Goal: Task Accomplishment & Management: Manage account settings

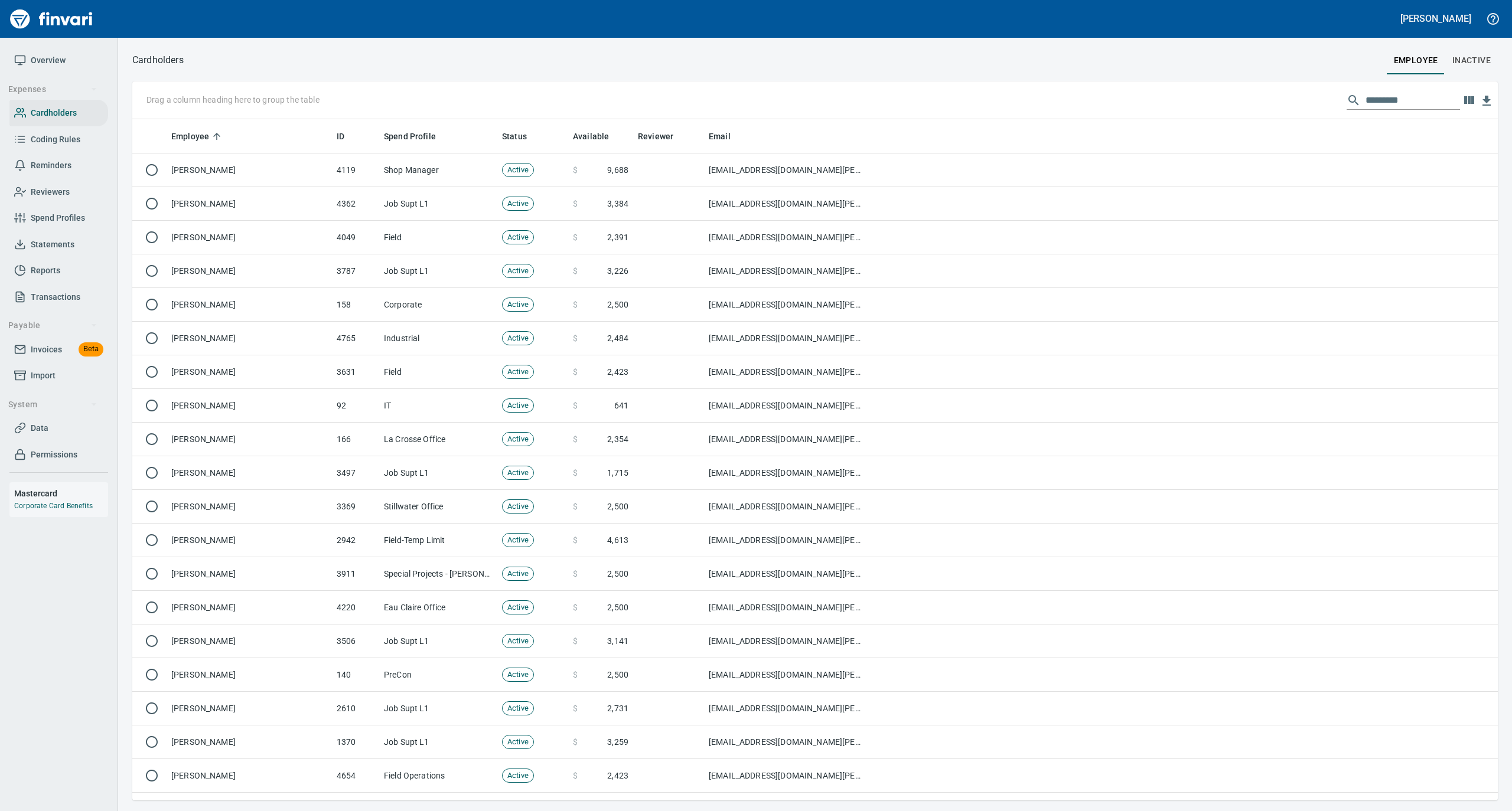
scroll to position [670, 1342]
click at [63, 247] on span "Statements" at bounding box center [53, 245] width 44 height 15
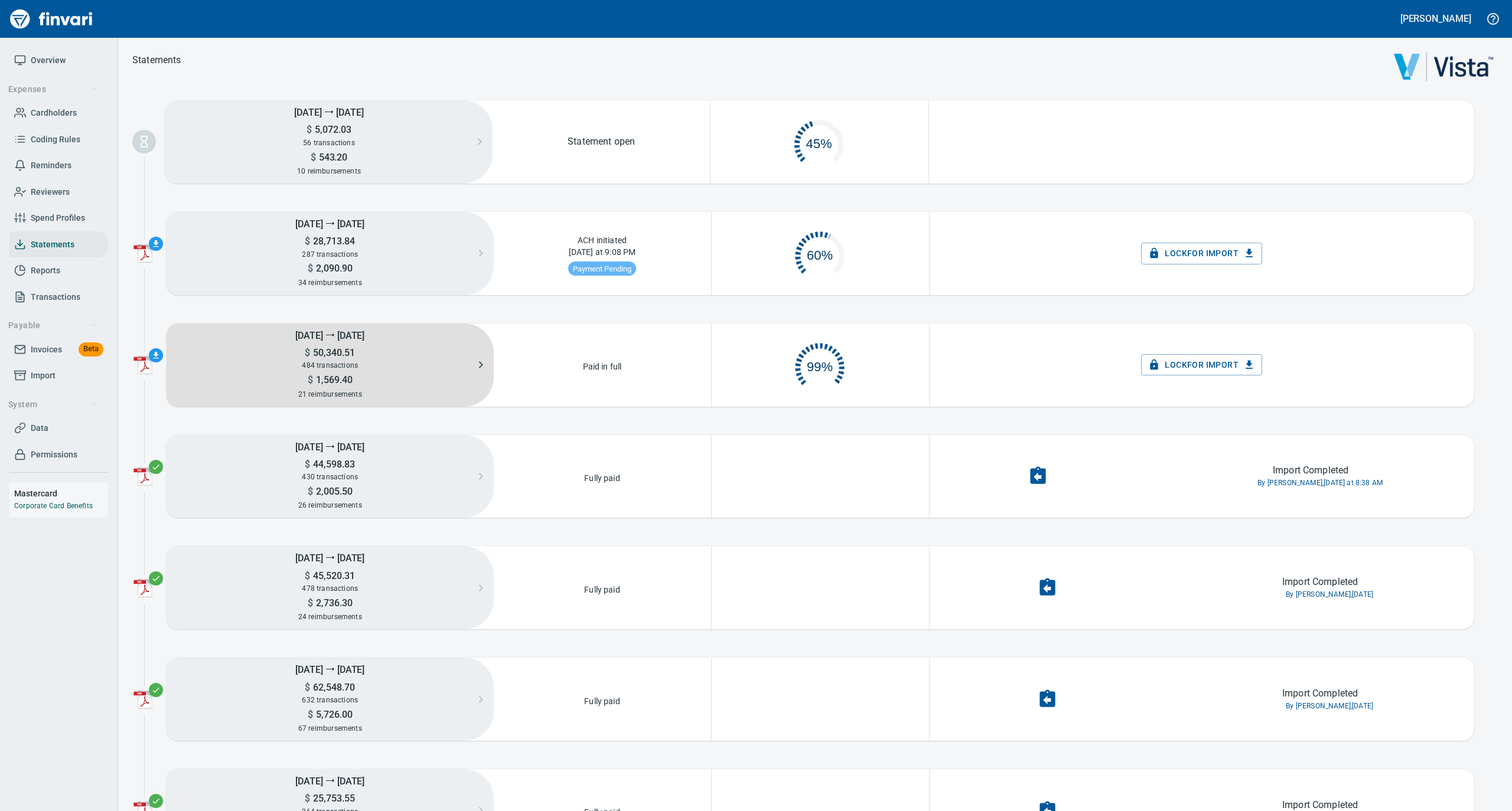
scroll to position [57, 204]
click at [358, 384] on h5 "$ 1,569.40" at bounding box center [330, 379] width 328 height 12
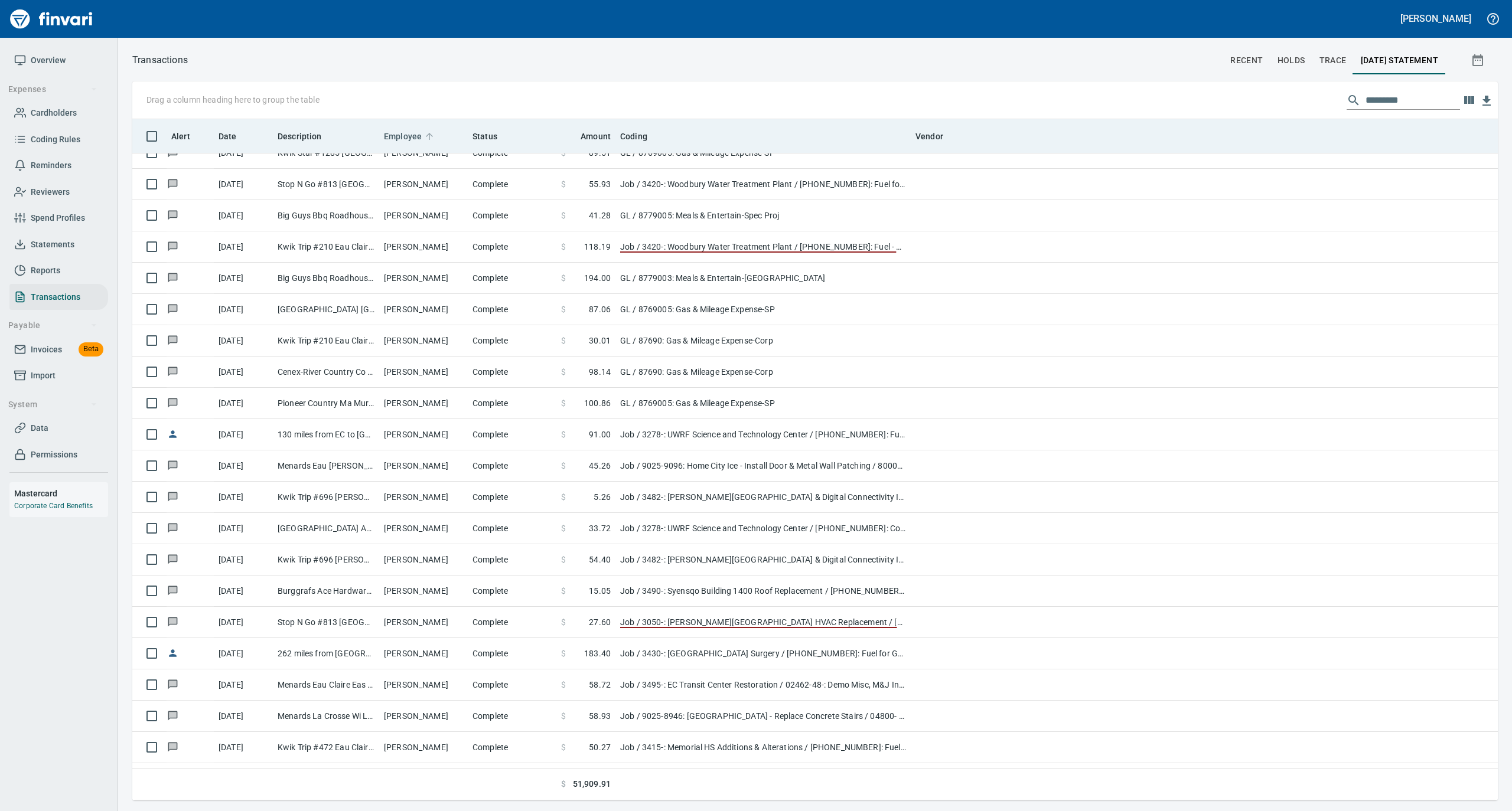
scroll to position [670, 1342]
click at [425, 135] on icon at bounding box center [429, 136] width 11 height 11
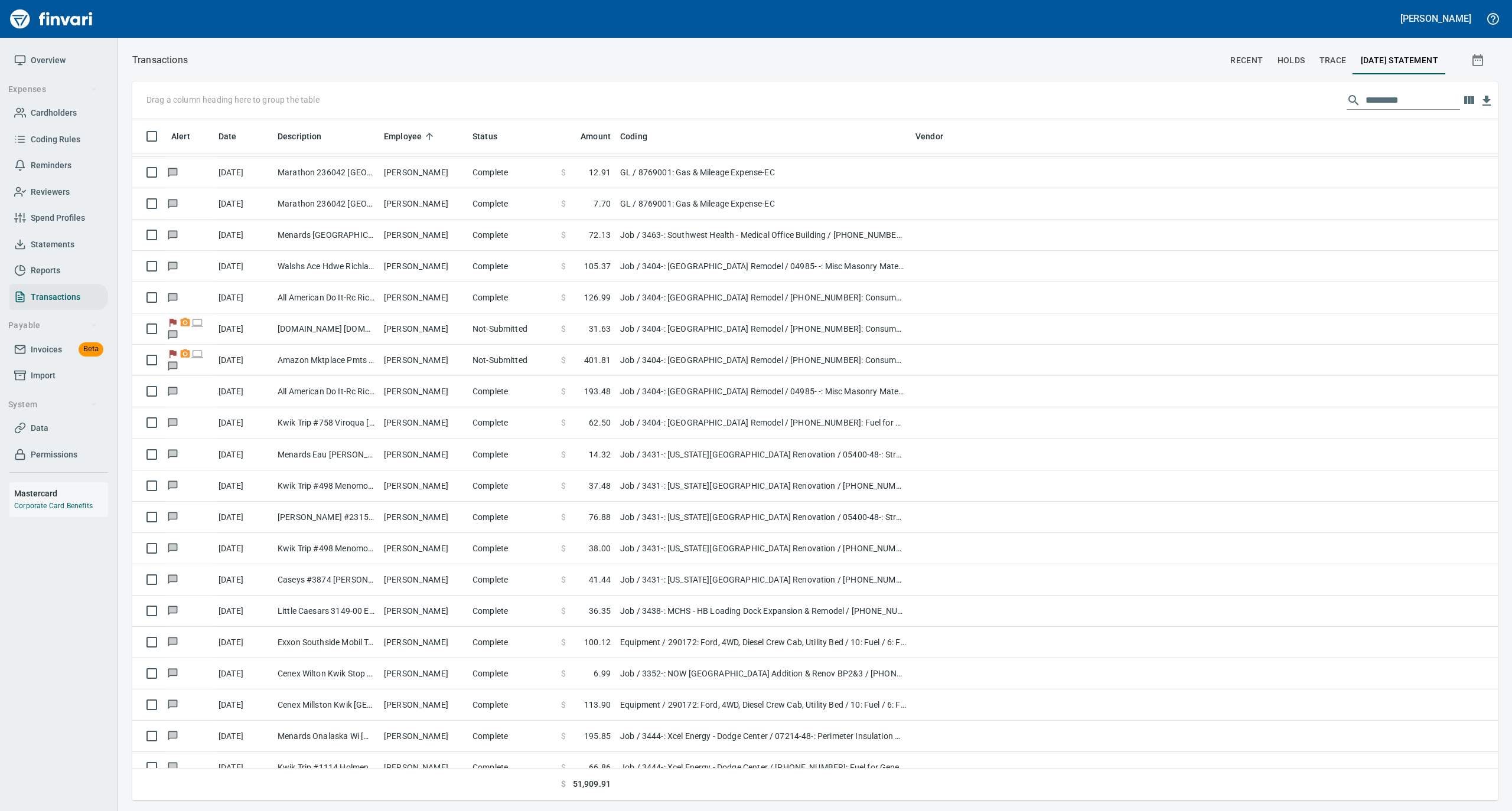
scroll to position [3621, 0]
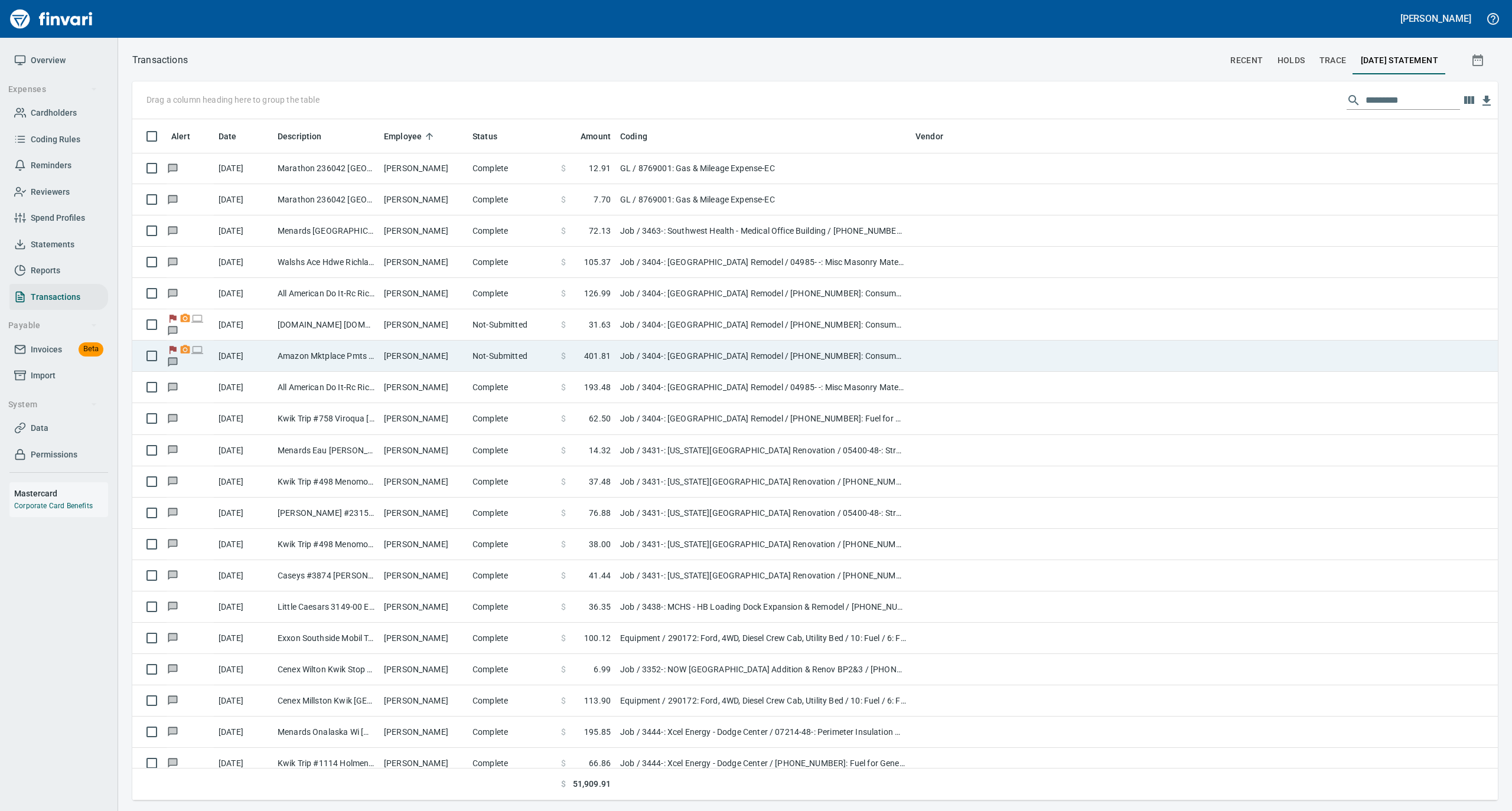
click at [445, 362] on td "[PERSON_NAME]" at bounding box center [423, 356] width 89 height 32
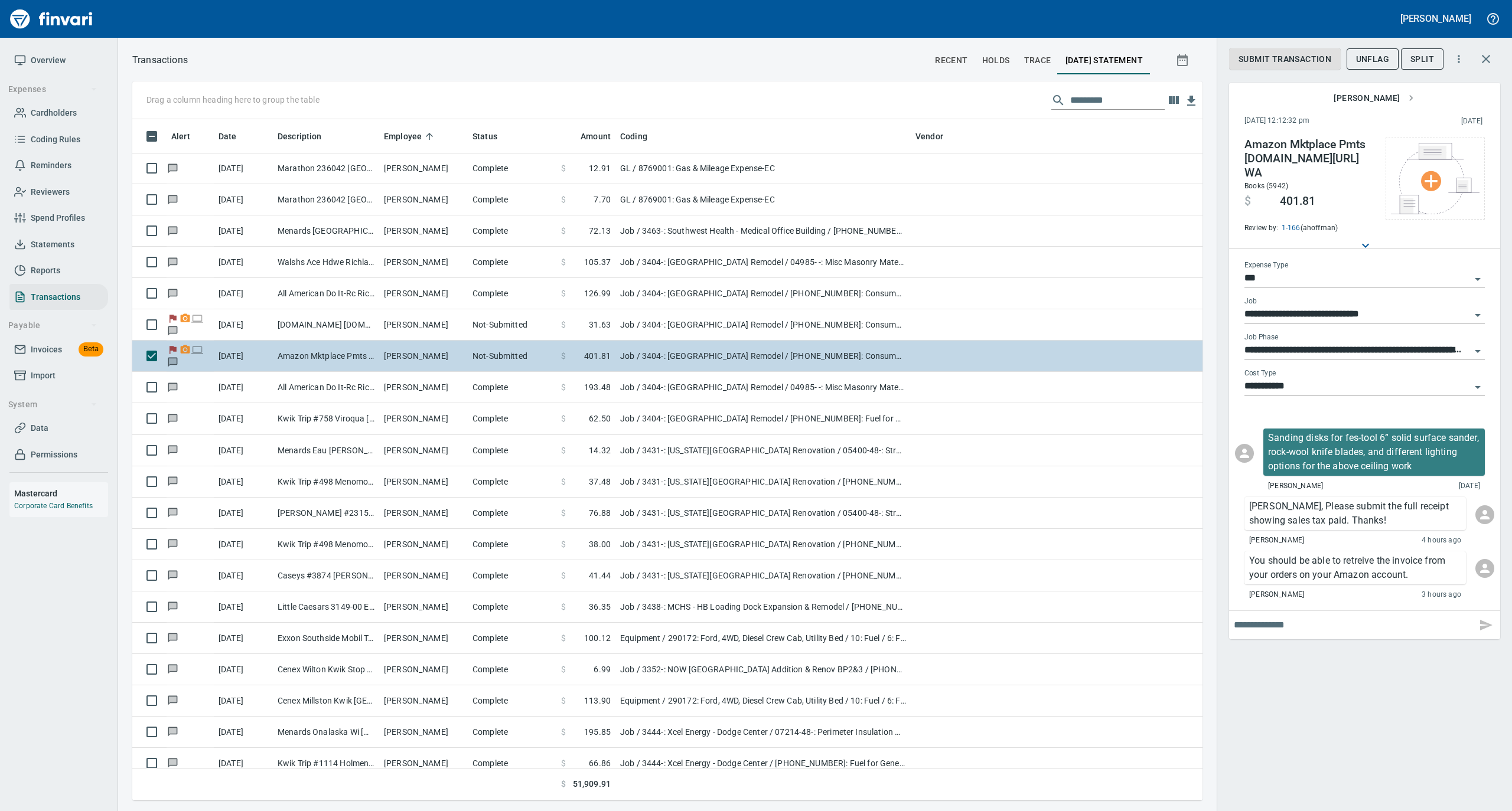
scroll to position [670, 1046]
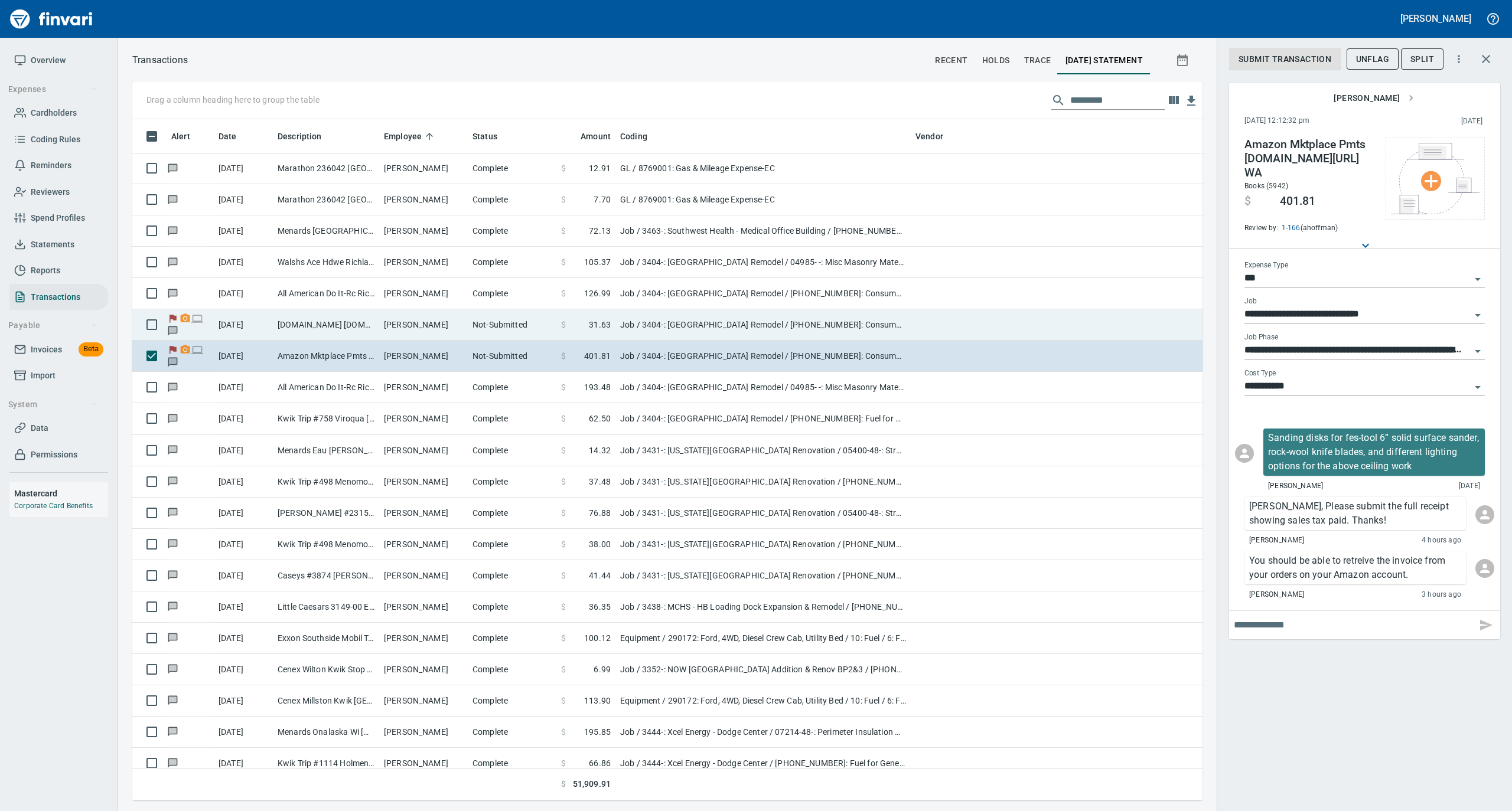
click at [443, 336] on td "[PERSON_NAME]" at bounding box center [423, 325] width 89 height 32
type input "**********"
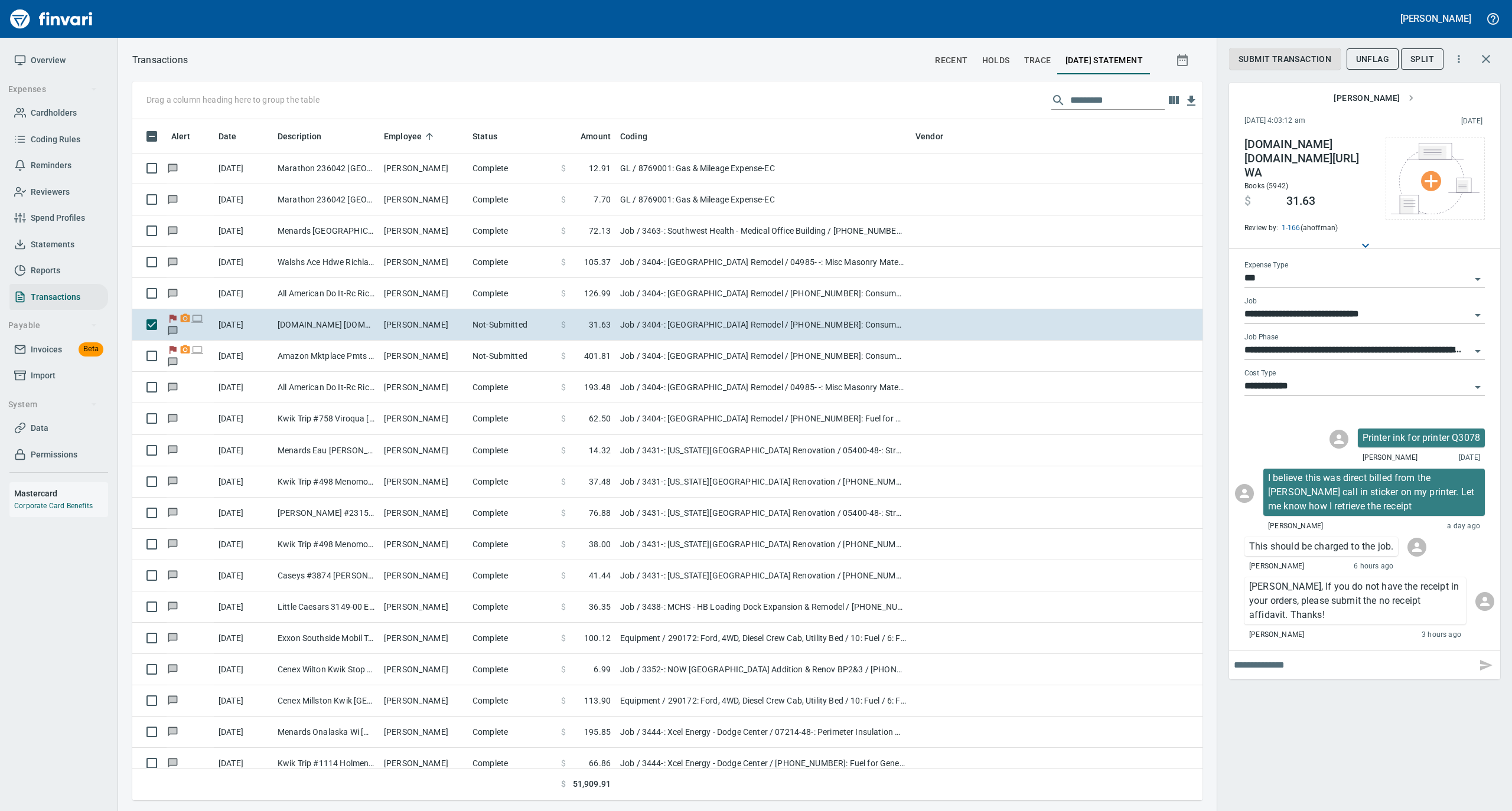
click at [50, 59] on span "Overview" at bounding box center [48, 60] width 35 height 15
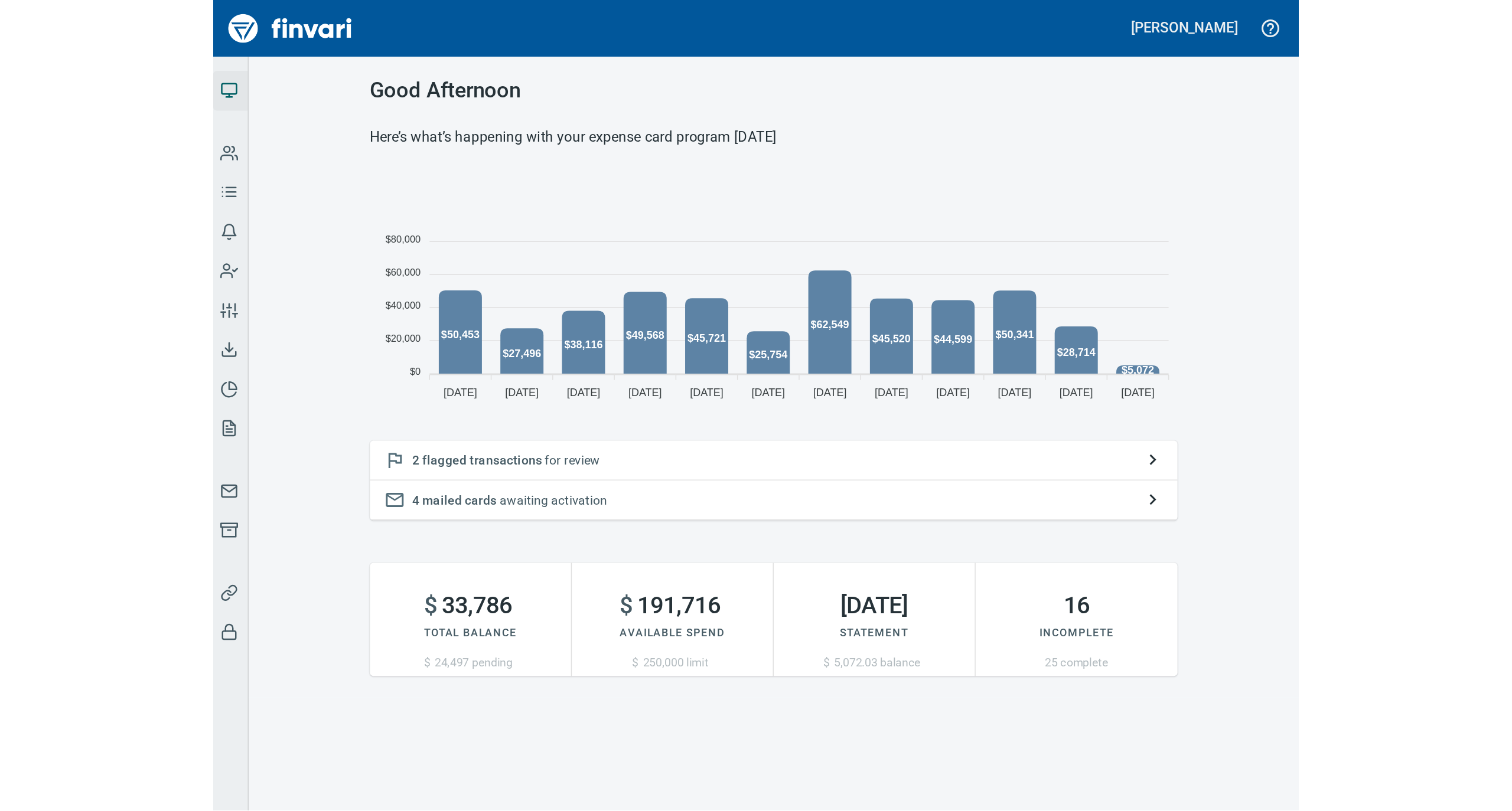
scroll to position [262, 527]
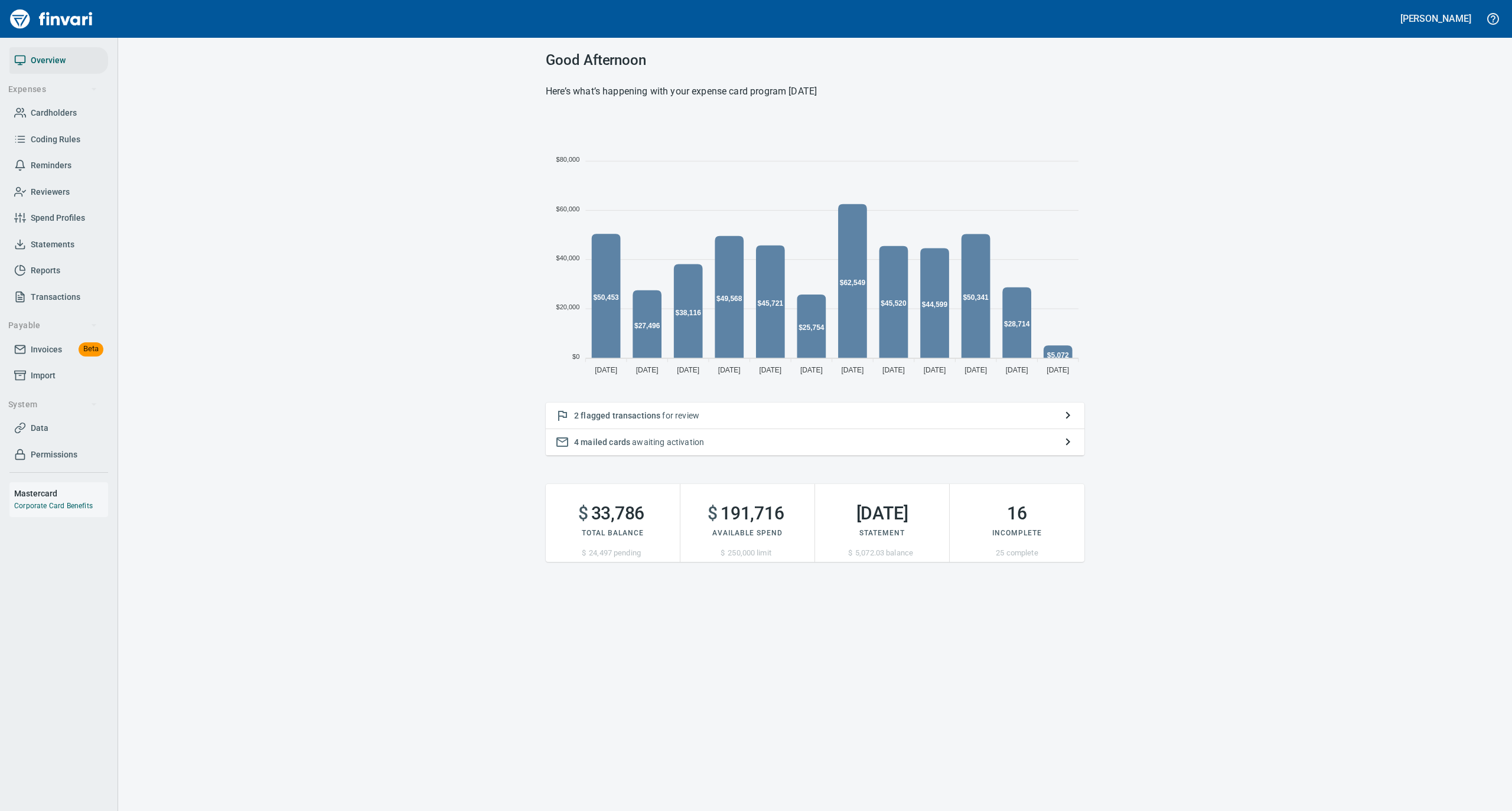
click at [52, 237] on span "Statements" at bounding box center [53, 245] width 44 height 15
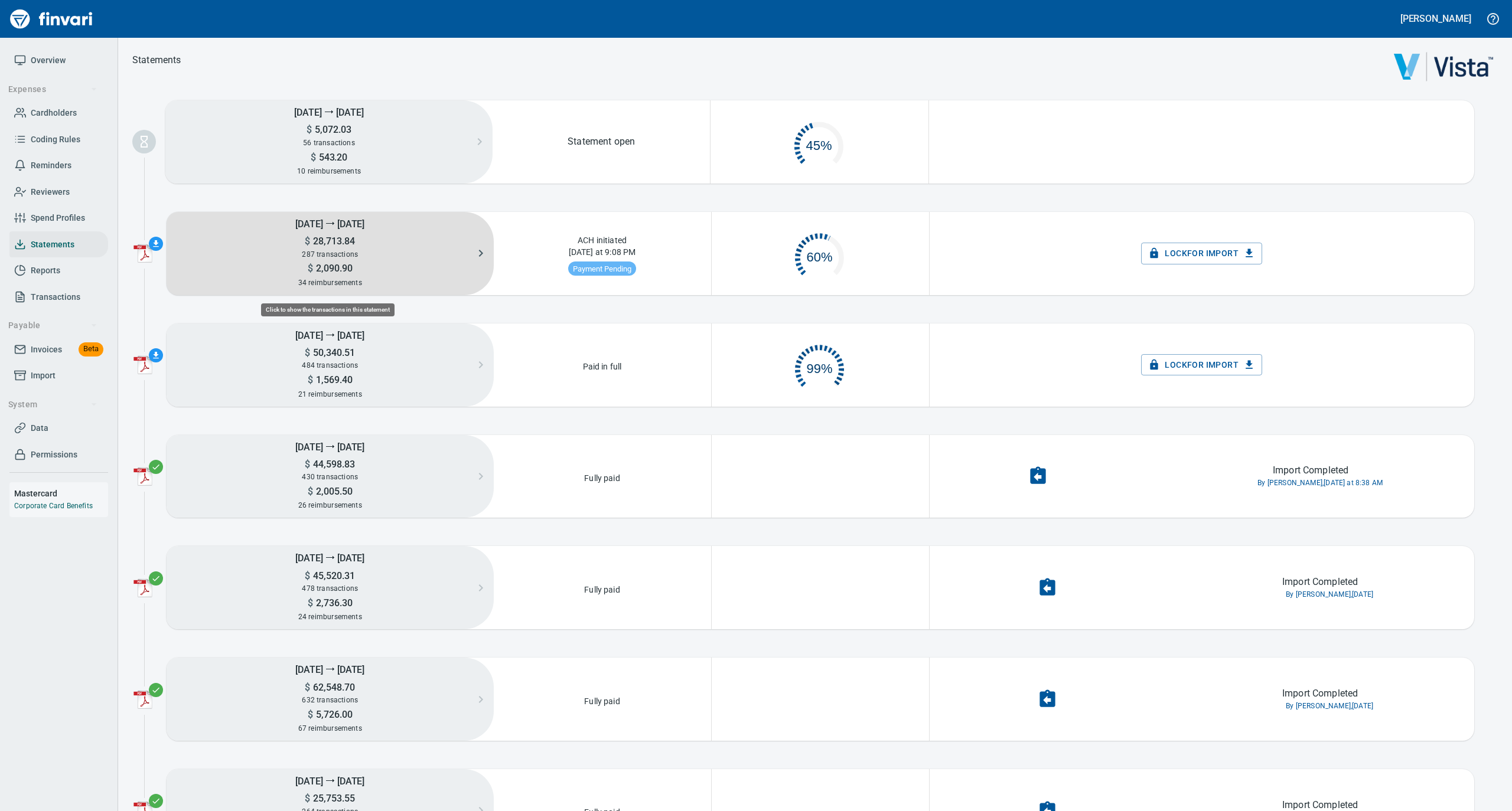
scroll to position [53, 204]
click at [323, 254] on span "287 transactions" at bounding box center [329, 254] width 56 height 8
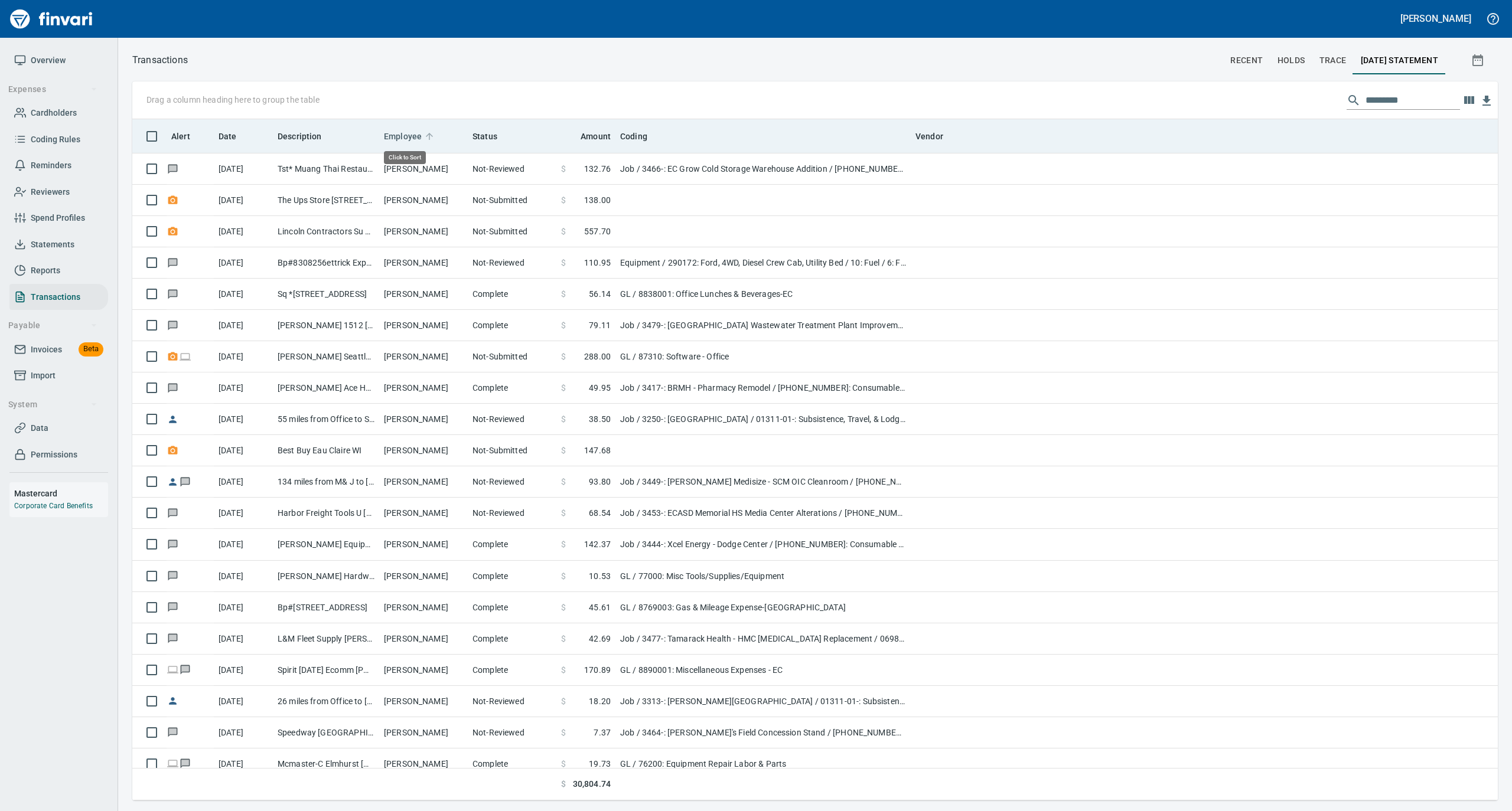
scroll to position [670, 1342]
click at [431, 135] on icon at bounding box center [429, 136] width 11 height 11
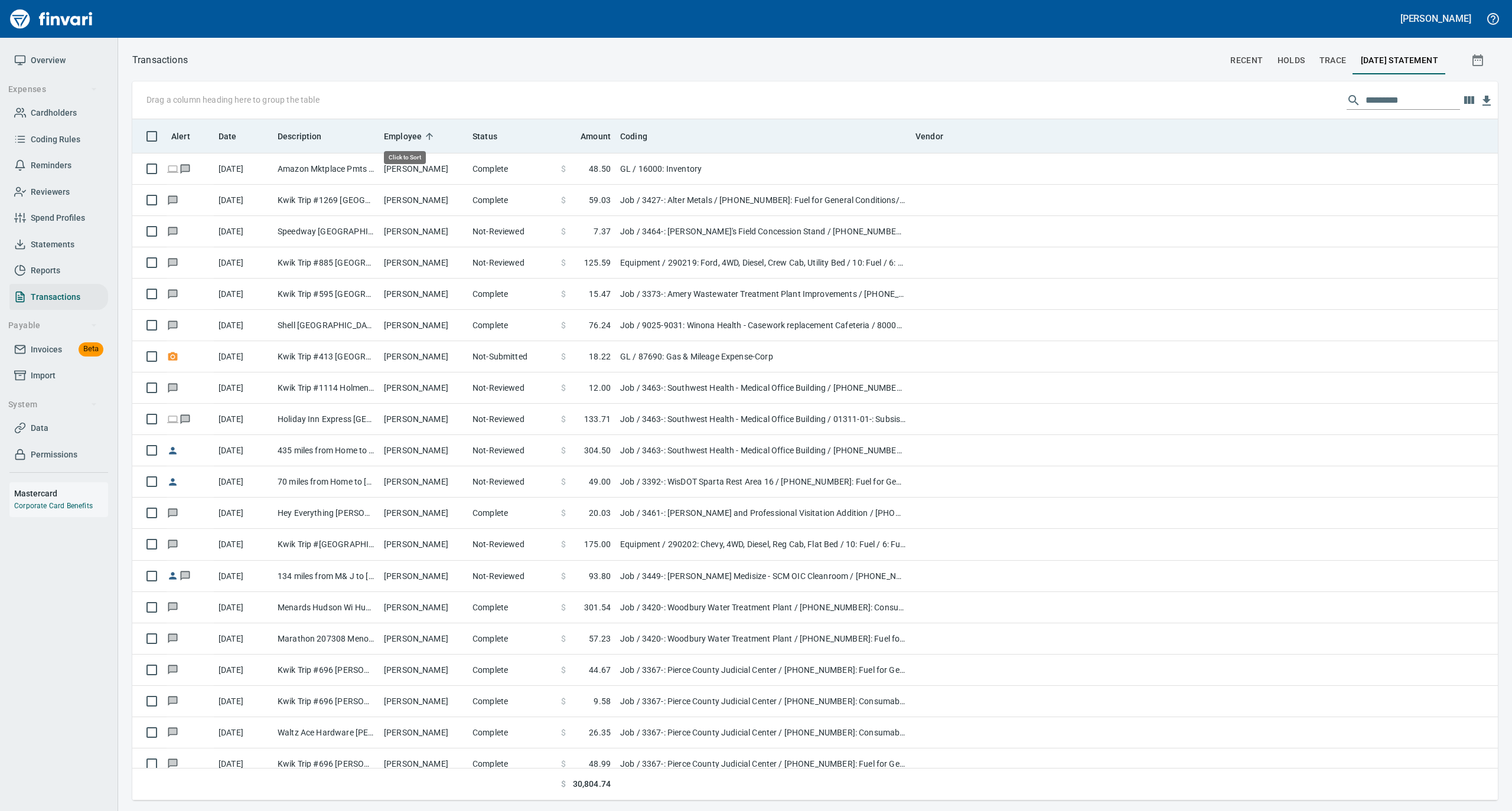
click at [431, 135] on icon at bounding box center [429, 136] width 11 height 11
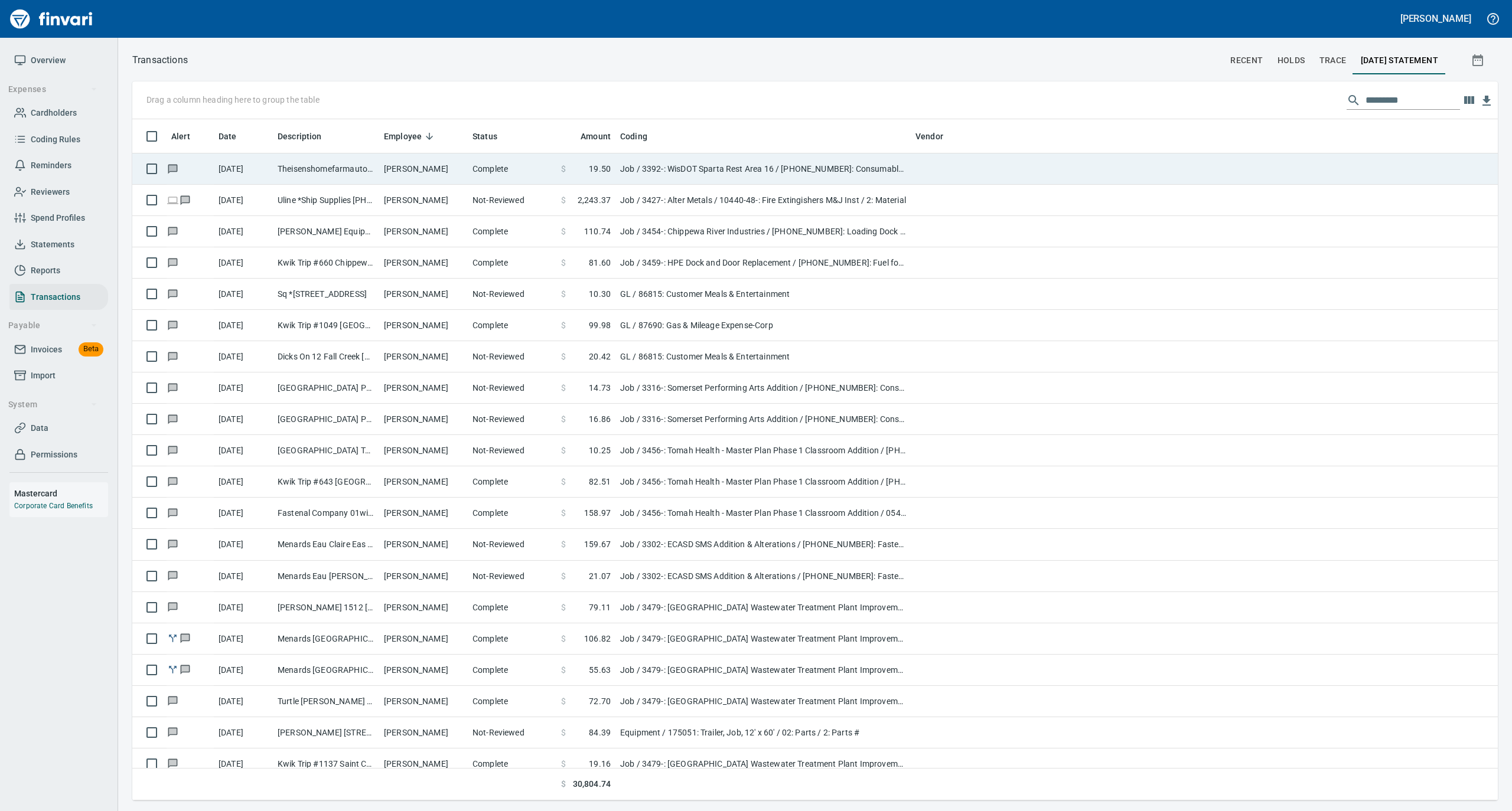
click at [437, 162] on td "[PERSON_NAME]" at bounding box center [423, 169] width 89 height 32
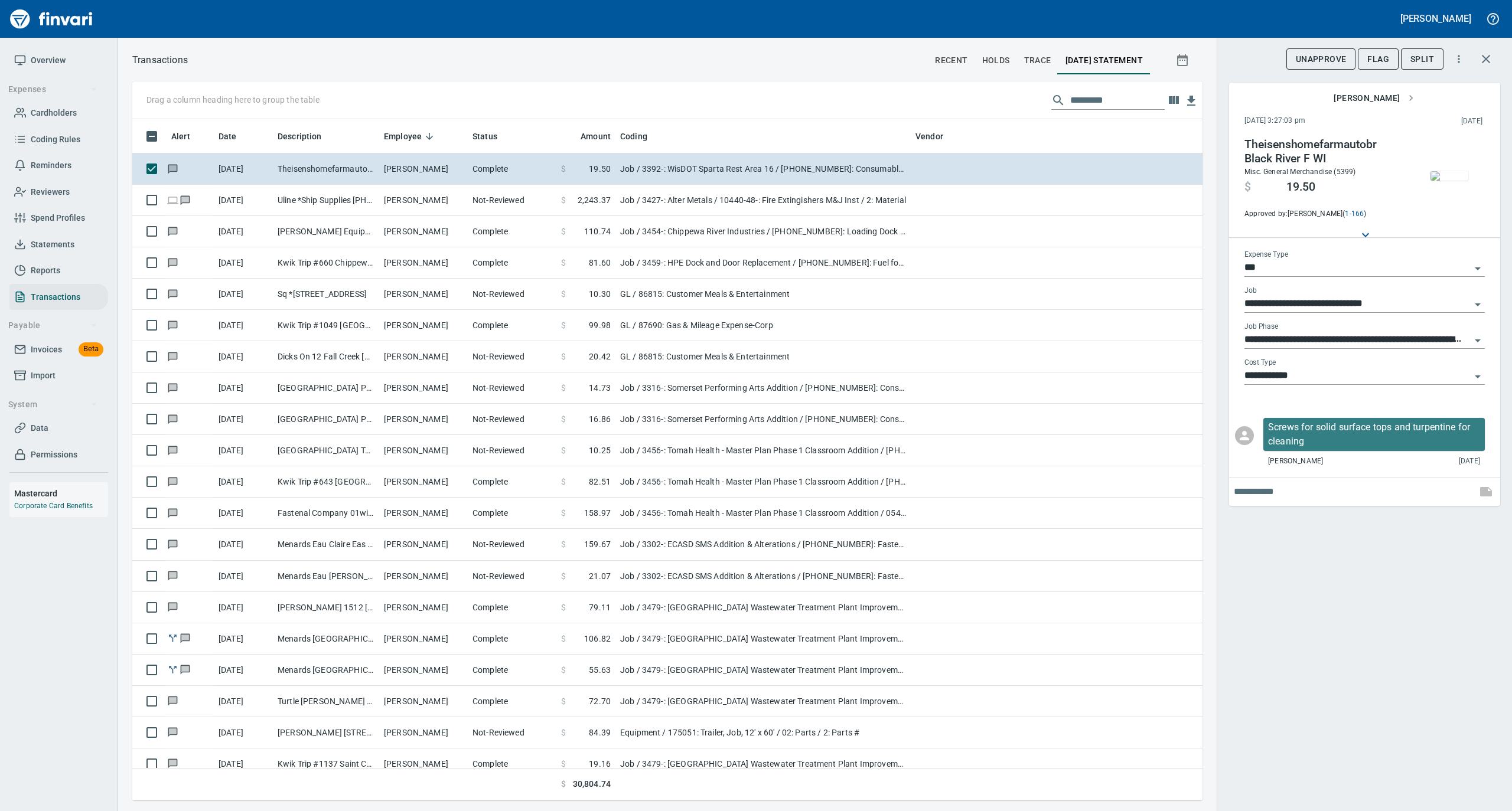
scroll to position [670, 1046]
click at [1442, 173] on img "button" at bounding box center [1449, 176] width 37 height 10
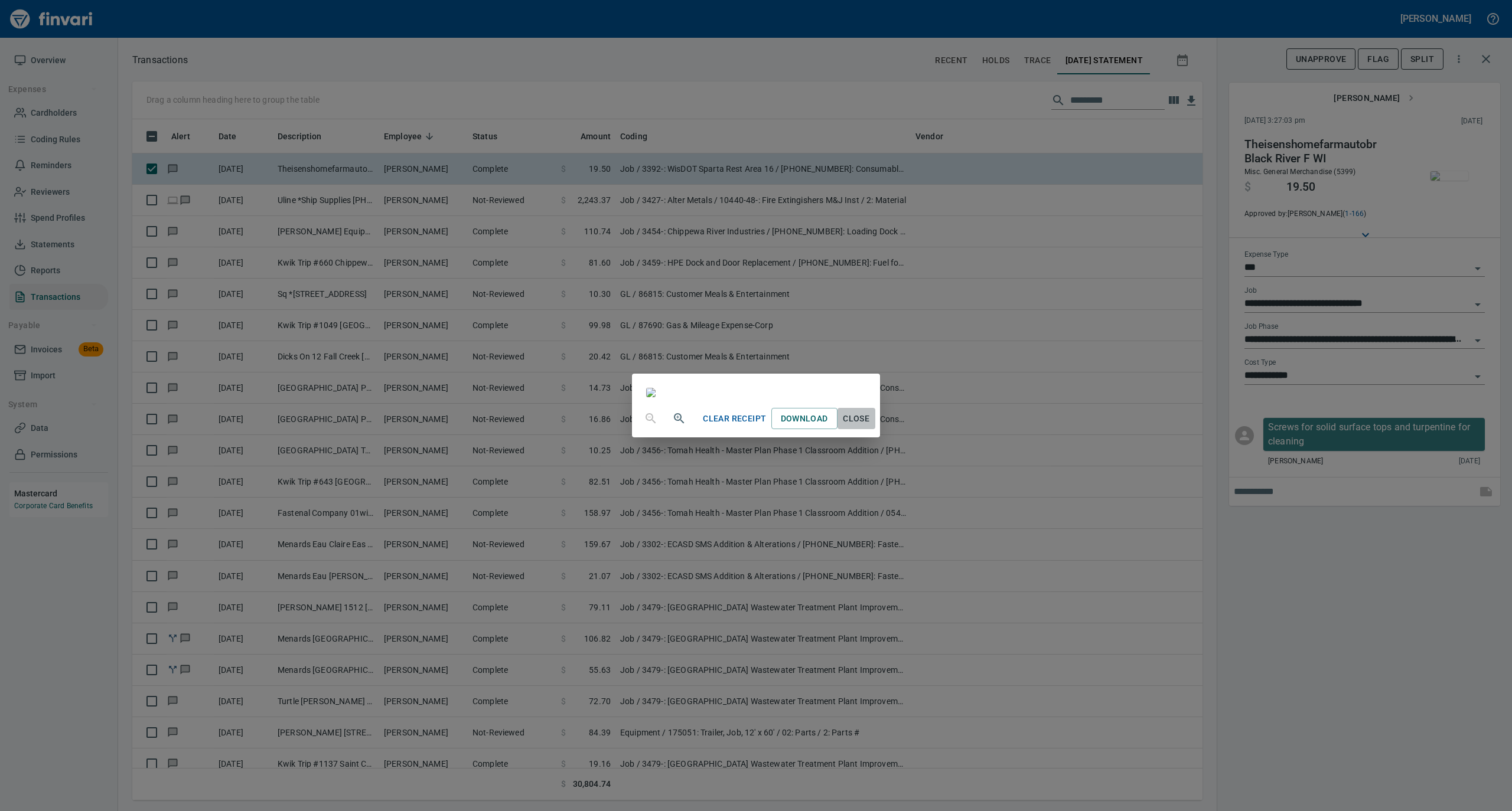
click at [871, 427] on span "Close" at bounding box center [856, 419] width 28 height 15
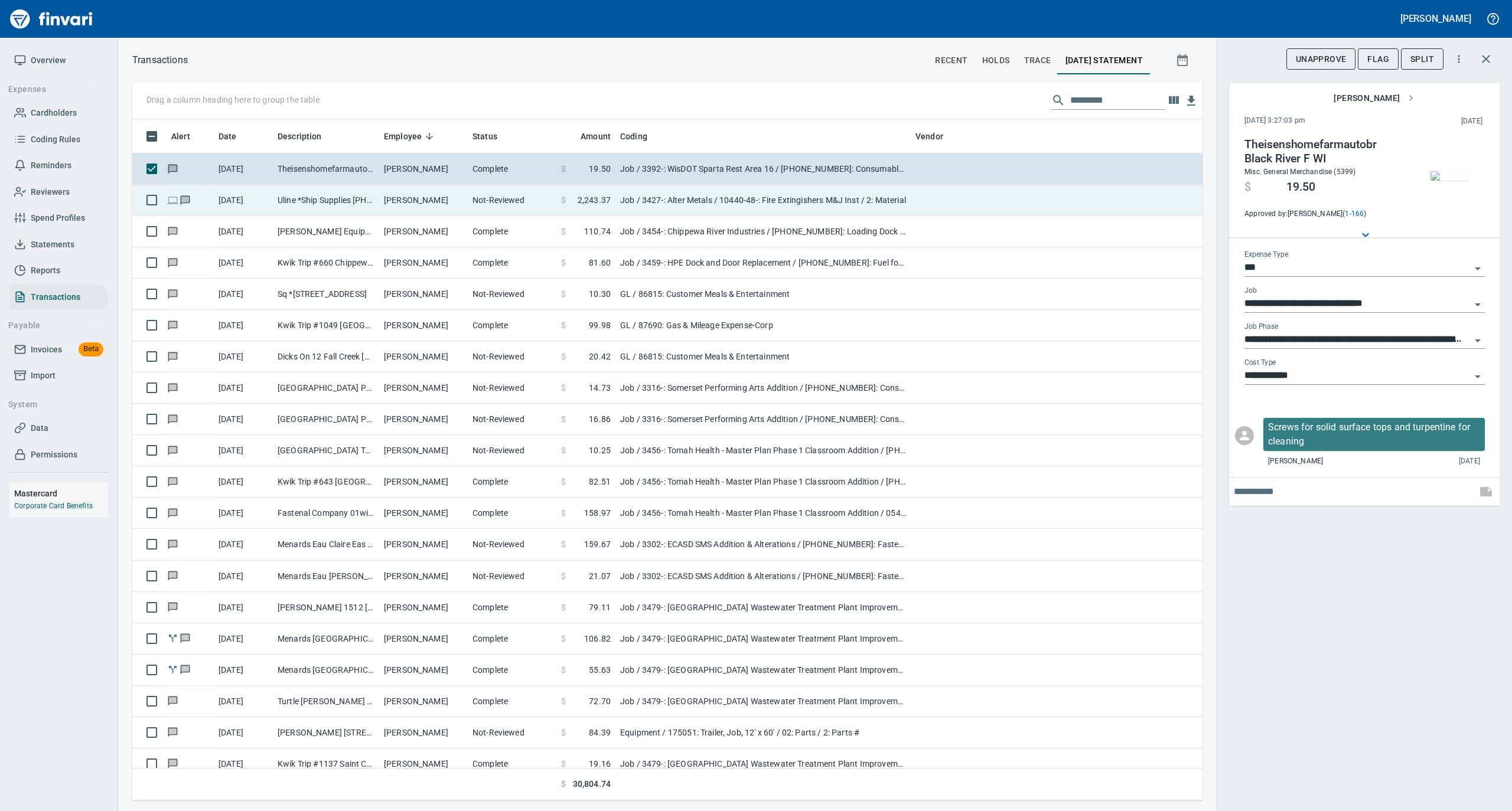
click at [454, 197] on td "[PERSON_NAME]" at bounding box center [423, 200] width 89 height 32
type input "**********"
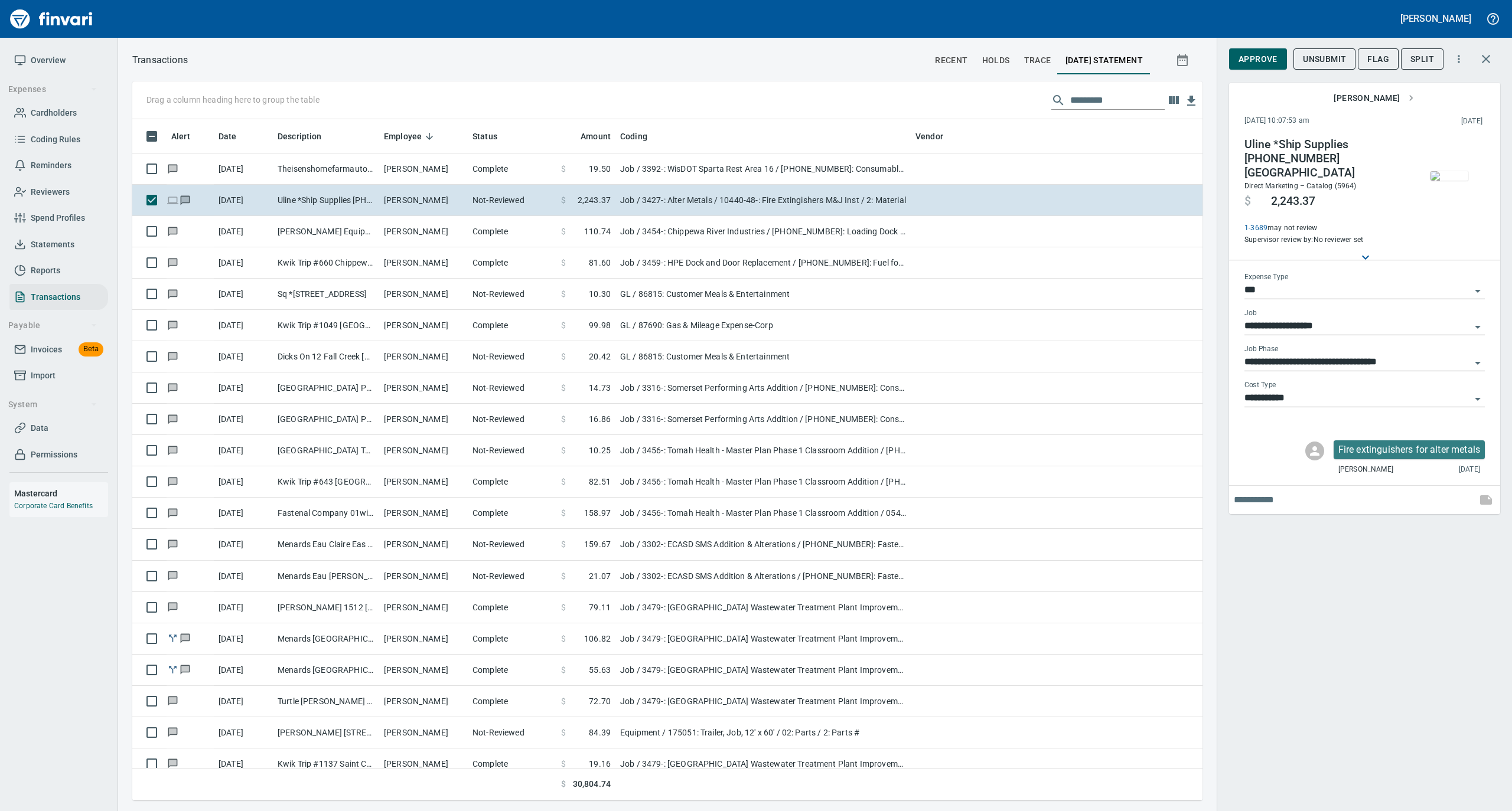
scroll to position [670, 1046]
click at [1446, 171] on img "button" at bounding box center [1449, 176] width 37 height 10
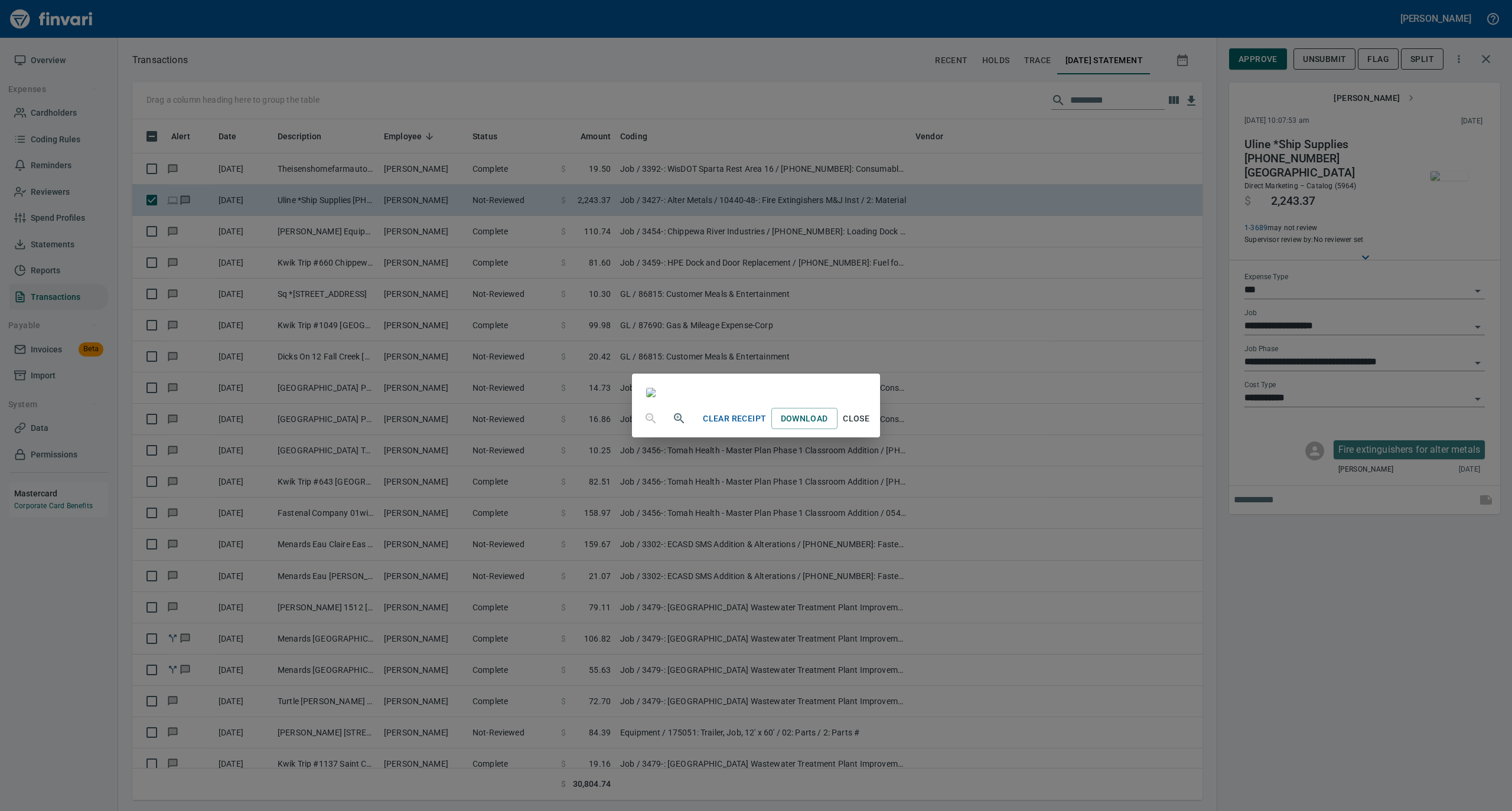
drag, startPoint x: 980, startPoint y: 712, endPoint x: 990, endPoint y: 687, distance: 26.9
click at [871, 427] on span "Close" at bounding box center [856, 419] width 28 height 15
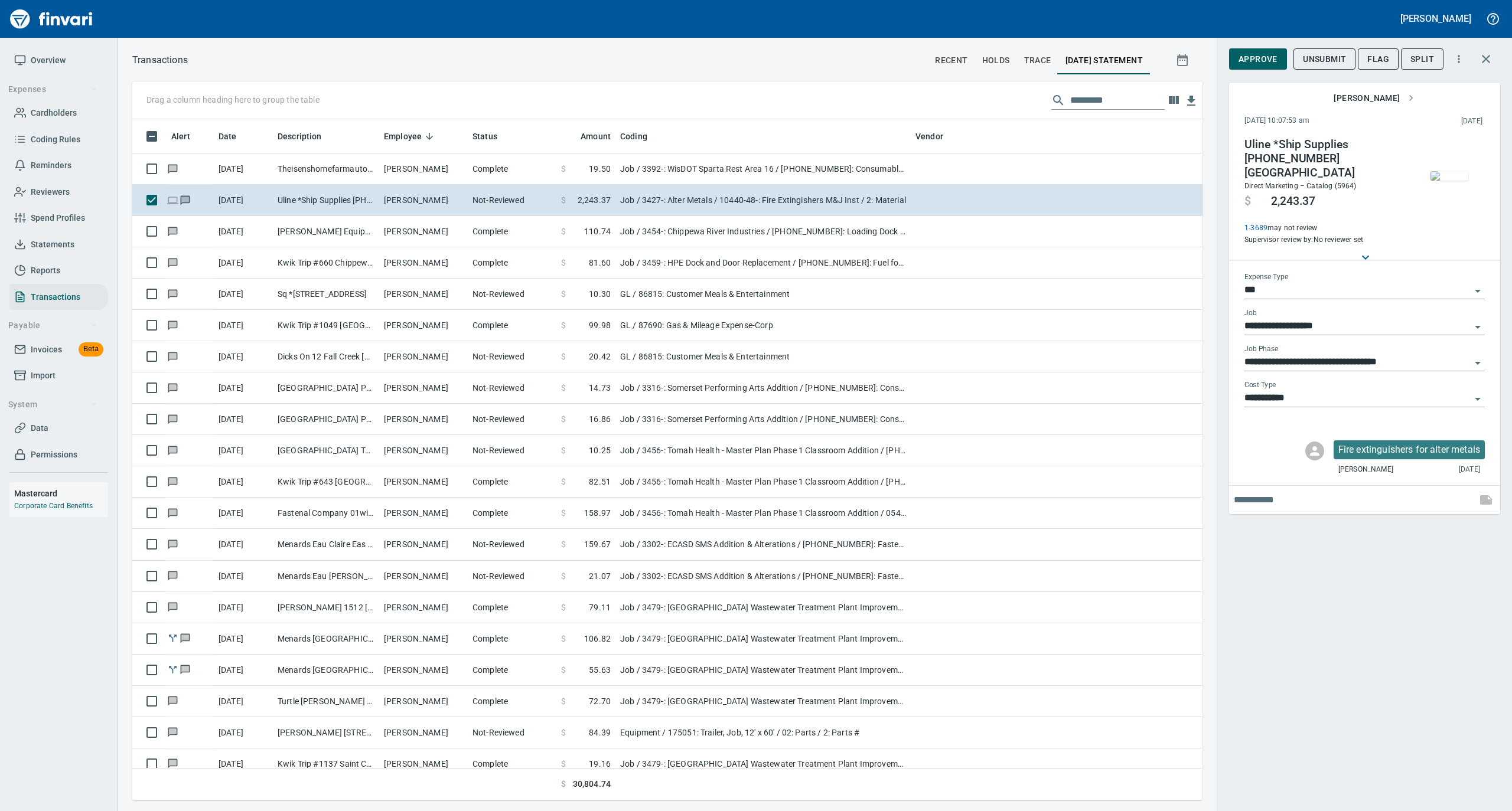
click at [1449, 171] on img "button" at bounding box center [1449, 176] width 37 height 10
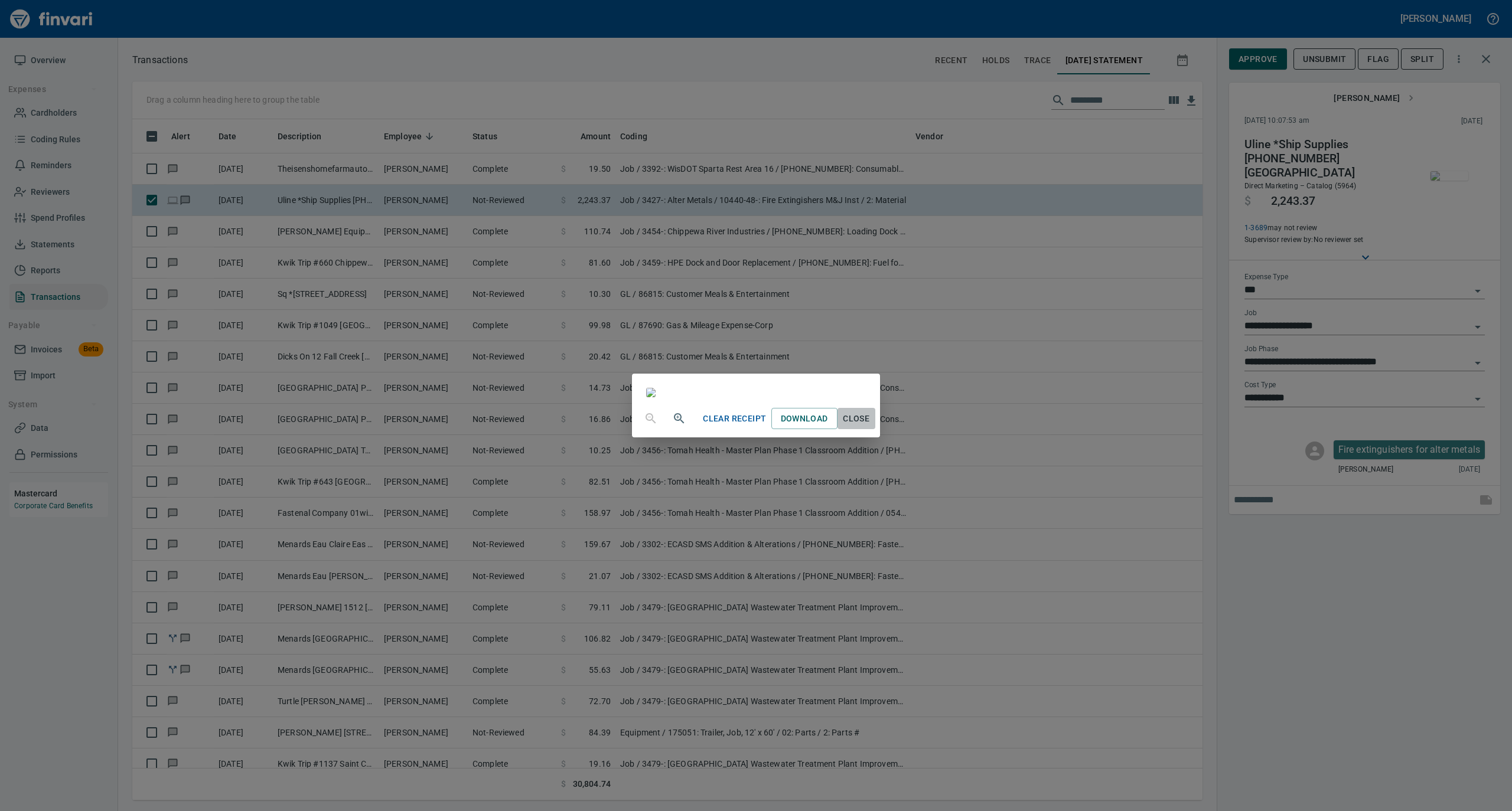
click at [871, 427] on span "Close" at bounding box center [856, 419] width 28 height 15
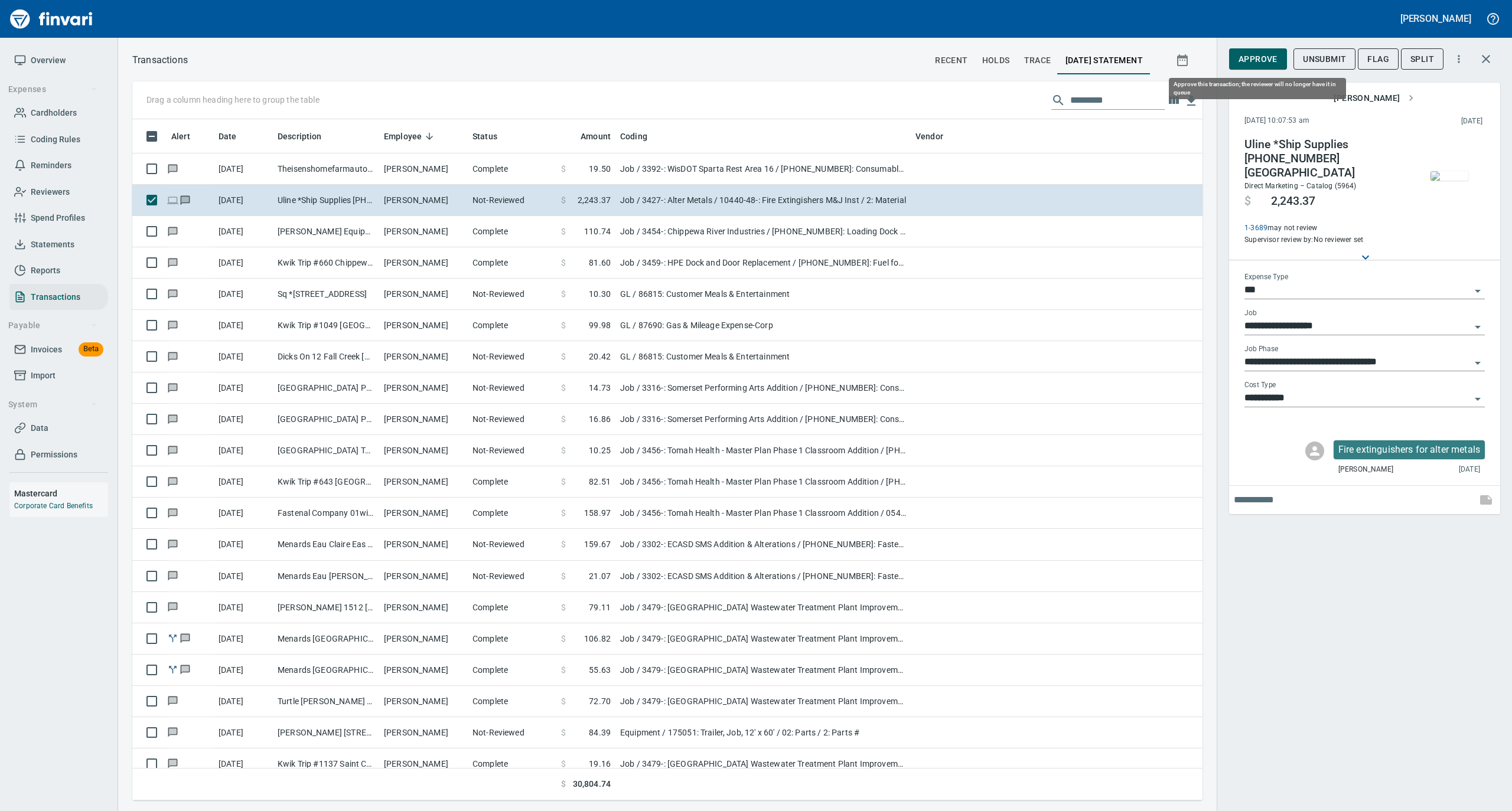
click at [1256, 55] on span "Approve" at bounding box center [1258, 59] width 39 height 15
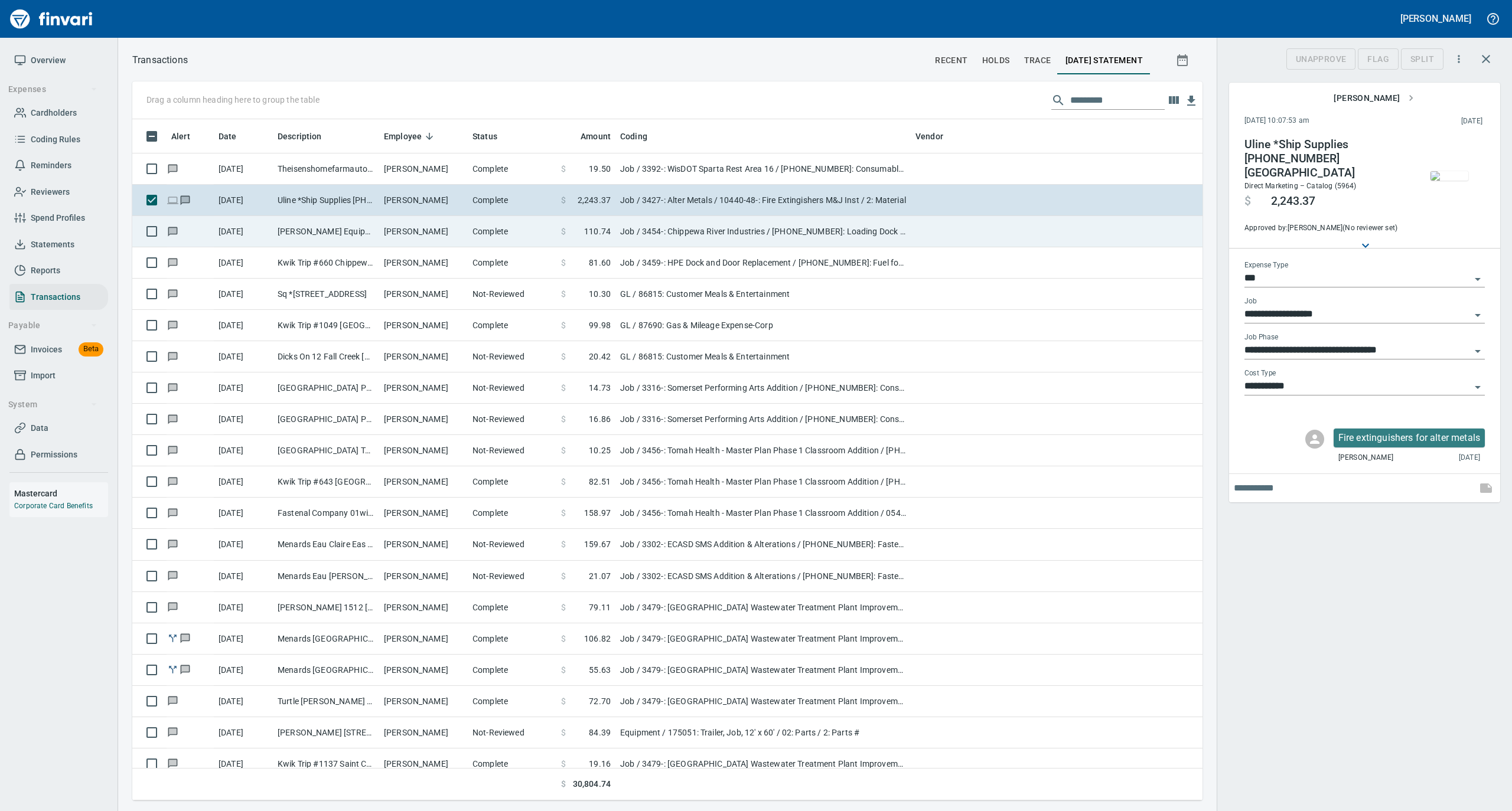
click at [446, 236] on td "[PERSON_NAME]" at bounding box center [423, 232] width 89 height 32
type input "**********"
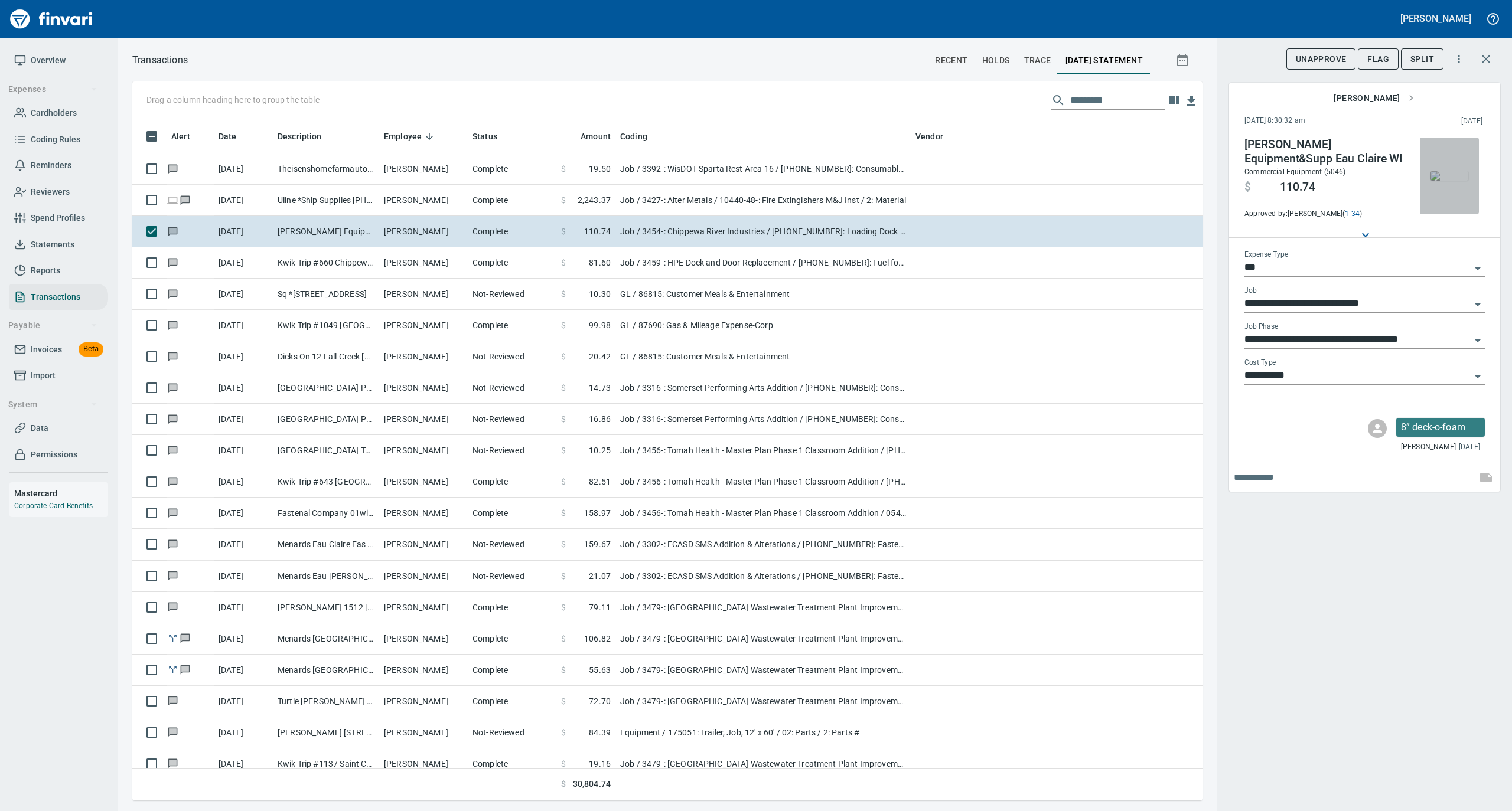
click at [1447, 173] on img "button" at bounding box center [1449, 176] width 37 height 10
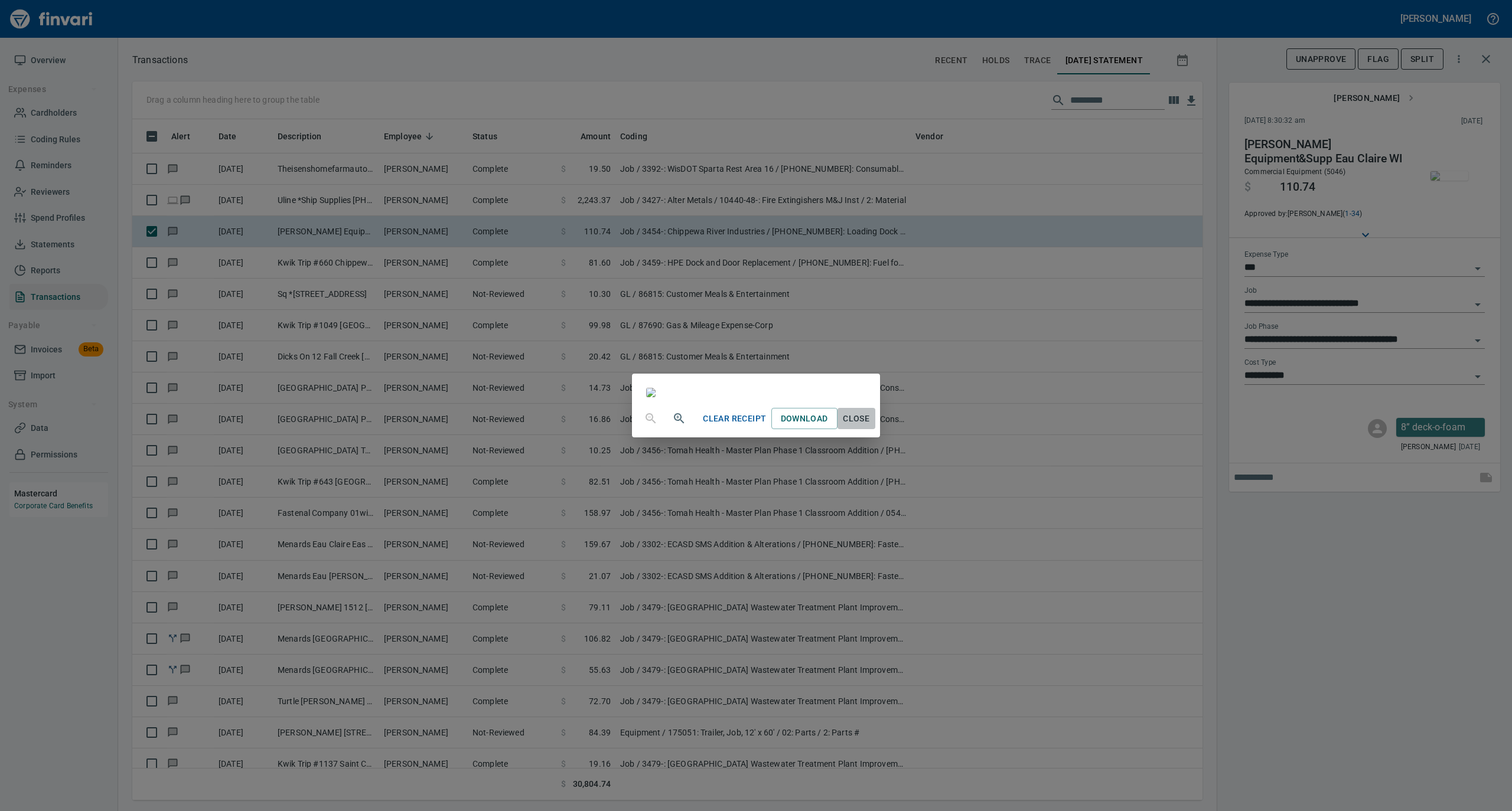
click at [871, 427] on span "Close" at bounding box center [856, 419] width 28 height 15
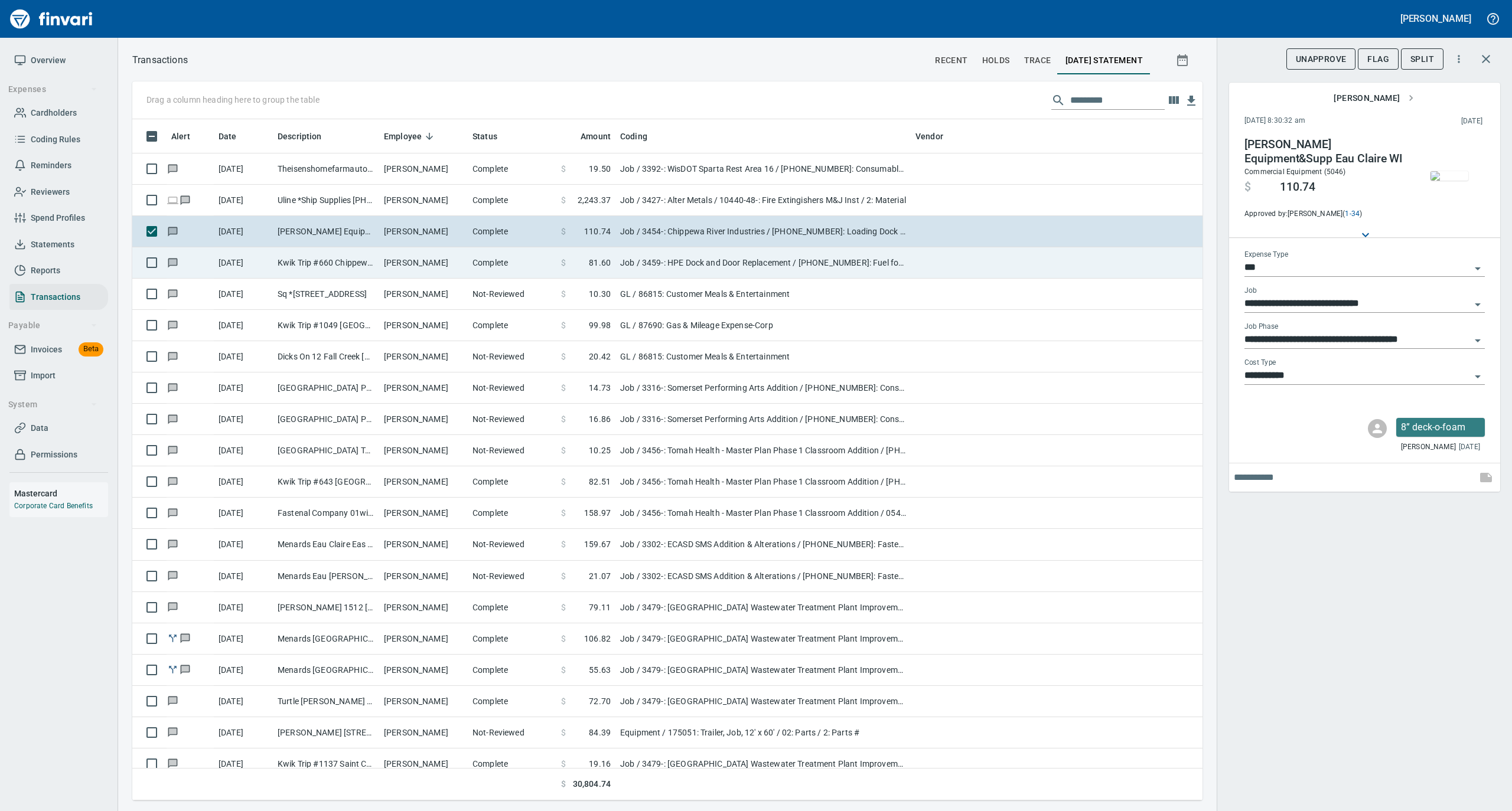
click at [367, 267] on td "Kwik Trip #660 Chippewa Fall WI" at bounding box center [326, 262] width 106 height 32
type input "**********"
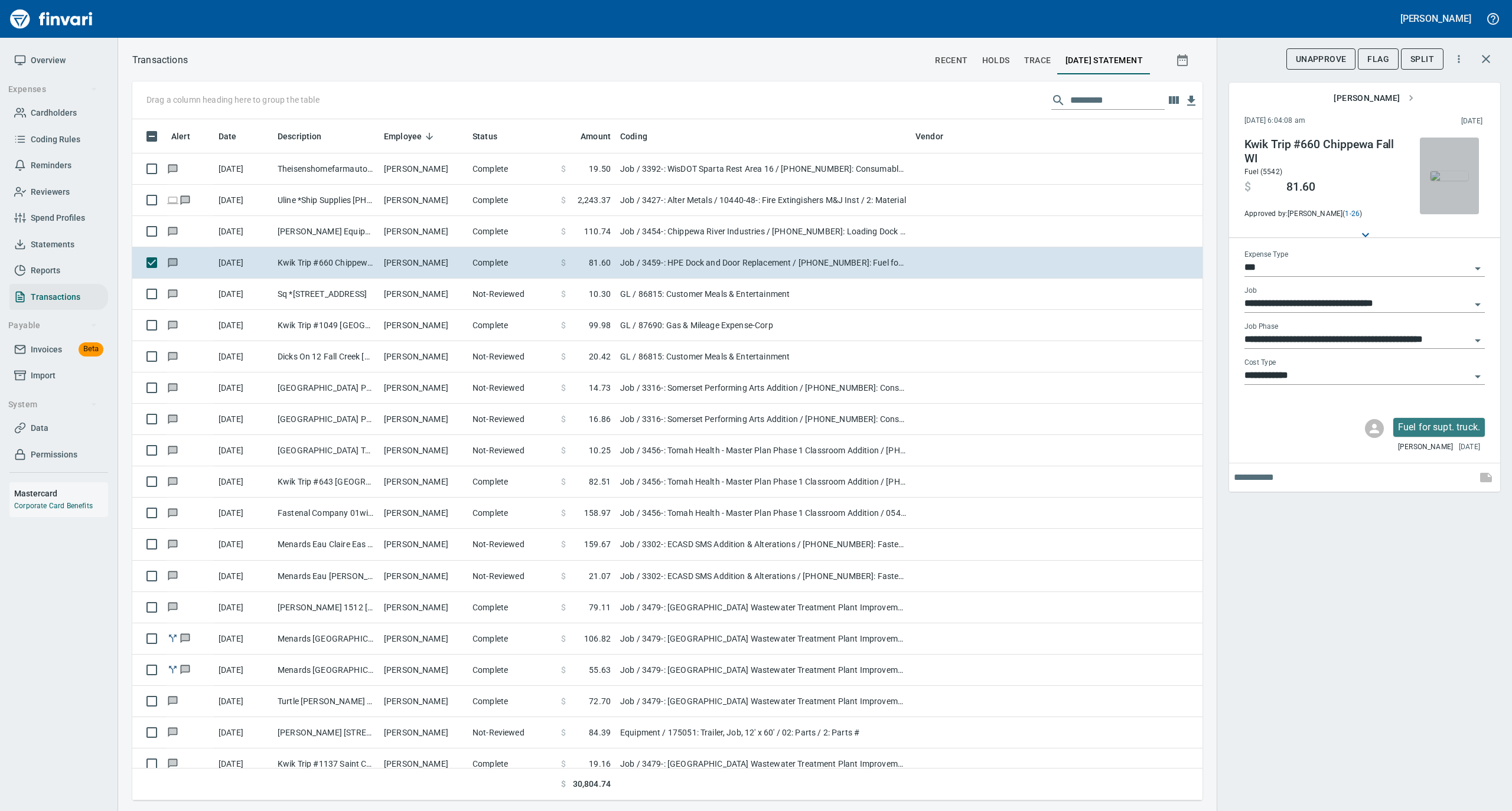
click at [1454, 177] on img "button" at bounding box center [1449, 176] width 37 height 10
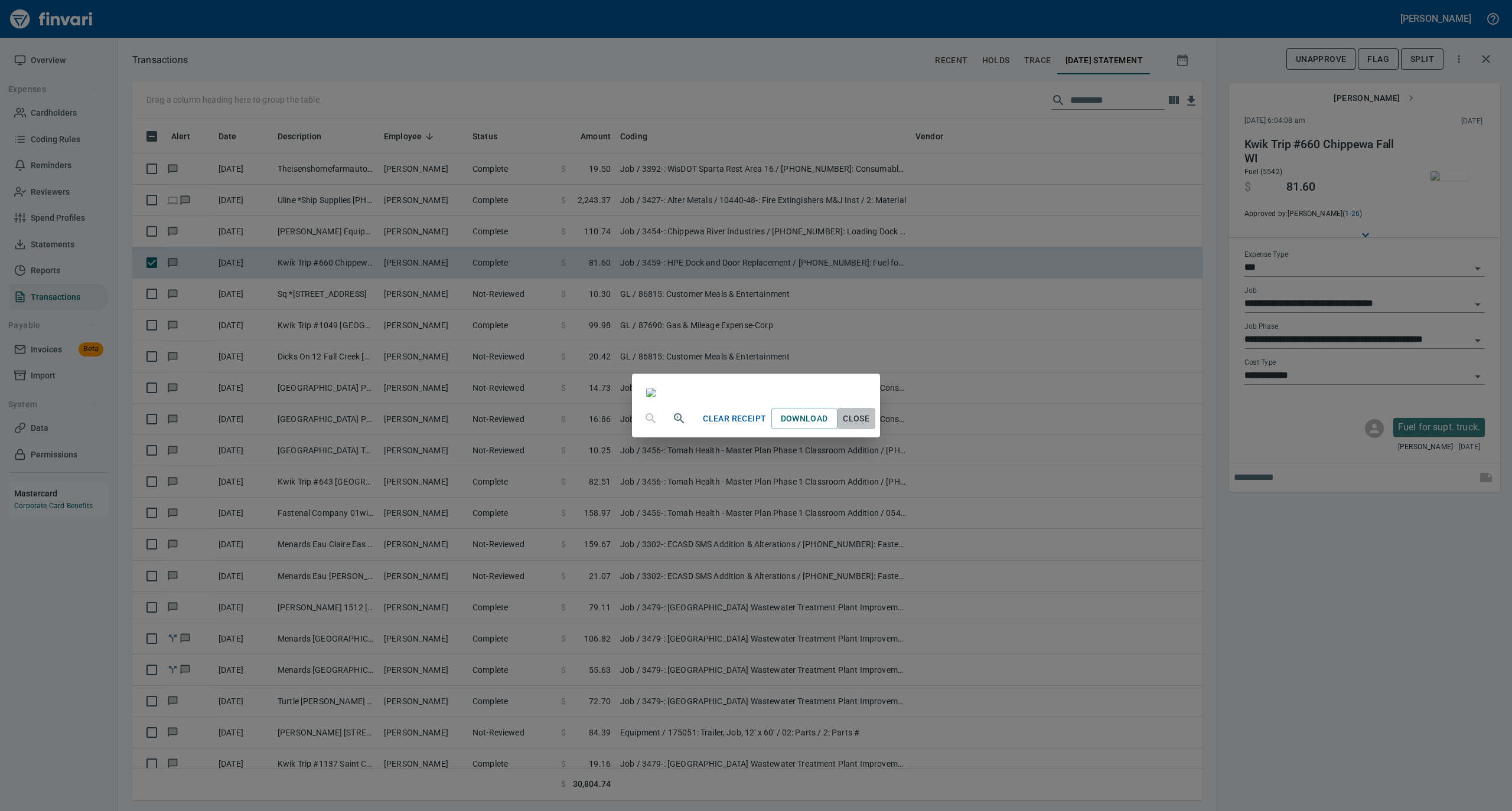
click at [871, 427] on span "Close" at bounding box center [856, 419] width 28 height 15
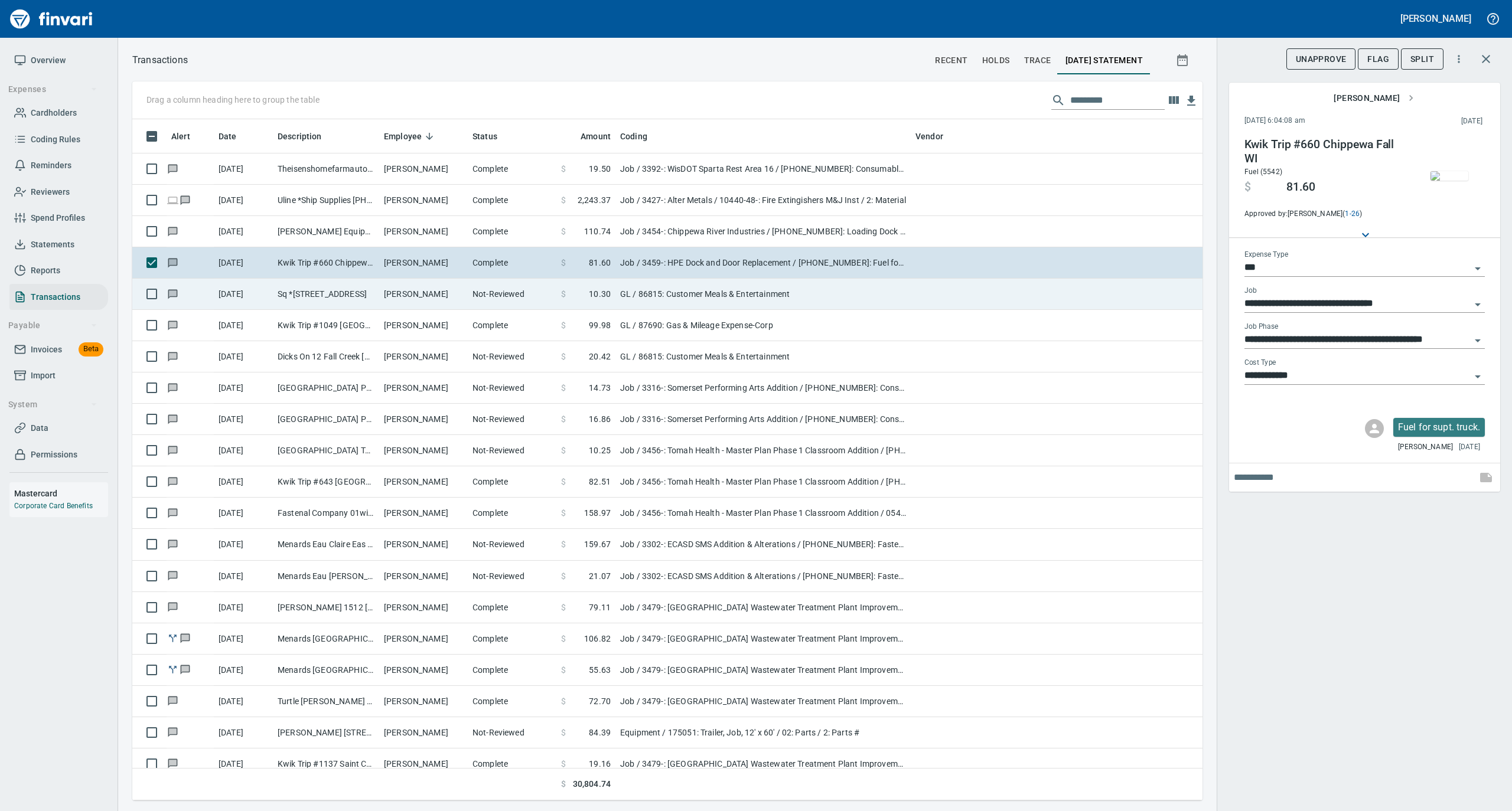
click at [469, 293] on td "Not-Reviewed" at bounding box center [511, 294] width 89 height 32
type input "**"
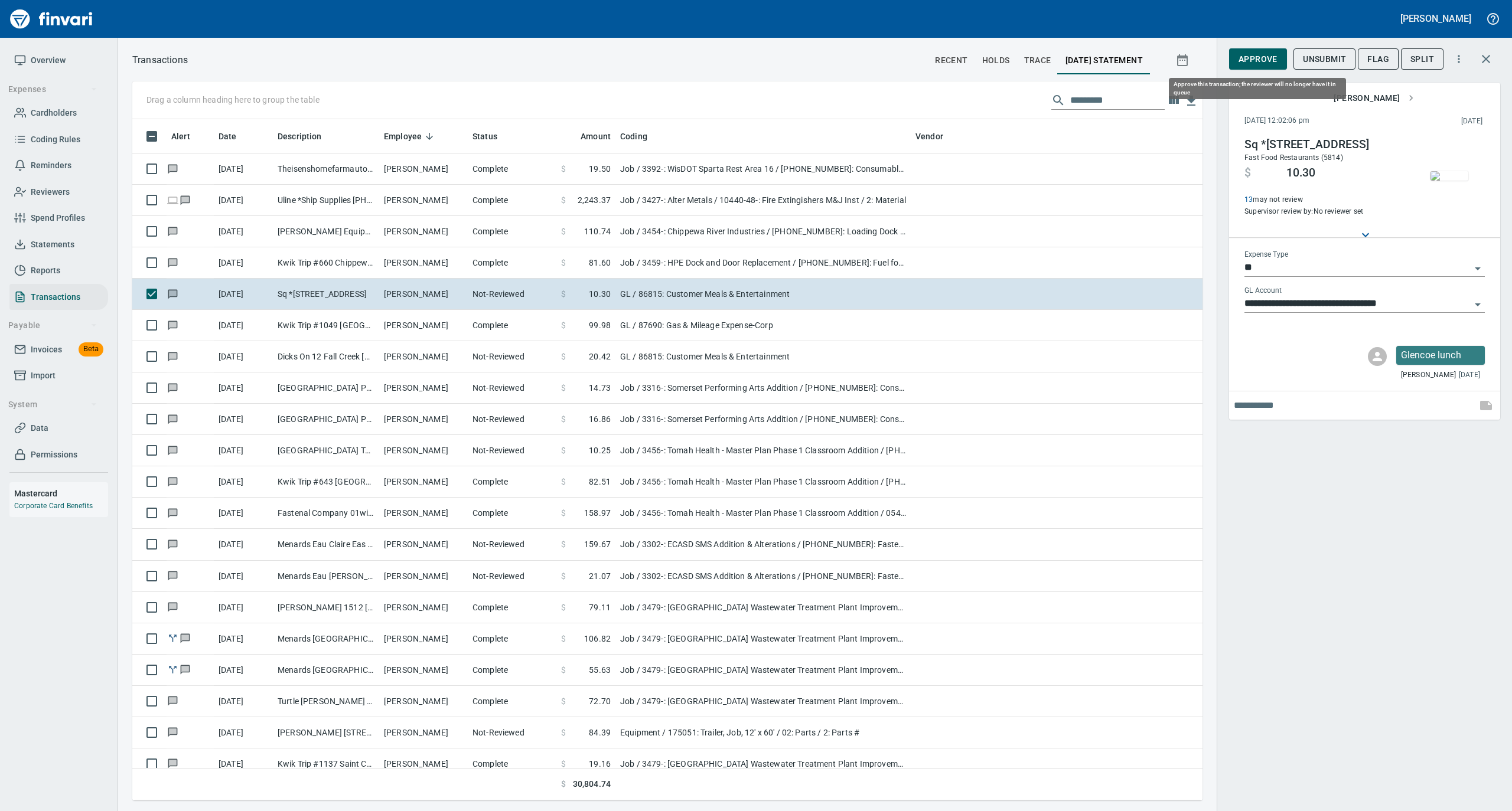
click at [1244, 63] on span "Approve" at bounding box center [1258, 59] width 39 height 15
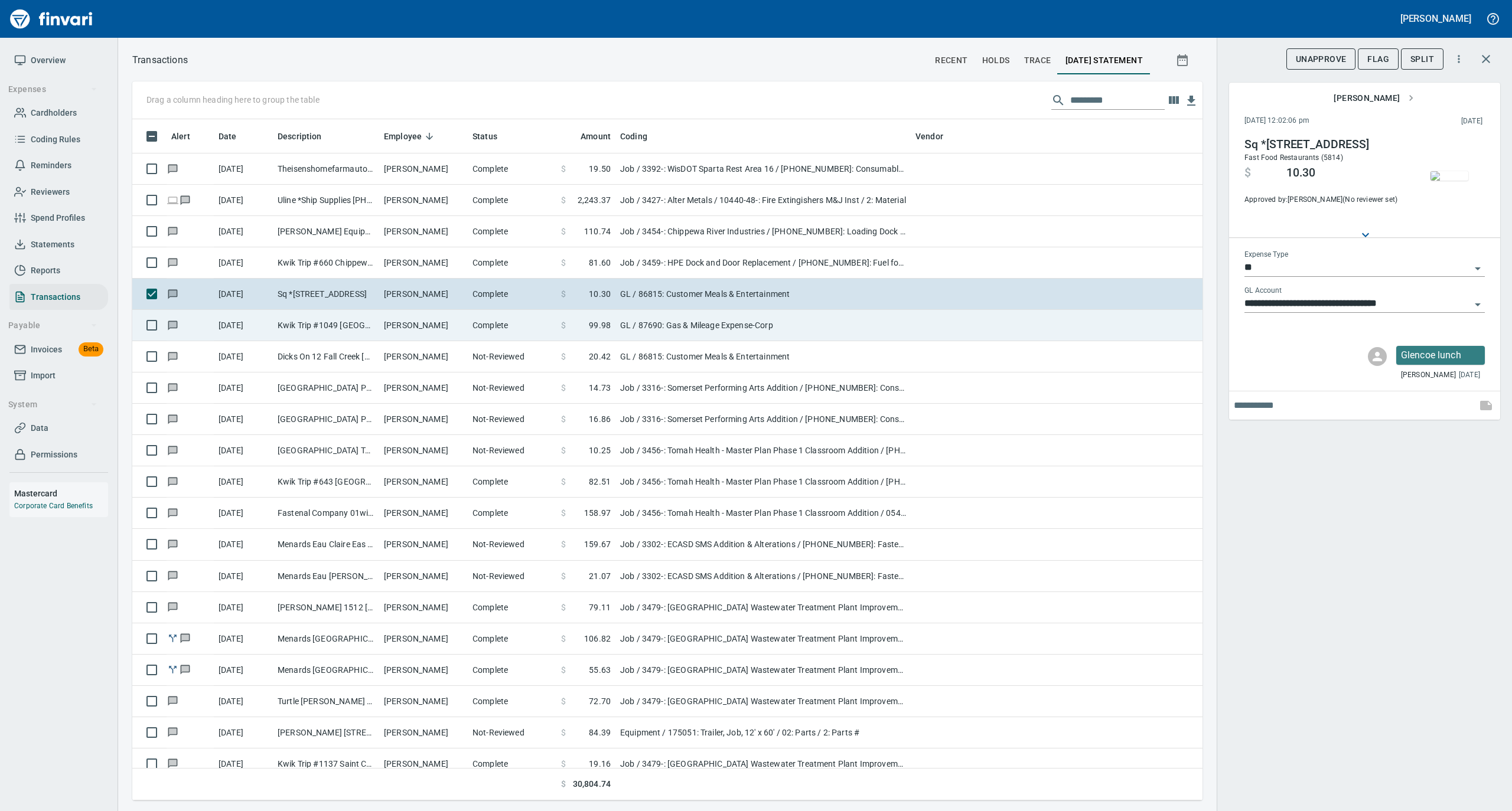
click at [419, 328] on td "[PERSON_NAME]" at bounding box center [423, 325] width 89 height 32
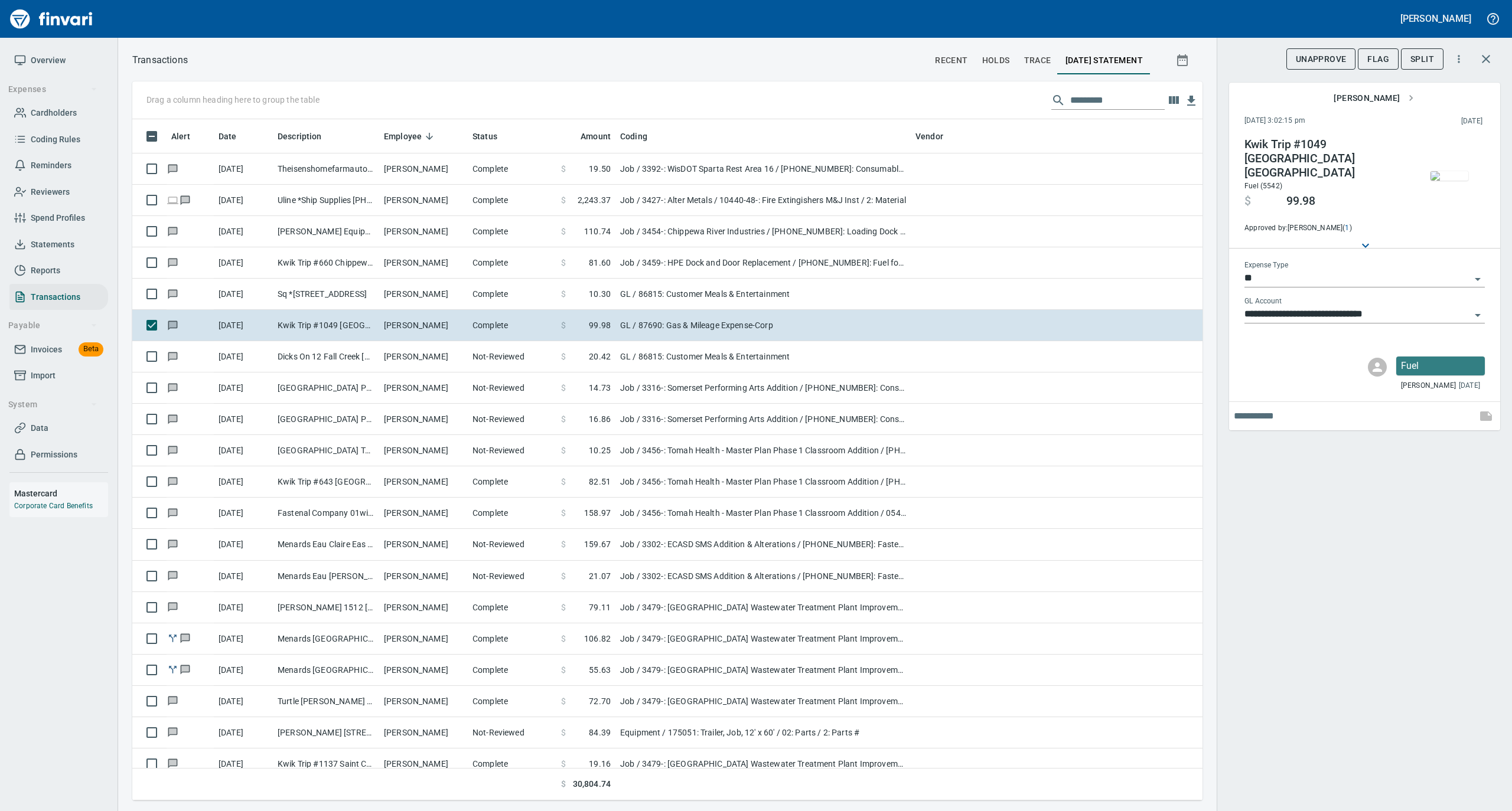
click at [1446, 173] on img "button" at bounding box center [1449, 176] width 37 height 10
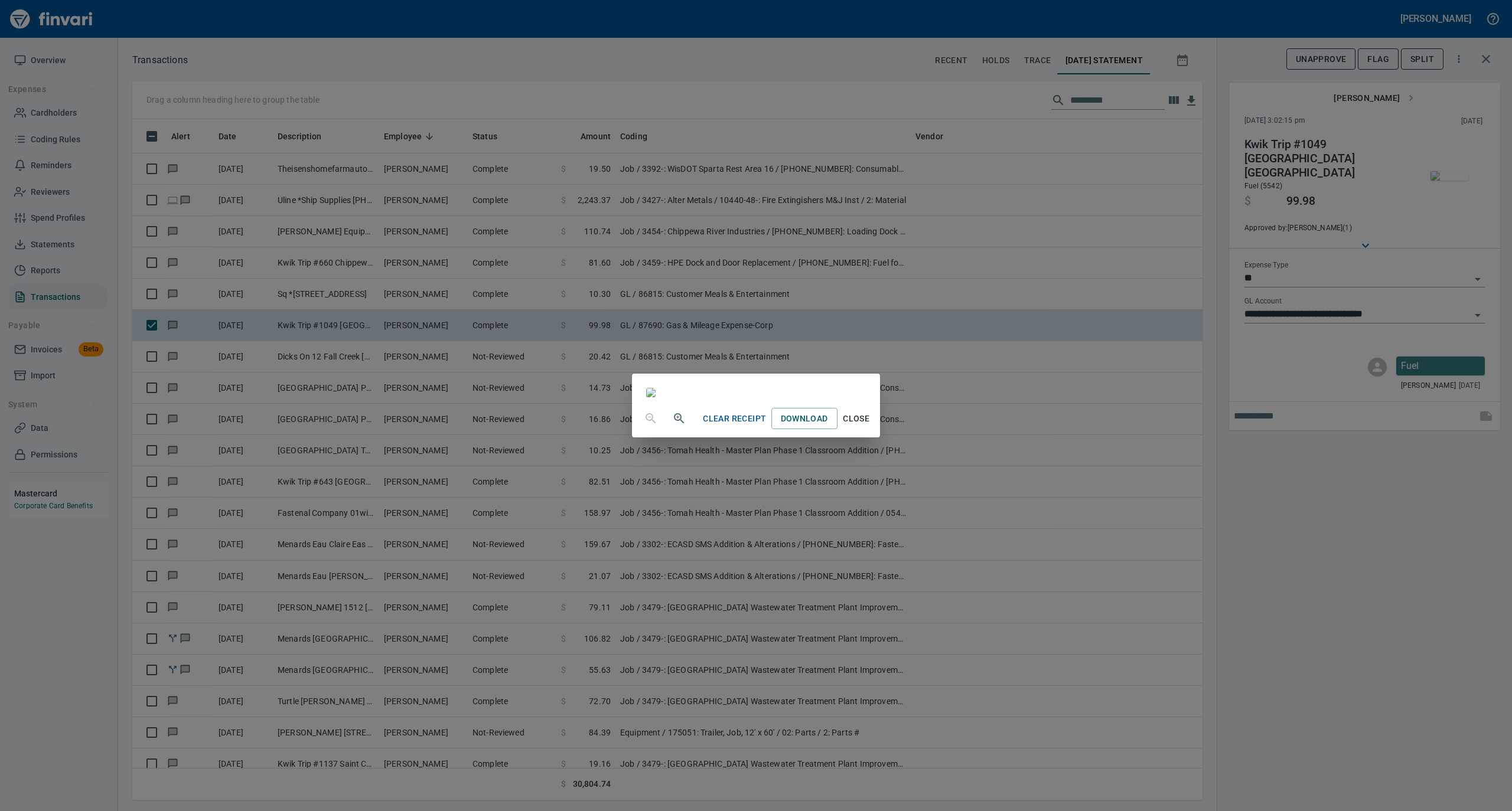
click at [871, 427] on span "Close" at bounding box center [856, 419] width 28 height 15
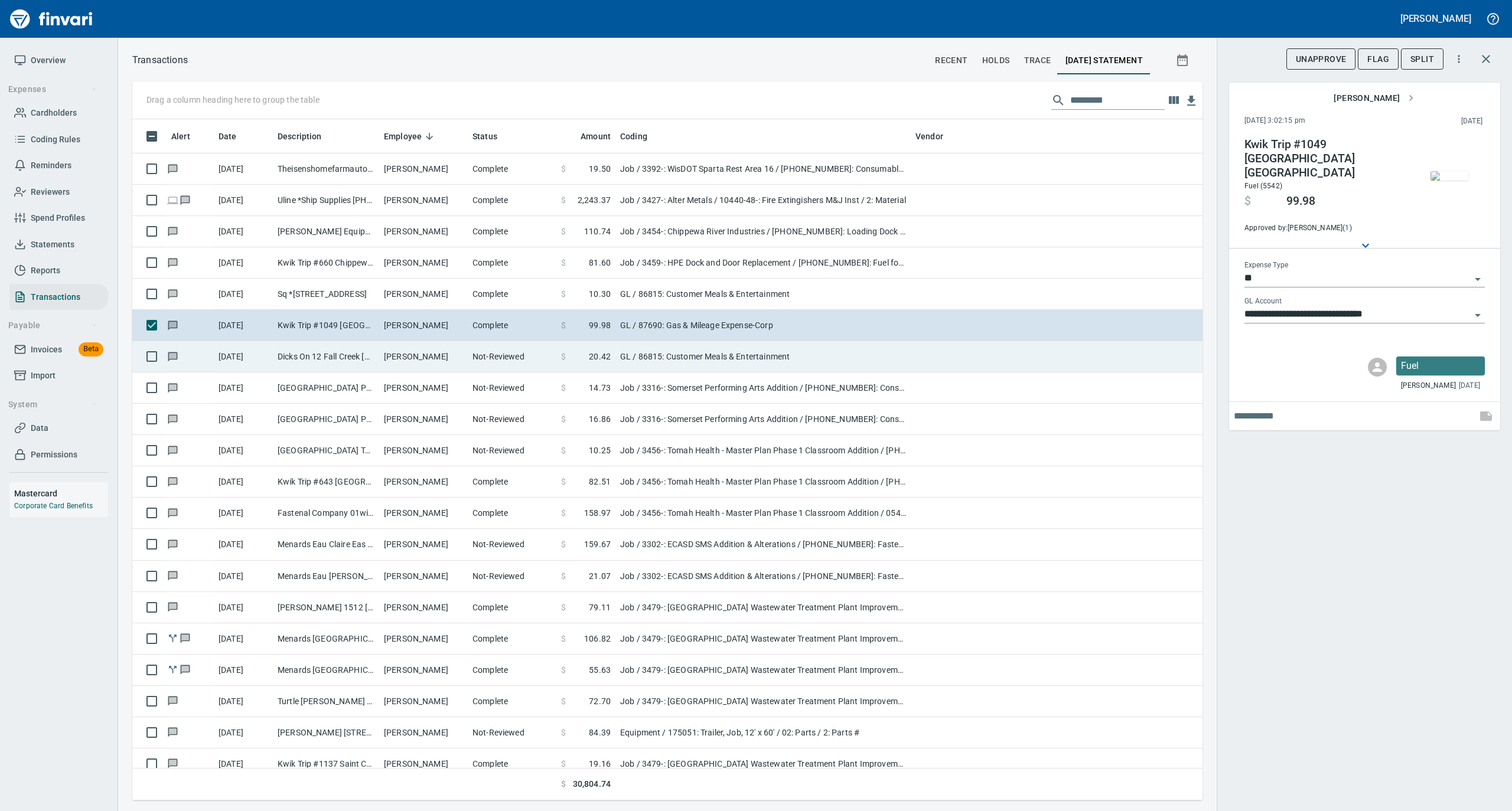
click at [428, 358] on td "[PERSON_NAME]" at bounding box center [423, 357] width 89 height 32
type input "**********"
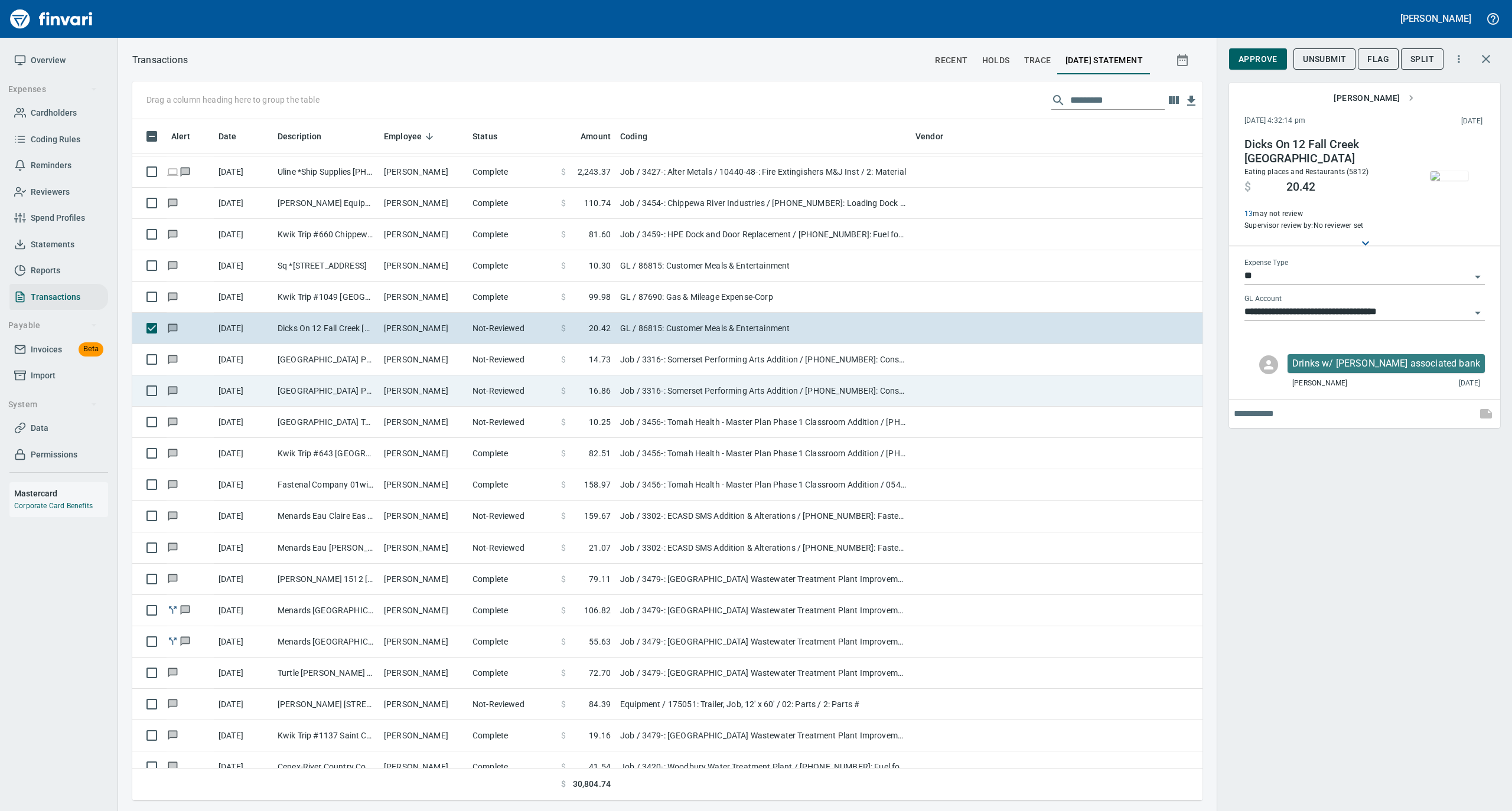
scroll to position [79, 0]
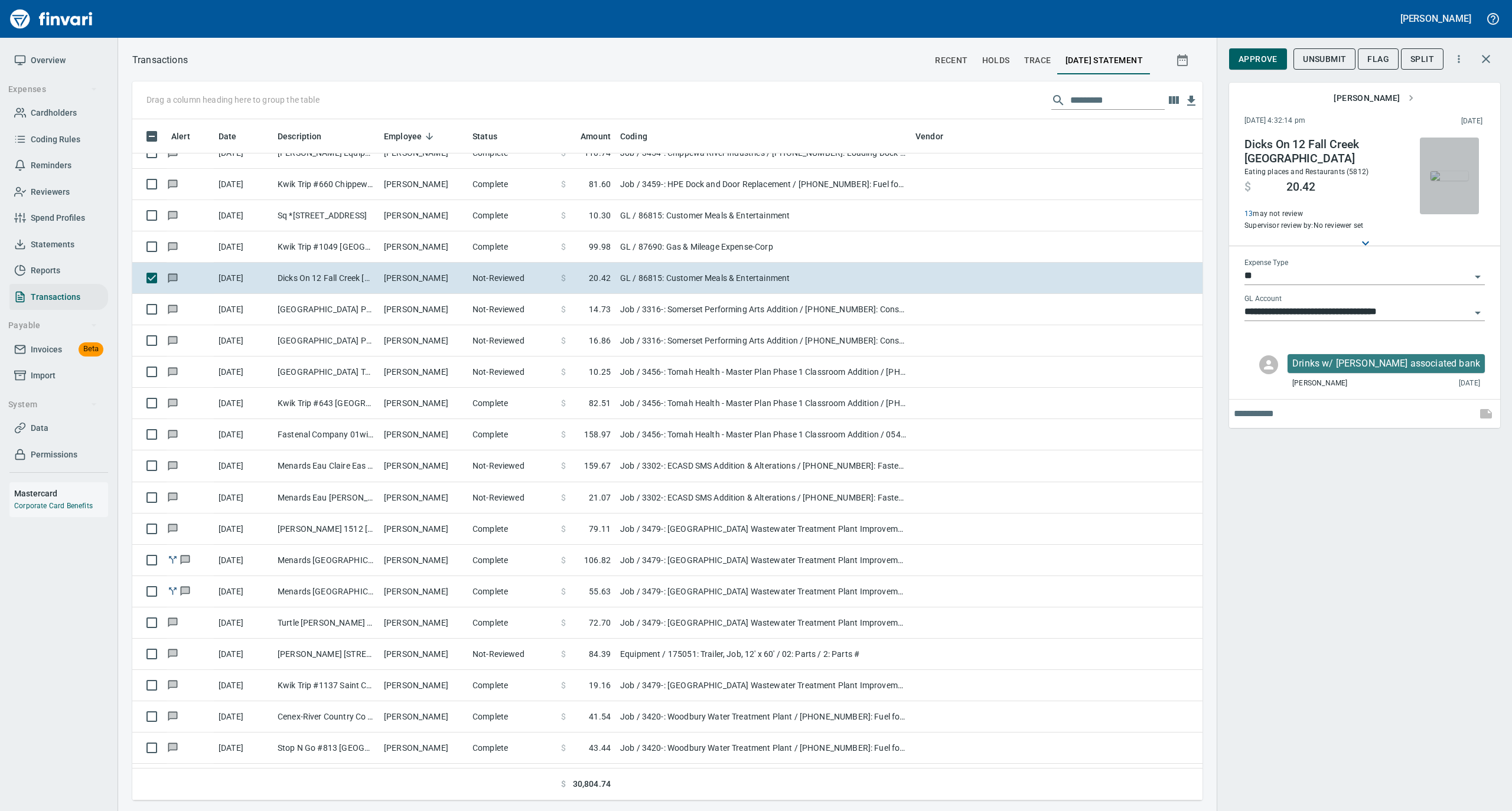
click at [1449, 180] on img "button" at bounding box center [1449, 176] width 37 height 10
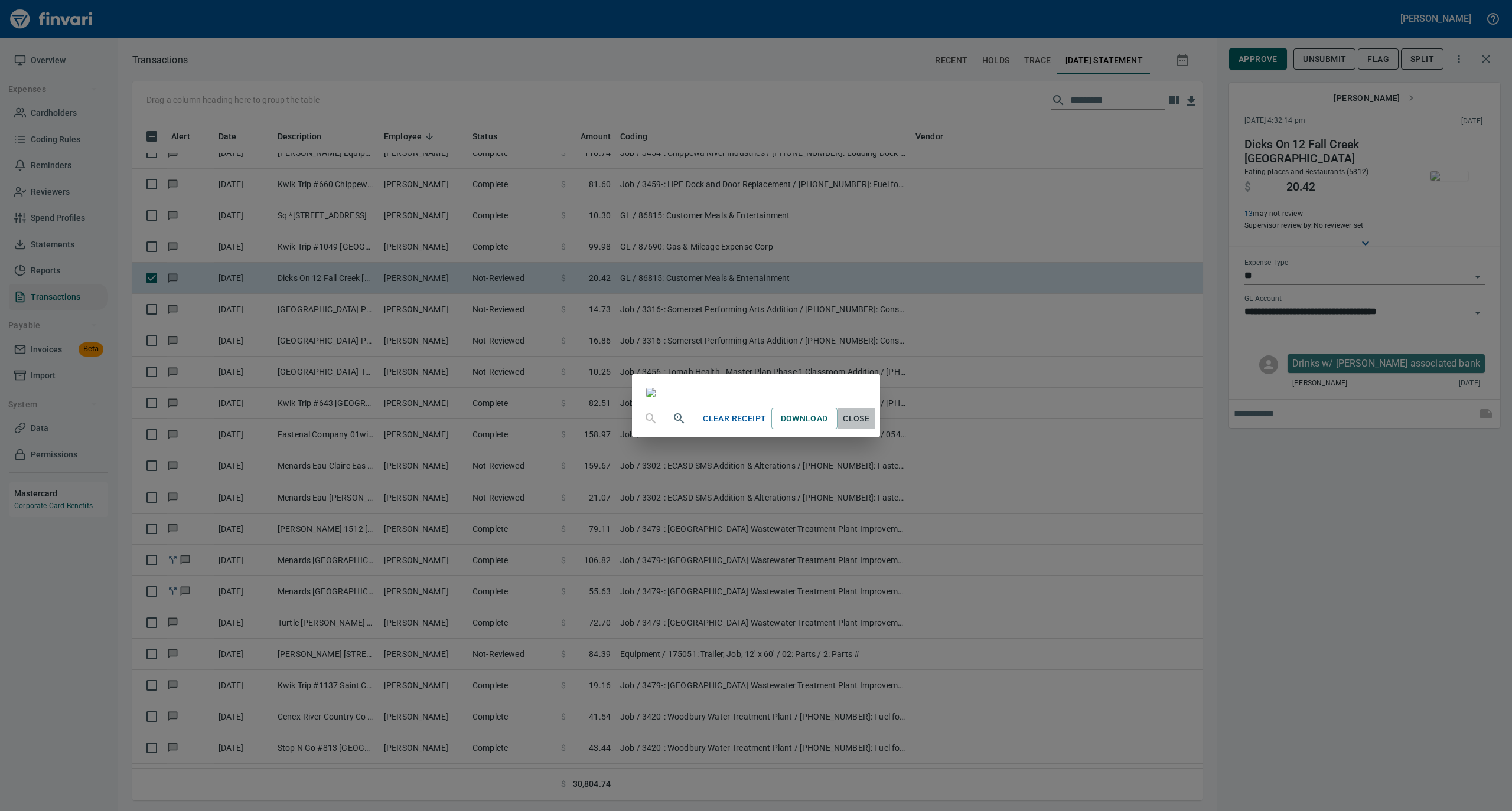
click at [871, 427] on span "Close" at bounding box center [856, 419] width 28 height 15
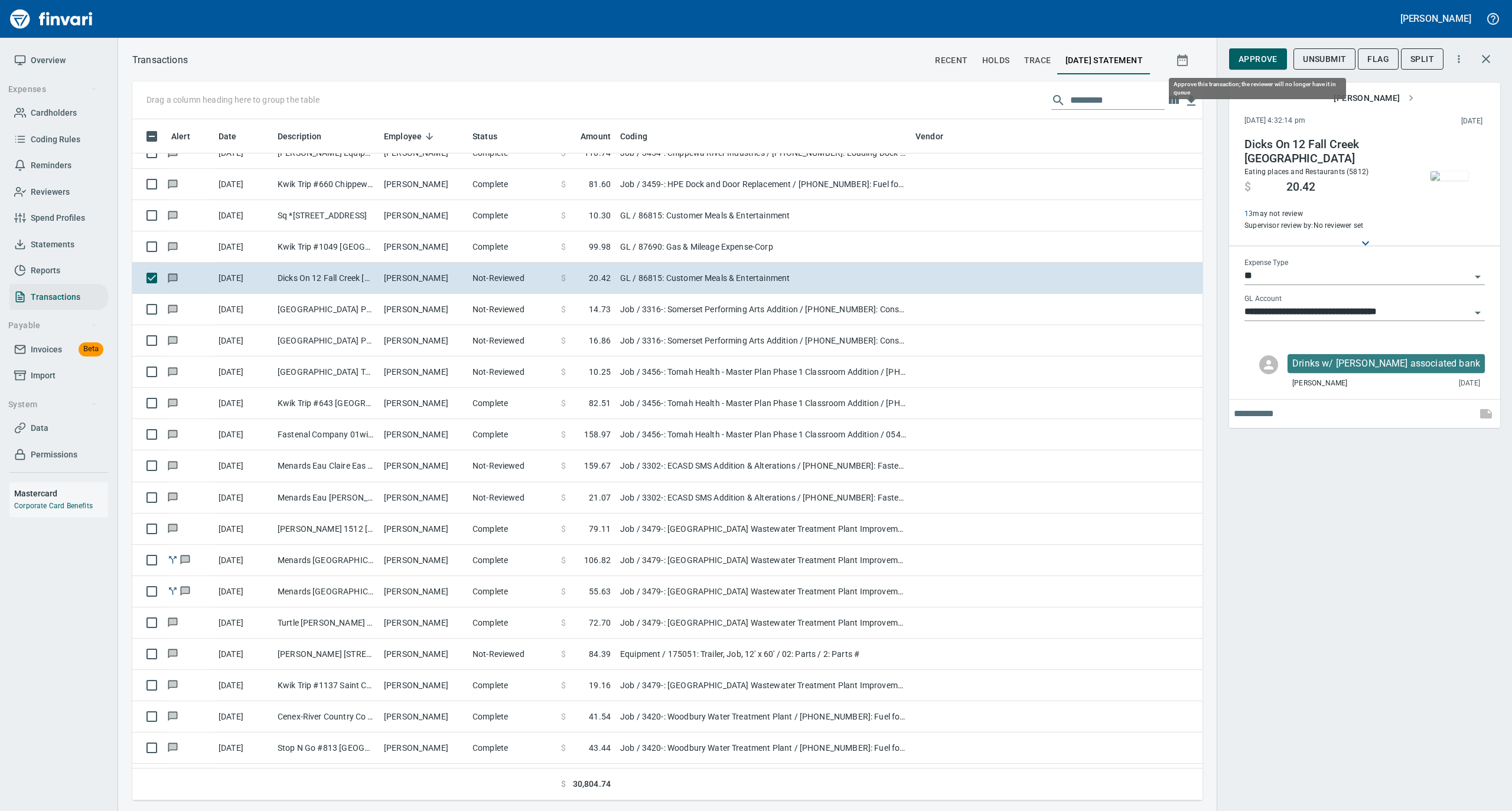
click at [1258, 59] on span "Approve" at bounding box center [1258, 59] width 39 height 15
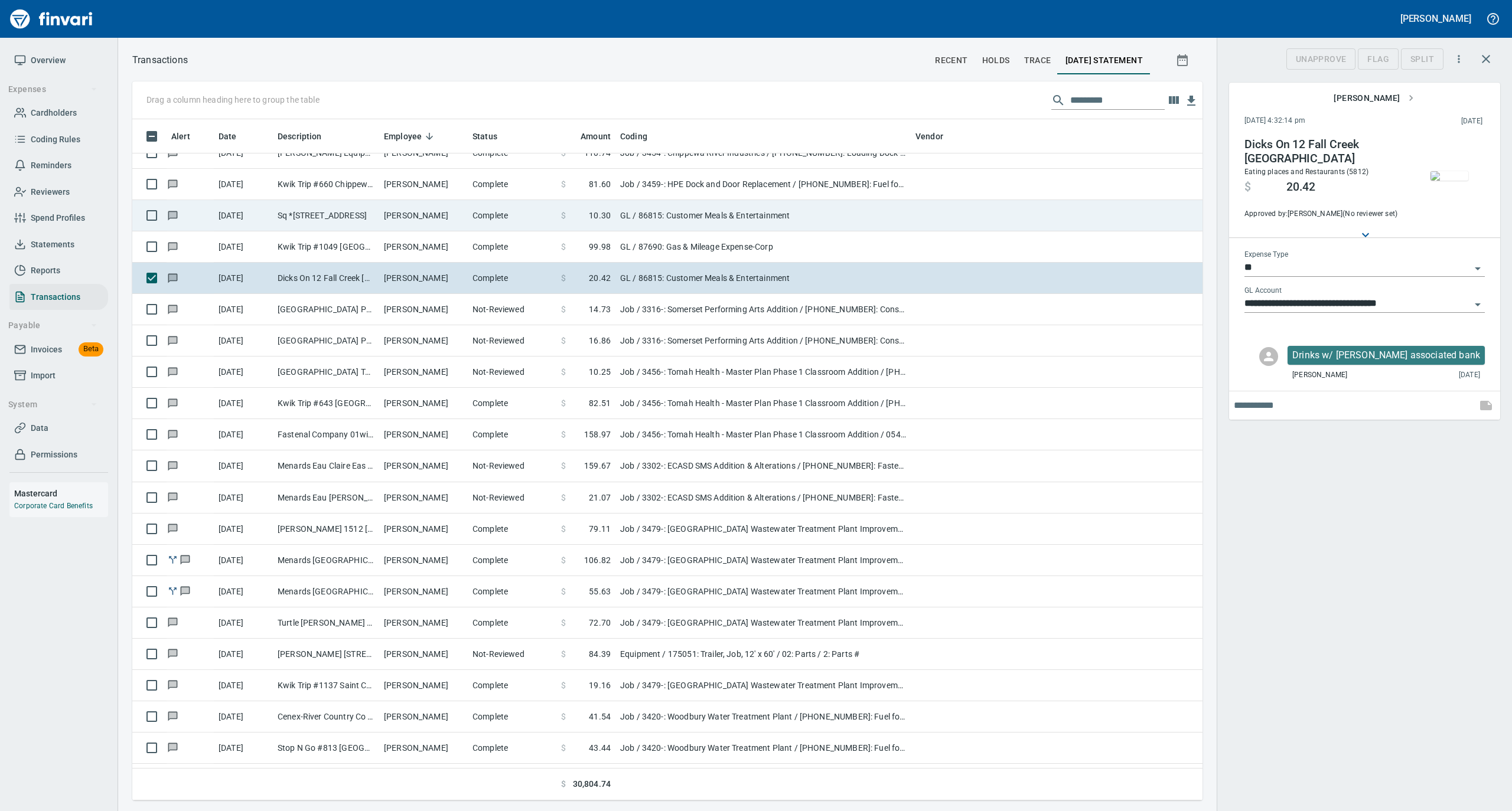
scroll to position [670, 1046]
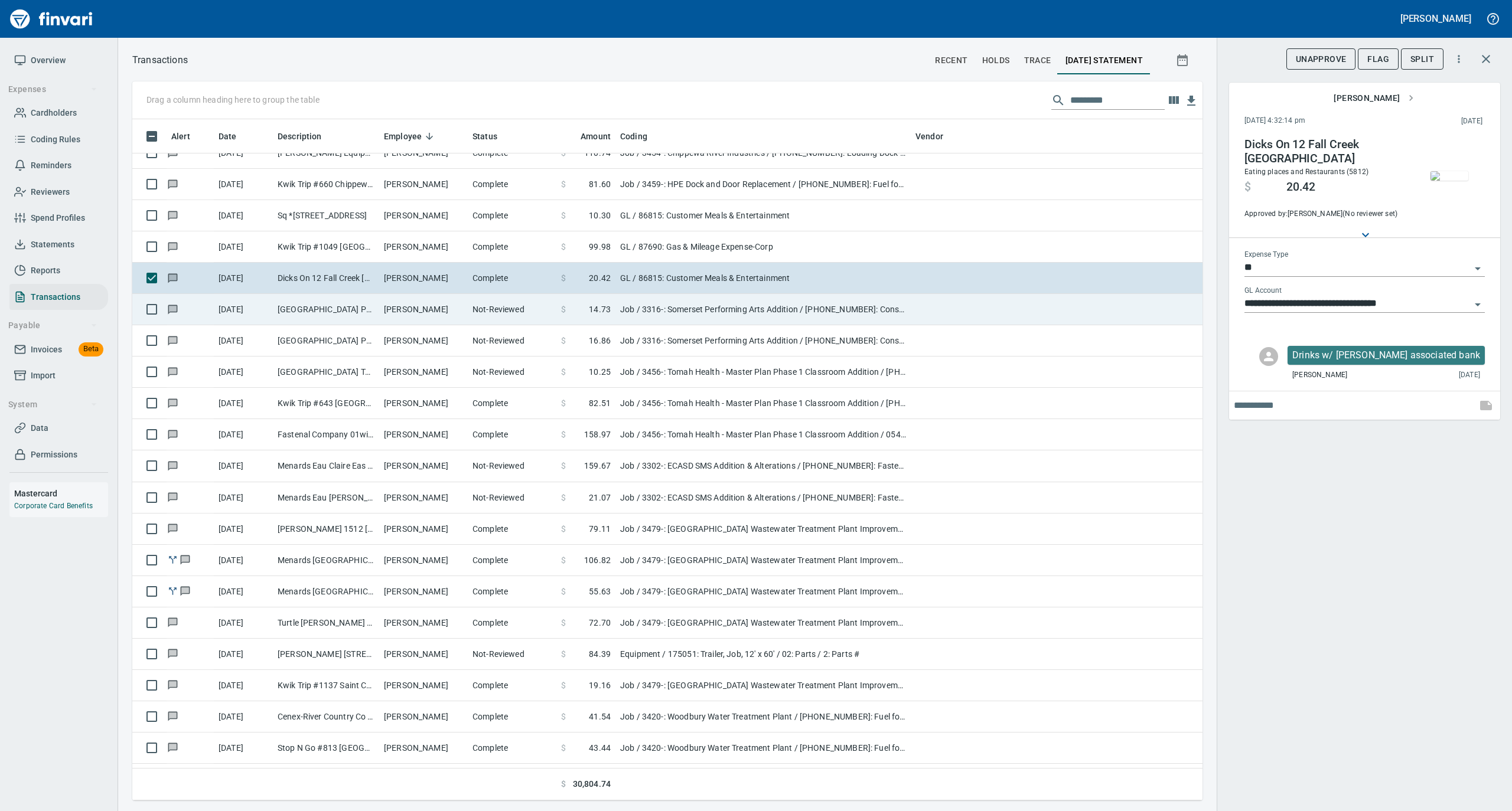
click at [414, 313] on td "[PERSON_NAME]" at bounding box center [423, 310] width 89 height 32
type input "***"
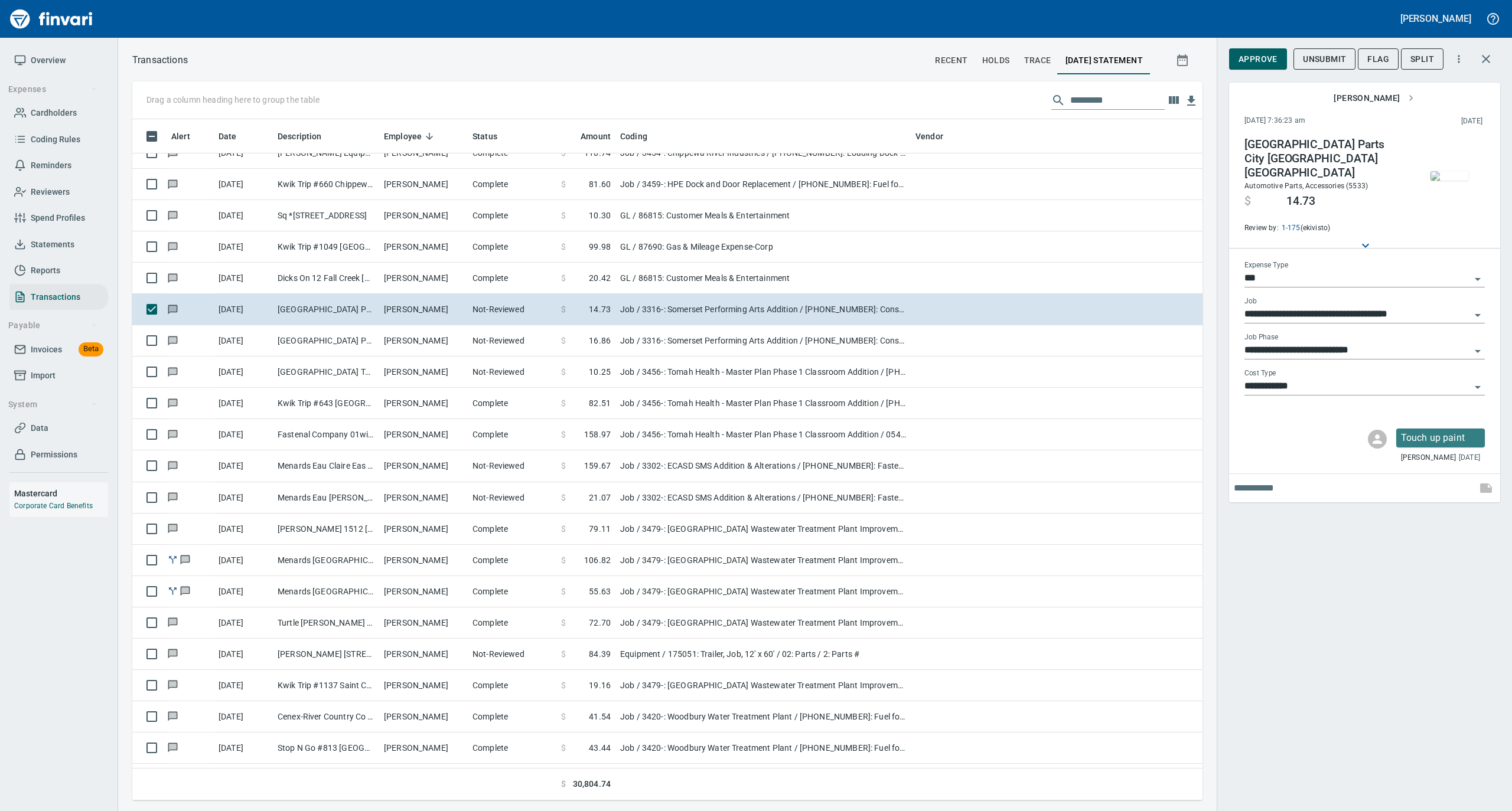
click at [1440, 174] on img "button" at bounding box center [1449, 176] width 37 height 10
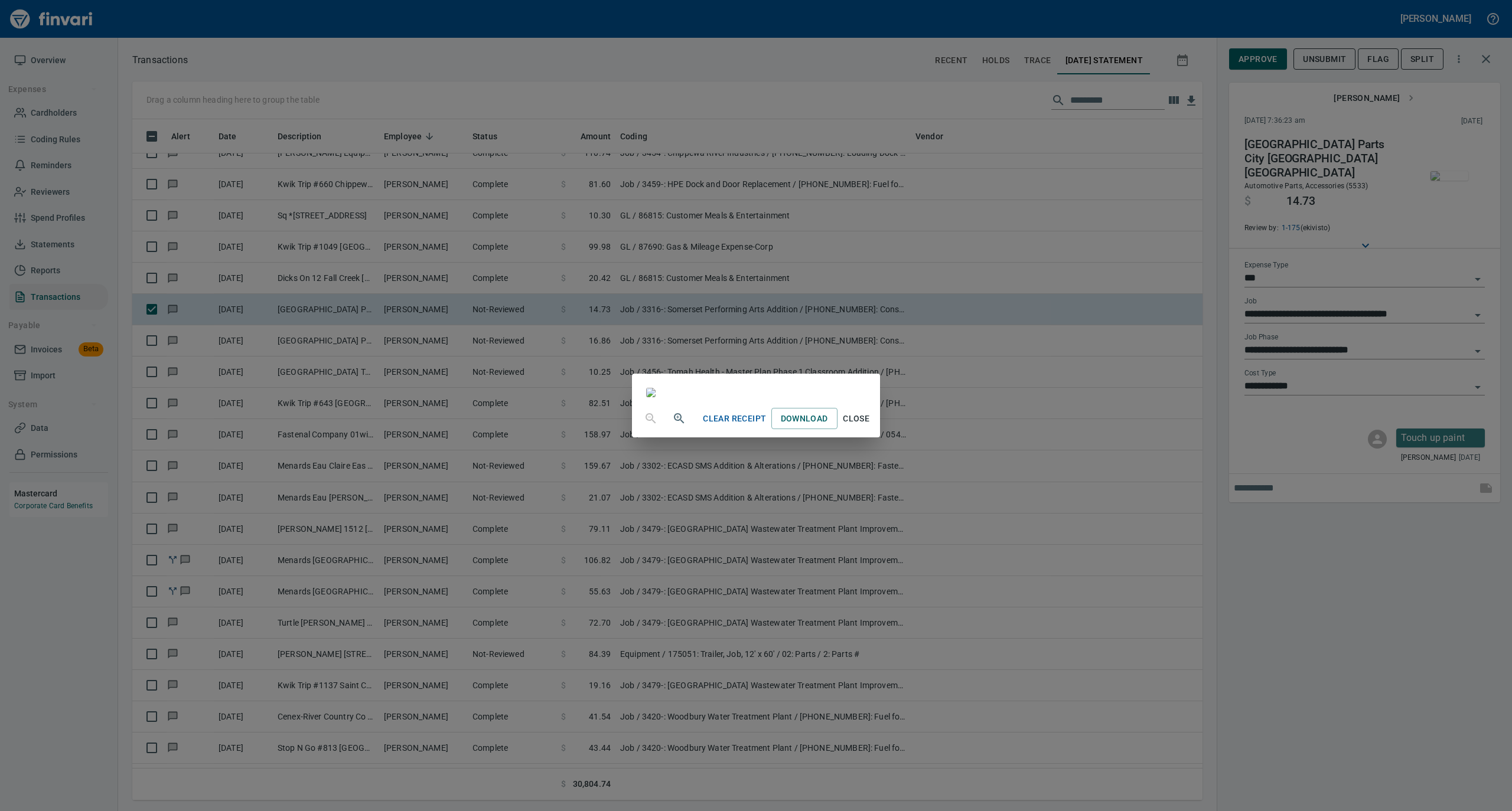
click at [871, 427] on span "Close" at bounding box center [856, 419] width 28 height 15
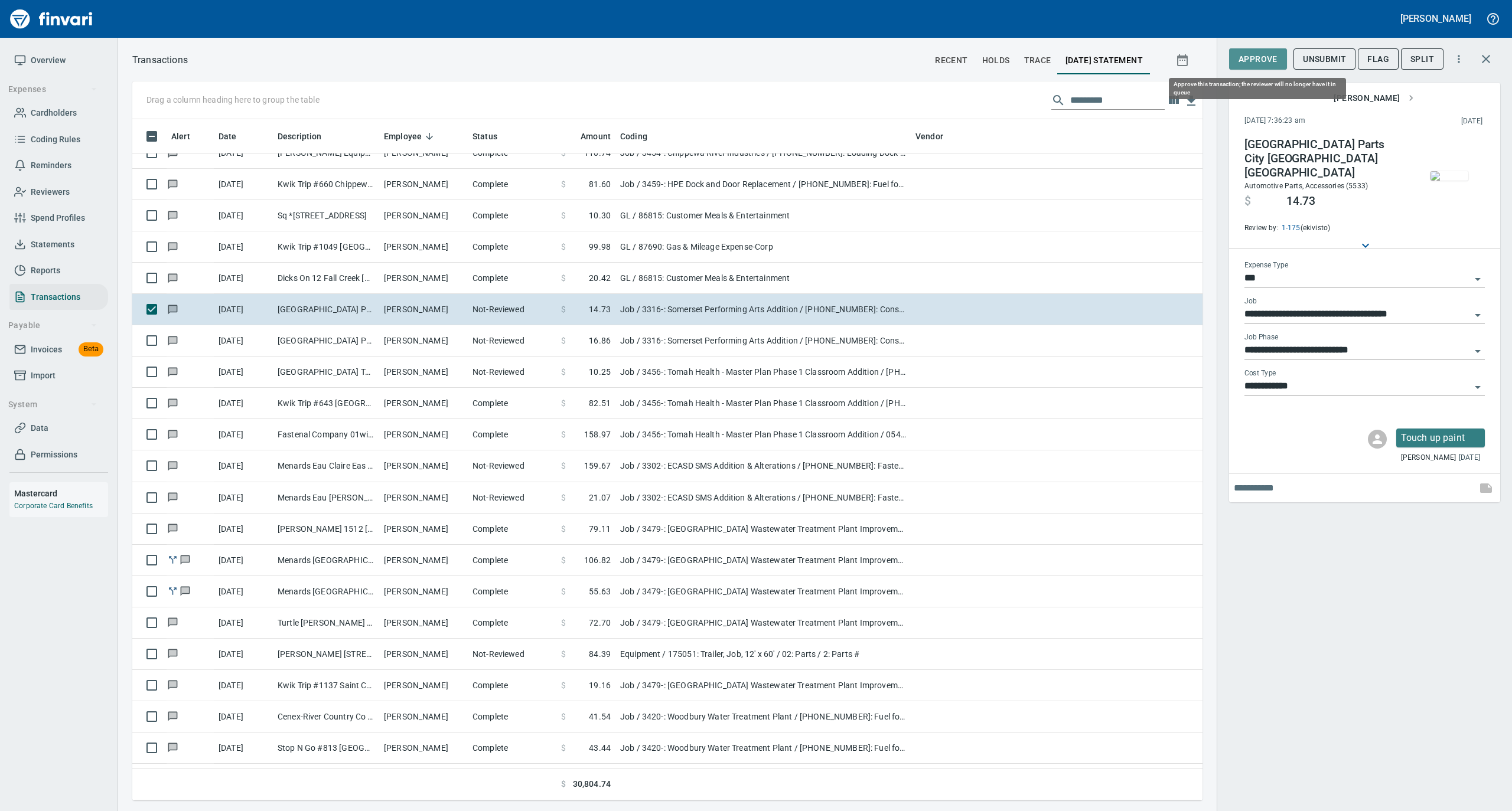
click at [1256, 62] on span "Approve" at bounding box center [1258, 59] width 39 height 15
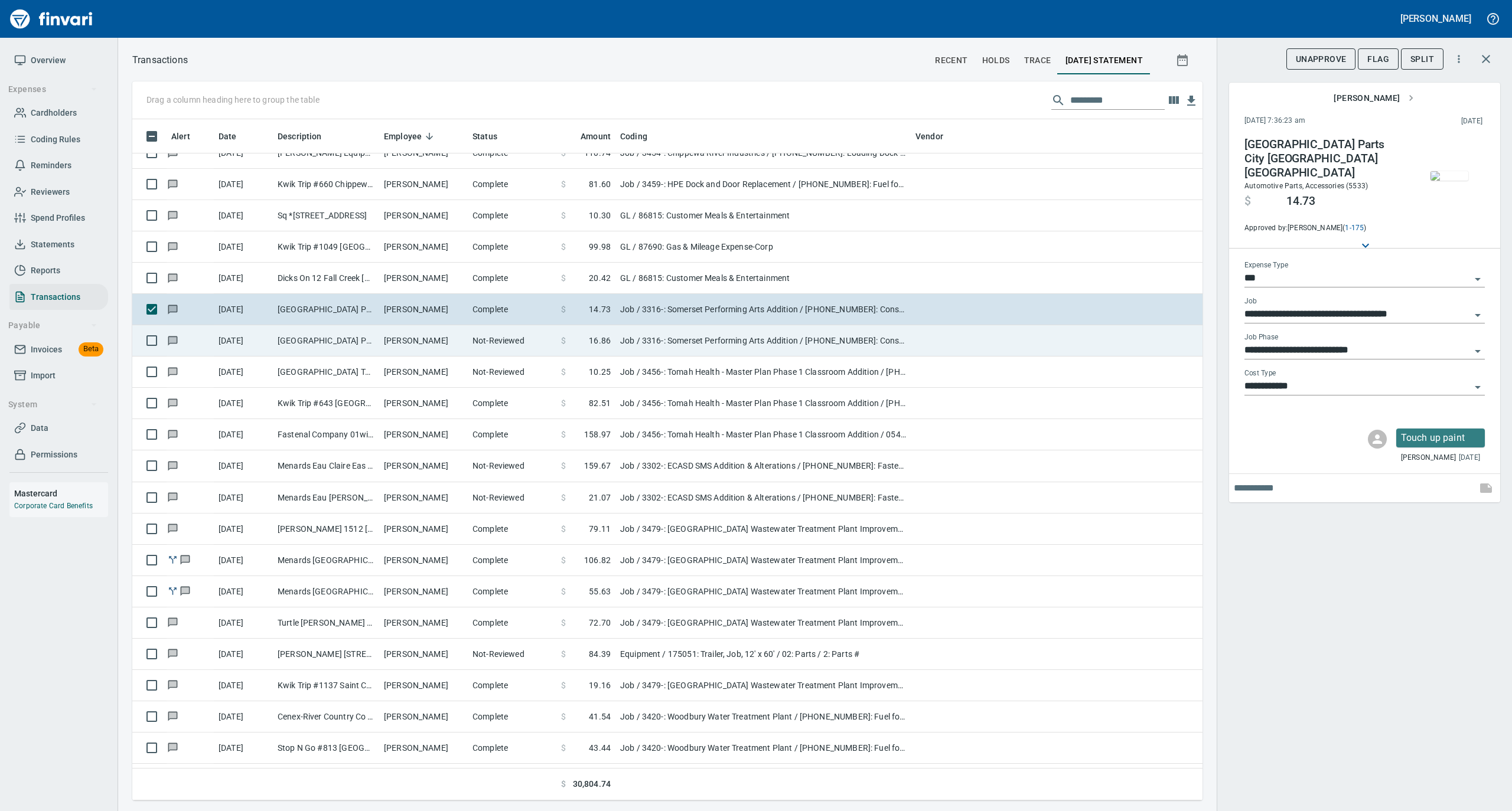
click at [449, 342] on td "[PERSON_NAME]" at bounding box center [423, 340] width 89 height 32
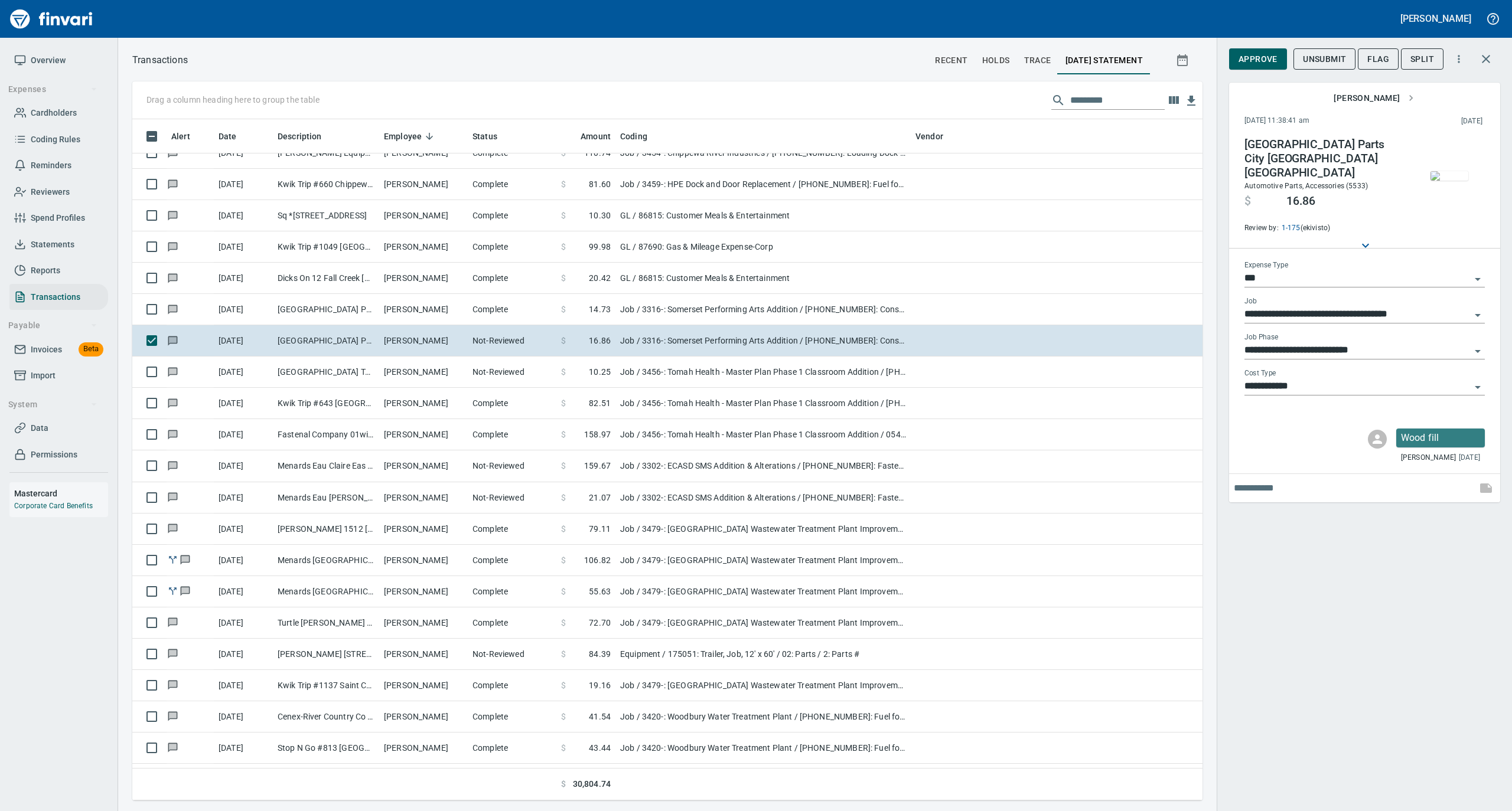
scroll to position [670, 1046]
click at [1444, 171] on img "button" at bounding box center [1449, 176] width 37 height 10
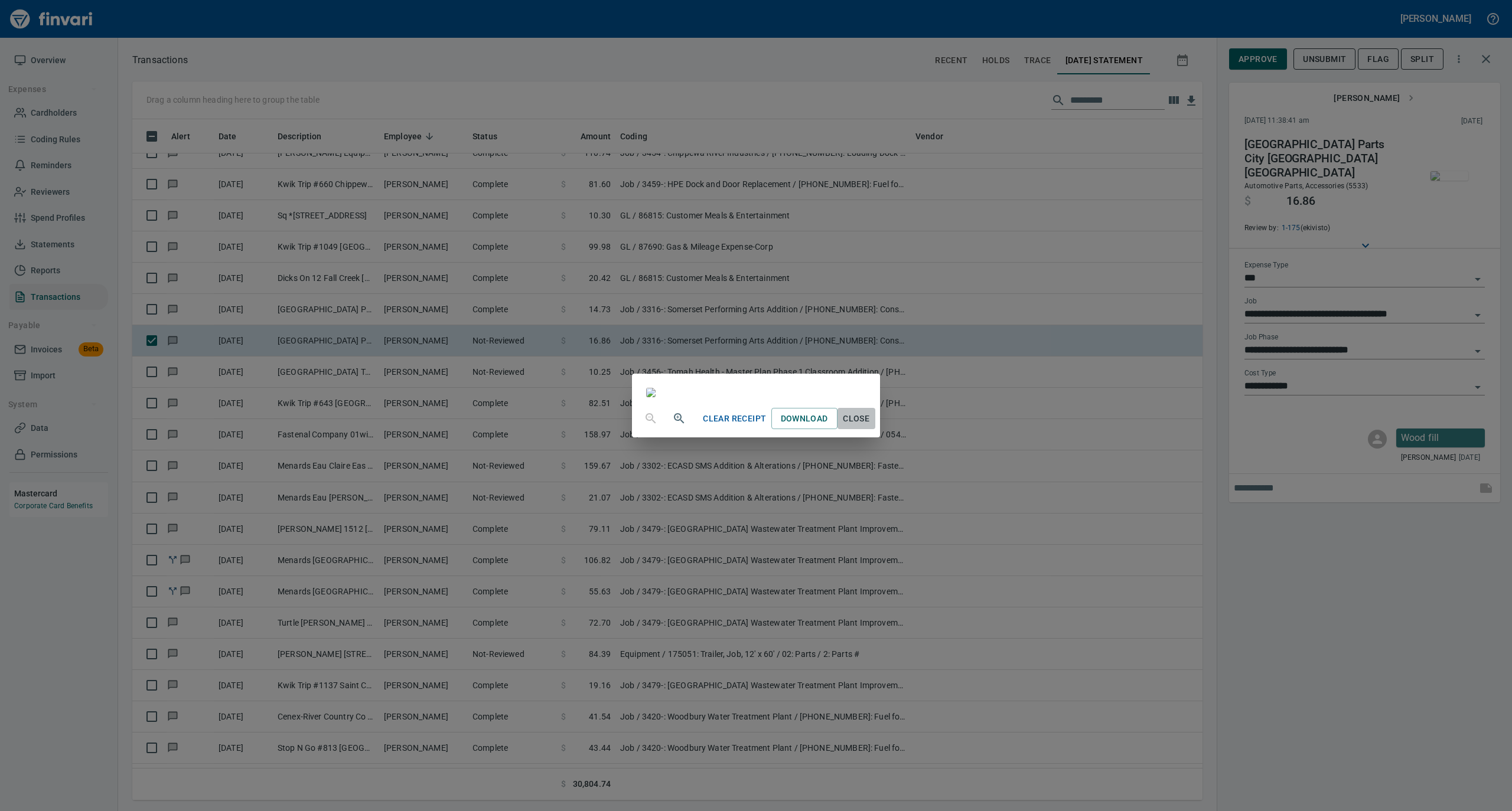
click at [871, 427] on span "Close" at bounding box center [856, 419] width 28 height 15
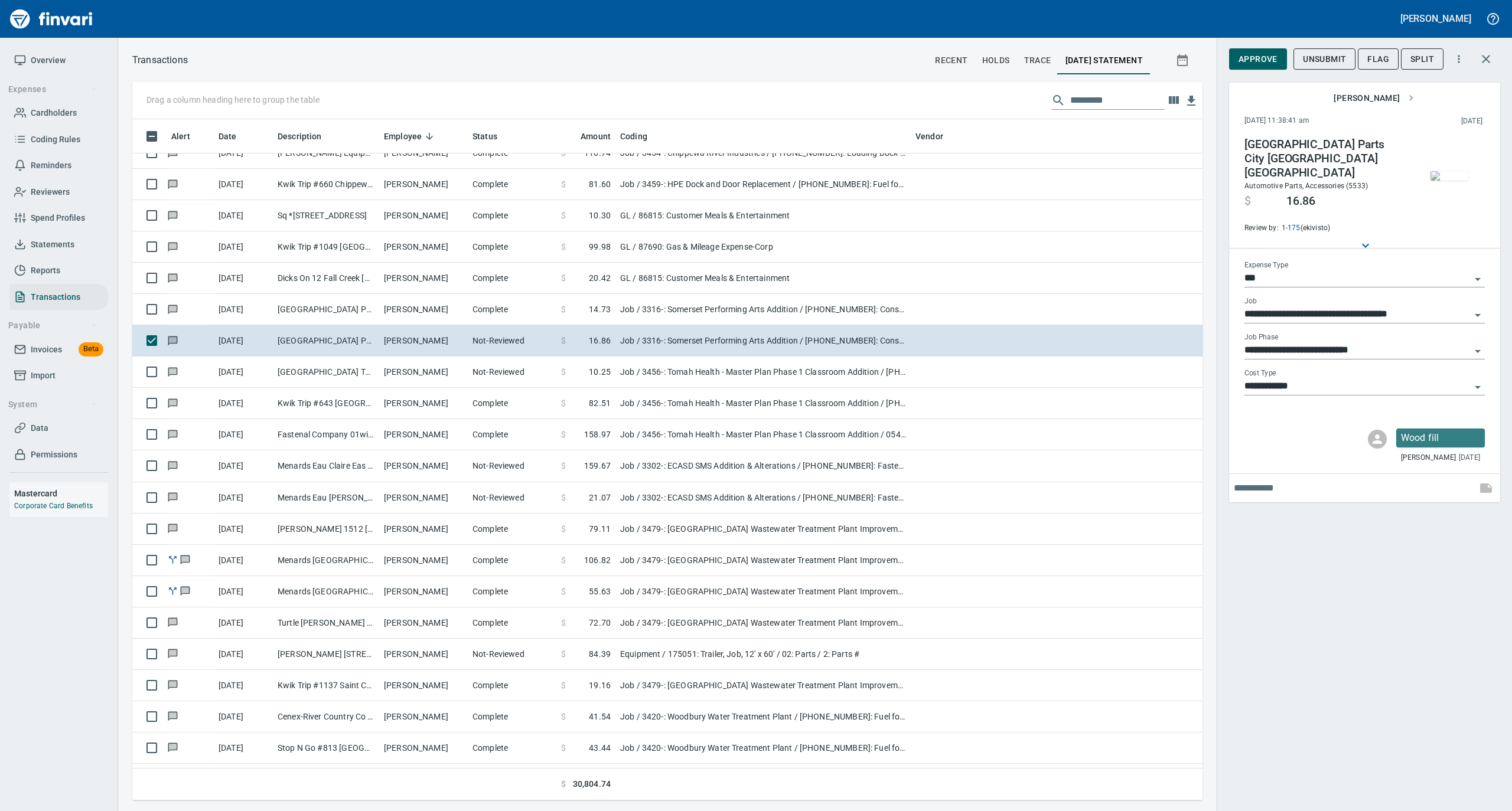
click at [1260, 57] on span "Approve" at bounding box center [1258, 59] width 39 height 15
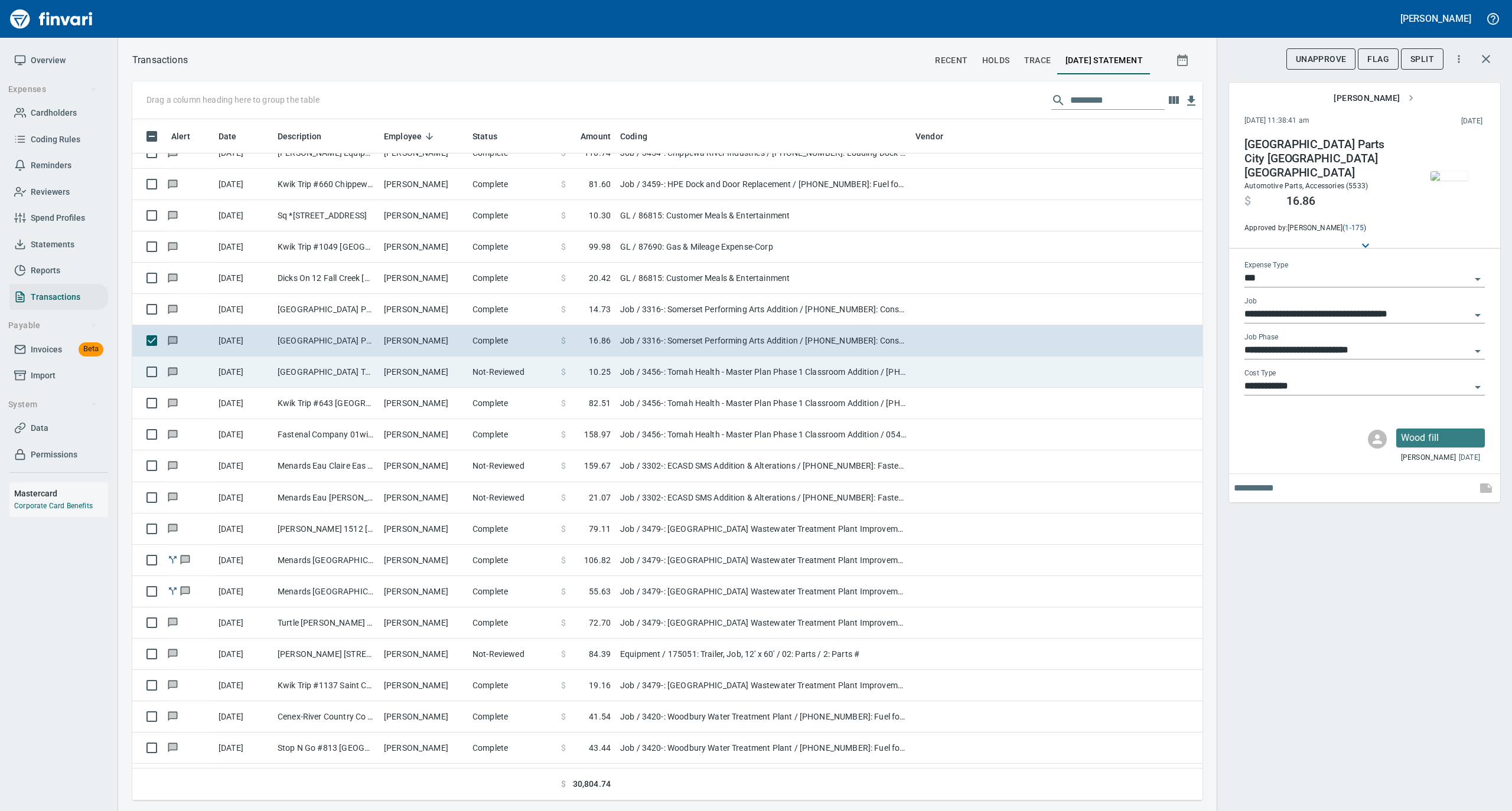
click at [442, 373] on td "[PERSON_NAME]" at bounding box center [423, 372] width 89 height 32
type input "**********"
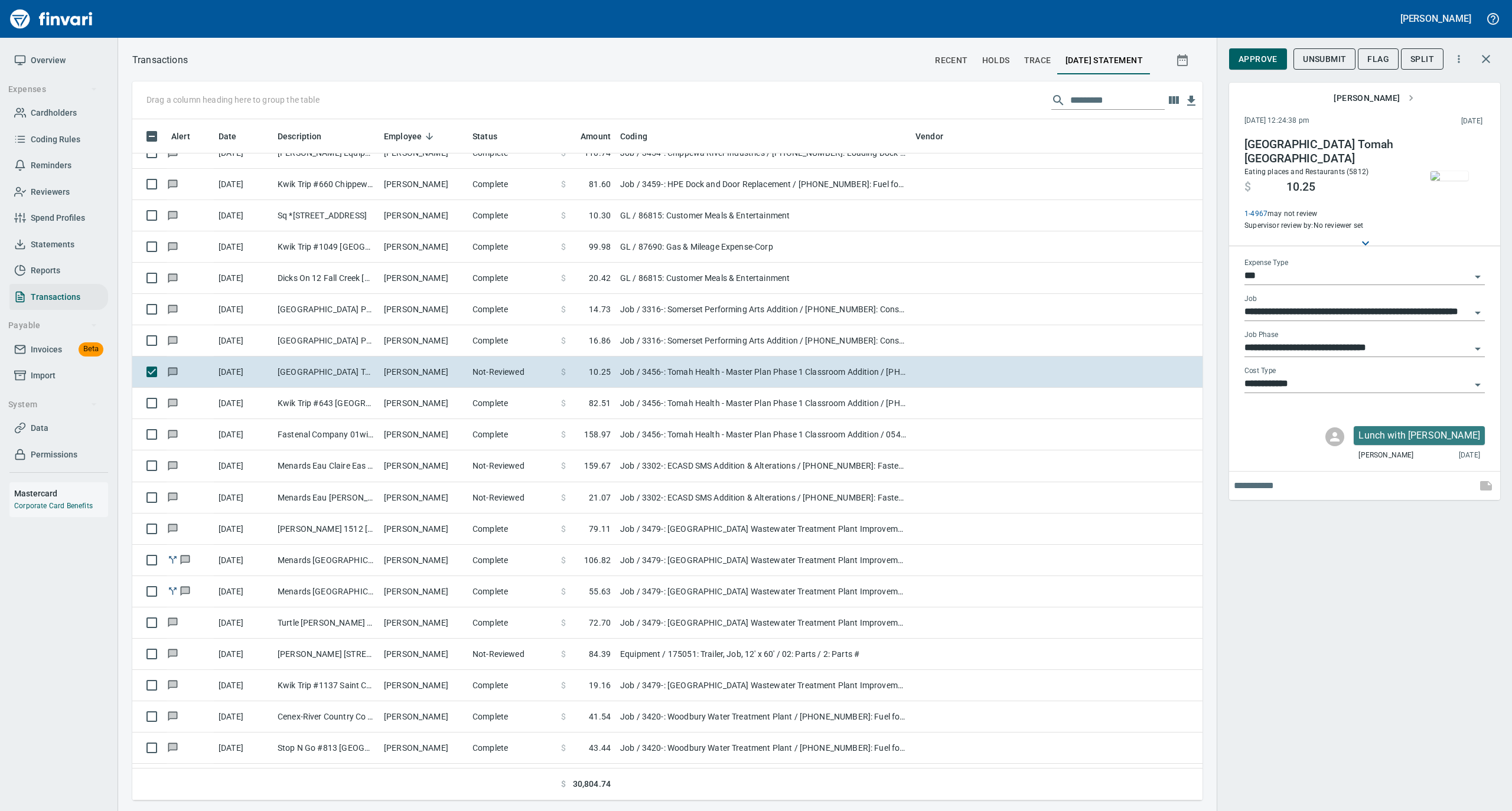
click at [1441, 175] on img "button" at bounding box center [1449, 176] width 37 height 10
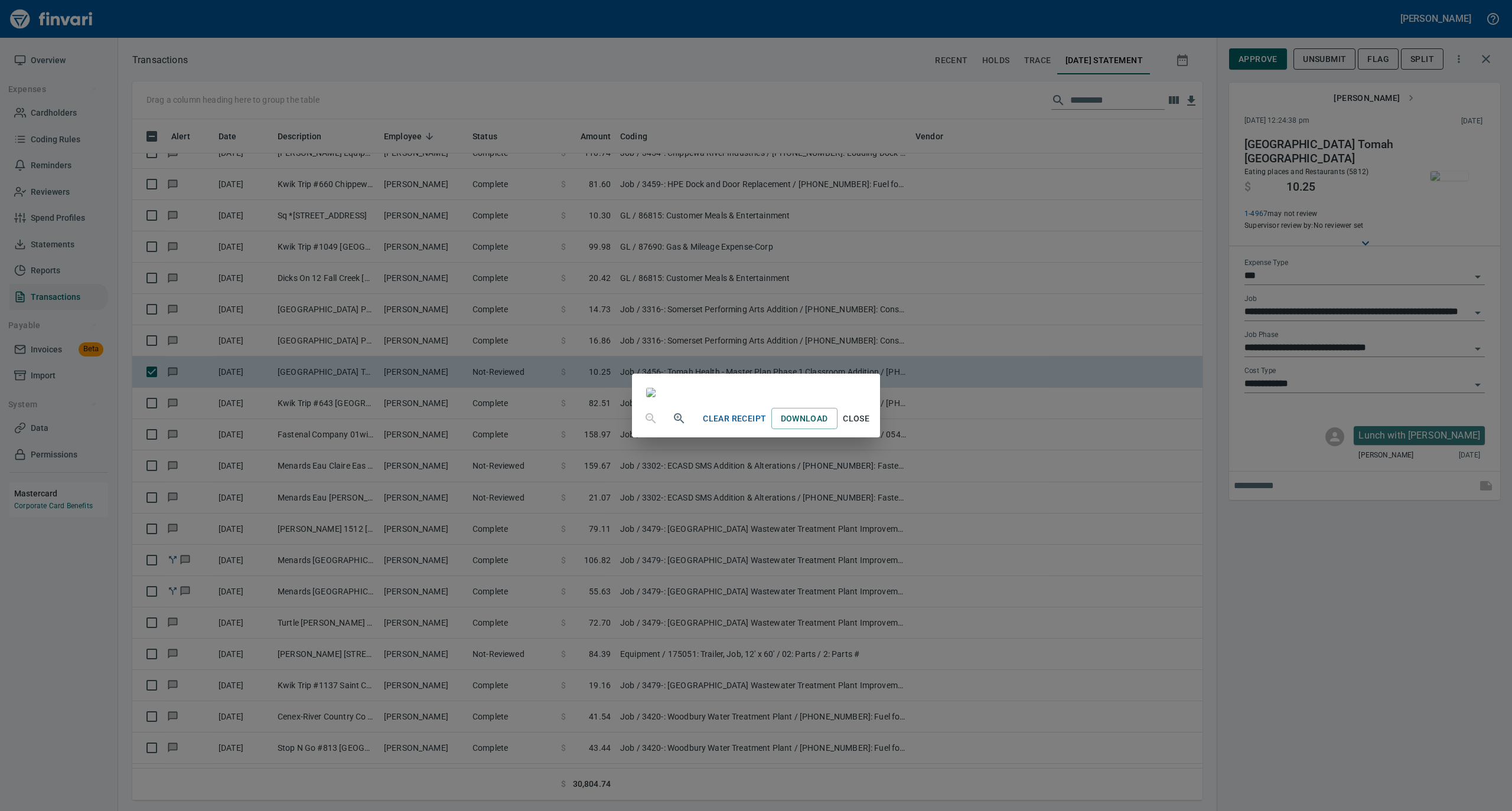
click at [871, 427] on span "Close" at bounding box center [856, 419] width 28 height 15
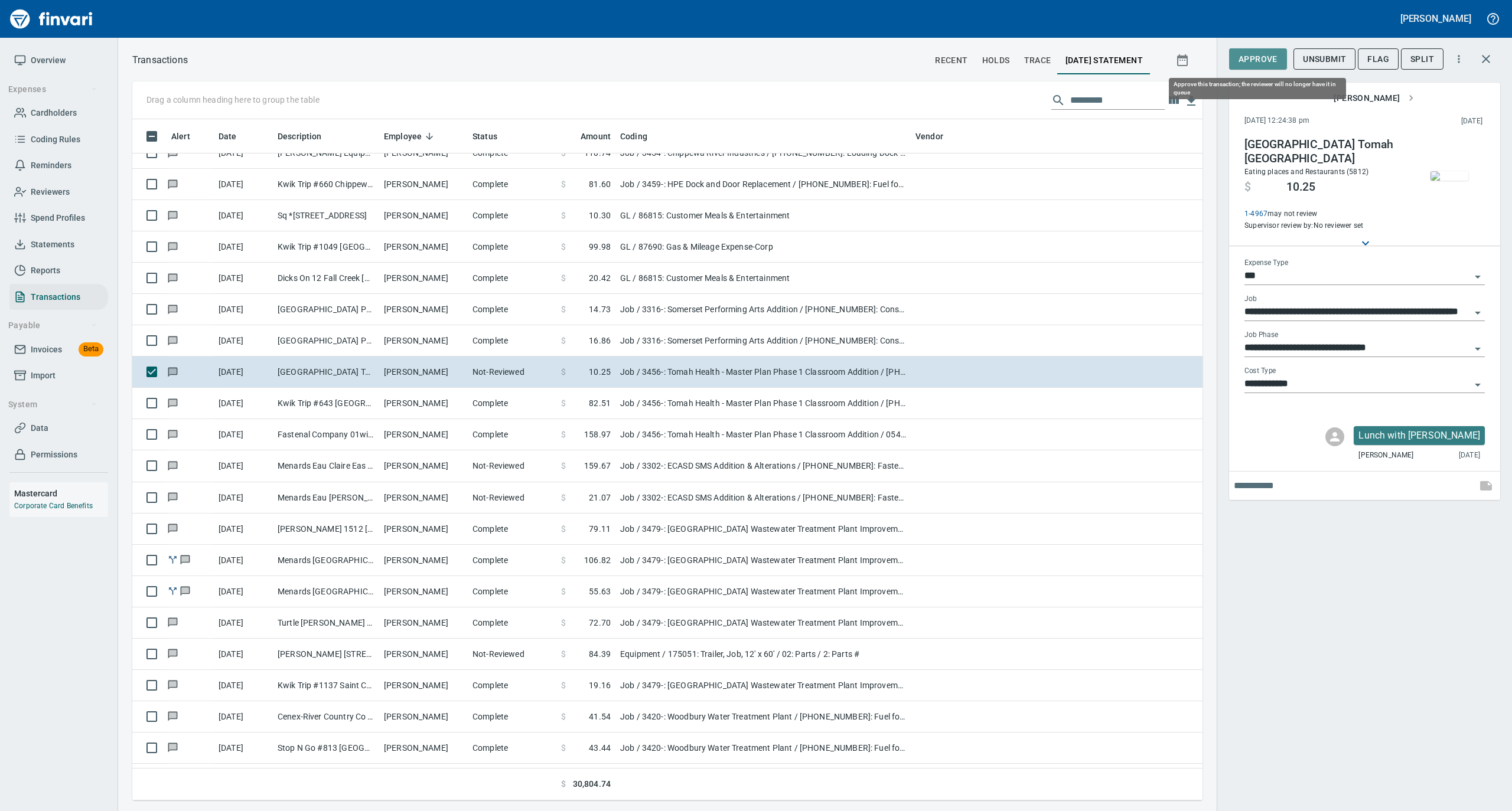
click at [1249, 63] on span "Approve" at bounding box center [1258, 59] width 39 height 15
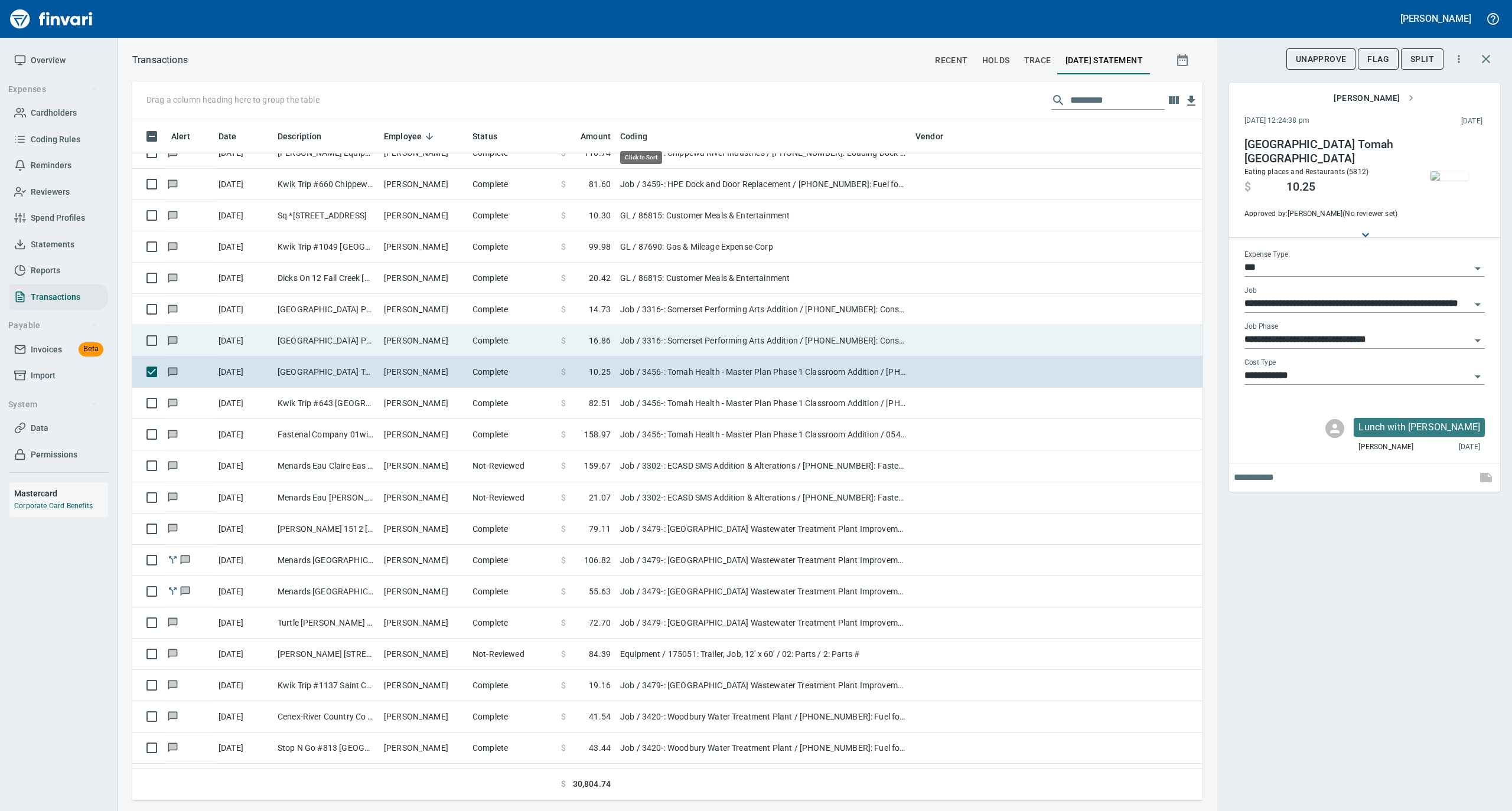
scroll to position [670, 1046]
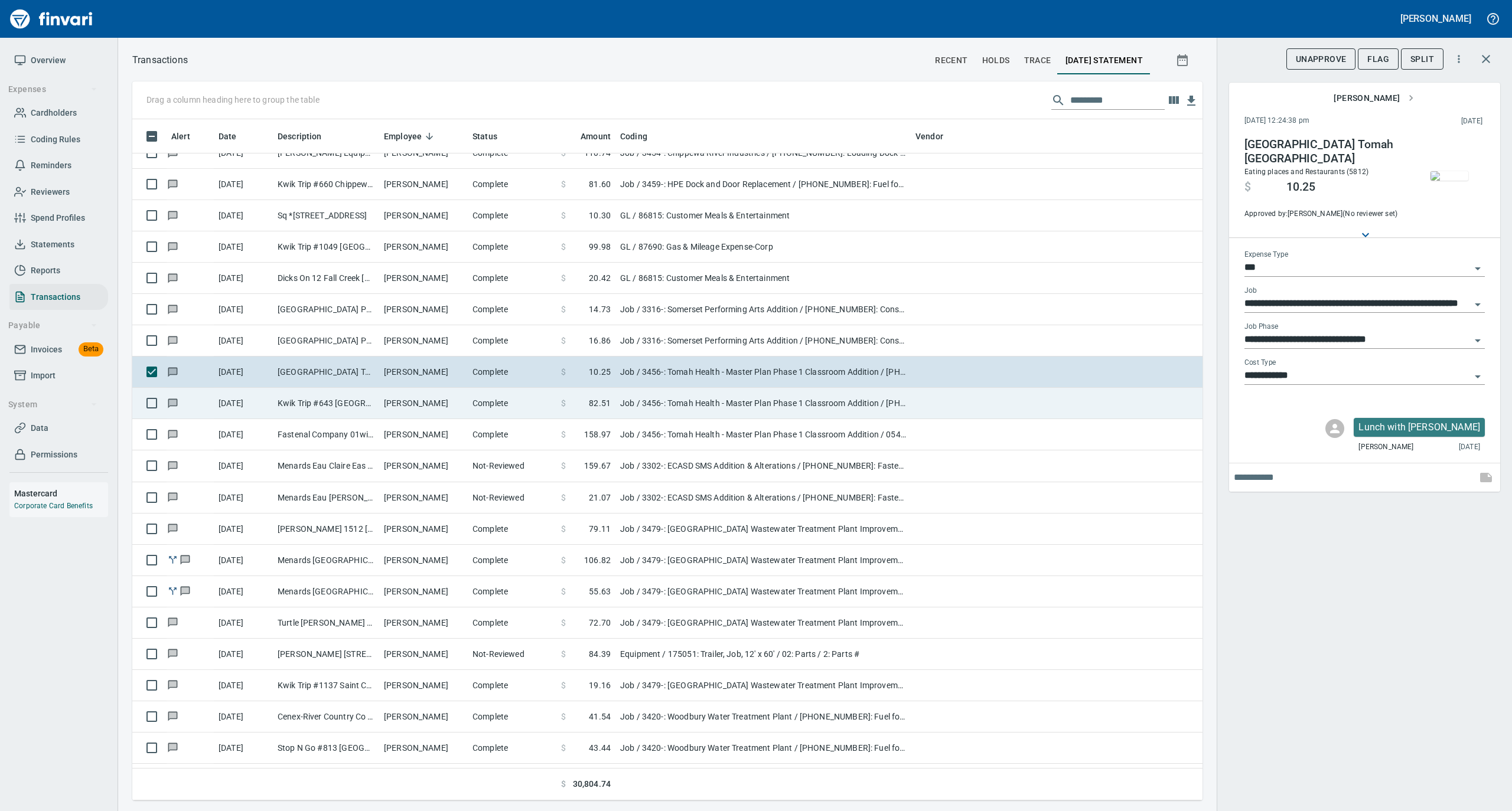
click at [364, 403] on td "Kwik Trip #643 [GEOGRAPHIC_DATA] WI" at bounding box center [326, 403] width 106 height 32
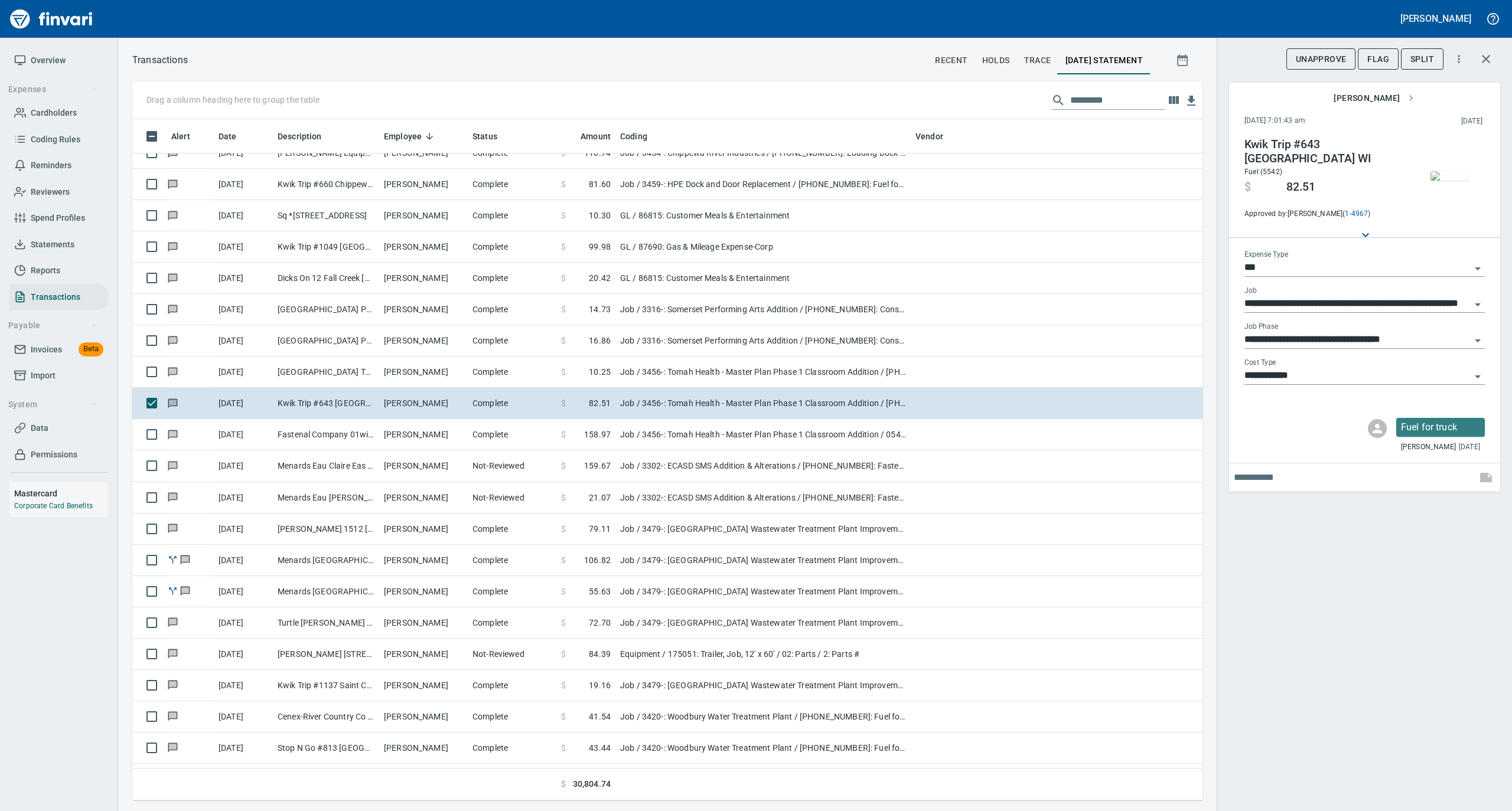
click at [1444, 171] on img "button" at bounding box center [1449, 176] width 37 height 10
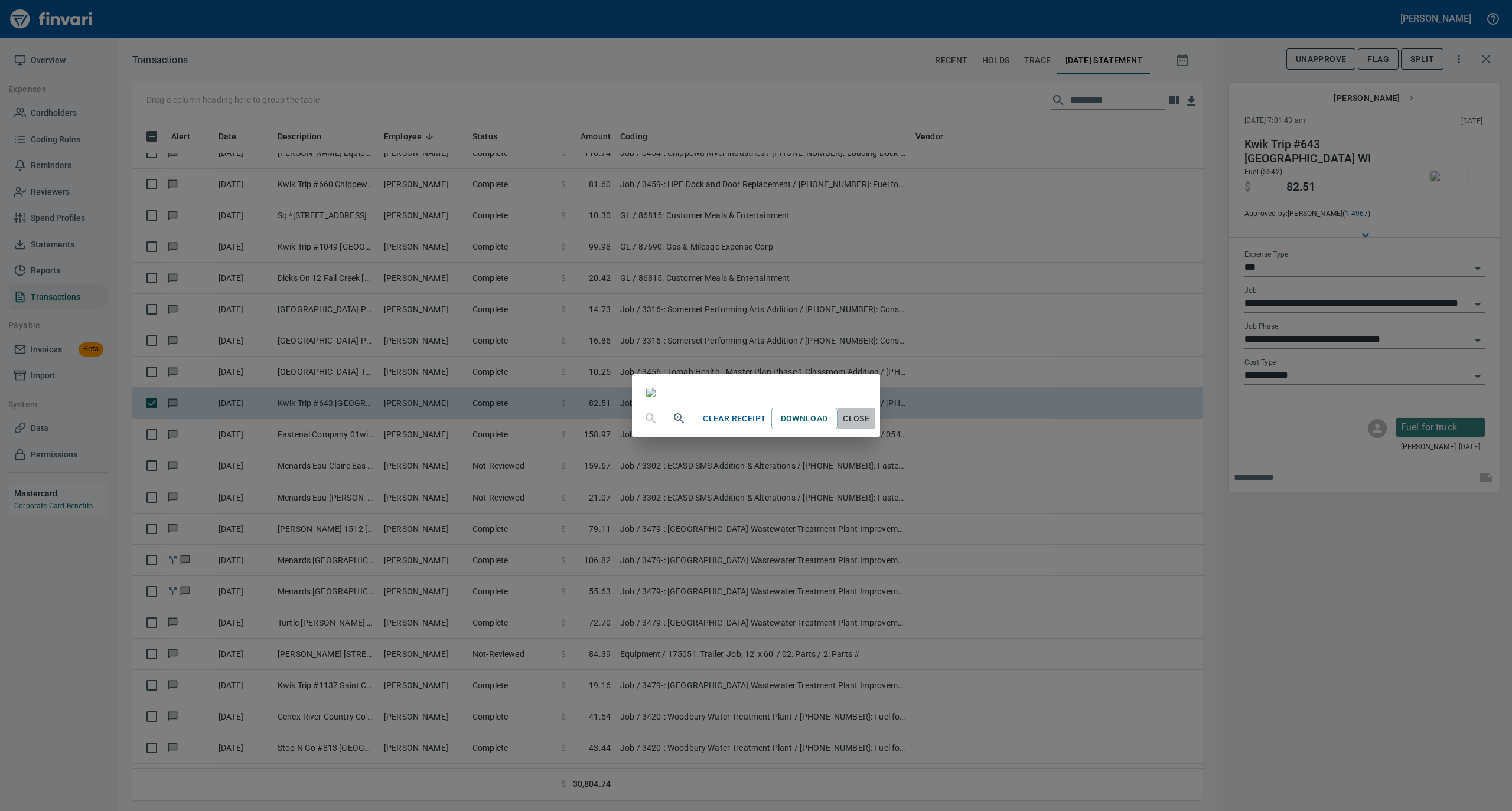
click at [871, 427] on span "Close" at bounding box center [856, 419] width 28 height 15
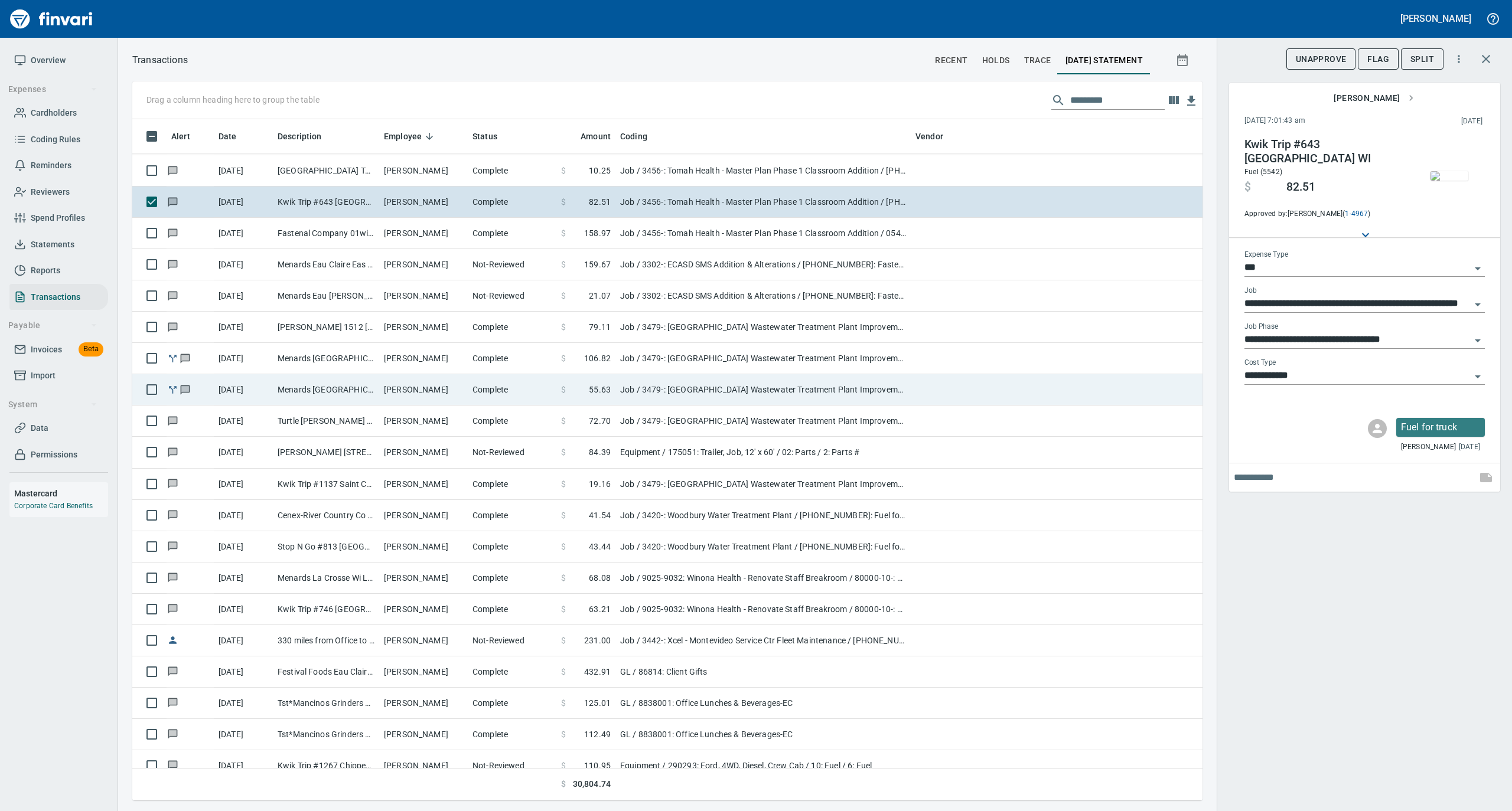
scroll to position [314, 0]
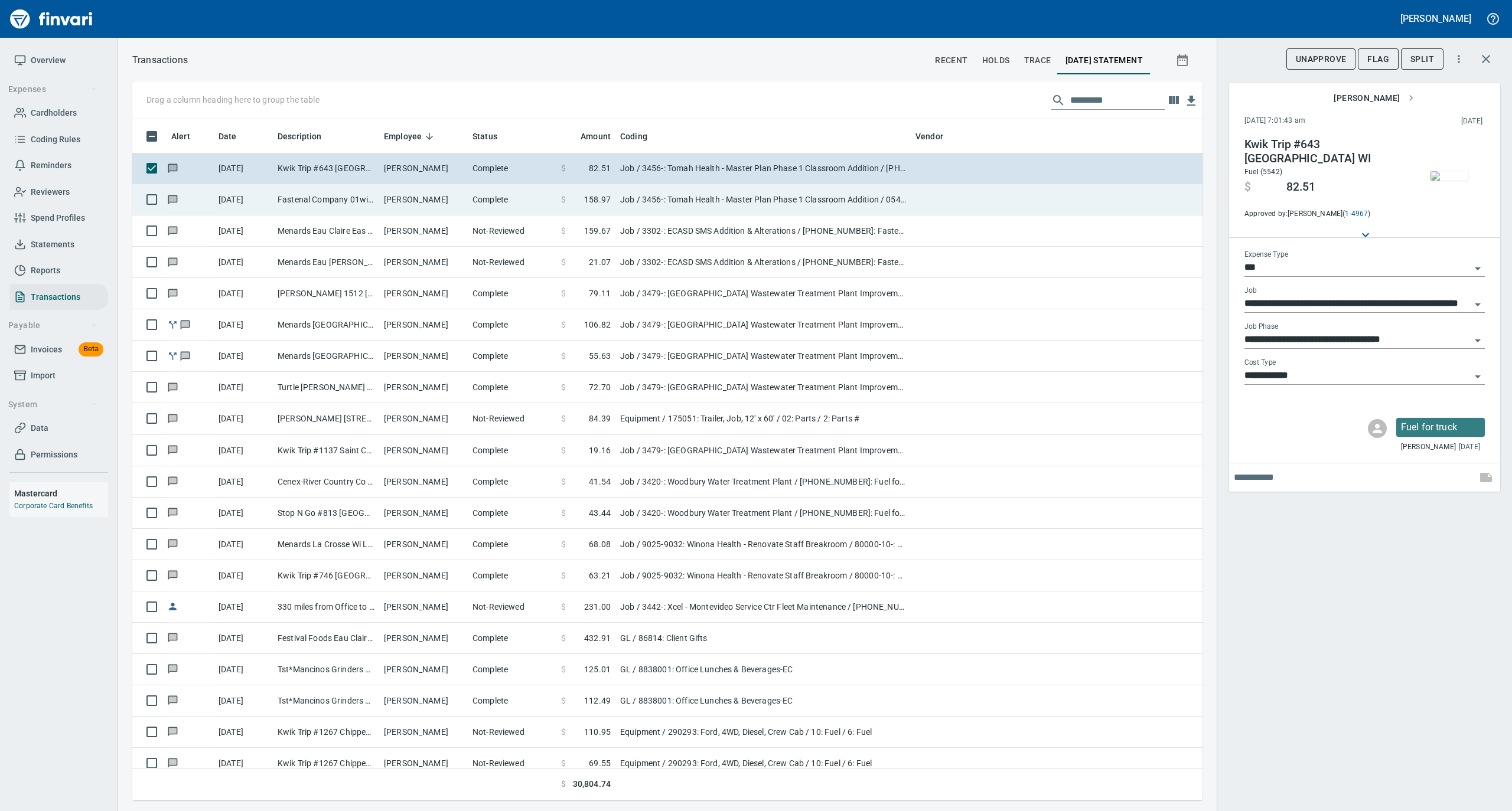
click at [395, 206] on td "[PERSON_NAME]" at bounding box center [423, 200] width 89 height 32
type input "**********"
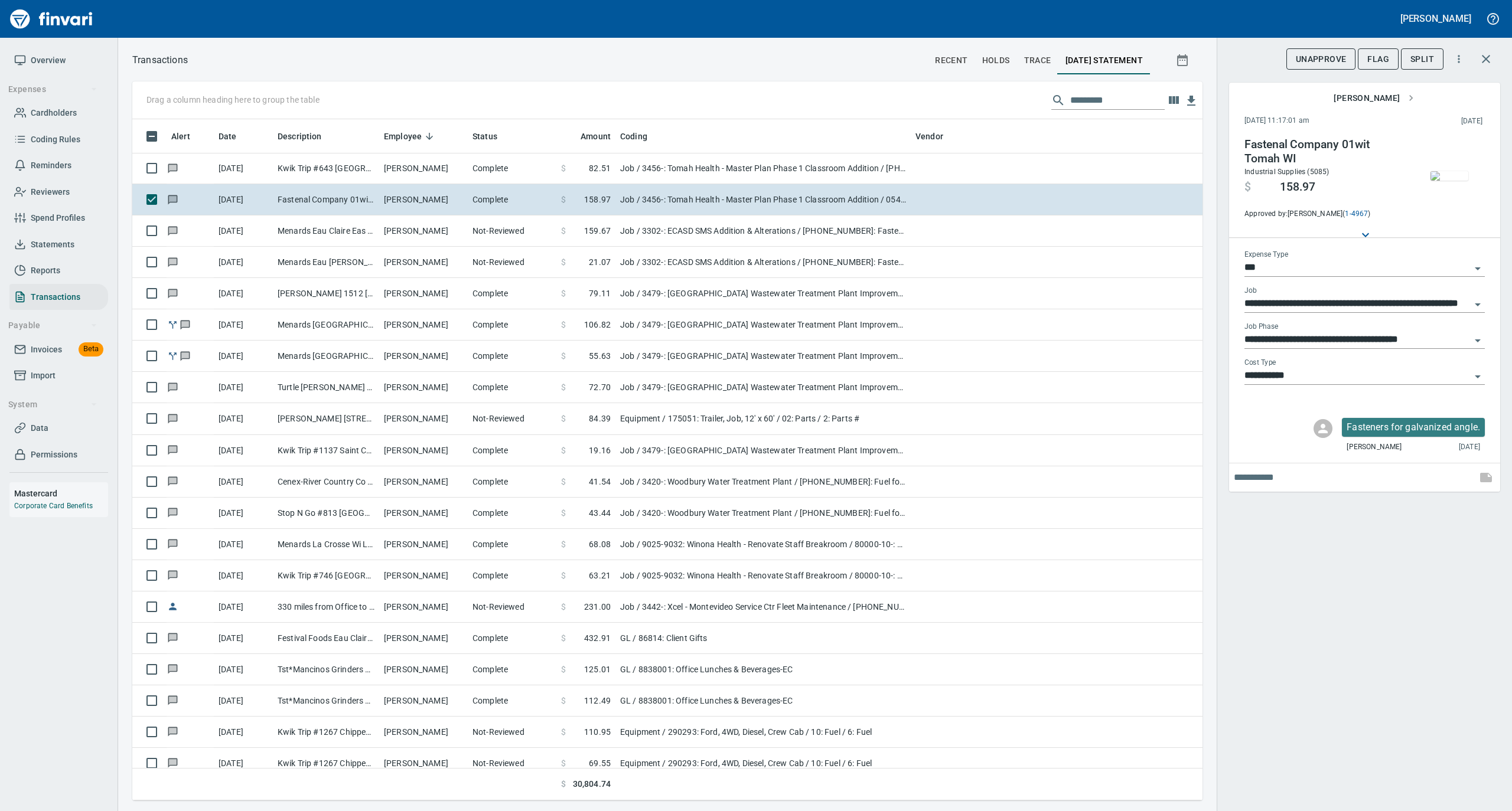
click at [1441, 180] on img "button" at bounding box center [1449, 176] width 37 height 10
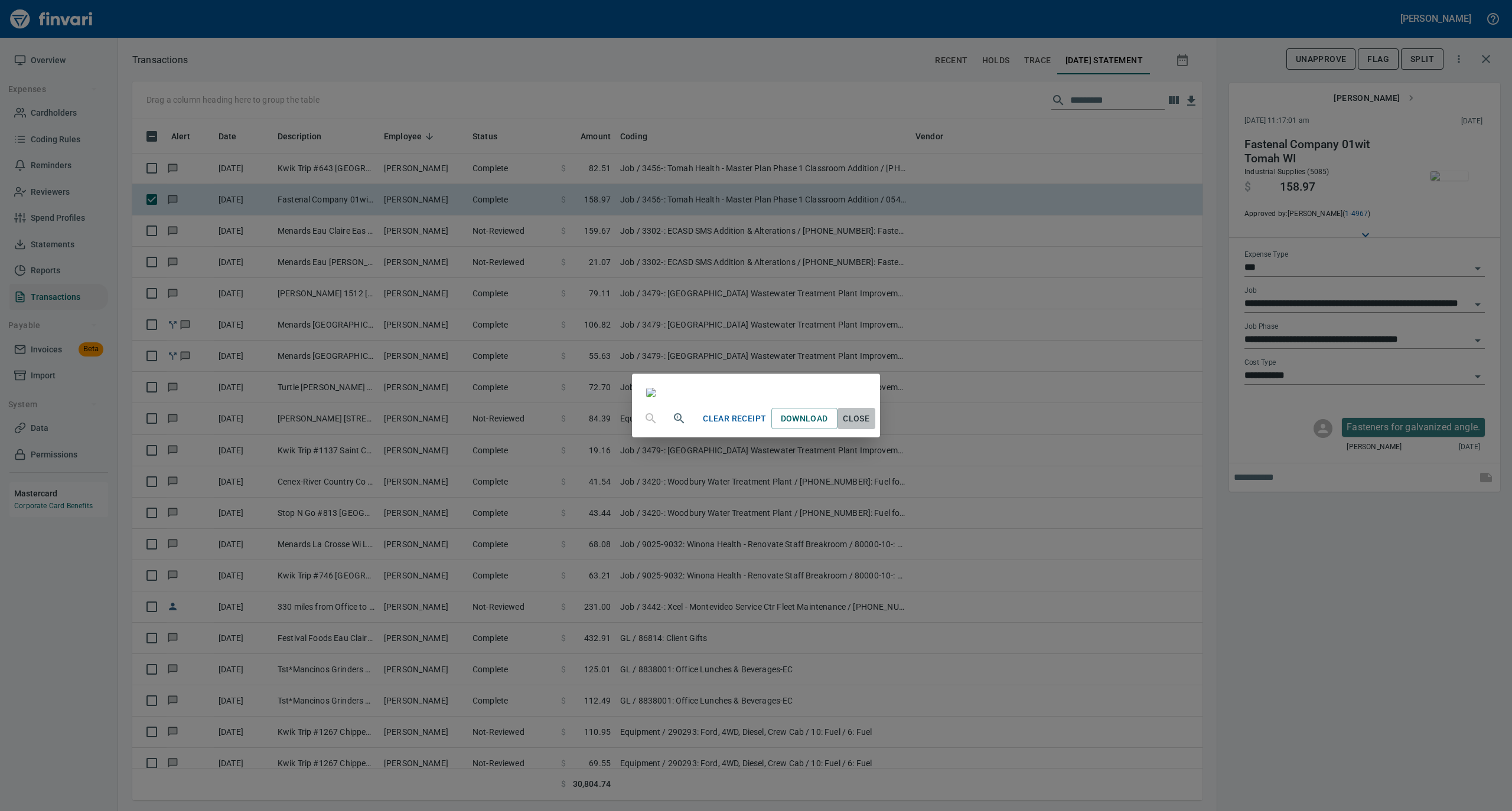
click at [871, 427] on span "Close" at bounding box center [856, 419] width 28 height 15
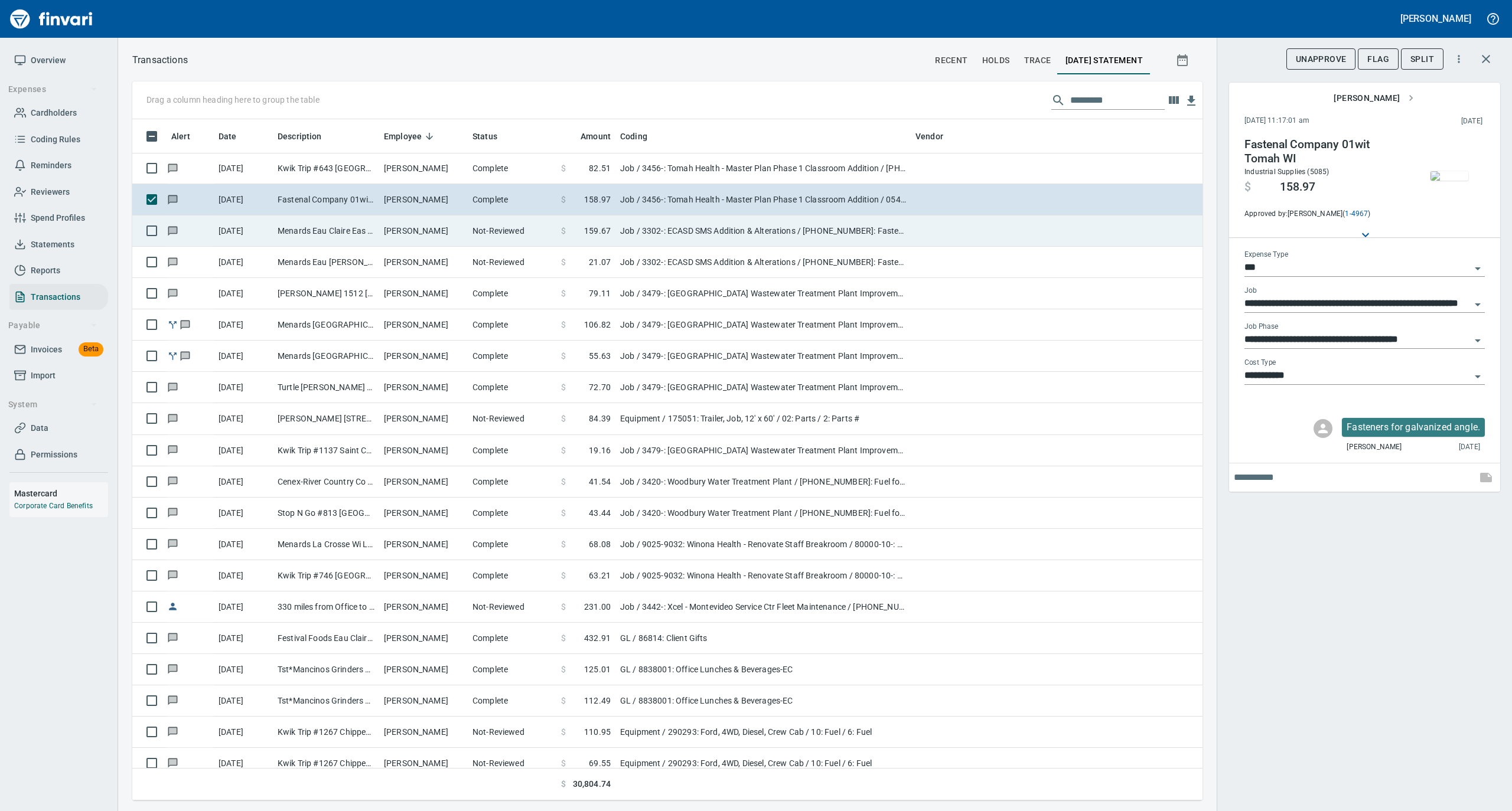
click at [509, 230] on td "Not-Reviewed" at bounding box center [511, 231] width 89 height 32
type input "**********"
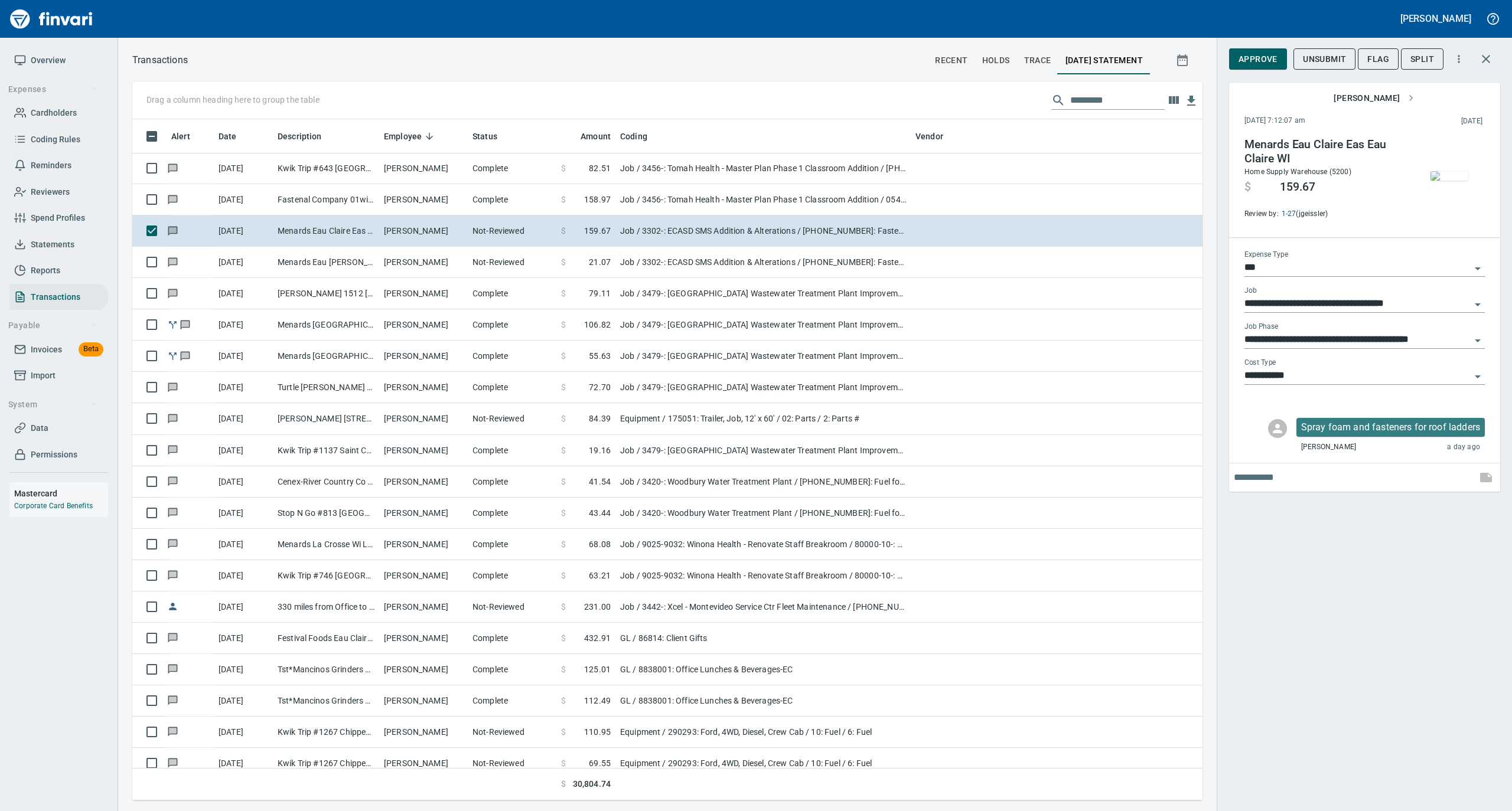
click at [1453, 171] on img "button" at bounding box center [1449, 176] width 37 height 10
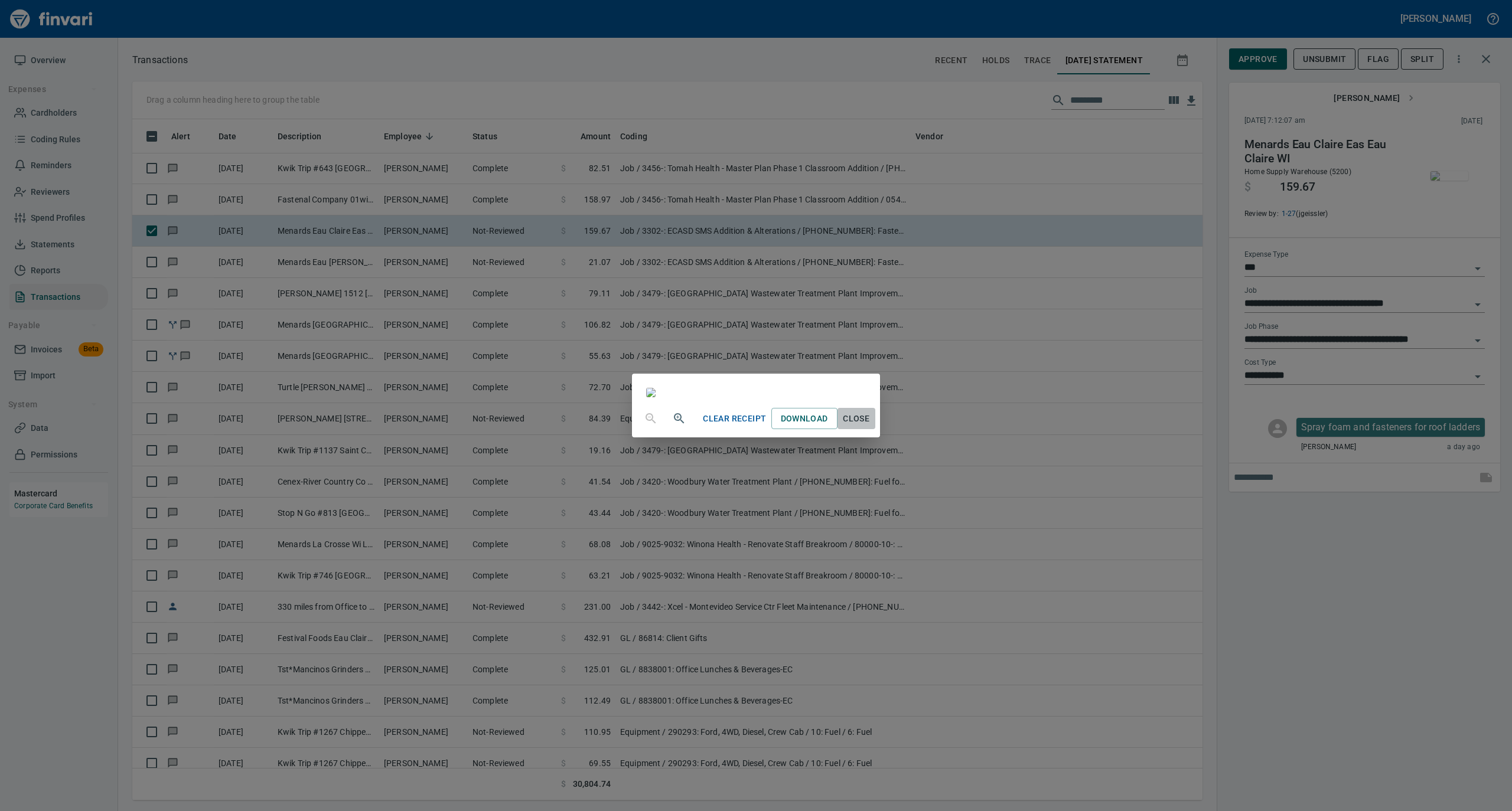
click at [871, 427] on span "Close" at bounding box center [856, 419] width 28 height 15
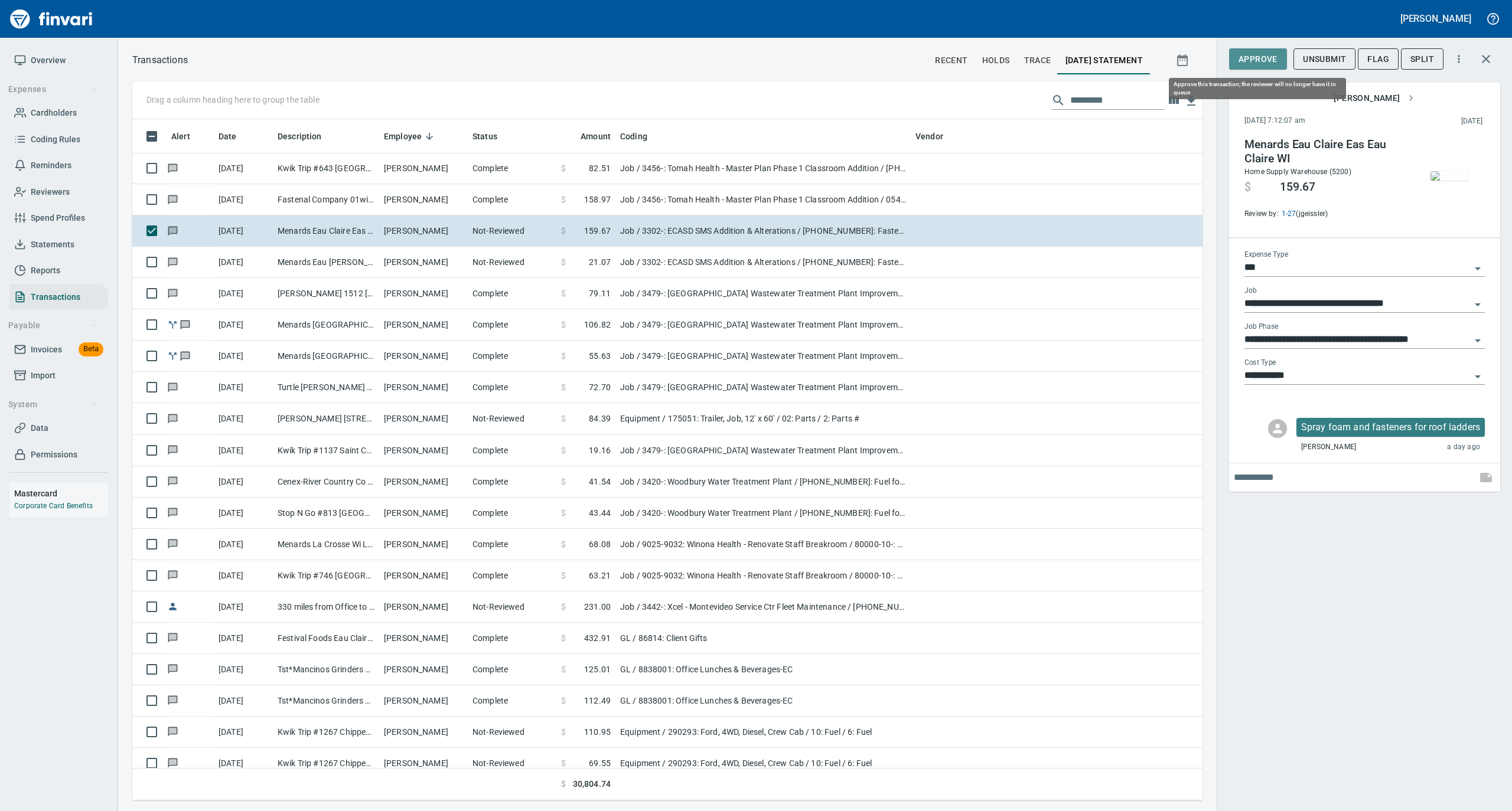
click at [1267, 57] on span "Approve" at bounding box center [1258, 59] width 39 height 15
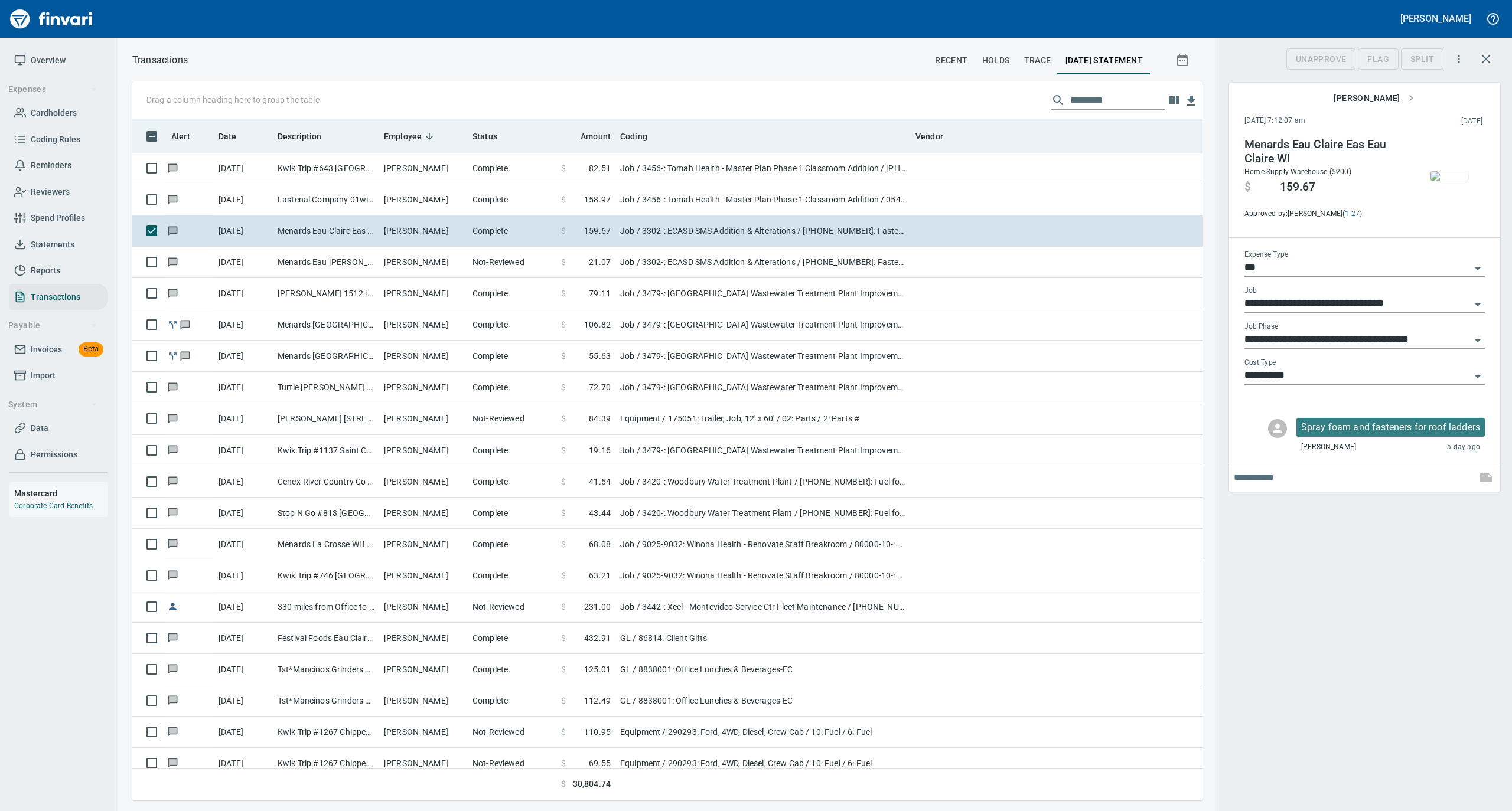
scroll to position [670, 1046]
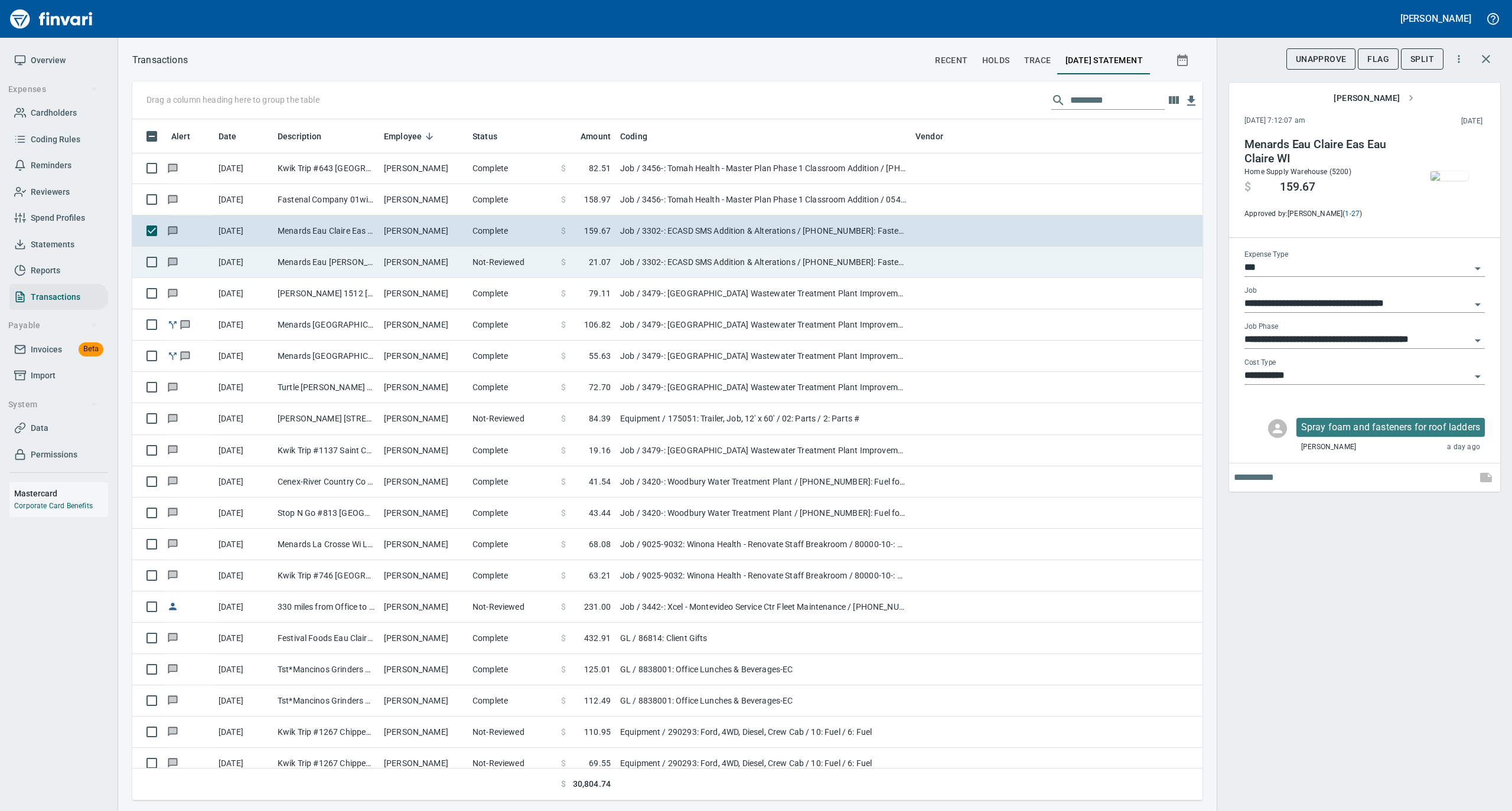
click at [498, 261] on td "Not-Reviewed" at bounding box center [511, 262] width 89 height 32
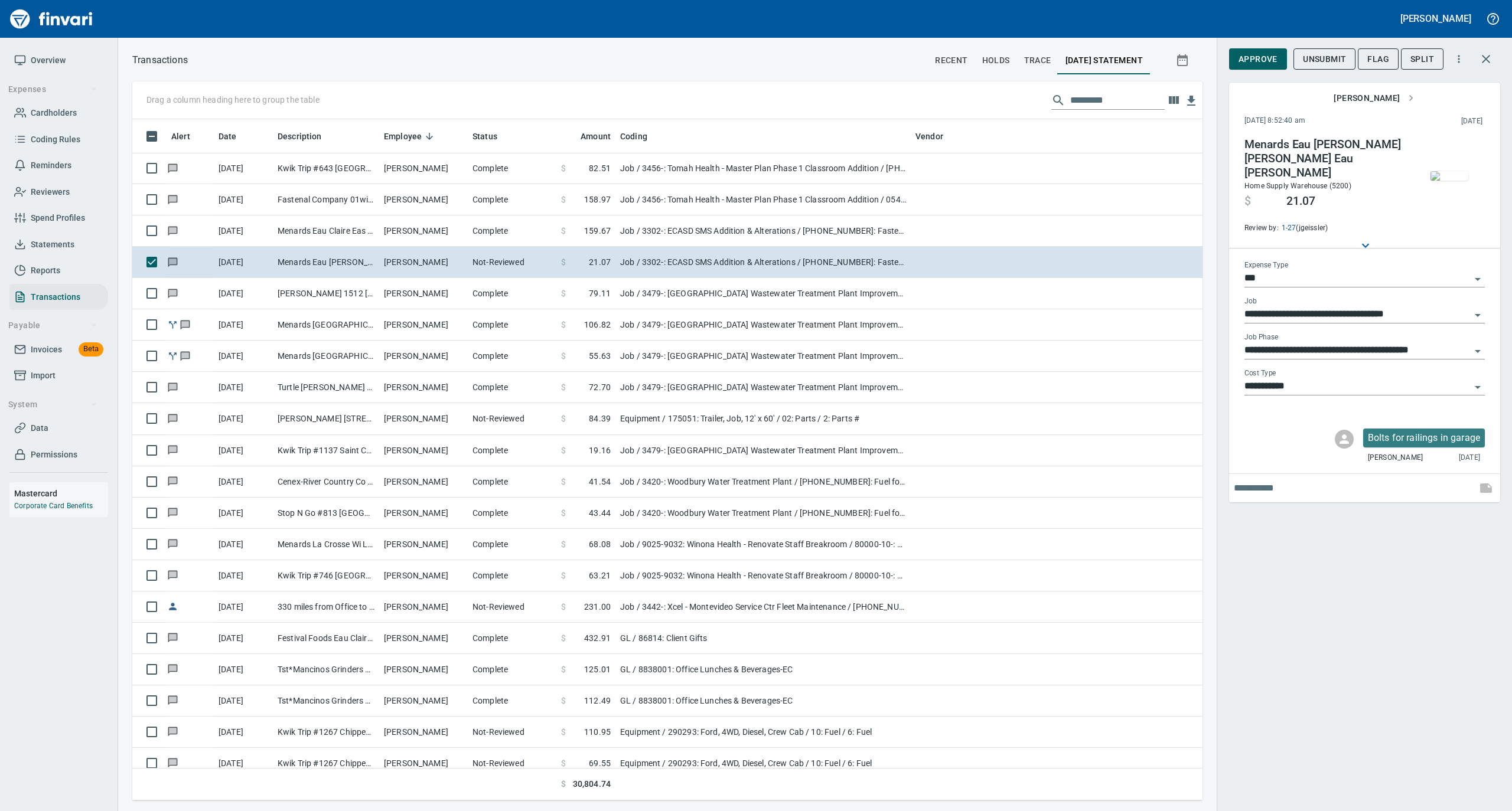
click at [1451, 171] on img "button" at bounding box center [1449, 176] width 37 height 10
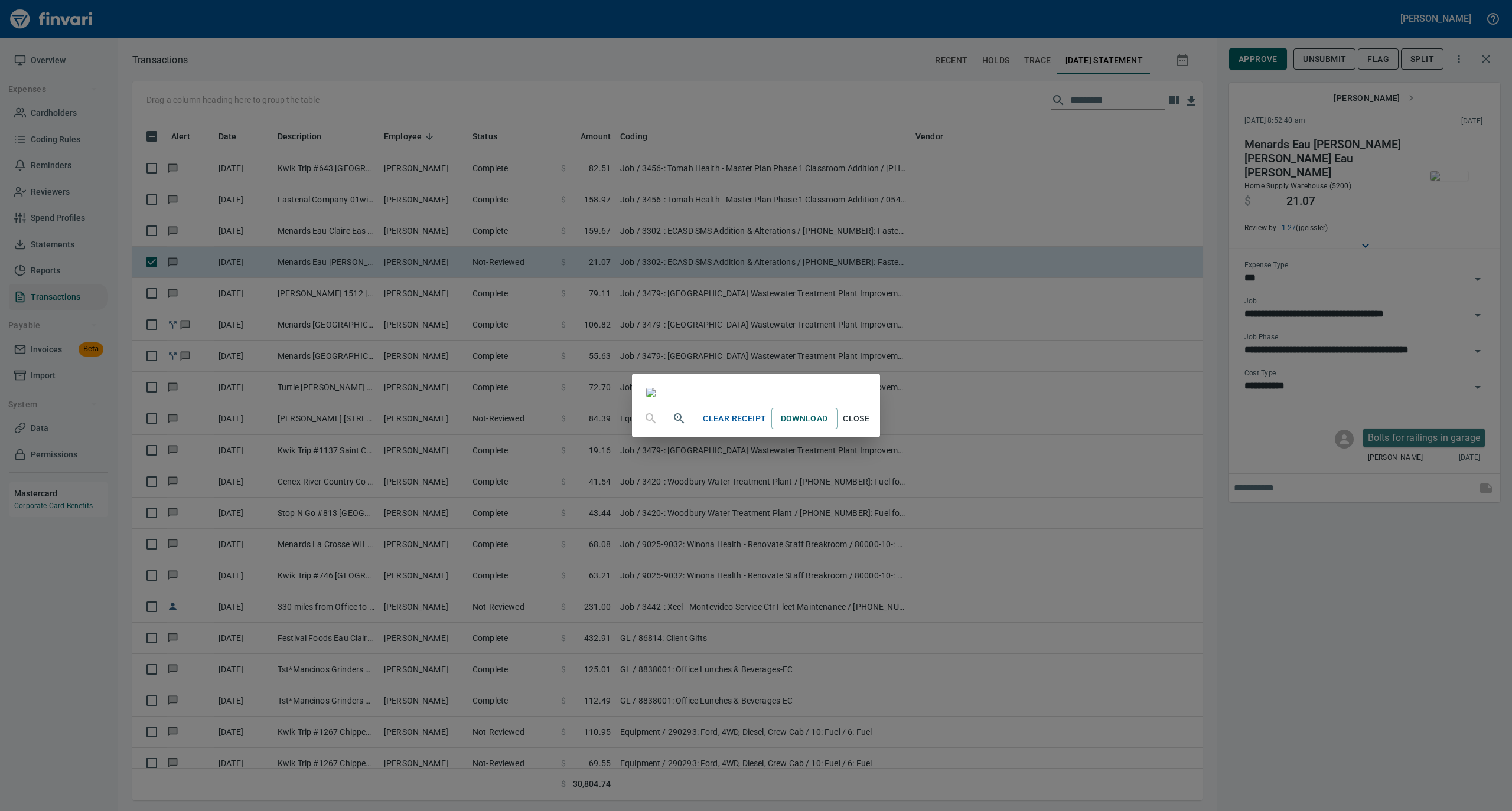
click at [871, 427] on span "Close" at bounding box center [856, 419] width 28 height 15
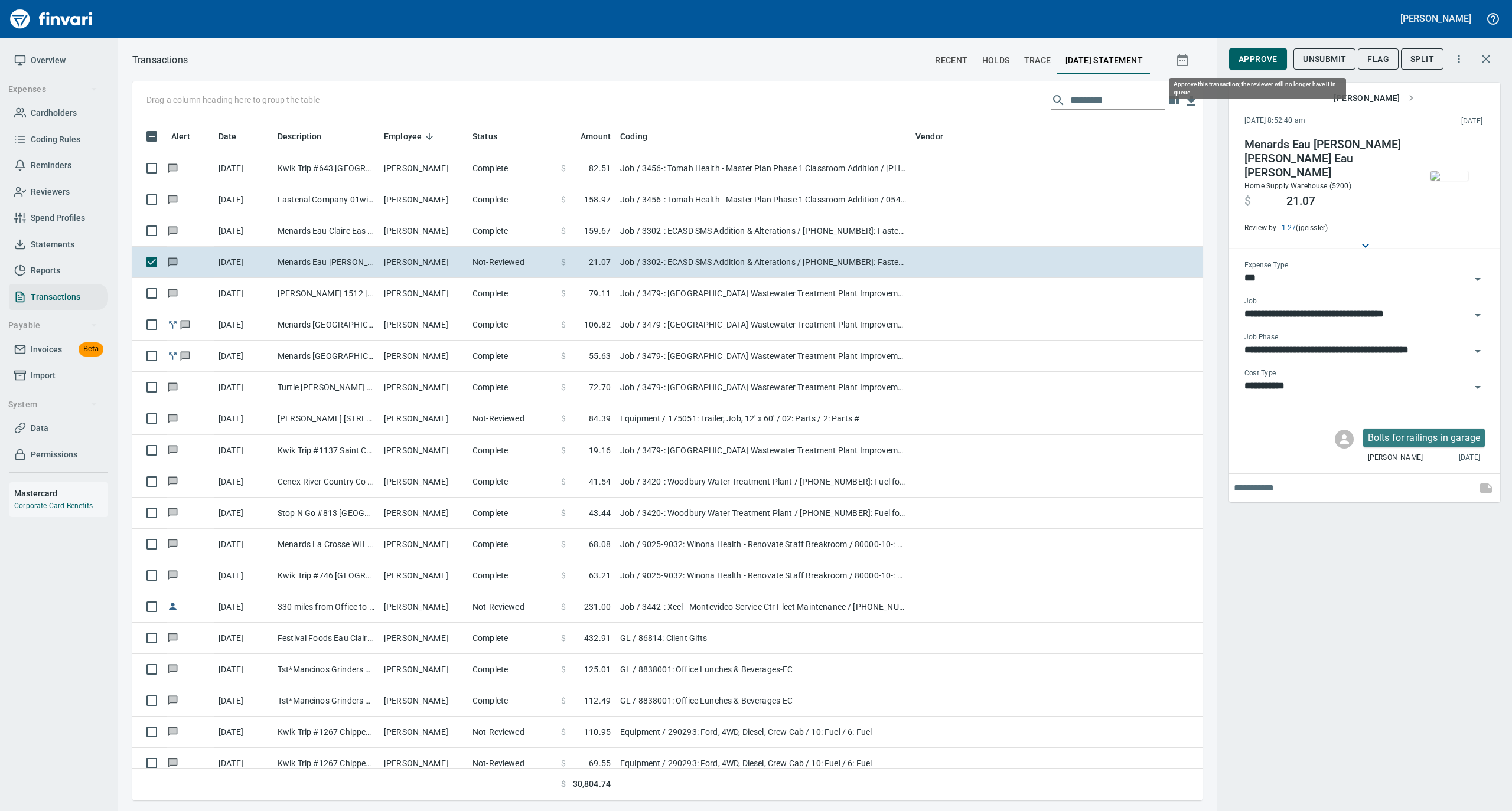
click at [1262, 53] on span "Approve" at bounding box center [1258, 59] width 39 height 15
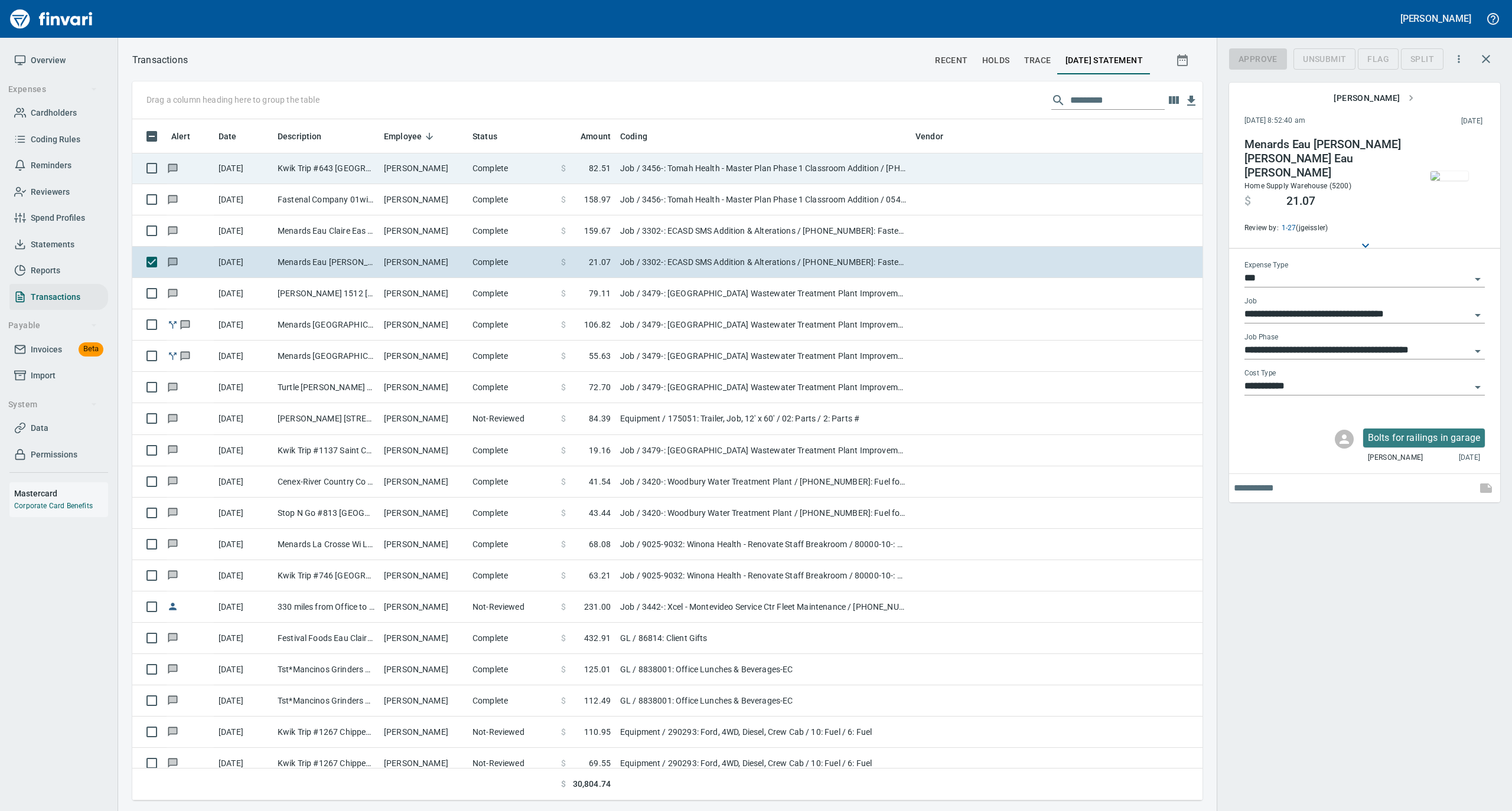
scroll to position [670, 1046]
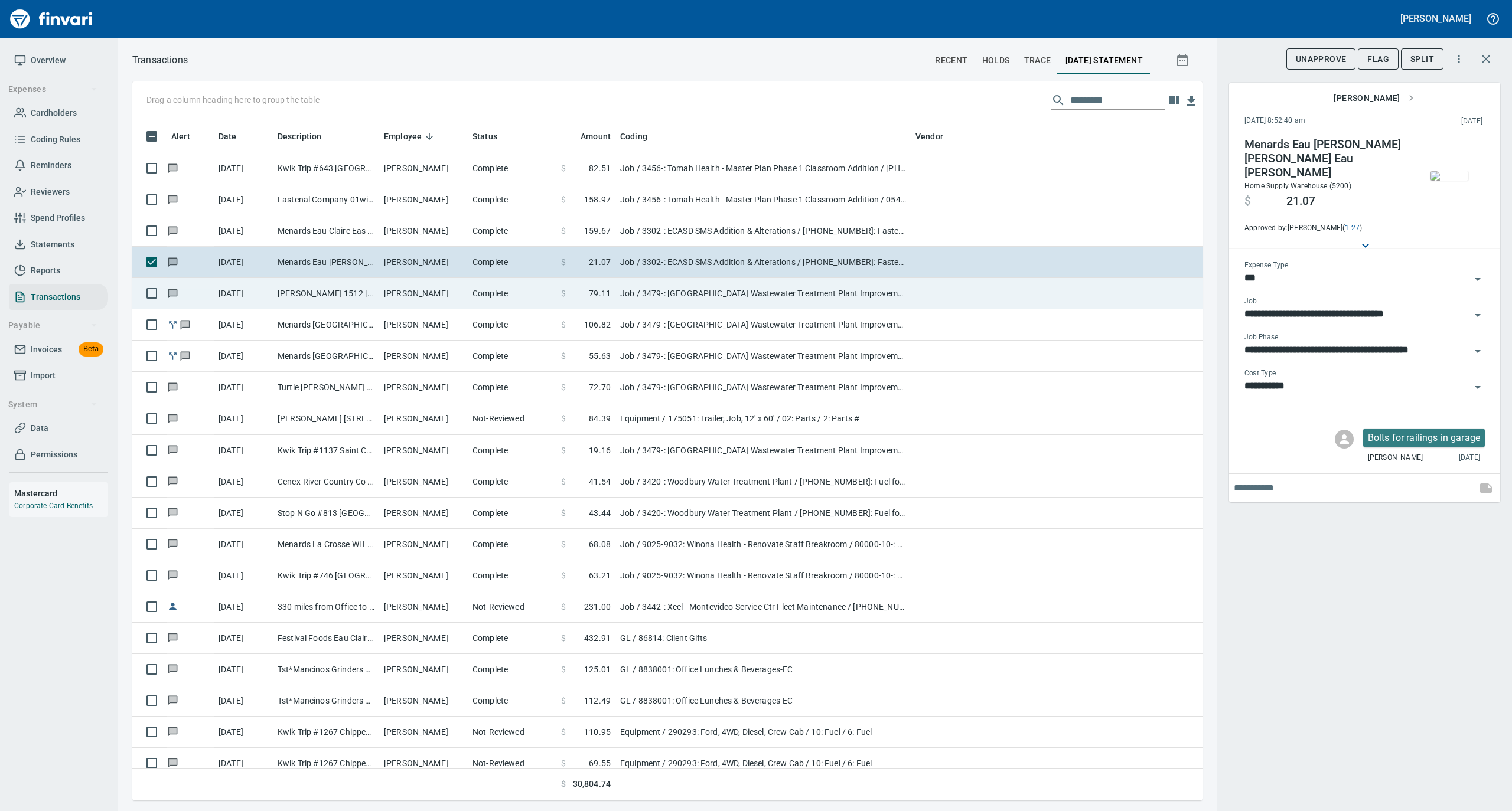
click at [442, 298] on td "[PERSON_NAME]" at bounding box center [423, 293] width 89 height 32
type input "**********"
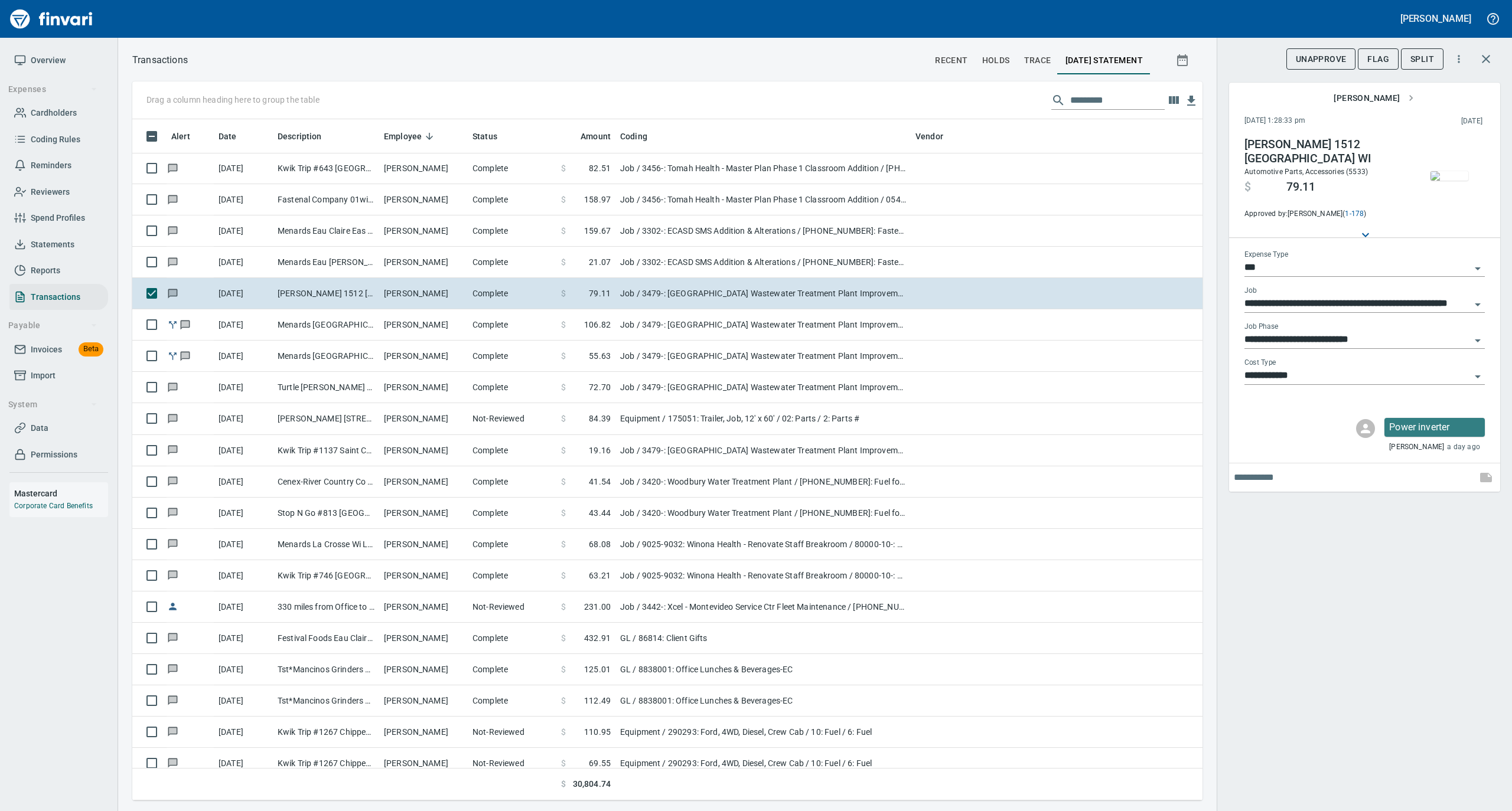
click at [1445, 176] on img "button" at bounding box center [1449, 176] width 37 height 10
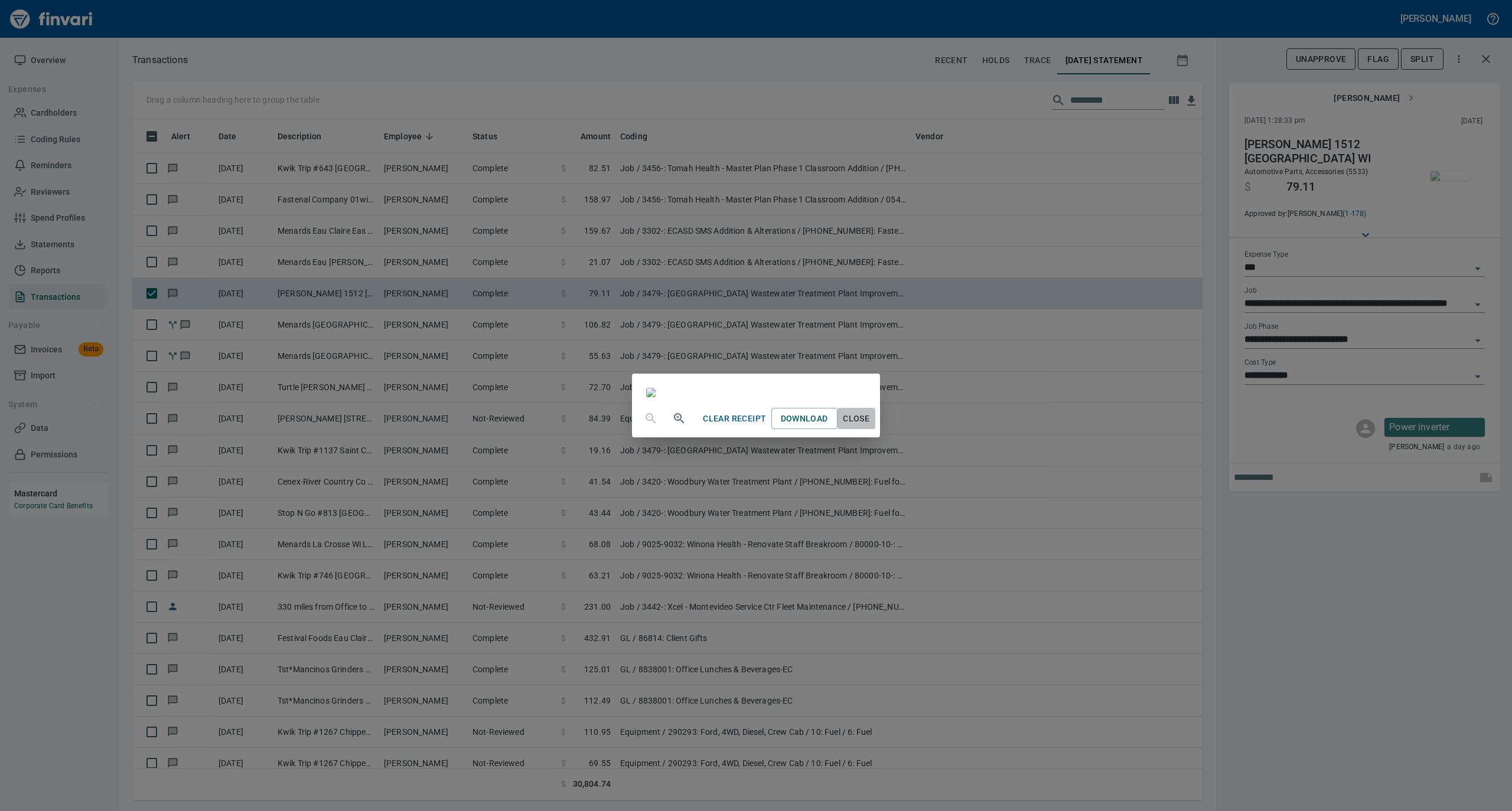
click at [871, 427] on span "Close" at bounding box center [856, 419] width 28 height 15
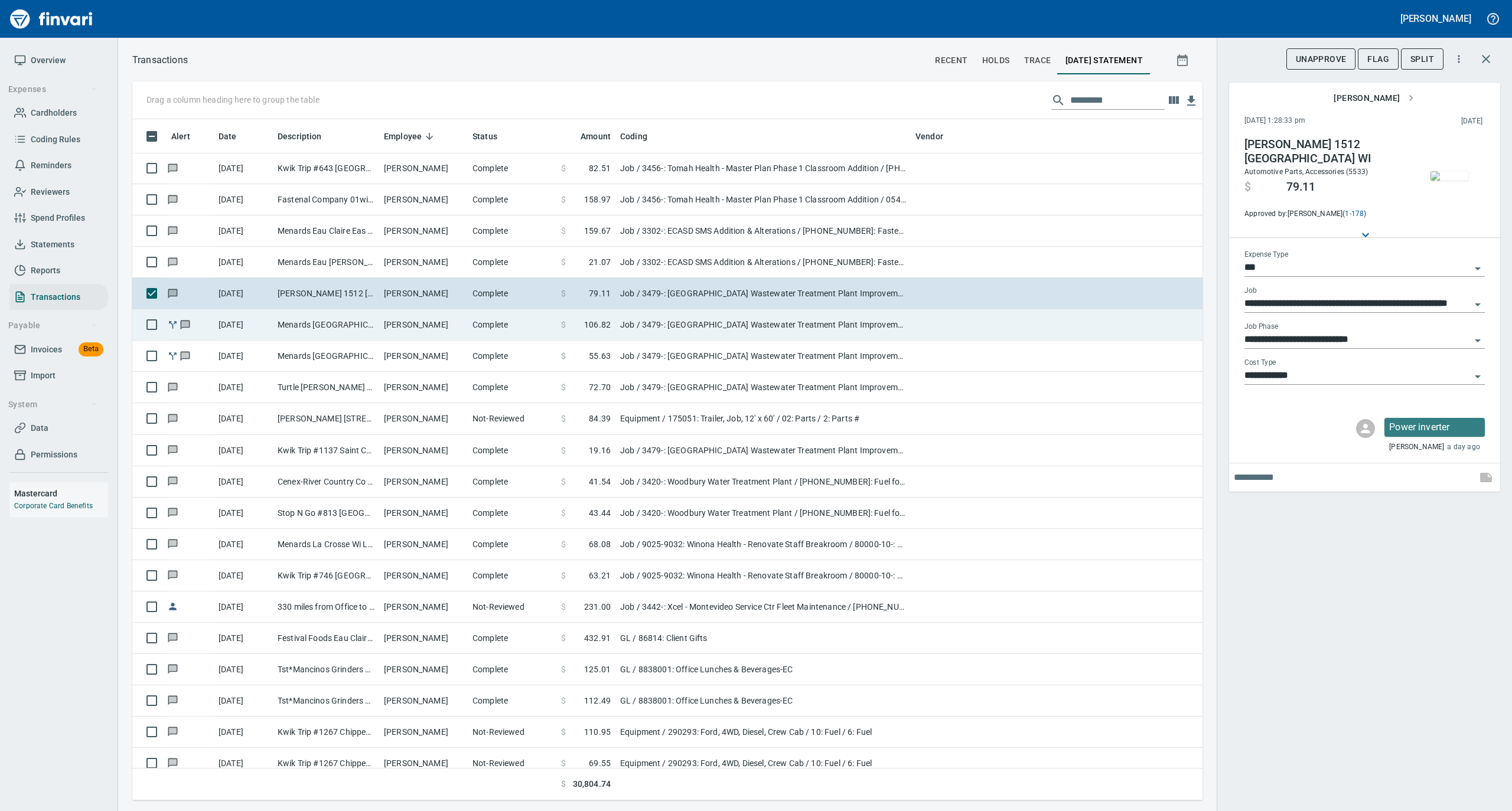
click at [390, 332] on td "[PERSON_NAME]" at bounding box center [423, 325] width 89 height 32
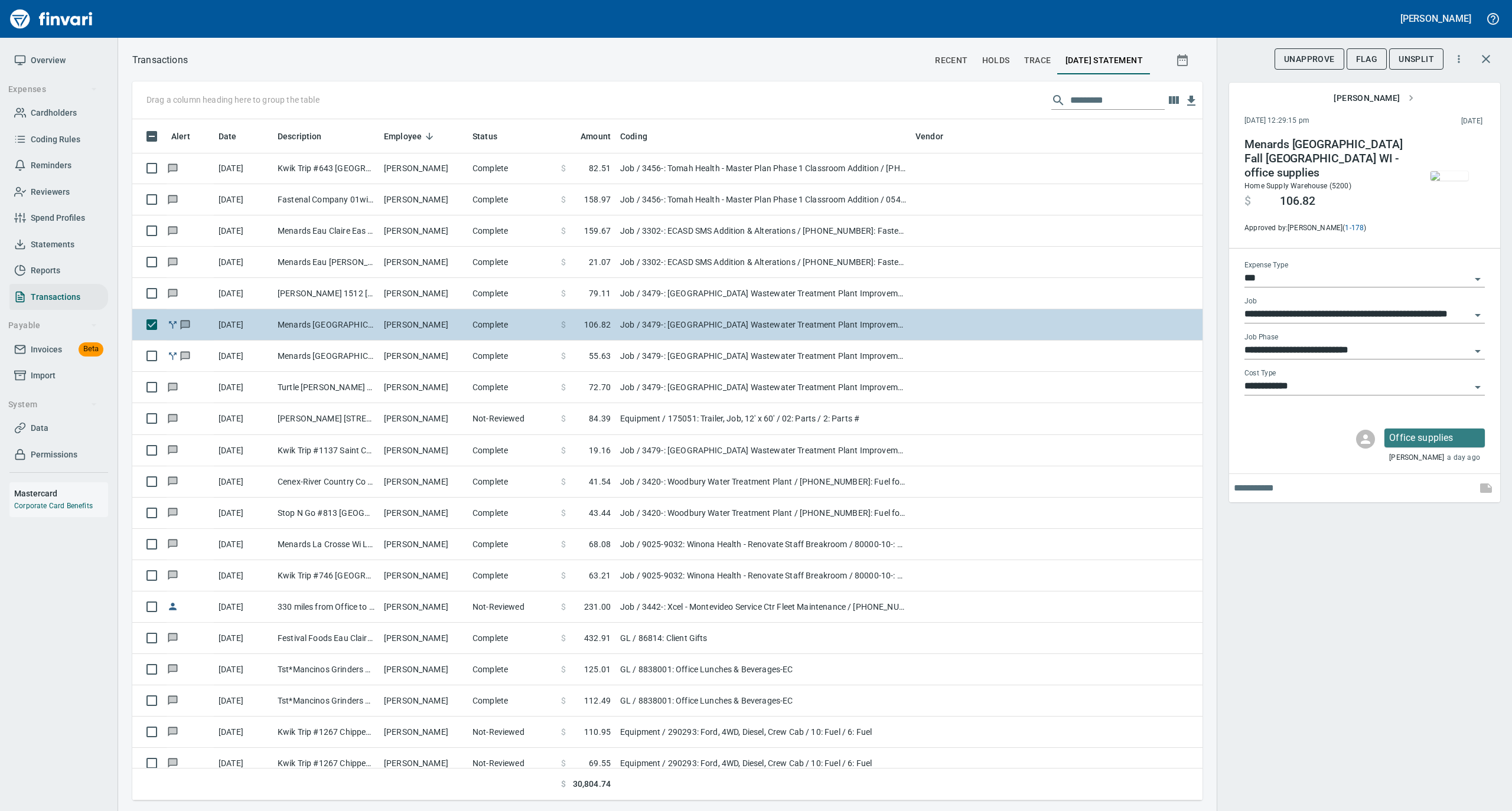
scroll to position [393, 0]
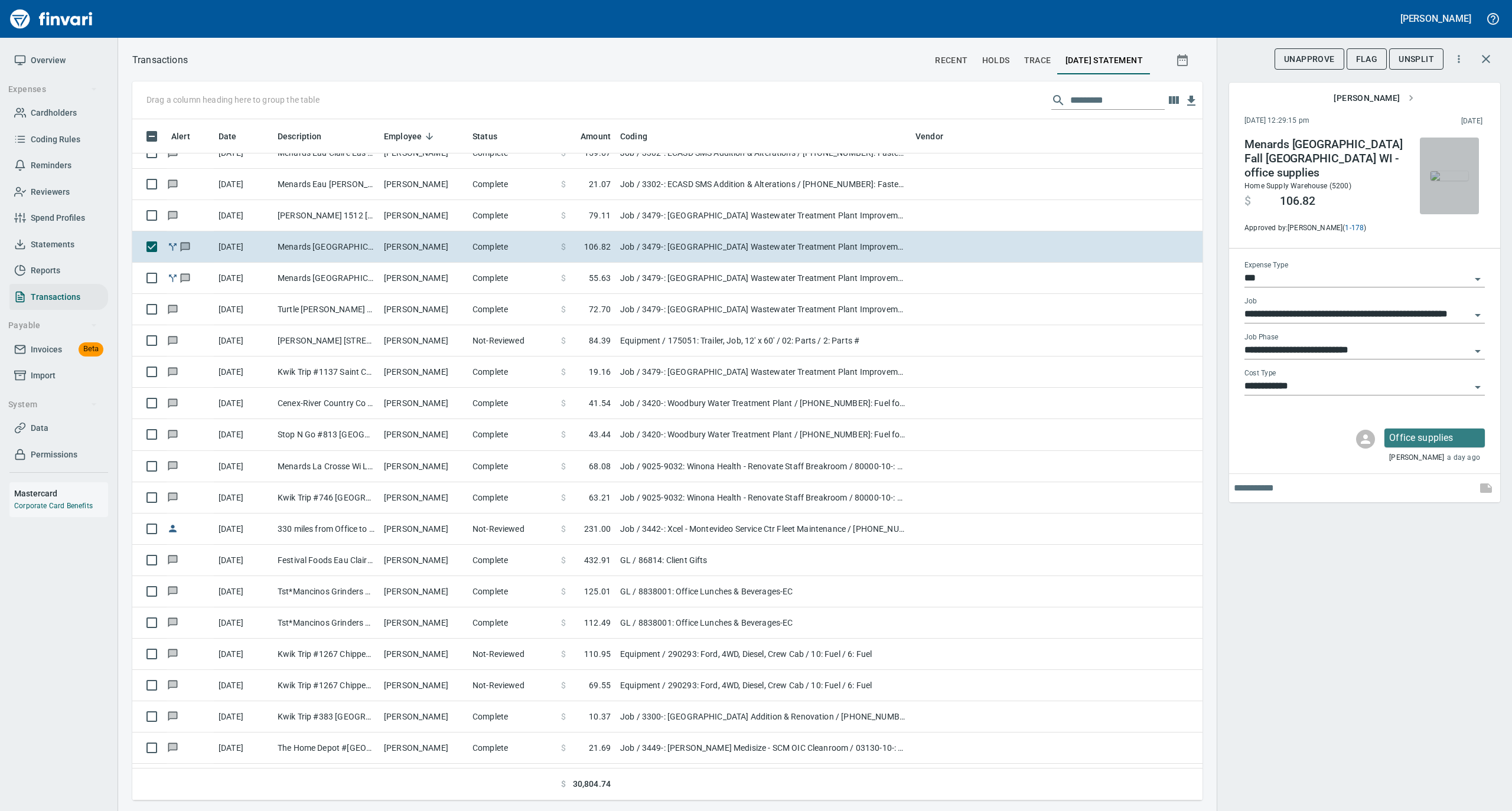
click at [1444, 171] on img "button" at bounding box center [1449, 176] width 37 height 10
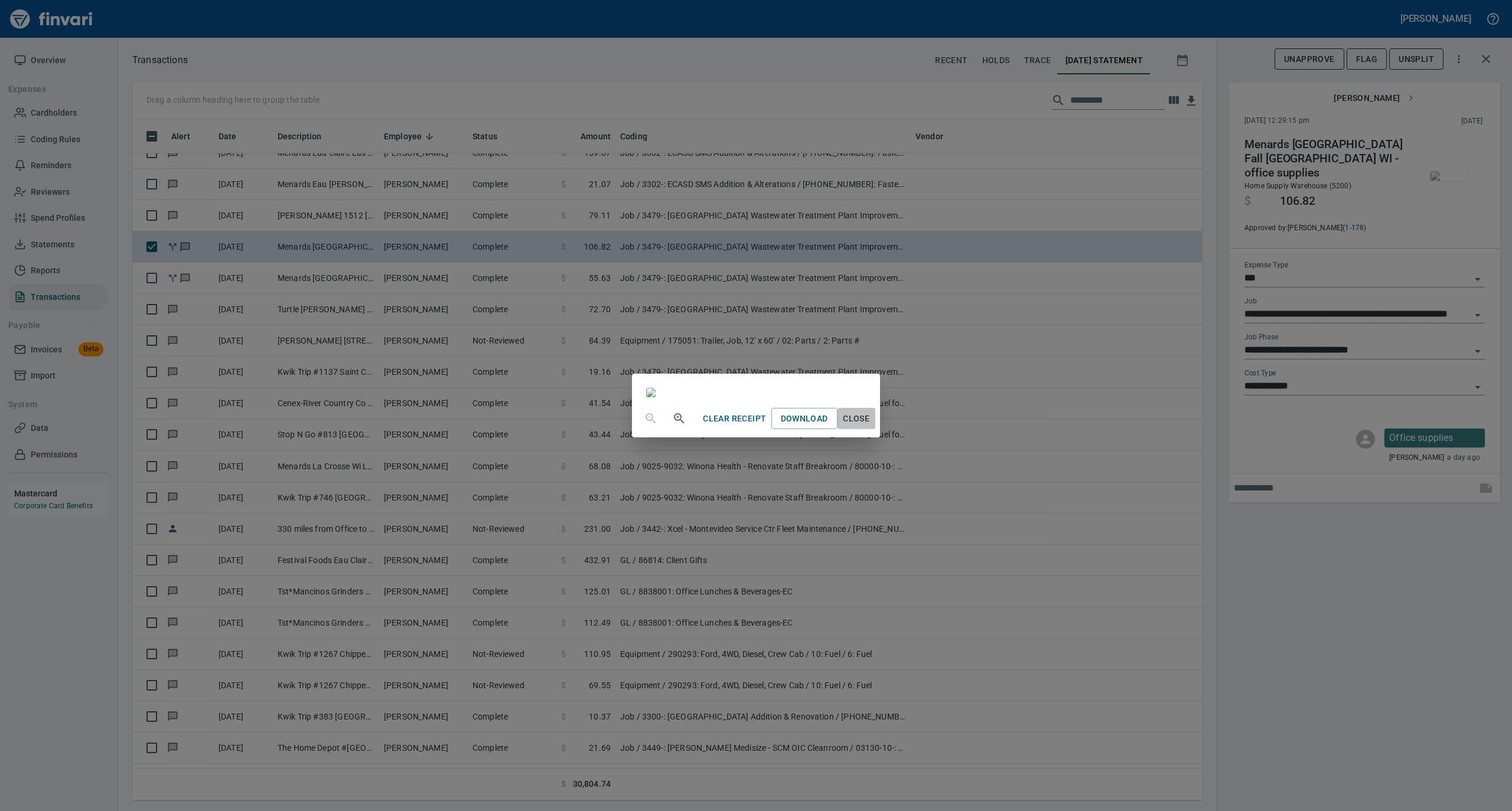
click at [871, 427] on span "Close" at bounding box center [856, 419] width 28 height 15
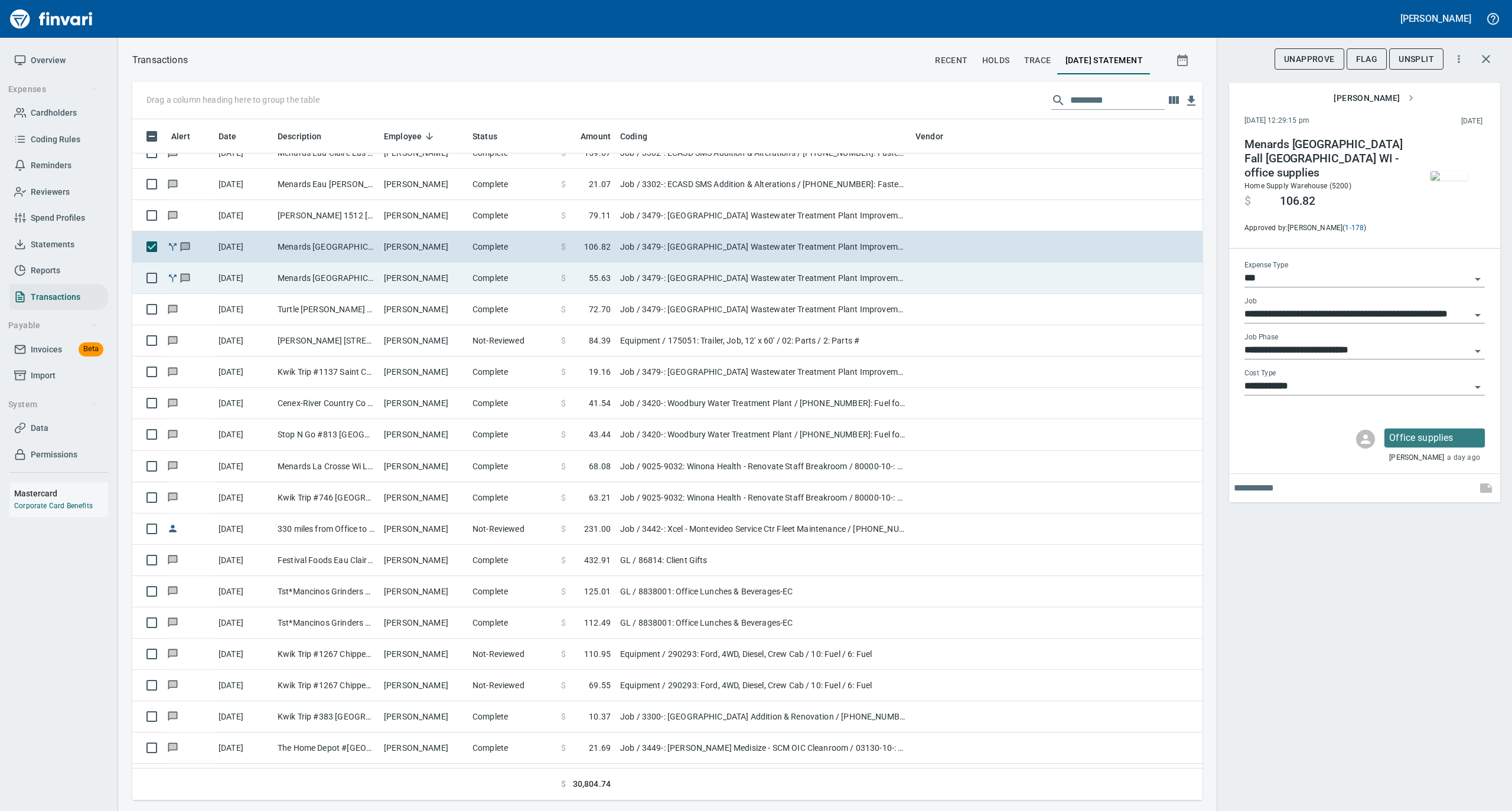
click at [471, 289] on td "Complete" at bounding box center [511, 278] width 89 height 32
type input "**********"
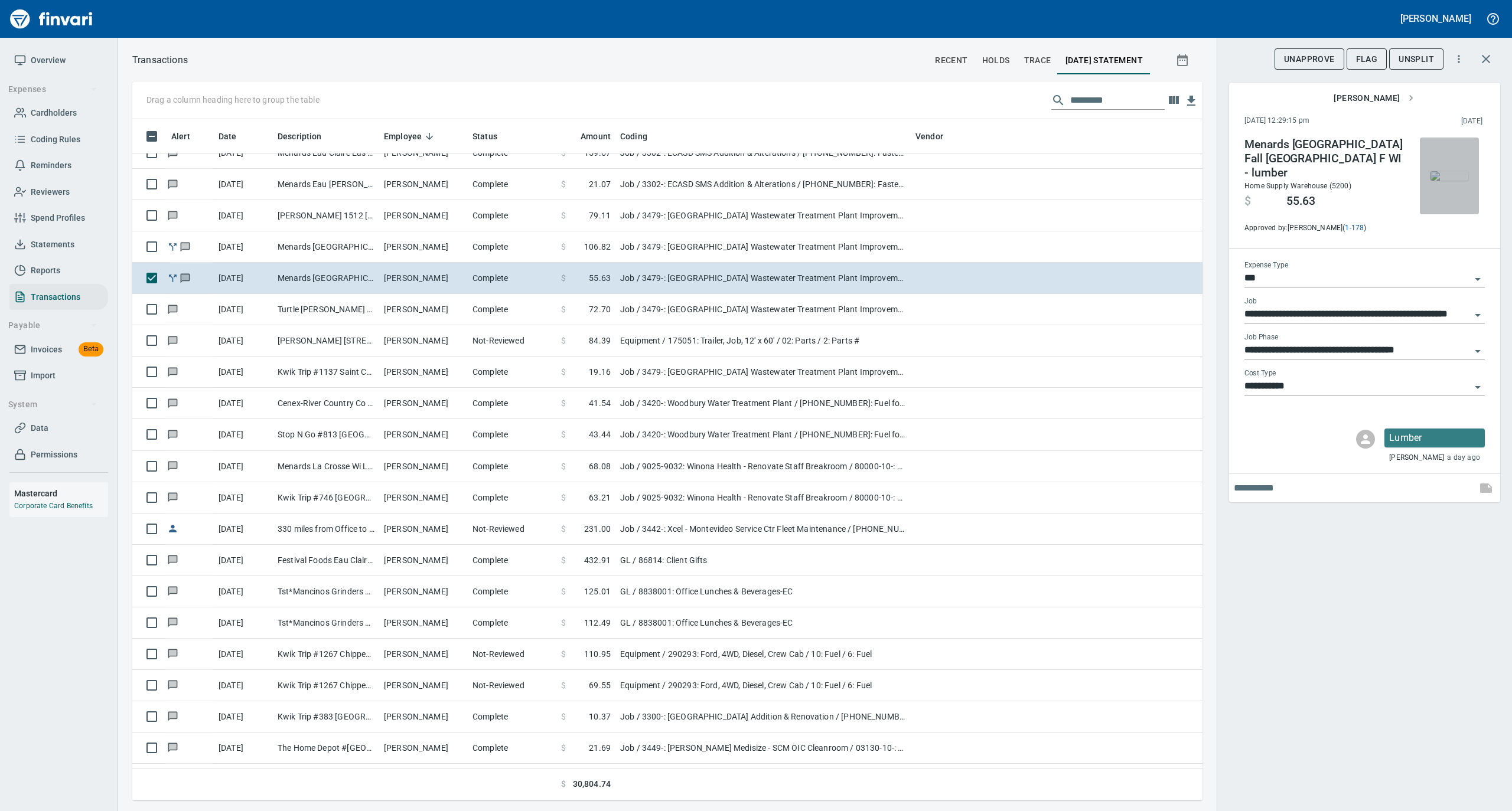
click at [1444, 174] on img "button" at bounding box center [1449, 176] width 37 height 10
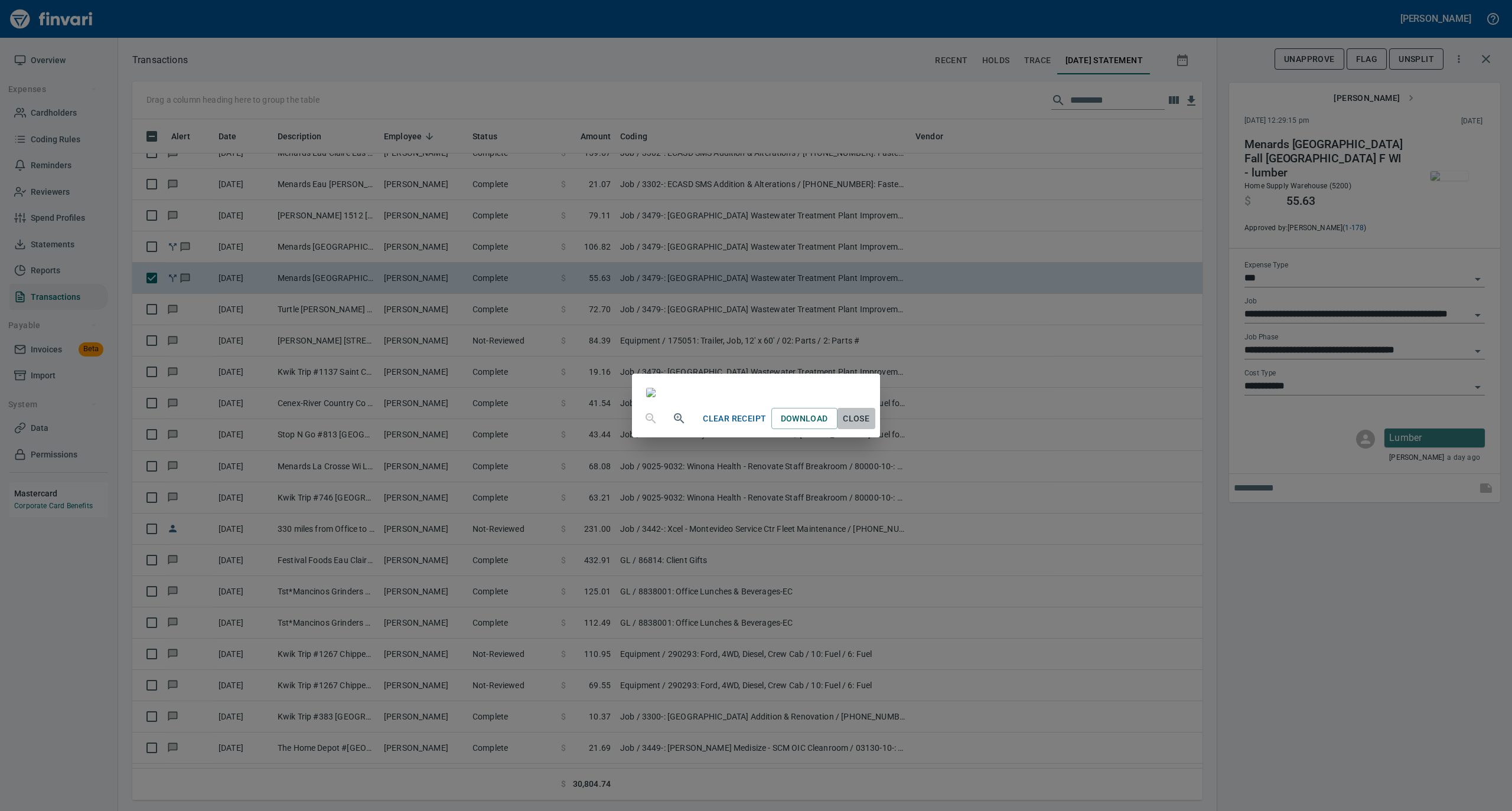
click at [871, 427] on span "Close" at bounding box center [856, 419] width 28 height 15
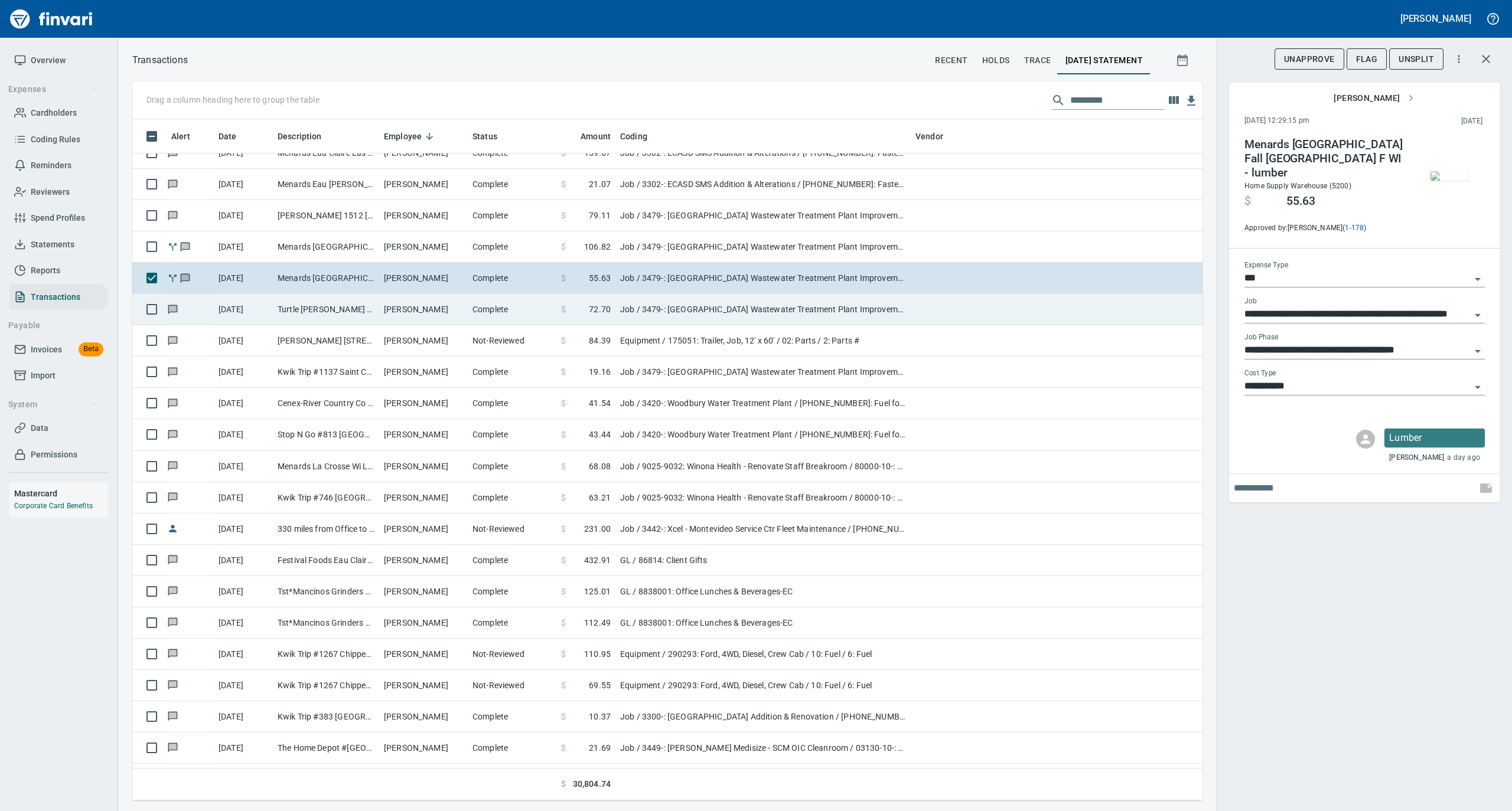
click at [362, 303] on td "Turtle [PERSON_NAME] Express [PERSON_NAME] WI" at bounding box center [326, 310] width 106 height 32
type input "**********"
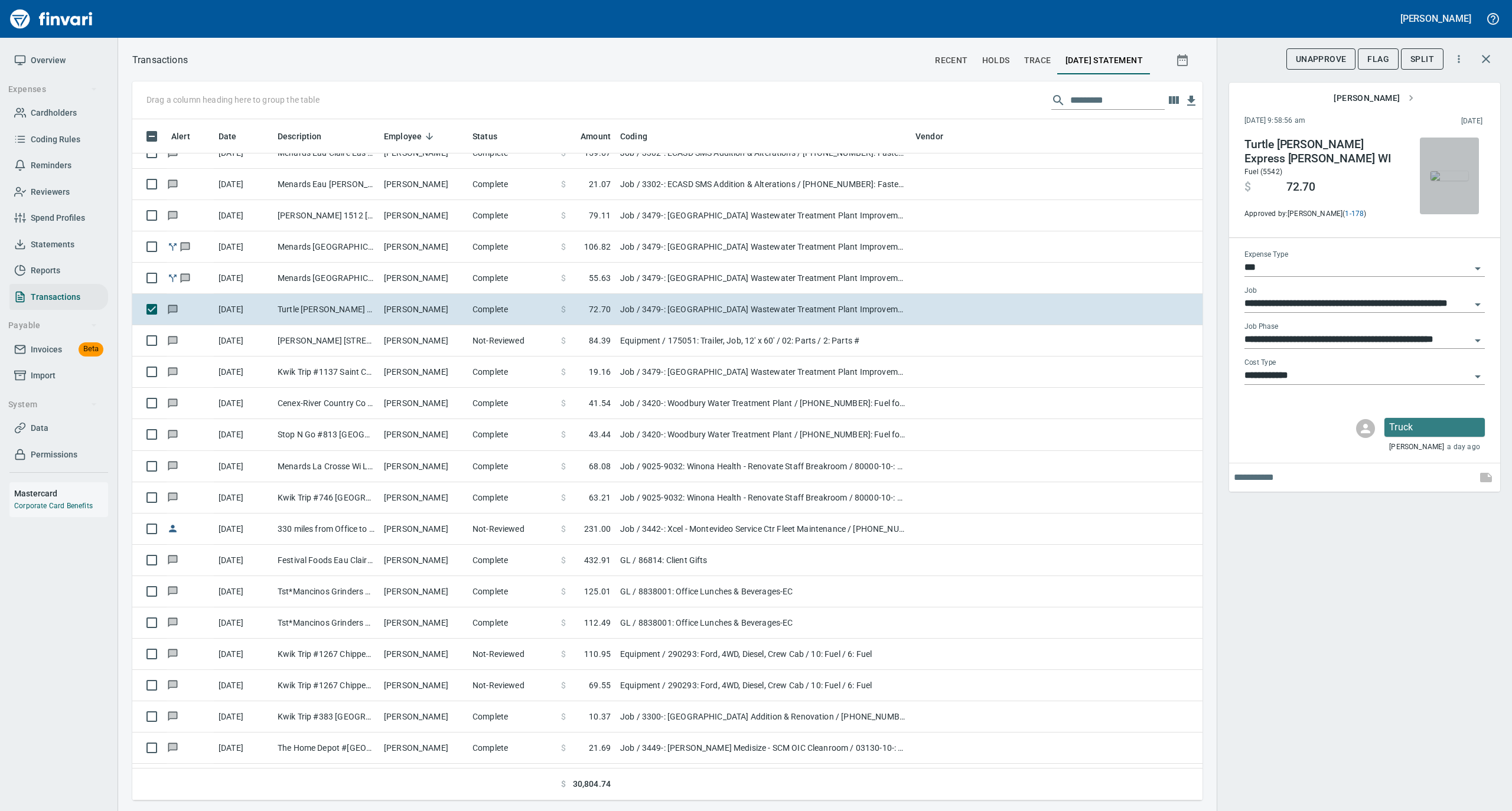
click at [1450, 171] on img "button" at bounding box center [1449, 176] width 37 height 10
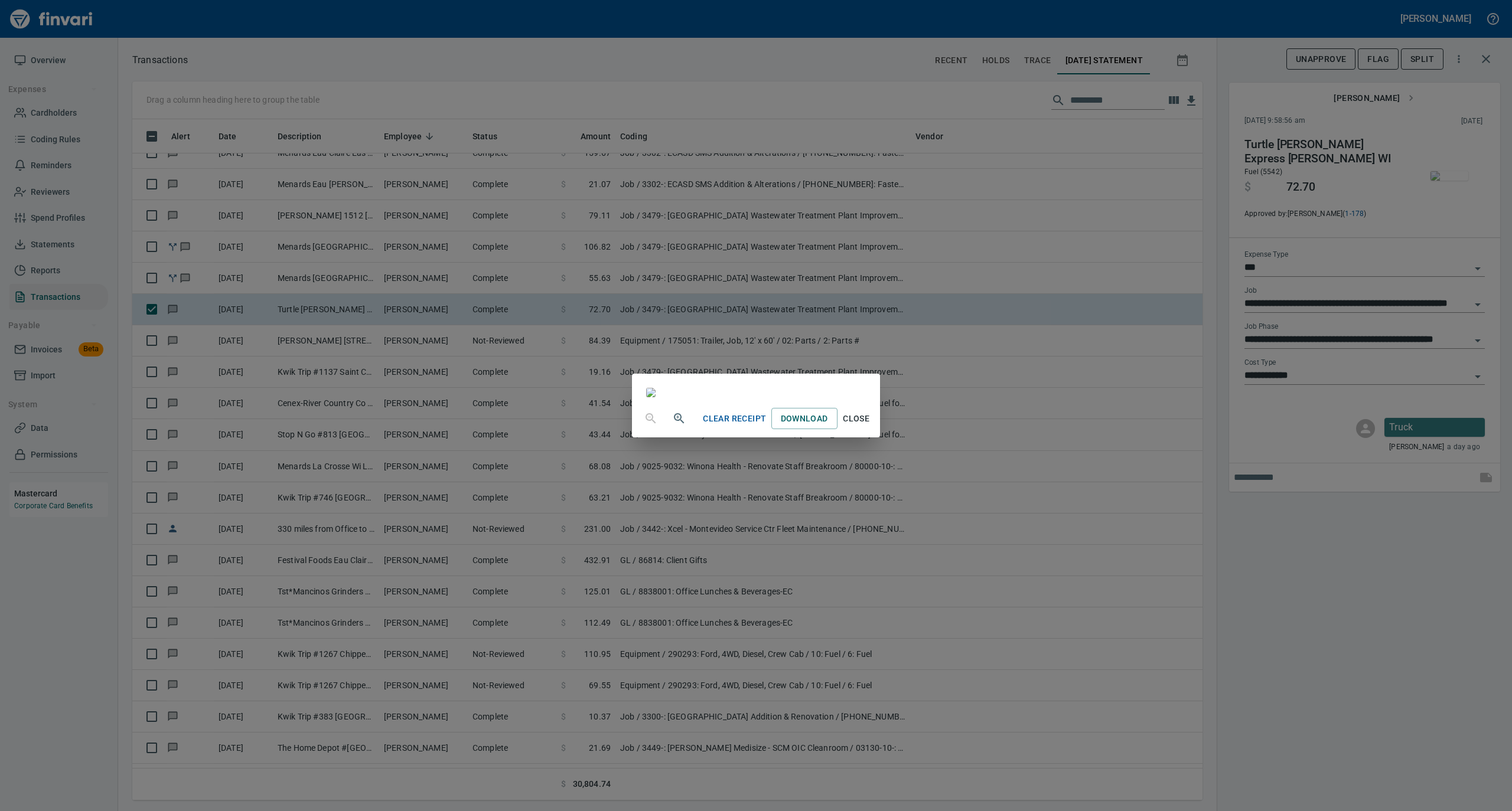
click at [871, 427] on span "Close" at bounding box center [856, 419] width 28 height 15
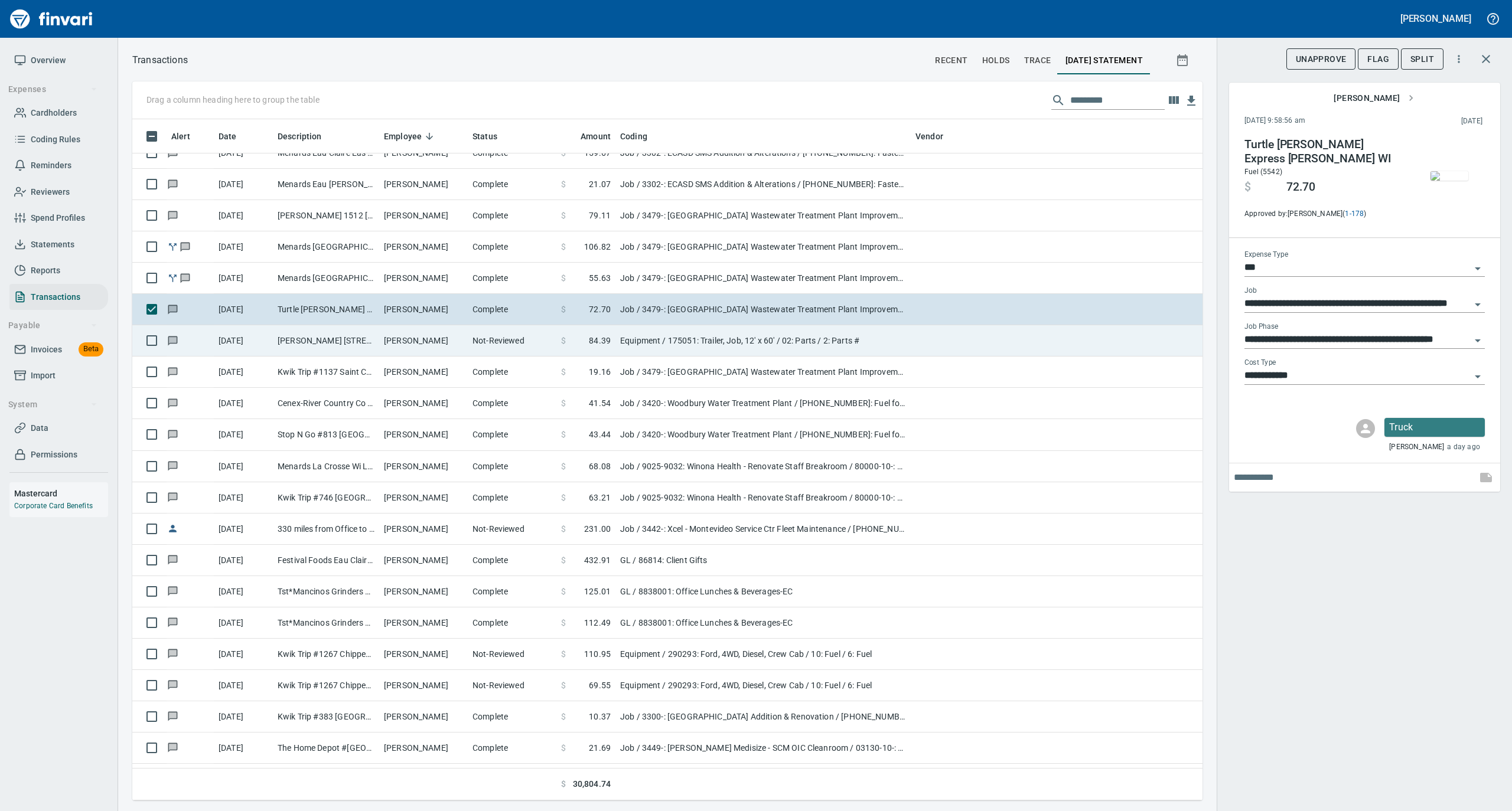
click at [416, 349] on td "[PERSON_NAME]" at bounding box center [423, 340] width 89 height 32
type input "*********"
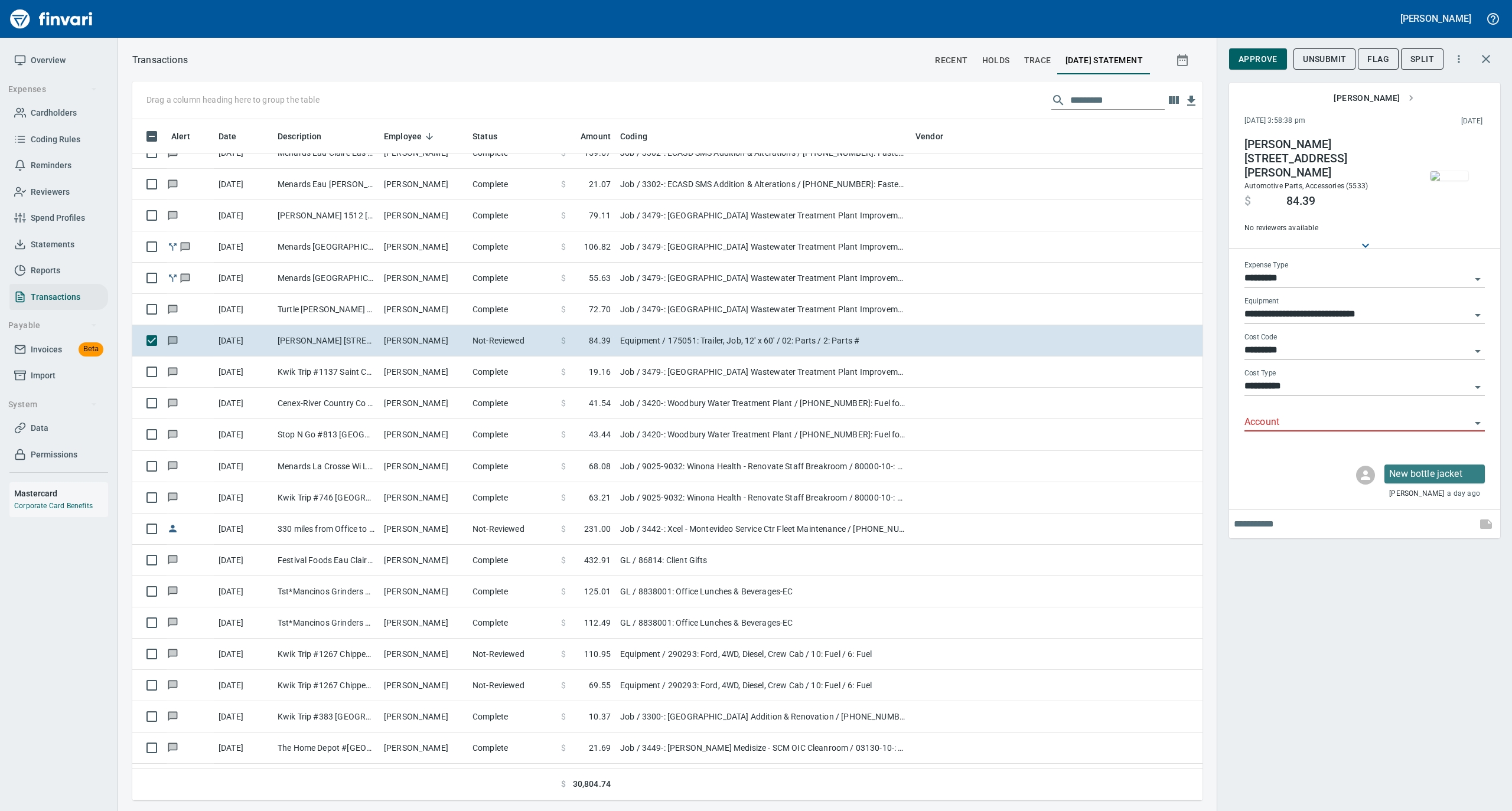
click at [1445, 174] on img "button" at bounding box center [1449, 176] width 37 height 10
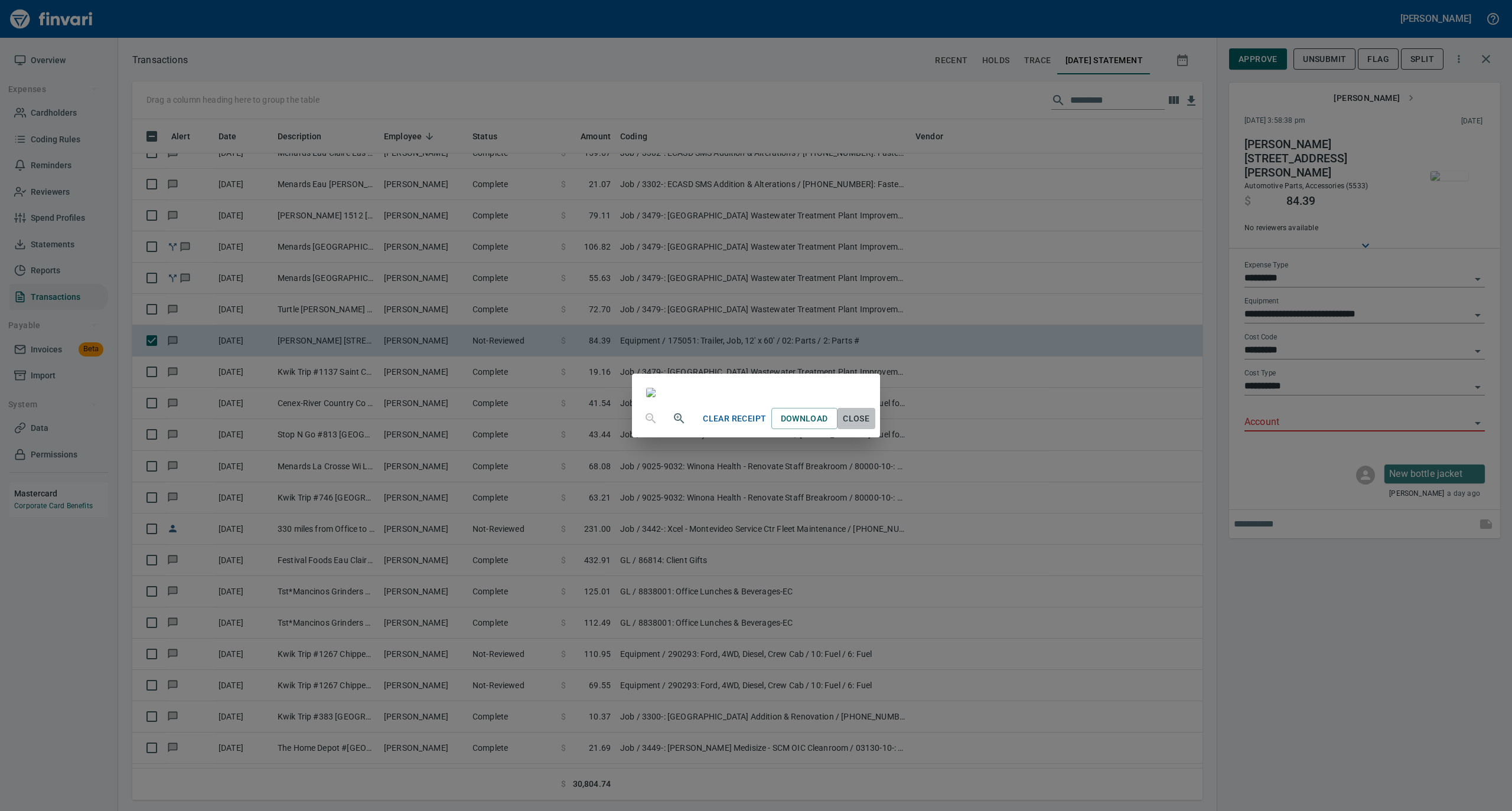
click at [871, 427] on span "Close" at bounding box center [856, 419] width 28 height 15
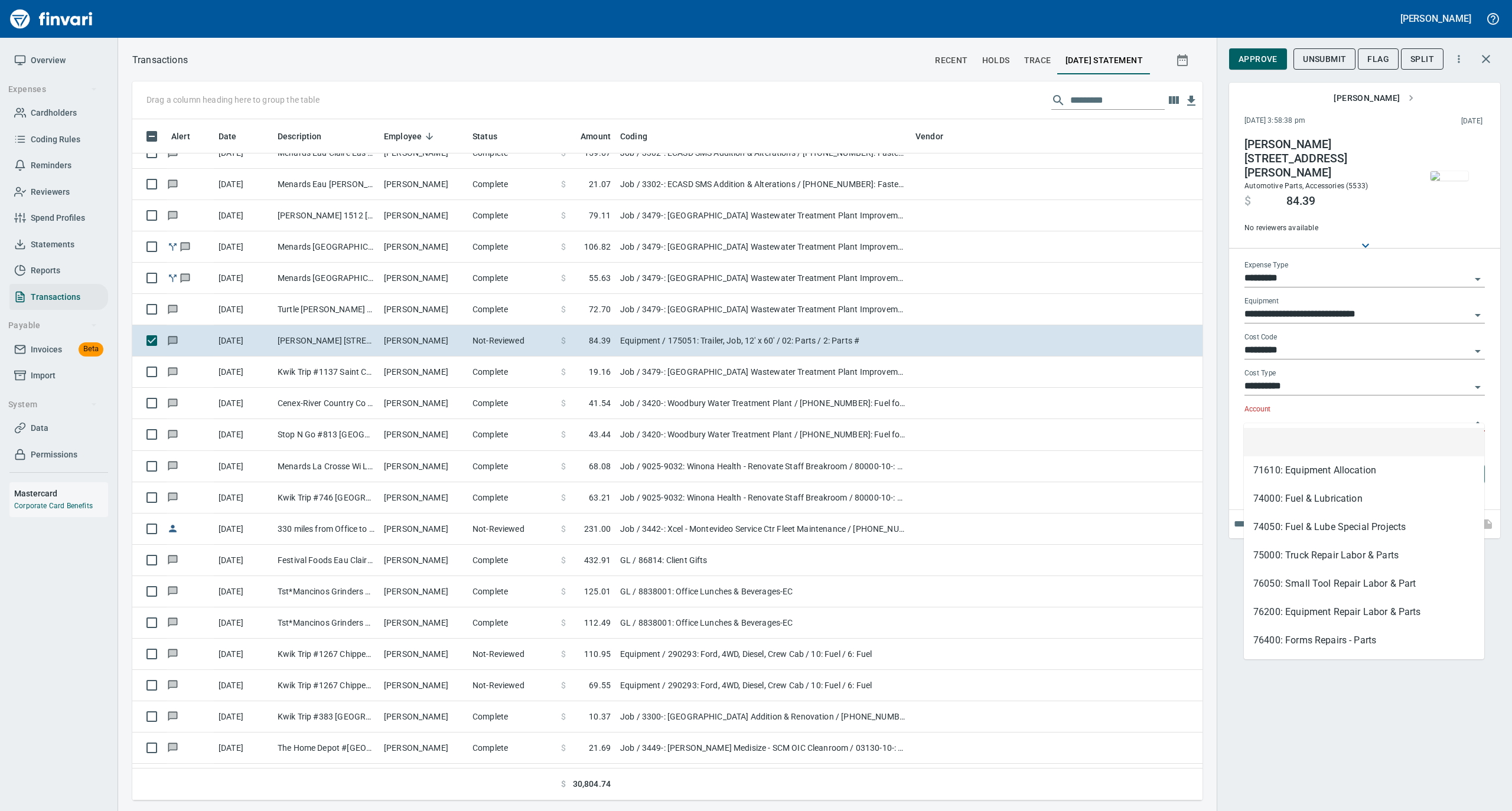
click at [1264, 414] on input "Account" at bounding box center [1358, 423] width 226 height 16
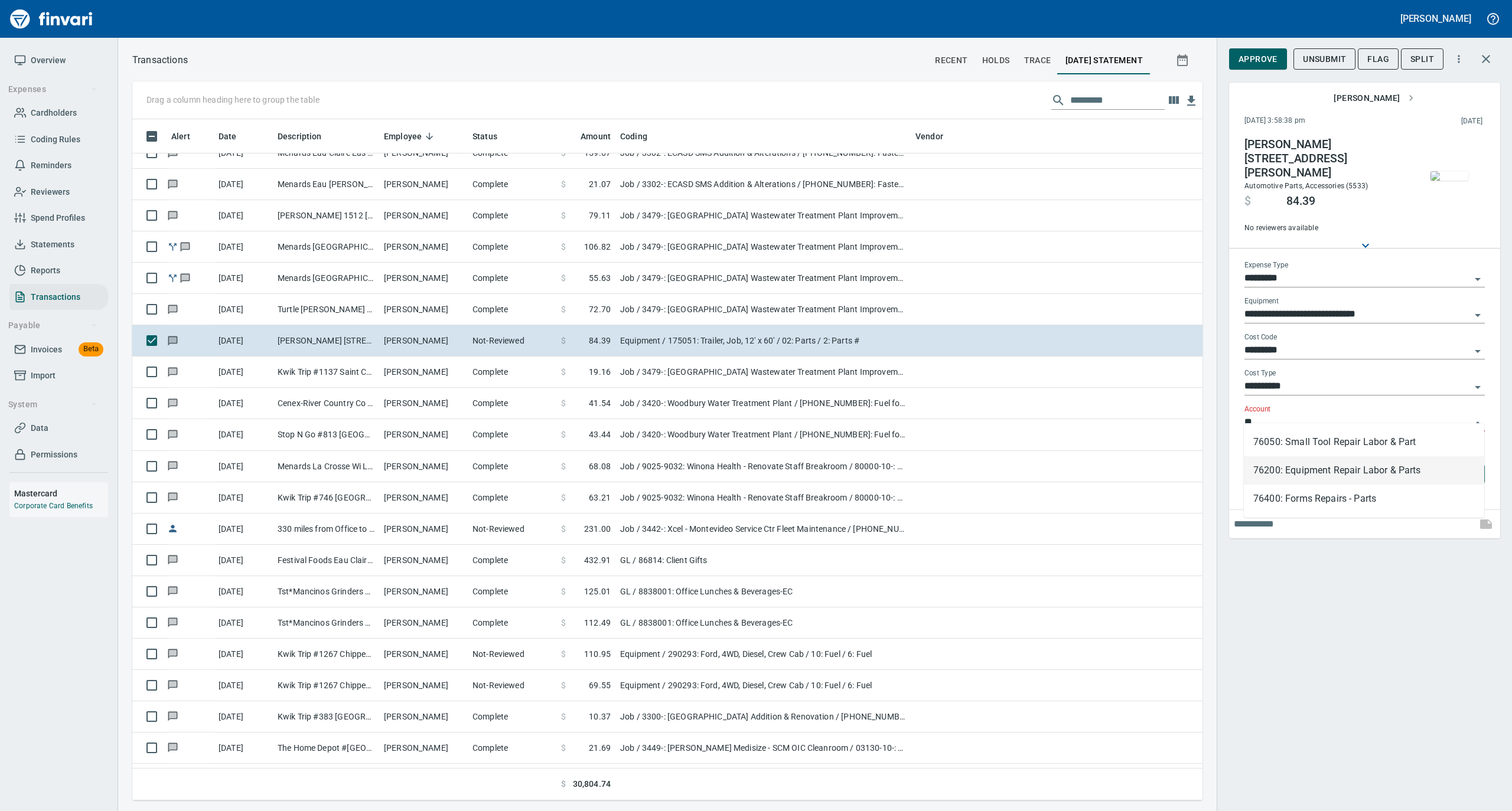
click at [1293, 476] on li "76200: Equipment Repair Labor & Parts" at bounding box center [1364, 471] width 241 height 28
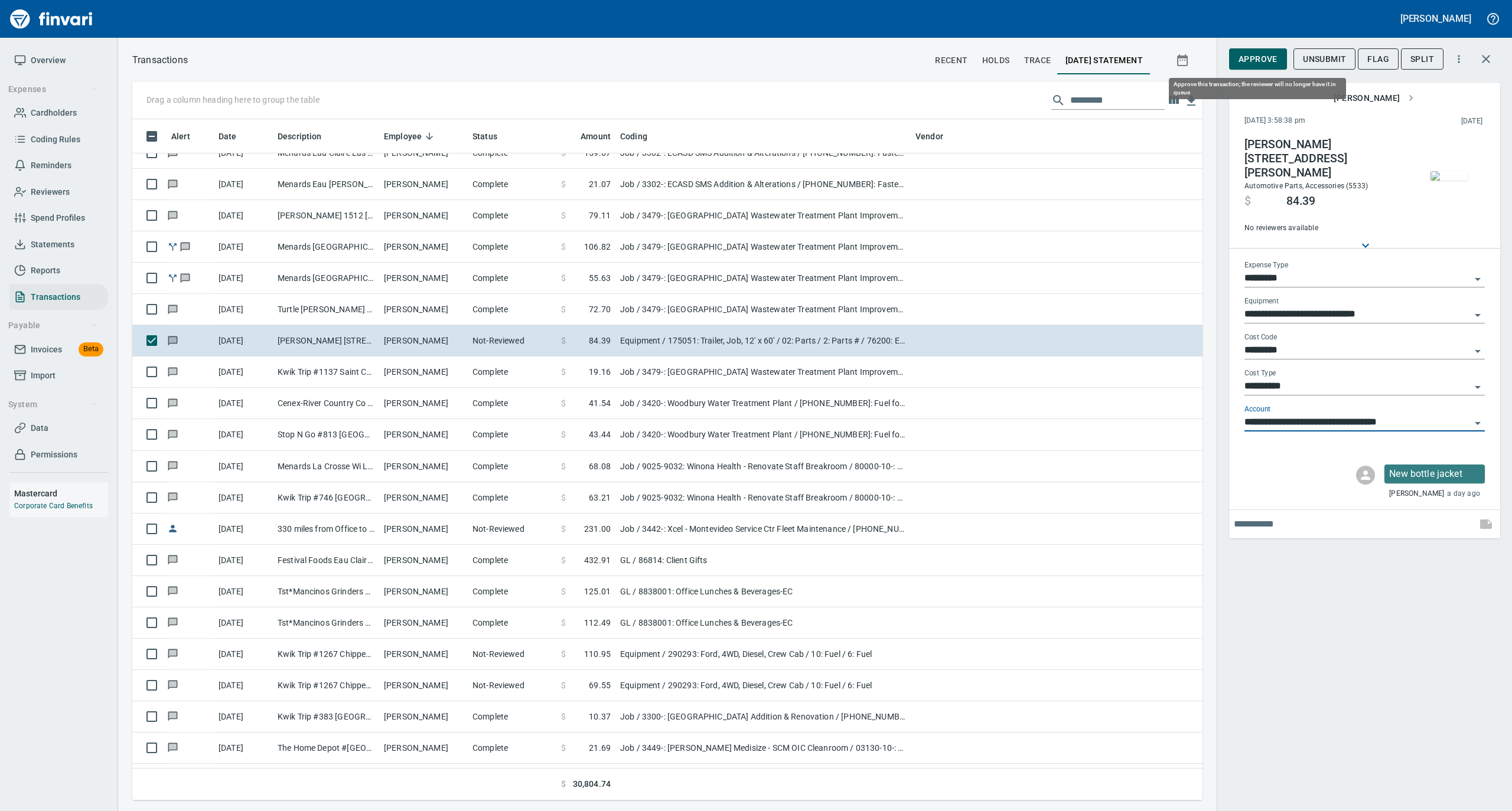
type input "**********"
click at [1262, 62] on span "Approve" at bounding box center [1258, 59] width 39 height 15
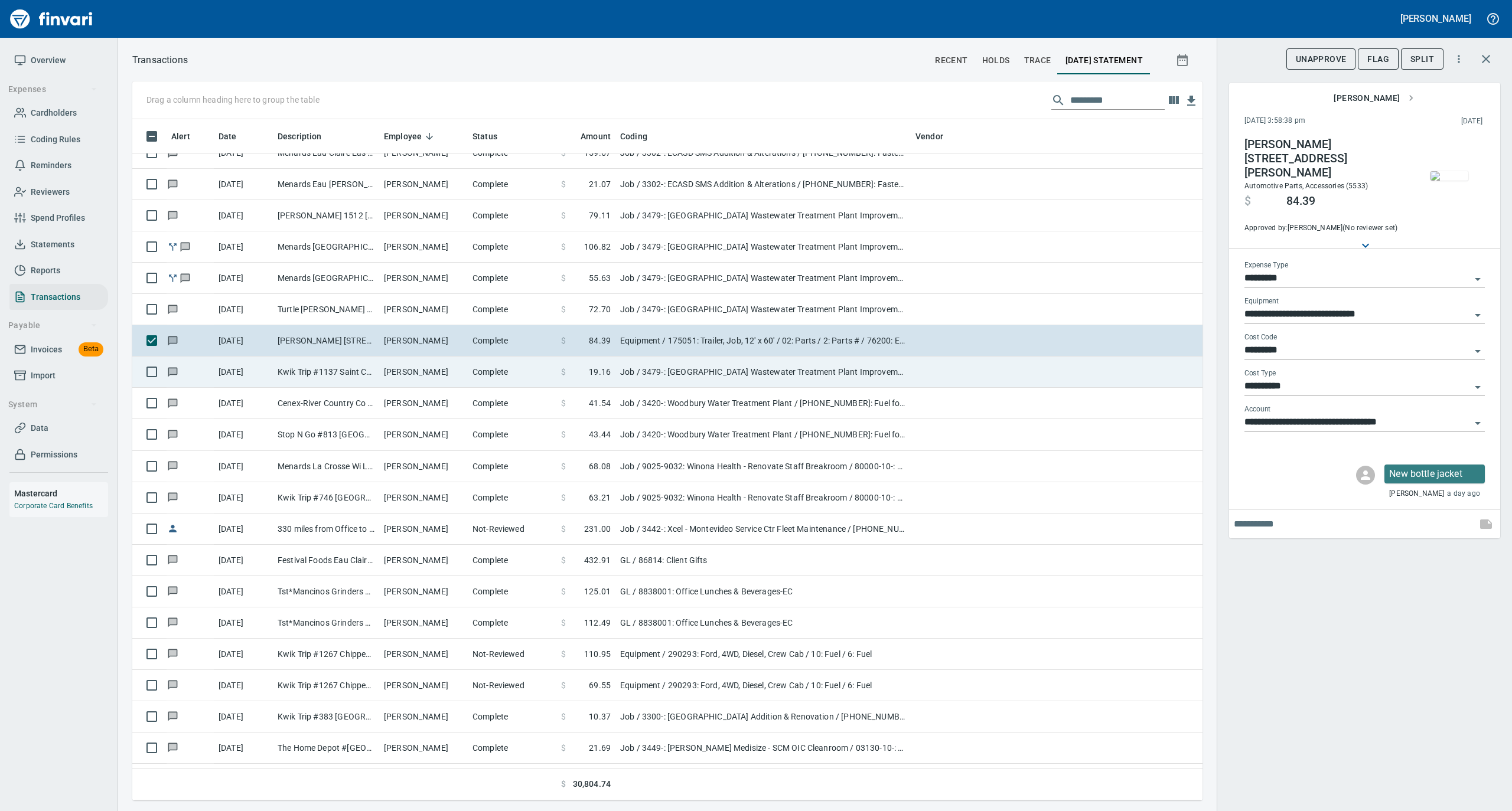
click at [453, 381] on td "[PERSON_NAME]" at bounding box center [423, 372] width 89 height 32
type input "***"
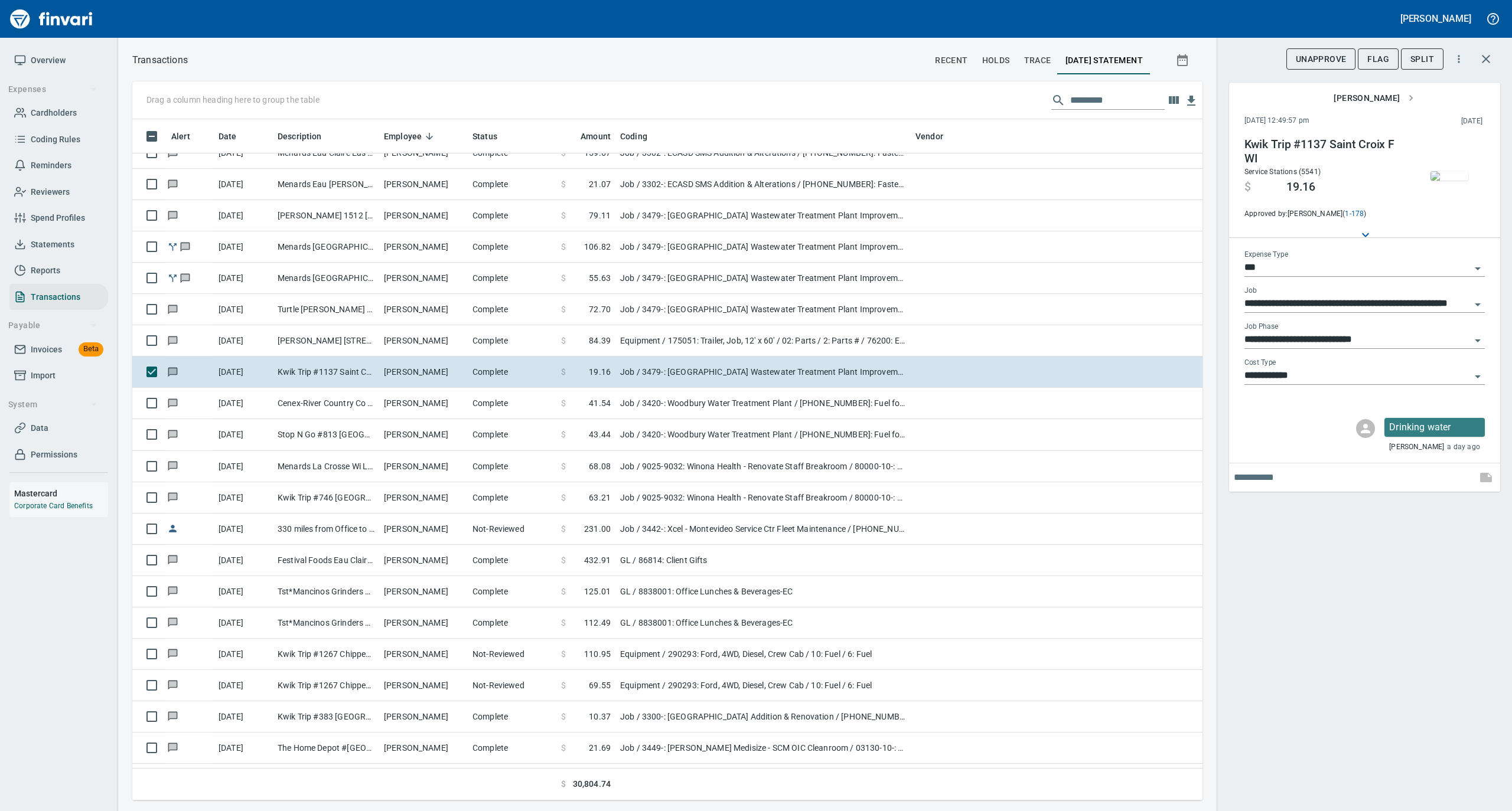
click at [1458, 173] on img "button" at bounding box center [1449, 176] width 37 height 10
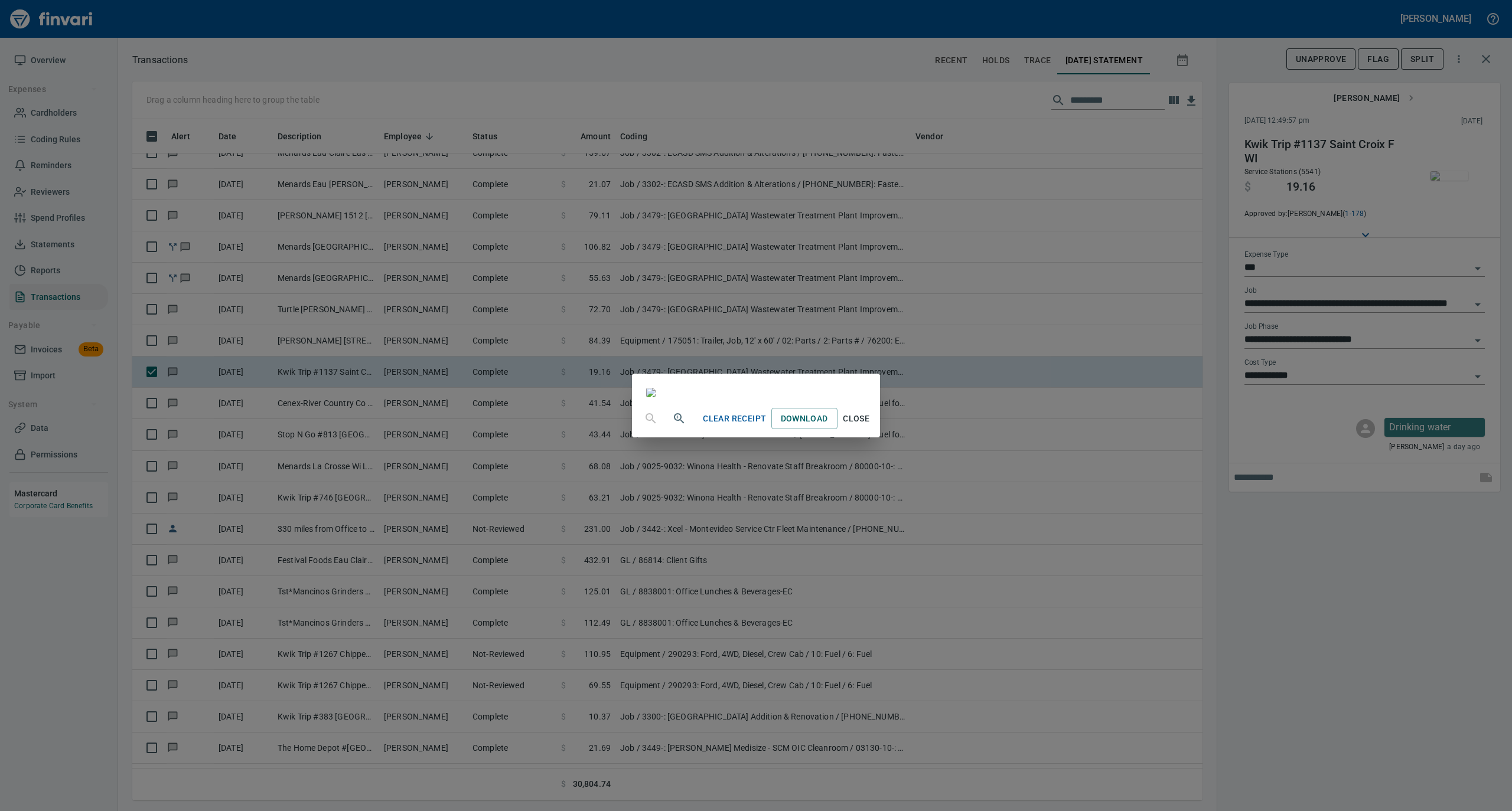
click at [871, 427] on span "Close" at bounding box center [856, 419] width 28 height 15
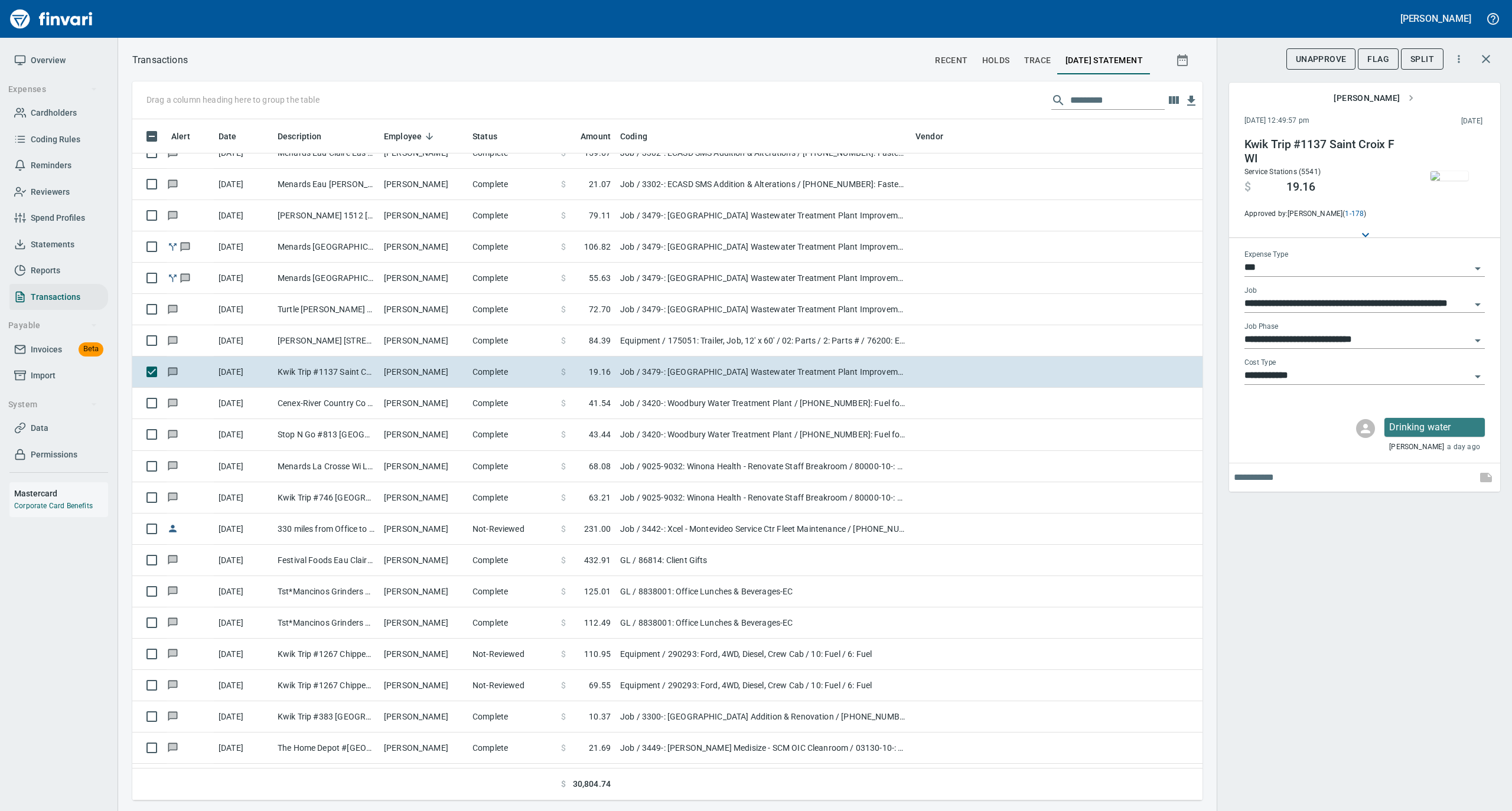
click at [1307, 341] on input "**********" at bounding box center [1358, 340] width 226 height 16
click at [1295, 398] on li "[PHONE_NUMBER]: Consumable CM/GC" at bounding box center [1364, 398] width 241 height 28
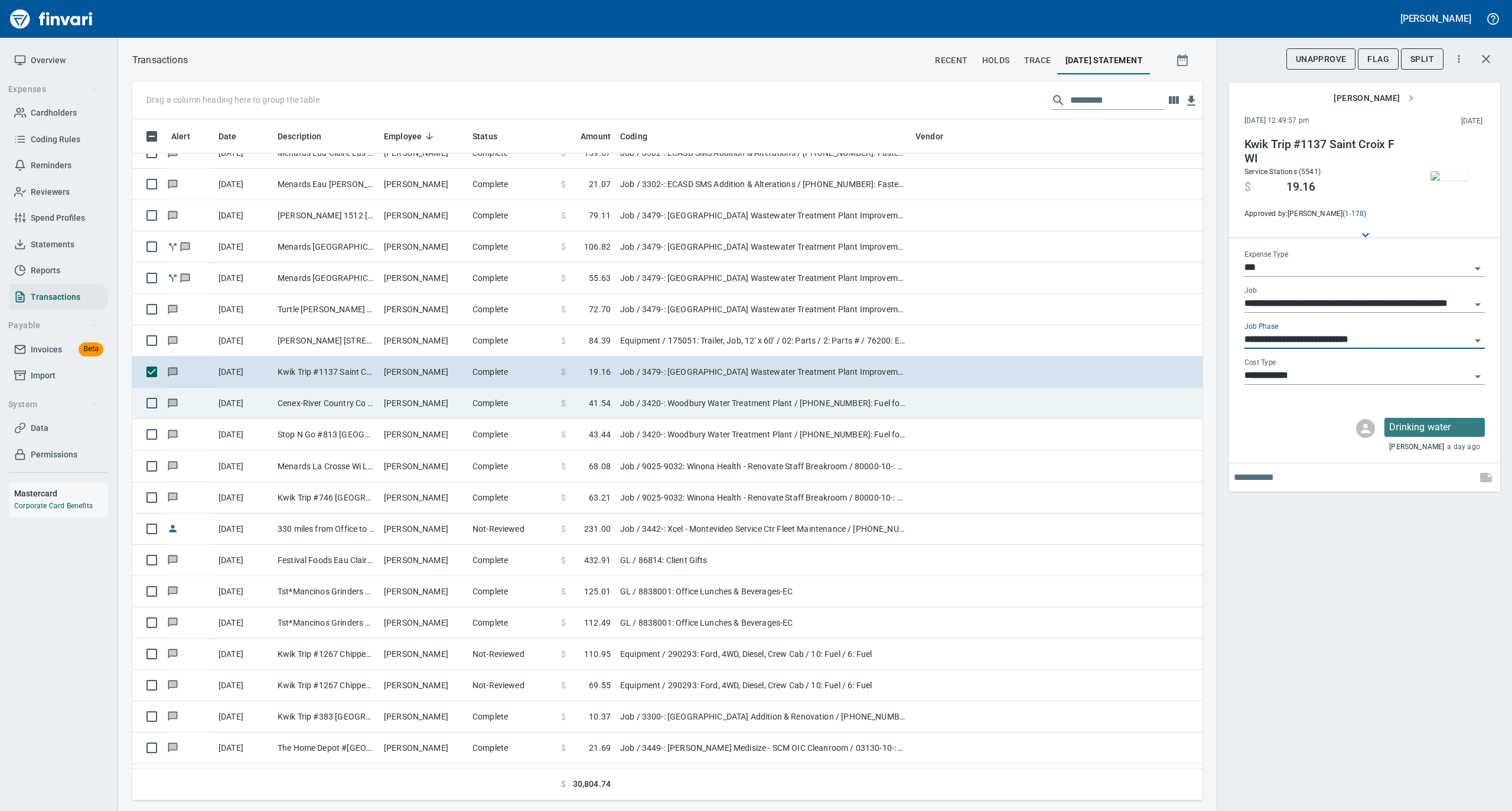
type input "**********"
click at [494, 406] on td "Complete" at bounding box center [511, 403] width 89 height 32
type input "**********"
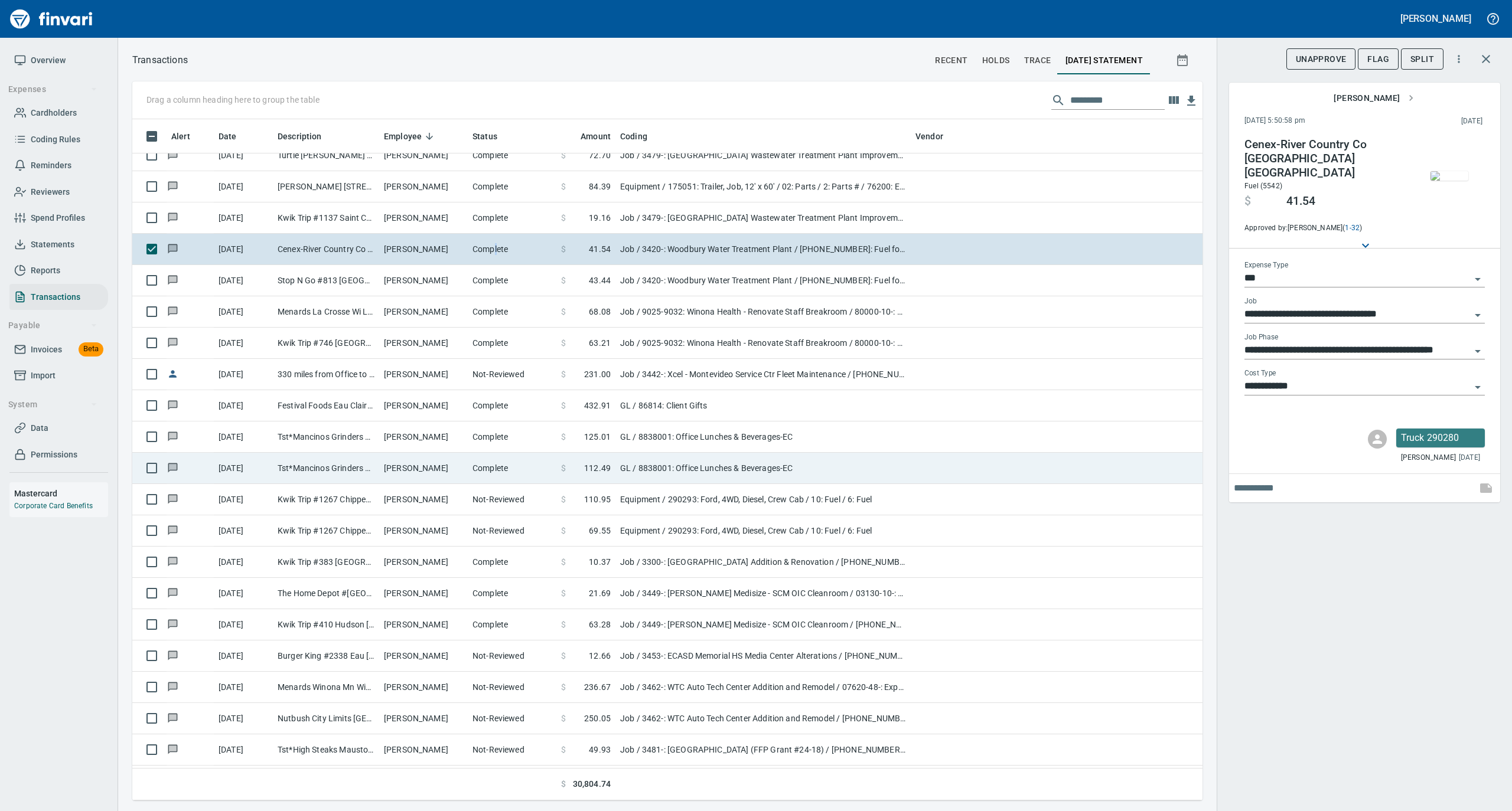
scroll to position [551, 0]
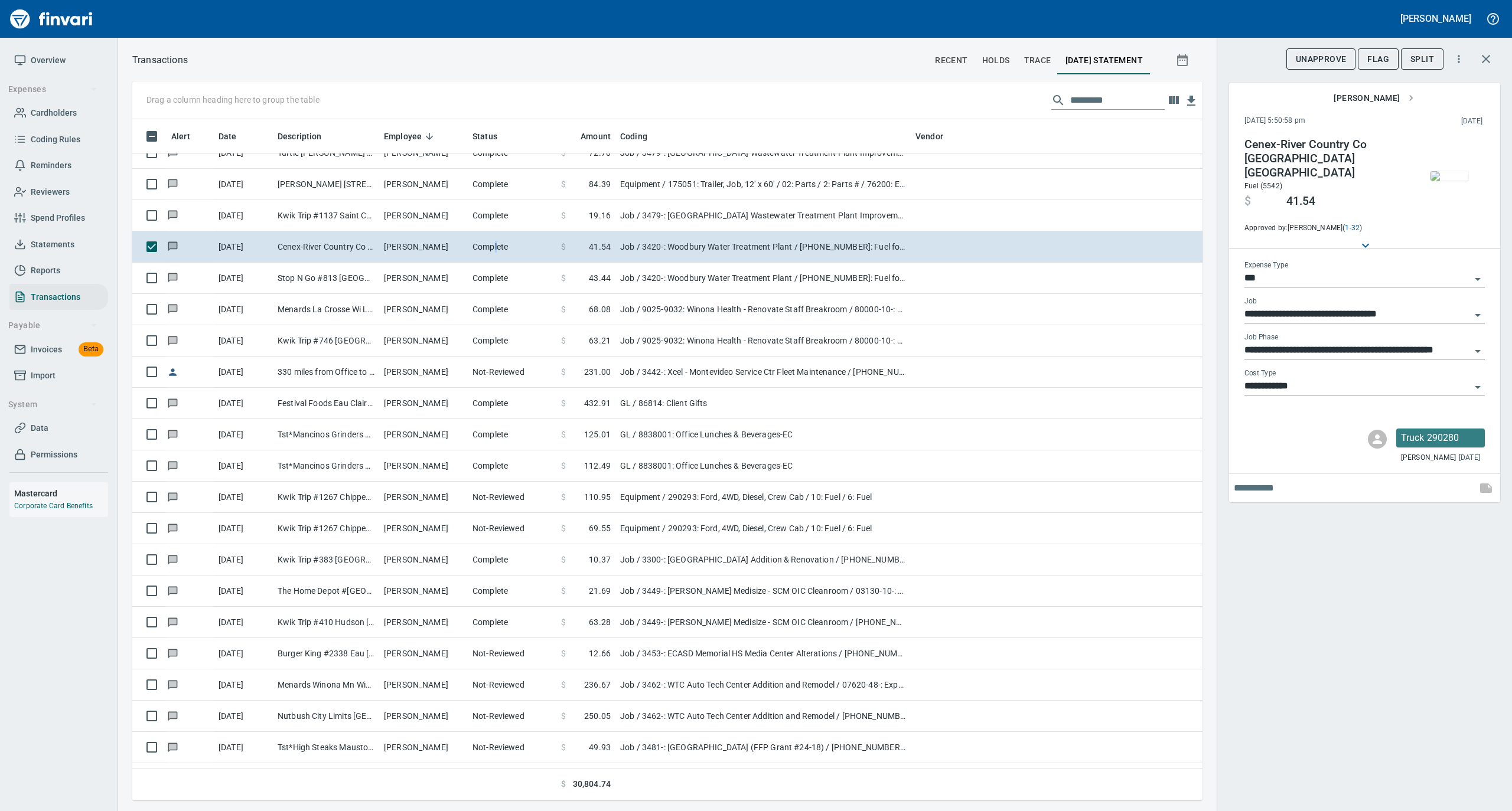
click at [1458, 177] on img "button" at bounding box center [1449, 176] width 37 height 10
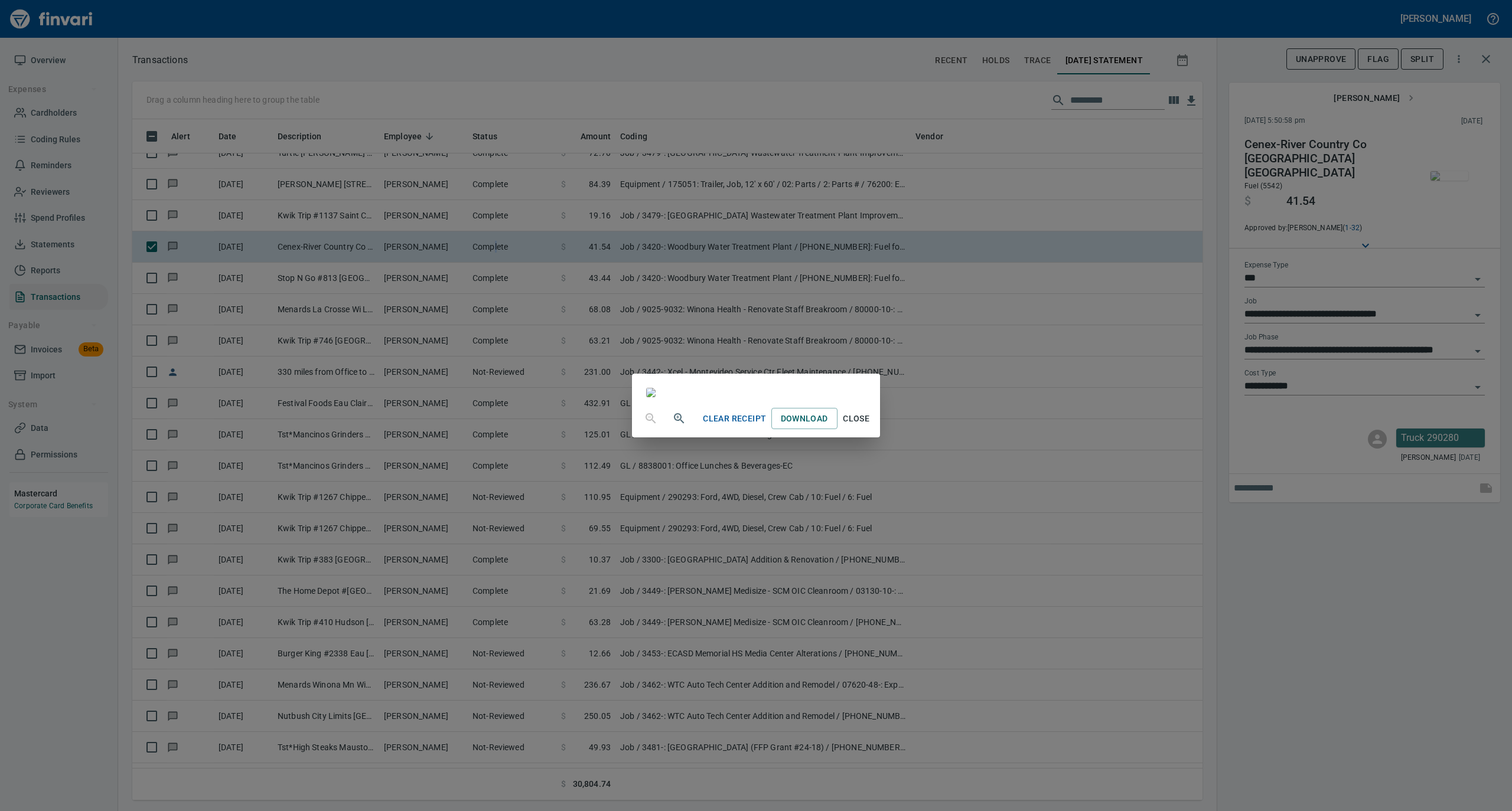
drag, startPoint x: 967, startPoint y: 719, endPoint x: 991, endPoint y: 713, distance: 24.7
click at [871, 427] on span "Close" at bounding box center [856, 419] width 28 height 15
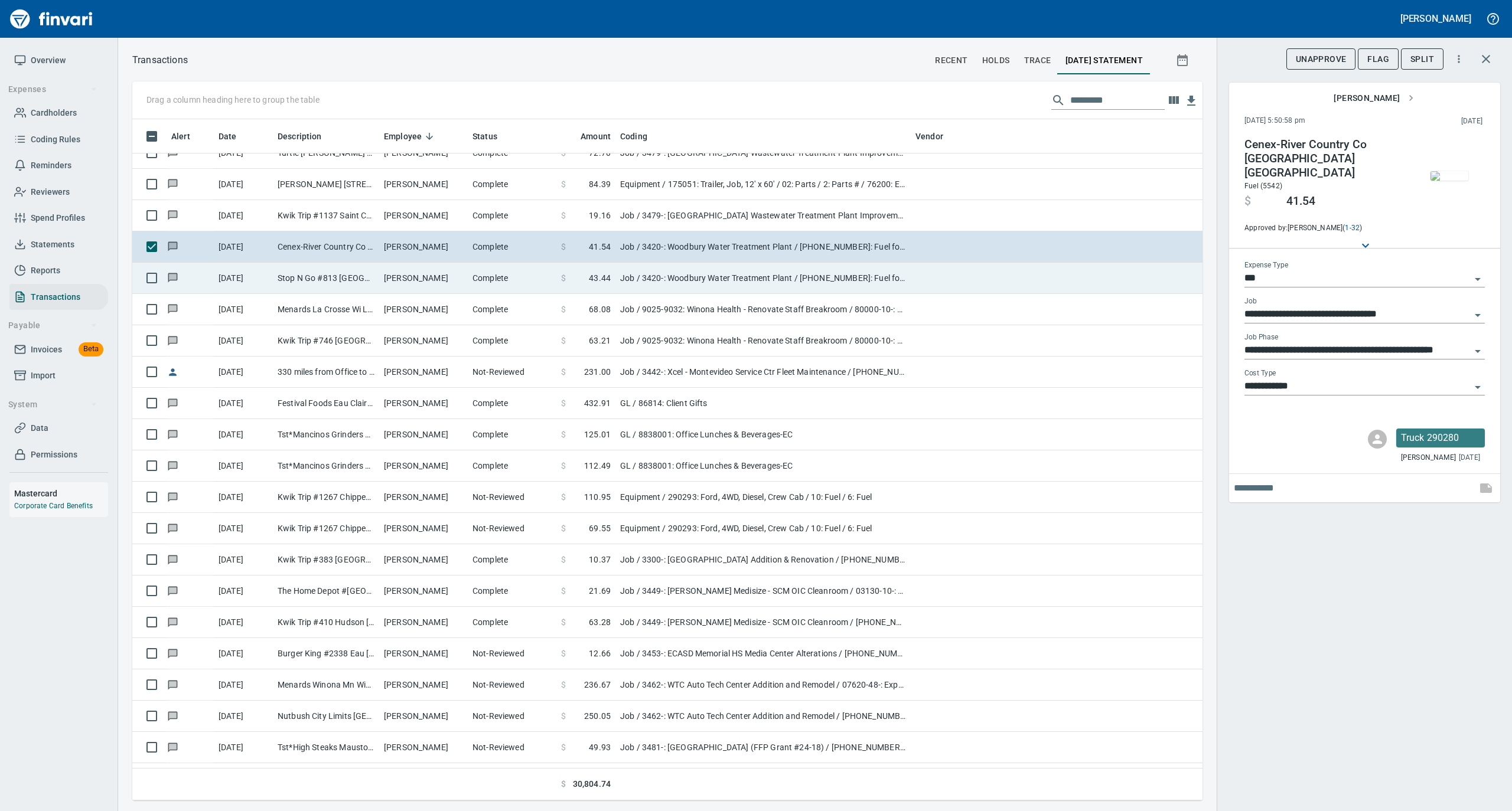
click at [459, 280] on td "[PERSON_NAME]" at bounding box center [423, 278] width 89 height 32
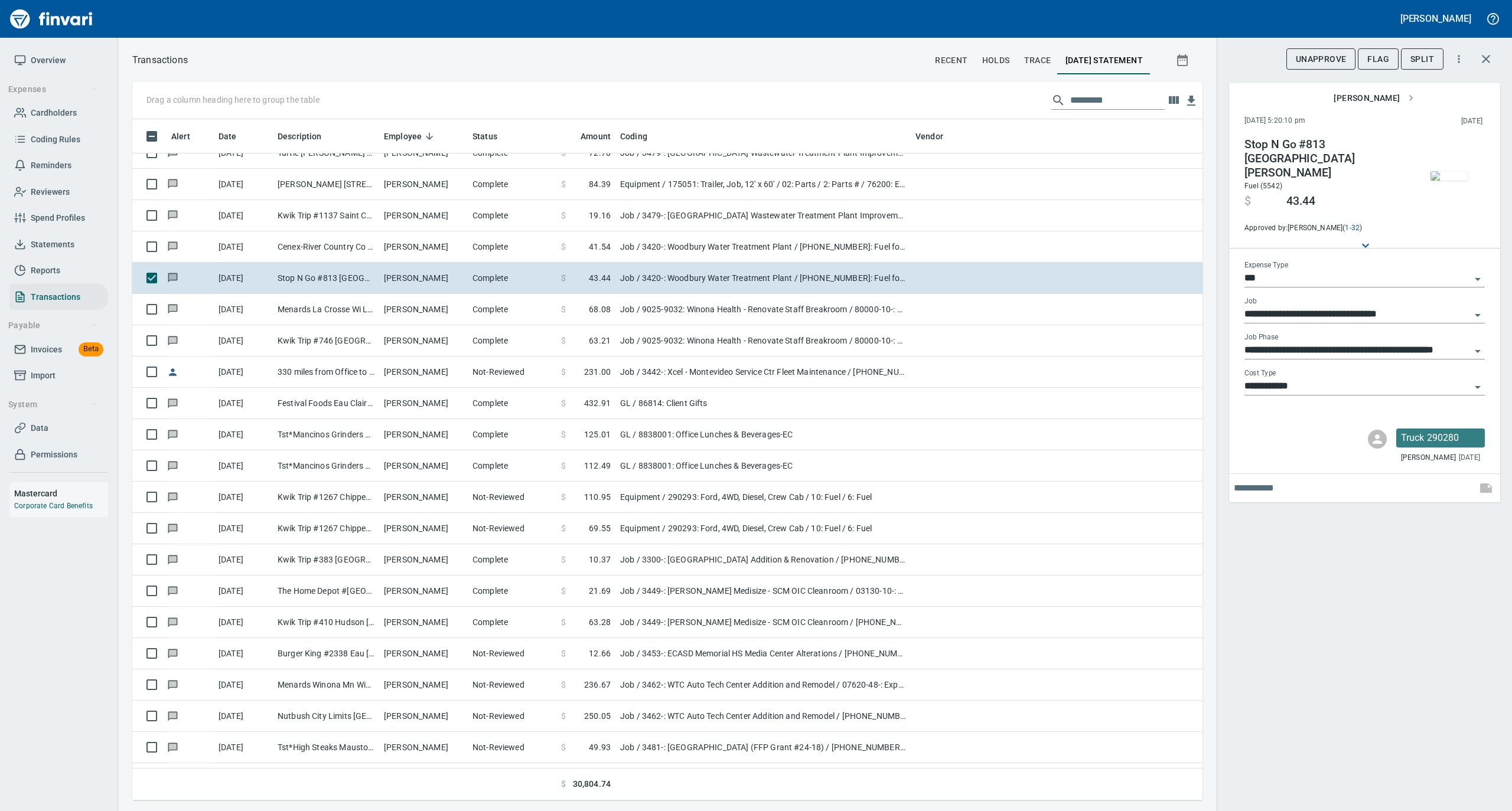
click at [1449, 180] on img "button" at bounding box center [1449, 176] width 37 height 10
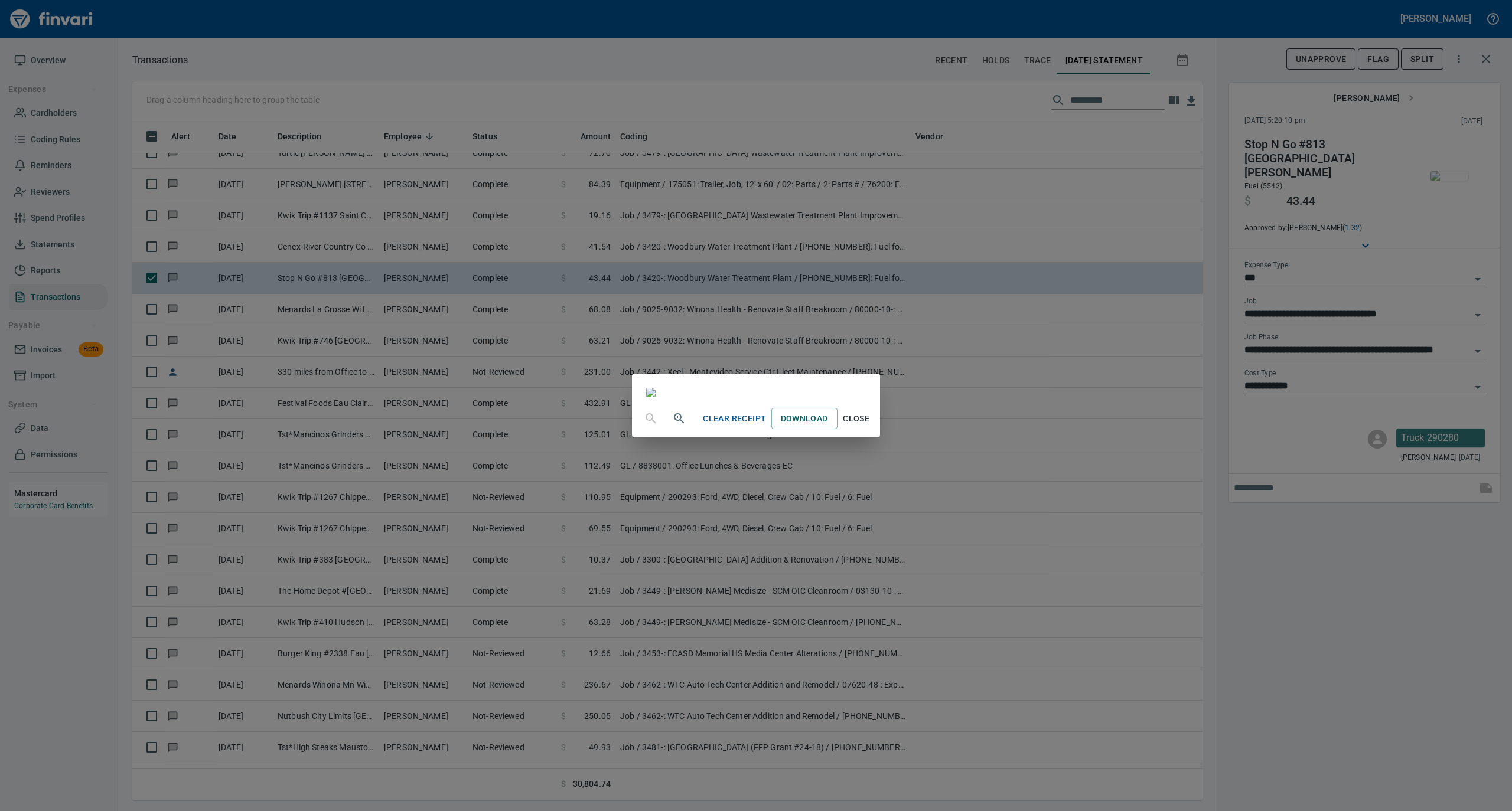
click at [871, 427] on span "Close" at bounding box center [856, 419] width 28 height 15
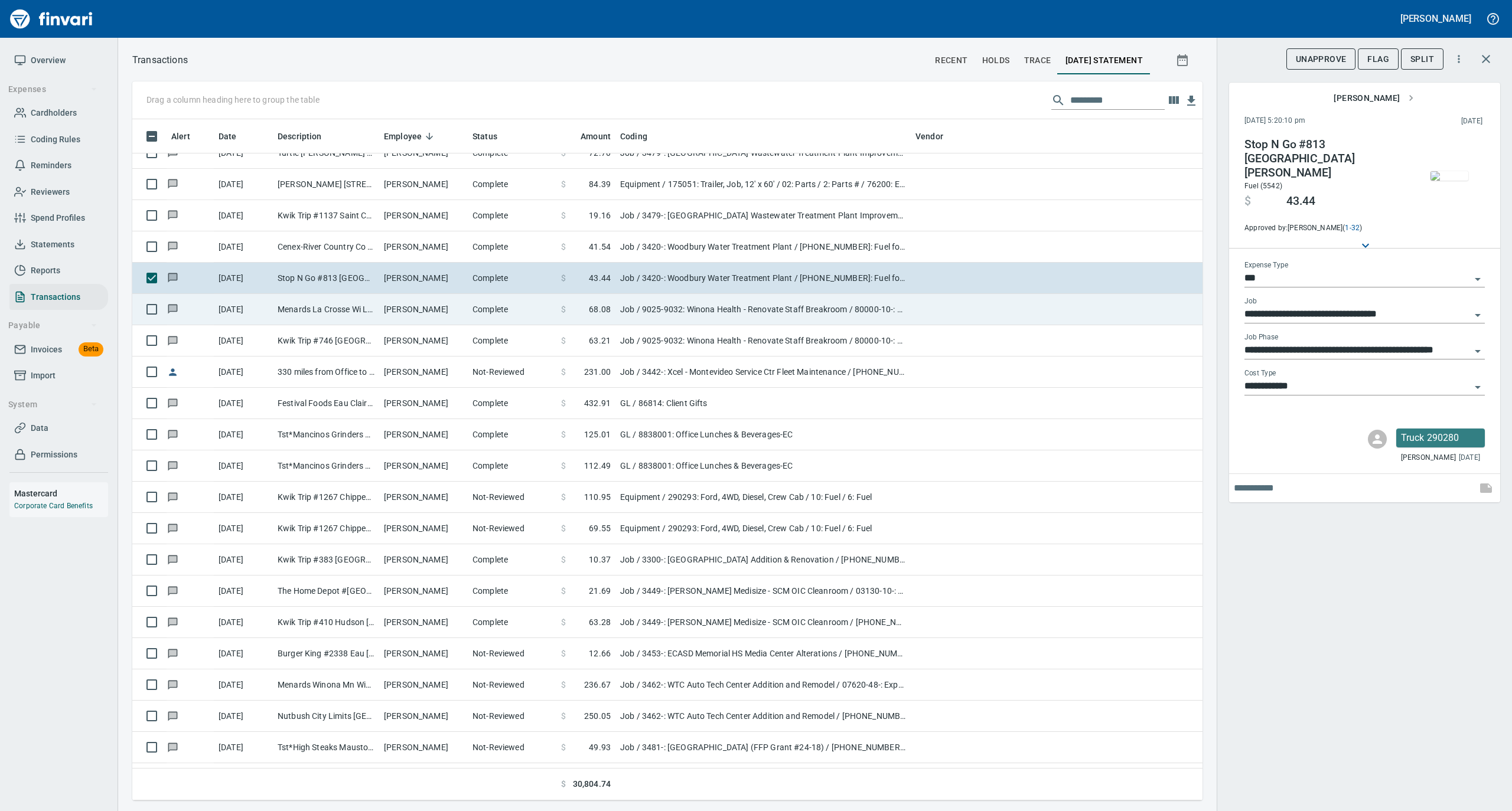
click at [467, 306] on td "[PERSON_NAME]" at bounding box center [423, 310] width 89 height 32
type input "**********"
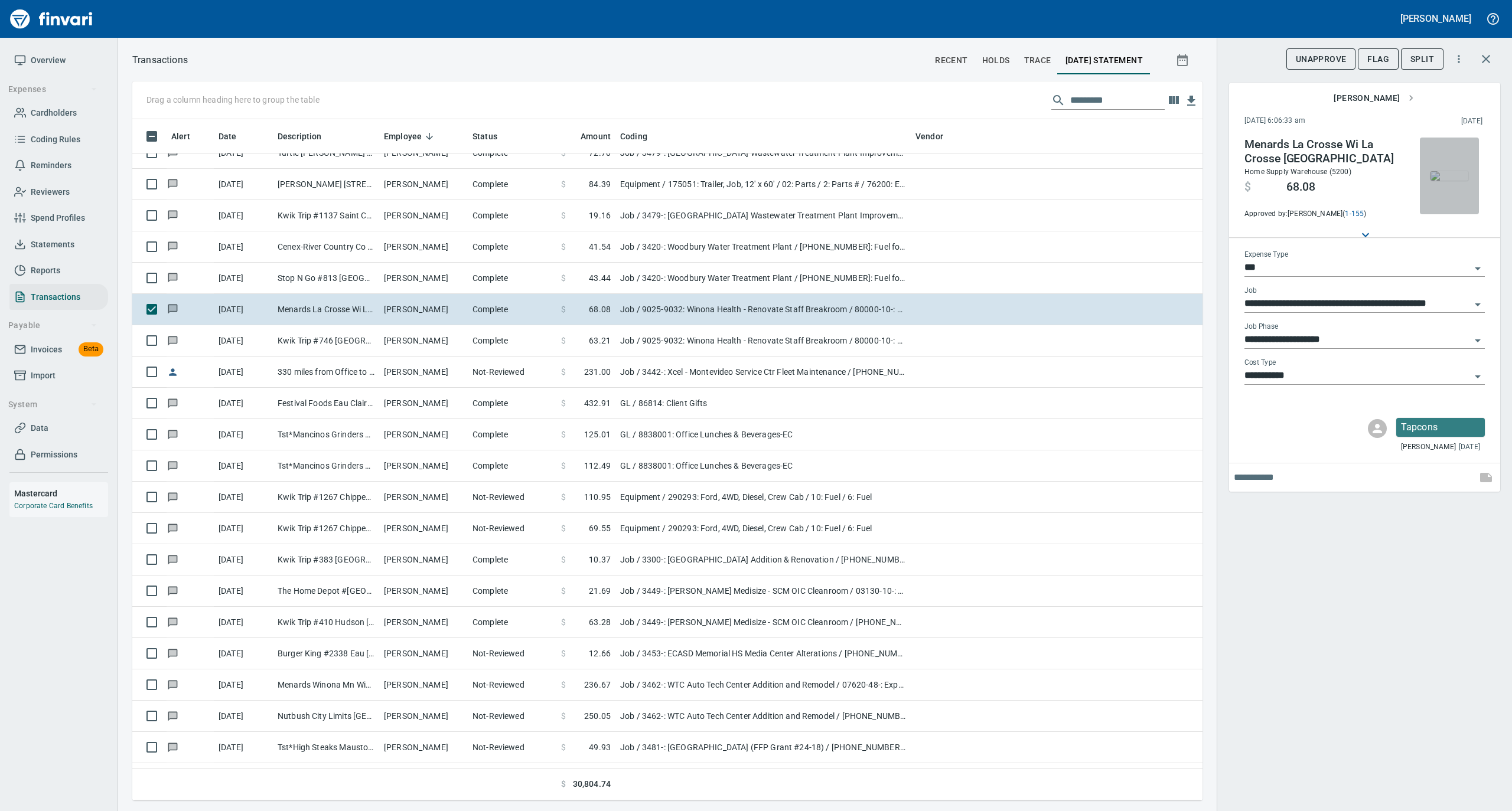
click at [1457, 172] on img "button" at bounding box center [1449, 176] width 37 height 10
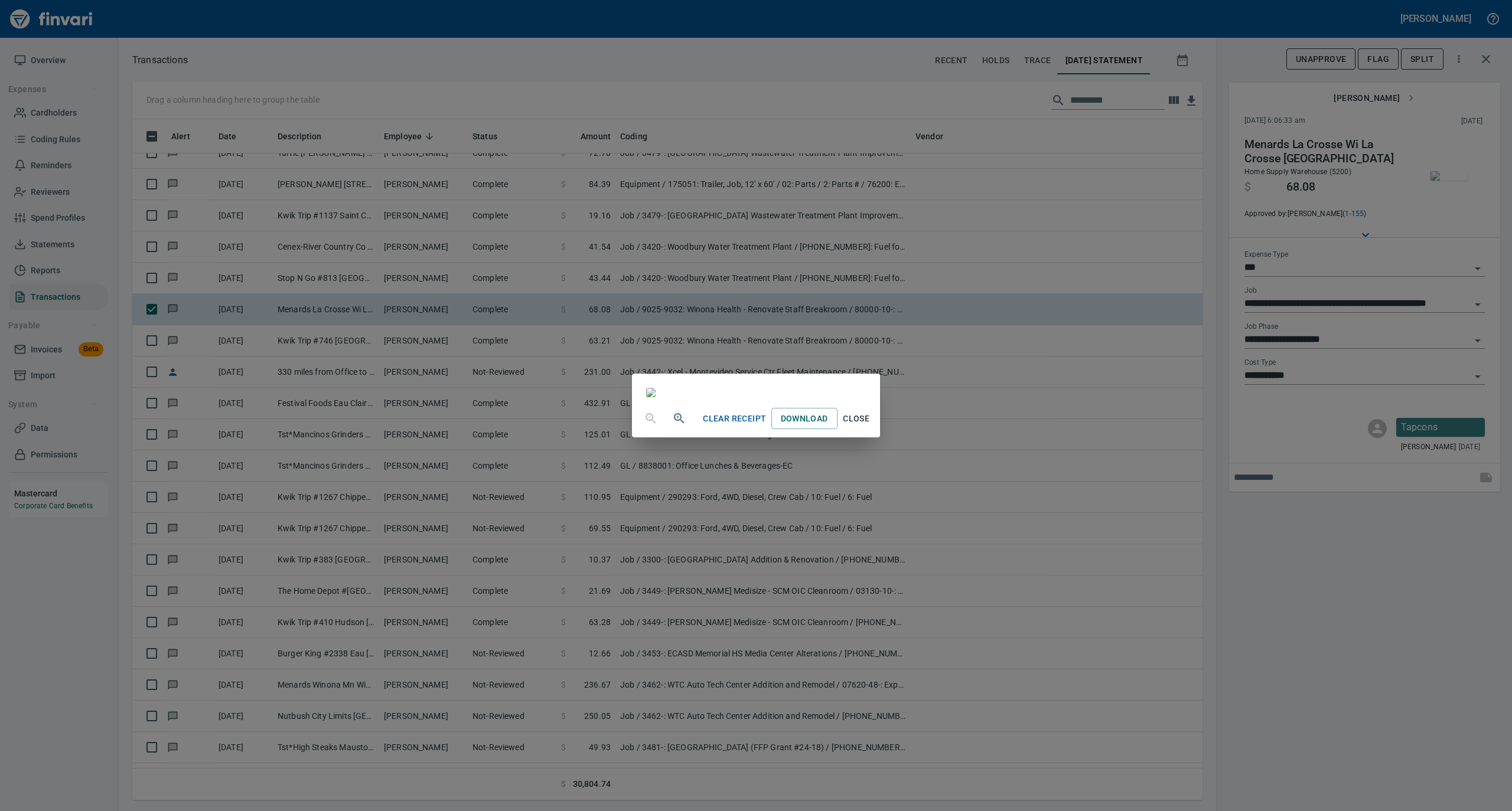
click at [674, 423] on icon "button" at bounding box center [679, 419] width 10 height 10
click at [871, 427] on span "Close" at bounding box center [856, 420] width 28 height 15
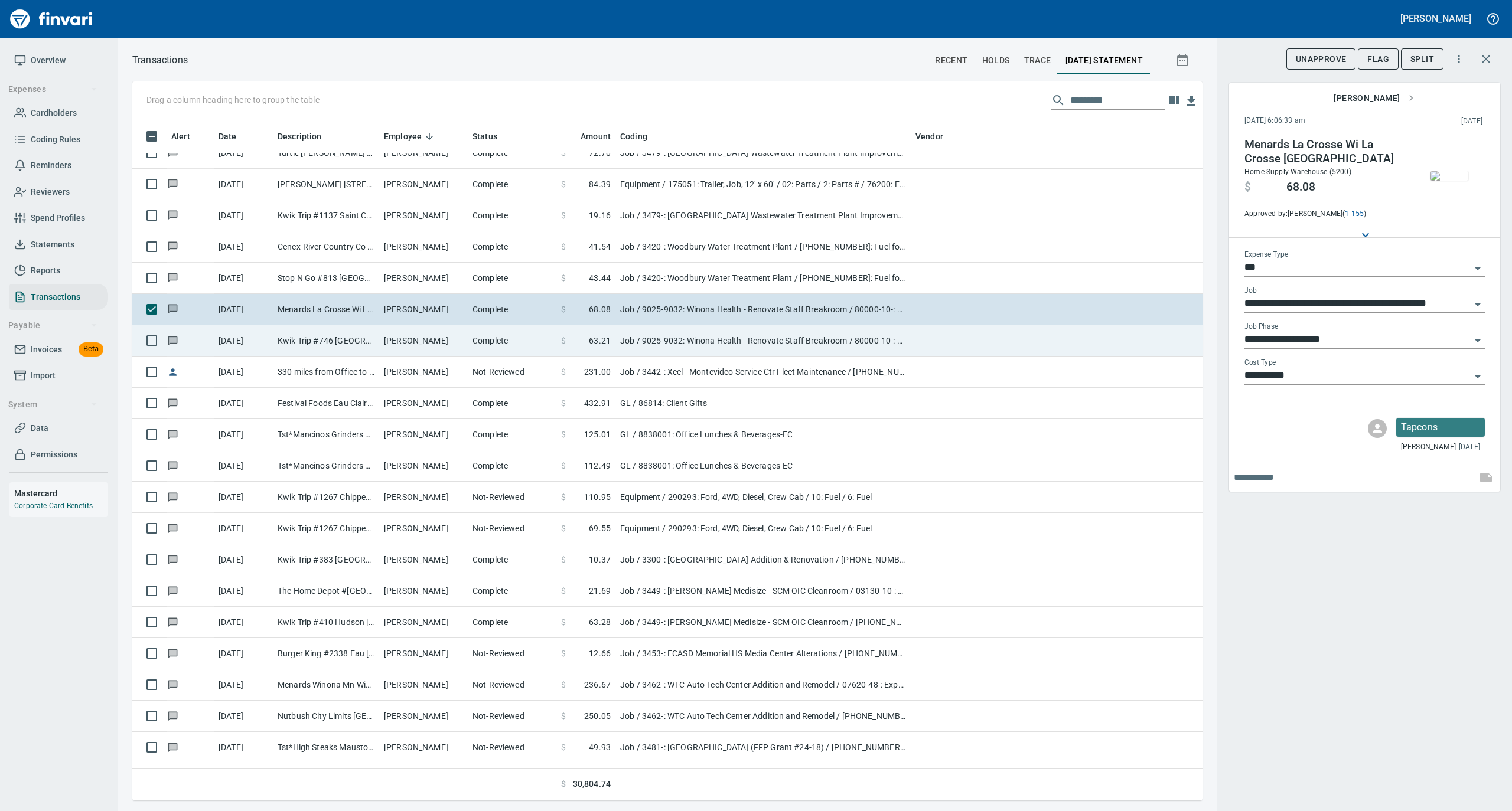
click at [529, 343] on td "Complete" at bounding box center [511, 340] width 89 height 32
type input "**********"
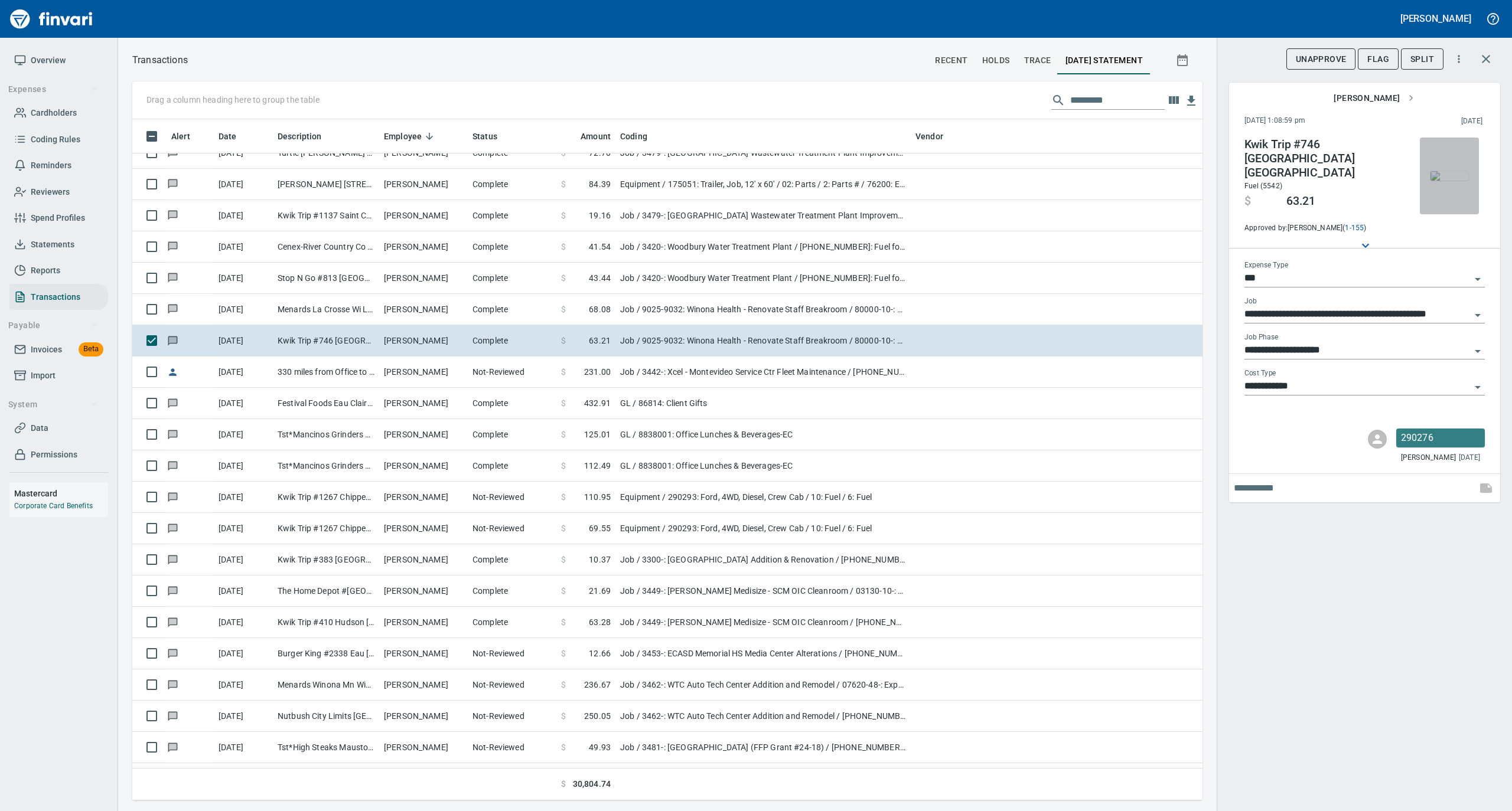
click at [1442, 175] on img "button" at bounding box center [1449, 176] width 37 height 10
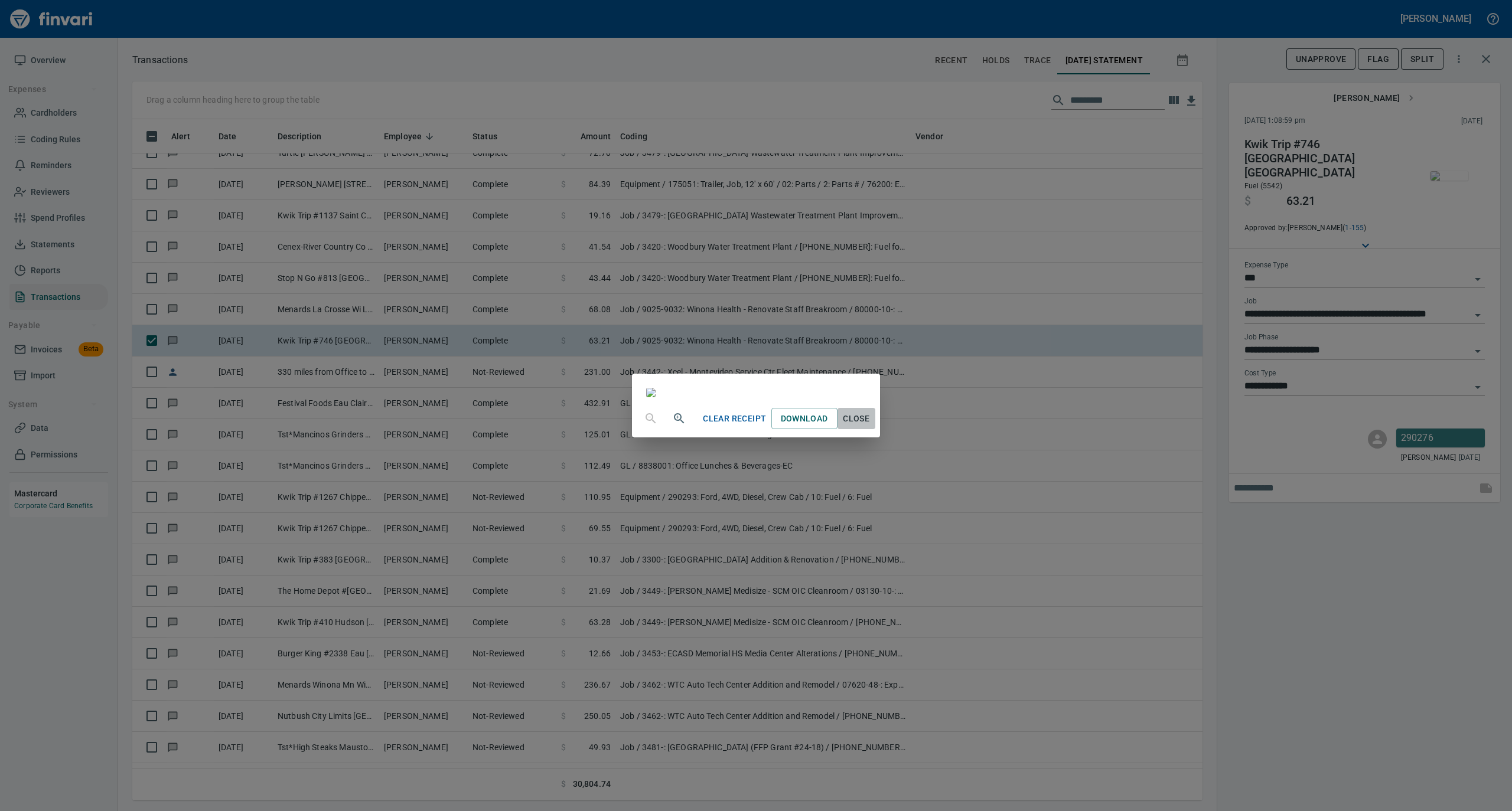
click at [871, 427] on span "Close" at bounding box center [856, 419] width 28 height 15
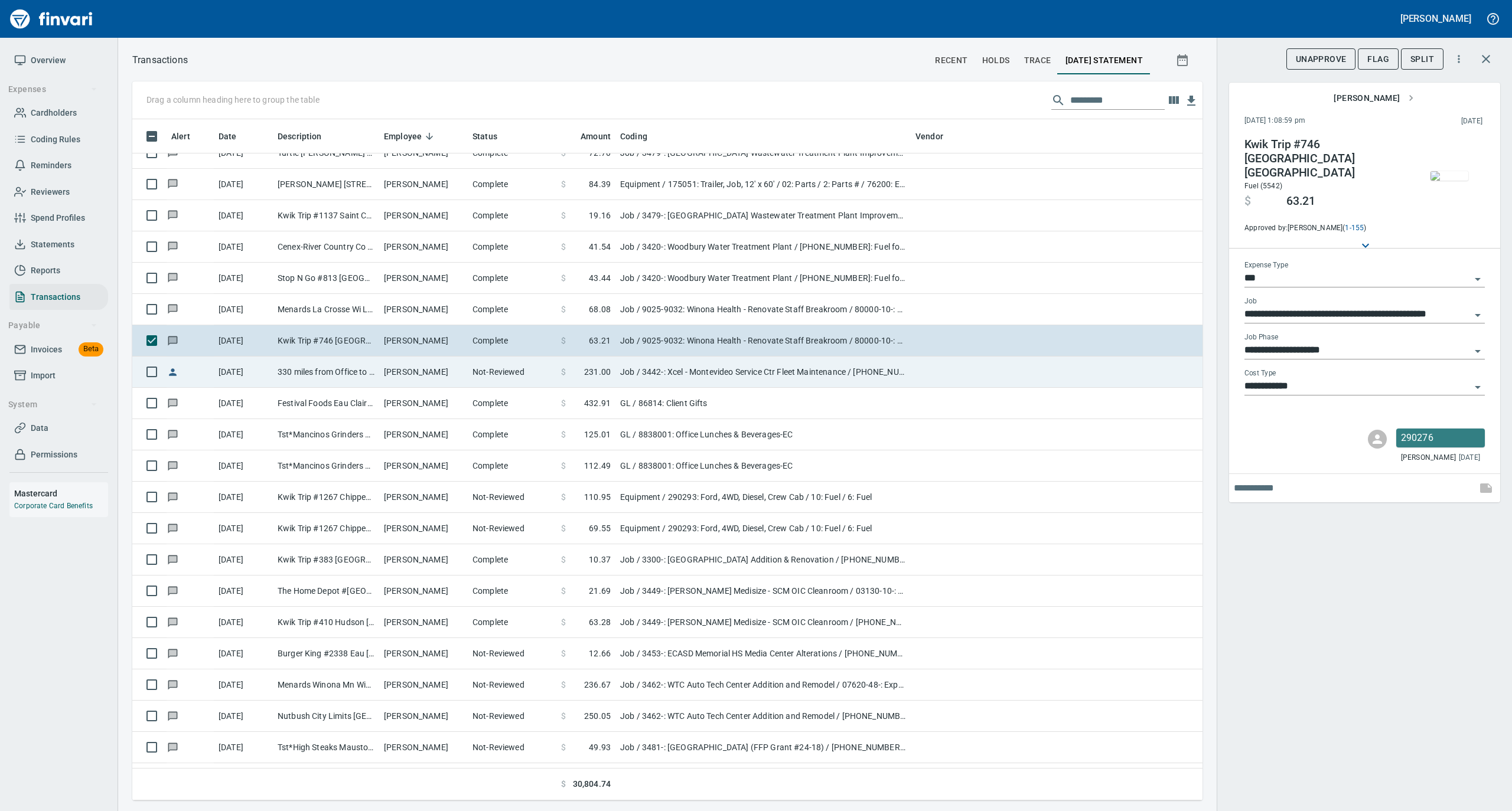
click at [399, 379] on td "[PERSON_NAME]" at bounding box center [423, 372] width 89 height 32
type input "**********"
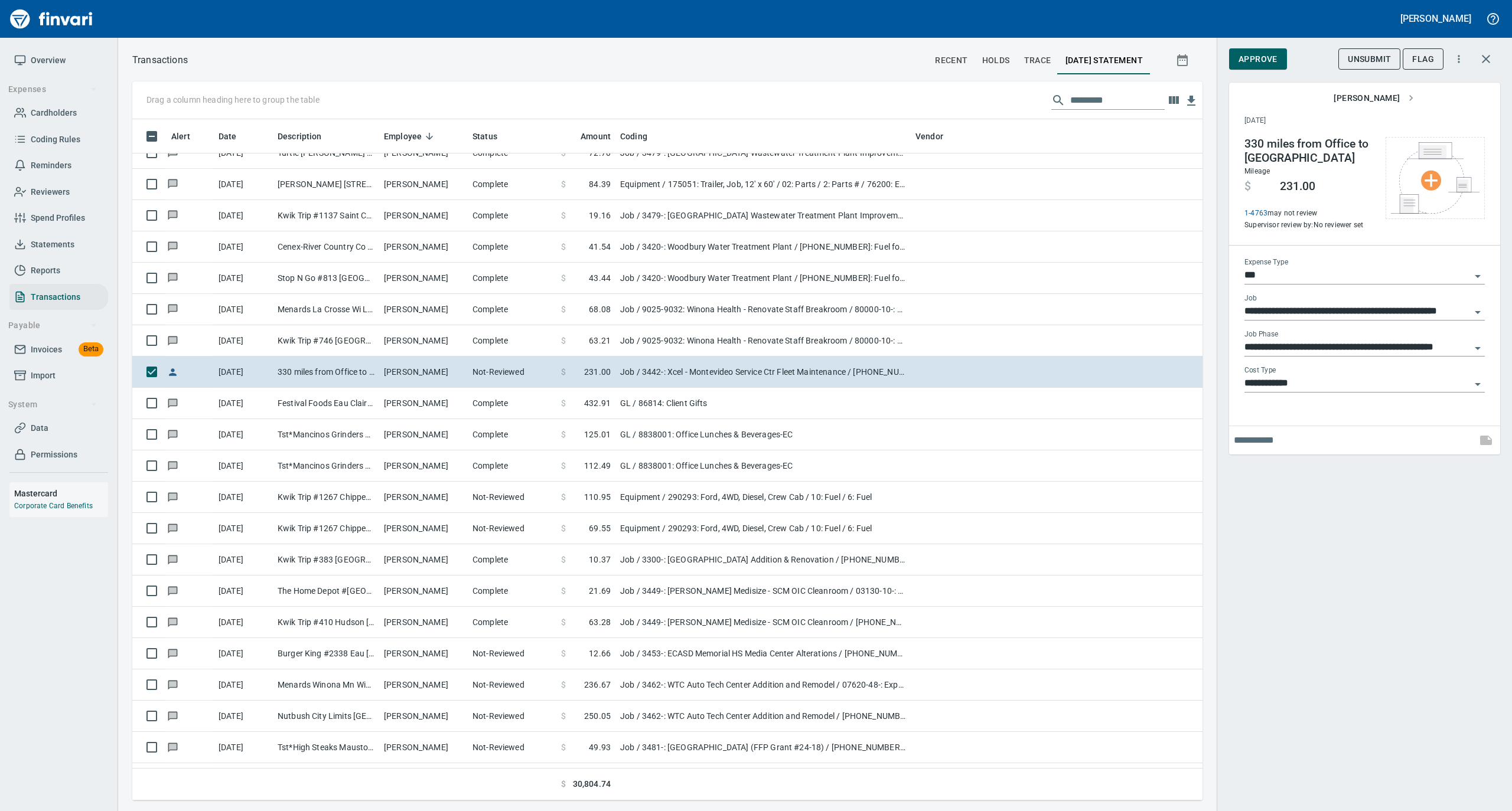
scroll to position [670, 1046]
click at [1265, 63] on span "Approve" at bounding box center [1258, 59] width 39 height 15
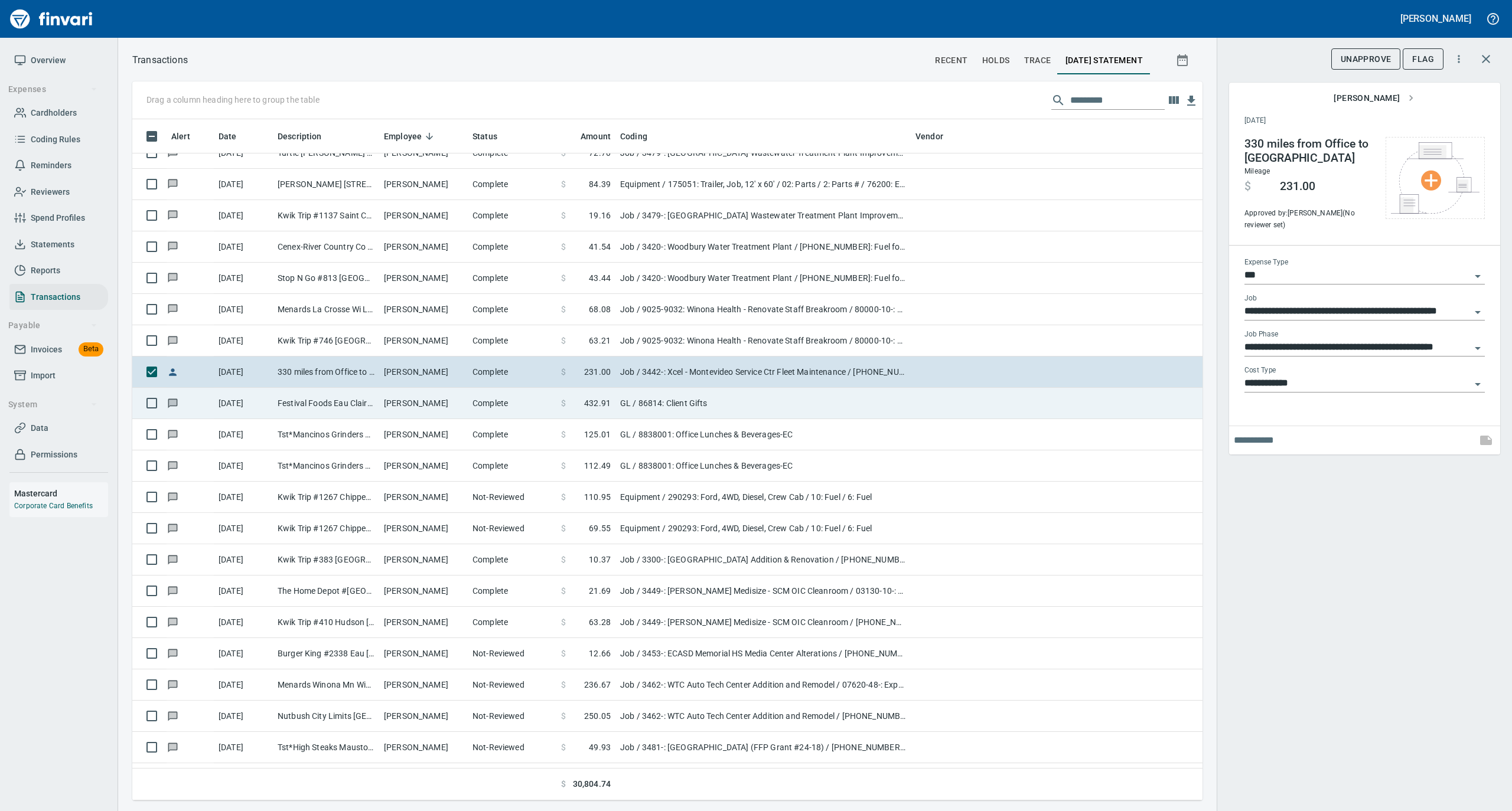
click at [442, 398] on td "[PERSON_NAME]" at bounding box center [423, 403] width 89 height 32
type input "**"
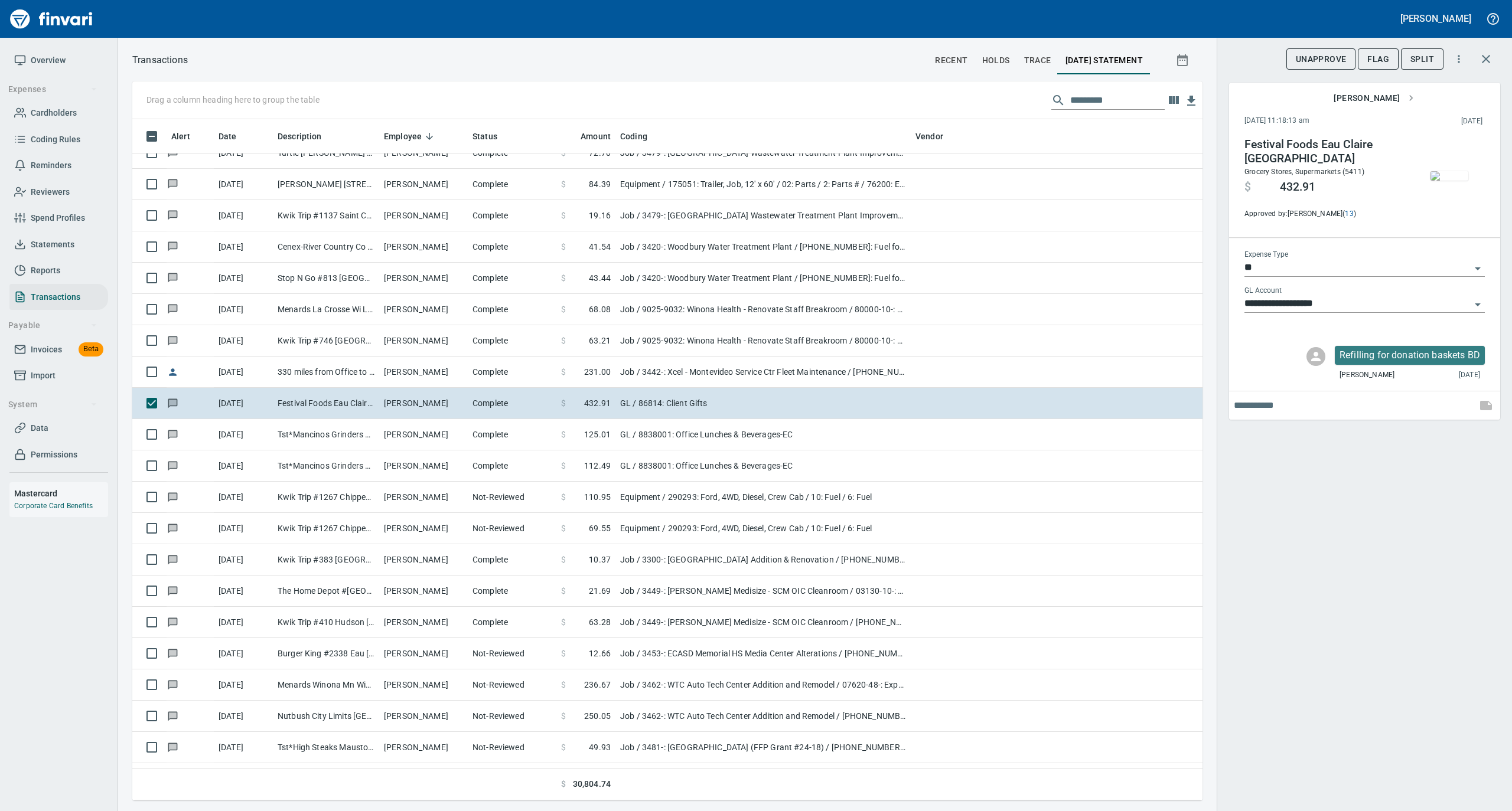
click at [1441, 172] on img "button" at bounding box center [1449, 176] width 37 height 10
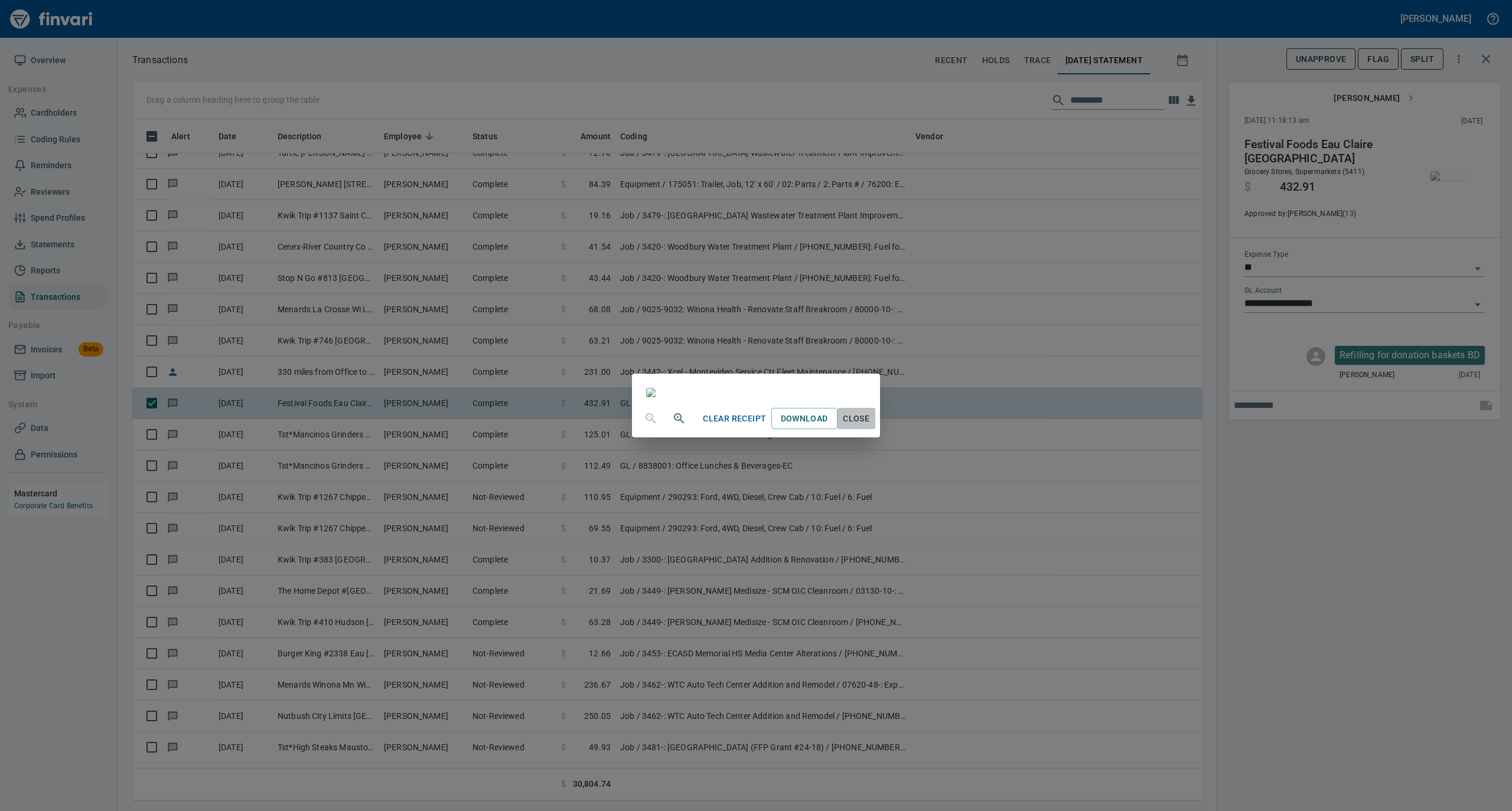
click at [871, 427] on span "Close" at bounding box center [856, 419] width 28 height 15
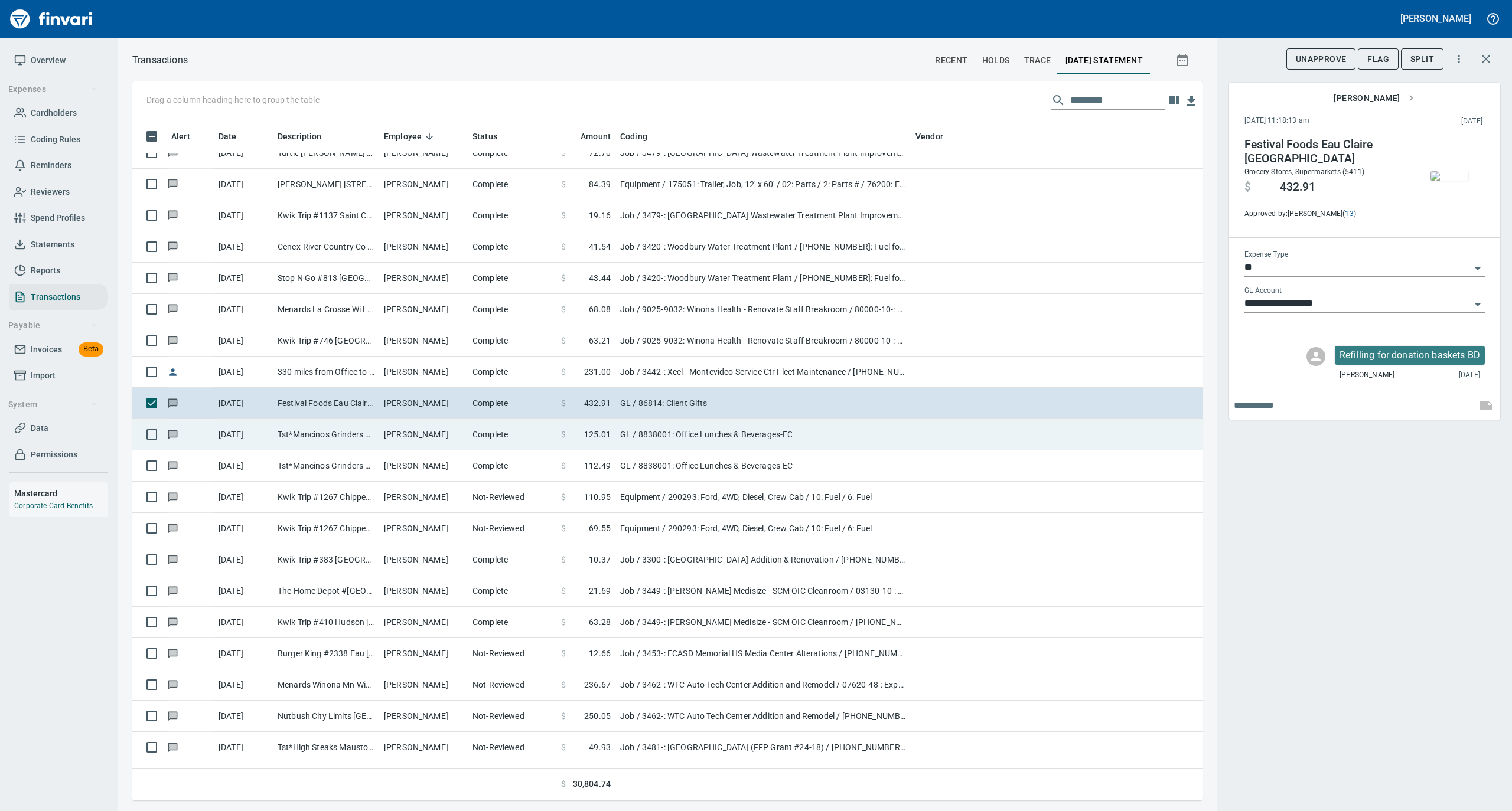
click at [519, 440] on td "Complete" at bounding box center [511, 435] width 89 height 32
type input "**********"
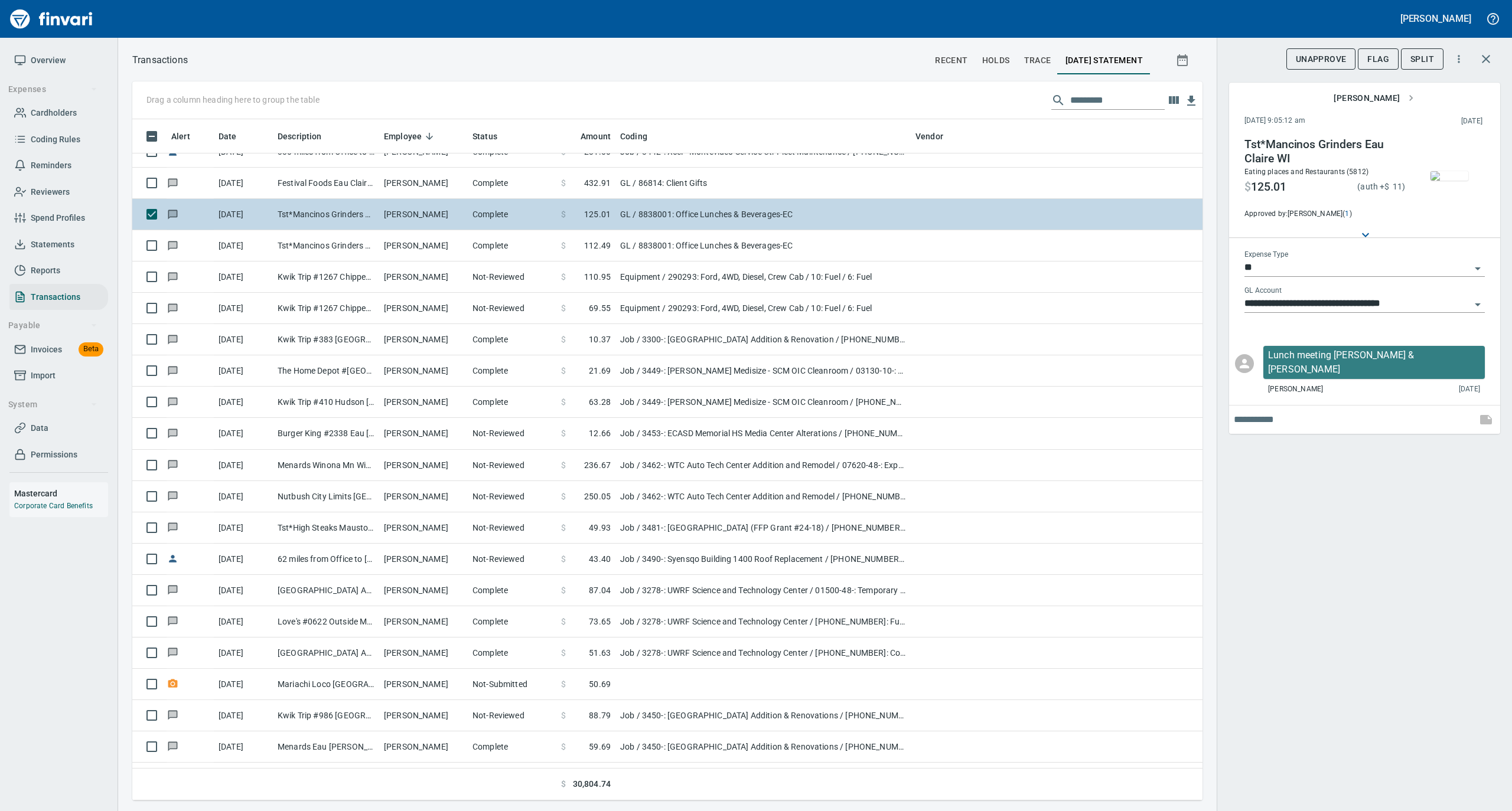
scroll to position [787, 0]
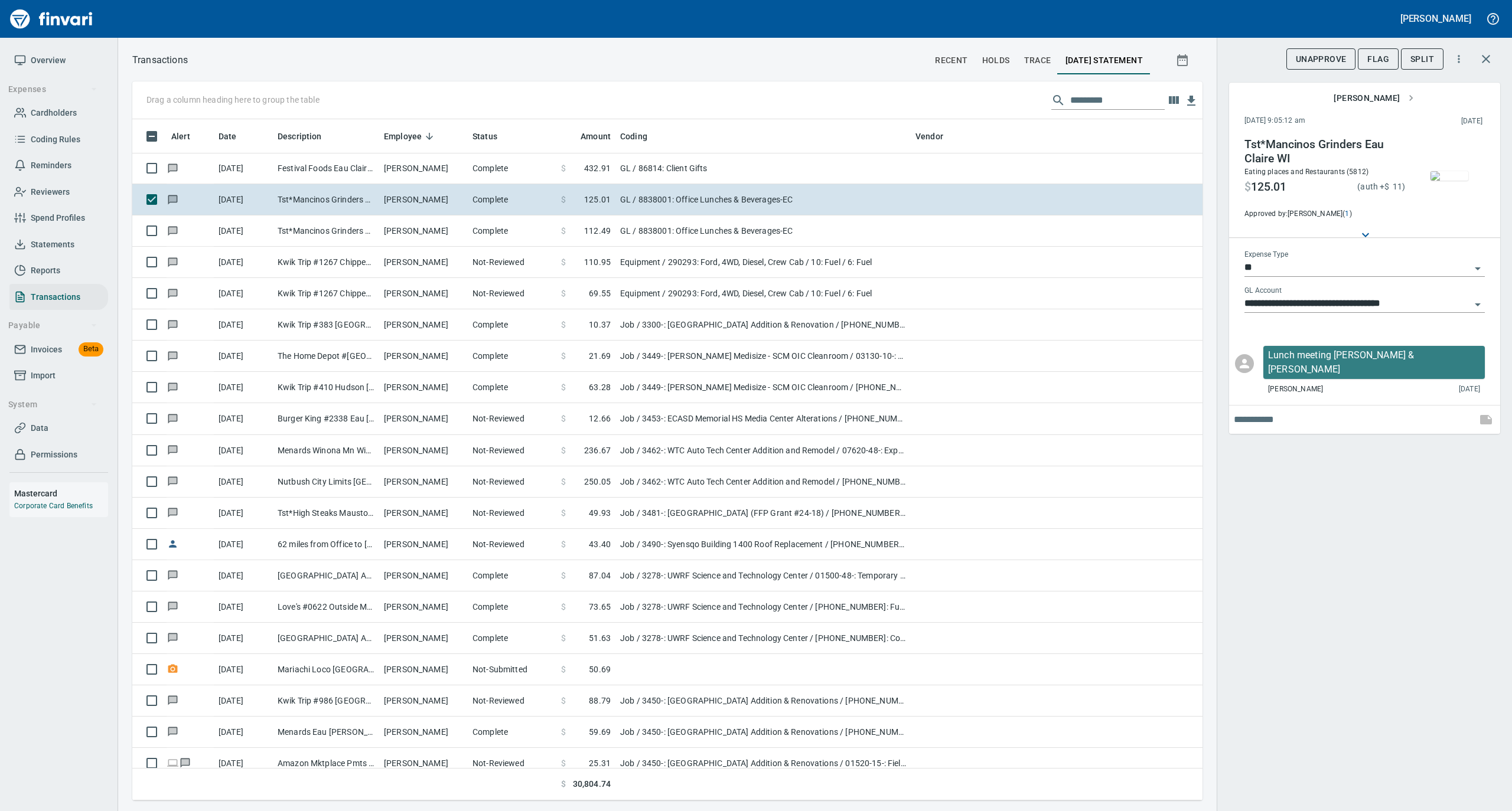
click at [1447, 171] on img "button" at bounding box center [1449, 176] width 37 height 10
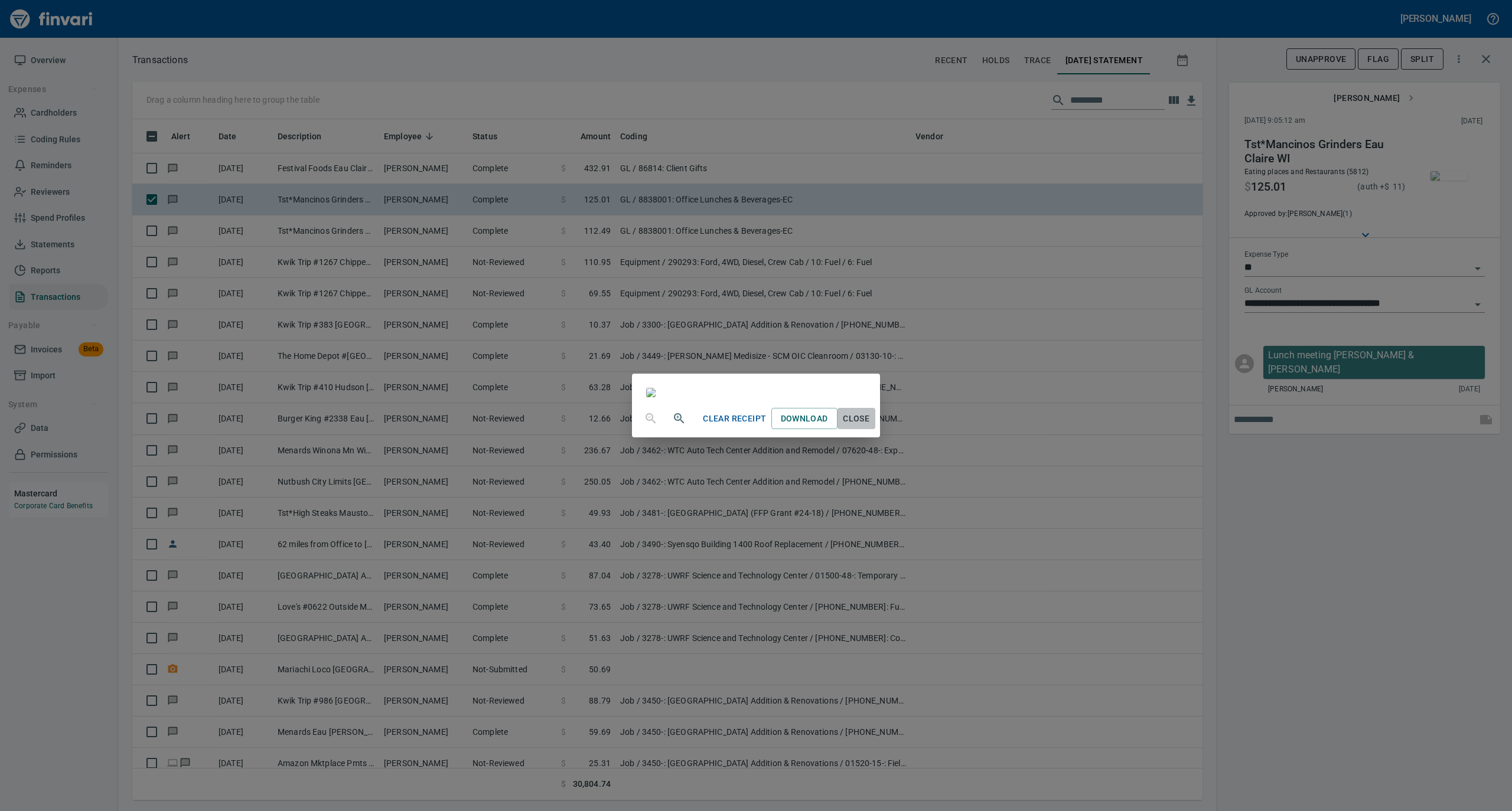
click at [871, 427] on span "Close" at bounding box center [856, 419] width 28 height 15
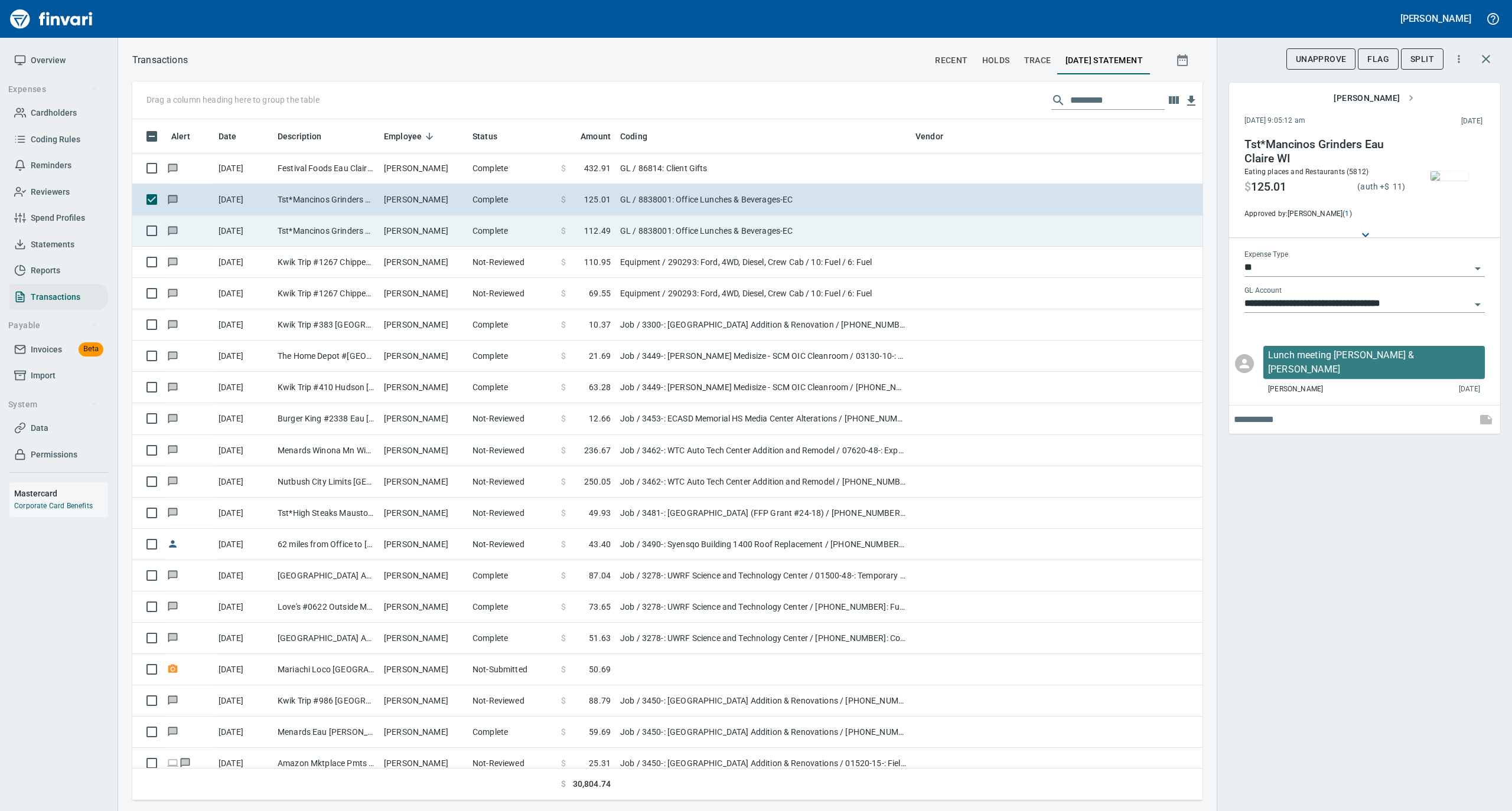
click at [515, 235] on td "Complete" at bounding box center [511, 231] width 89 height 32
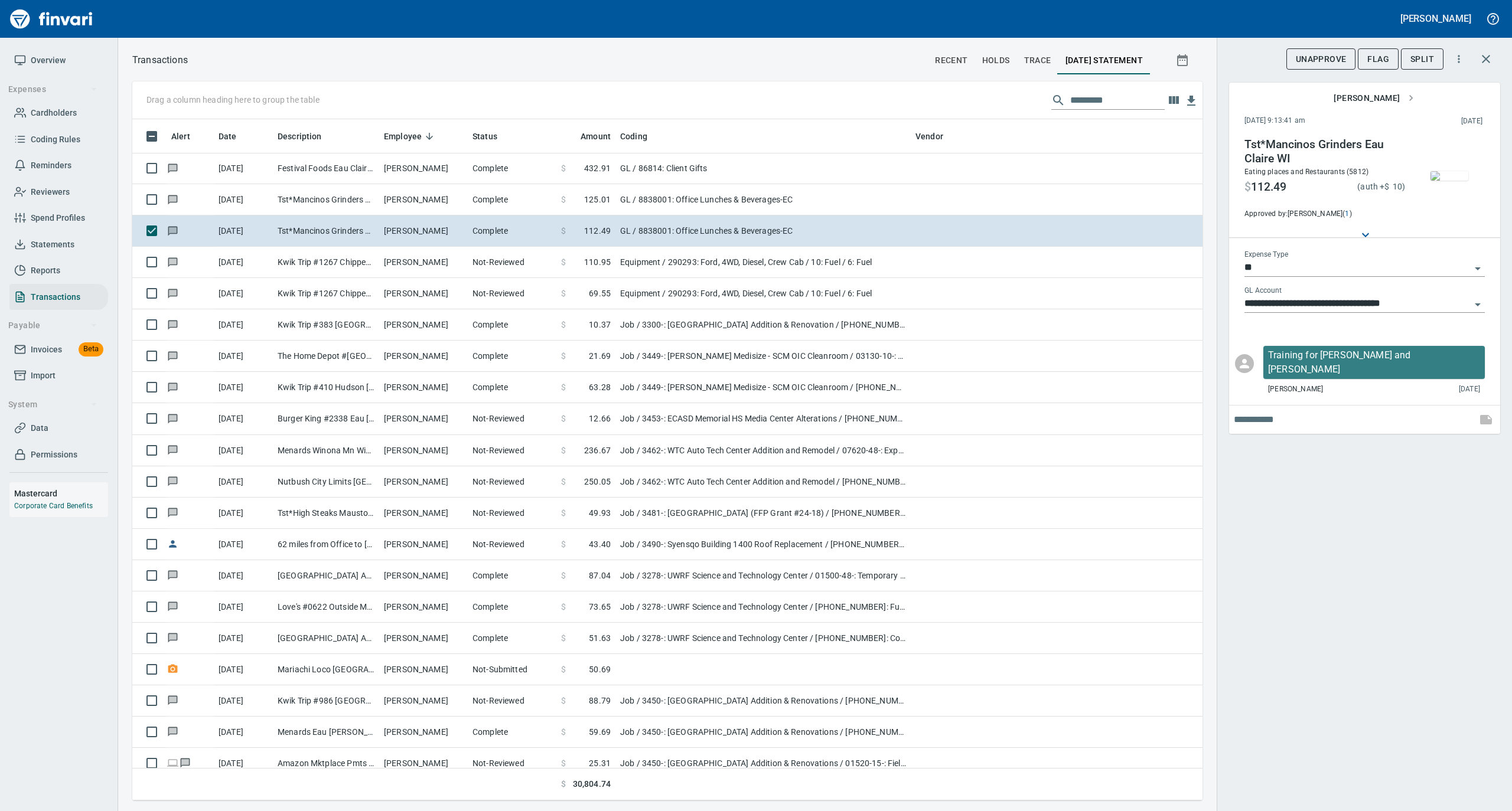
click at [1457, 171] on img "button" at bounding box center [1449, 176] width 37 height 10
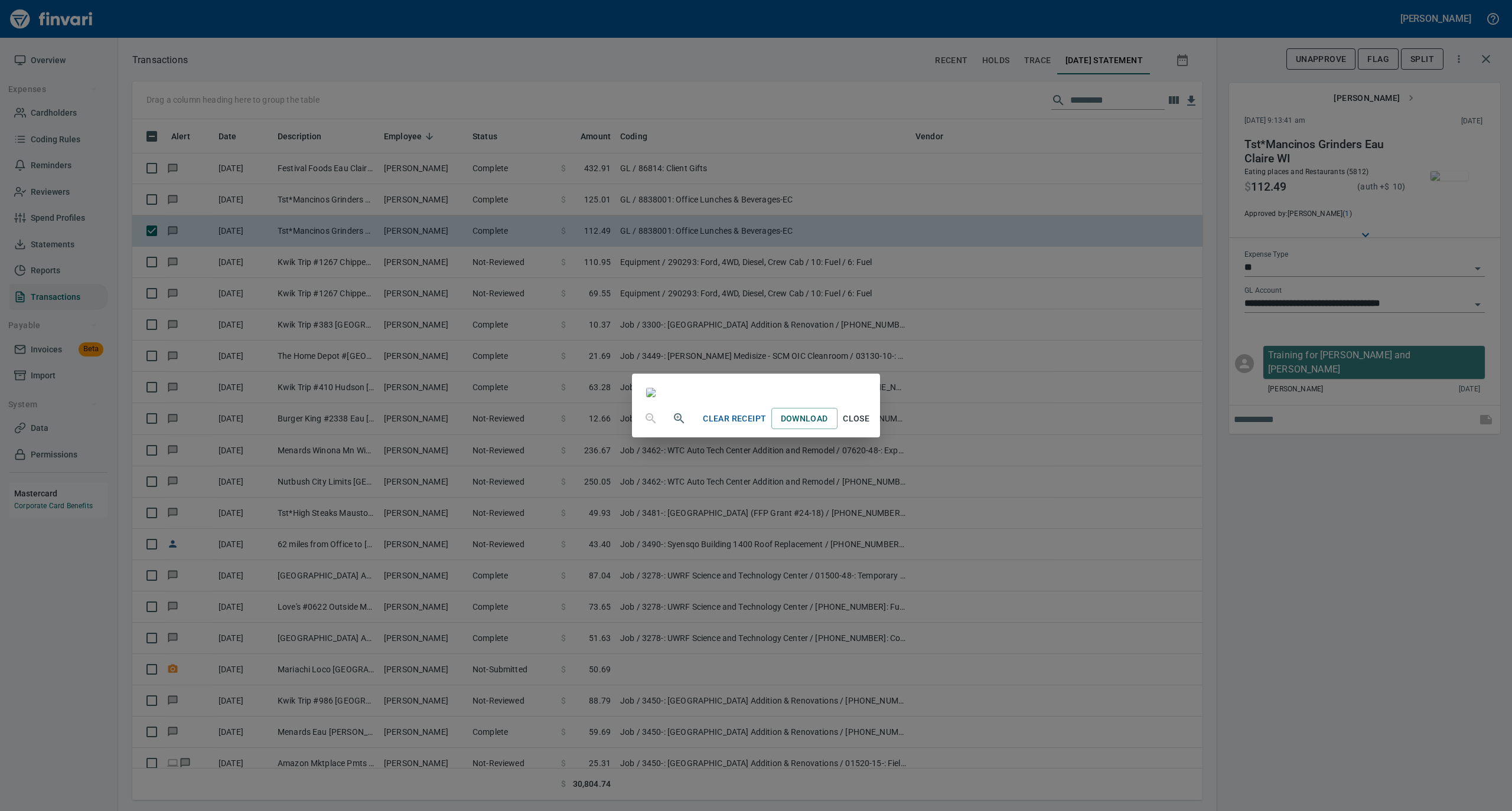
click at [871, 427] on span "Close" at bounding box center [856, 419] width 28 height 15
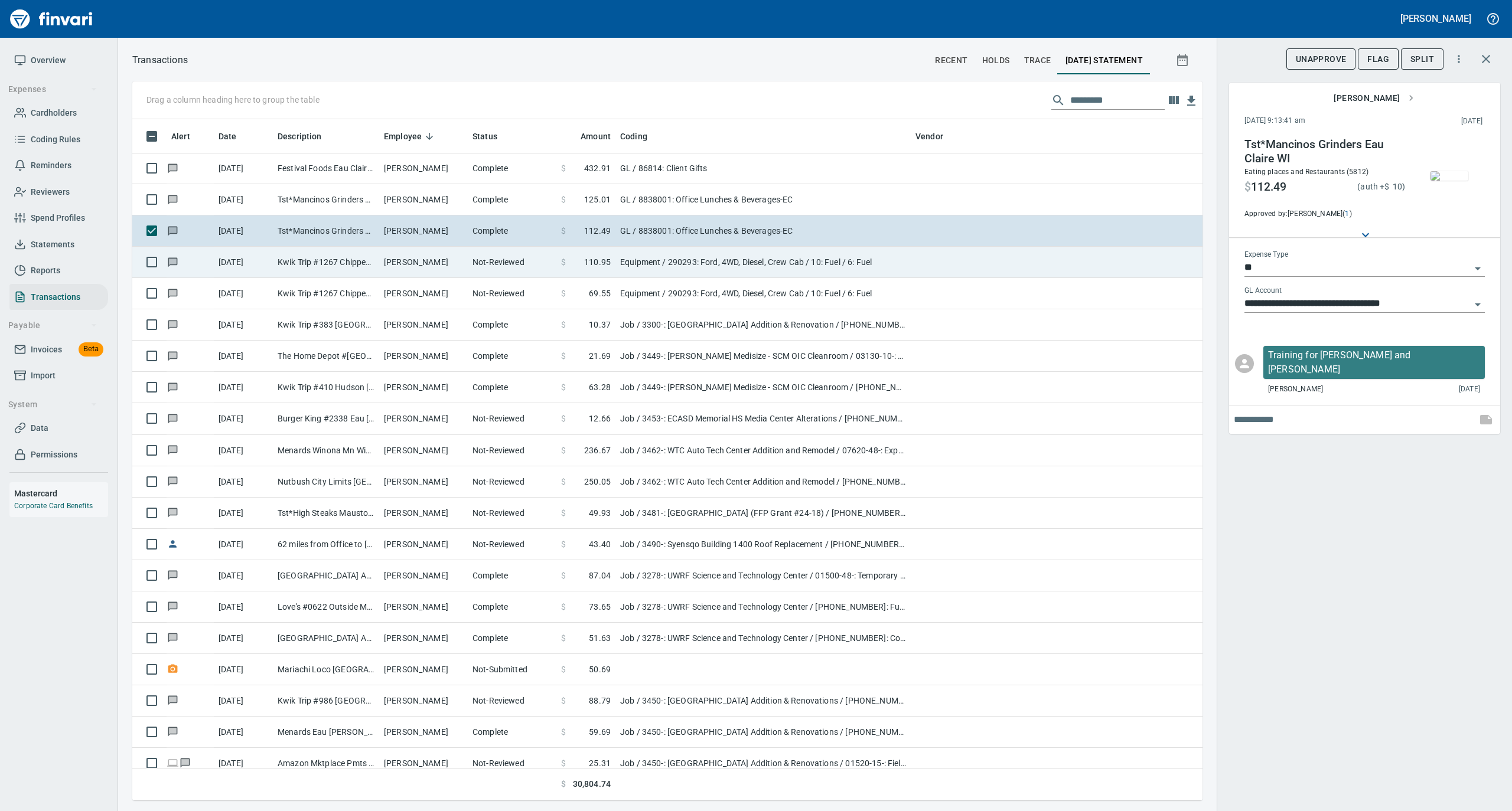
click at [470, 268] on td "Not-Reviewed" at bounding box center [511, 262] width 89 height 32
type input "*********"
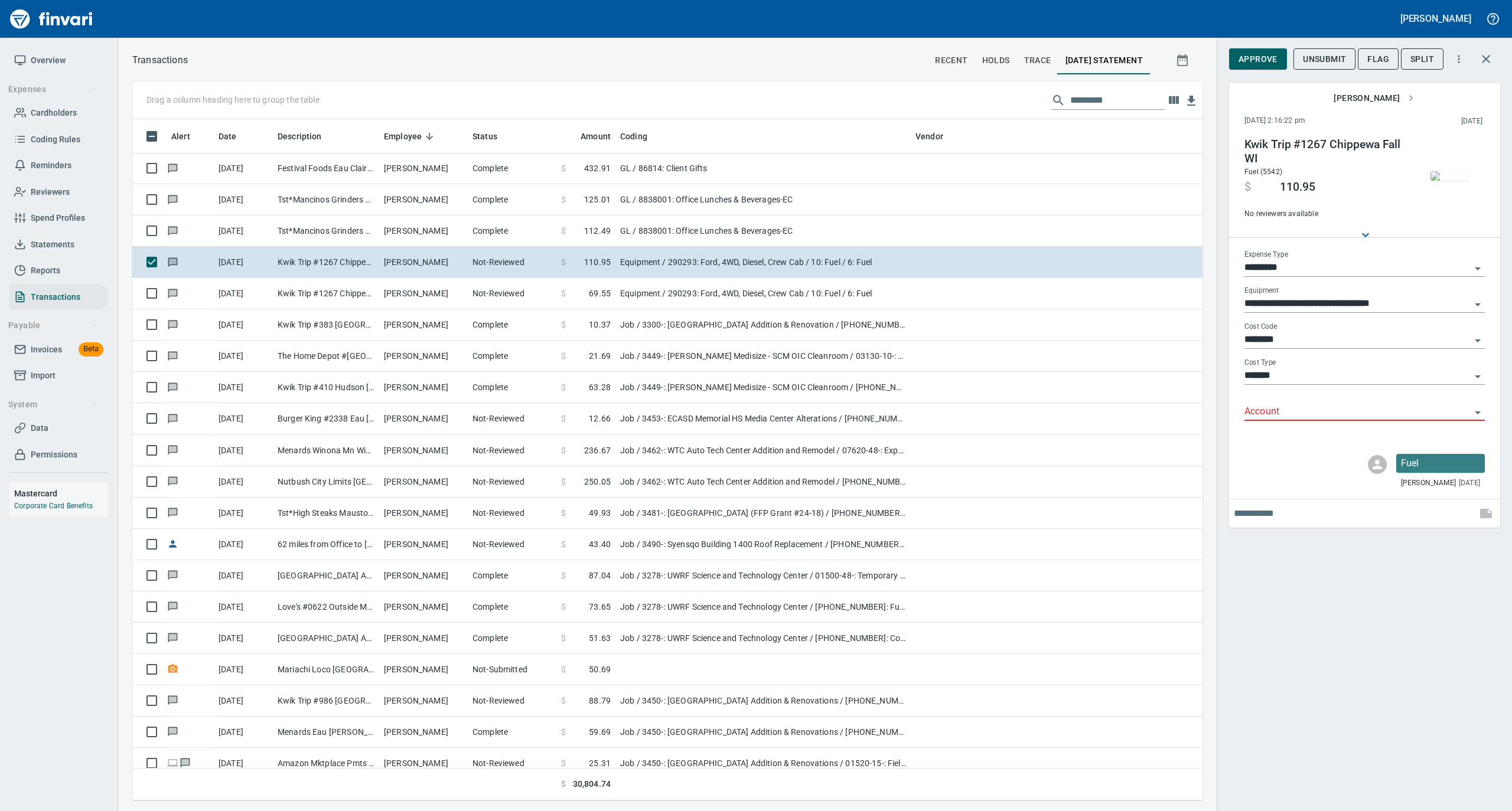
click at [1444, 178] on img "button" at bounding box center [1449, 176] width 37 height 10
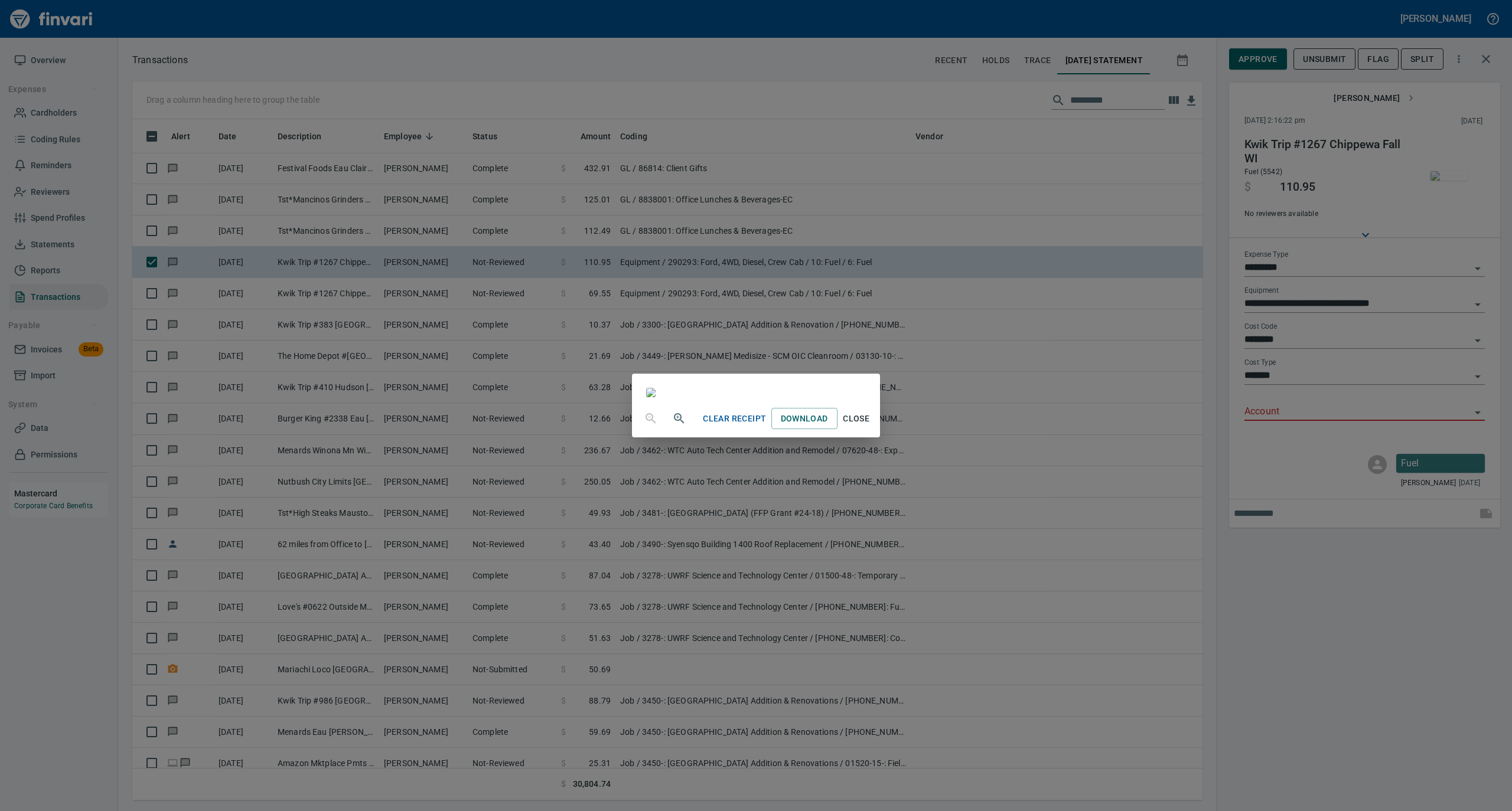
click at [871, 427] on span "Close" at bounding box center [856, 419] width 28 height 15
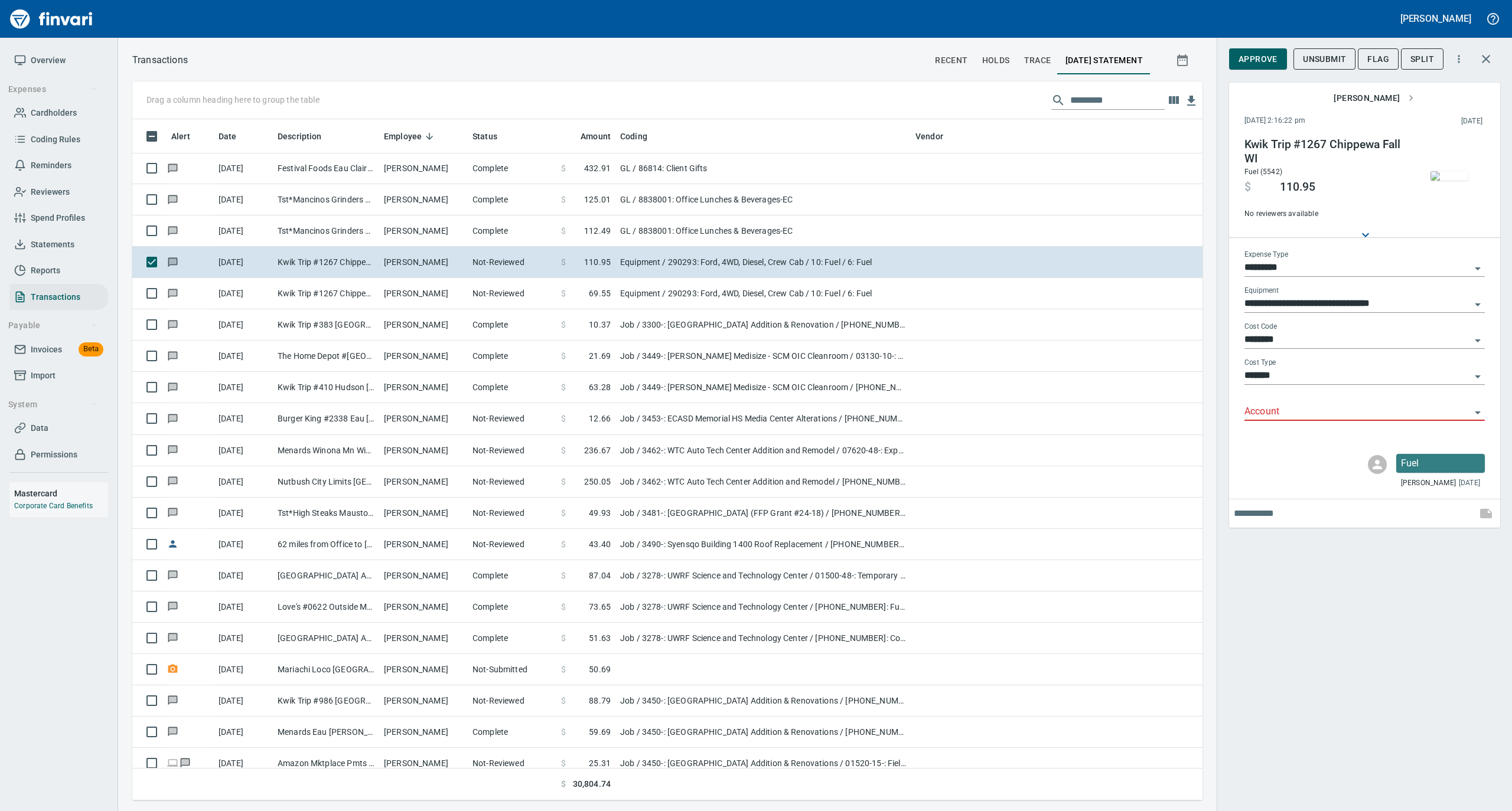
click at [1293, 411] on input "Account" at bounding box center [1358, 412] width 226 height 16
click at [1275, 445] on li "74000: Fuel & Lubrication" at bounding box center [1364, 442] width 241 height 28
type input "**********"
click at [1254, 62] on span "Approve" at bounding box center [1258, 59] width 39 height 15
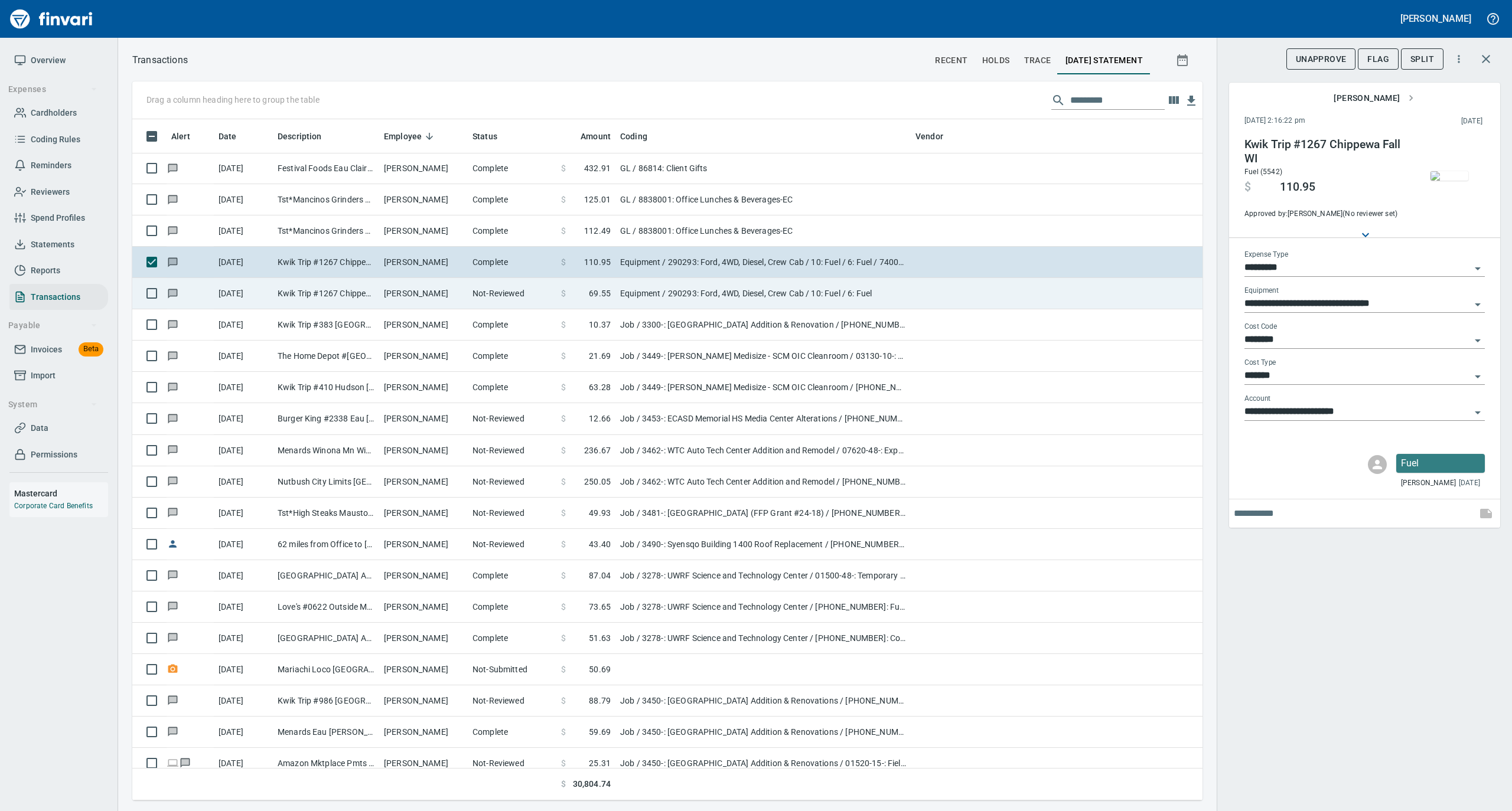
click at [457, 289] on td "[PERSON_NAME]" at bounding box center [423, 293] width 89 height 32
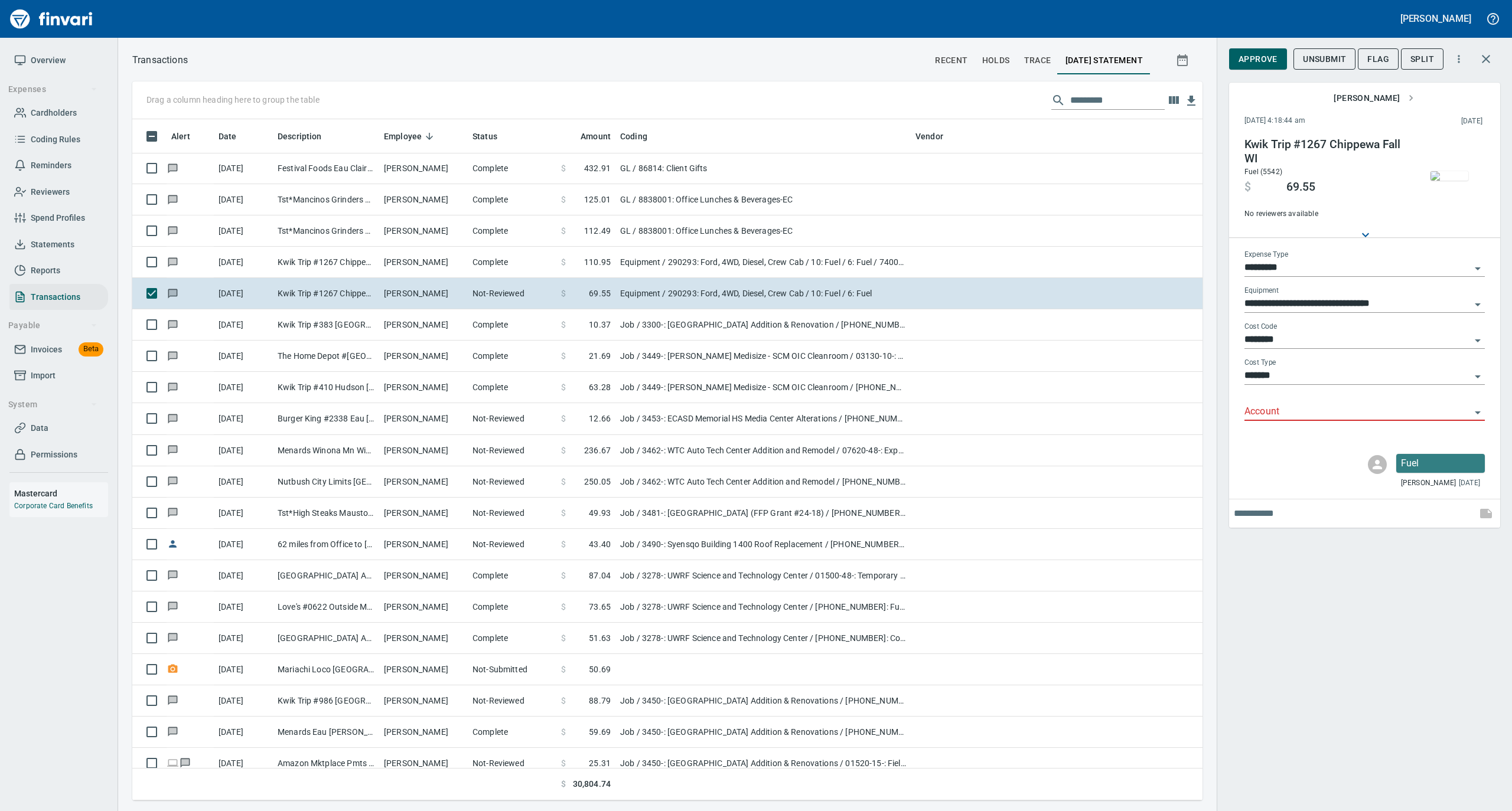
click at [1445, 171] on img "button" at bounding box center [1449, 176] width 37 height 10
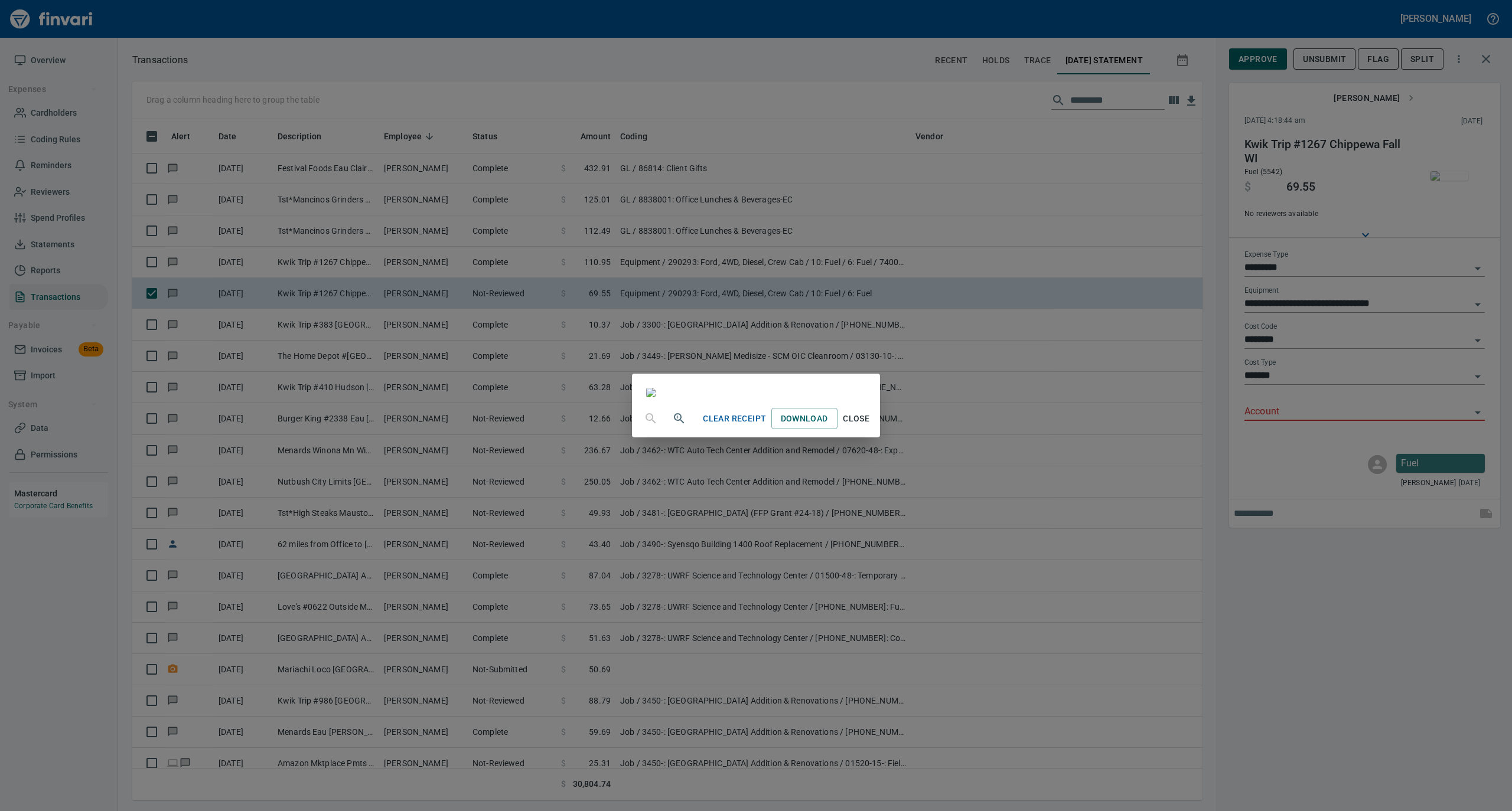
click at [871, 427] on span "Close" at bounding box center [856, 419] width 28 height 15
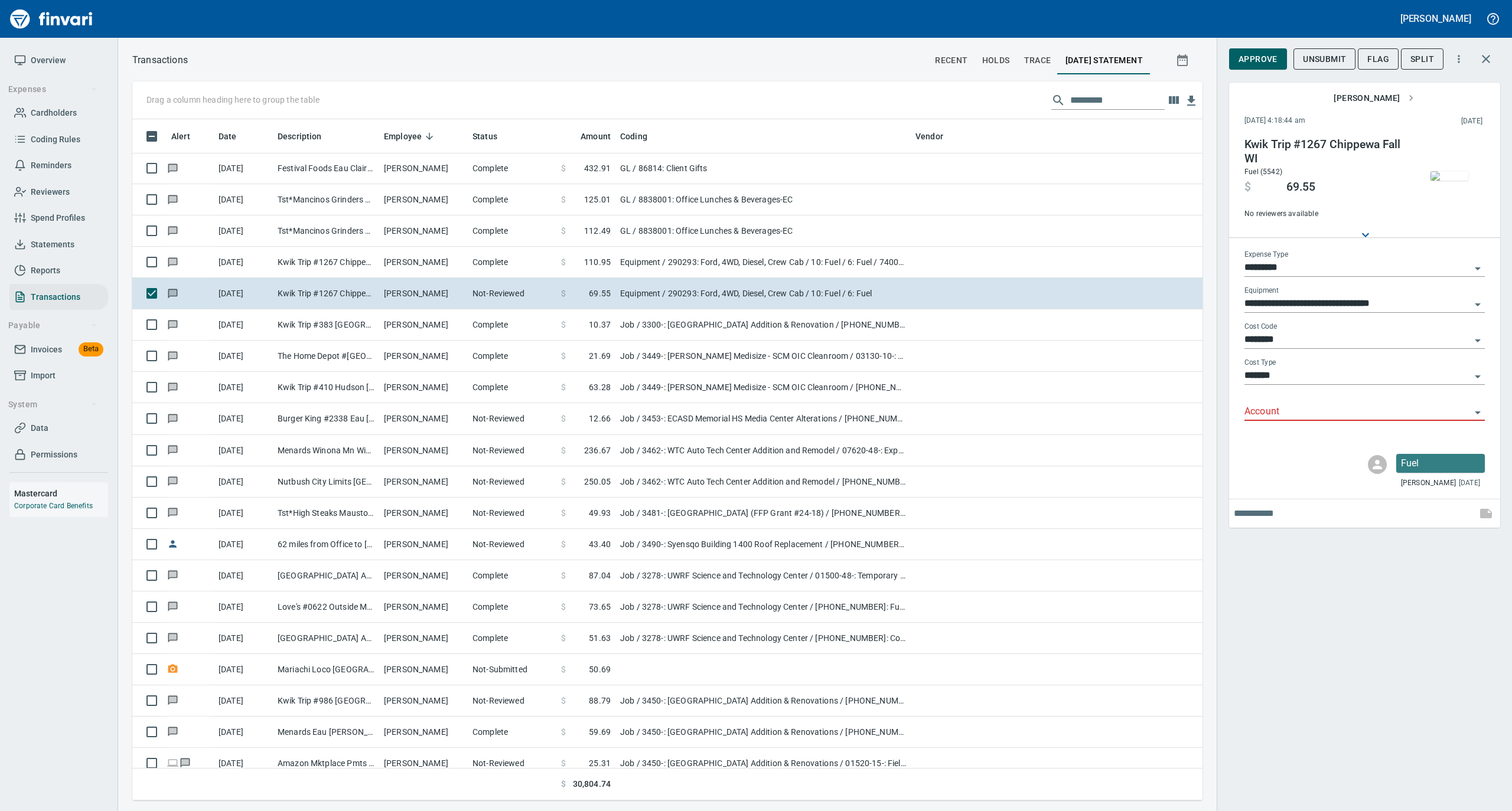
click at [1258, 405] on input "Account" at bounding box center [1358, 412] width 226 height 16
click at [1279, 440] on li "74000: Fuel & Lubrication" at bounding box center [1364, 442] width 241 height 28
type input "**********"
click at [1255, 64] on span "Approve" at bounding box center [1258, 59] width 39 height 15
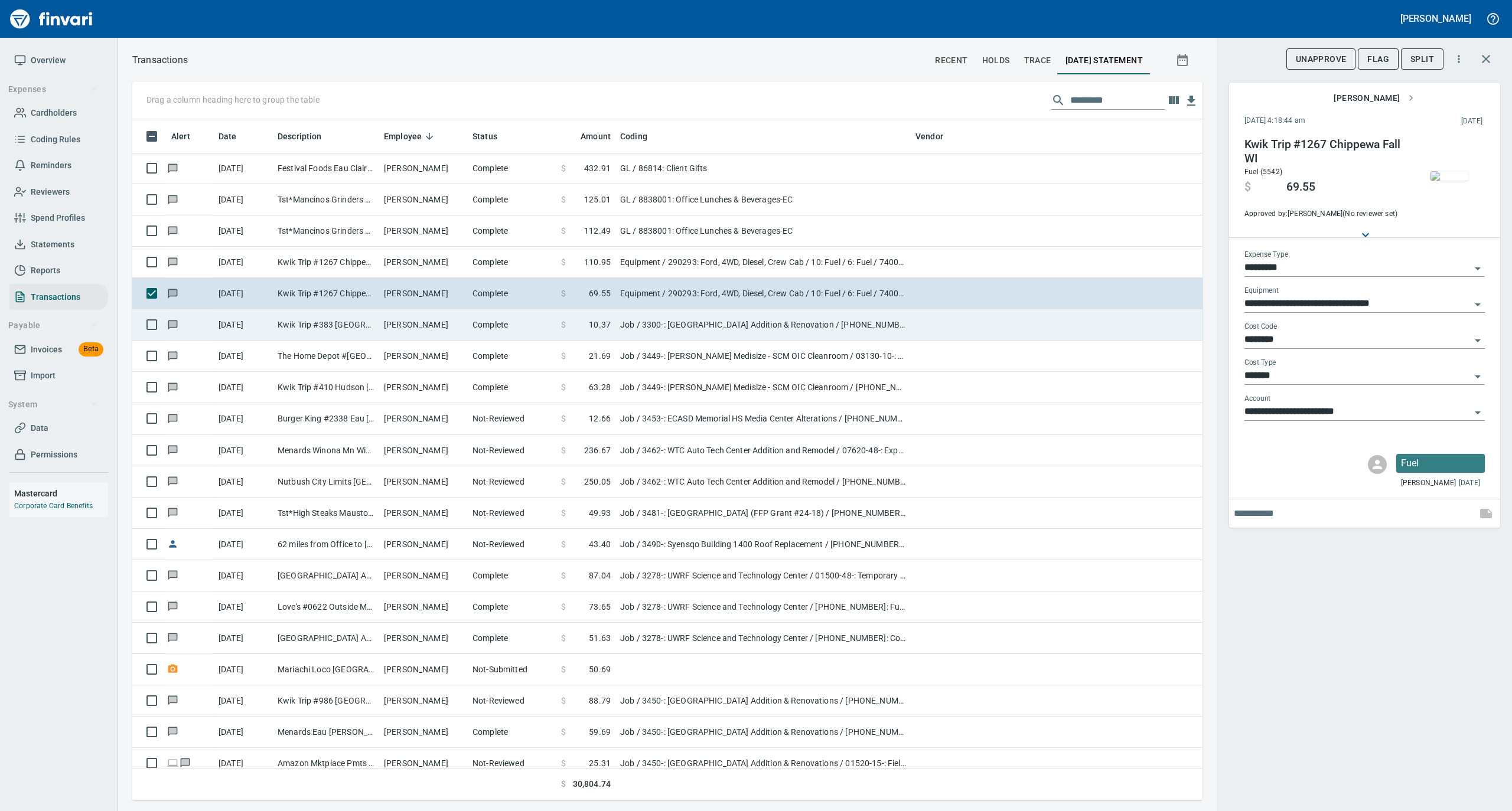
click at [493, 332] on td "Complete" at bounding box center [511, 325] width 89 height 32
type input "***"
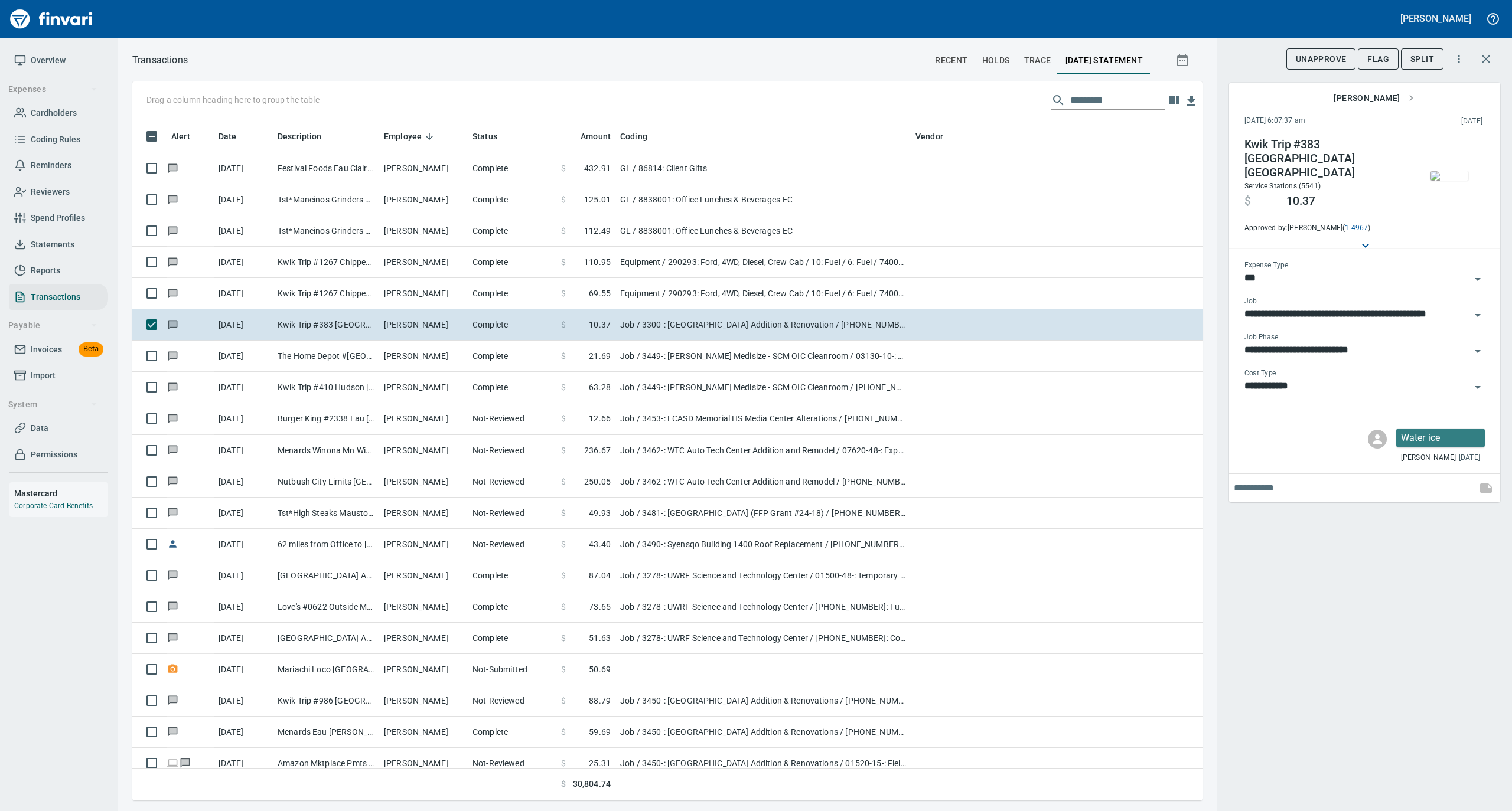
click at [1453, 178] on img "button" at bounding box center [1449, 176] width 37 height 10
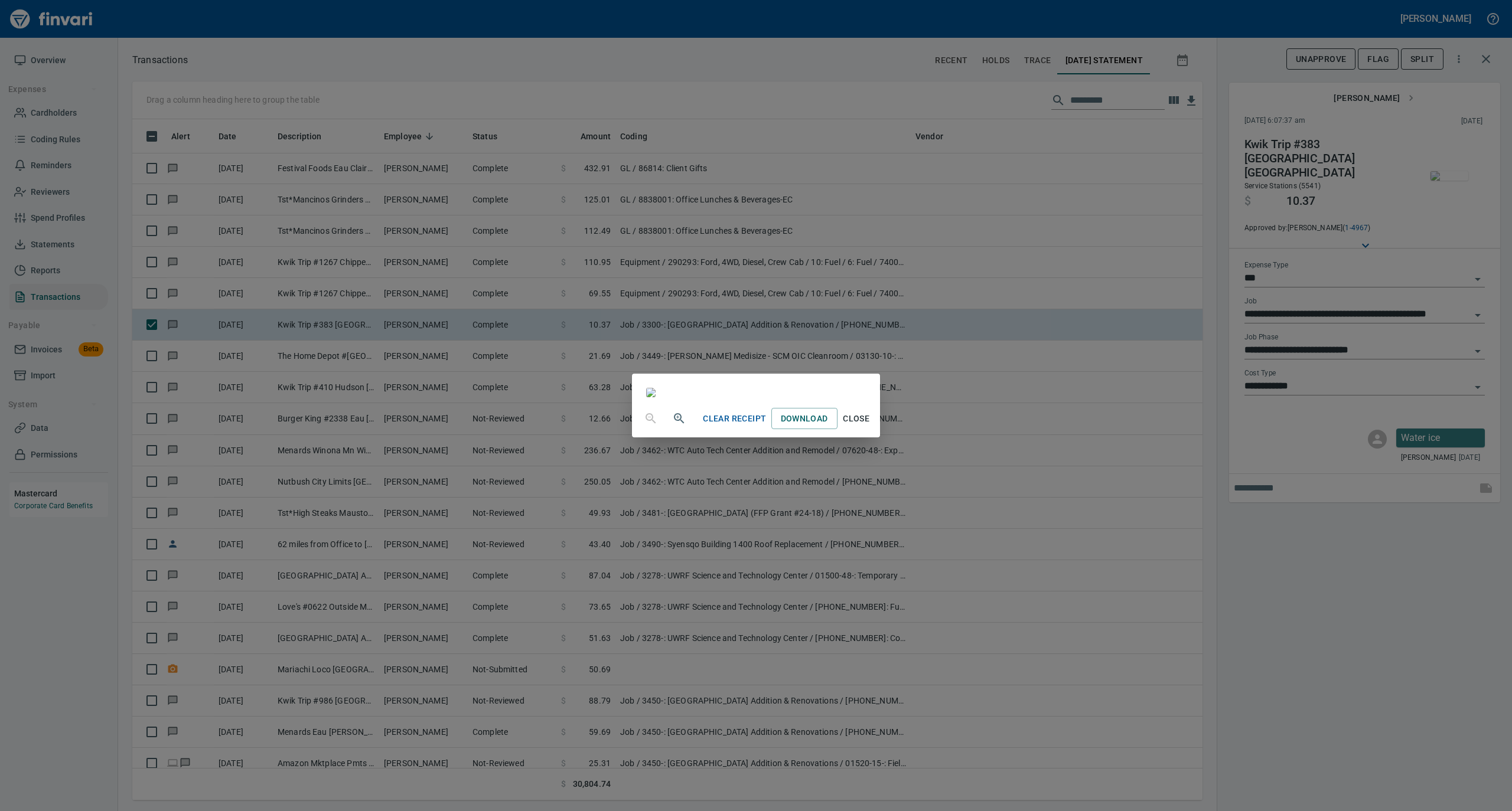
click at [871, 427] on span "Close" at bounding box center [856, 419] width 28 height 15
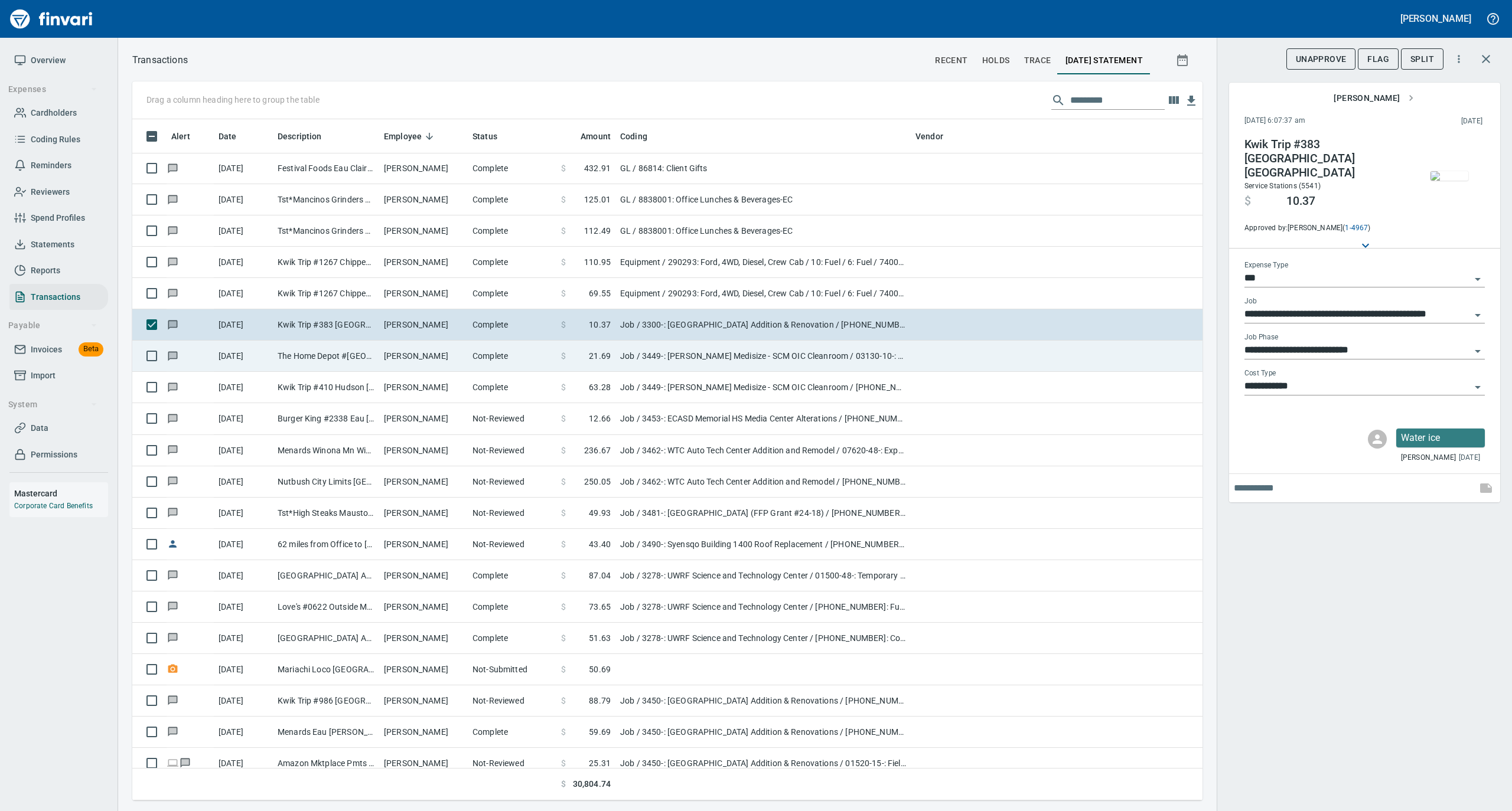
click at [438, 364] on td "[PERSON_NAME]" at bounding box center [423, 356] width 89 height 32
type input "**********"
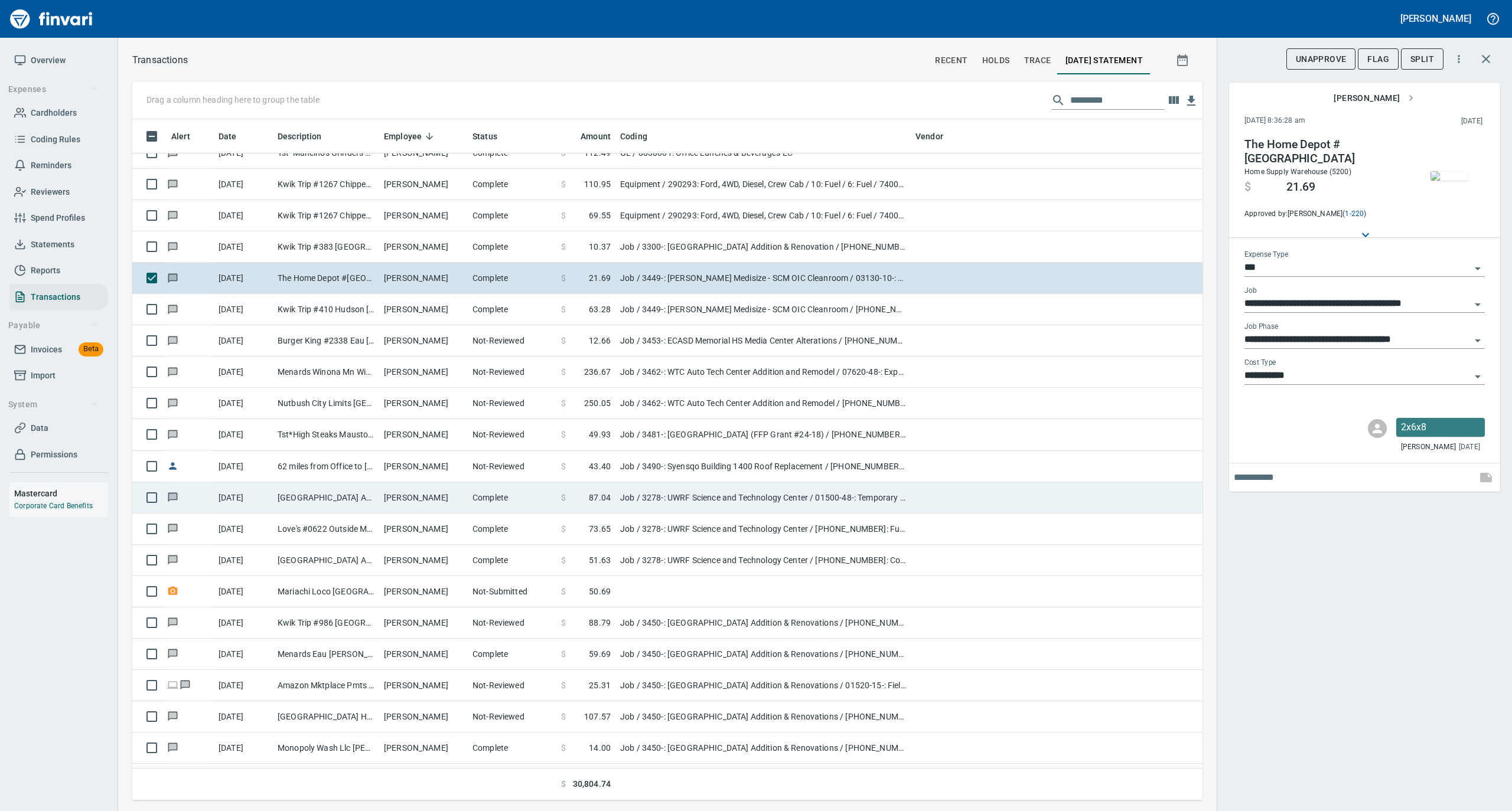
scroll to position [944, 0]
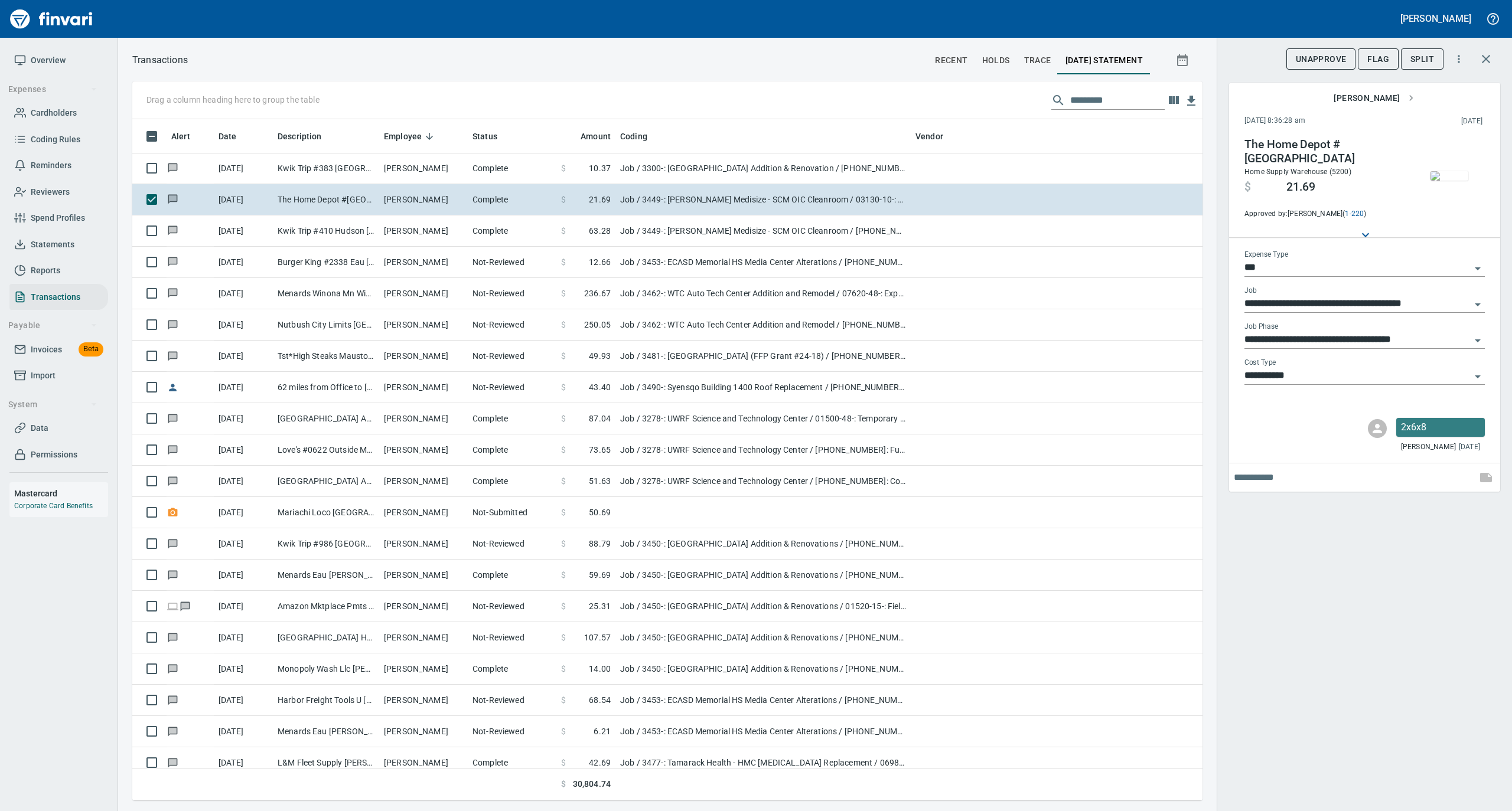
click at [1440, 173] on img "button" at bounding box center [1449, 176] width 37 height 10
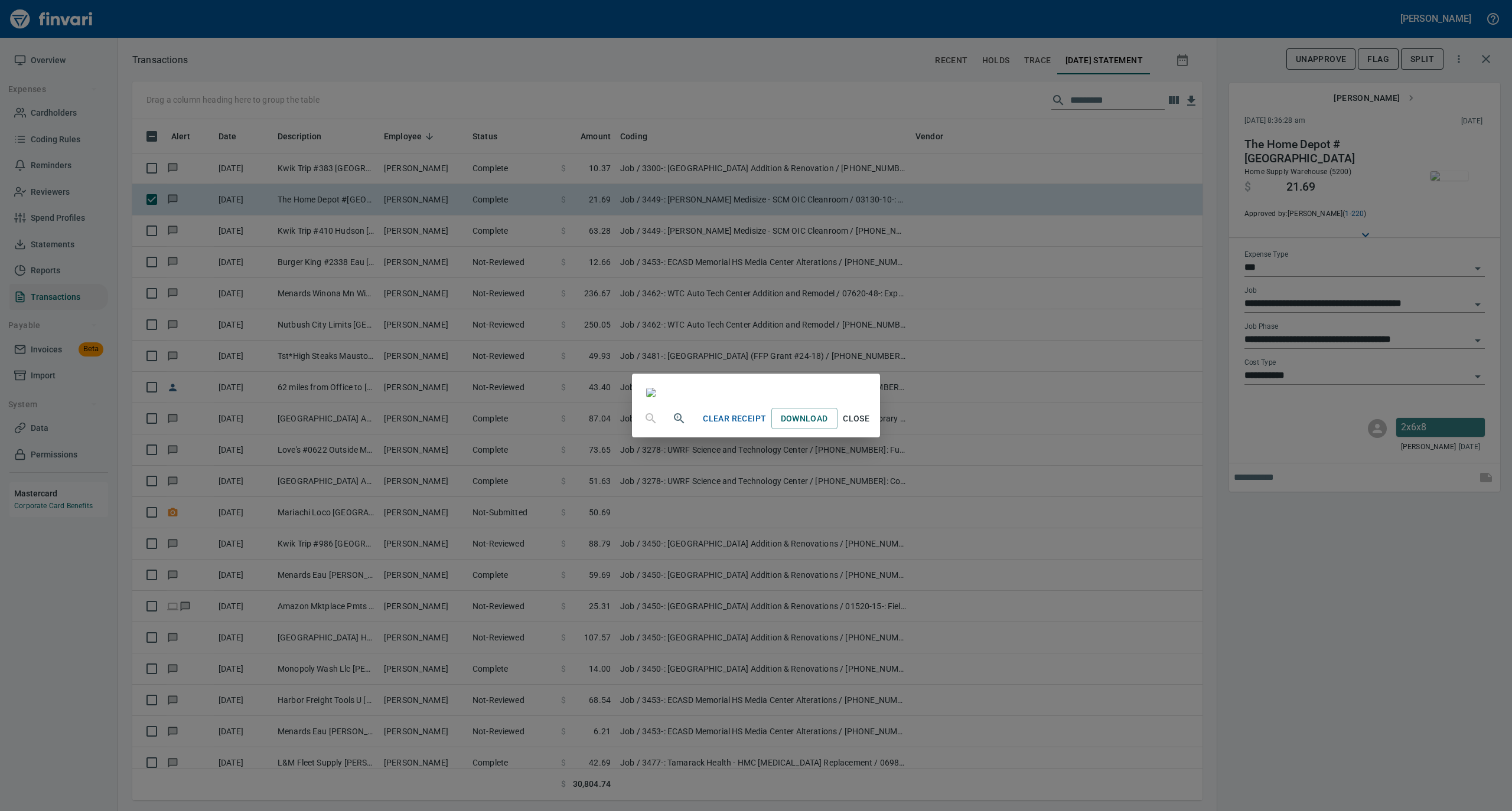
click at [871, 427] on span "Close" at bounding box center [856, 419] width 28 height 15
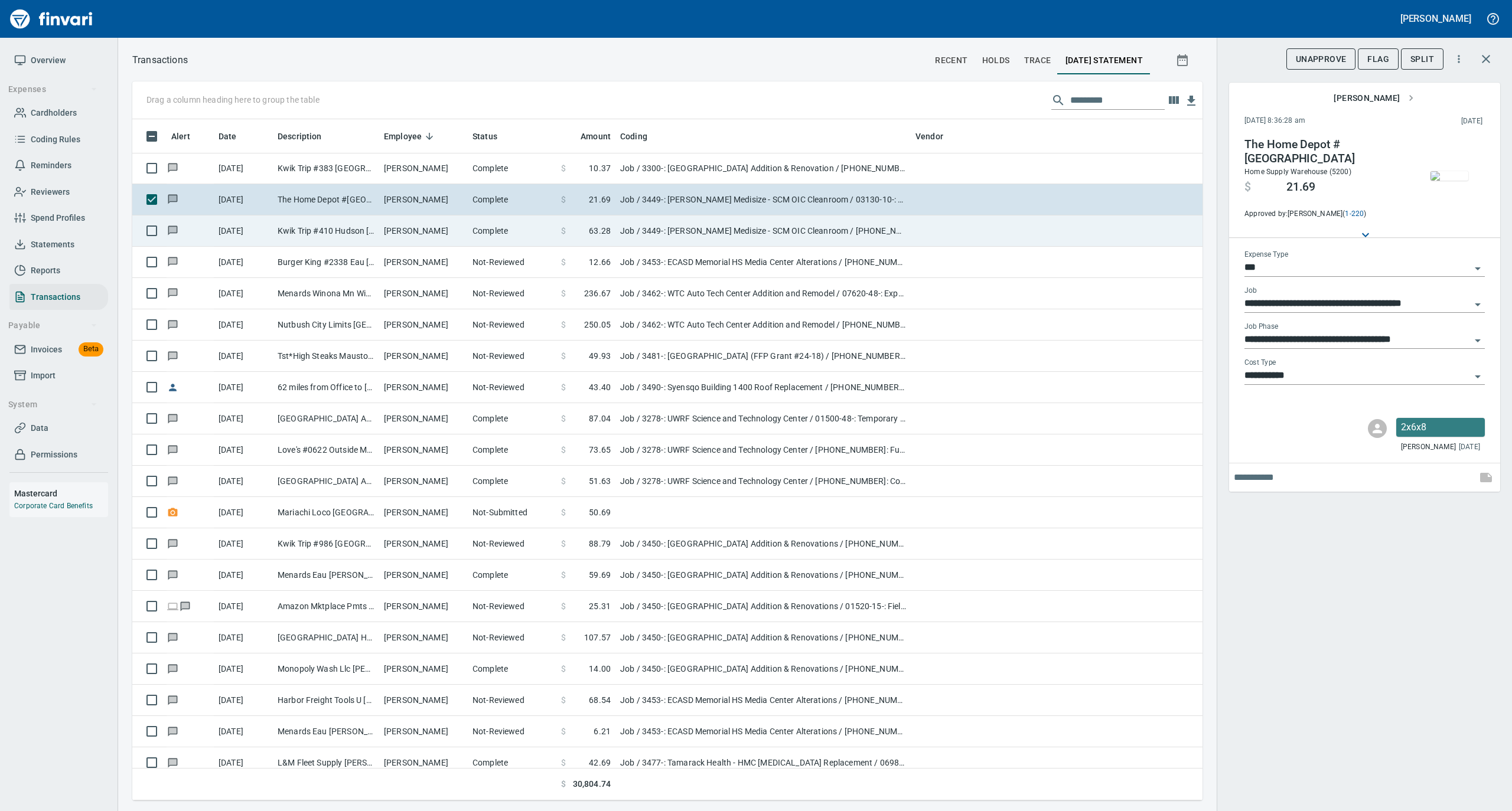
click at [420, 239] on td "[PERSON_NAME]" at bounding box center [423, 231] width 89 height 32
type input "**********"
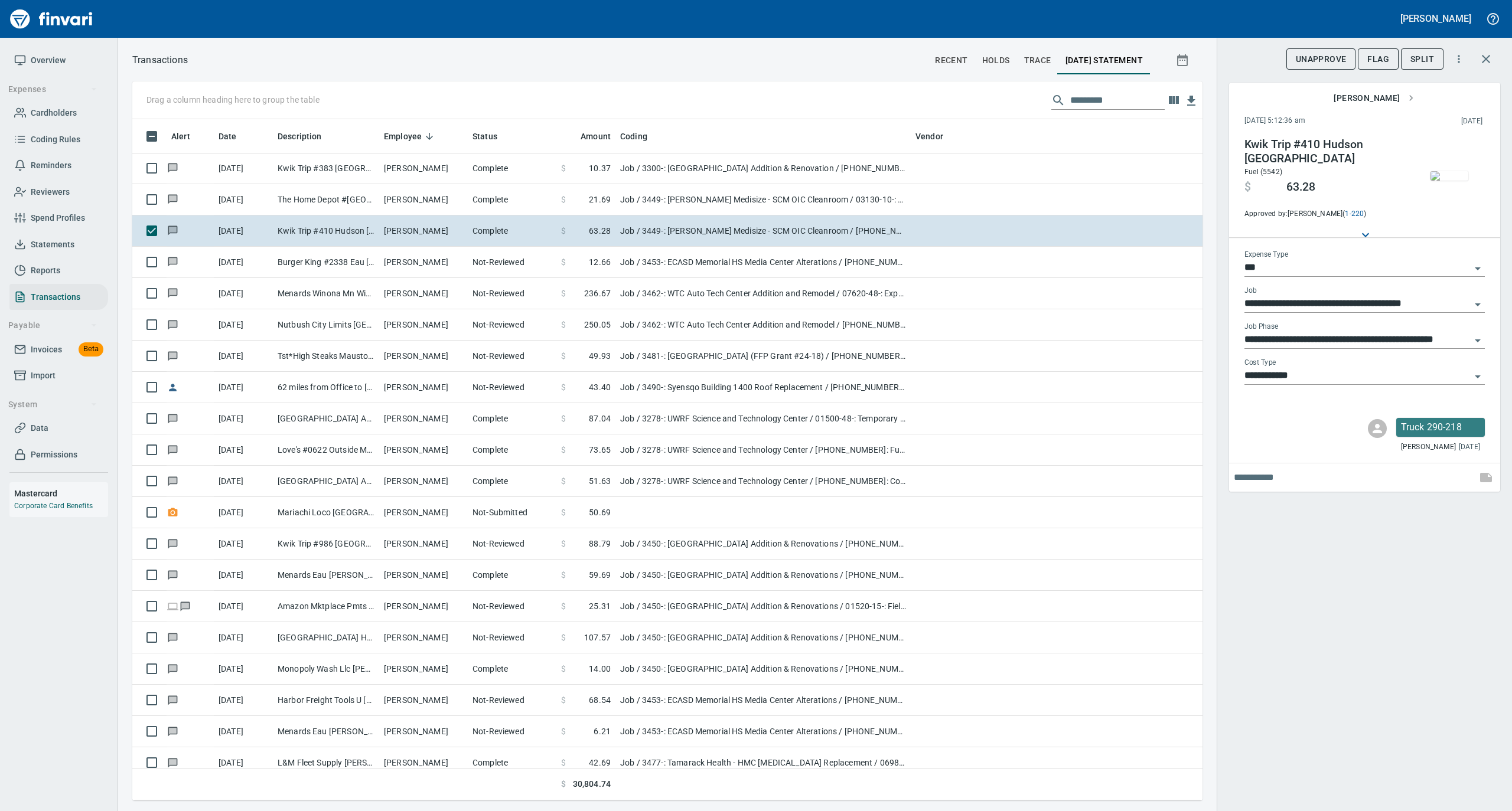
click at [1441, 177] on img "button" at bounding box center [1449, 176] width 37 height 10
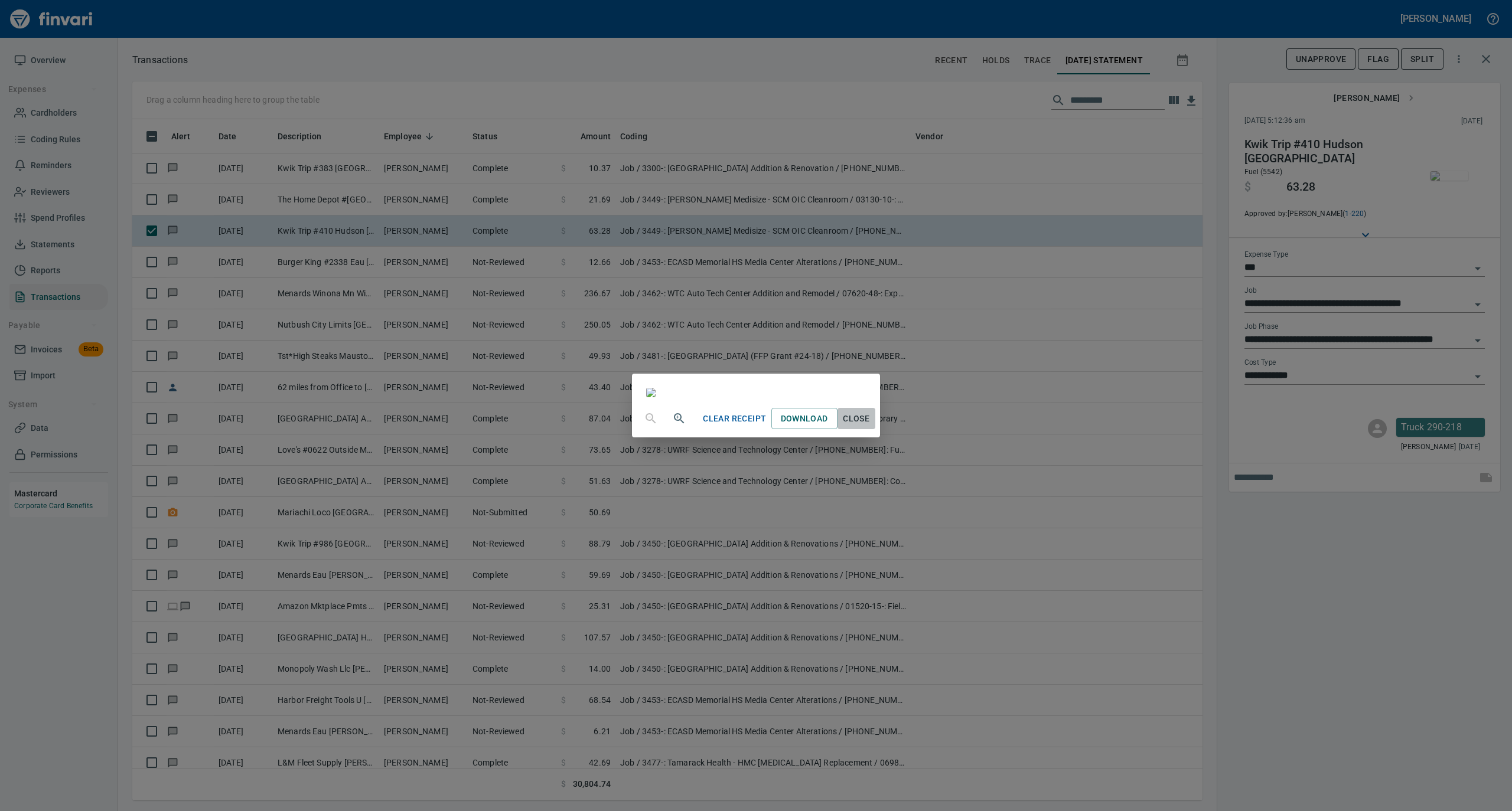
click at [871, 427] on span "Close" at bounding box center [856, 419] width 28 height 15
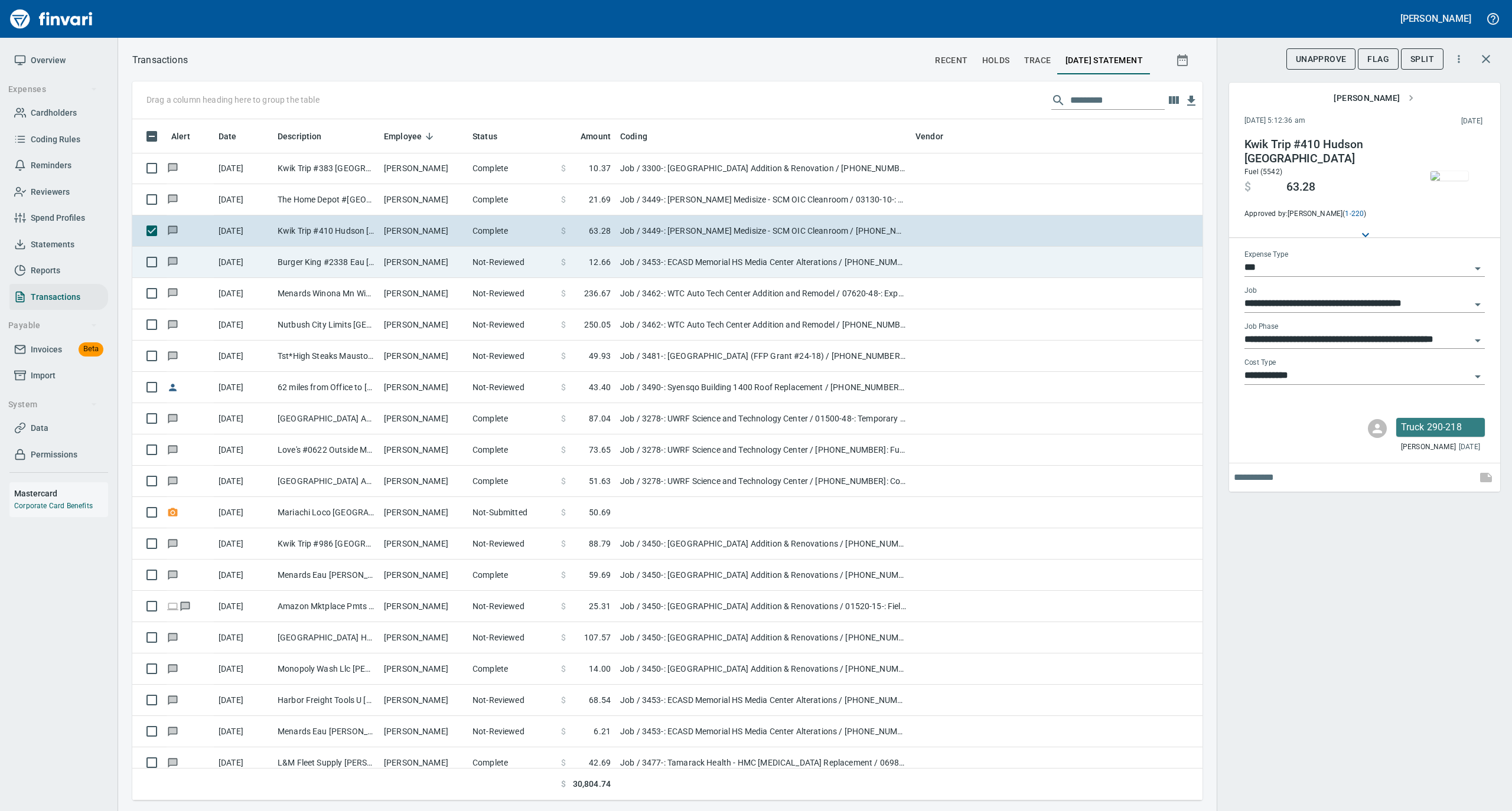
click at [381, 255] on td "[PERSON_NAME]" at bounding box center [423, 262] width 89 height 32
type input "**********"
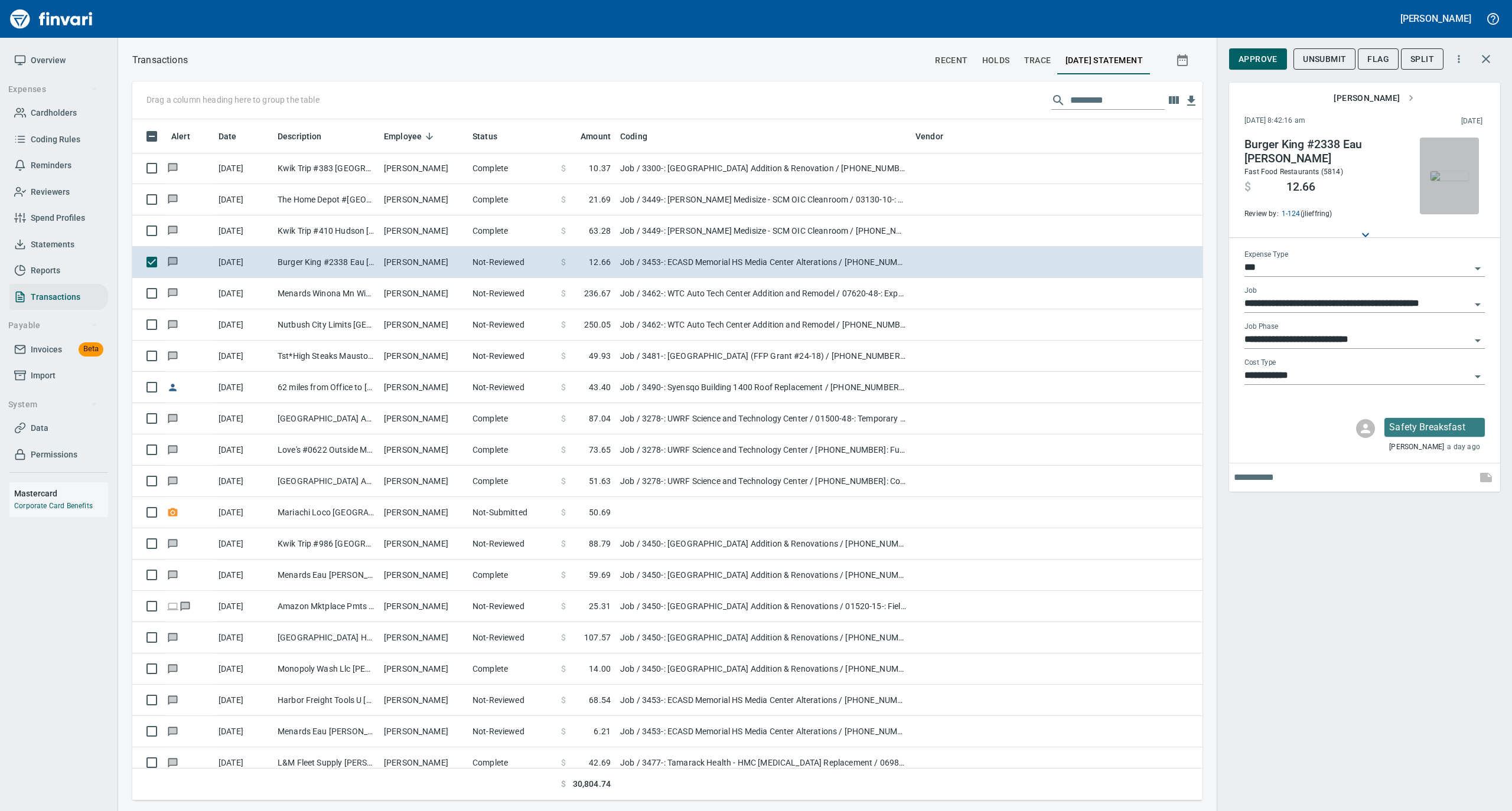
click at [1449, 178] on img "button" at bounding box center [1449, 176] width 37 height 10
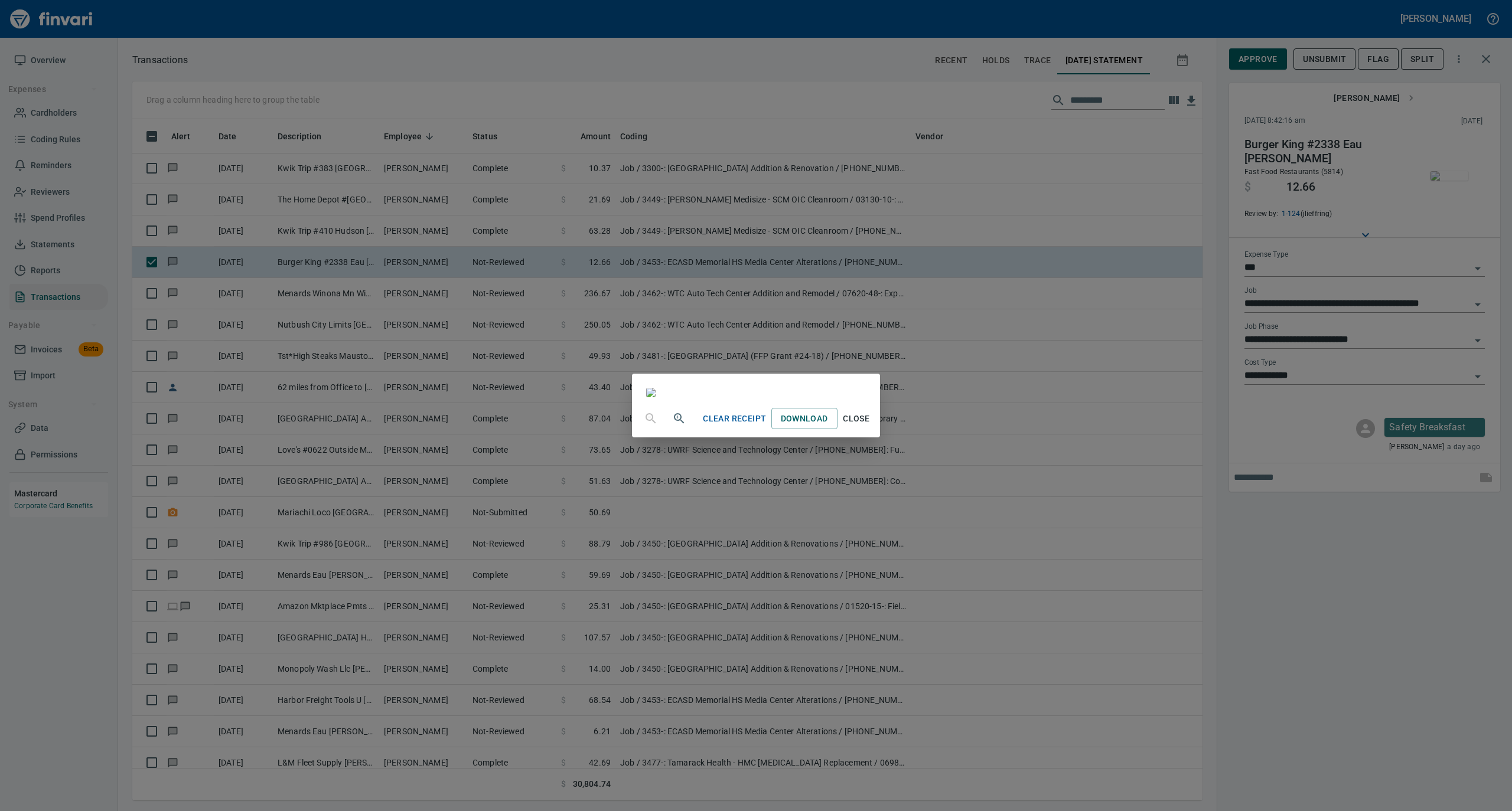
click at [871, 427] on span "Close" at bounding box center [856, 419] width 28 height 15
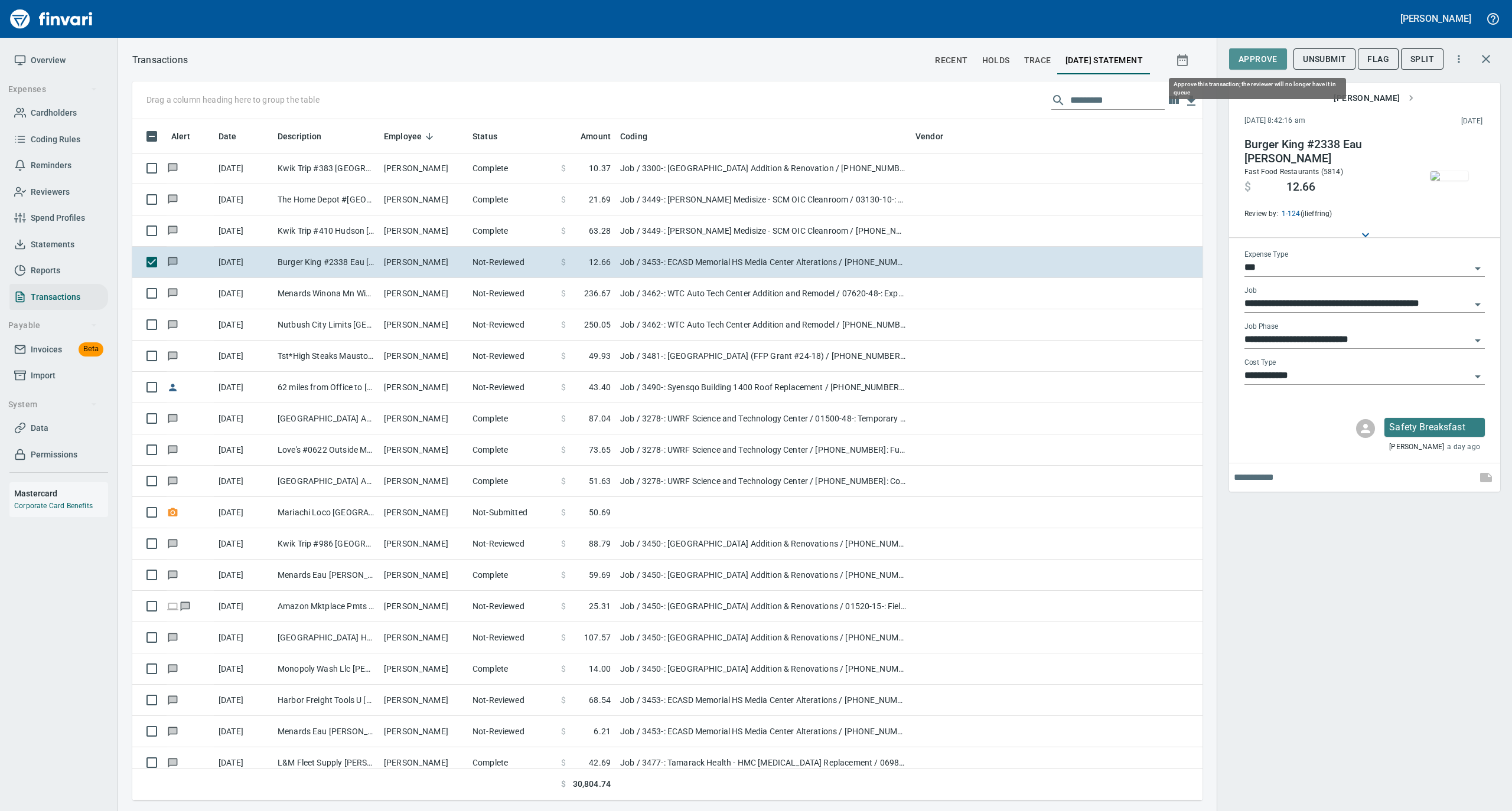
click at [1240, 57] on span "Approve" at bounding box center [1258, 59] width 39 height 15
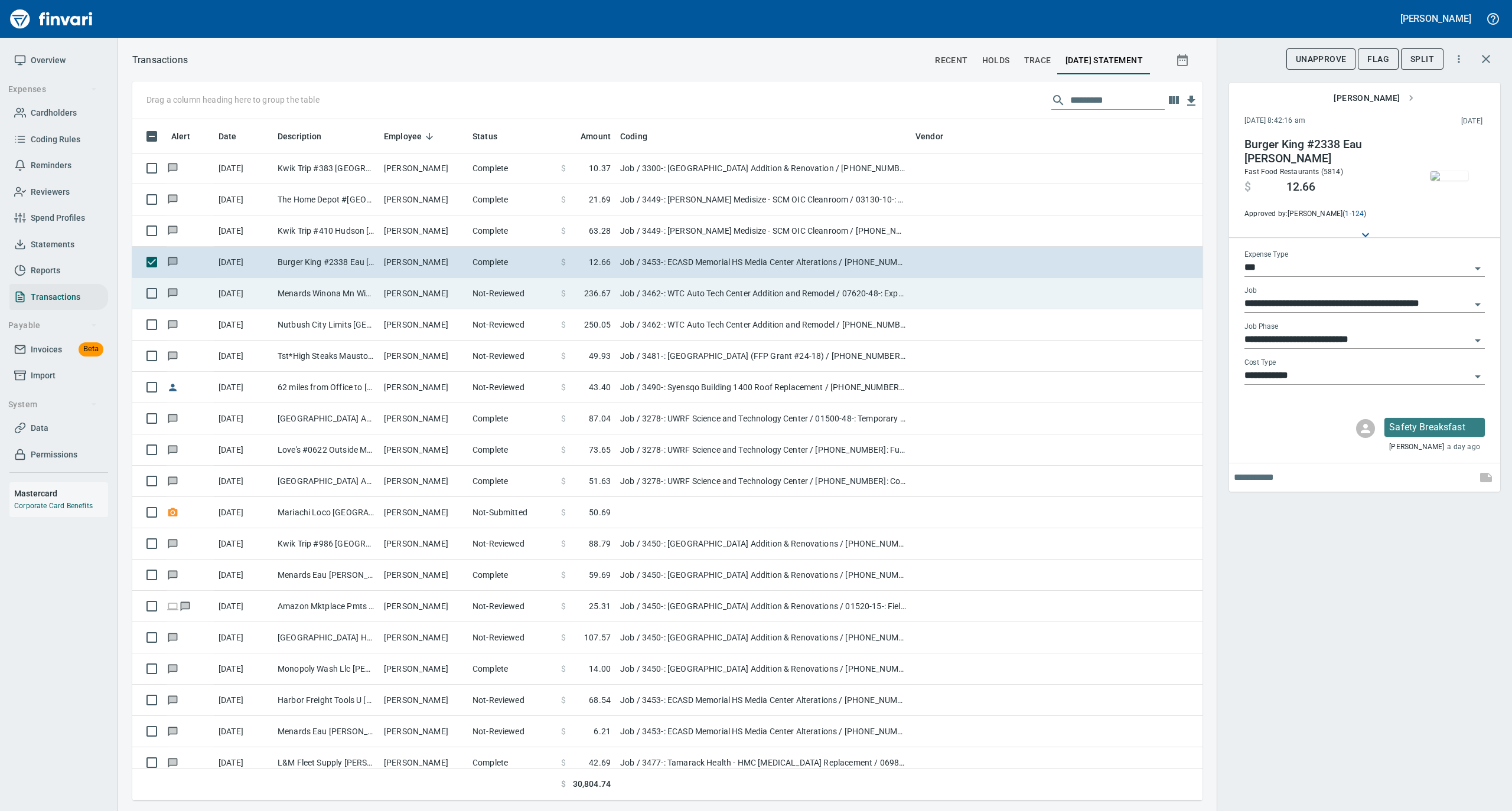
click at [375, 306] on td "Menards Winona Mn Winona [GEOGRAPHIC_DATA]" at bounding box center [326, 293] width 106 height 32
type input "**********"
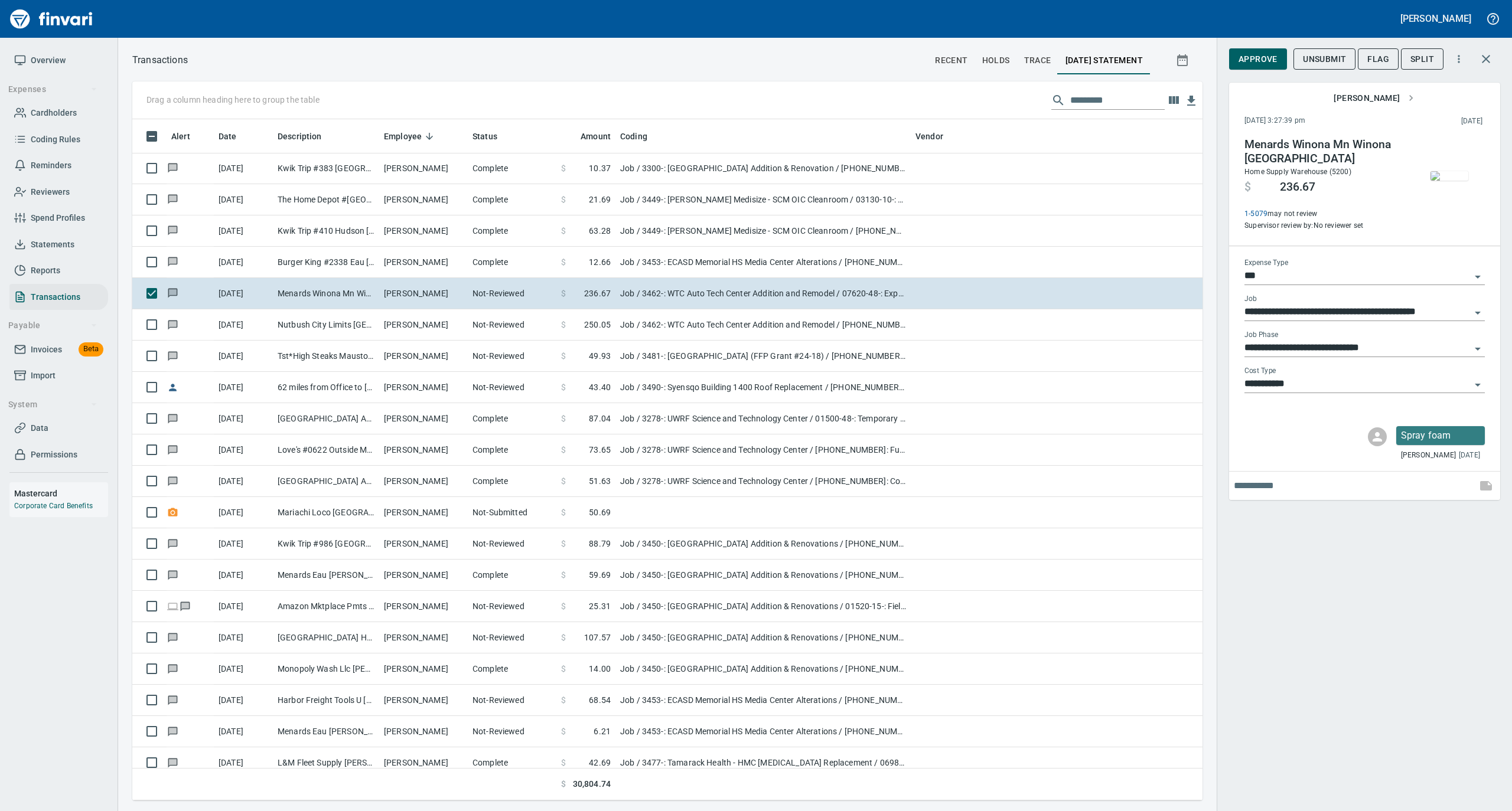
click at [1436, 171] on img "button" at bounding box center [1449, 176] width 37 height 10
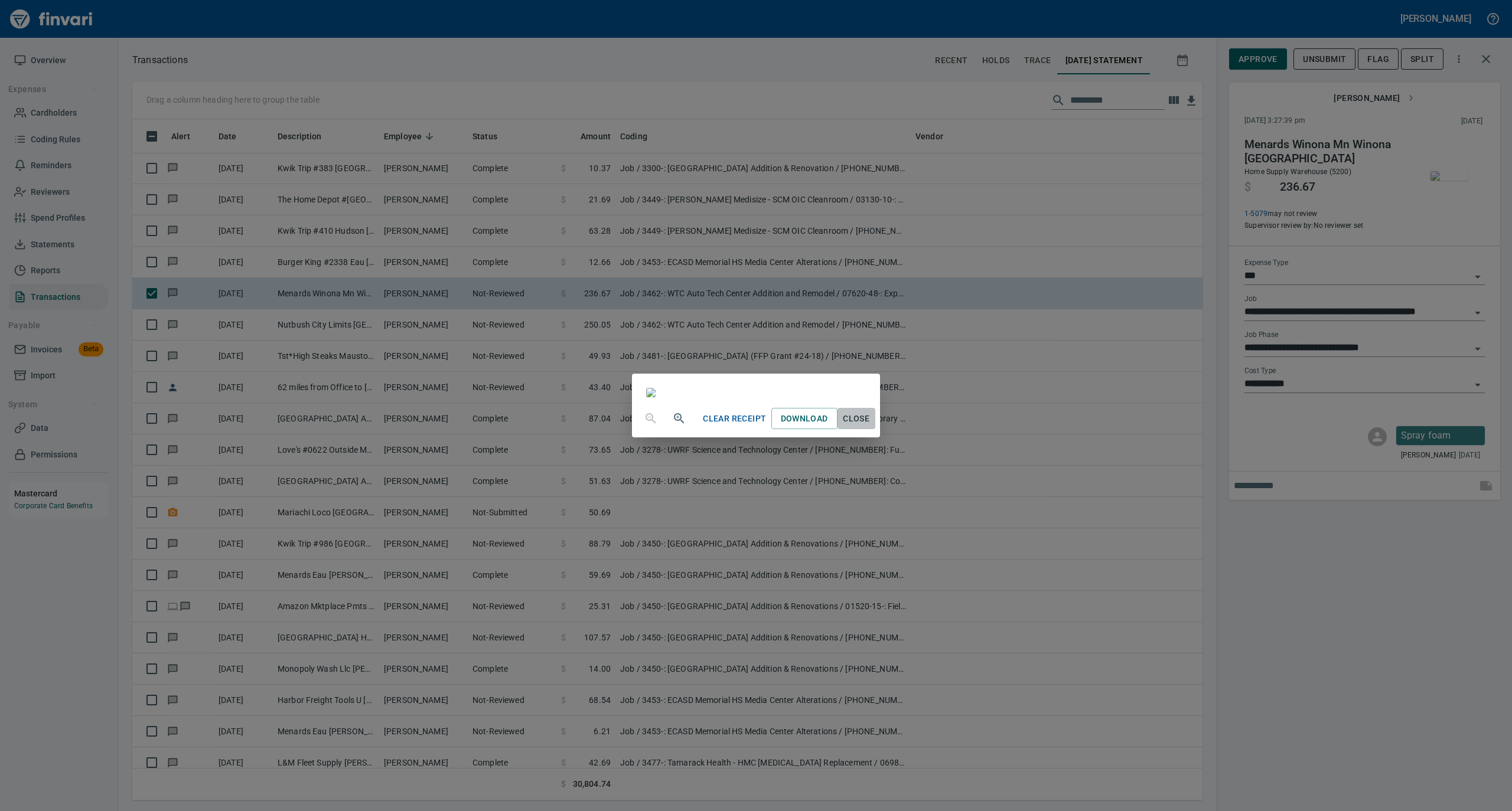
click at [871, 427] on span "Close" at bounding box center [856, 419] width 28 height 15
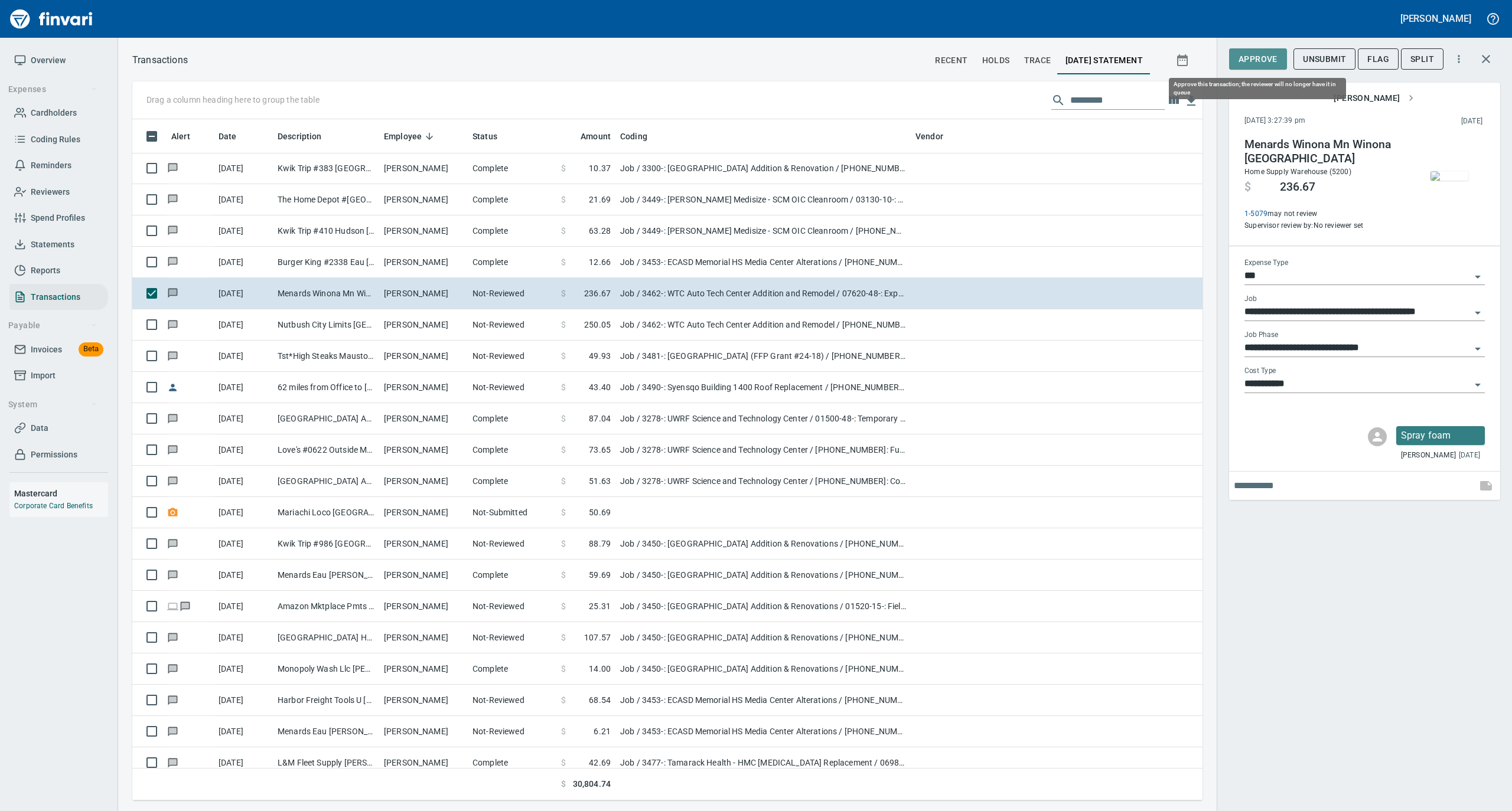
click at [1245, 57] on span "Approve" at bounding box center [1258, 59] width 39 height 15
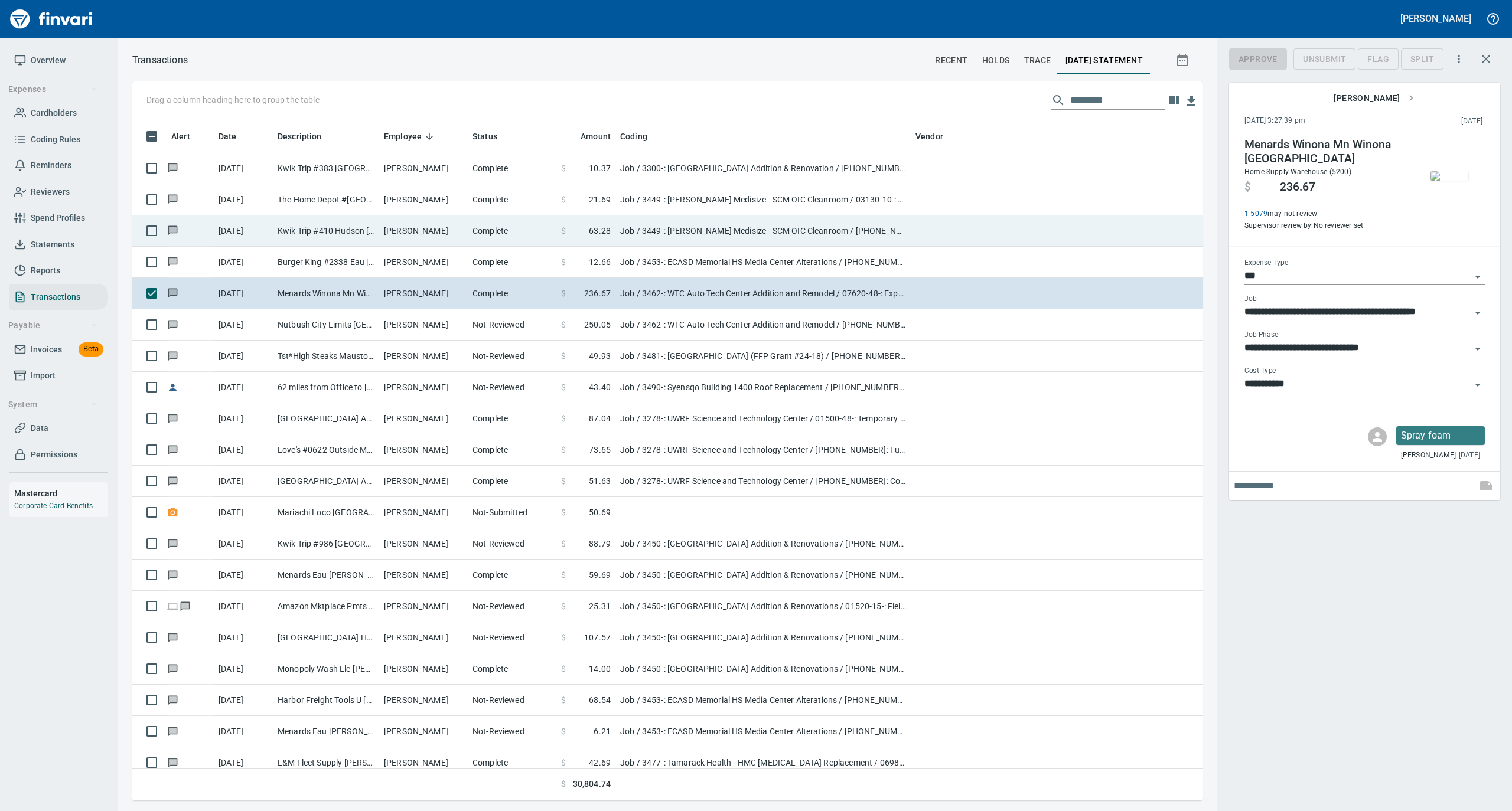
scroll to position [670, 1046]
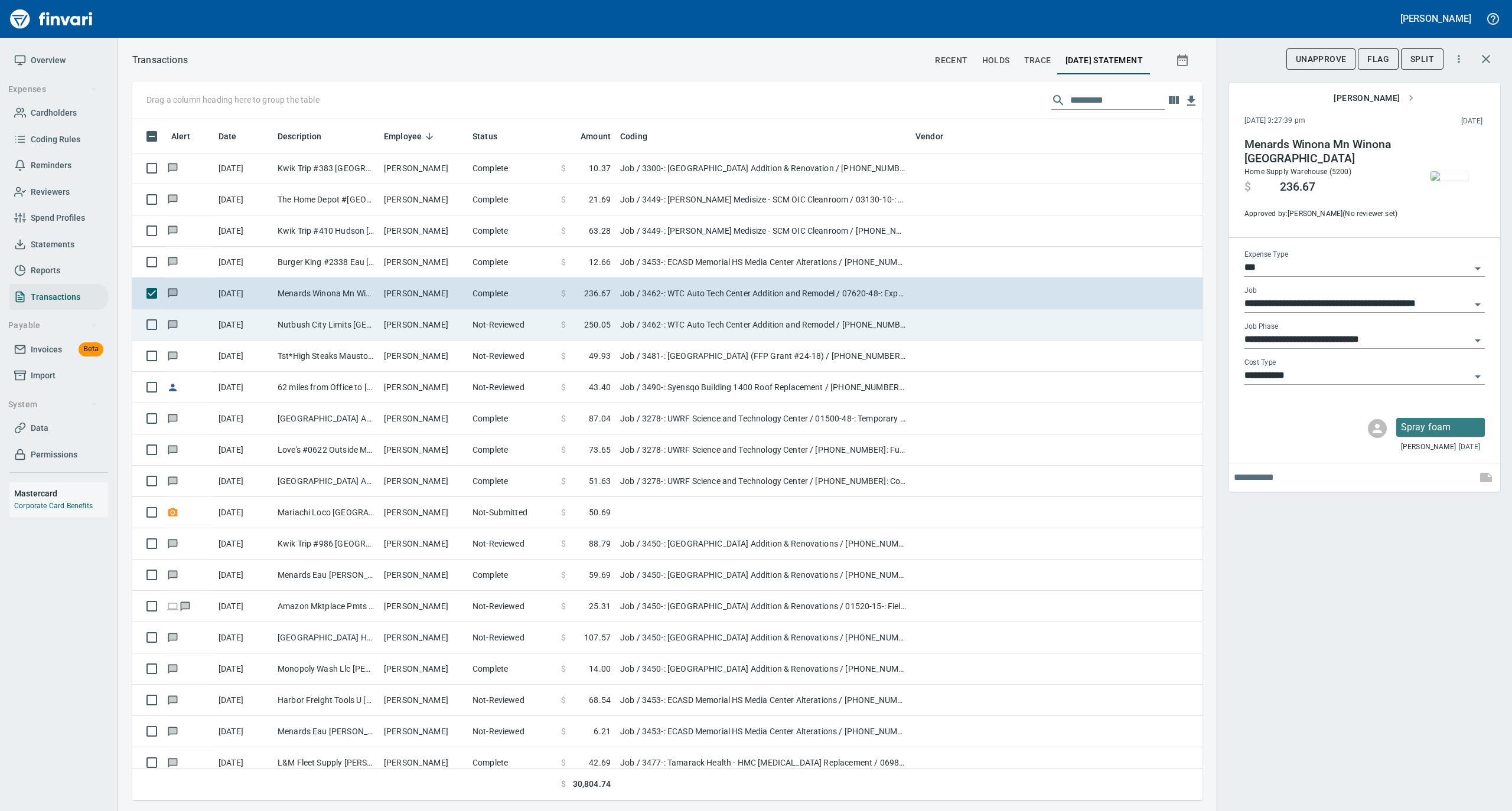
click at [493, 317] on td "Not-Reviewed" at bounding box center [511, 325] width 89 height 32
type input "**********"
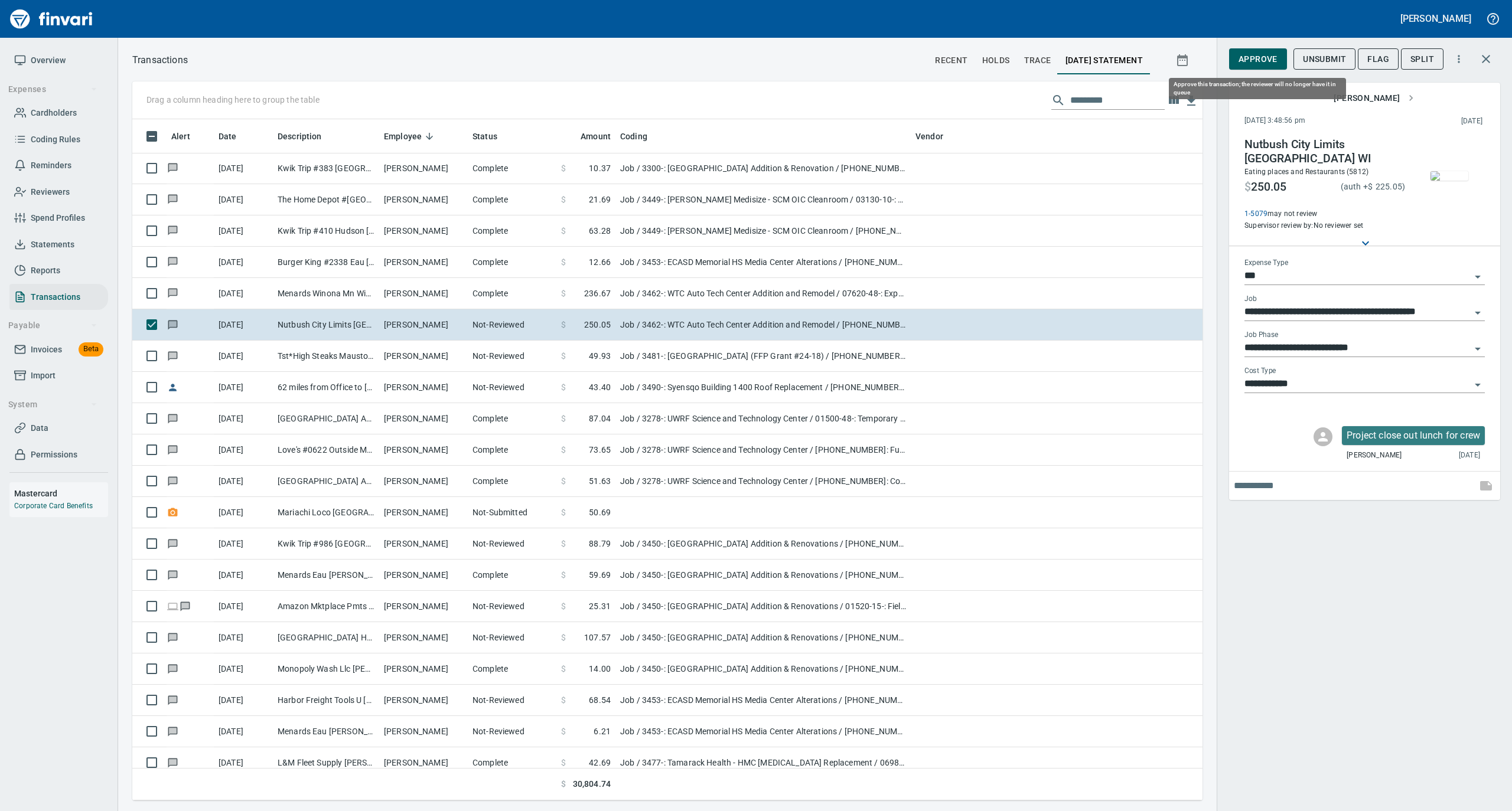
click at [1256, 53] on span "Approve" at bounding box center [1258, 59] width 39 height 15
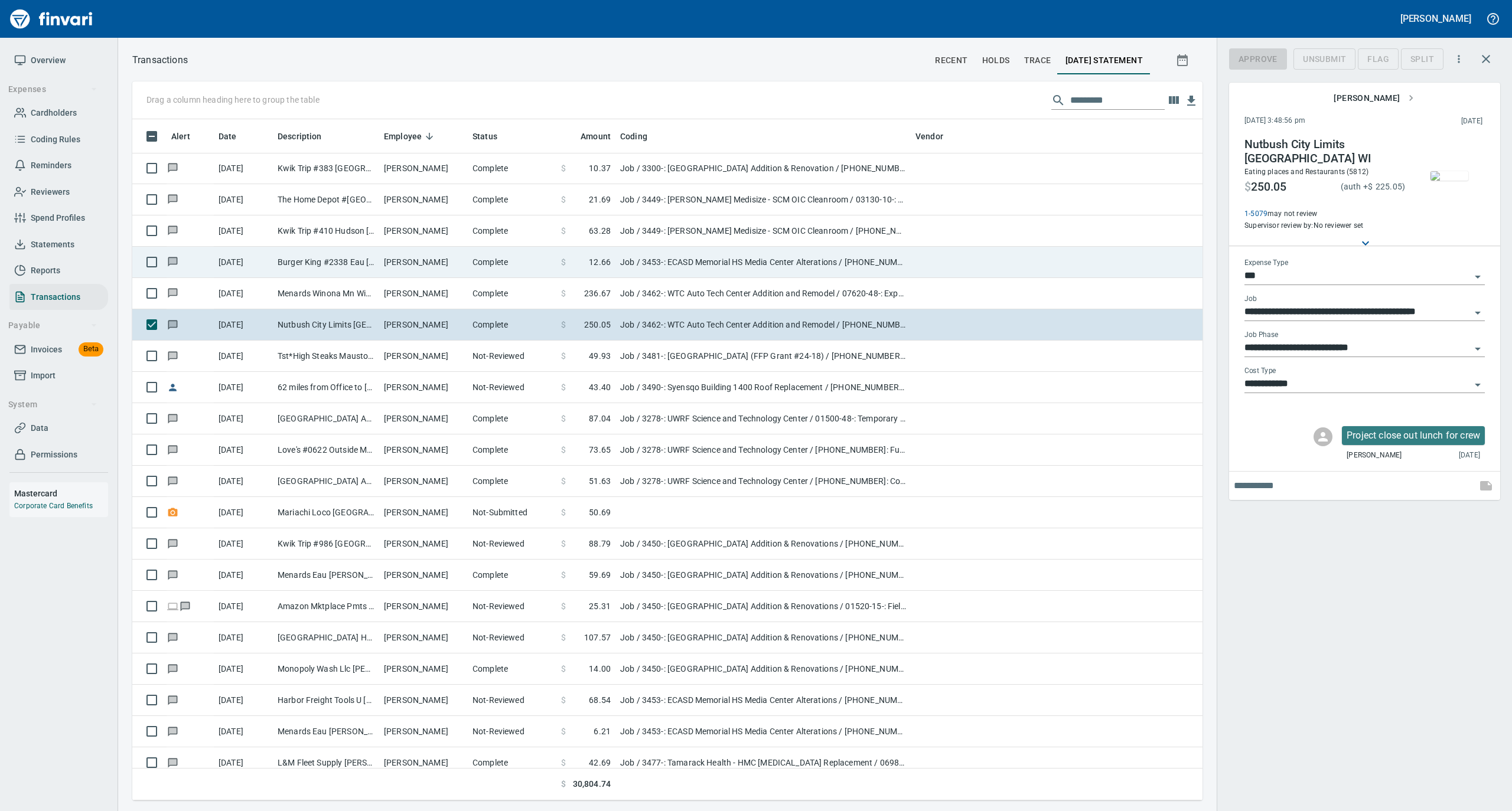
scroll to position [670, 1046]
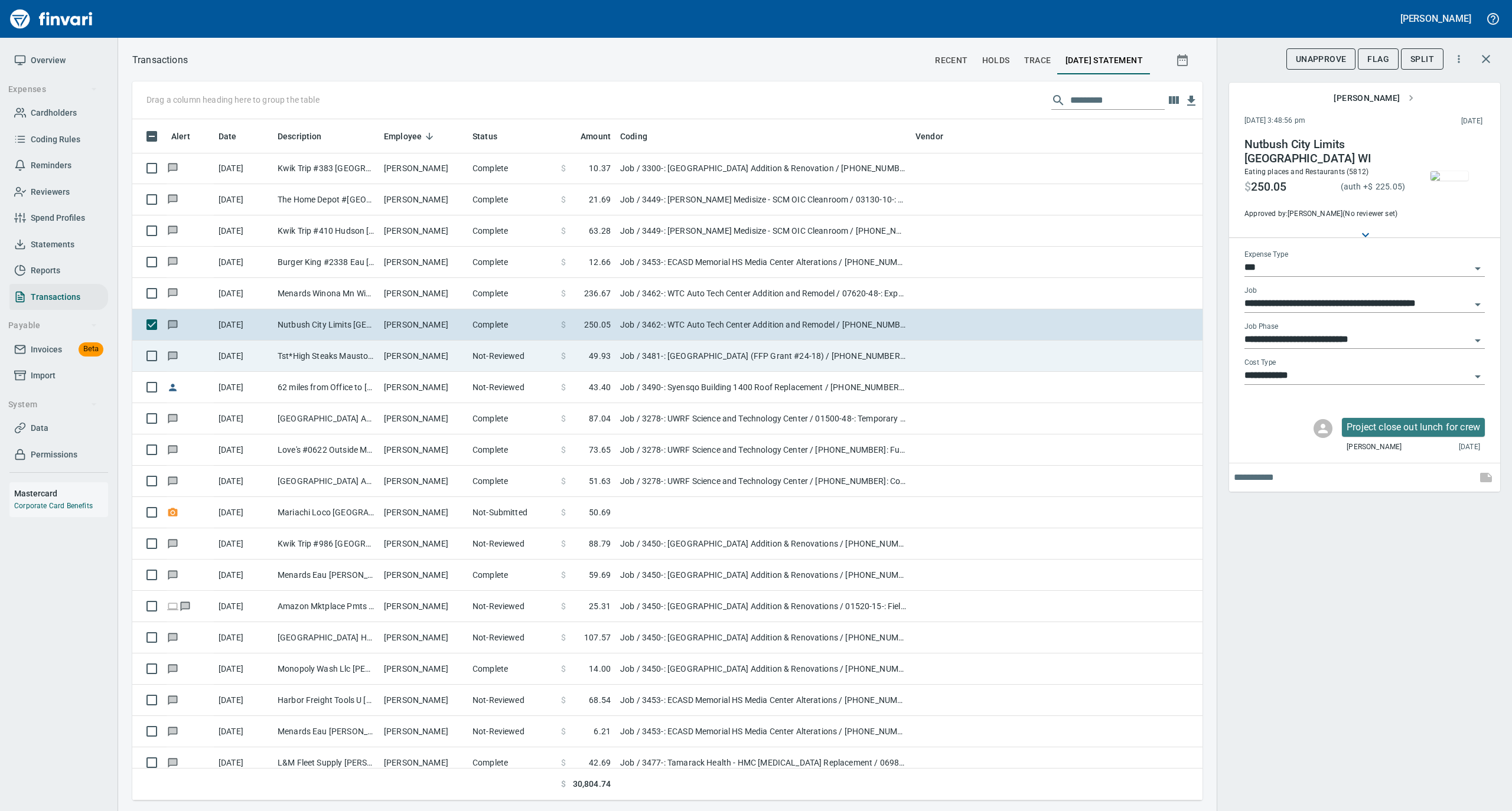
click at [384, 358] on td "[PERSON_NAME]" at bounding box center [423, 356] width 89 height 32
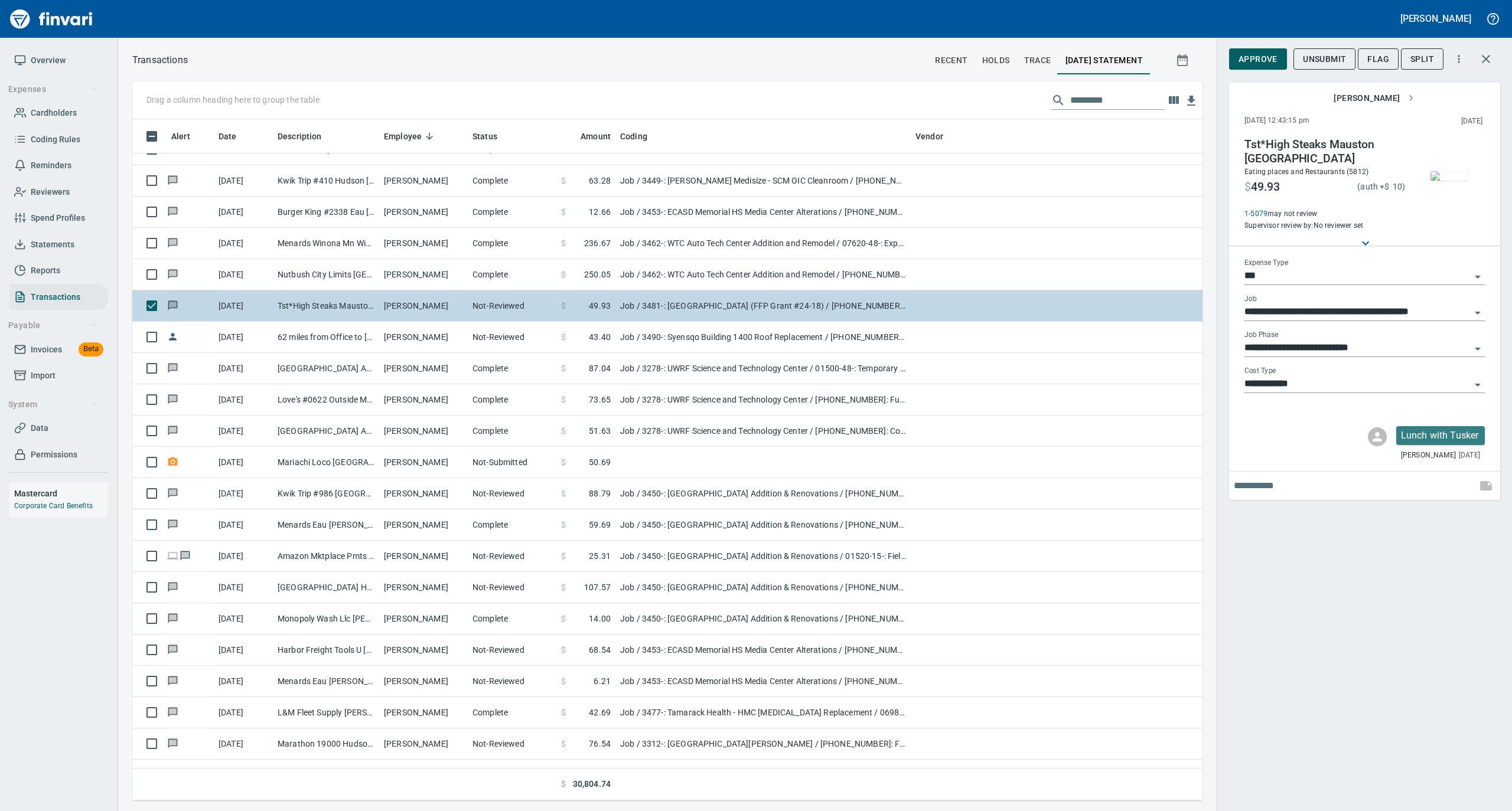
scroll to position [1023, 0]
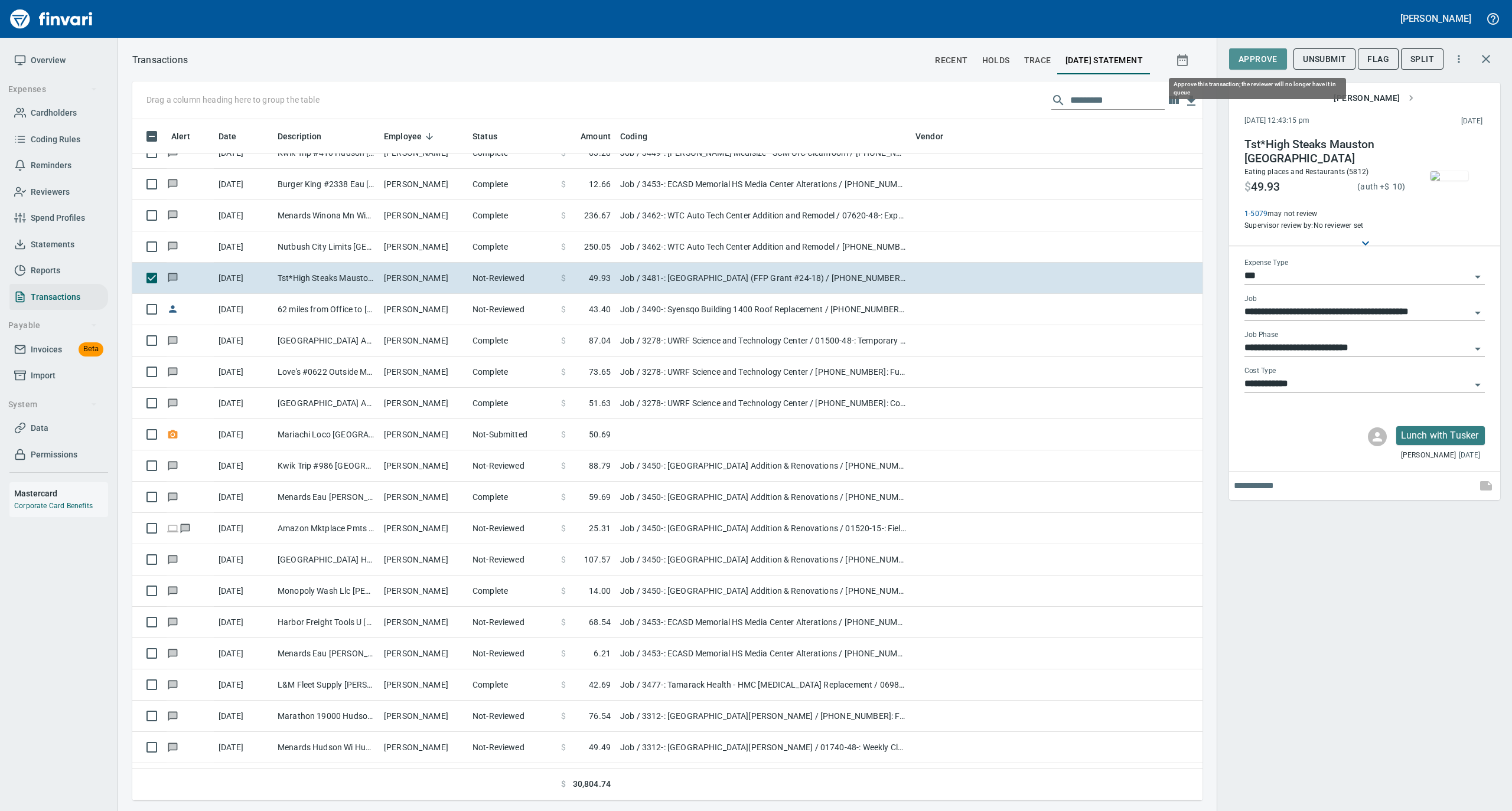
click at [1255, 64] on span "Approve" at bounding box center [1258, 59] width 39 height 15
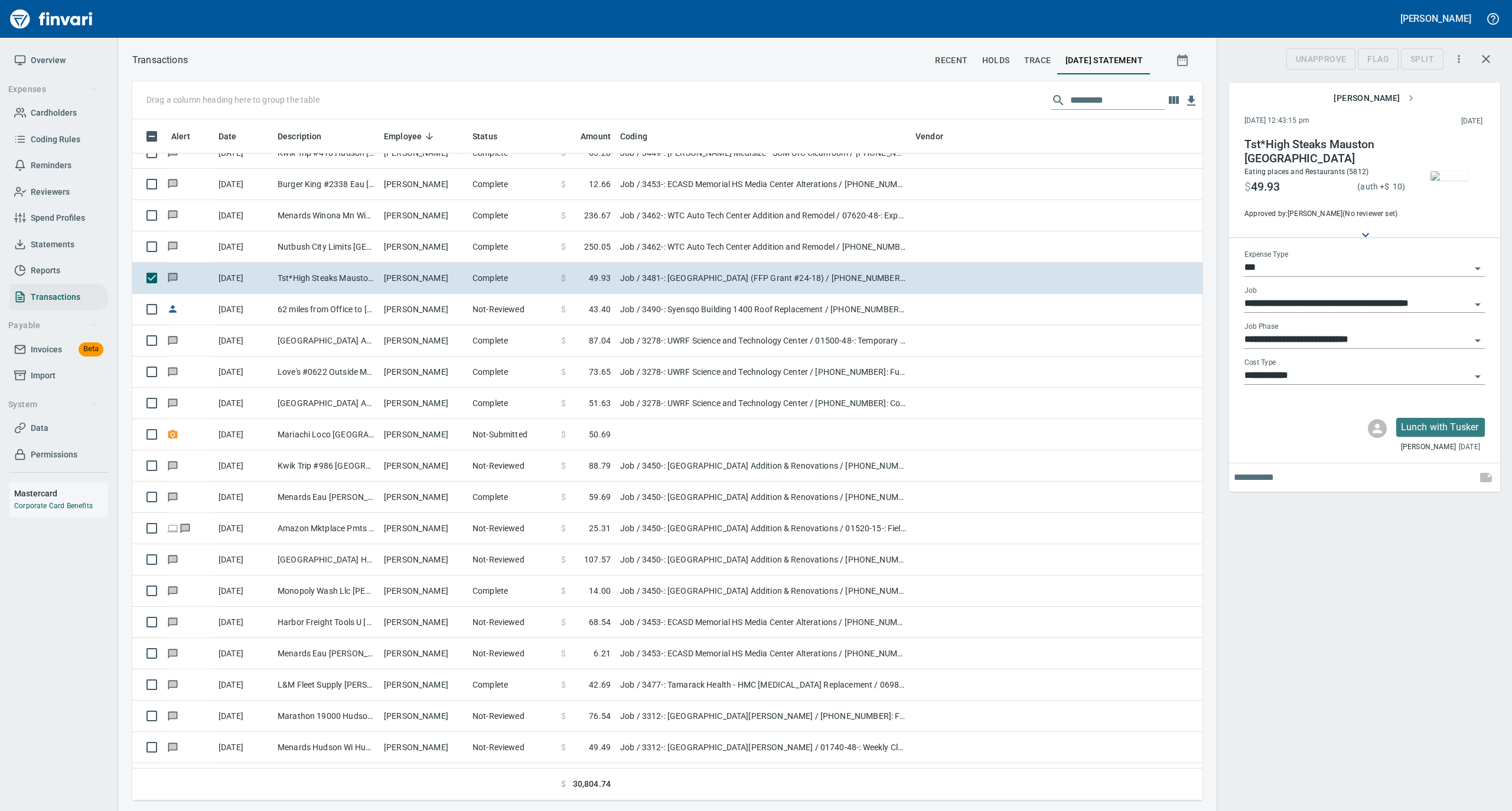
scroll to position [670, 1046]
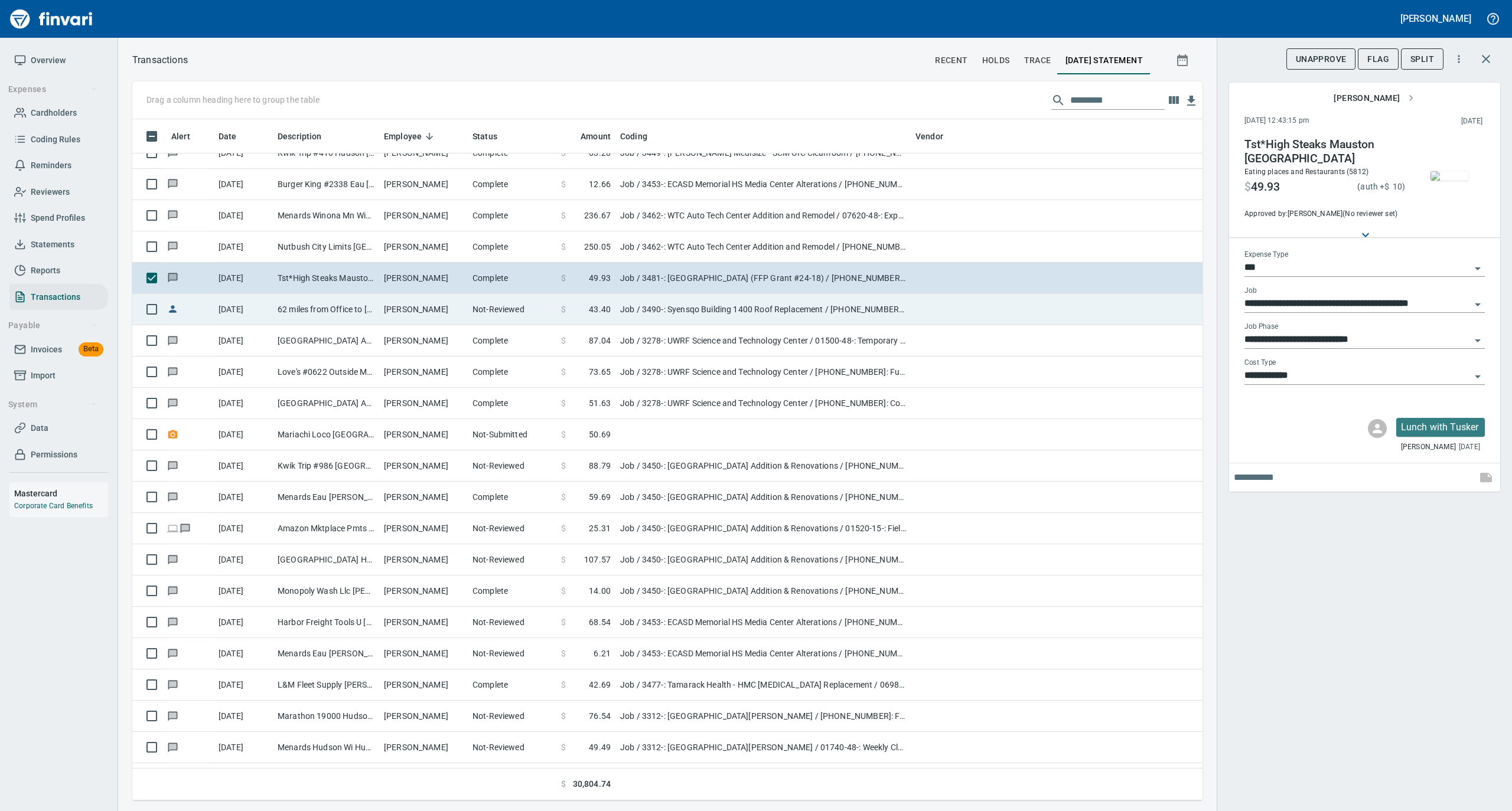
click at [409, 316] on td "[PERSON_NAME]" at bounding box center [423, 310] width 89 height 32
type input "**********"
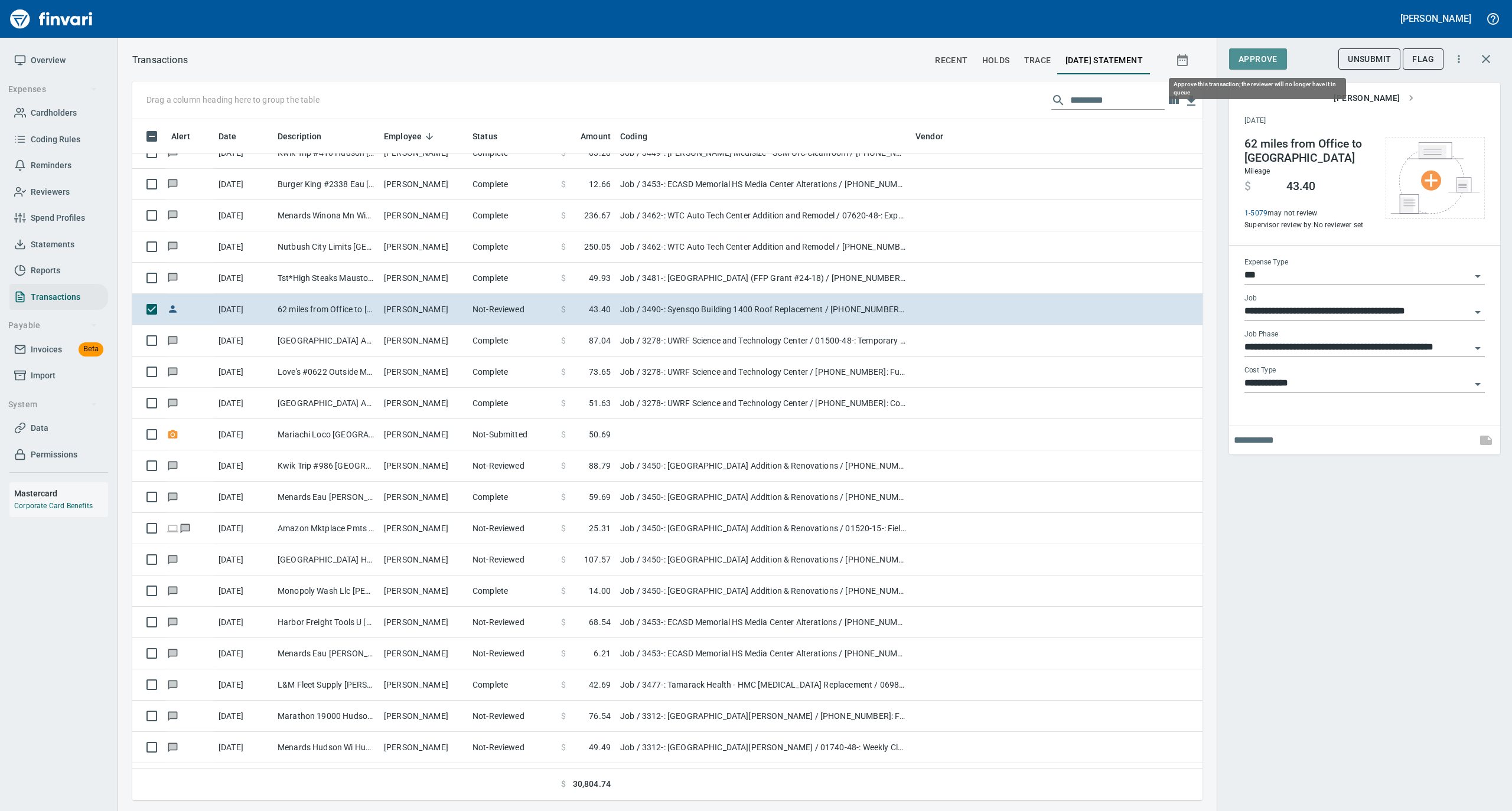
click at [1258, 57] on span "Approve" at bounding box center [1258, 59] width 39 height 15
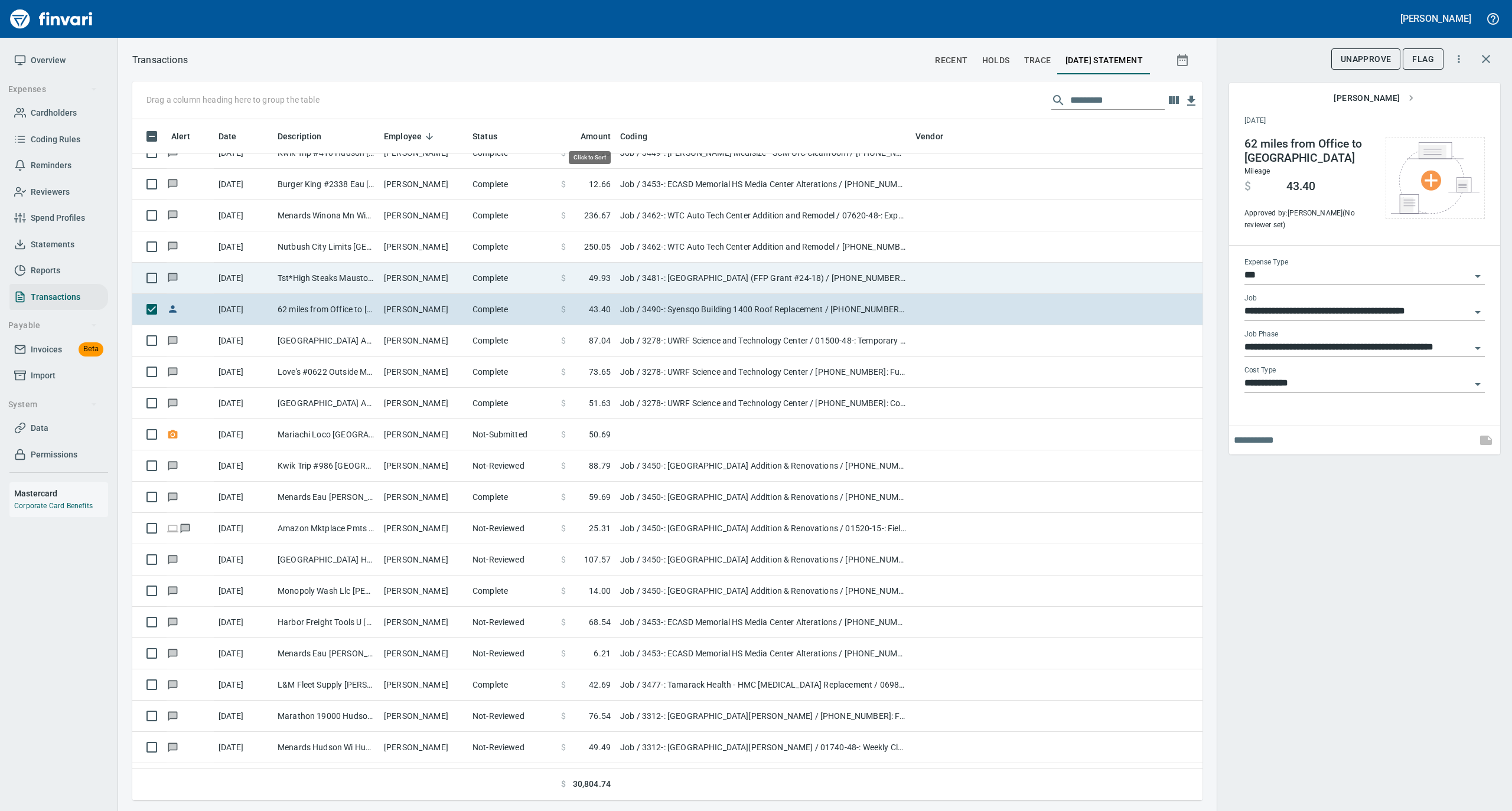
scroll to position [670, 1046]
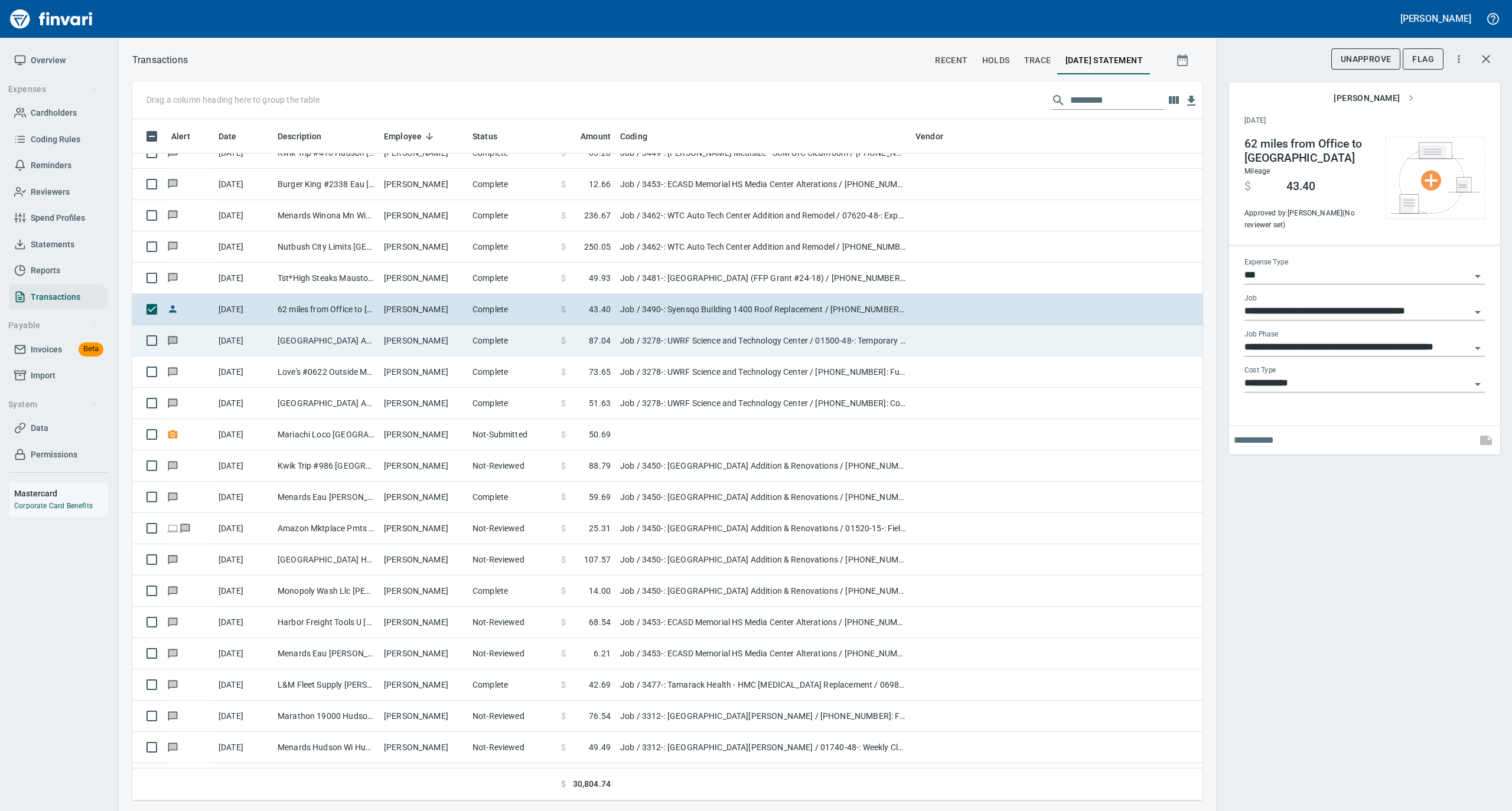
click at [409, 344] on td "[PERSON_NAME]" at bounding box center [423, 340] width 89 height 32
type input "**********"
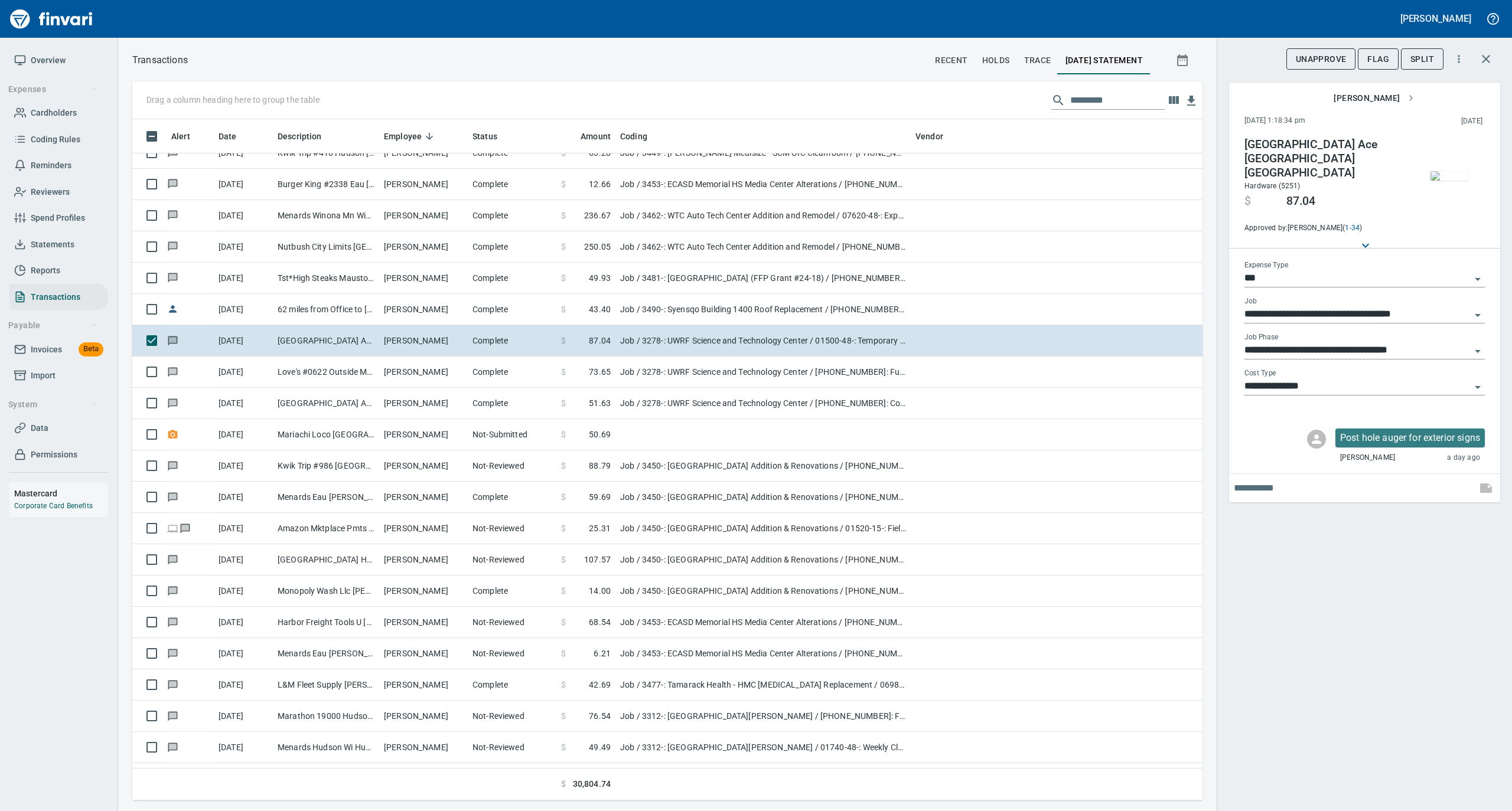
click at [1450, 180] on img "button" at bounding box center [1449, 176] width 37 height 10
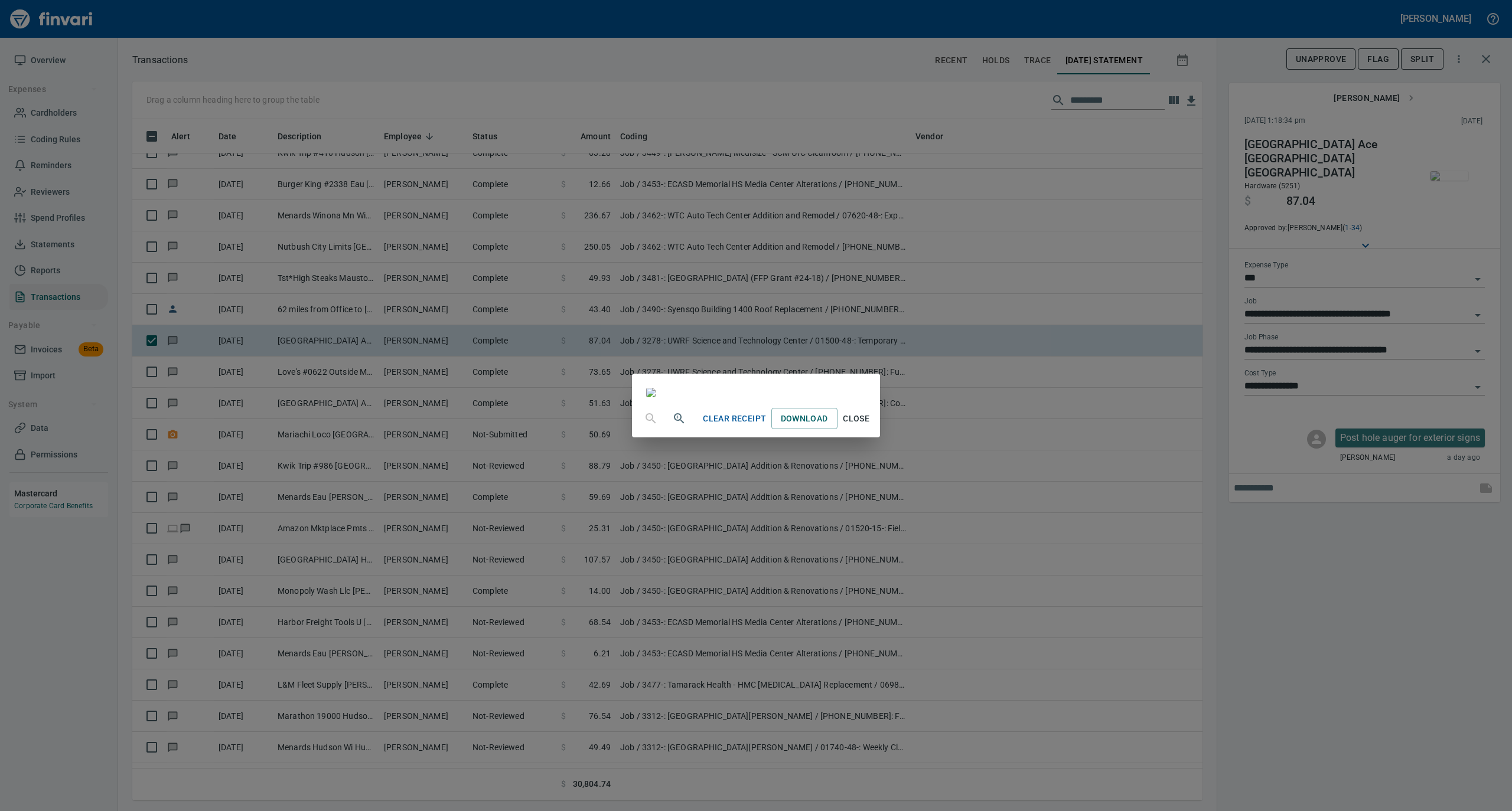
click at [871, 427] on span "Close" at bounding box center [856, 419] width 28 height 15
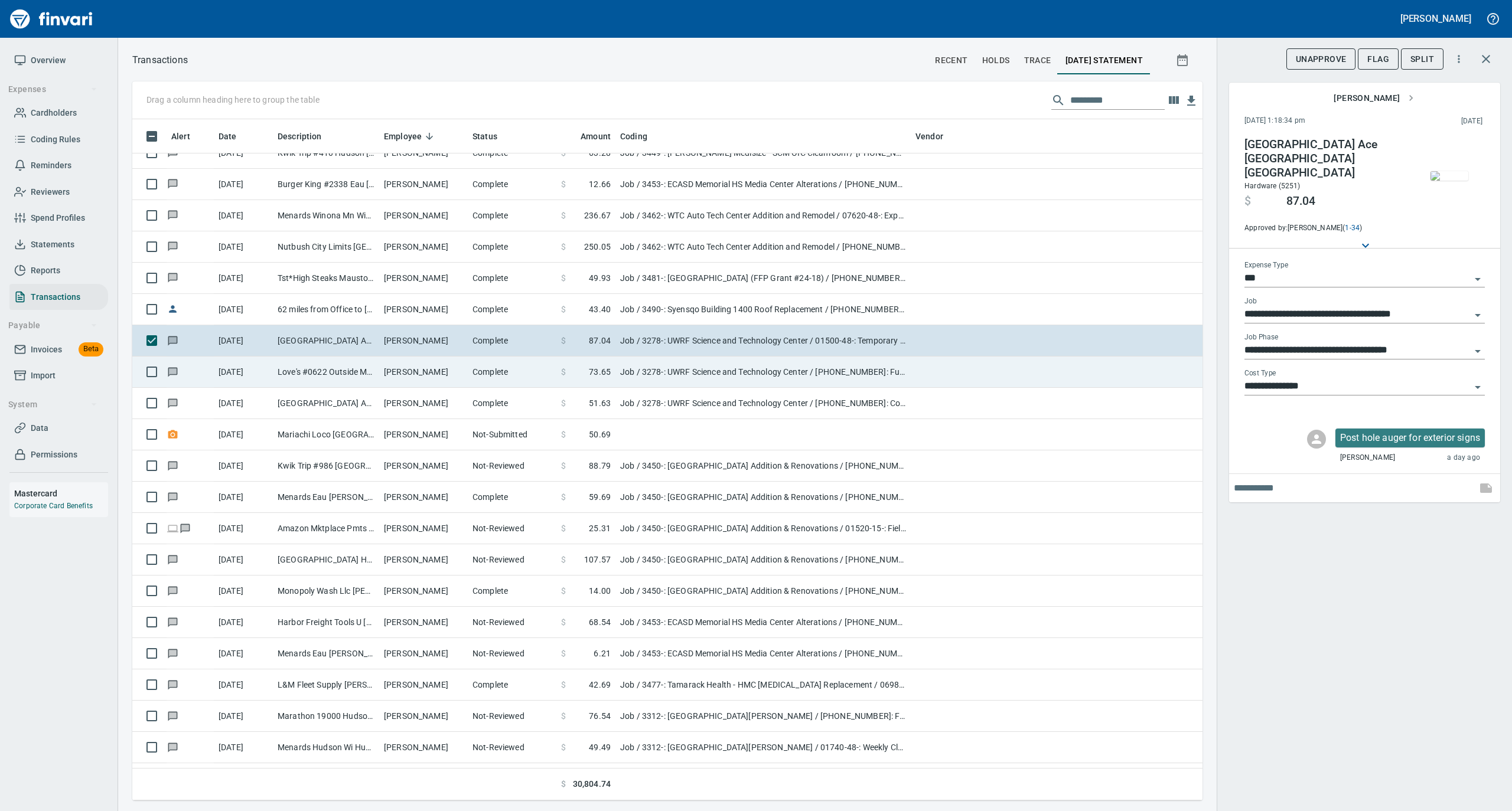
click at [384, 377] on td "[PERSON_NAME]" at bounding box center [423, 372] width 89 height 32
type input "**********"
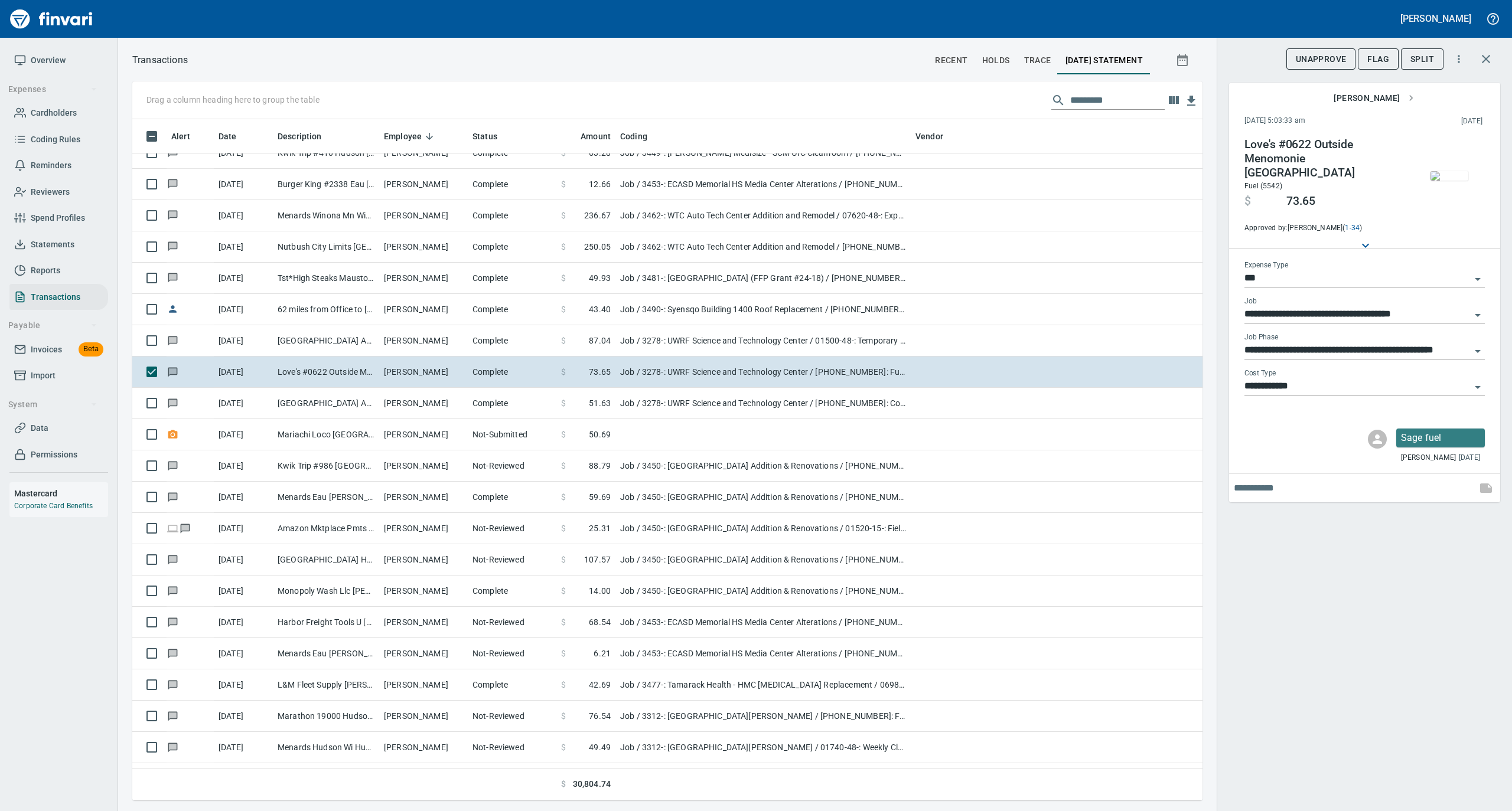
click at [1440, 171] on img "button" at bounding box center [1449, 176] width 37 height 10
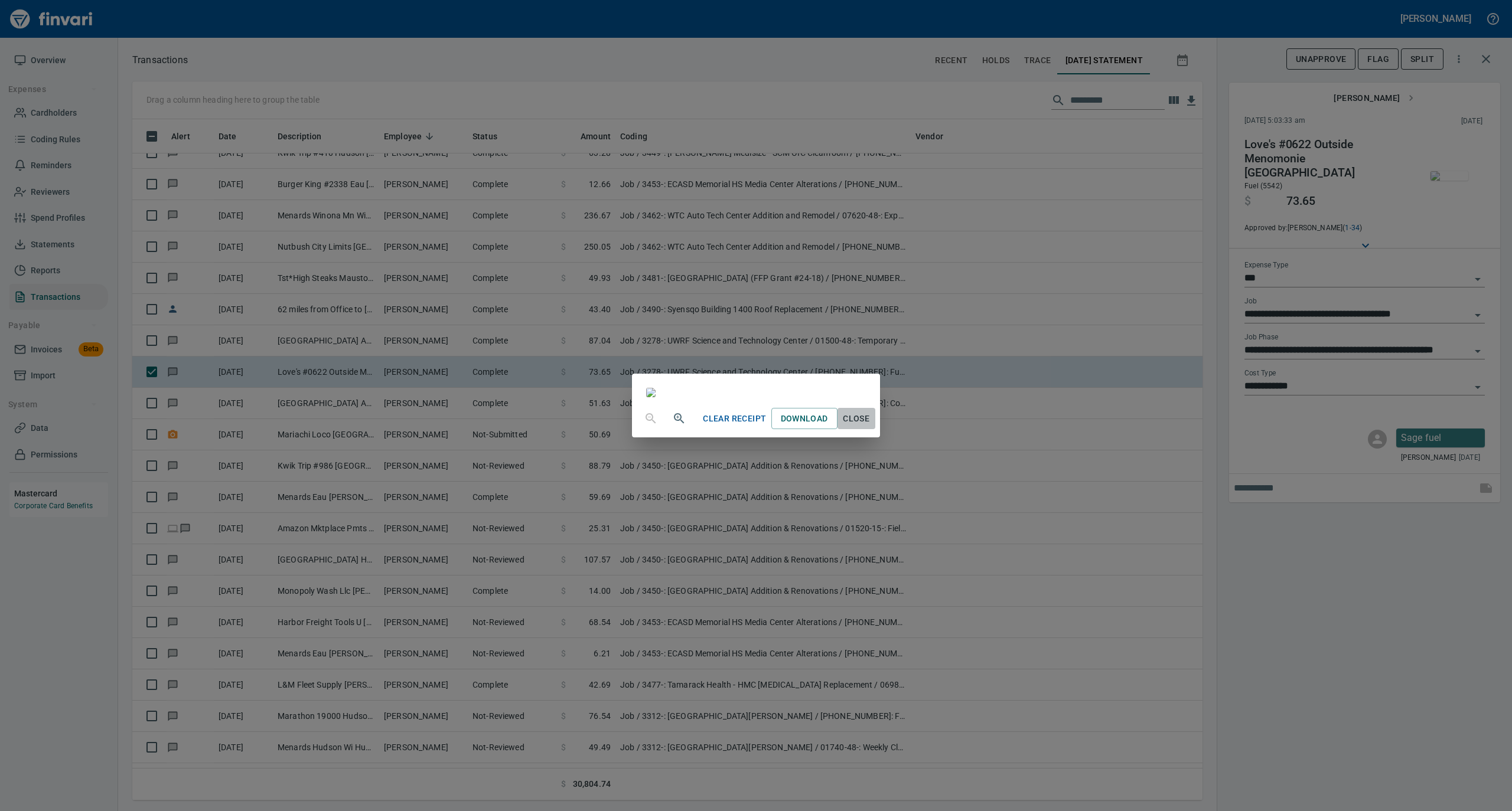
click at [871, 427] on span "Close" at bounding box center [856, 419] width 28 height 15
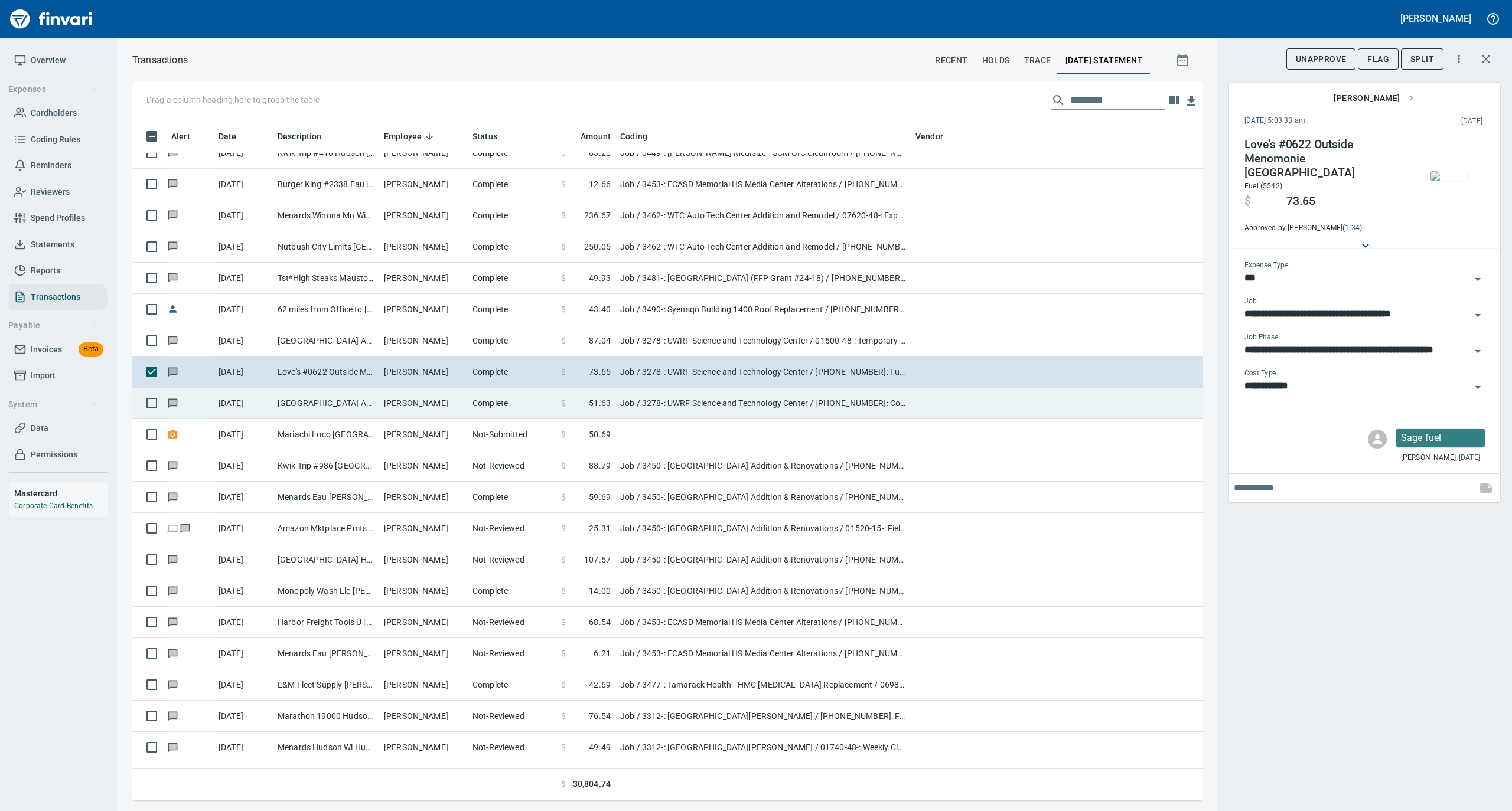
click at [308, 400] on td "[GEOGRAPHIC_DATA] Ace [GEOGRAPHIC_DATA] [GEOGRAPHIC_DATA]" at bounding box center [326, 403] width 106 height 32
type input "**********"
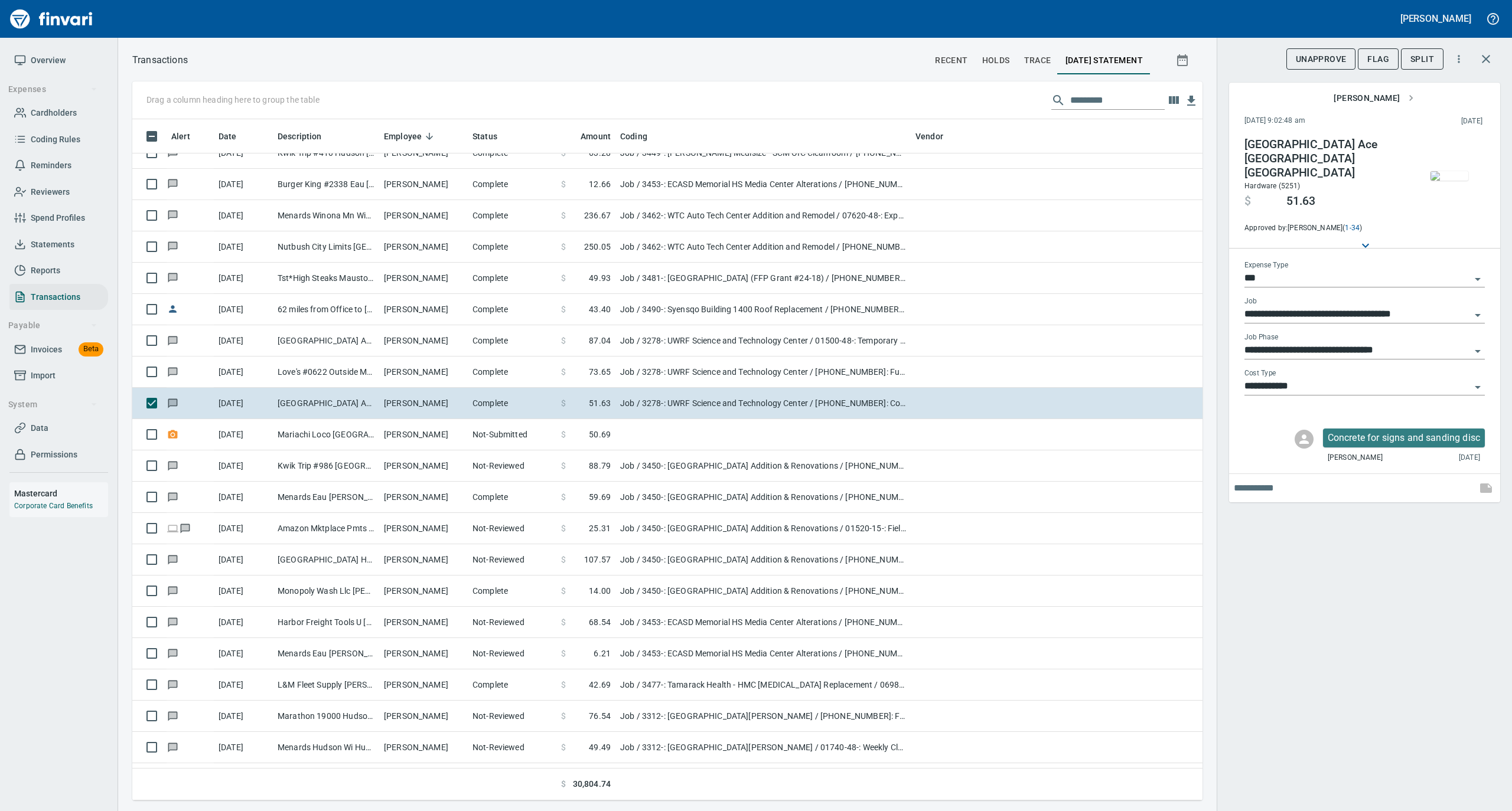
click at [1454, 180] on img "button" at bounding box center [1449, 176] width 37 height 10
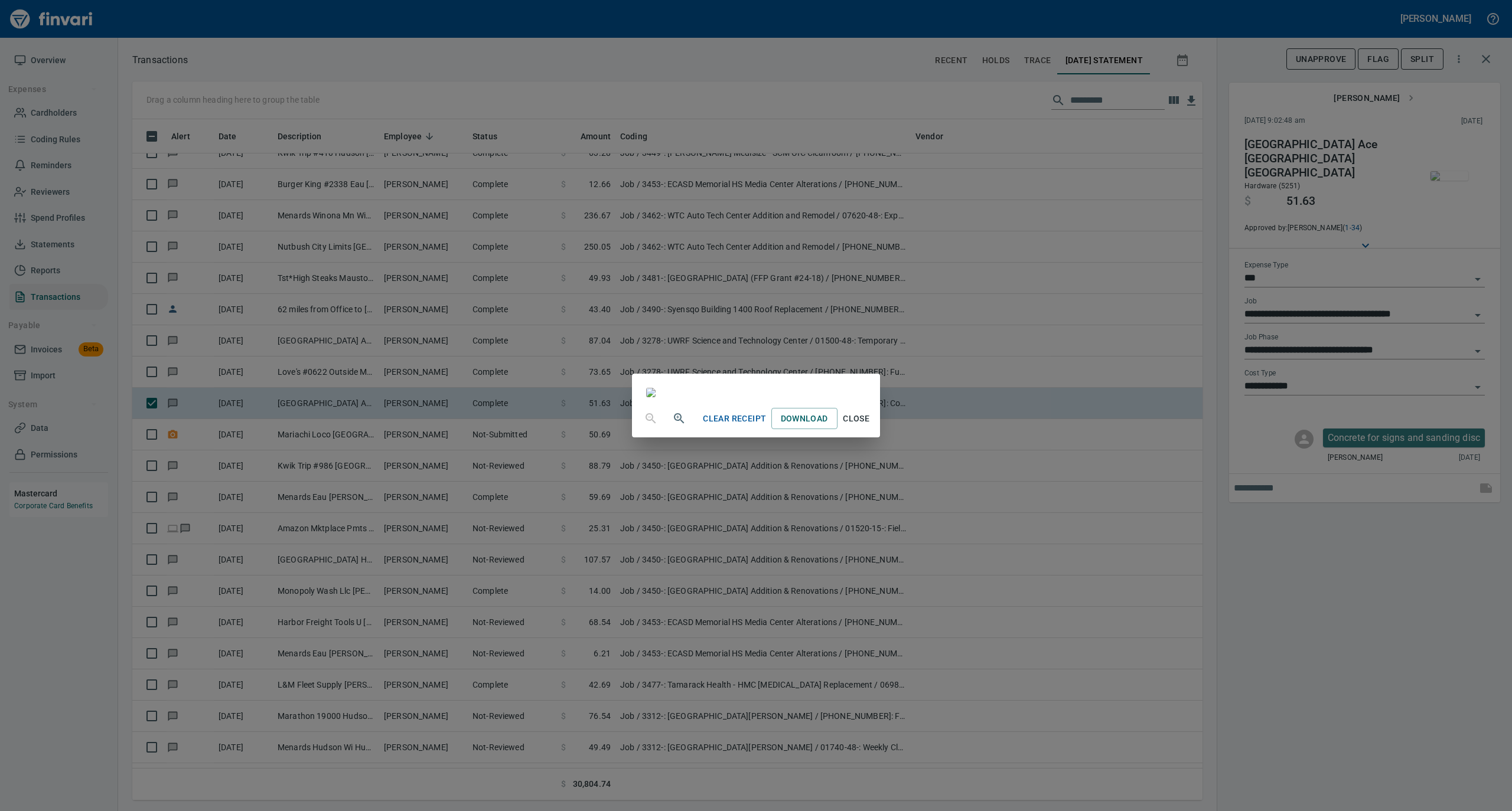
click at [871, 427] on span "Close" at bounding box center [856, 419] width 28 height 15
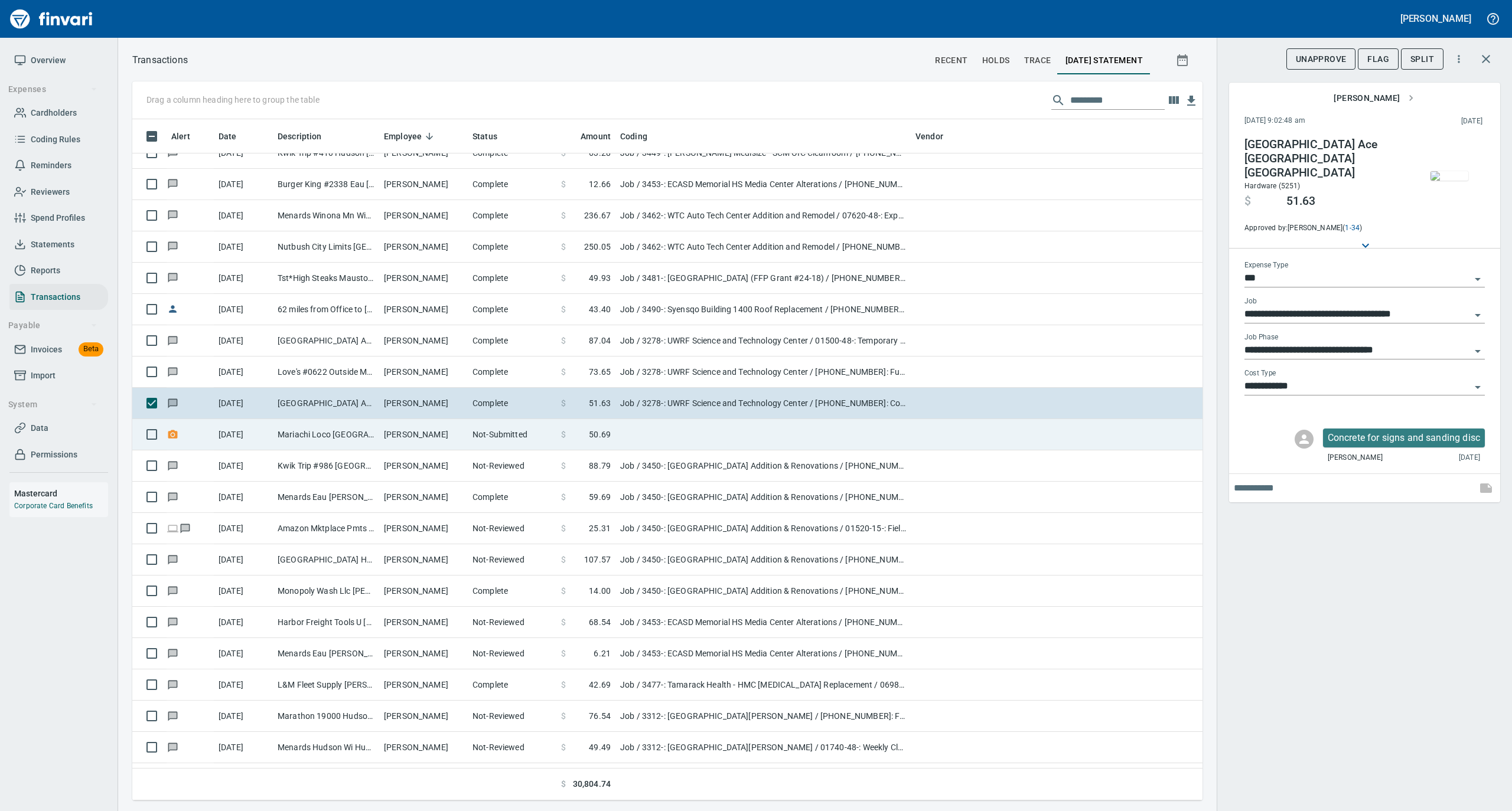
click at [431, 430] on td "[PERSON_NAME]" at bounding box center [423, 435] width 89 height 32
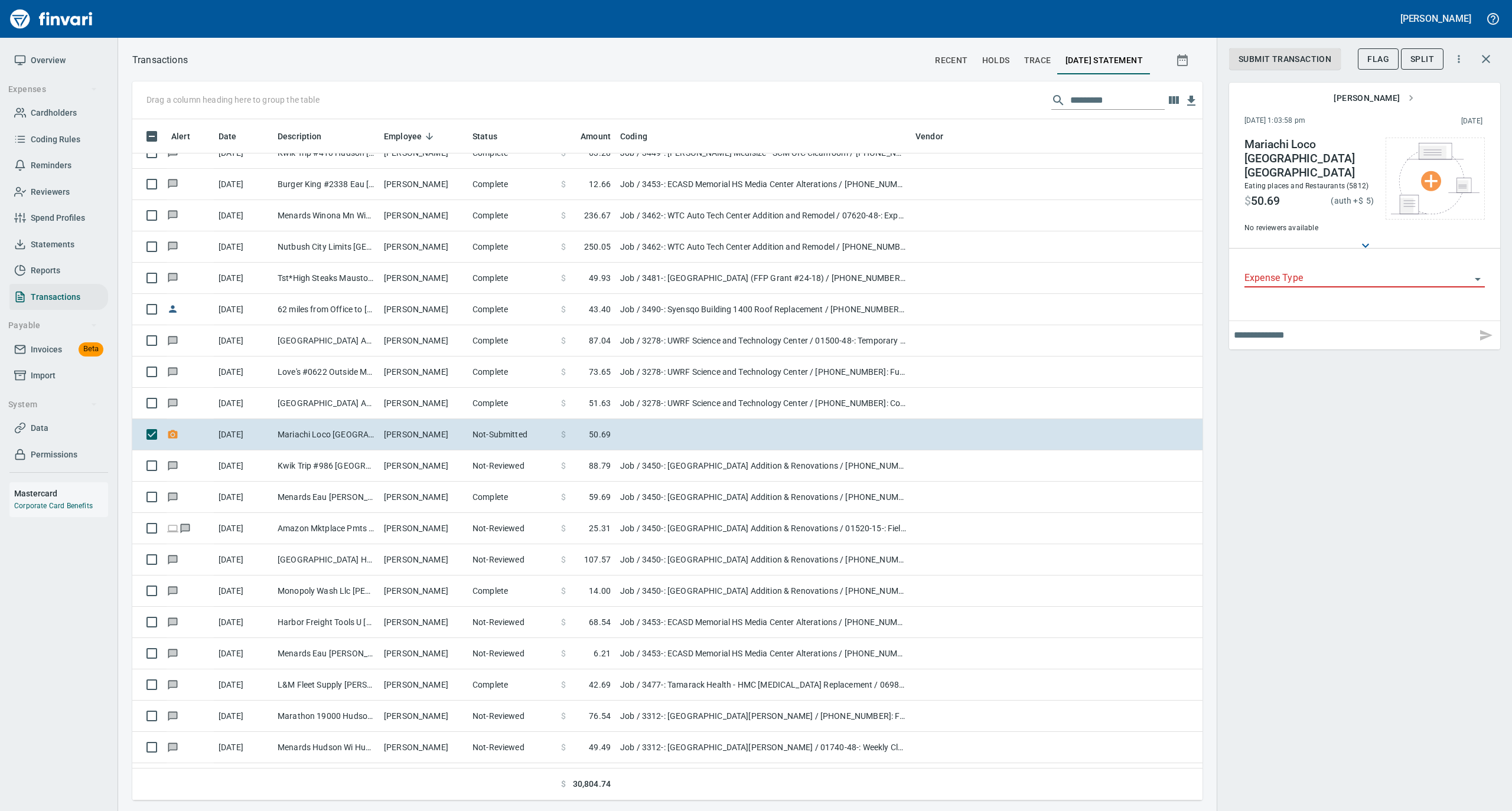
click at [1375, 60] on span "Flag" at bounding box center [1378, 59] width 22 height 15
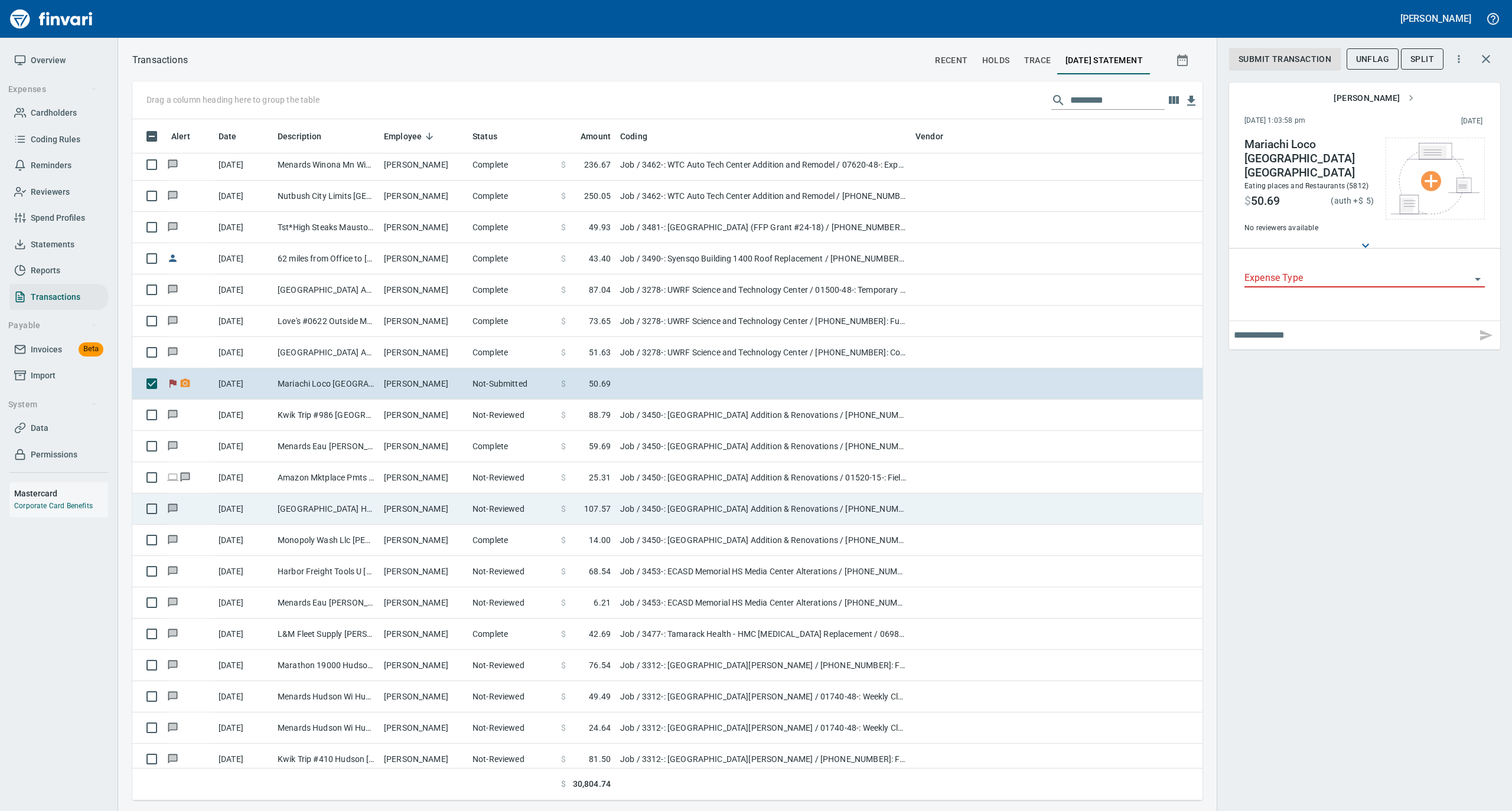
scroll to position [1102, 0]
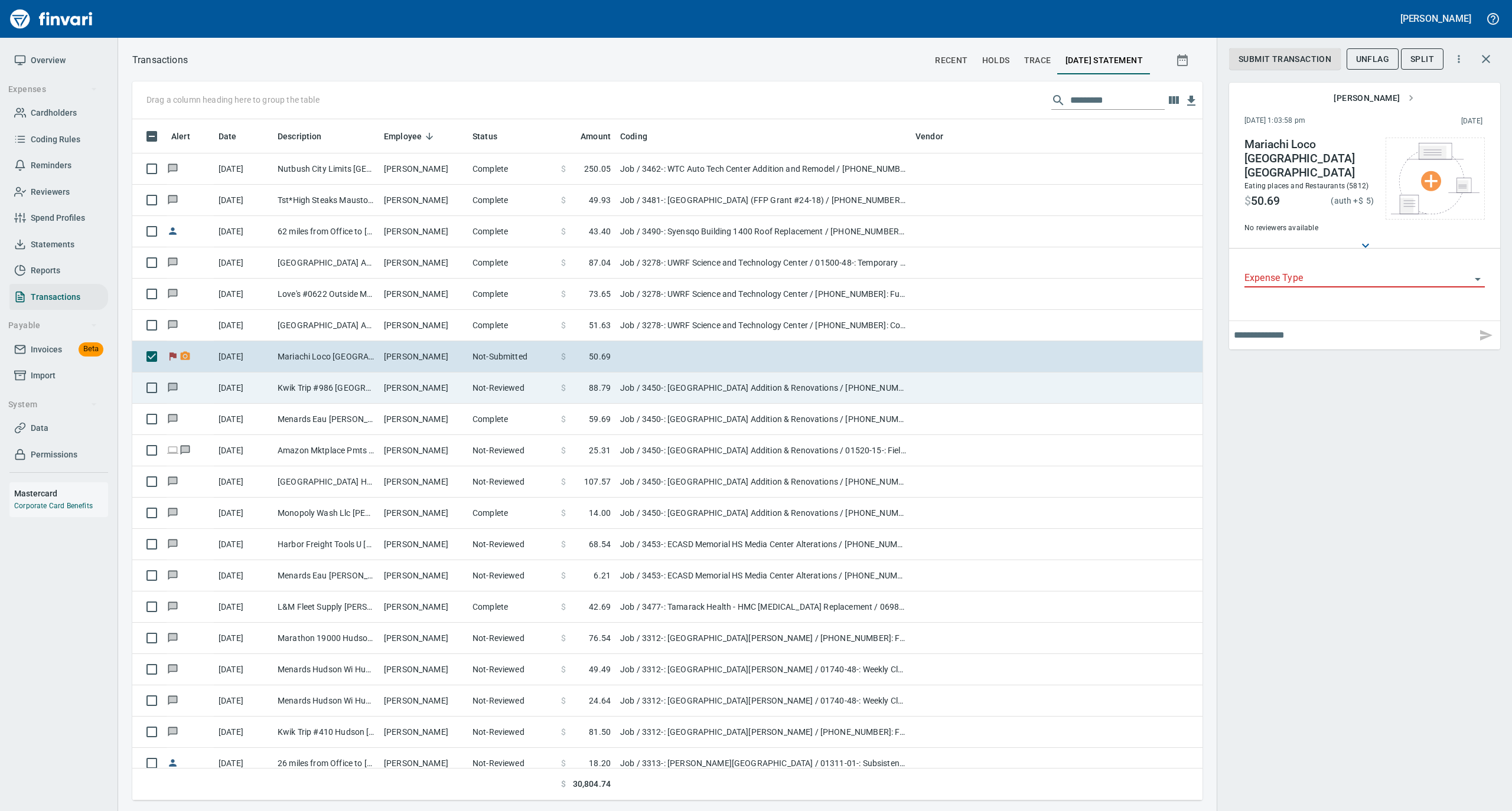
click at [400, 386] on td "[PERSON_NAME]" at bounding box center [423, 388] width 89 height 32
type input "***"
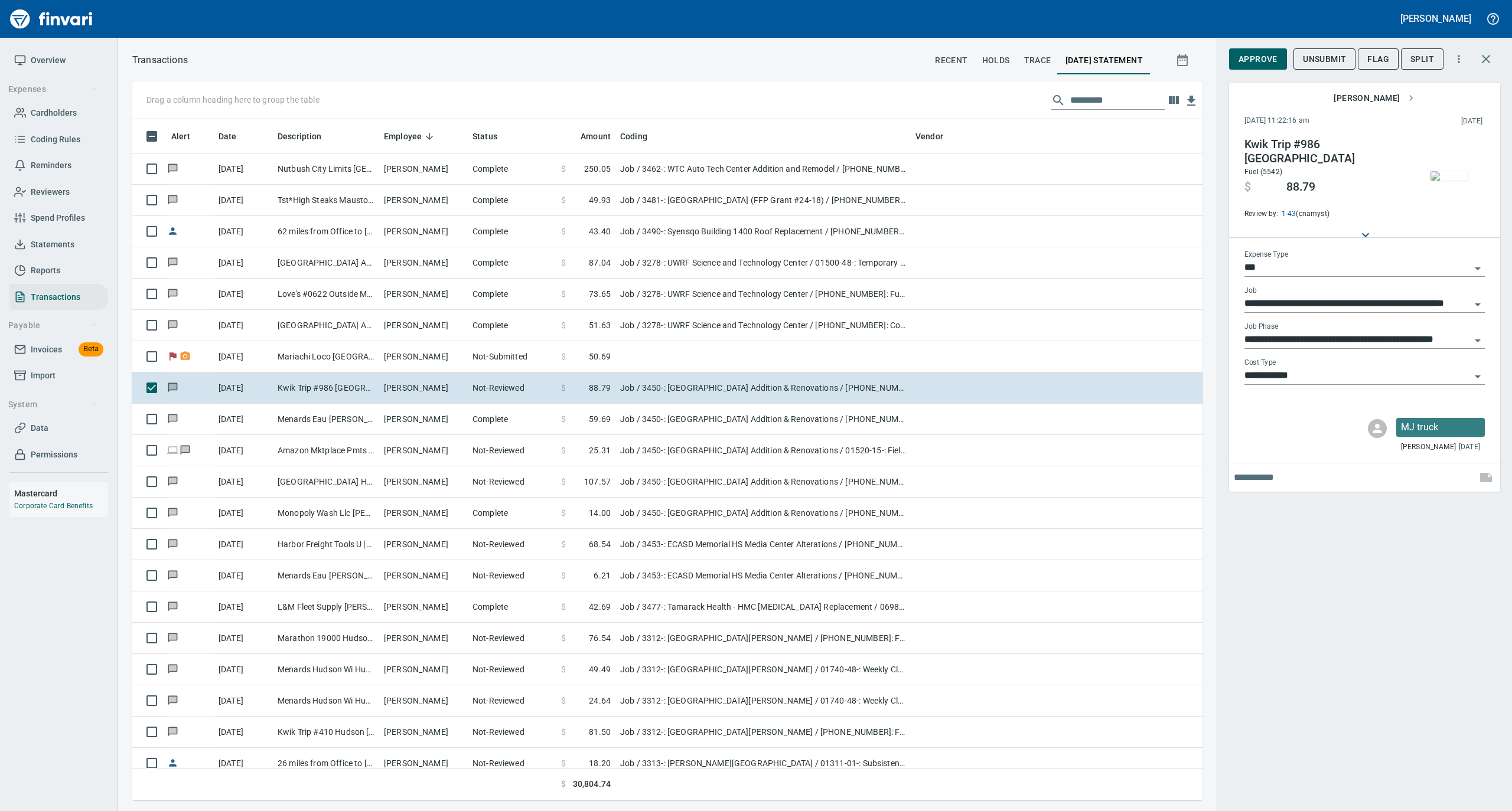
click at [1453, 171] on img "button" at bounding box center [1449, 176] width 37 height 10
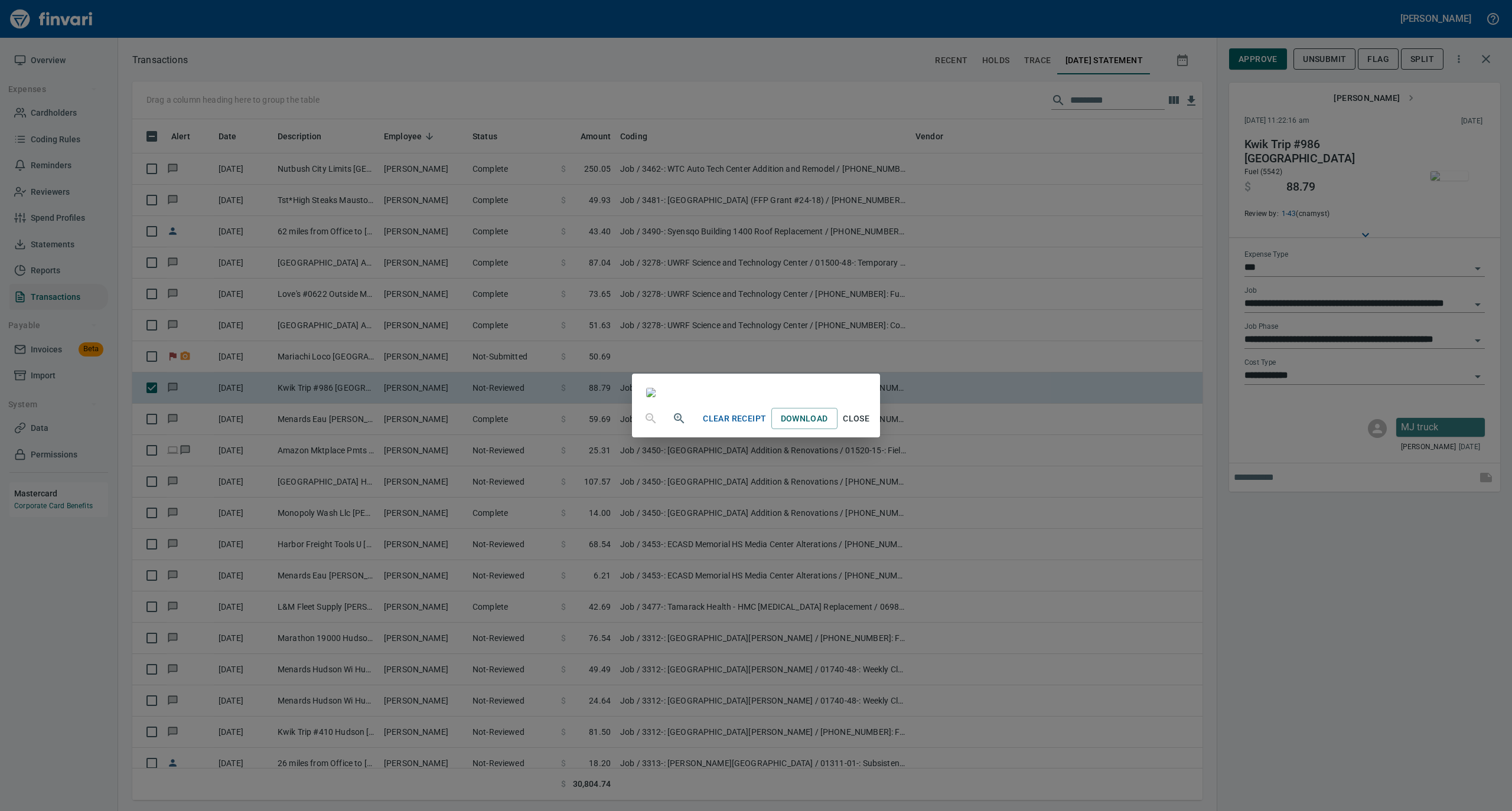
click at [871, 427] on span "Close" at bounding box center [856, 419] width 28 height 15
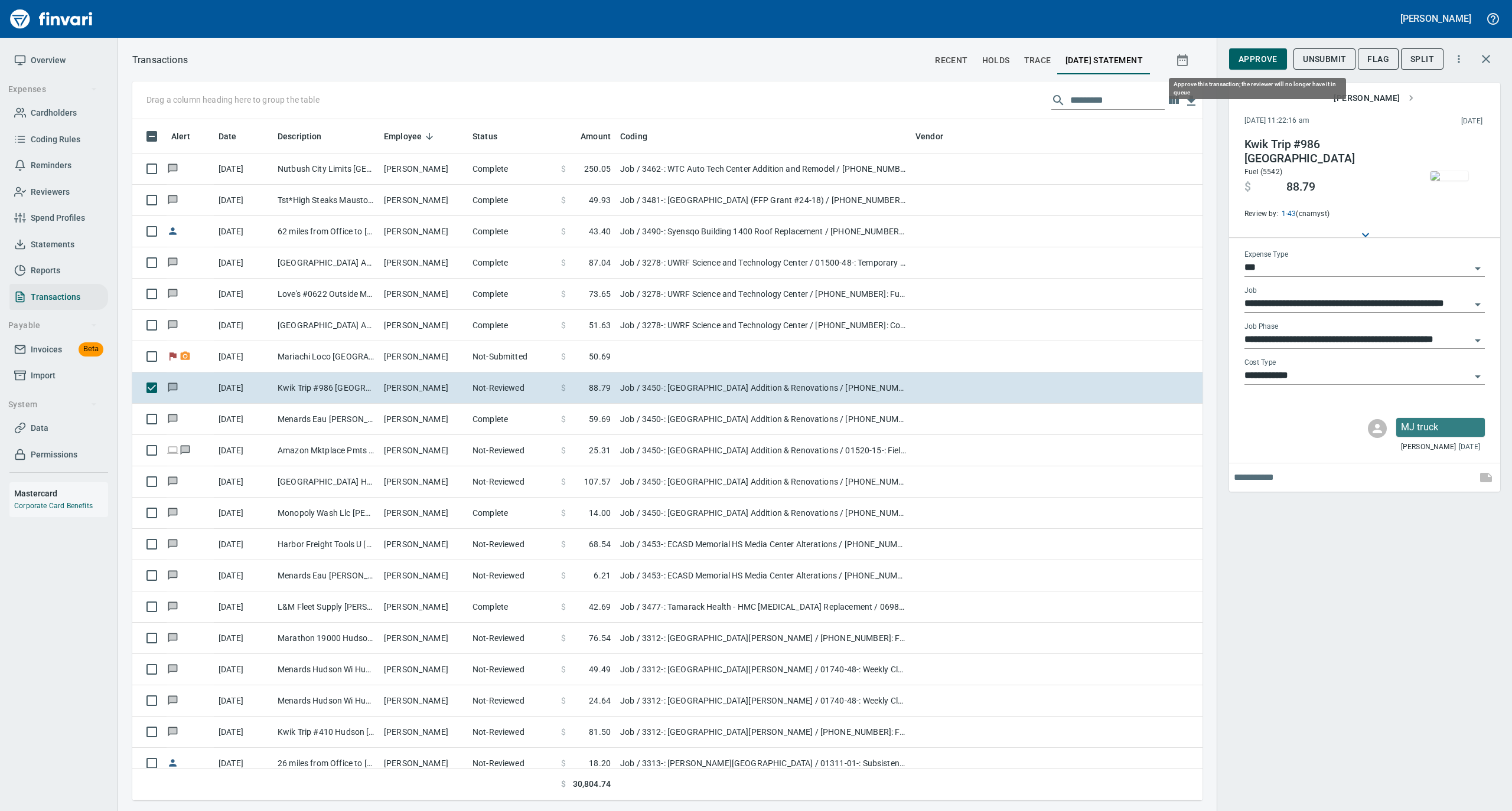
click at [1256, 62] on span "Approve" at bounding box center [1258, 59] width 39 height 15
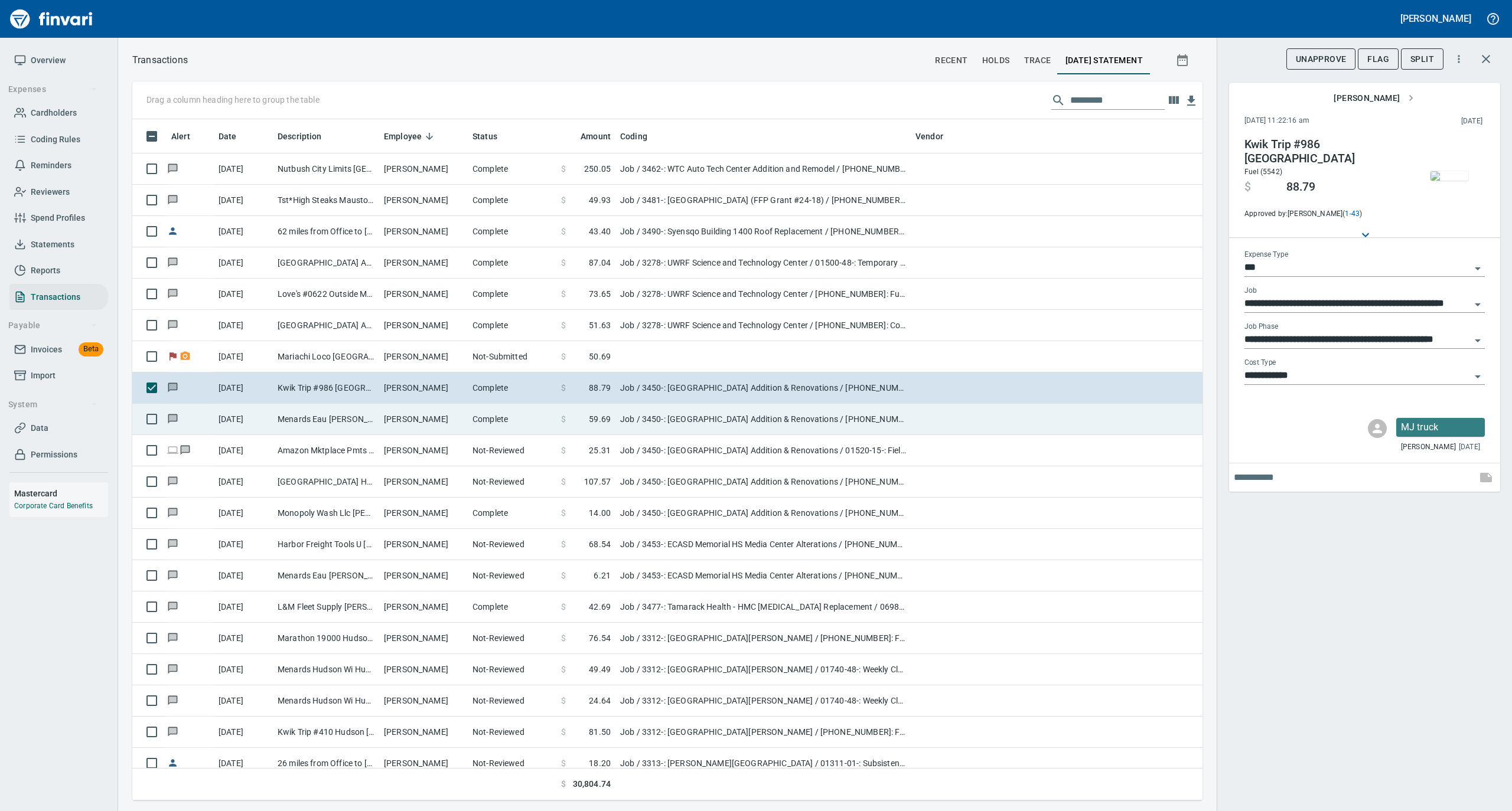
click at [485, 421] on td "Complete" at bounding box center [511, 419] width 89 height 32
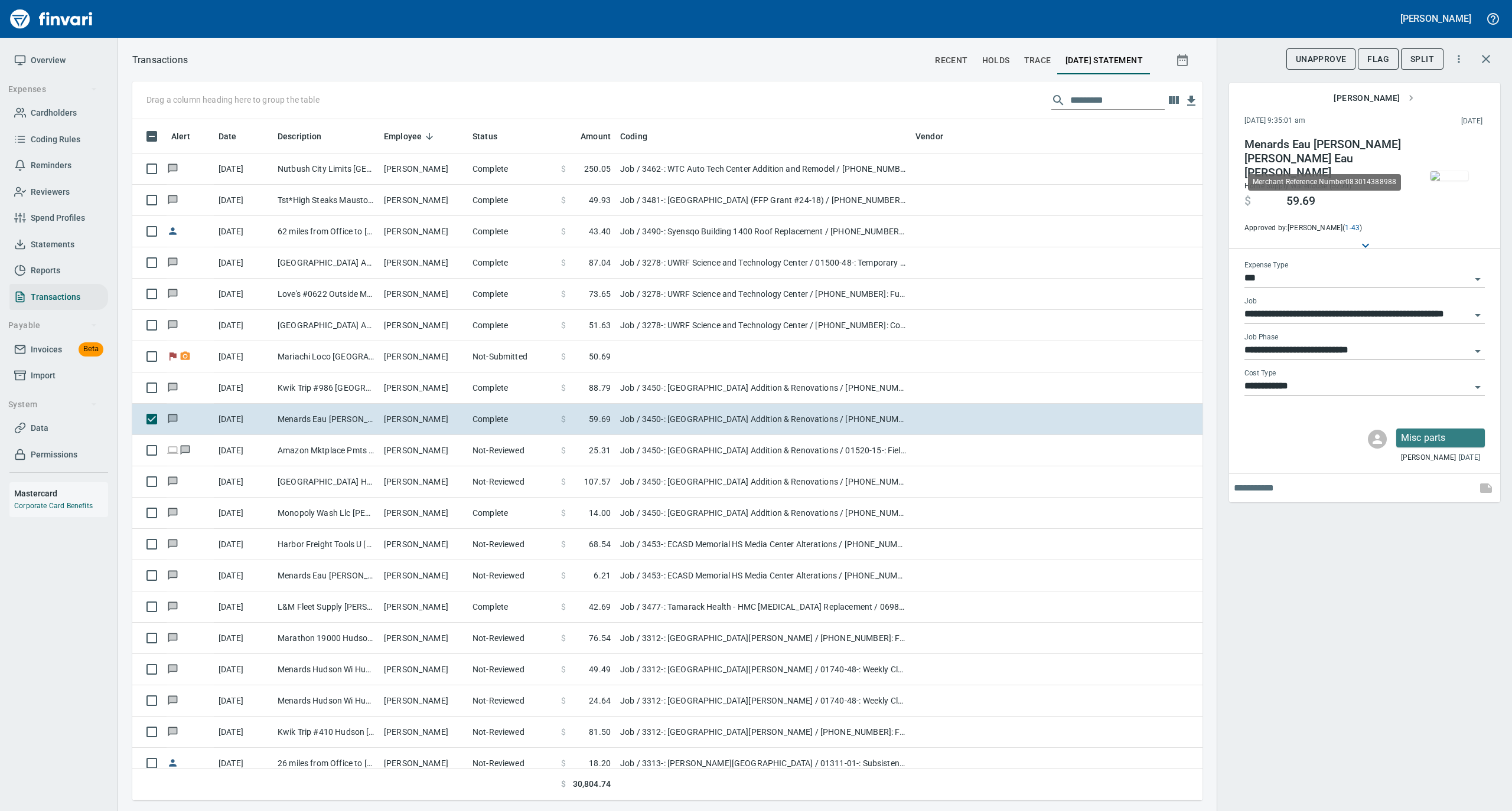
scroll to position [670, 1046]
click at [1446, 171] on img "button" at bounding box center [1449, 176] width 37 height 10
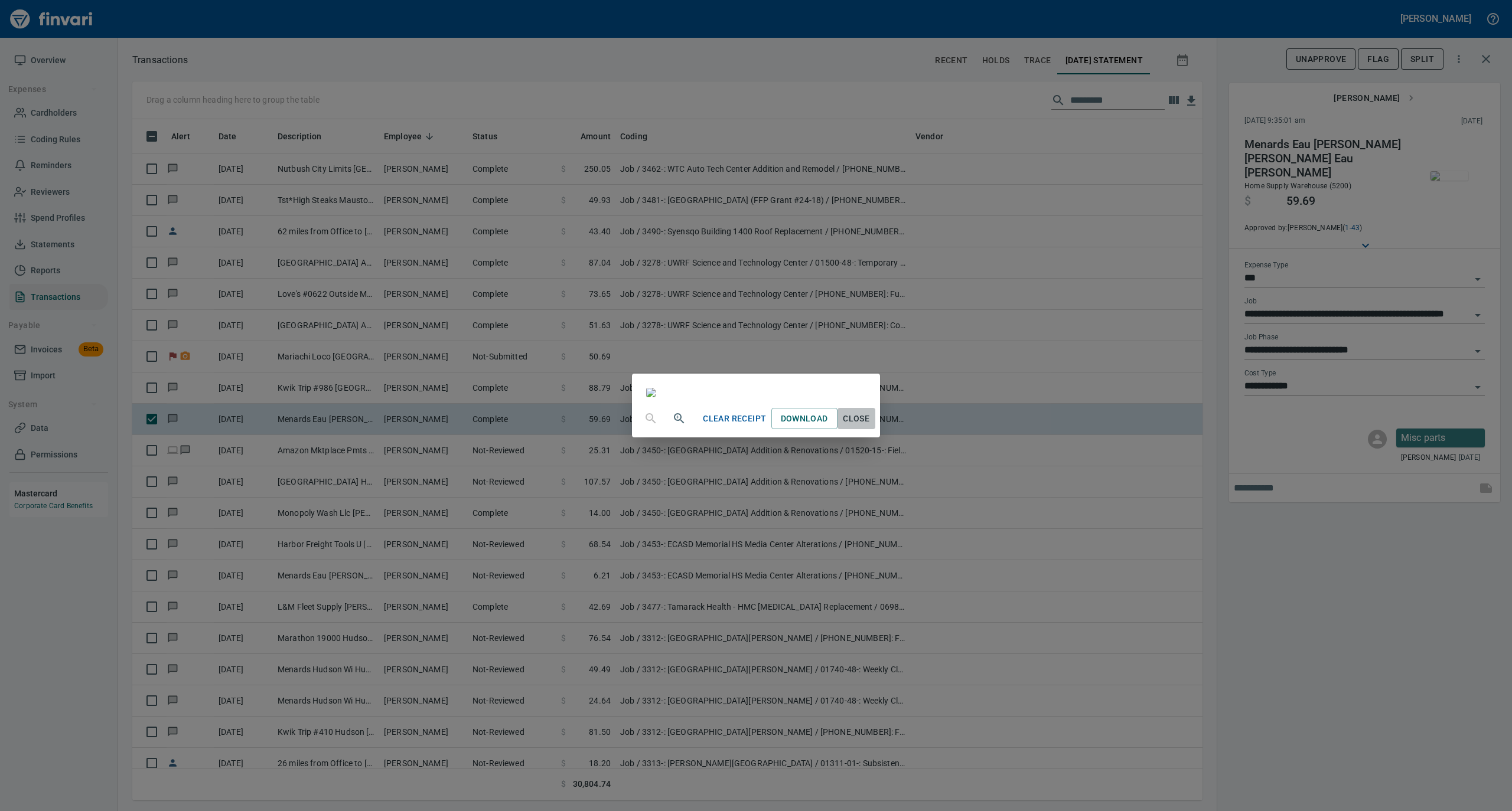
click at [871, 427] on span "Close" at bounding box center [856, 419] width 28 height 15
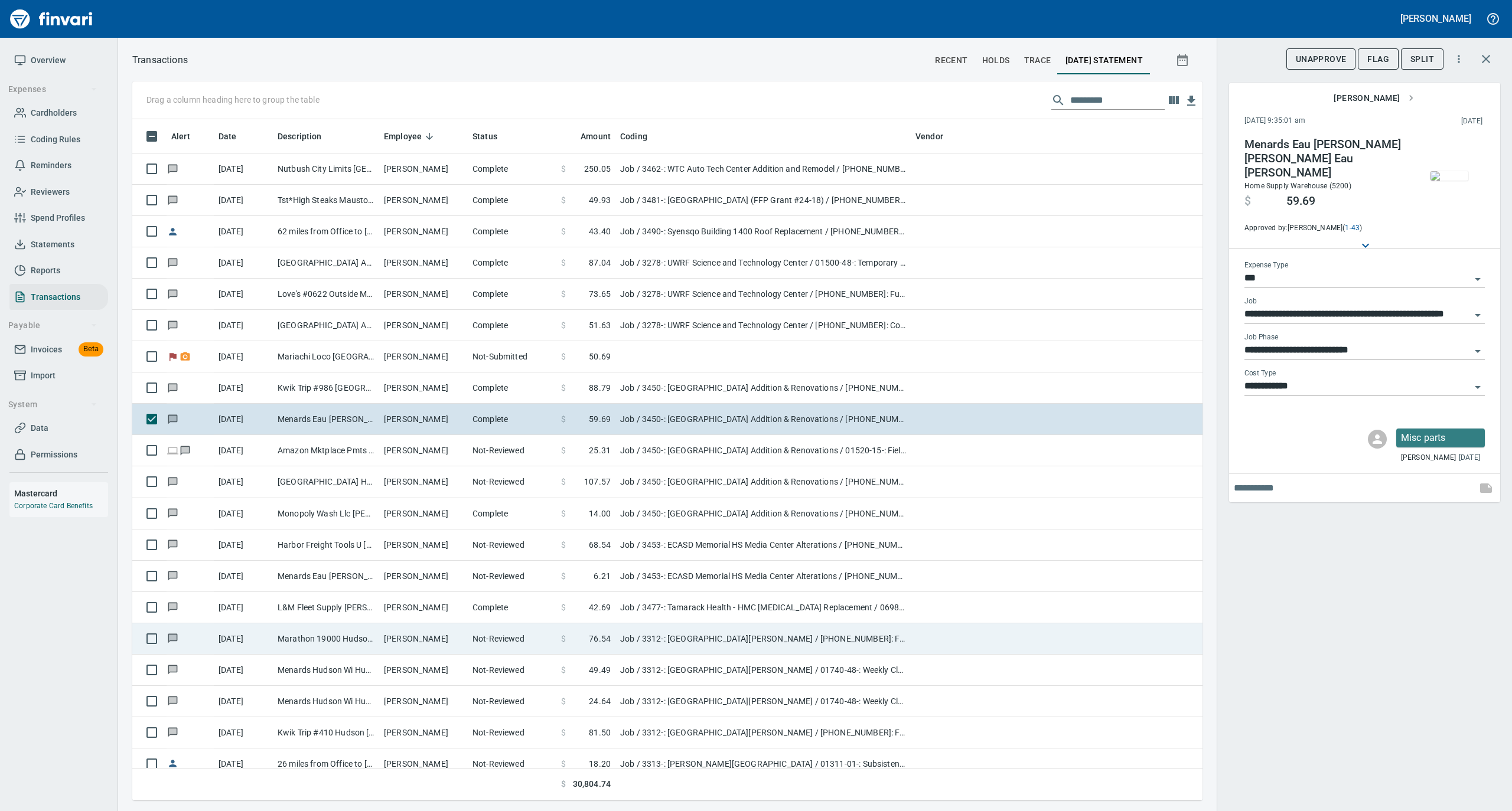
scroll to position [1181, 0]
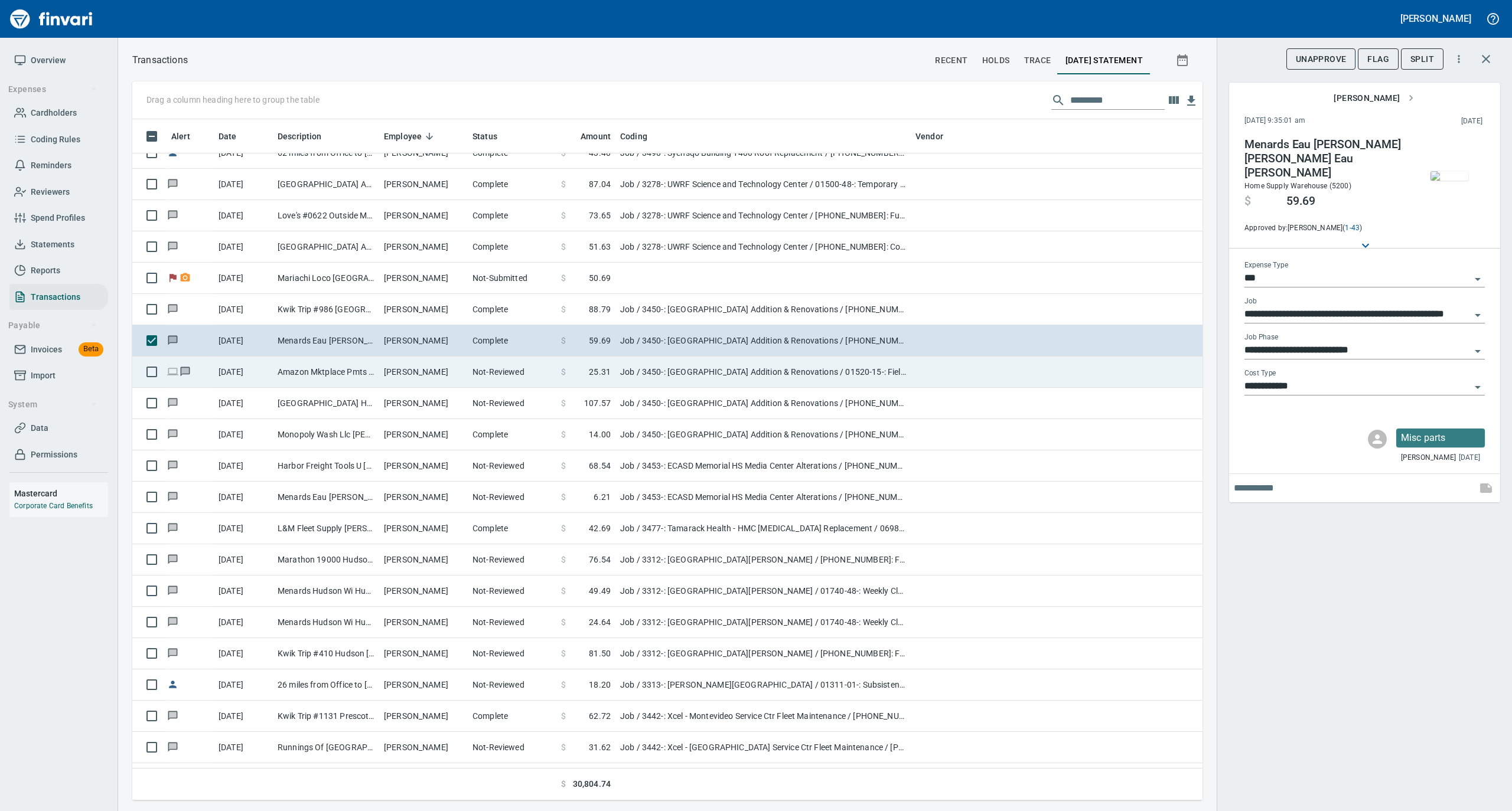
click at [441, 374] on td "[PERSON_NAME]" at bounding box center [423, 372] width 89 height 32
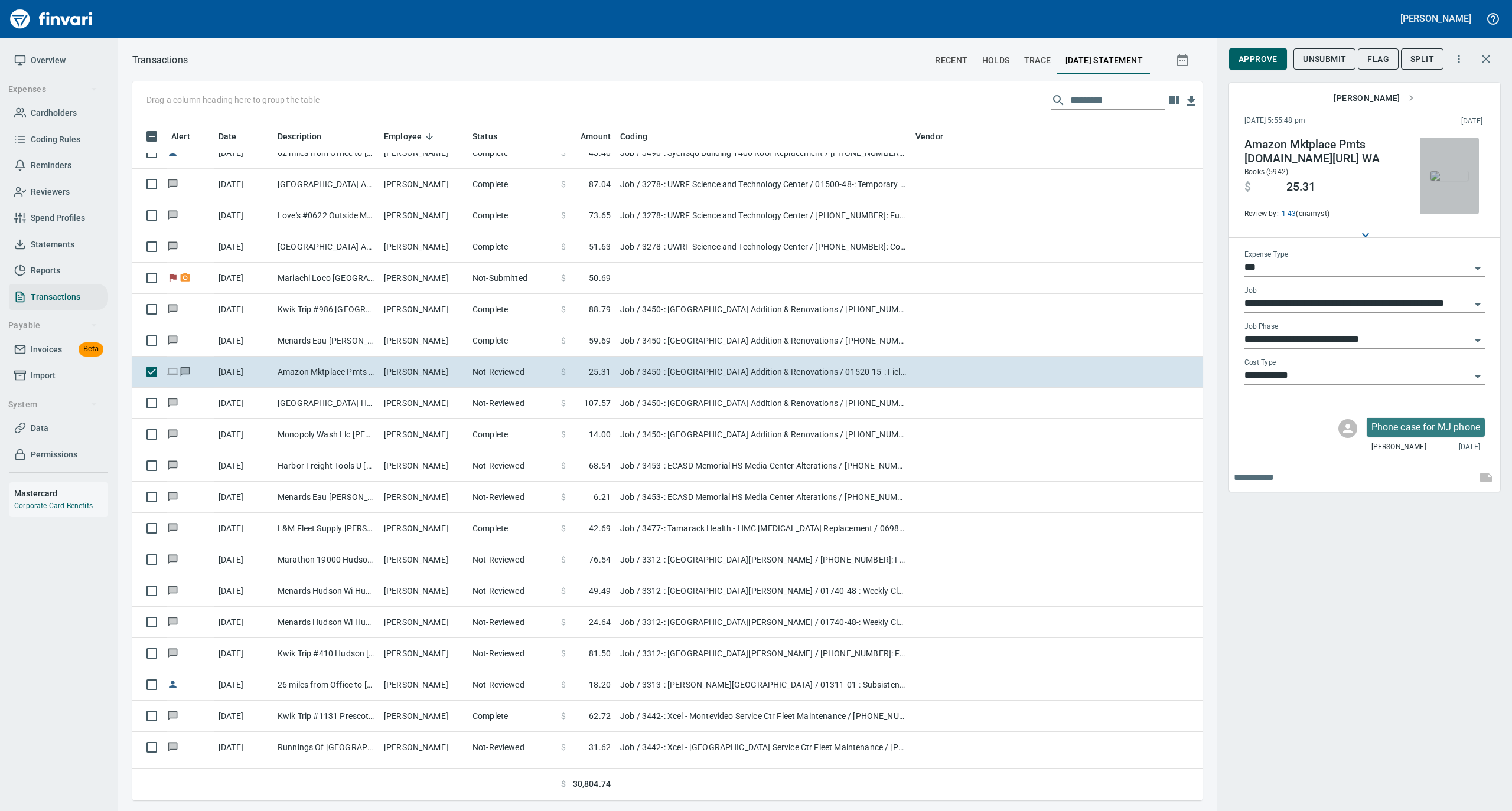
click at [1454, 175] on img "button" at bounding box center [1449, 176] width 37 height 10
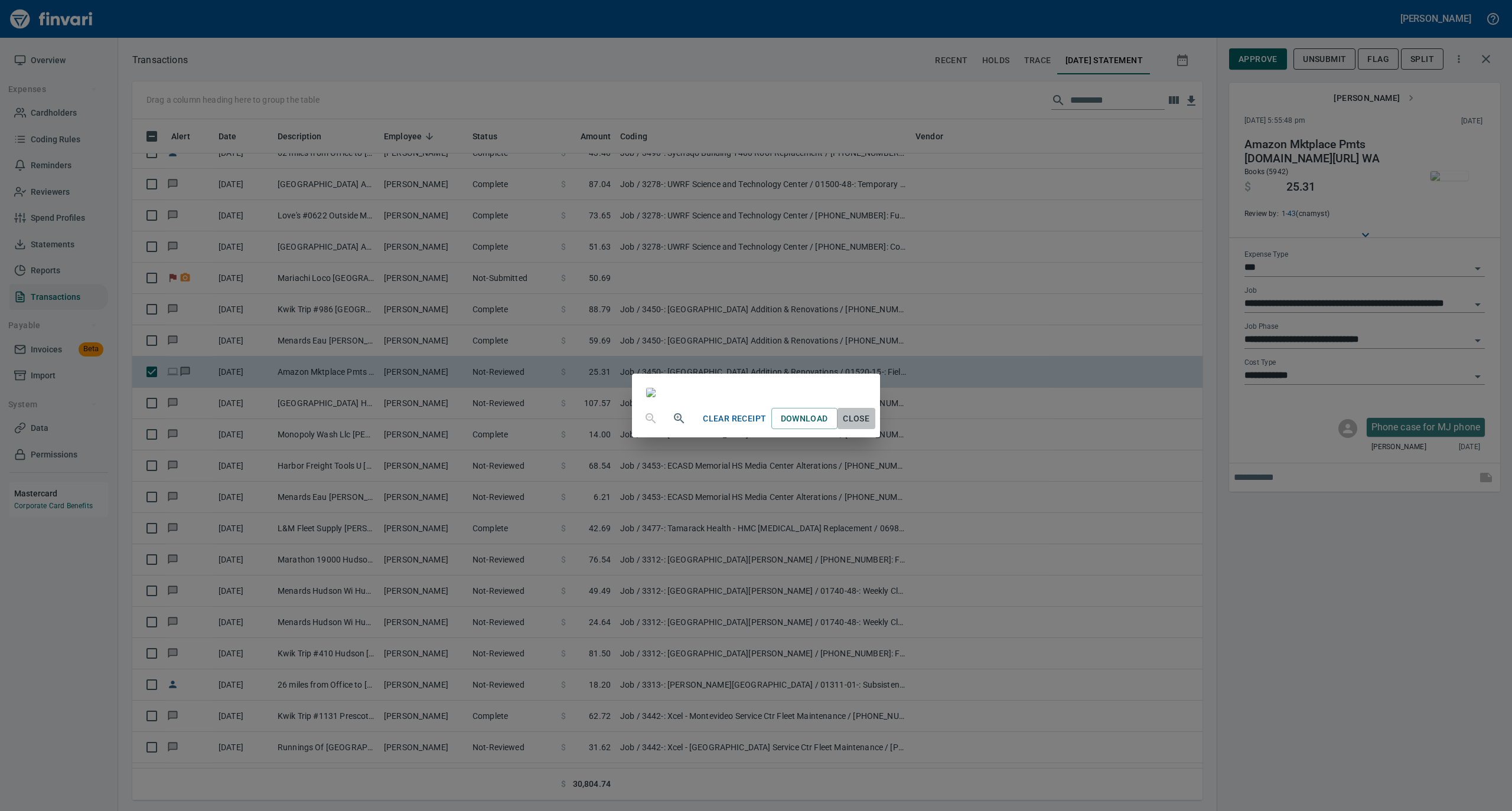
click at [871, 427] on span "Close" at bounding box center [856, 419] width 28 height 15
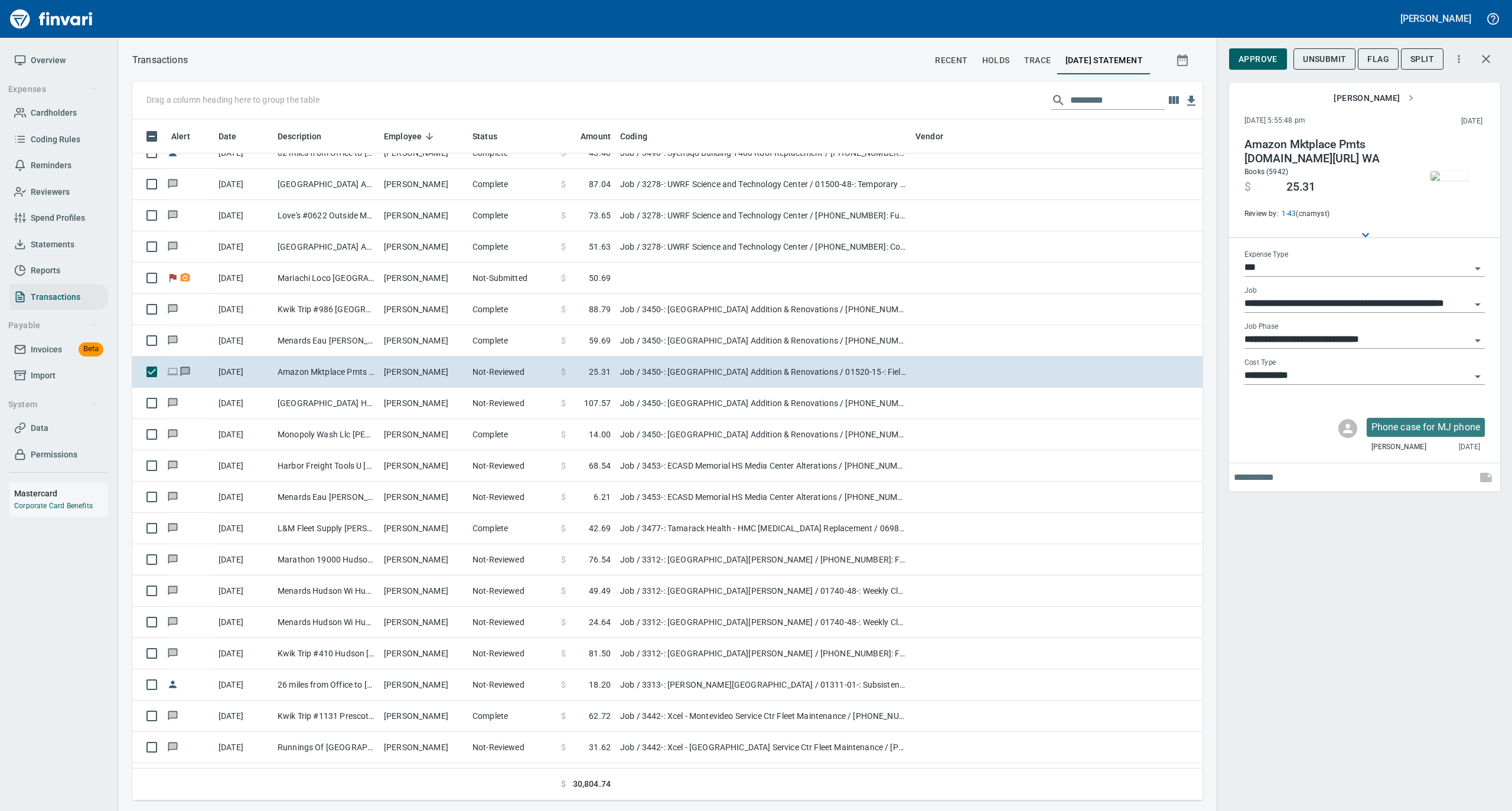
scroll to position [670, 1046]
click at [1257, 63] on span "Approve" at bounding box center [1258, 59] width 39 height 15
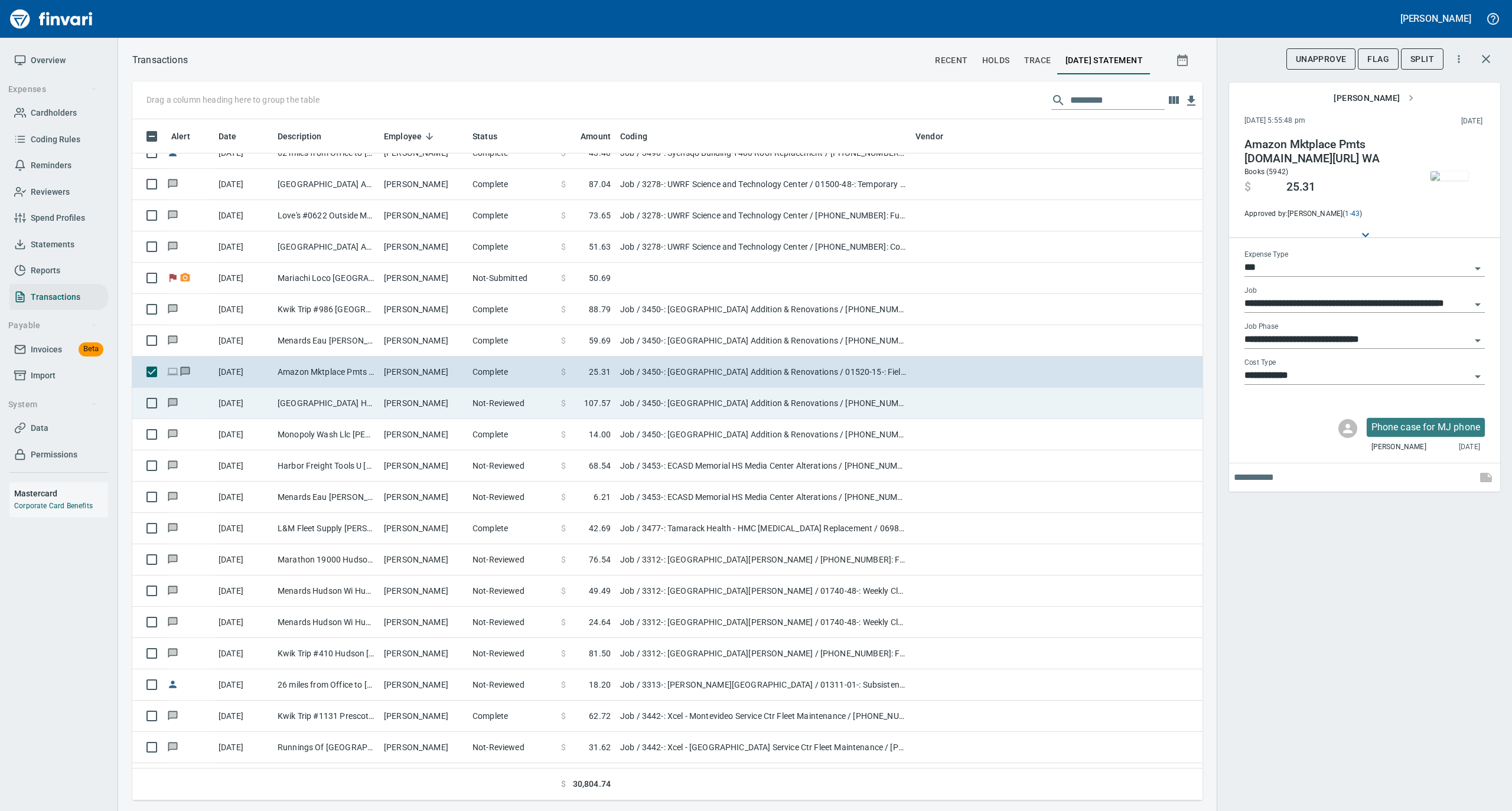
click at [526, 414] on td "Not-Reviewed" at bounding box center [511, 403] width 89 height 32
type input "**********"
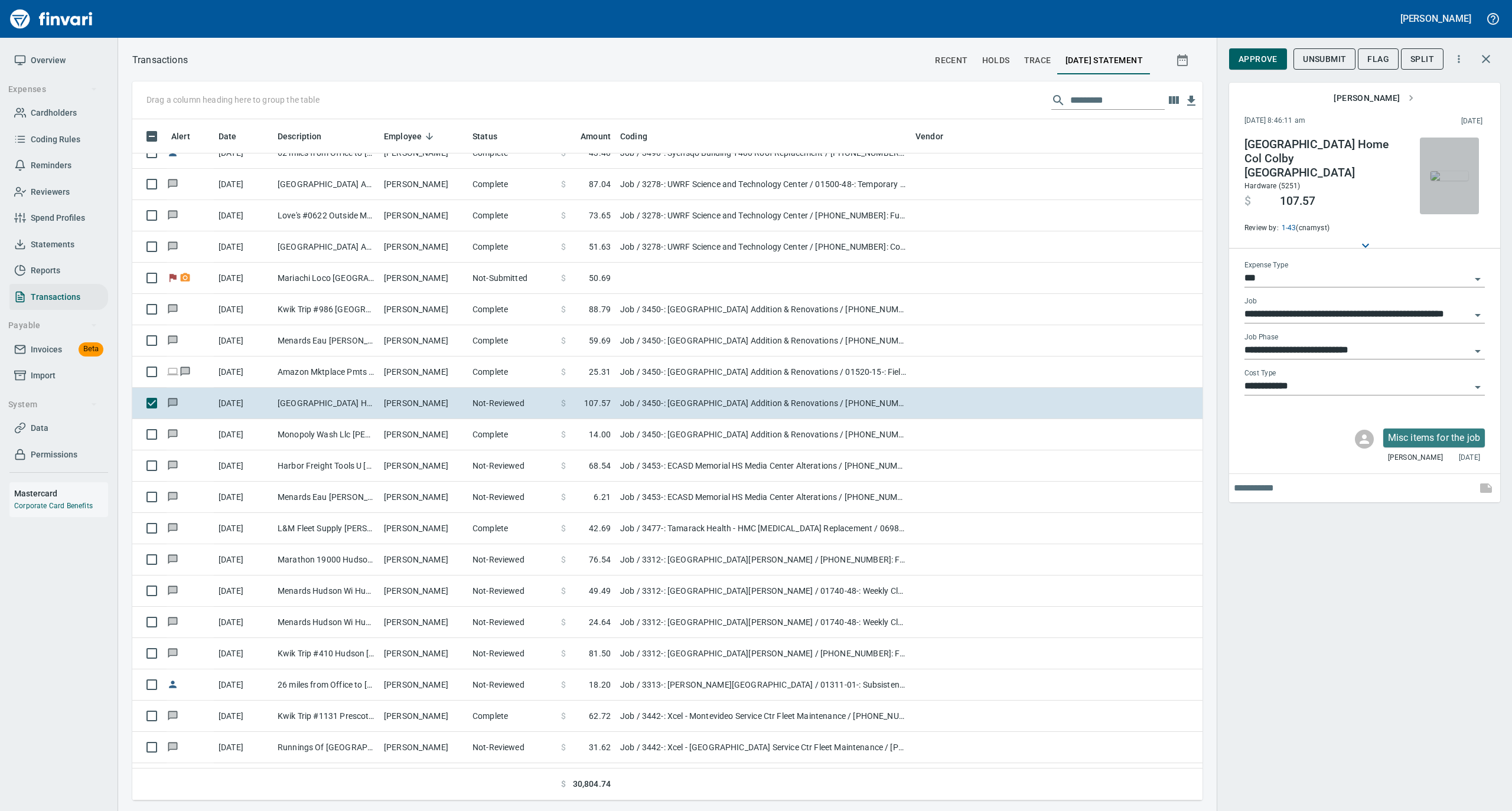
click at [1440, 173] on img "button" at bounding box center [1449, 176] width 37 height 10
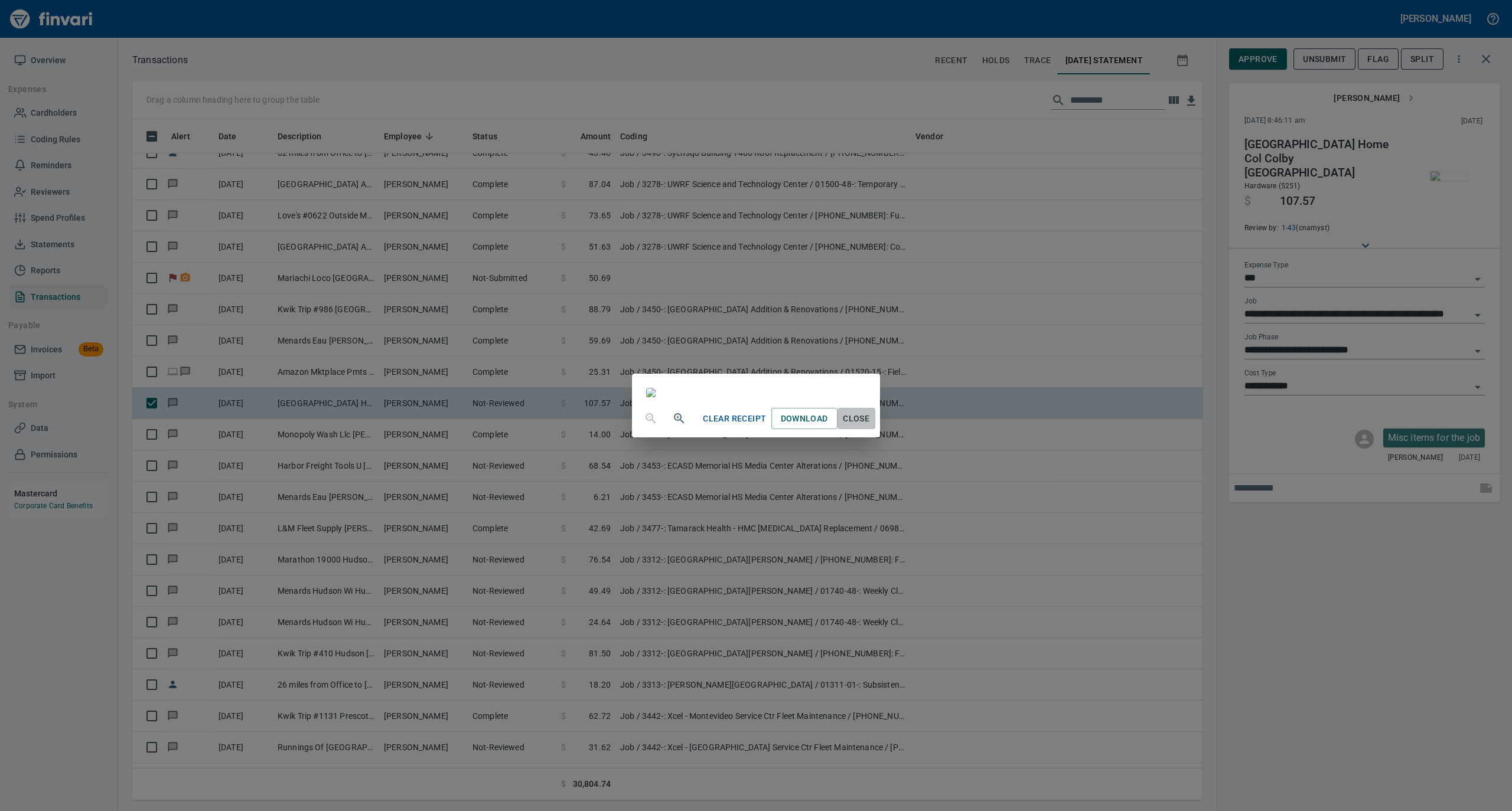
click at [871, 427] on span "Close" at bounding box center [856, 419] width 28 height 15
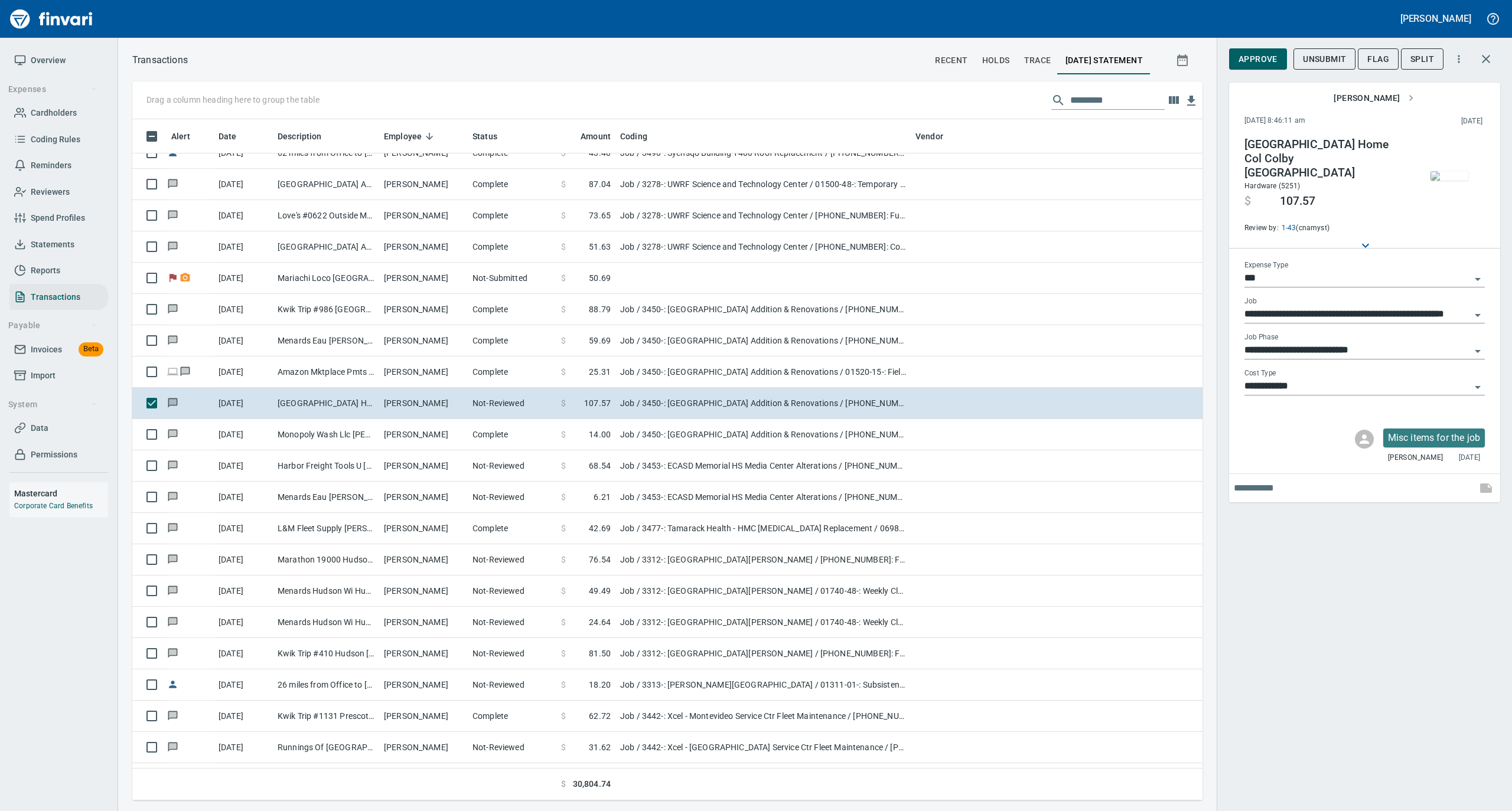
scroll to position [670, 1046]
click at [1449, 172] on img "button" at bounding box center [1449, 176] width 37 height 10
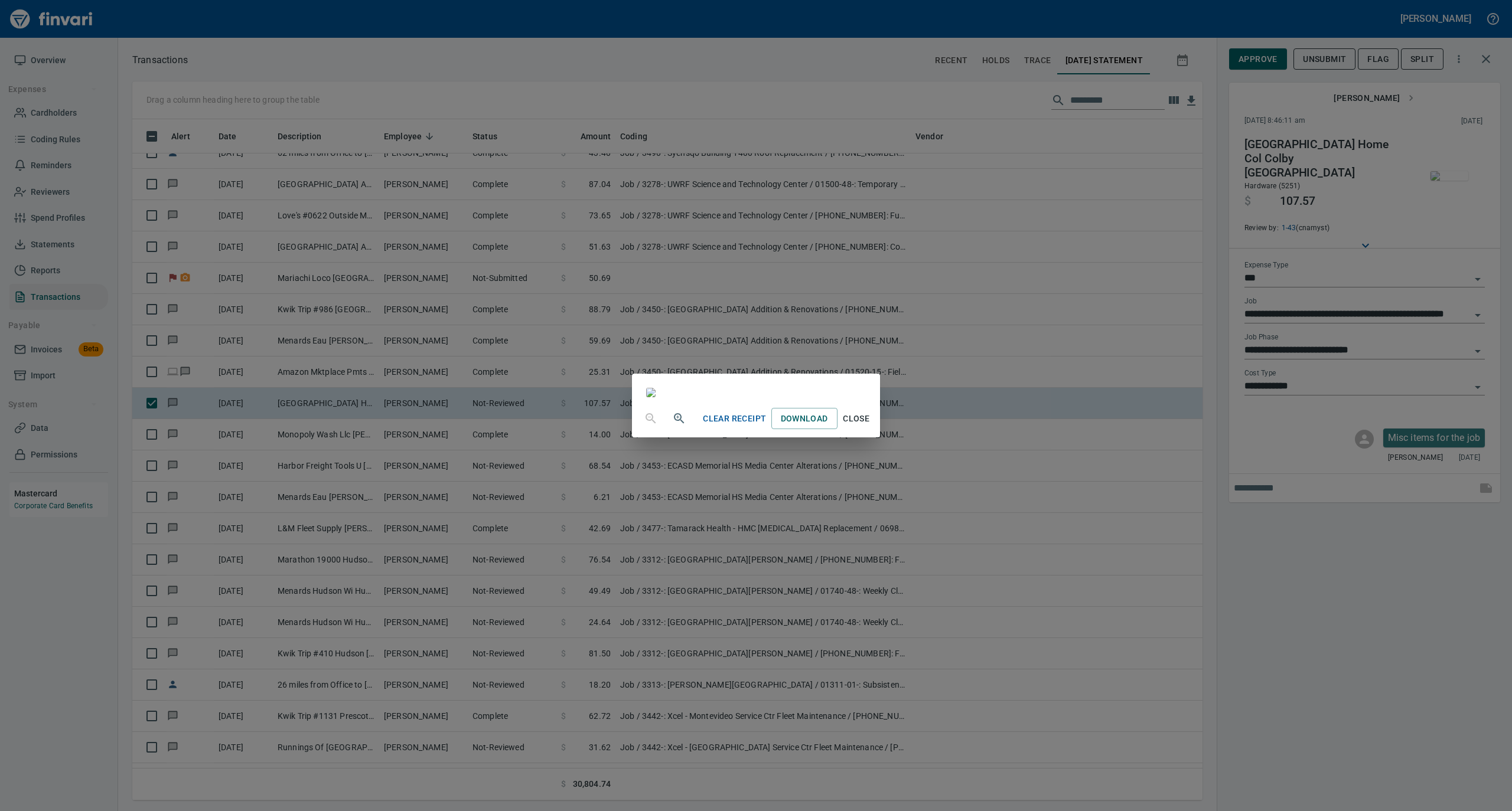
click at [871, 427] on span "Close" at bounding box center [856, 419] width 28 height 15
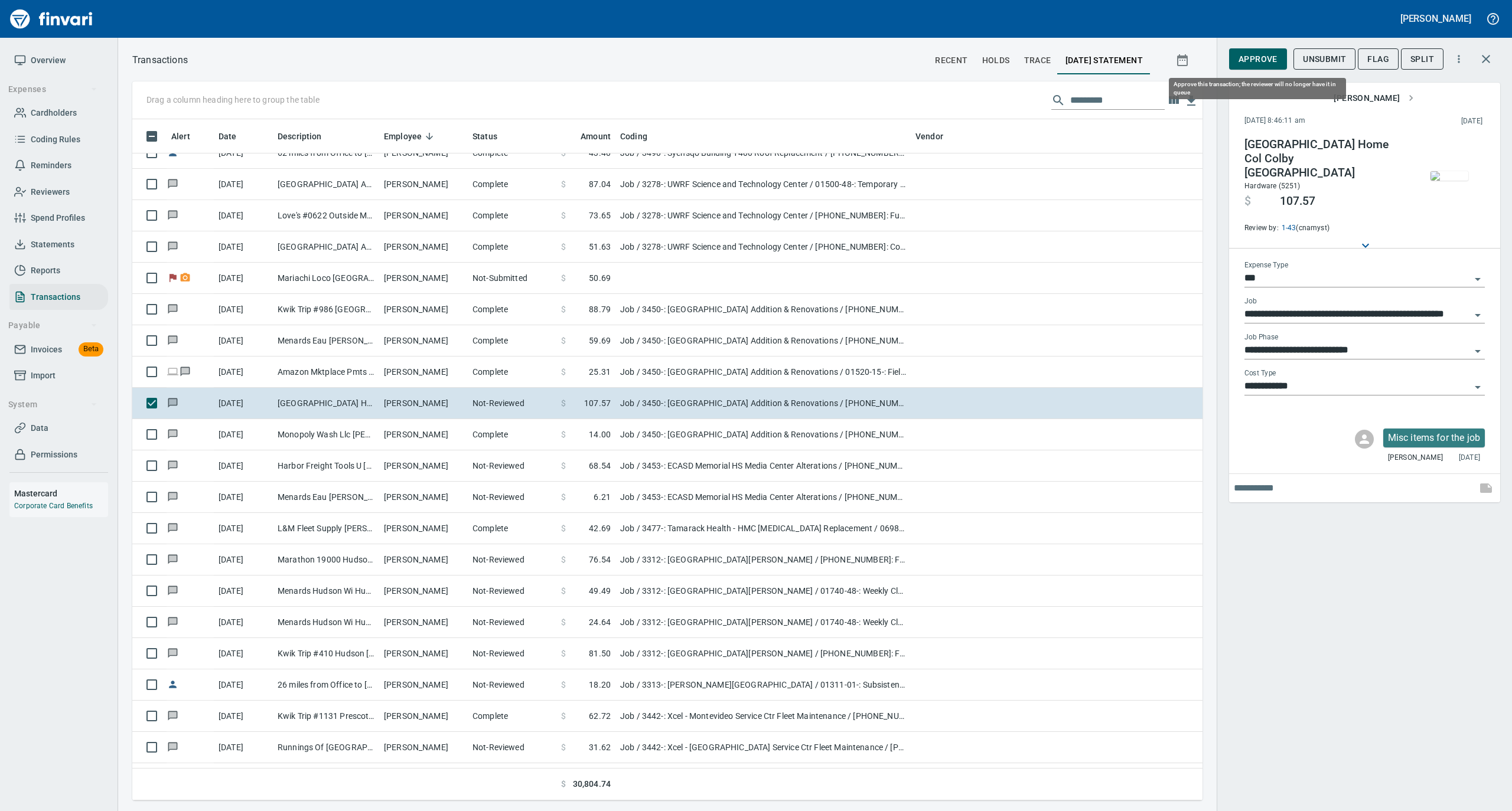
click at [1251, 59] on span "Approve" at bounding box center [1258, 59] width 39 height 15
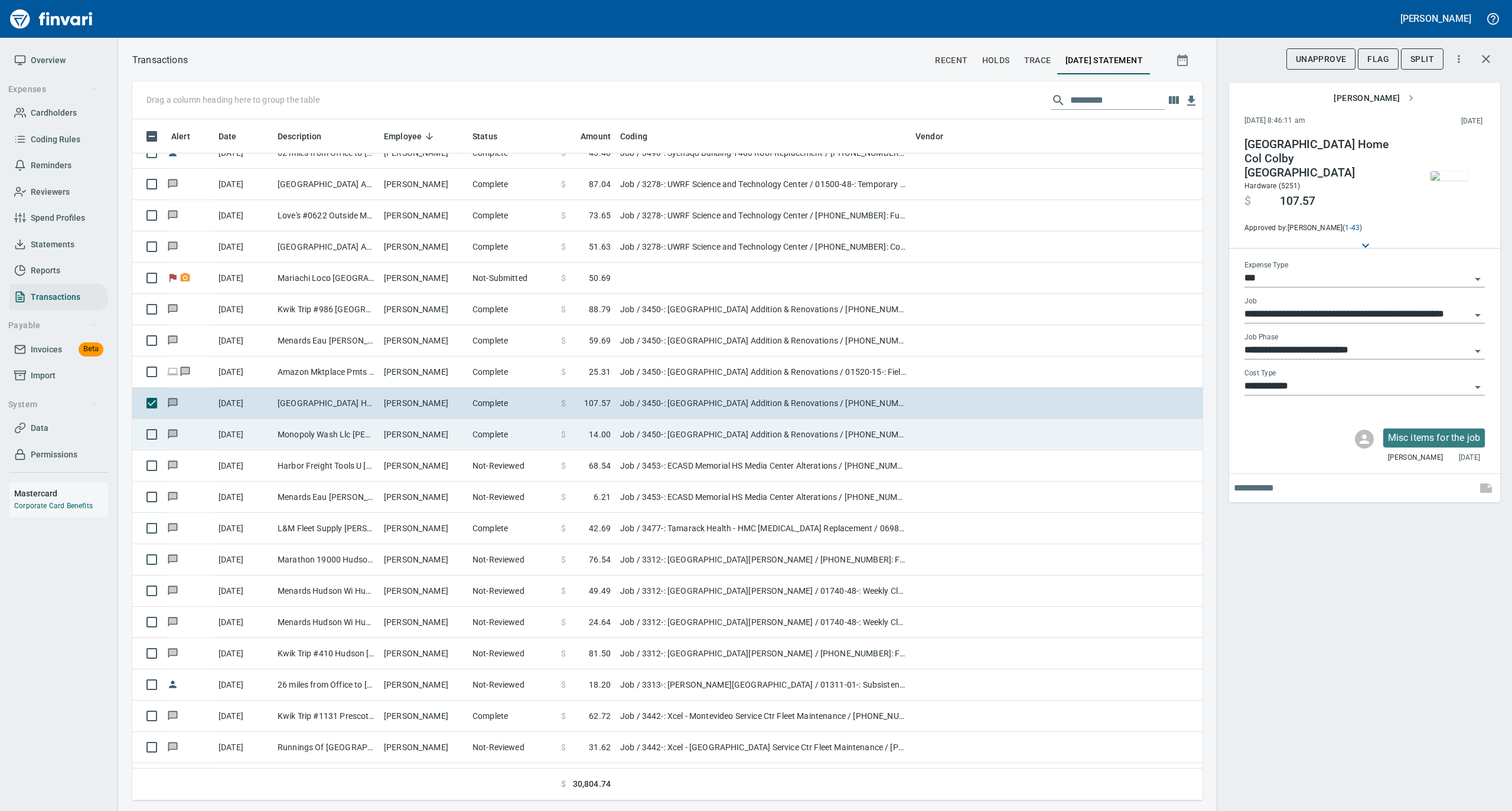
click at [487, 435] on td "Complete" at bounding box center [511, 435] width 89 height 32
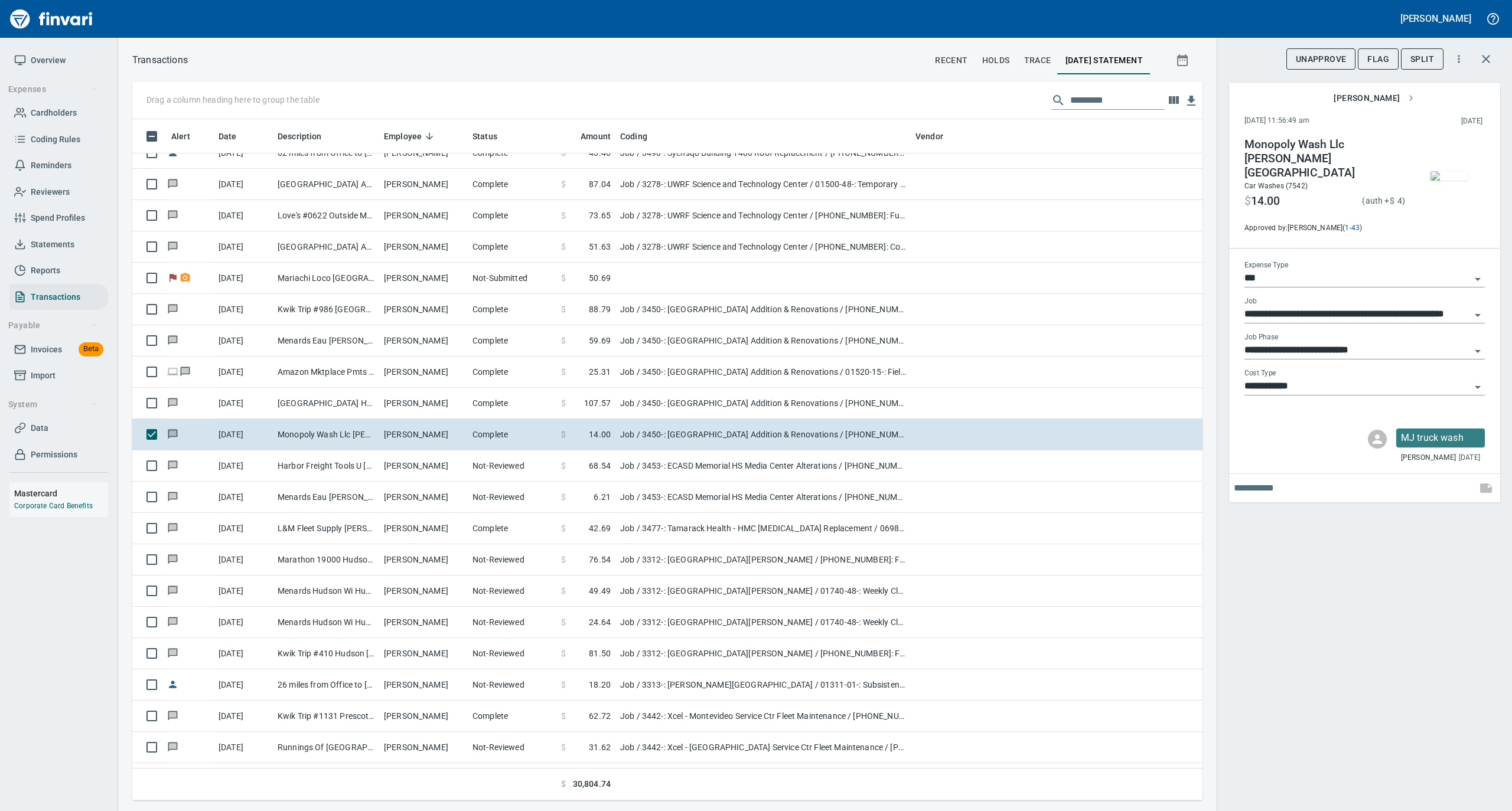
scroll to position [670, 1046]
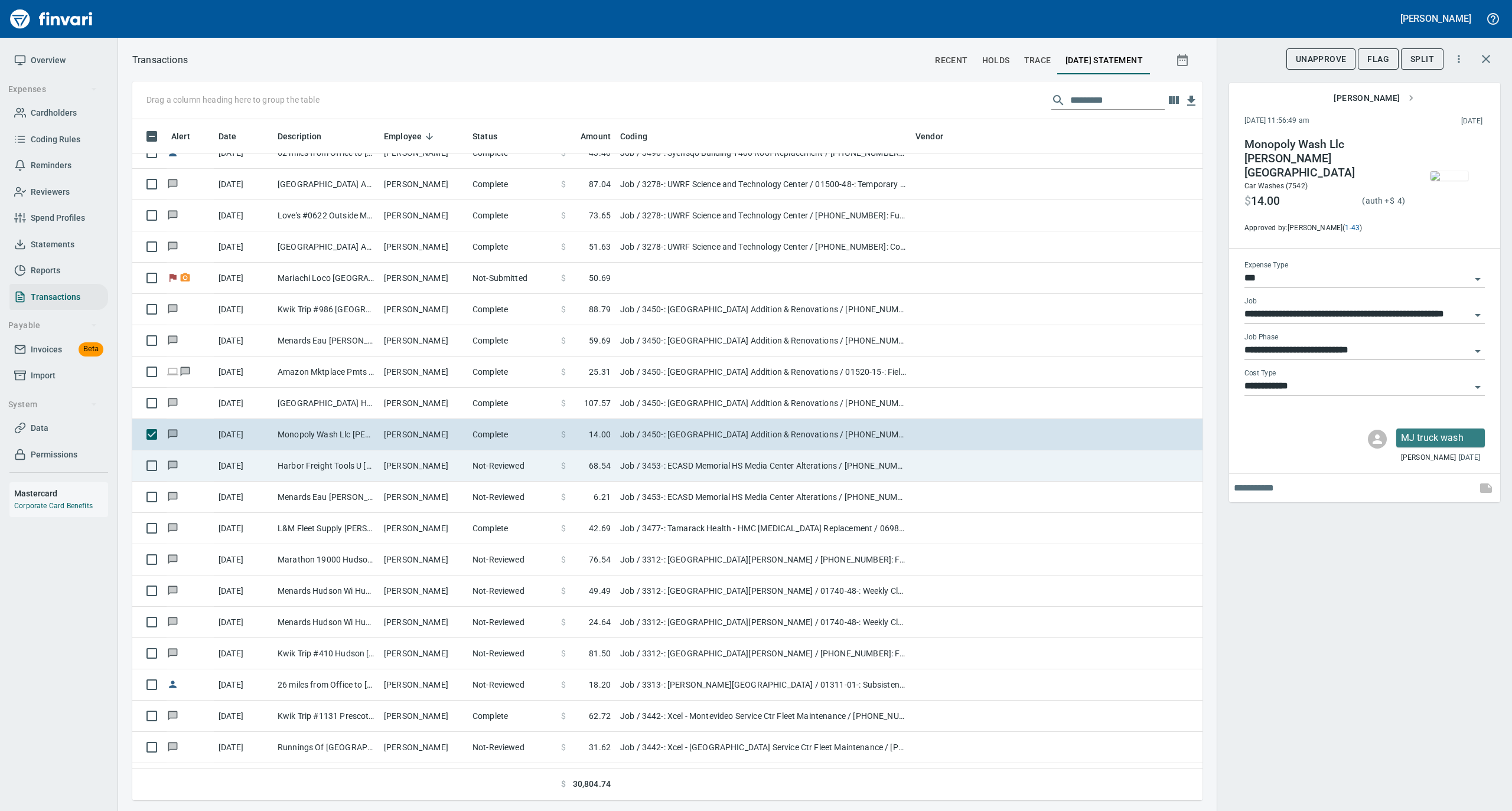
click at [353, 459] on td "Harbor Freight Tools U [GEOGRAPHIC_DATA] WI" at bounding box center [326, 466] width 106 height 32
type input "**********"
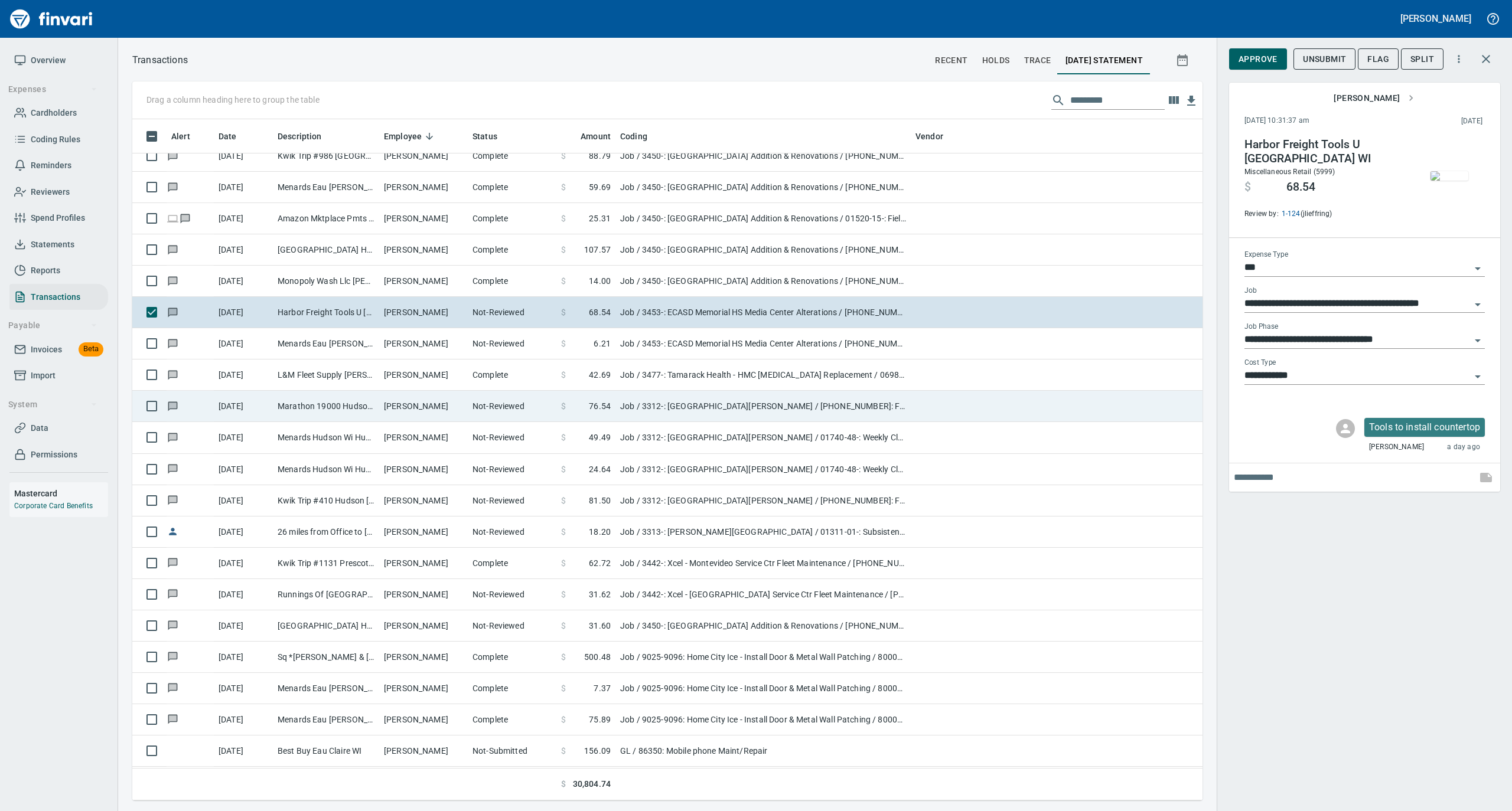
scroll to position [1338, 0]
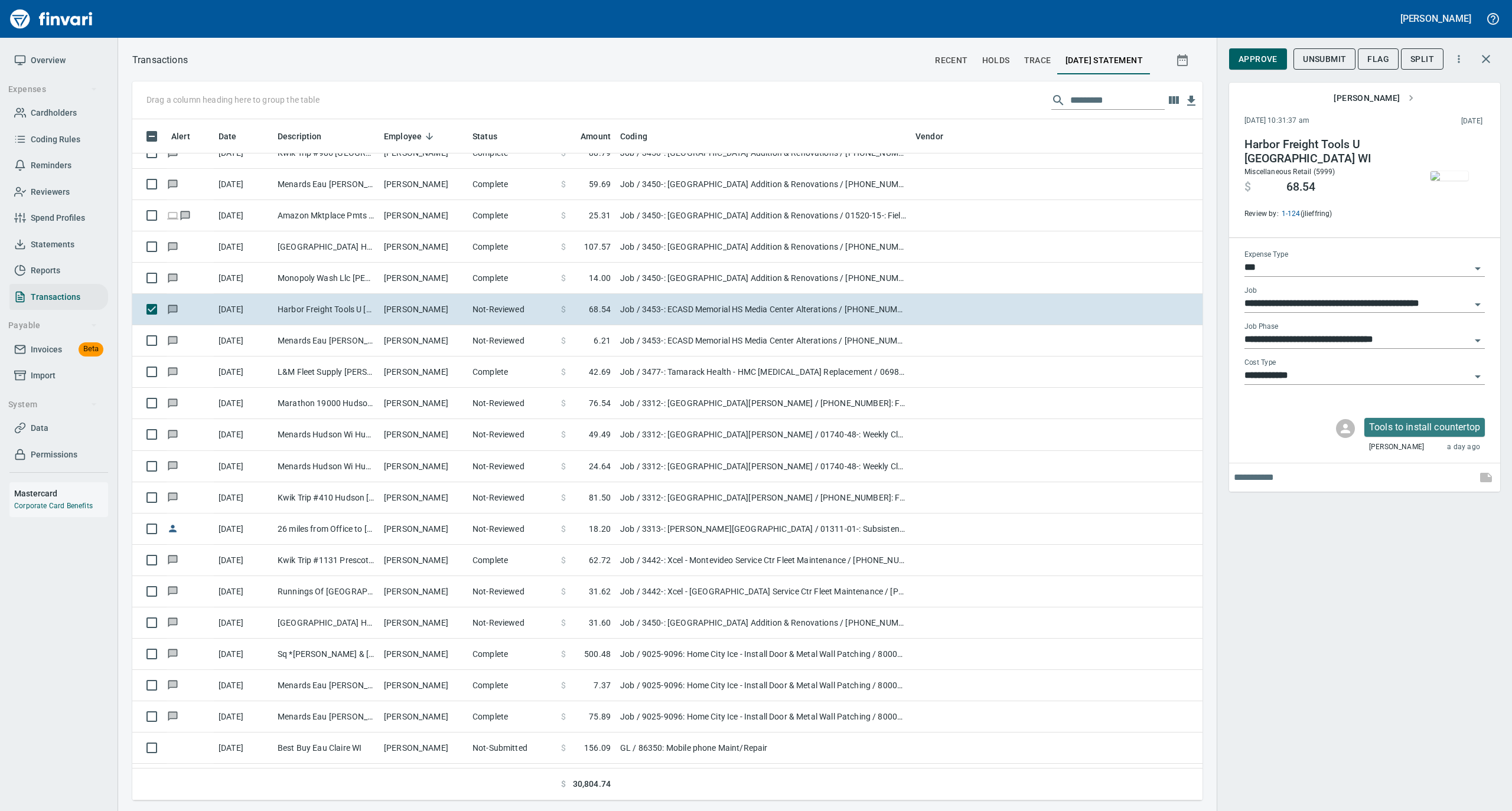
click at [1458, 171] on img "button" at bounding box center [1449, 176] width 37 height 10
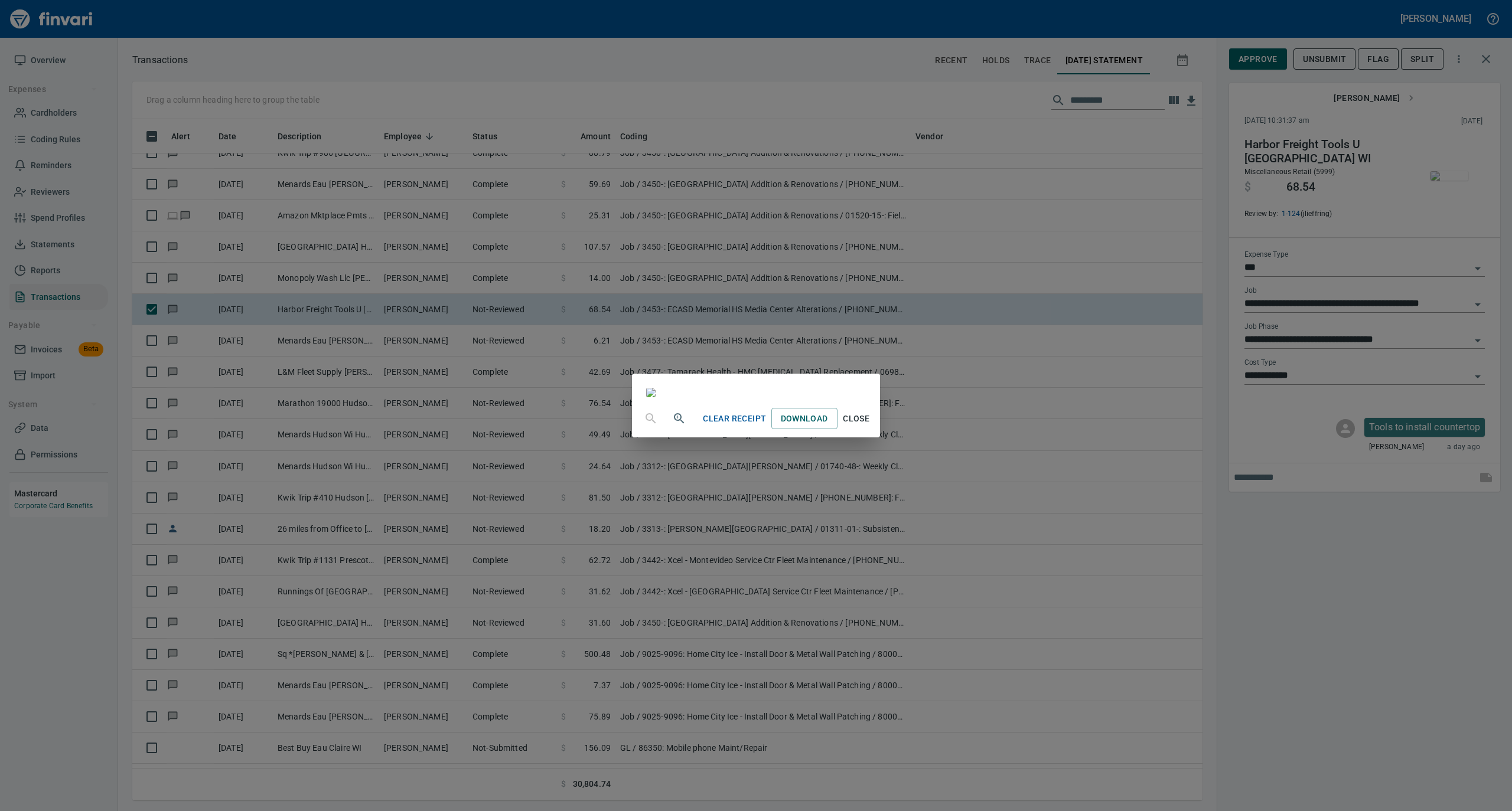
click at [871, 427] on span "Close" at bounding box center [856, 419] width 28 height 15
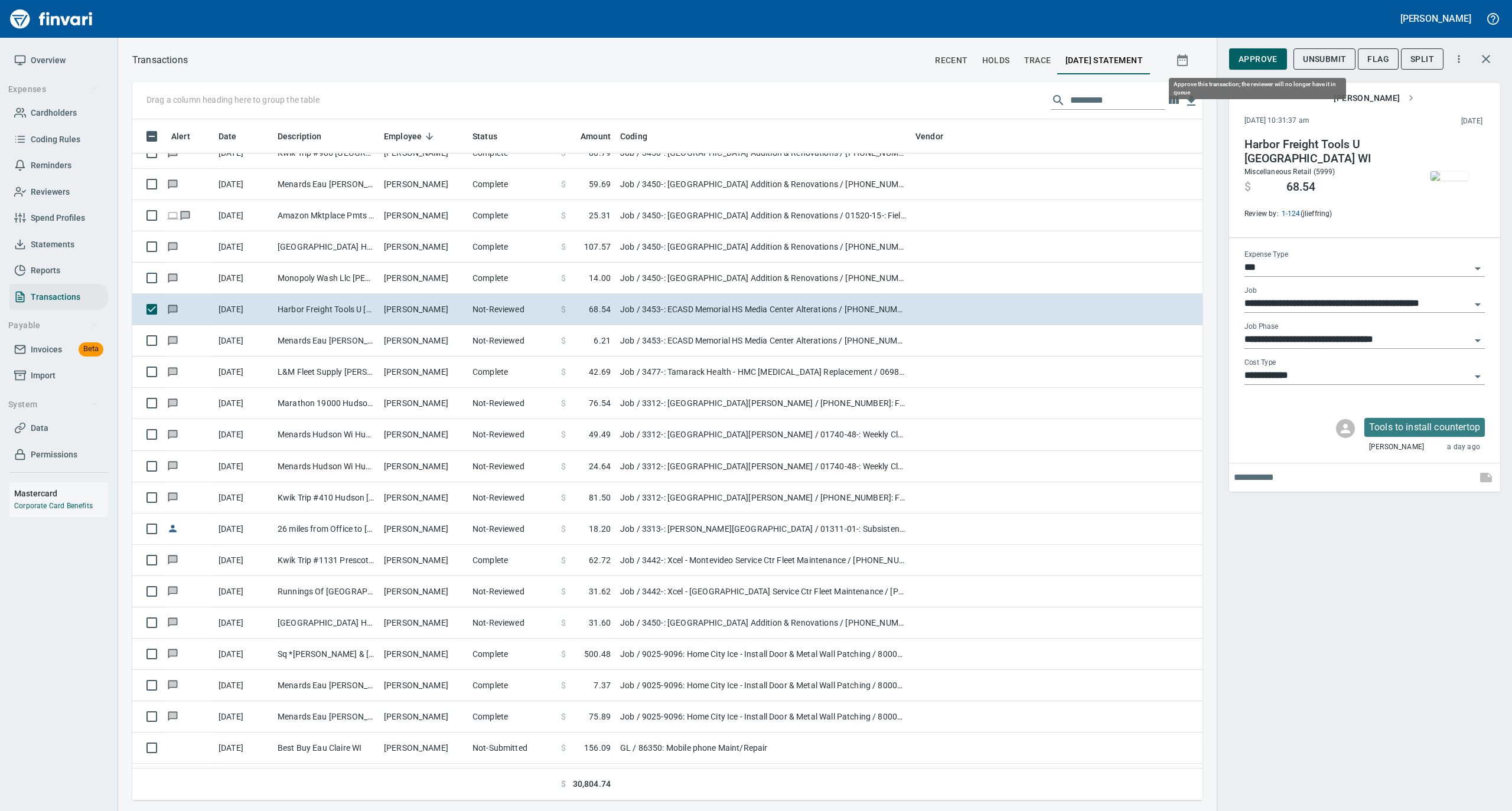
click at [1267, 63] on span "Approve" at bounding box center [1258, 59] width 39 height 15
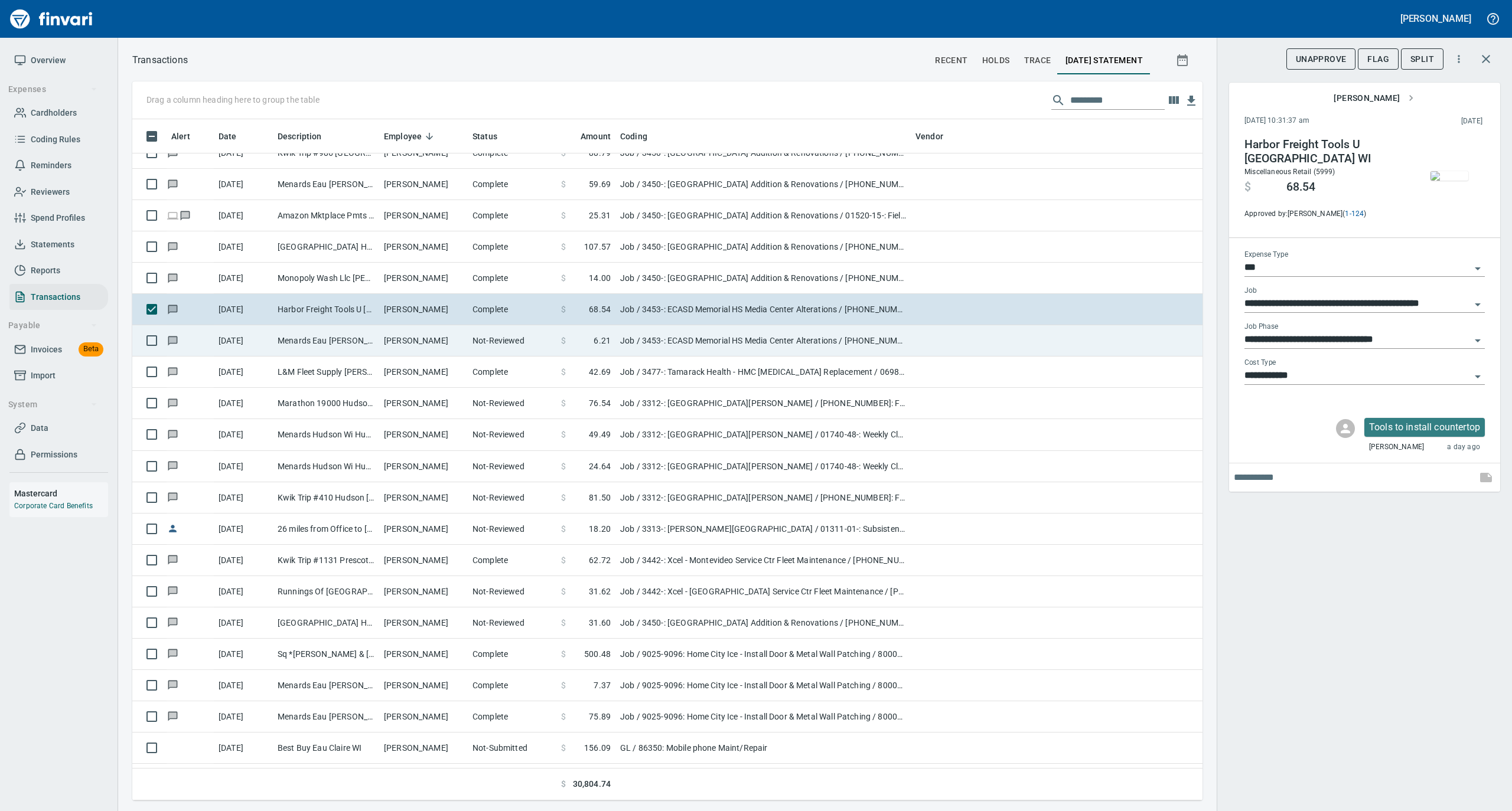
click at [437, 346] on td "[PERSON_NAME]" at bounding box center [423, 340] width 89 height 32
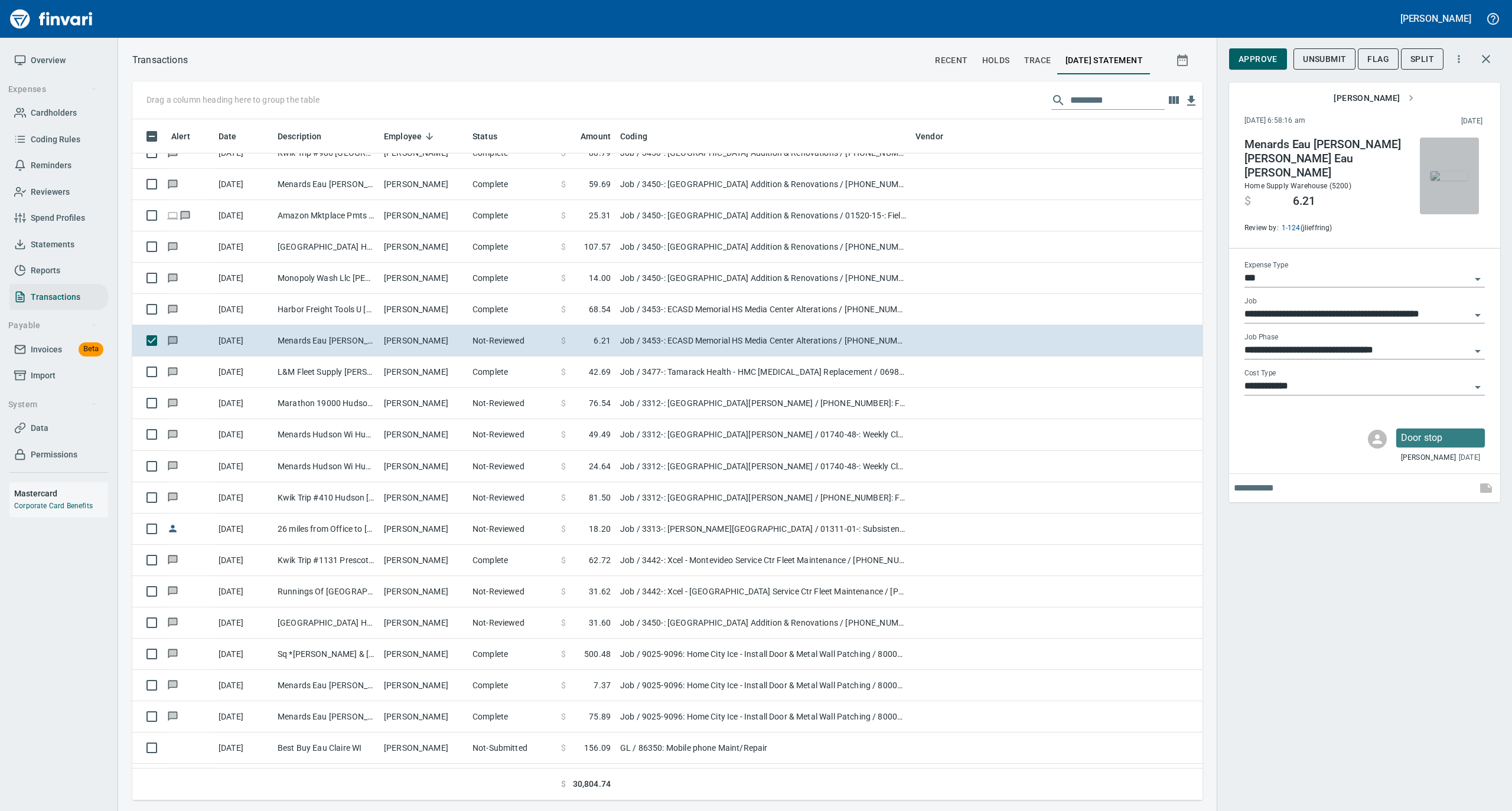
click at [1445, 171] on img "button" at bounding box center [1449, 176] width 37 height 10
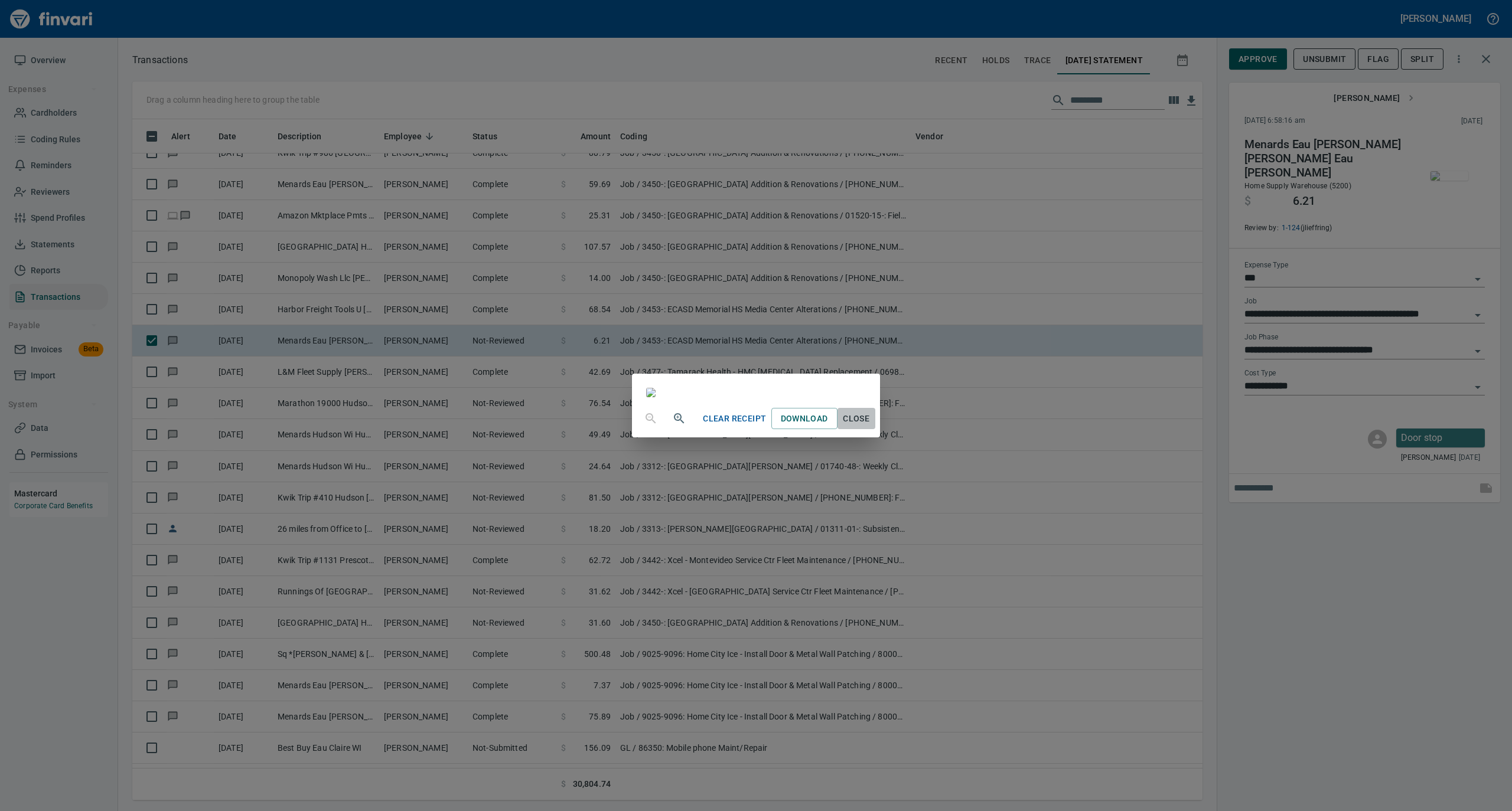
click at [871, 427] on span "Close" at bounding box center [856, 419] width 28 height 15
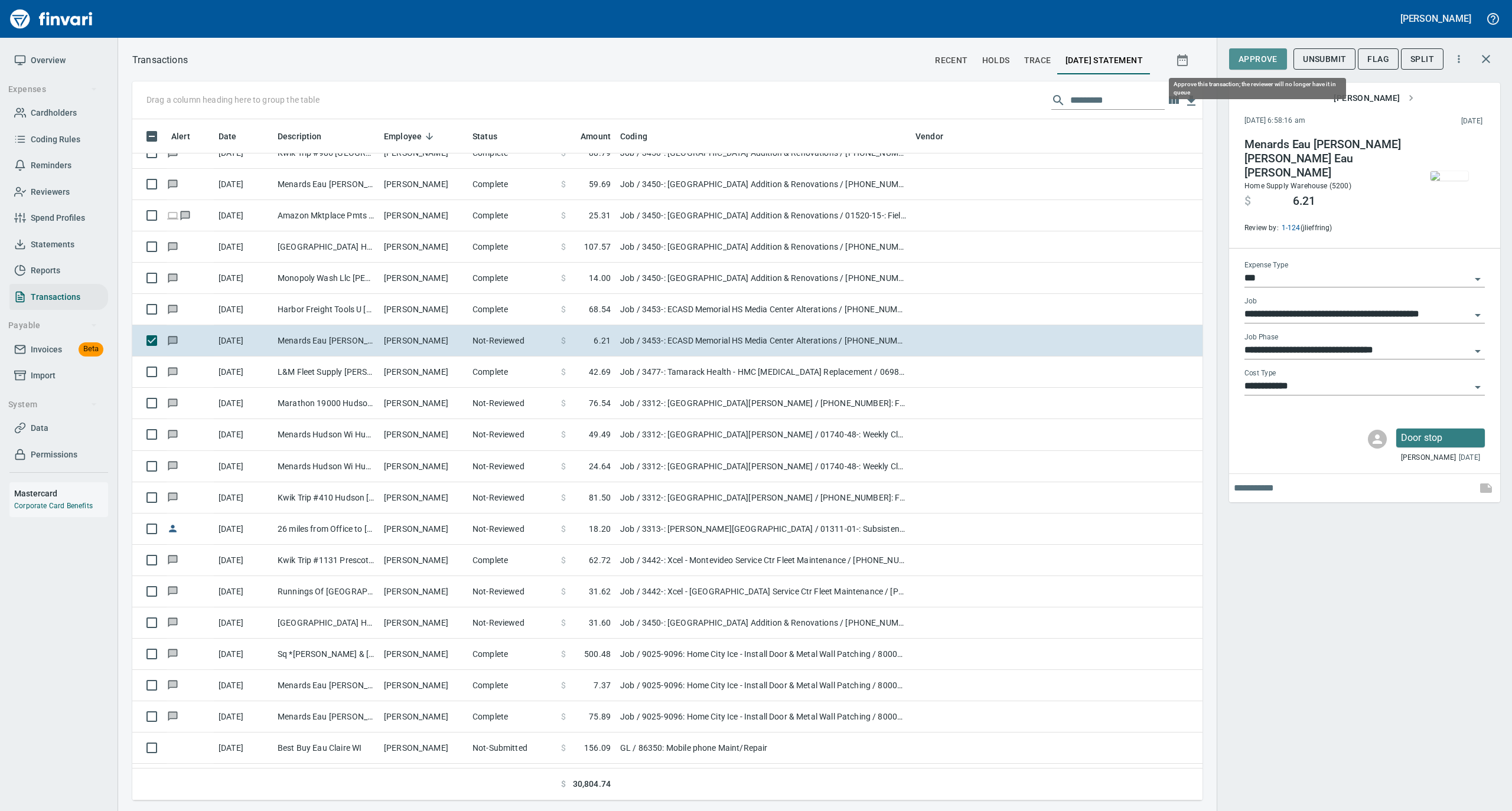
click at [1258, 55] on span "Approve" at bounding box center [1258, 59] width 39 height 15
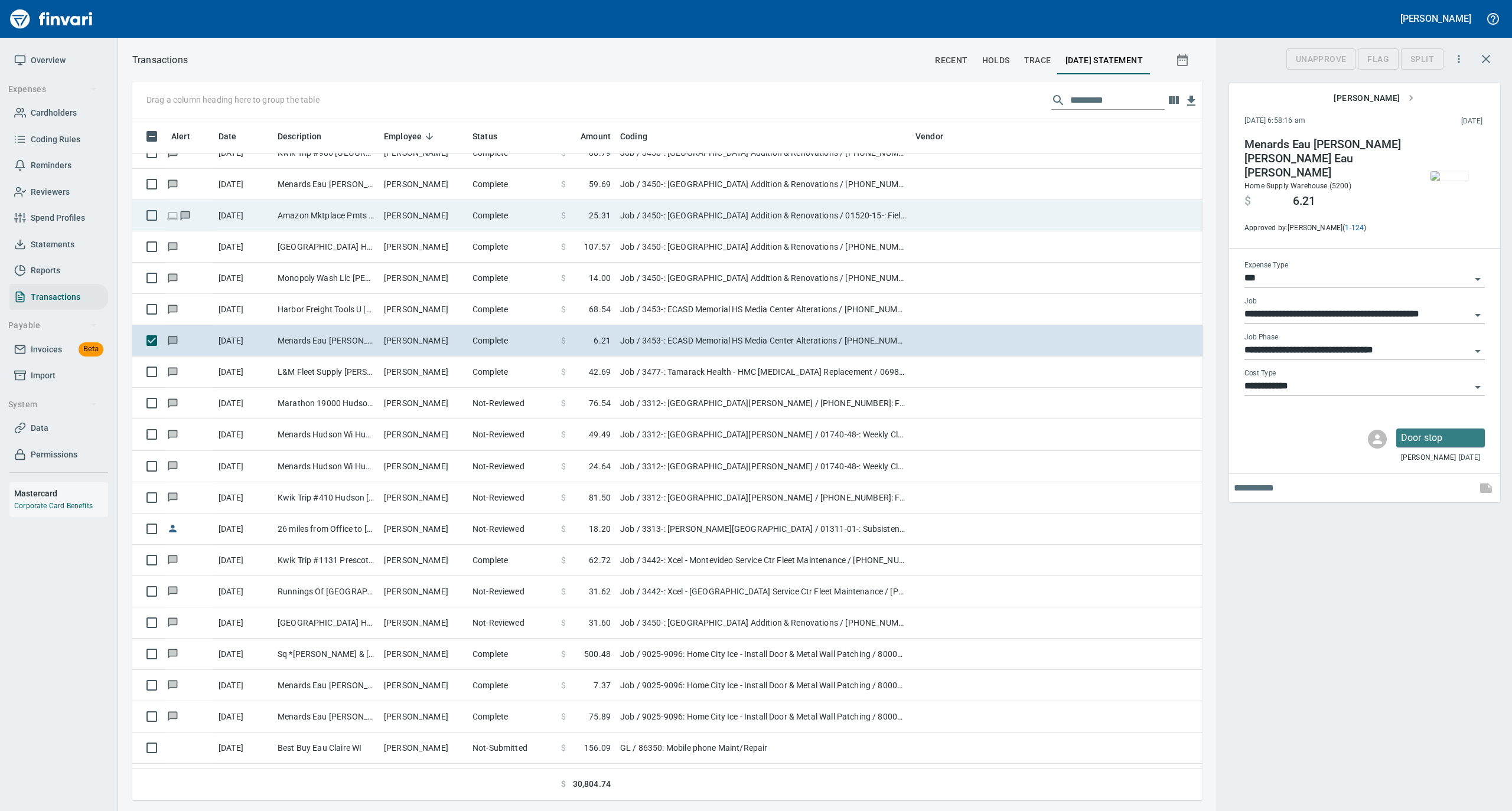
scroll to position [670, 1046]
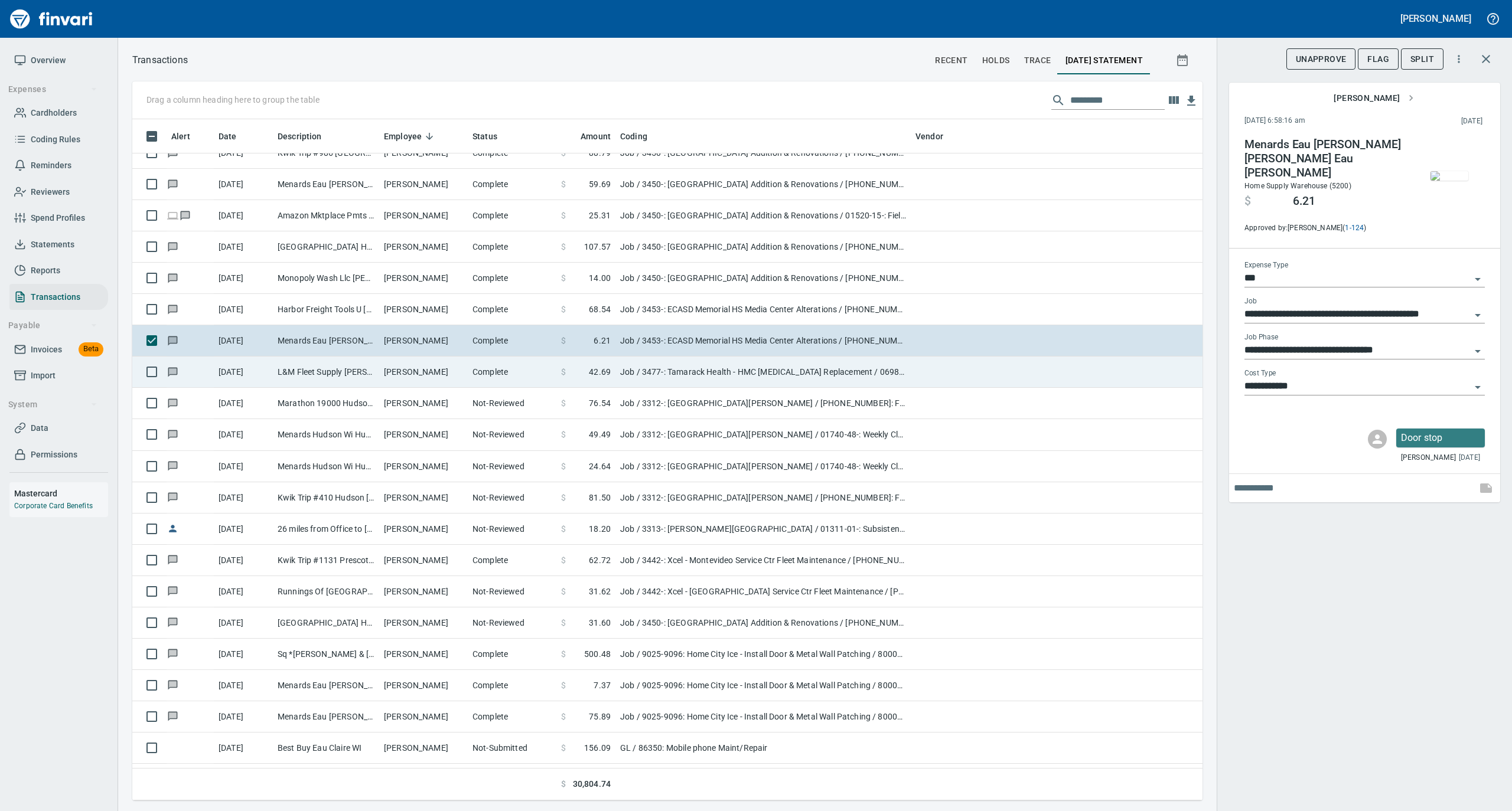
click at [483, 385] on td "Complete" at bounding box center [511, 372] width 89 height 32
type input "**********"
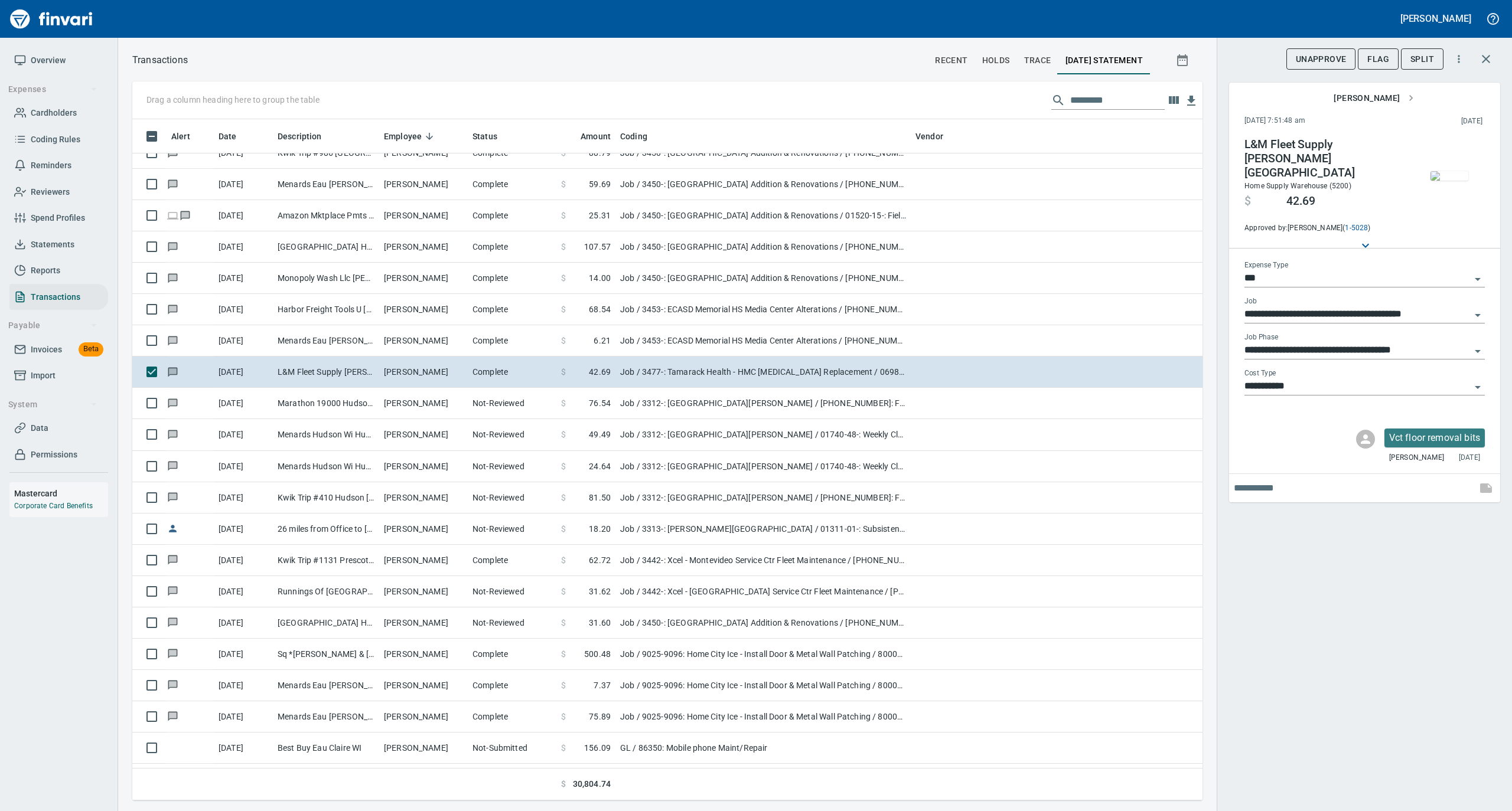
click at [1460, 171] on img "button" at bounding box center [1449, 176] width 37 height 10
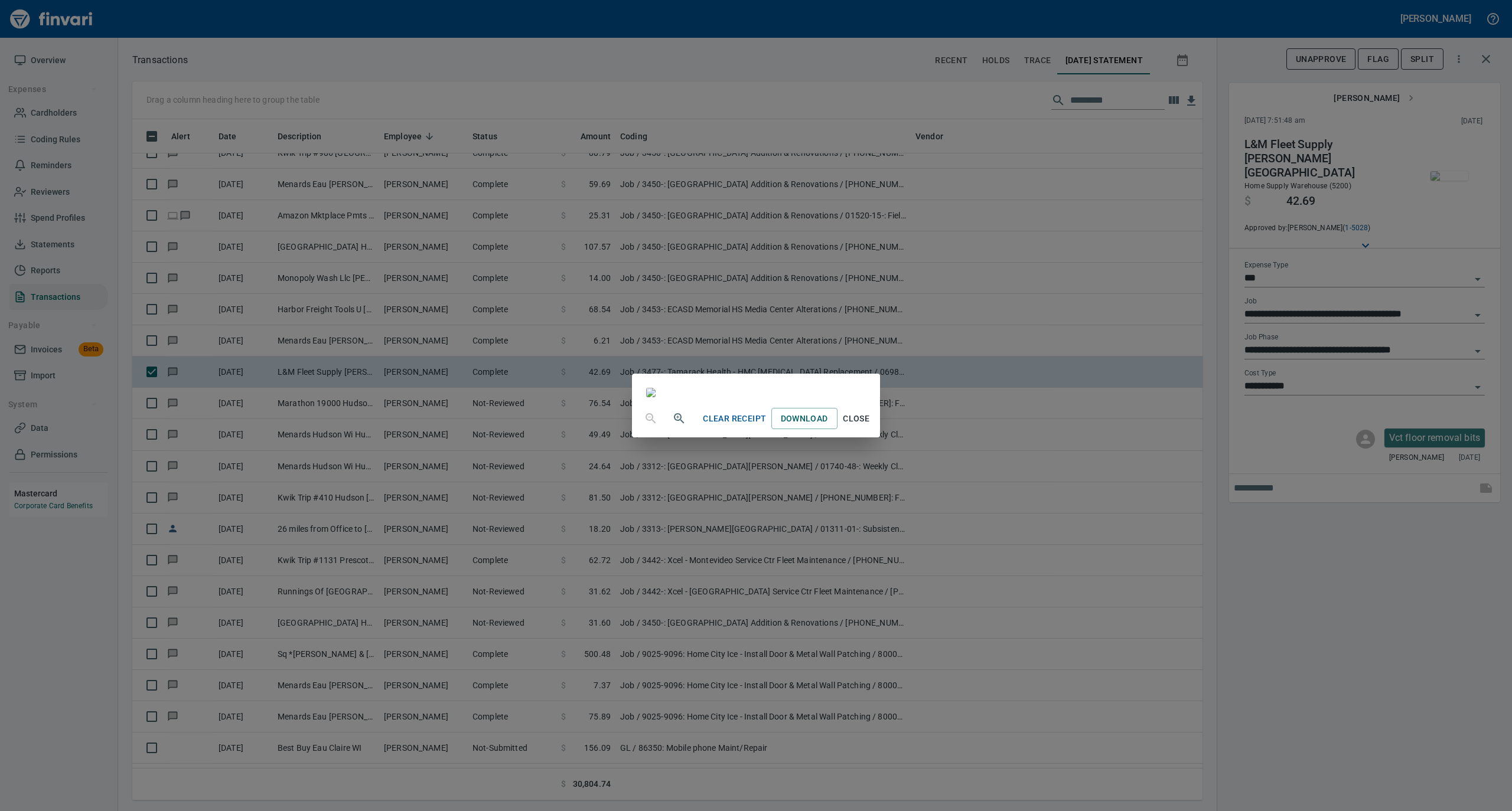
click at [871, 427] on span "Close" at bounding box center [856, 419] width 28 height 15
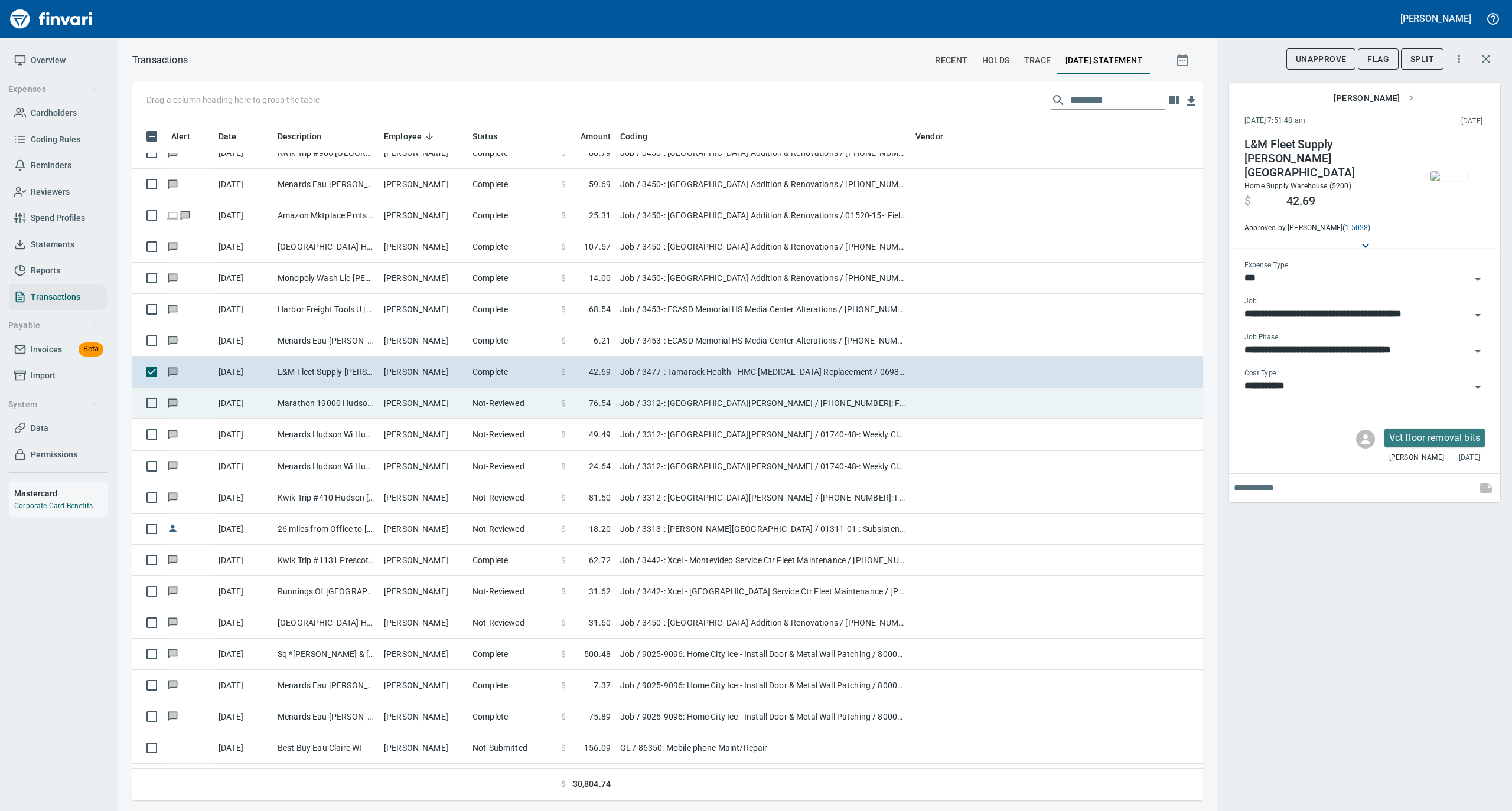
click at [441, 407] on td "[PERSON_NAME]" at bounding box center [423, 403] width 89 height 32
type input "**********"
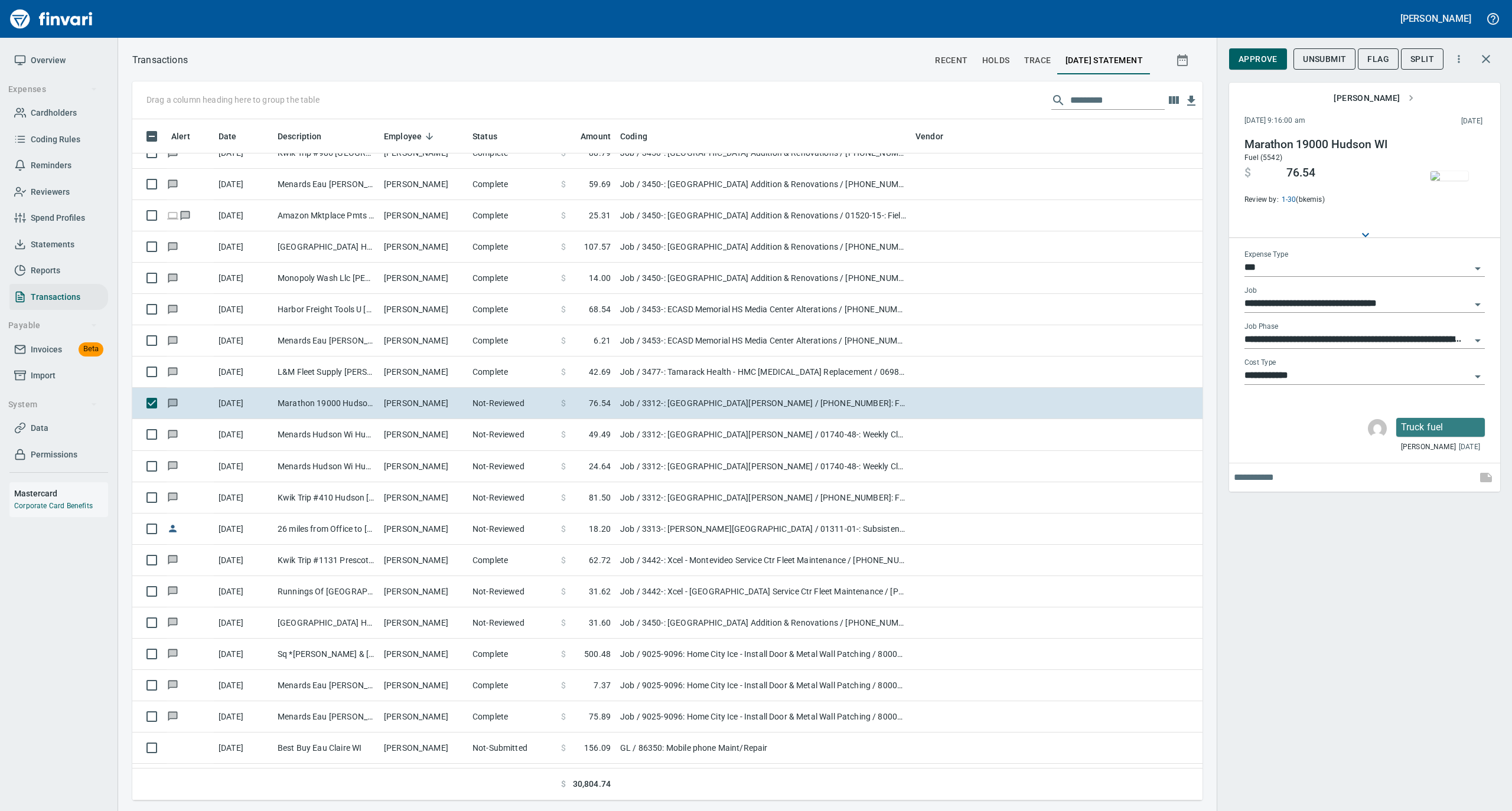
click at [1449, 171] on img "button" at bounding box center [1449, 176] width 37 height 10
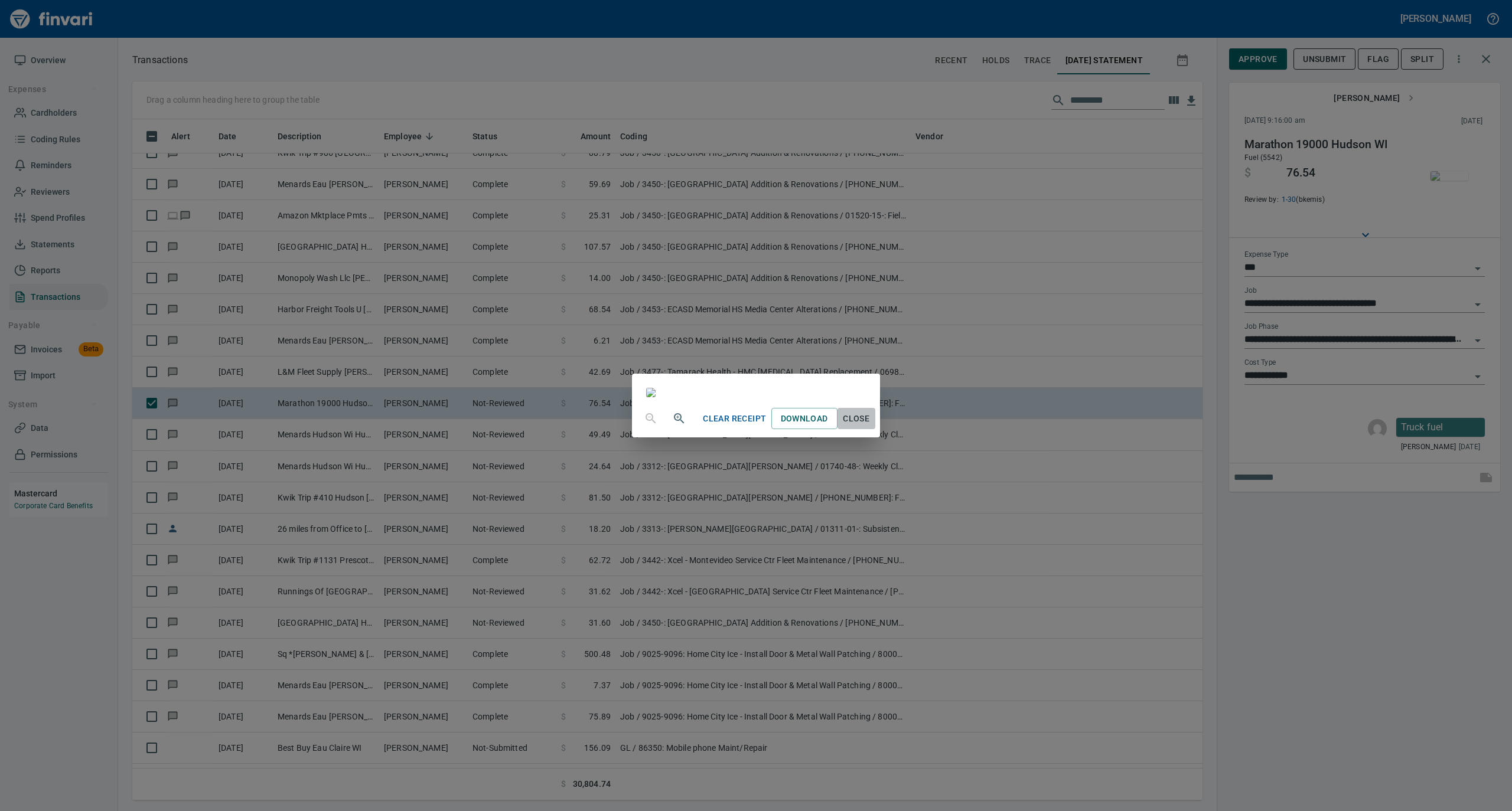
click at [871, 427] on span "Close" at bounding box center [856, 419] width 28 height 15
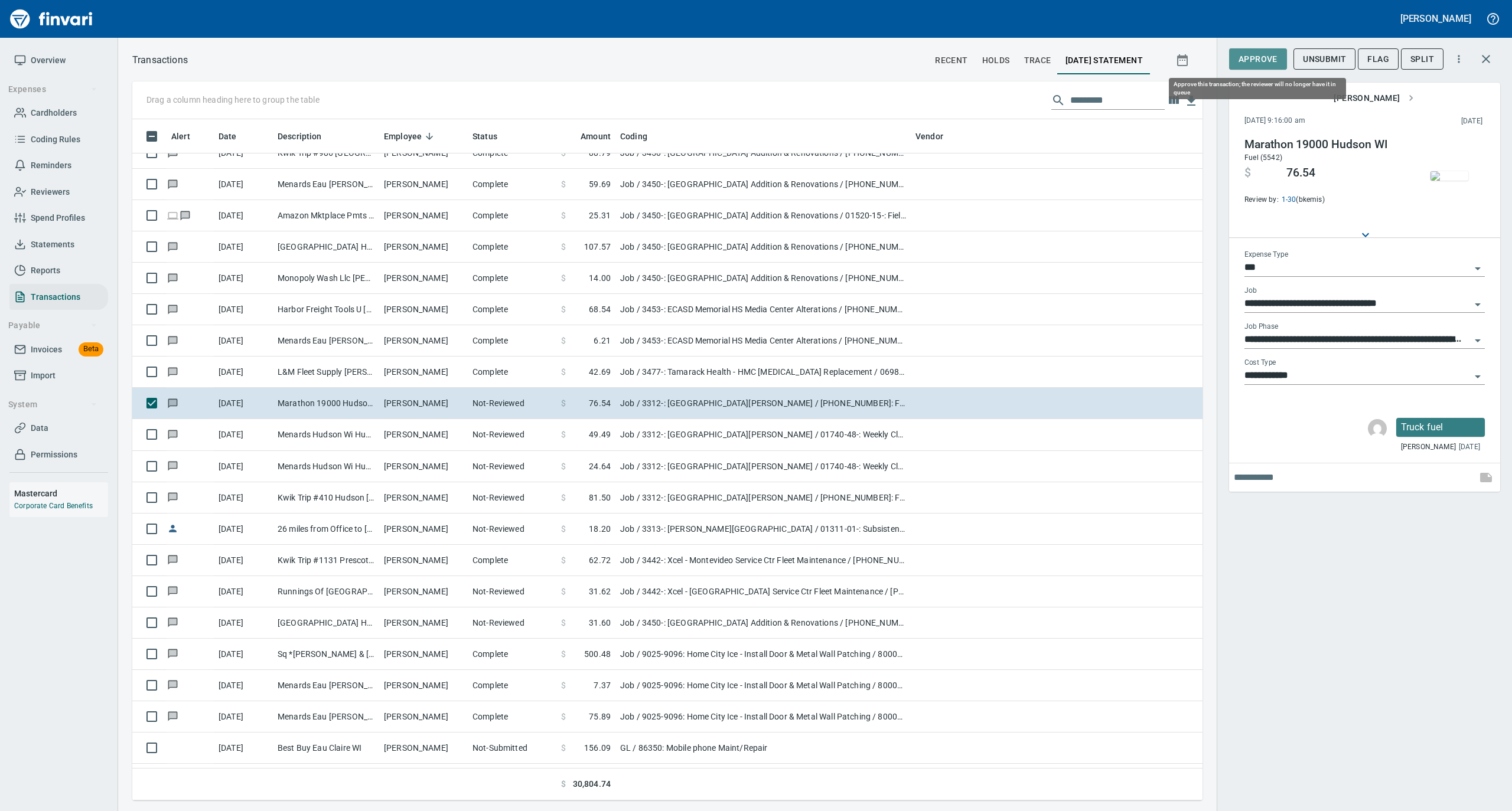
click at [1262, 63] on span "Approve" at bounding box center [1258, 59] width 39 height 15
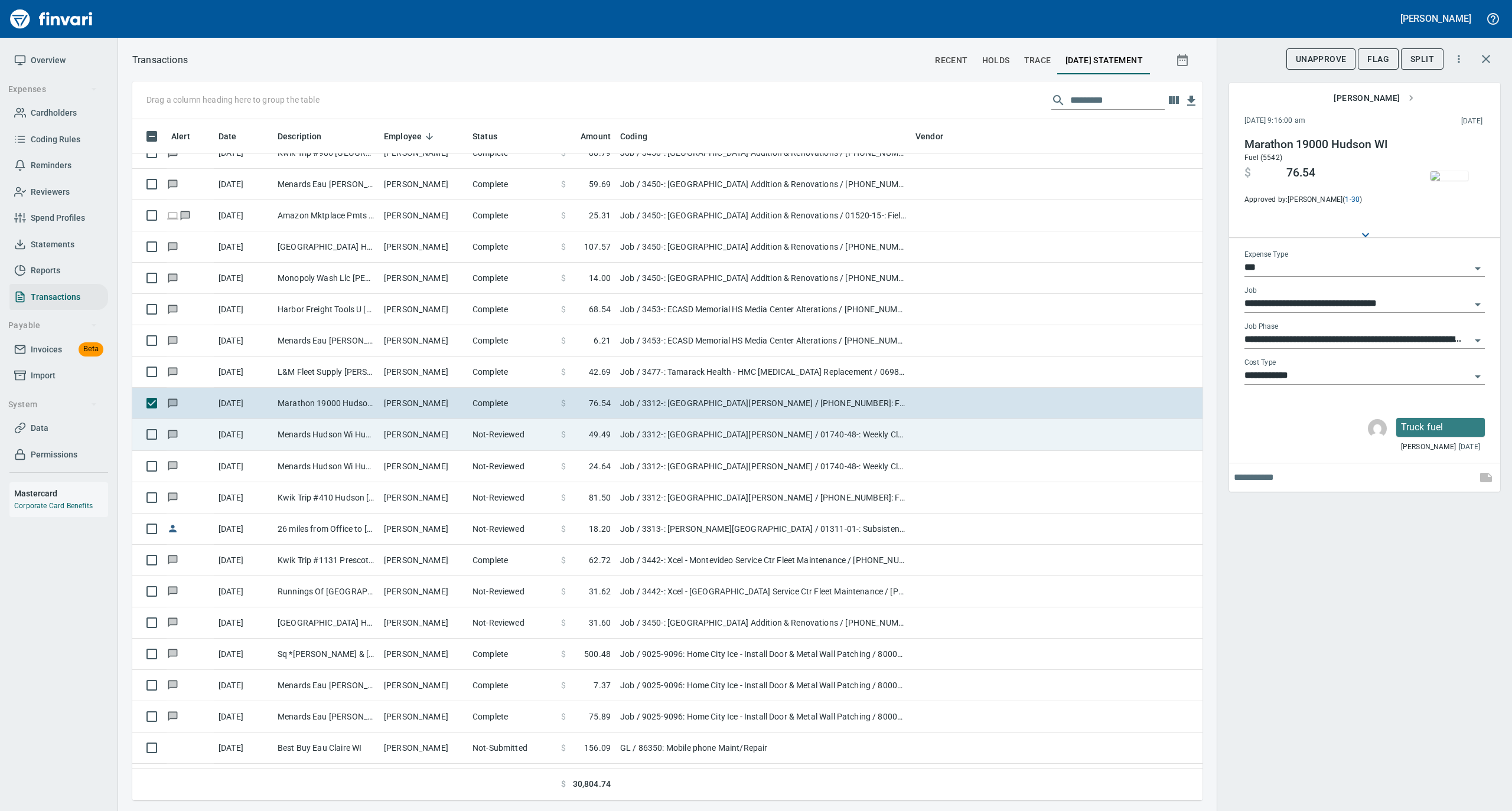
click at [468, 448] on td "Not-Reviewed" at bounding box center [511, 435] width 89 height 32
type input "**********"
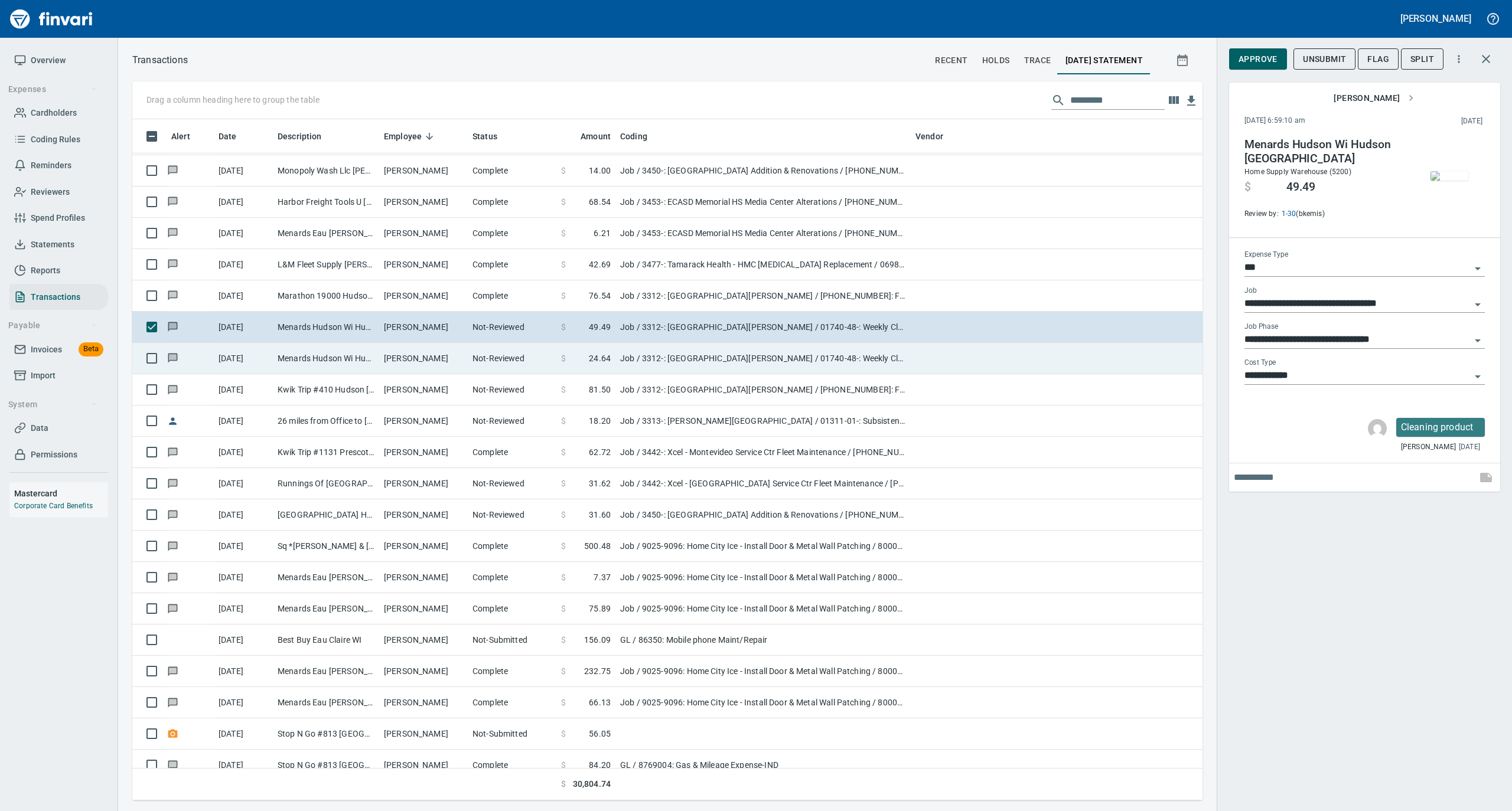
scroll to position [1495, 0]
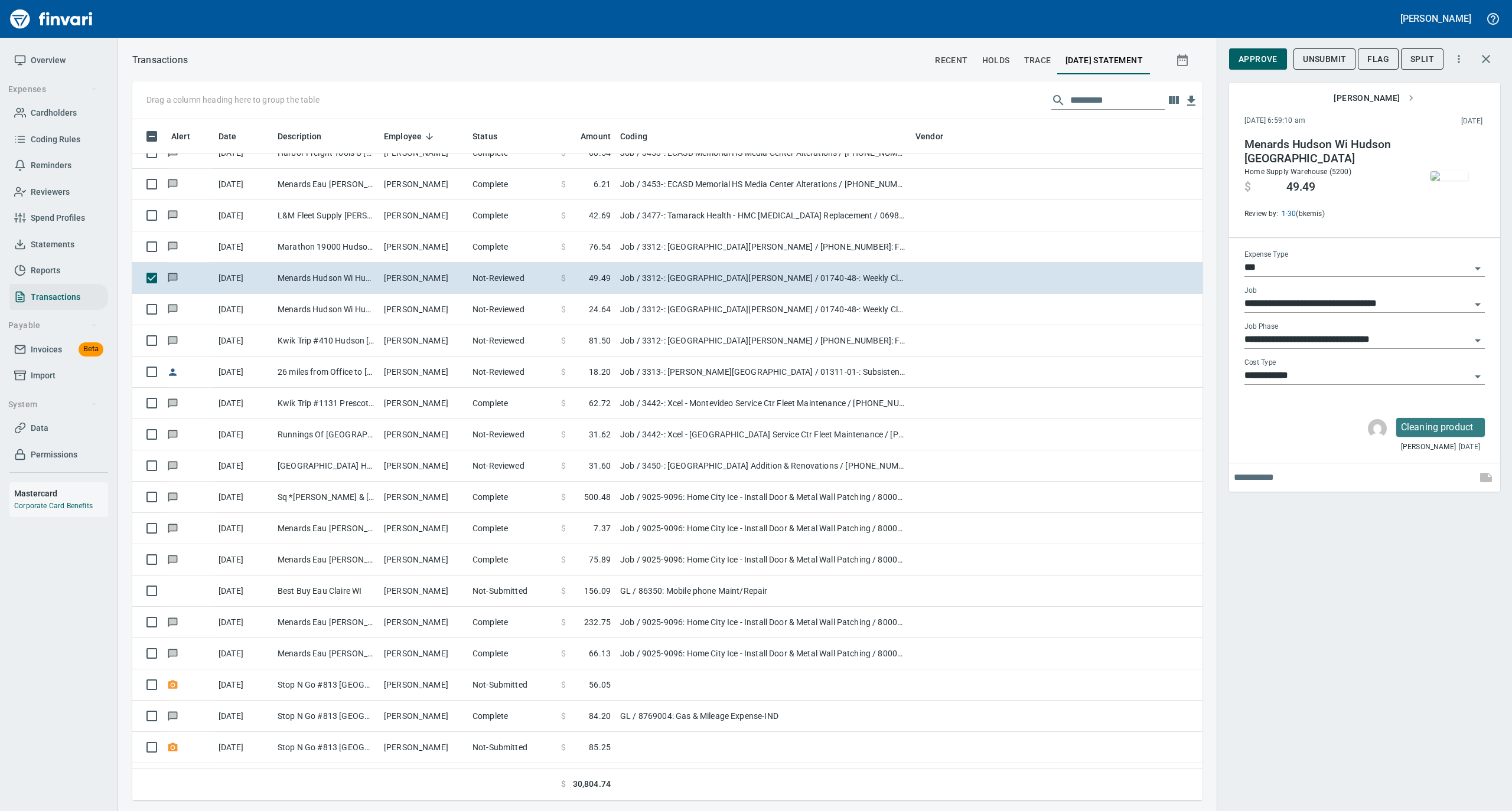
click at [1458, 175] on img "button" at bounding box center [1449, 176] width 37 height 10
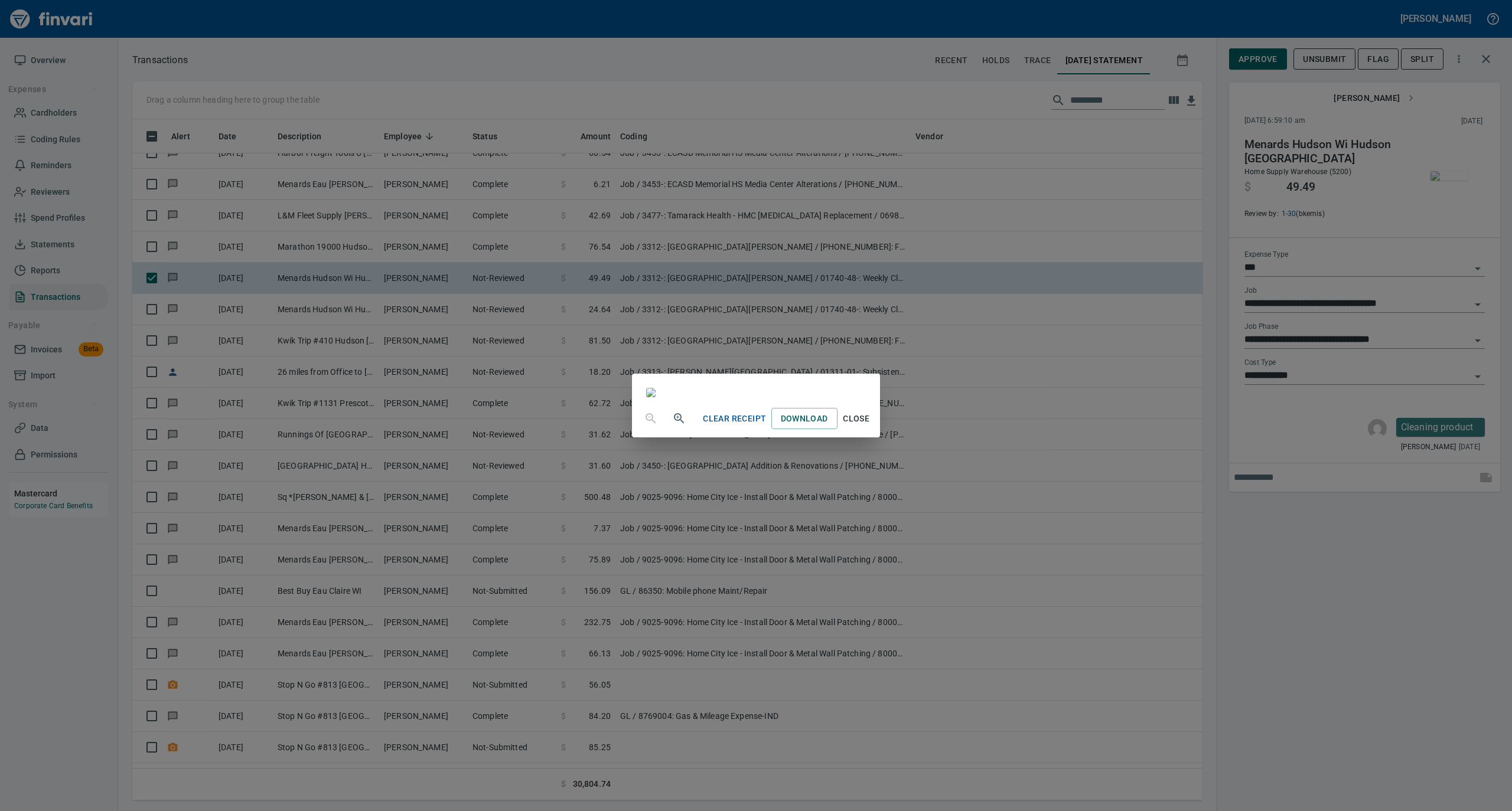
click at [871, 427] on span "Close" at bounding box center [856, 419] width 28 height 15
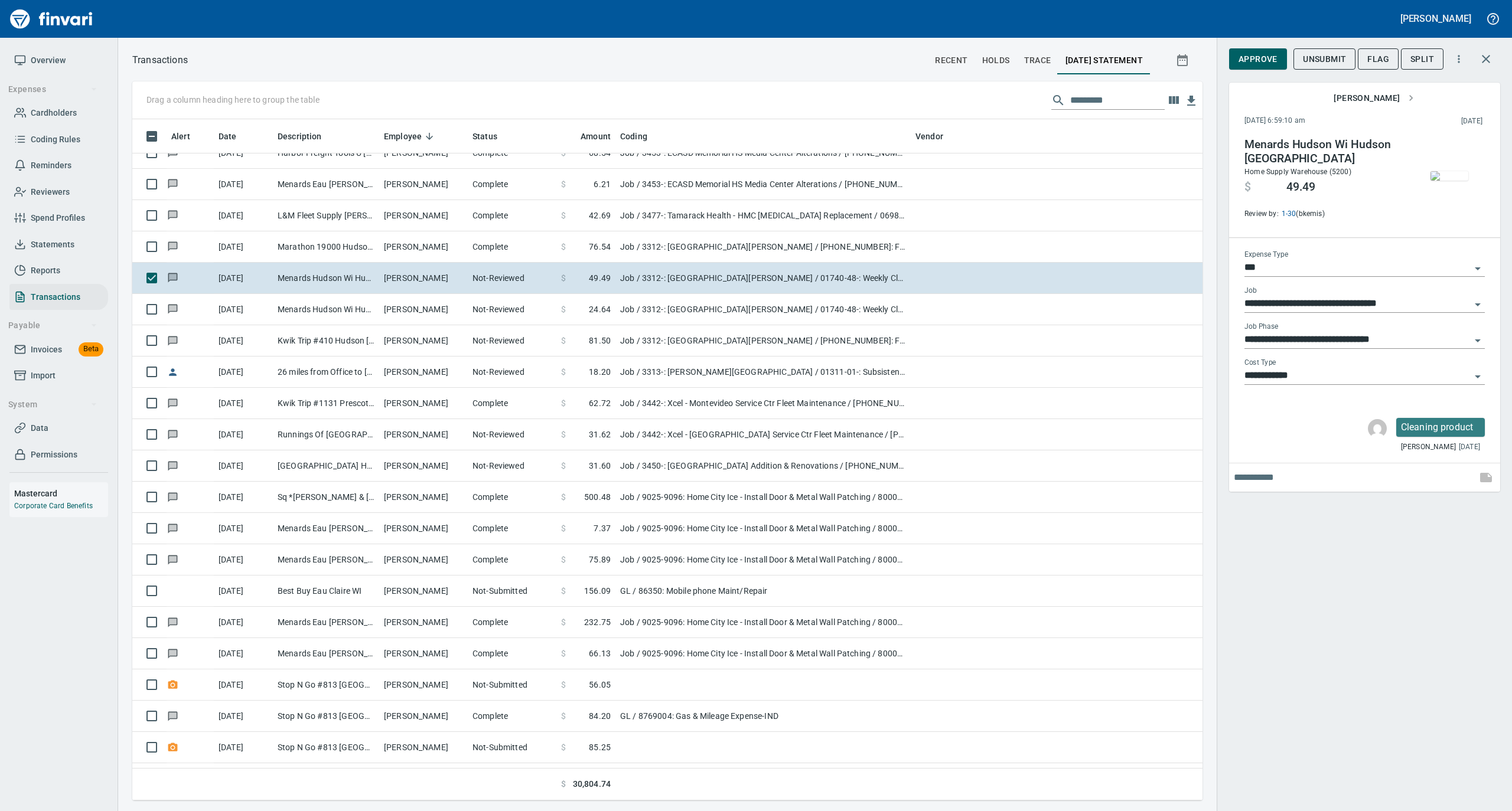
click at [1449, 171] on img "button" at bounding box center [1449, 176] width 37 height 10
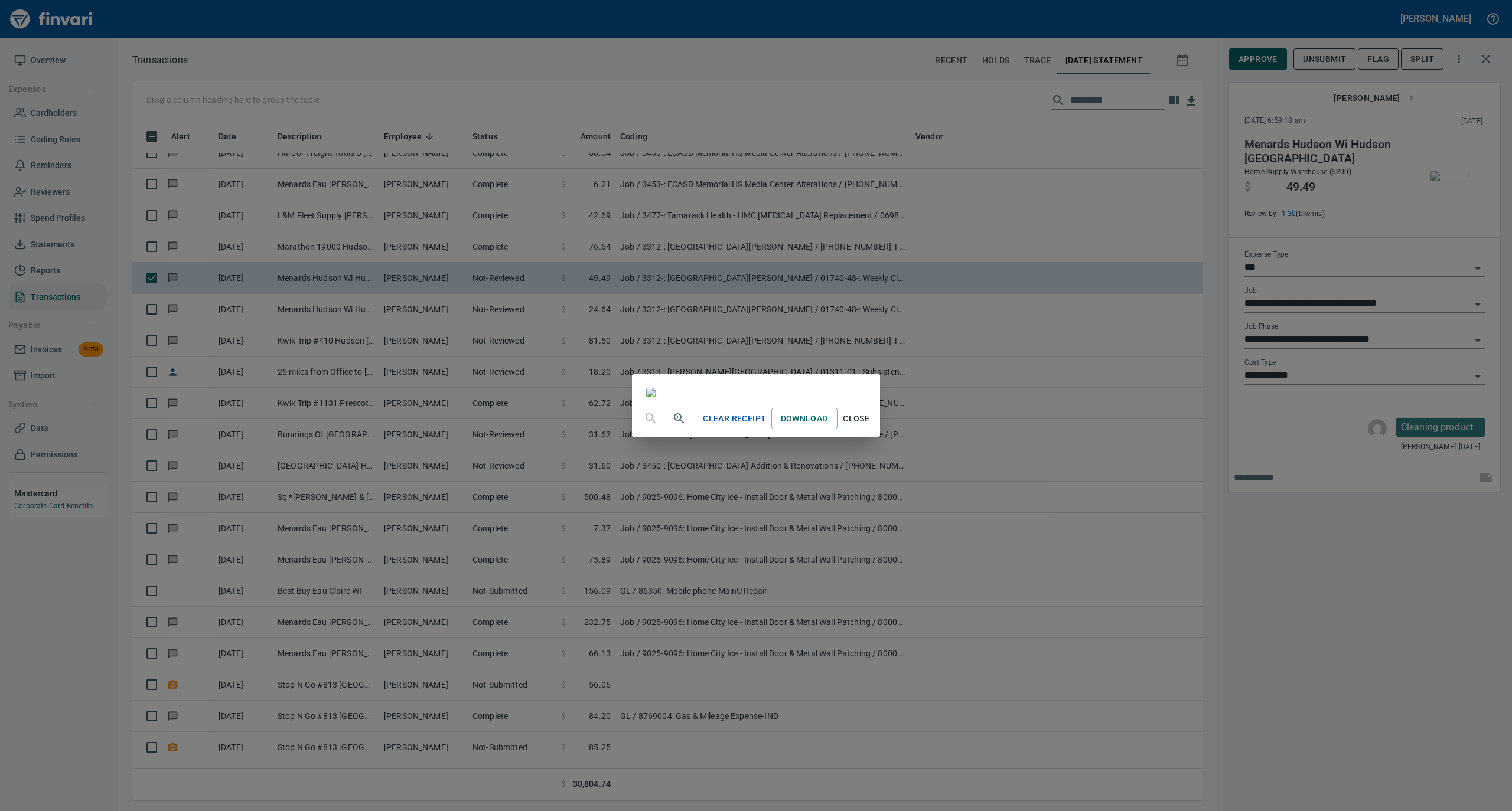
click at [871, 427] on span "Close" at bounding box center [856, 419] width 28 height 15
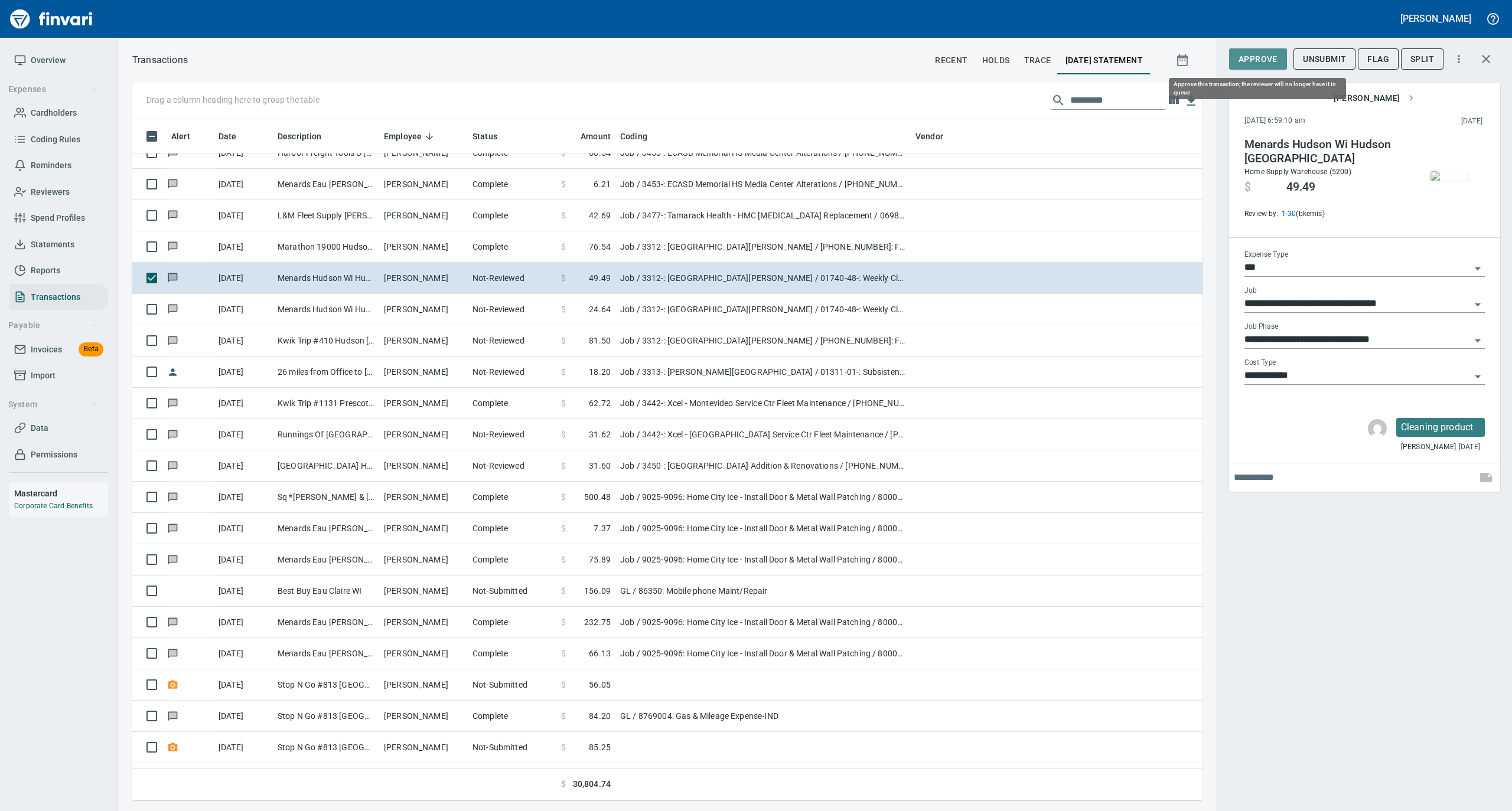
click at [1256, 60] on span "Approve" at bounding box center [1258, 59] width 39 height 15
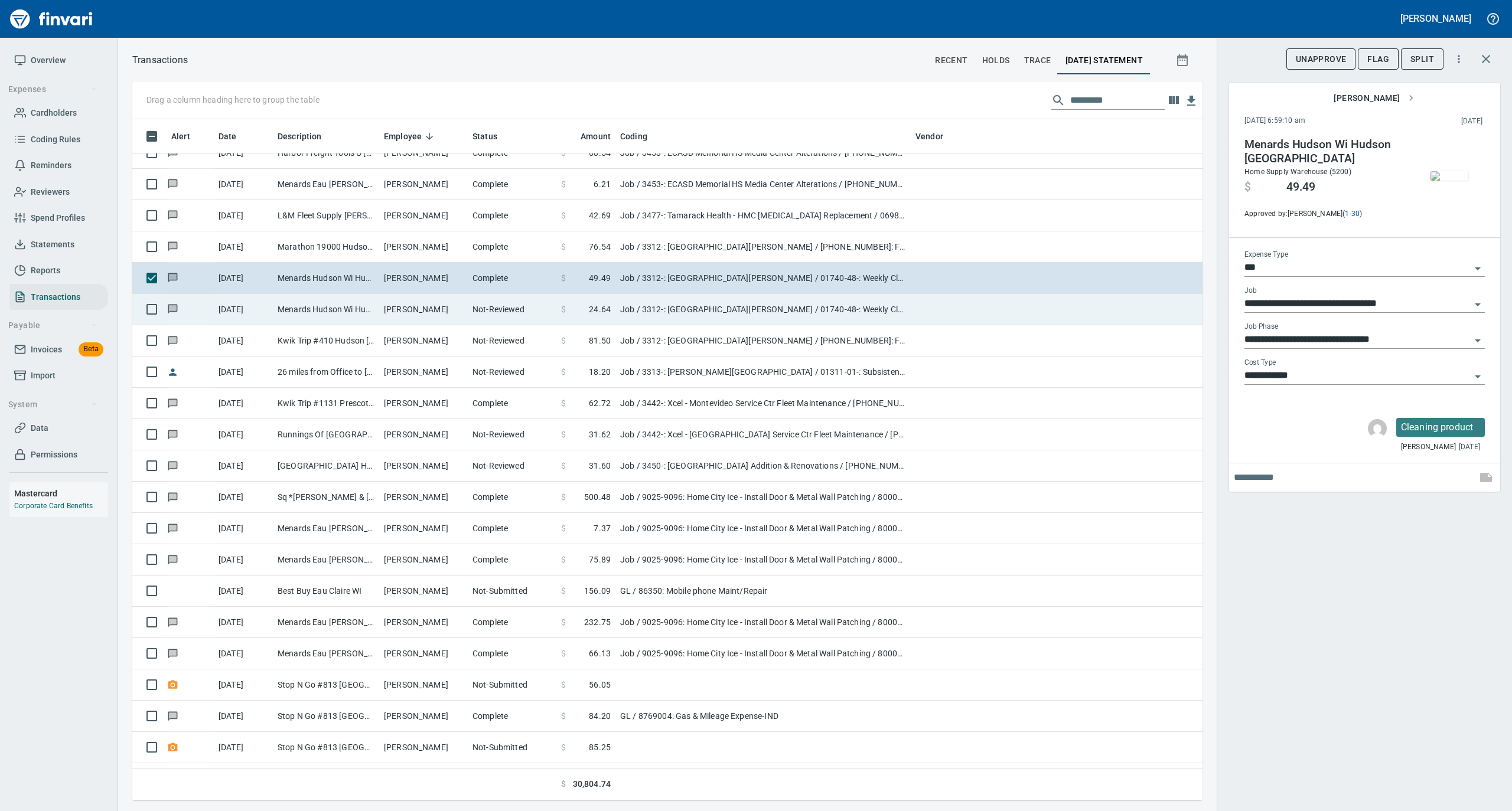
click at [405, 308] on td "[PERSON_NAME]" at bounding box center [423, 310] width 89 height 32
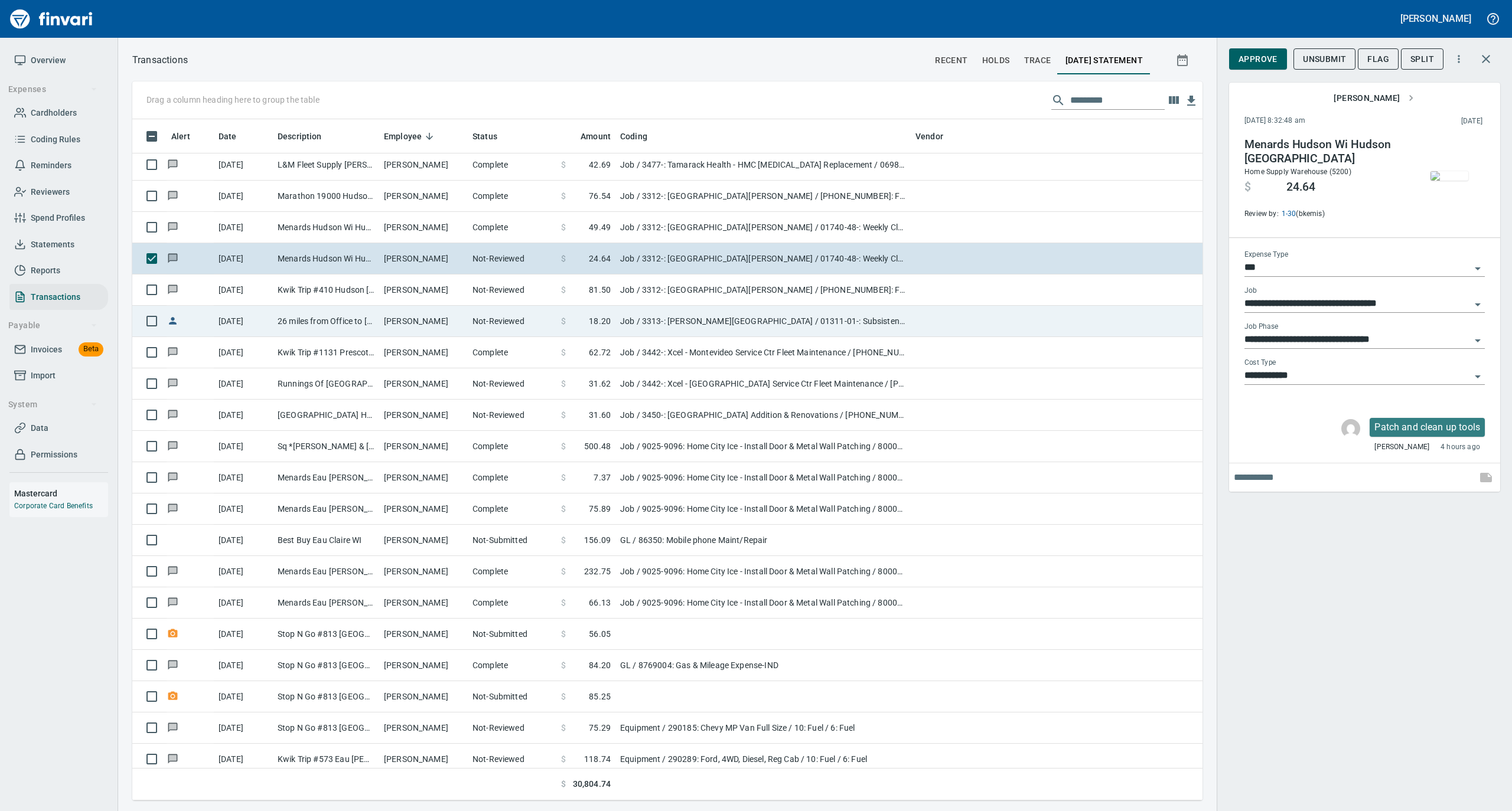
scroll to position [1574, 0]
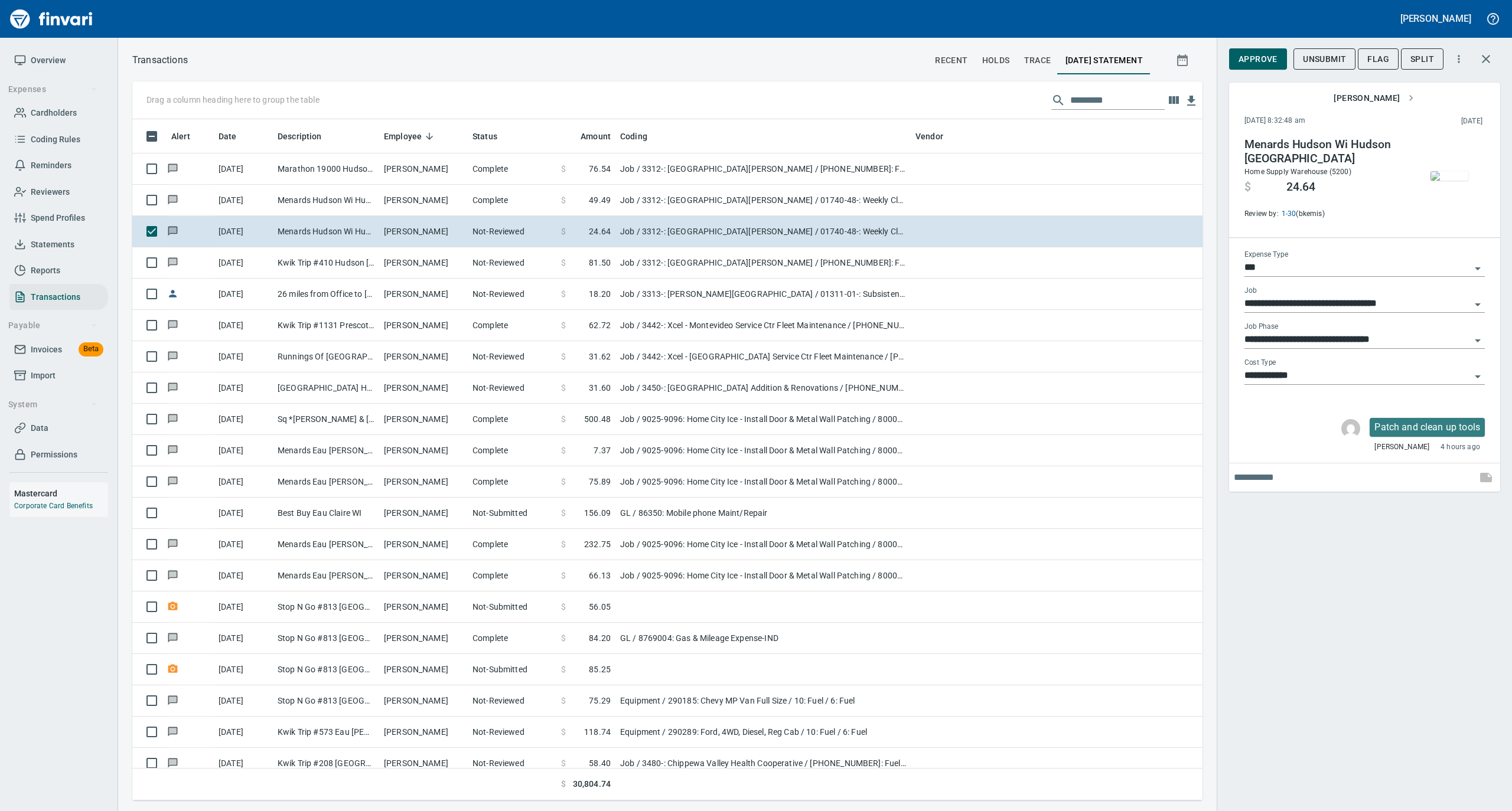
click at [1431, 171] on img "button" at bounding box center [1449, 176] width 37 height 10
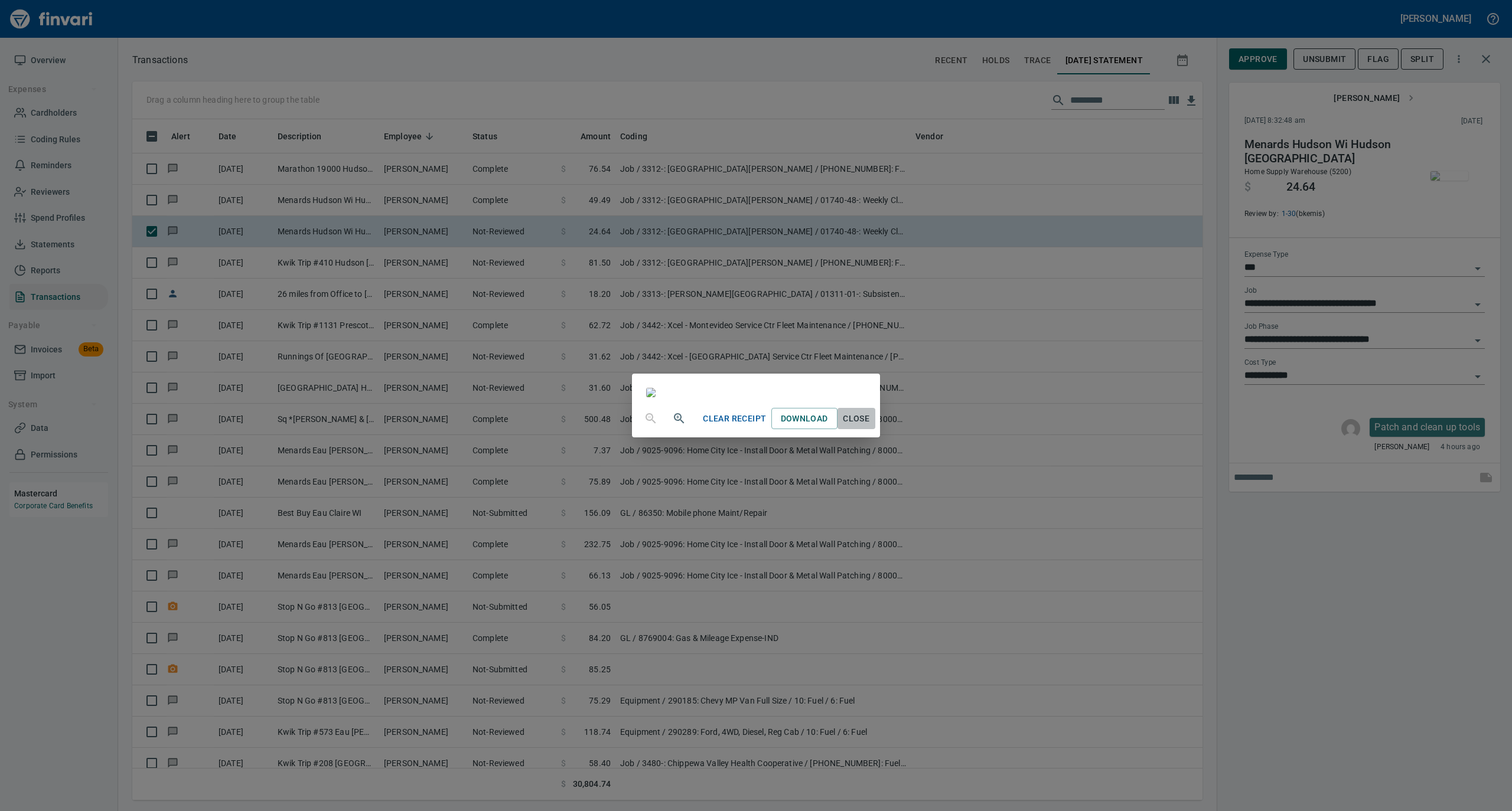
click at [871, 427] on span "Close" at bounding box center [856, 419] width 28 height 15
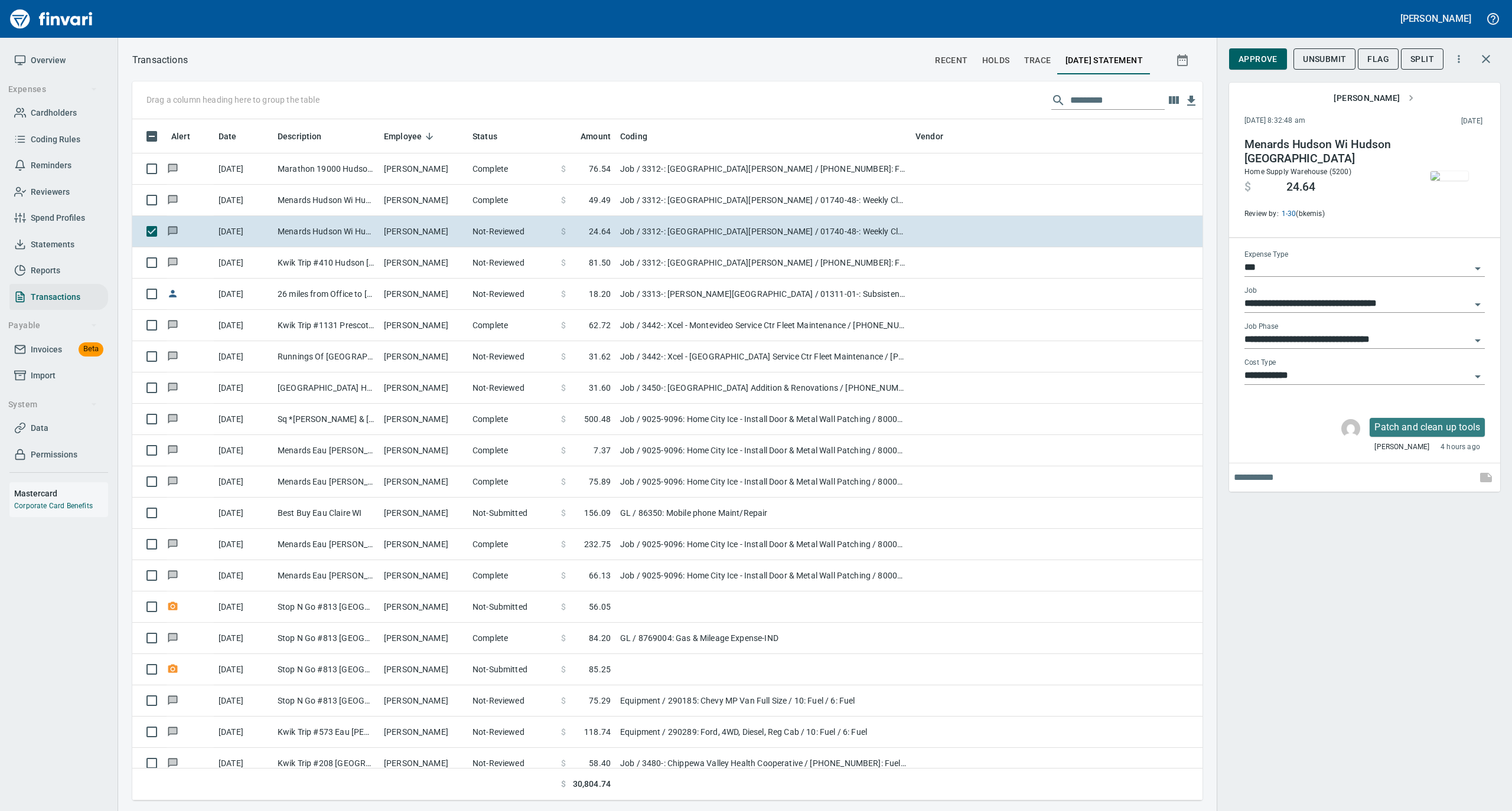
scroll to position [670, 1046]
click at [1259, 59] on span "Approve" at bounding box center [1258, 59] width 39 height 15
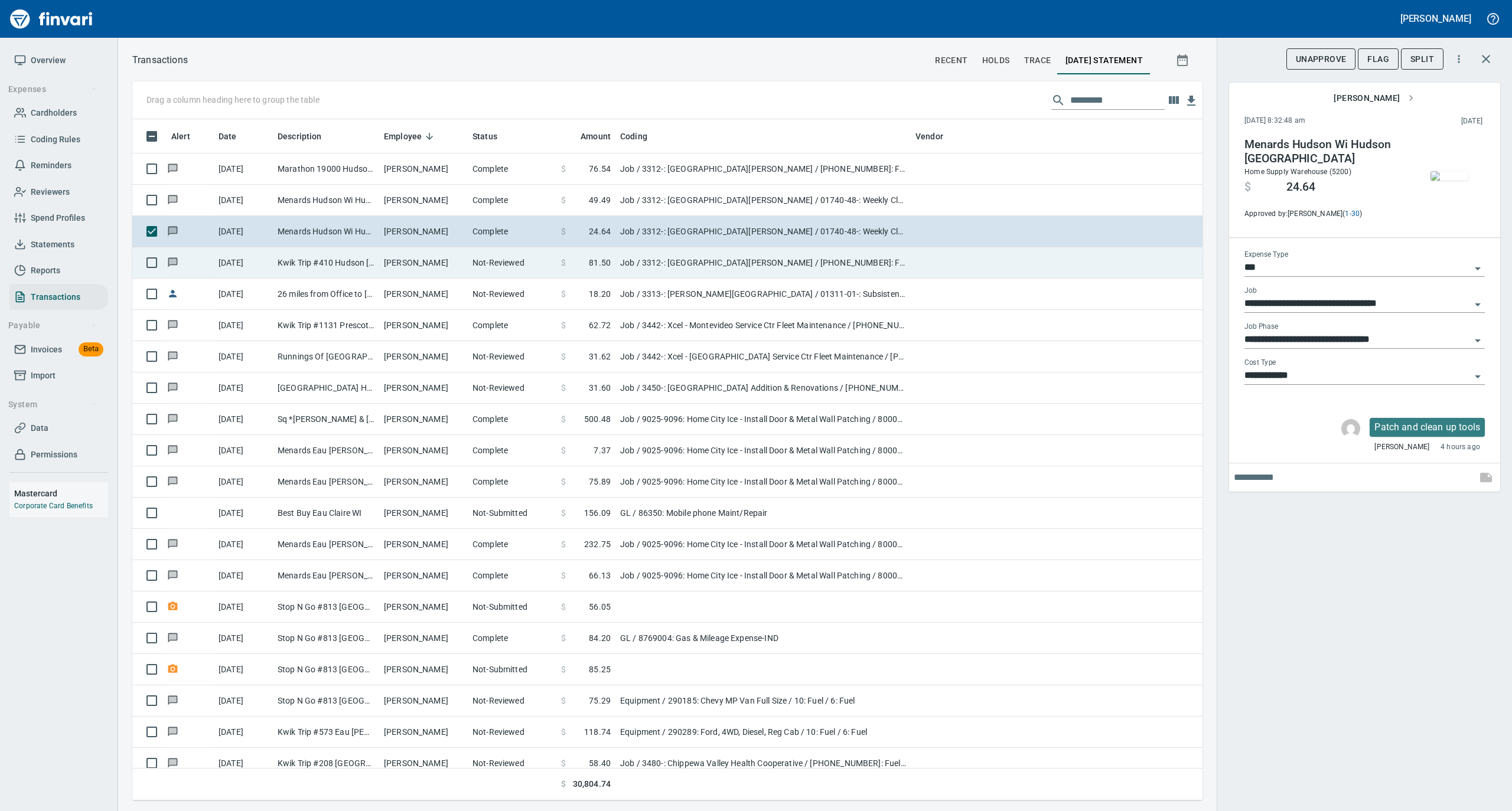
click at [478, 267] on td "Not-Reviewed" at bounding box center [511, 262] width 89 height 32
type input "**********"
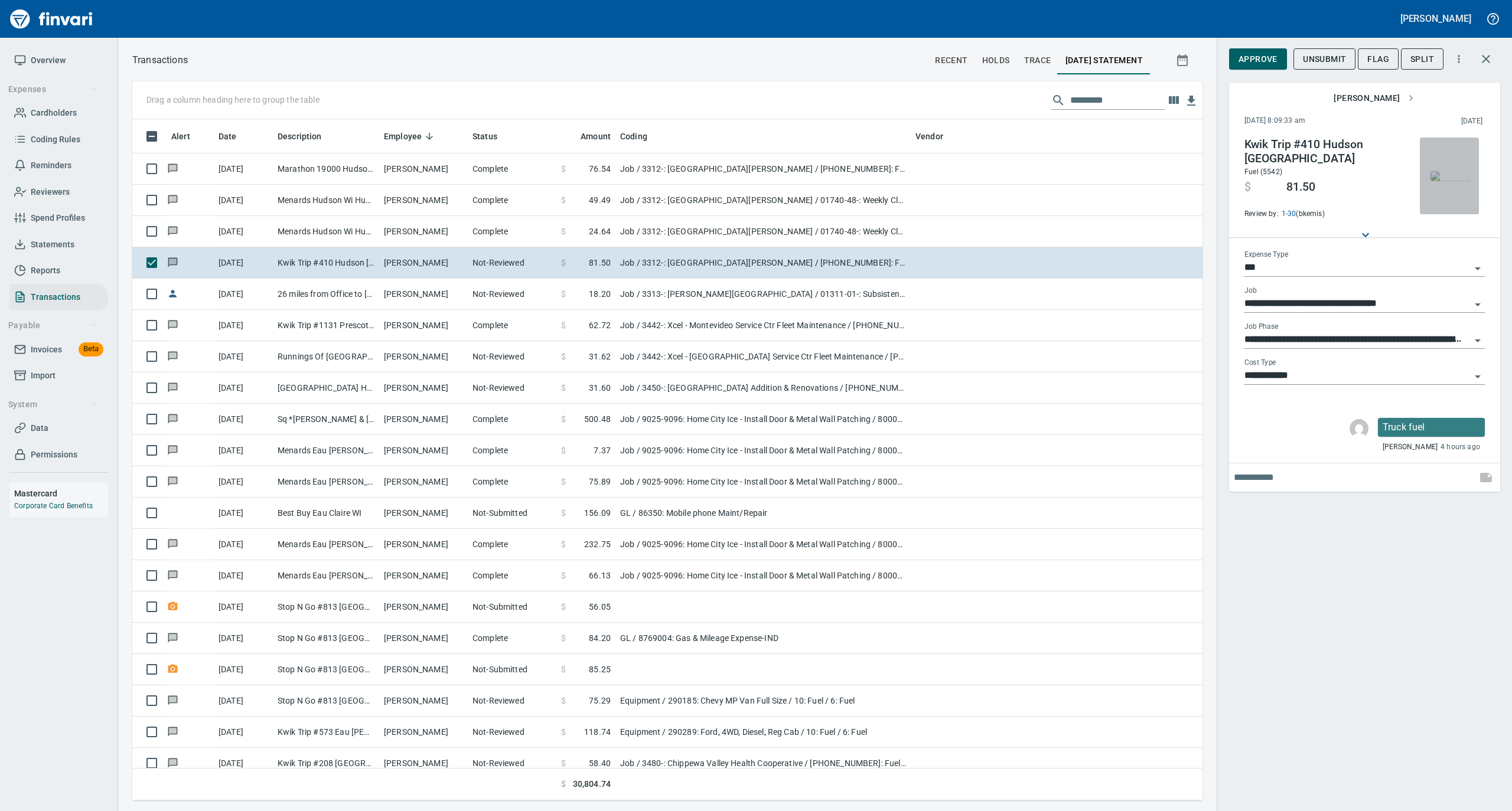
click at [1442, 177] on img "button" at bounding box center [1449, 176] width 37 height 10
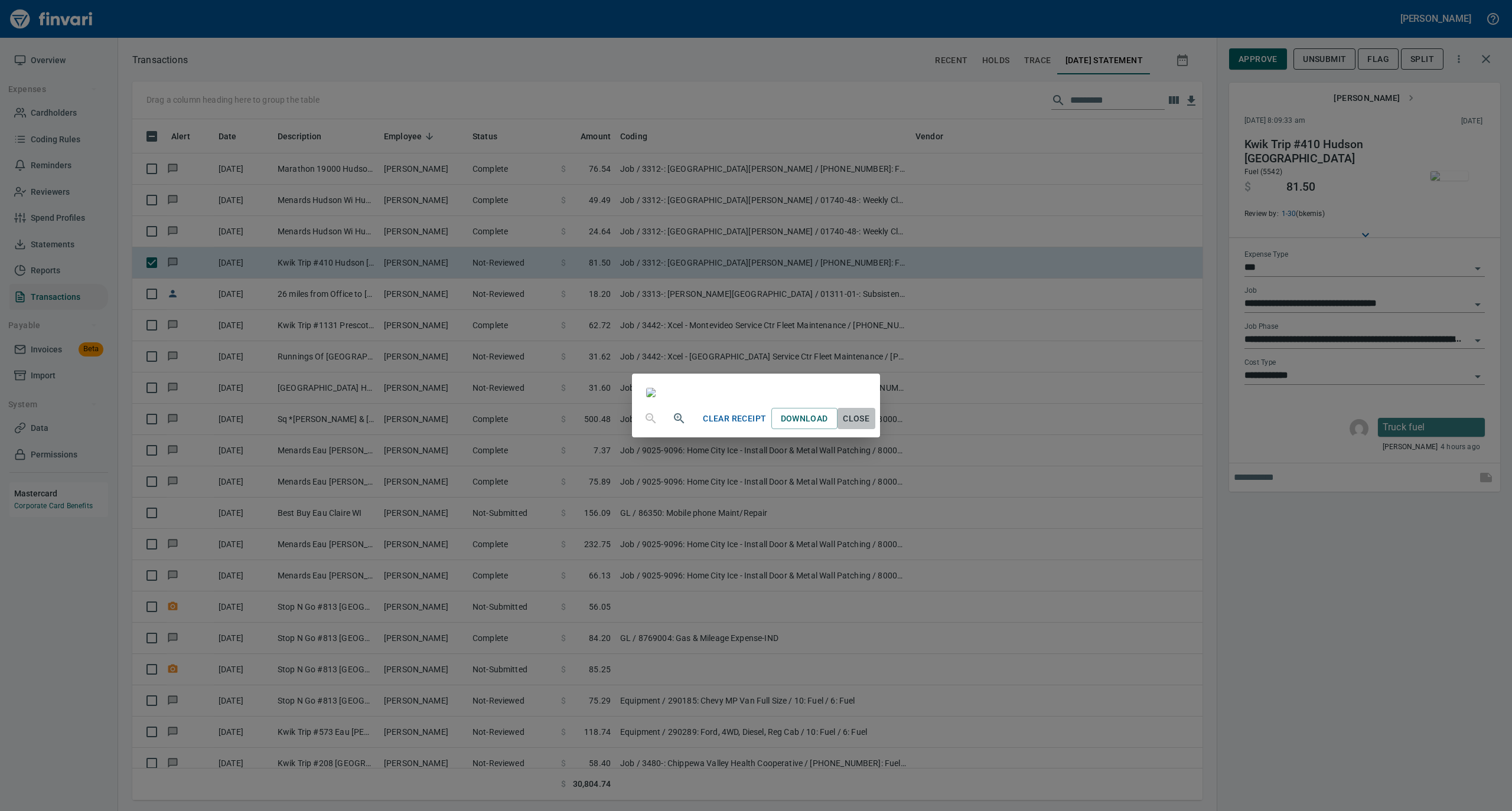
click at [871, 427] on span "Close" at bounding box center [856, 419] width 28 height 15
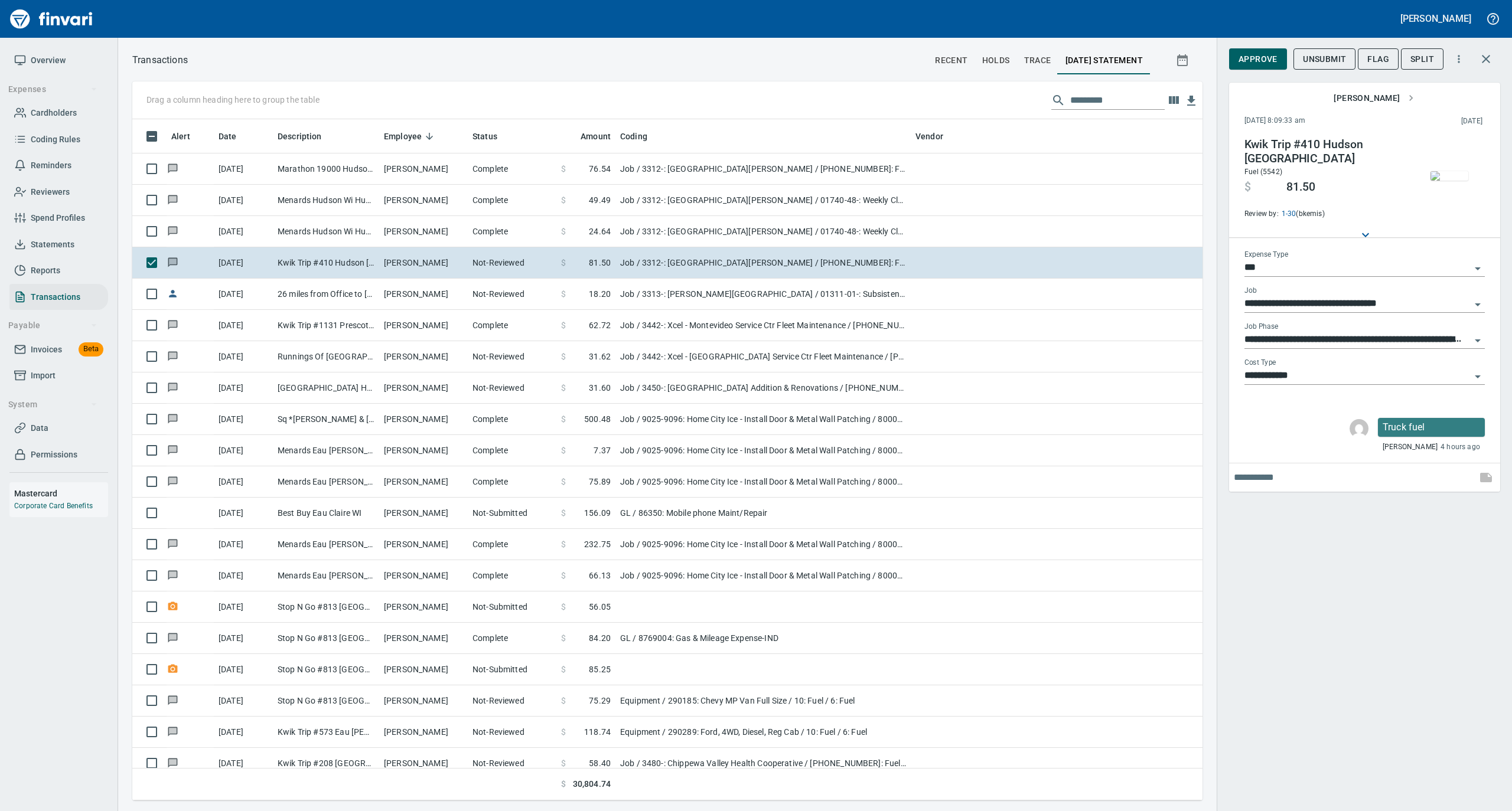
click at [1249, 55] on span "Approve" at bounding box center [1258, 59] width 39 height 15
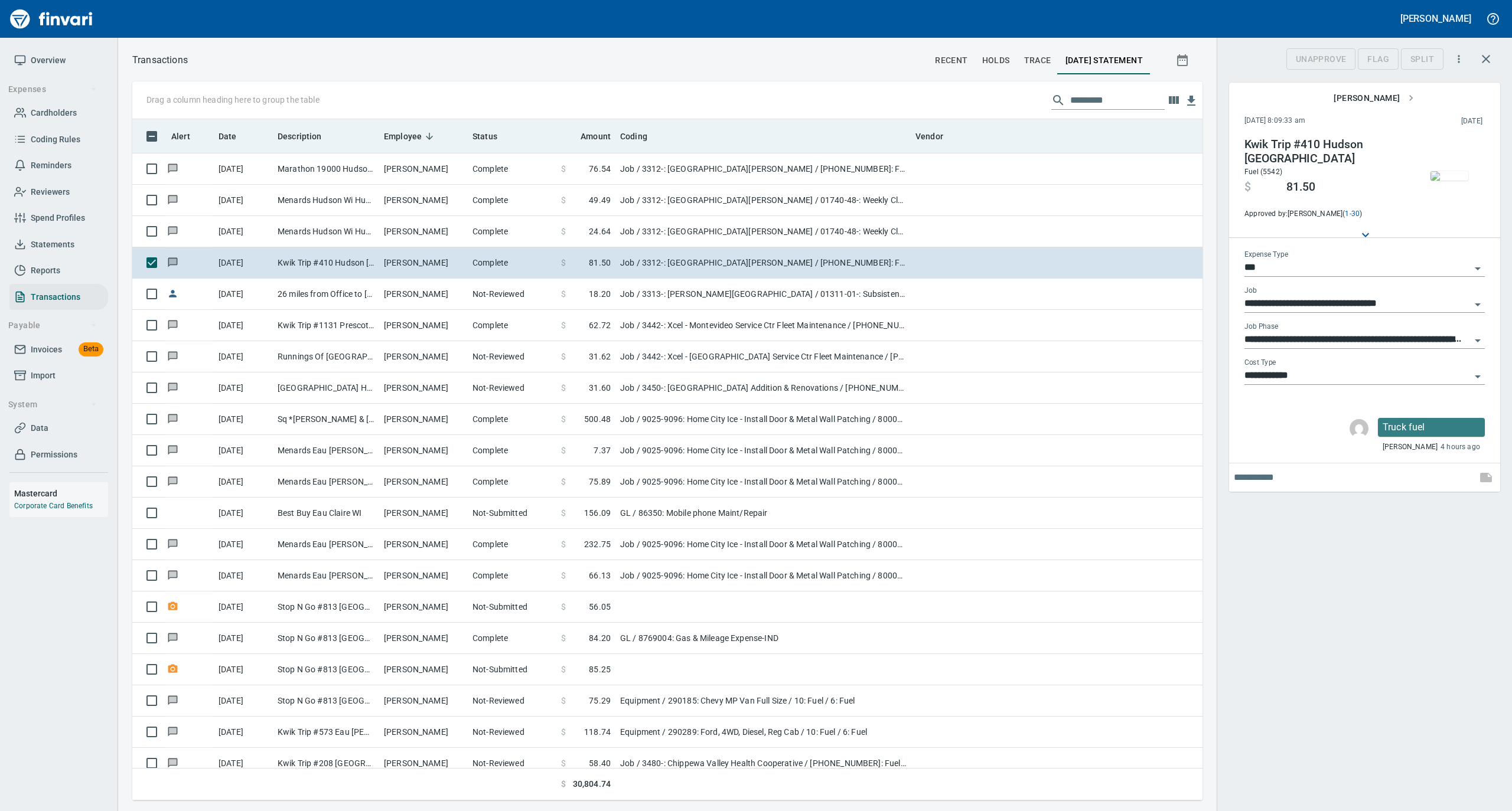
scroll to position [670, 1046]
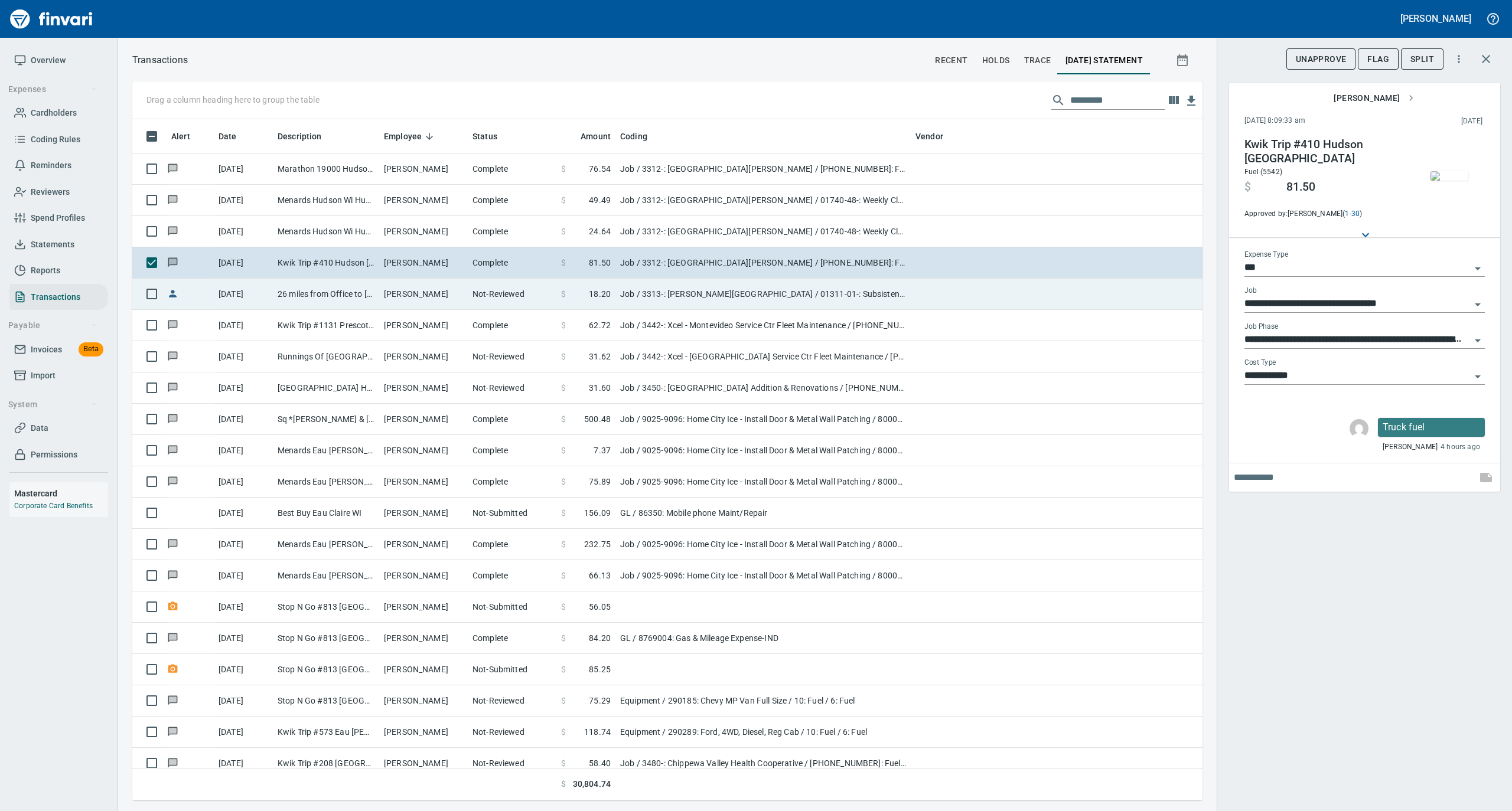
click at [494, 303] on td "Not-Reviewed" at bounding box center [511, 294] width 89 height 32
type input "**********"
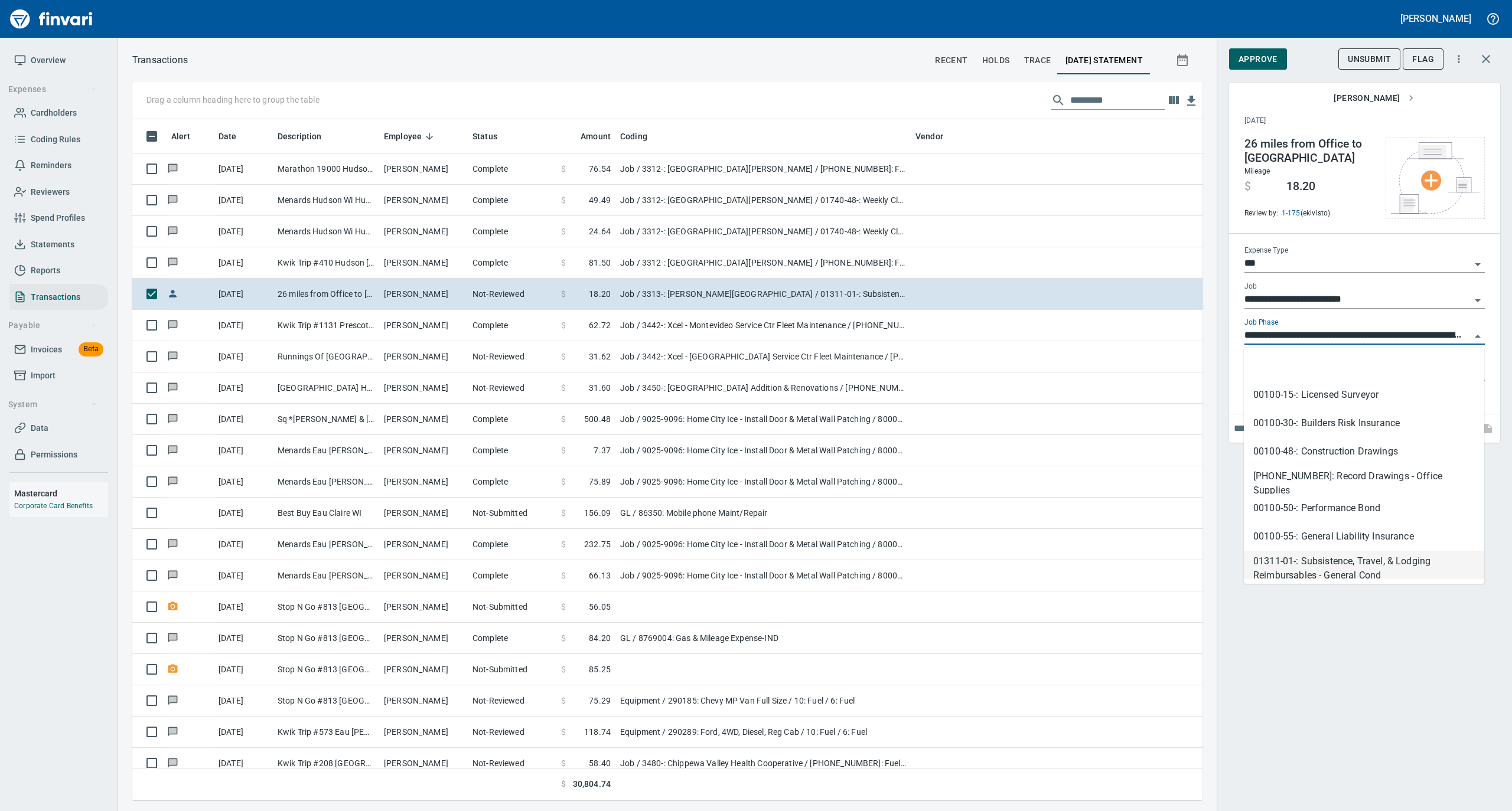
click at [1271, 336] on input "**********" at bounding box center [1358, 336] width 226 height 16
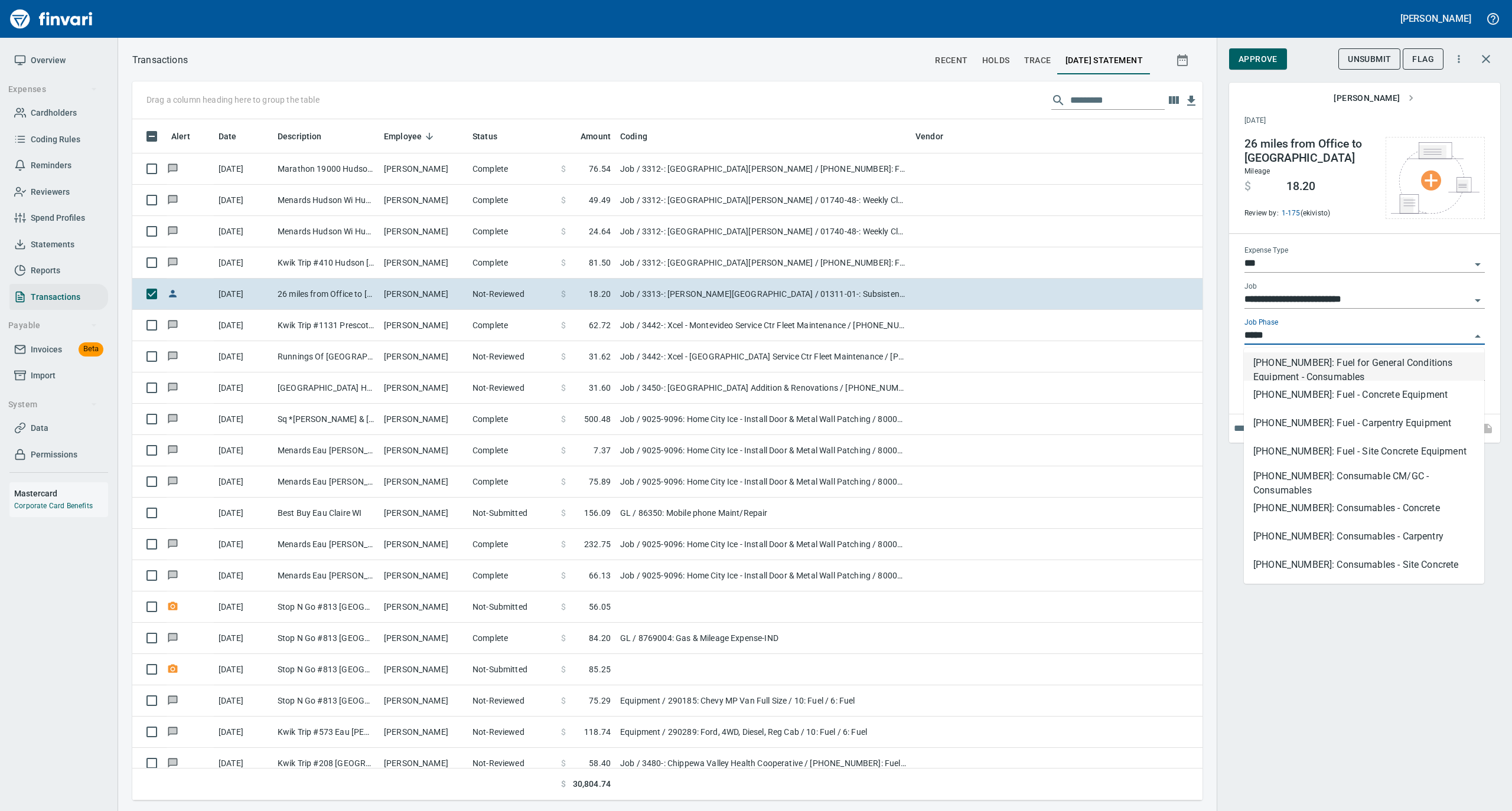
scroll to position [670, 1046]
click at [1279, 366] on li "[PHONE_NUMBER]: Fuel for General Conditions Equipment - Consumables" at bounding box center [1364, 366] width 241 height 28
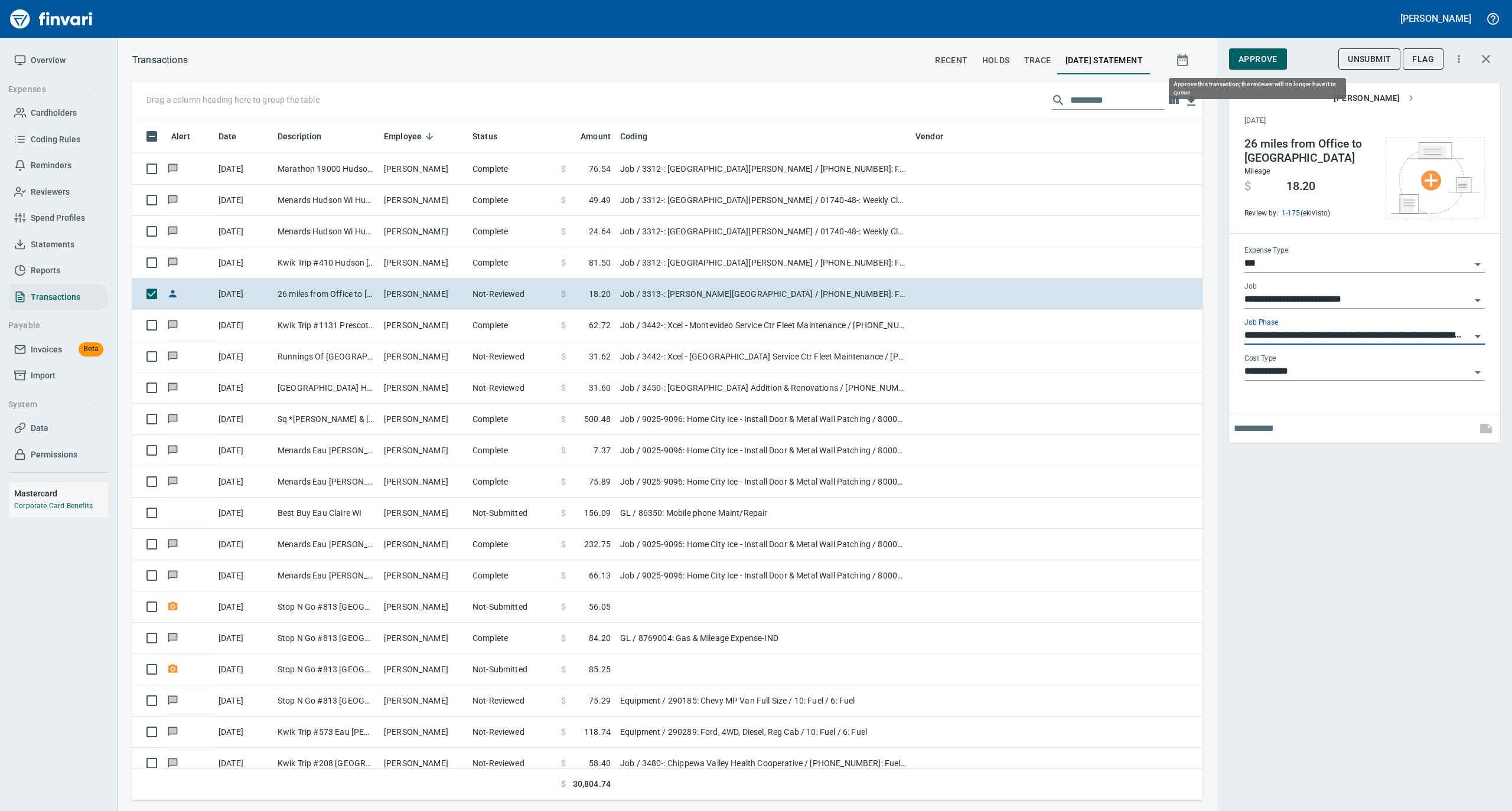
type input "**********"
click at [1244, 55] on span "Approve" at bounding box center [1258, 59] width 39 height 15
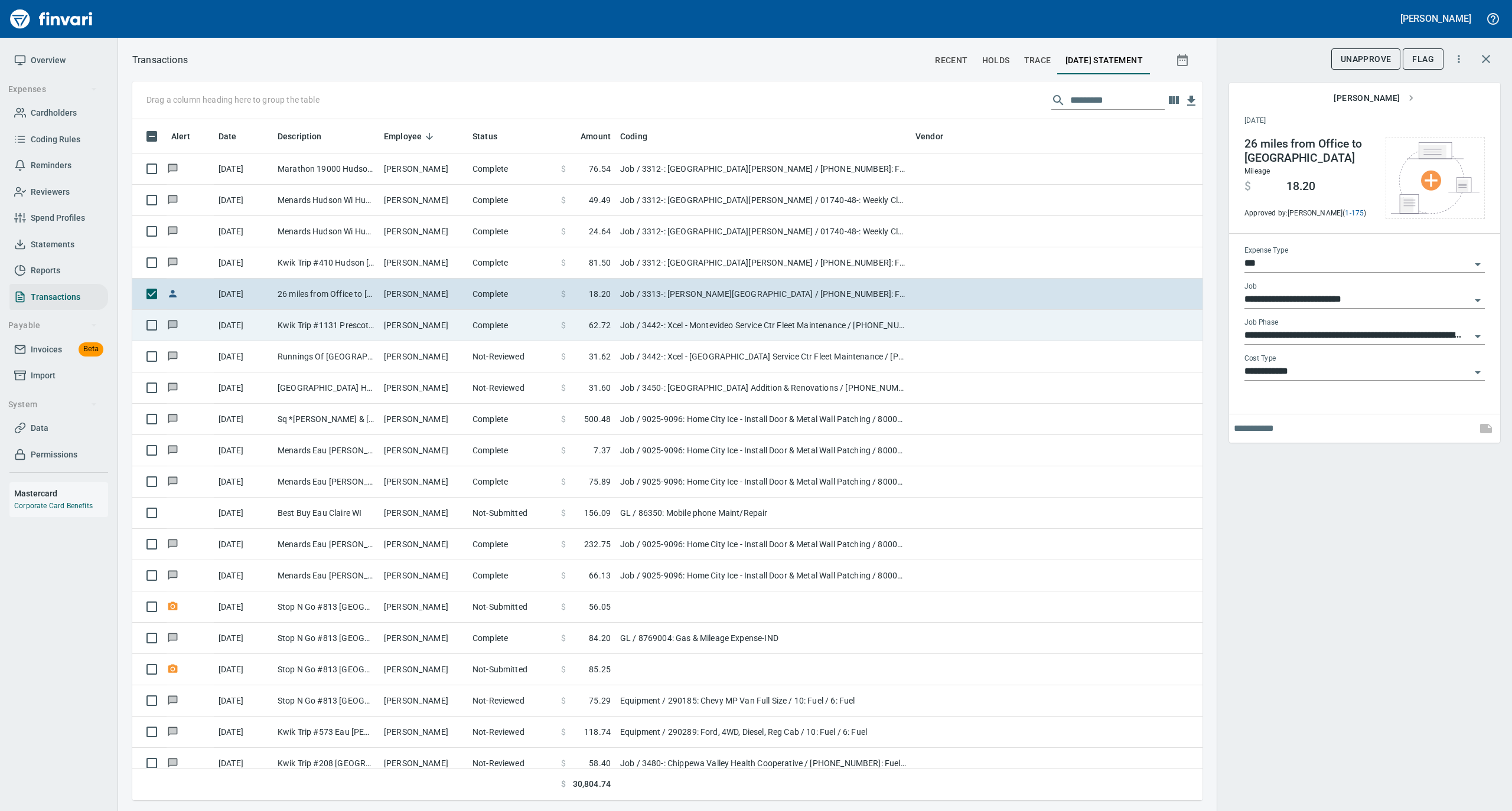
click at [489, 327] on td "Complete" at bounding box center [511, 325] width 89 height 32
type input "**********"
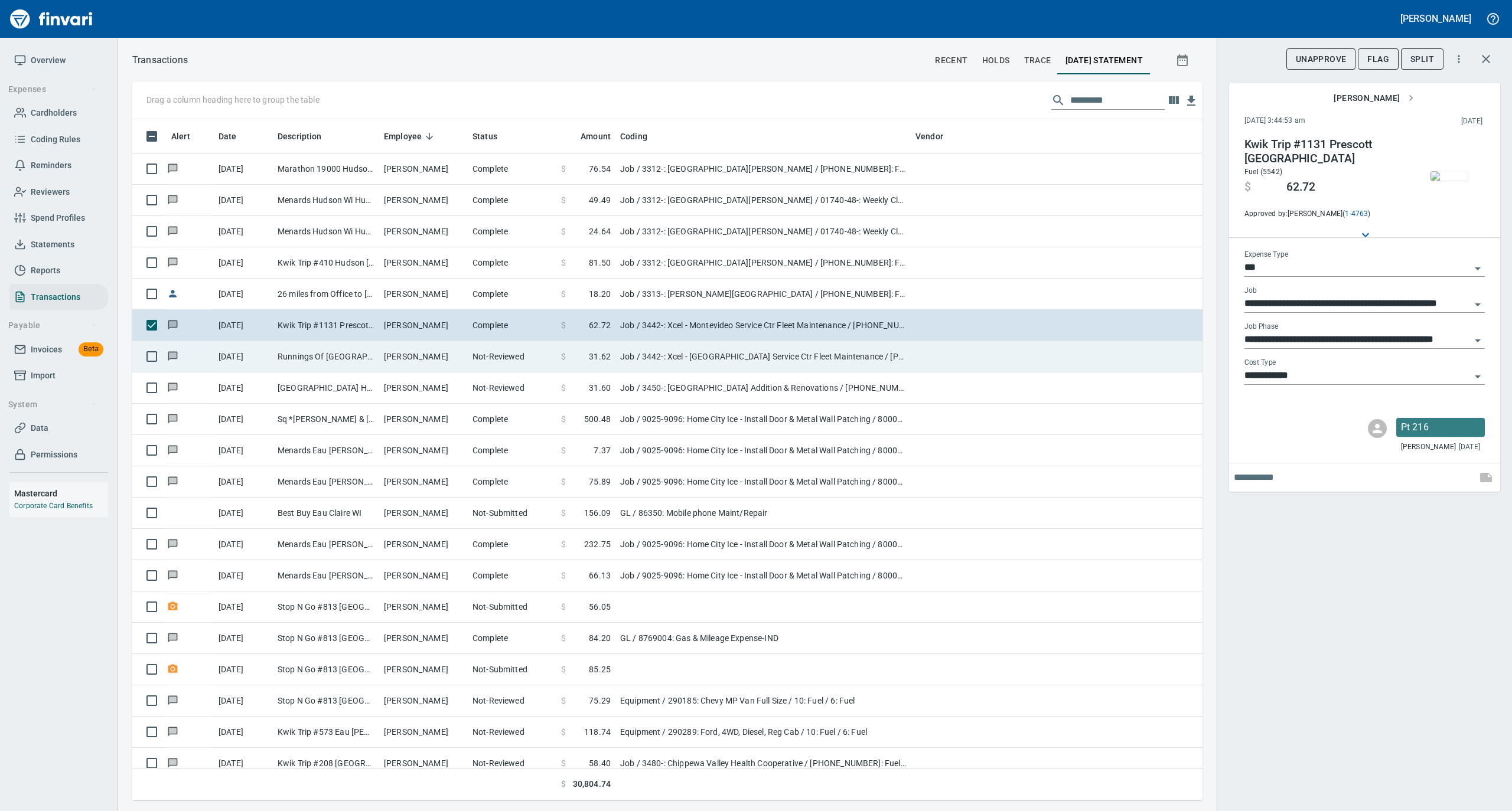
click at [471, 355] on td "Not-Reviewed" at bounding box center [511, 357] width 89 height 32
type input "**********"
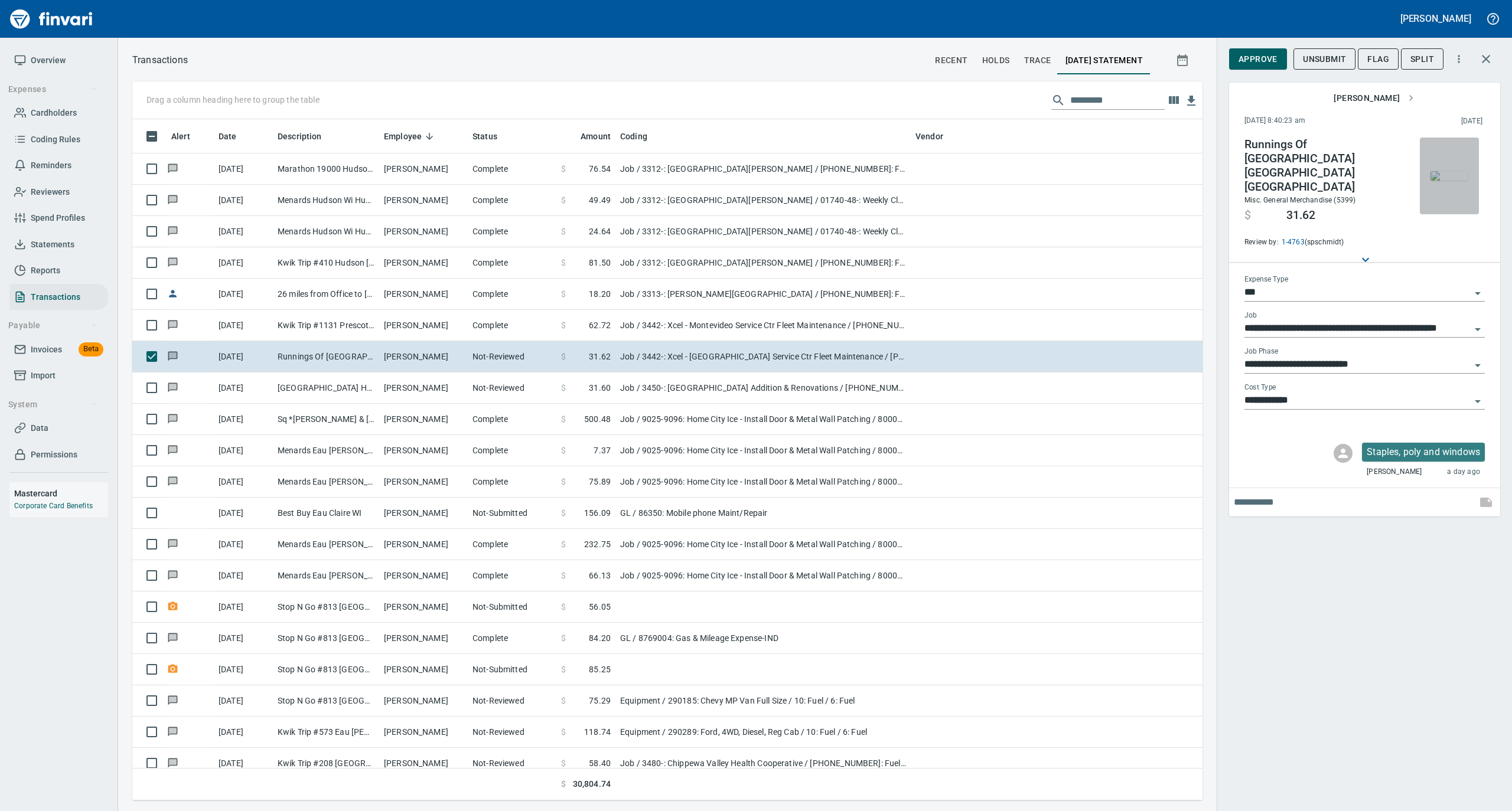
click at [1451, 177] on img "button" at bounding box center [1449, 176] width 37 height 10
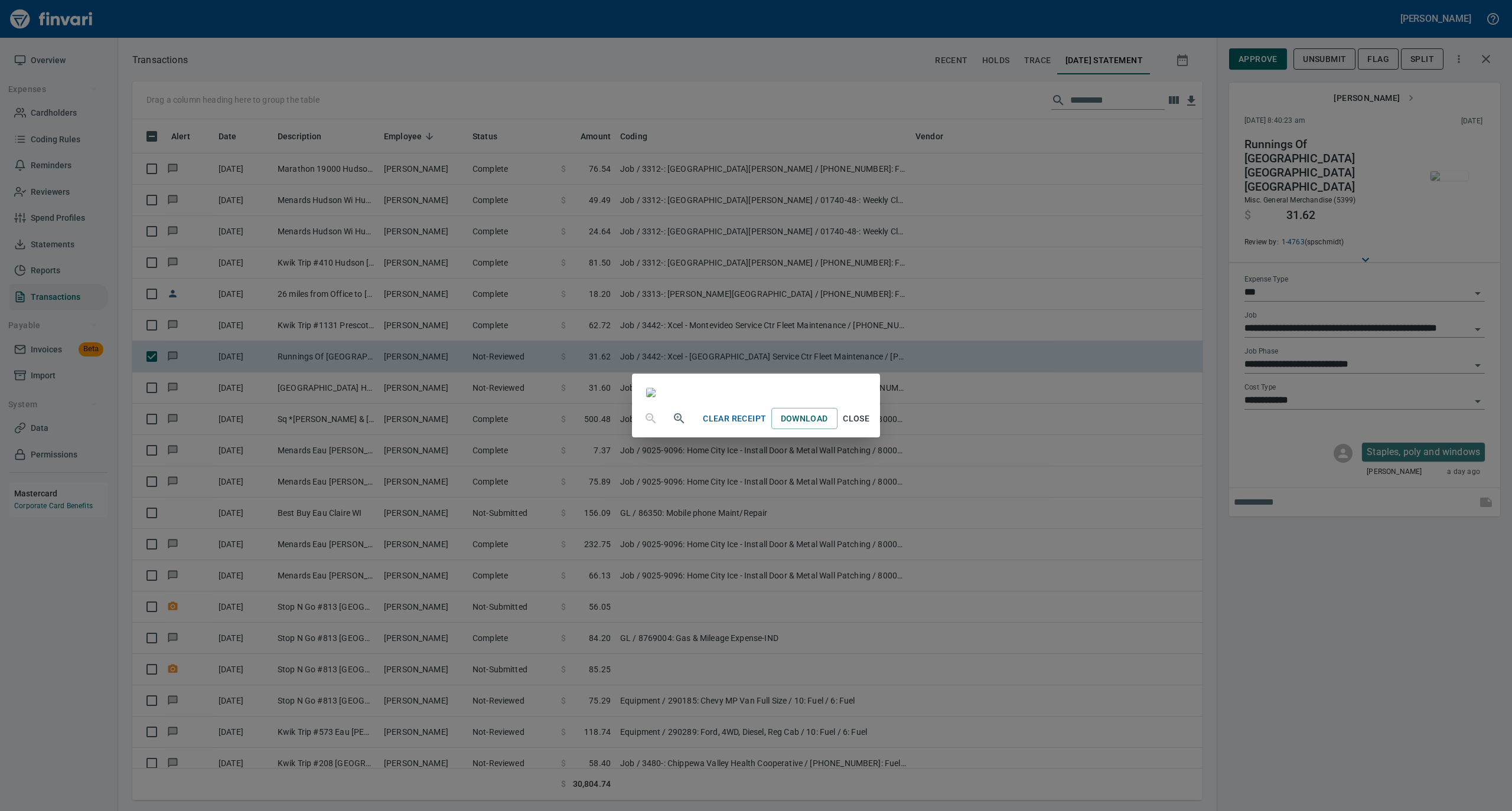
drag, startPoint x: 972, startPoint y: 712, endPoint x: 971, endPoint y: 692, distance: 20.0
click at [871, 427] on span "Close" at bounding box center [856, 419] width 28 height 15
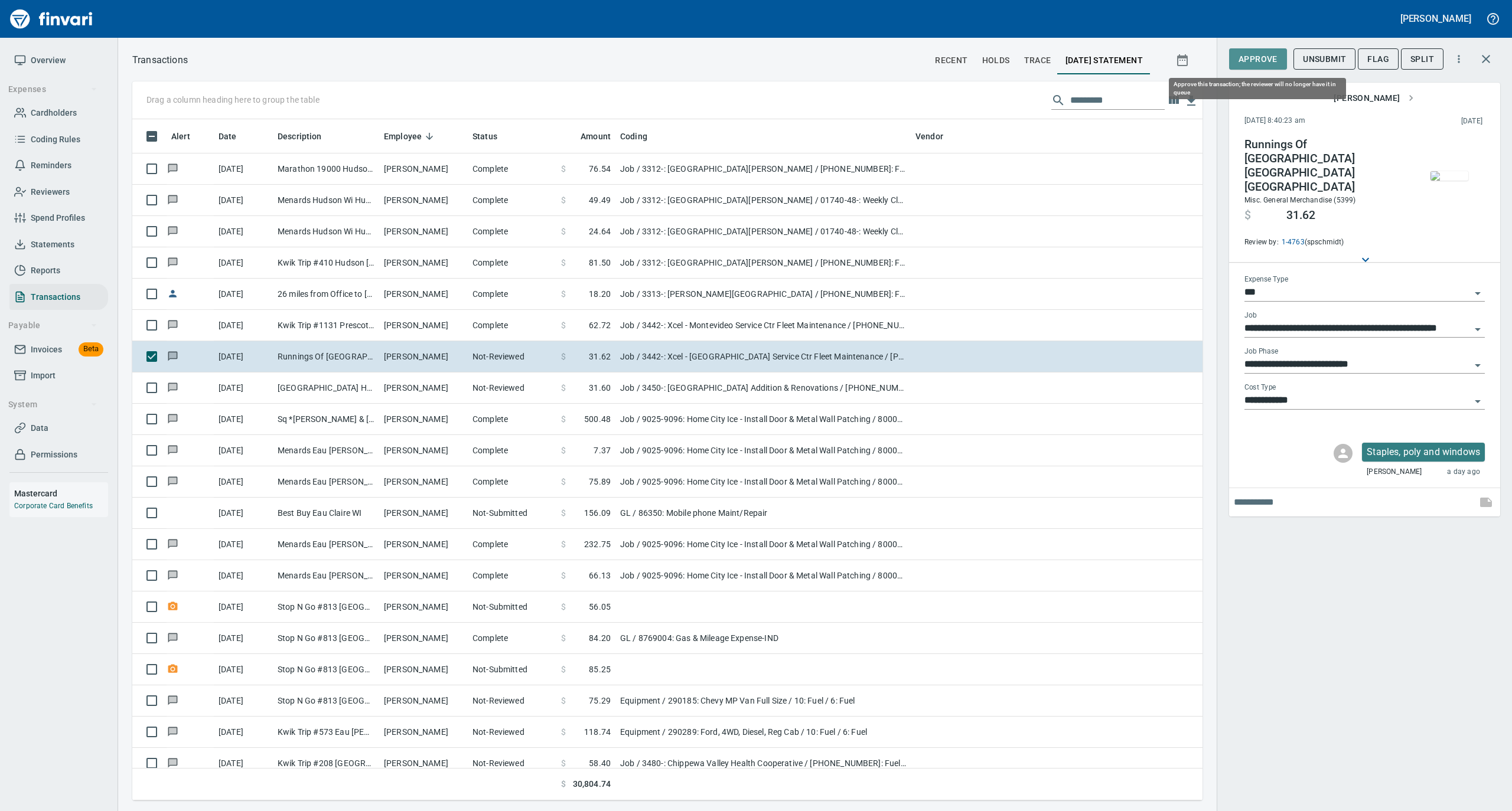
click at [1250, 57] on span "Approve" at bounding box center [1258, 59] width 39 height 15
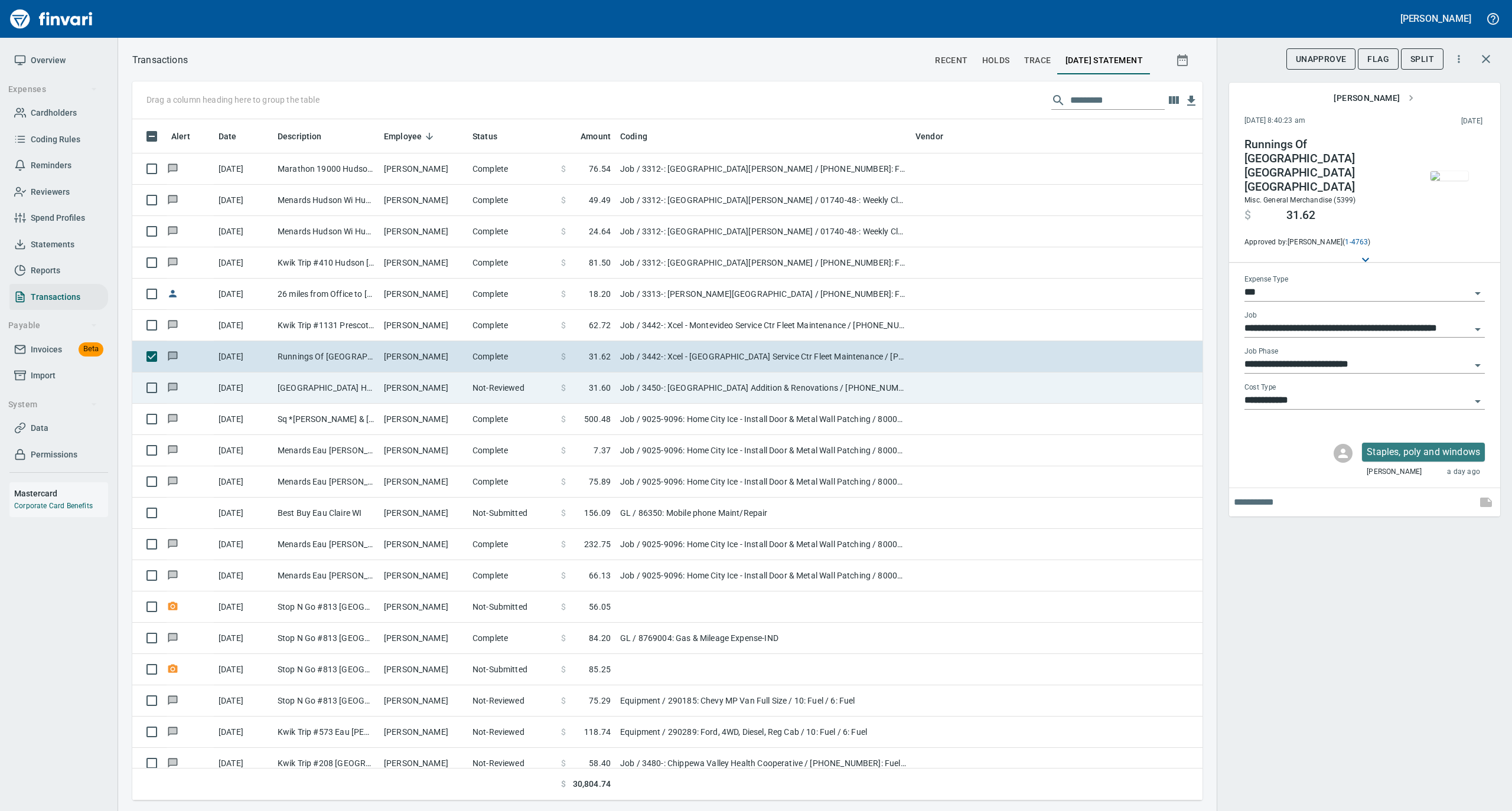
click at [352, 381] on td "[GEOGRAPHIC_DATA] Home Col Colby [GEOGRAPHIC_DATA]" at bounding box center [326, 388] width 106 height 32
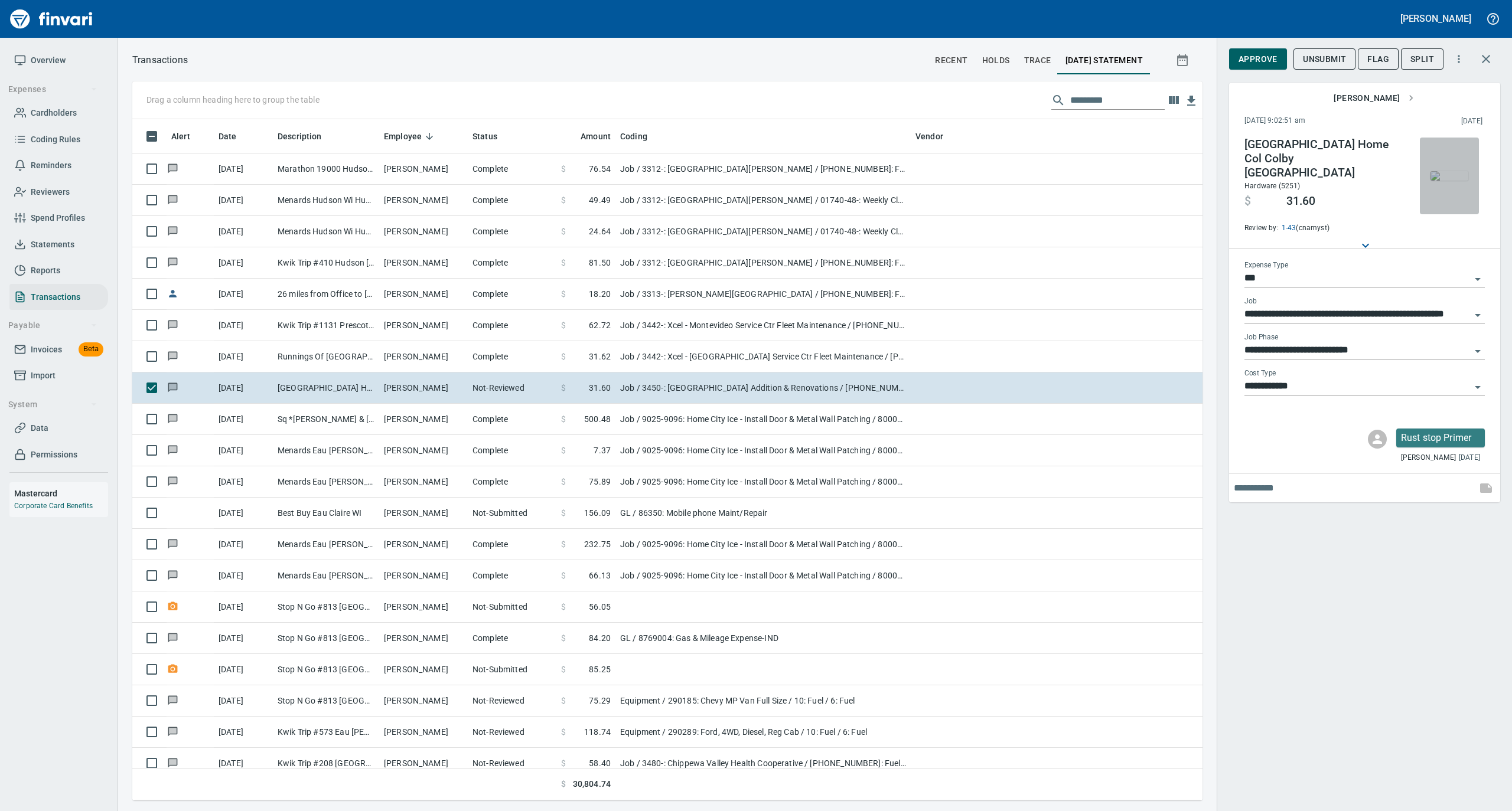
click at [1451, 176] on img "button" at bounding box center [1449, 176] width 37 height 10
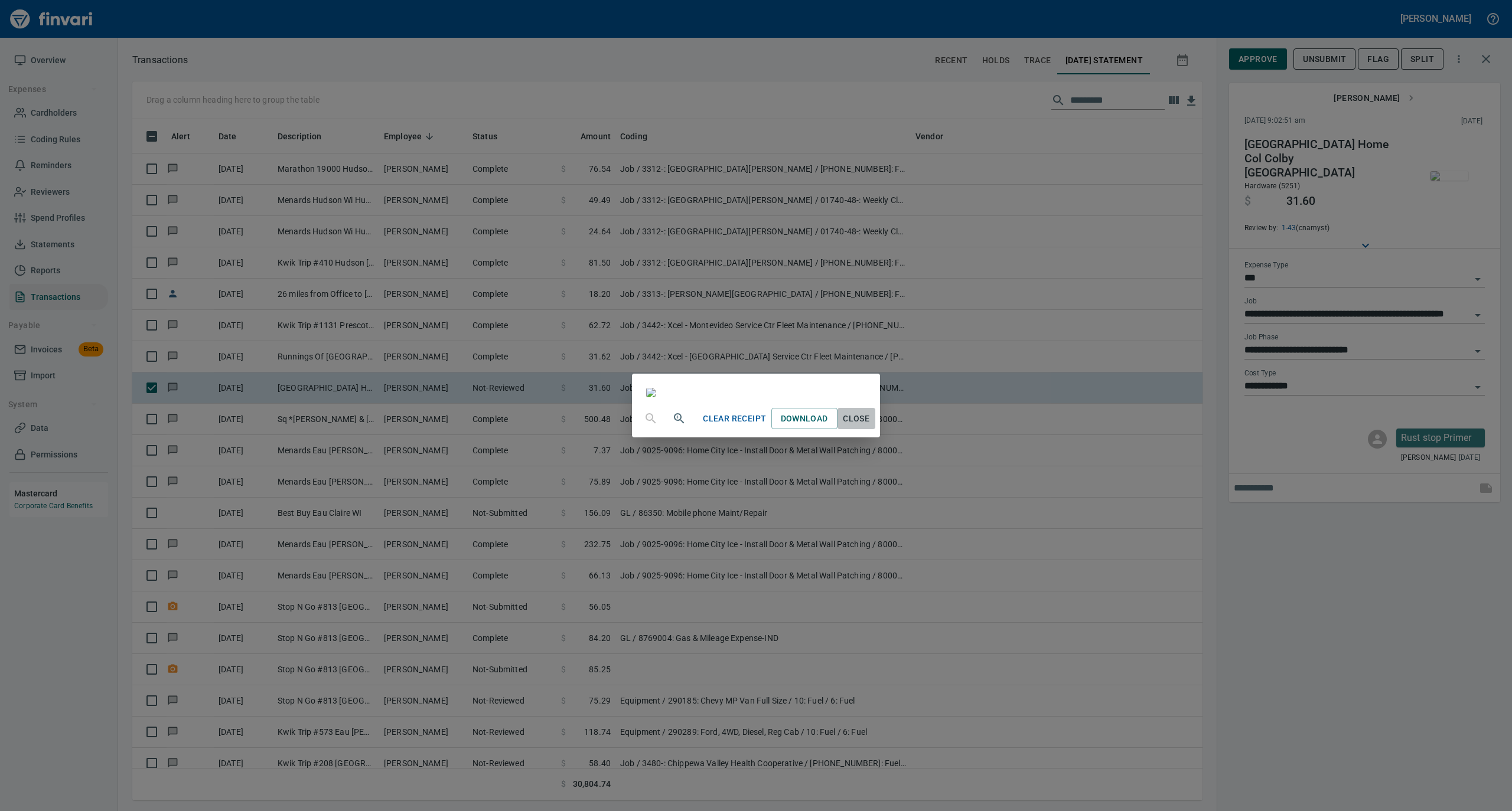
click at [871, 427] on span "Close" at bounding box center [856, 419] width 28 height 15
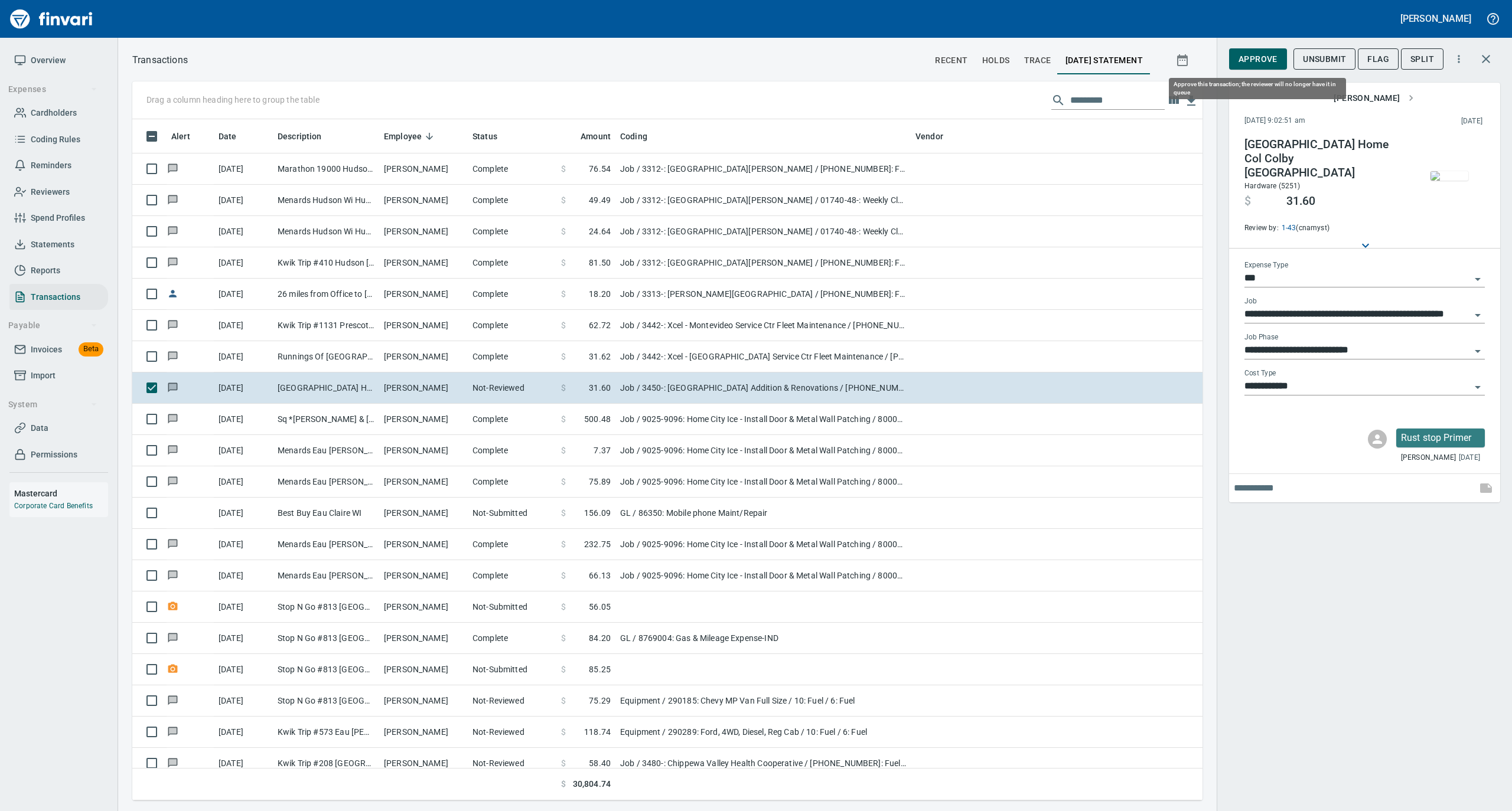
click at [1253, 62] on span "Approve" at bounding box center [1258, 59] width 39 height 15
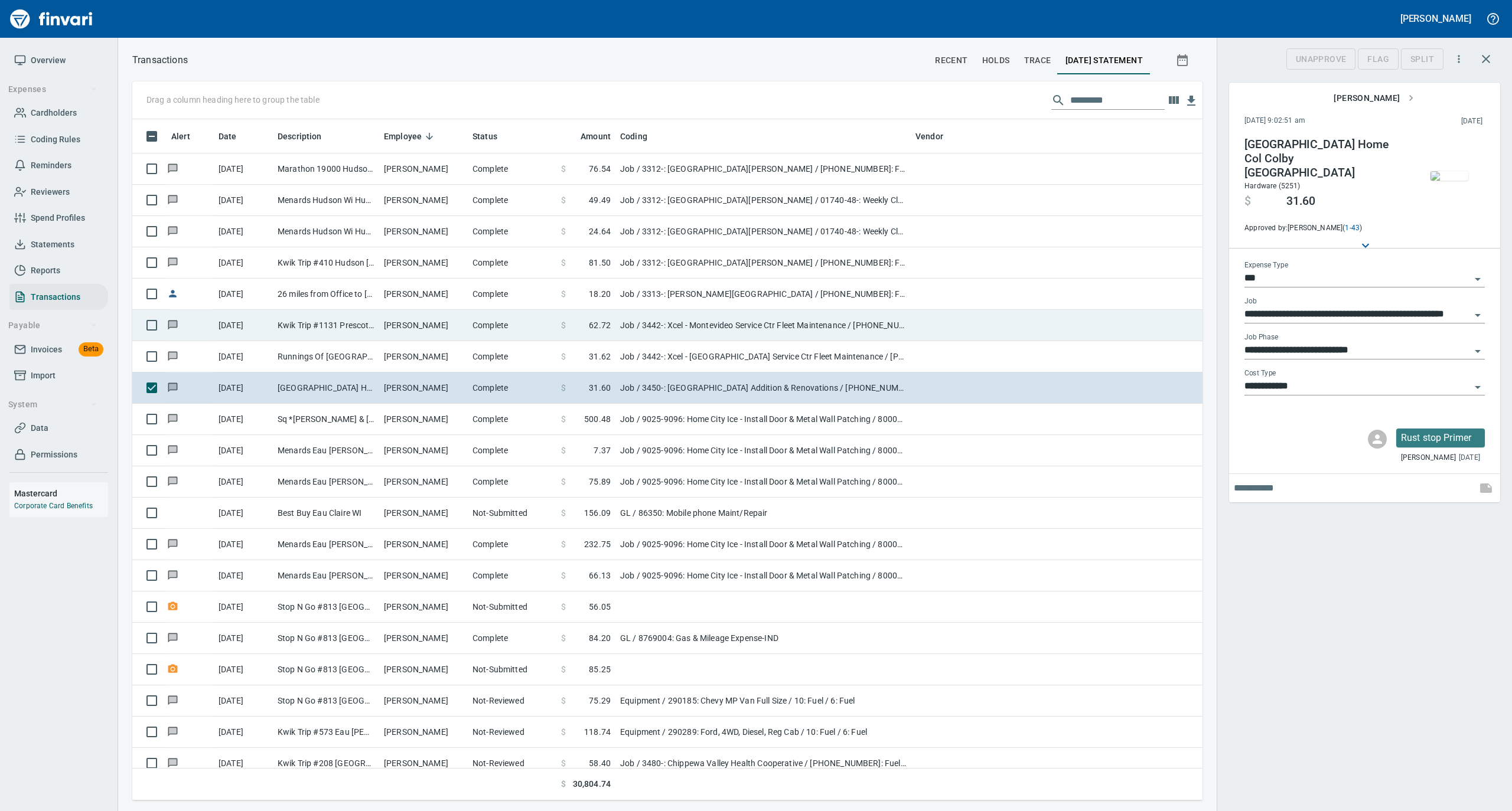
scroll to position [670, 1046]
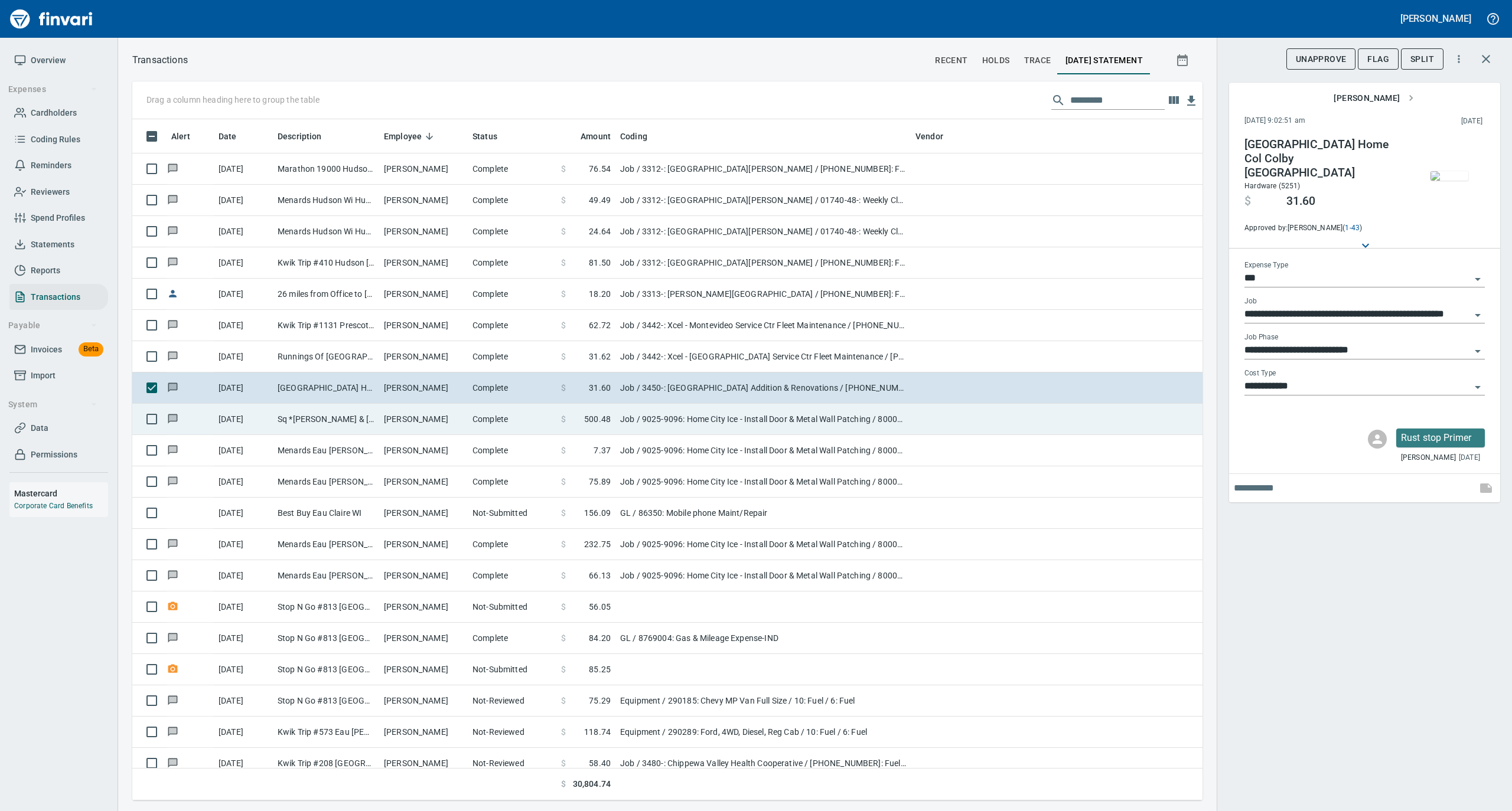
click at [453, 423] on td "[PERSON_NAME]" at bounding box center [423, 419] width 89 height 32
type input "**********"
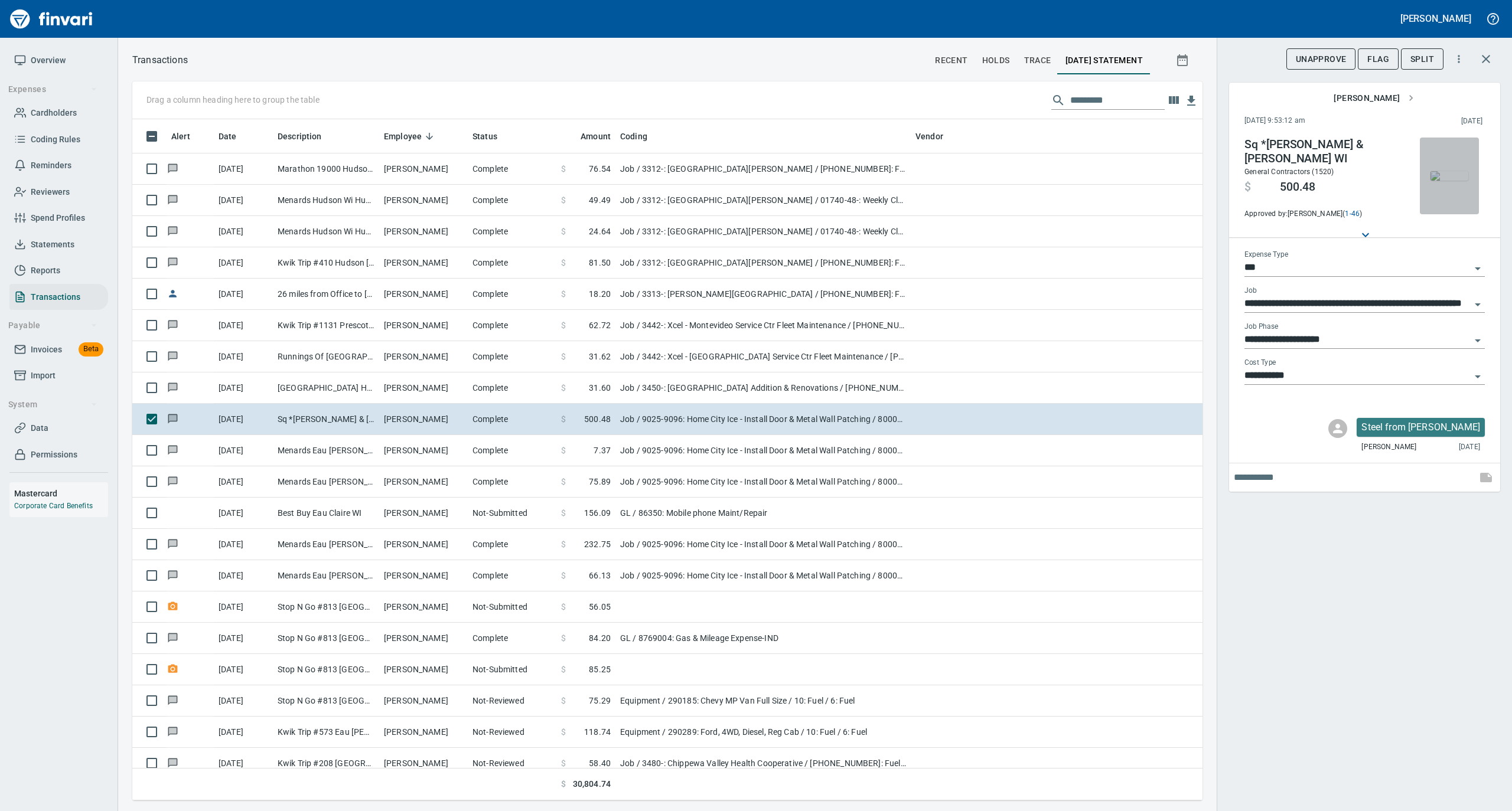
click at [1452, 180] on img "button" at bounding box center [1449, 176] width 37 height 10
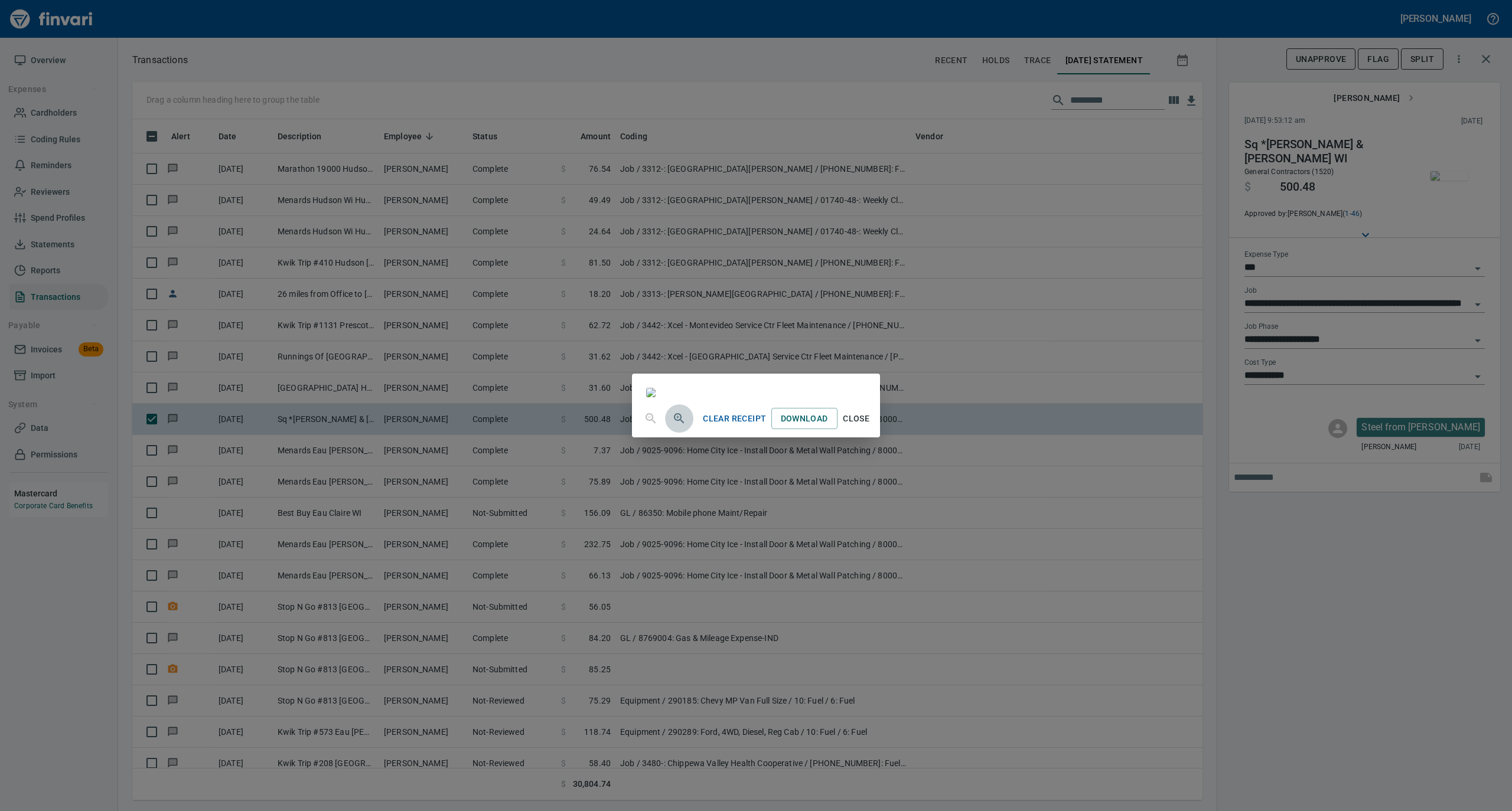
click at [672, 426] on icon "button" at bounding box center [679, 418] width 14 height 14
click at [871, 427] on span "Close" at bounding box center [856, 420] width 28 height 15
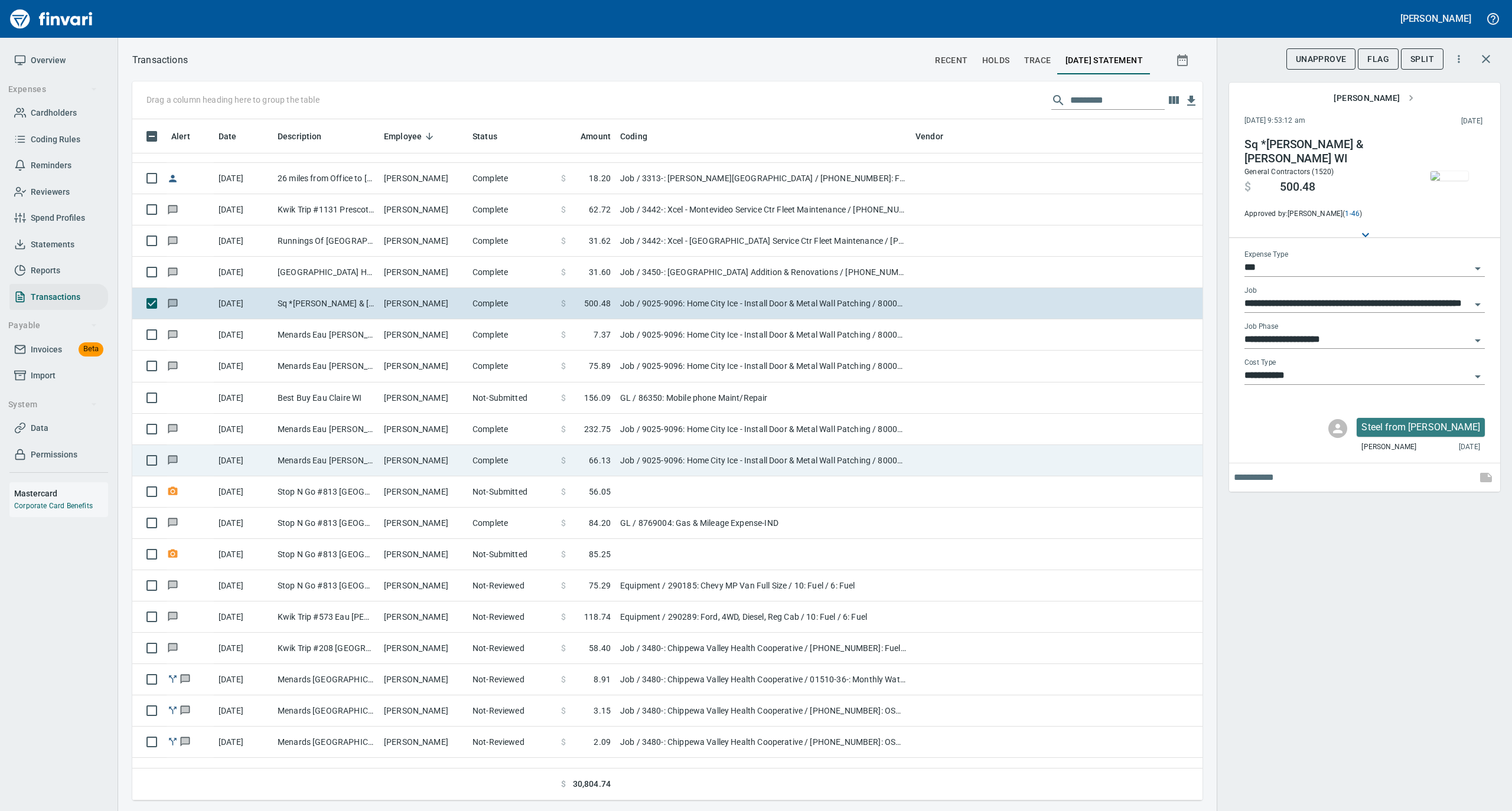
scroll to position [1732, 0]
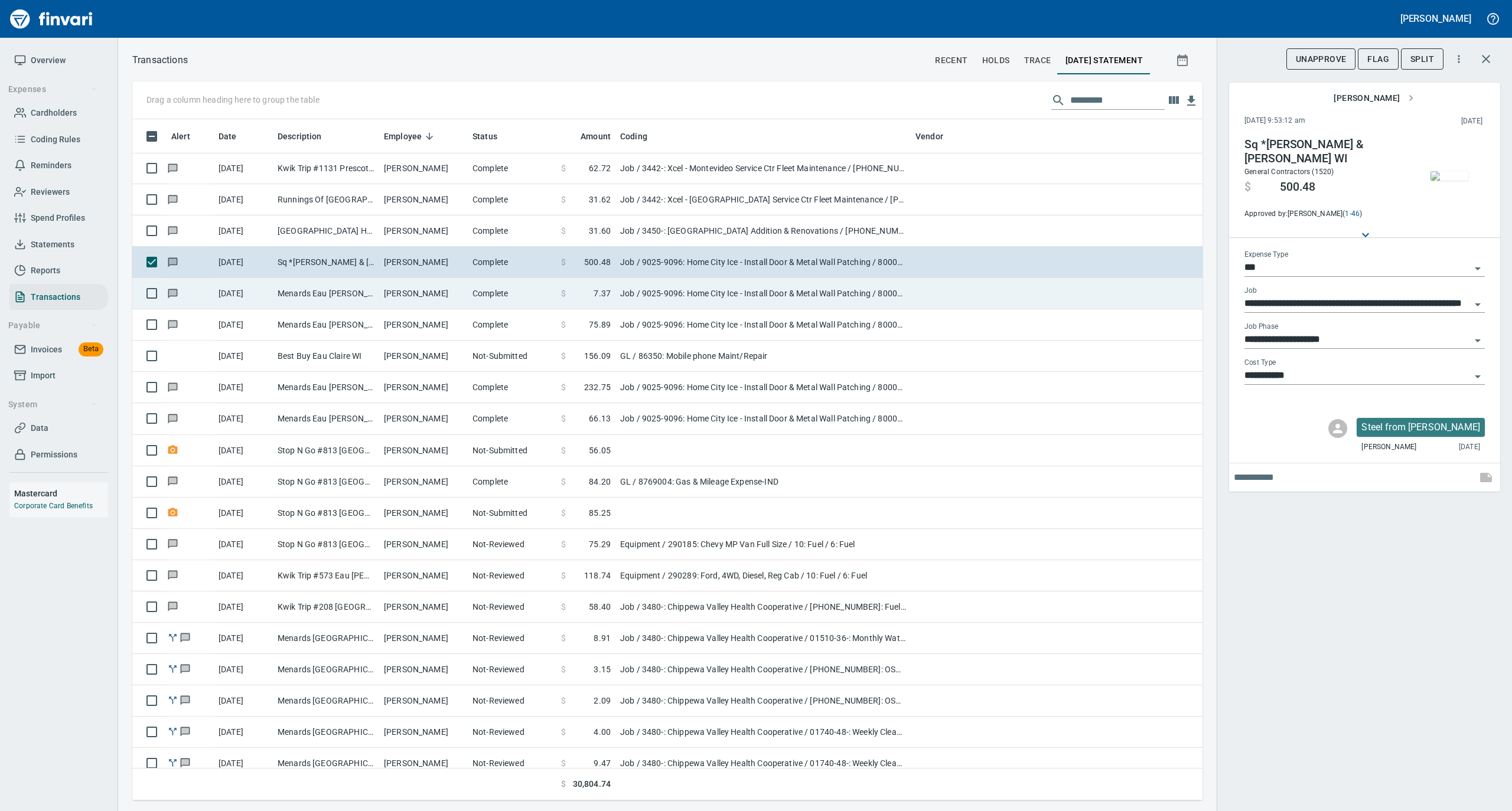
click at [423, 291] on td "[PERSON_NAME]" at bounding box center [423, 293] width 89 height 32
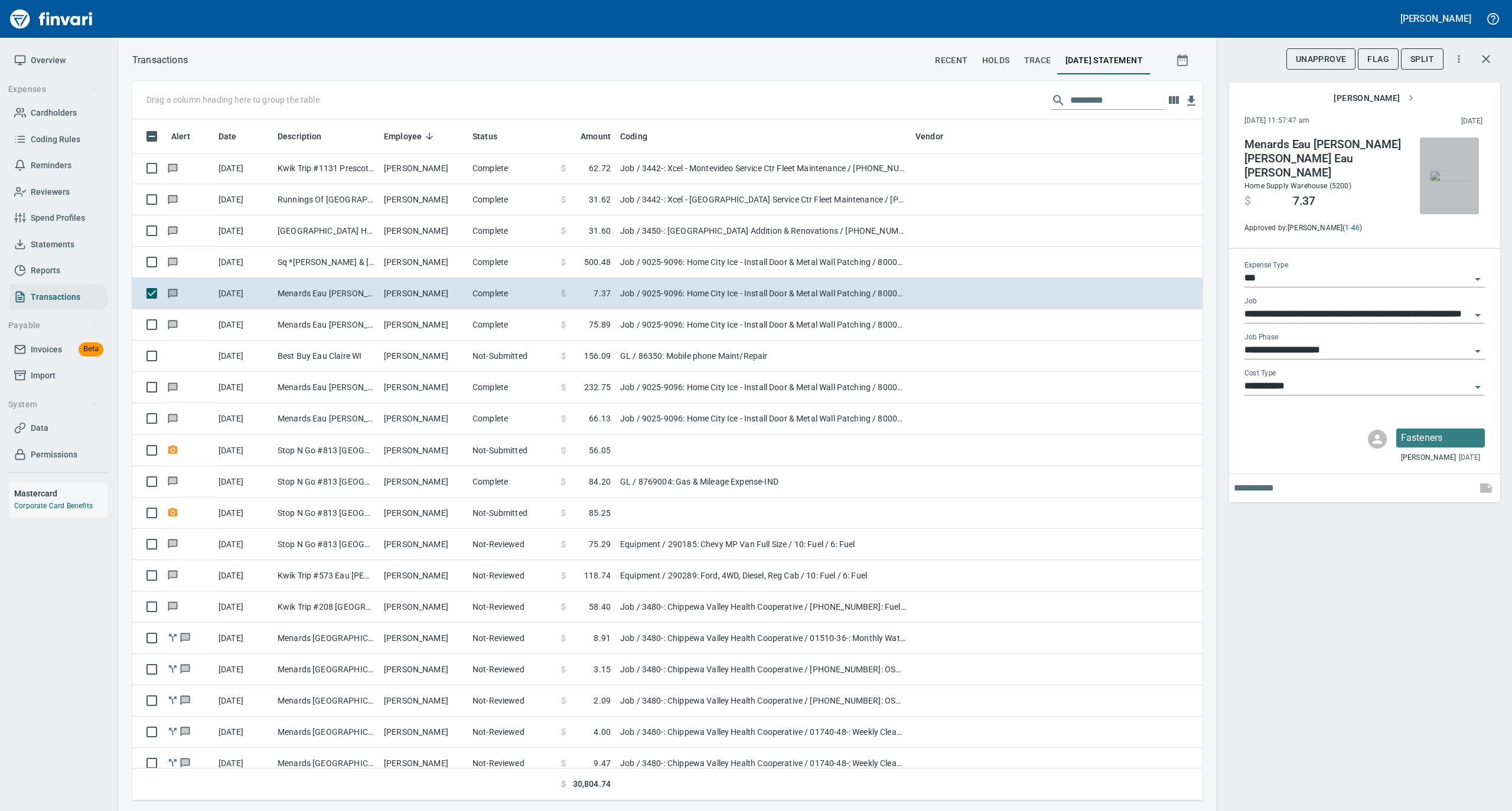
click at [1462, 171] on img "button" at bounding box center [1449, 176] width 37 height 10
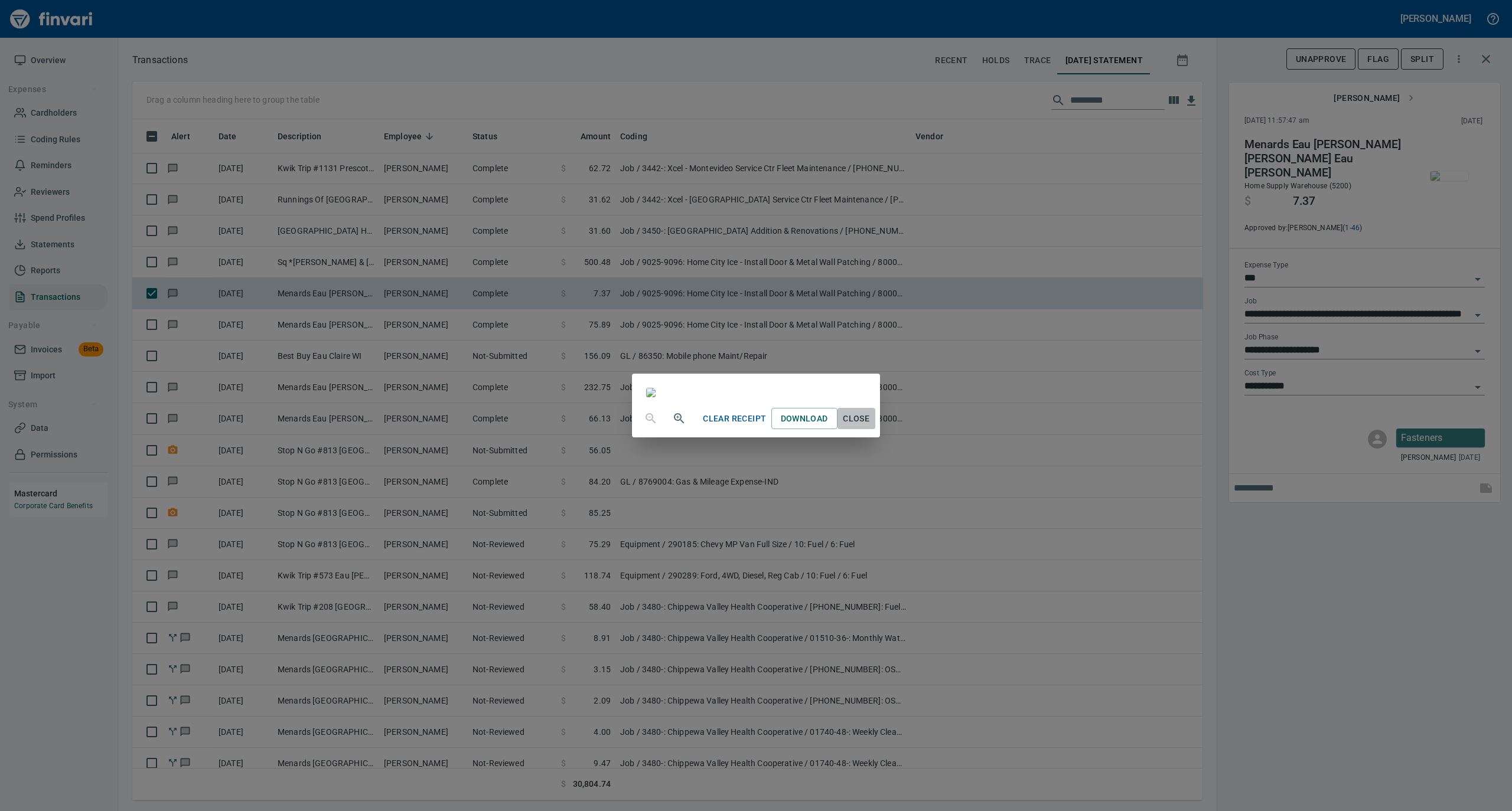
click at [871, 427] on span "Close" at bounding box center [856, 419] width 28 height 15
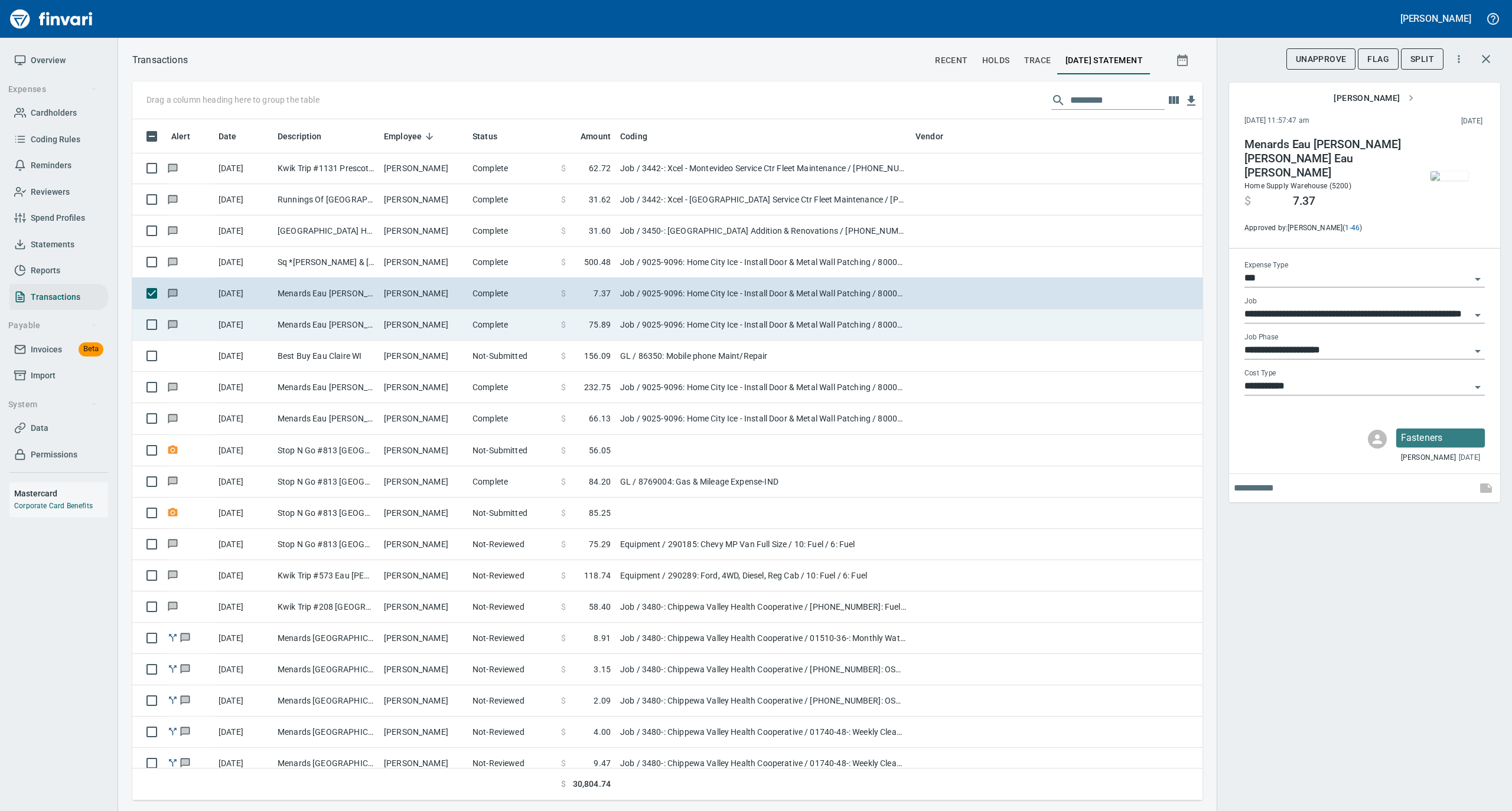
click at [445, 329] on td "[PERSON_NAME]" at bounding box center [423, 325] width 89 height 32
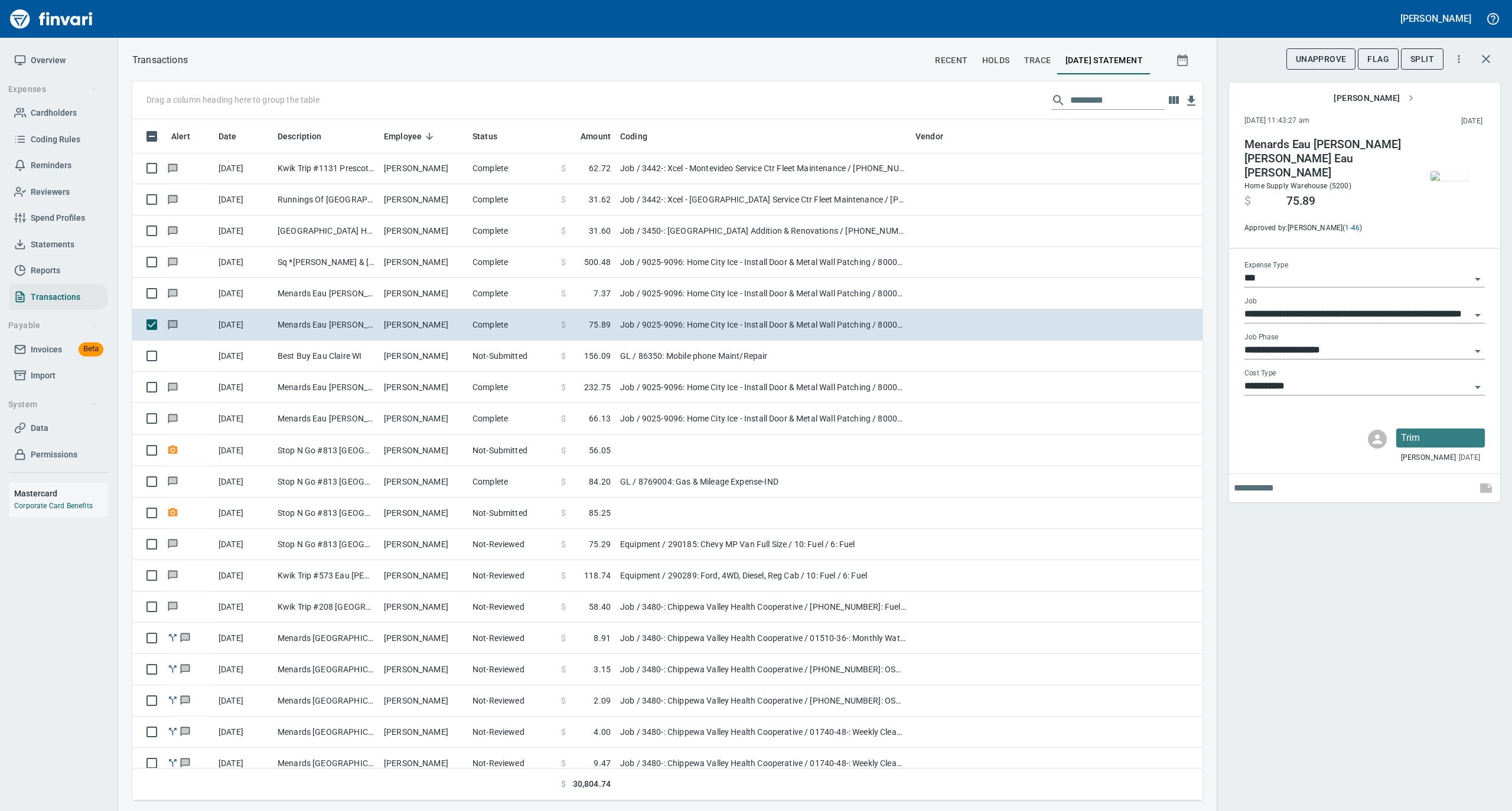
click at [1452, 171] on img "button" at bounding box center [1449, 176] width 37 height 10
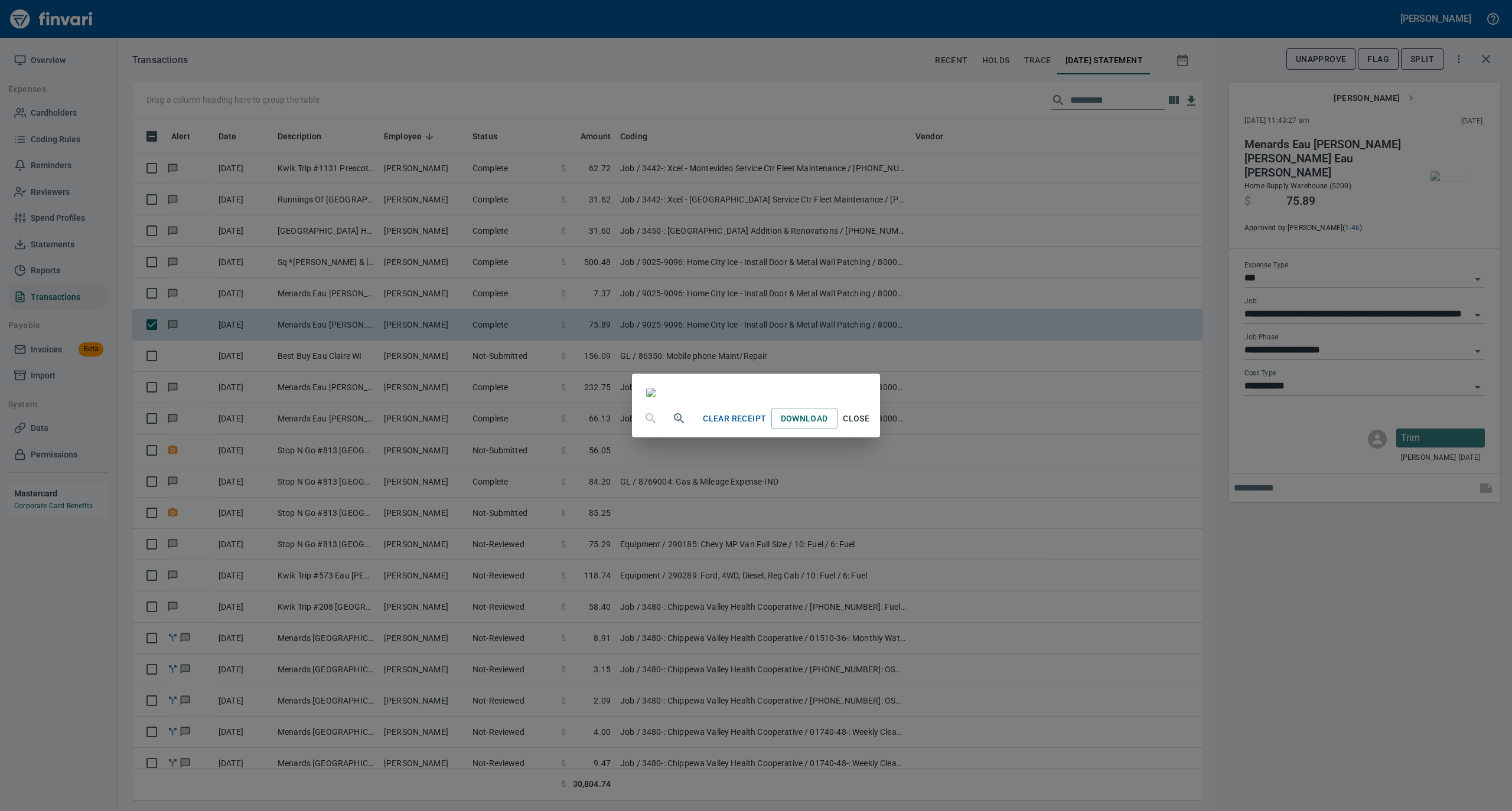
click at [871, 427] on span "Close" at bounding box center [856, 419] width 28 height 15
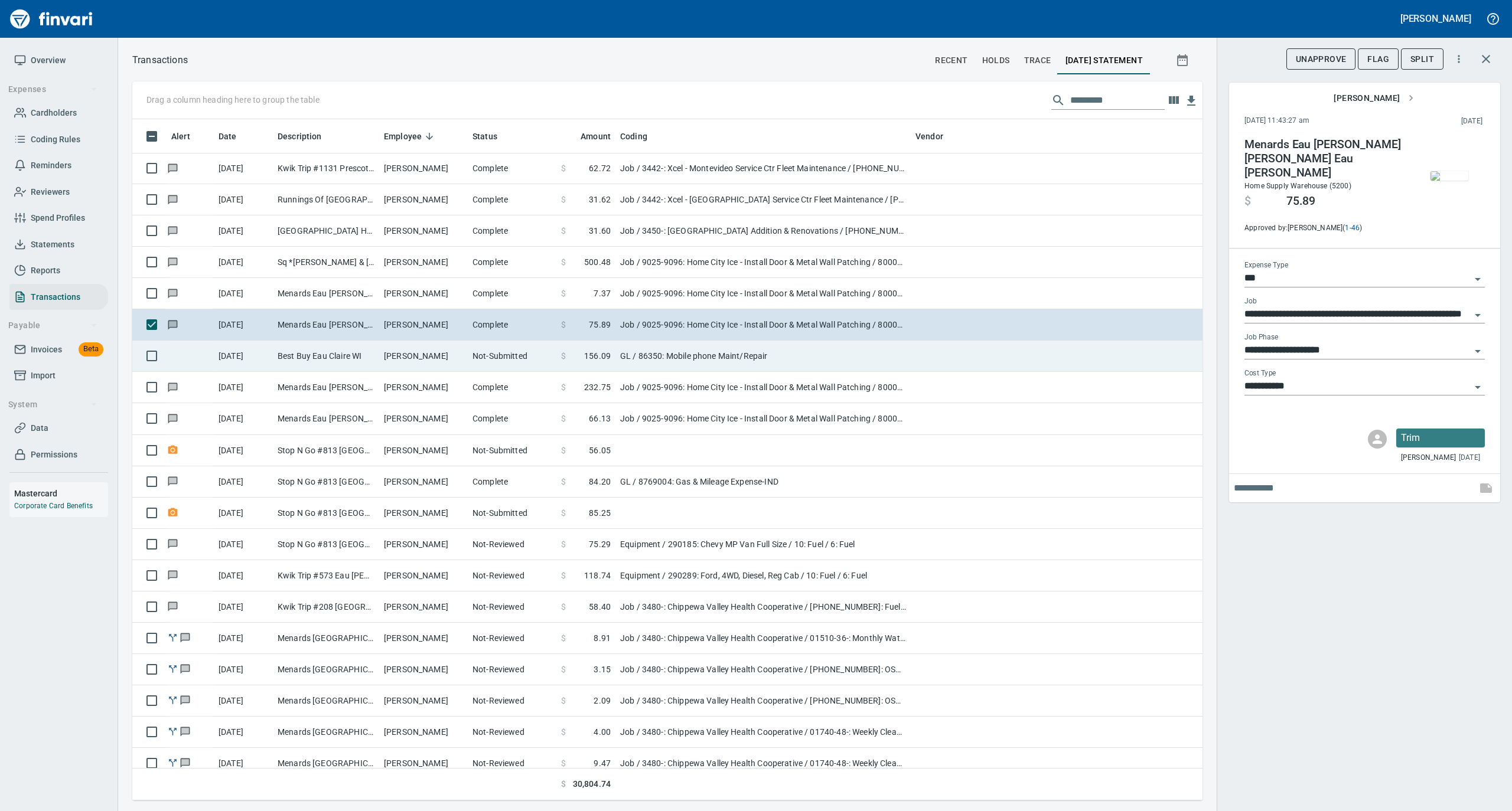
click at [409, 358] on td "[PERSON_NAME]" at bounding box center [423, 356] width 89 height 32
type input "**"
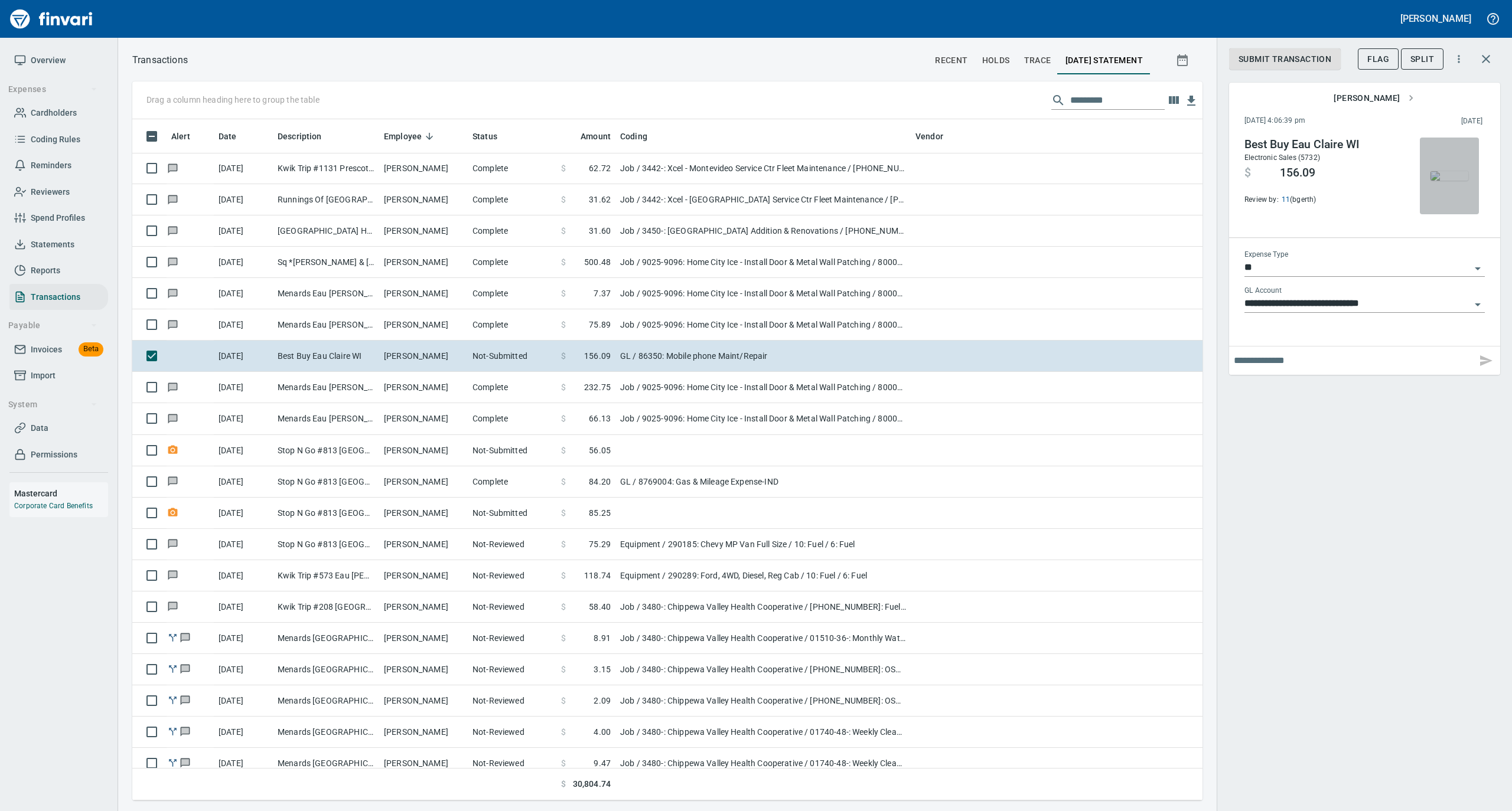
click at [1452, 178] on img "button" at bounding box center [1449, 176] width 37 height 10
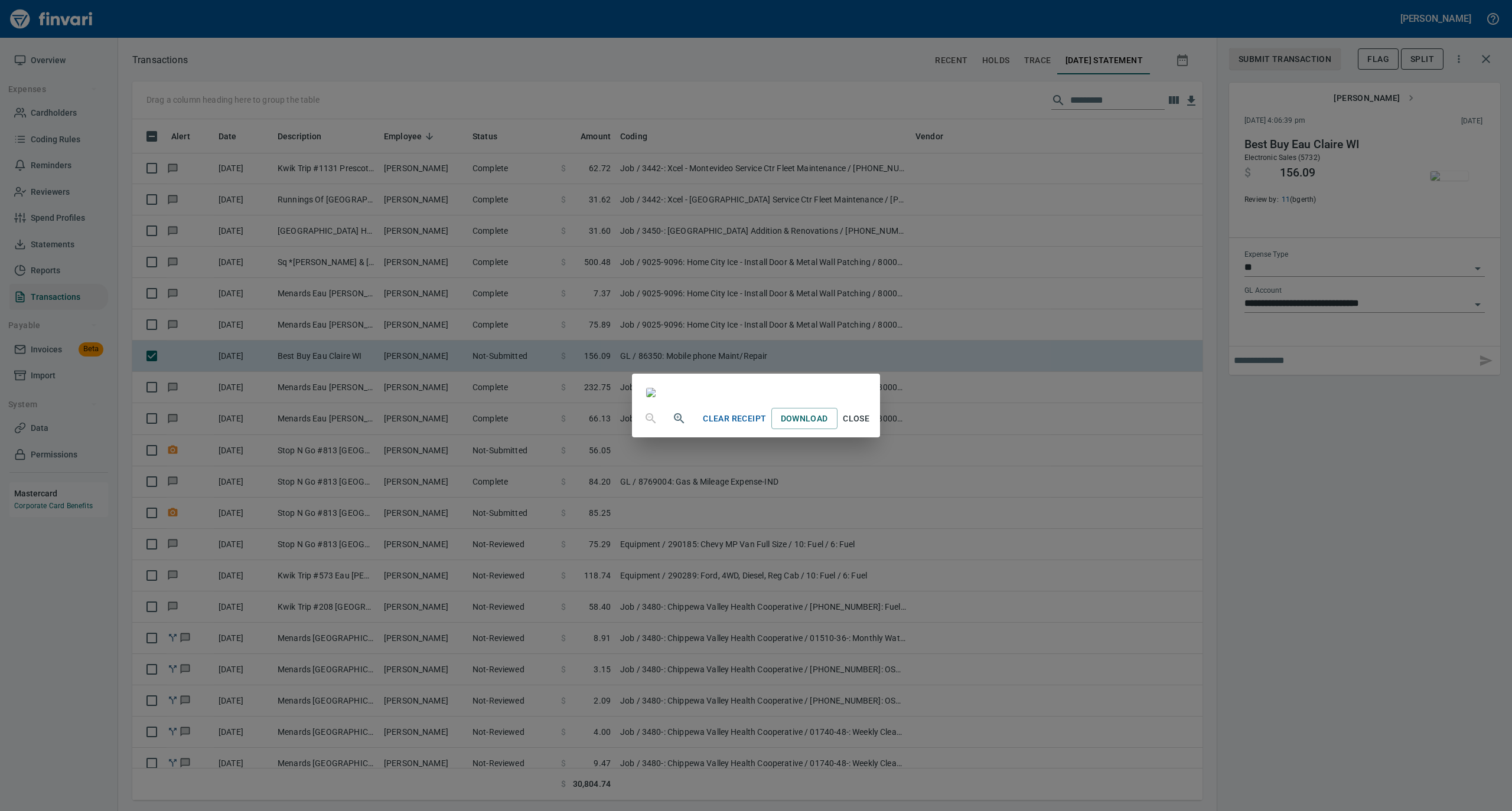
click at [871, 427] on span "Close" at bounding box center [856, 419] width 28 height 15
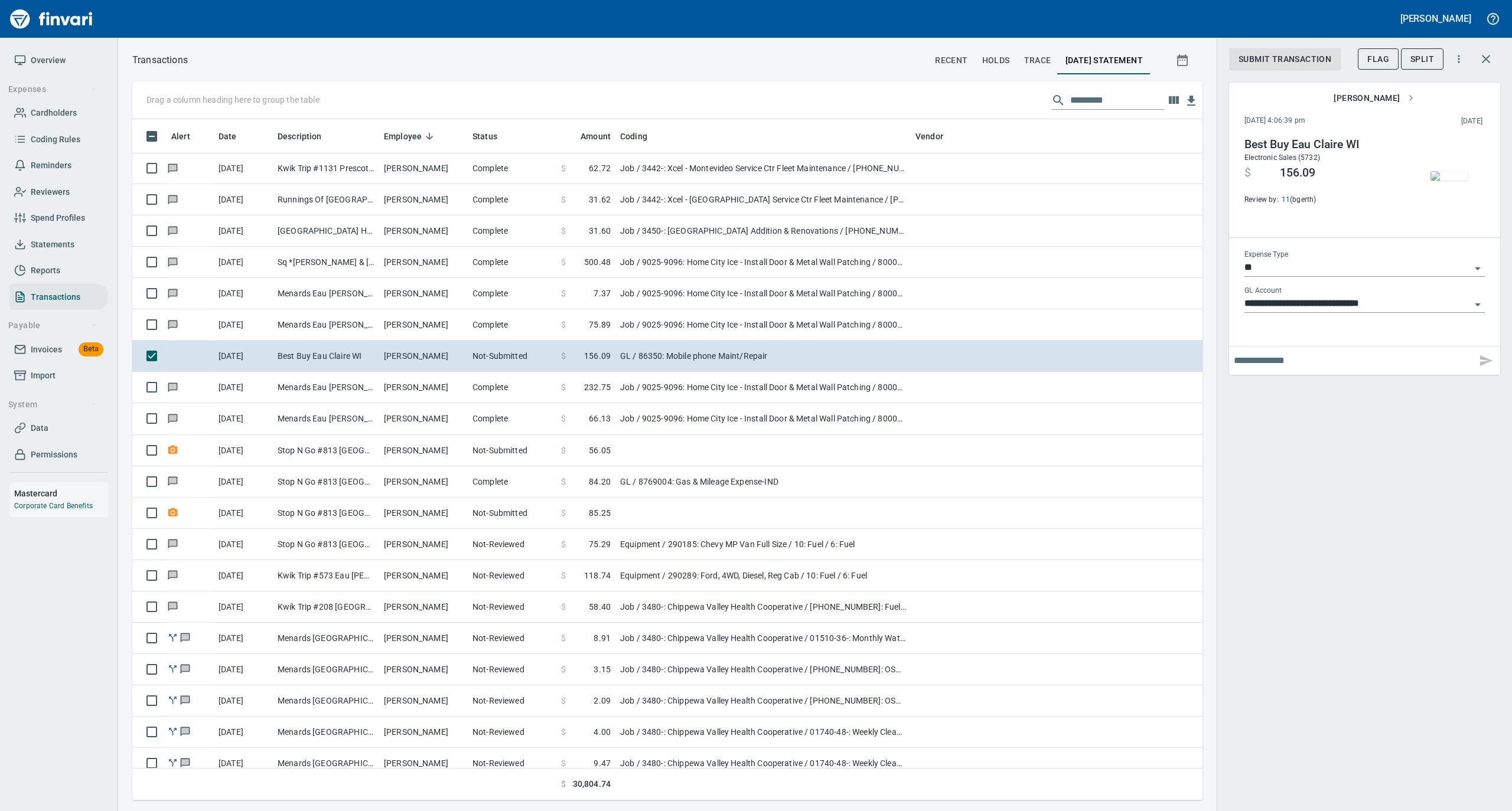
click at [1276, 362] on input "text" at bounding box center [1353, 360] width 238 height 19
type input "**********"
click at [1482, 358] on icon "button" at bounding box center [1486, 360] width 12 height 11
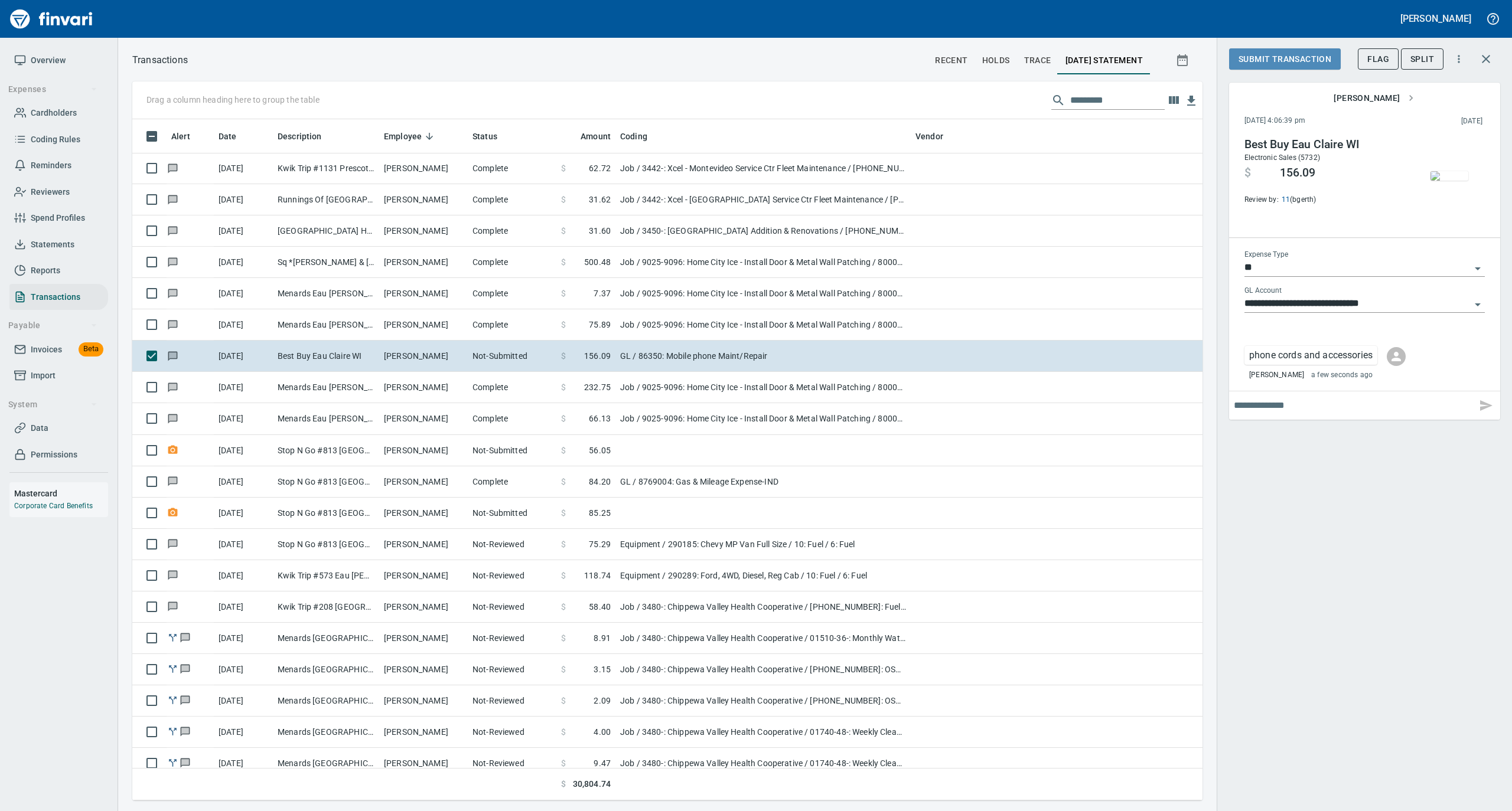
click at [1275, 62] on span "Submit Transaction" at bounding box center [1285, 59] width 93 height 15
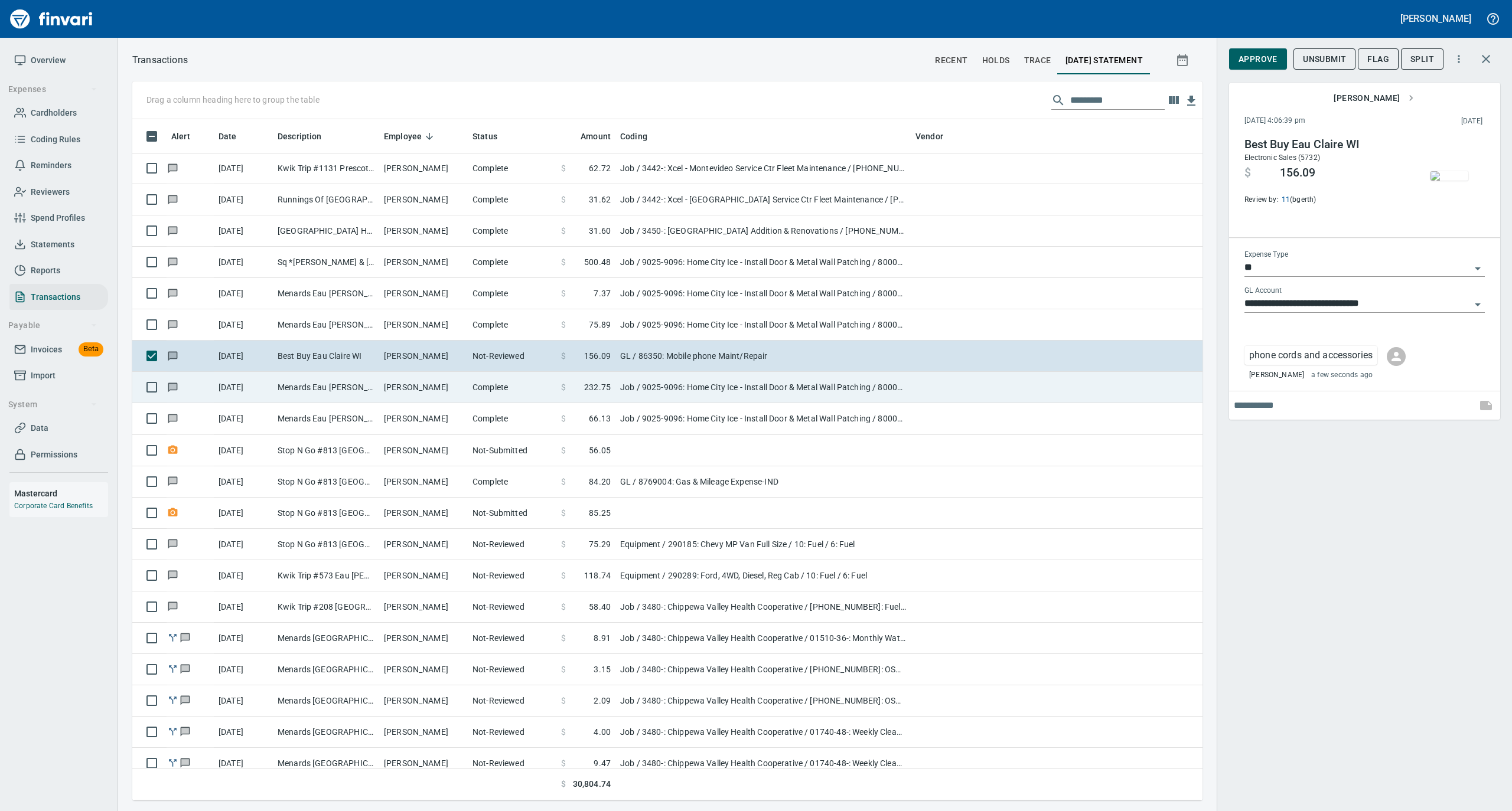
click at [537, 401] on td "Complete" at bounding box center [511, 388] width 89 height 32
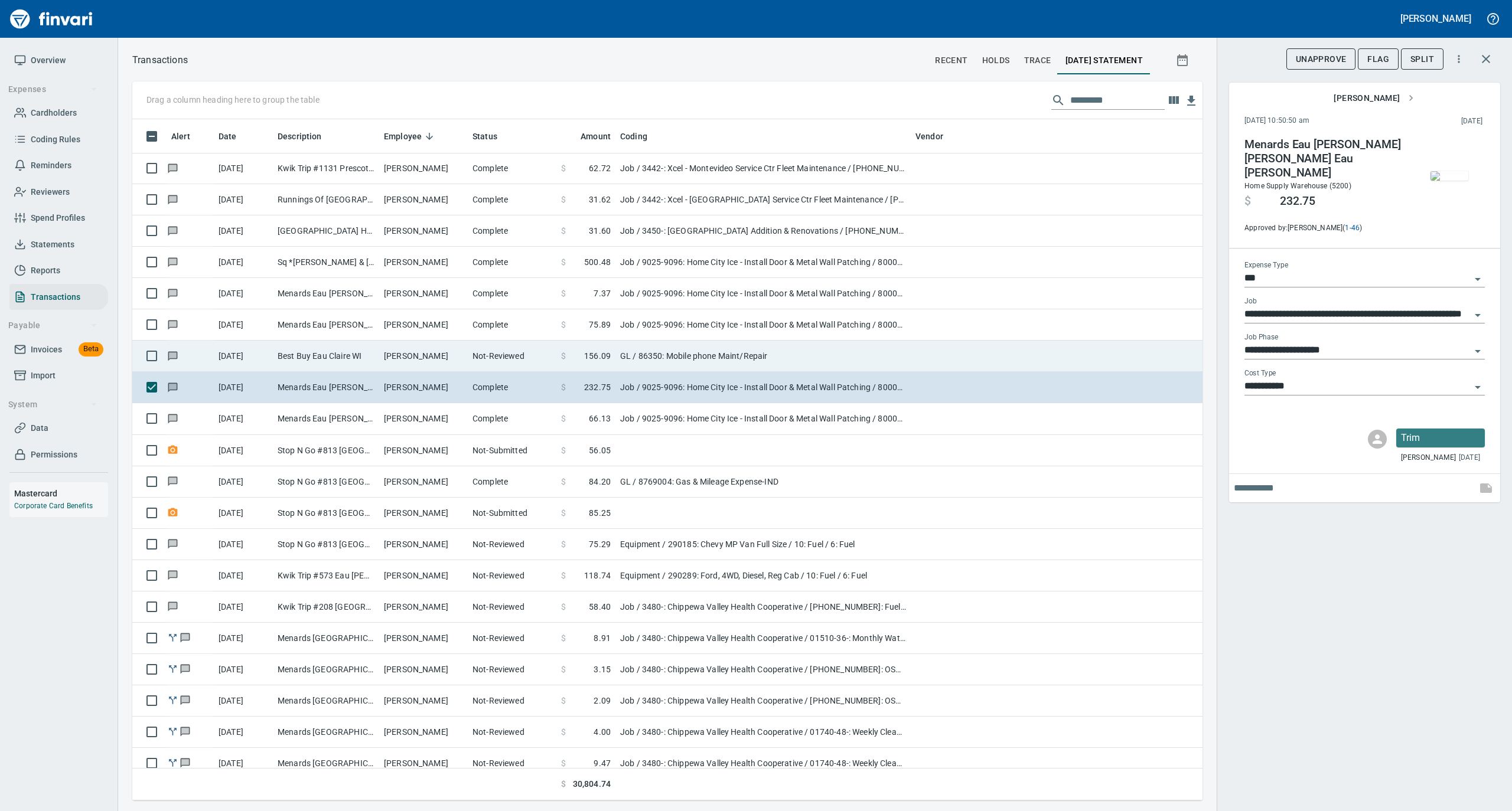
click at [584, 366] on td "$ 156.09" at bounding box center [585, 356] width 59 height 32
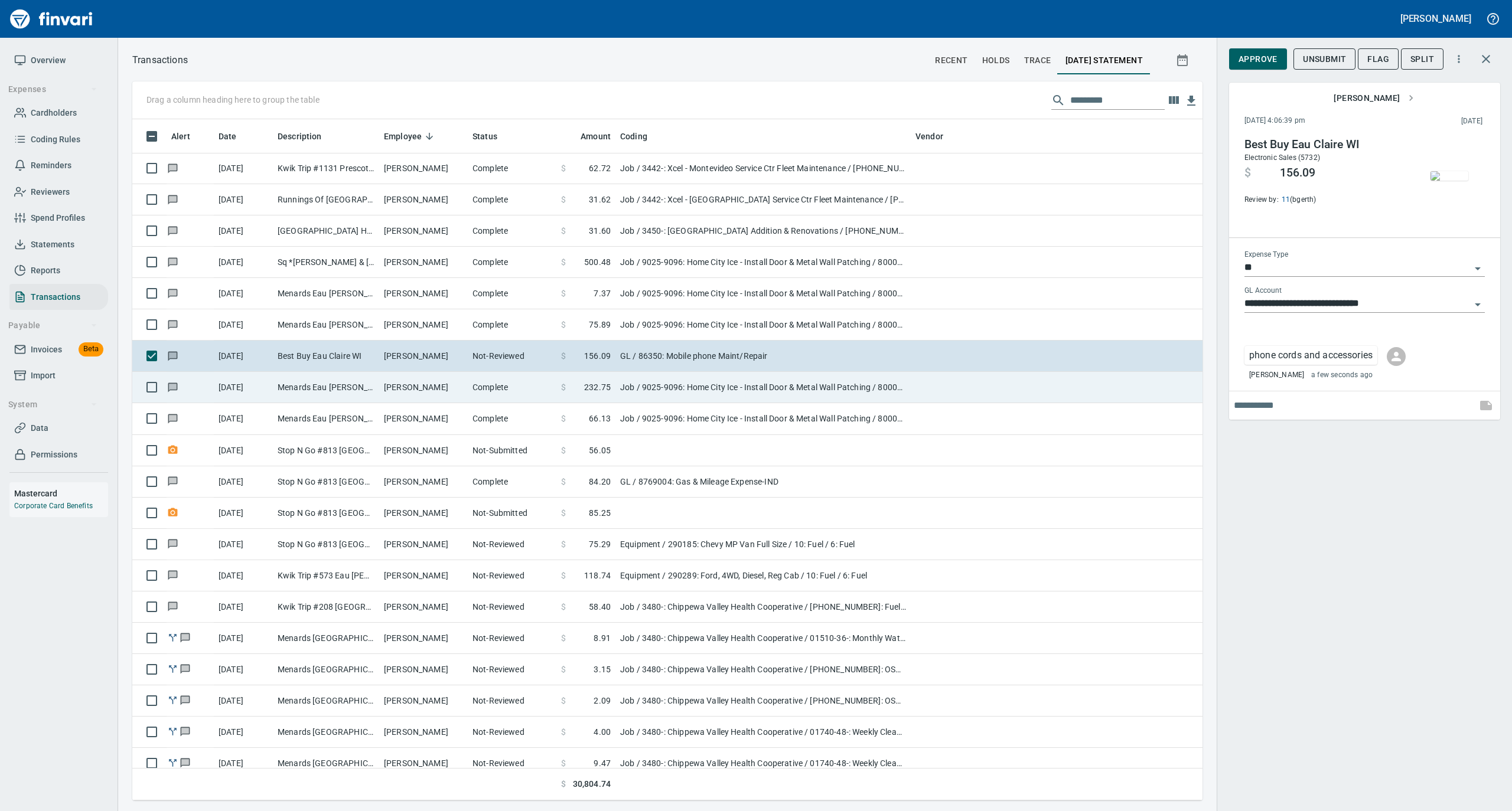
click at [539, 390] on td "Complete" at bounding box center [511, 388] width 89 height 32
type input "***"
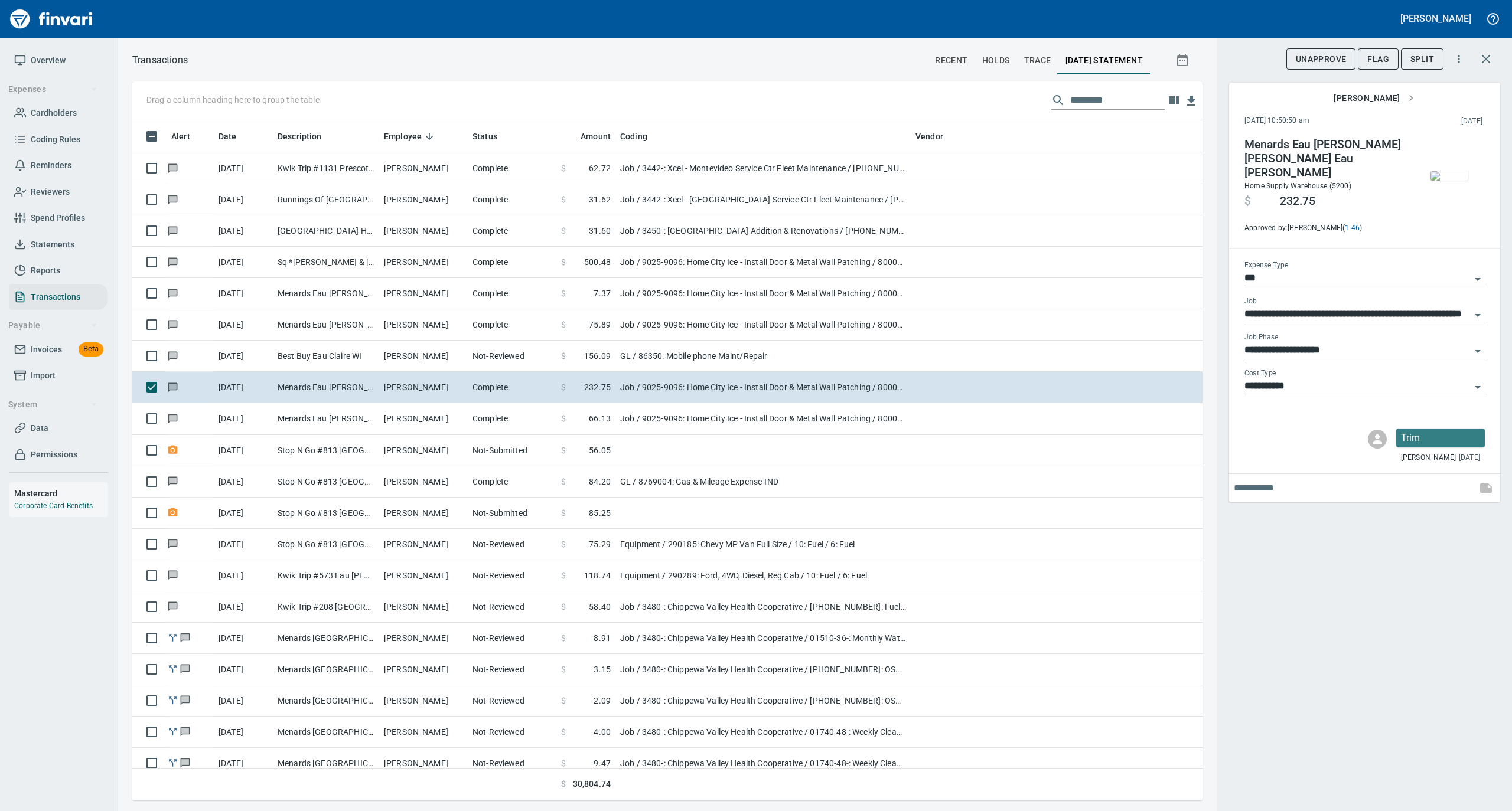
click at [1437, 171] on img "button" at bounding box center [1449, 176] width 37 height 10
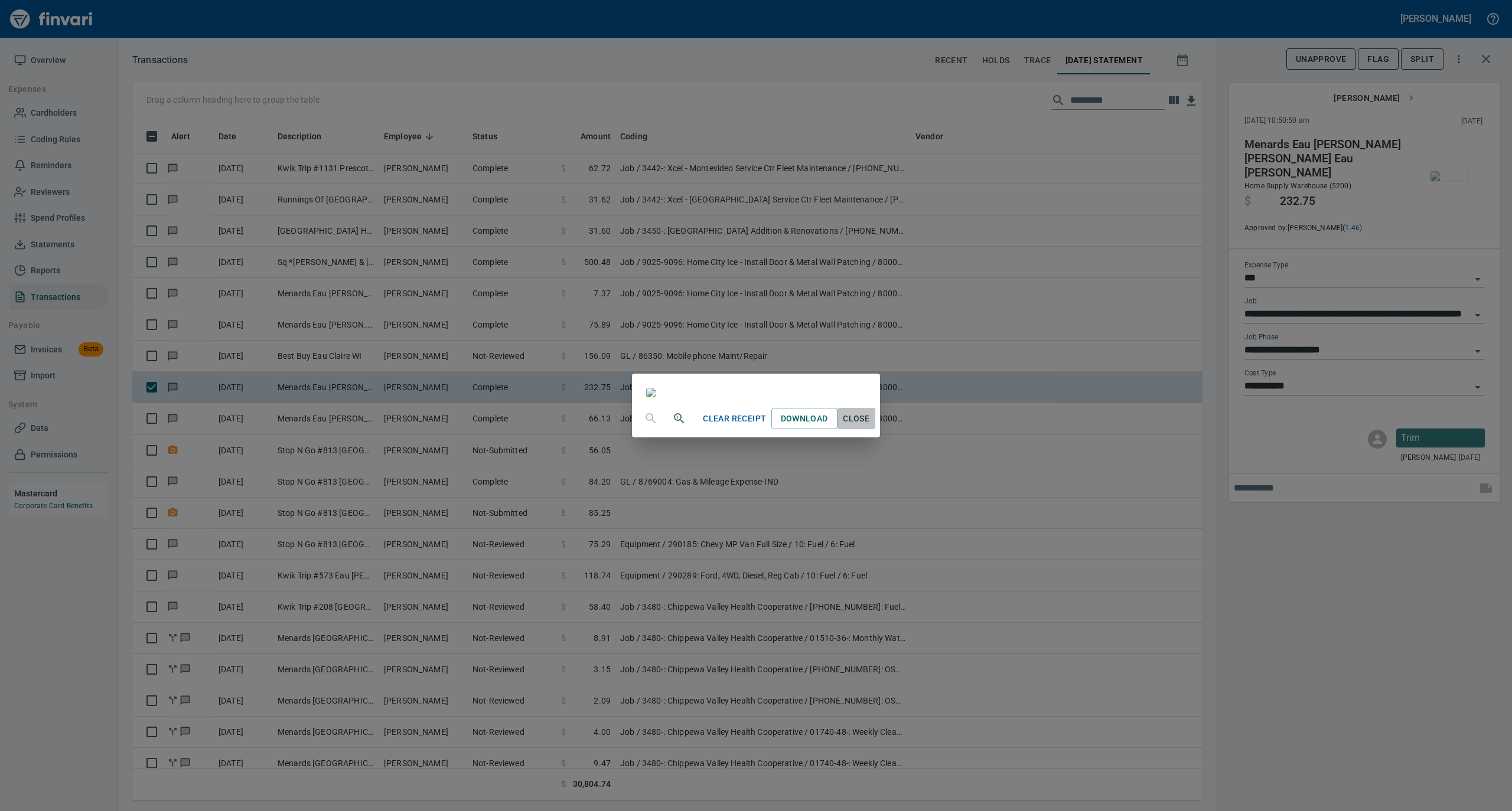
click at [871, 427] on span "Close" at bounding box center [856, 419] width 28 height 15
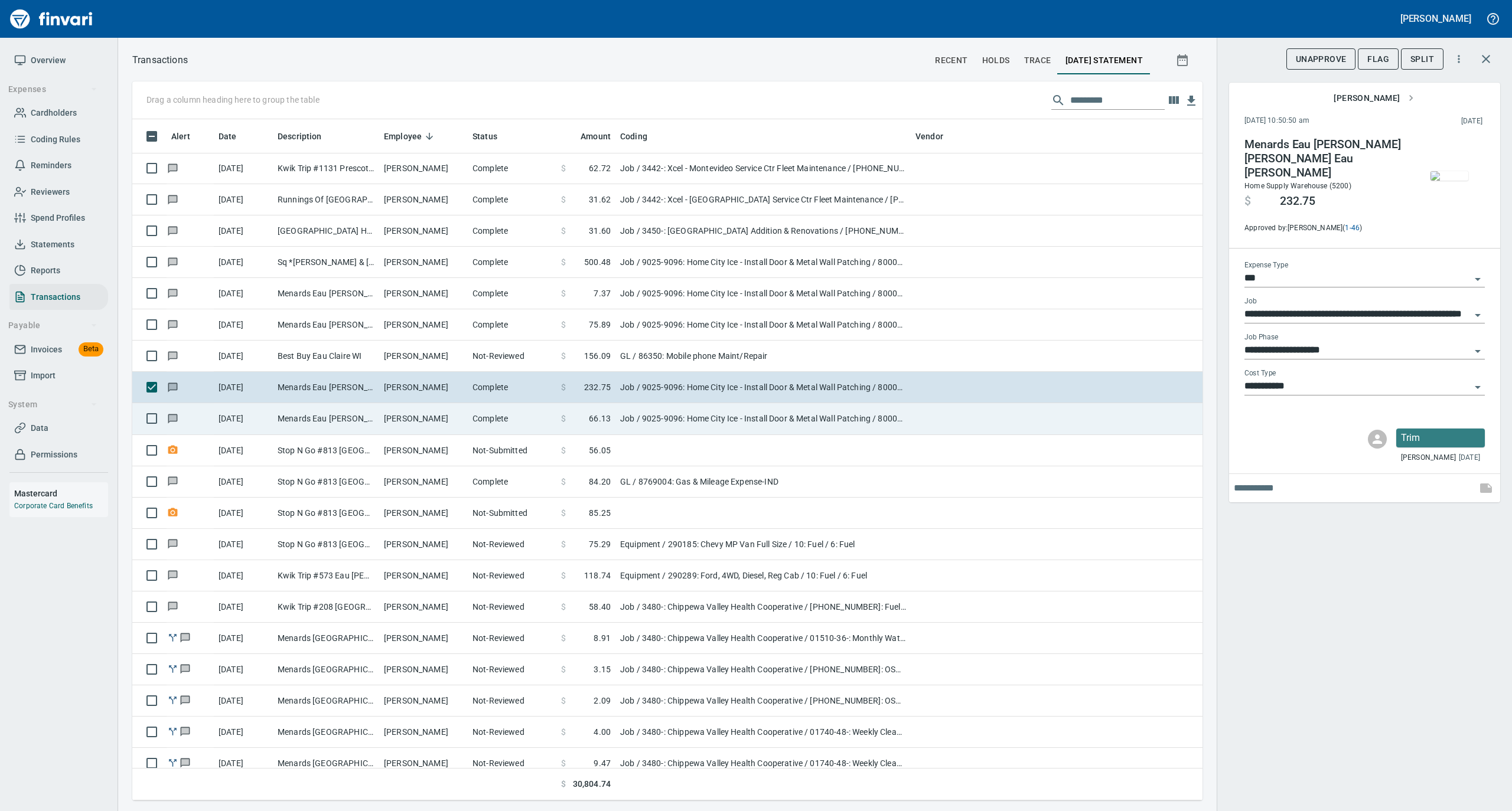
click at [464, 420] on td "[PERSON_NAME]" at bounding box center [423, 419] width 89 height 32
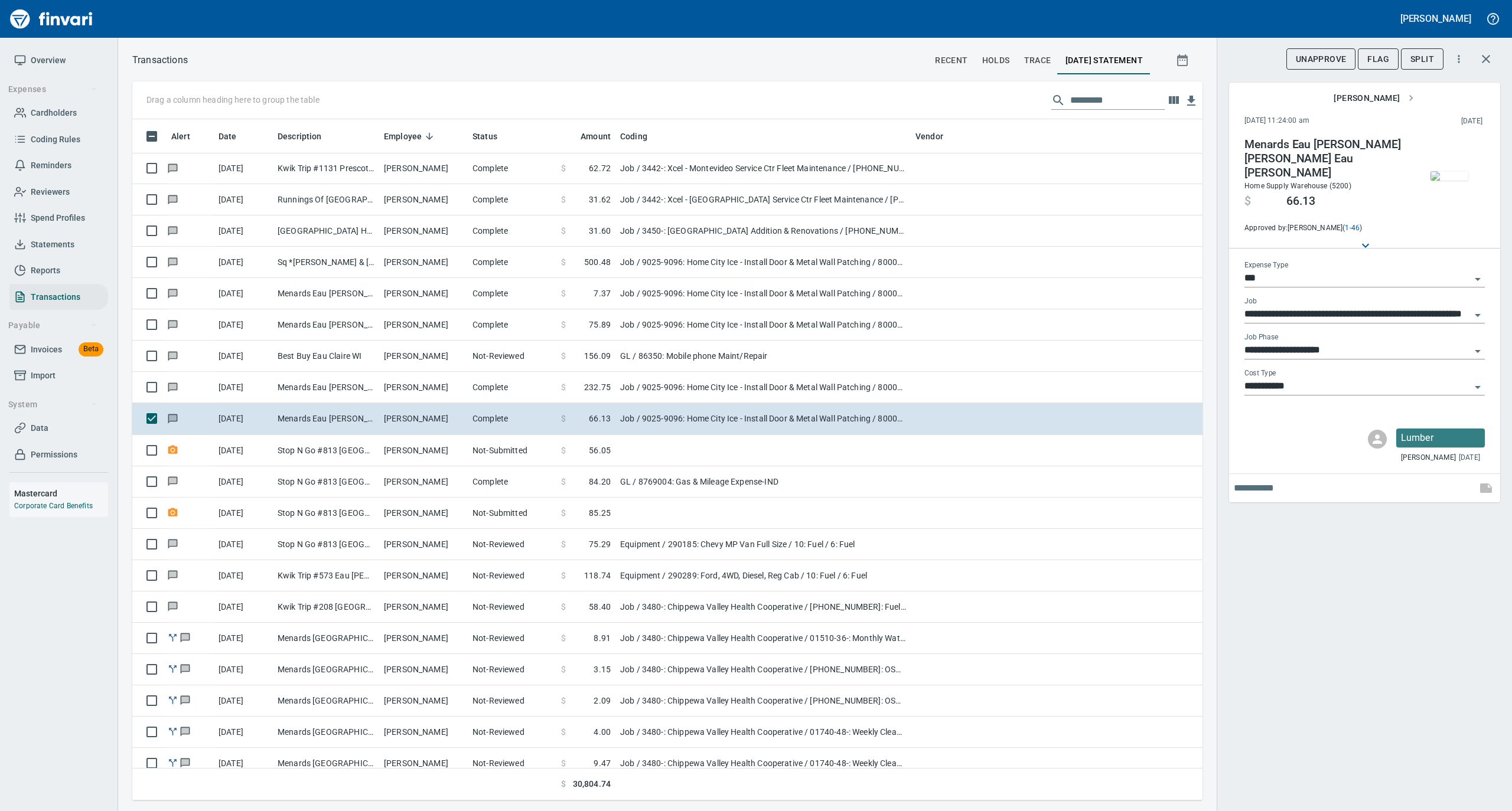
click at [1444, 180] on img "button" at bounding box center [1449, 176] width 37 height 10
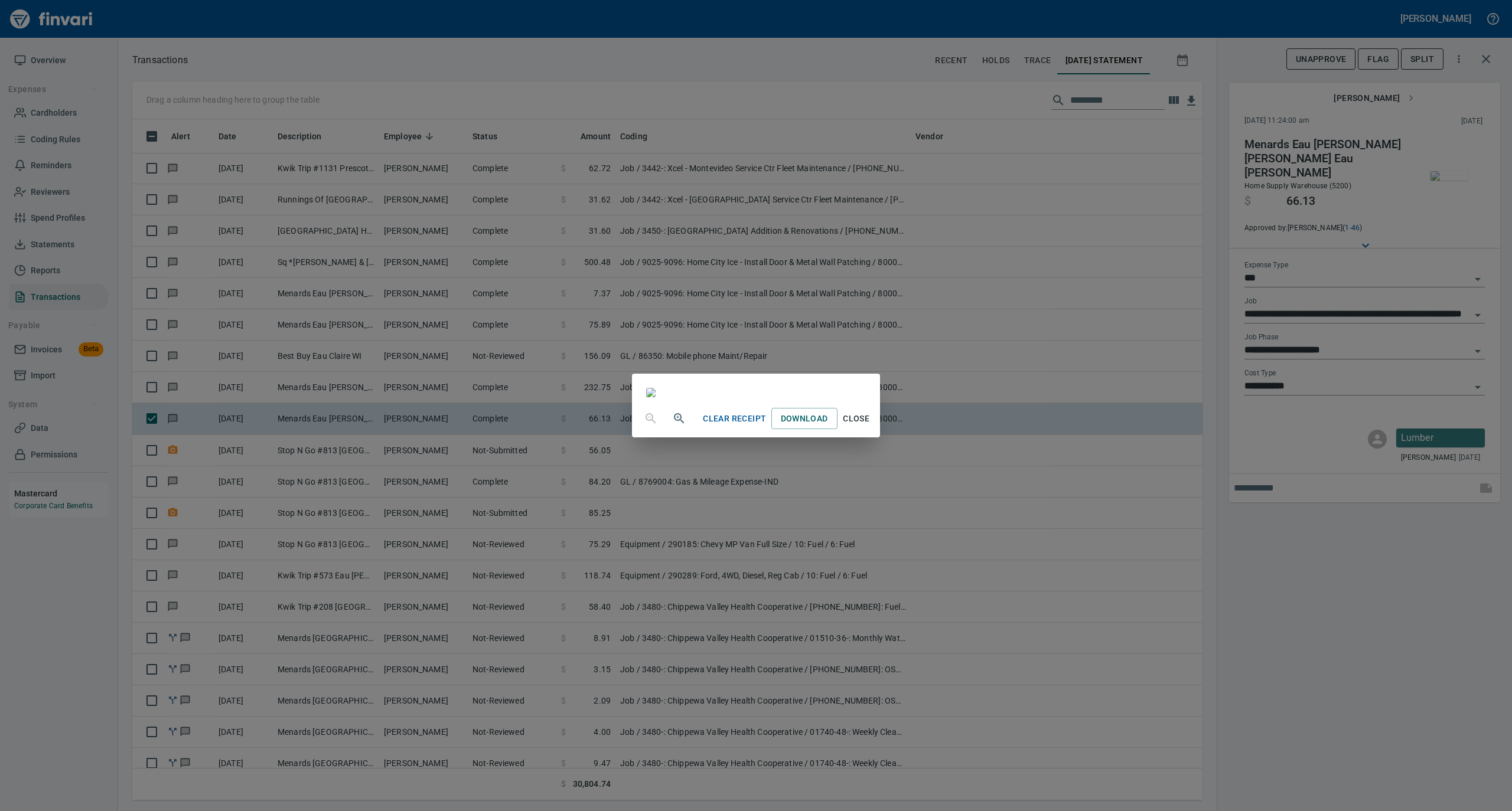
click at [871, 427] on span "Close" at bounding box center [856, 419] width 28 height 15
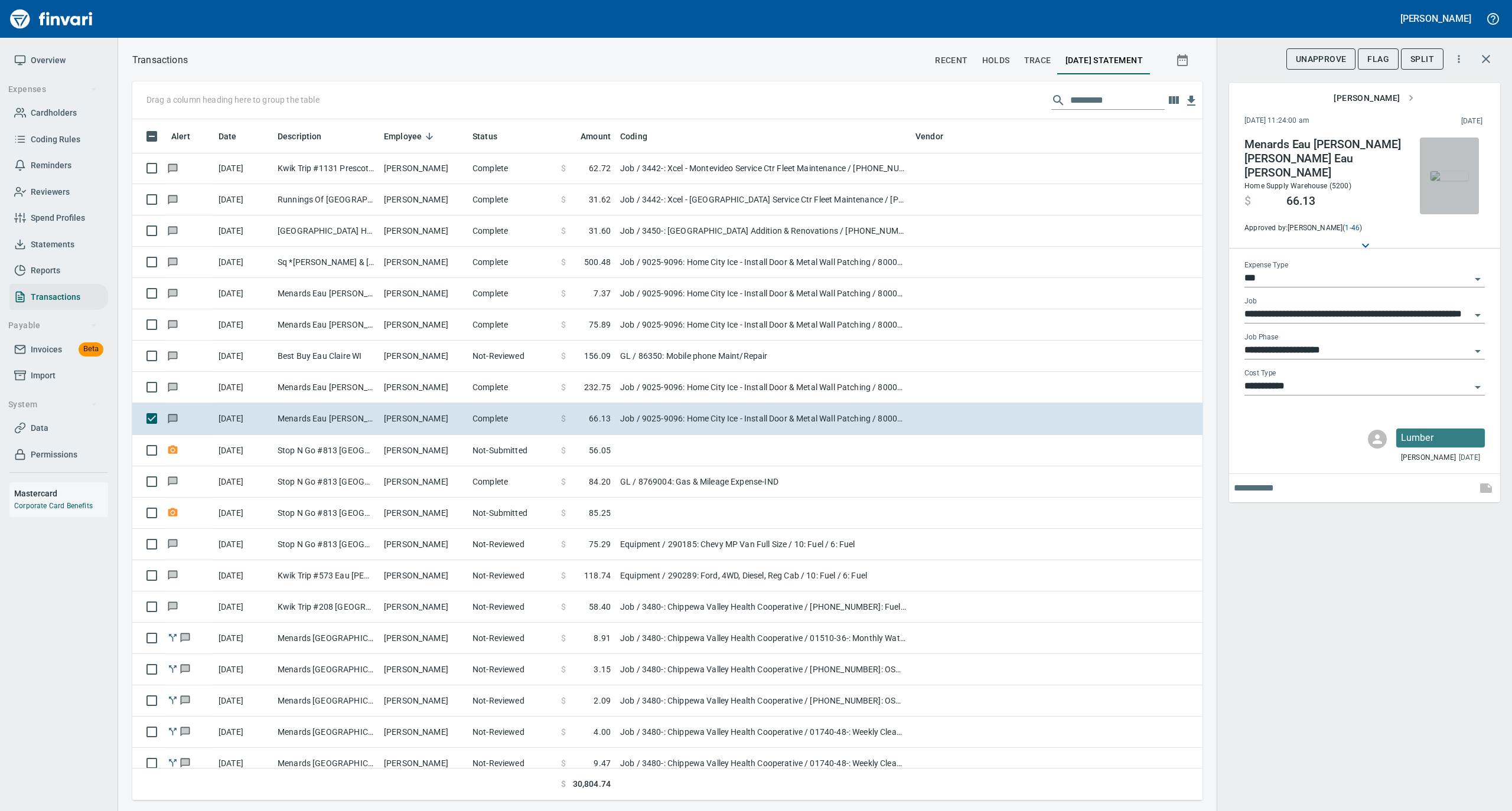
click at [1458, 171] on img "button" at bounding box center [1449, 176] width 37 height 10
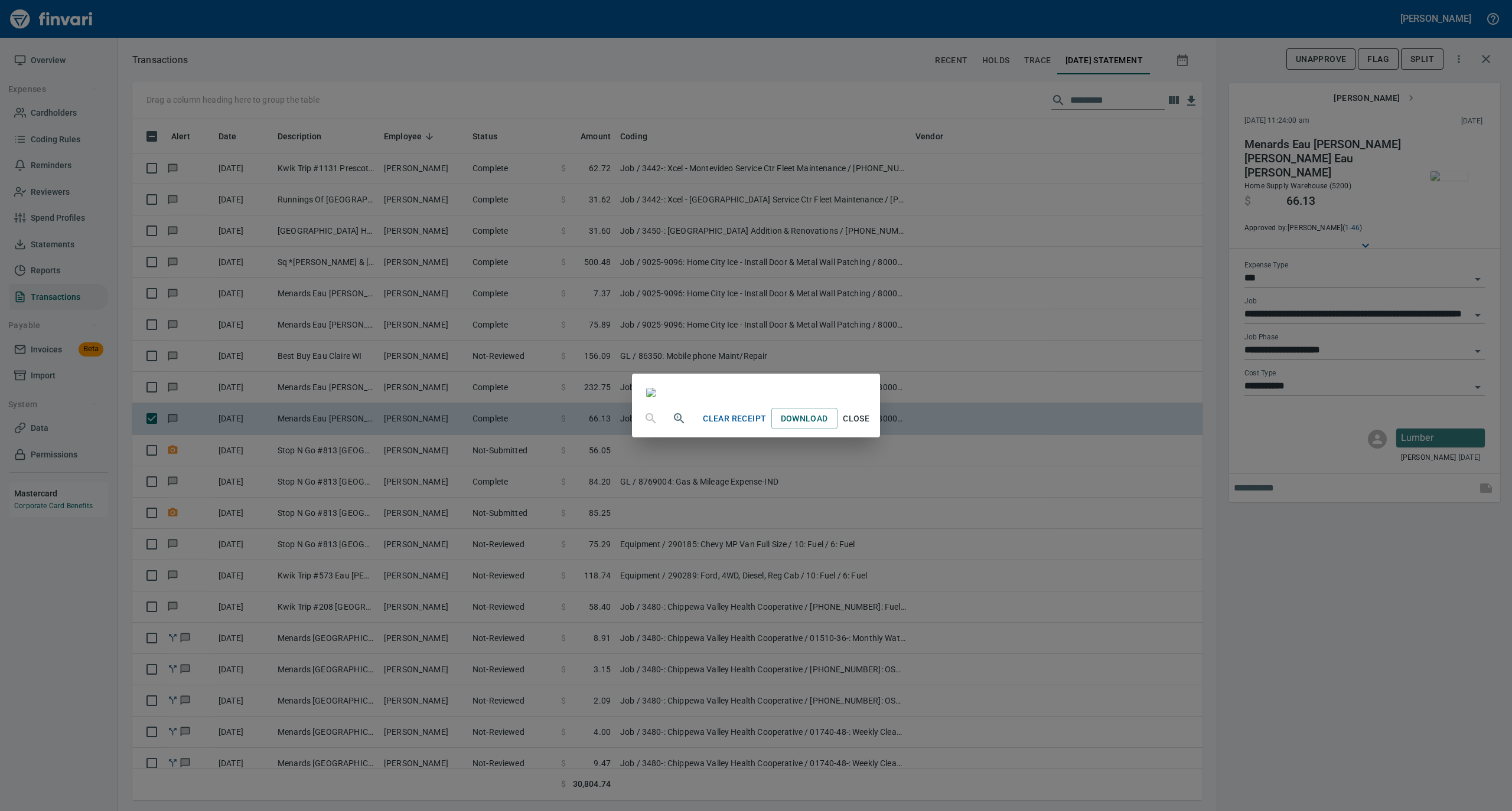
click at [871, 427] on span "Close" at bounding box center [856, 419] width 28 height 15
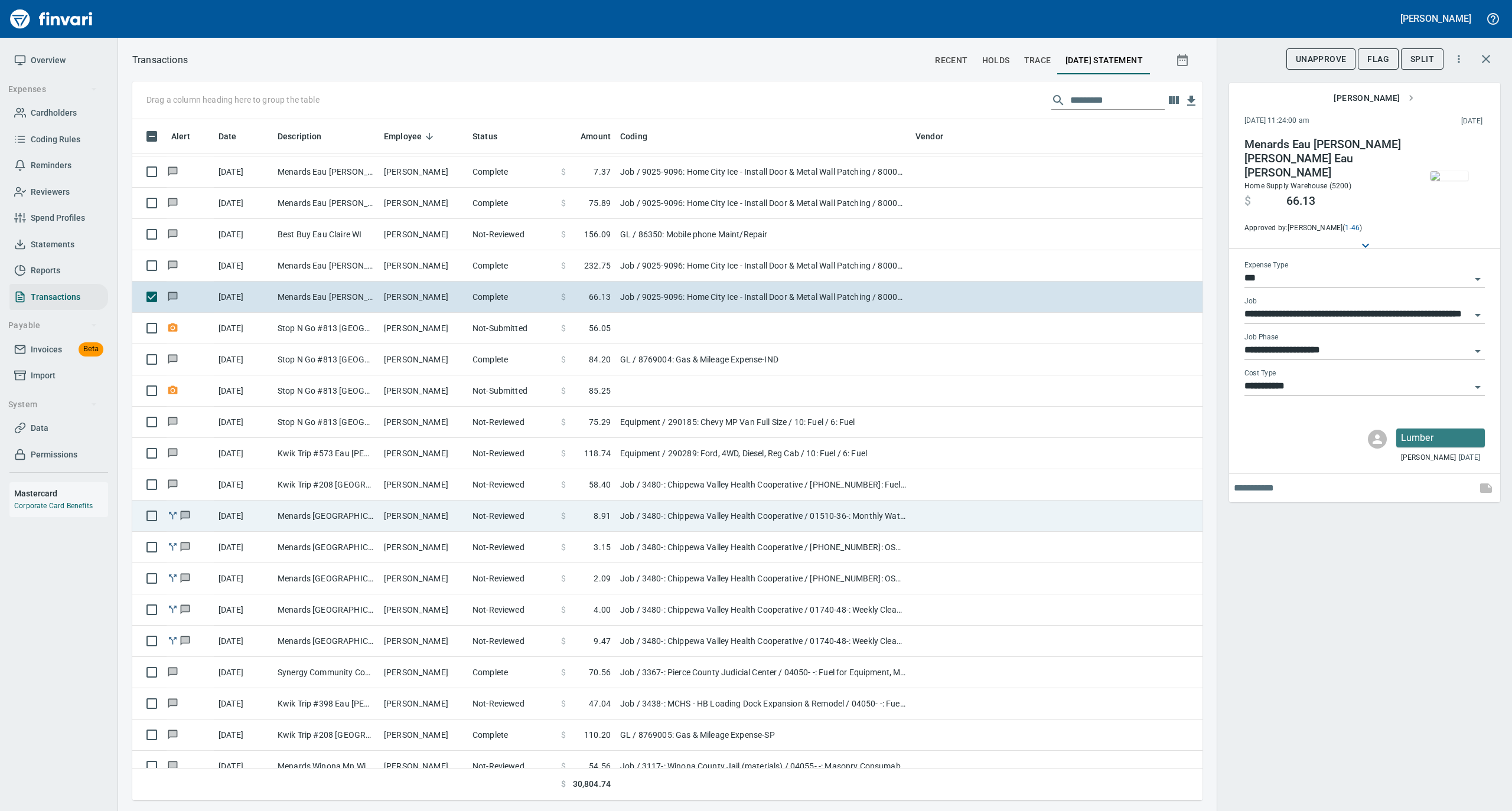
scroll to position [1889, 0]
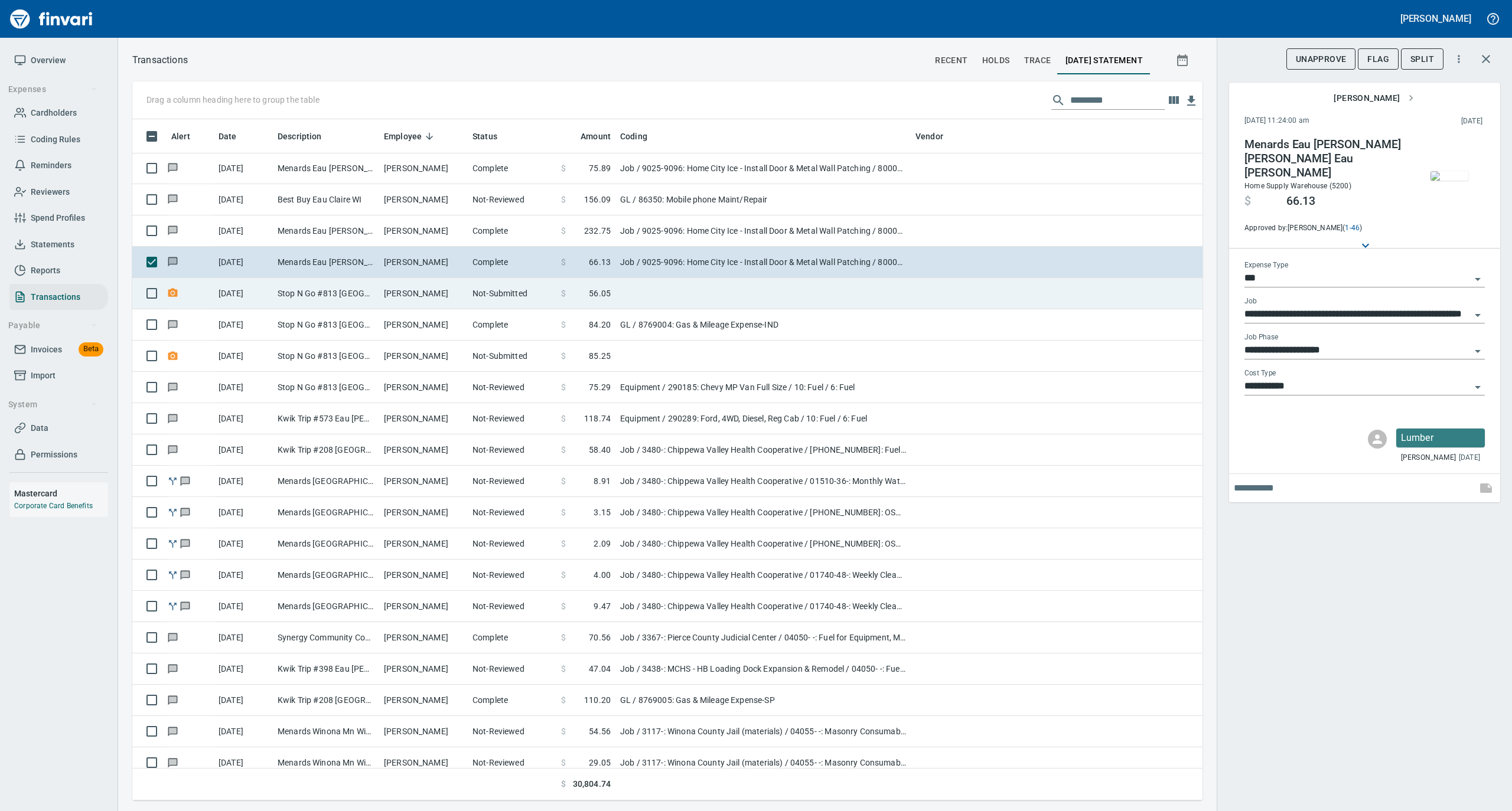
click at [405, 284] on td "[PERSON_NAME]" at bounding box center [423, 293] width 89 height 32
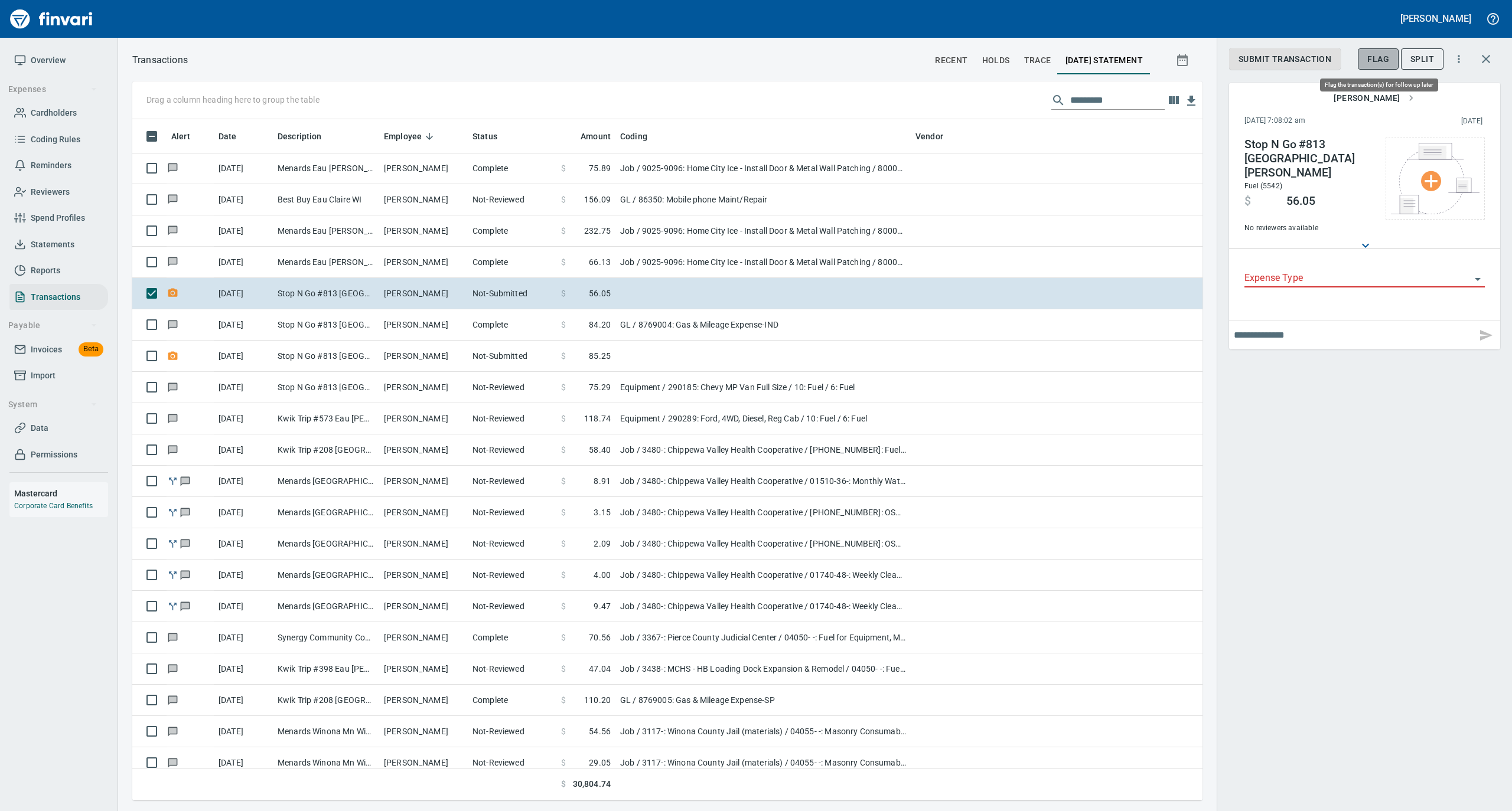
click at [1375, 60] on span "Flag" at bounding box center [1378, 59] width 22 height 15
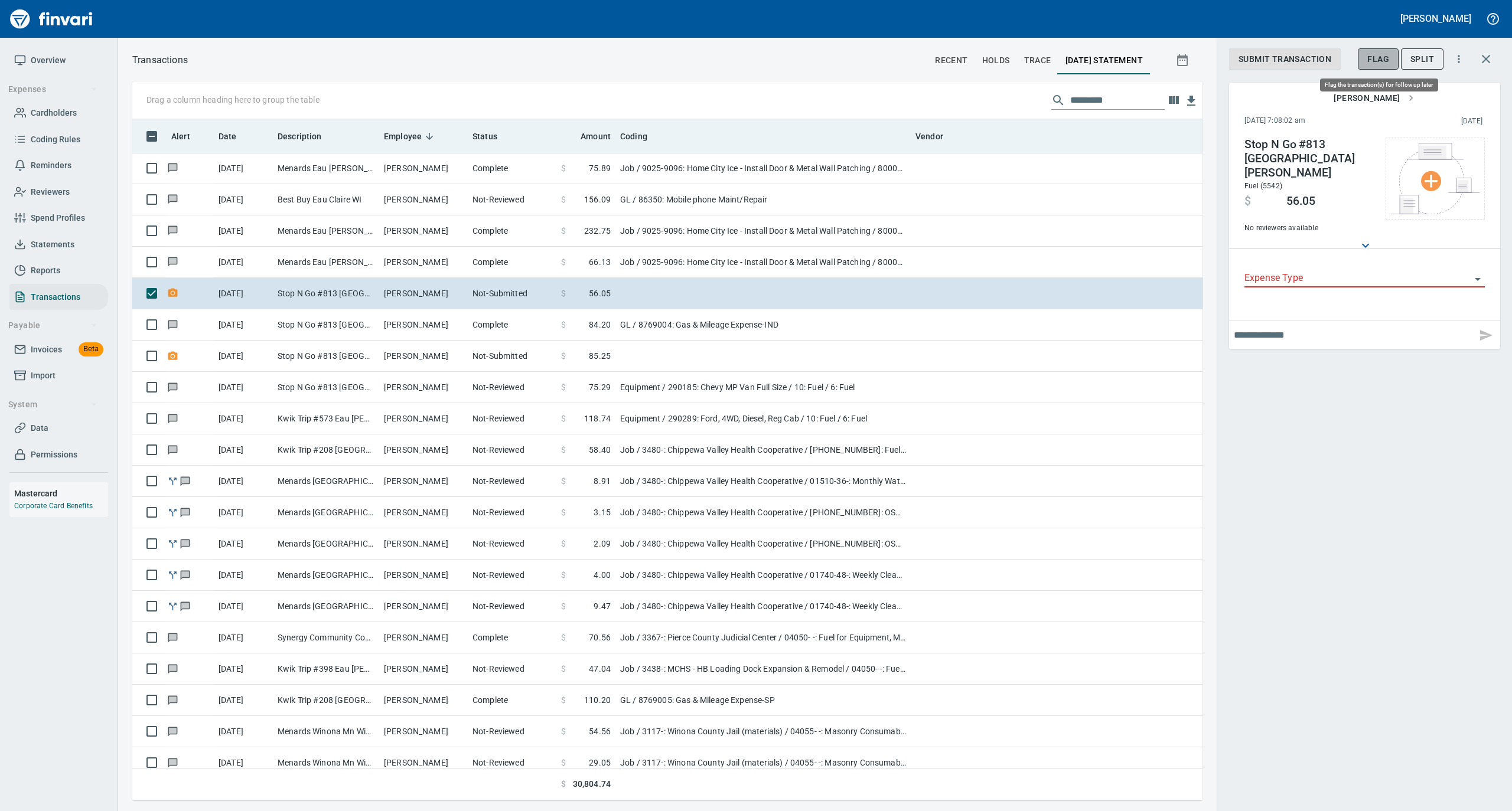
scroll to position [670, 1046]
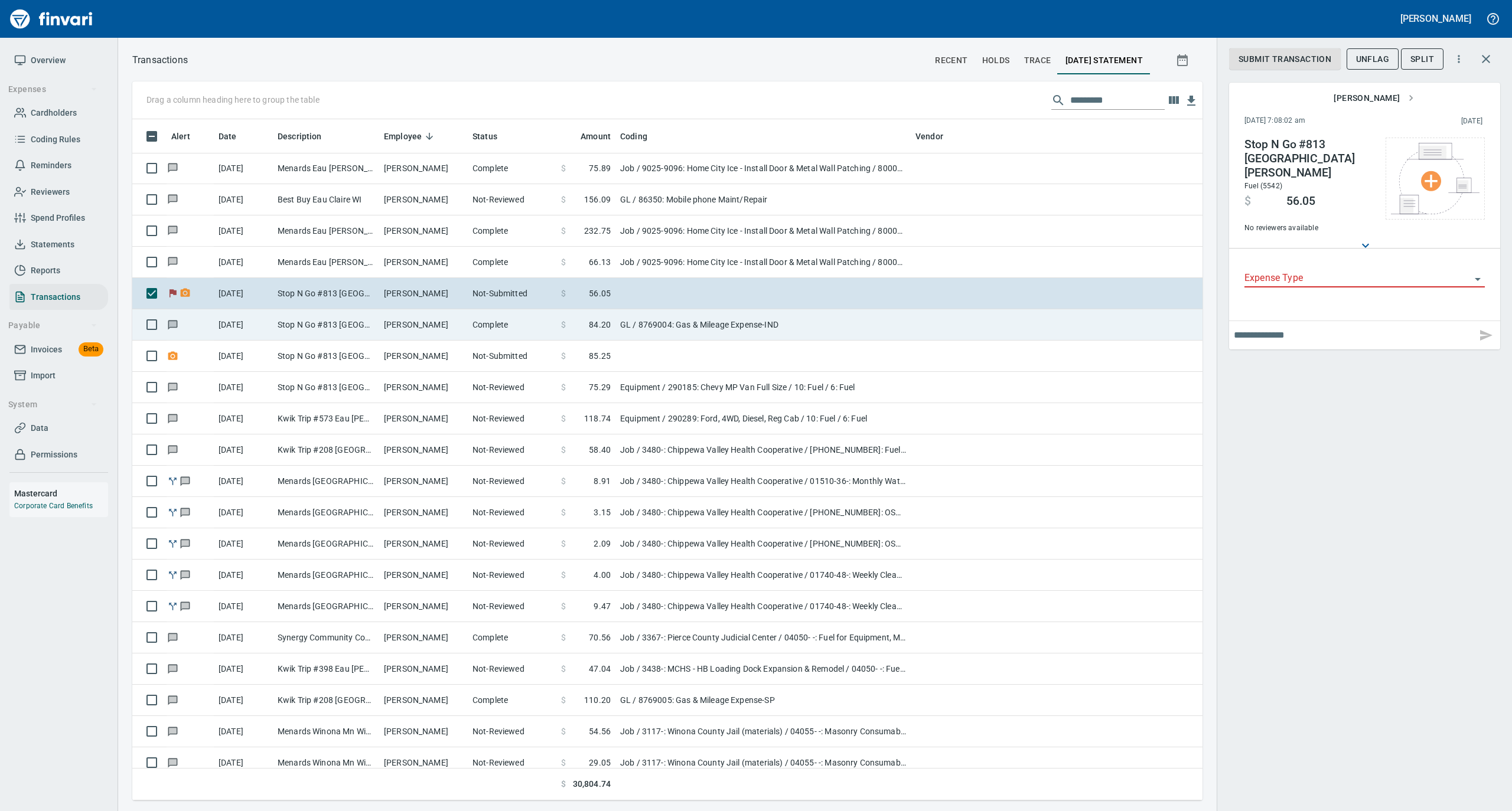
click at [421, 322] on td "[PERSON_NAME]" at bounding box center [423, 325] width 89 height 32
type input "**"
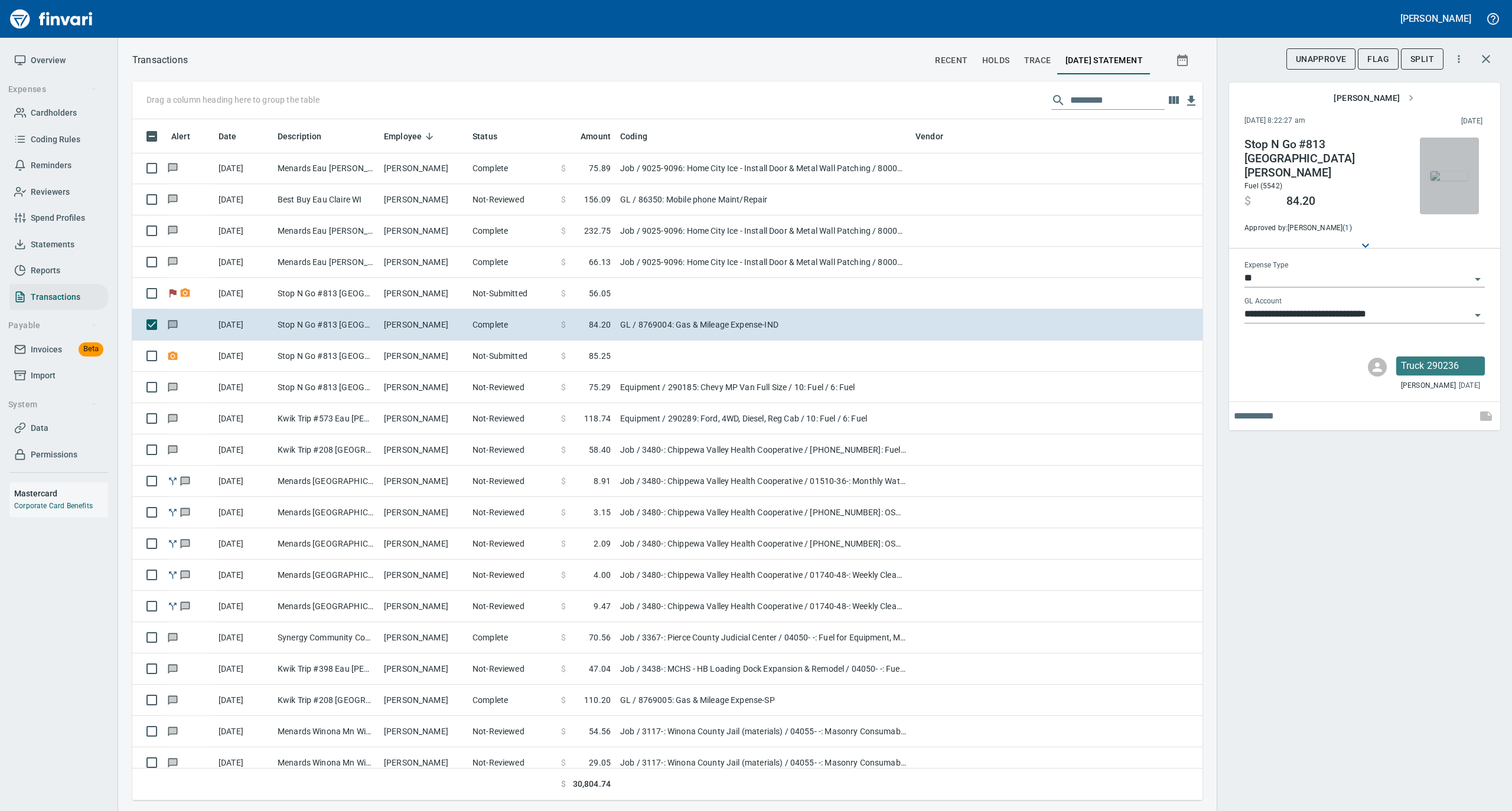
click at [1447, 178] on img "button" at bounding box center [1449, 176] width 37 height 10
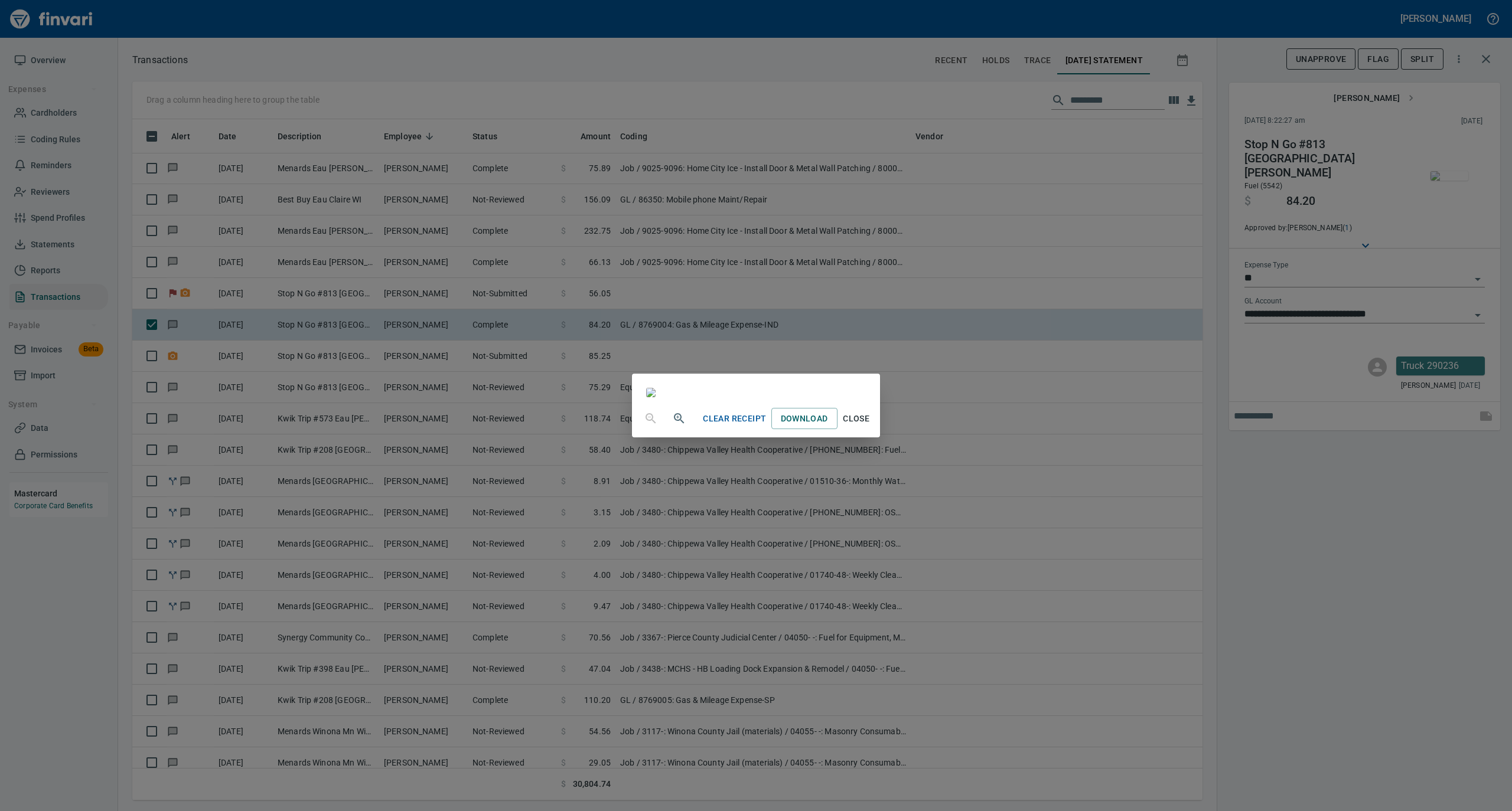
click at [871, 427] on span "Close" at bounding box center [856, 419] width 28 height 15
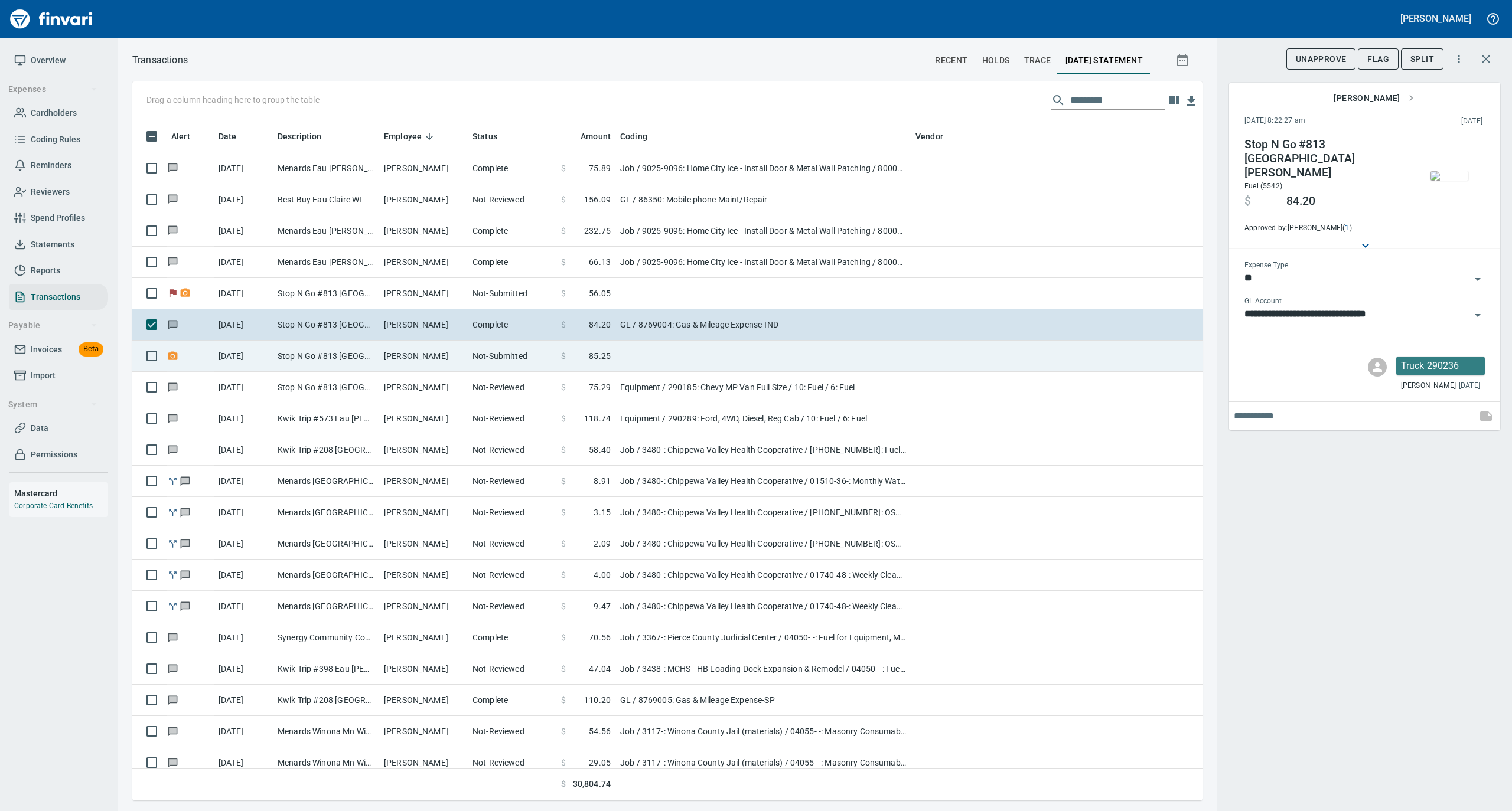
click at [398, 353] on td "[PERSON_NAME]" at bounding box center [423, 356] width 89 height 32
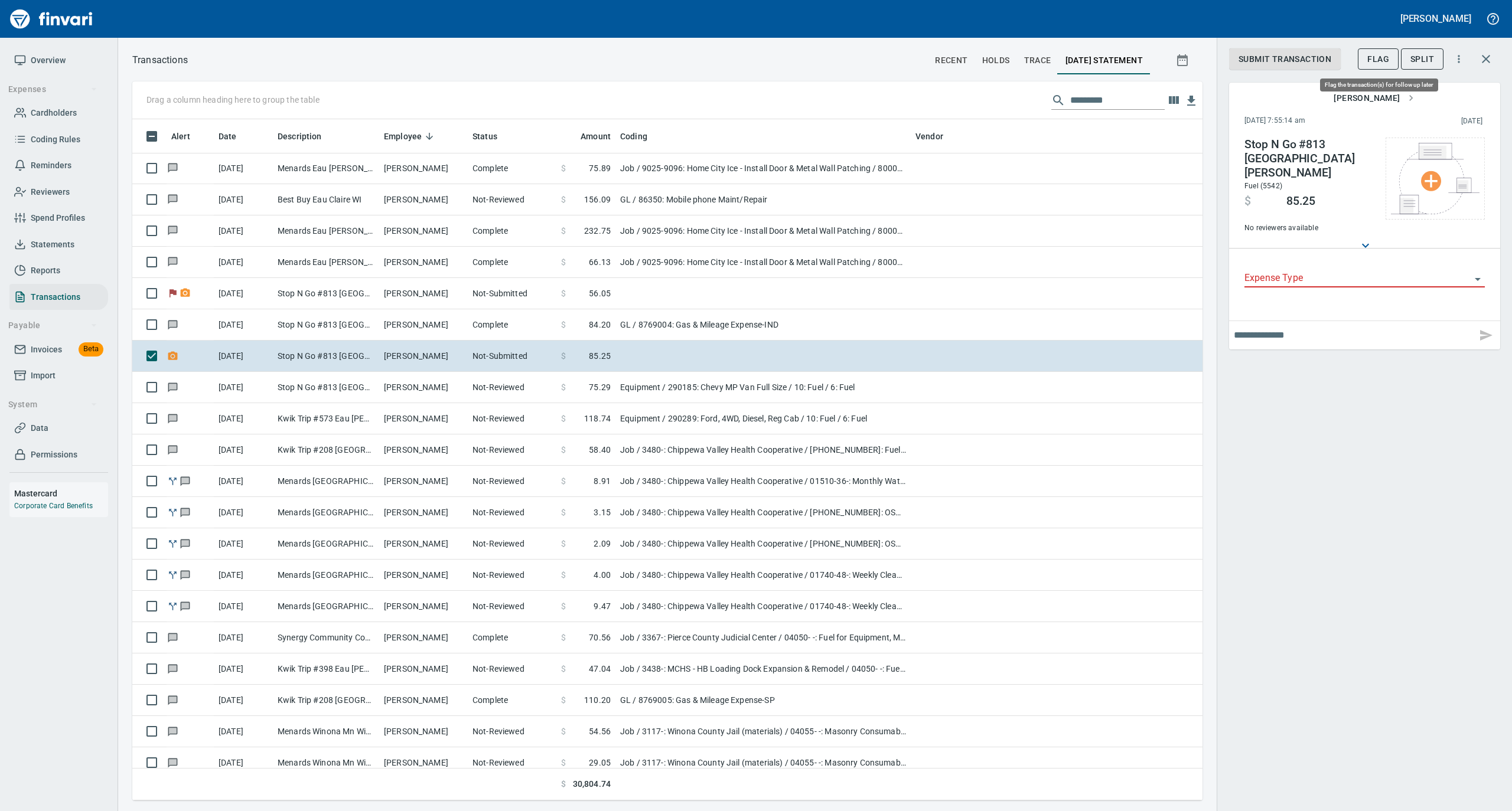
click at [1366, 54] on button "Flag" at bounding box center [1378, 59] width 41 height 22
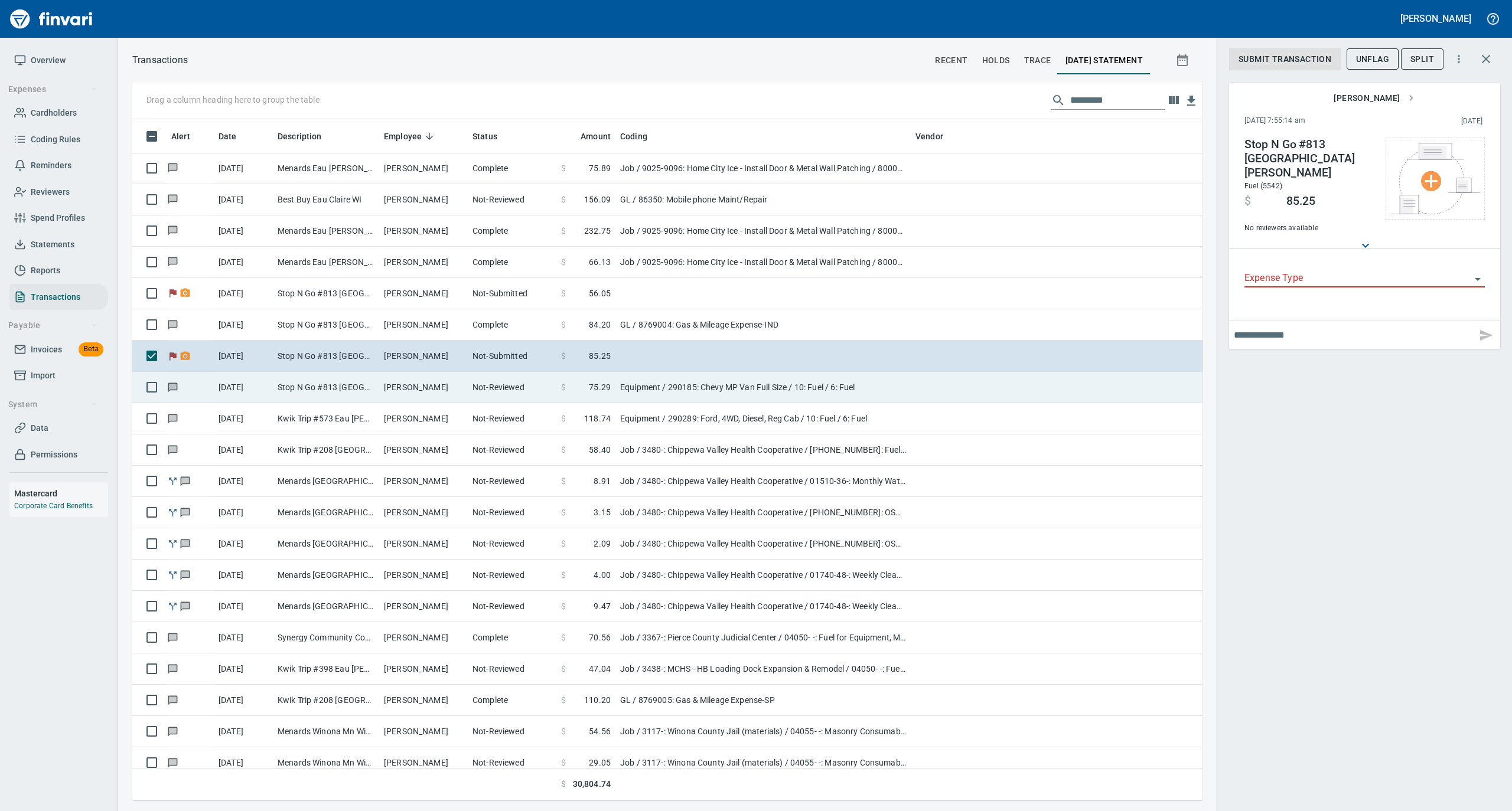
click at [454, 394] on td "[PERSON_NAME]" at bounding box center [423, 388] width 89 height 32
type input "*********"
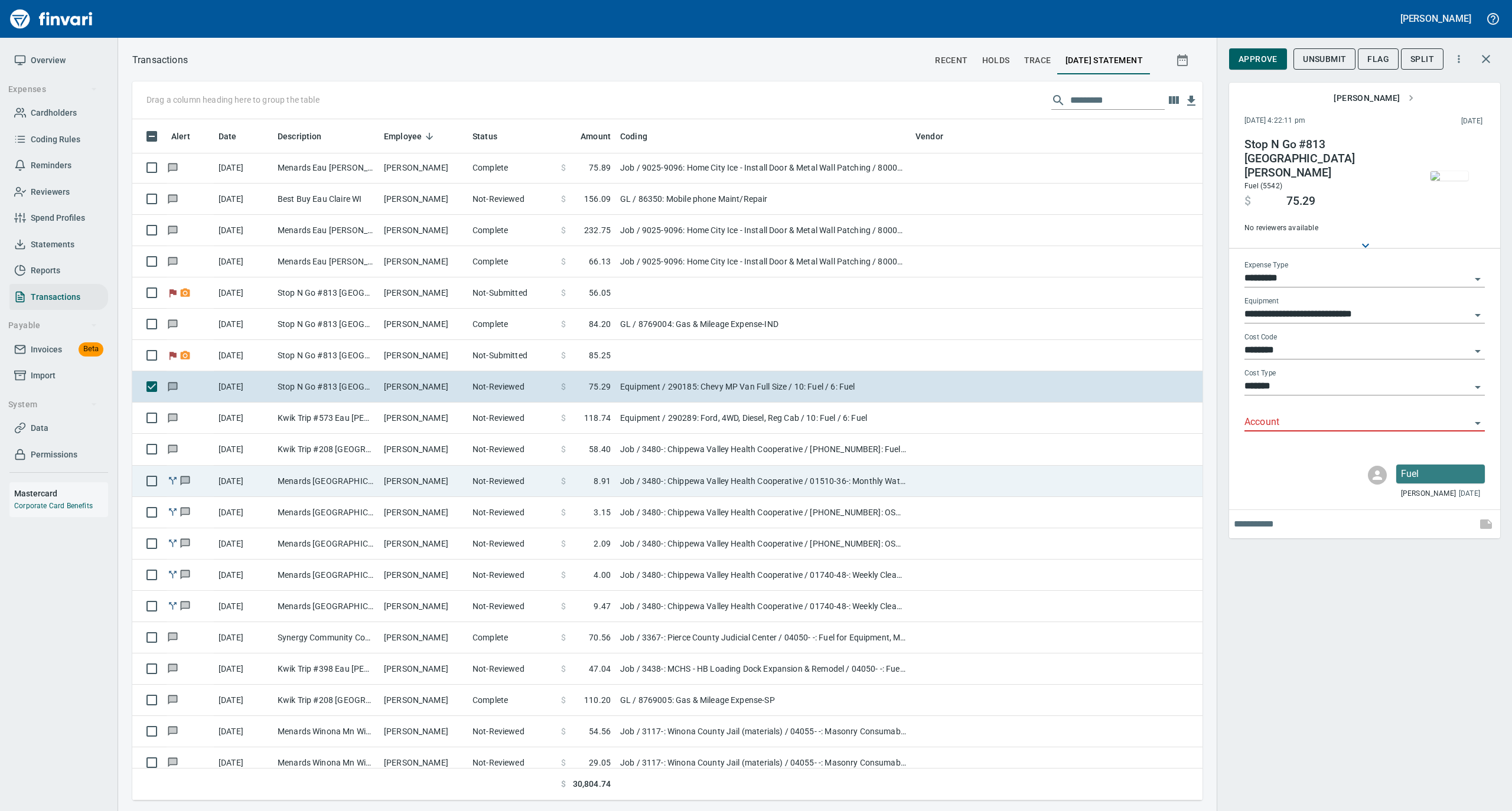
scroll to position [1889, 0]
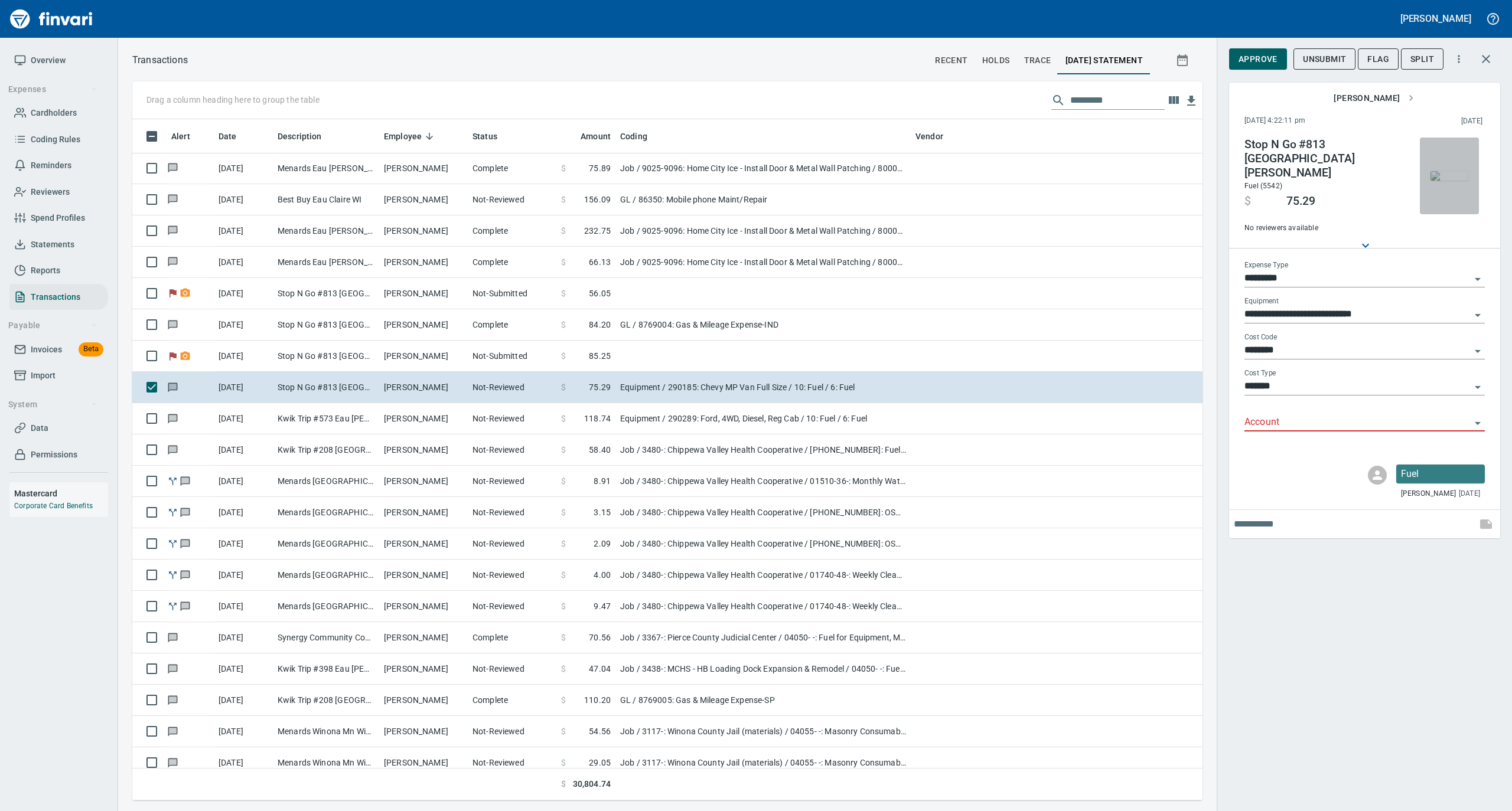
click at [1442, 178] on img "button" at bounding box center [1449, 176] width 37 height 10
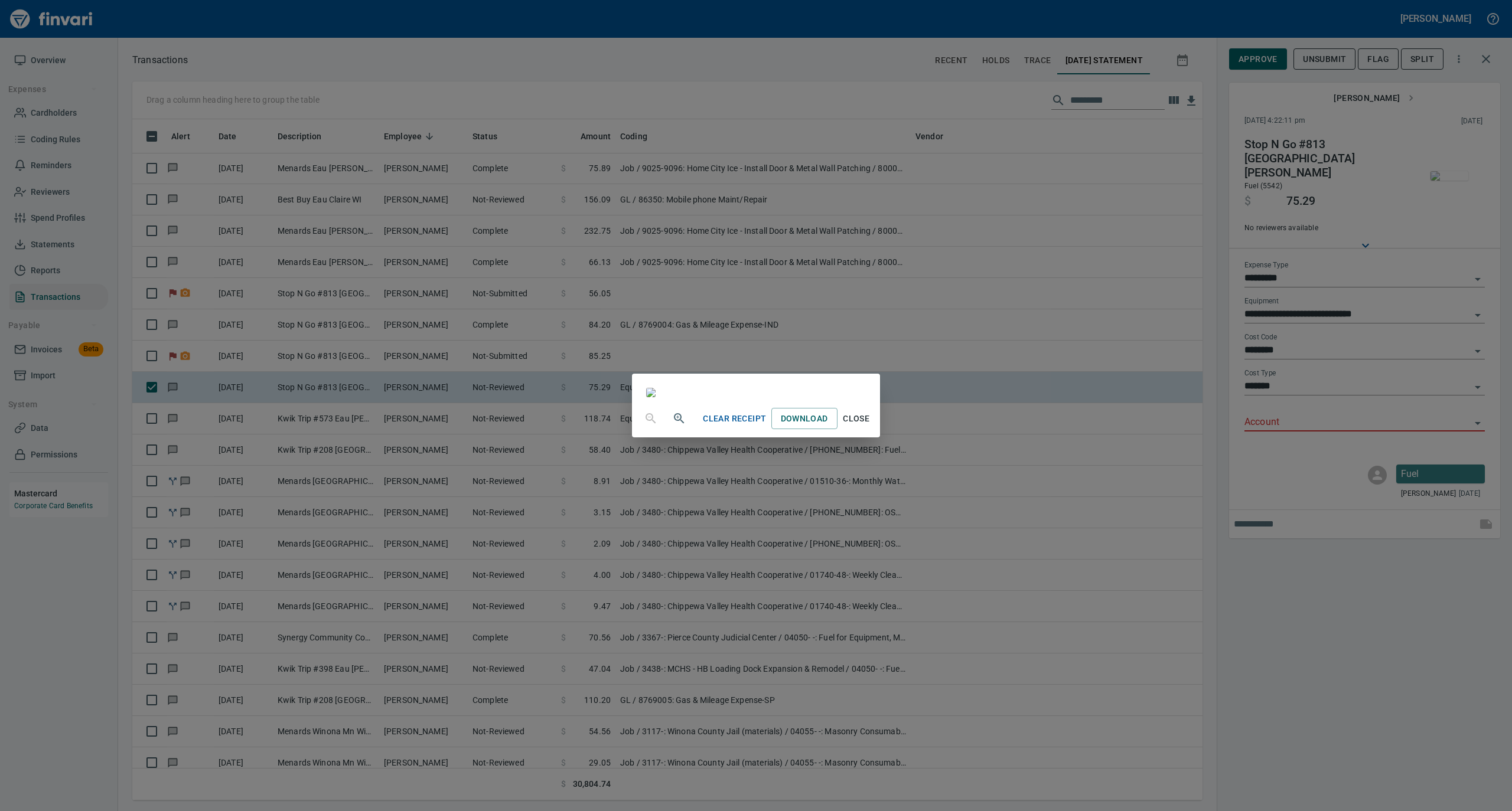
click at [871, 427] on span "Close" at bounding box center [856, 419] width 28 height 15
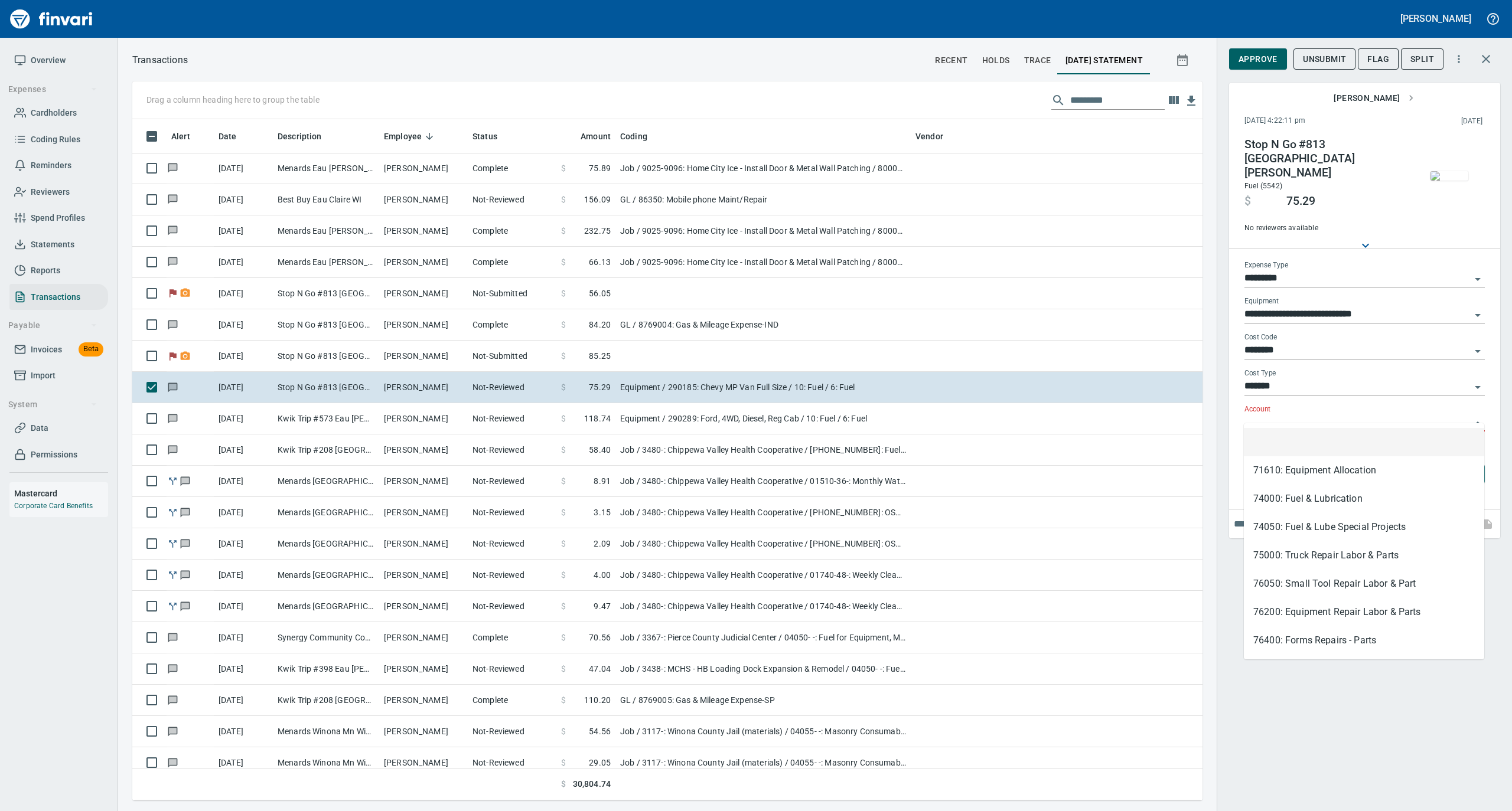
click at [1280, 414] on input "Account" at bounding box center [1358, 423] width 226 height 16
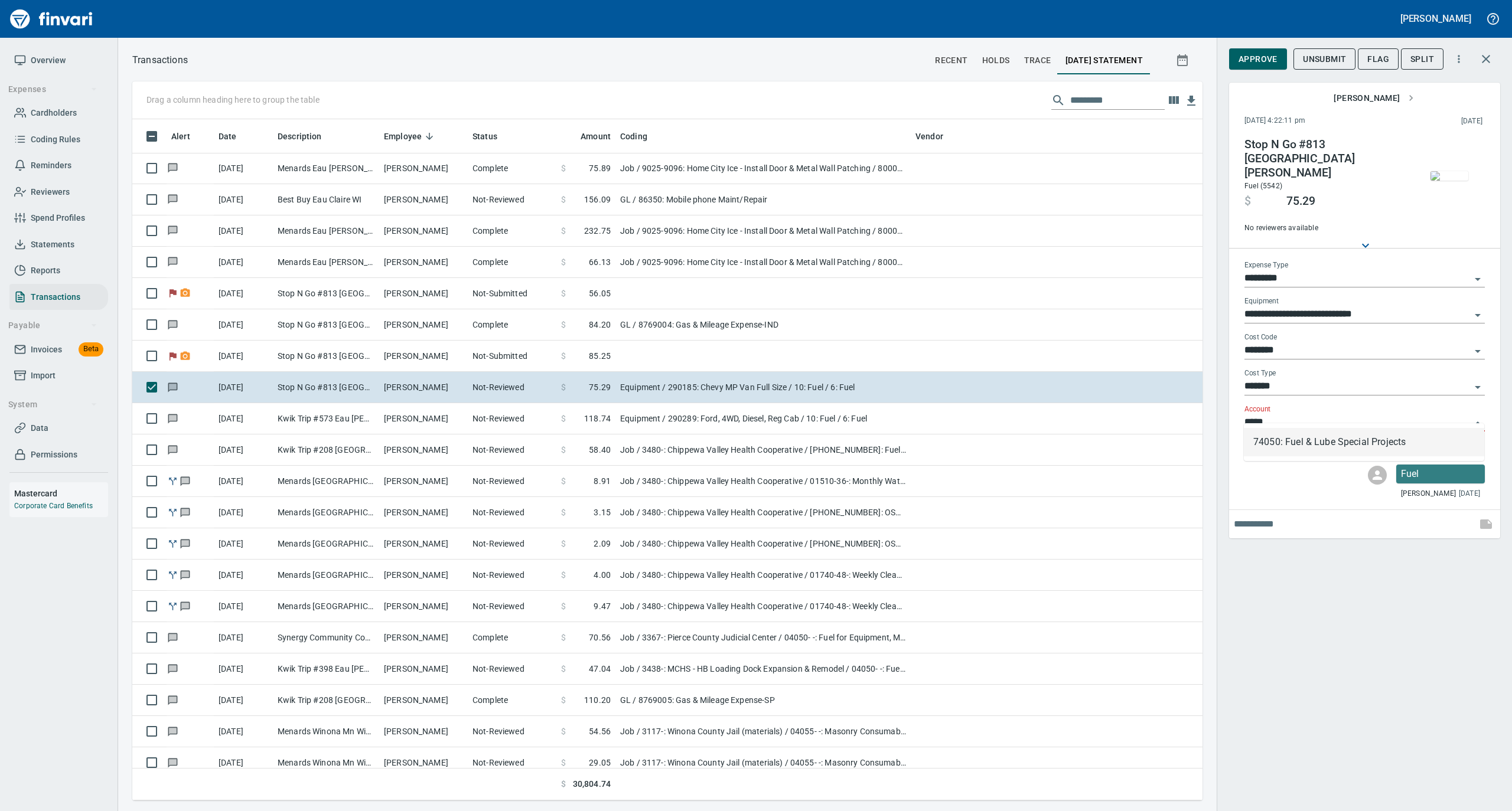
scroll to position [670, 1046]
click at [1265, 437] on li "74050: Fuel & Lube Special Projects" at bounding box center [1364, 442] width 241 height 28
type input "**********"
click at [1245, 55] on span "Approve" at bounding box center [1258, 59] width 39 height 15
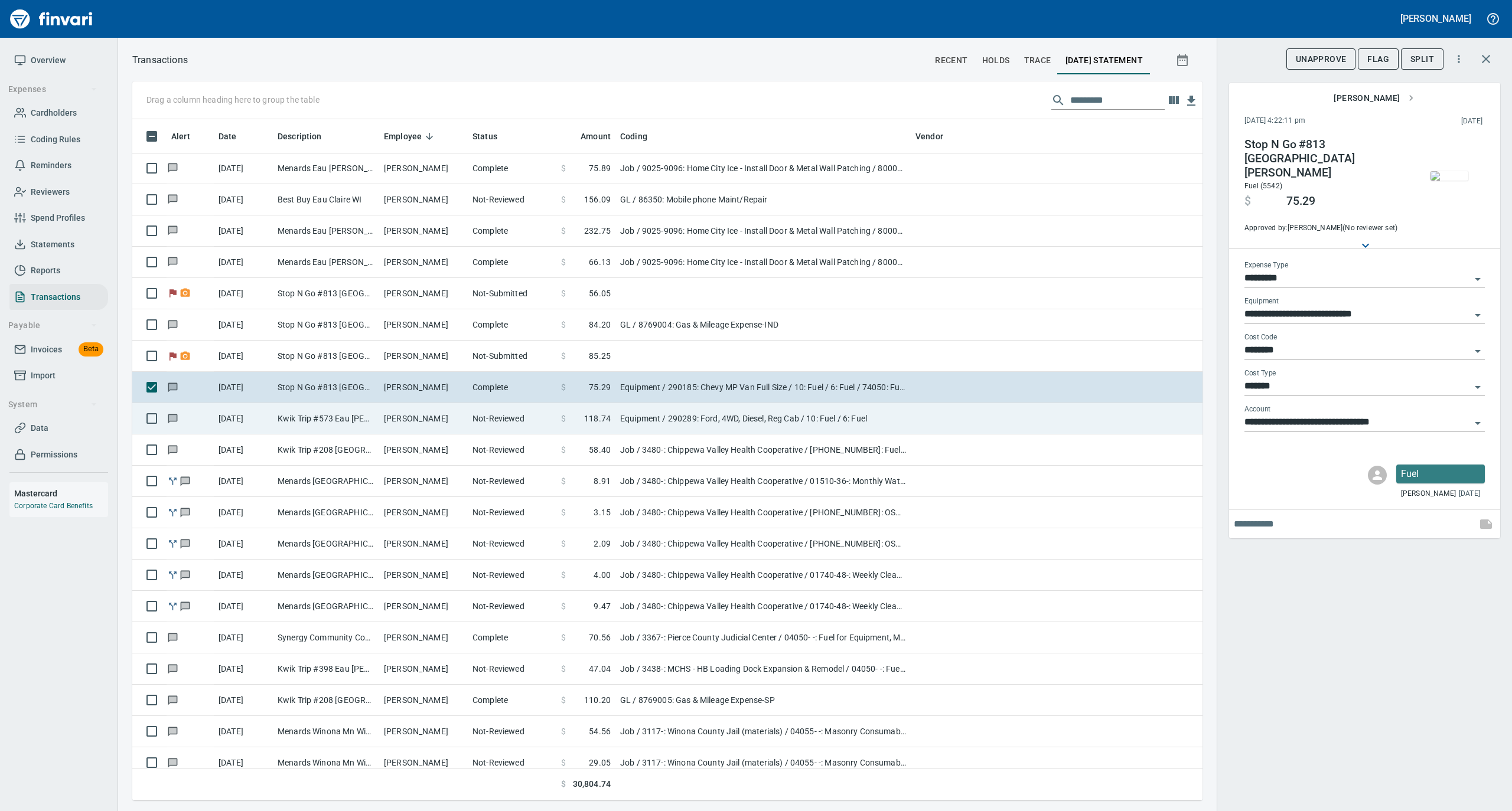
click at [451, 427] on td "[PERSON_NAME]" at bounding box center [423, 419] width 89 height 32
type input "**********"
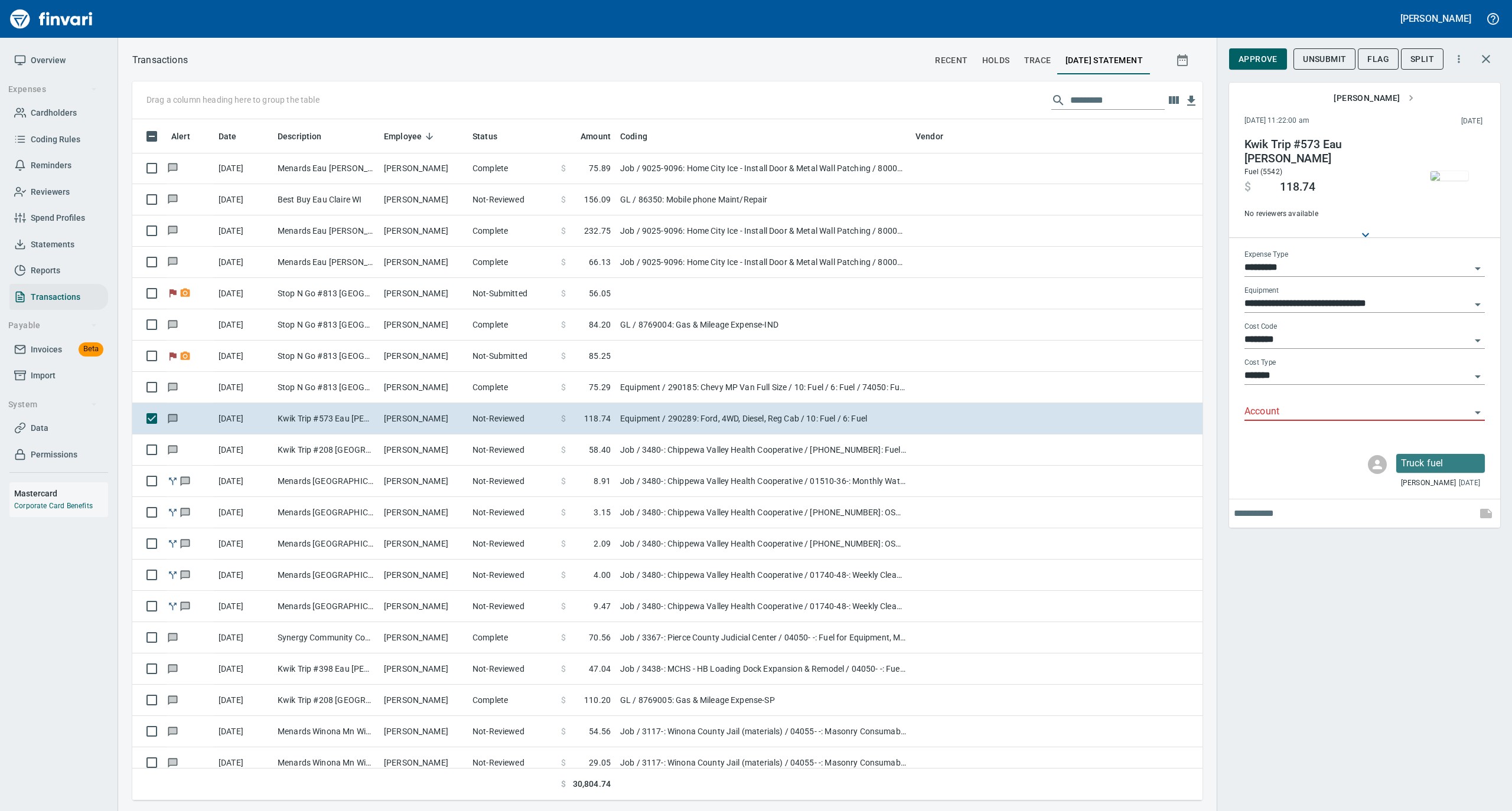
click at [1447, 175] on img "button" at bounding box center [1449, 176] width 37 height 10
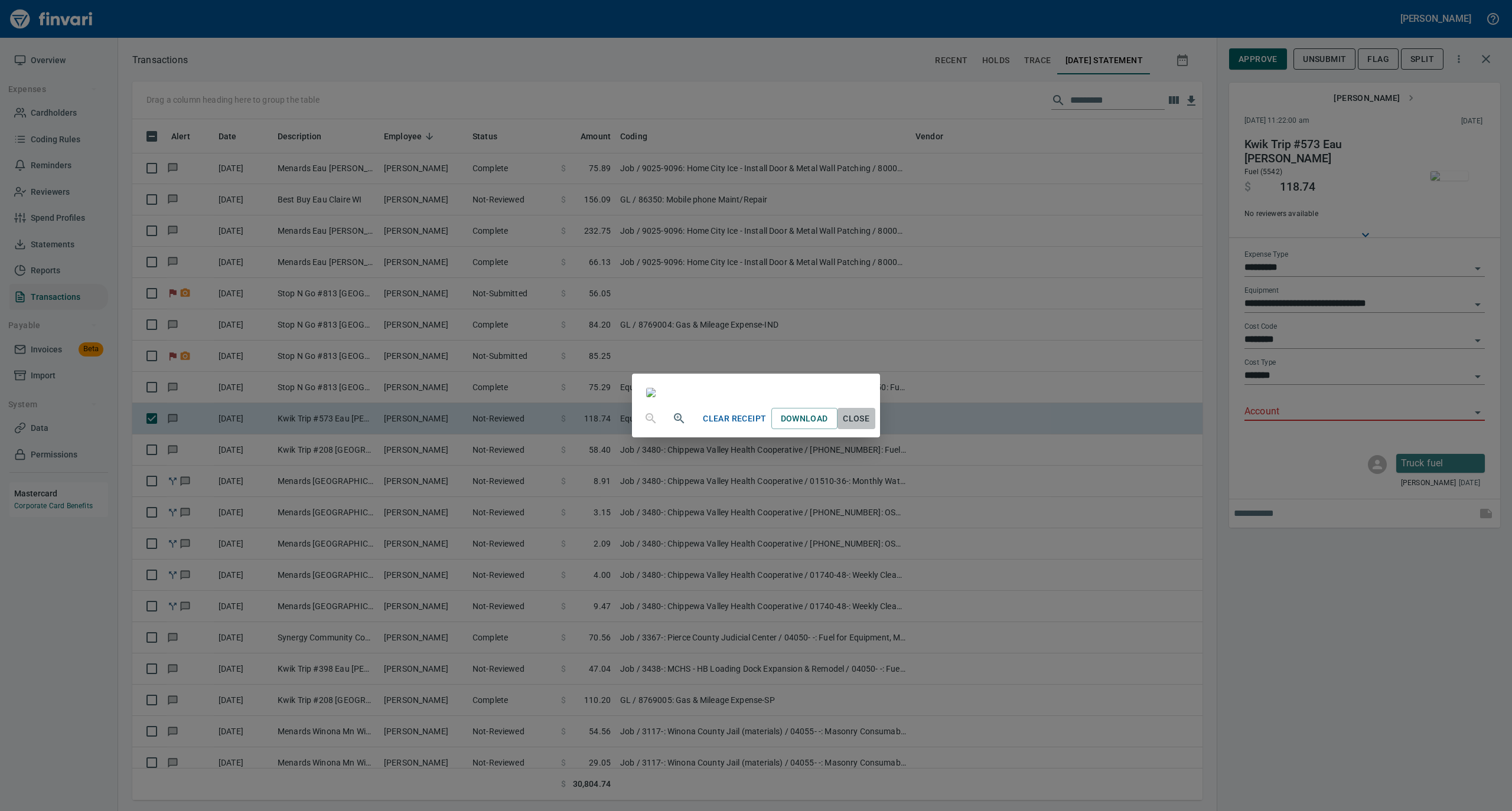
click at [871, 427] on span "Close" at bounding box center [856, 419] width 28 height 15
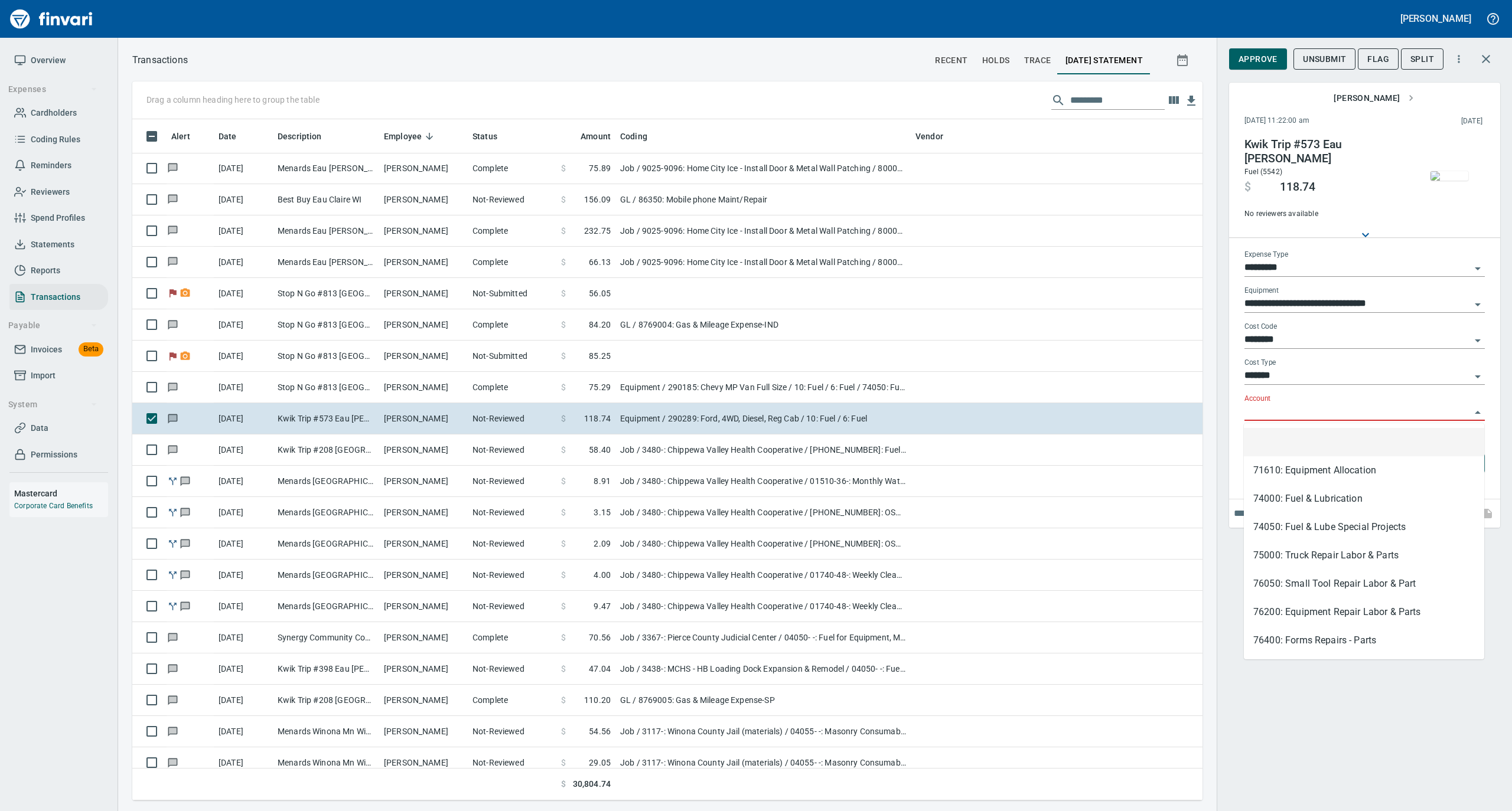
click at [1267, 410] on input "Account" at bounding box center [1358, 412] width 226 height 16
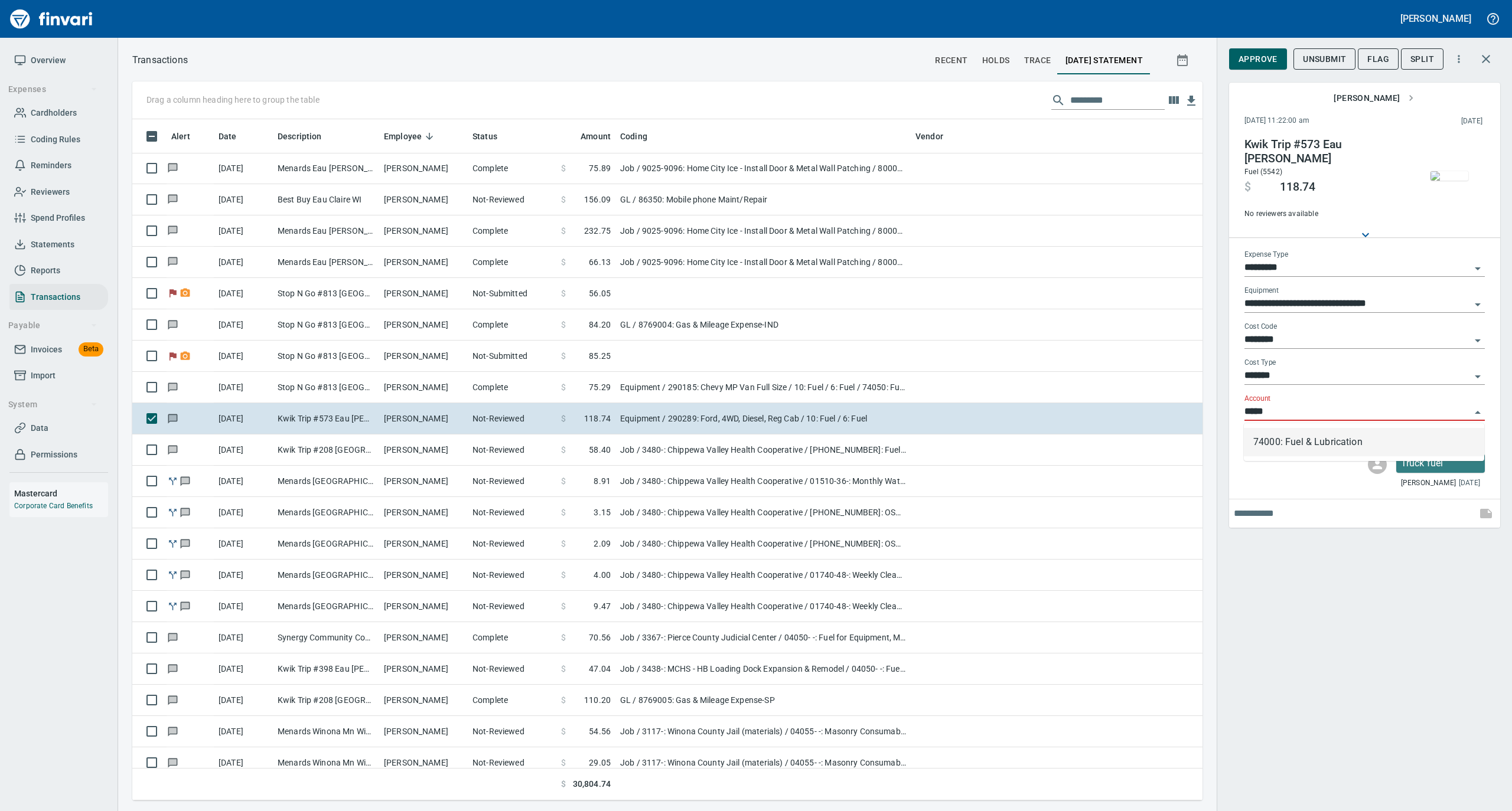
scroll to position [670, 1046]
click at [1277, 438] on li "74000: Fuel & Lubrication" at bounding box center [1364, 442] width 241 height 28
type input "**********"
click at [1258, 57] on span "Approve" at bounding box center [1258, 59] width 39 height 15
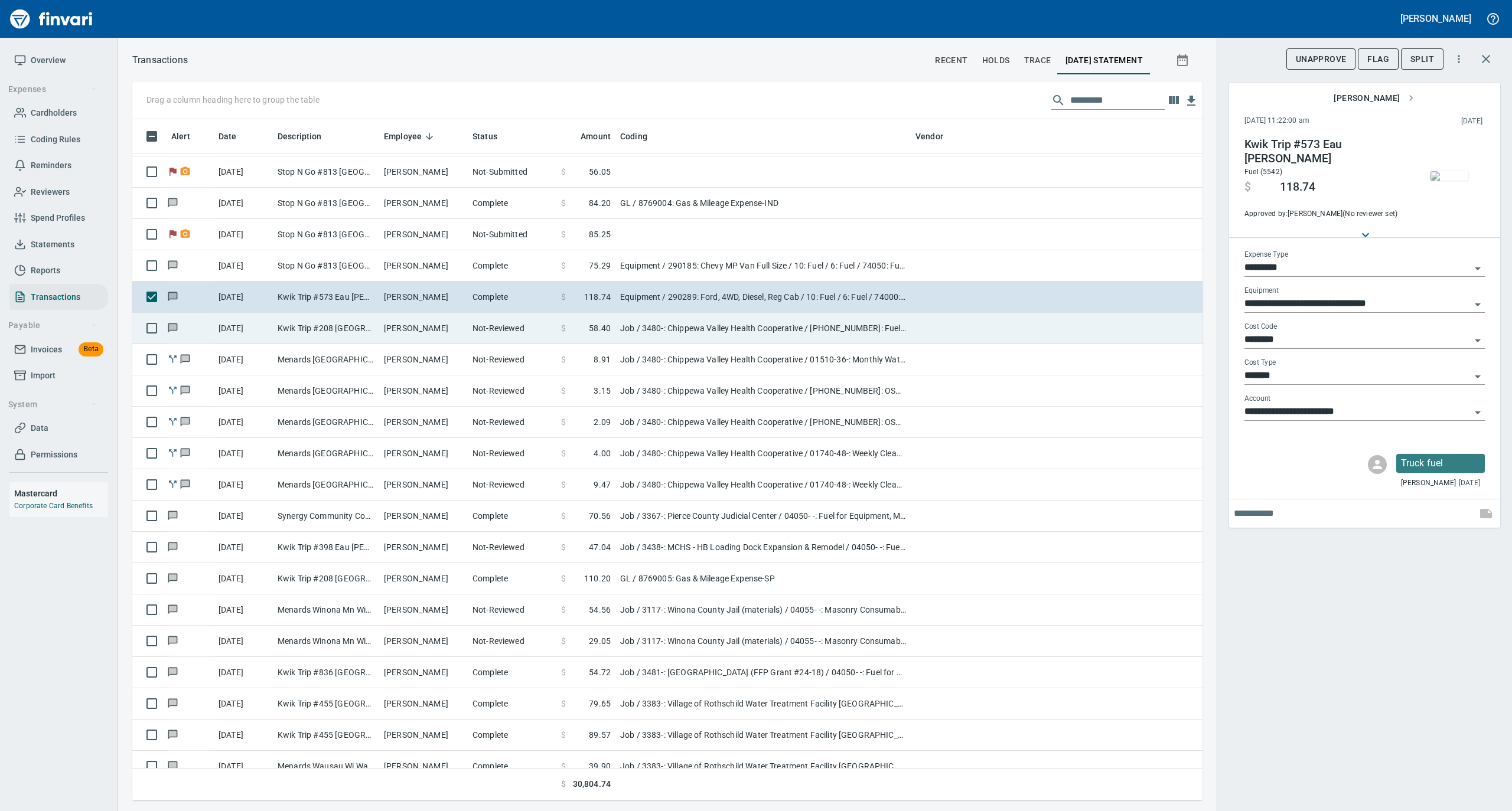
scroll to position [2046, 0]
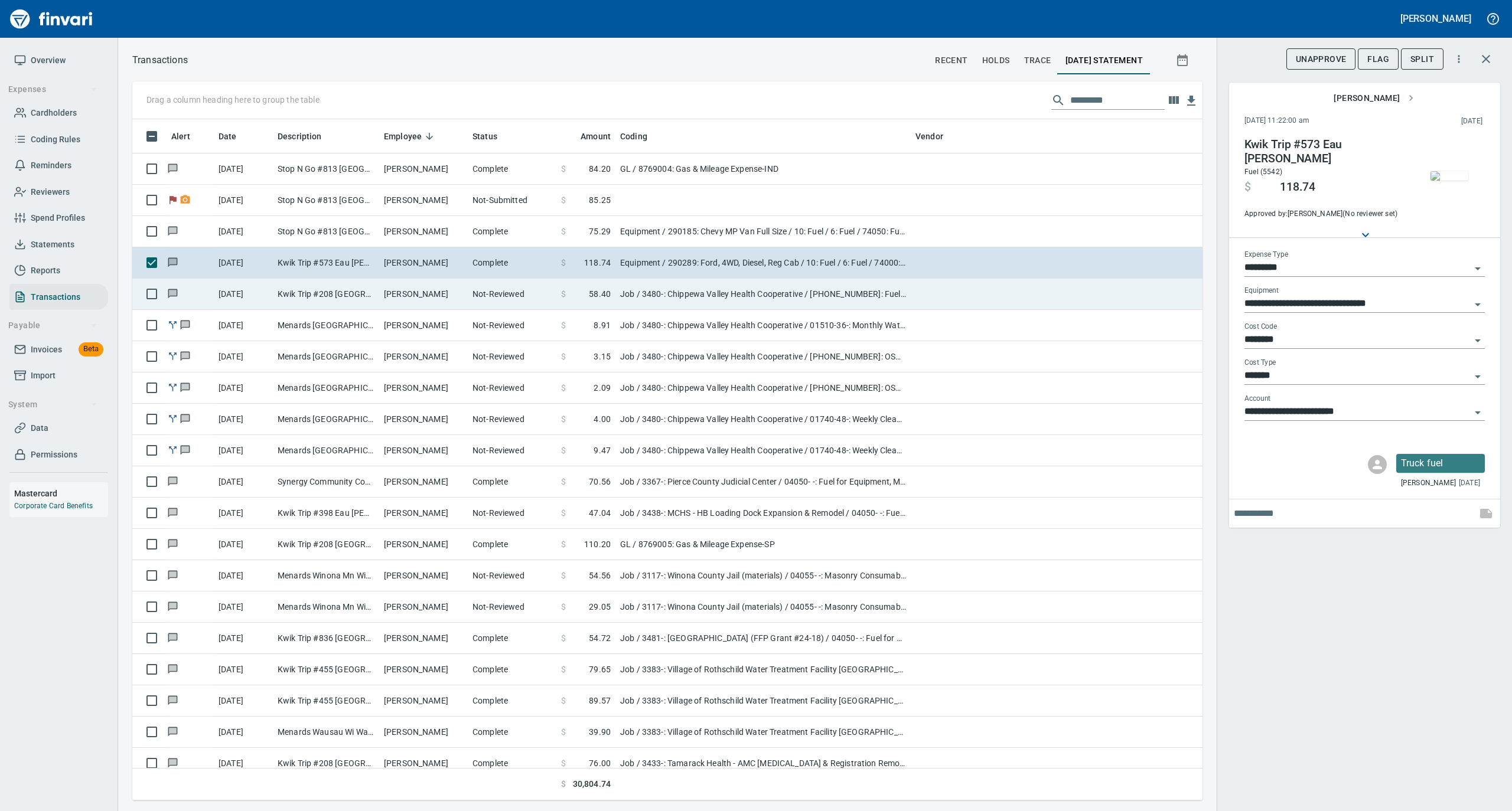
click at [449, 300] on td "[PERSON_NAME]" at bounding box center [423, 294] width 89 height 32
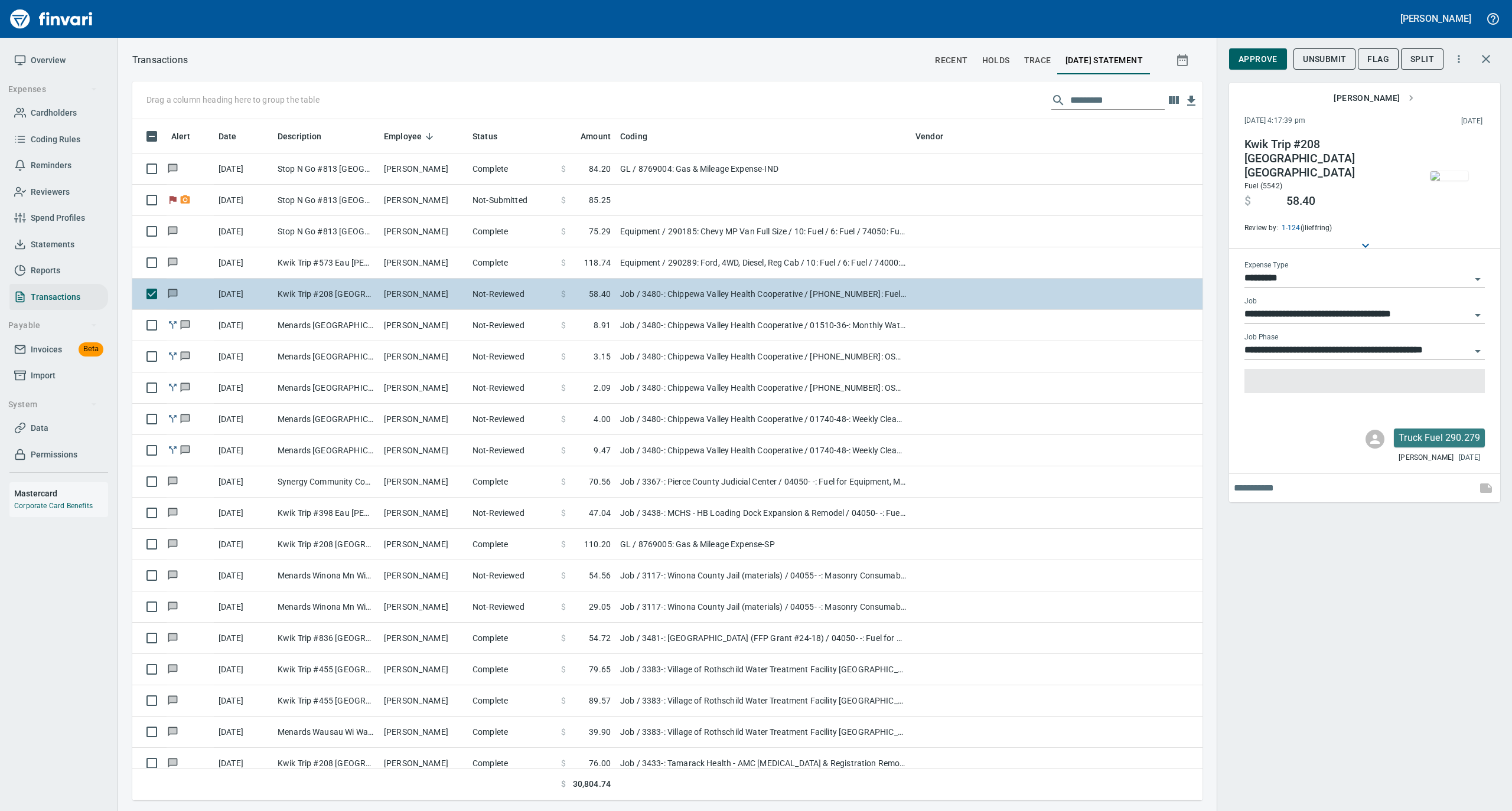
type input "***"
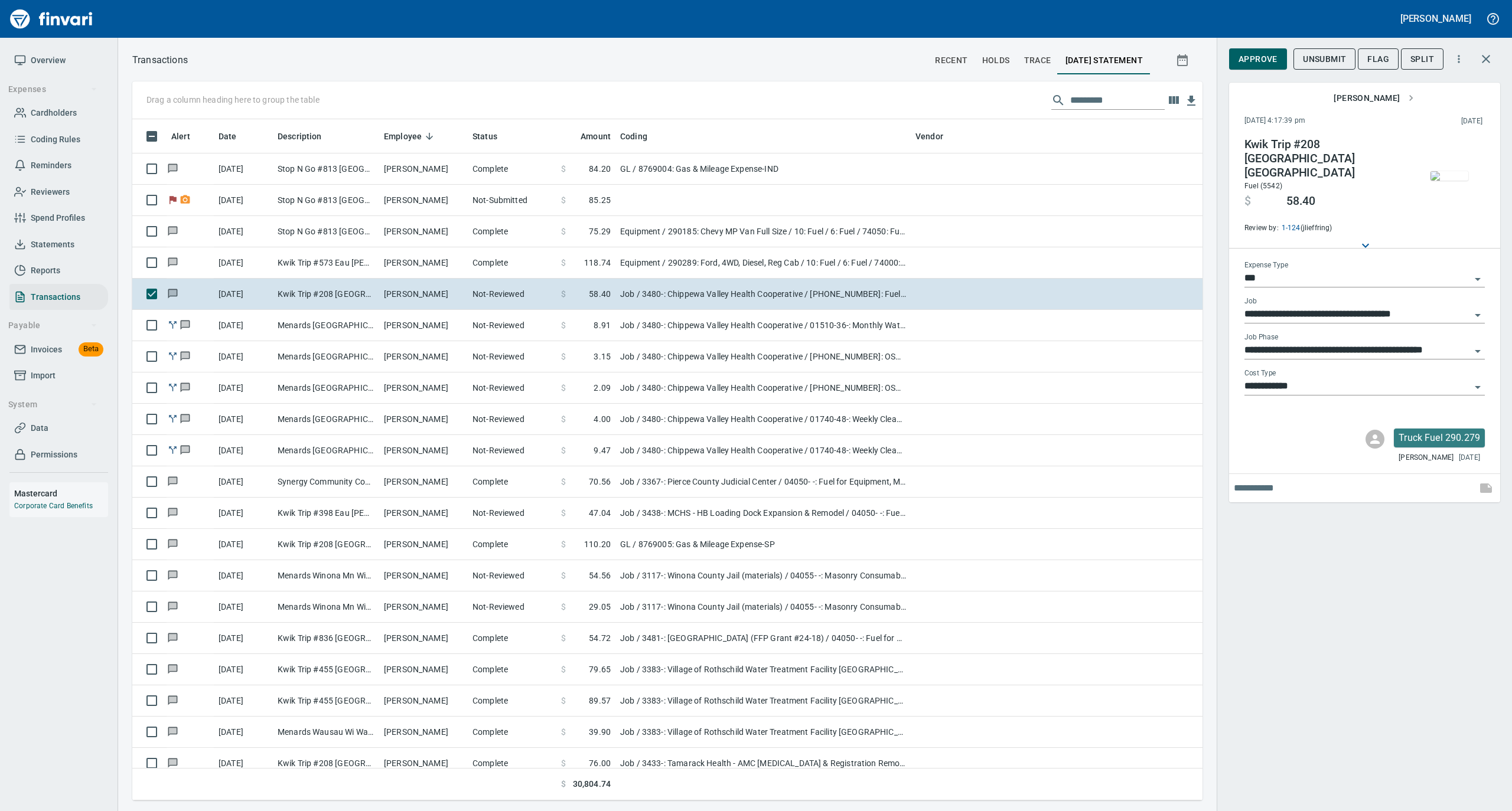
click at [1458, 174] on img "button" at bounding box center [1449, 176] width 37 height 10
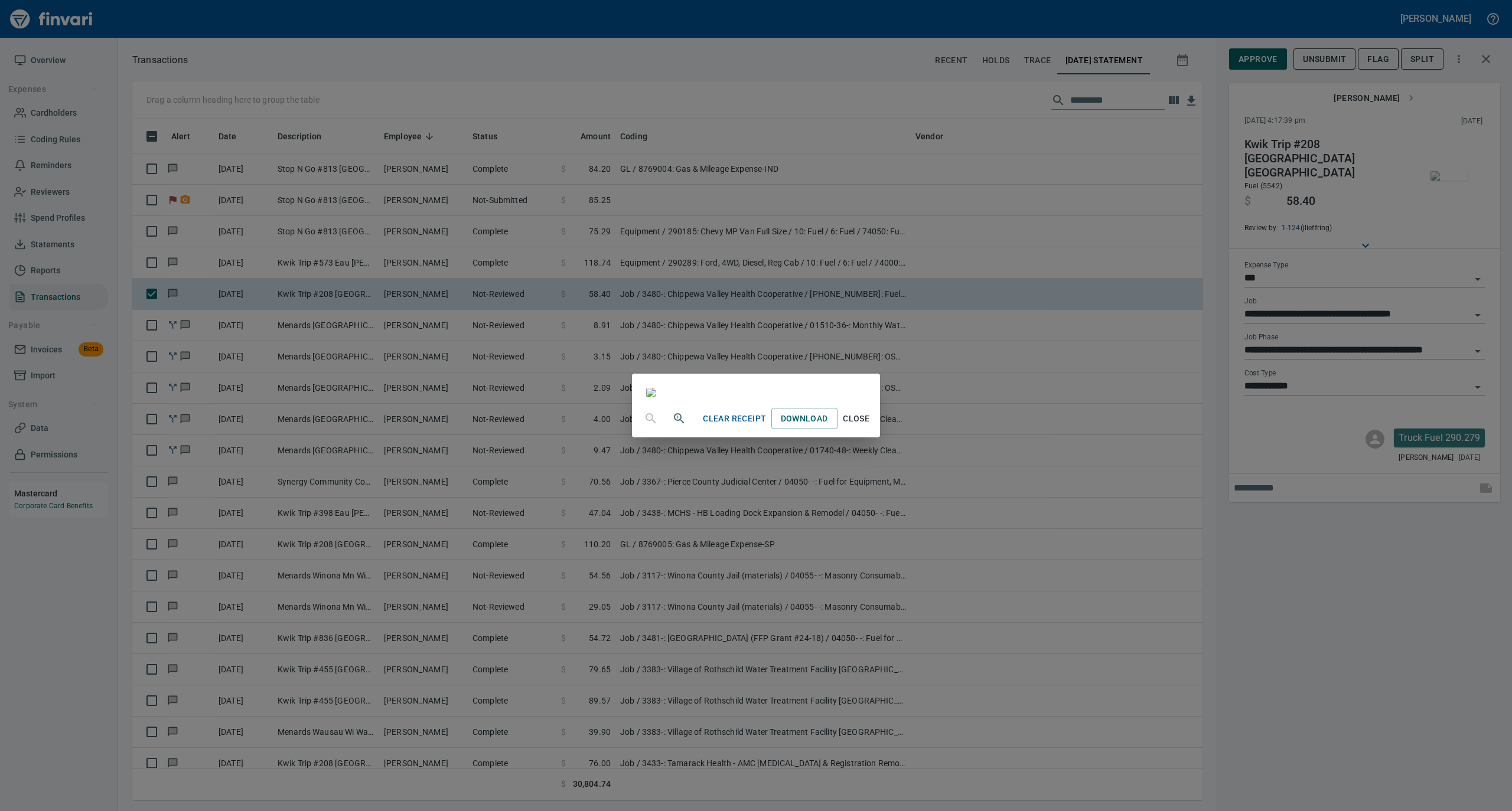
click at [871, 427] on span "Close" at bounding box center [856, 419] width 28 height 15
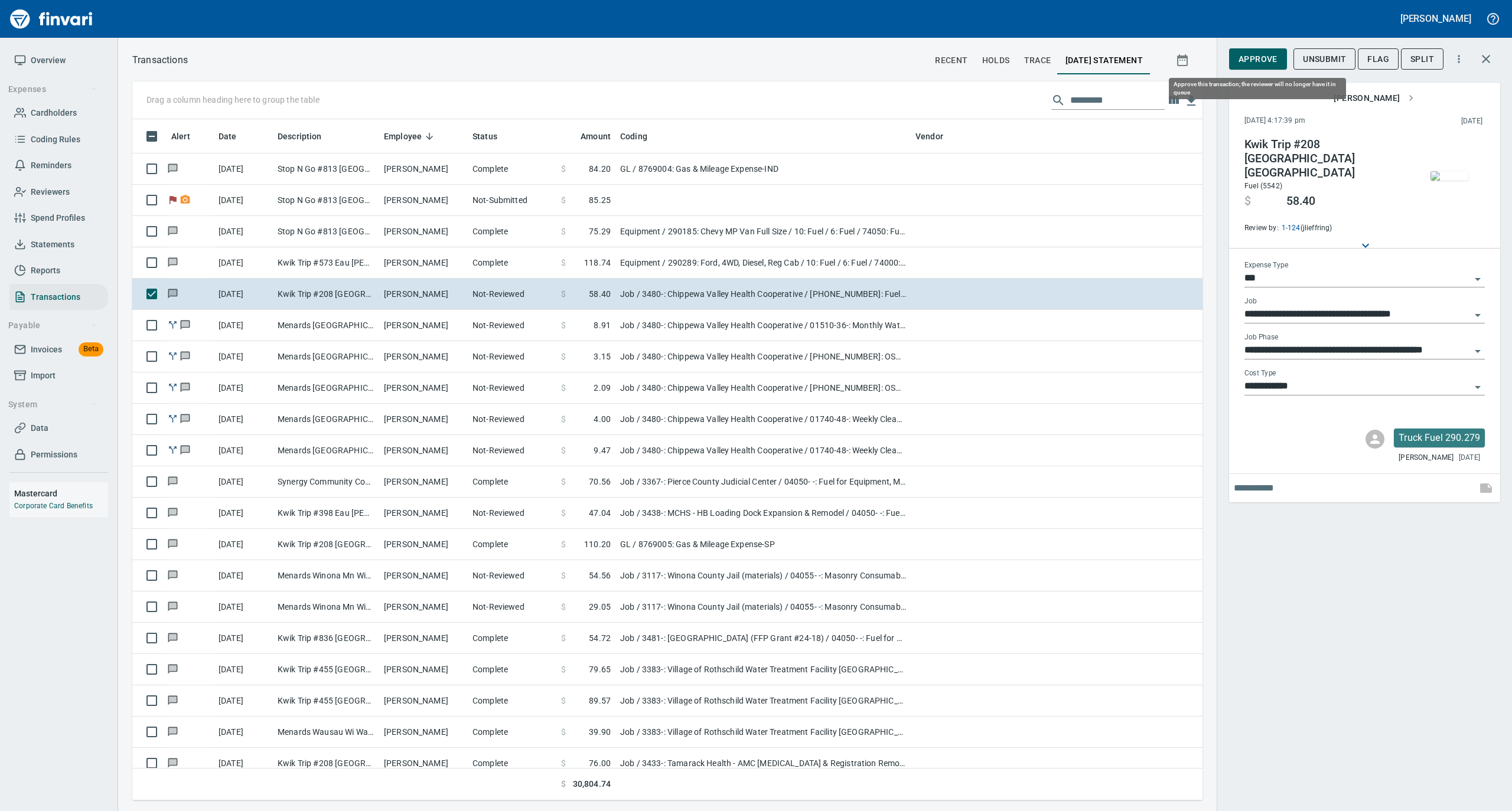
click at [1246, 62] on span "Approve" at bounding box center [1258, 59] width 39 height 15
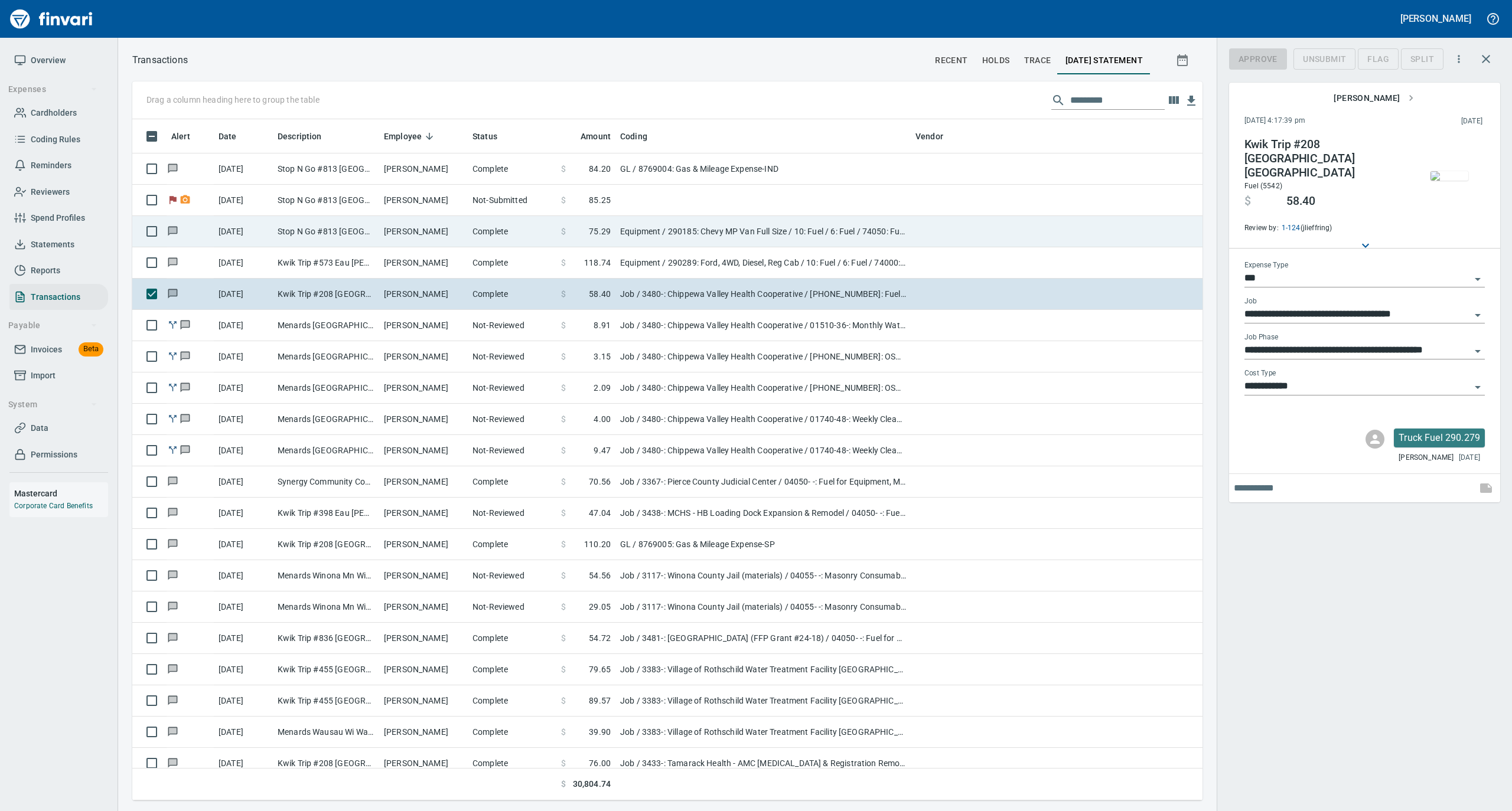
scroll to position [670, 1046]
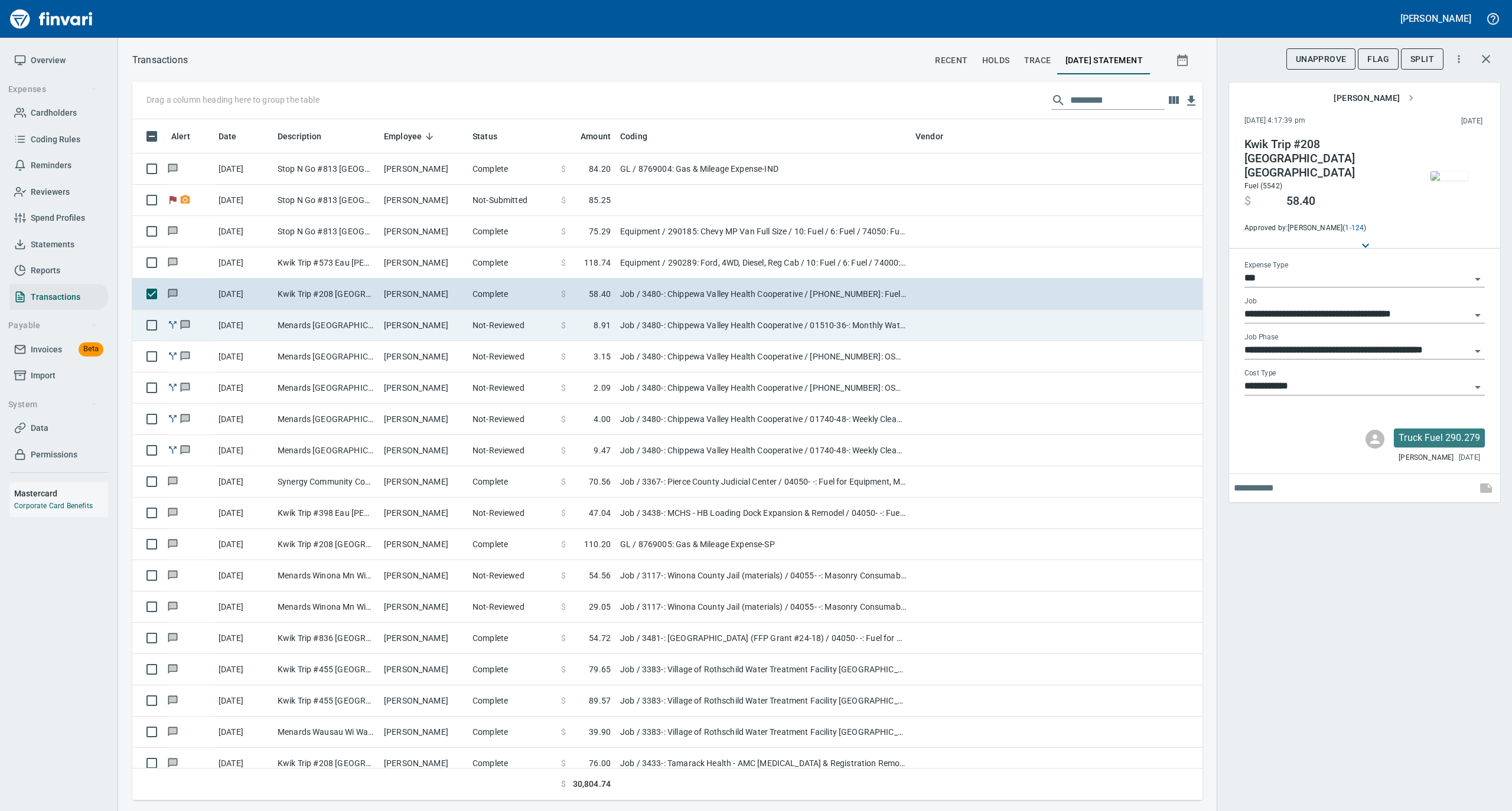
click at [394, 323] on td "[PERSON_NAME]" at bounding box center [423, 325] width 89 height 32
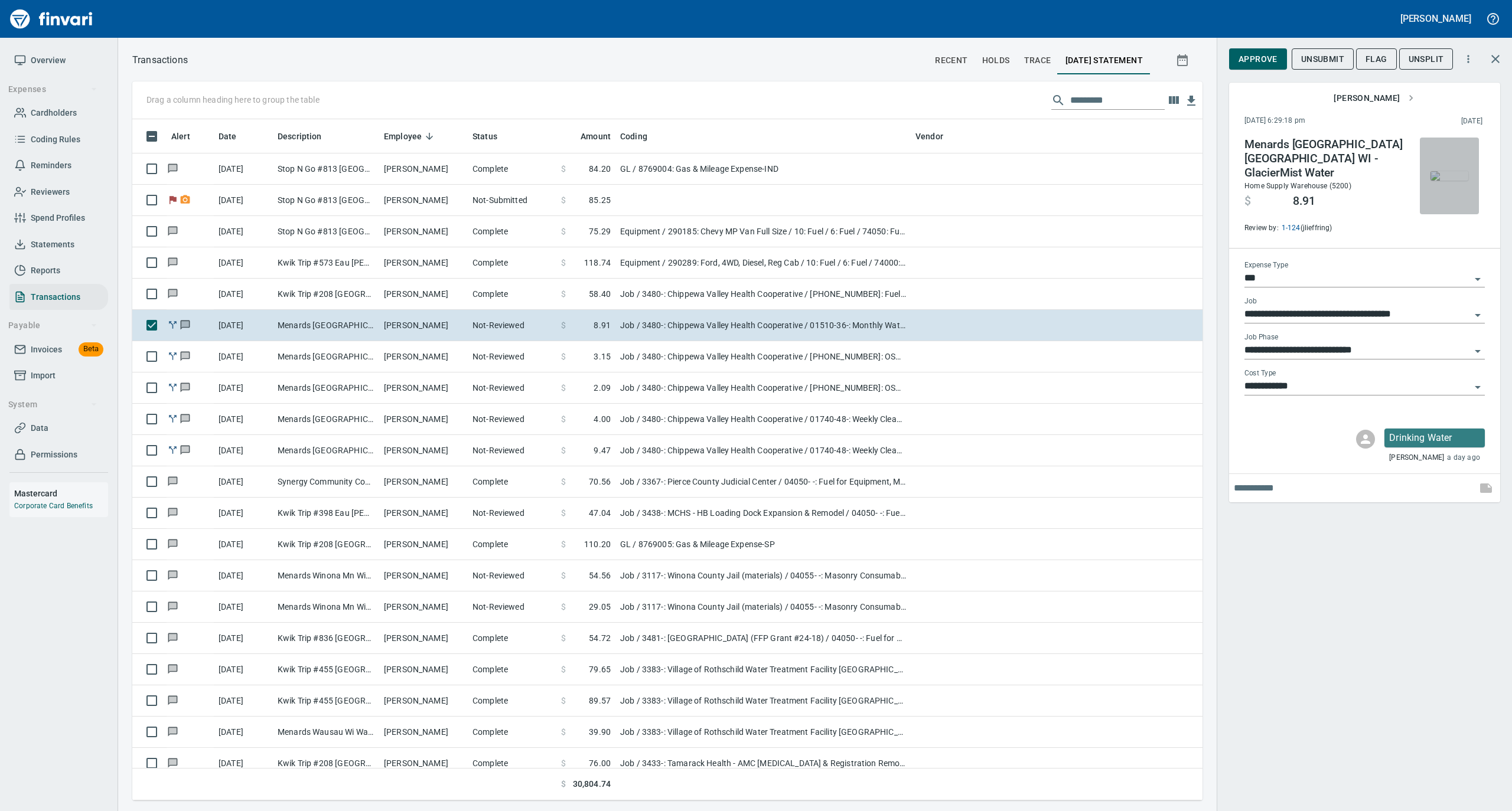
click at [1439, 180] on img "button" at bounding box center [1449, 176] width 37 height 10
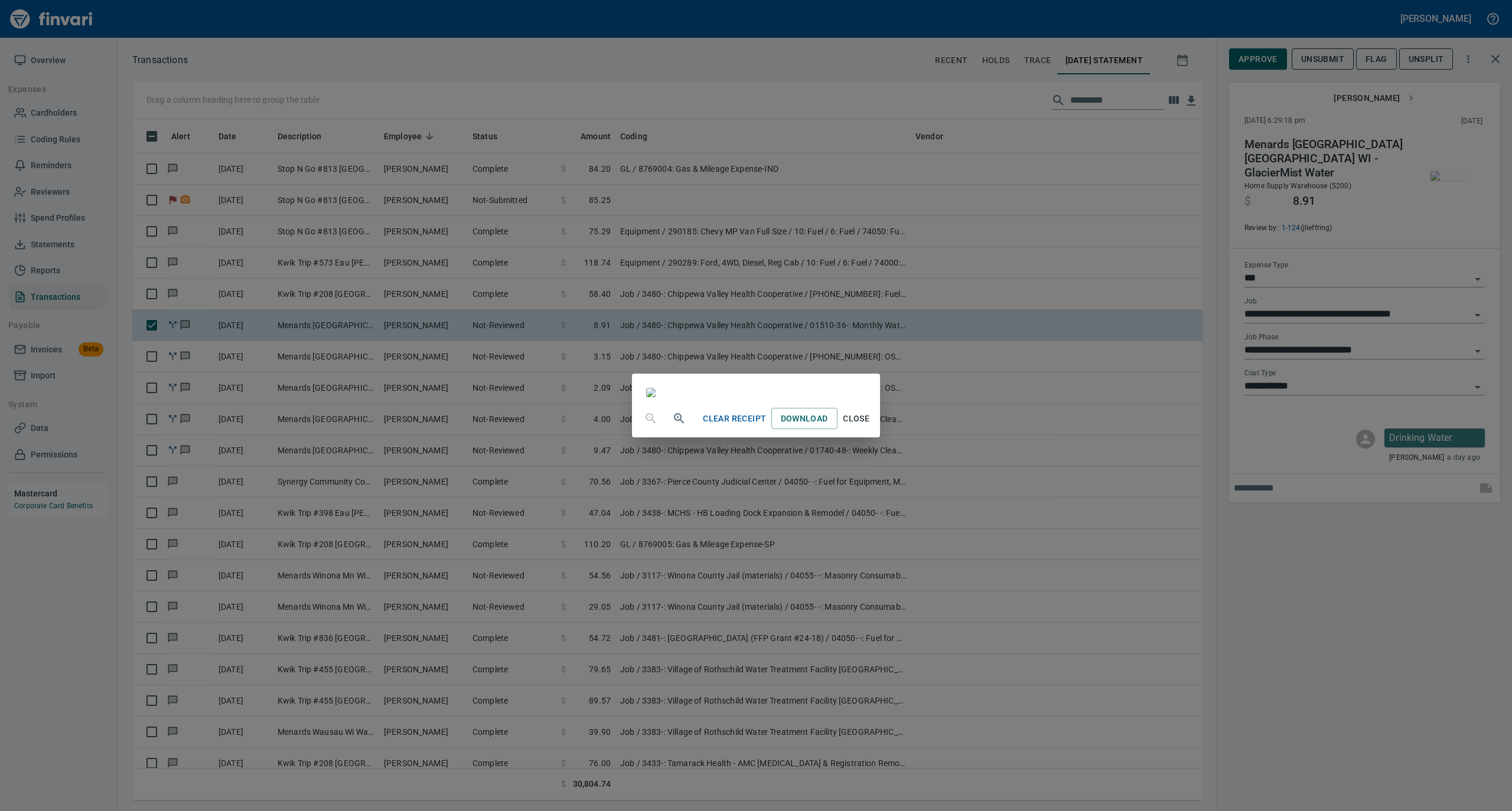
click at [871, 427] on span "Close" at bounding box center [856, 419] width 28 height 15
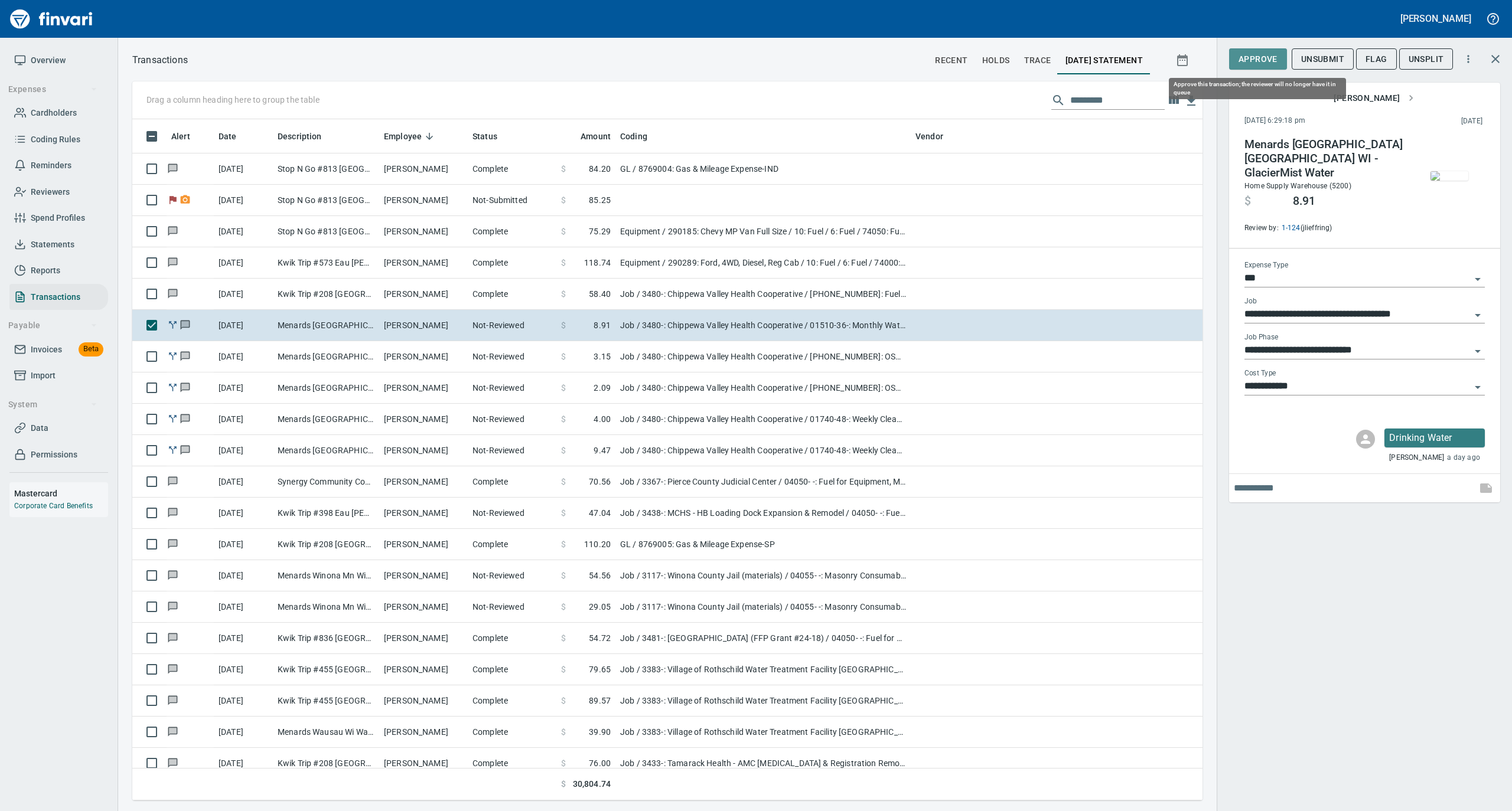
click at [1271, 57] on span "Approve" at bounding box center [1258, 59] width 39 height 15
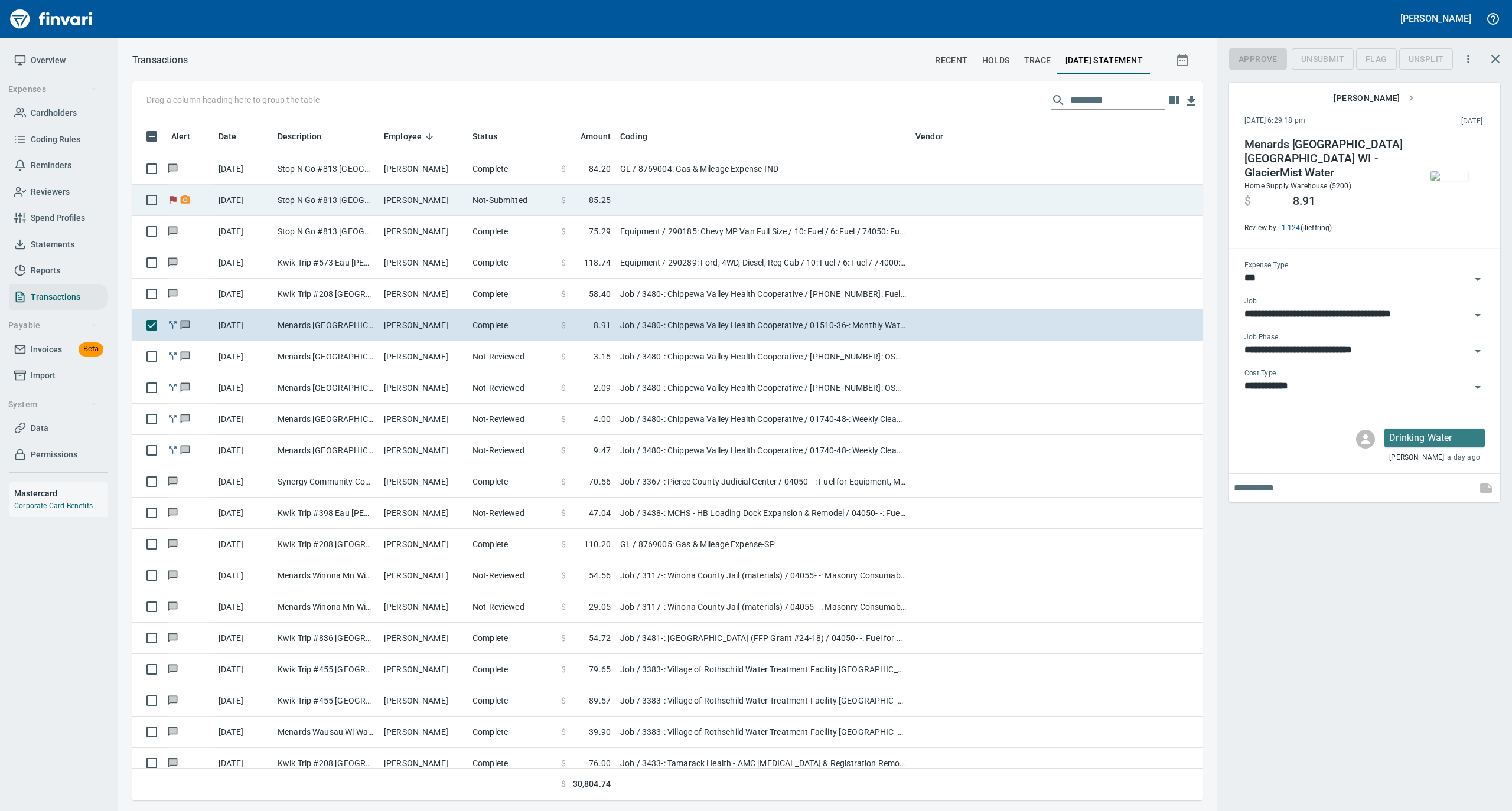
scroll to position [670, 1046]
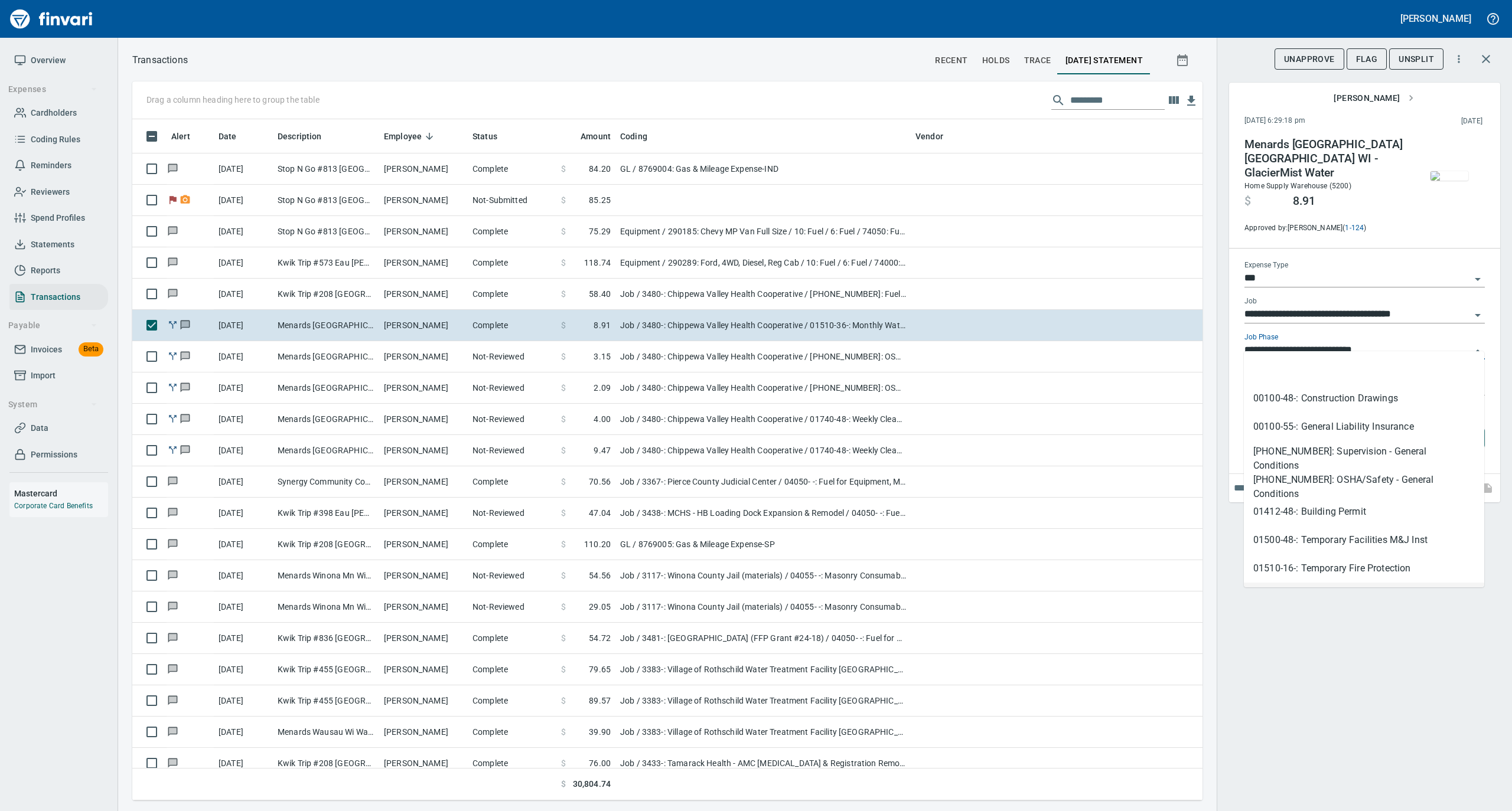
click at [1323, 342] on input "**********" at bounding box center [1358, 350] width 226 height 16
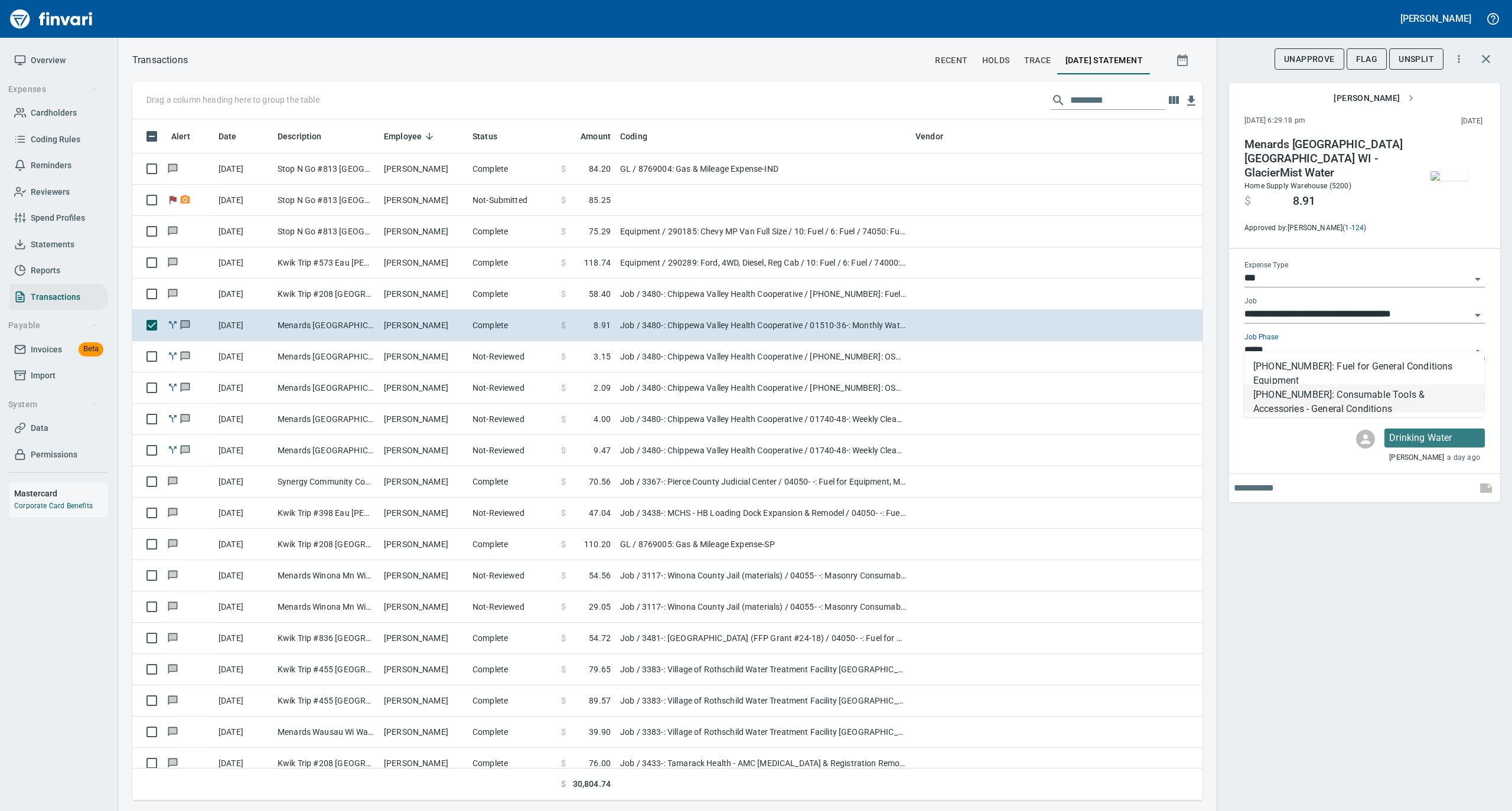
click at [1310, 388] on li "[PHONE_NUMBER]: Consumable Tools & Accessories - General Conditions" at bounding box center [1364, 398] width 241 height 28
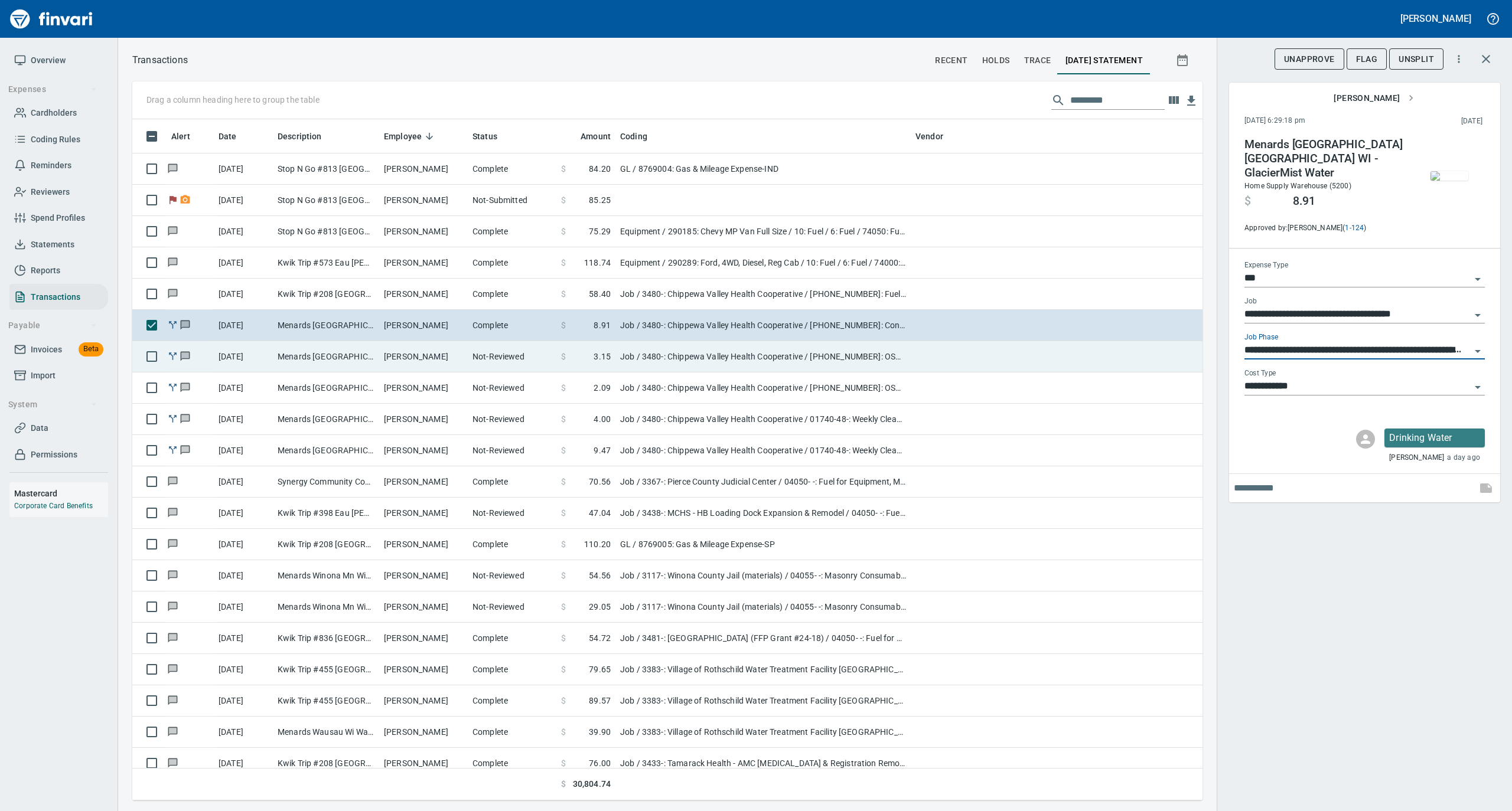
click at [415, 366] on td "[PERSON_NAME]" at bounding box center [423, 357] width 89 height 32
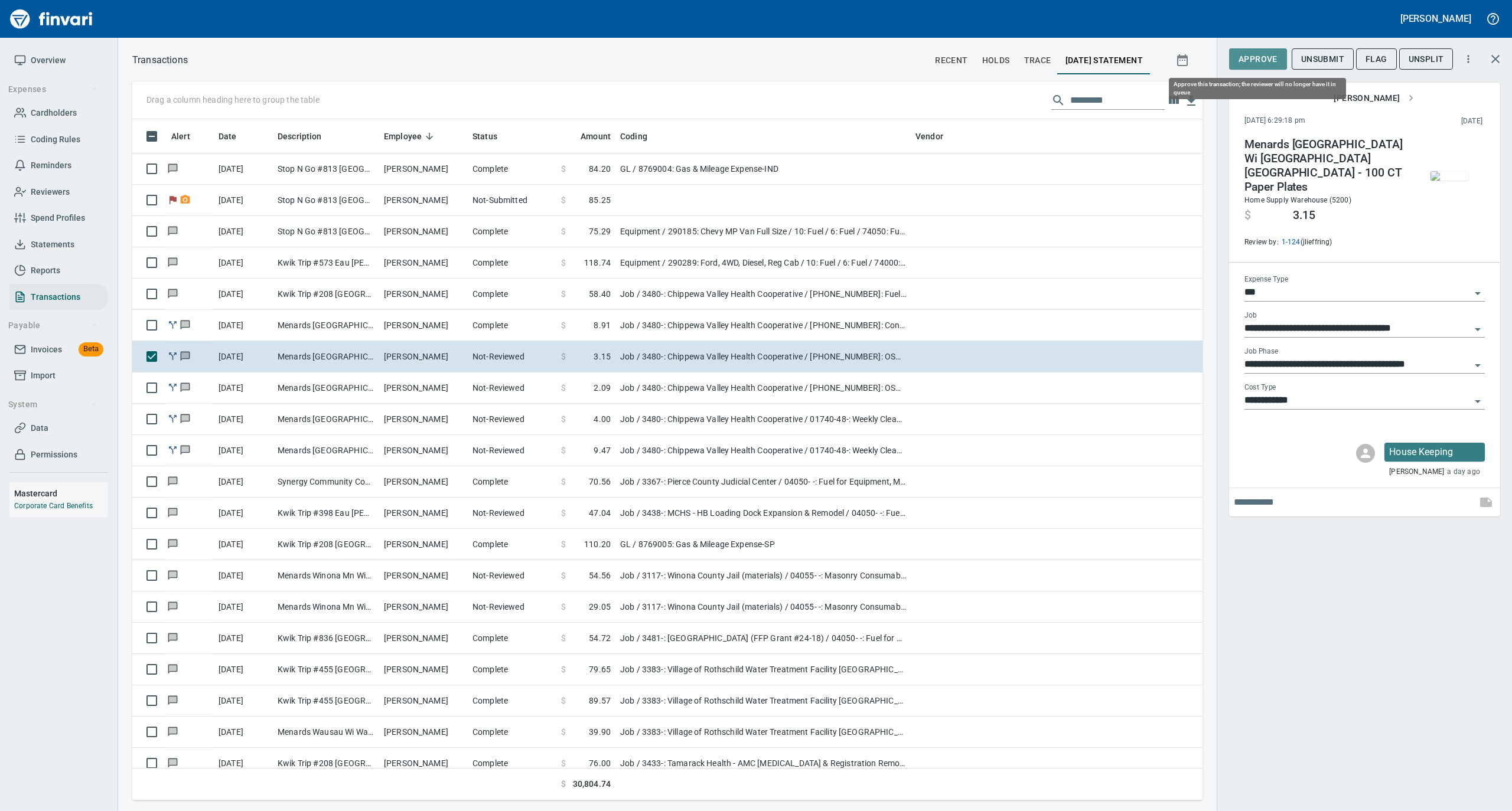
click at [1267, 59] on span "Approve" at bounding box center [1258, 59] width 39 height 15
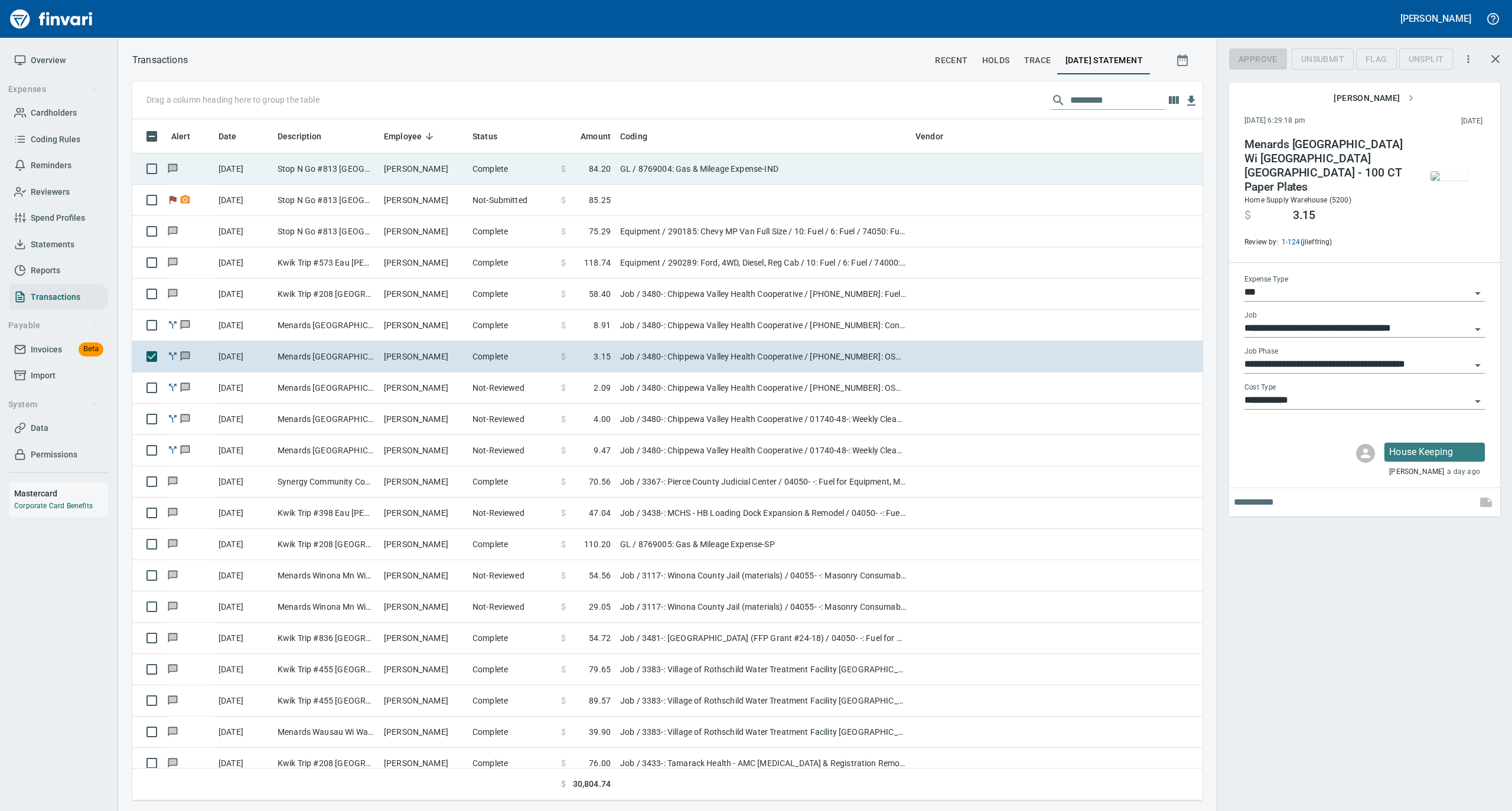
scroll to position [670, 1046]
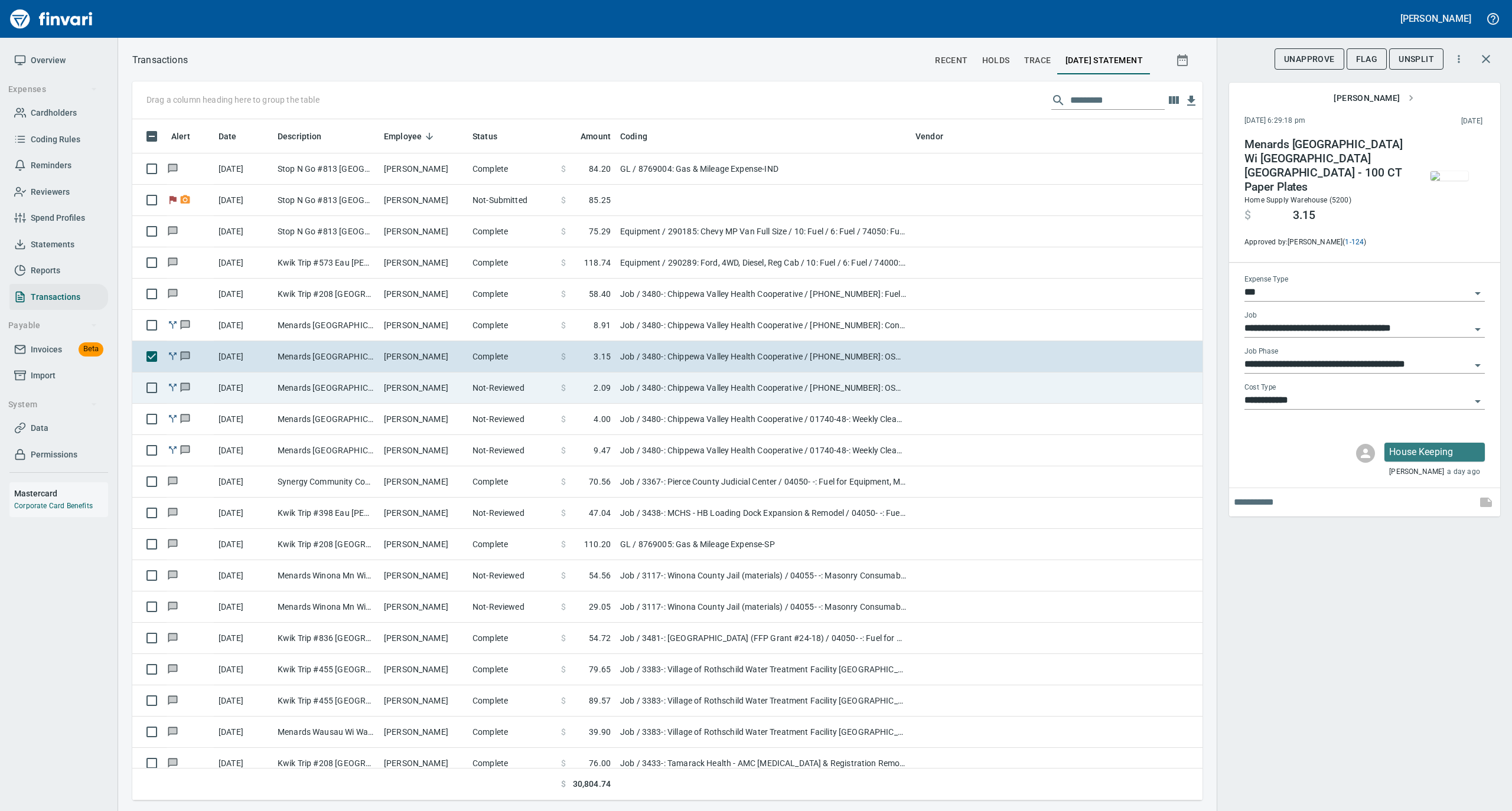
click at [431, 385] on td "[PERSON_NAME]" at bounding box center [423, 388] width 89 height 32
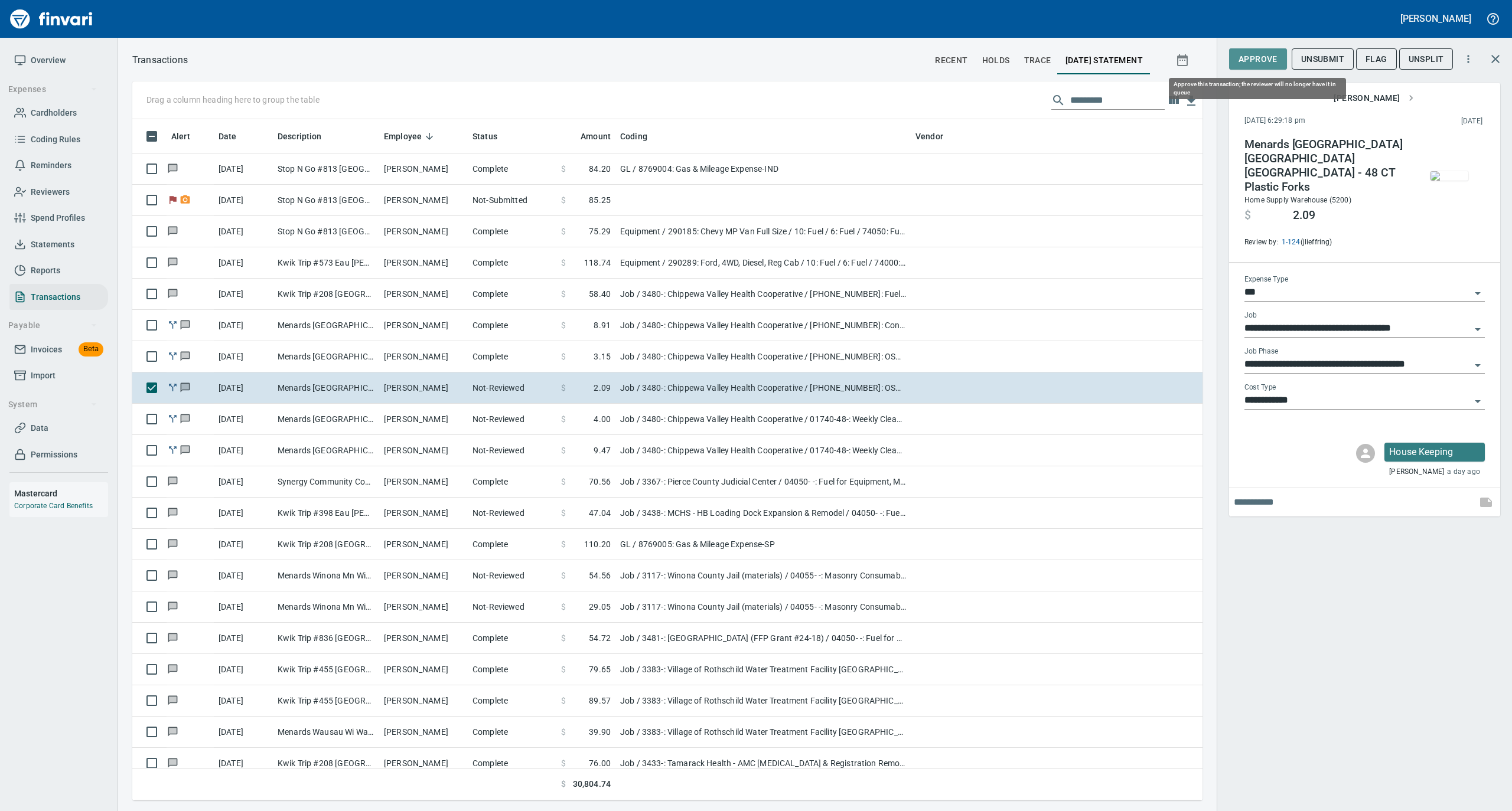
click at [1260, 59] on span "Approve" at bounding box center [1258, 59] width 39 height 15
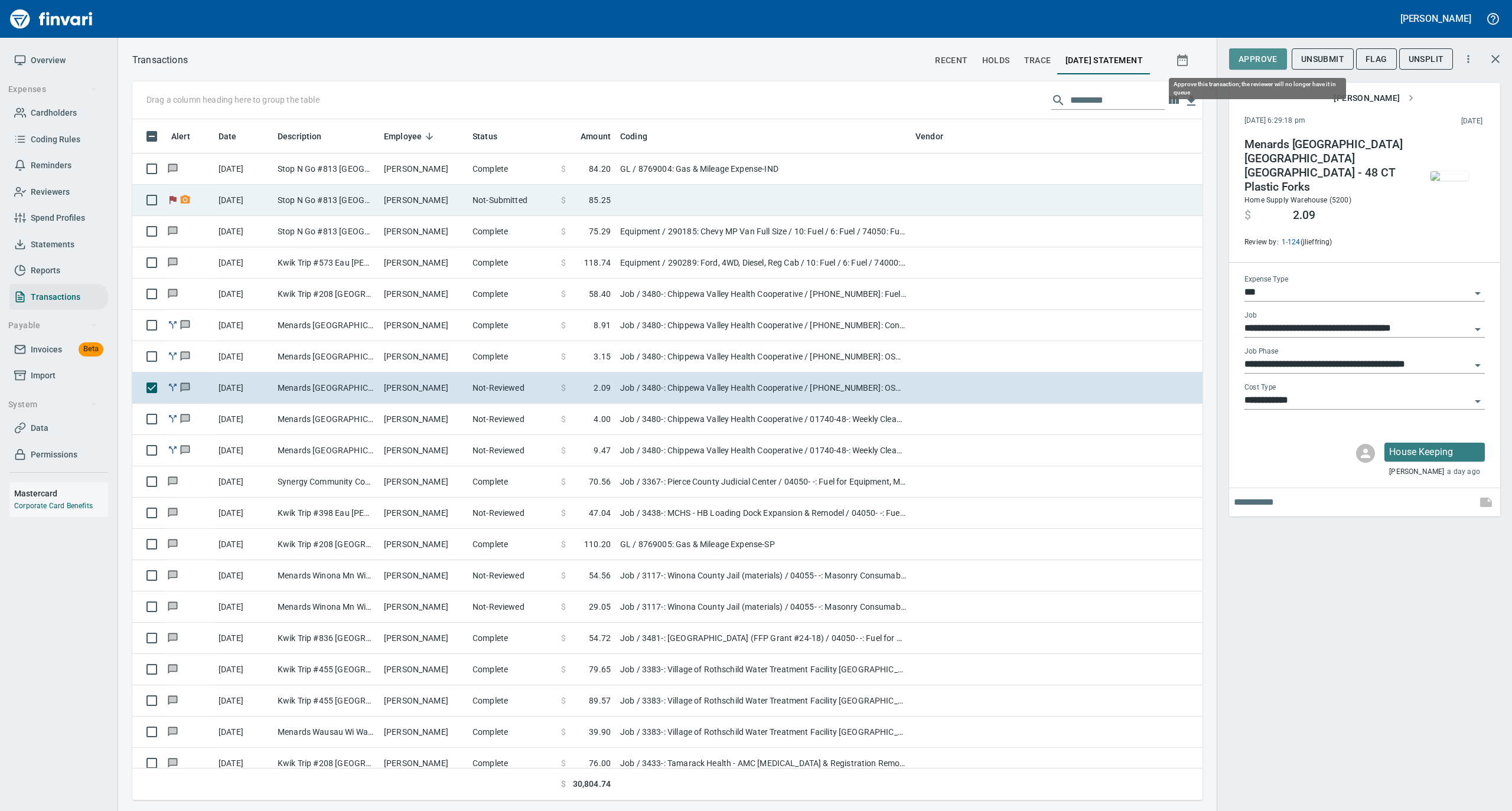
scroll to position [670, 1046]
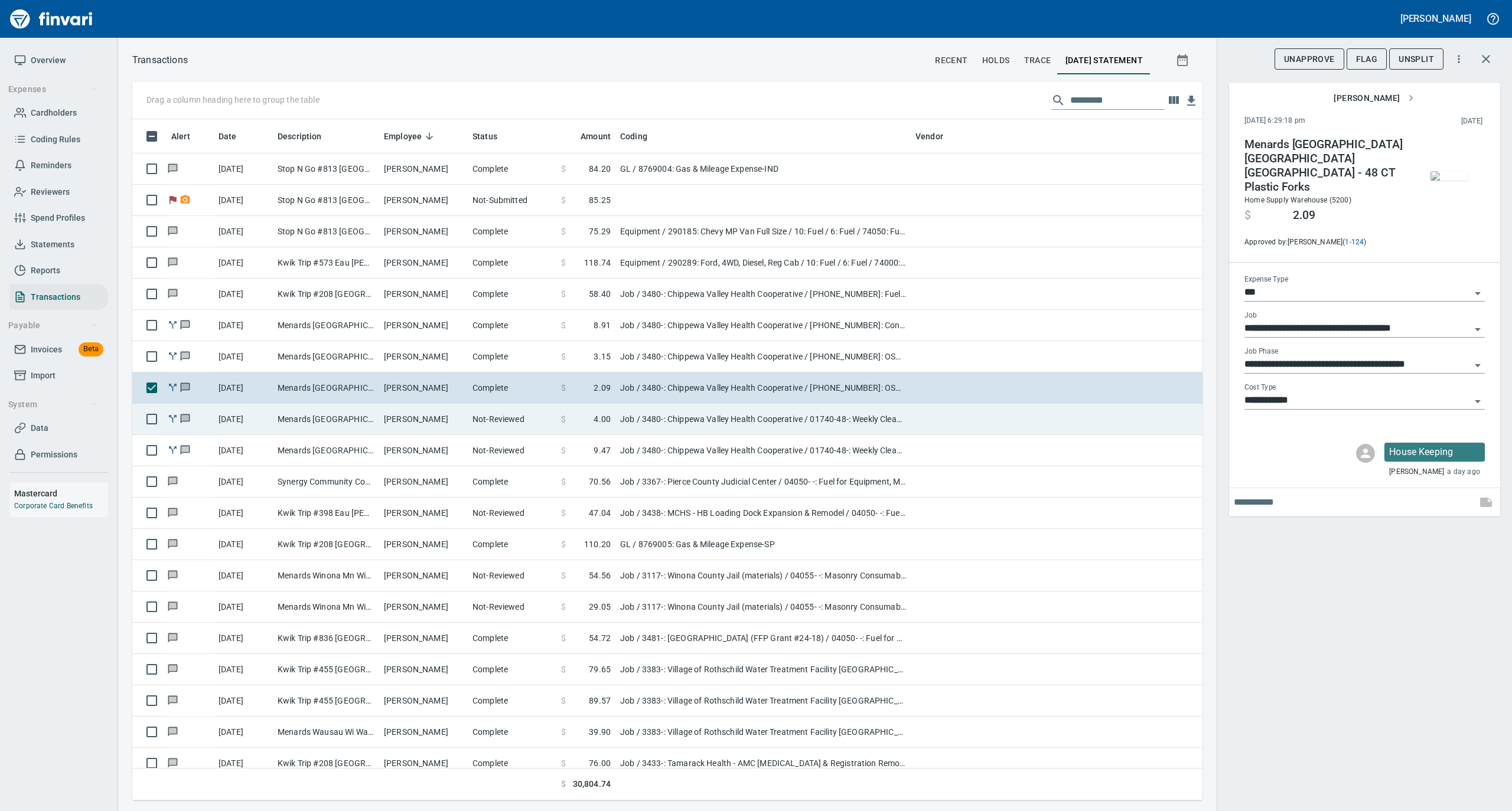
click at [362, 423] on td "Menards [GEOGRAPHIC_DATA] [GEOGRAPHIC_DATA] [GEOGRAPHIC_DATA] - 8G 50CT Waste B…" at bounding box center [326, 419] width 106 height 32
type input "**********"
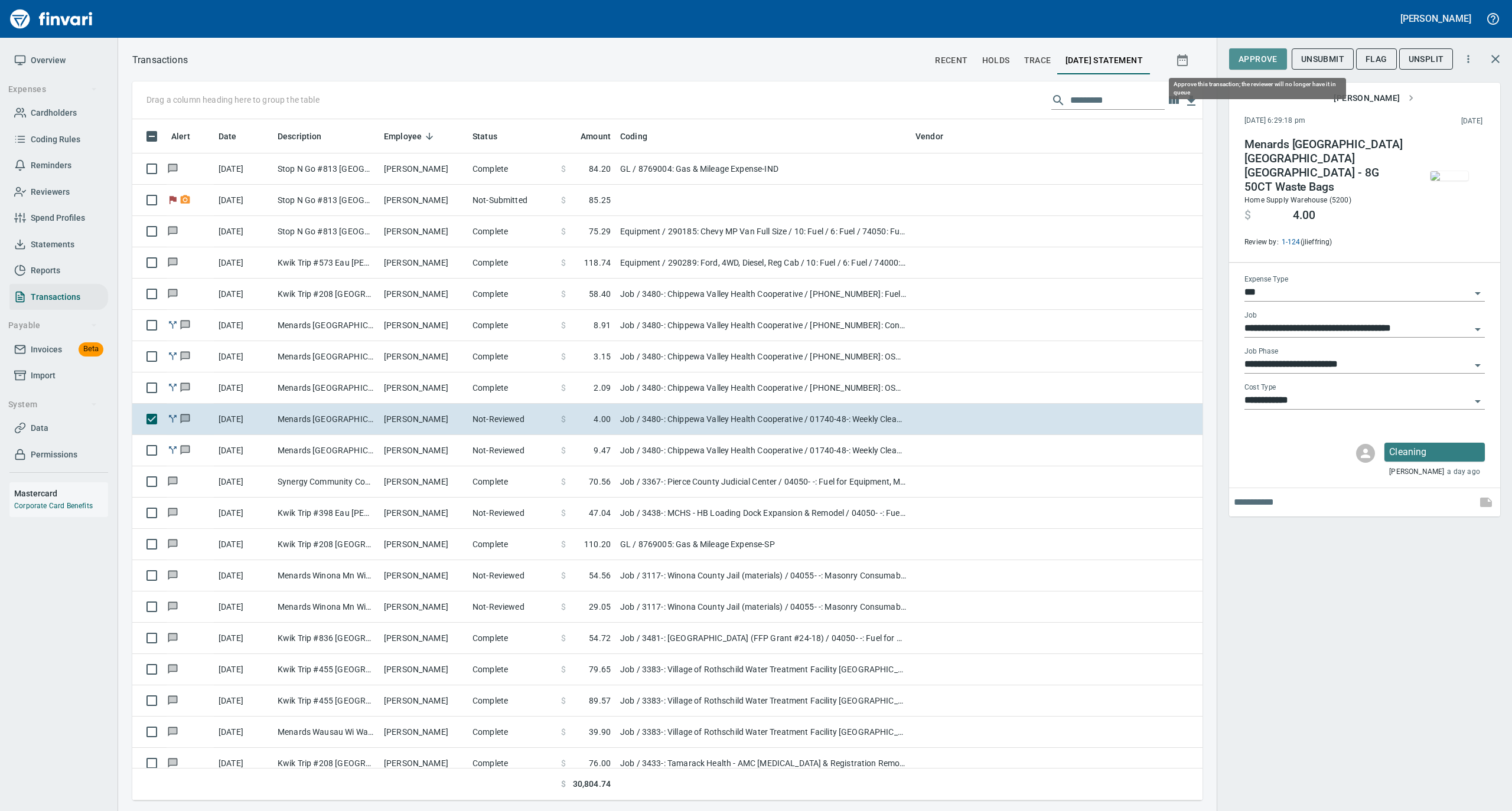
click at [1258, 59] on span "Approve" at bounding box center [1258, 59] width 39 height 15
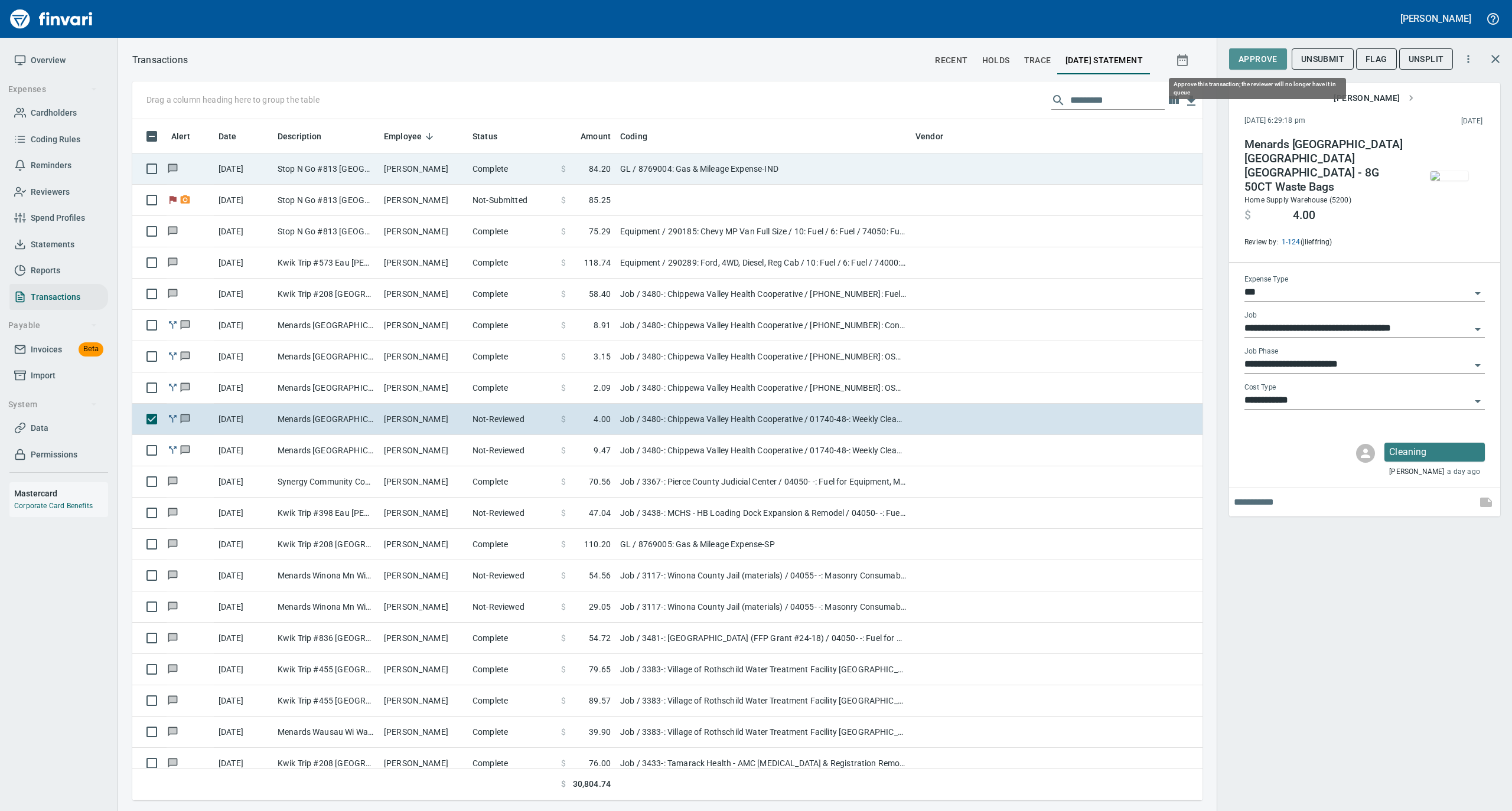
scroll to position [670, 1046]
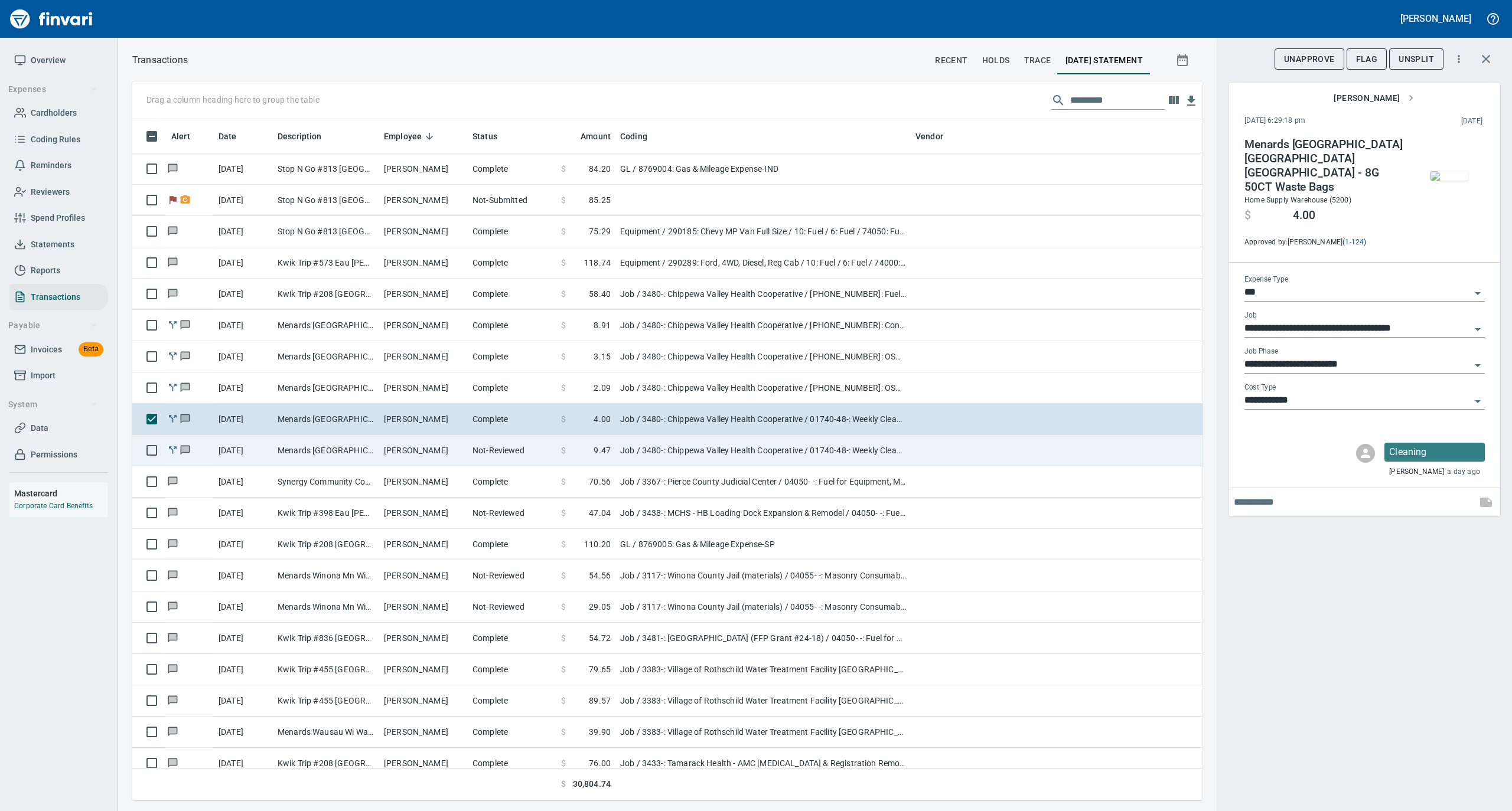
click at [412, 447] on td "[PERSON_NAME]" at bounding box center [423, 450] width 89 height 32
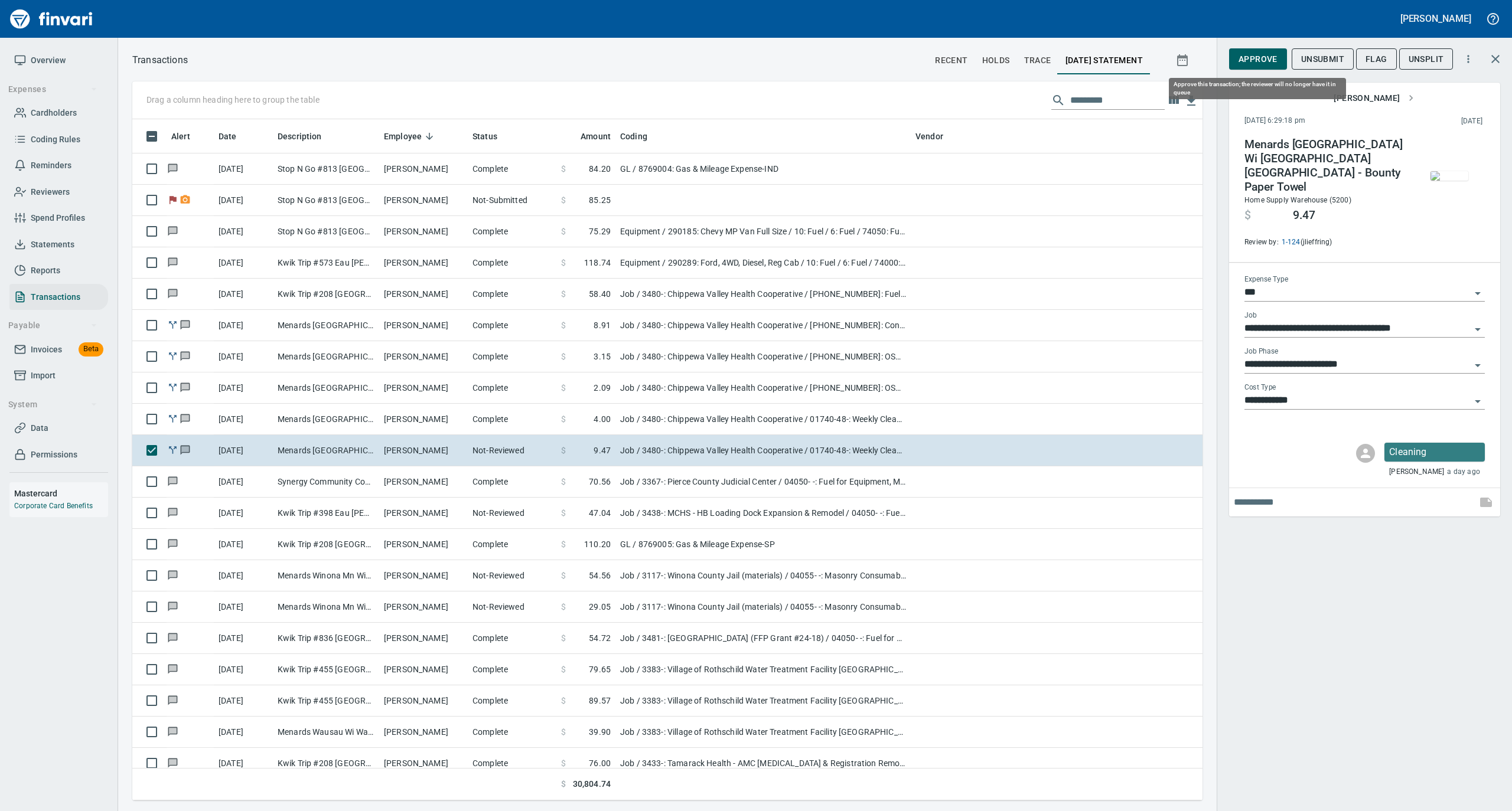
click at [1273, 53] on span "Approve" at bounding box center [1258, 59] width 39 height 15
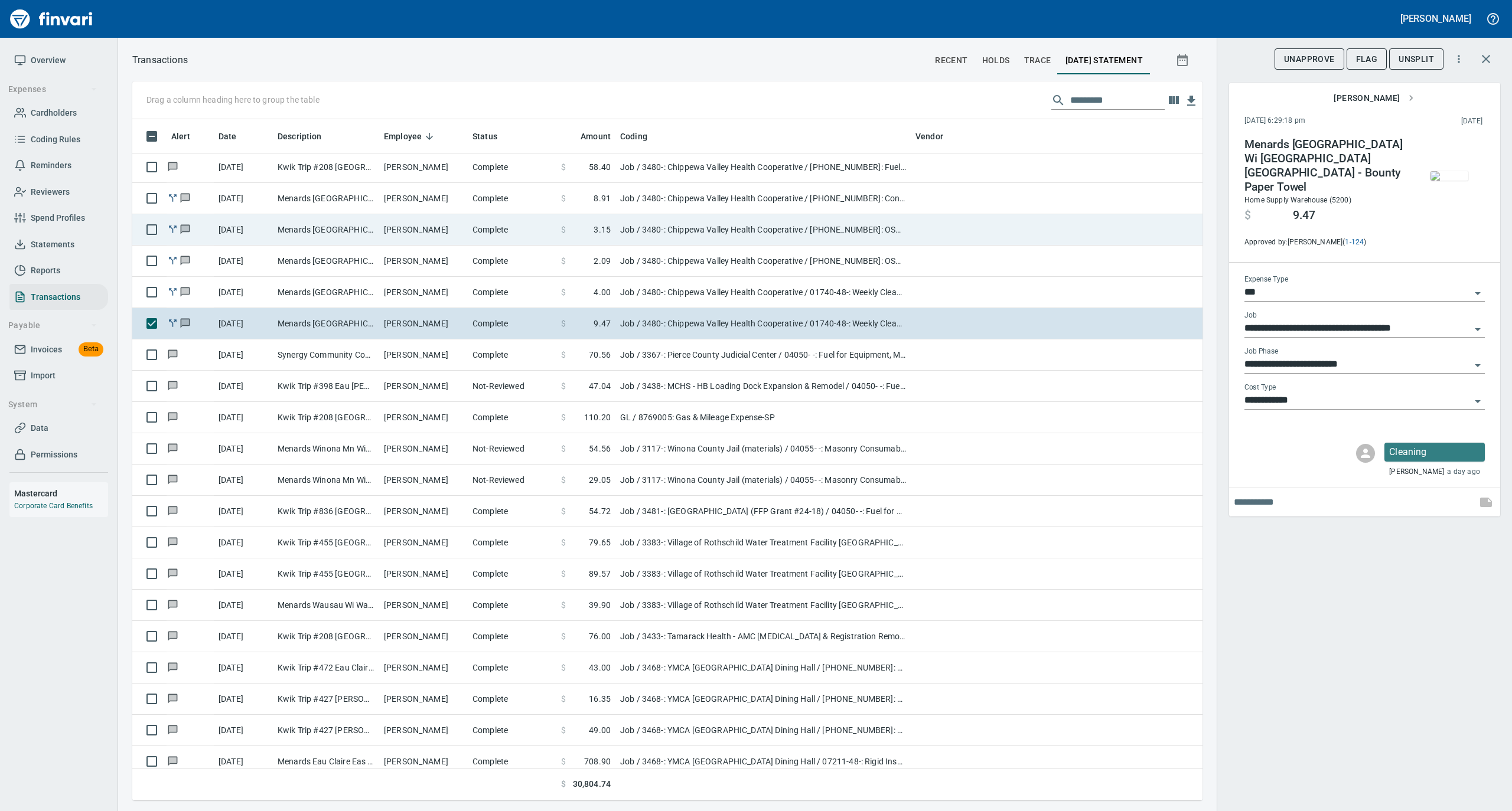
scroll to position [2204, 0]
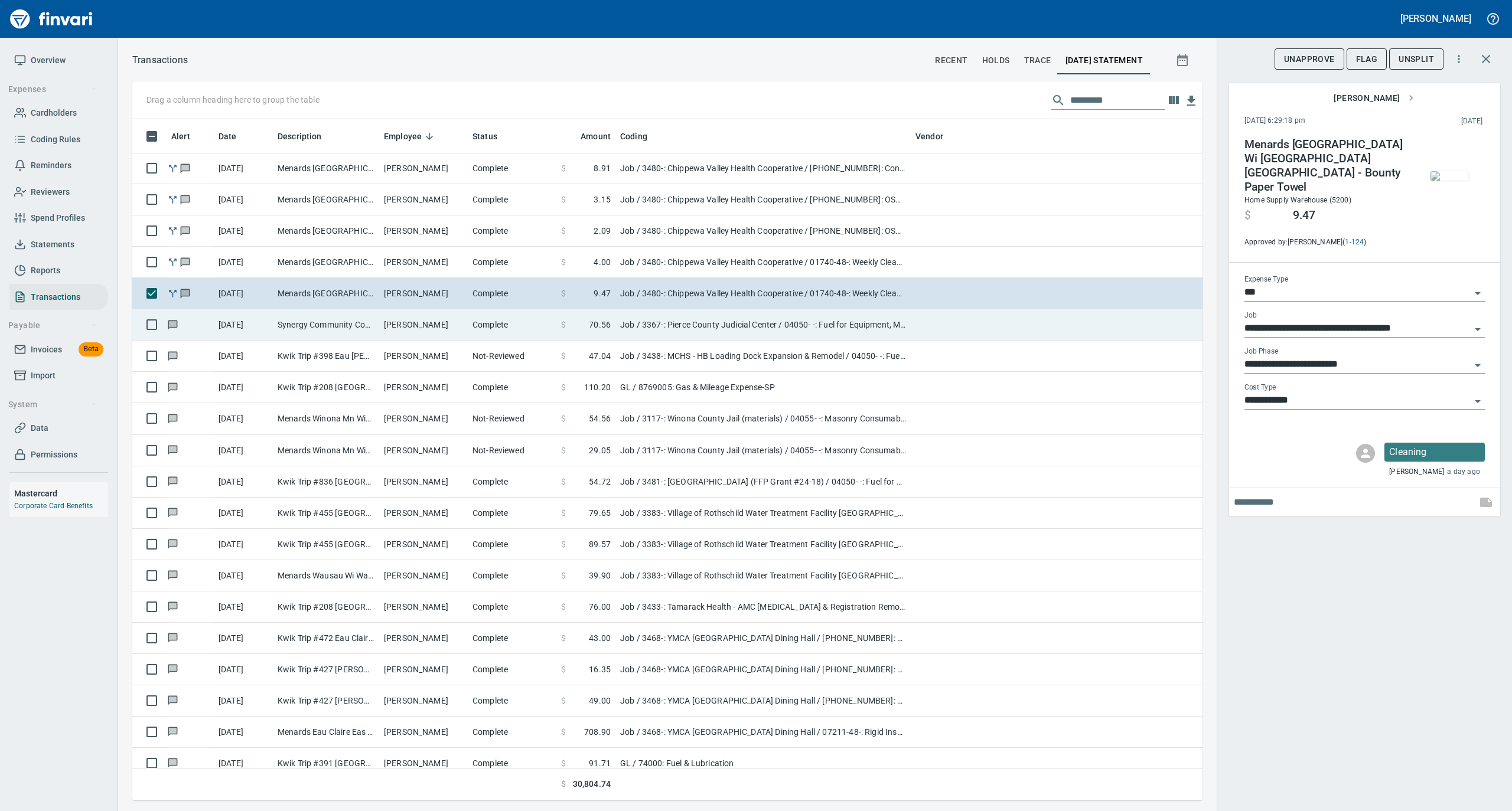
click at [391, 324] on td "[PERSON_NAME]" at bounding box center [423, 325] width 89 height 32
type input "**********"
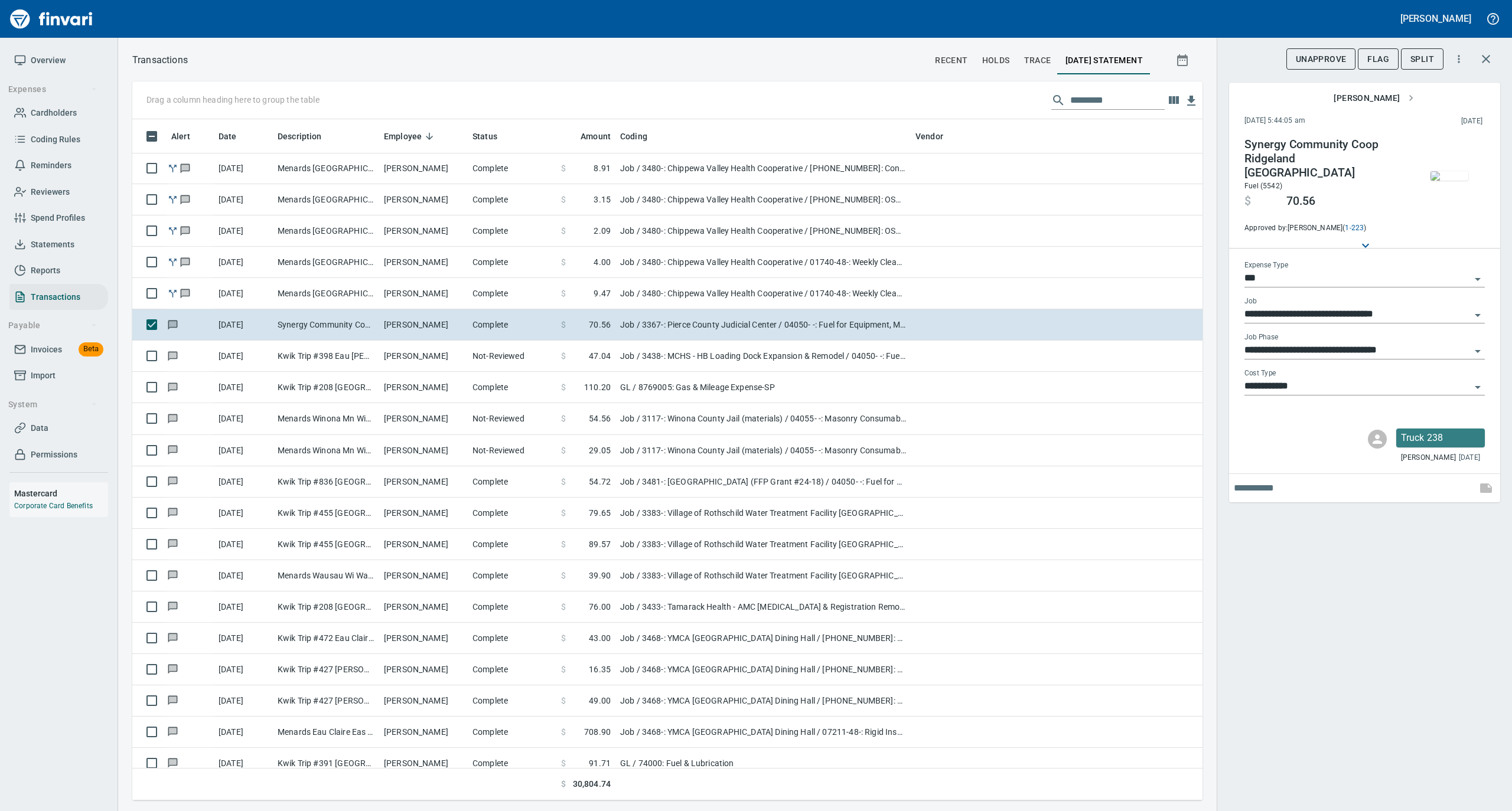
click at [1442, 180] on img "button" at bounding box center [1449, 176] width 37 height 10
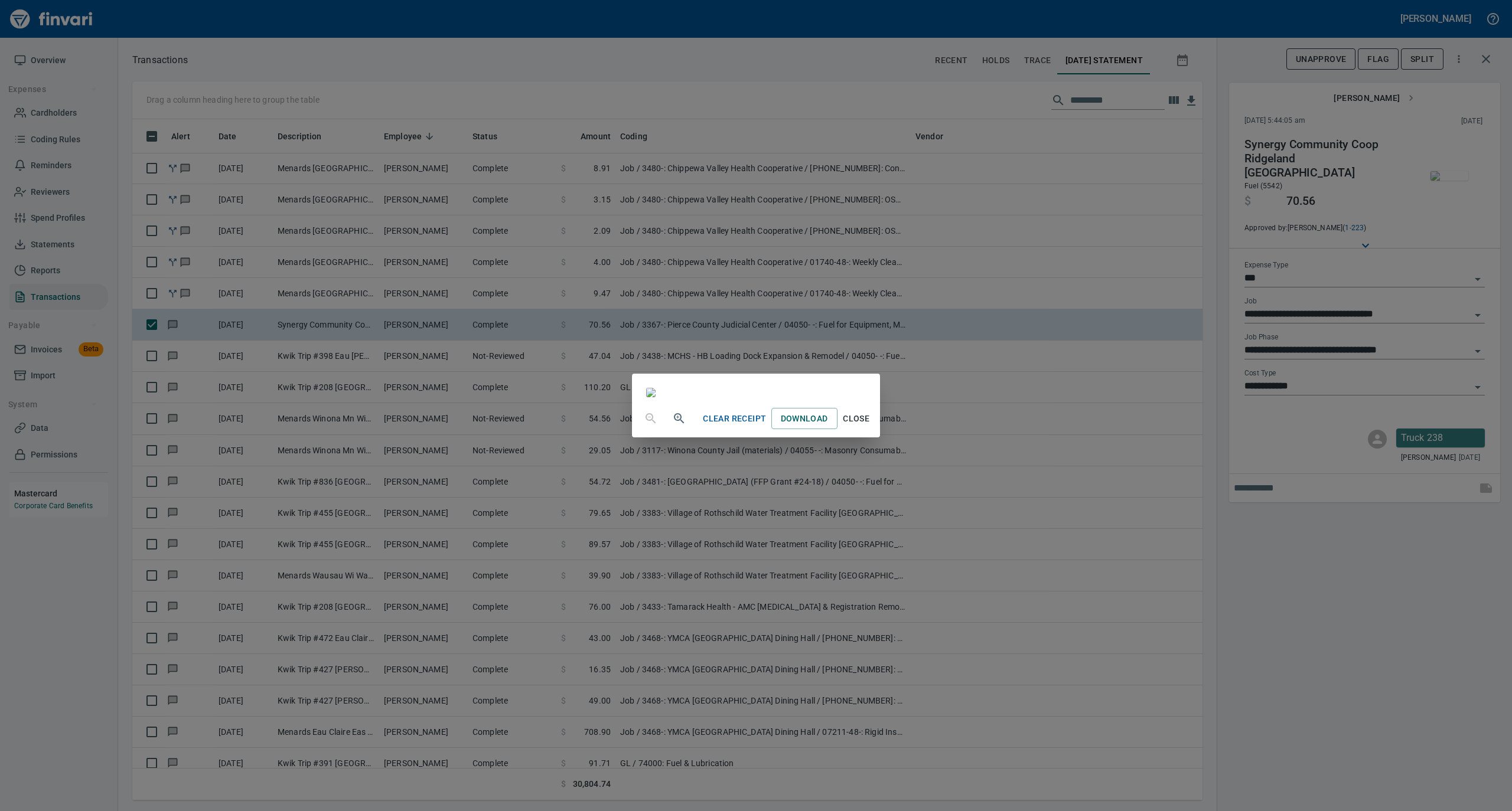
click at [871, 427] on span "Close" at bounding box center [856, 419] width 28 height 15
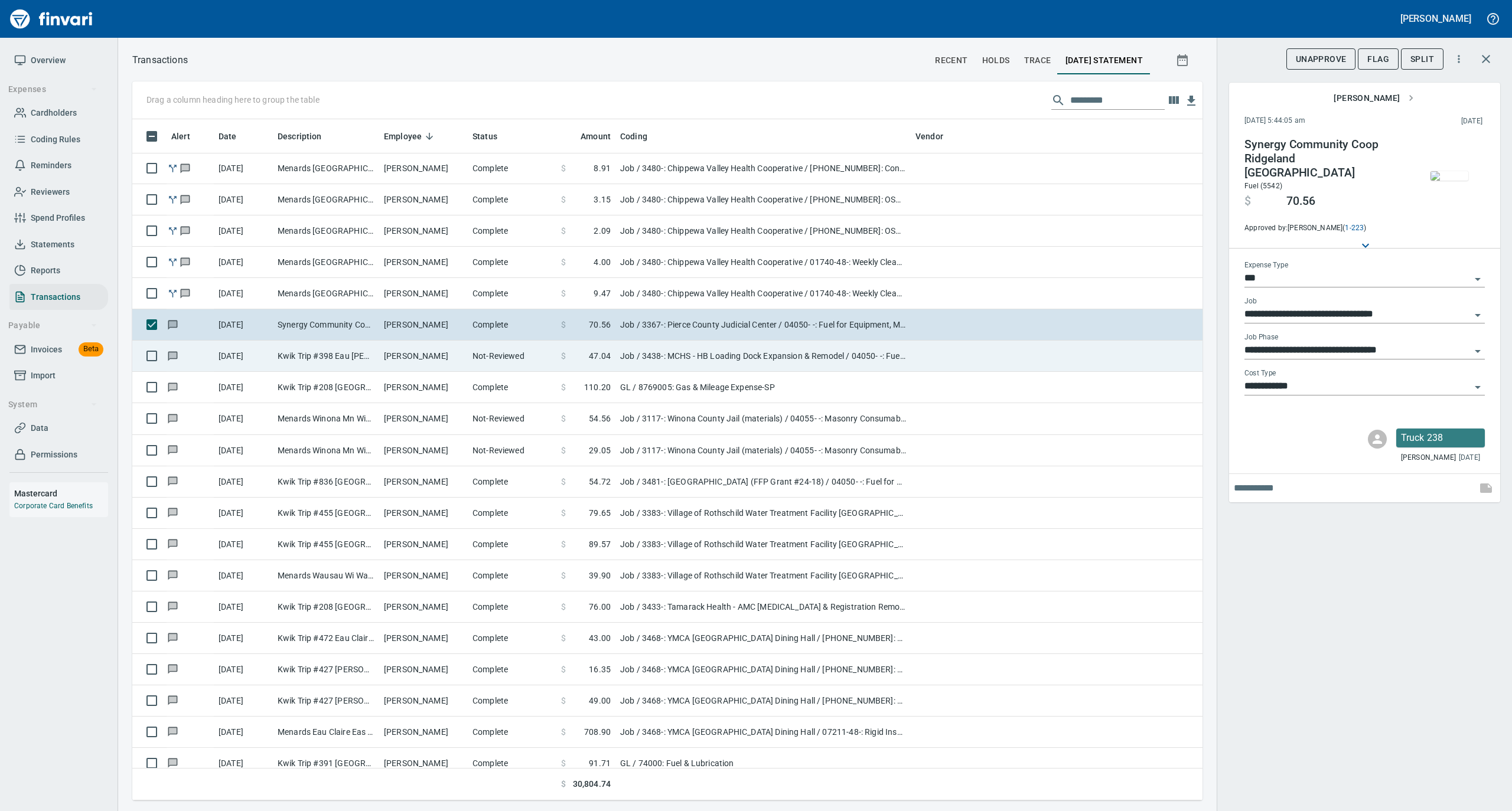
click at [399, 362] on td "[PERSON_NAME]" at bounding box center [423, 356] width 89 height 32
type input "**********"
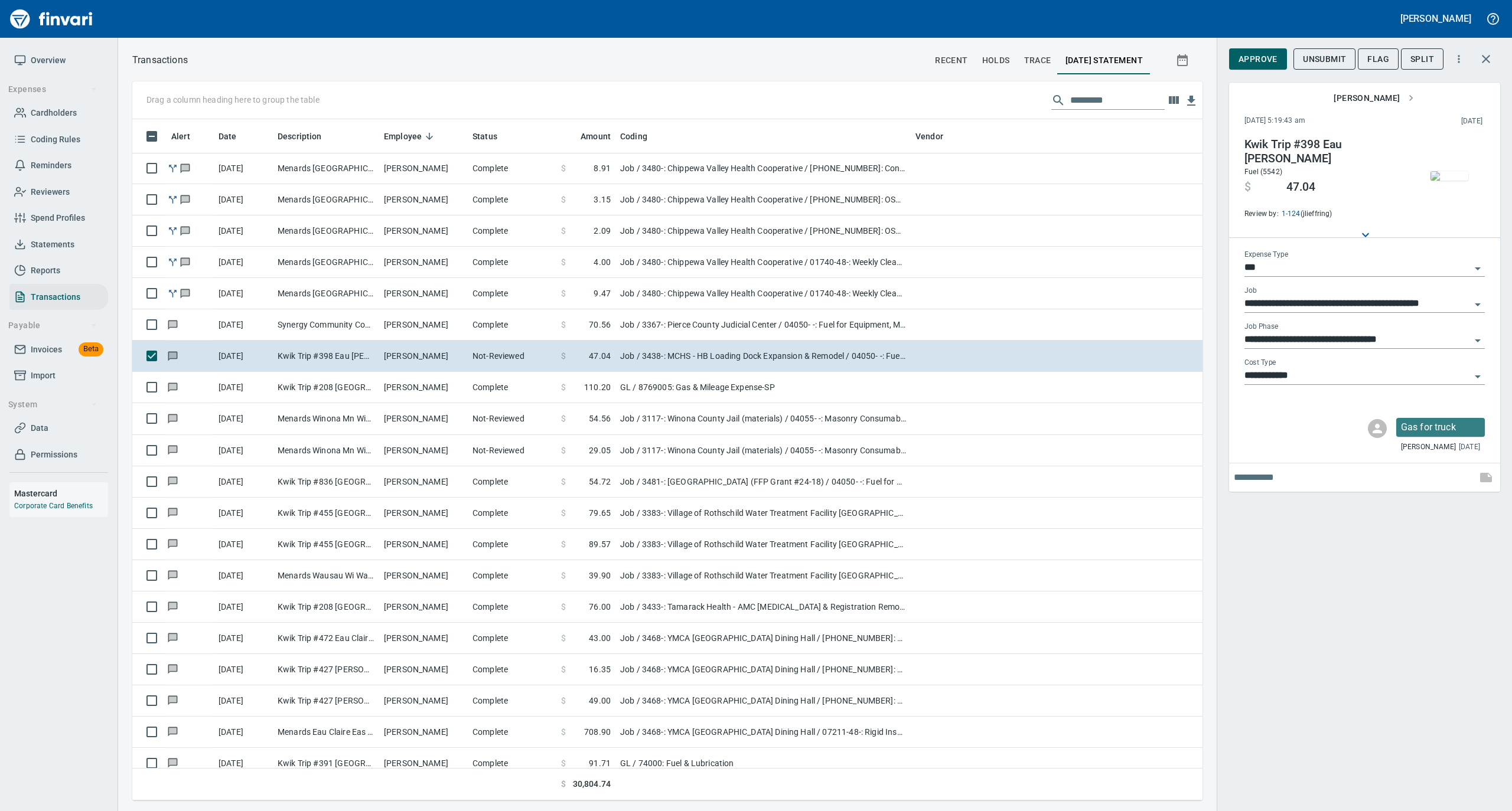
click at [1450, 171] on img "button" at bounding box center [1449, 176] width 37 height 10
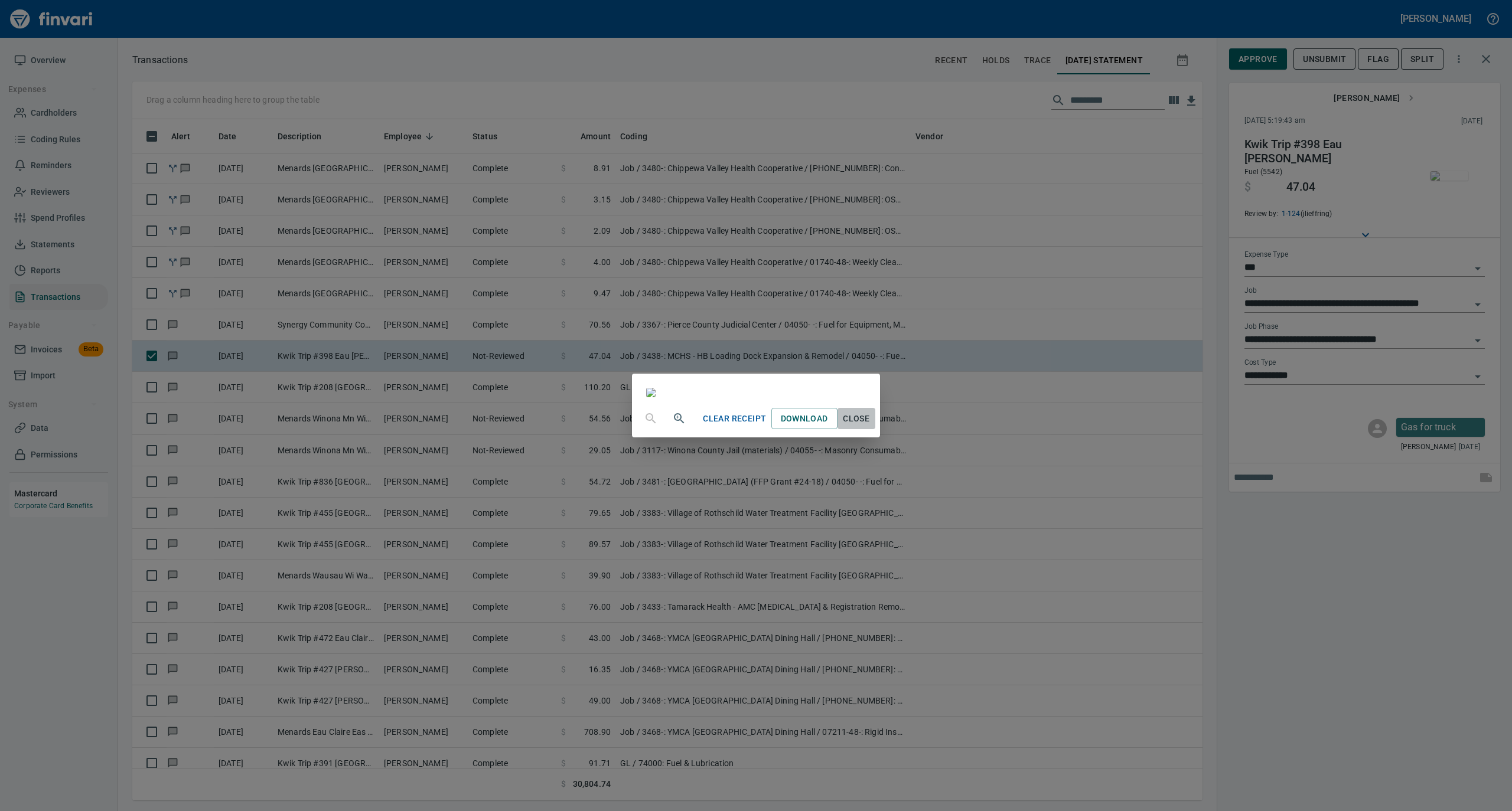
click at [871, 427] on span "Close" at bounding box center [856, 419] width 28 height 15
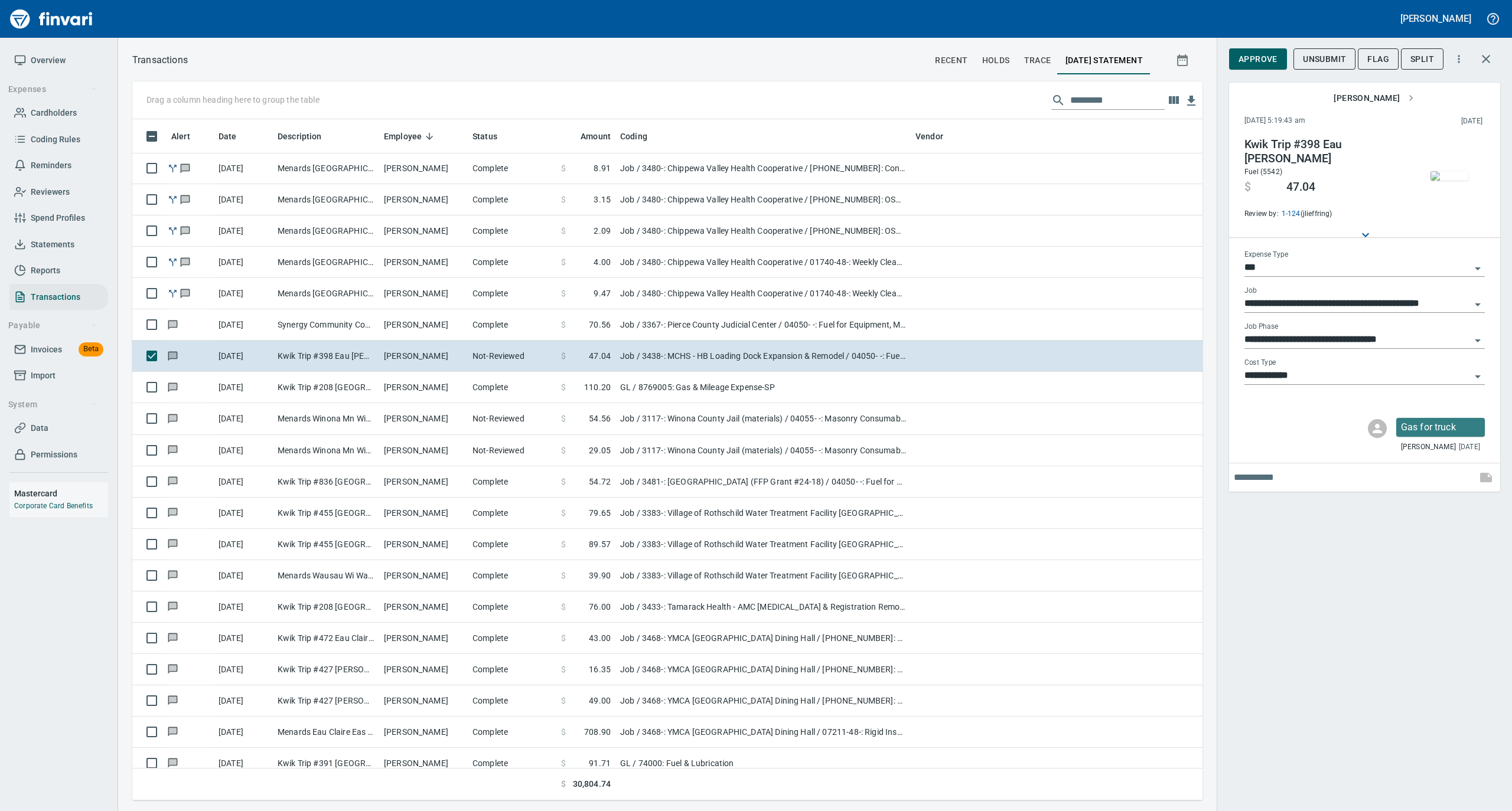
click at [1269, 62] on span "Approve" at bounding box center [1258, 59] width 39 height 15
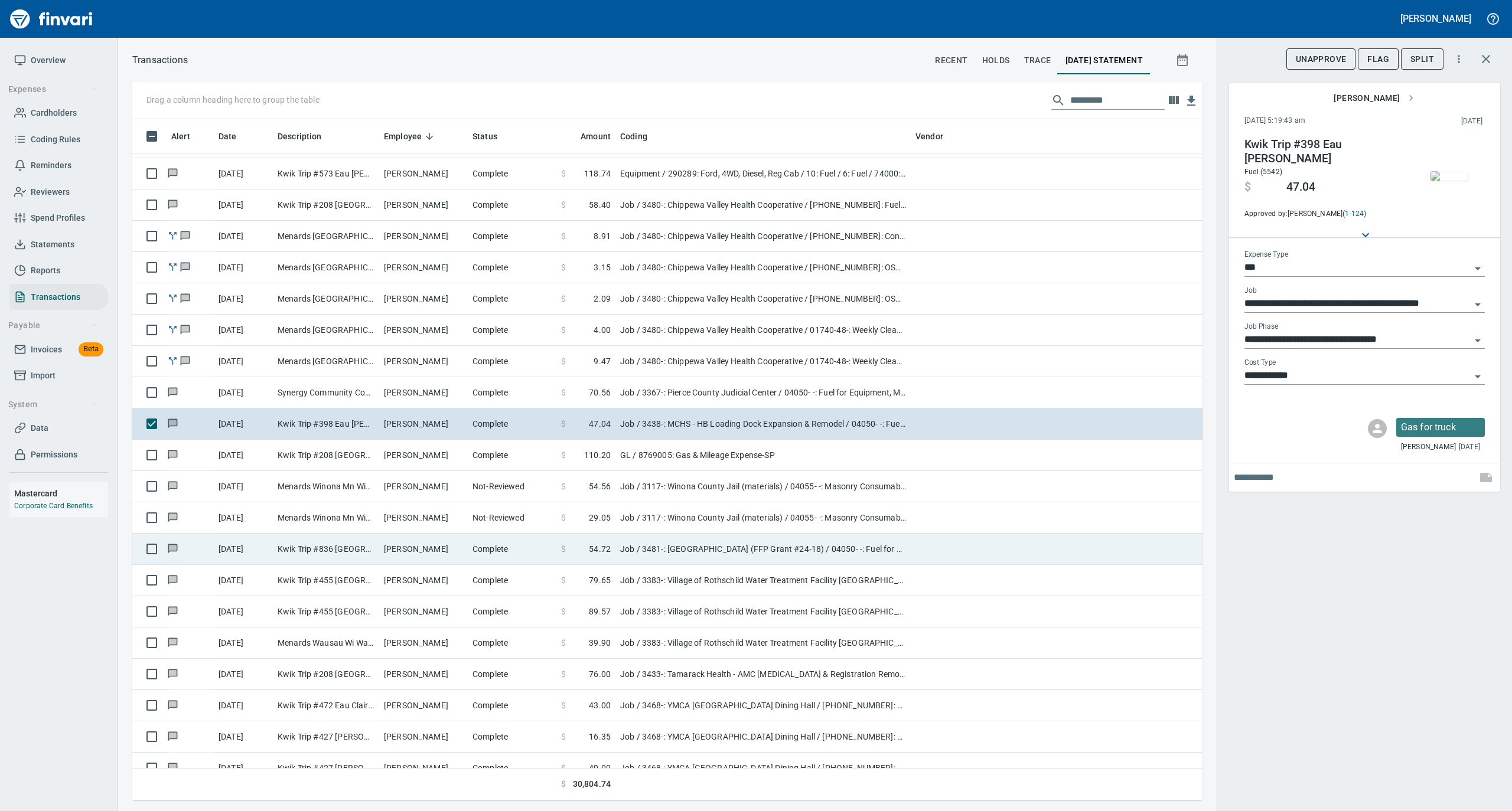
scroll to position [2126, 0]
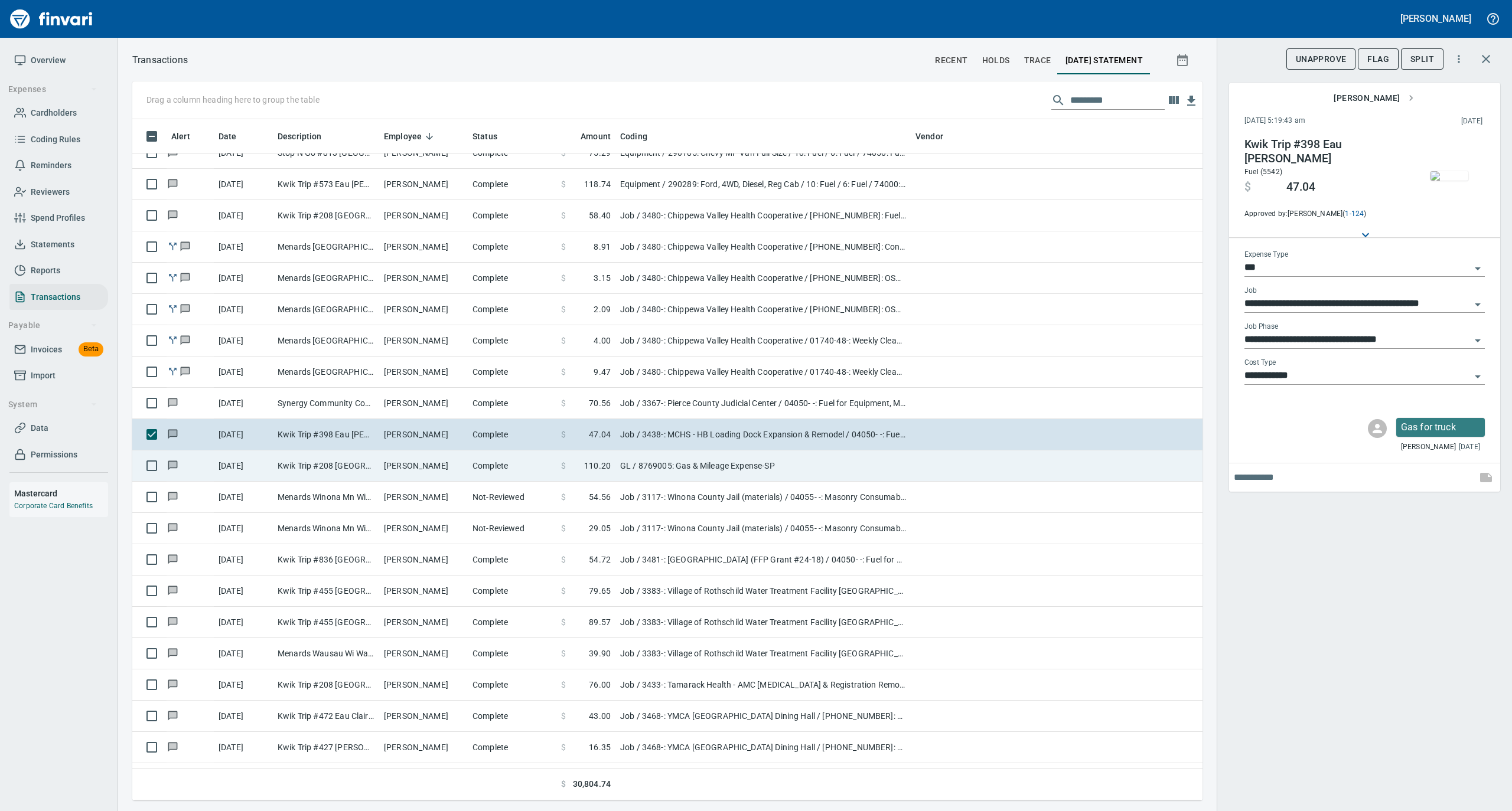
click at [440, 463] on td "[PERSON_NAME]" at bounding box center [423, 466] width 89 height 32
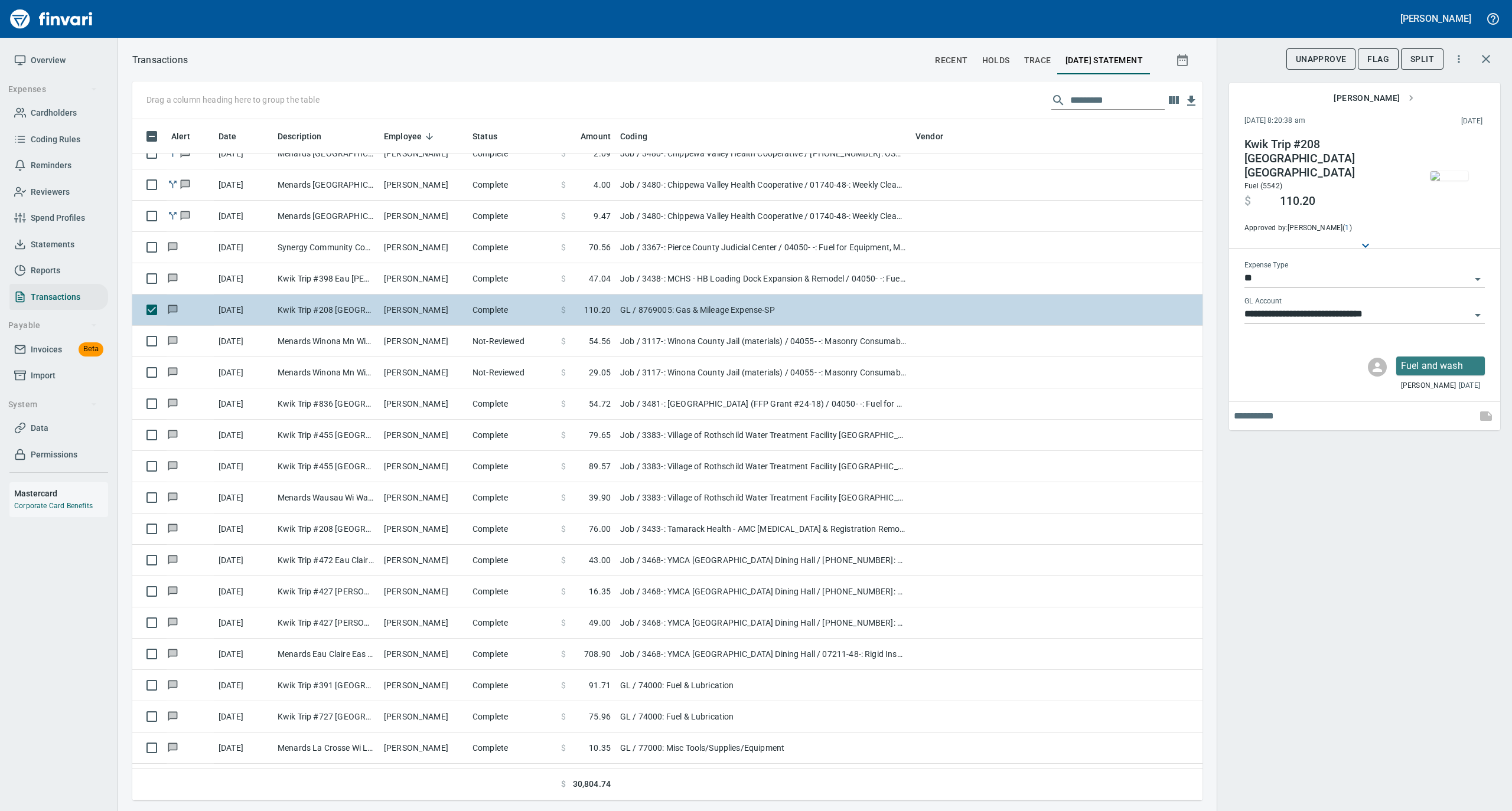
scroll to position [2361, 0]
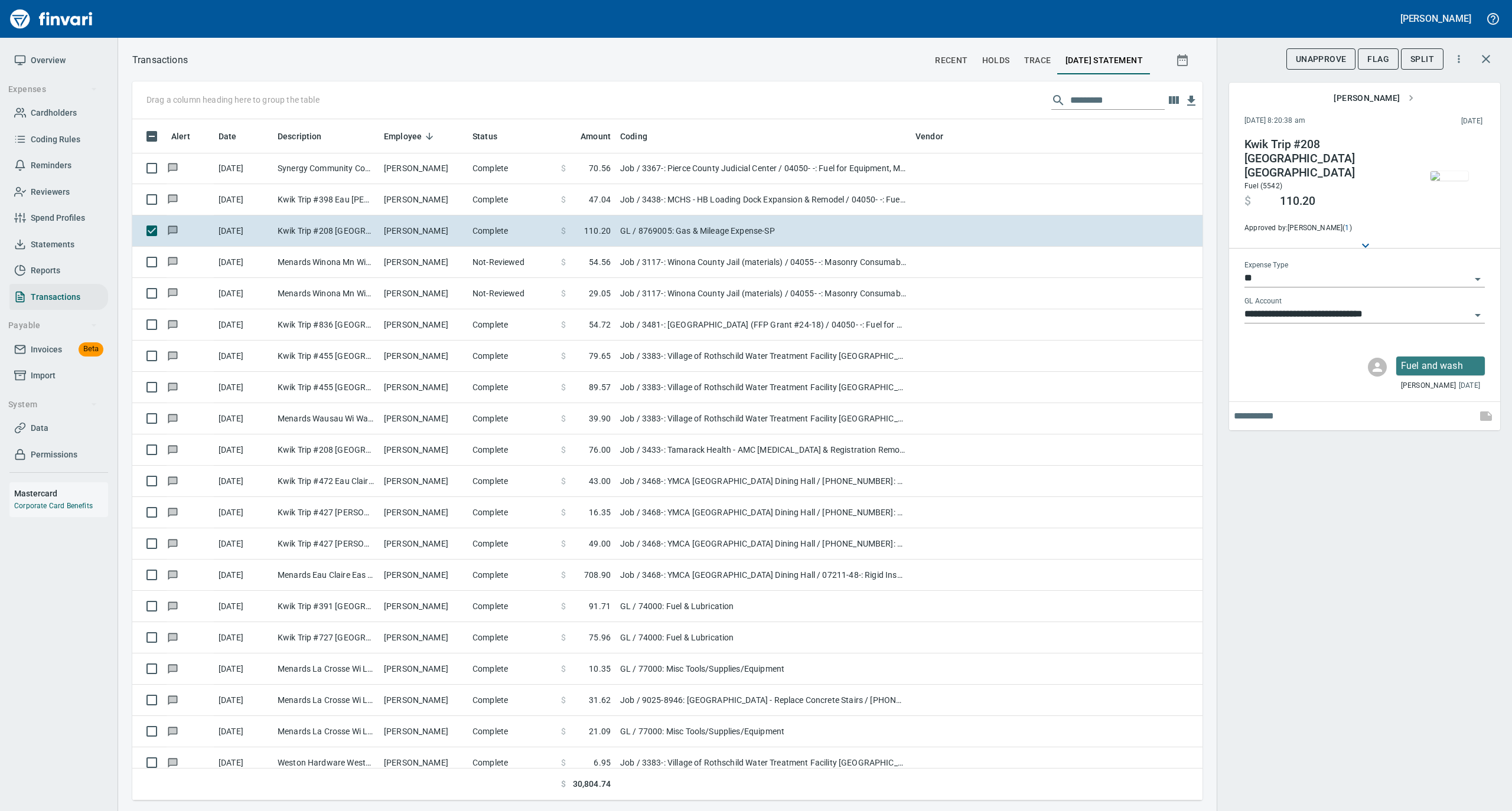
click at [1446, 177] on img "button" at bounding box center [1449, 176] width 37 height 10
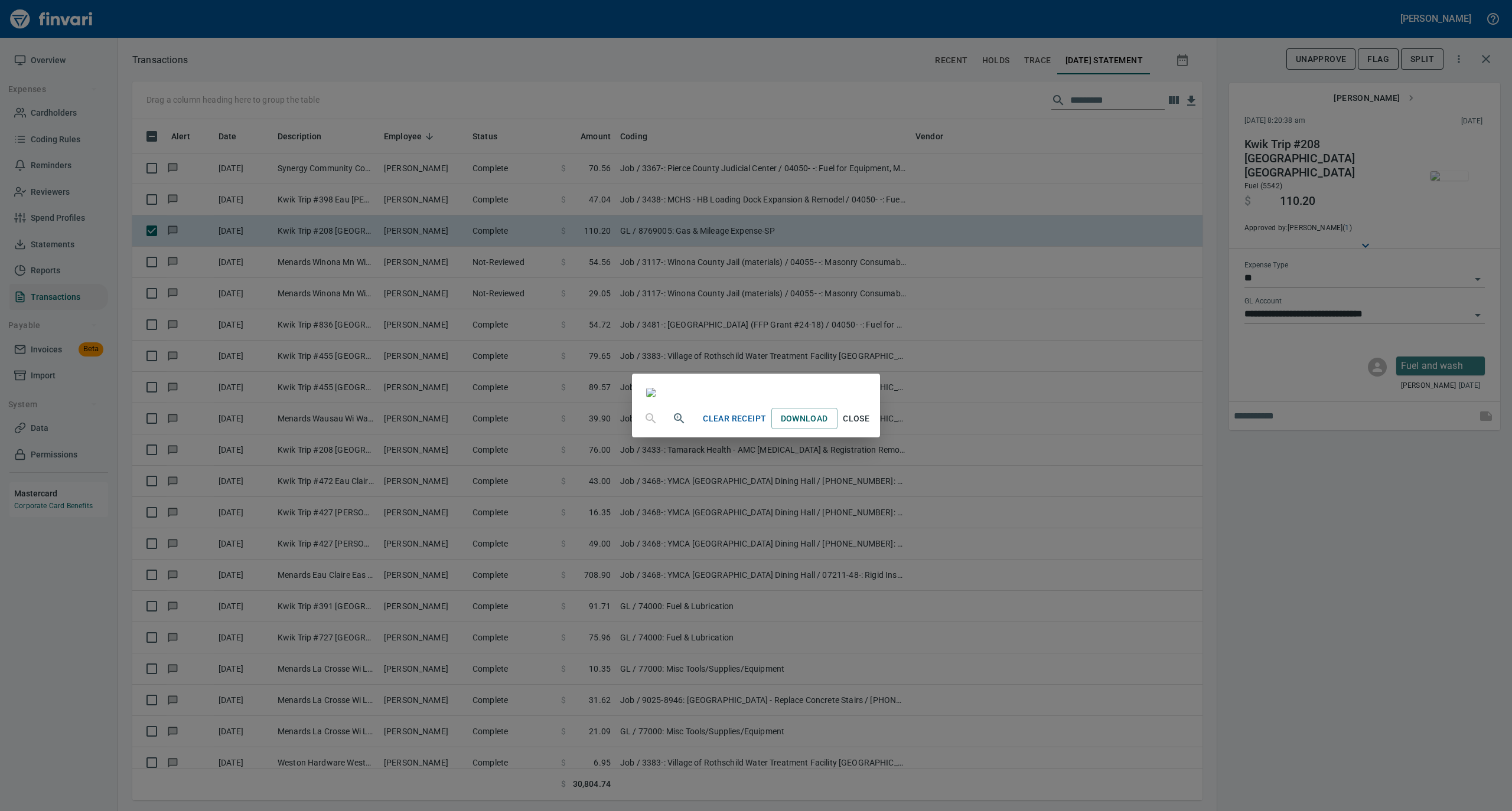
click at [871, 427] on span "Close" at bounding box center [856, 419] width 28 height 15
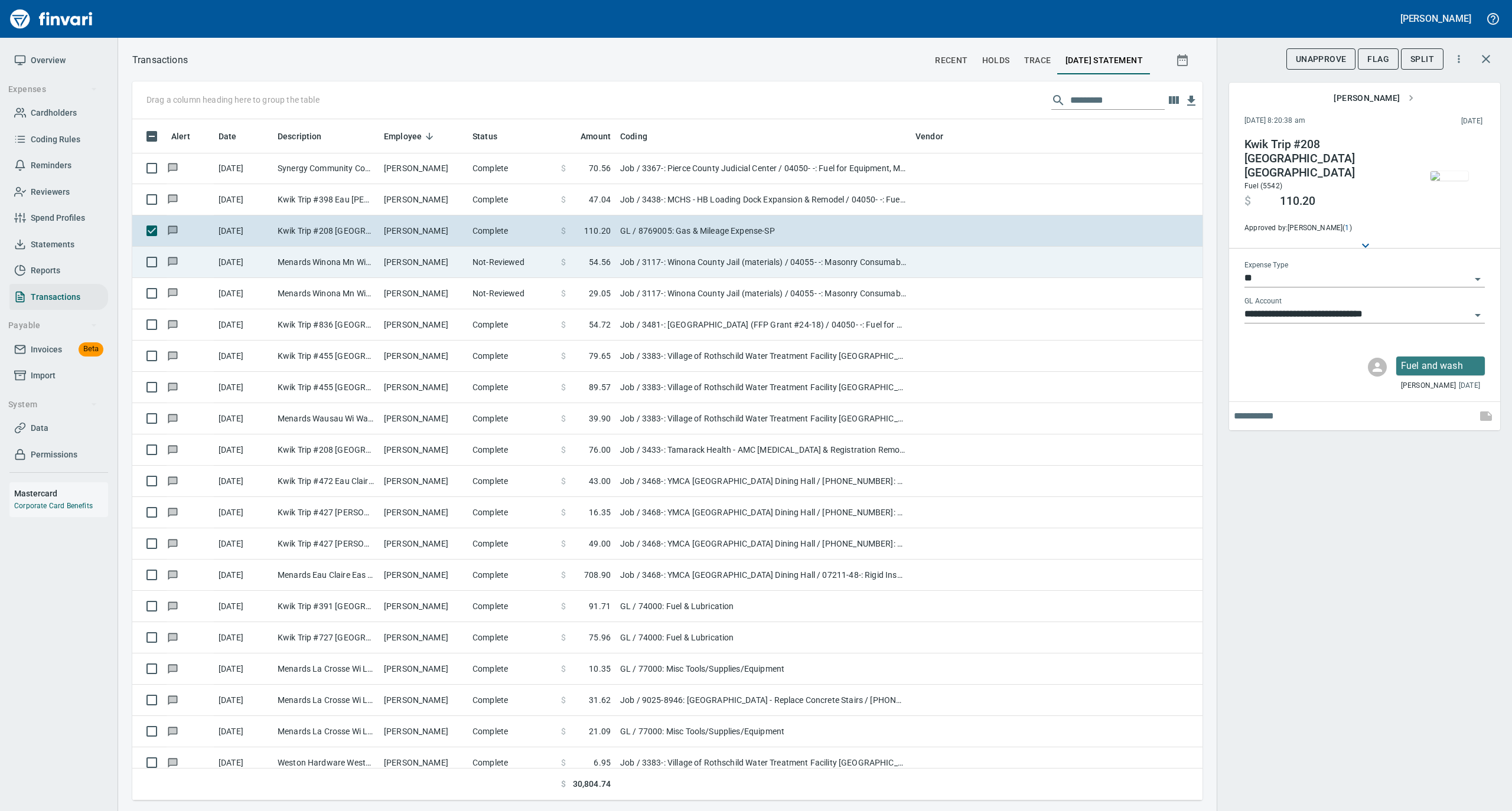
click at [334, 268] on td "Menards Winona Mn Winona [GEOGRAPHIC_DATA]" at bounding box center [326, 262] width 106 height 32
type input "***"
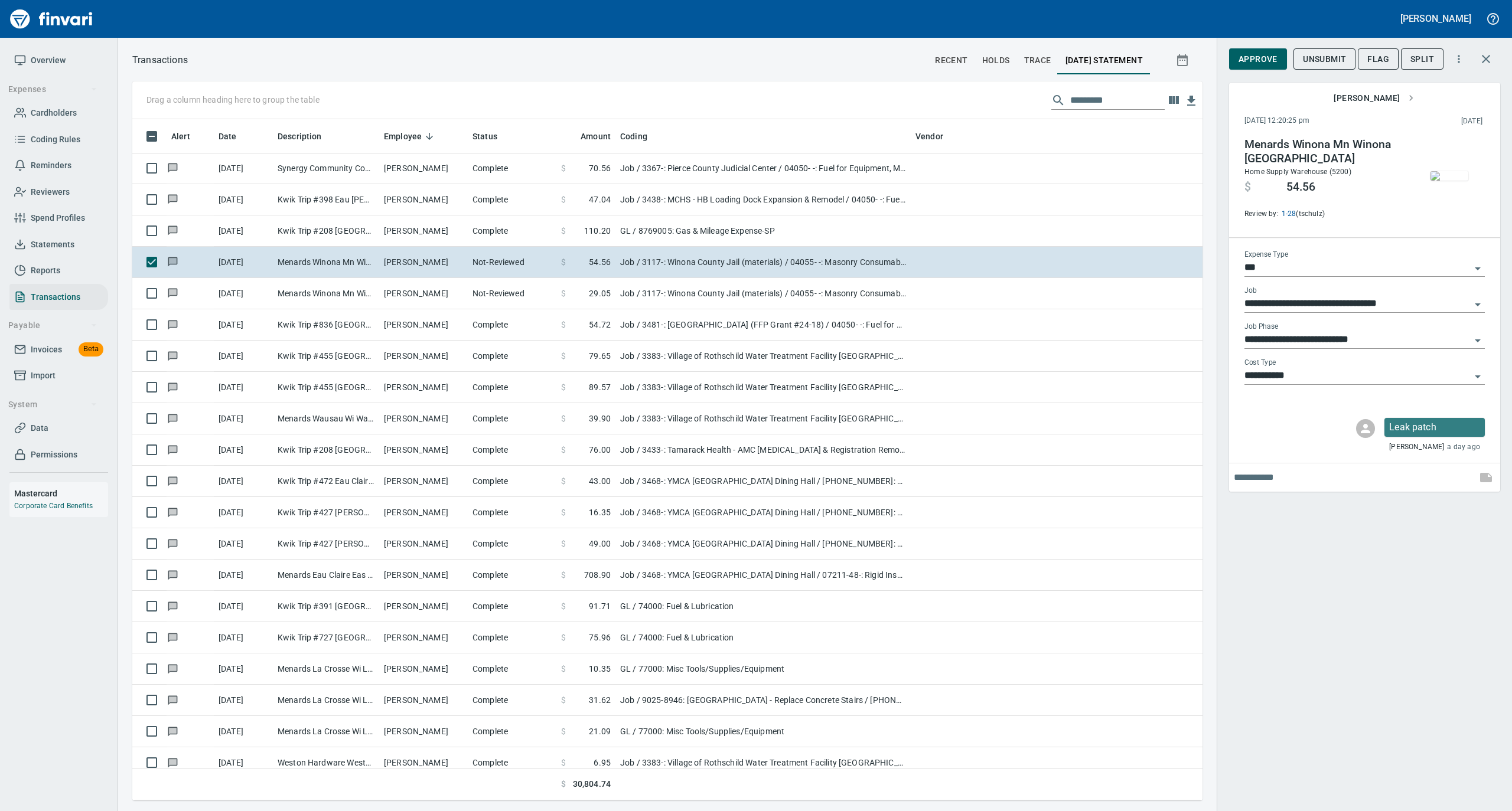
click at [1449, 171] on img "button" at bounding box center [1449, 176] width 37 height 10
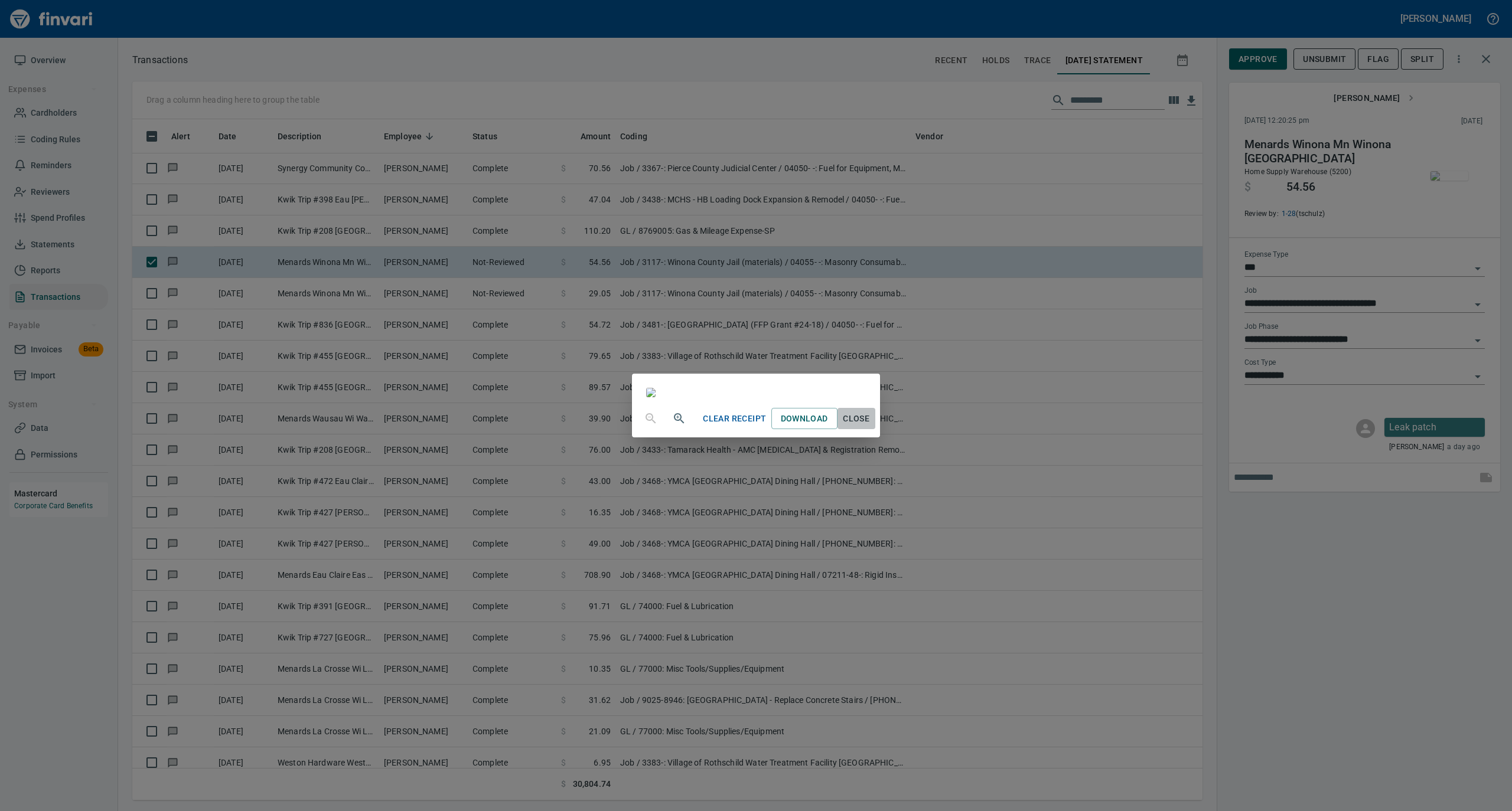
click at [871, 427] on span "Close" at bounding box center [856, 419] width 28 height 15
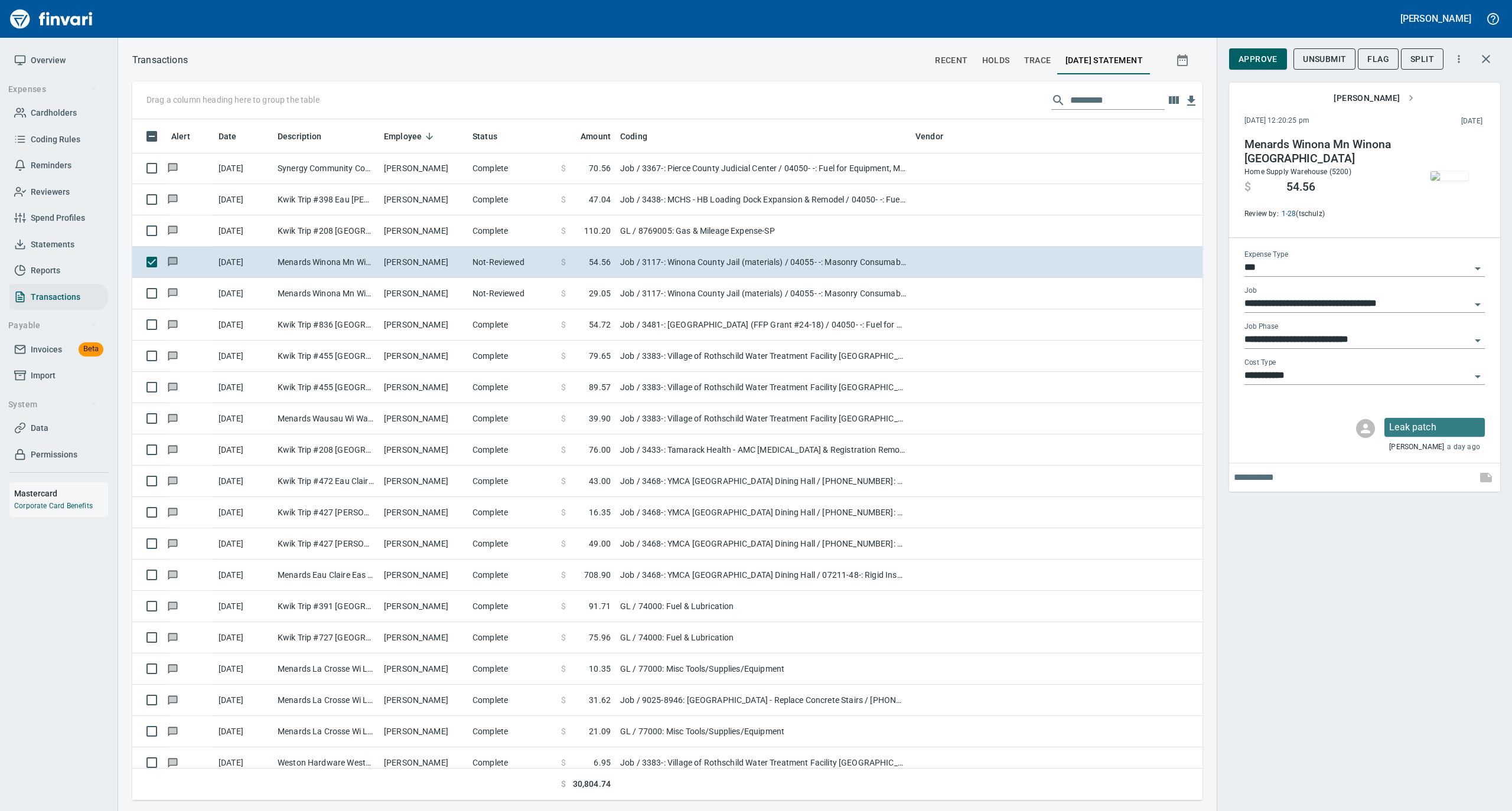
scroll to position [670, 1046]
click at [1258, 58] on span "Approve" at bounding box center [1258, 59] width 39 height 15
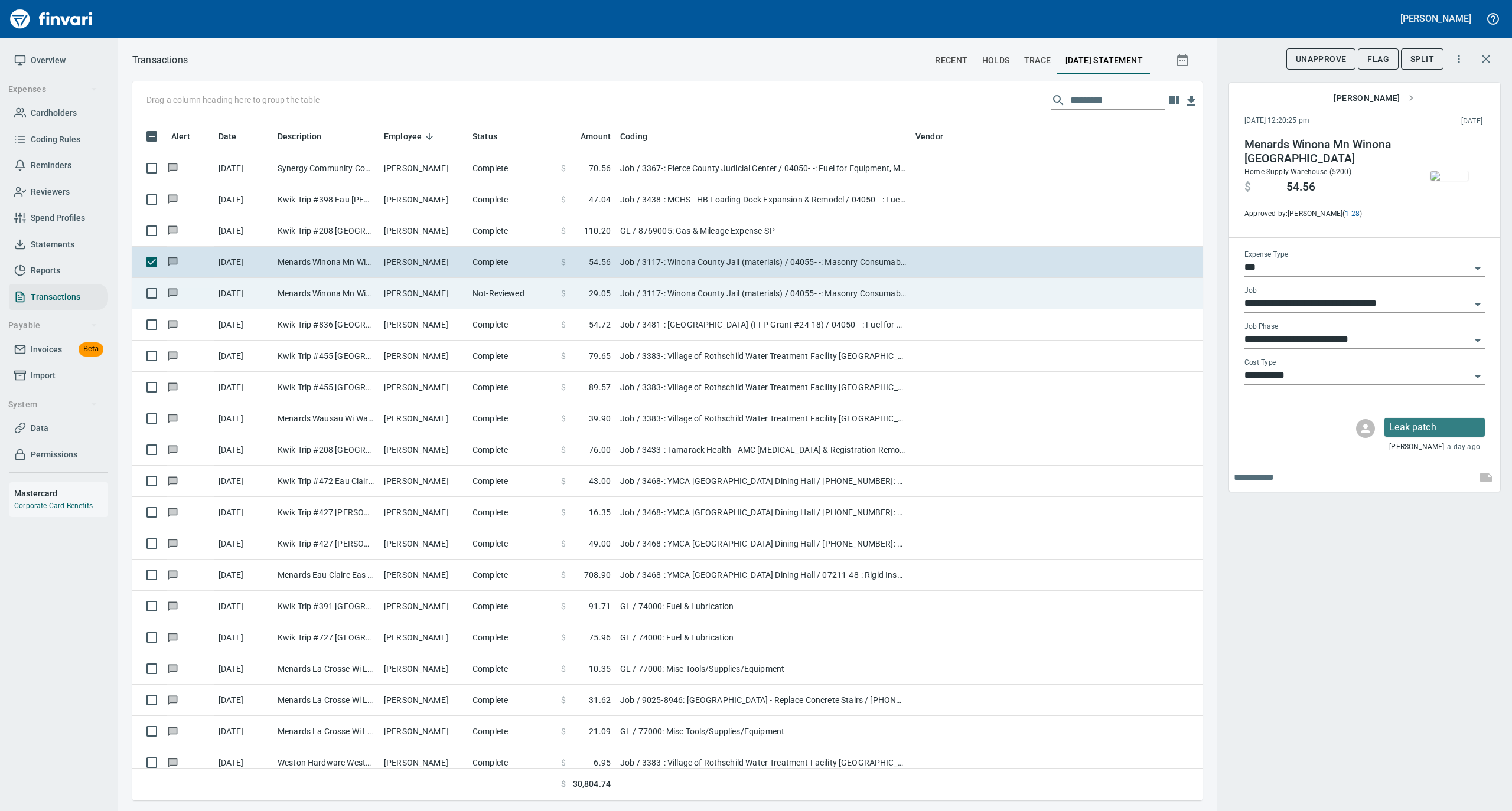
click at [458, 292] on td "[PERSON_NAME]" at bounding box center [423, 293] width 89 height 32
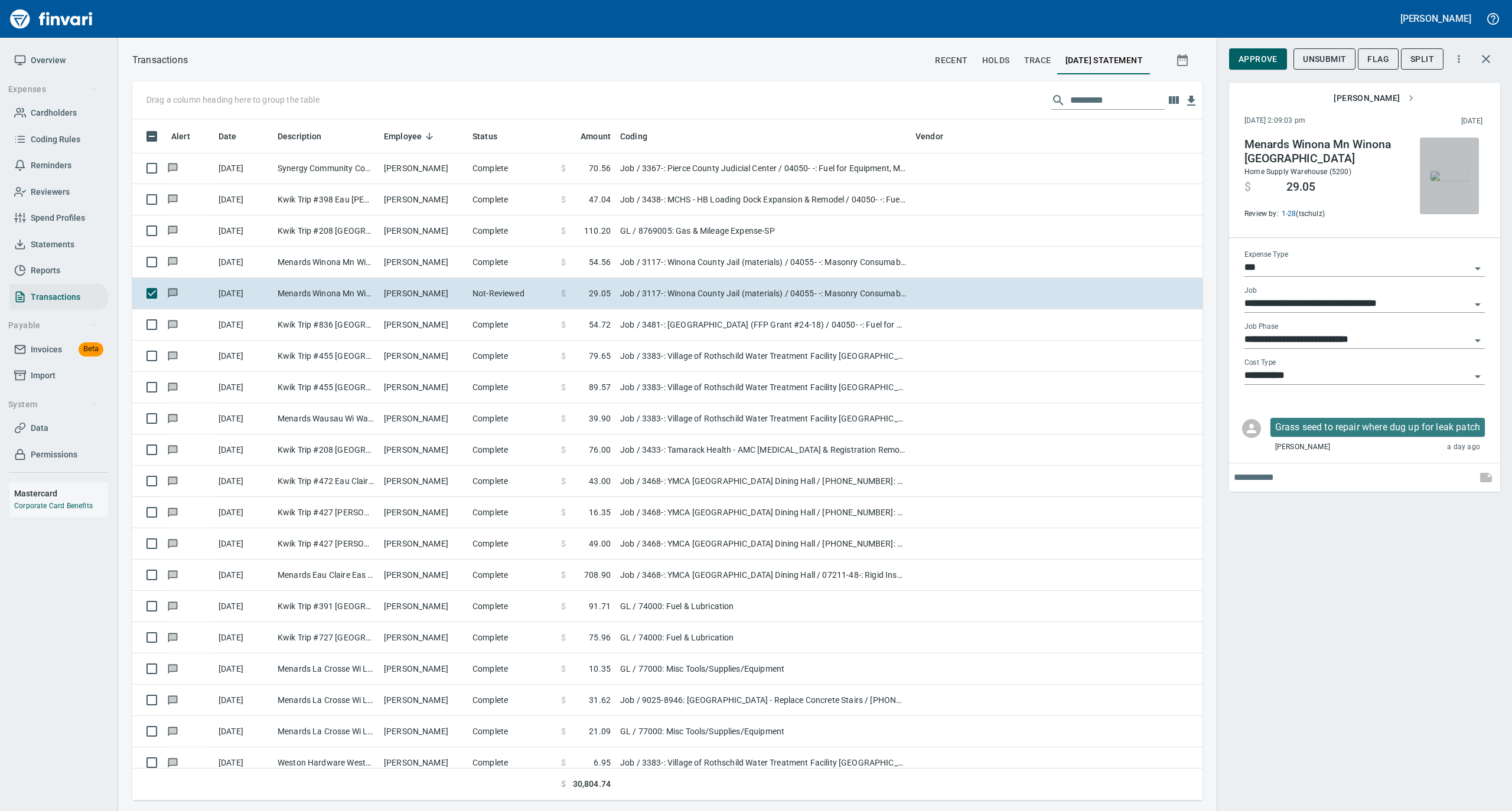
click at [1441, 172] on img "button" at bounding box center [1449, 176] width 37 height 10
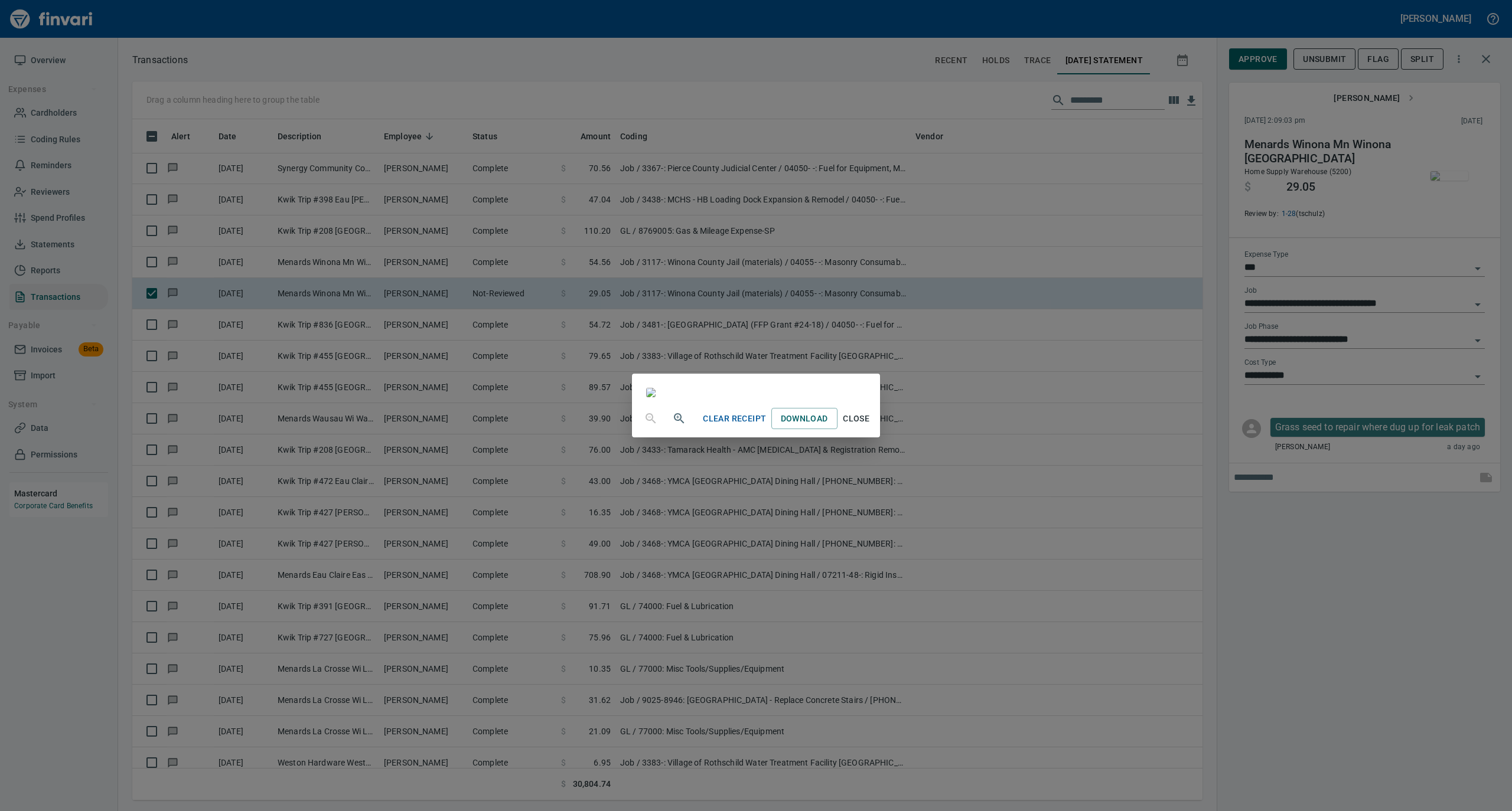
click at [871, 427] on span "Close" at bounding box center [856, 419] width 28 height 15
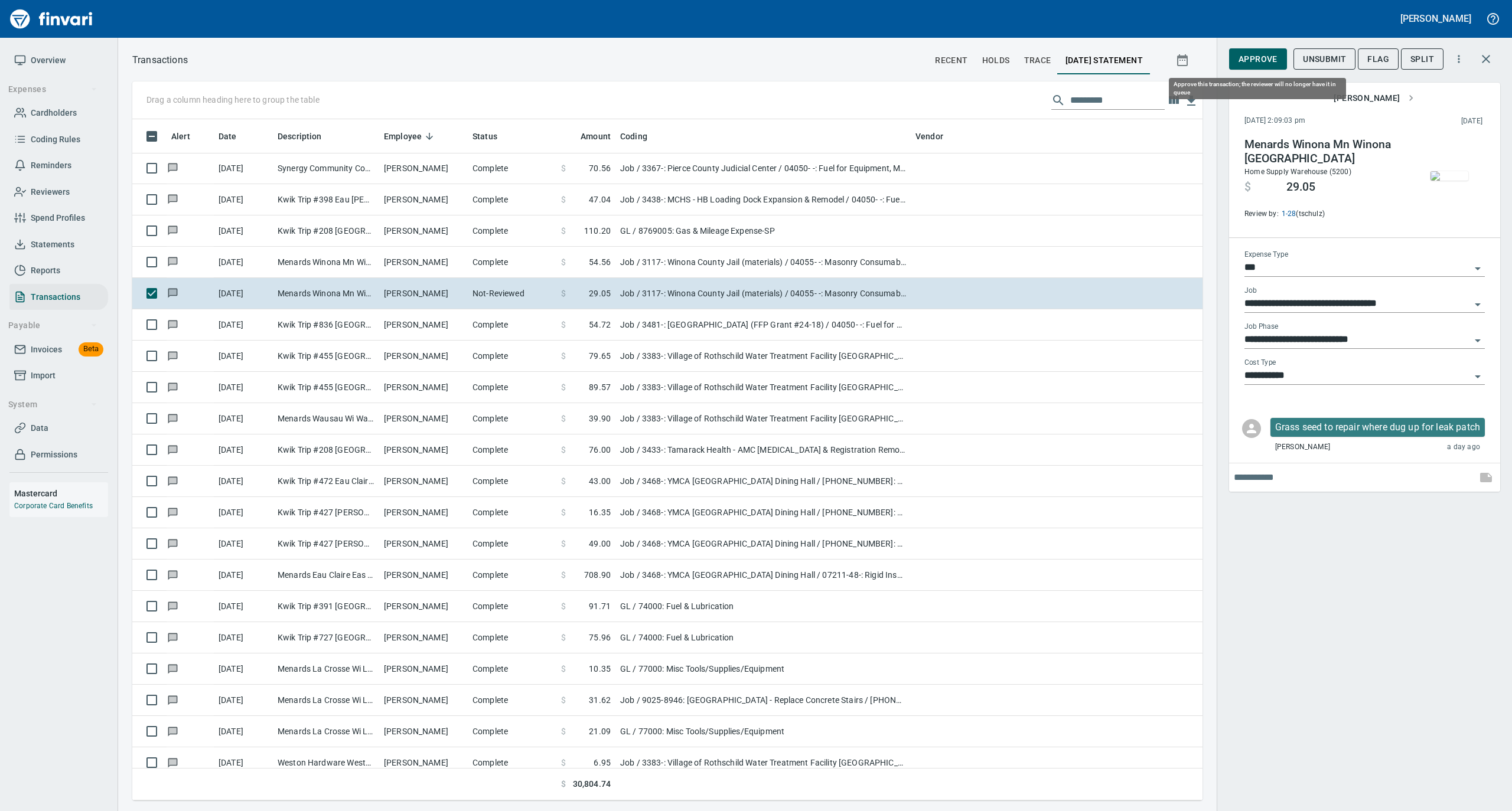
click at [1252, 59] on span "Approve" at bounding box center [1258, 59] width 39 height 15
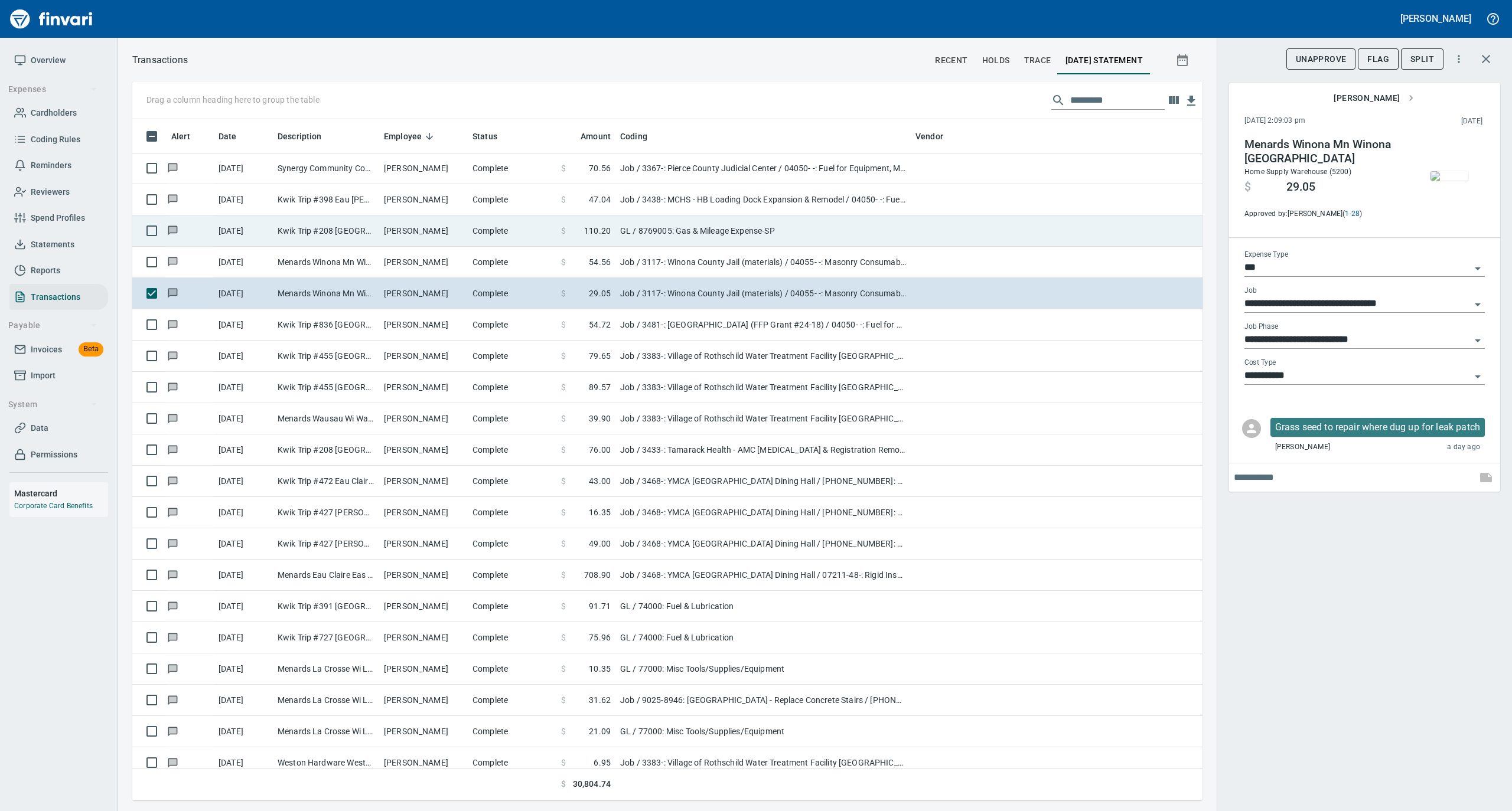
scroll to position [670, 1046]
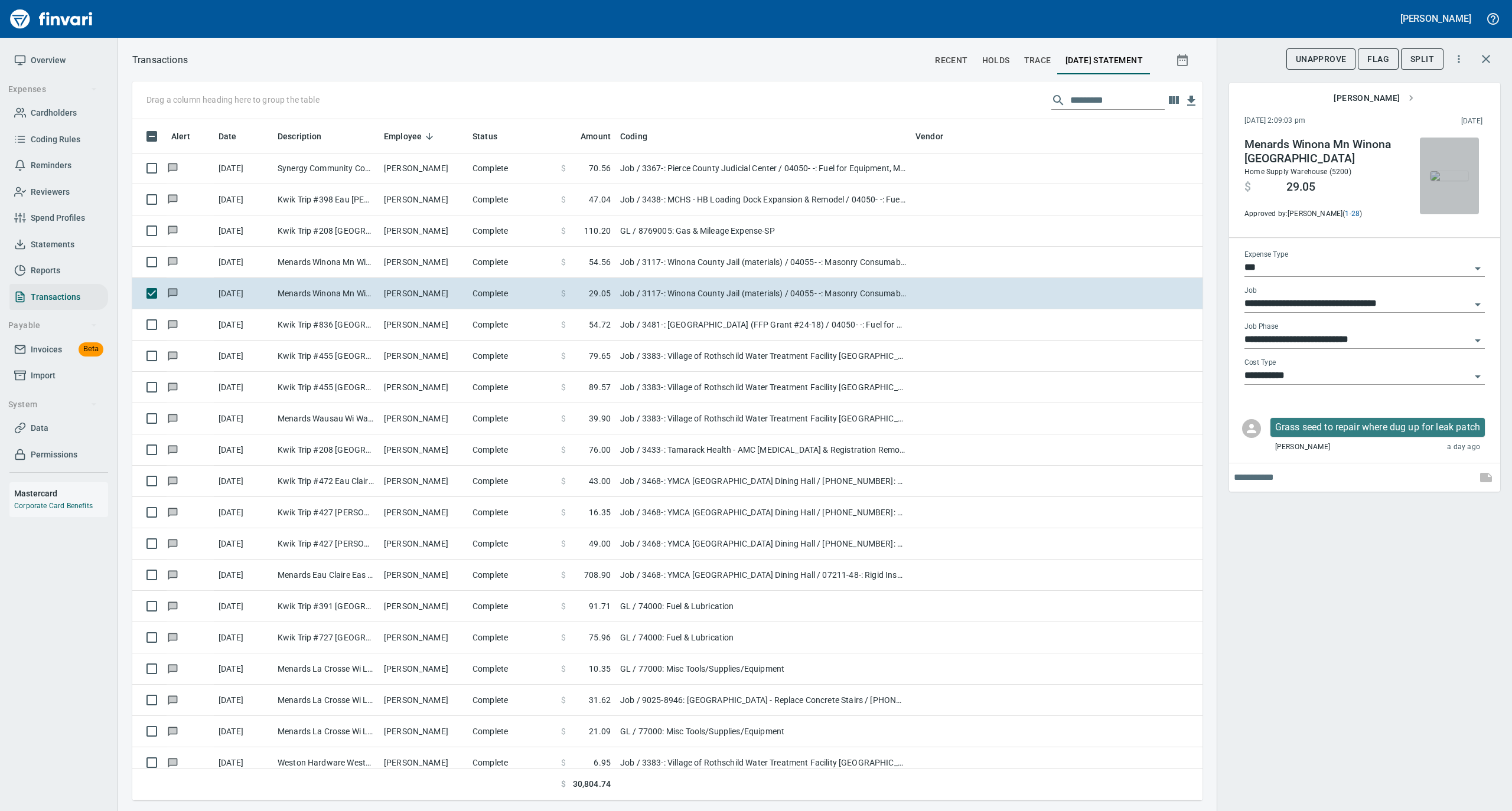
click at [1456, 171] on img "button" at bounding box center [1449, 176] width 37 height 10
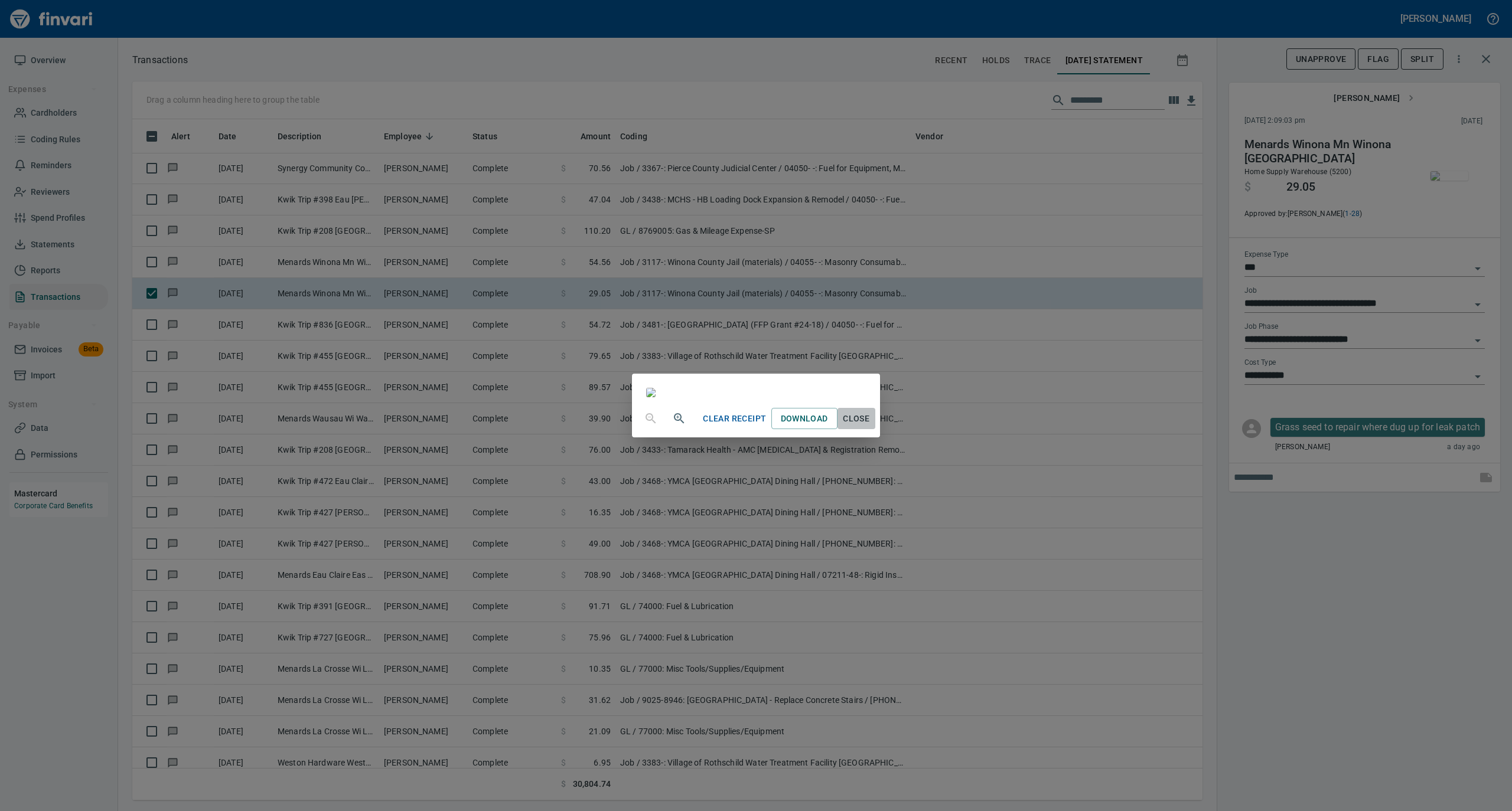
click at [871, 427] on span "Close" at bounding box center [856, 419] width 28 height 15
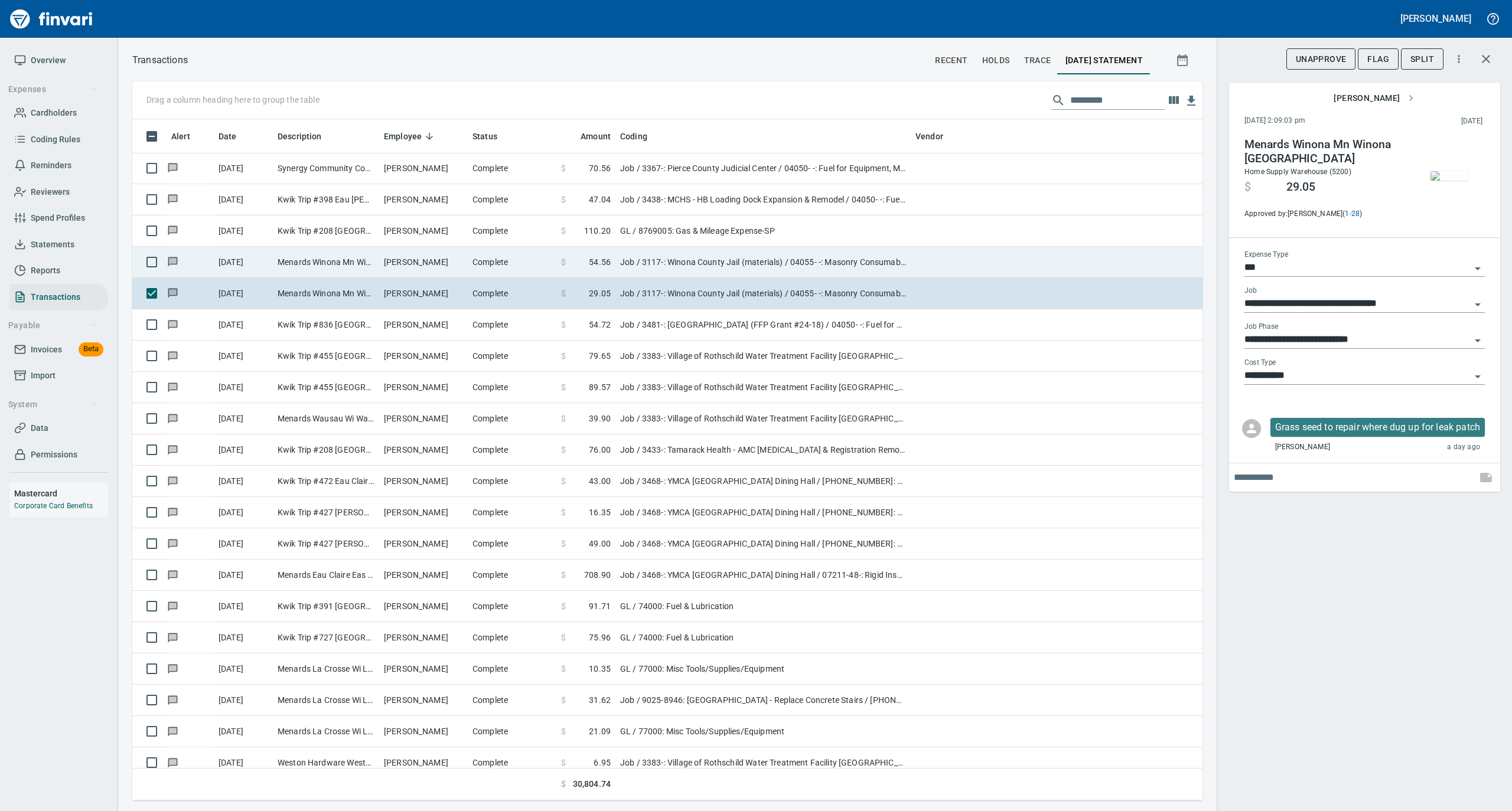
click at [480, 258] on td "Complete" at bounding box center [511, 262] width 89 height 32
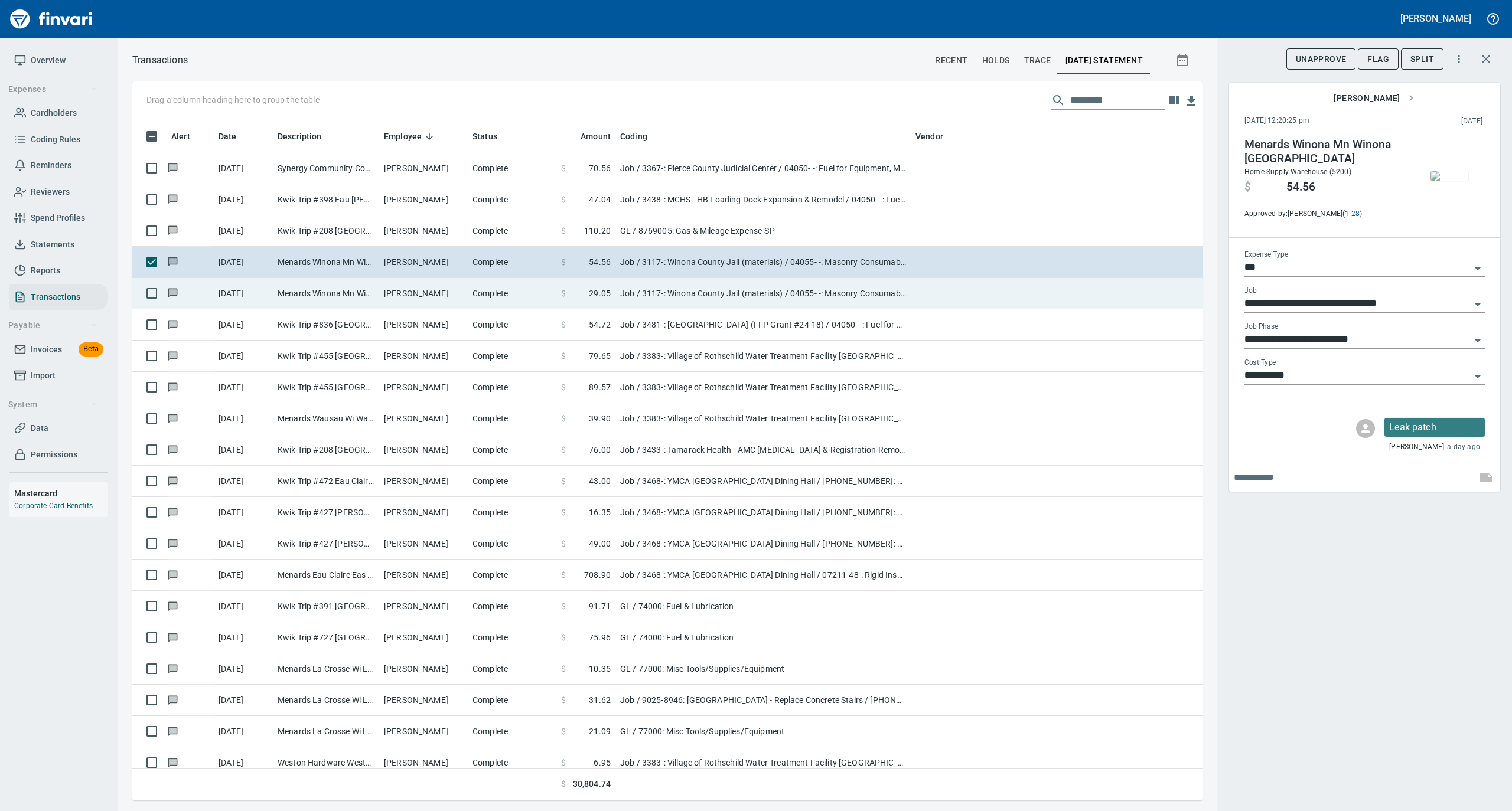
click at [484, 287] on td "Complete" at bounding box center [511, 293] width 89 height 32
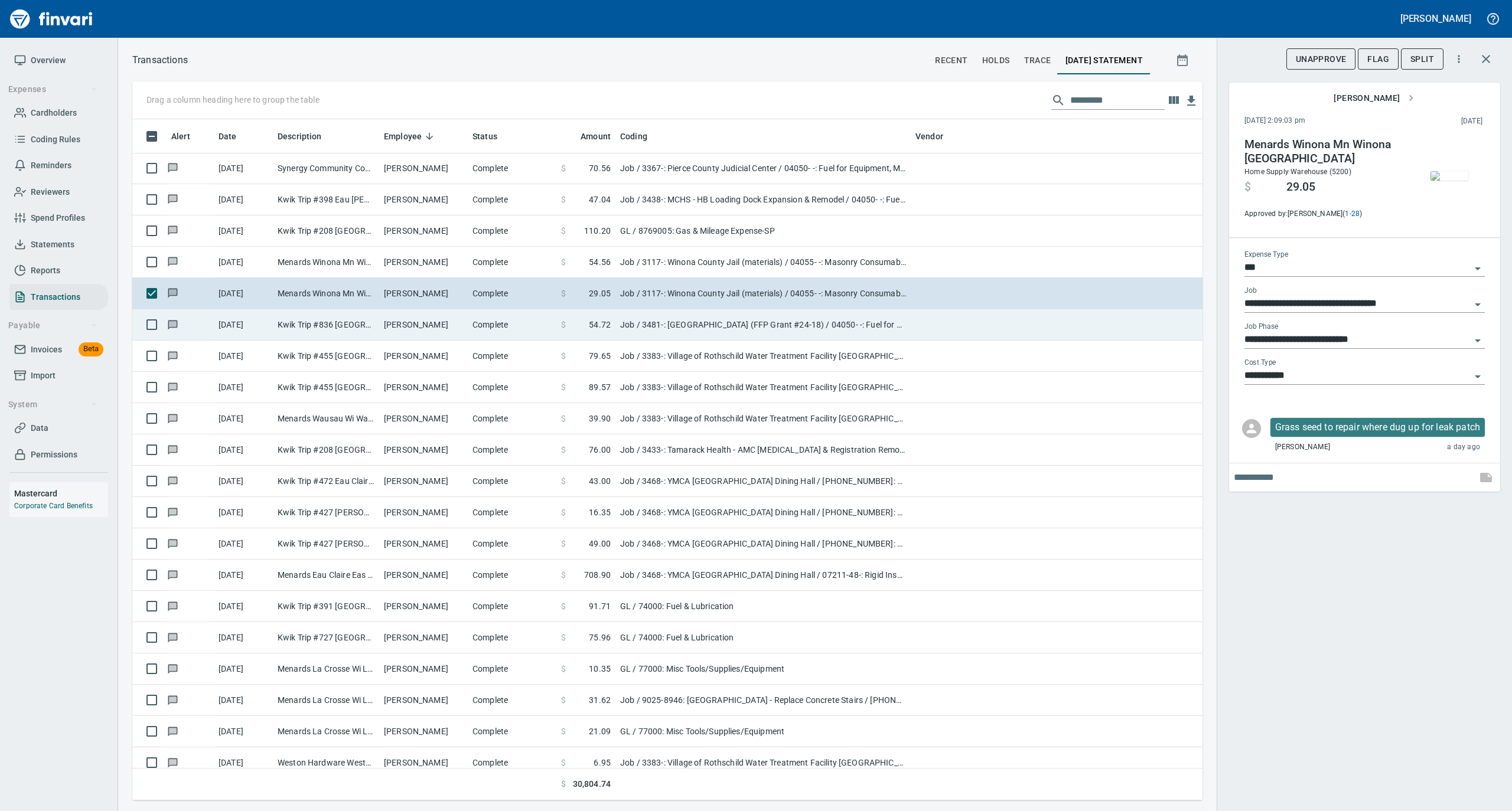
click at [480, 333] on td "Complete" at bounding box center [511, 325] width 89 height 32
type input "**********"
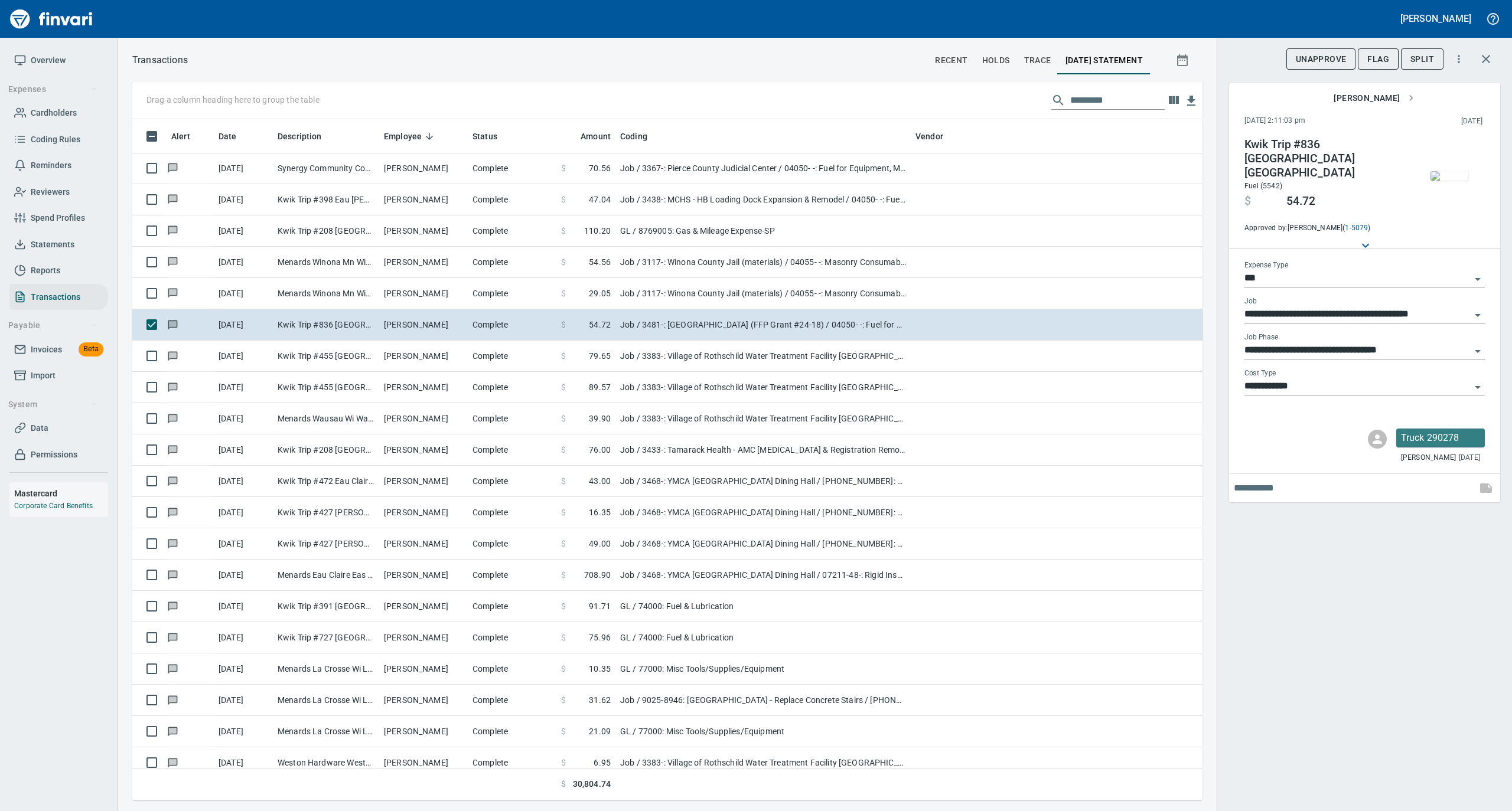
click at [1451, 180] on img "button" at bounding box center [1449, 176] width 37 height 10
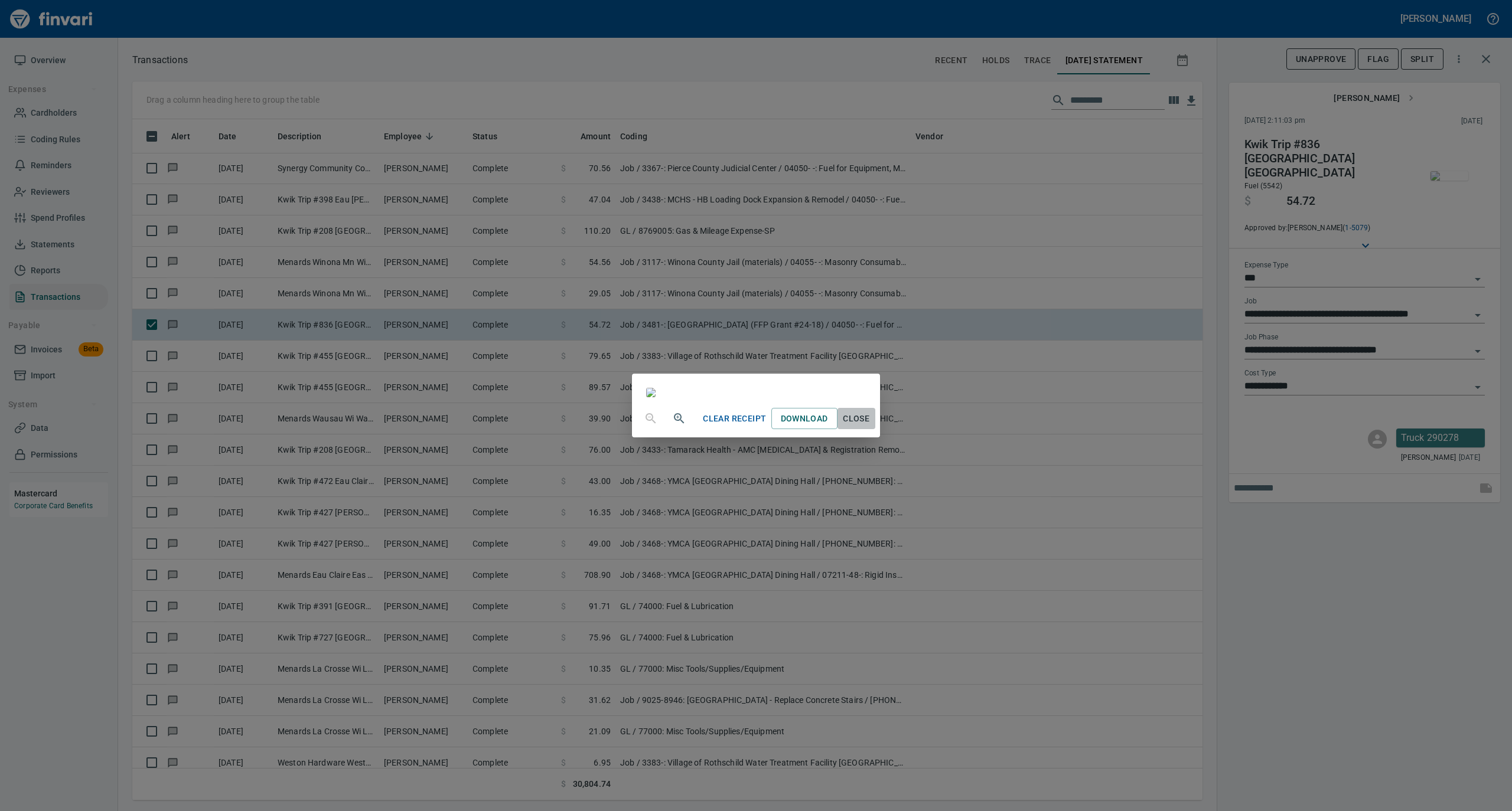
click at [871, 427] on span "Close" at bounding box center [856, 419] width 28 height 15
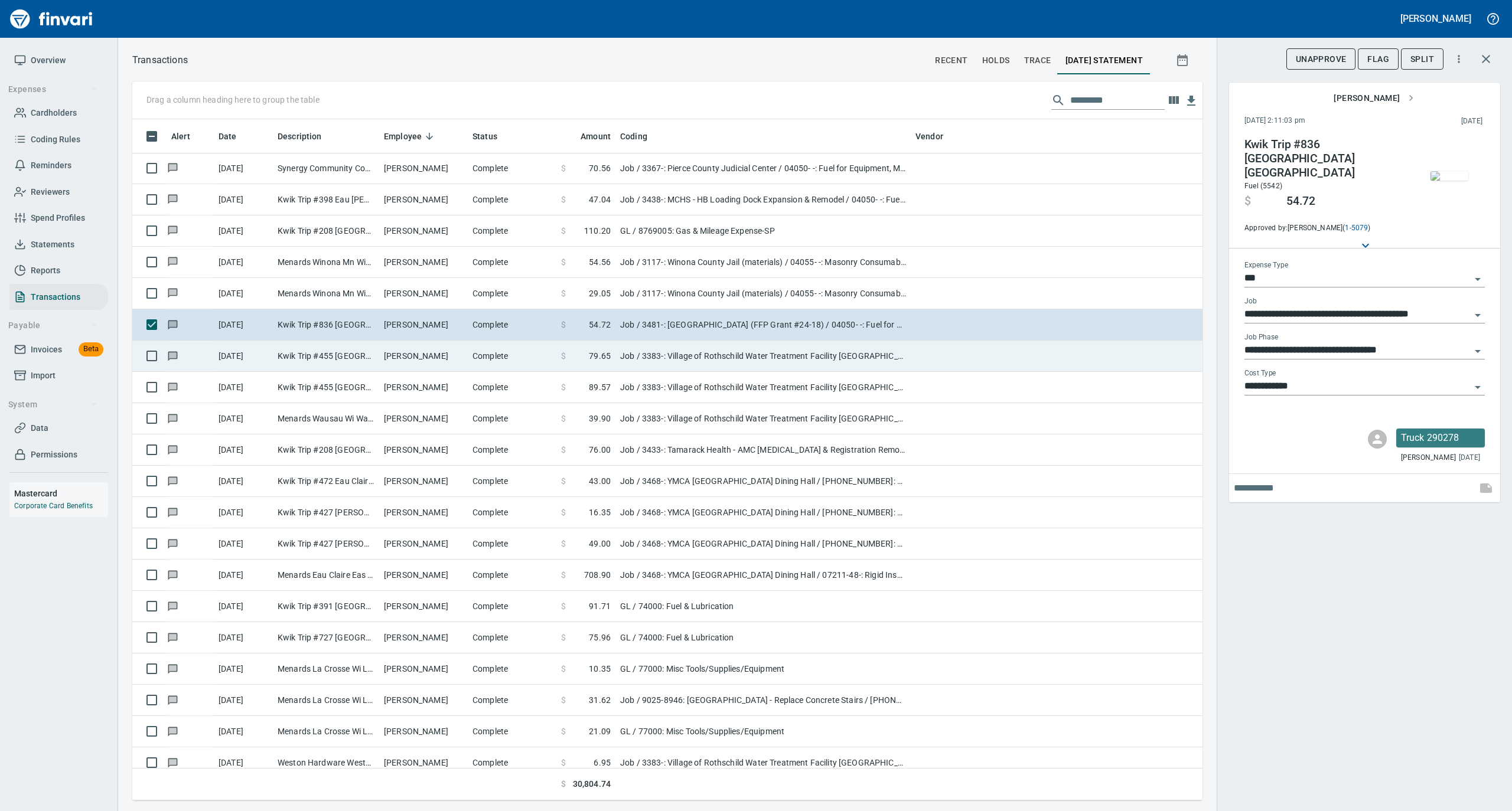
click at [483, 358] on td "Complete" at bounding box center [511, 356] width 89 height 32
type input "**********"
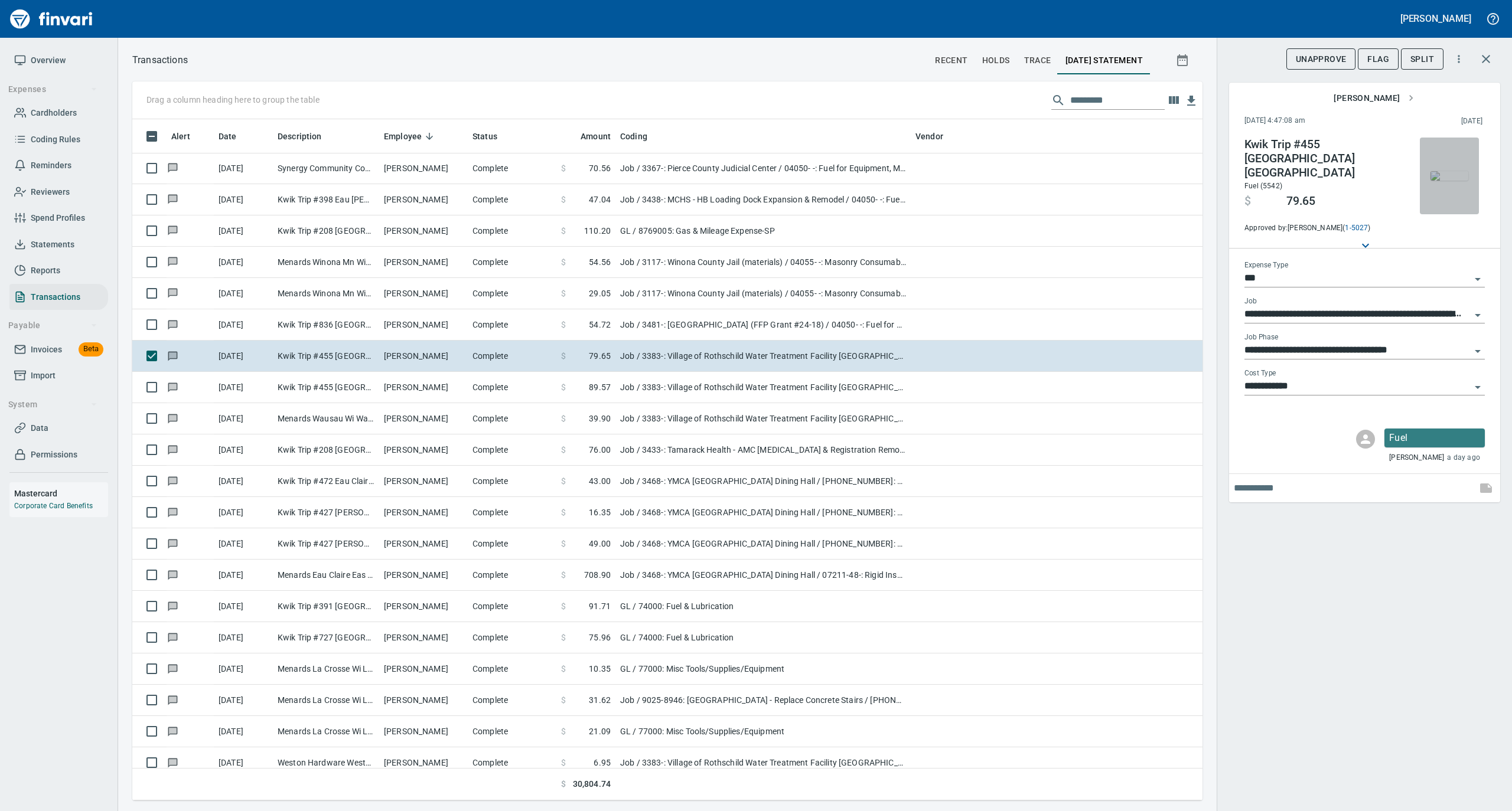
click at [1446, 174] on img "button" at bounding box center [1449, 176] width 37 height 10
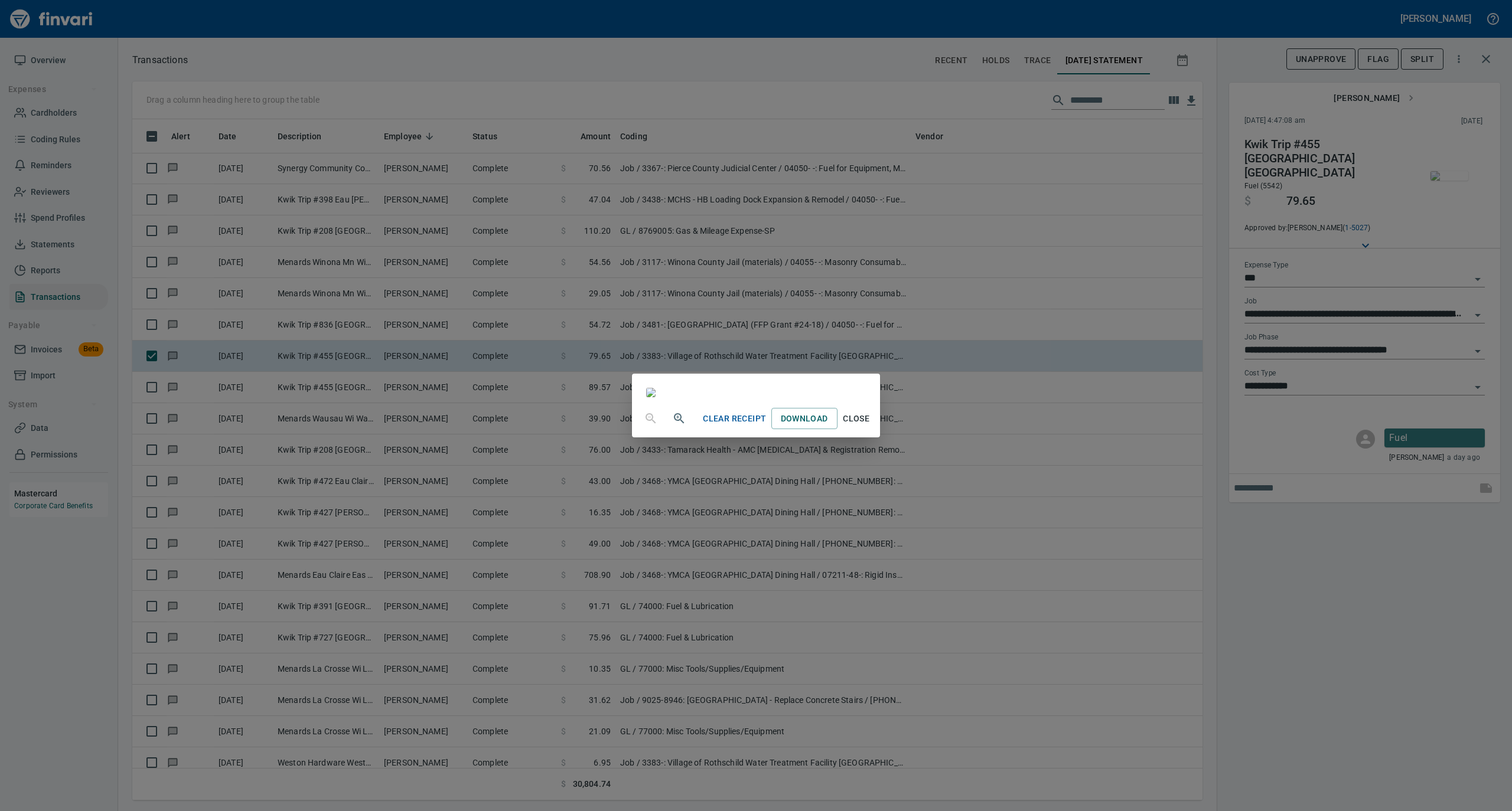
click at [871, 427] on span "Close" at bounding box center [856, 419] width 28 height 15
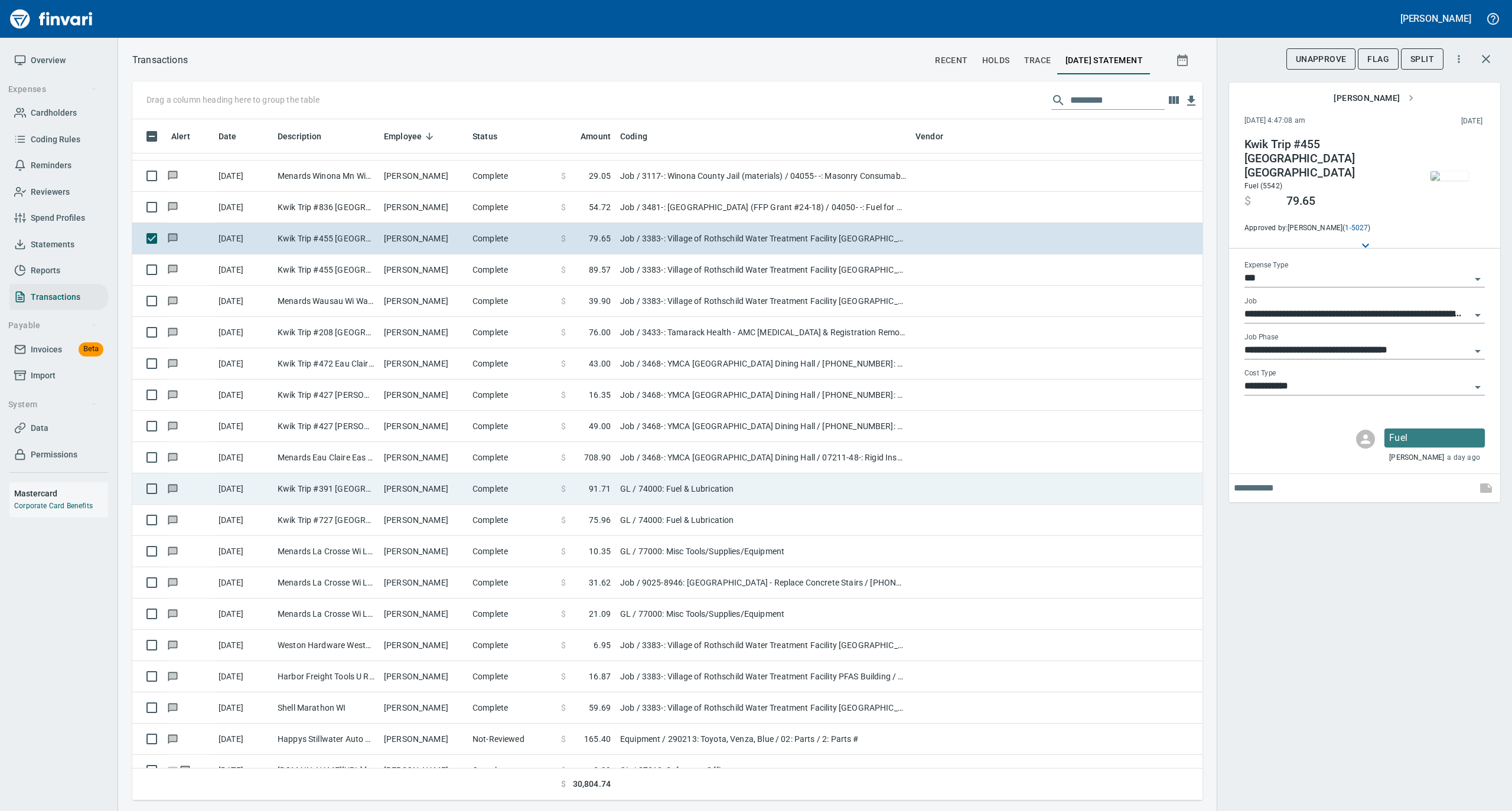
scroll to position [2518, 0]
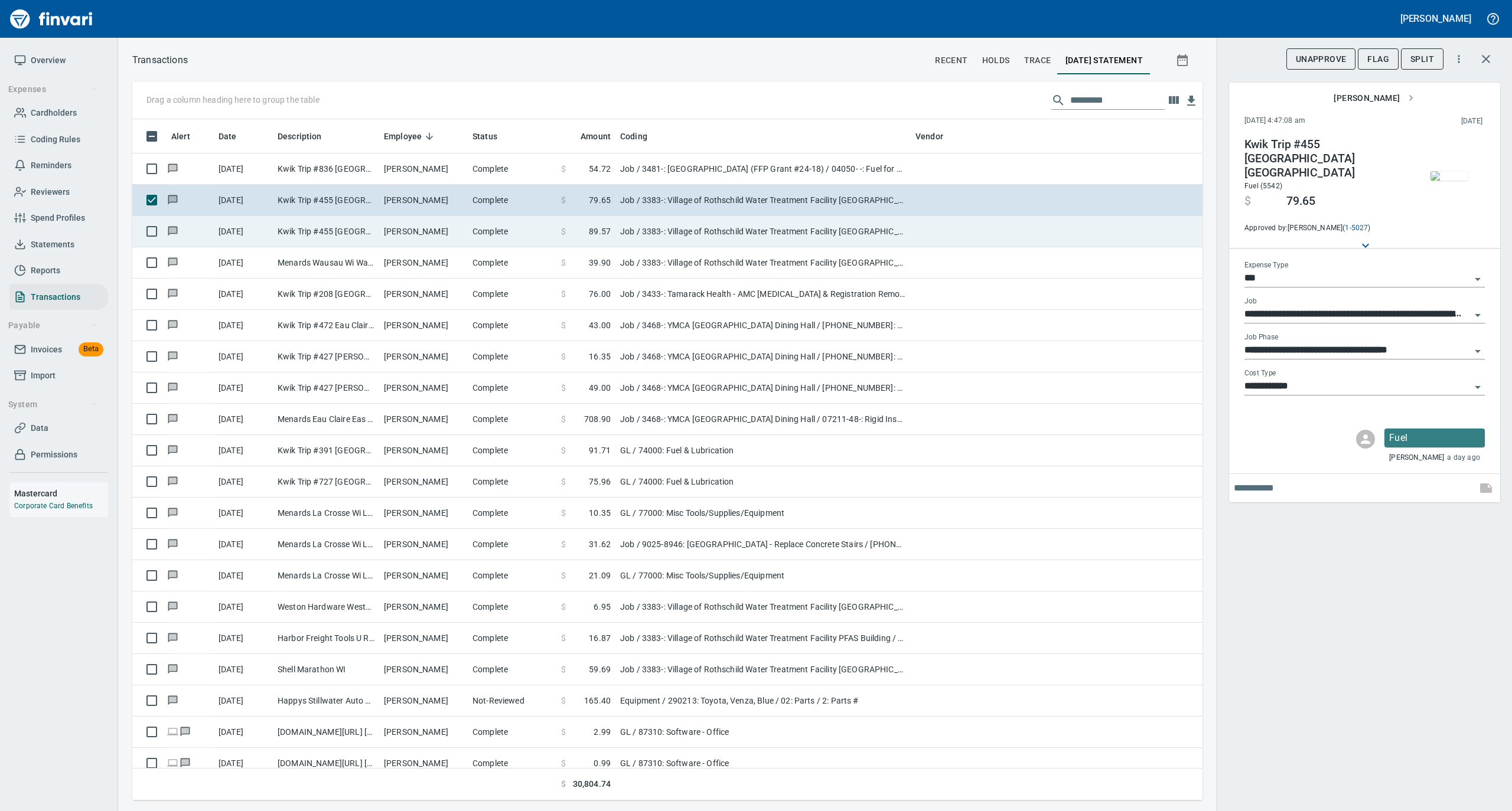
click at [448, 240] on td "[PERSON_NAME]" at bounding box center [423, 232] width 89 height 32
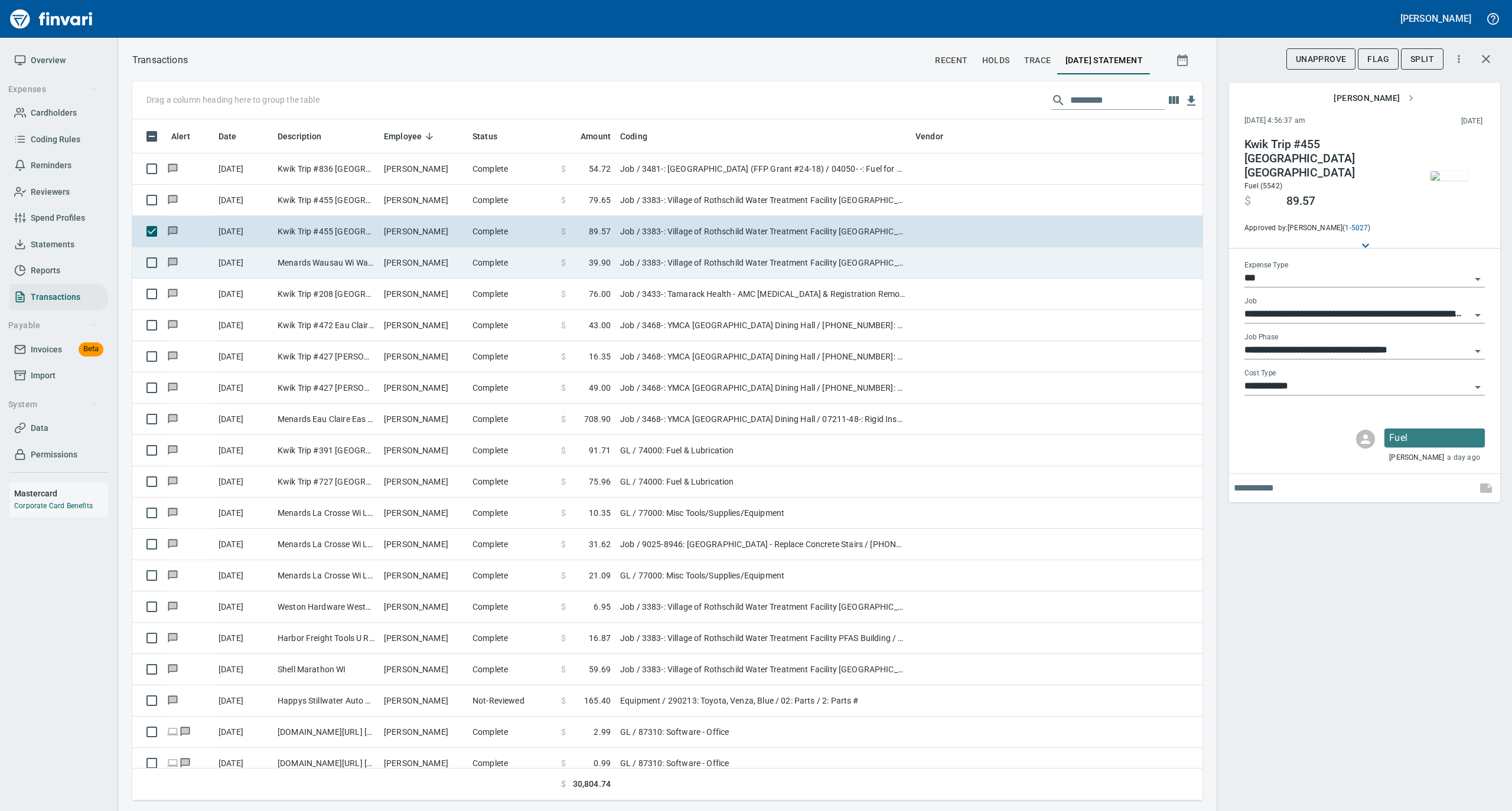
click at [341, 263] on td "Menards Wausau Wi Wausau [GEOGRAPHIC_DATA]" at bounding box center [326, 262] width 106 height 32
type input "**********"
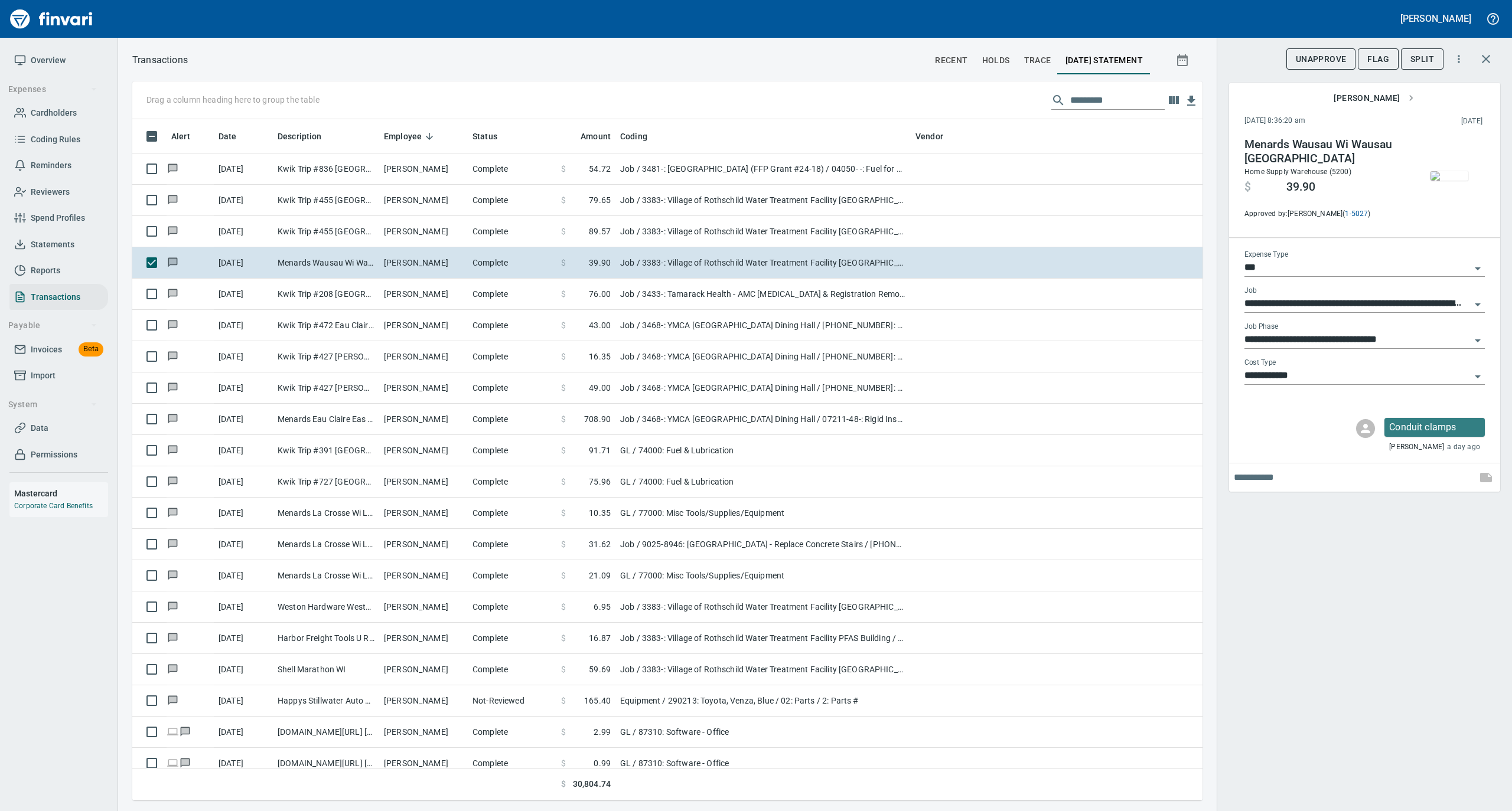
click at [1449, 180] on img "button" at bounding box center [1449, 176] width 37 height 10
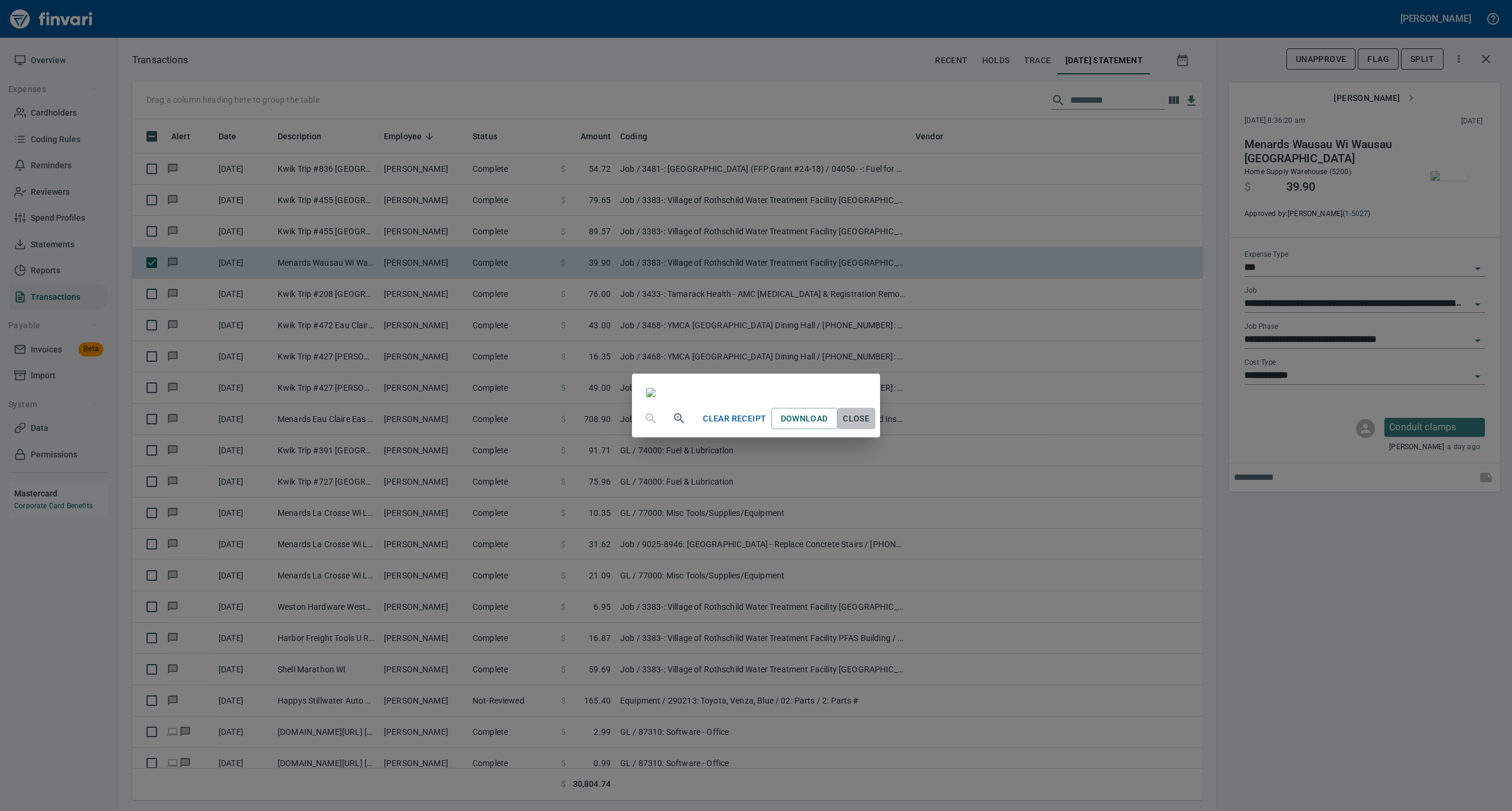
click at [871, 427] on span "Close" at bounding box center [856, 419] width 28 height 15
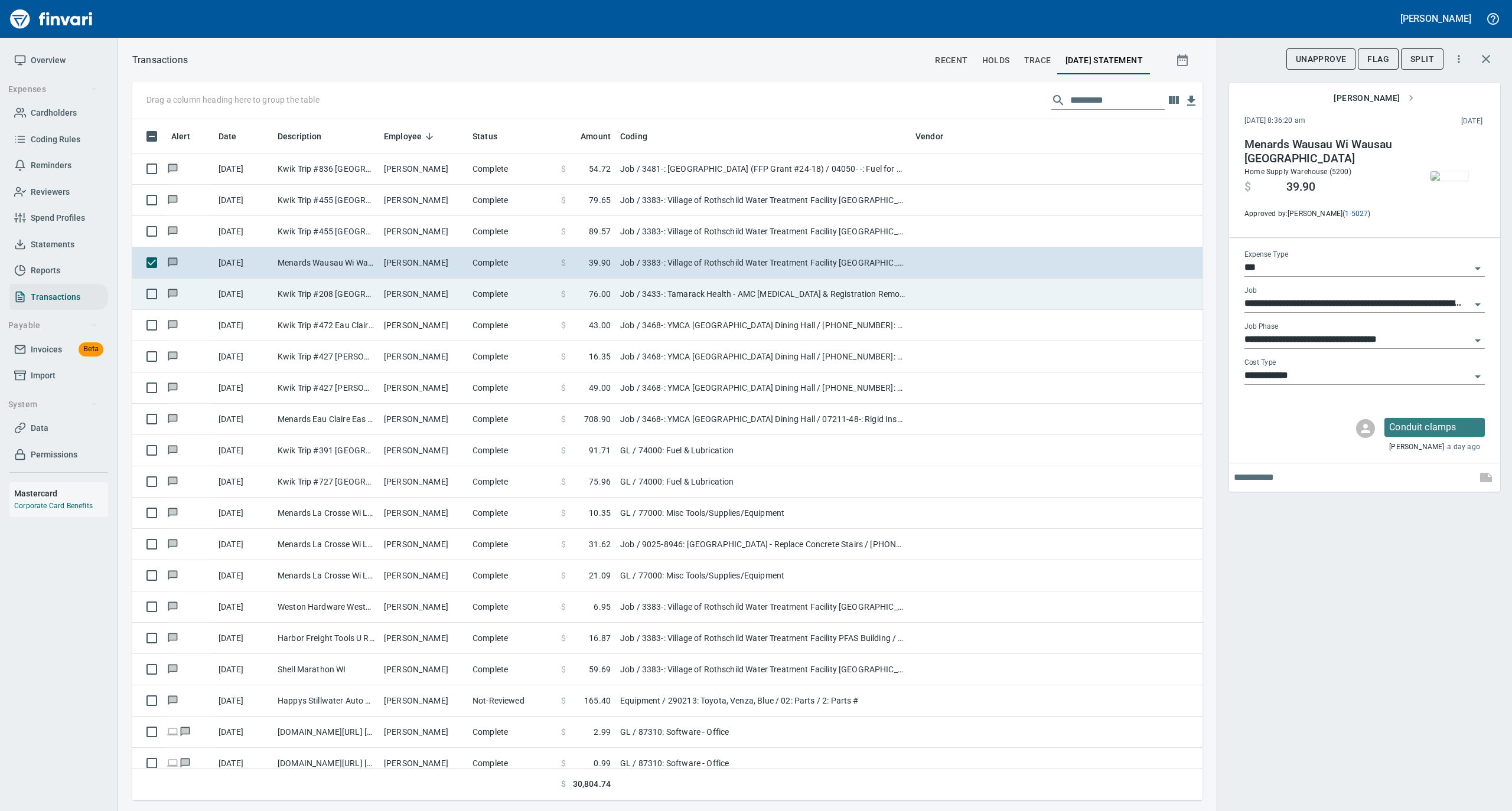
click at [447, 301] on td "[PERSON_NAME]" at bounding box center [423, 294] width 89 height 32
type input "**********"
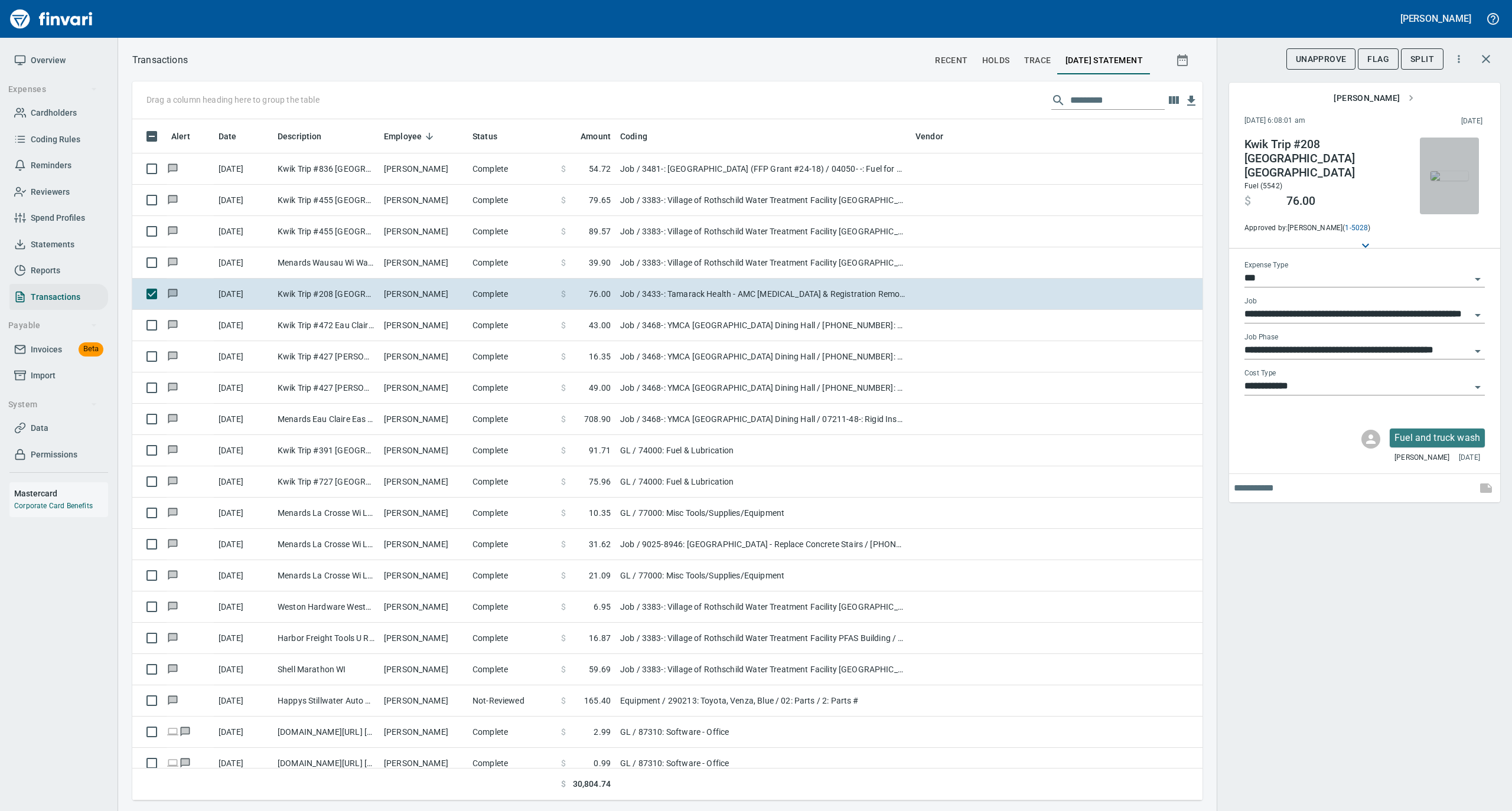
click at [1450, 171] on img "button" at bounding box center [1449, 176] width 37 height 10
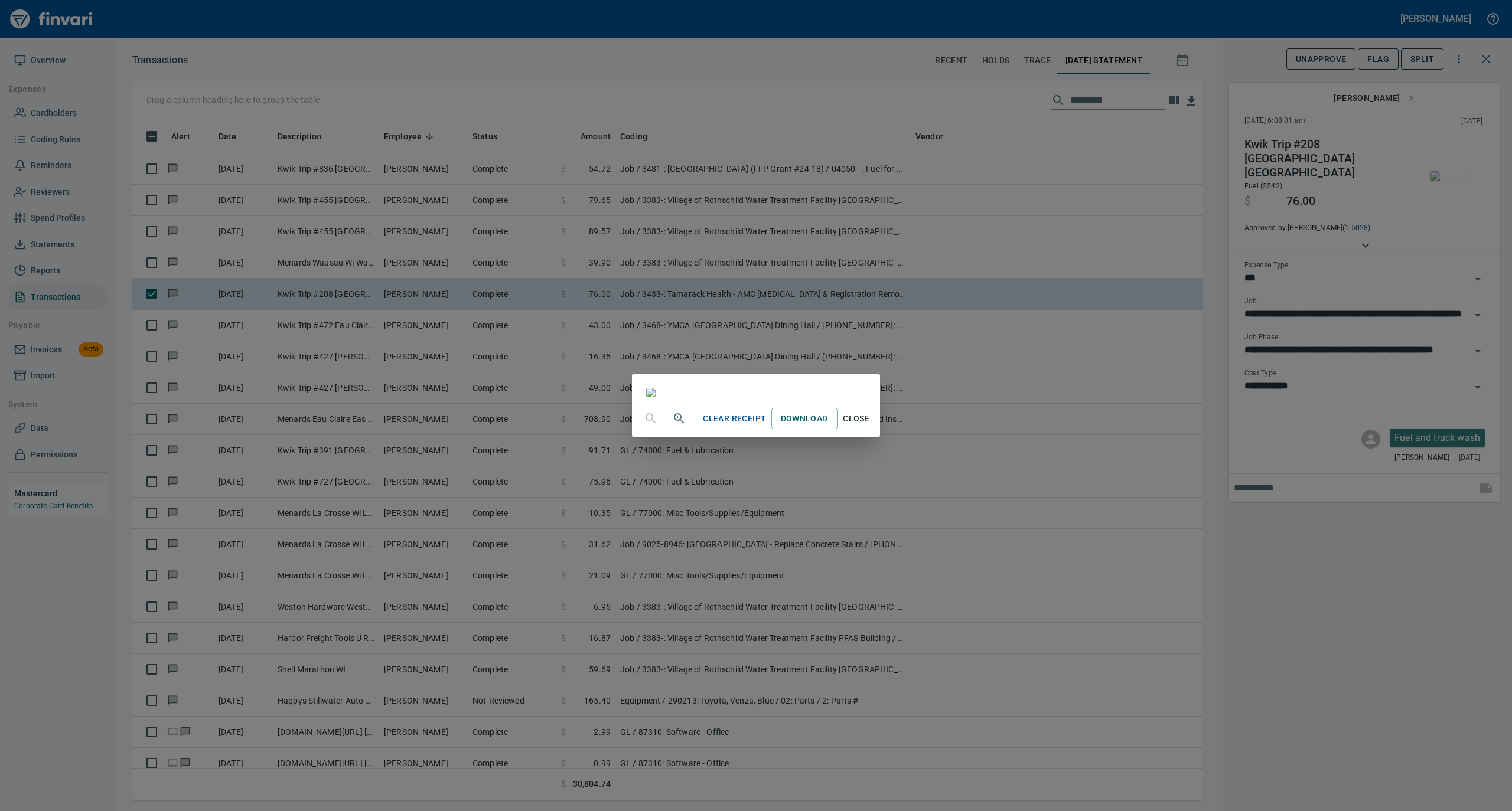
click at [871, 427] on span "Close" at bounding box center [856, 419] width 28 height 15
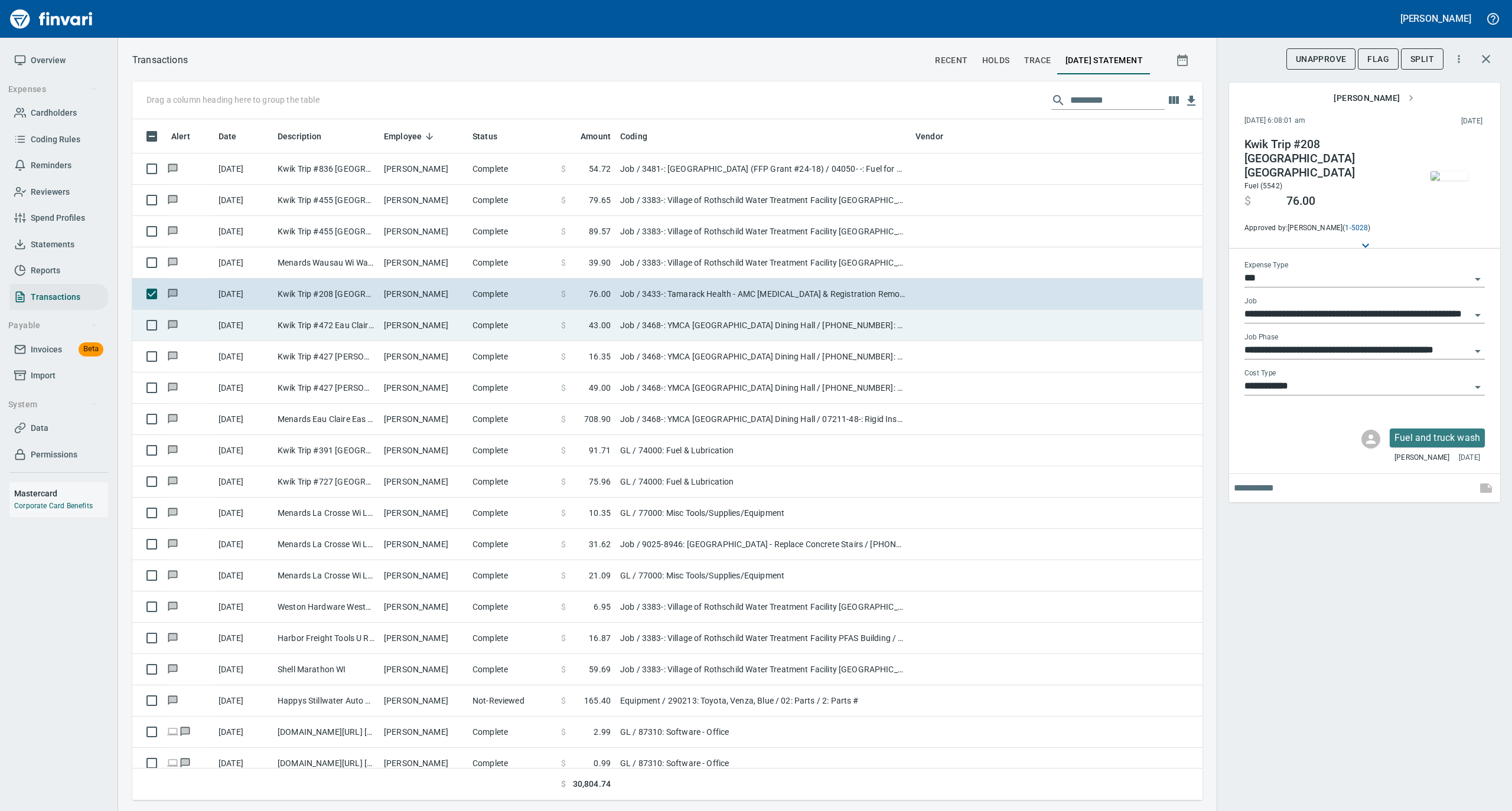
click at [506, 332] on td "Complete" at bounding box center [511, 325] width 89 height 32
type input "**********"
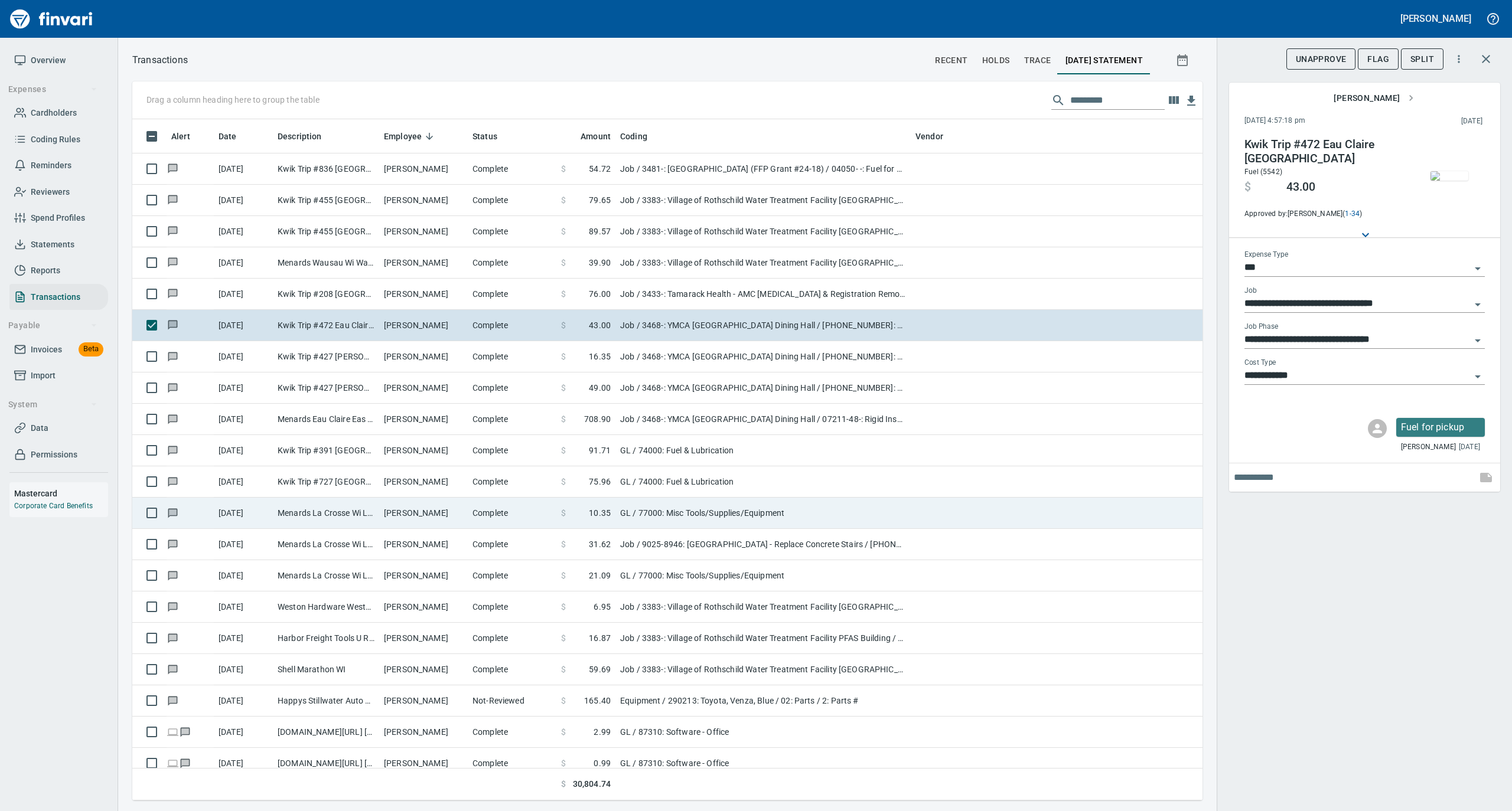
scroll to position [2598, 0]
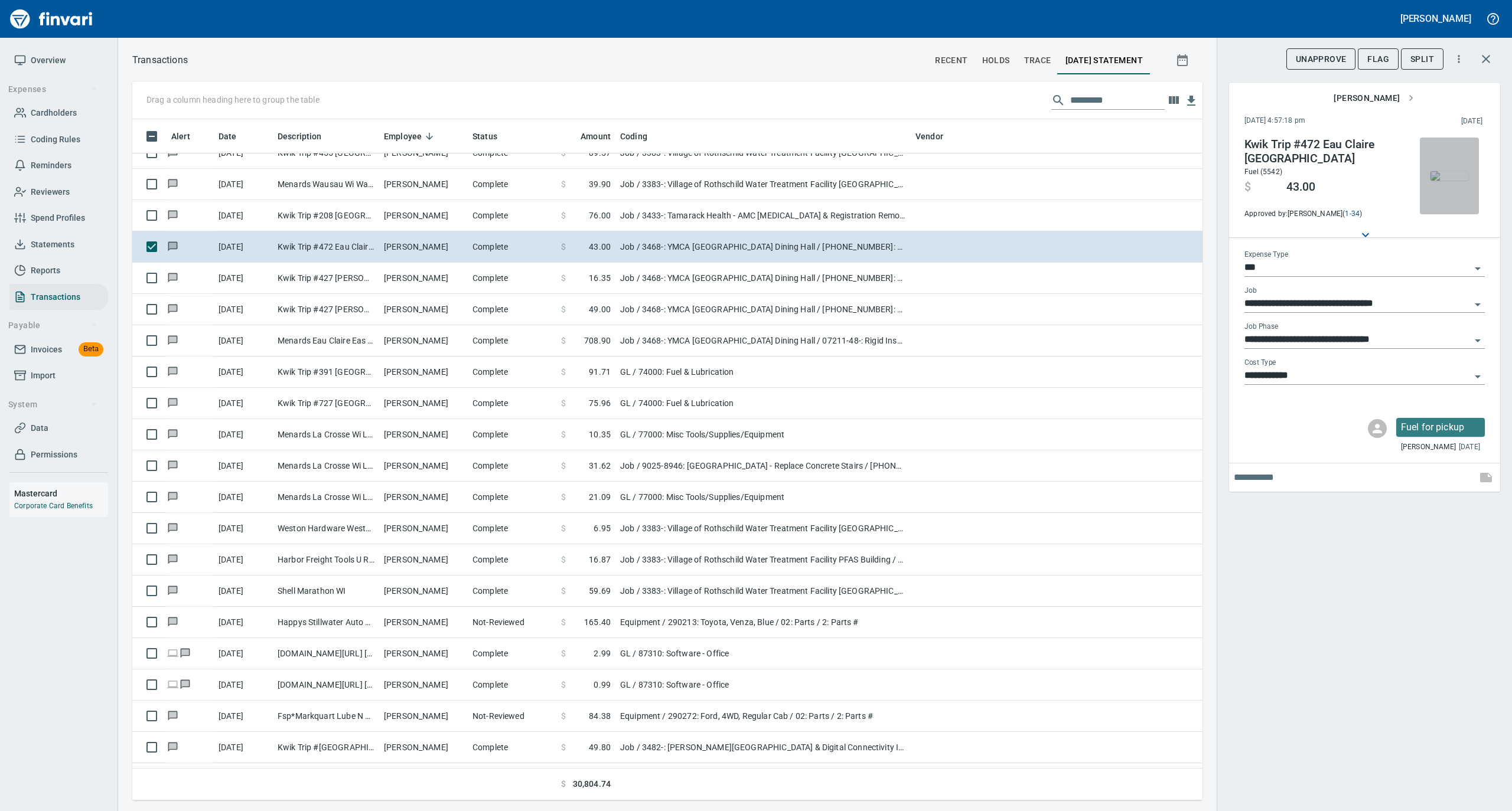
click at [1455, 171] on img "button" at bounding box center [1449, 176] width 37 height 10
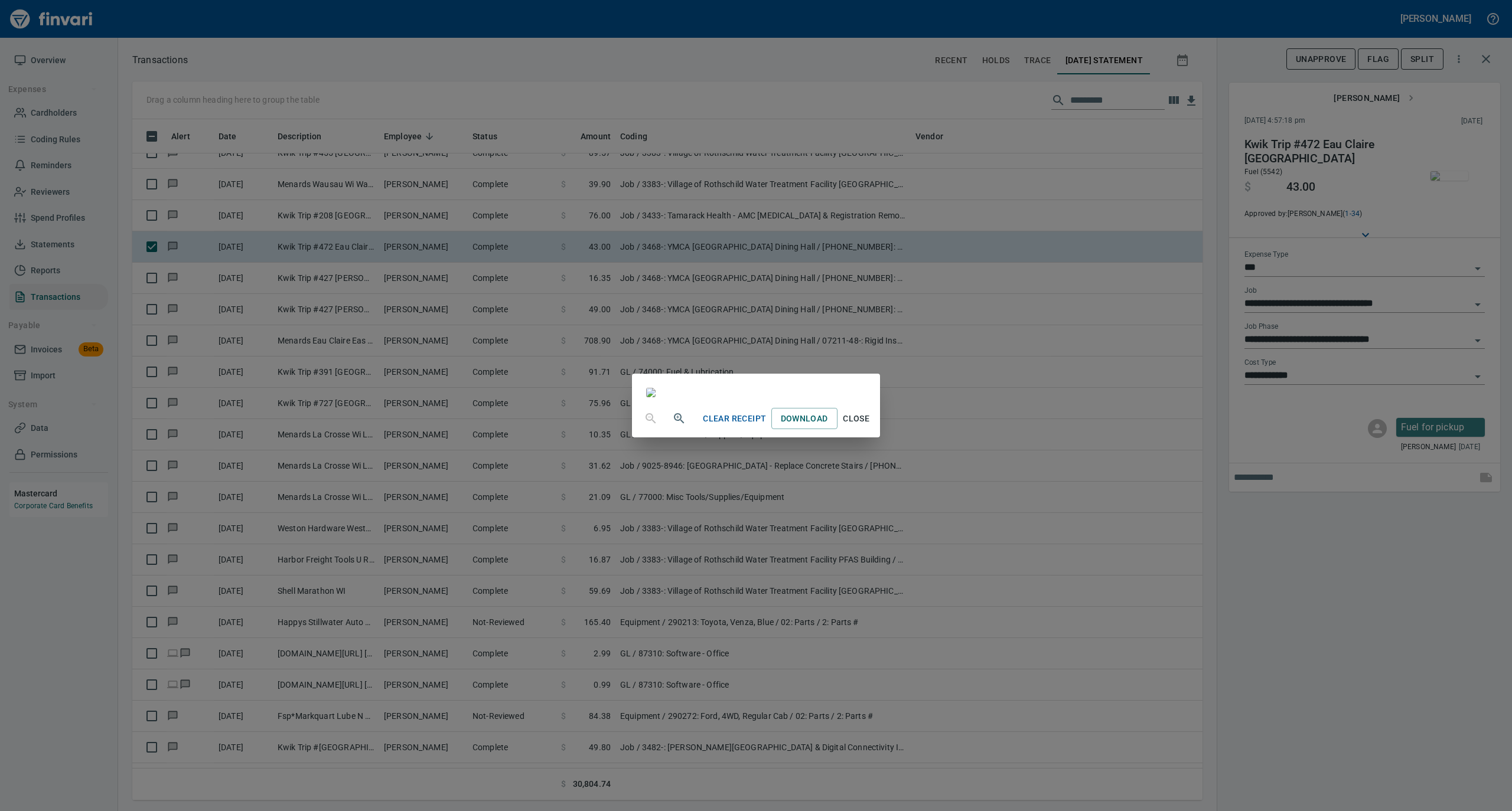
click at [871, 427] on span "Close" at bounding box center [856, 419] width 28 height 15
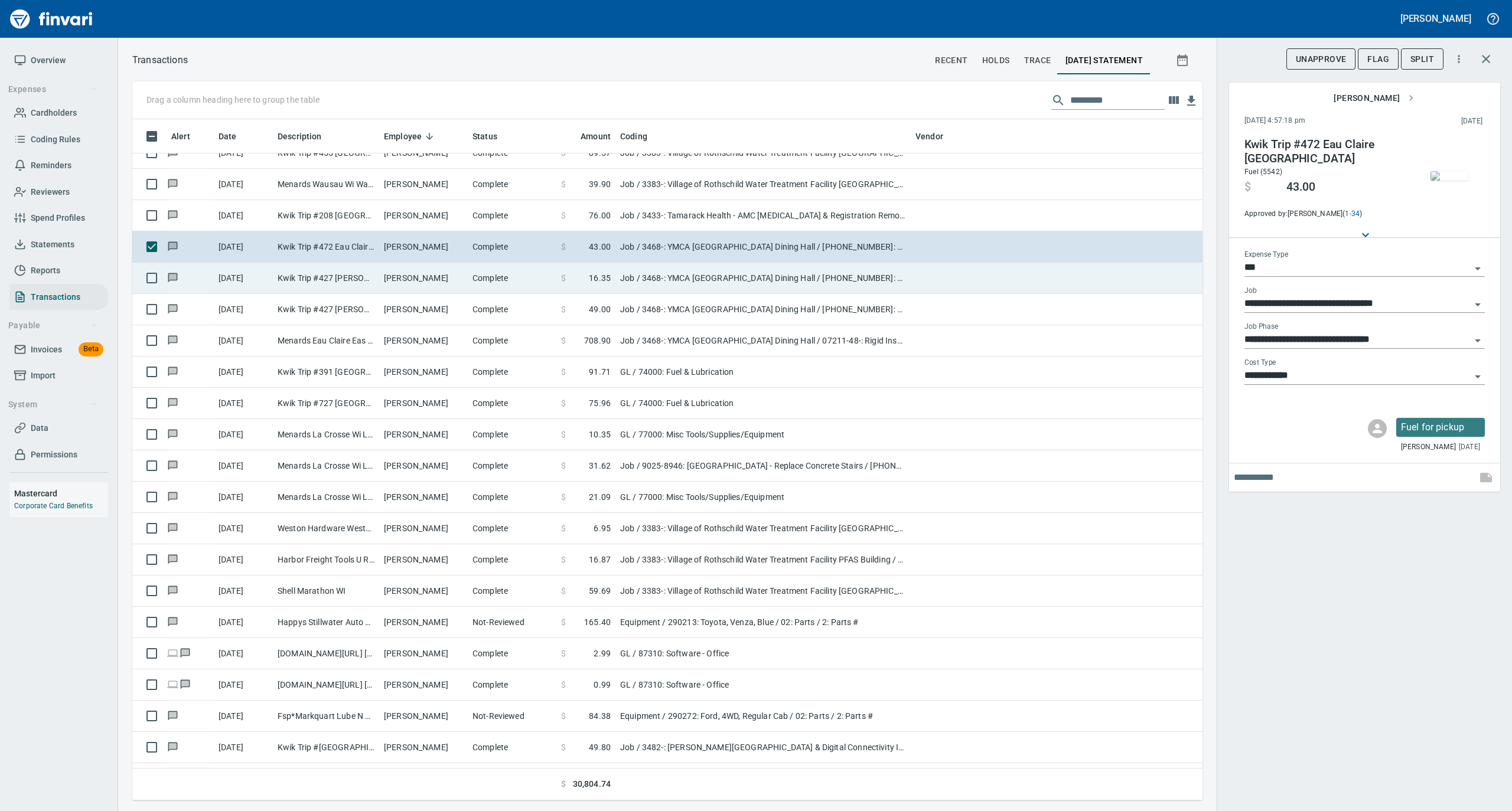
click at [388, 286] on td "[PERSON_NAME]" at bounding box center [423, 278] width 89 height 32
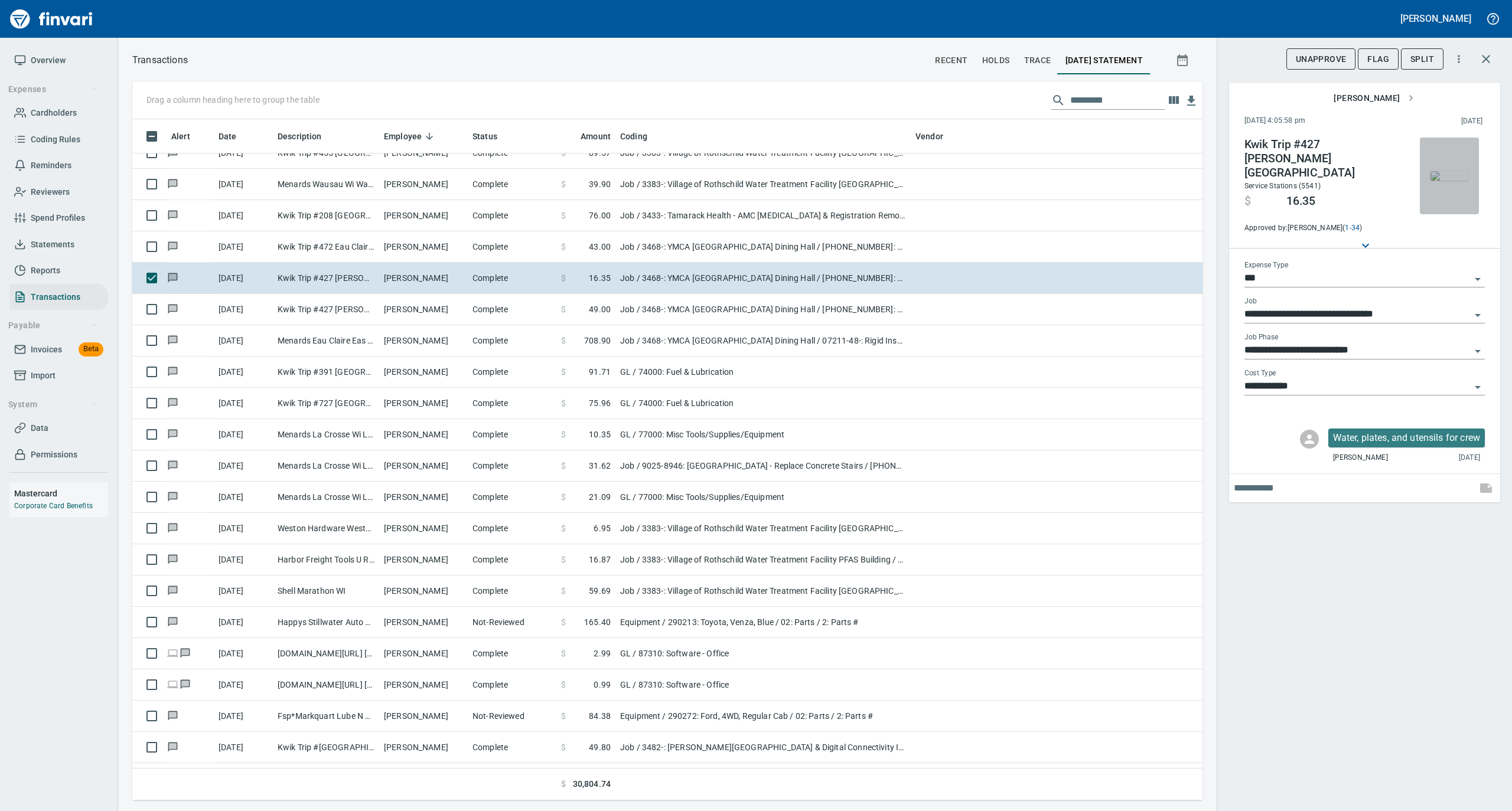
click at [1440, 176] on img "button" at bounding box center [1449, 176] width 37 height 10
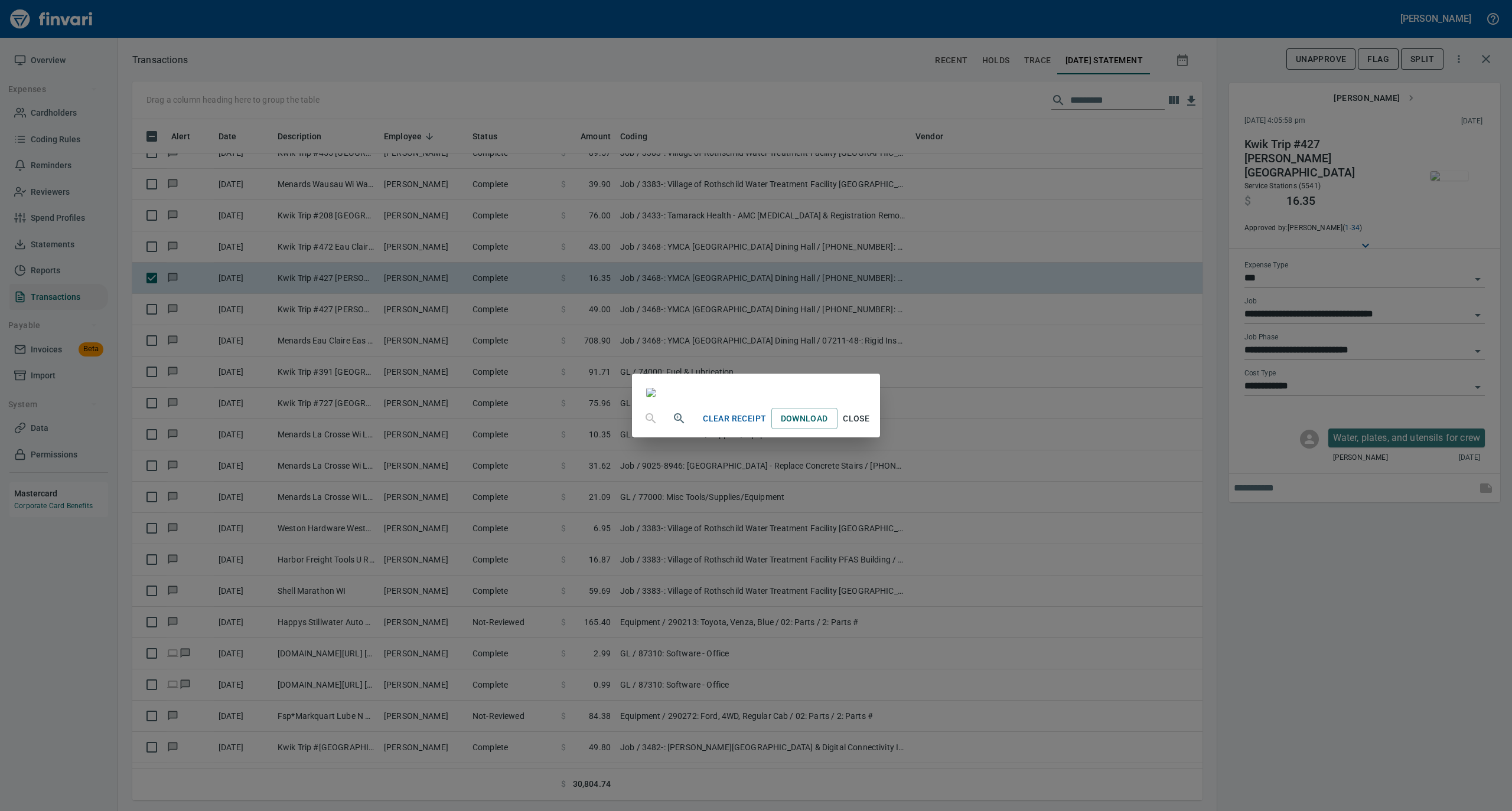
click at [871, 427] on span "Close" at bounding box center [856, 419] width 28 height 15
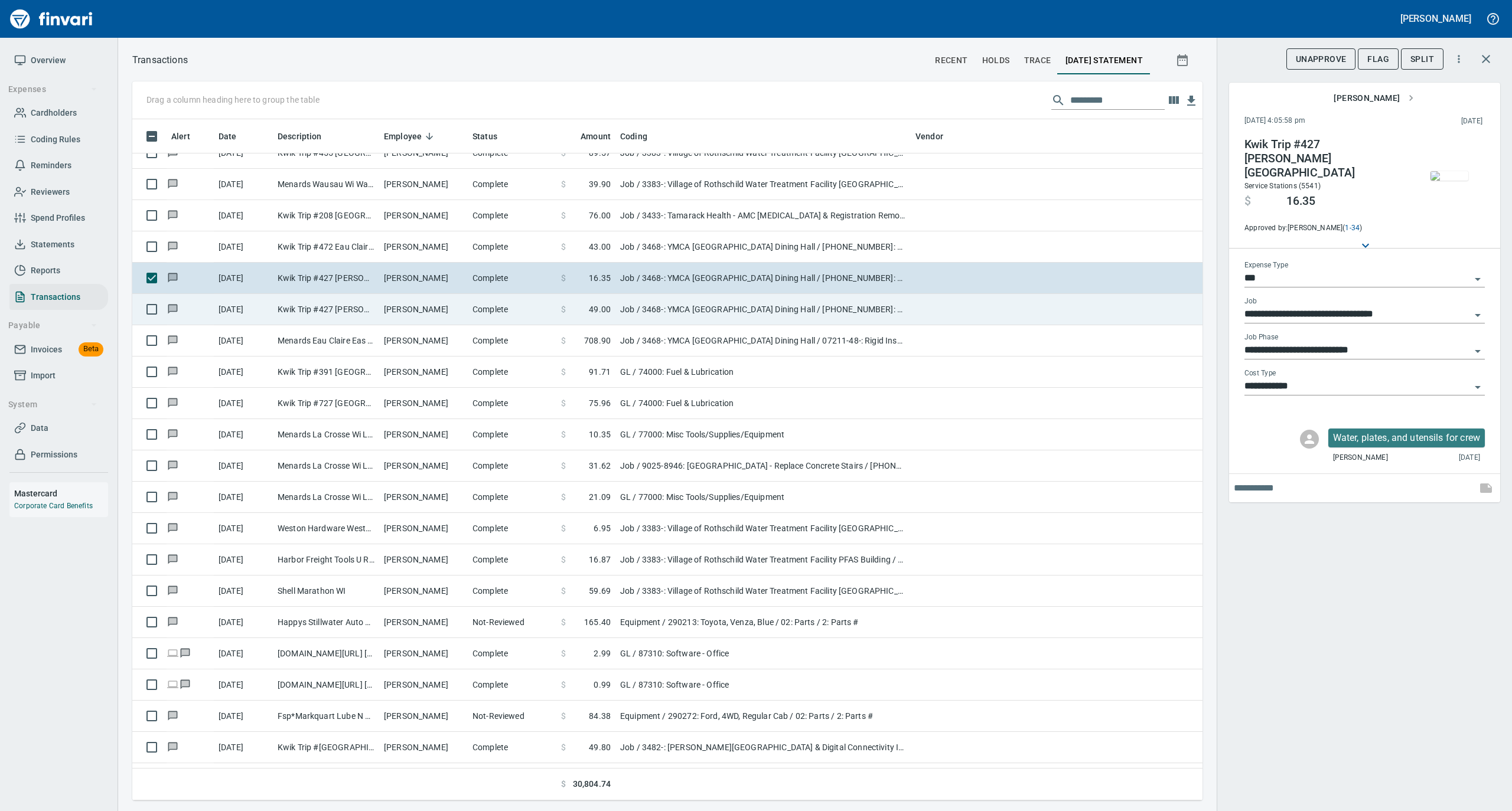
click at [530, 310] on td "Complete" at bounding box center [511, 310] width 89 height 32
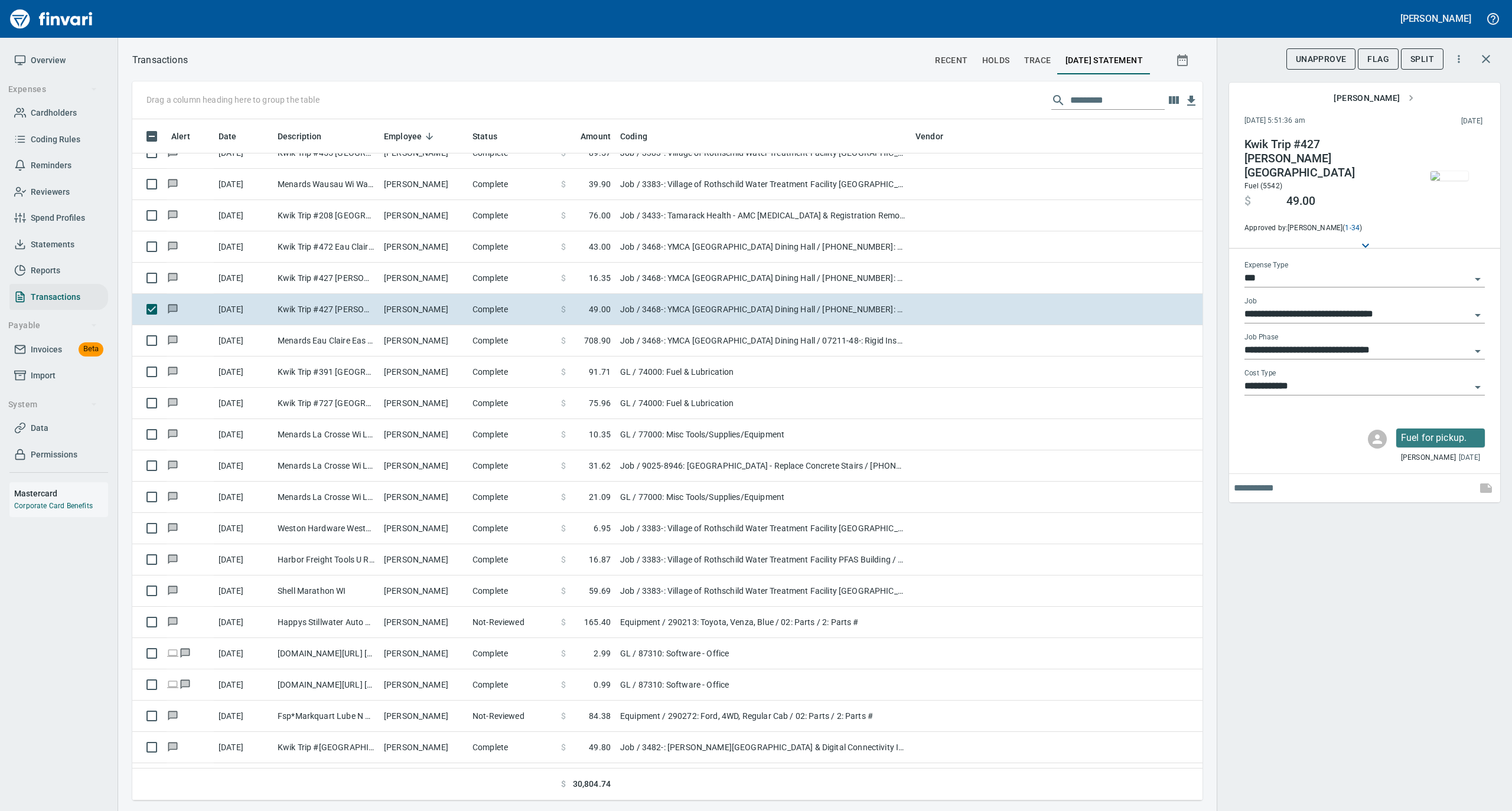
click at [1444, 178] on img "button" at bounding box center [1449, 176] width 37 height 10
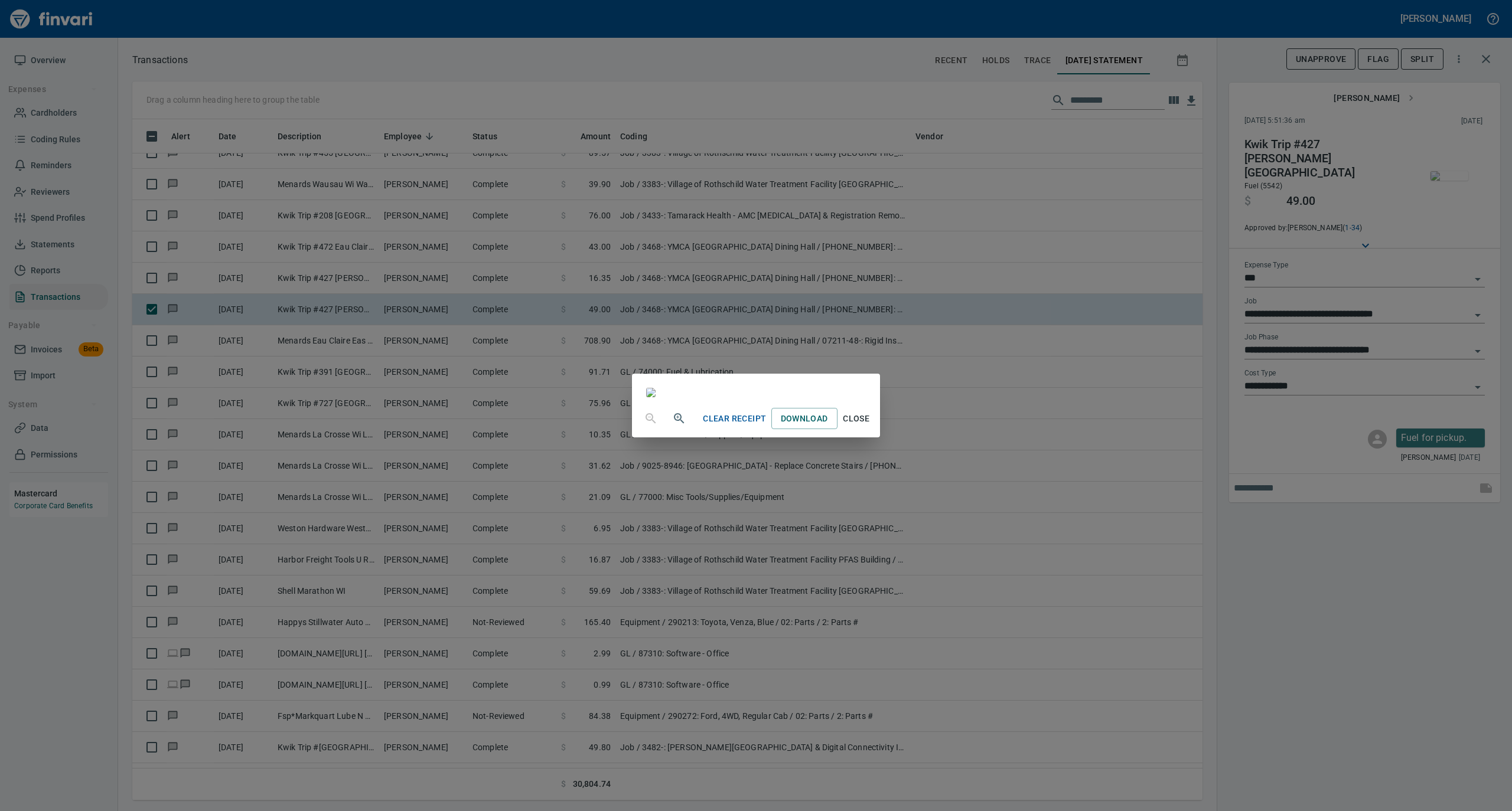
click at [871, 427] on span "Close" at bounding box center [856, 419] width 28 height 15
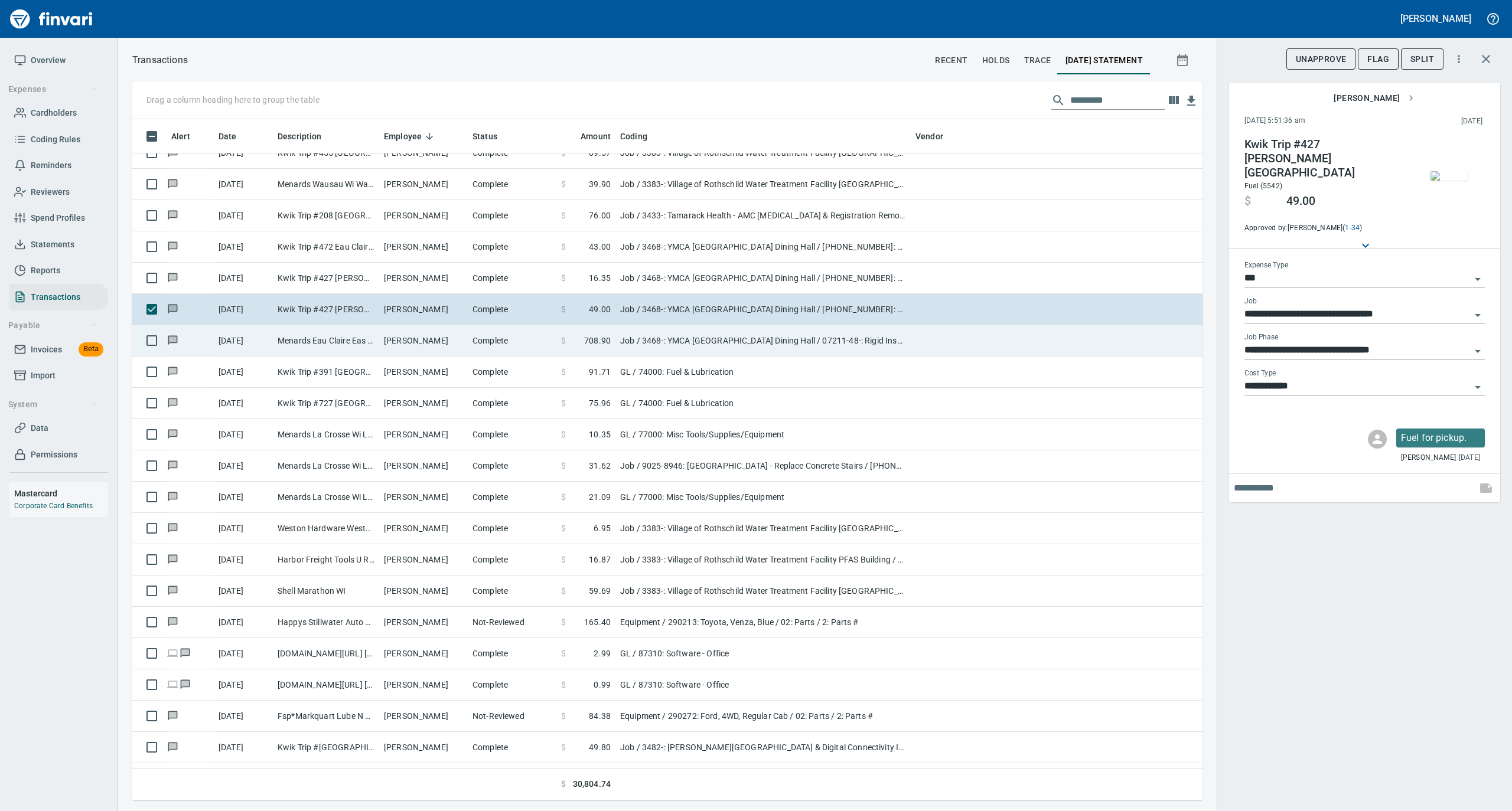
click at [489, 351] on td "Complete" at bounding box center [511, 340] width 89 height 32
type input "**********"
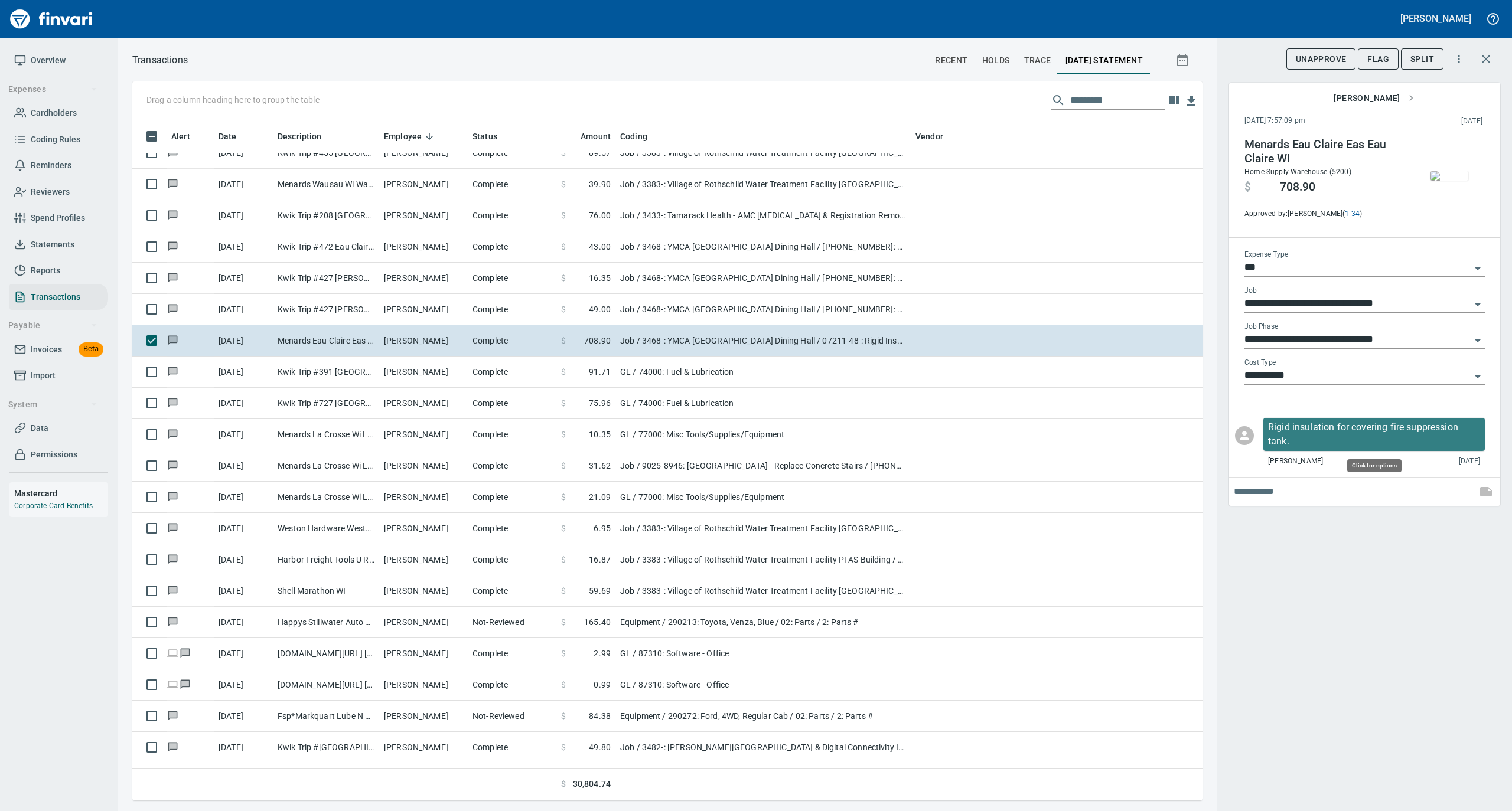
scroll to position [670, 1046]
click at [1440, 171] on img "button" at bounding box center [1449, 176] width 37 height 10
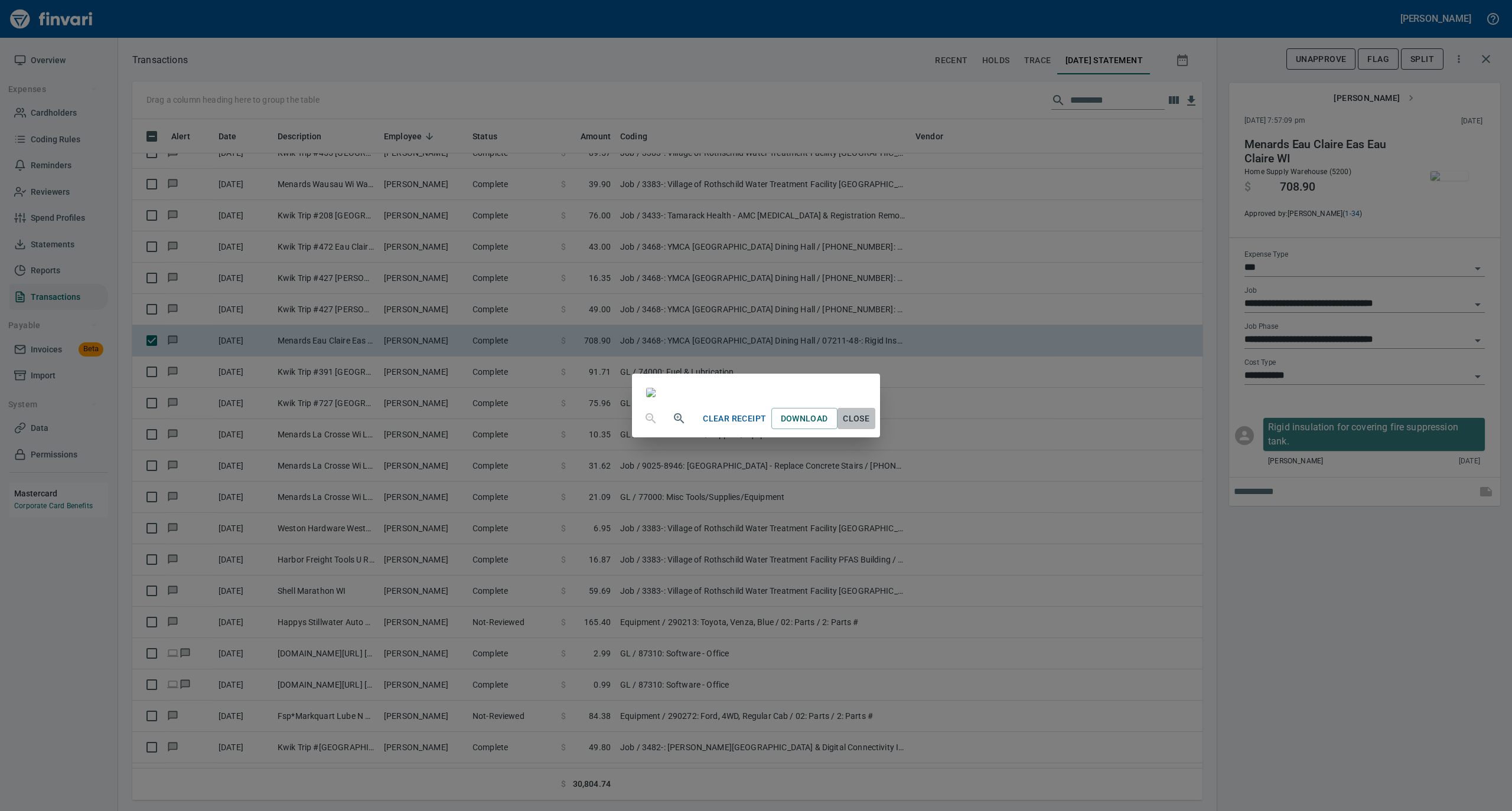
click at [871, 427] on span "Close" at bounding box center [856, 419] width 28 height 15
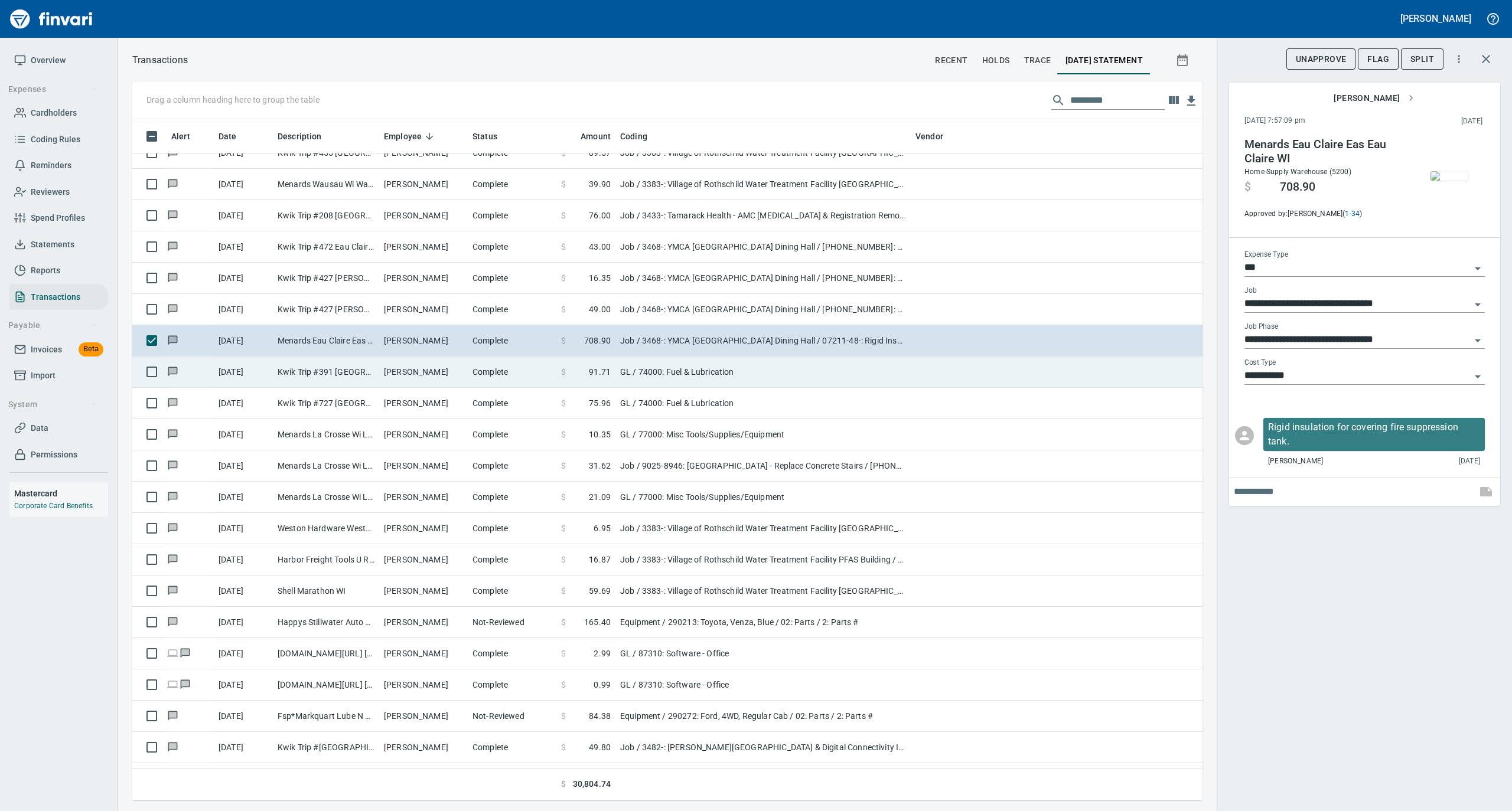
click at [401, 372] on td "[PERSON_NAME]" at bounding box center [423, 372] width 89 height 32
type input "**"
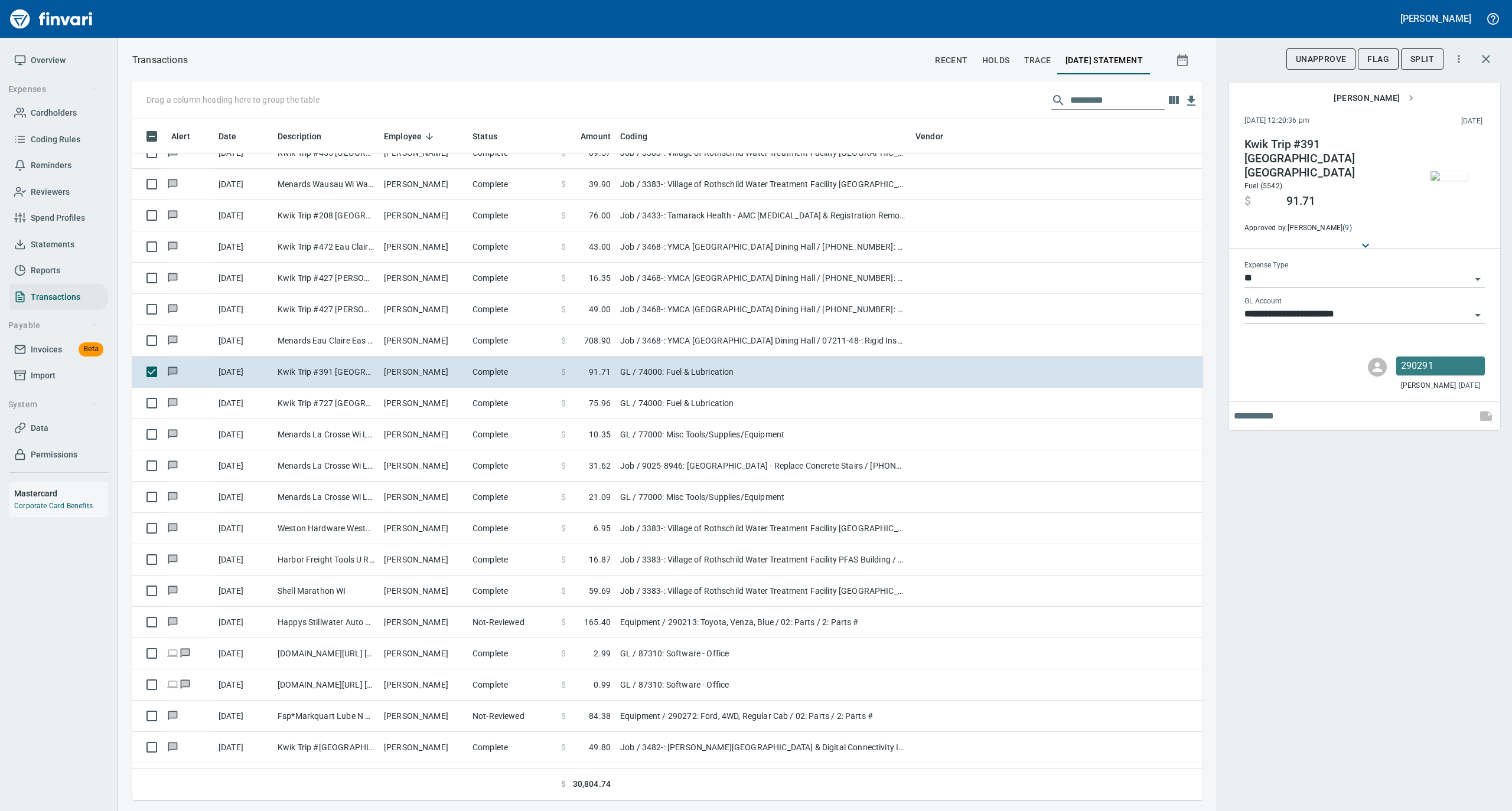
click at [1450, 173] on img "button" at bounding box center [1449, 176] width 37 height 10
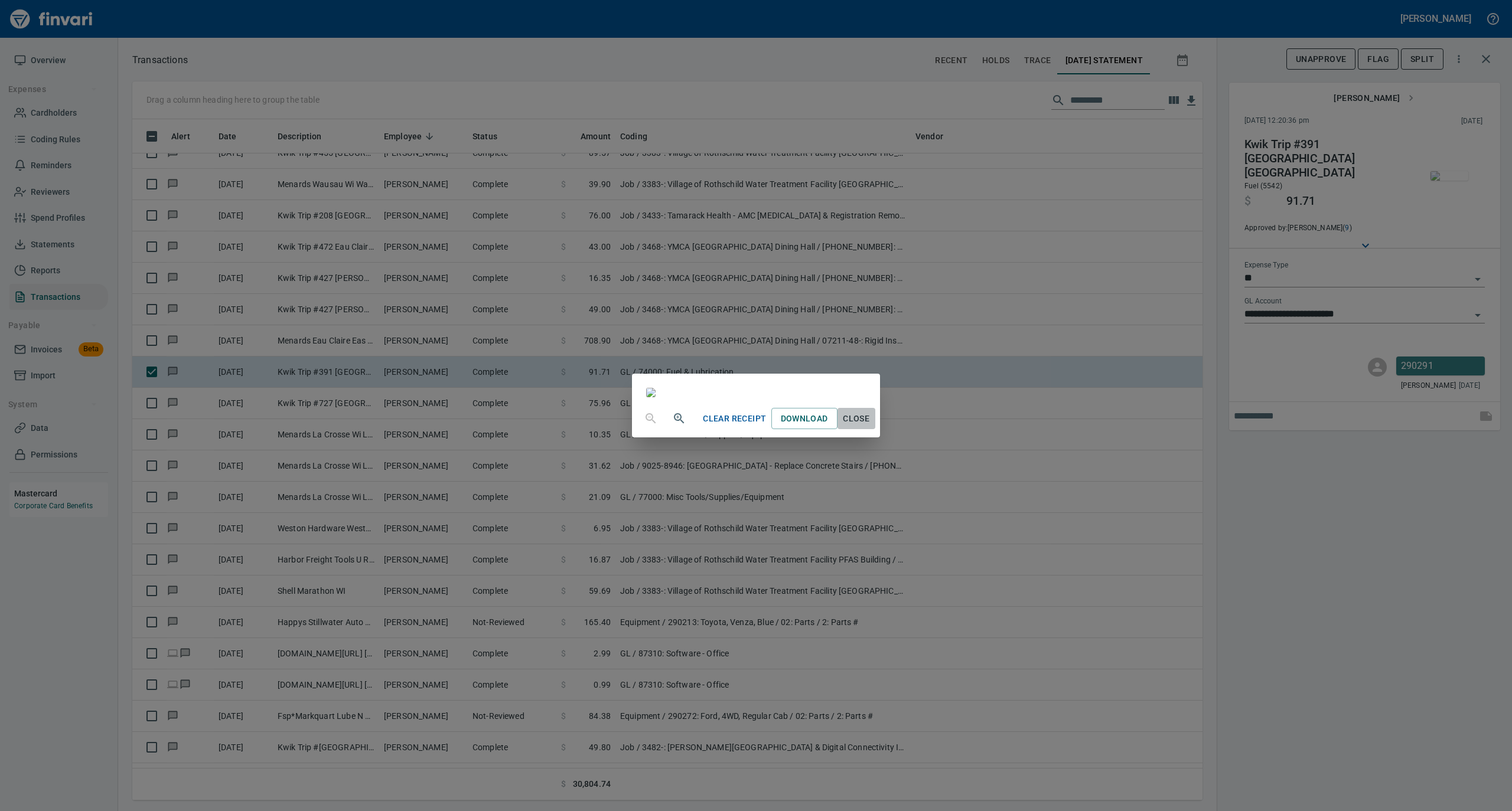
click at [871, 427] on span "Close" at bounding box center [856, 419] width 28 height 15
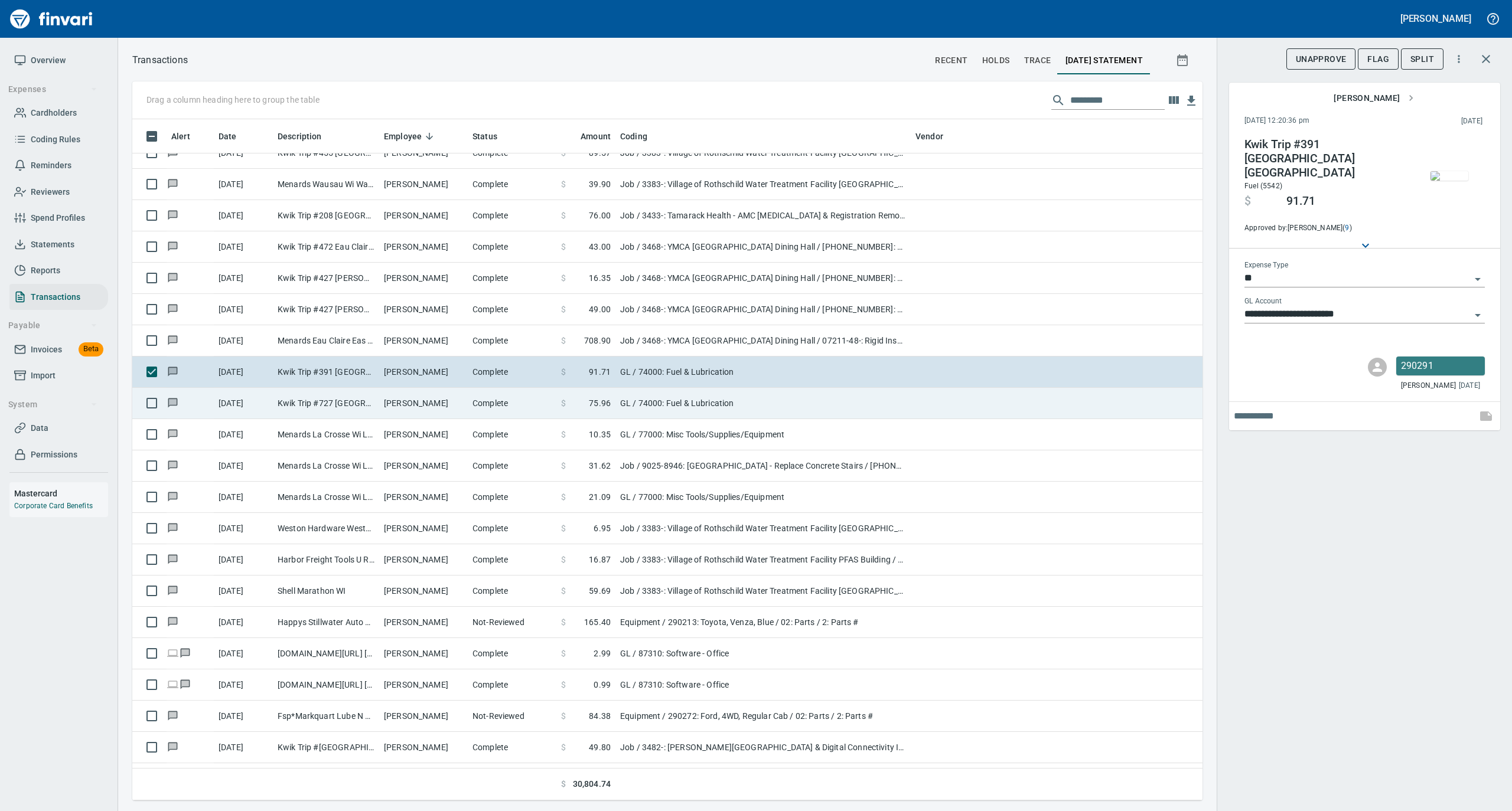
click at [493, 414] on td "Complete" at bounding box center [511, 403] width 89 height 32
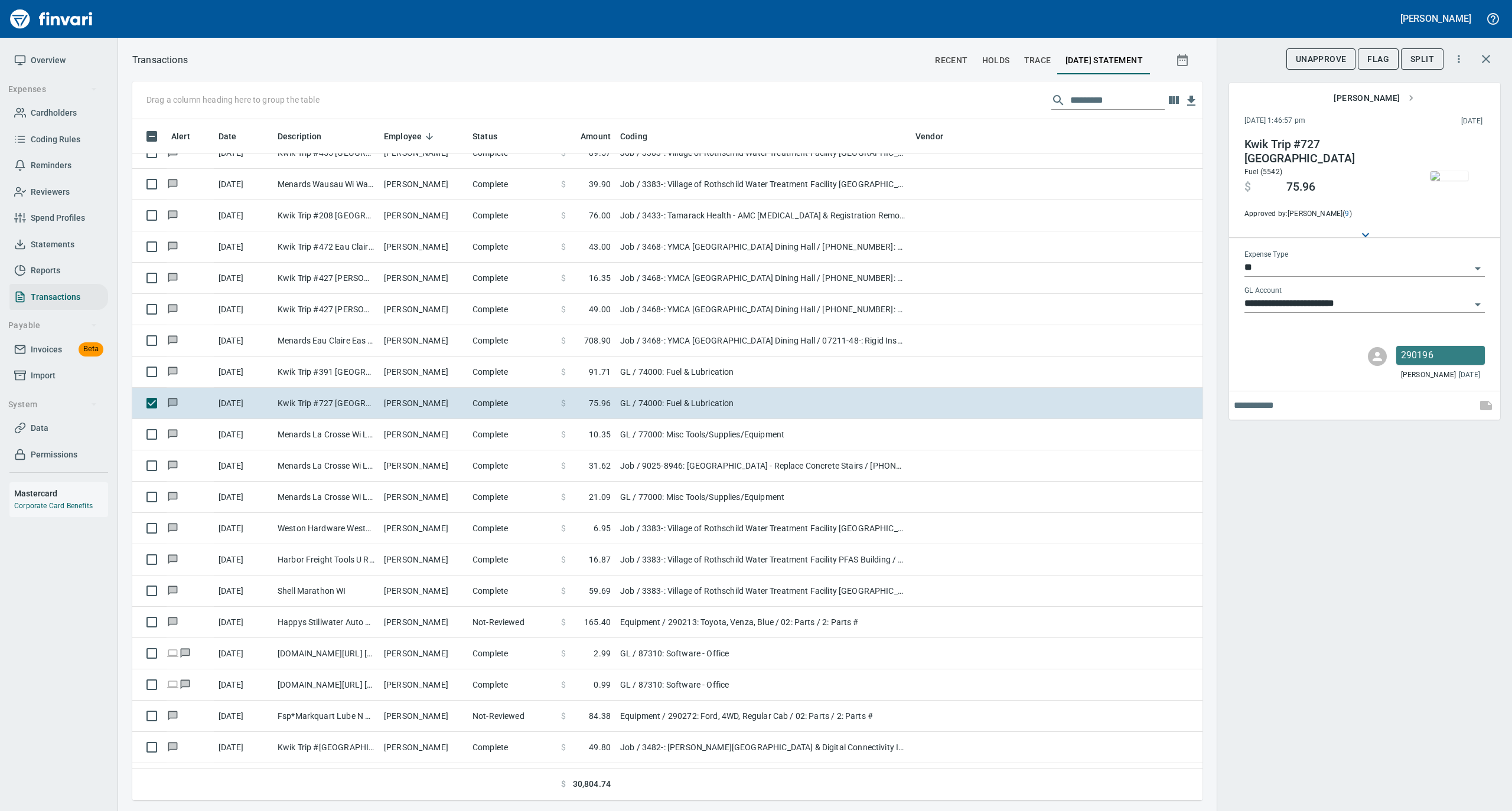
click at [1451, 174] on img "button" at bounding box center [1449, 176] width 37 height 10
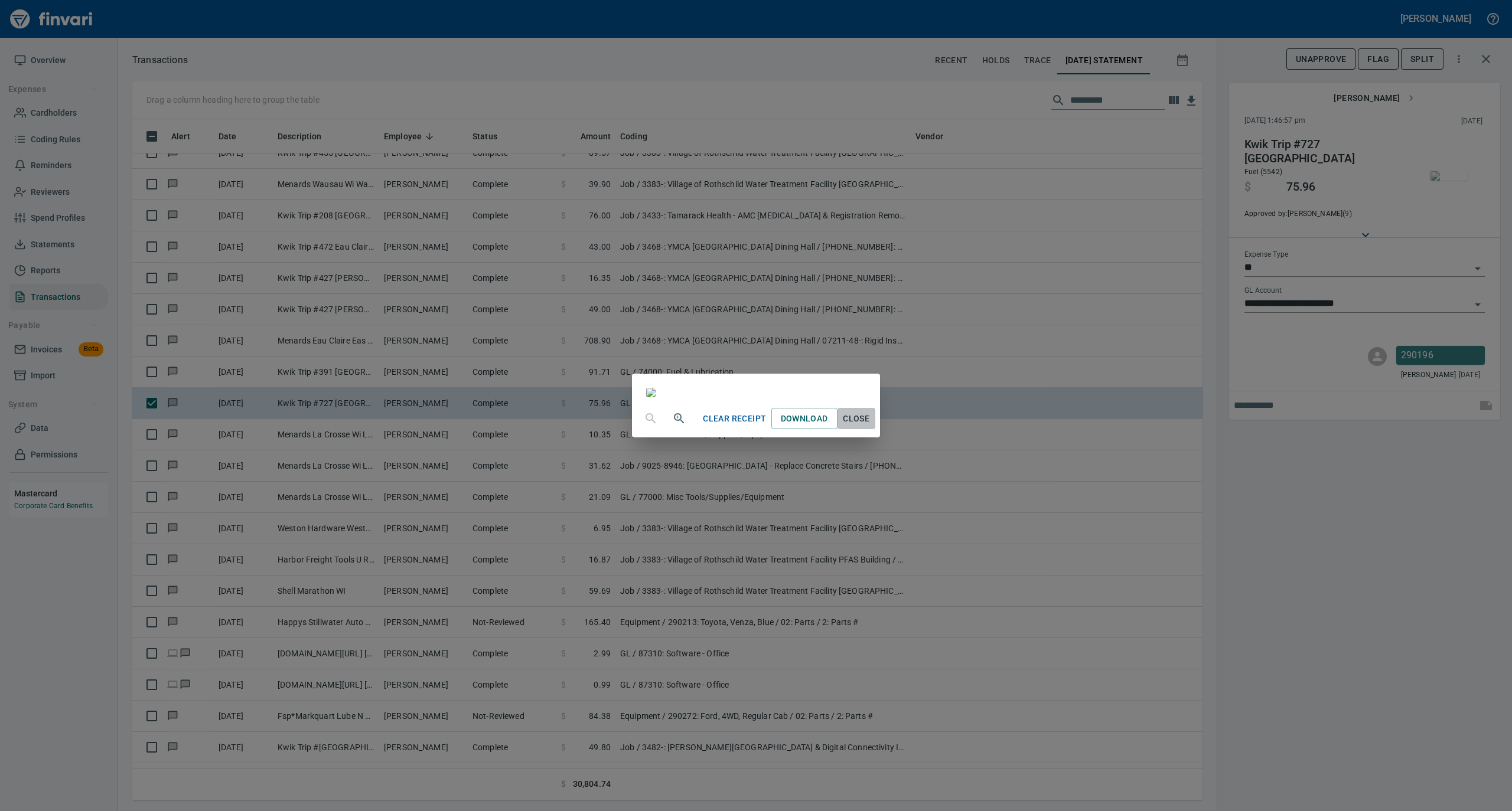
drag, startPoint x: 979, startPoint y: 712, endPoint x: 922, endPoint y: 696, distance: 59.2
click at [871, 427] on span "Close" at bounding box center [856, 419] width 28 height 15
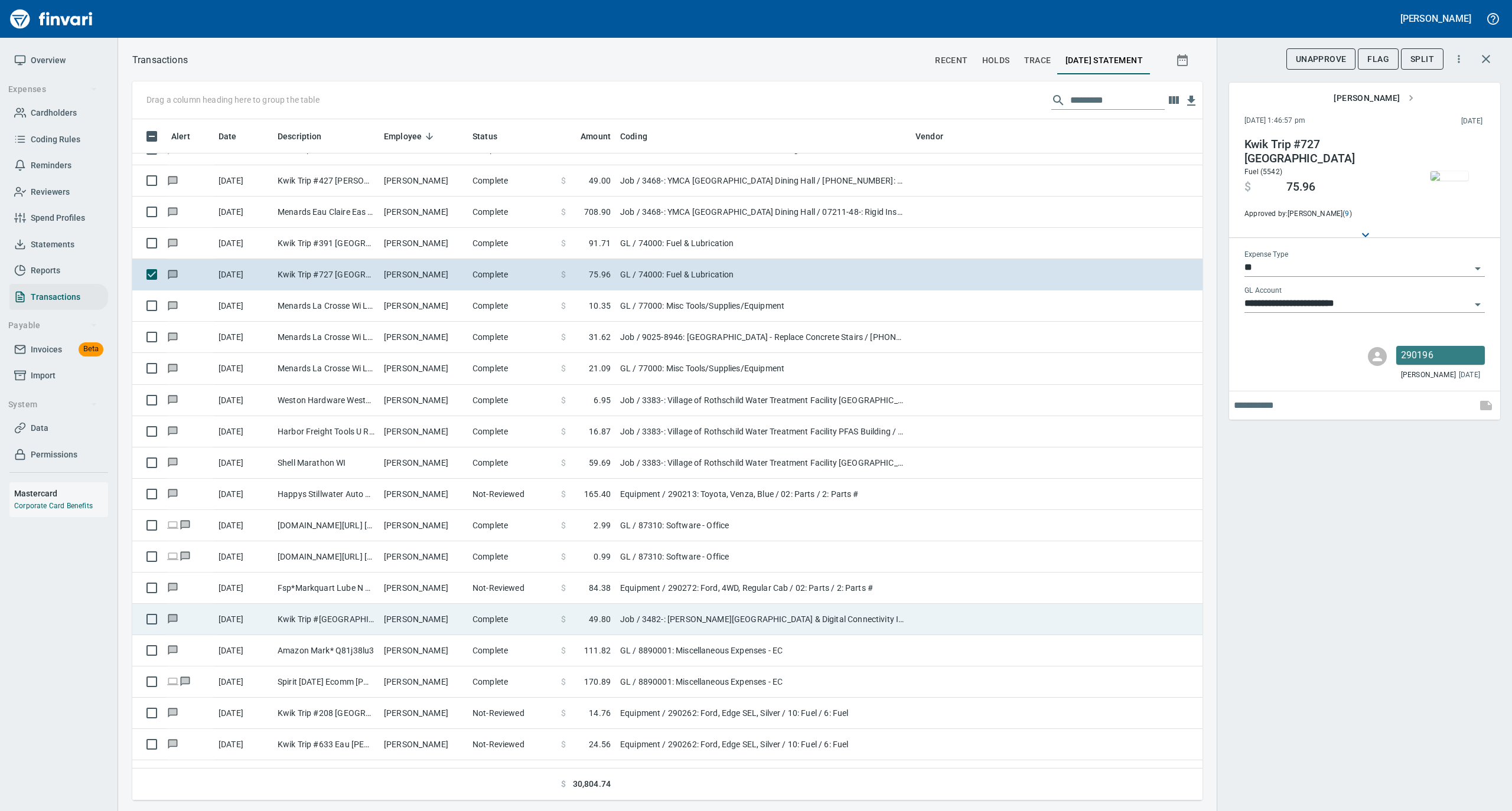
scroll to position [2755, 0]
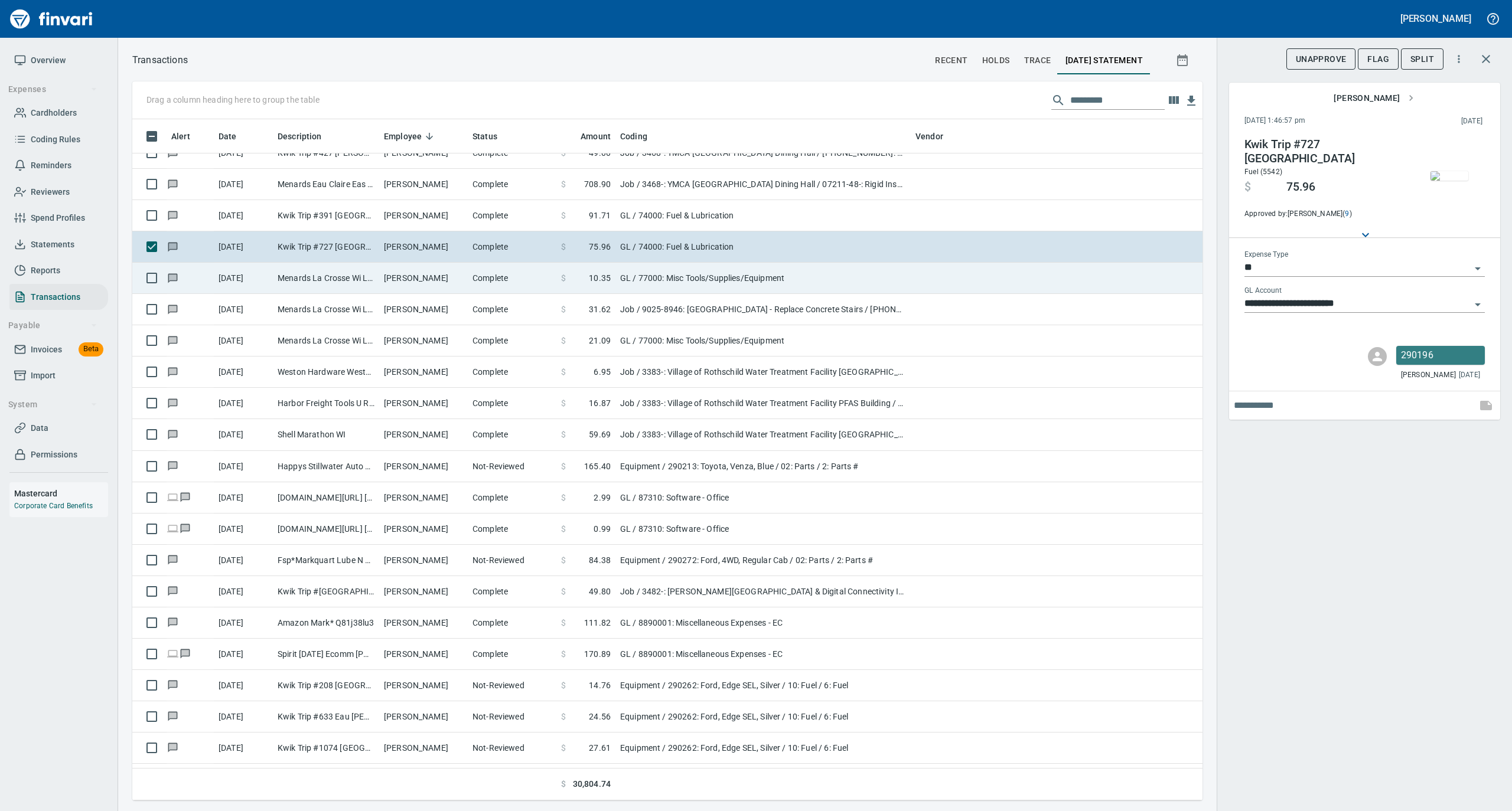
click at [419, 276] on td "[PERSON_NAME]" at bounding box center [423, 278] width 89 height 32
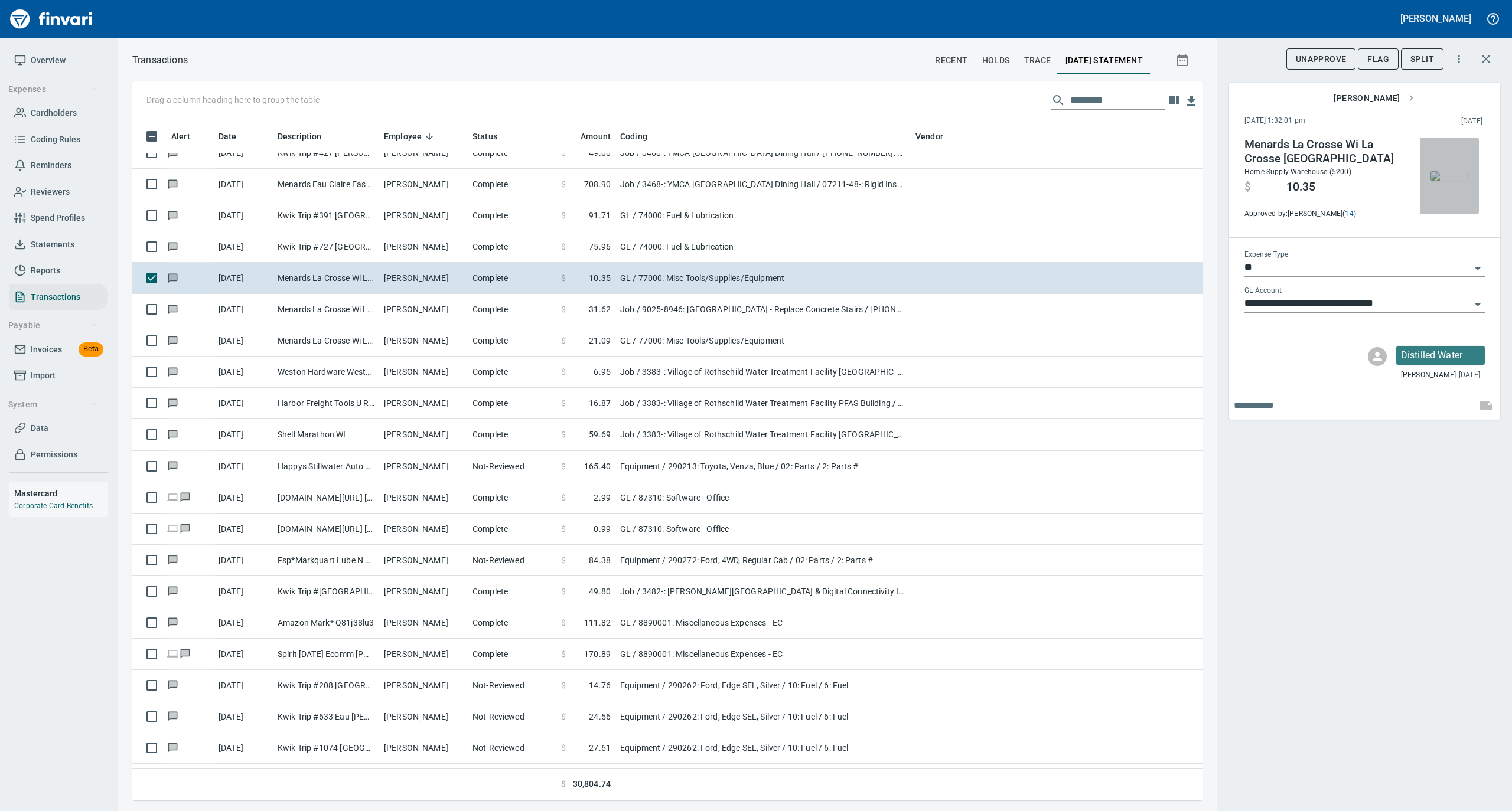
click at [1457, 178] on img "button" at bounding box center [1449, 176] width 37 height 10
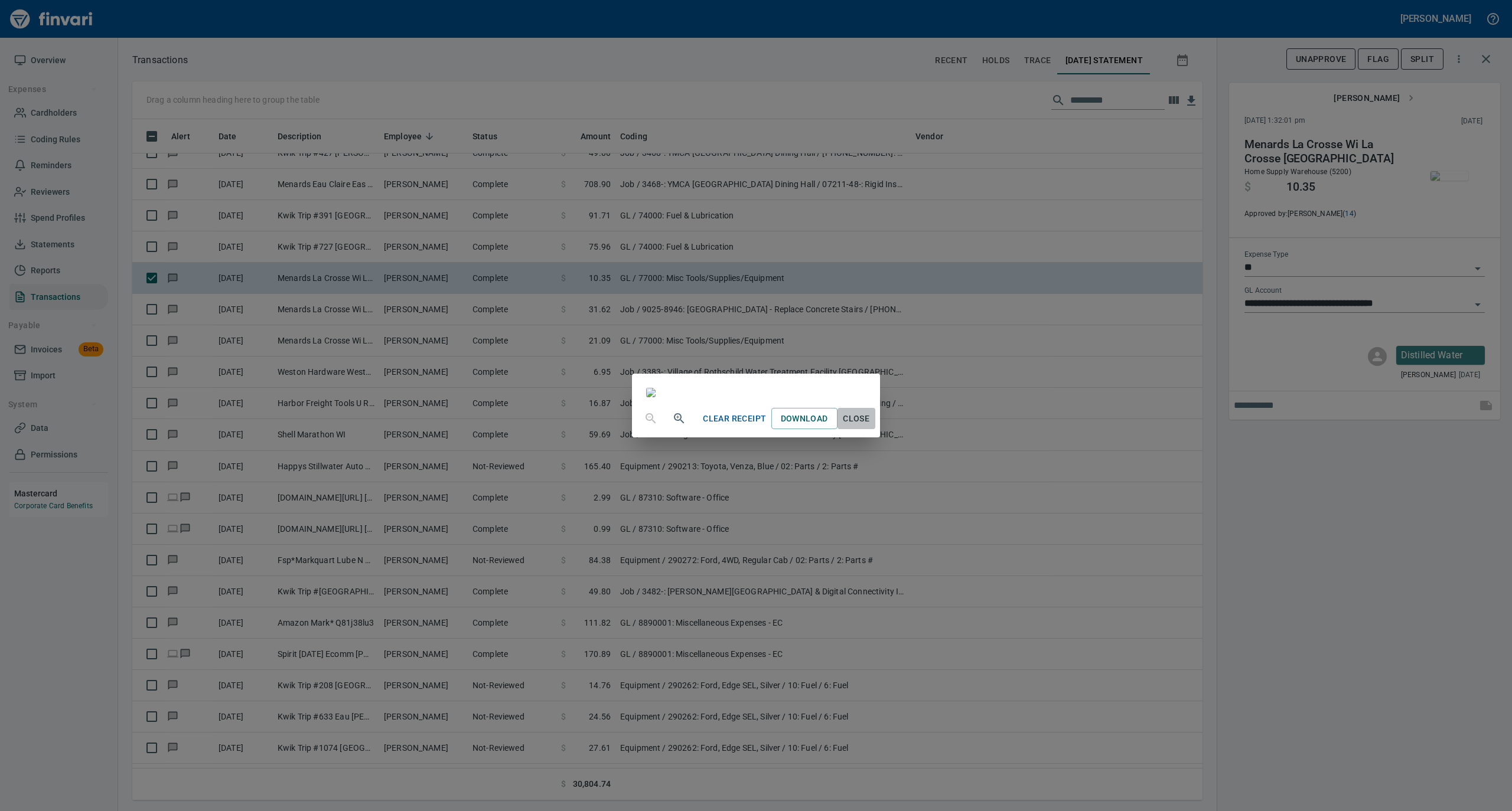
click at [871, 427] on span "Close" at bounding box center [856, 419] width 28 height 15
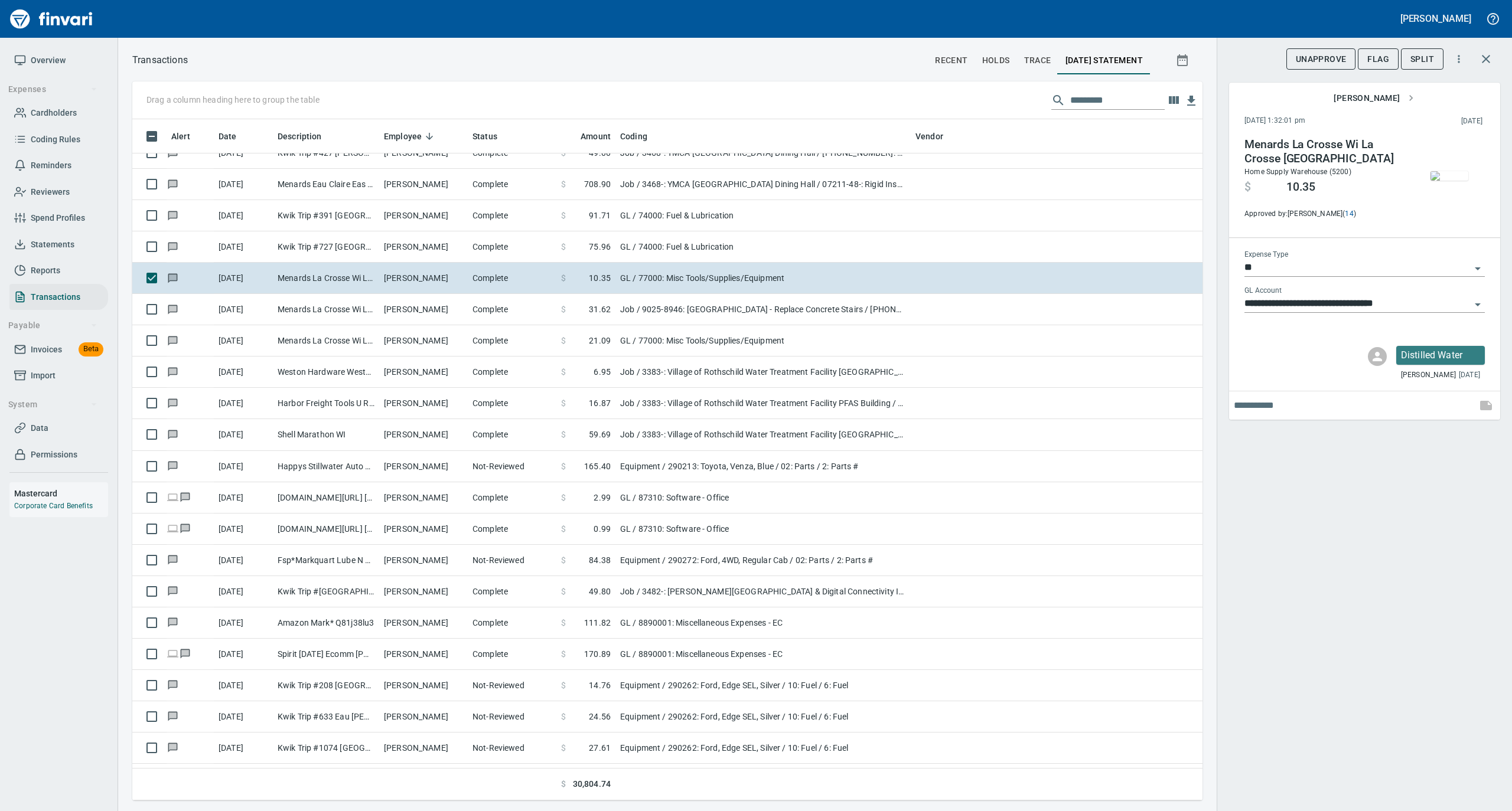
click at [1451, 180] on img "button" at bounding box center [1449, 176] width 37 height 10
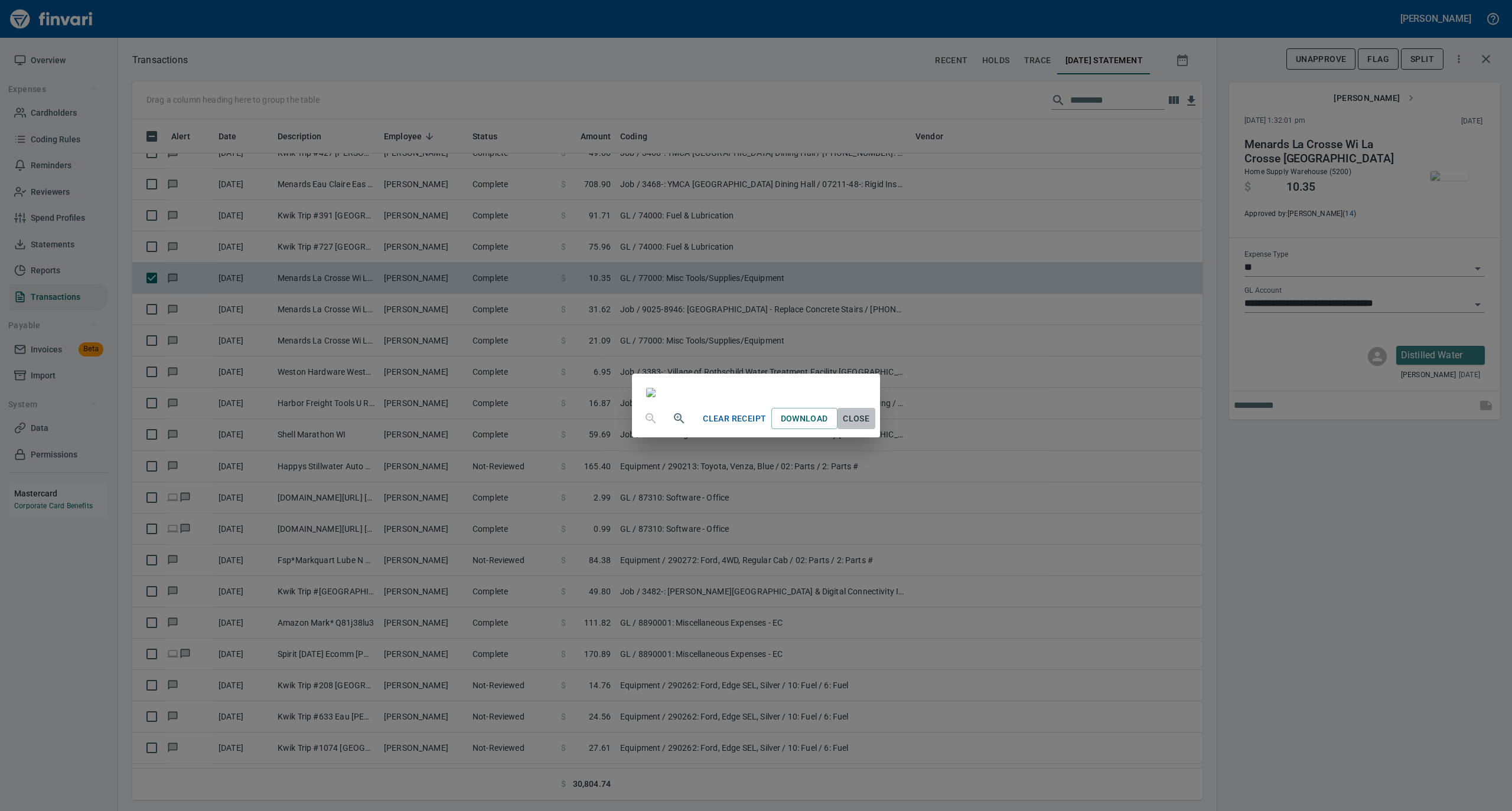
click at [871, 427] on span "Close" at bounding box center [856, 419] width 28 height 15
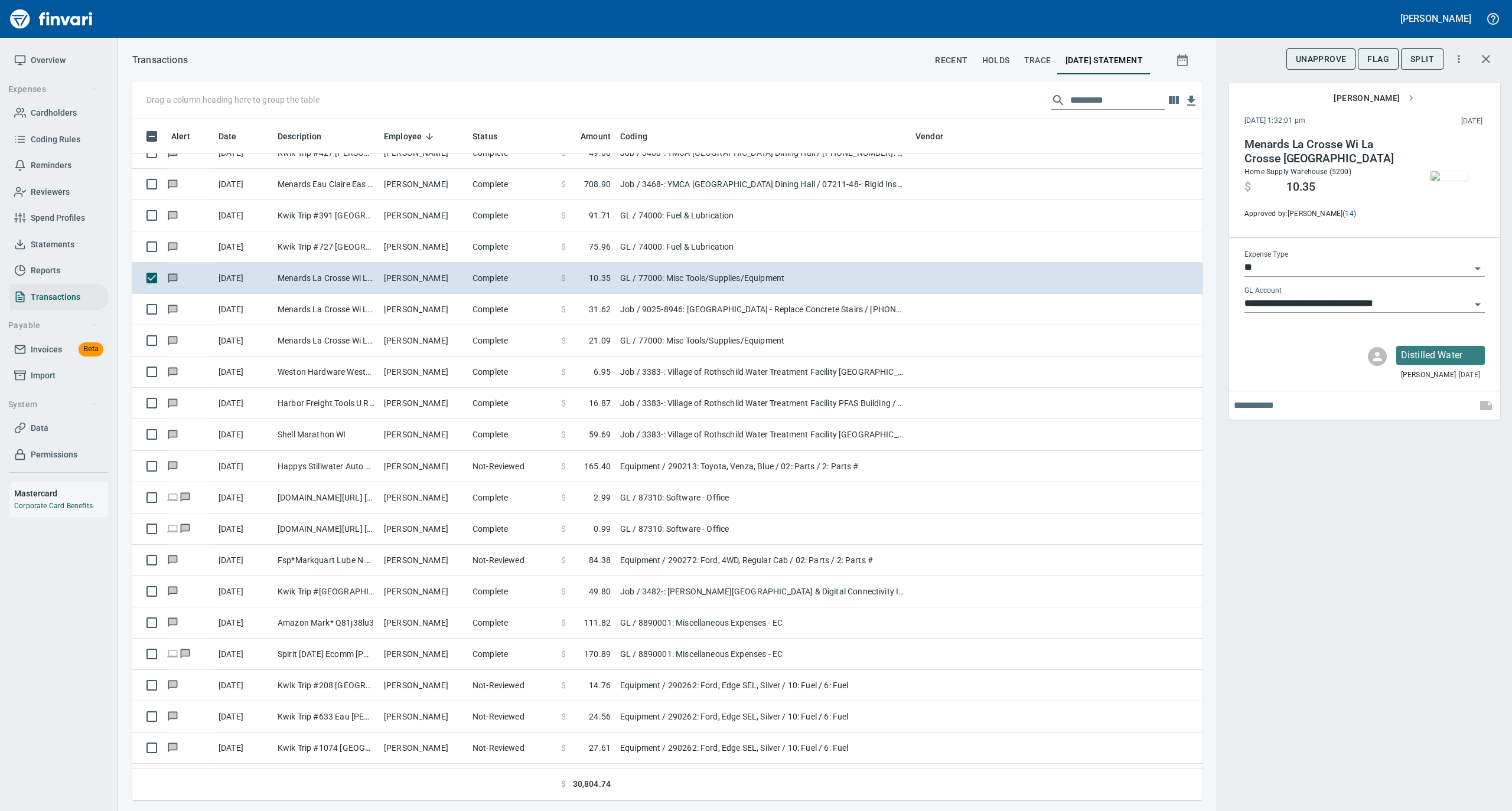
click at [1476, 299] on icon "Open" at bounding box center [1477, 304] width 14 height 14
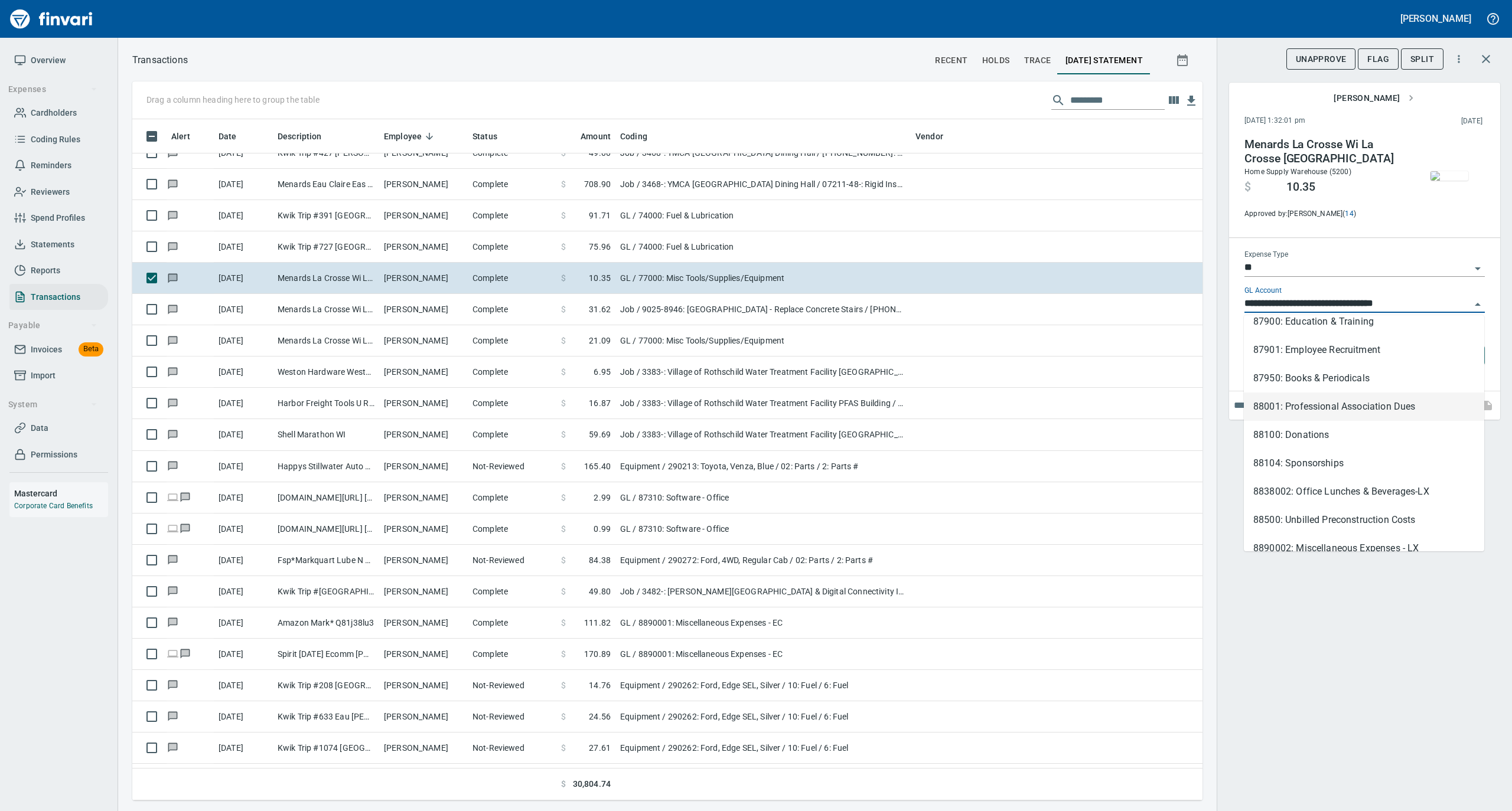
scroll to position [595, 0]
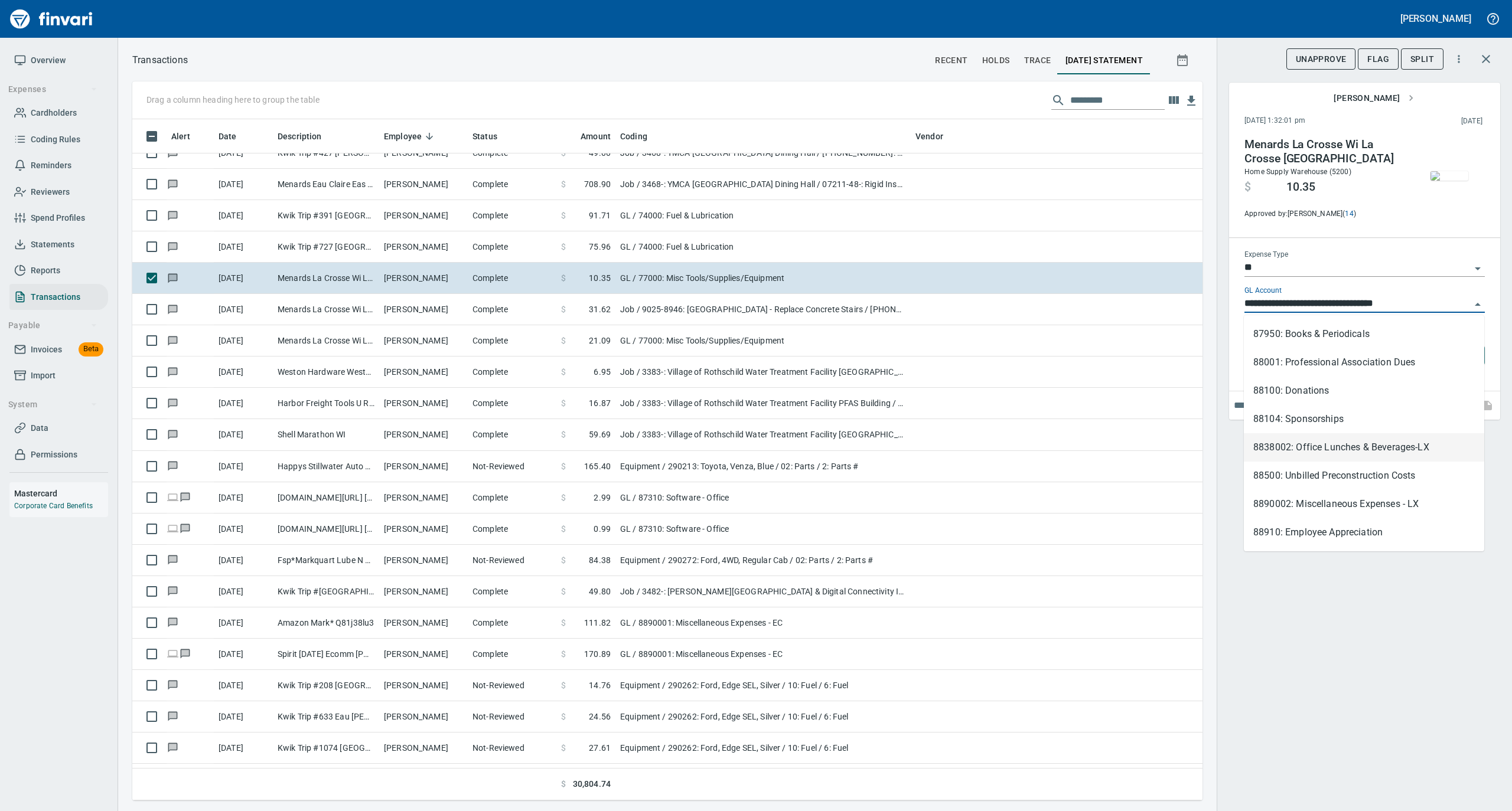
click at [1405, 441] on li "8838002: Office Lunches & Beverages-LX" at bounding box center [1364, 447] width 241 height 28
type input "**********"
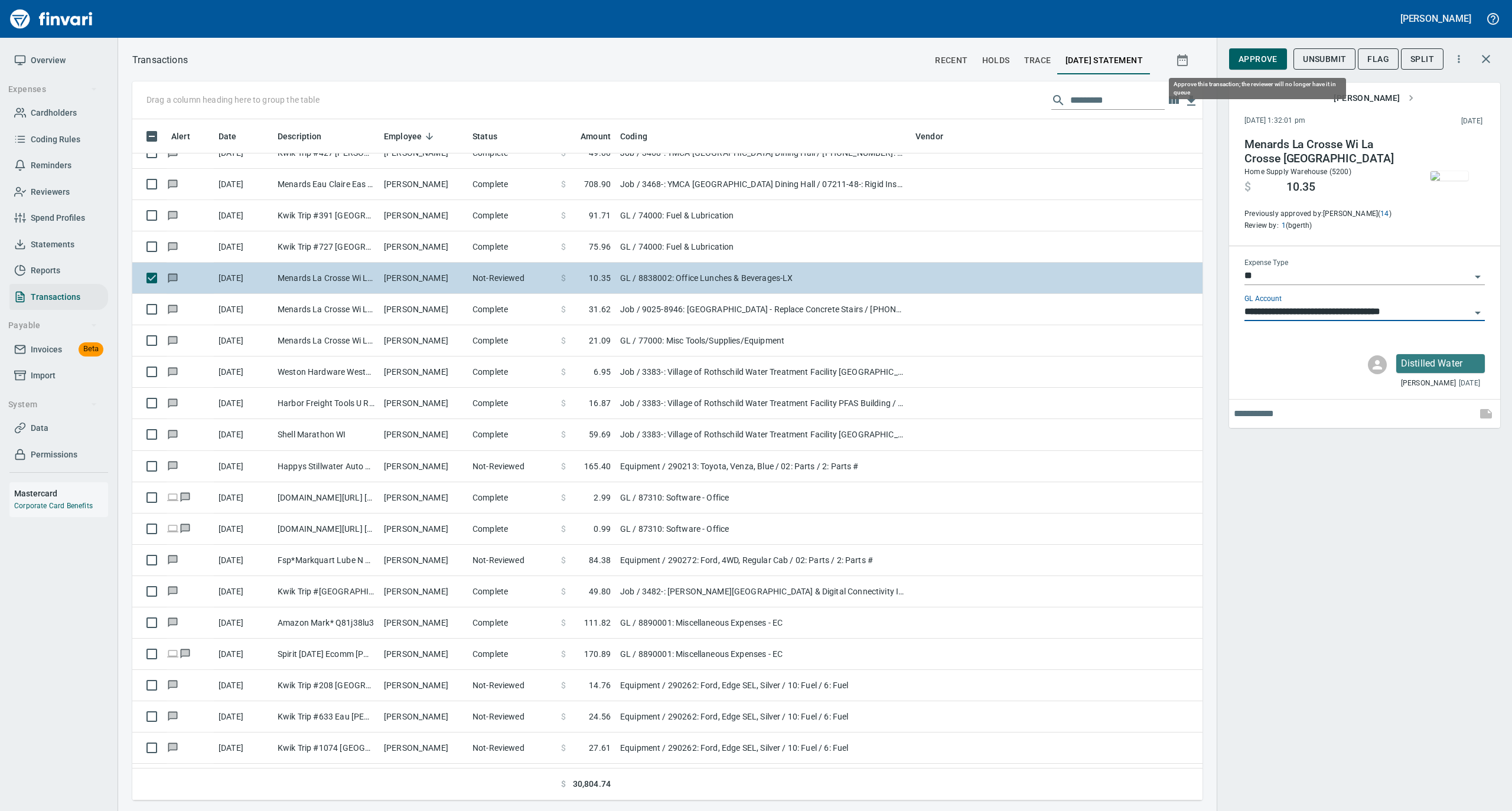
scroll to position [670, 1046]
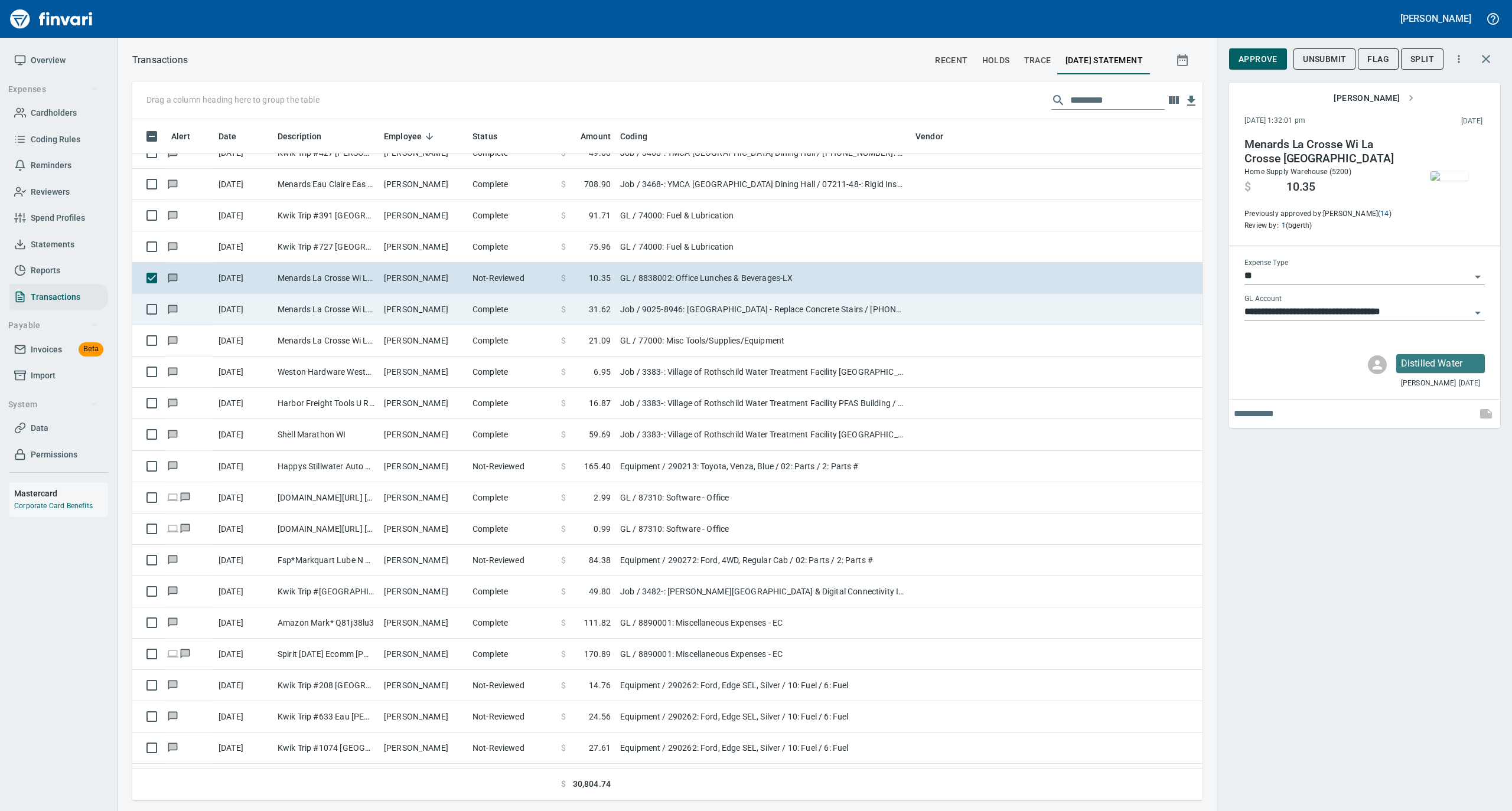
click at [487, 307] on td "Complete" at bounding box center [511, 310] width 89 height 32
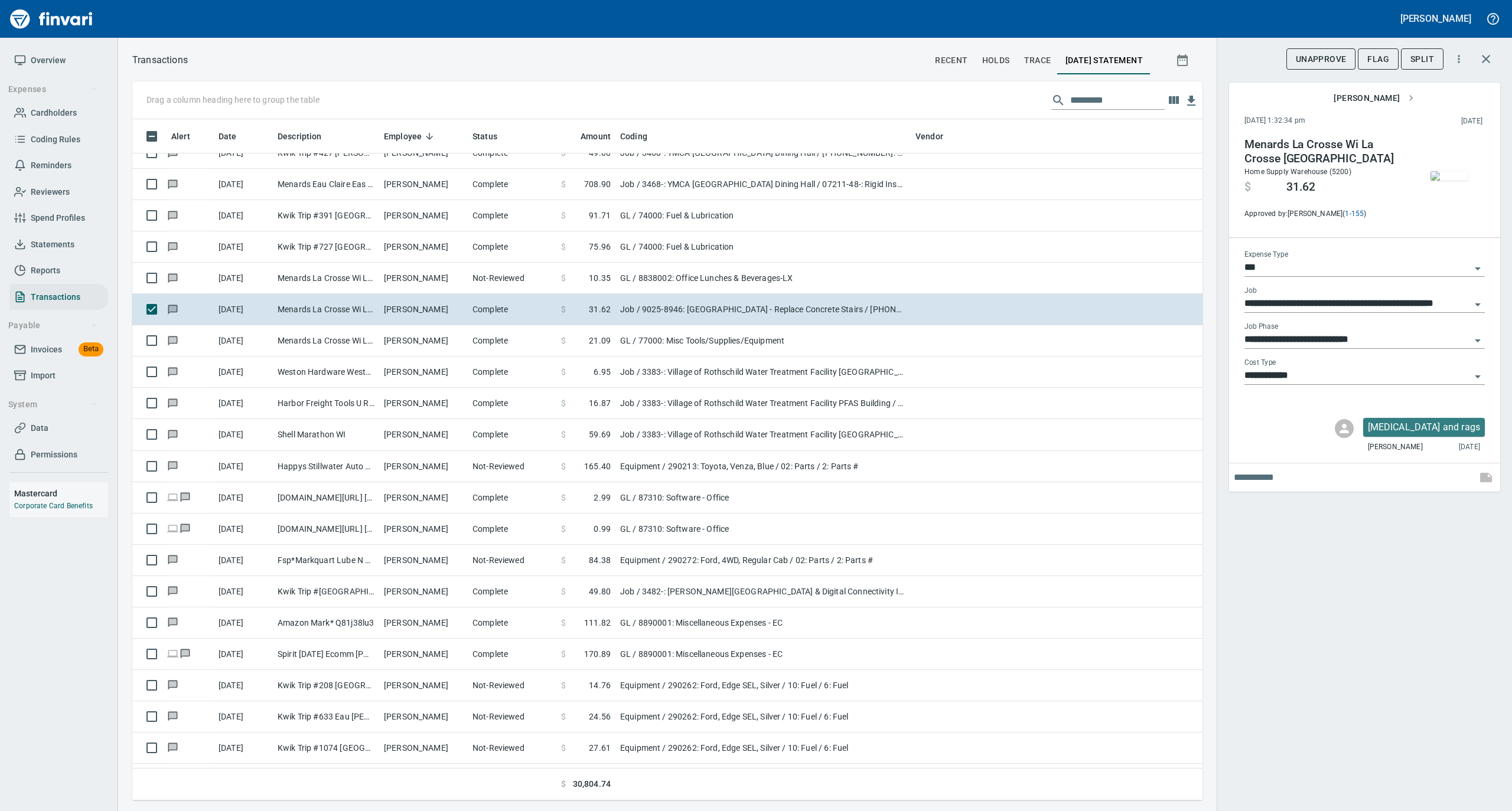
click at [1456, 171] on img "button" at bounding box center [1449, 176] width 37 height 10
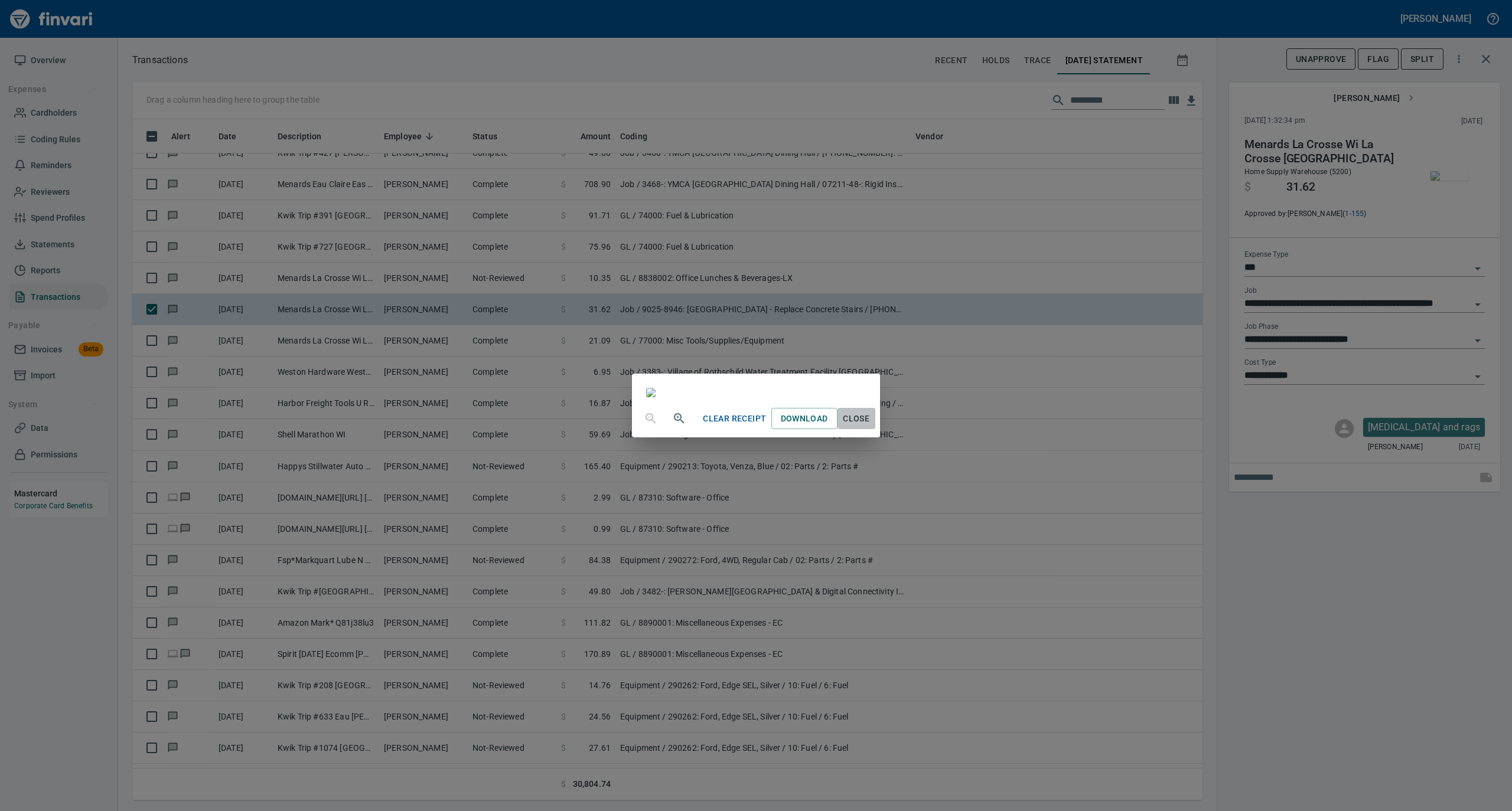
click at [871, 427] on span "Close" at bounding box center [856, 419] width 28 height 15
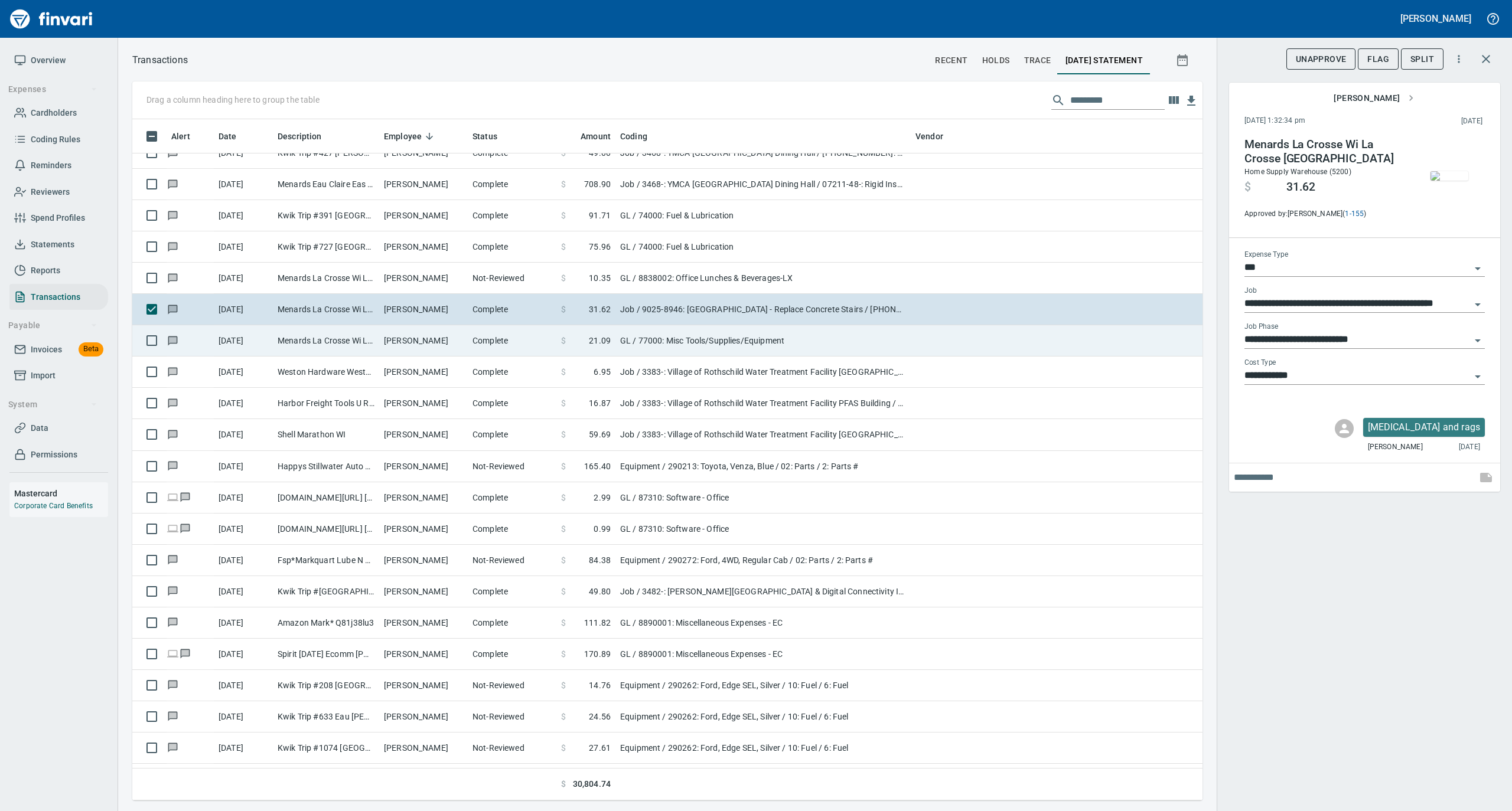
click at [501, 347] on td "Complete" at bounding box center [511, 340] width 89 height 32
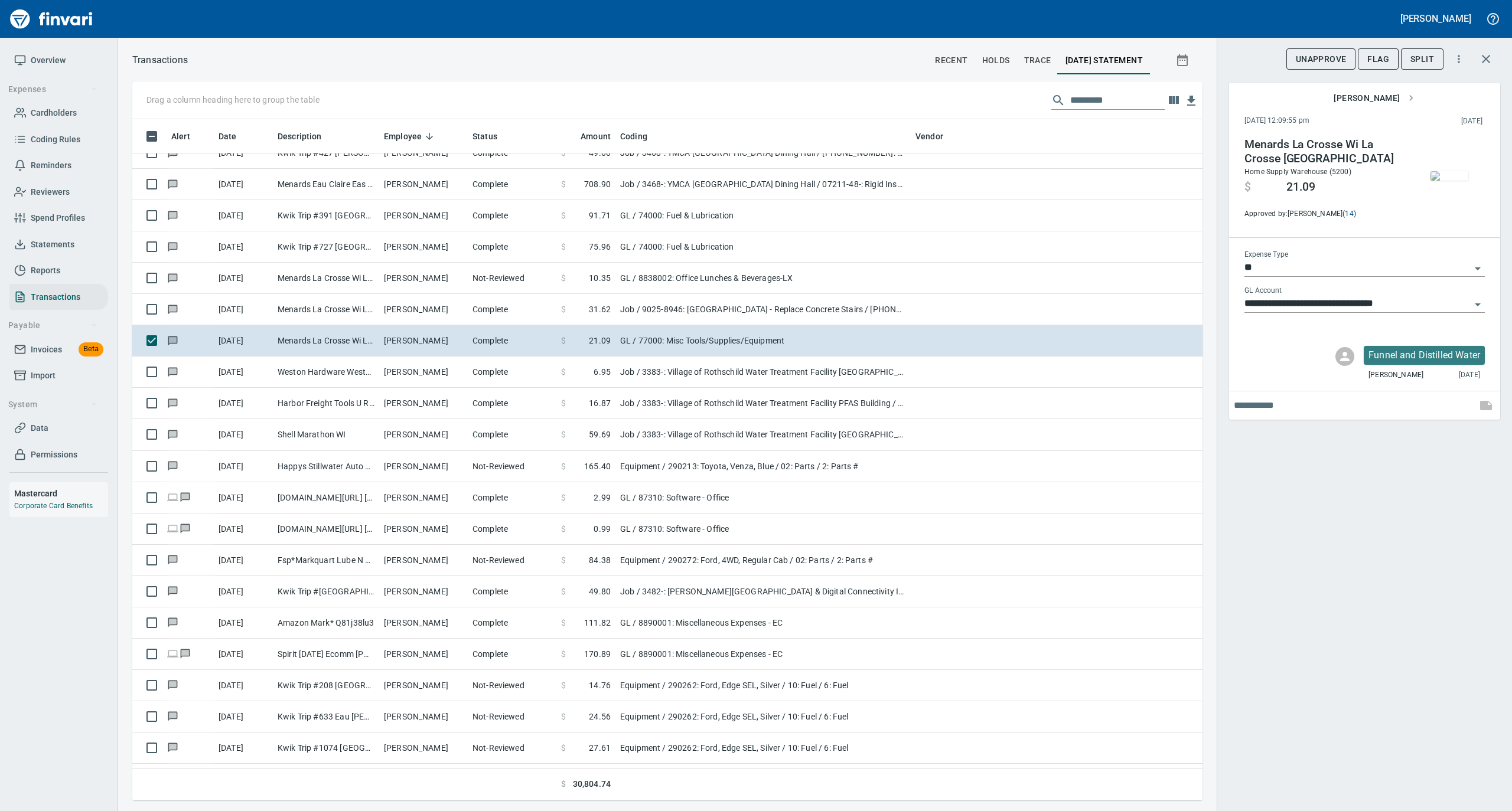
click at [1444, 177] on img "button" at bounding box center [1449, 176] width 37 height 10
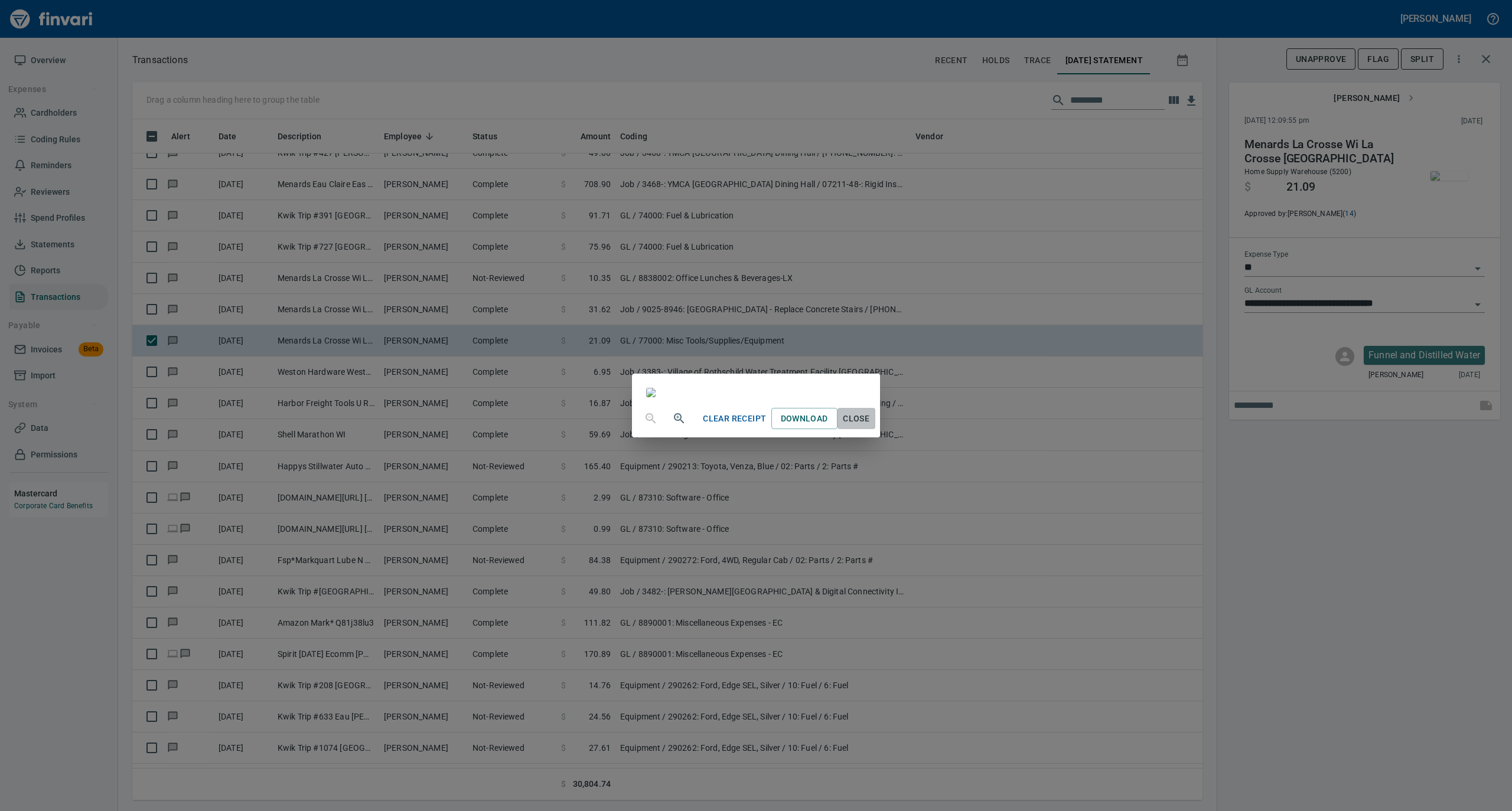
click at [871, 427] on span "Close" at bounding box center [856, 419] width 28 height 15
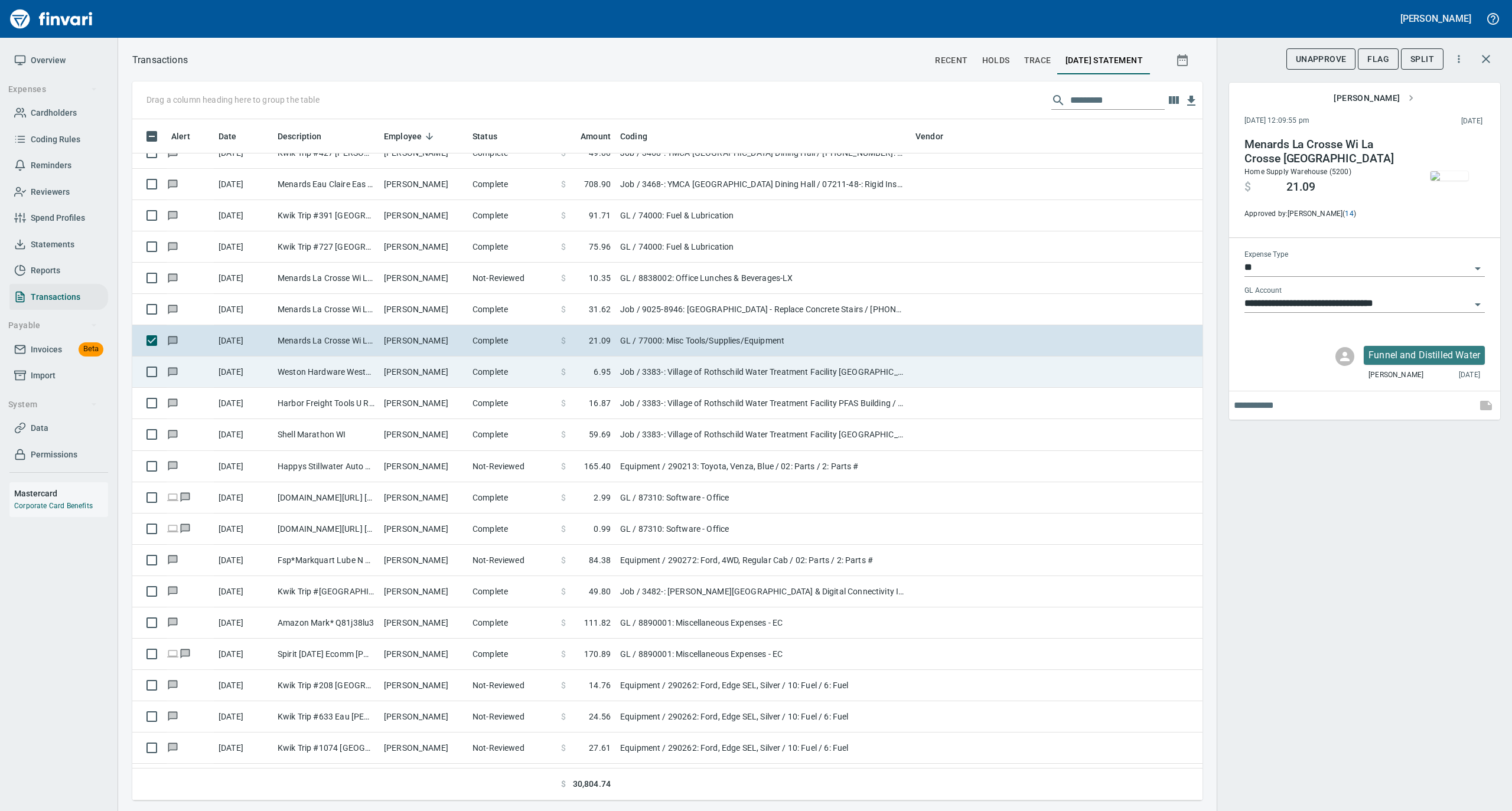
click at [482, 371] on td "Complete" at bounding box center [511, 372] width 89 height 32
type input "***"
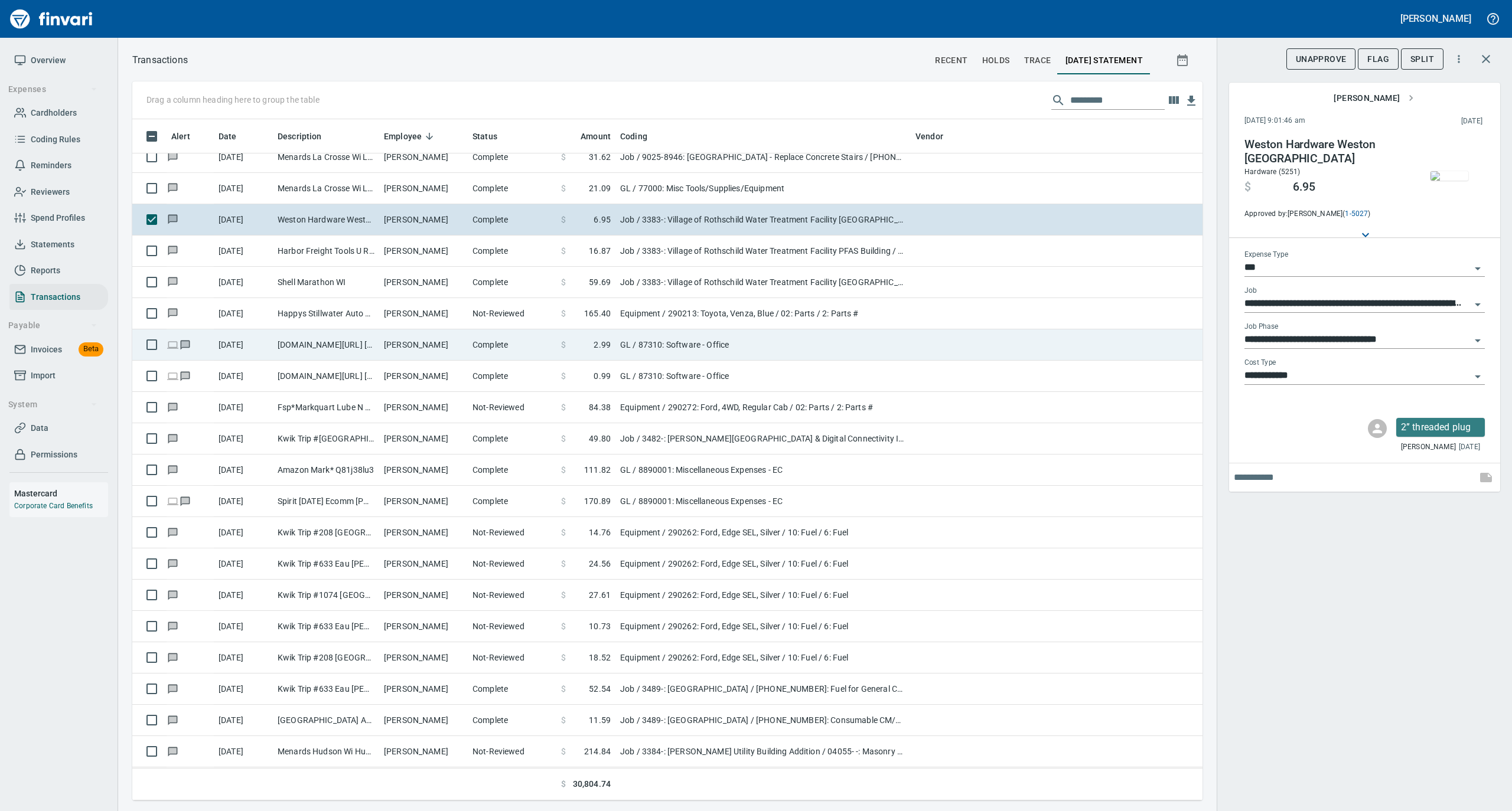
scroll to position [2912, 0]
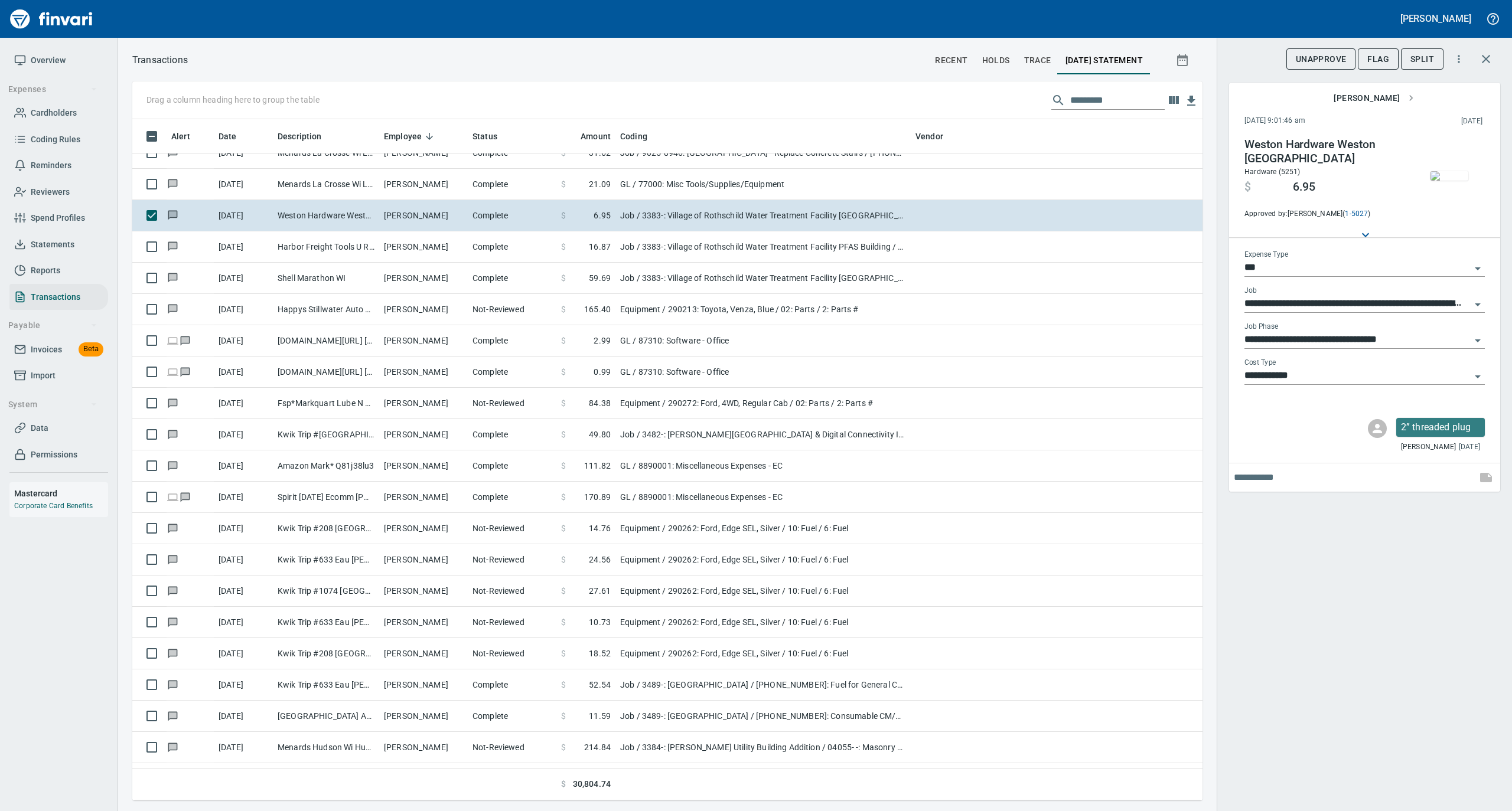
click at [1440, 180] on img "button" at bounding box center [1449, 176] width 37 height 10
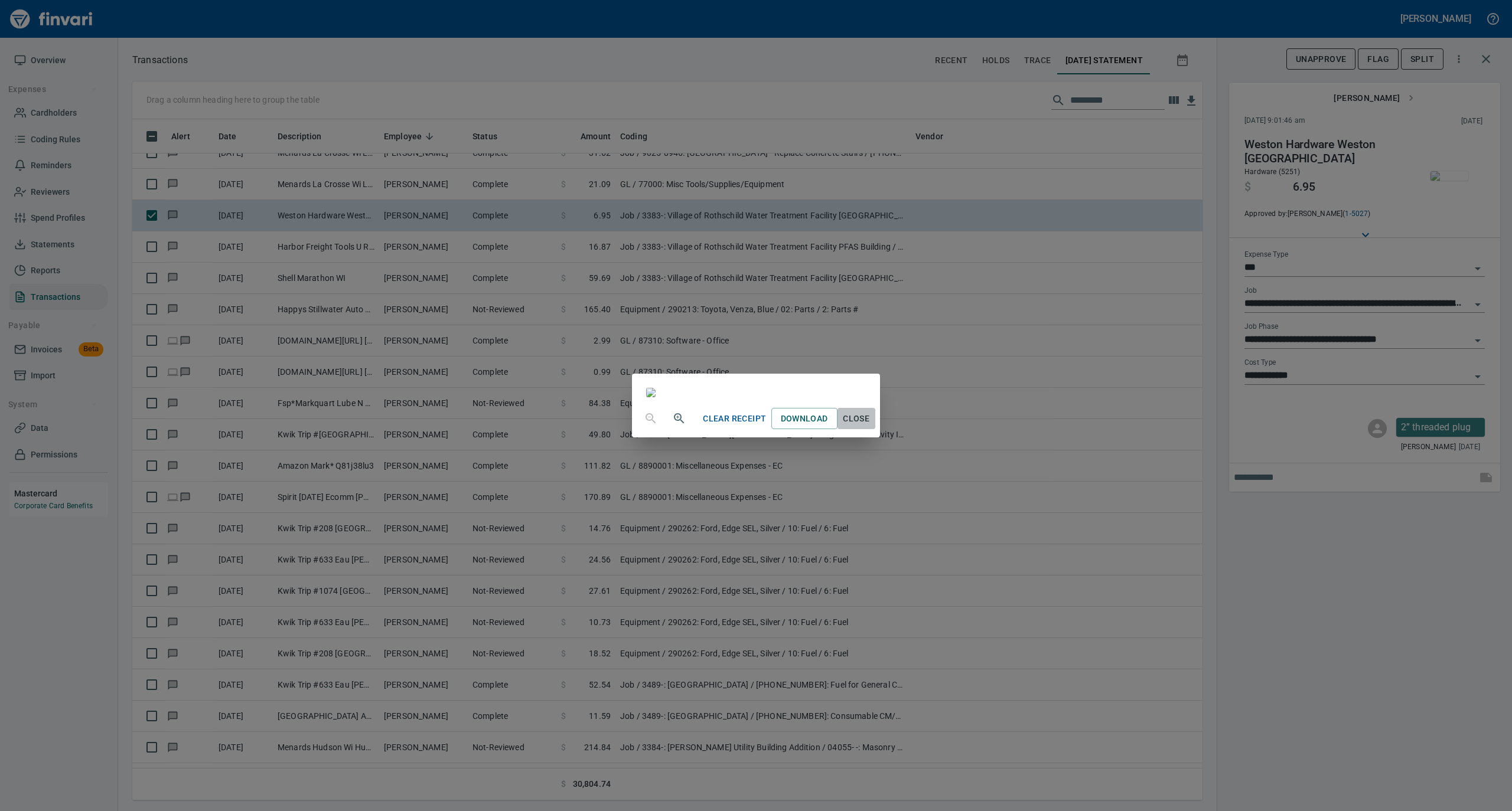
click at [871, 427] on span "Close" at bounding box center [856, 419] width 28 height 15
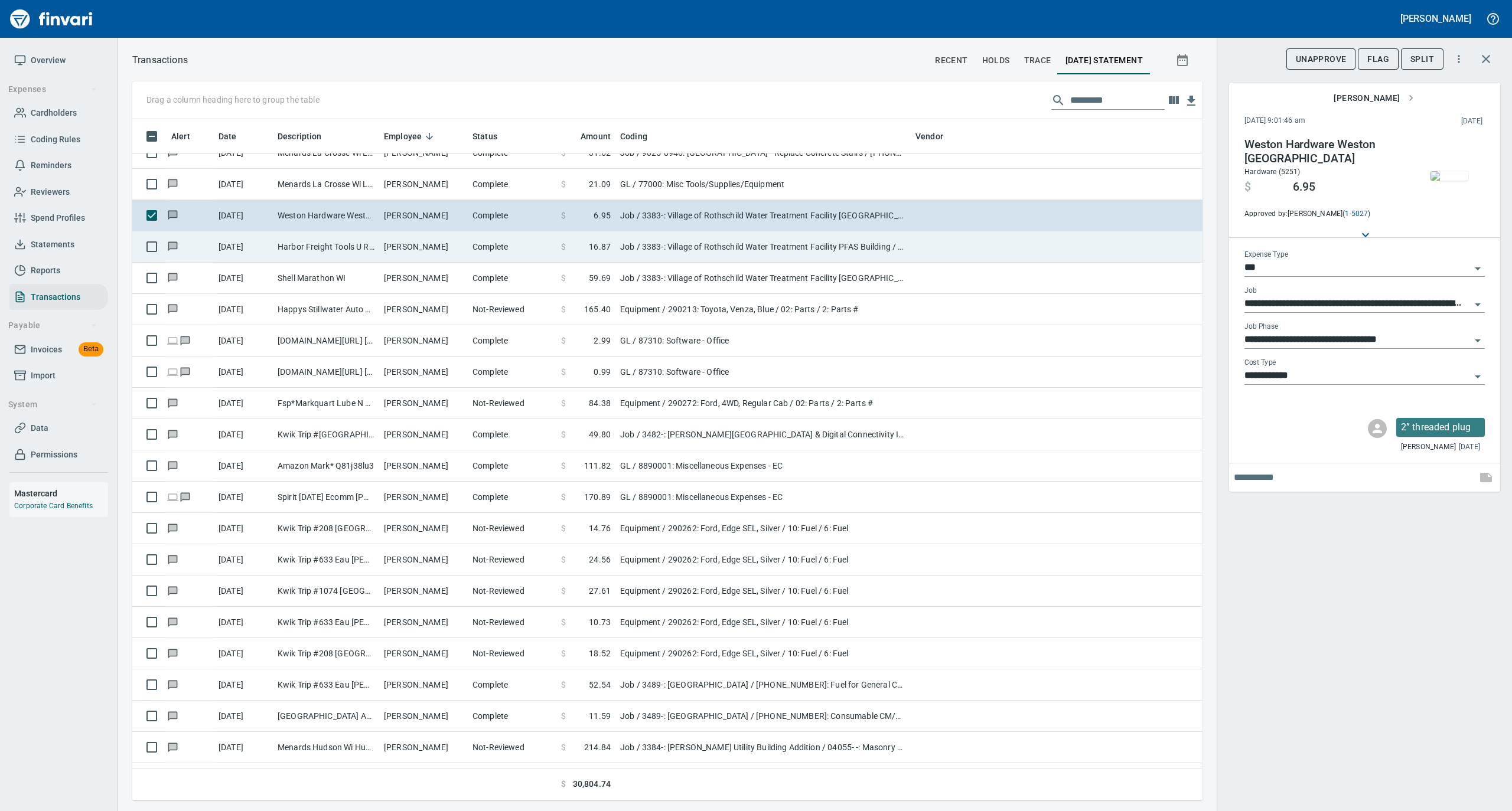
click at [499, 246] on td "Complete" at bounding box center [511, 247] width 89 height 32
type input "**********"
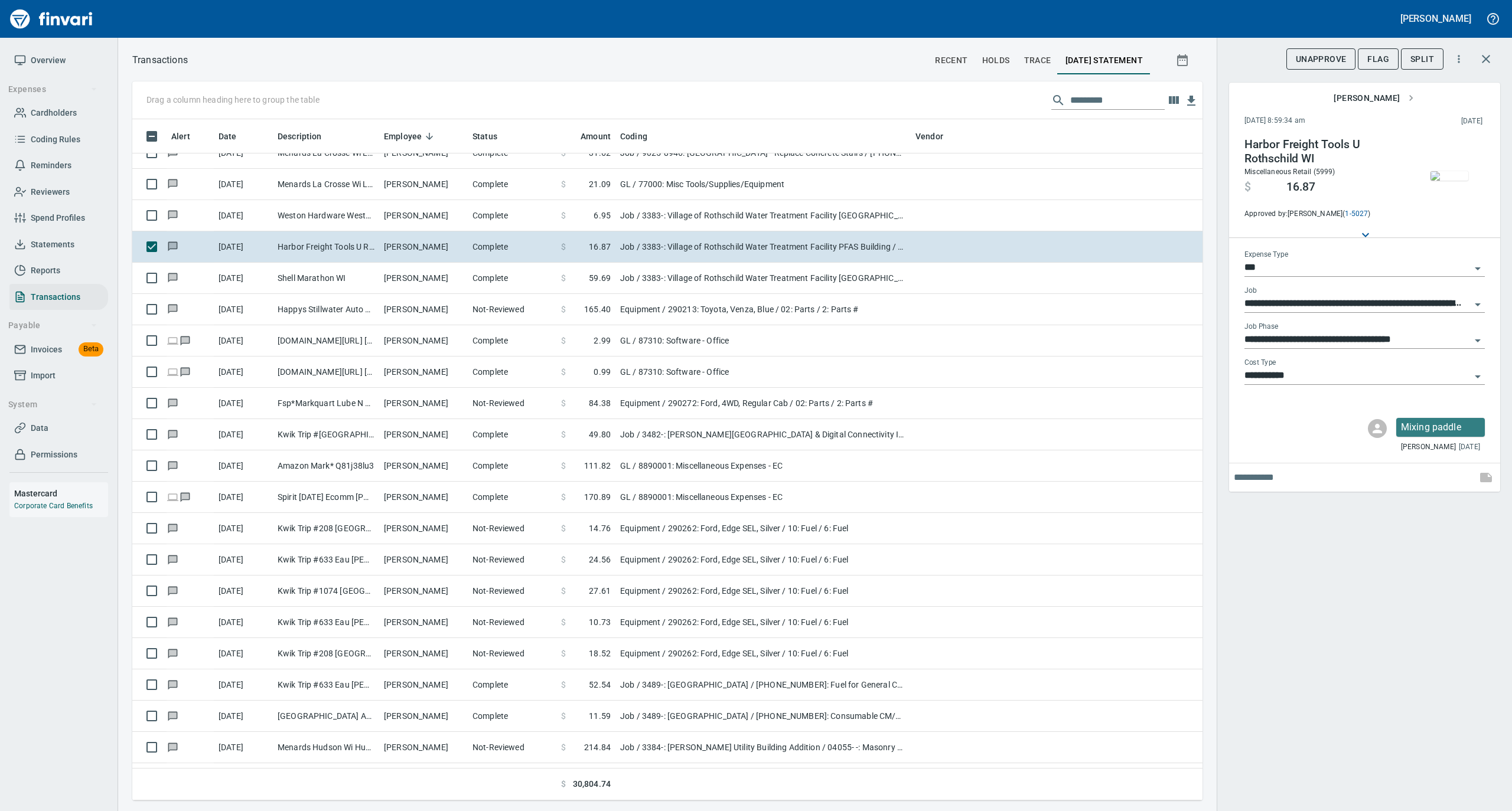
click at [1442, 174] on img "button" at bounding box center [1449, 176] width 37 height 10
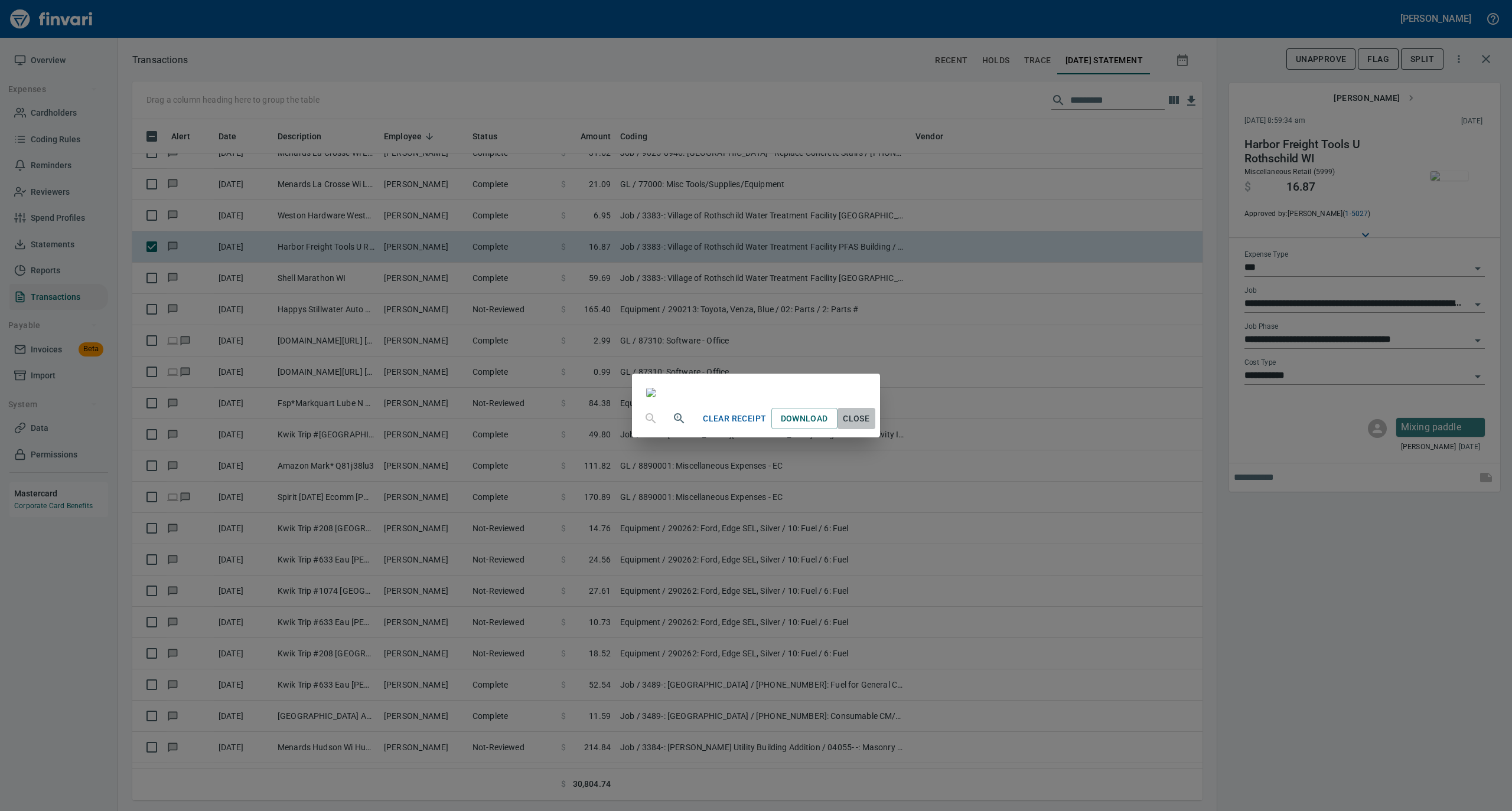
click at [871, 427] on span "Close" at bounding box center [856, 419] width 28 height 15
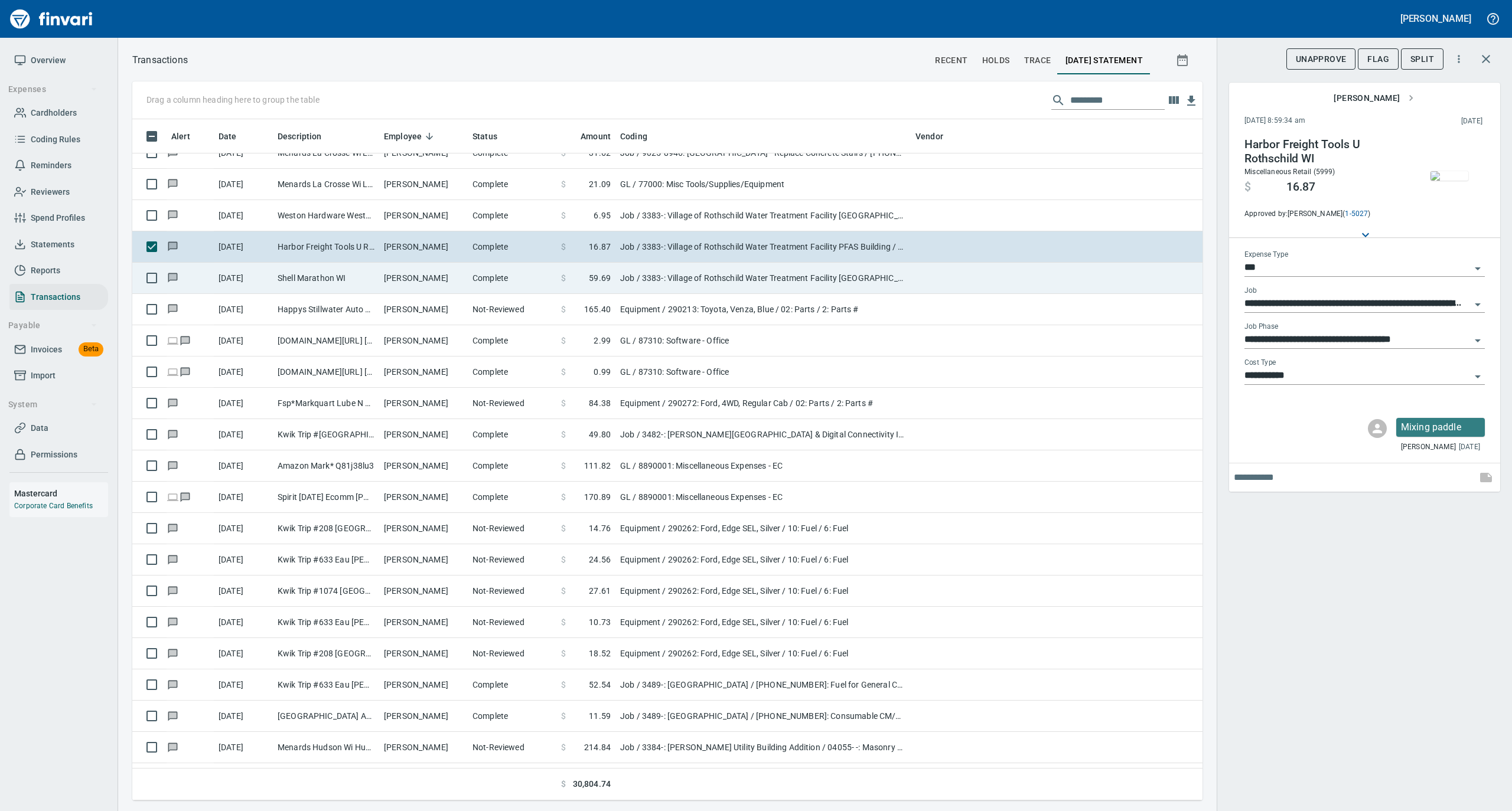
click at [452, 275] on td "[PERSON_NAME]" at bounding box center [423, 278] width 89 height 32
type input "**********"
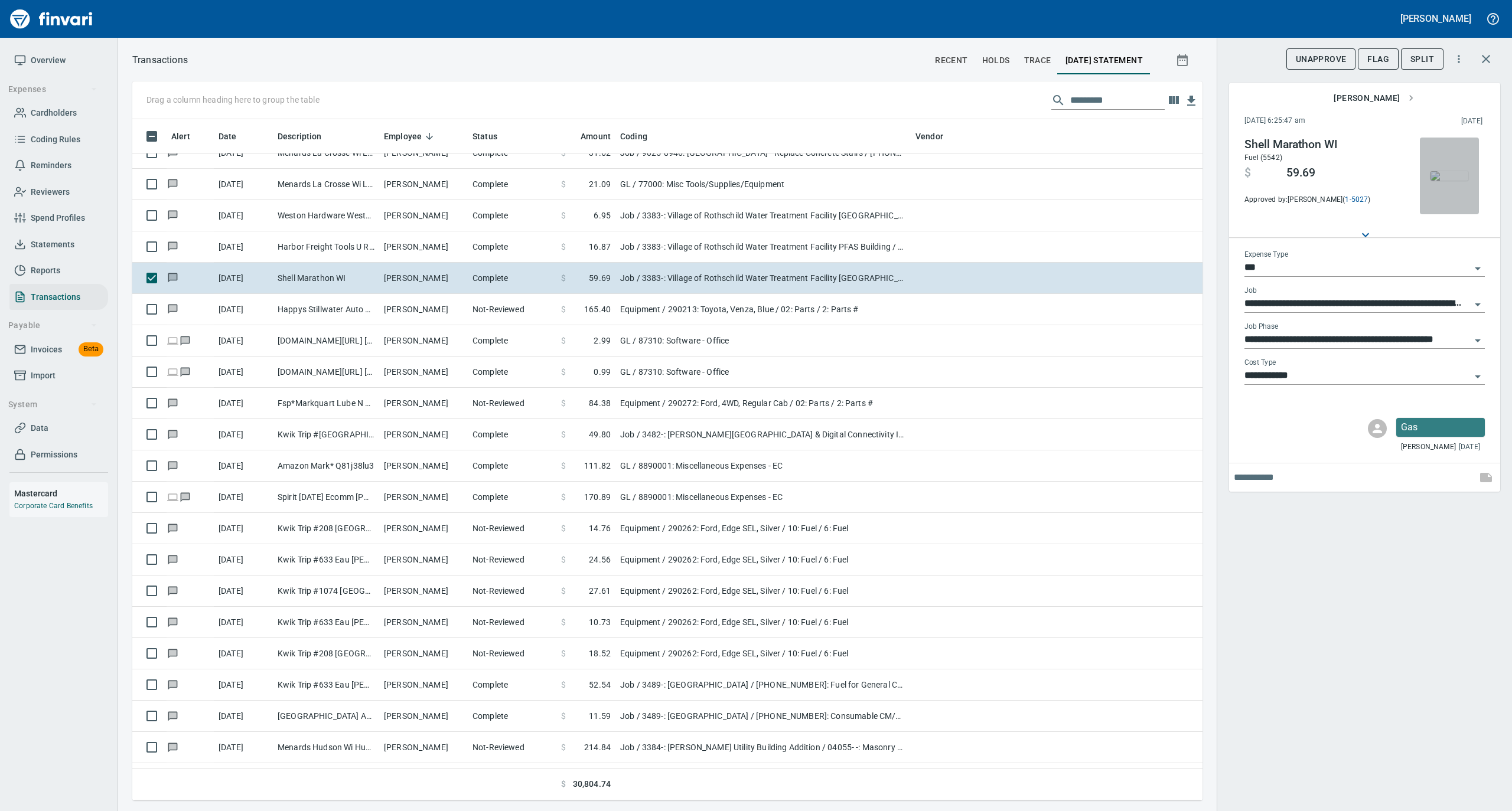
click at [1446, 176] on img "button" at bounding box center [1449, 176] width 37 height 10
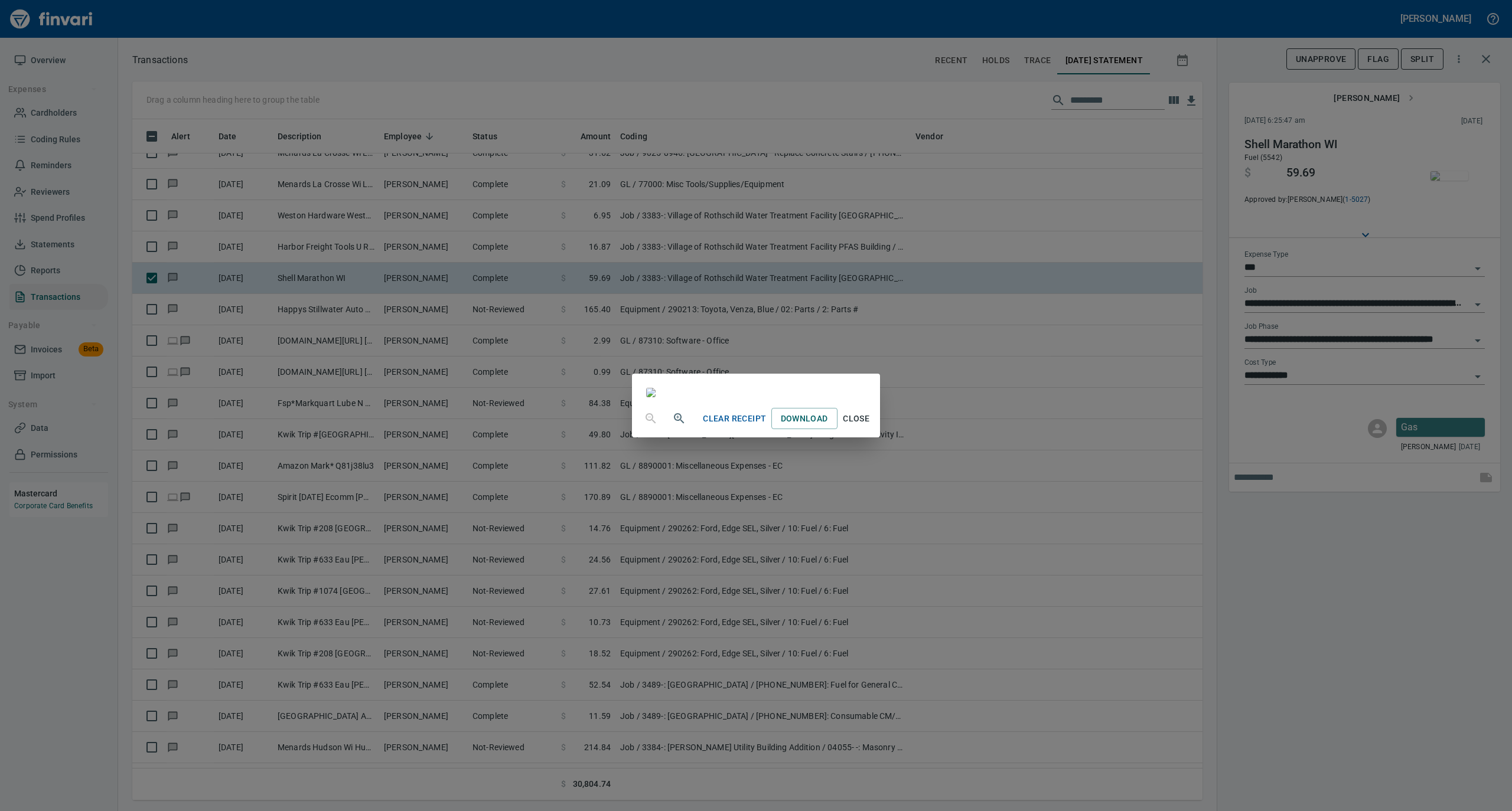
drag, startPoint x: 967, startPoint y: 716, endPoint x: 932, endPoint y: 676, distance: 53.2
click at [871, 427] on span "Close" at bounding box center [856, 419] width 28 height 15
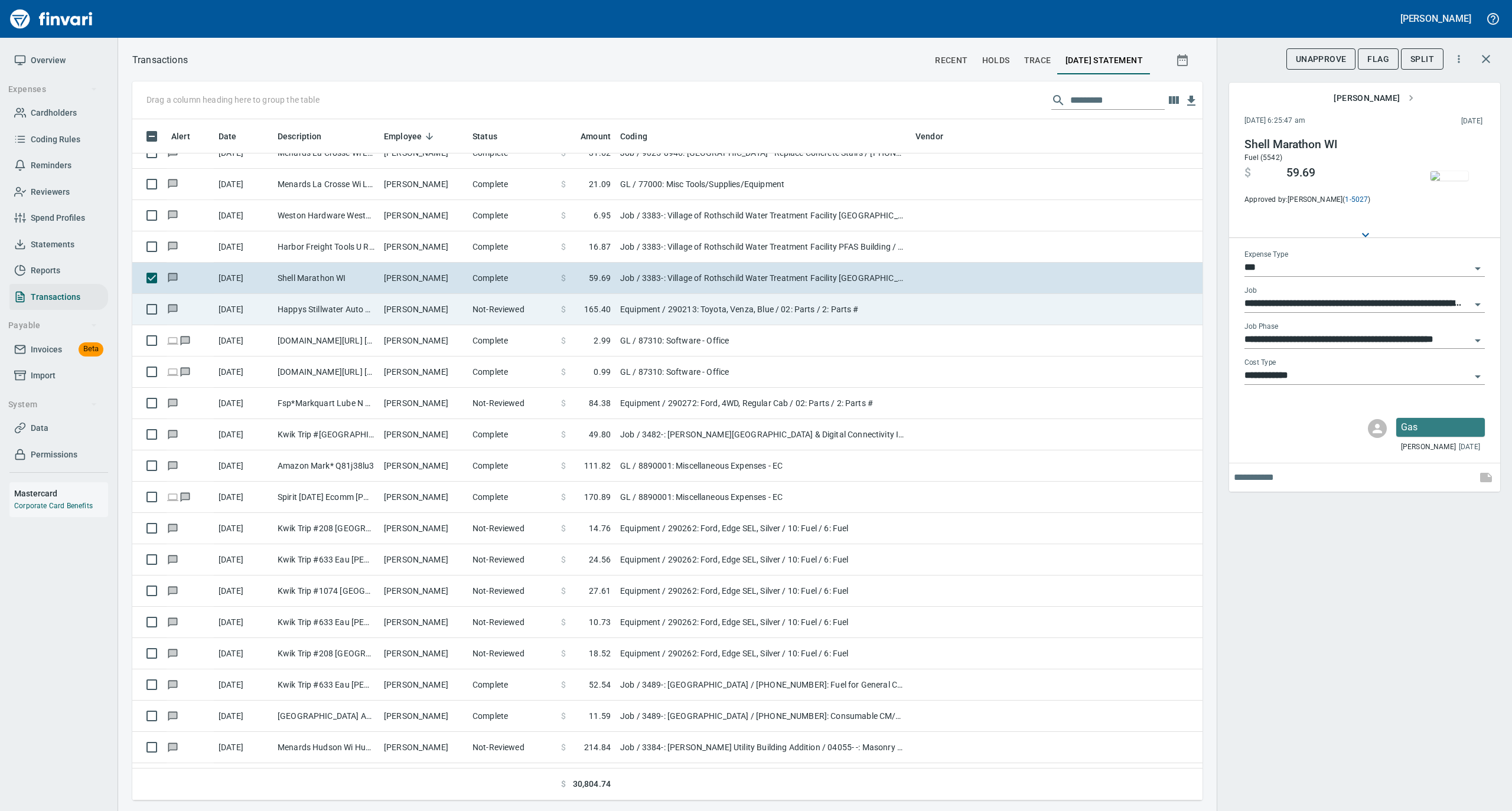
click at [453, 308] on td "[PERSON_NAME]" at bounding box center [423, 310] width 89 height 32
type input "*********"
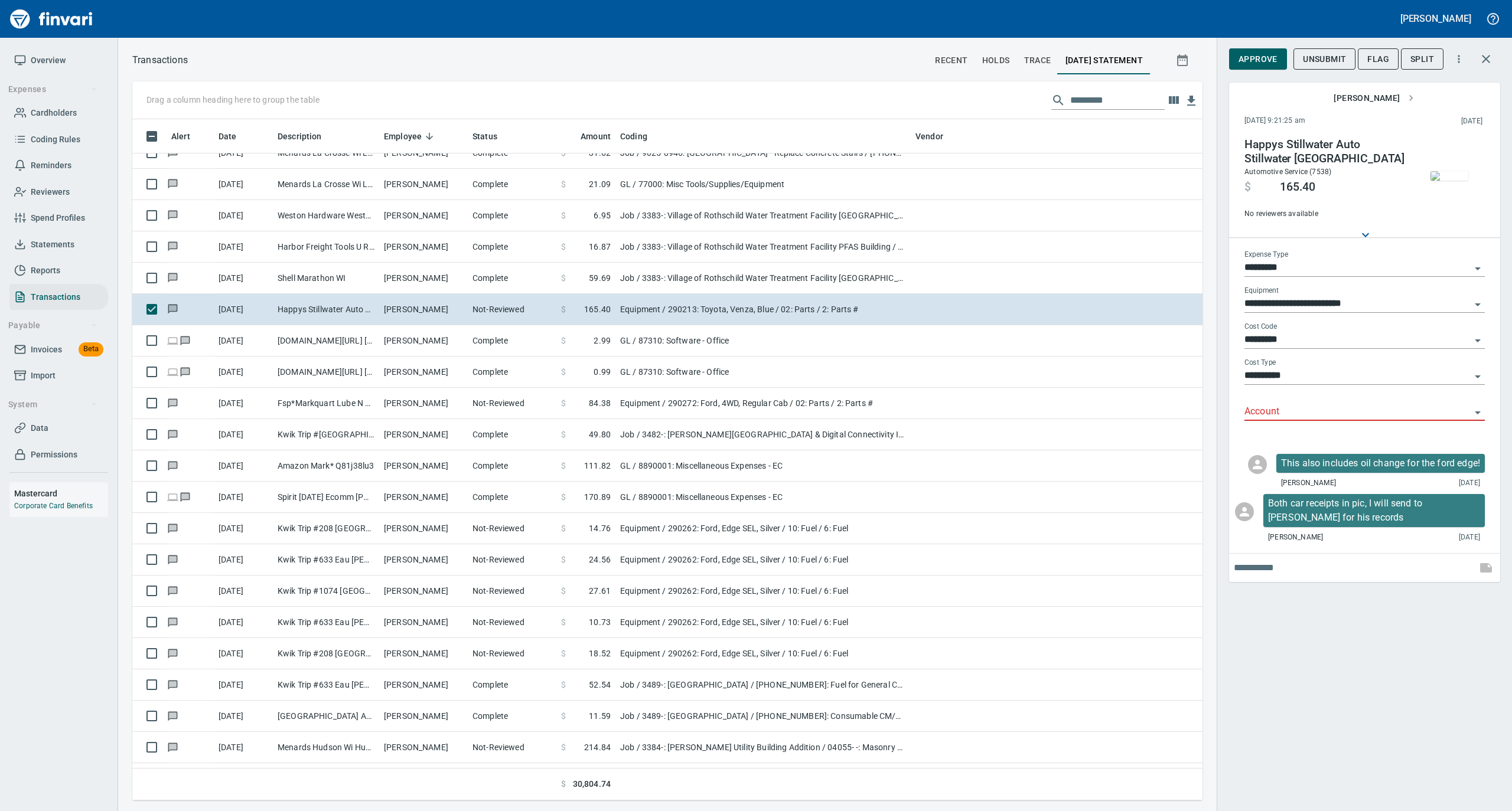
click at [1454, 174] on img "button" at bounding box center [1449, 176] width 37 height 10
click at [1373, 54] on span "Flag" at bounding box center [1378, 59] width 22 height 15
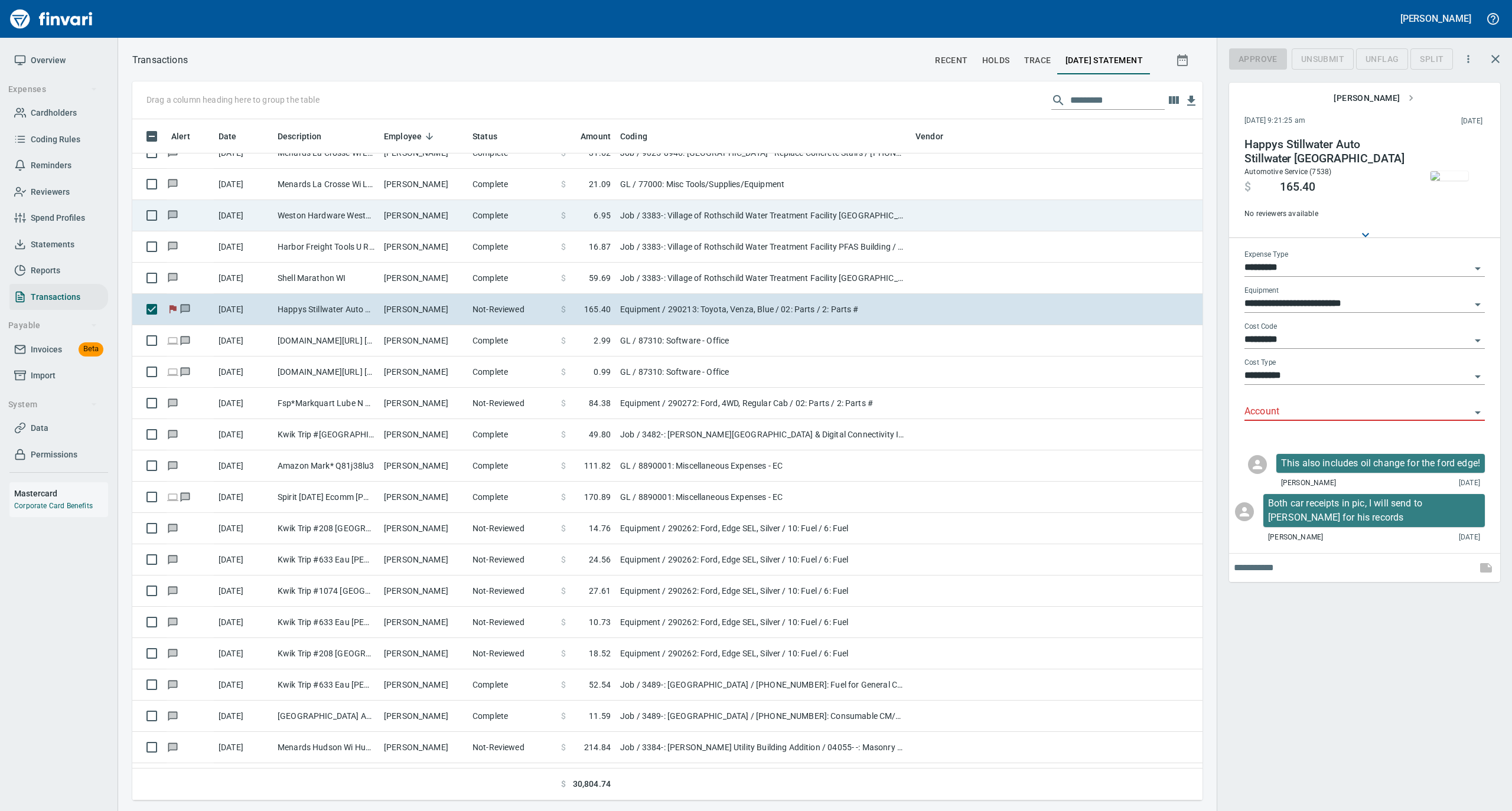
scroll to position [670, 1046]
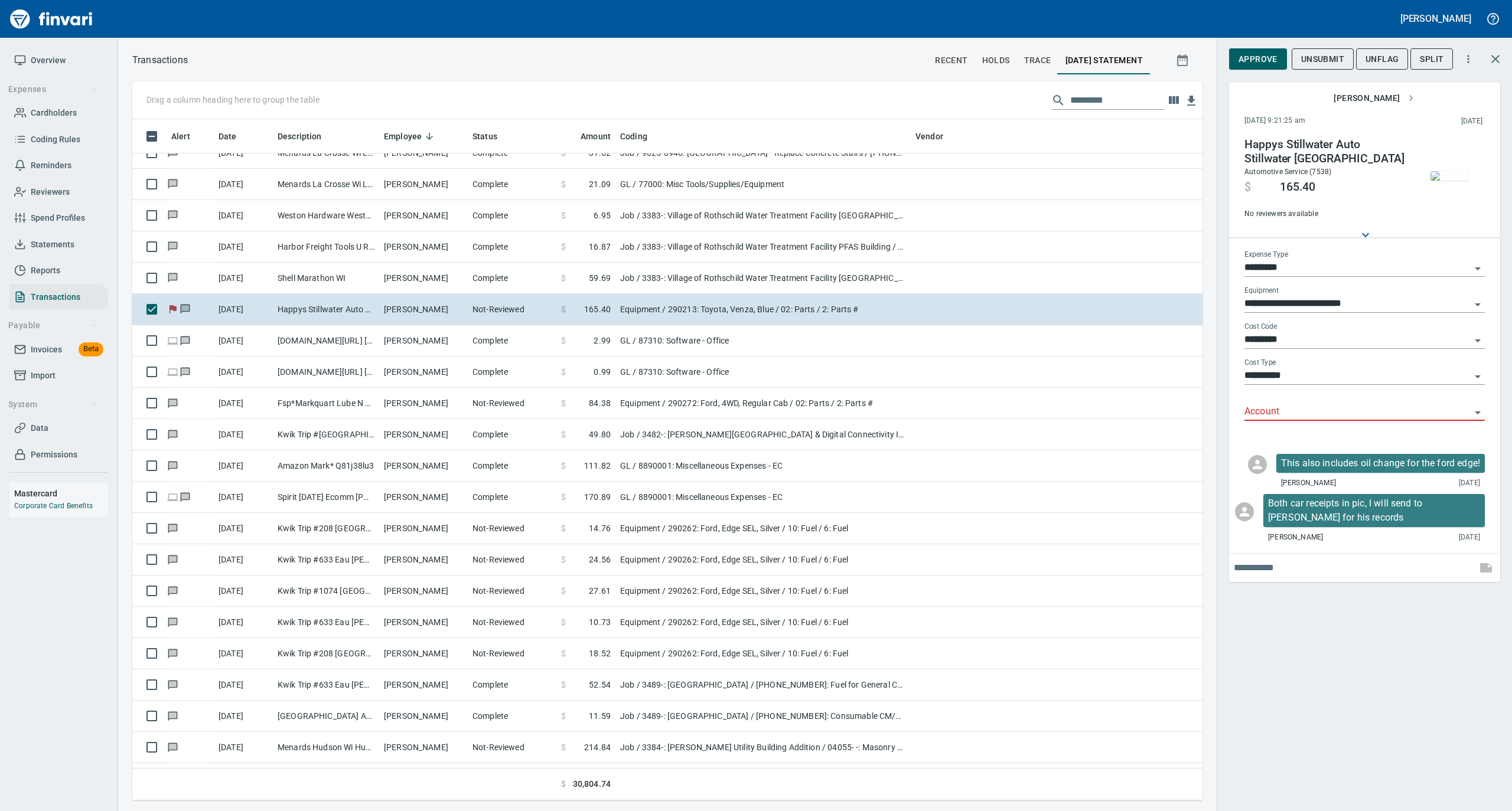
click at [1453, 171] on img "button" at bounding box center [1449, 176] width 37 height 10
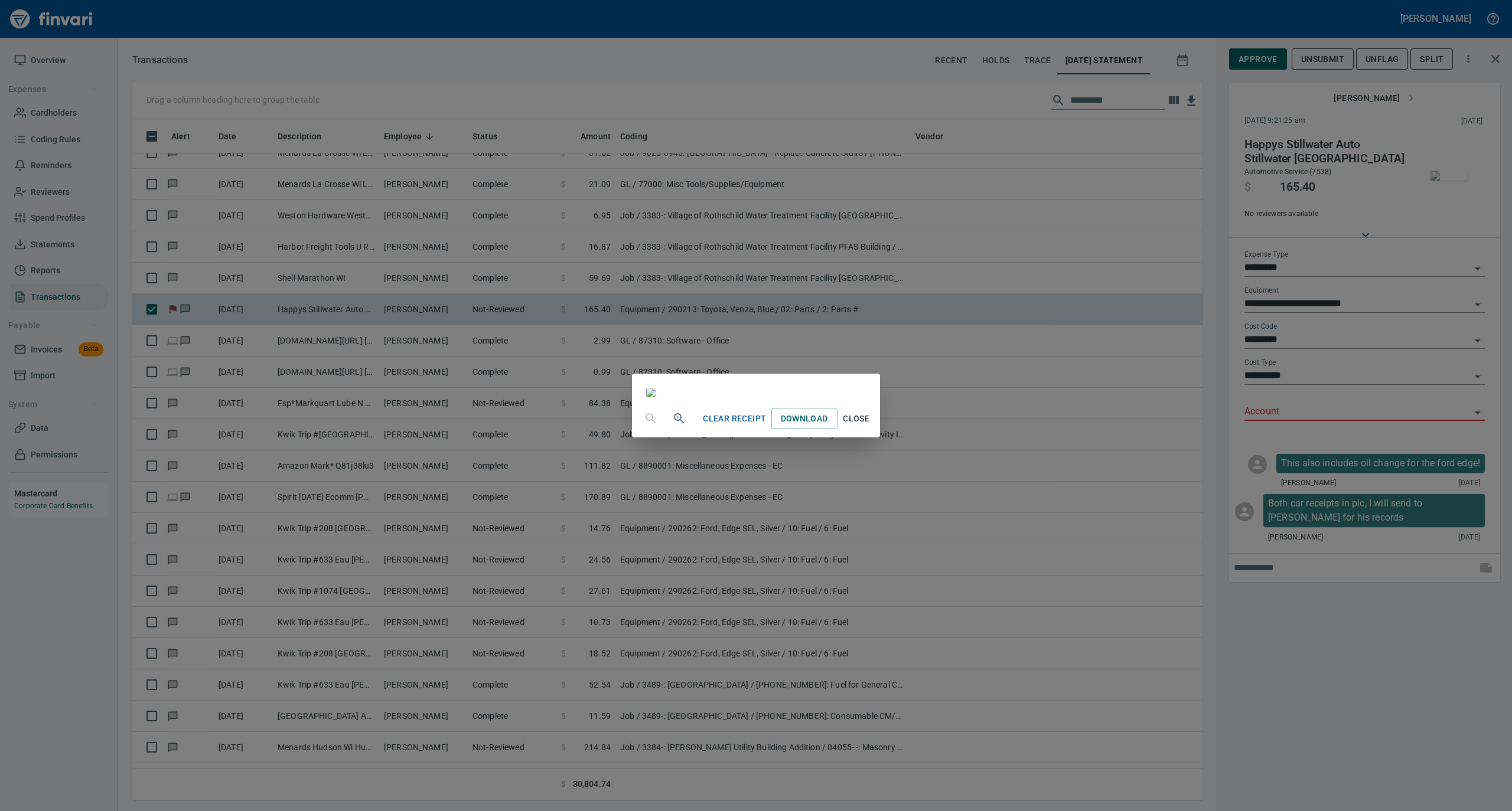
click at [672, 426] on icon "button" at bounding box center [679, 418] width 14 height 14
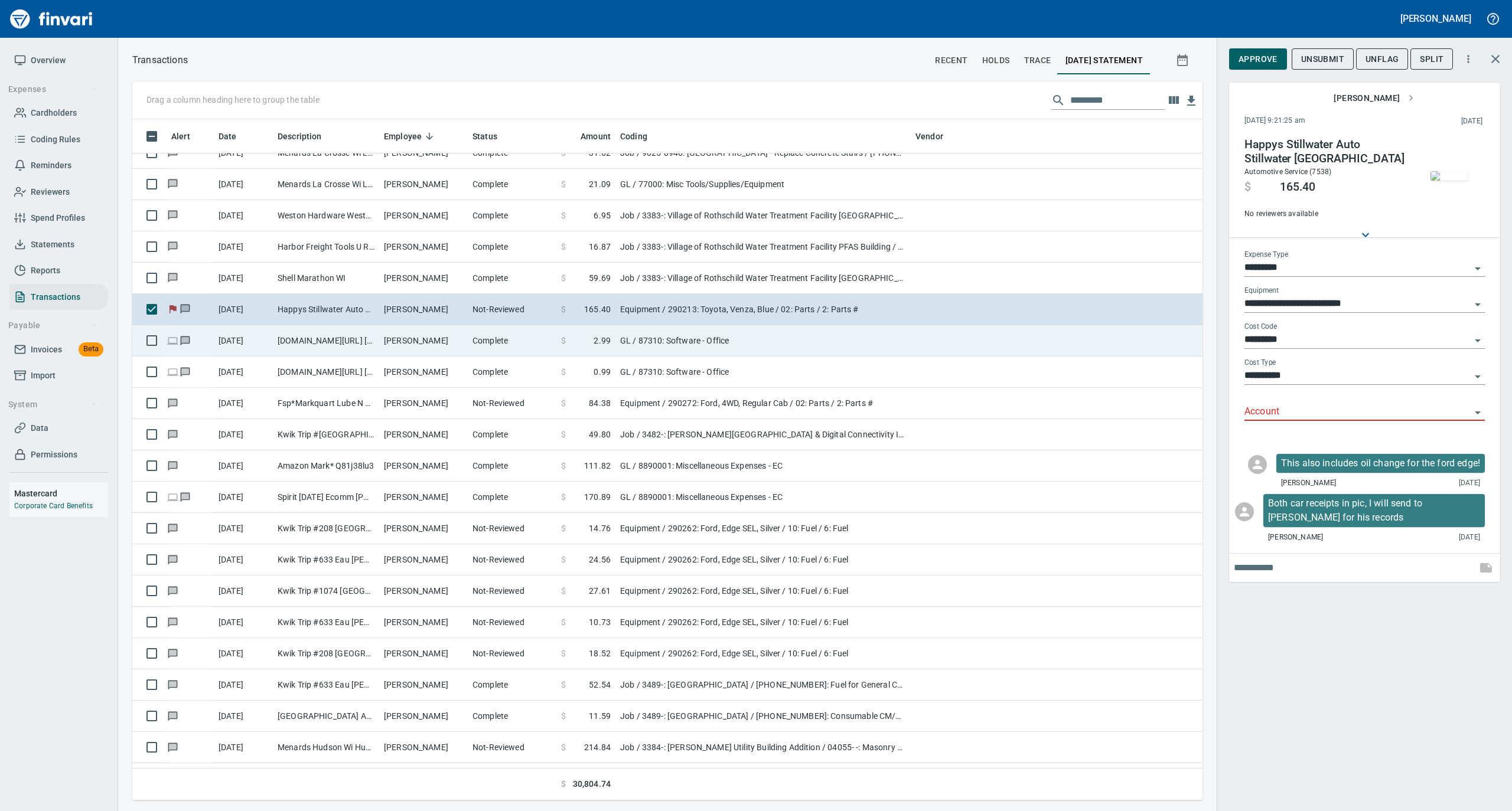
click at [466, 336] on td "[PERSON_NAME]" at bounding box center [423, 340] width 89 height 32
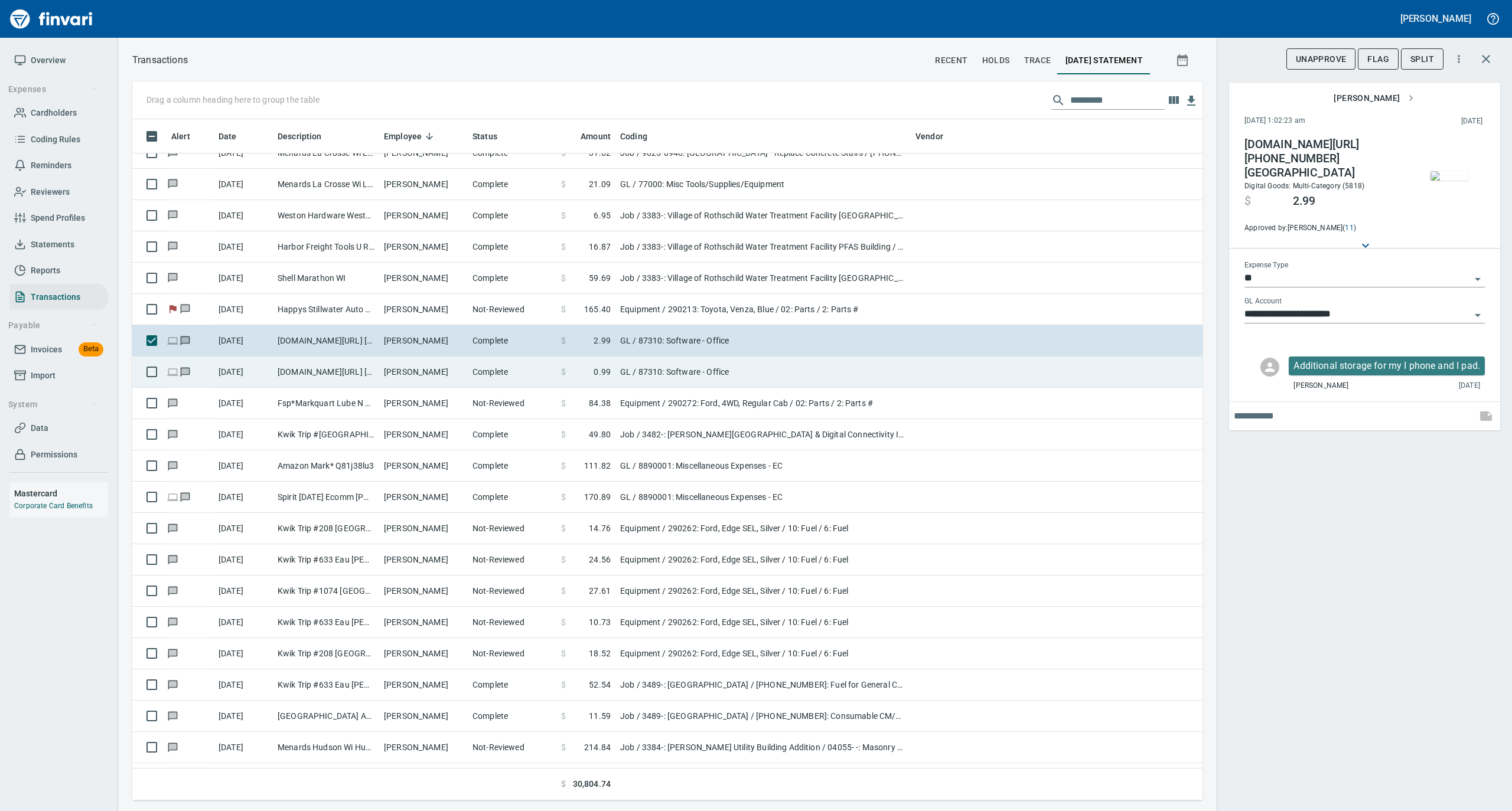
click at [521, 384] on td "Complete" at bounding box center [511, 372] width 89 height 32
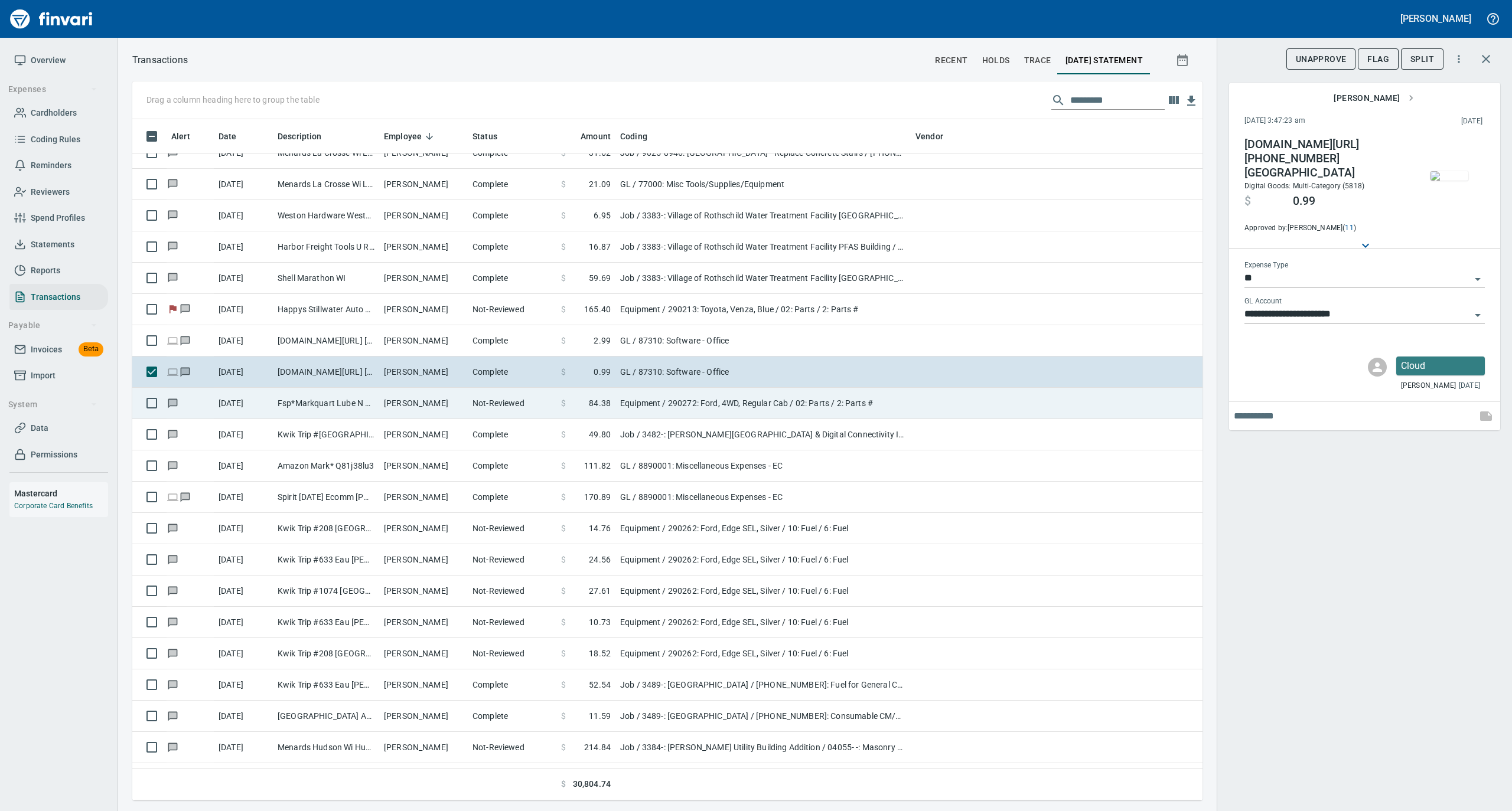
click at [519, 405] on td "Not-Reviewed" at bounding box center [511, 403] width 89 height 32
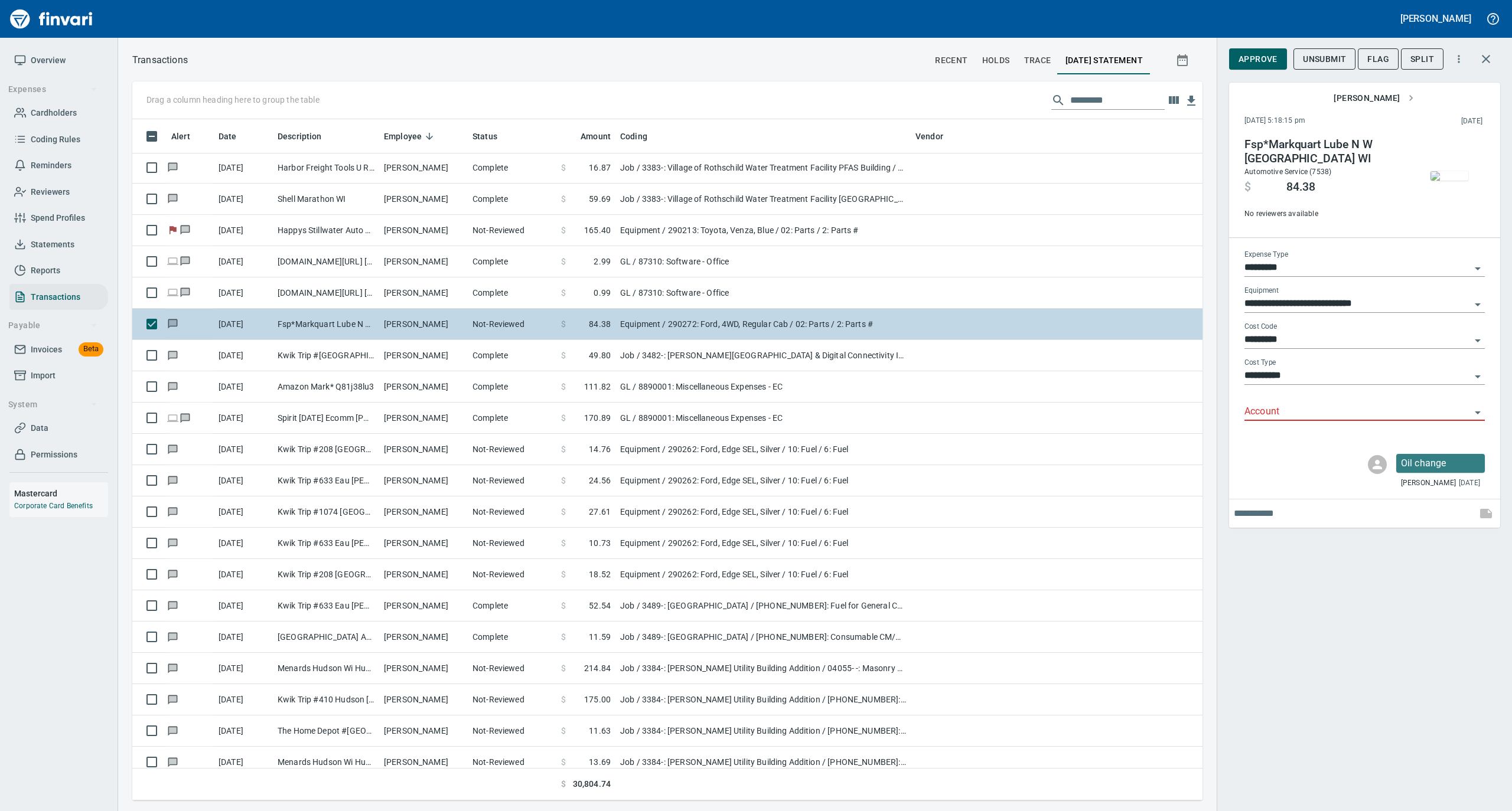
scroll to position [3070, 0]
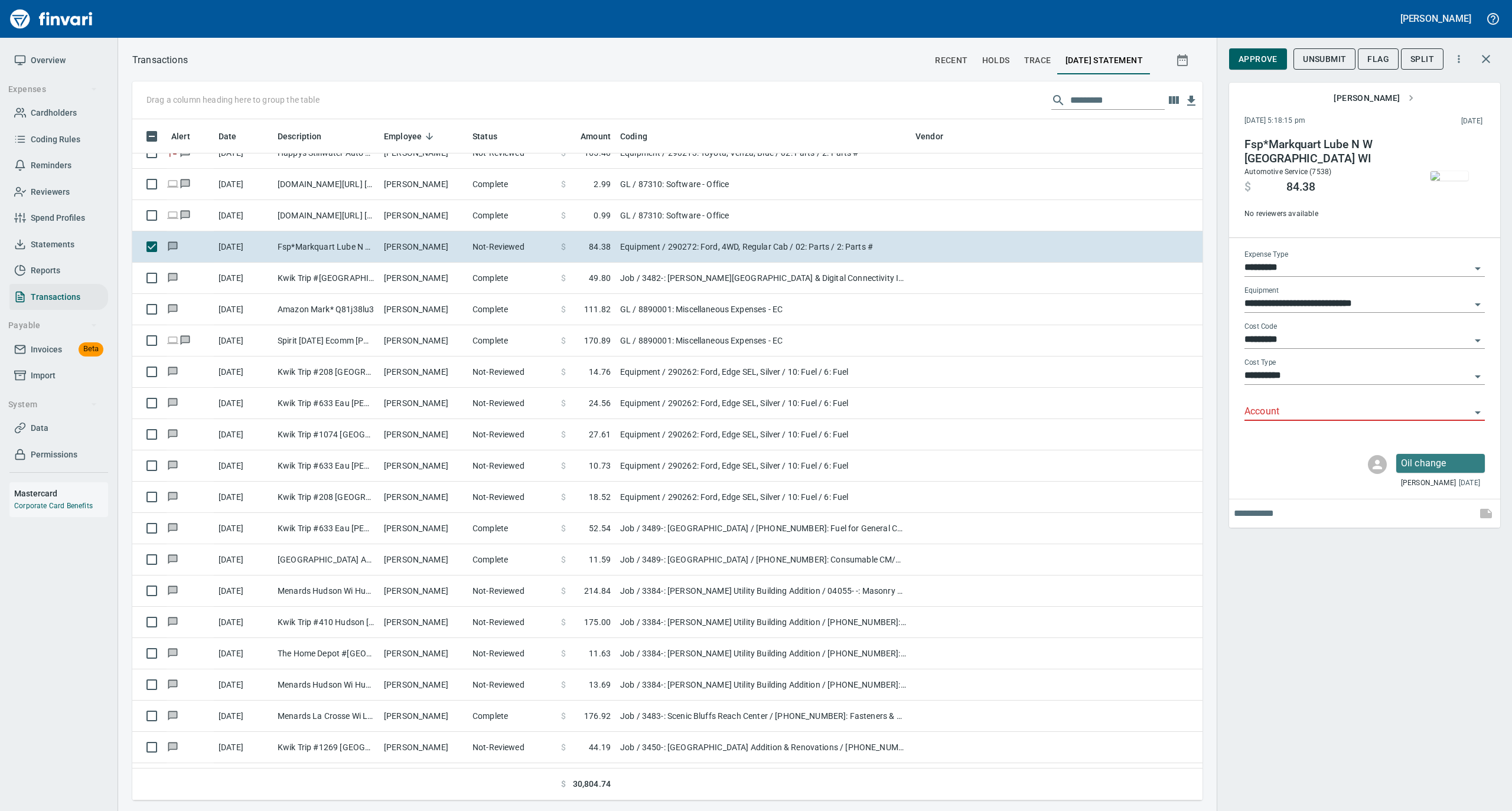
click at [1284, 406] on input "Account" at bounding box center [1358, 412] width 226 height 16
click at [1290, 437] on li "74000: Fuel & Lubrication" at bounding box center [1364, 442] width 241 height 28
type input "**********"
click at [1449, 172] on img "button" at bounding box center [1449, 176] width 37 height 10
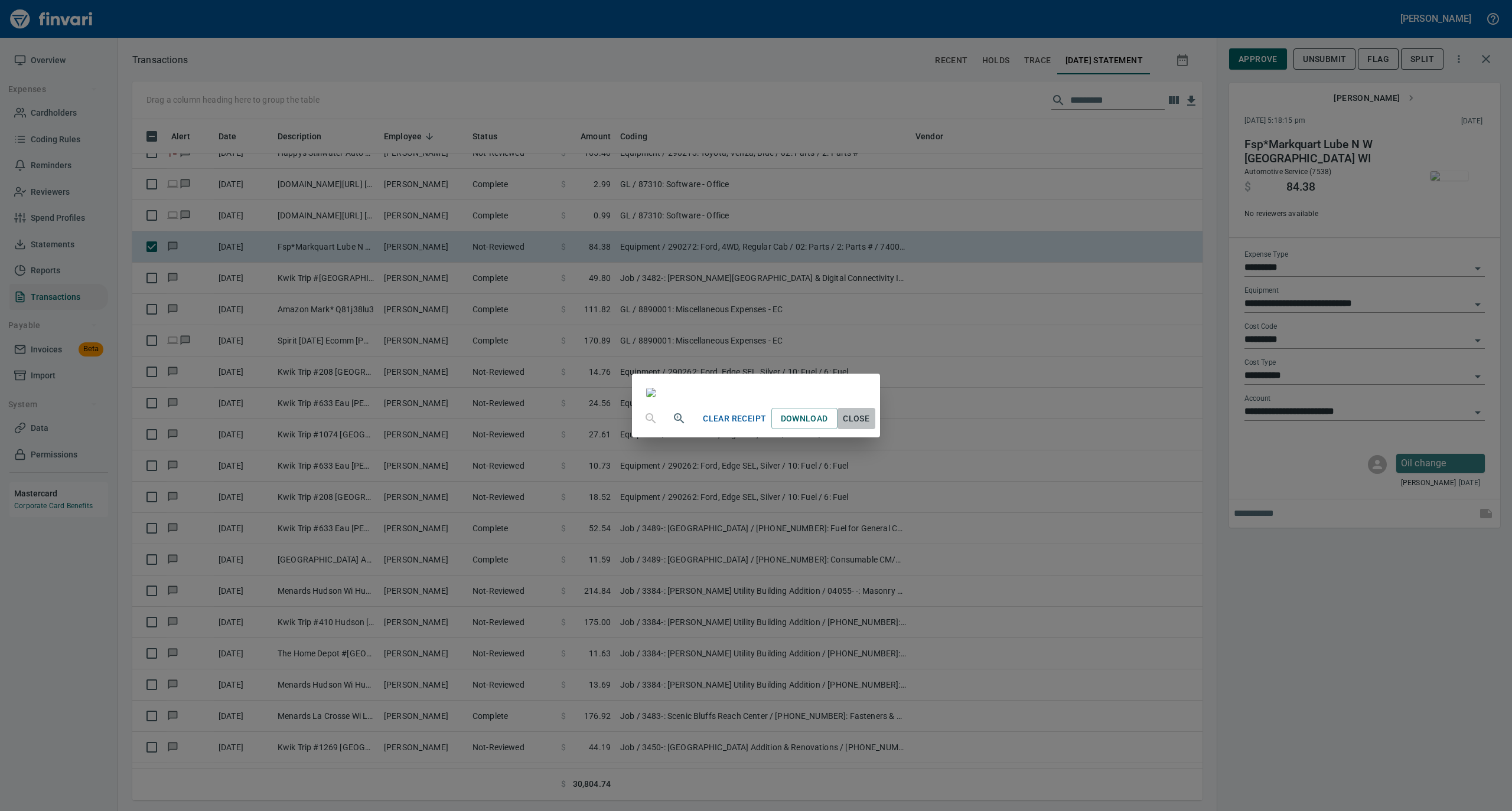
click at [871, 427] on span "Close" at bounding box center [856, 419] width 28 height 15
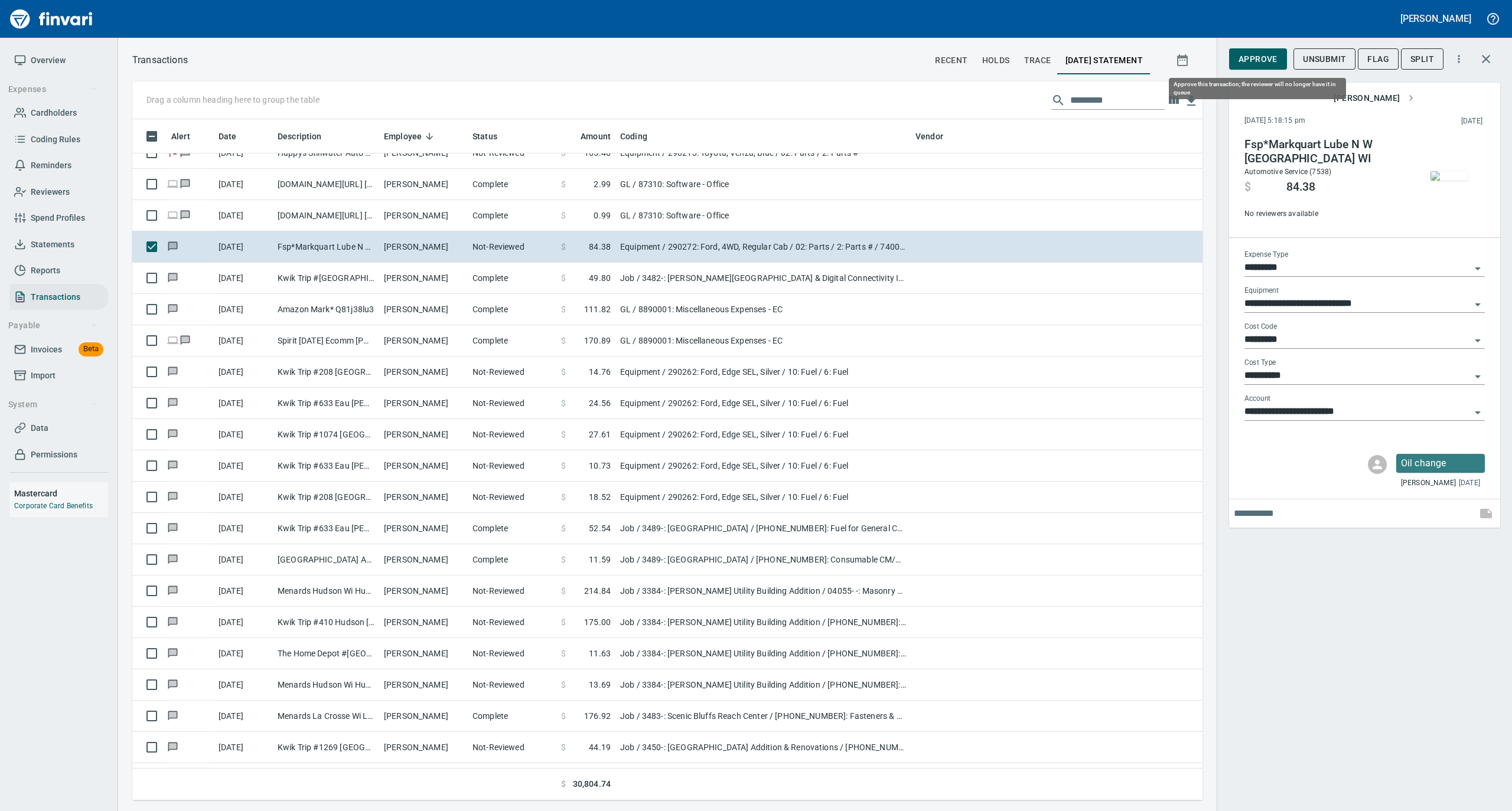
click at [1262, 54] on span "Approve" at bounding box center [1258, 59] width 39 height 15
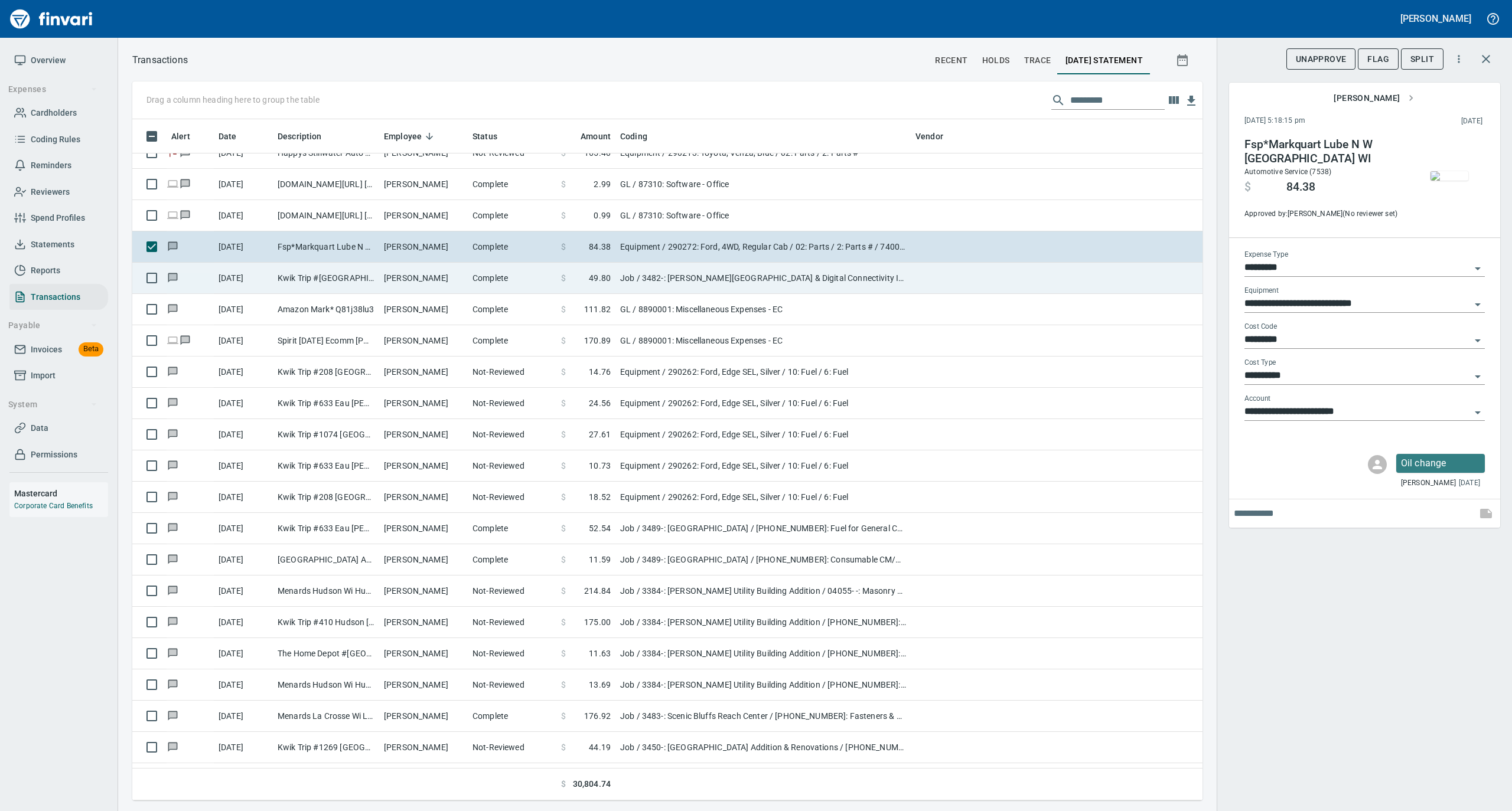
click at [359, 288] on td "Kwik Trip #[GEOGRAPHIC_DATA] [GEOGRAPHIC_DATA]" at bounding box center [326, 278] width 106 height 32
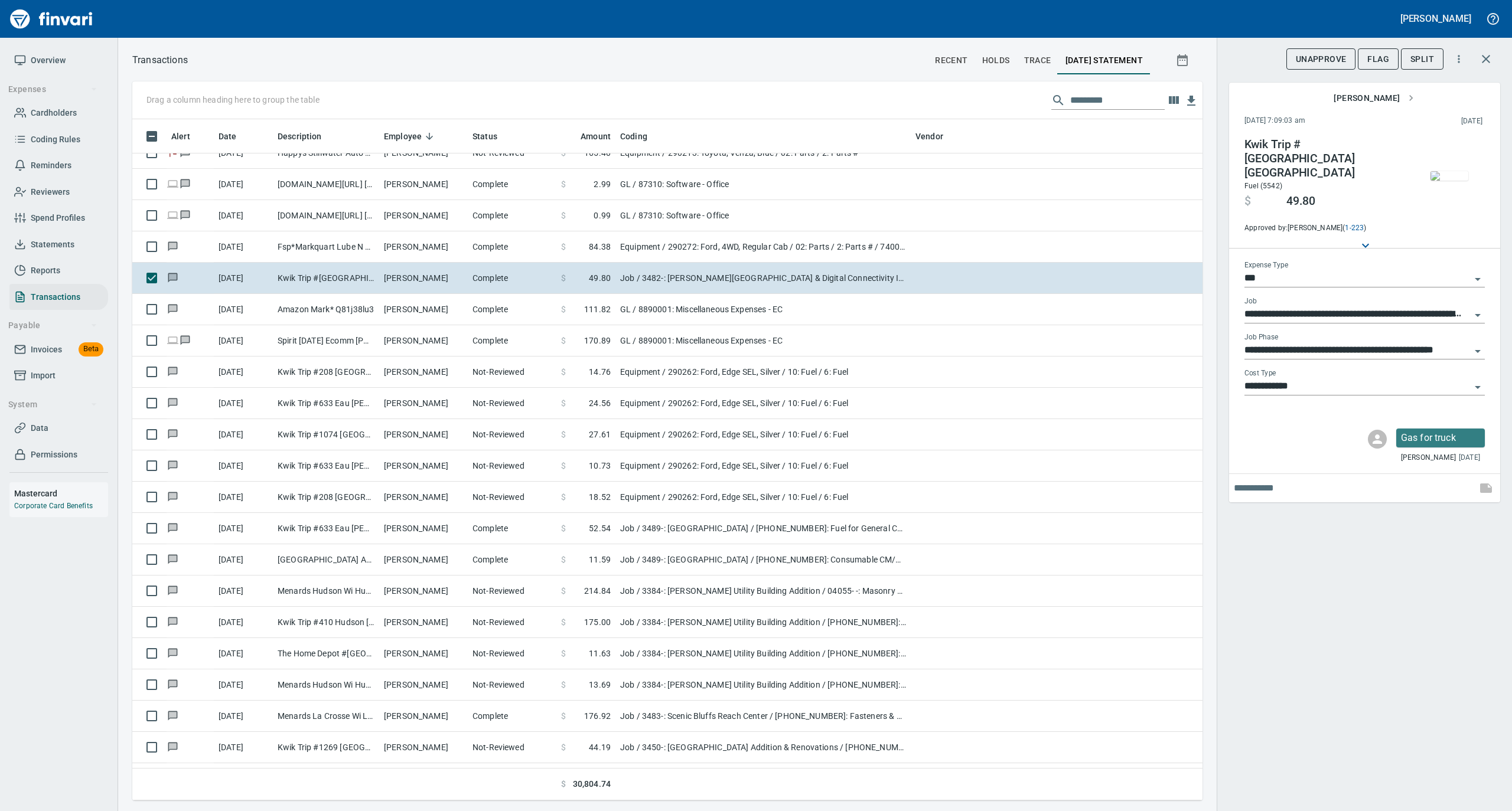
click at [1442, 174] on img "button" at bounding box center [1449, 176] width 37 height 10
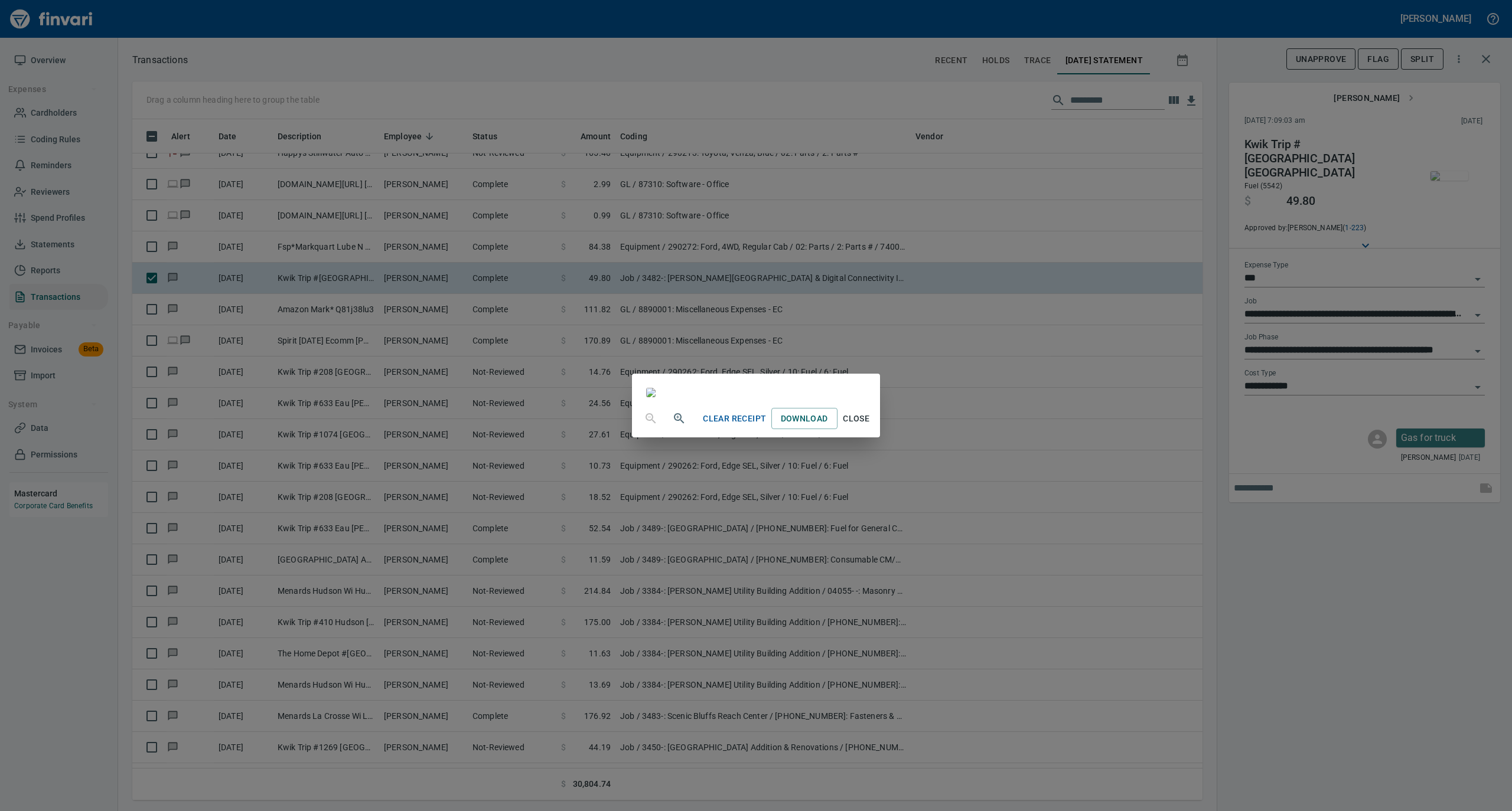
click at [871, 427] on span "Close" at bounding box center [856, 419] width 28 height 15
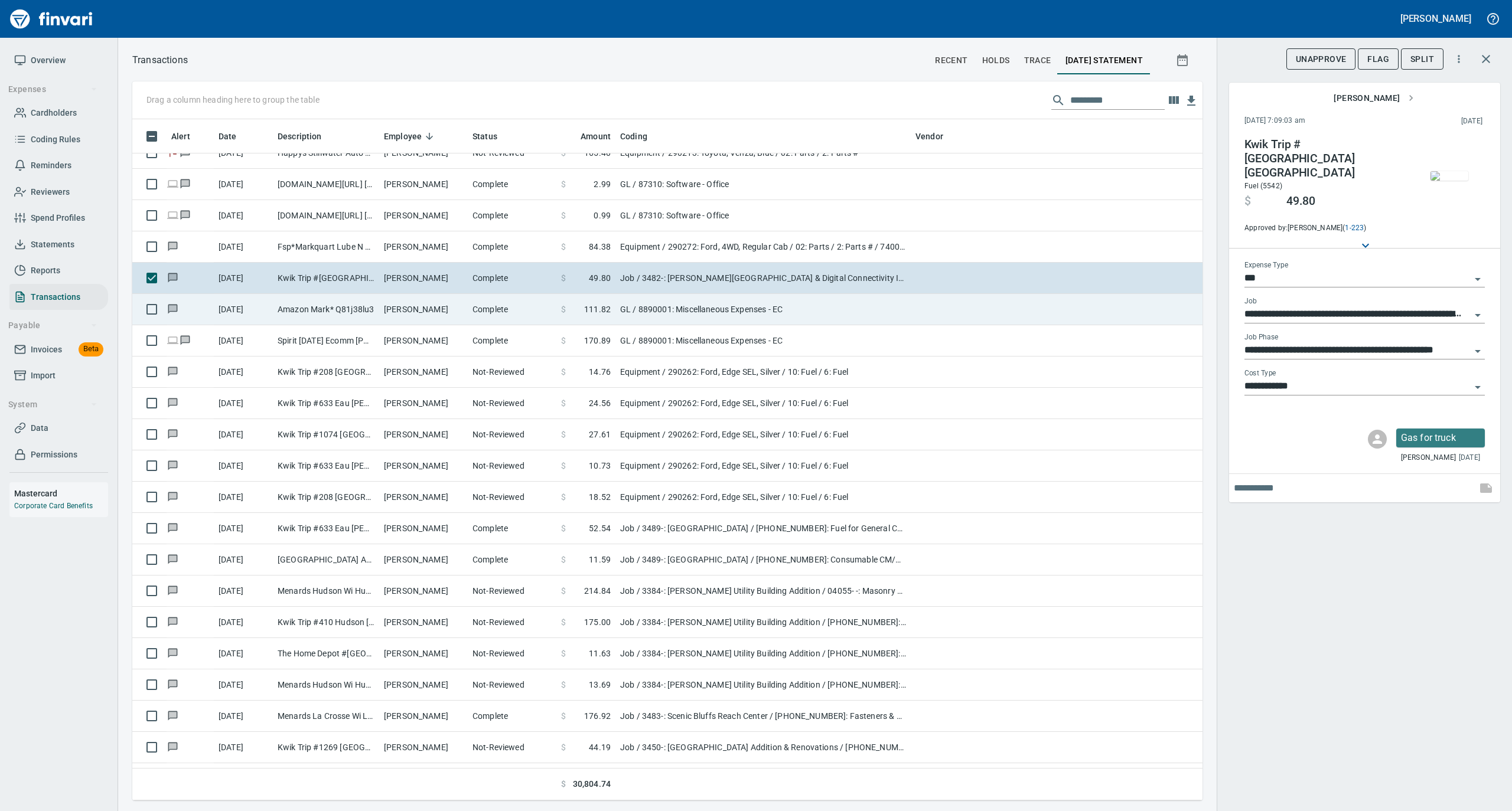
click at [503, 317] on td "Complete" at bounding box center [511, 310] width 89 height 32
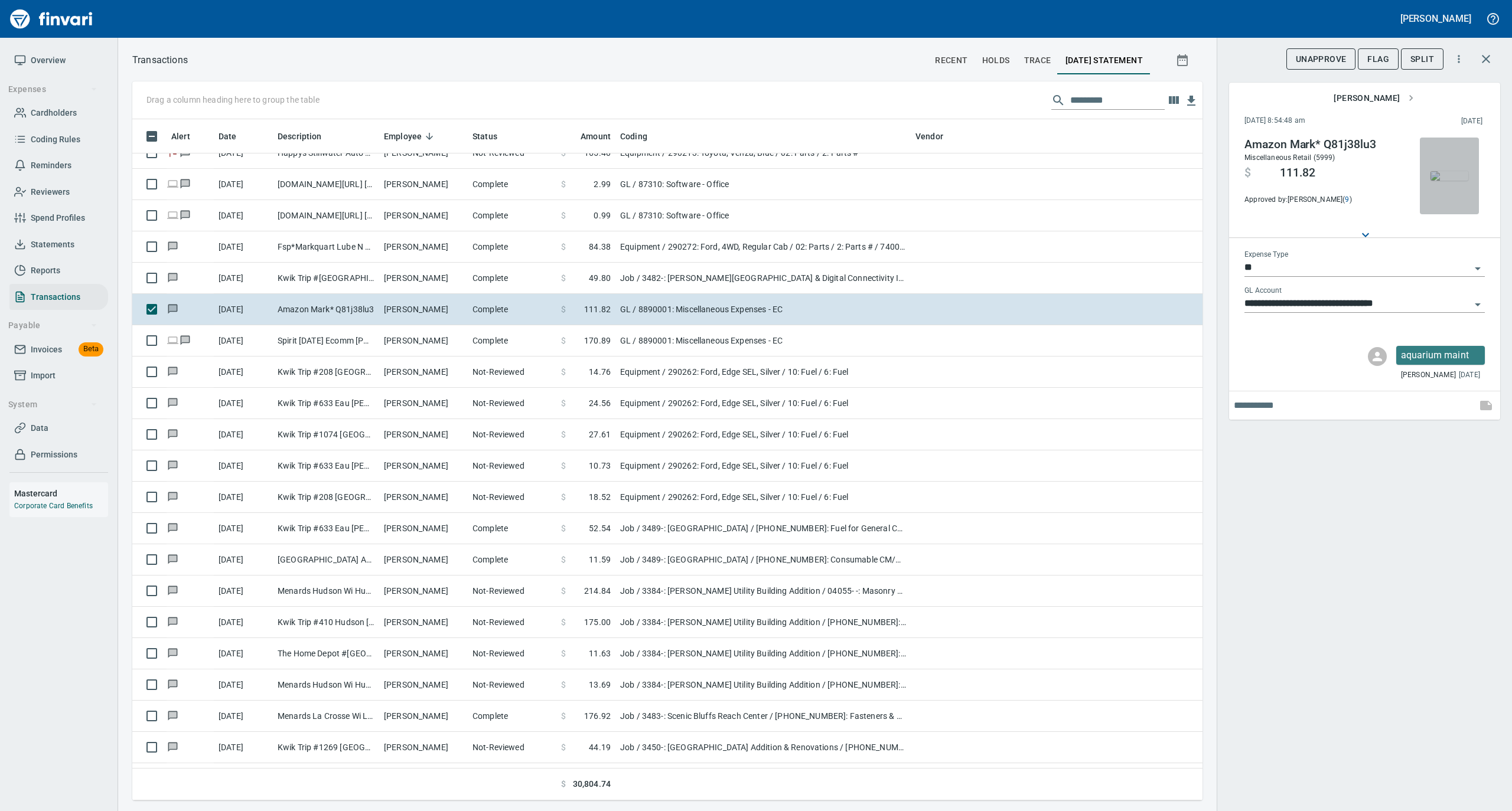
click at [1444, 173] on img "button" at bounding box center [1449, 176] width 37 height 10
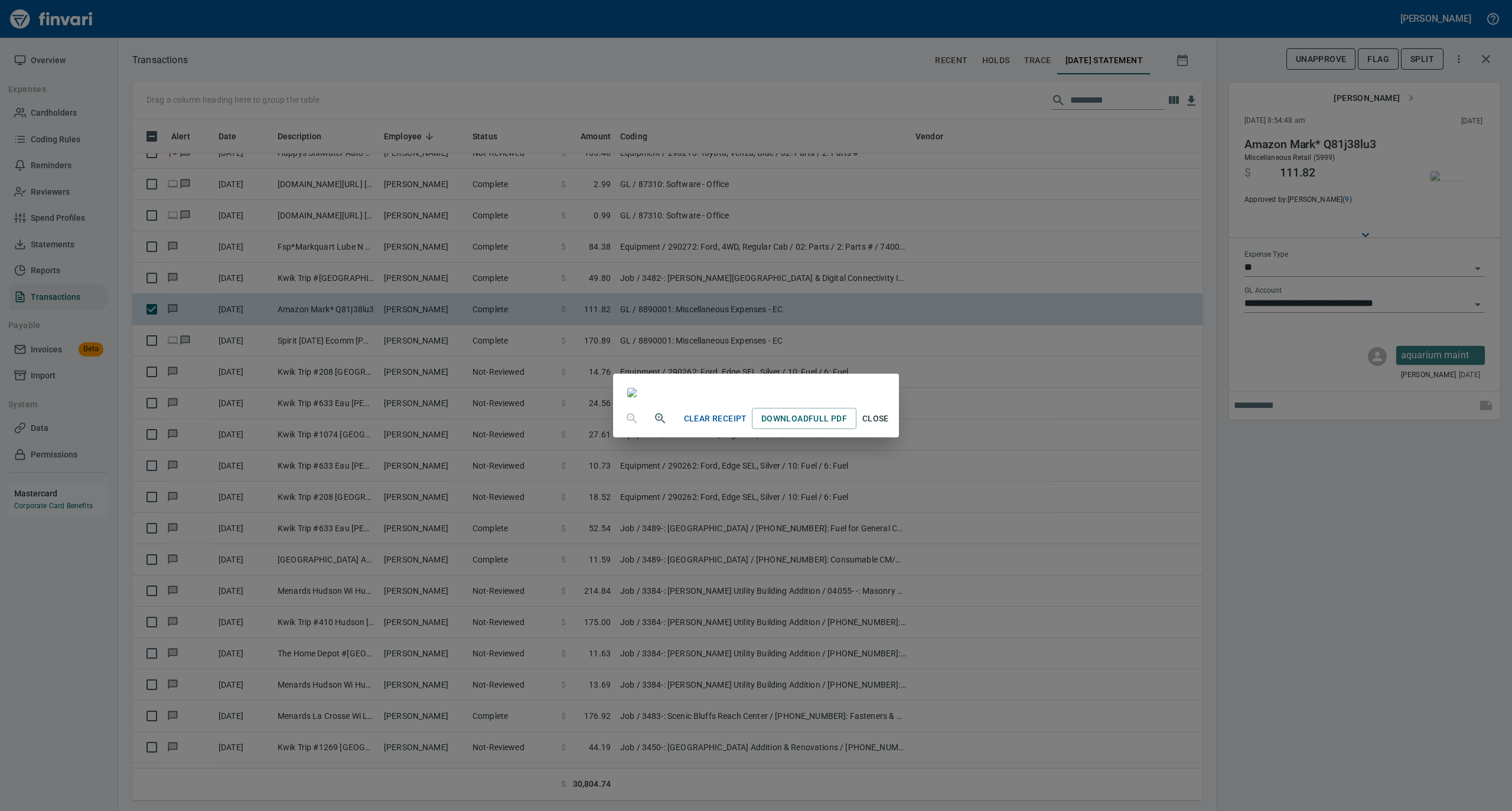
click at [889, 427] on span "Close" at bounding box center [875, 419] width 28 height 15
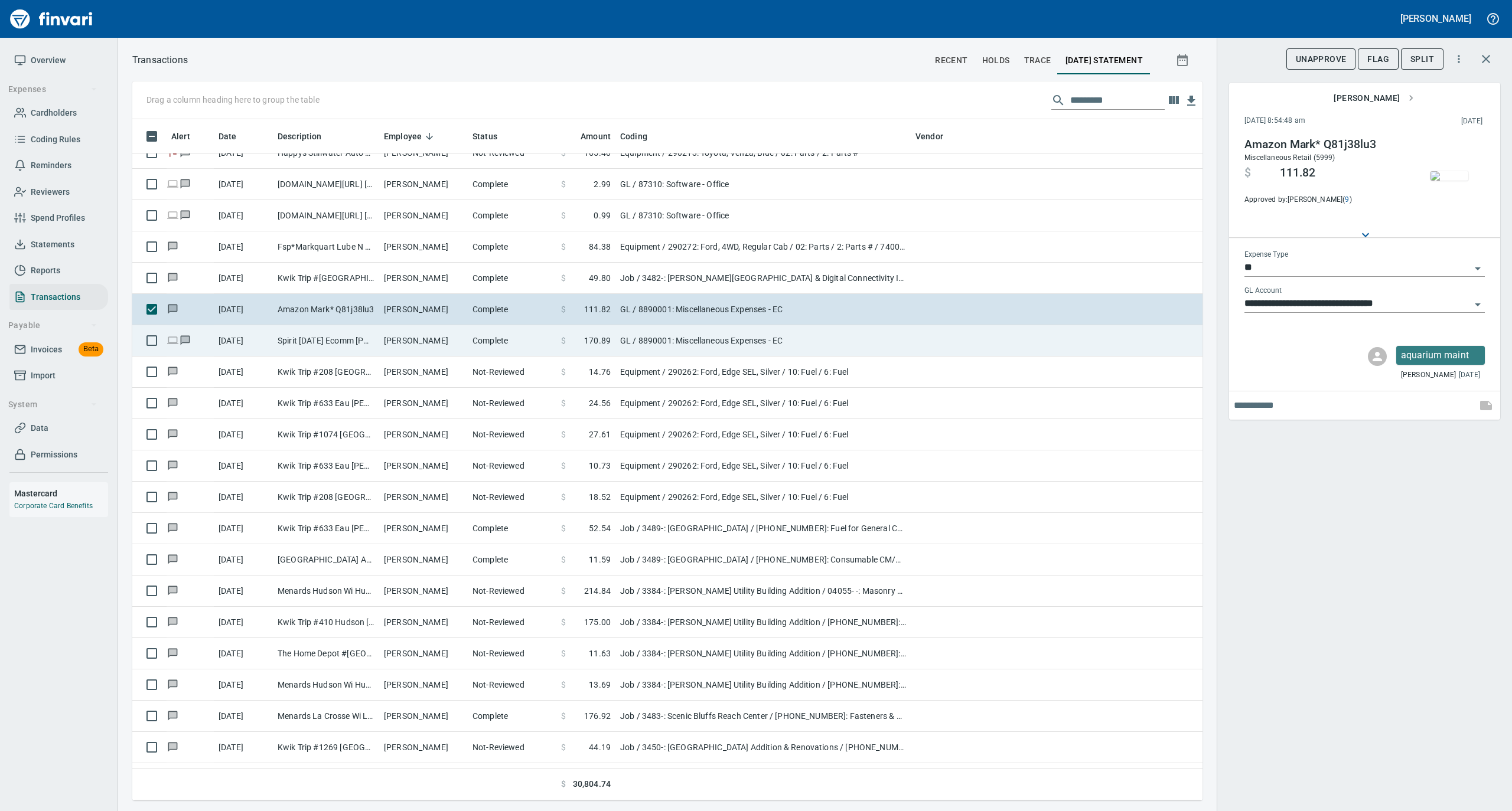
click at [424, 345] on td "[PERSON_NAME]" at bounding box center [423, 340] width 89 height 32
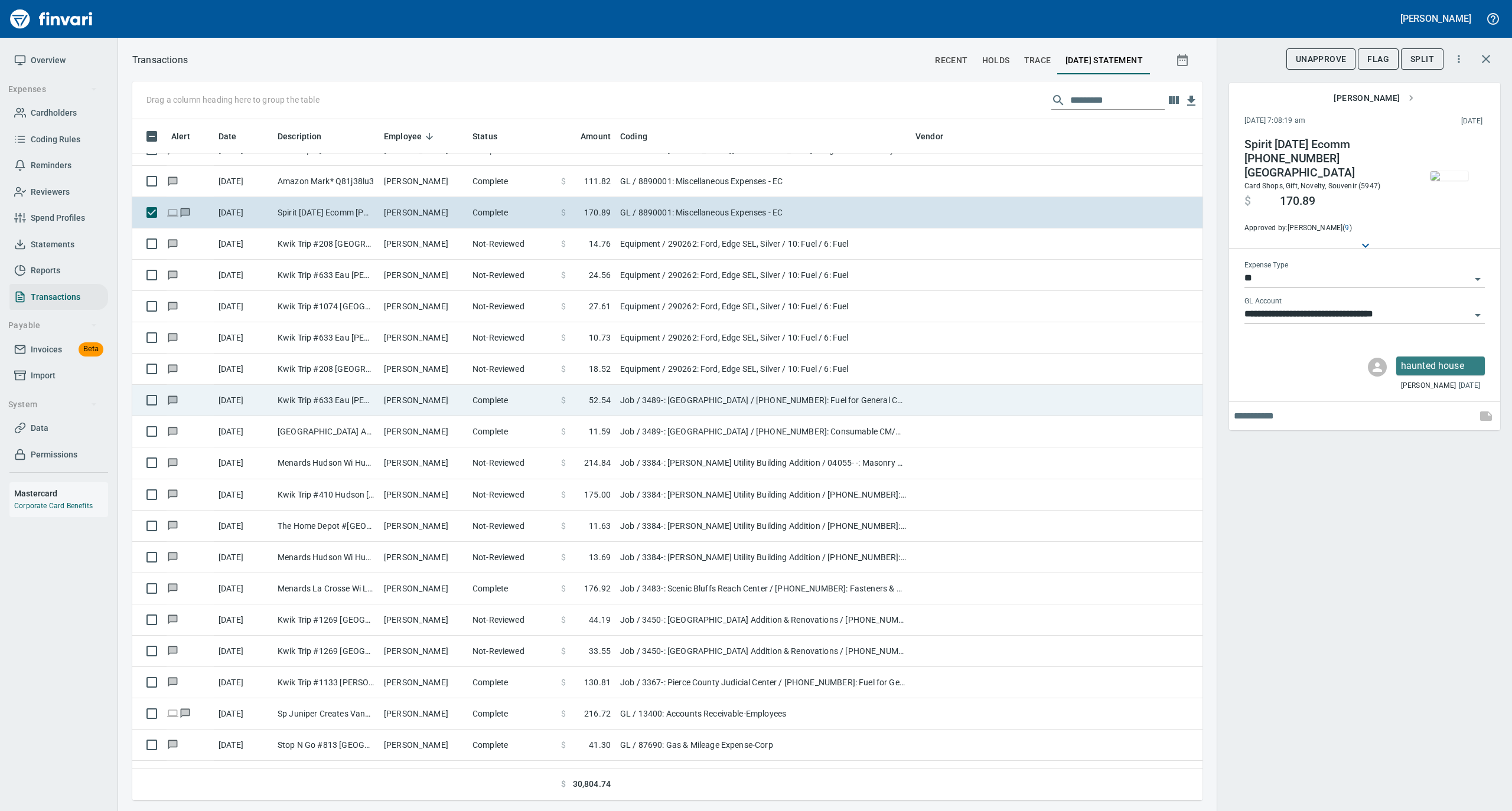
scroll to position [3227, 0]
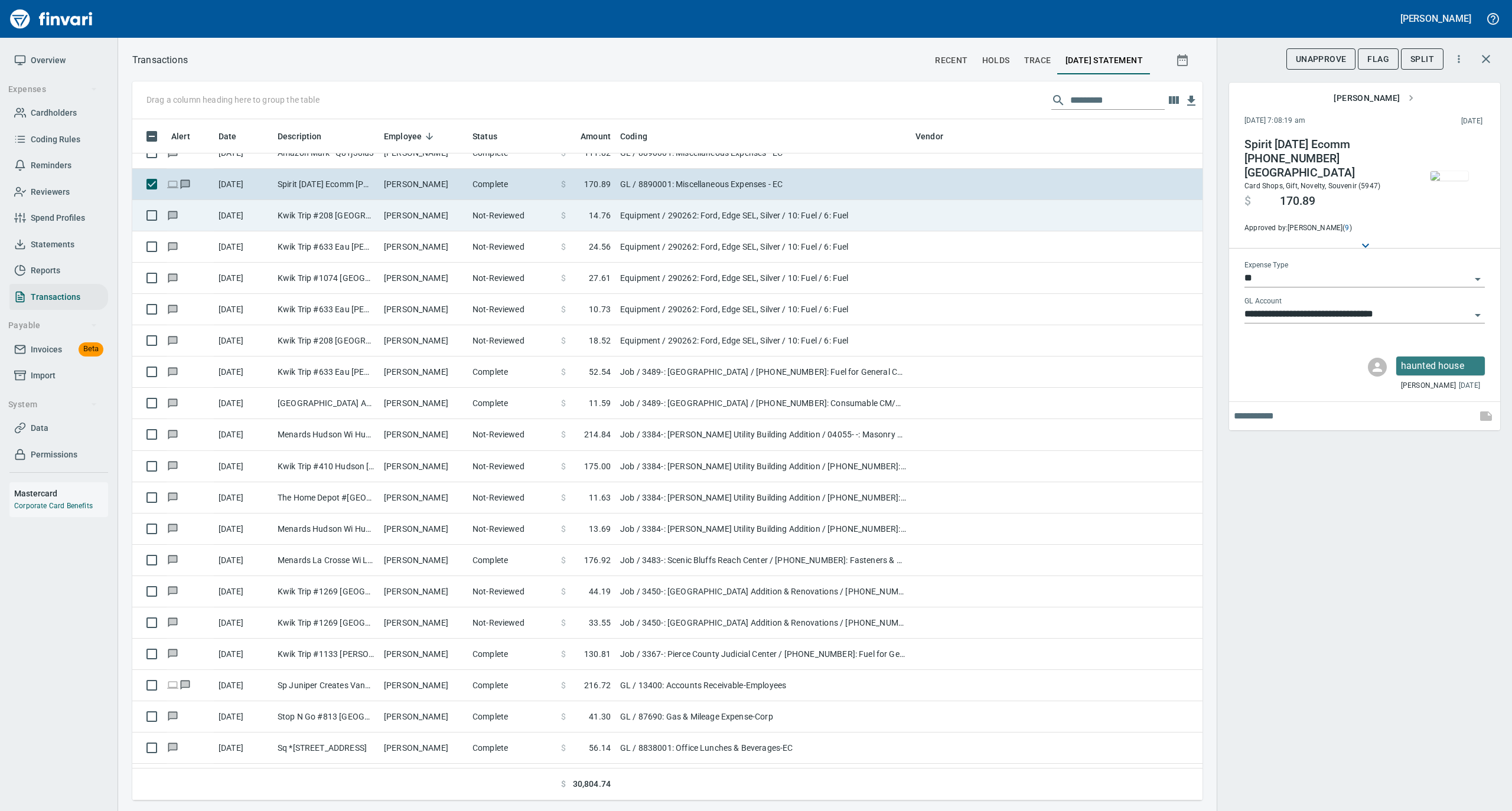
click at [422, 210] on td "[PERSON_NAME]" at bounding box center [423, 215] width 89 height 32
type input "*********"
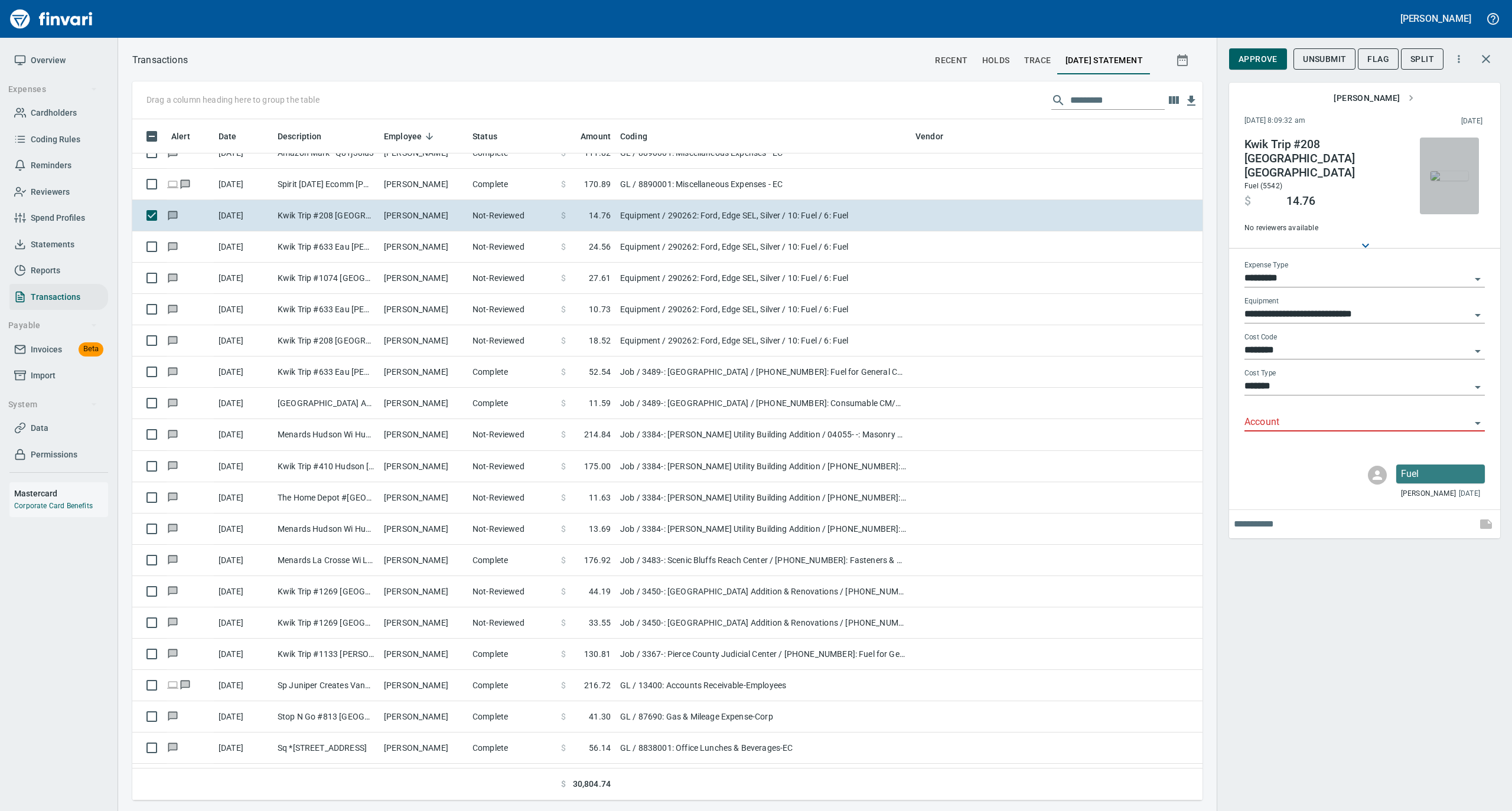
click at [1463, 174] on img "button" at bounding box center [1449, 176] width 37 height 10
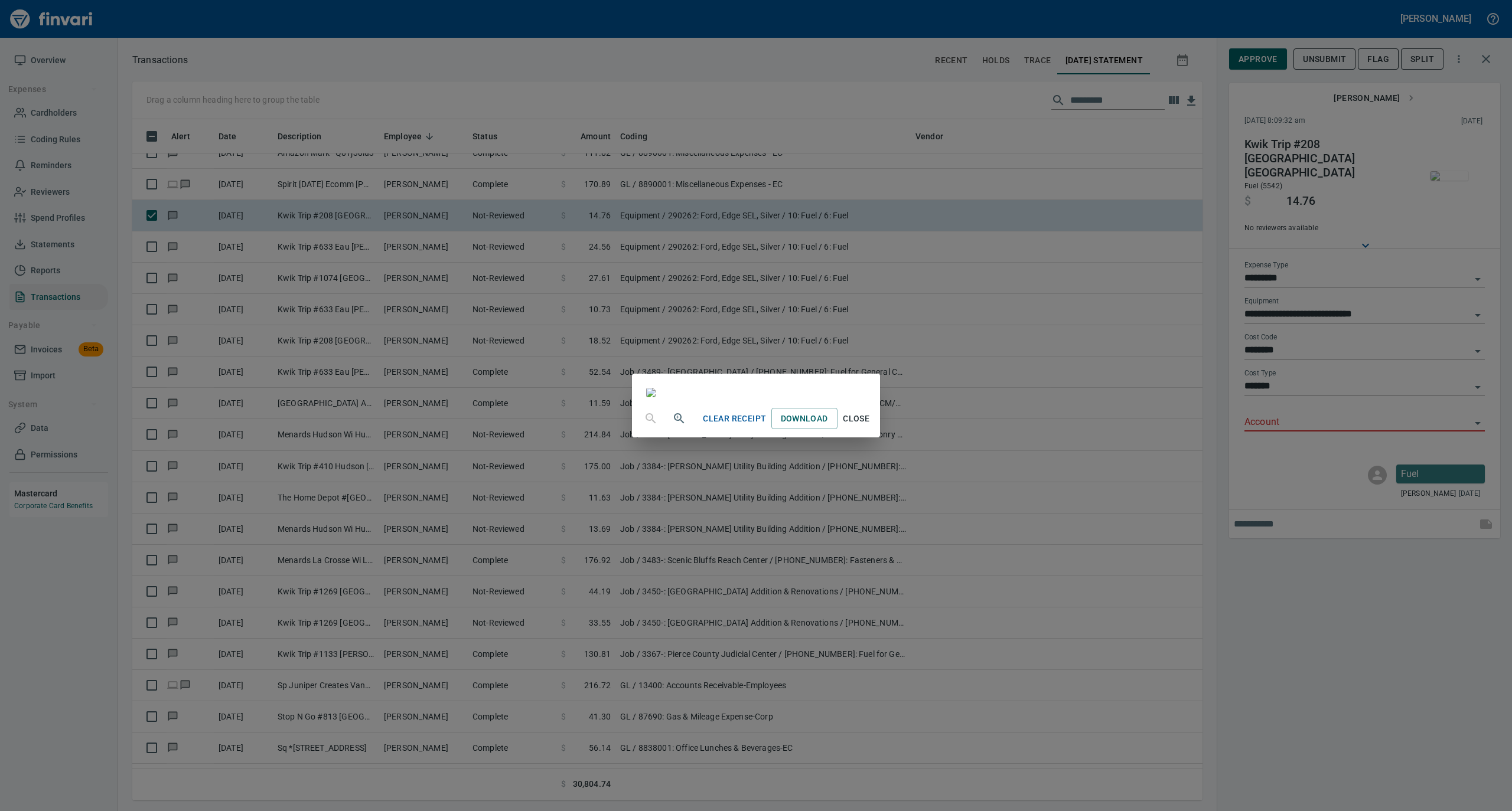
click at [871, 427] on span "Close" at bounding box center [856, 419] width 28 height 15
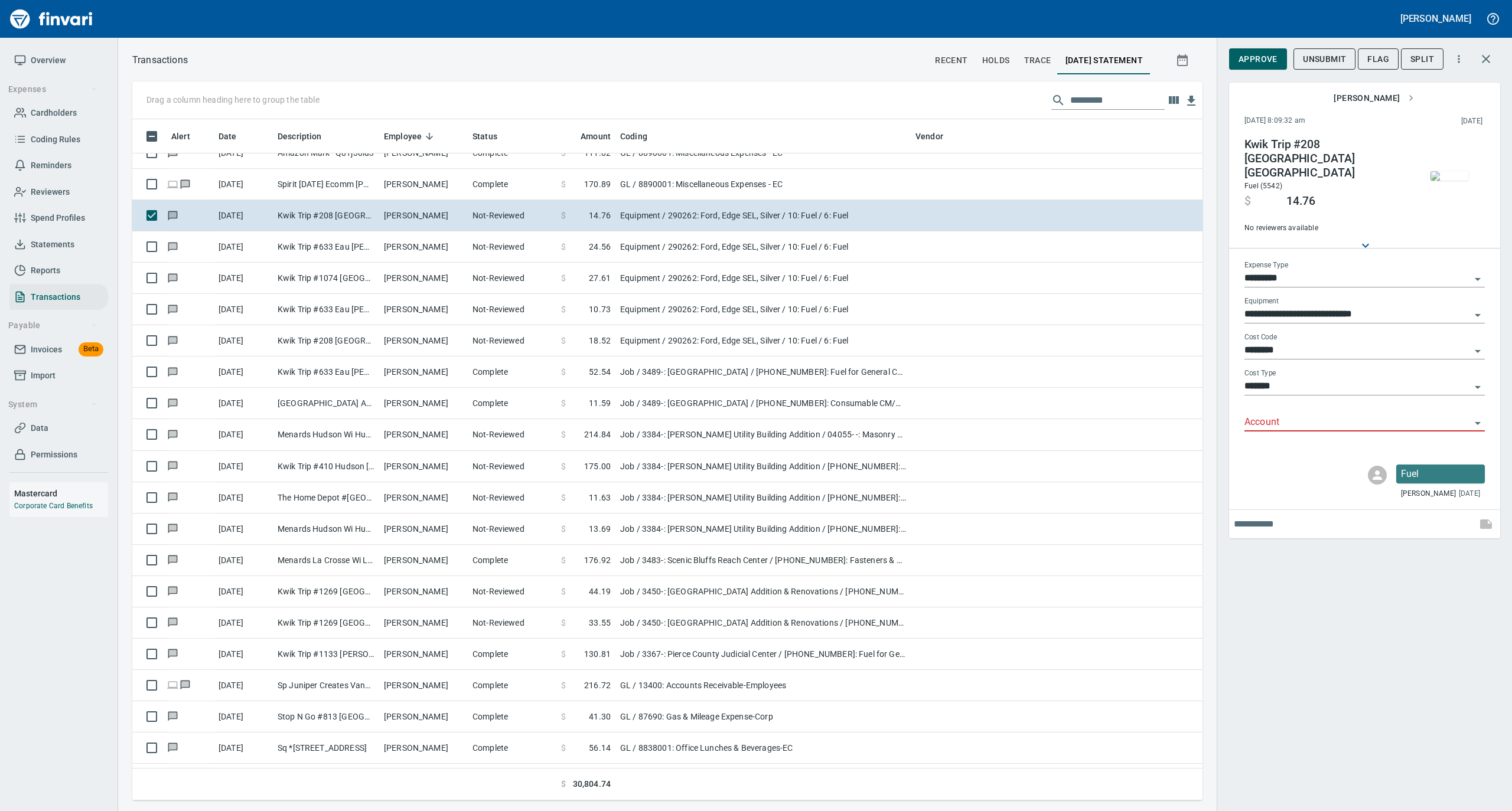
click at [1288, 271] on input "*********" at bounding box center [1358, 279] width 226 height 16
click at [1279, 345] on li "GL" at bounding box center [1364, 354] width 241 height 28
type input "**"
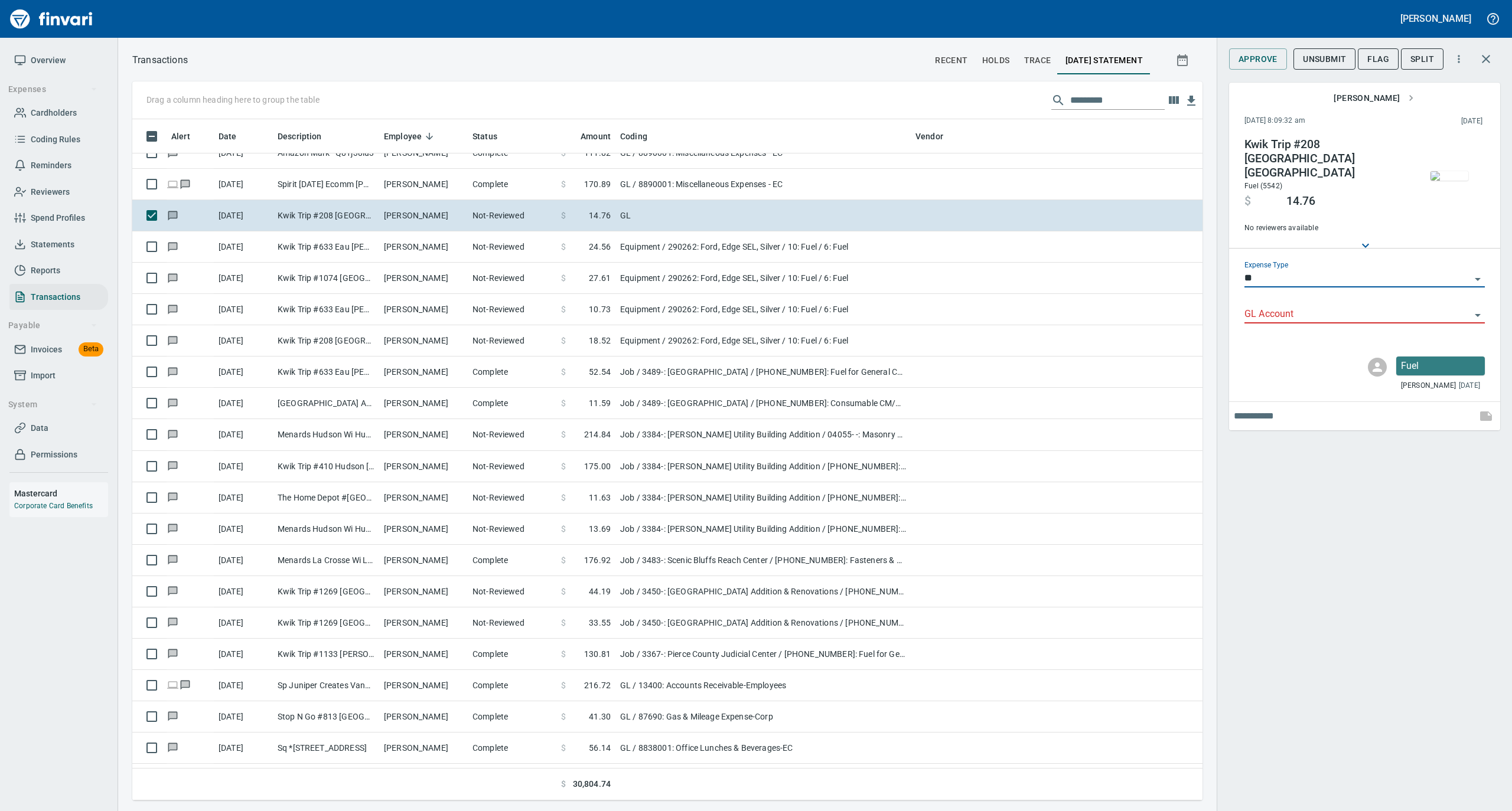
click at [1283, 306] on input "GL Account" at bounding box center [1358, 314] width 226 height 16
click at [1273, 338] on li "74000: Fuel & Lubrication" at bounding box center [1364, 334] width 241 height 28
type input "**********"
click at [1252, 55] on span "Approve" at bounding box center [1258, 59] width 39 height 15
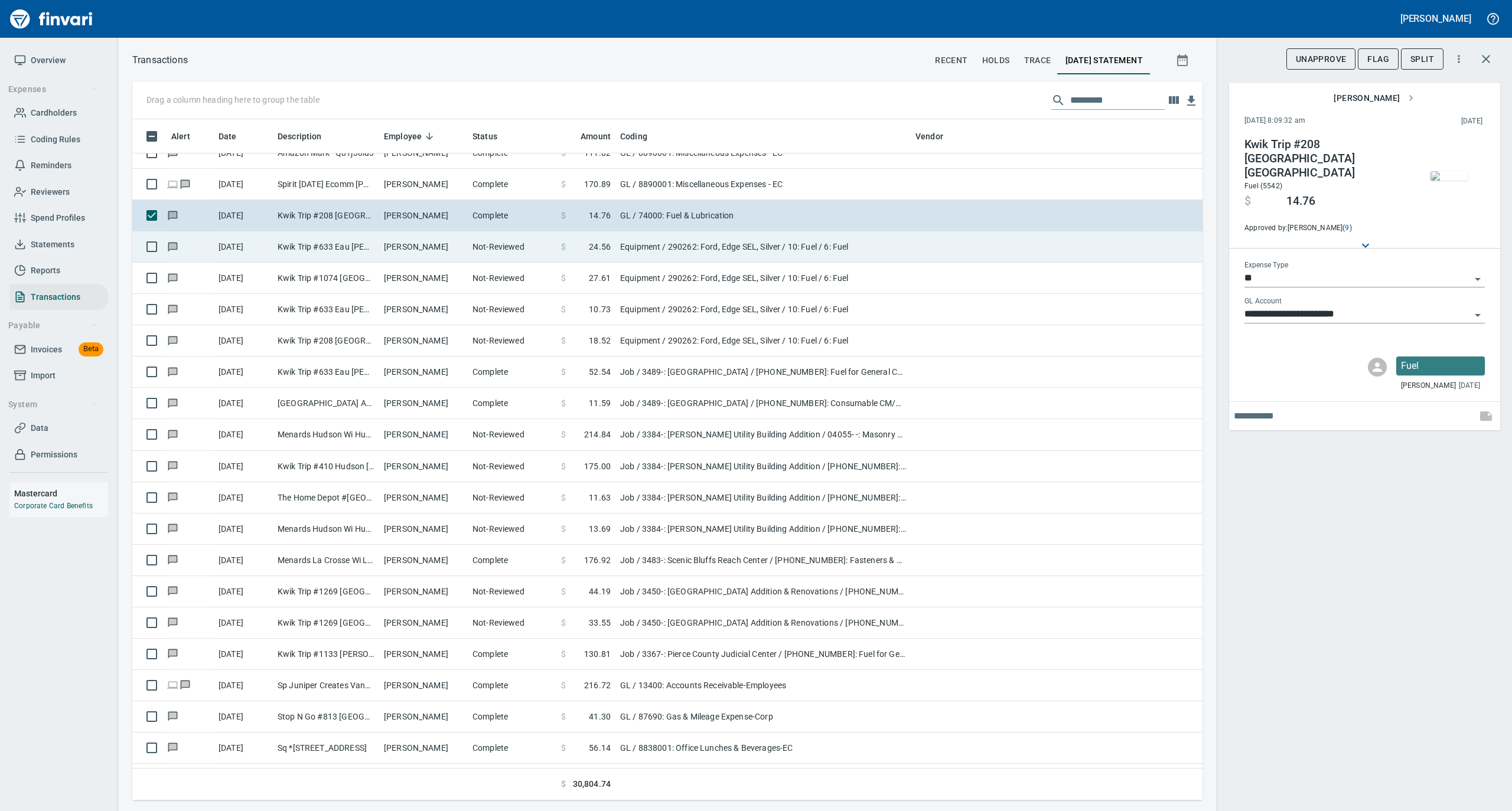
click at [402, 247] on td "[PERSON_NAME]" at bounding box center [423, 247] width 89 height 32
type input "*********"
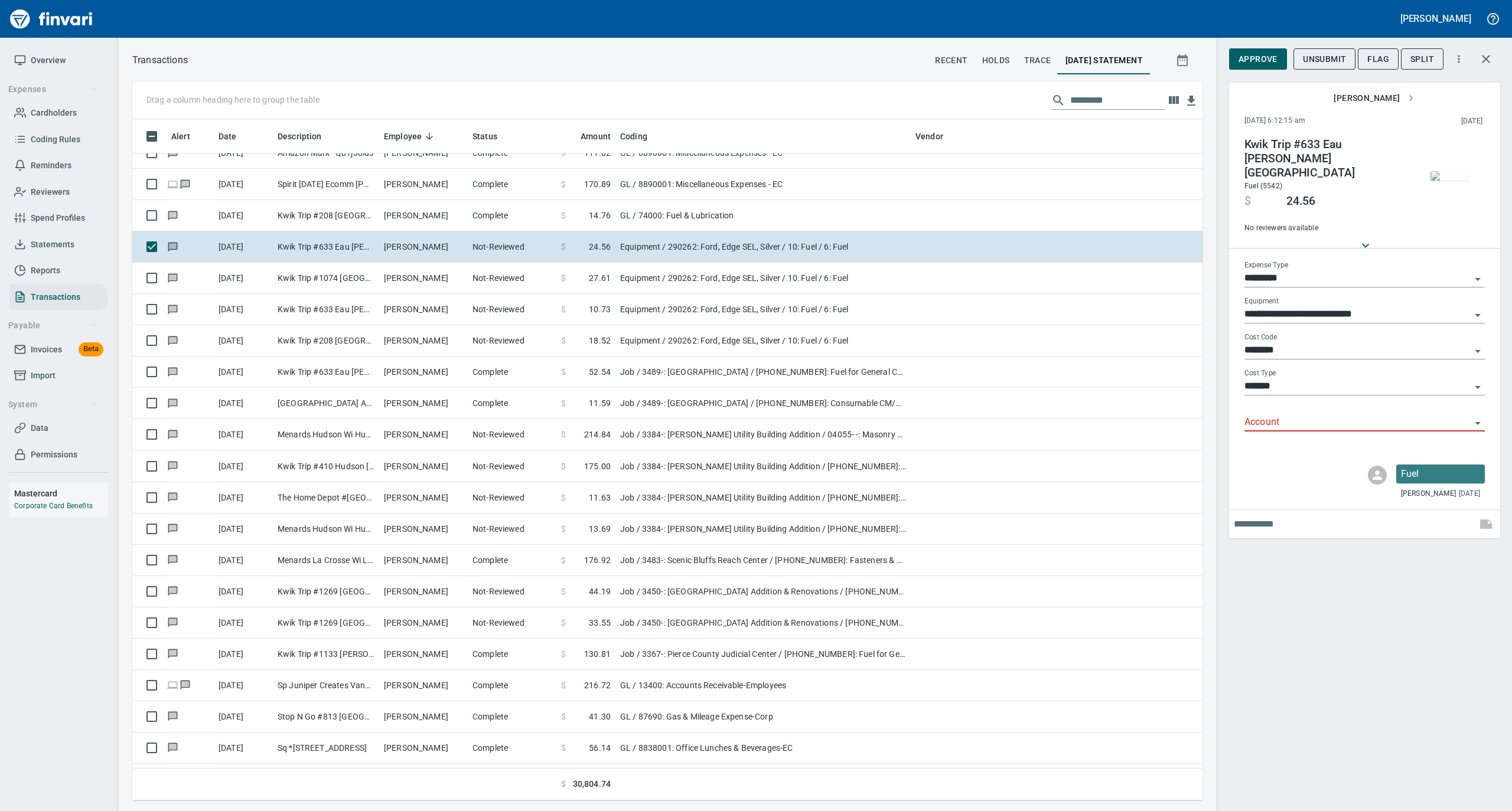
click at [1450, 175] on img "button" at bounding box center [1449, 176] width 37 height 10
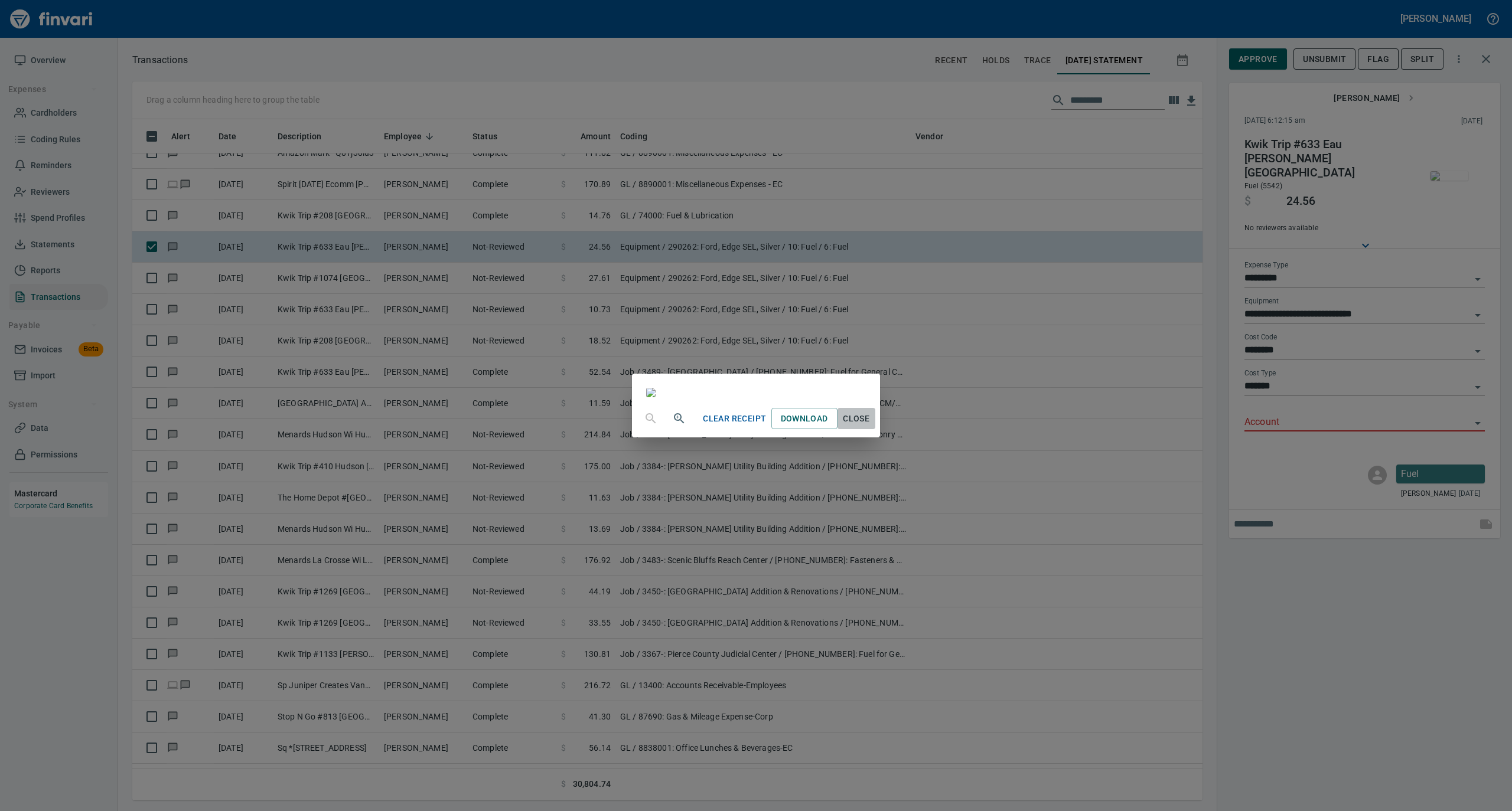
click at [871, 427] on span "Close" at bounding box center [856, 419] width 28 height 15
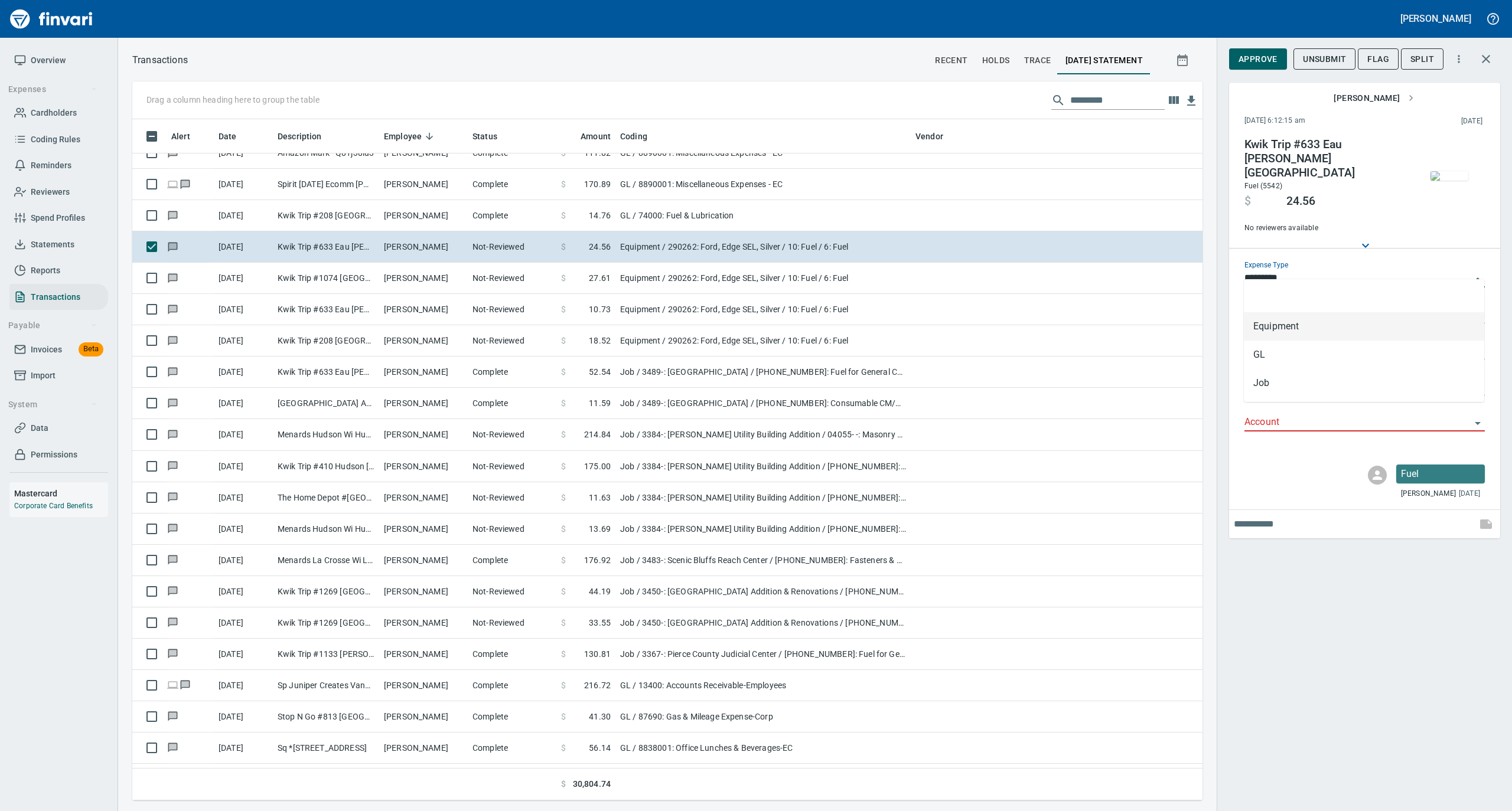
click at [1291, 271] on input "*********" at bounding box center [1358, 279] width 226 height 16
click at [1288, 353] on li "GL" at bounding box center [1364, 354] width 241 height 28
type input "**"
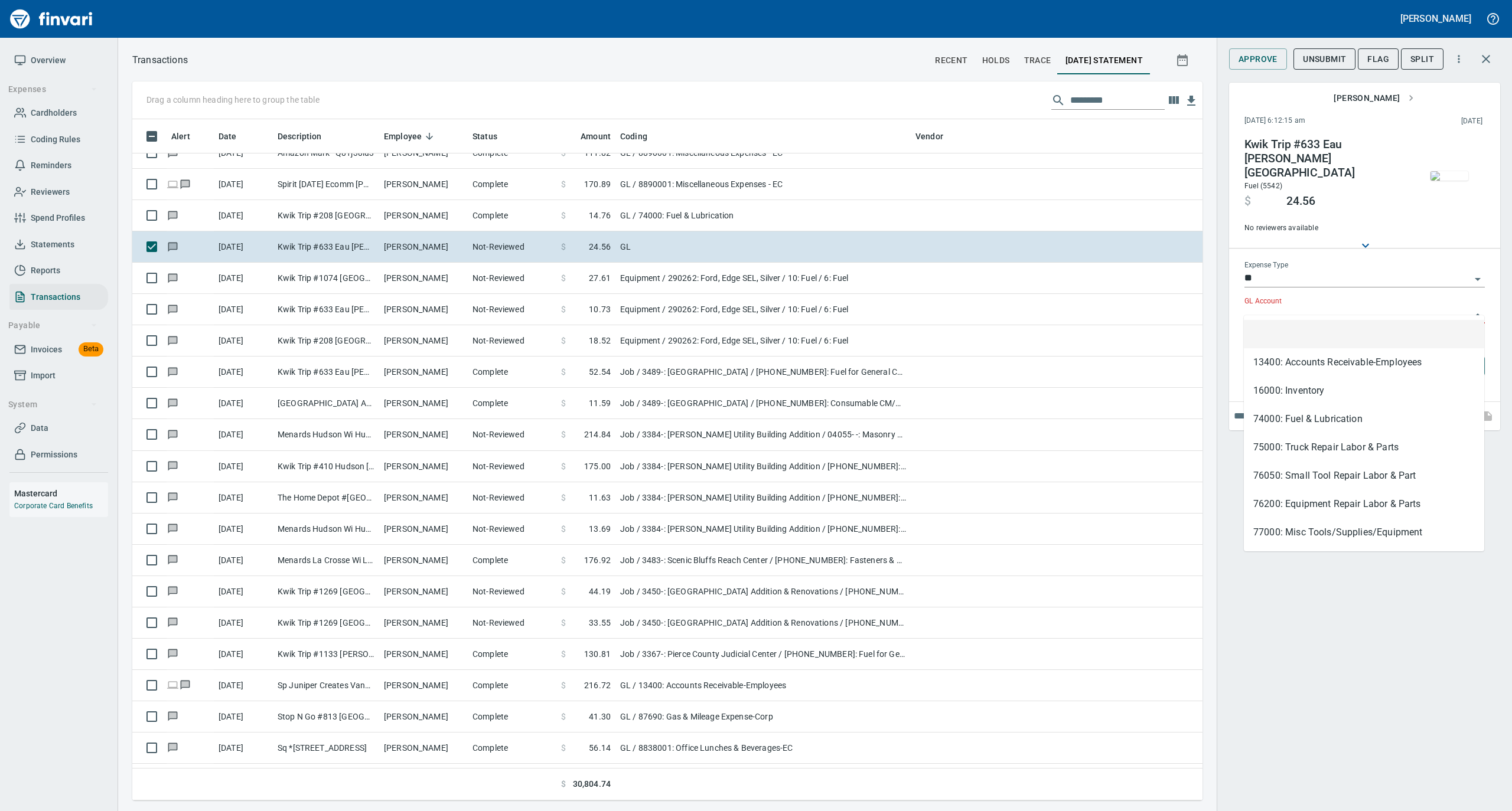
click at [1290, 306] on input "GL Account" at bounding box center [1358, 314] width 226 height 16
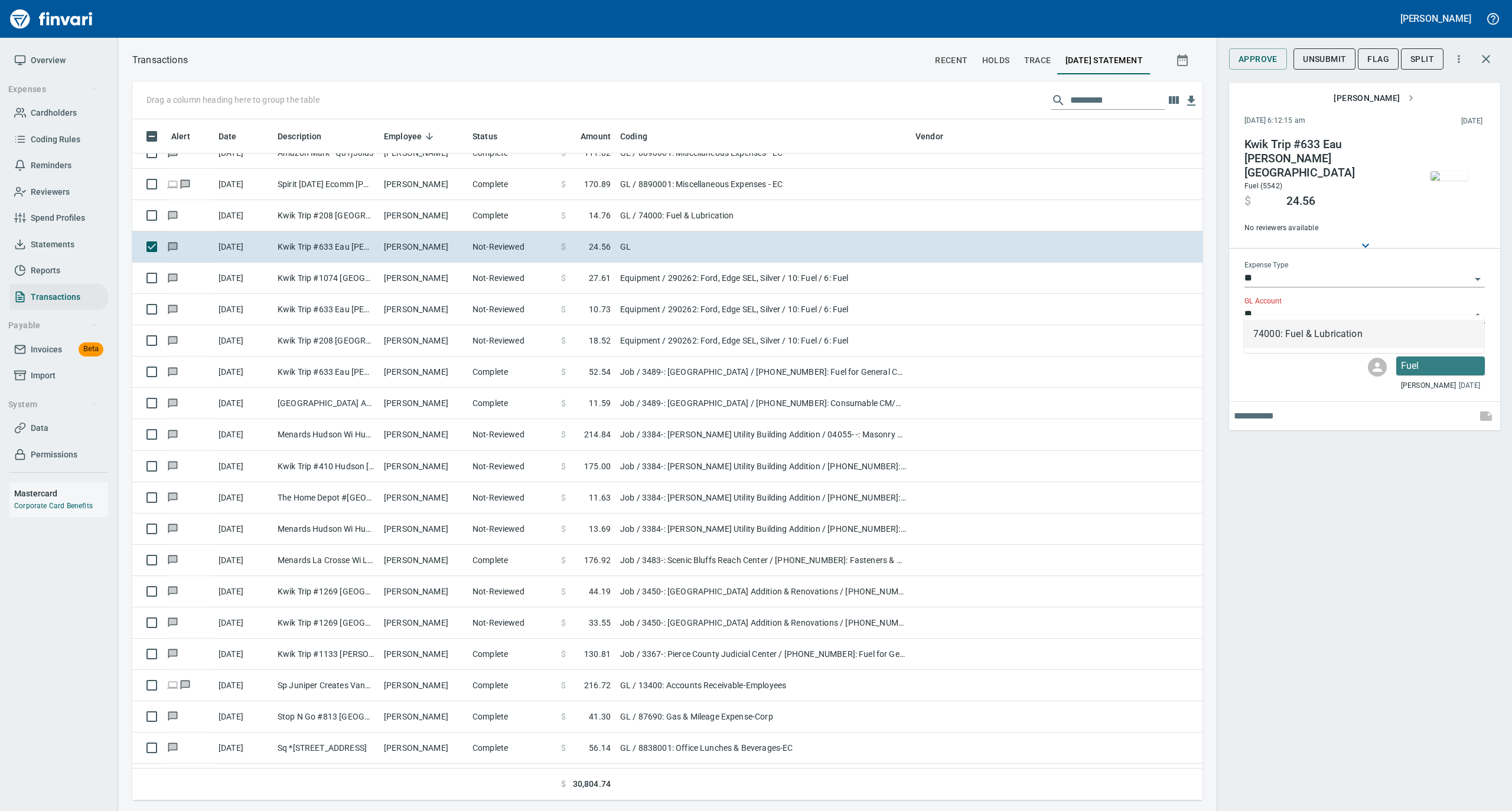
click at [1310, 333] on li "74000: Fuel & Lubrication" at bounding box center [1364, 334] width 241 height 28
type input "**********"
click at [1262, 57] on span "Approve" at bounding box center [1258, 59] width 39 height 15
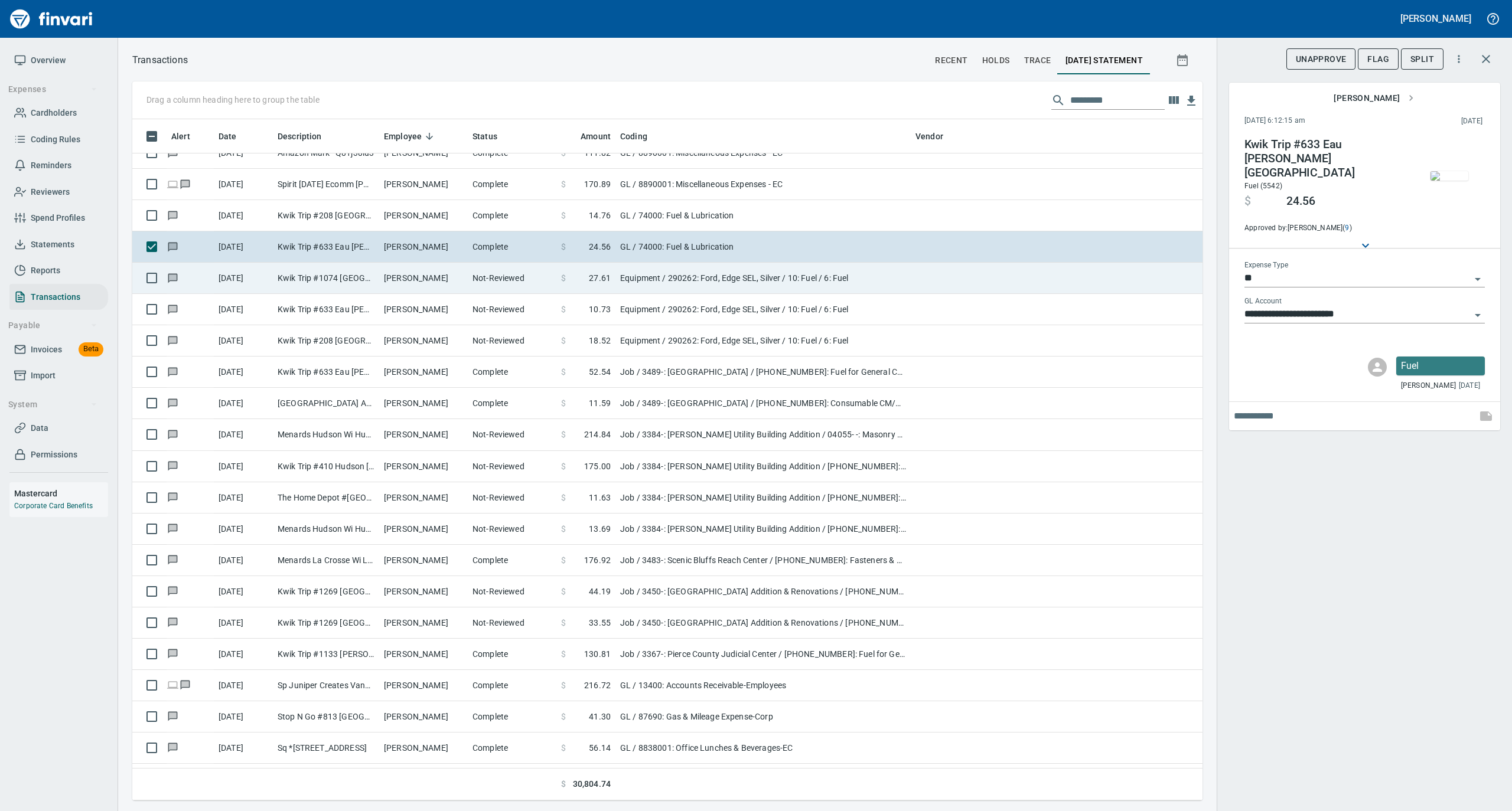
click at [497, 271] on td "Not-Reviewed" at bounding box center [511, 278] width 89 height 32
type input "*********"
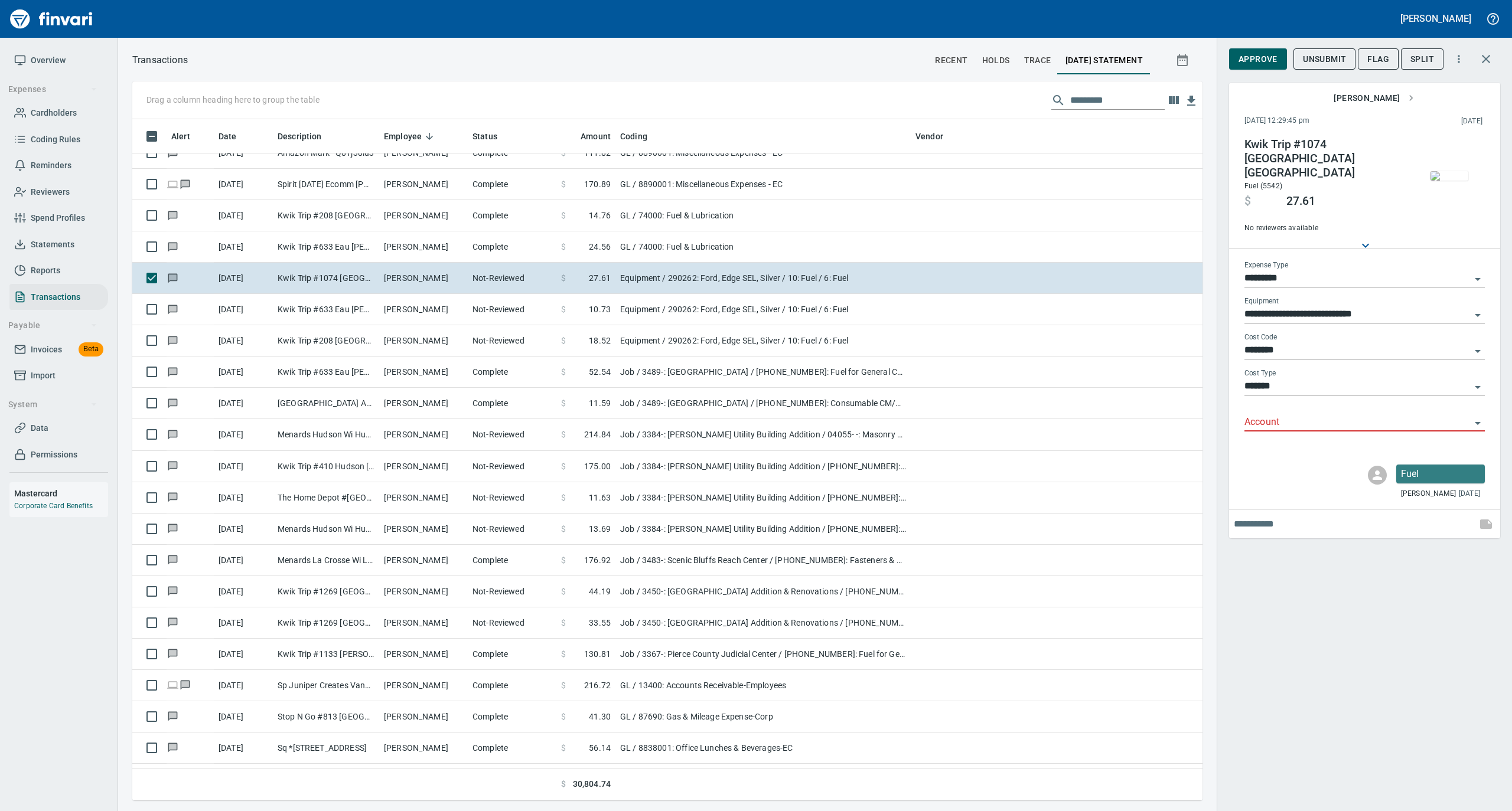
click at [1304, 271] on input "*********" at bounding box center [1358, 279] width 226 height 16
click at [1284, 350] on li "GL" at bounding box center [1364, 354] width 241 height 28
type input "**"
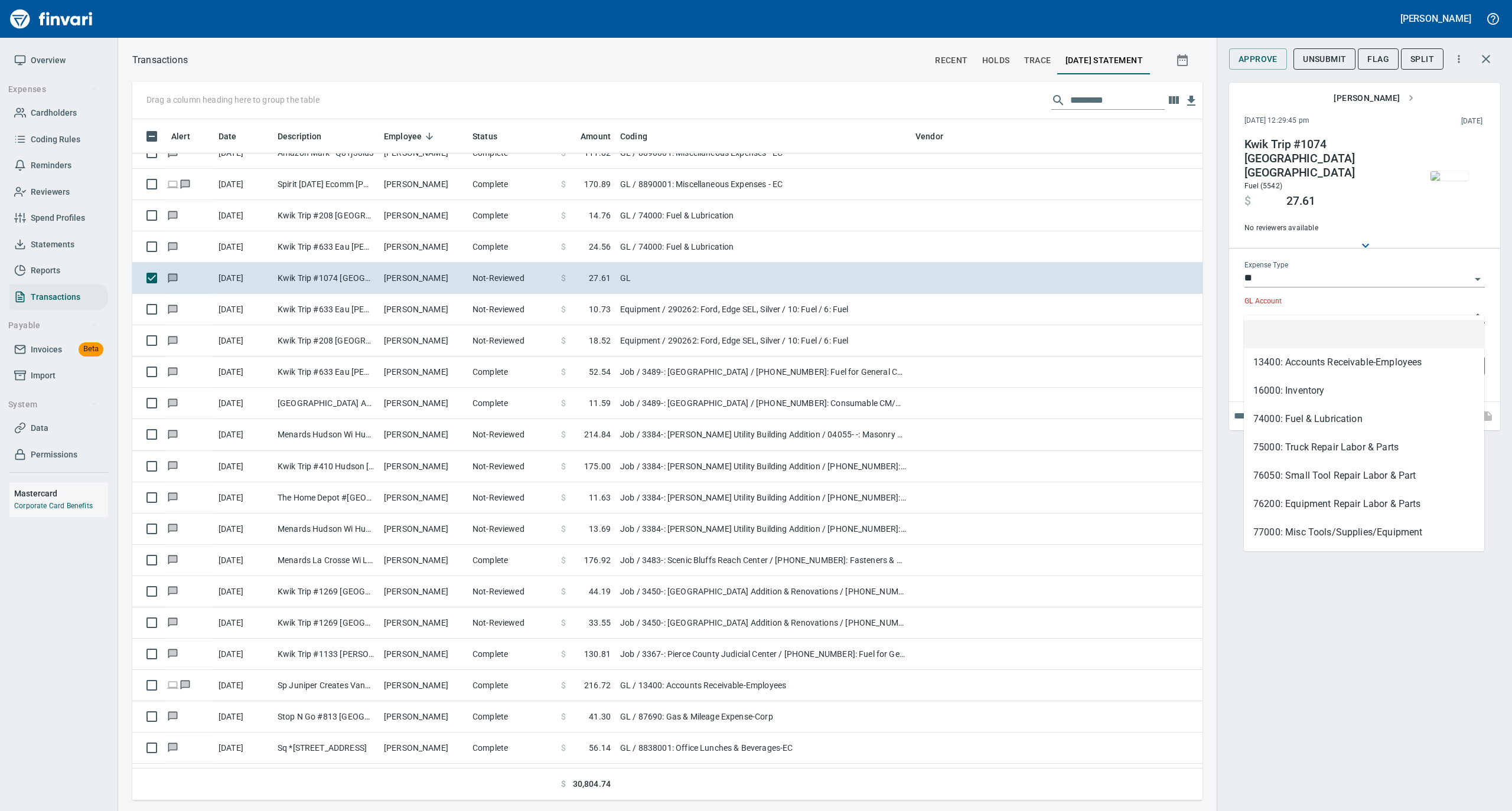
click at [1269, 310] on input "GL Account" at bounding box center [1358, 314] width 226 height 16
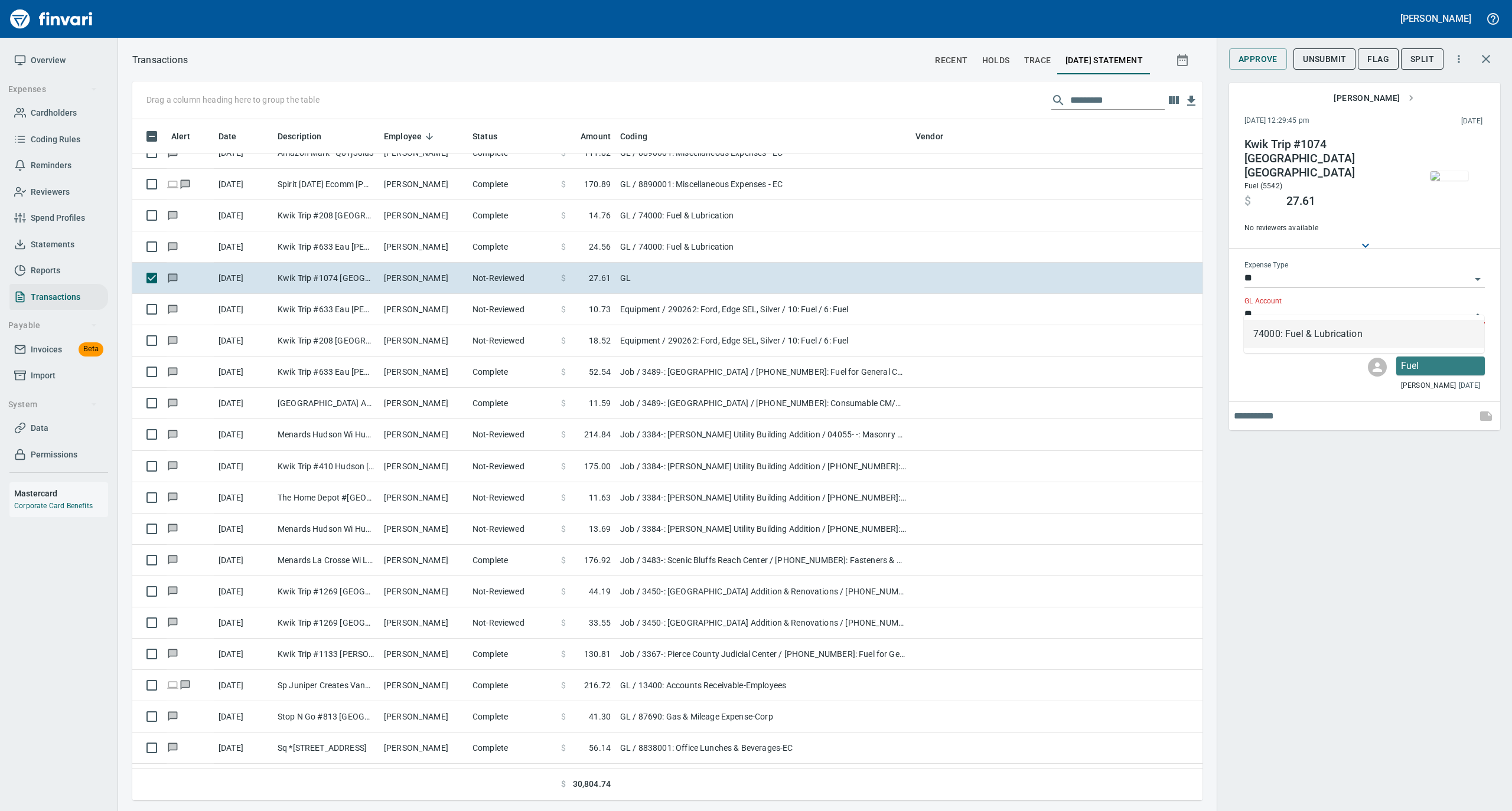
click at [1262, 338] on li "74000: Fuel & Lubrication" at bounding box center [1364, 334] width 241 height 28
type input "**********"
click at [1253, 55] on span "Approve" at bounding box center [1258, 59] width 39 height 15
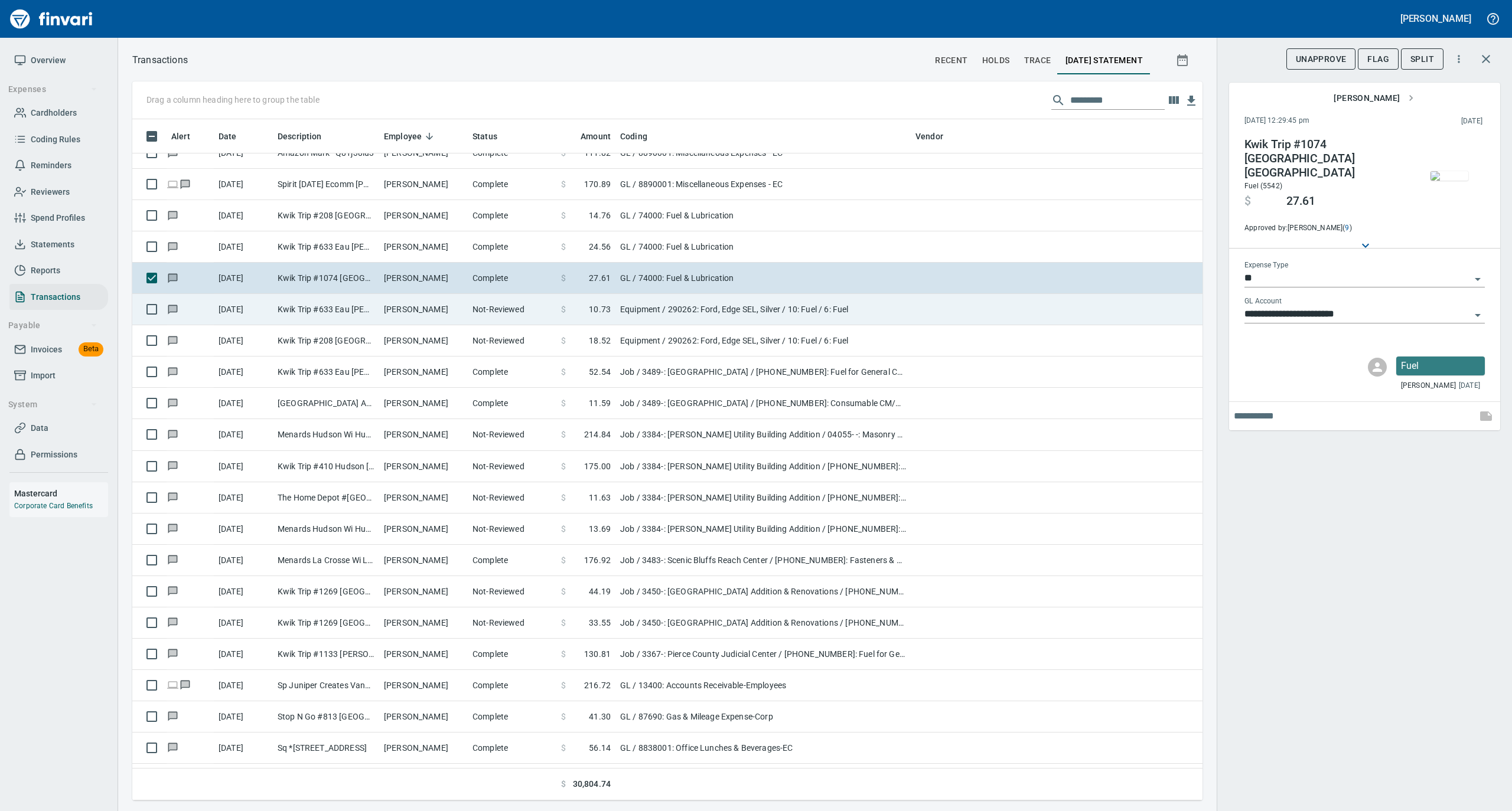
click at [487, 323] on td "Not-Reviewed" at bounding box center [511, 310] width 89 height 32
type input "*********"
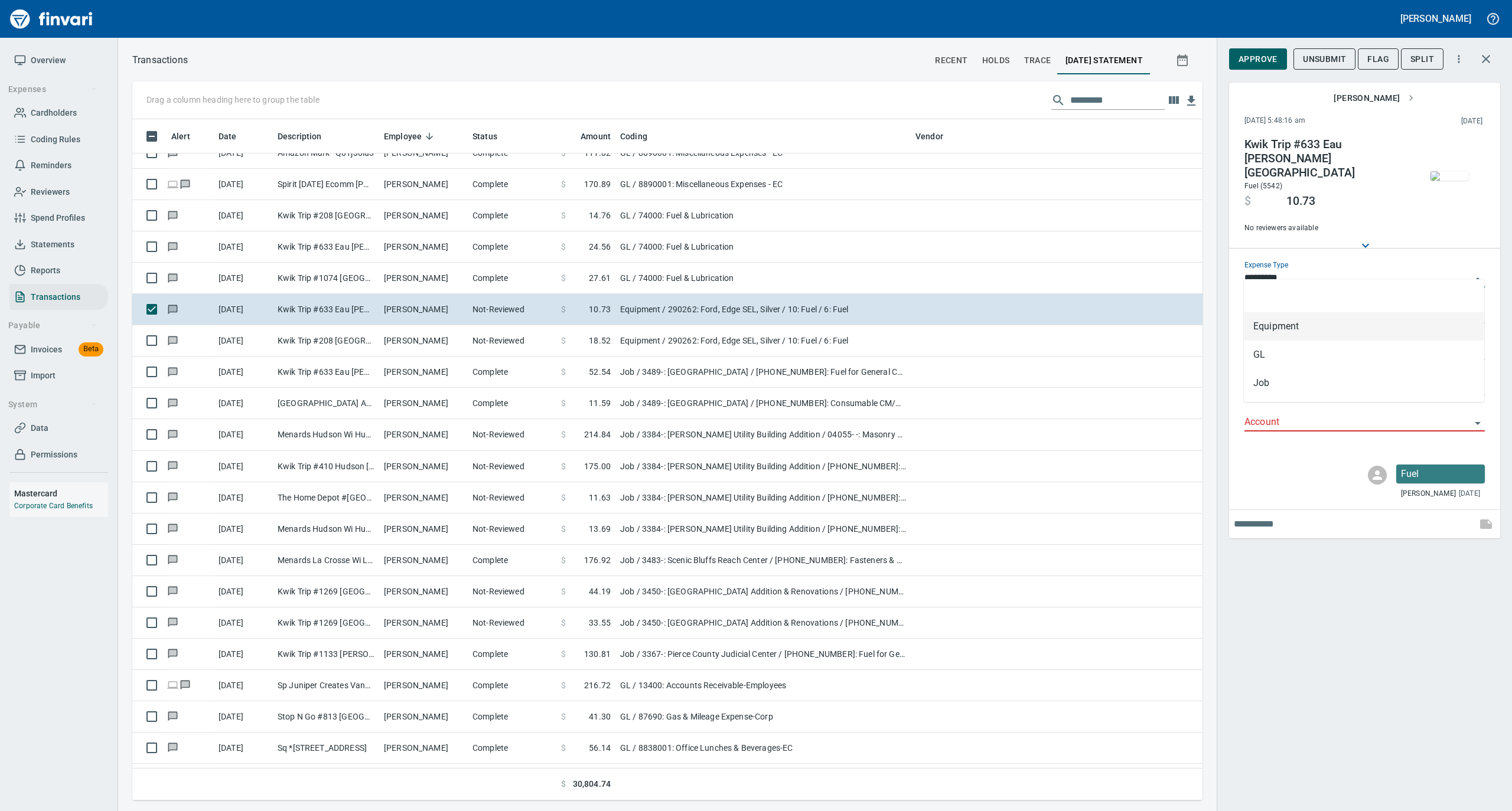
scroll to position [670, 1046]
click at [1306, 271] on input "*********" at bounding box center [1358, 279] width 226 height 16
click at [1279, 353] on li "GL" at bounding box center [1364, 354] width 241 height 28
type input "**"
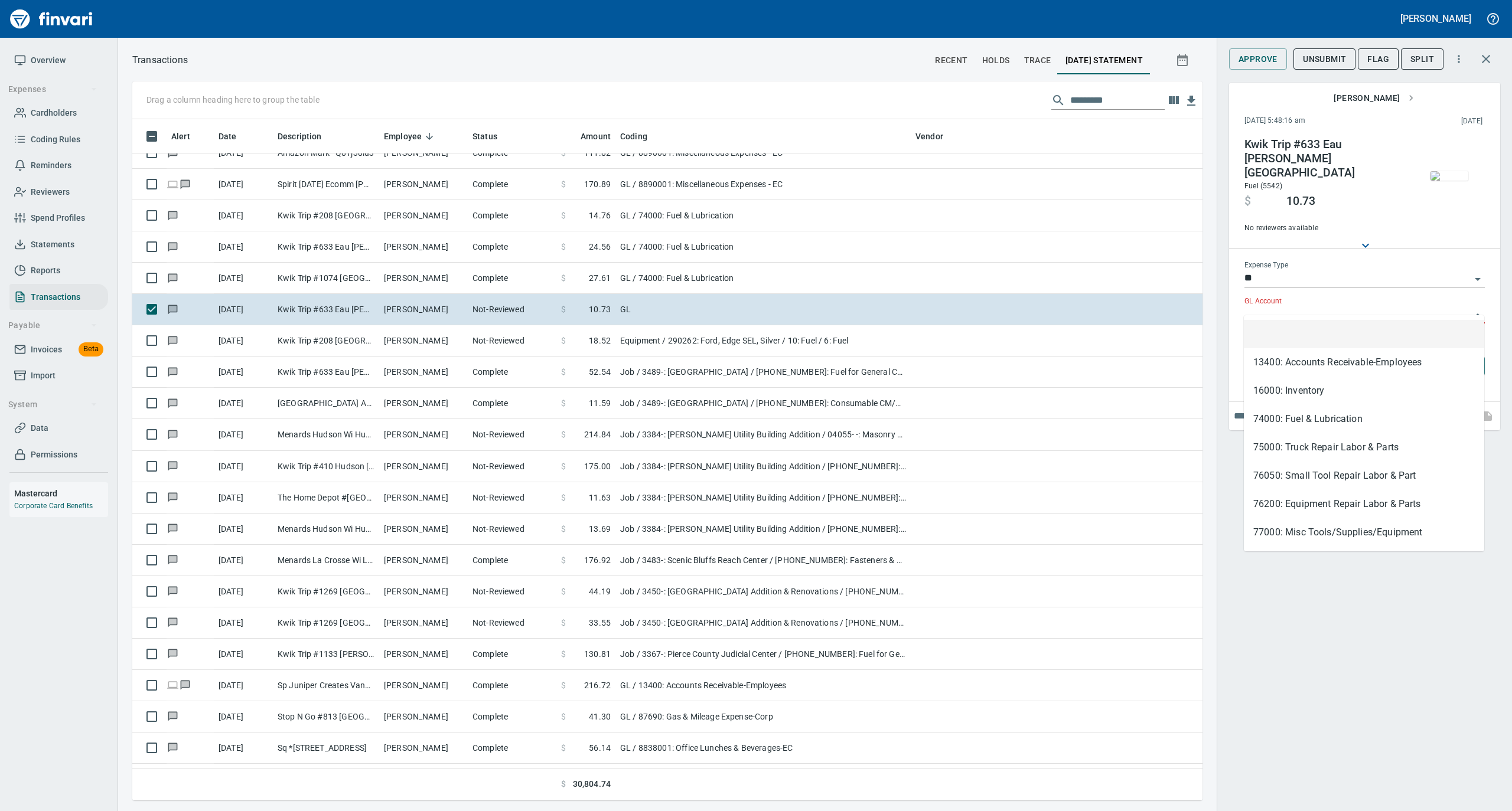
click at [1283, 306] on input "GL Account" at bounding box center [1358, 314] width 226 height 16
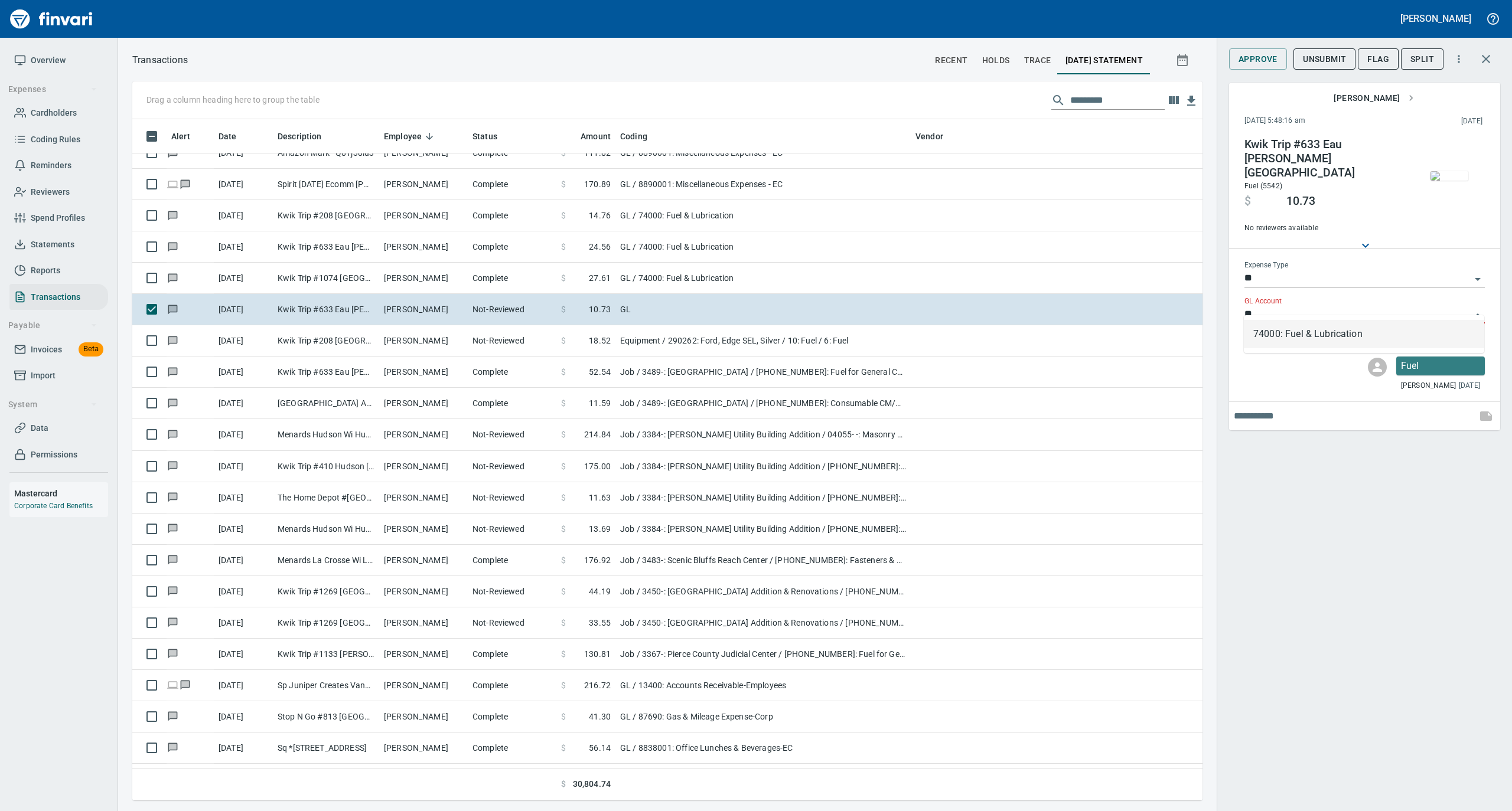
click at [1275, 338] on li "74000: Fuel & Lubrication" at bounding box center [1364, 334] width 241 height 28
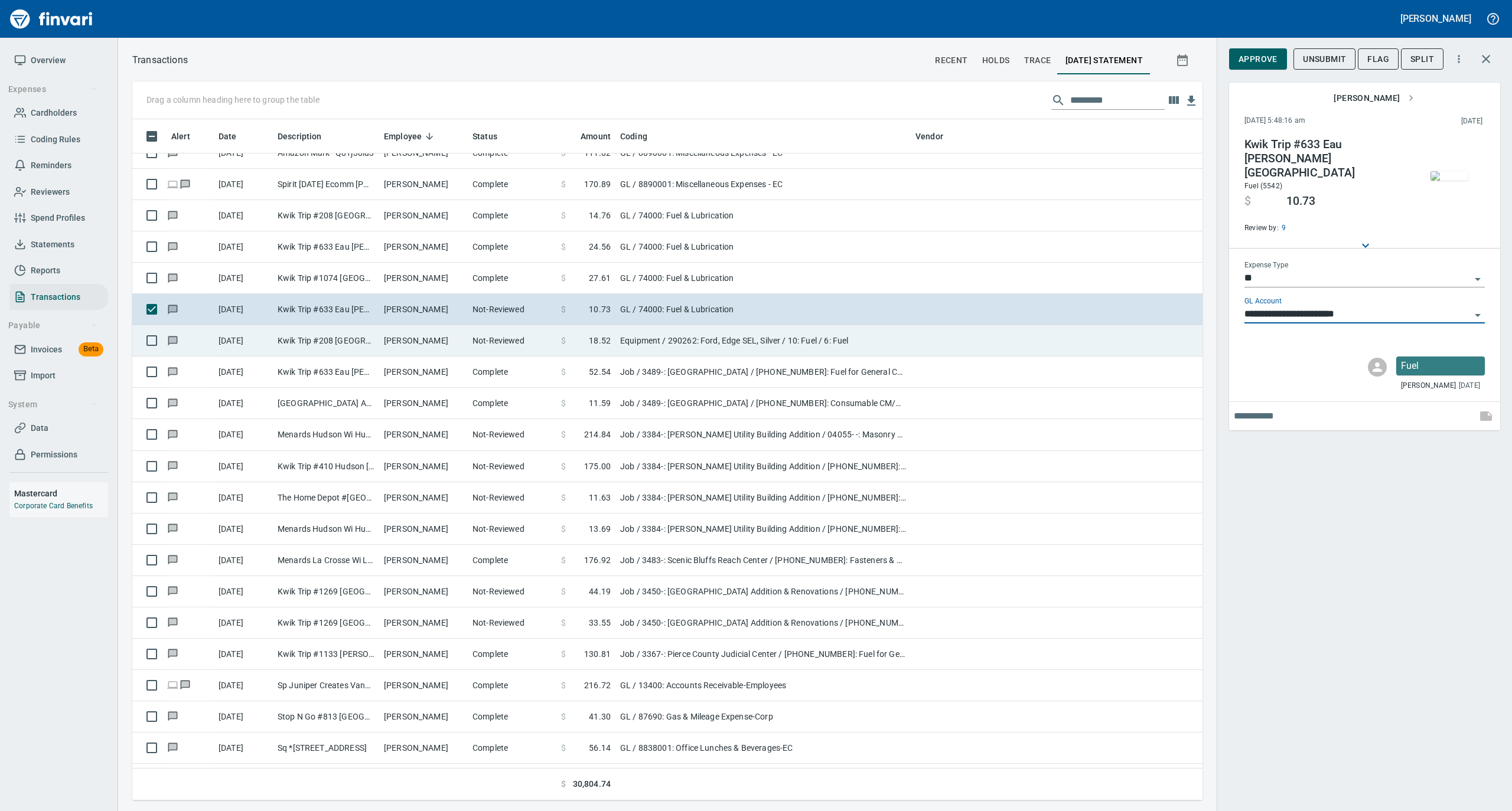
type input "**********"
click at [527, 346] on td "Not-Reviewed" at bounding box center [511, 340] width 89 height 32
type input "*********"
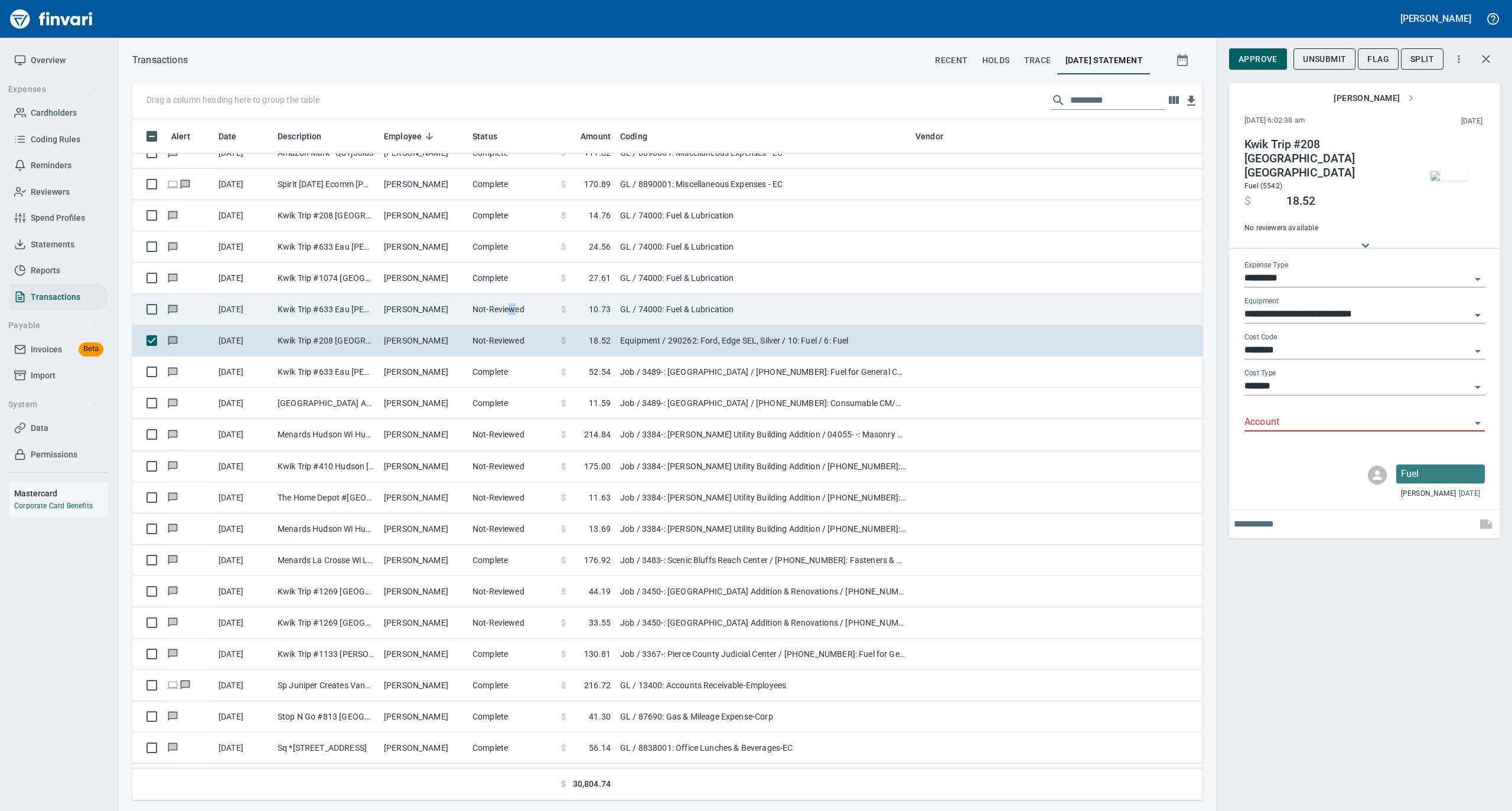
click at [511, 305] on td "Not-Reviewed" at bounding box center [511, 310] width 89 height 32
type input "**"
type input "**********"
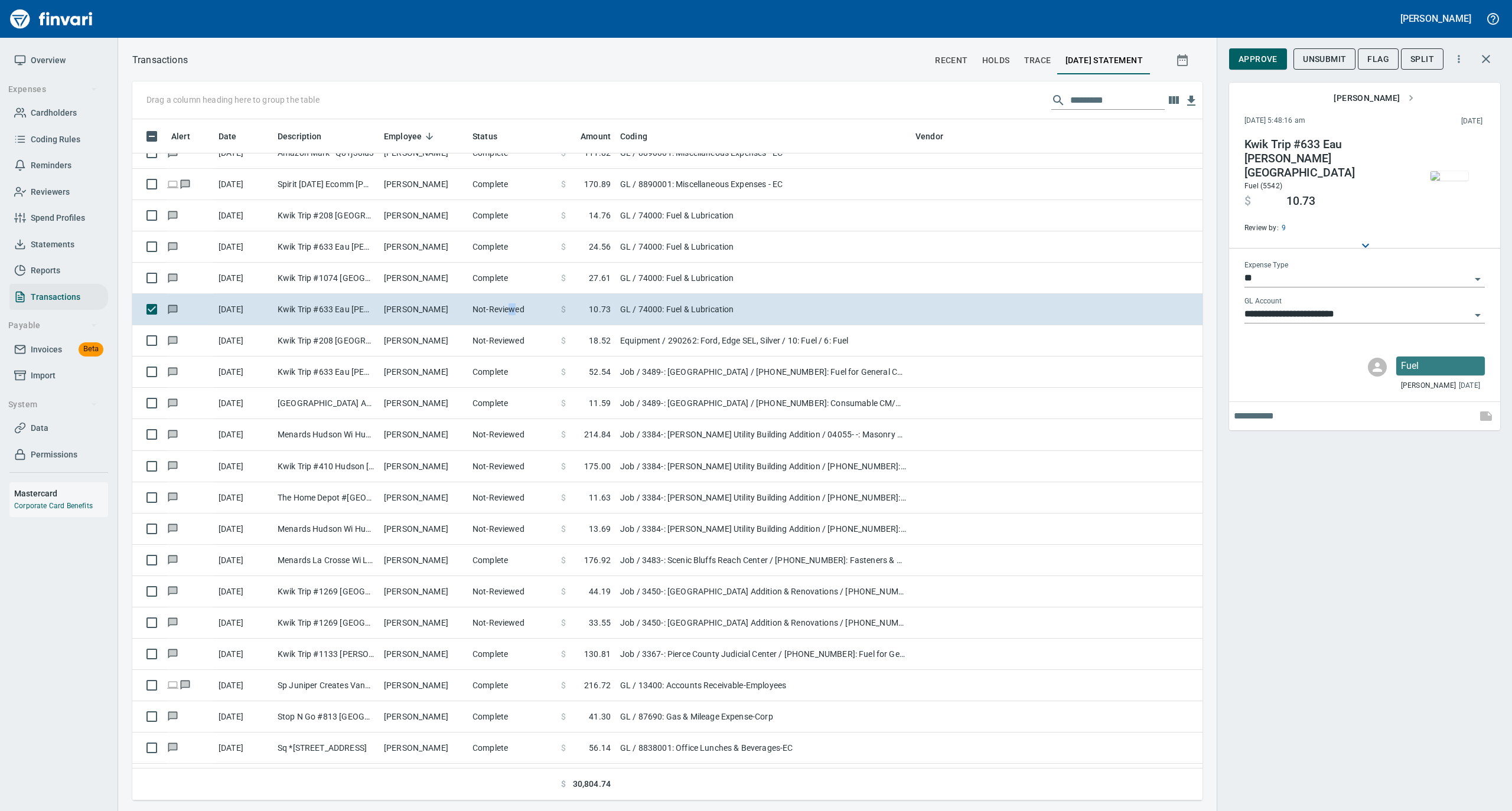
click at [1270, 52] on span "Approve" at bounding box center [1258, 59] width 39 height 15
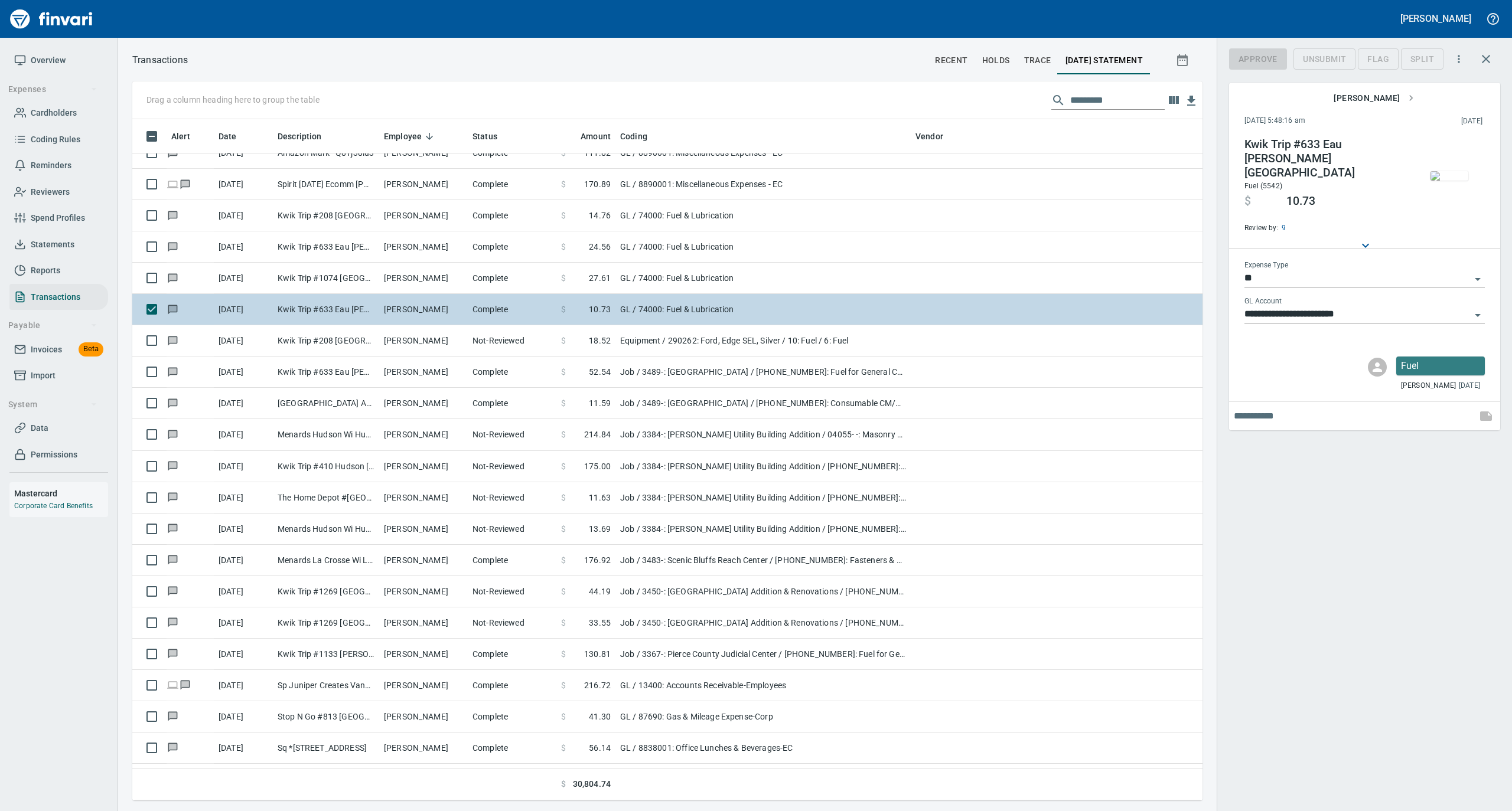
scroll to position [670, 1046]
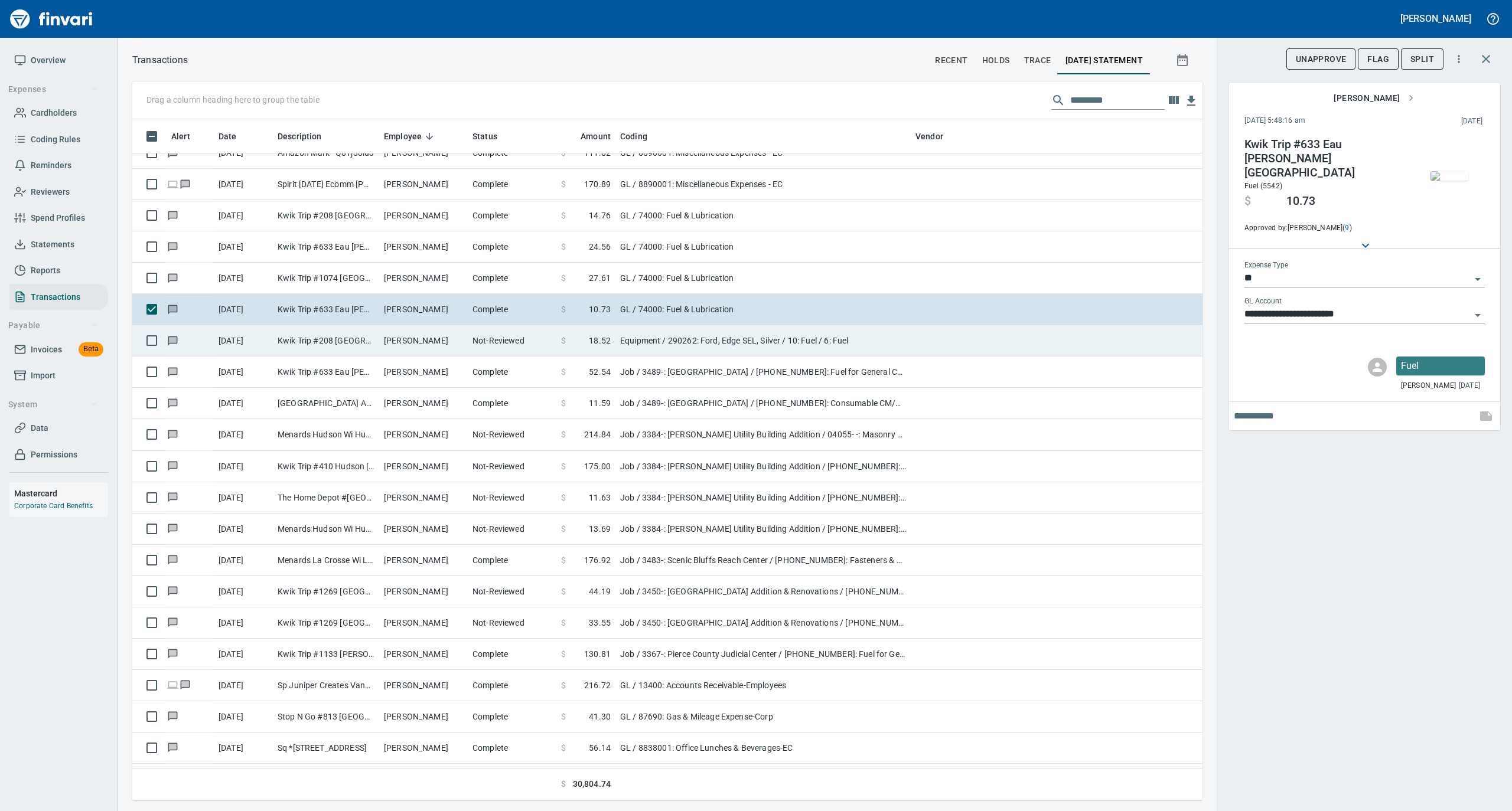
click at [487, 341] on td "Not-Reviewed" at bounding box center [511, 340] width 89 height 32
type input "*********"
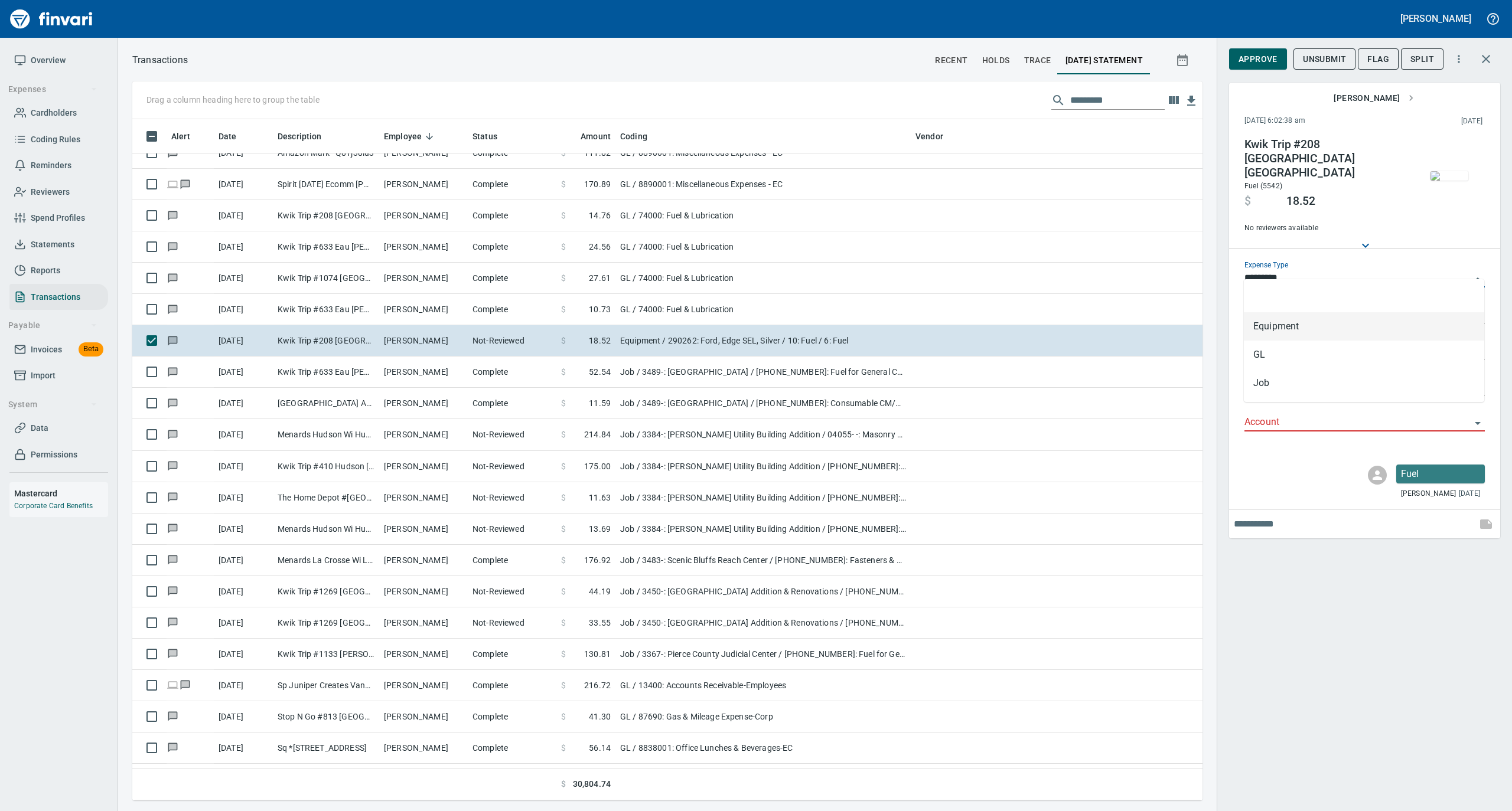
click at [1300, 271] on input "*********" at bounding box center [1358, 279] width 226 height 16
click at [1276, 351] on li "GL" at bounding box center [1364, 354] width 241 height 28
type input "**"
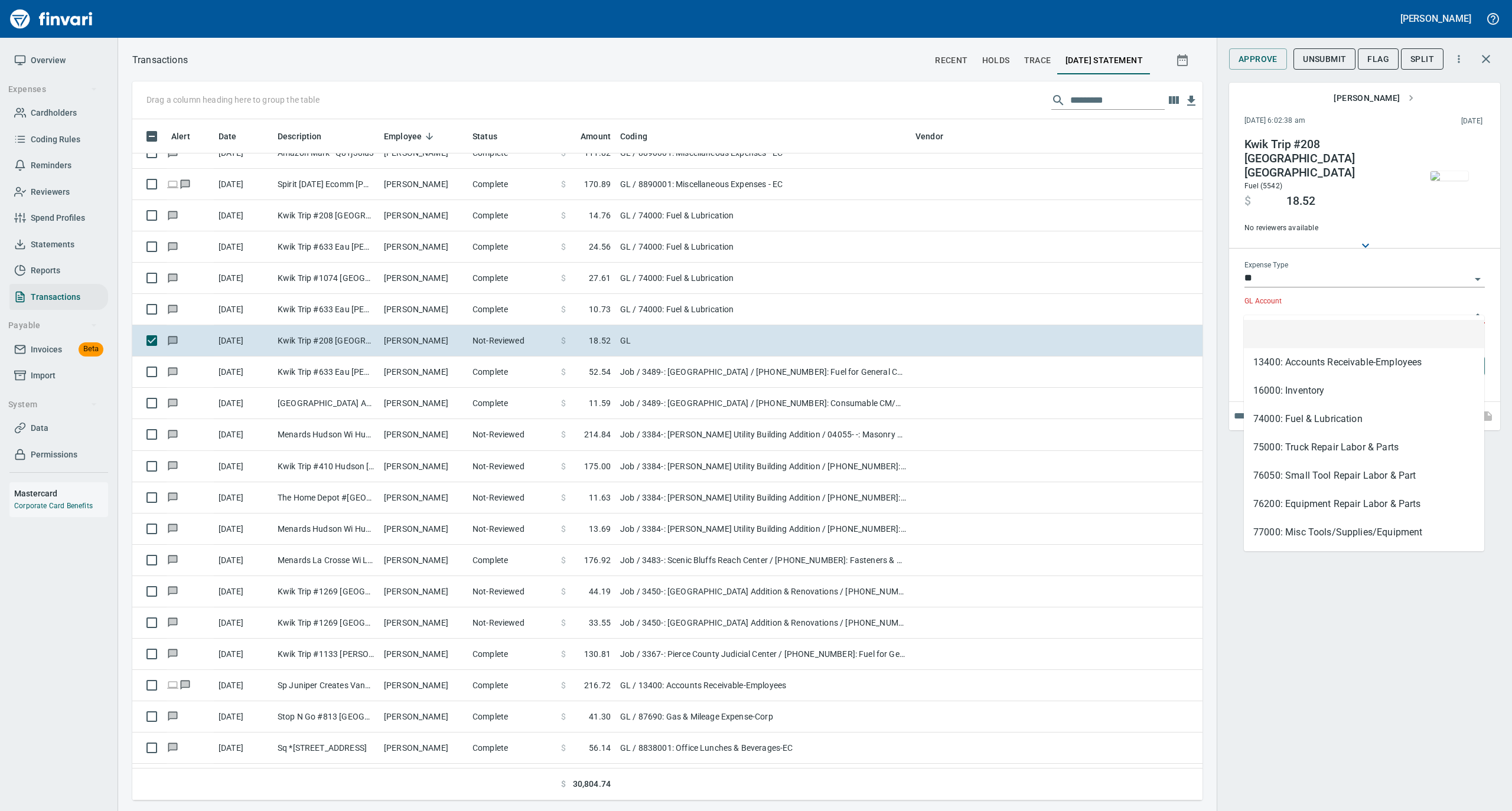
click at [1280, 306] on input "GL Account" at bounding box center [1358, 314] width 226 height 16
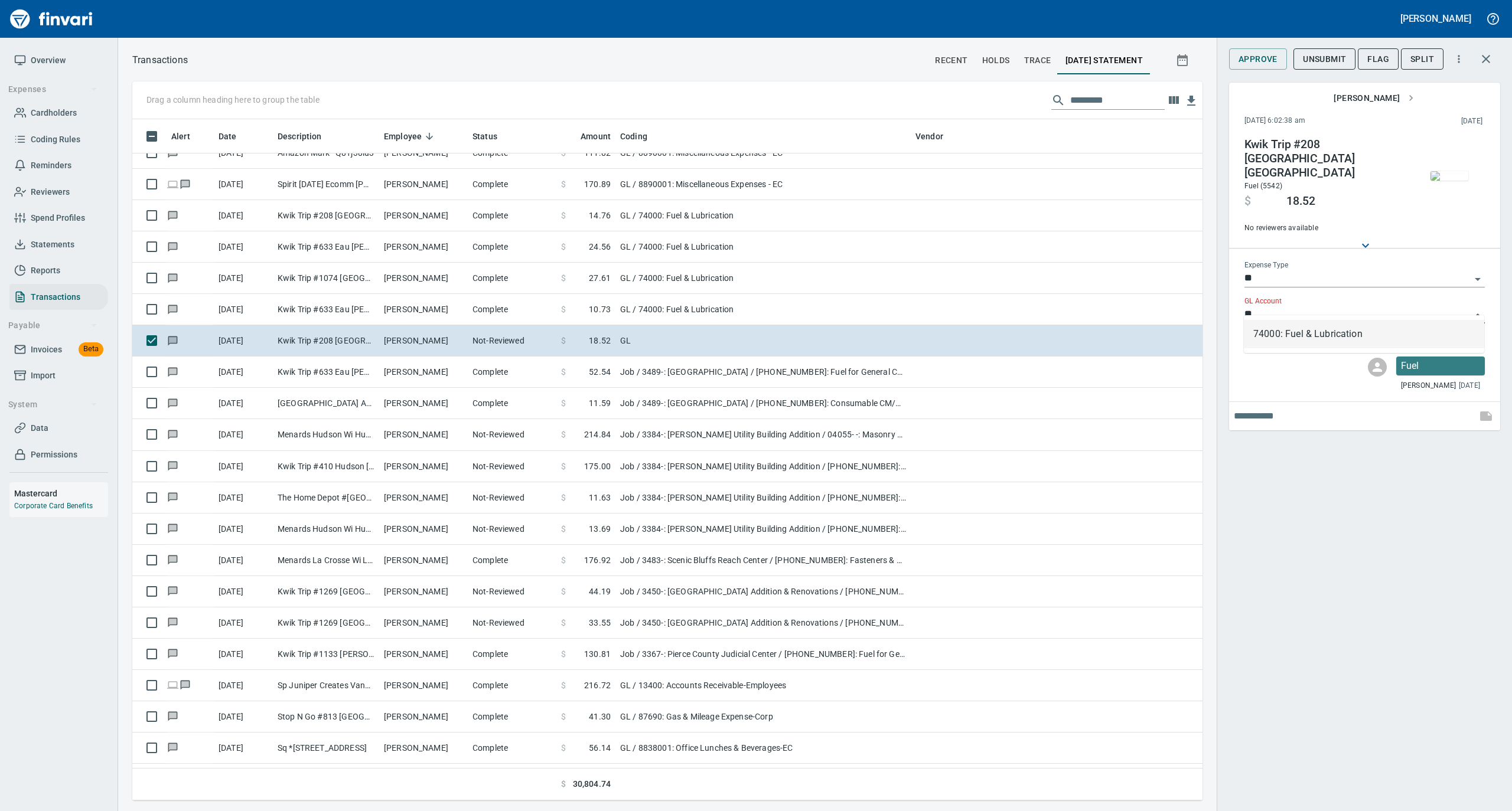
click at [1274, 336] on li "74000: Fuel & Lubrication" at bounding box center [1364, 334] width 241 height 28
type input "**********"
click at [1249, 58] on span "Approve" at bounding box center [1258, 59] width 39 height 15
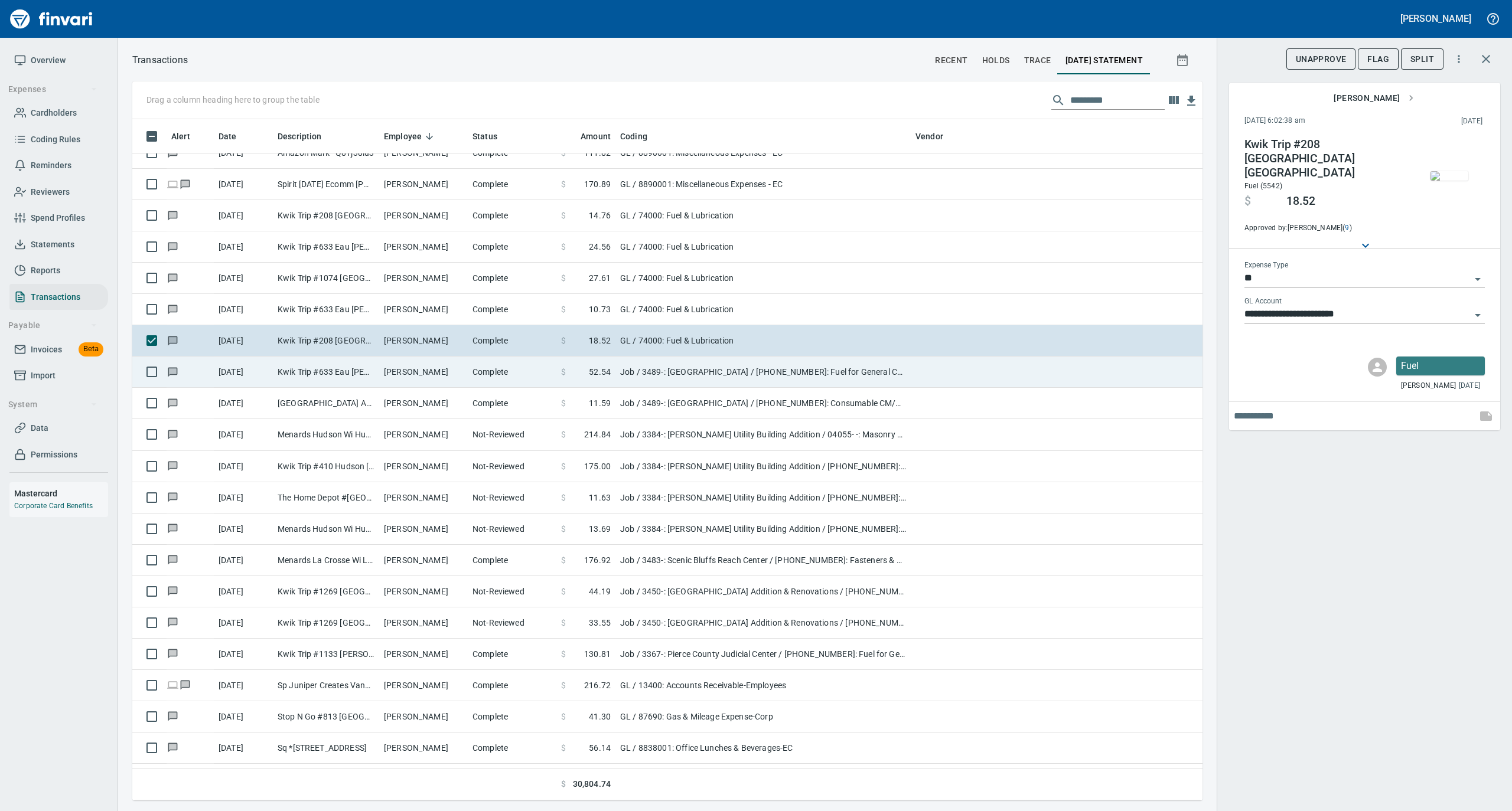
click at [484, 366] on td "Complete" at bounding box center [511, 372] width 89 height 32
type input "***"
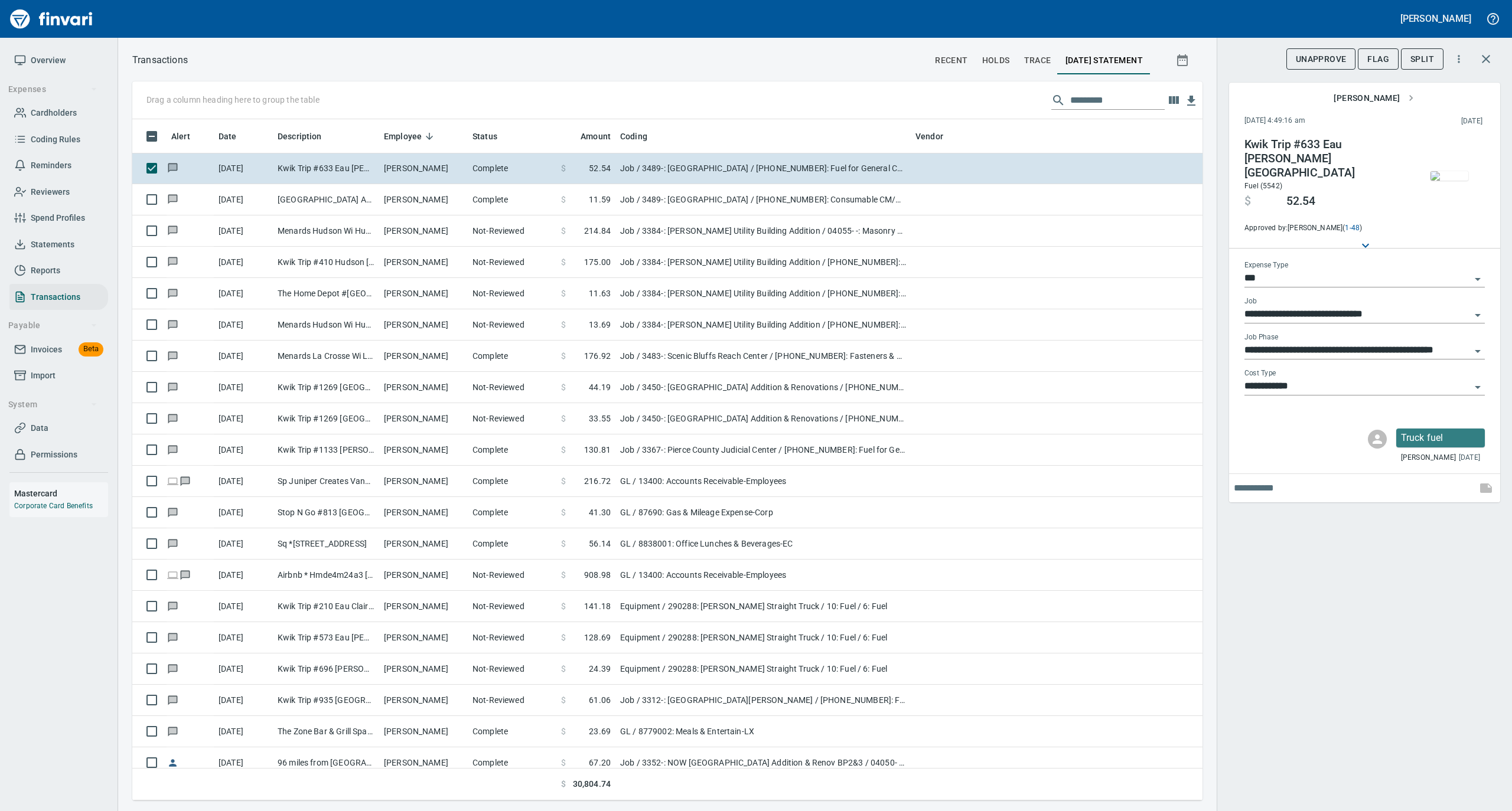
scroll to position [3385, 0]
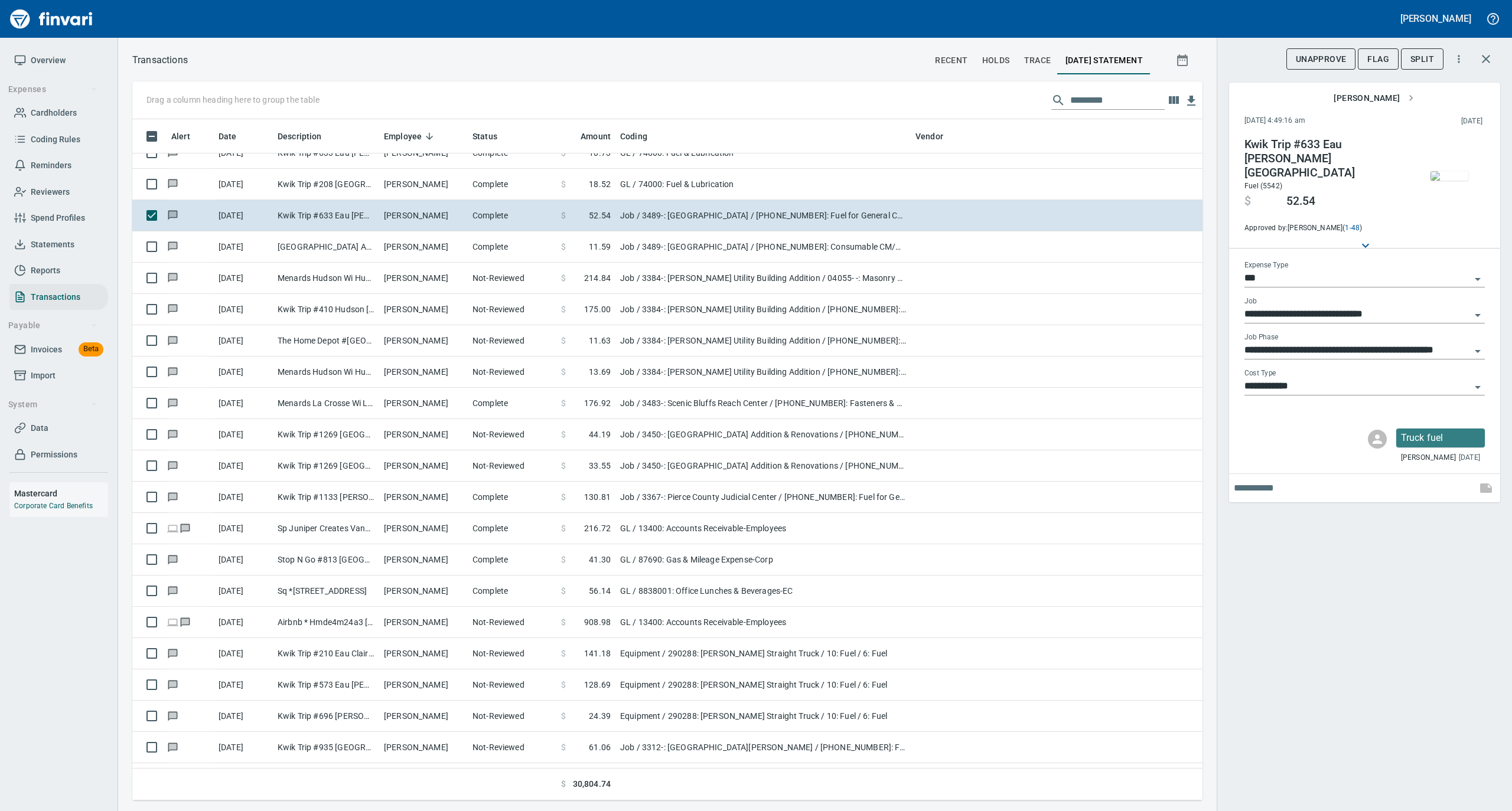
click at [1450, 173] on img "button" at bounding box center [1449, 176] width 37 height 10
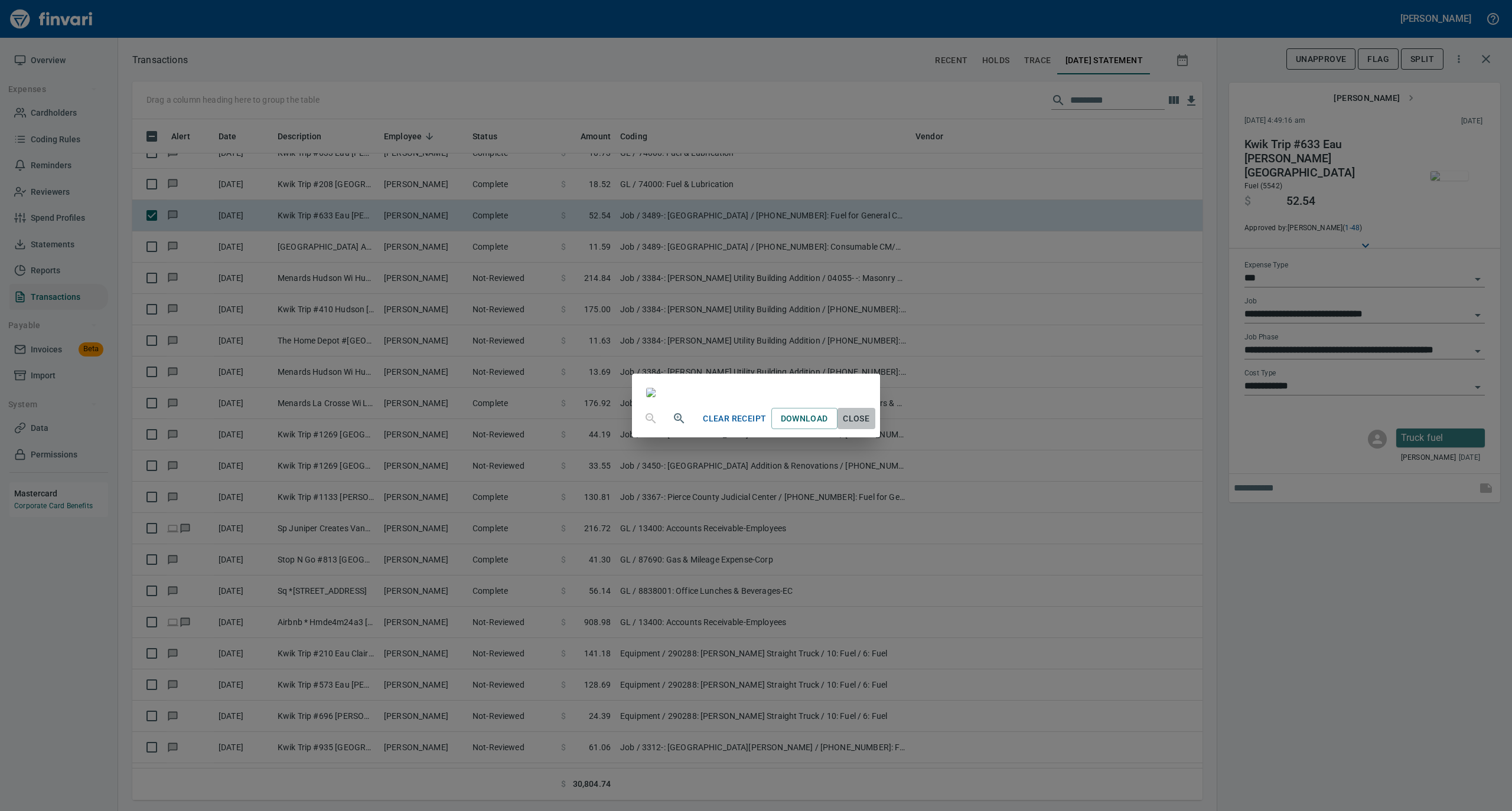
click at [871, 427] on span "Close" at bounding box center [856, 419] width 28 height 15
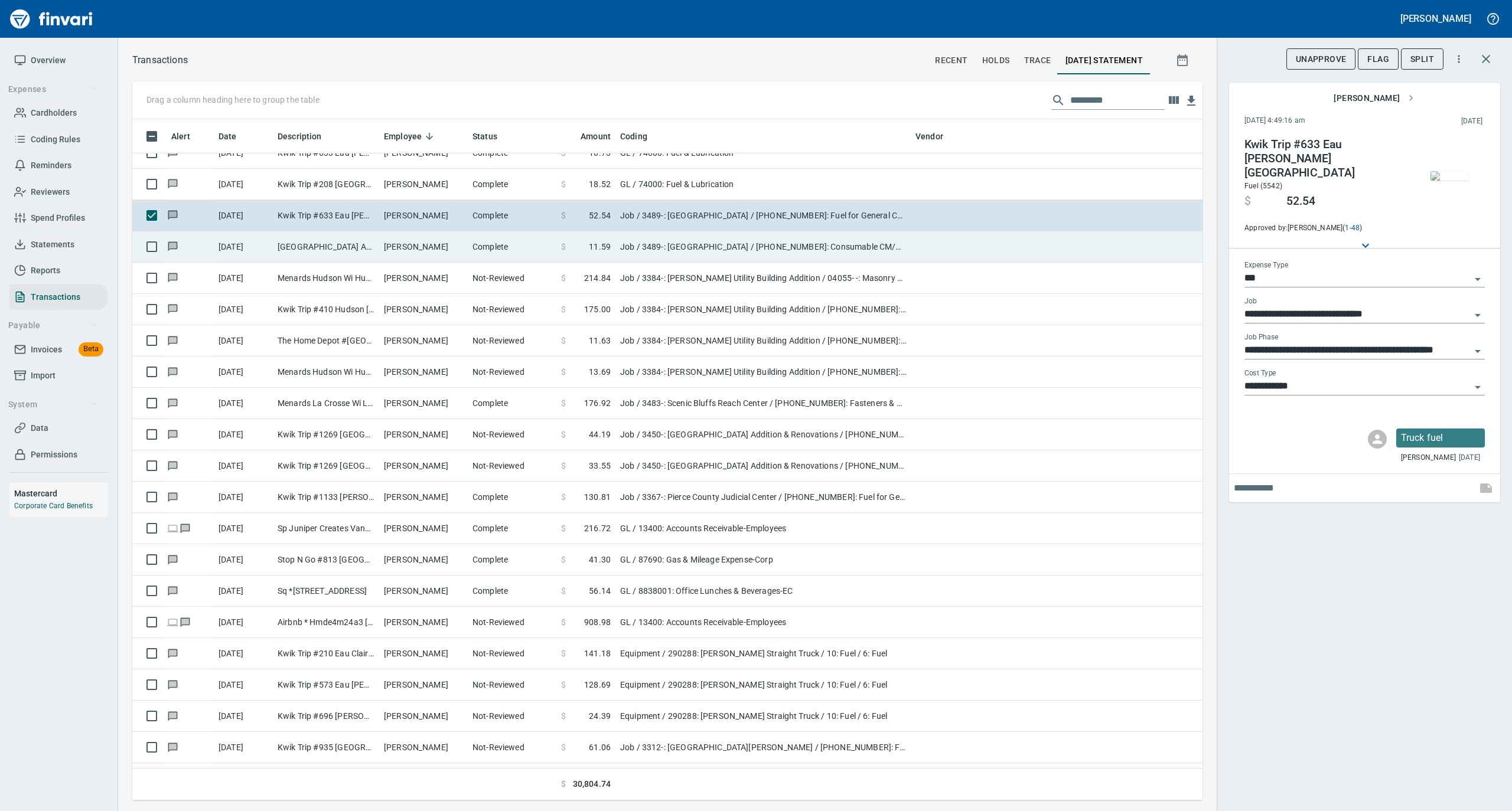
click at [535, 240] on td "Complete" at bounding box center [511, 247] width 89 height 32
type input "**********"
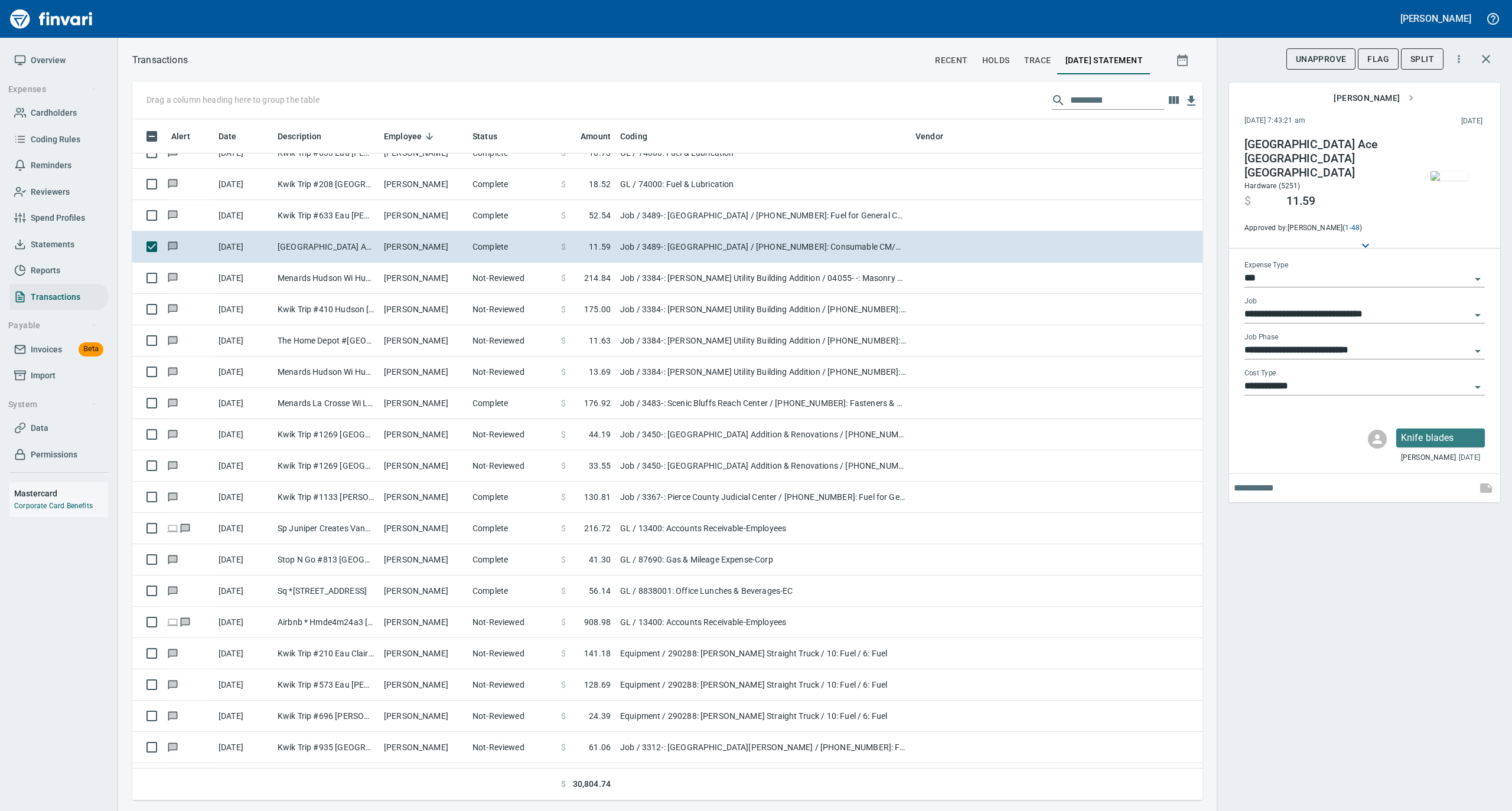
click at [1449, 171] on img "button" at bounding box center [1449, 176] width 37 height 10
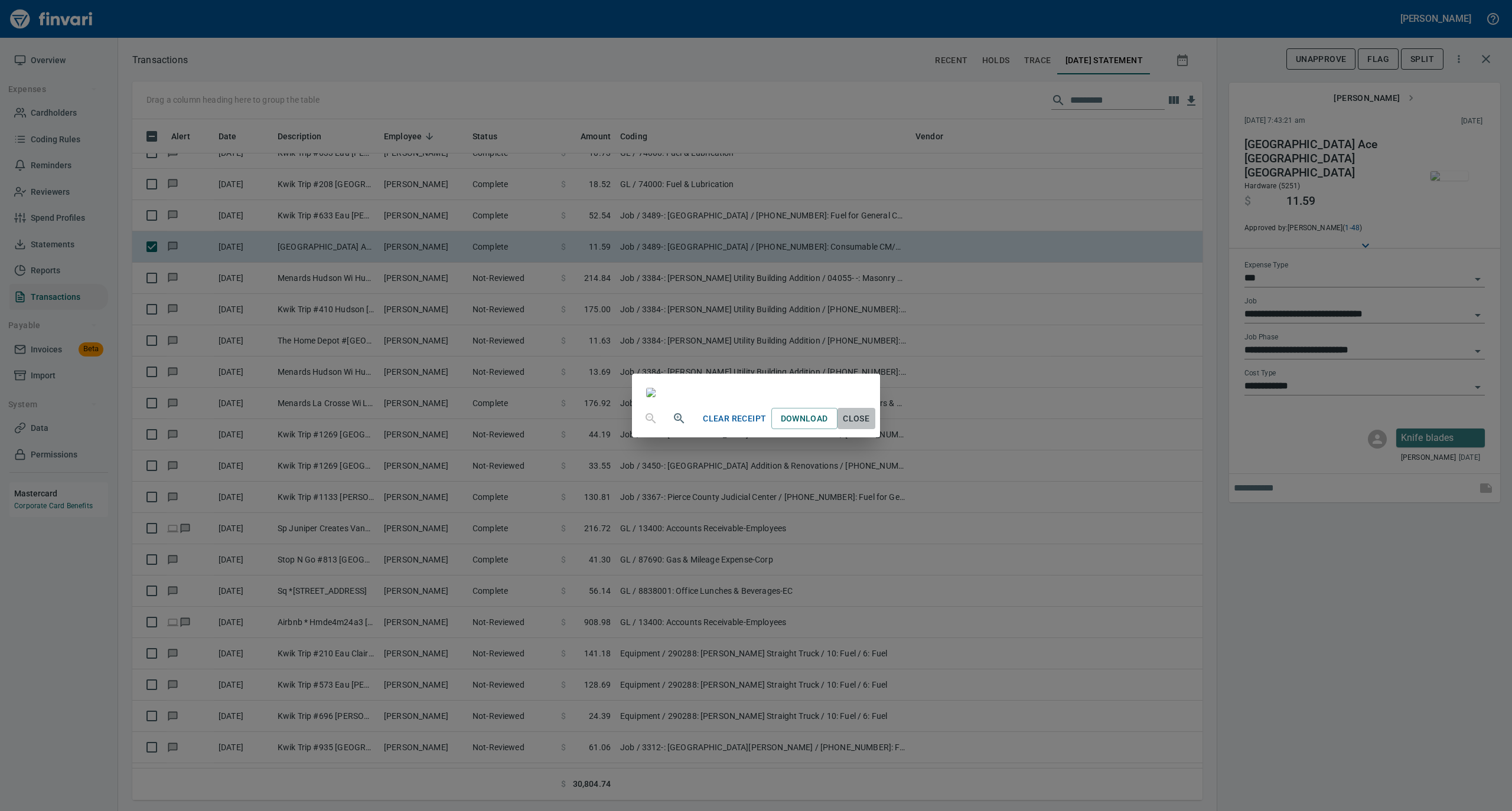
click at [871, 427] on span "Close" at bounding box center [856, 419] width 28 height 15
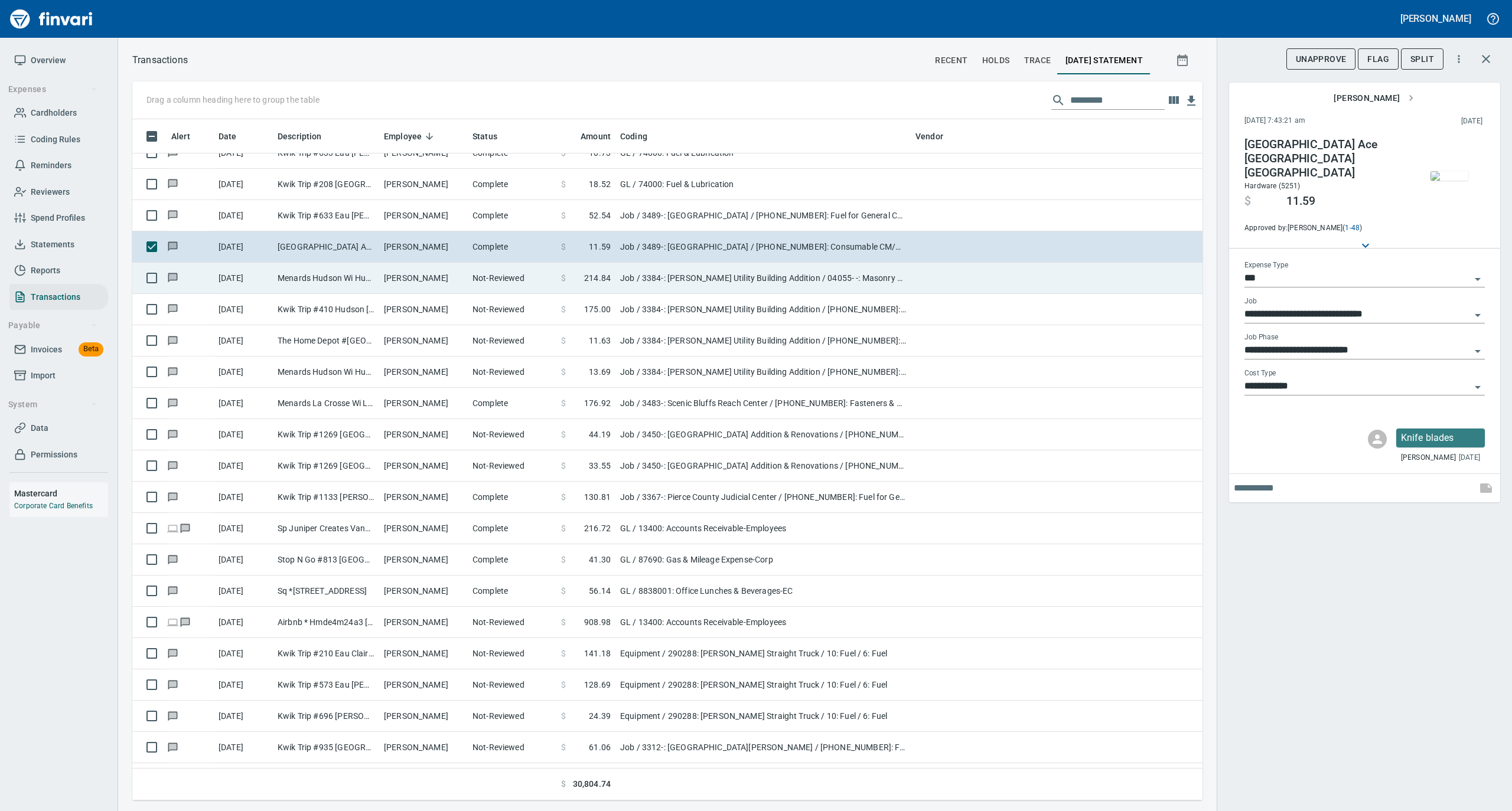
click at [414, 275] on td "[PERSON_NAME]" at bounding box center [423, 278] width 89 height 32
type input "**********"
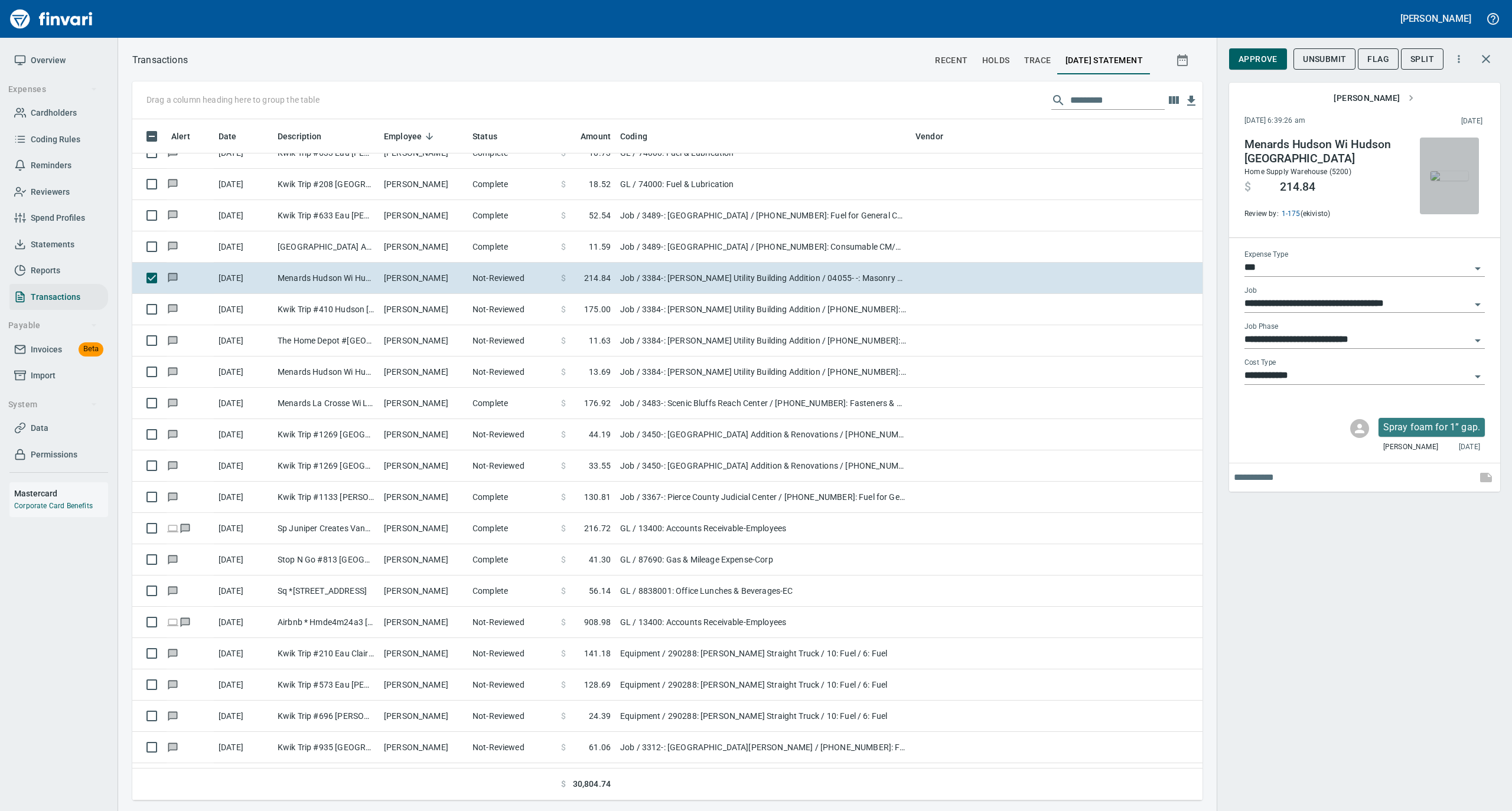
click at [1449, 172] on img "button" at bounding box center [1449, 176] width 37 height 10
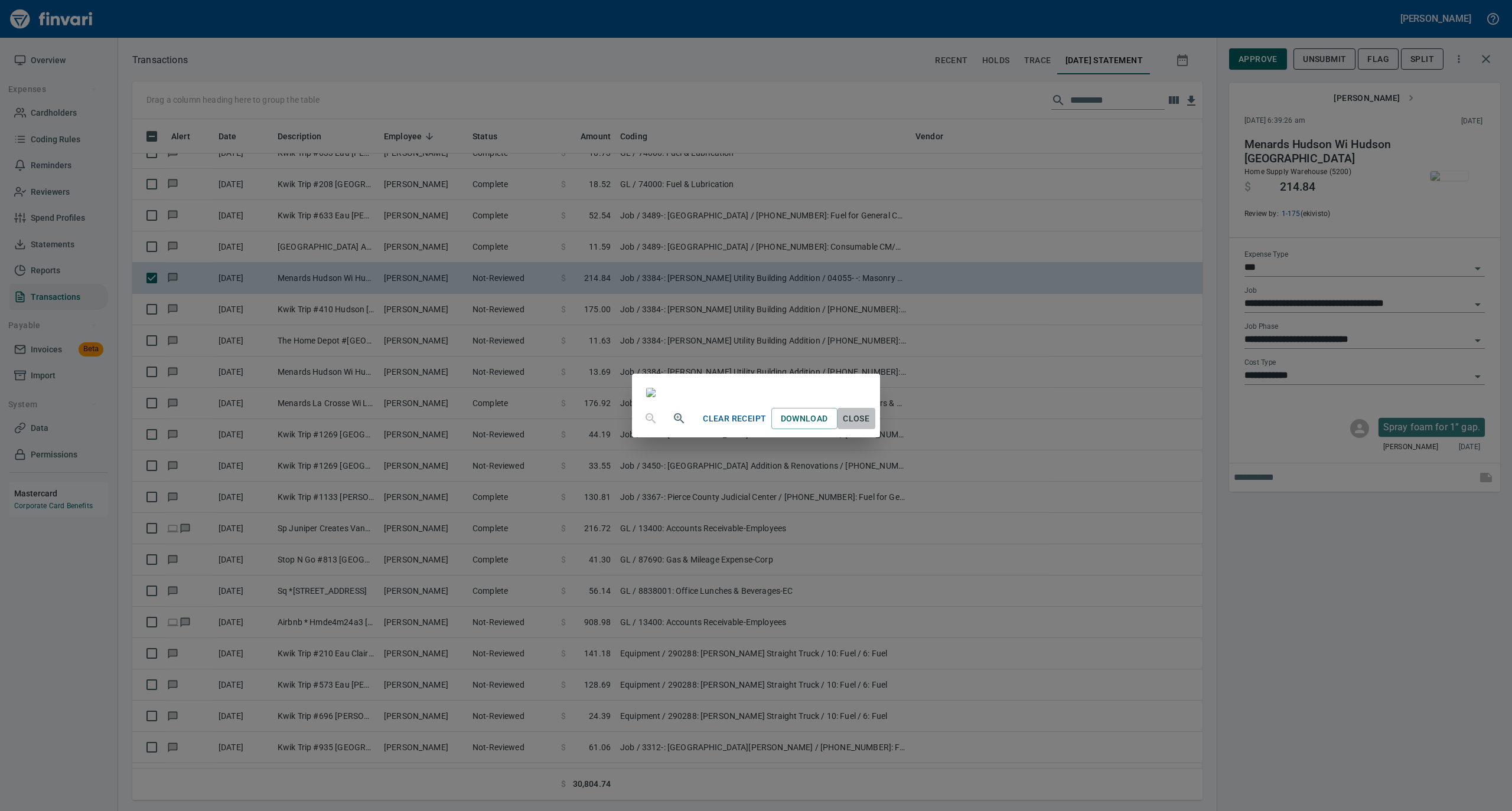
click at [871, 427] on span "Close" at bounding box center [856, 419] width 28 height 15
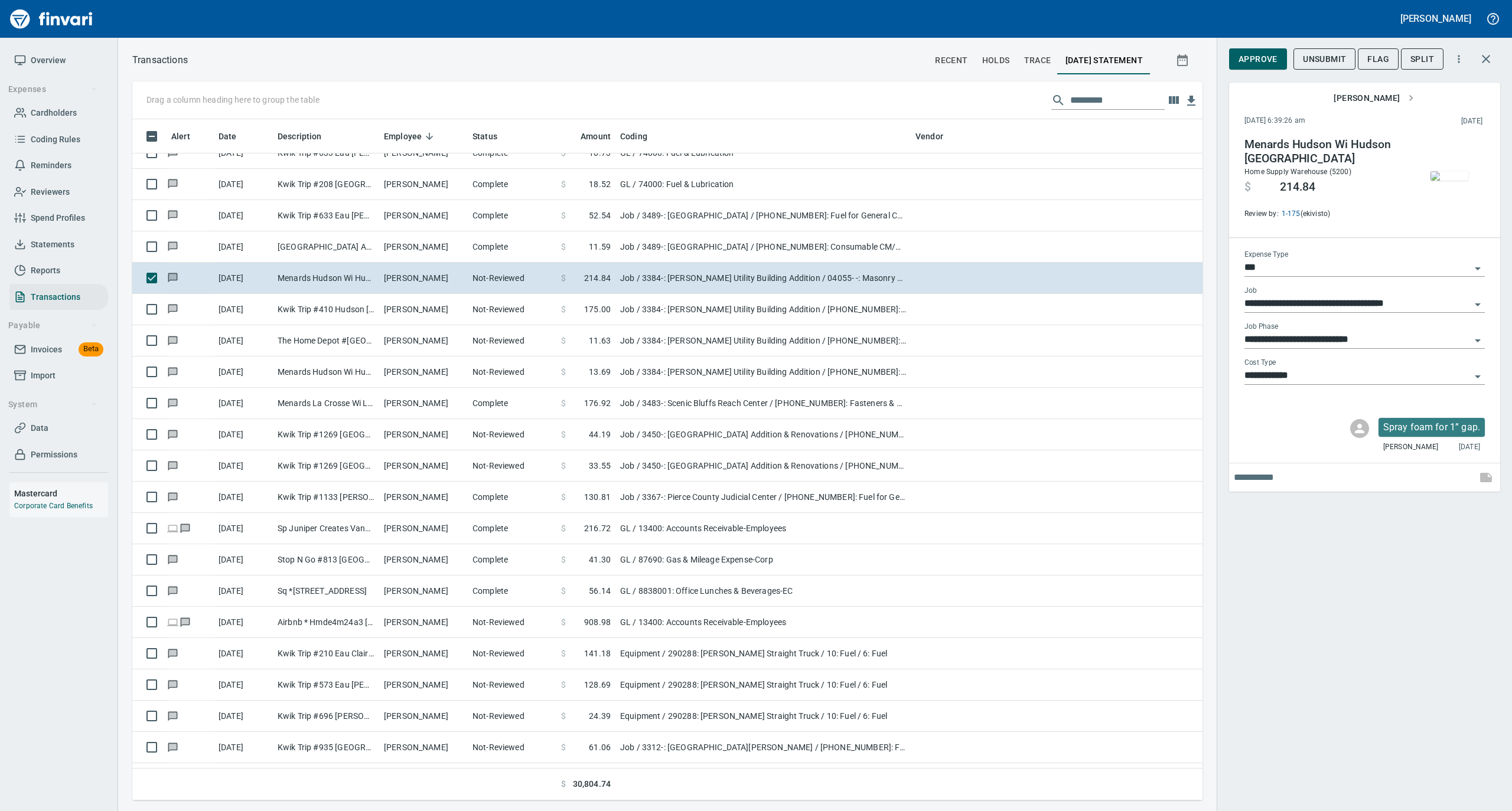
scroll to position [670, 1046]
click at [1447, 176] on img "button" at bounding box center [1449, 176] width 37 height 10
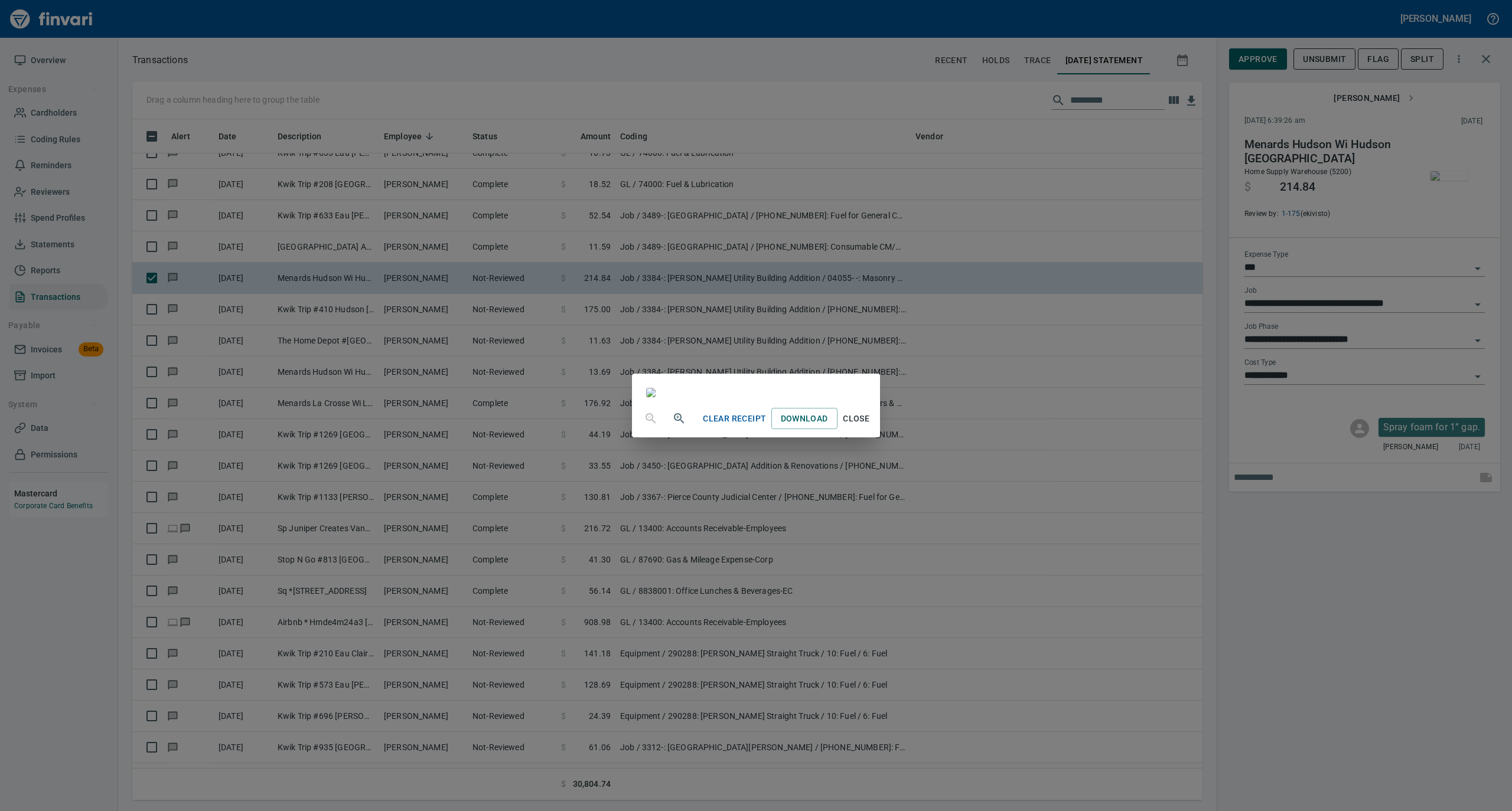
drag, startPoint x: 967, startPoint y: 717, endPoint x: 1068, endPoint y: 469, distance: 267.8
click at [871, 427] on span "Close" at bounding box center [856, 419] width 28 height 15
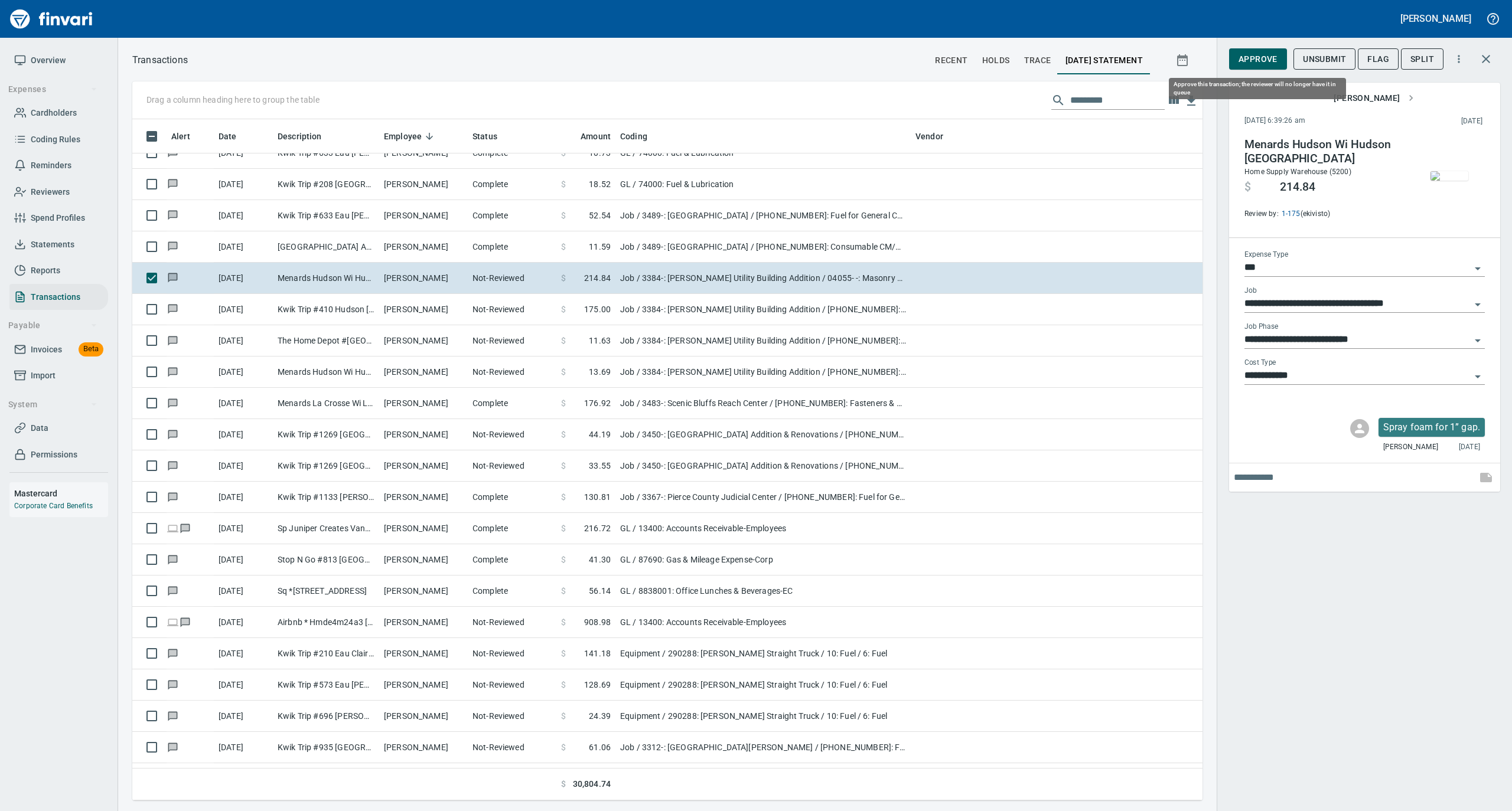
click at [1253, 57] on span "Approve" at bounding box center [1258, 59] width 39 height 15
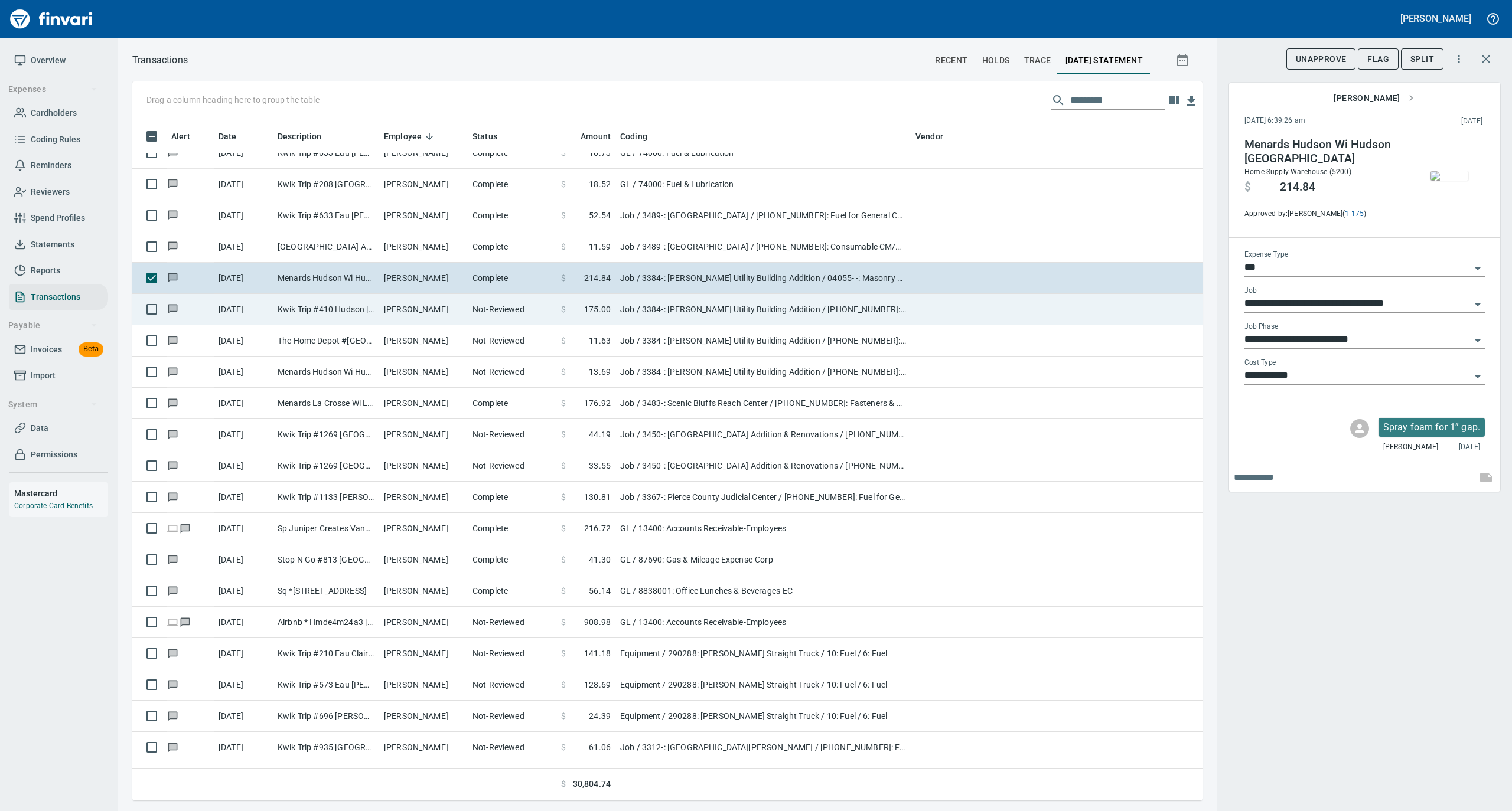
click at [509, 307] on td "Not-Reviewed" at bounding box center [511, 310] width 89 height 32
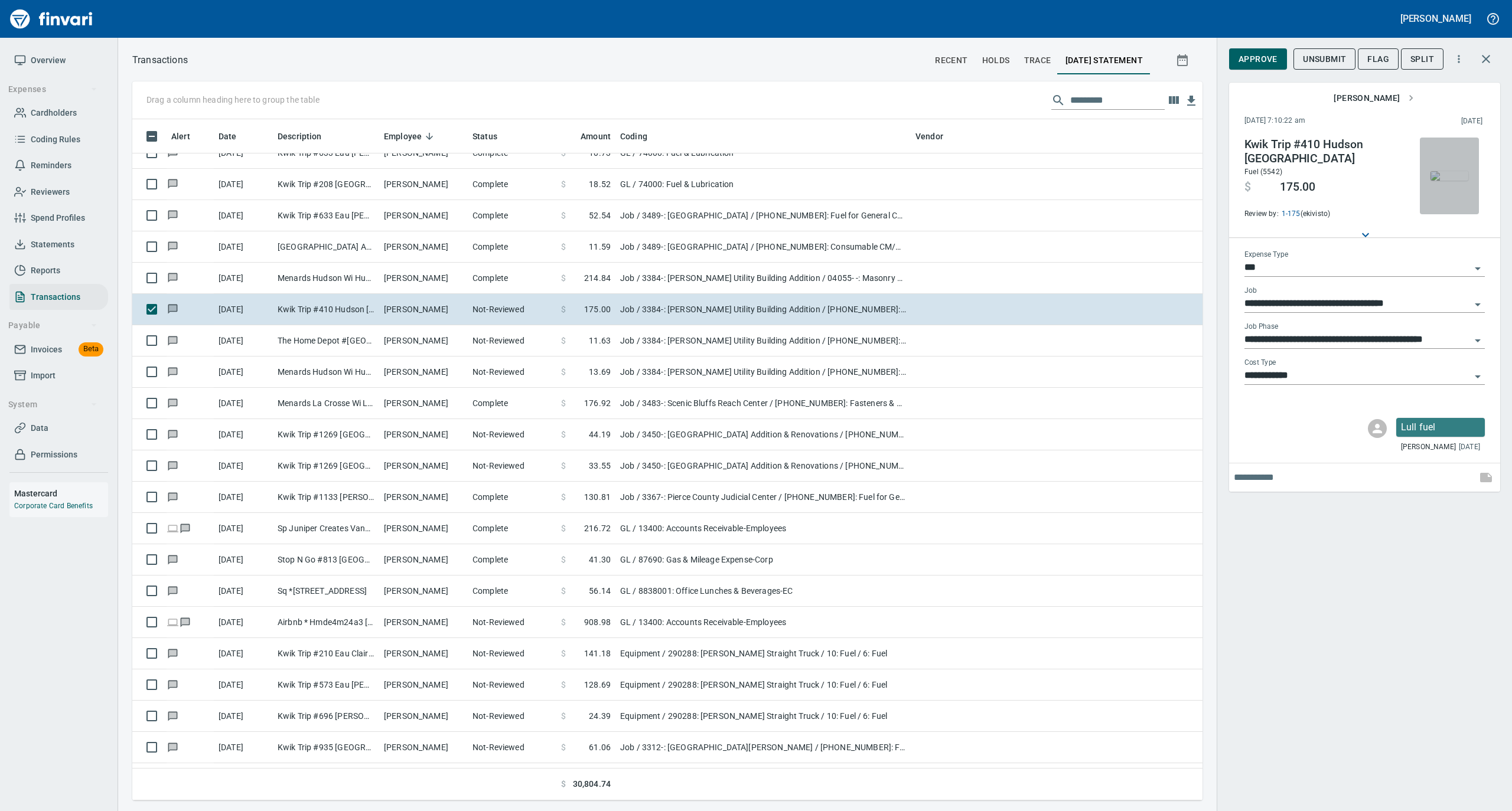
click at [1437, 178] on img "button" at bounding box center [1449, 176] width 37 height 10
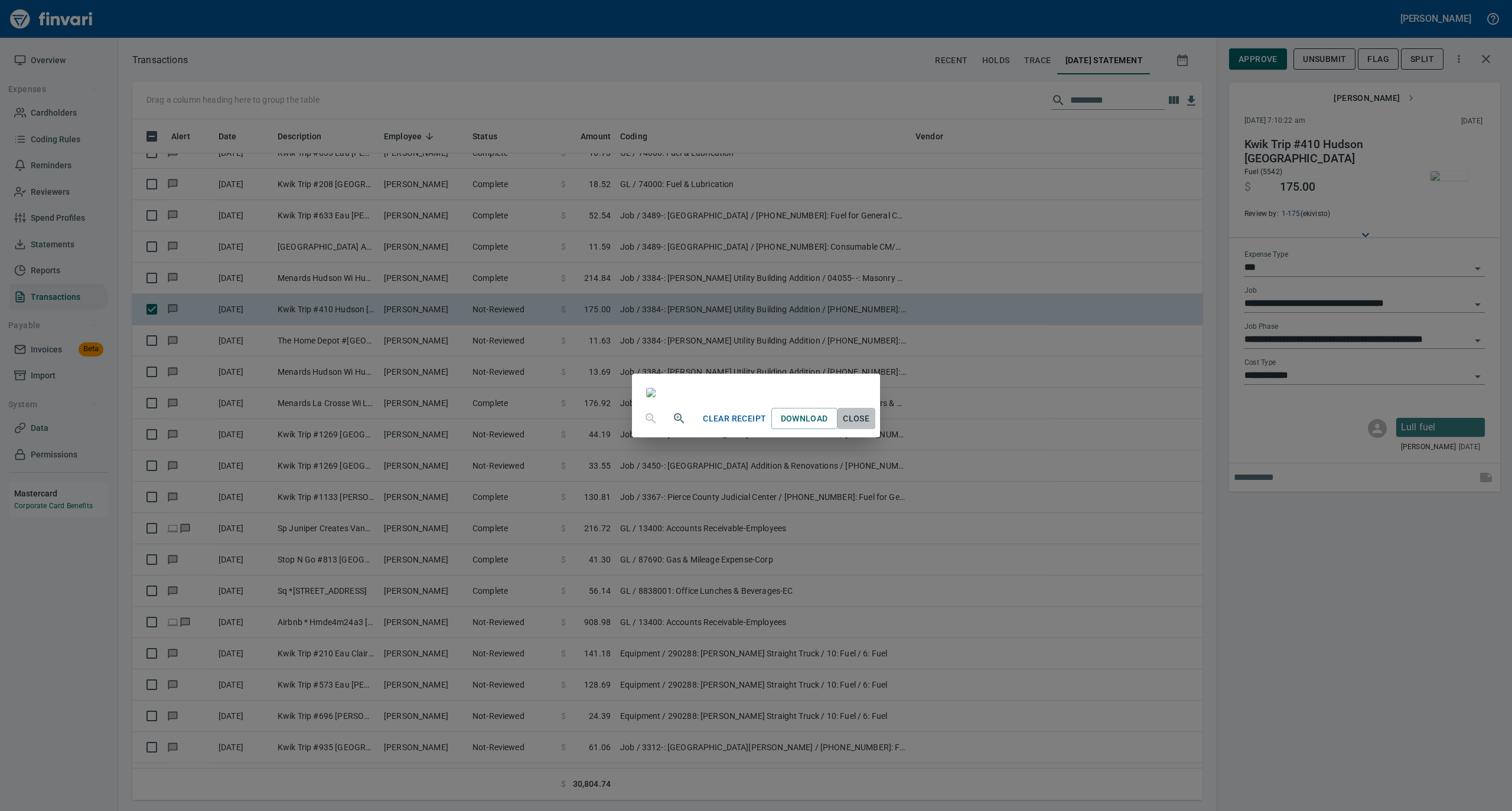
click at [871, 427] on span "Close" at bounding box center [856, 419] width 28 height 15
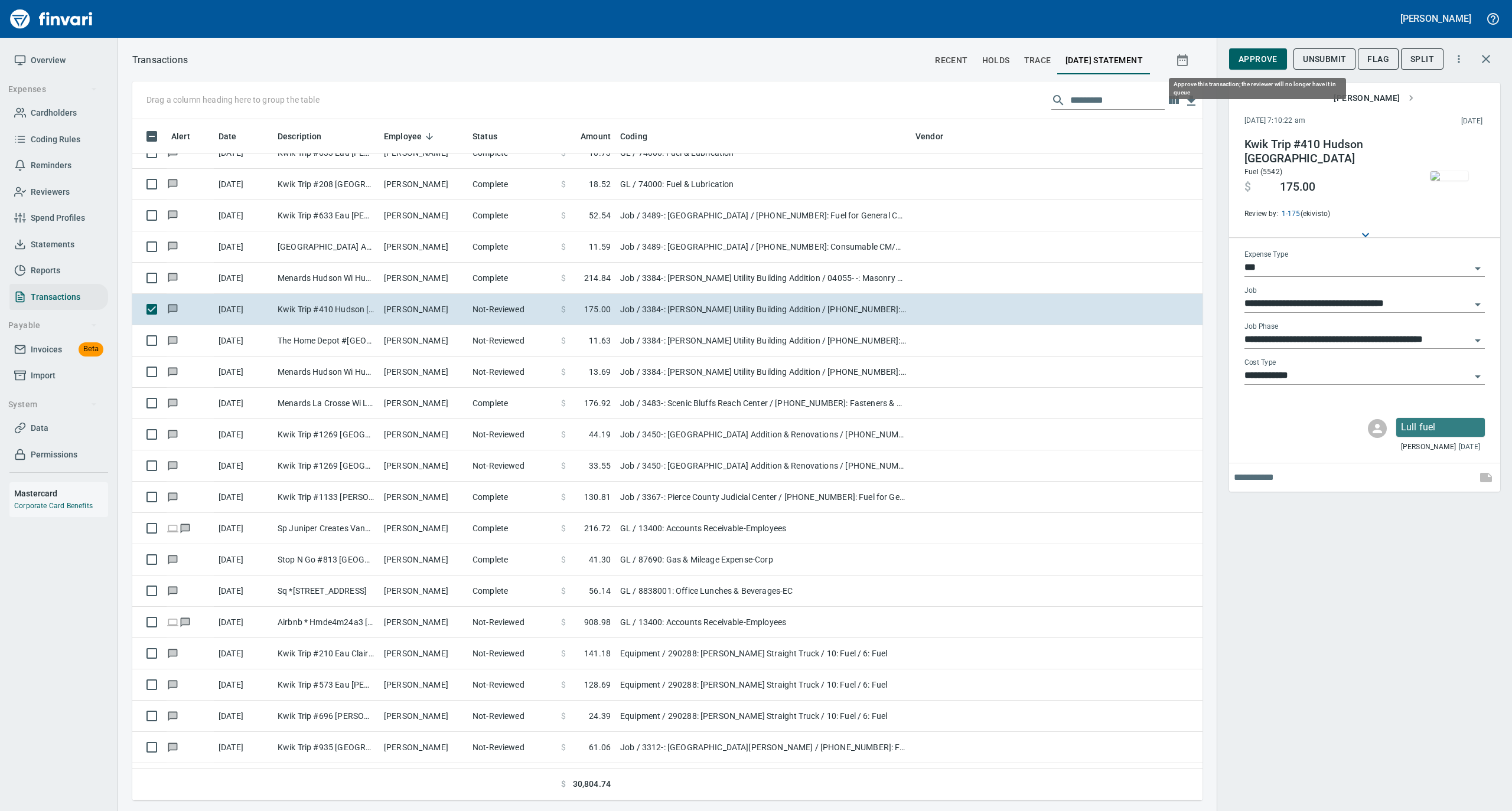
click at [1265, 64] on span "Approve" at bounding box center [1258, 59] width 39 height 15
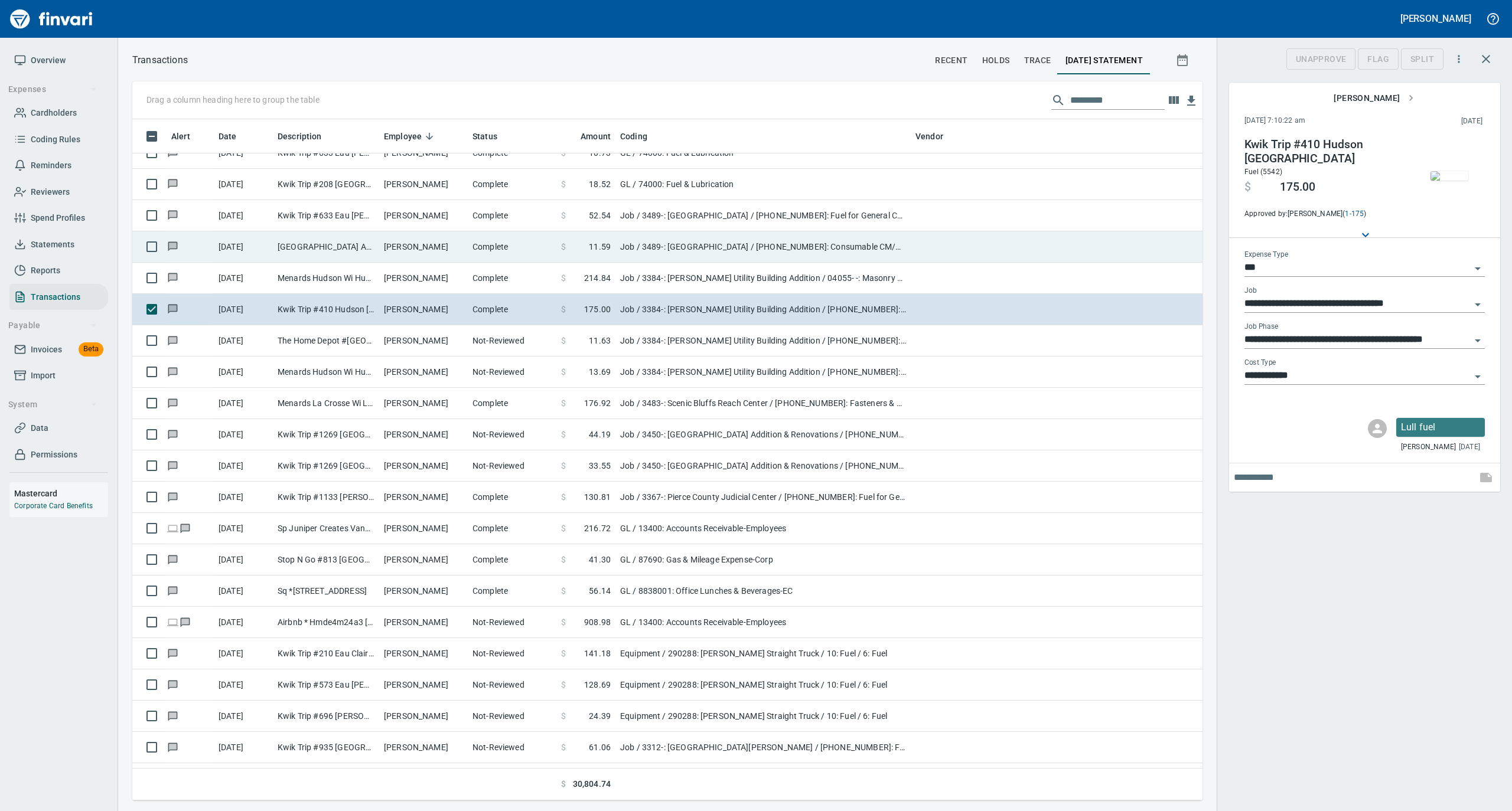
scroll to position [670, 1046]
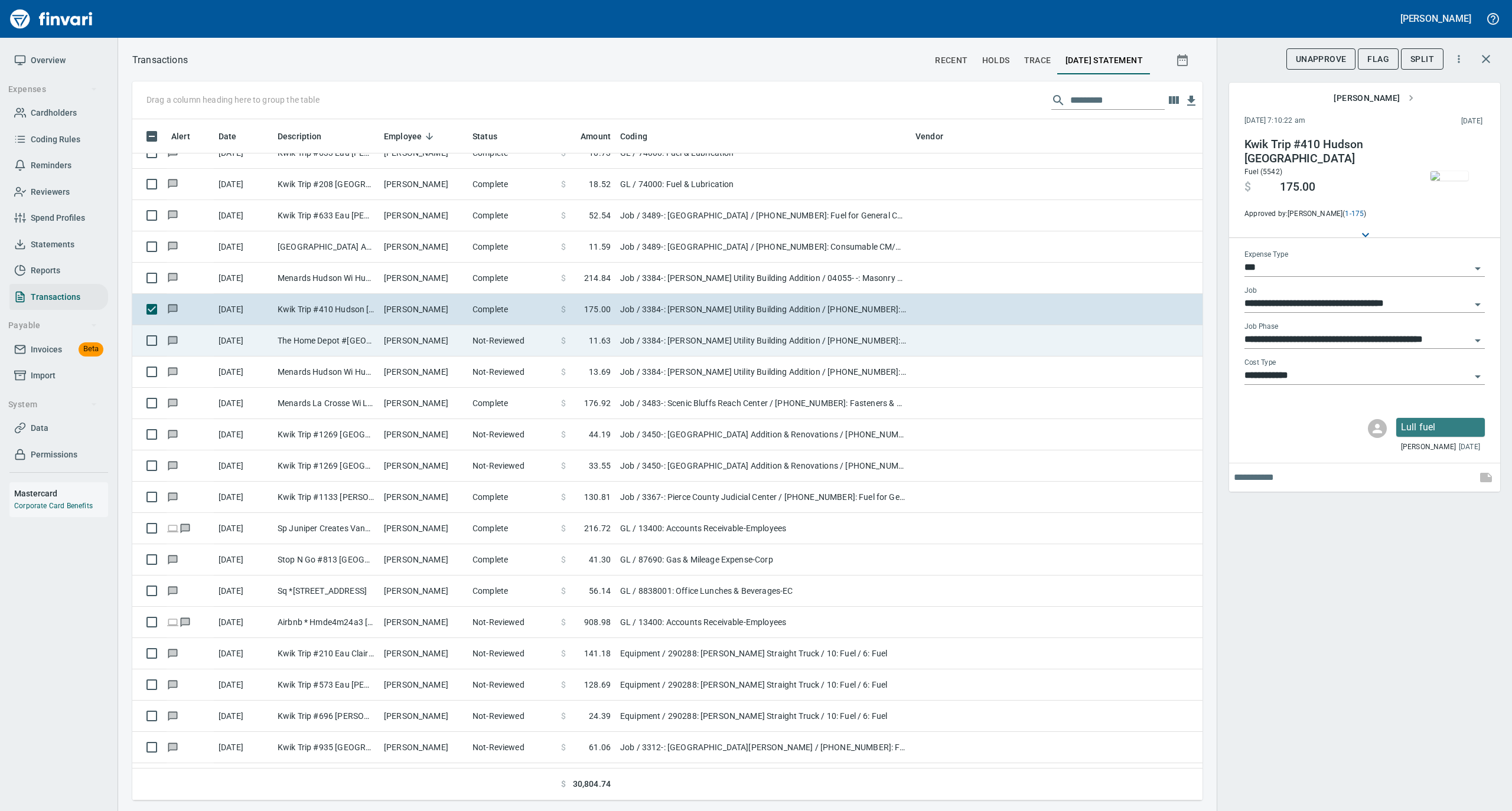
click at [411, 336] on td "[PERSON_NAME]" at bounding box center [423, 340] width 89 height 32
type input "**********"
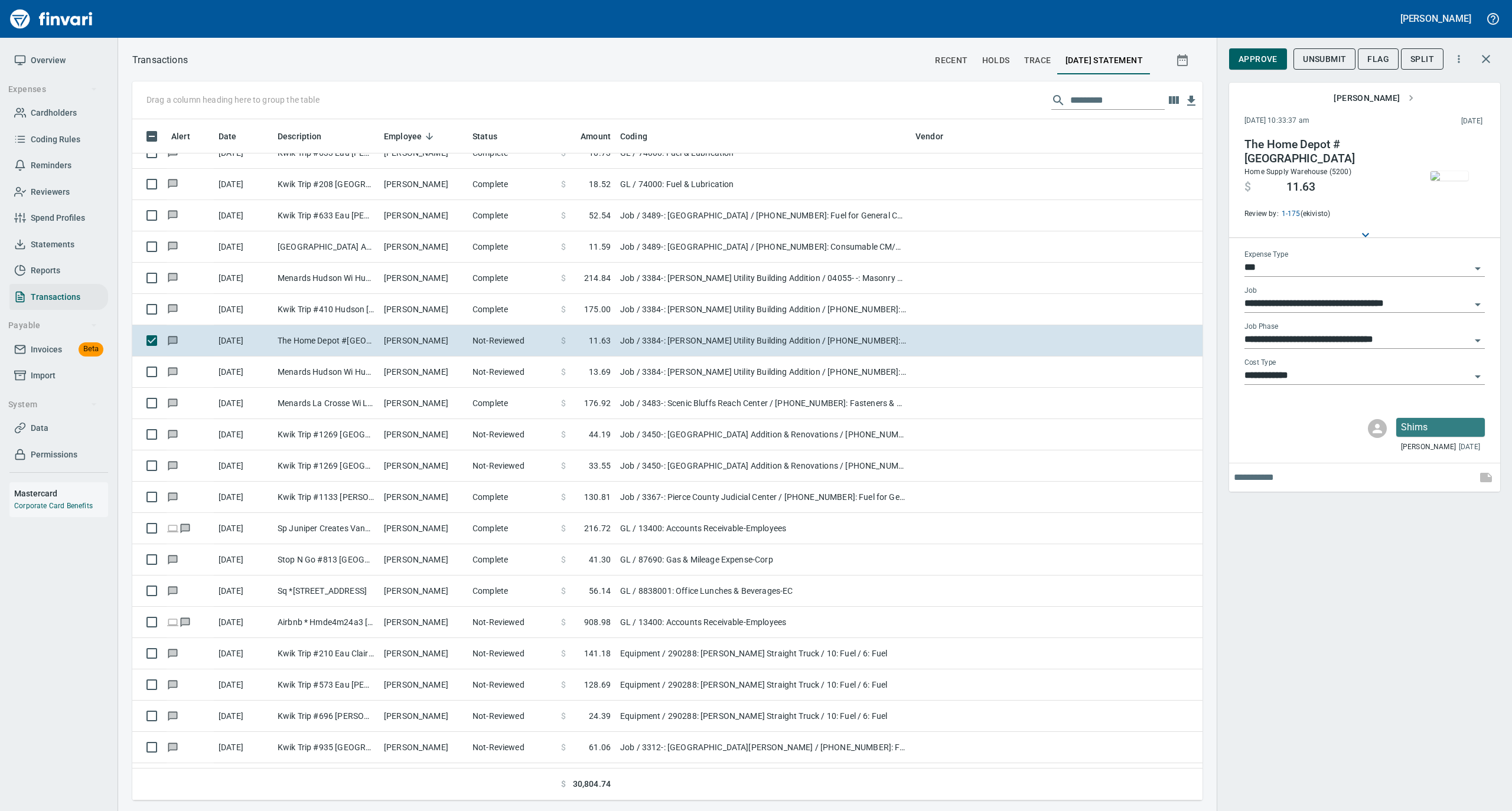
click at [1454, 176] on img "button" at bounding box center [1449, 176] width 37 height 10
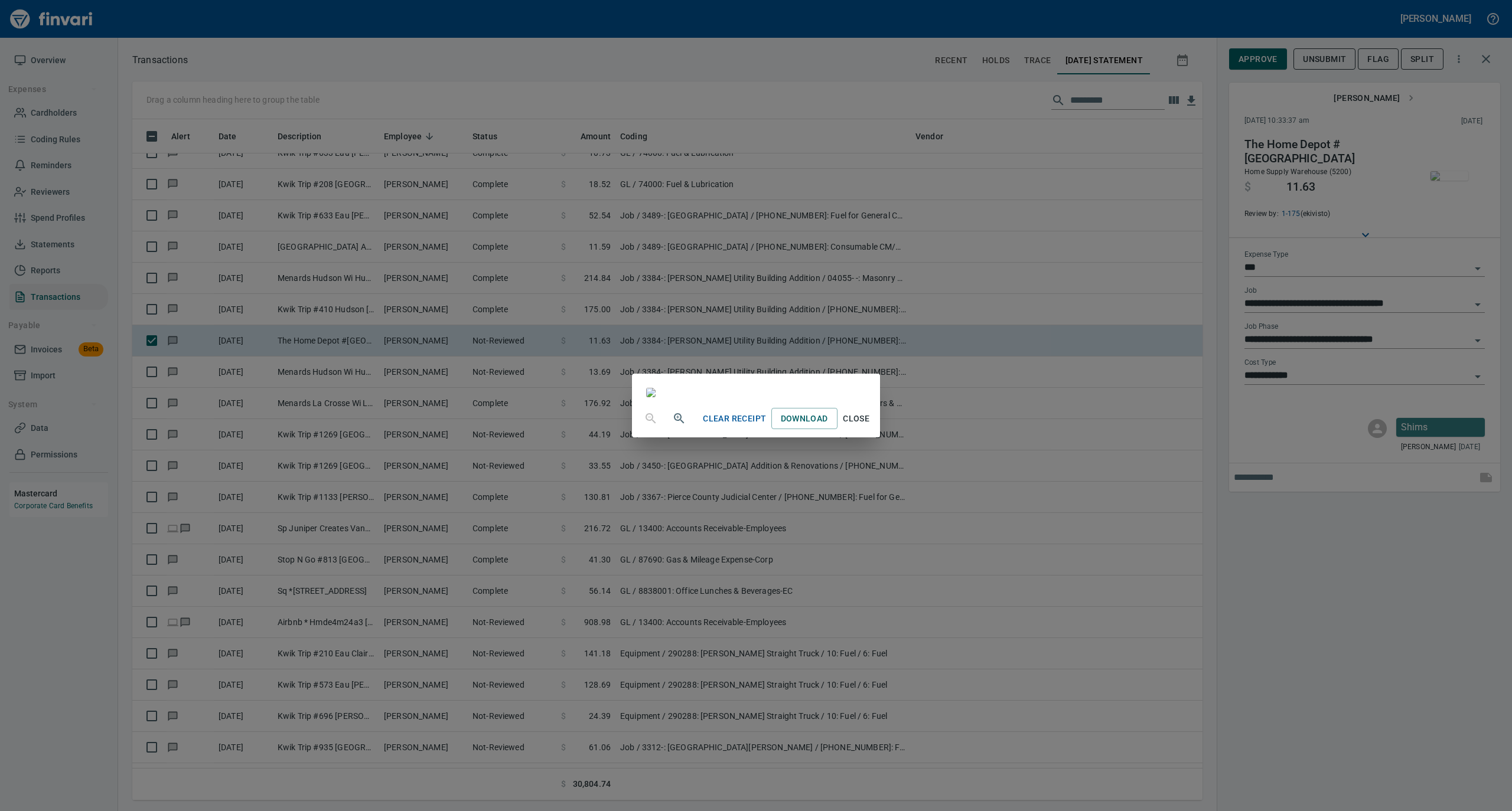
click at [871, 427] on span "Close" at bounding box center [856, 419] width 28 height 15
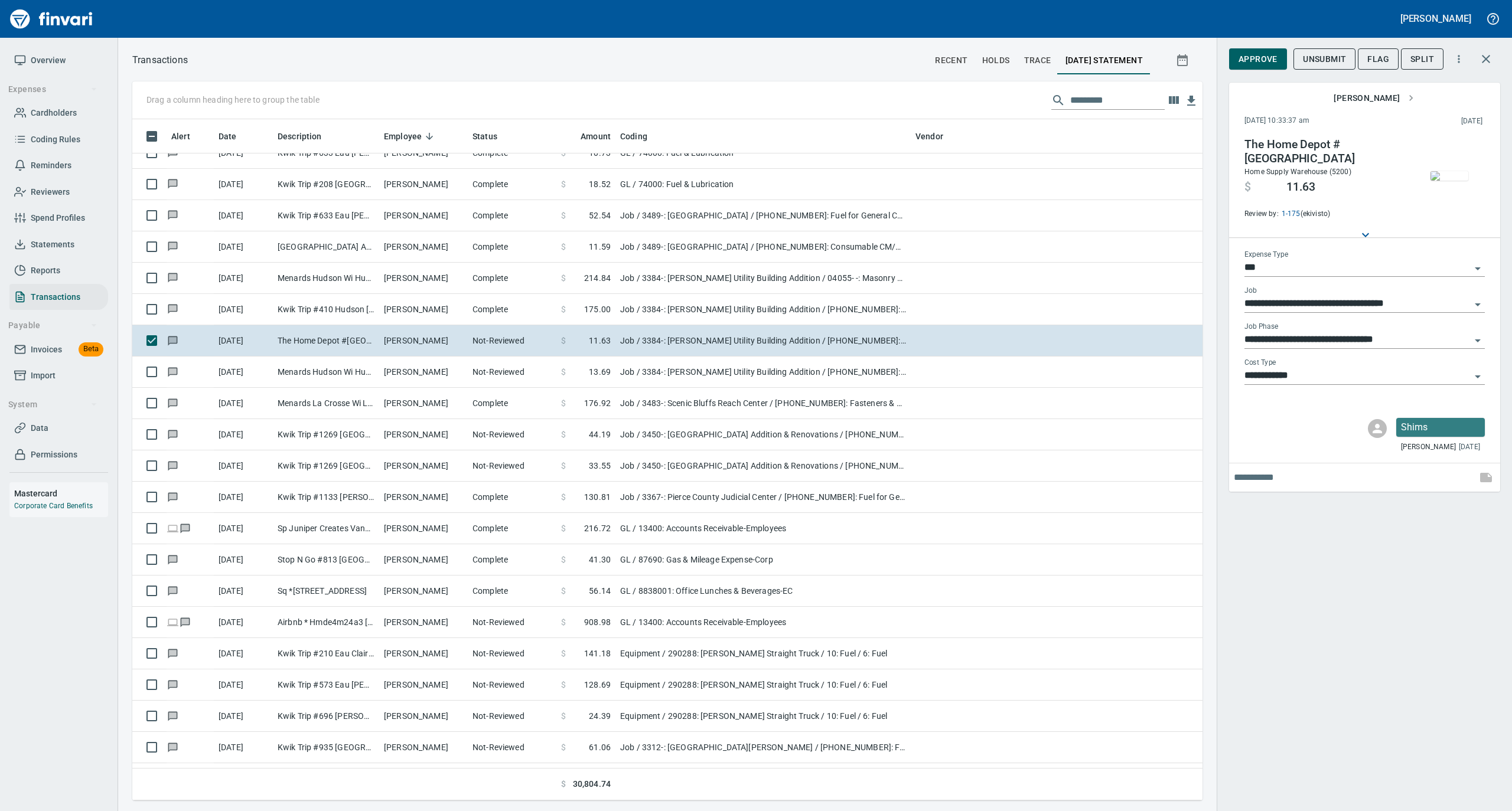
click at [1252, 55] on span "Approve" at bounding box center [1258, 59] width 39 height 15
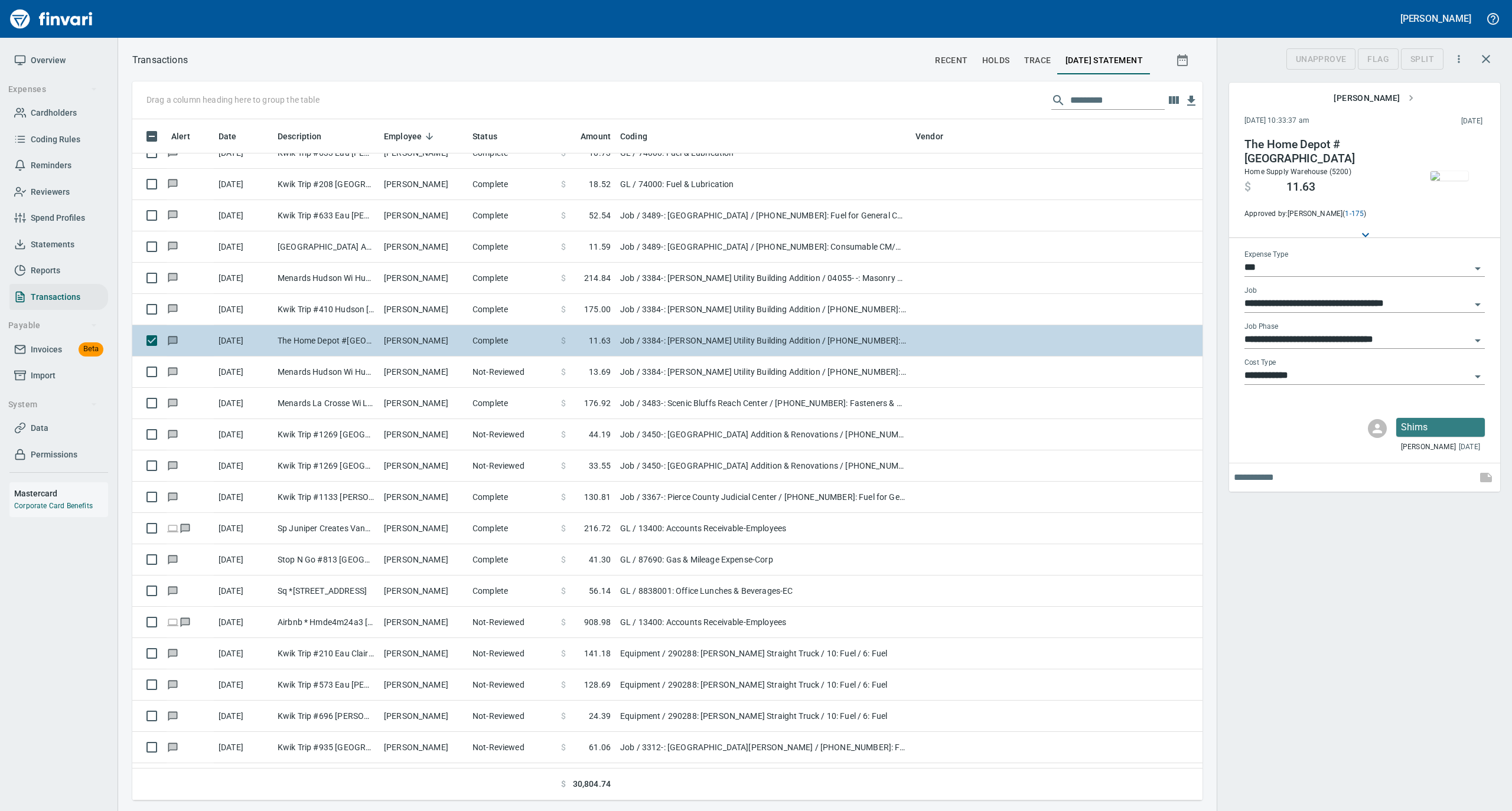
scroll to position [670, 1046]
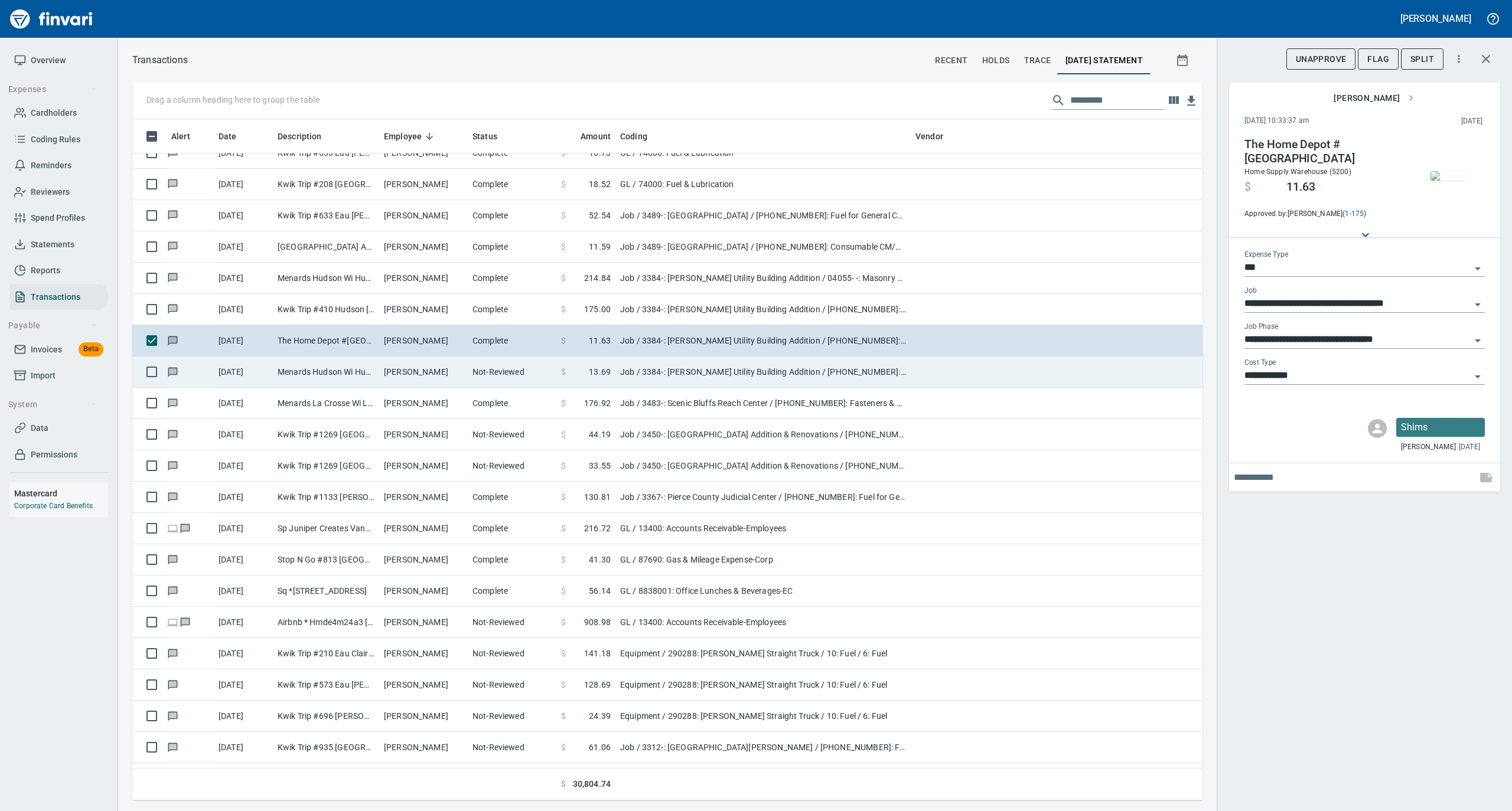
click at [388, 379] on td "[PERSON_NAME]" at bounding box center [423, 372] width 89 height 32
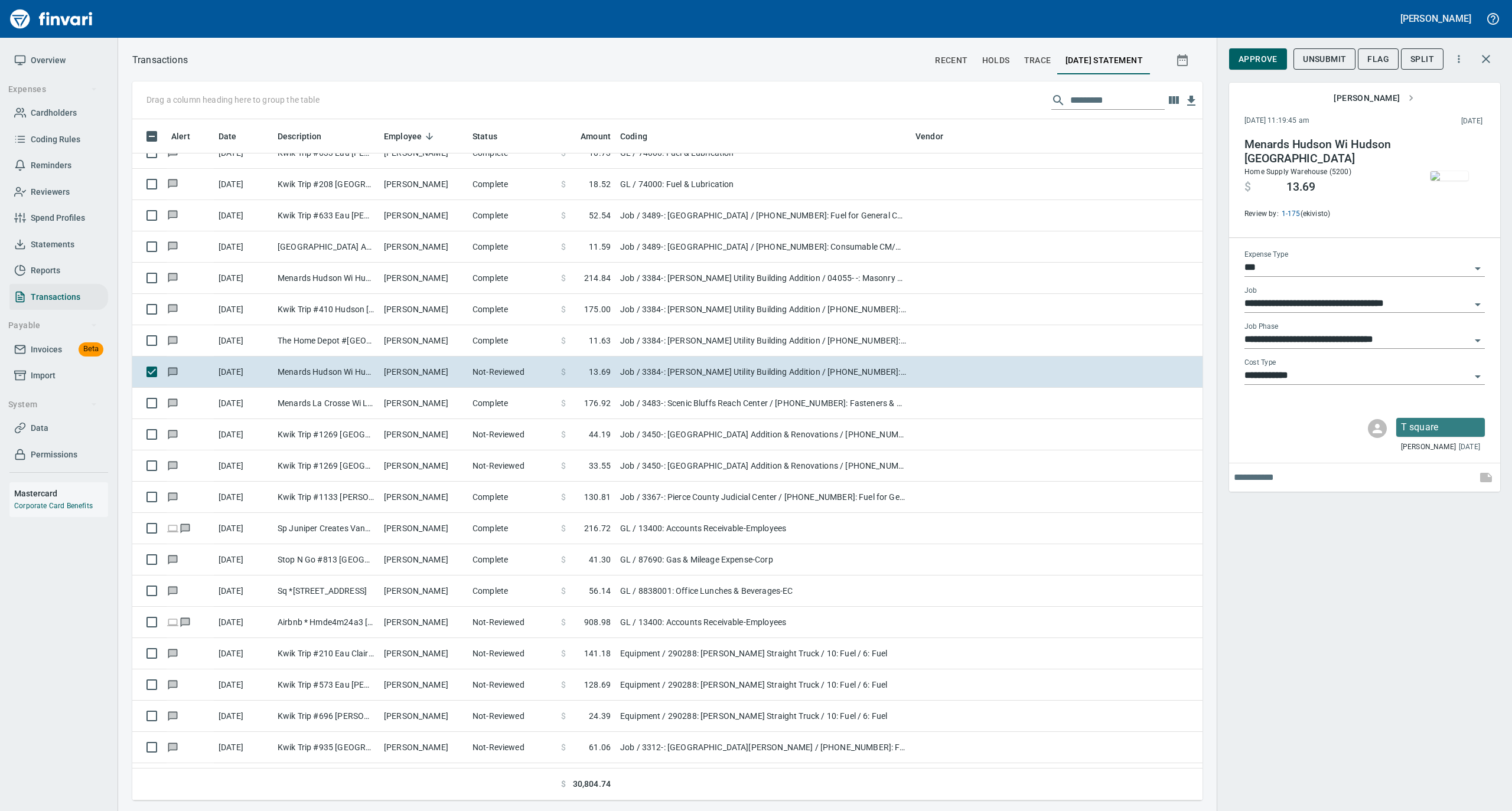
click at [1452, 171] on img "button" at bounding box center [1449, 176] width 37 height 10
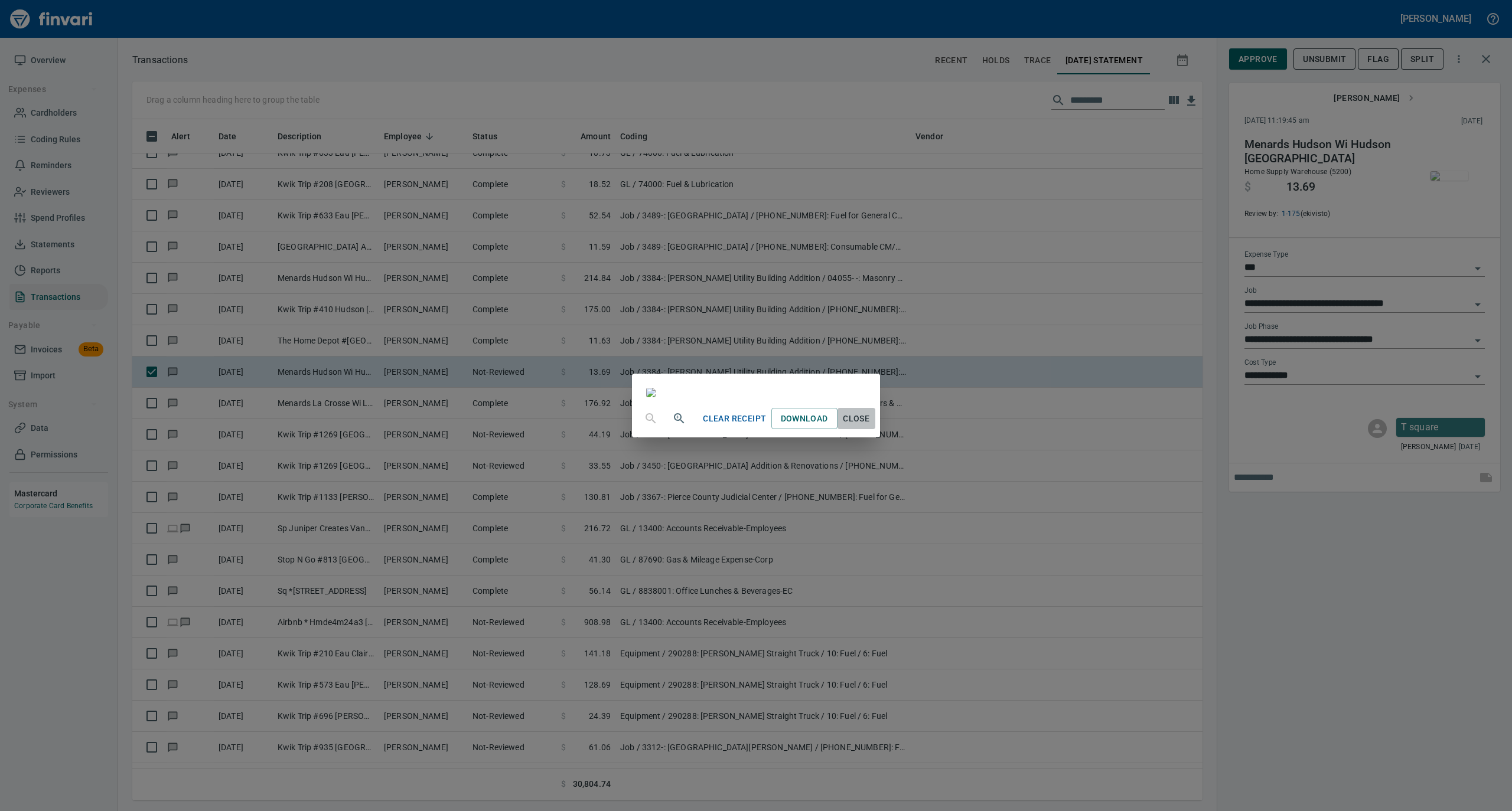
click at [871, 427] on span "Close" at bounding box center [856, 419] width 28 height 15
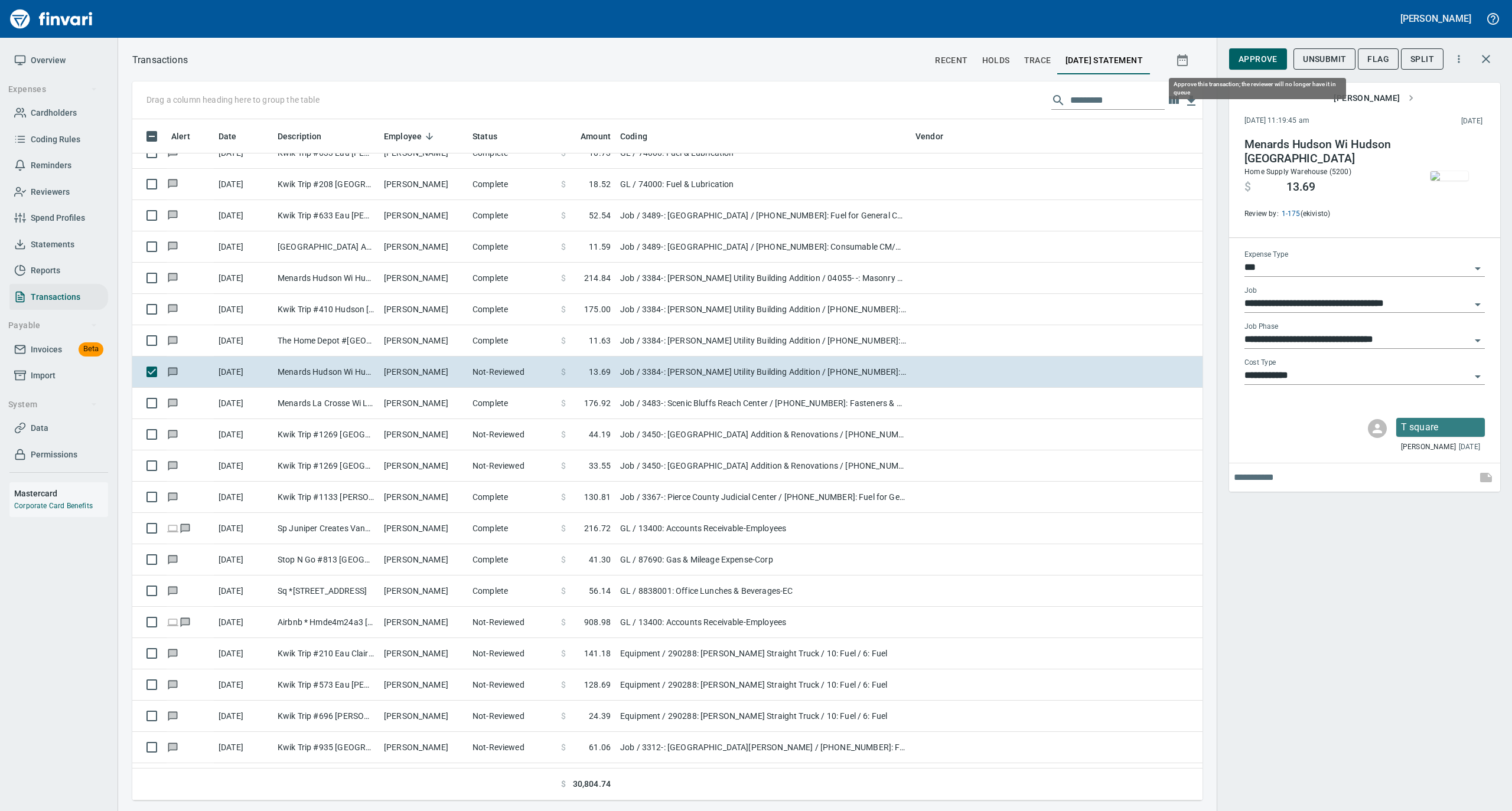
click at [1250, 55] on span "Approve" at bounding box center [1258, 59] width 39 height 15
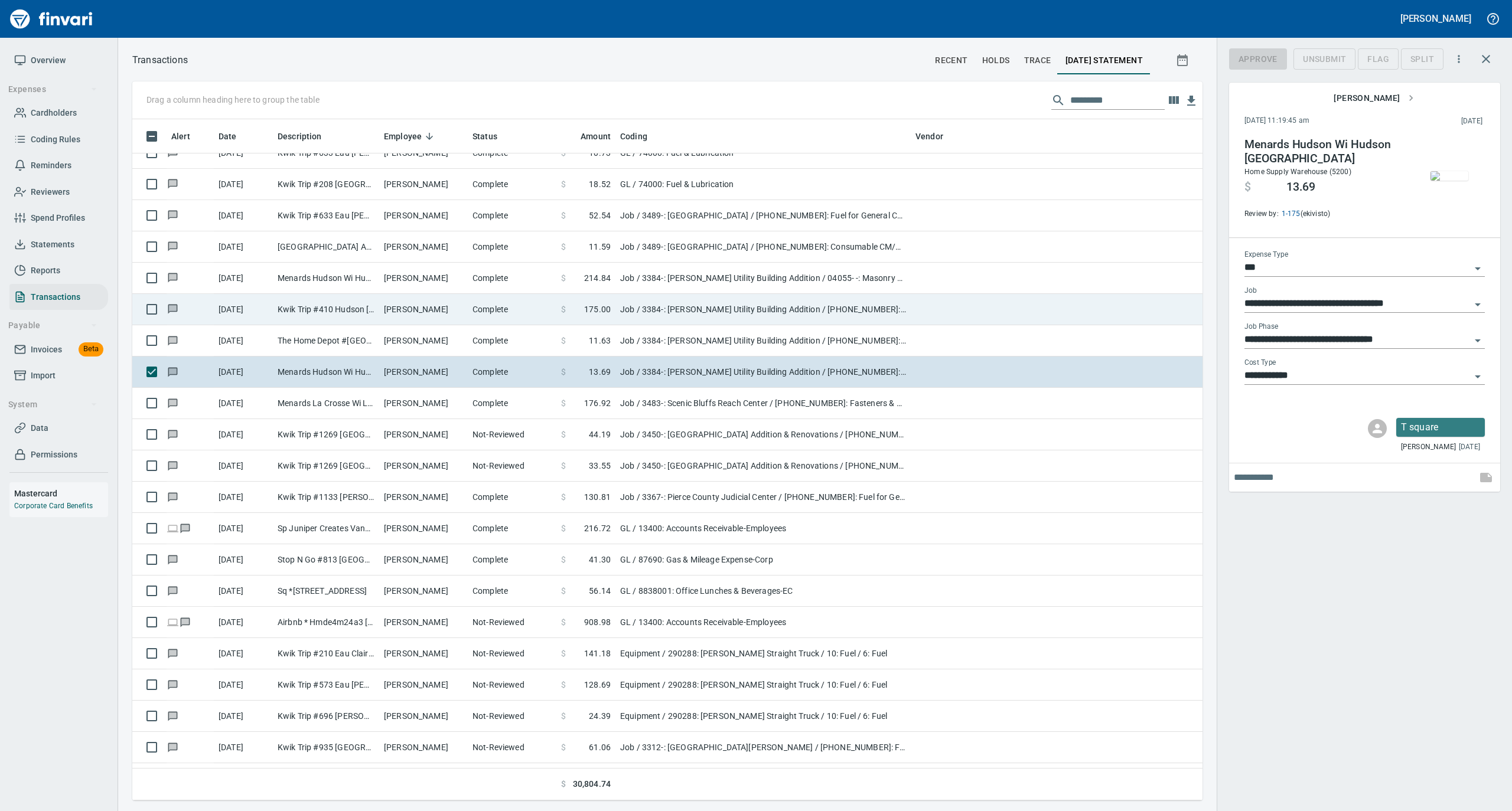
scroll to position [670, 1046]
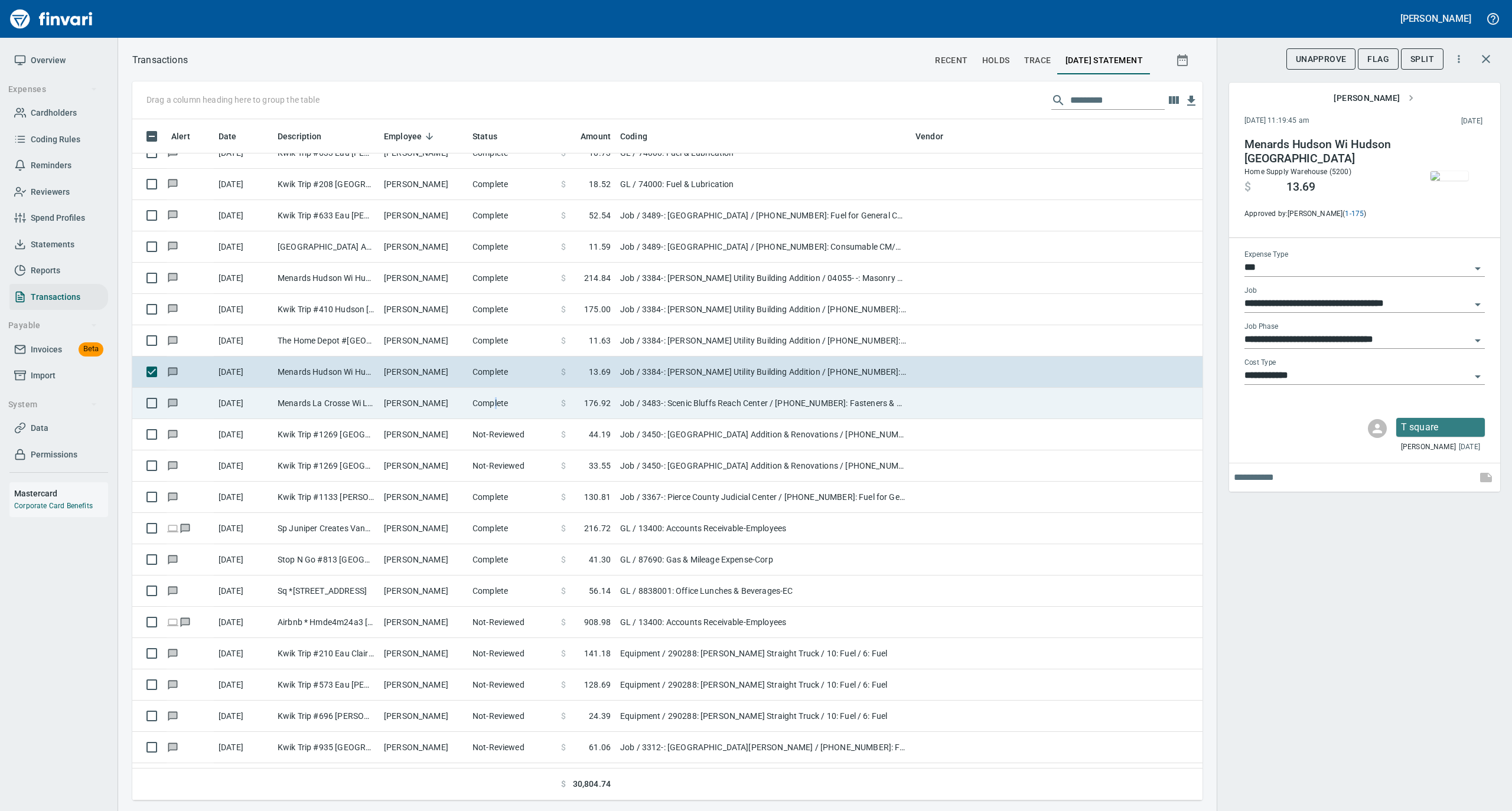
click at [494, 404] on td "Complete" at bounding box center [511, 403] width 89 height 32
type input "**********"
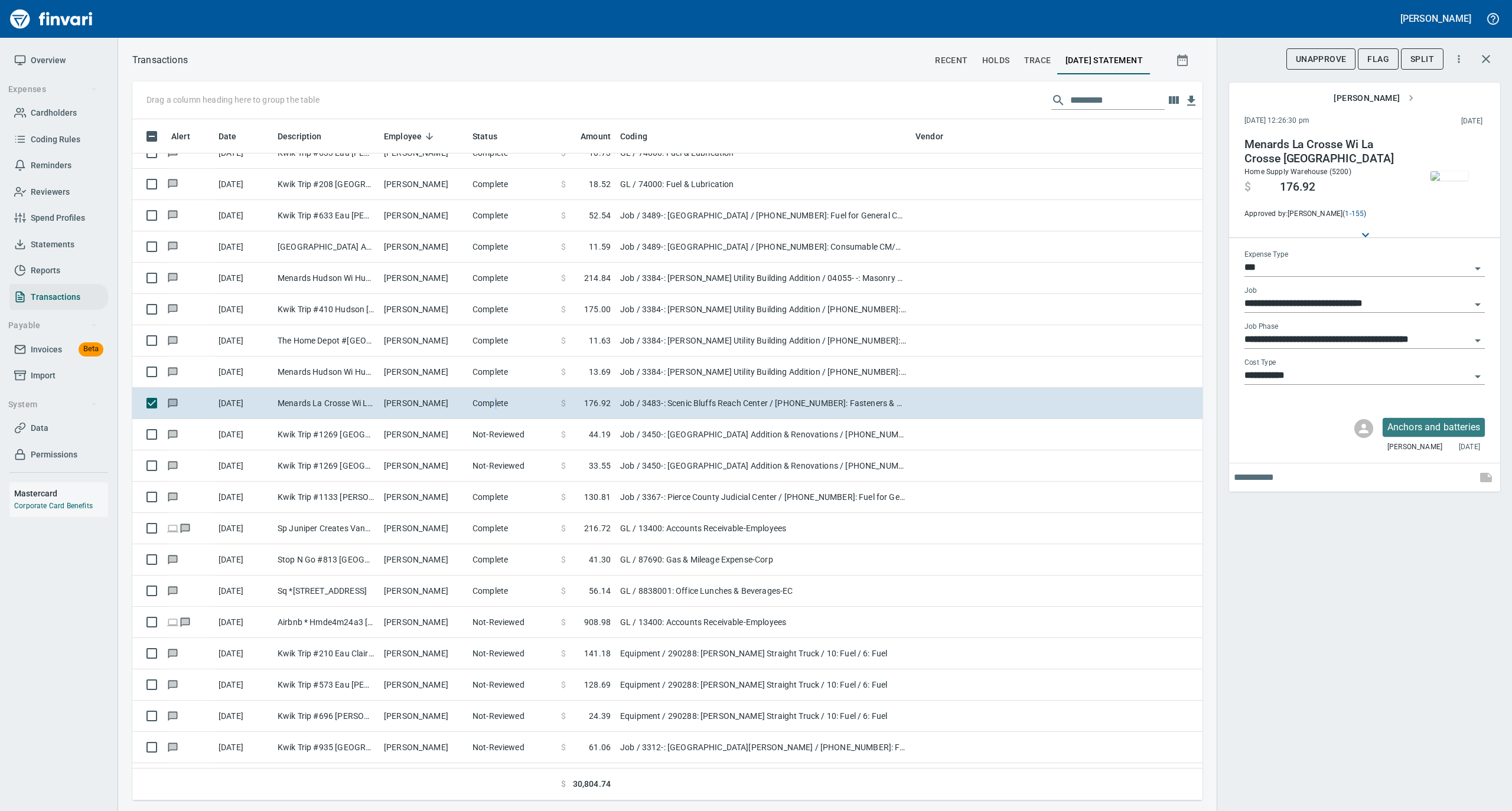
click at [1444, 171] on img "button" at bounding box center [1449, 176] width 37 height 10
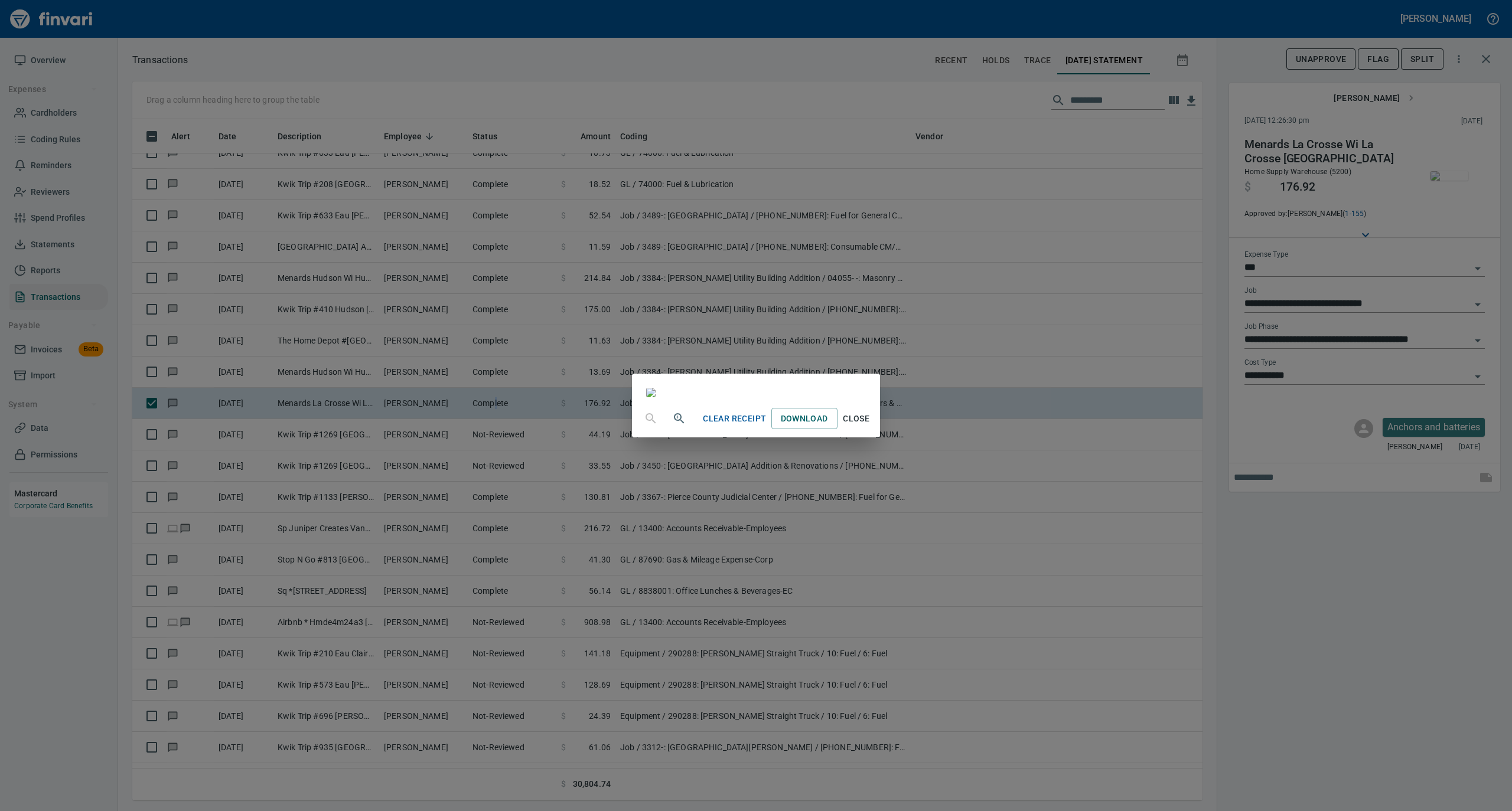
click at [871, 427] on span "Close" at bounding box center [856, 419] width 28 height 15
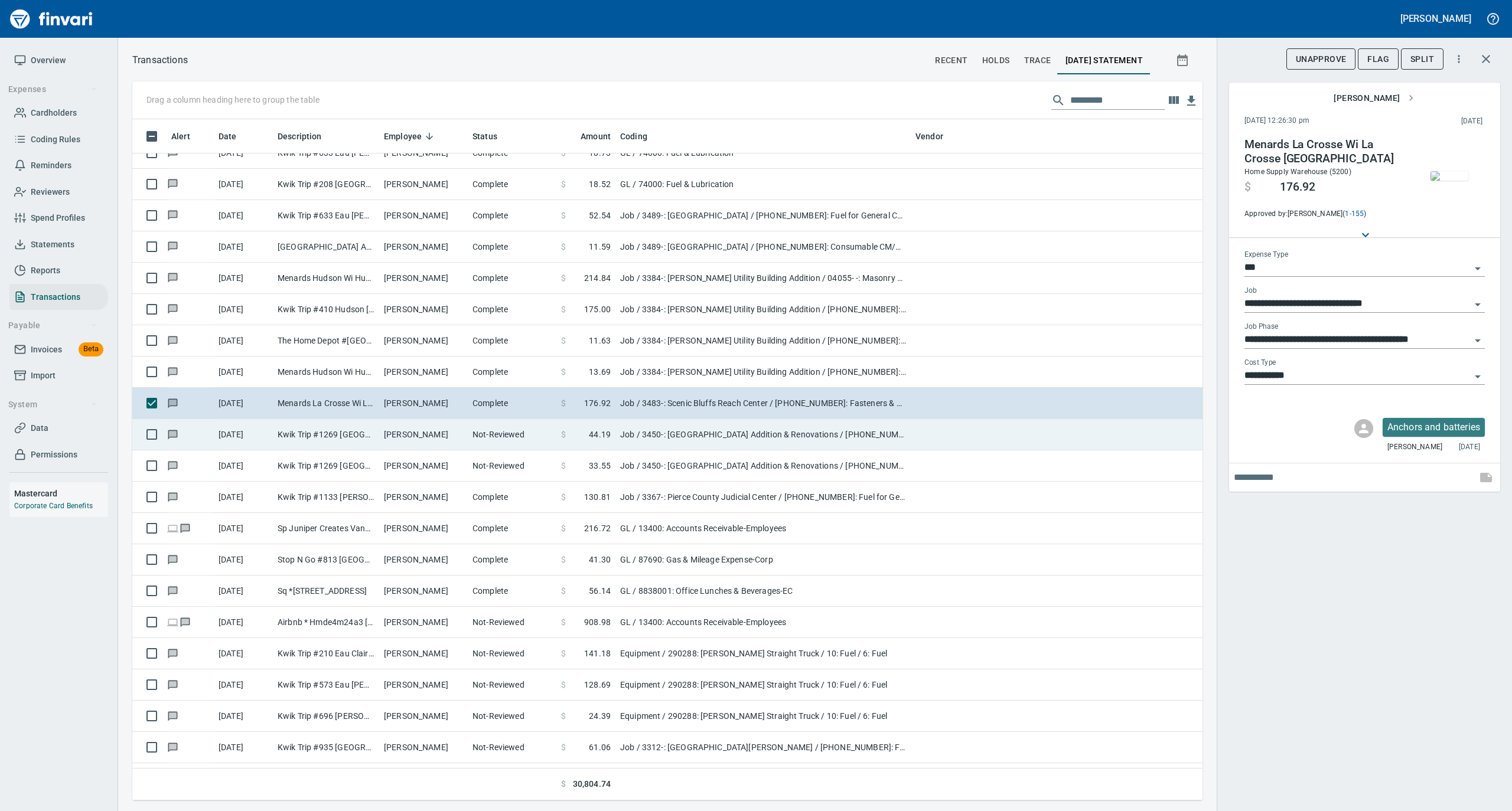
click at [438, 445] on td "[PERSON_NAME]" at bounding box center [423, 435] width 89 height 32
type input "**********"
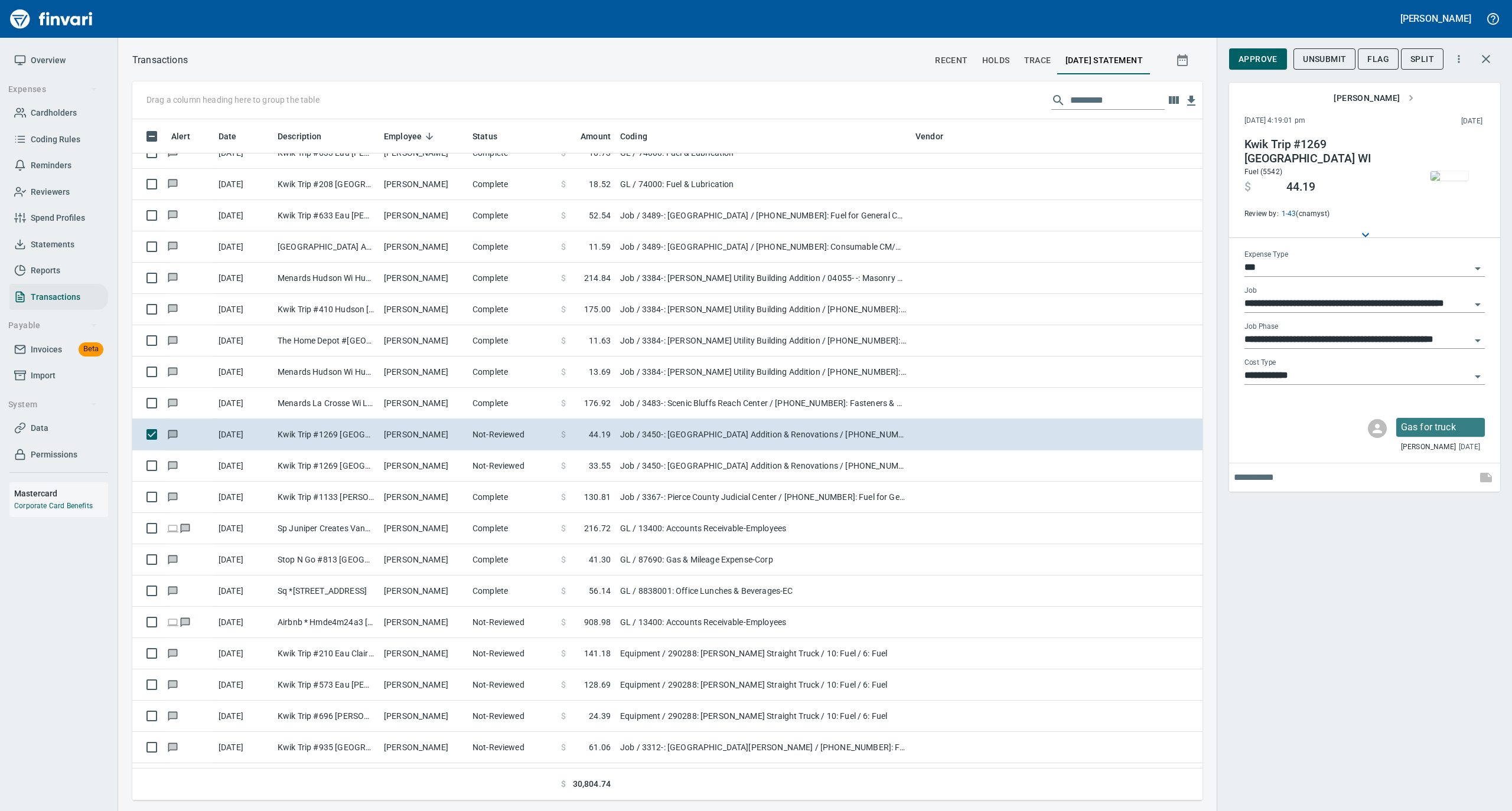
click at [1444, 180] on img "button" at bounding box center [1449, 176] width 37 height 10
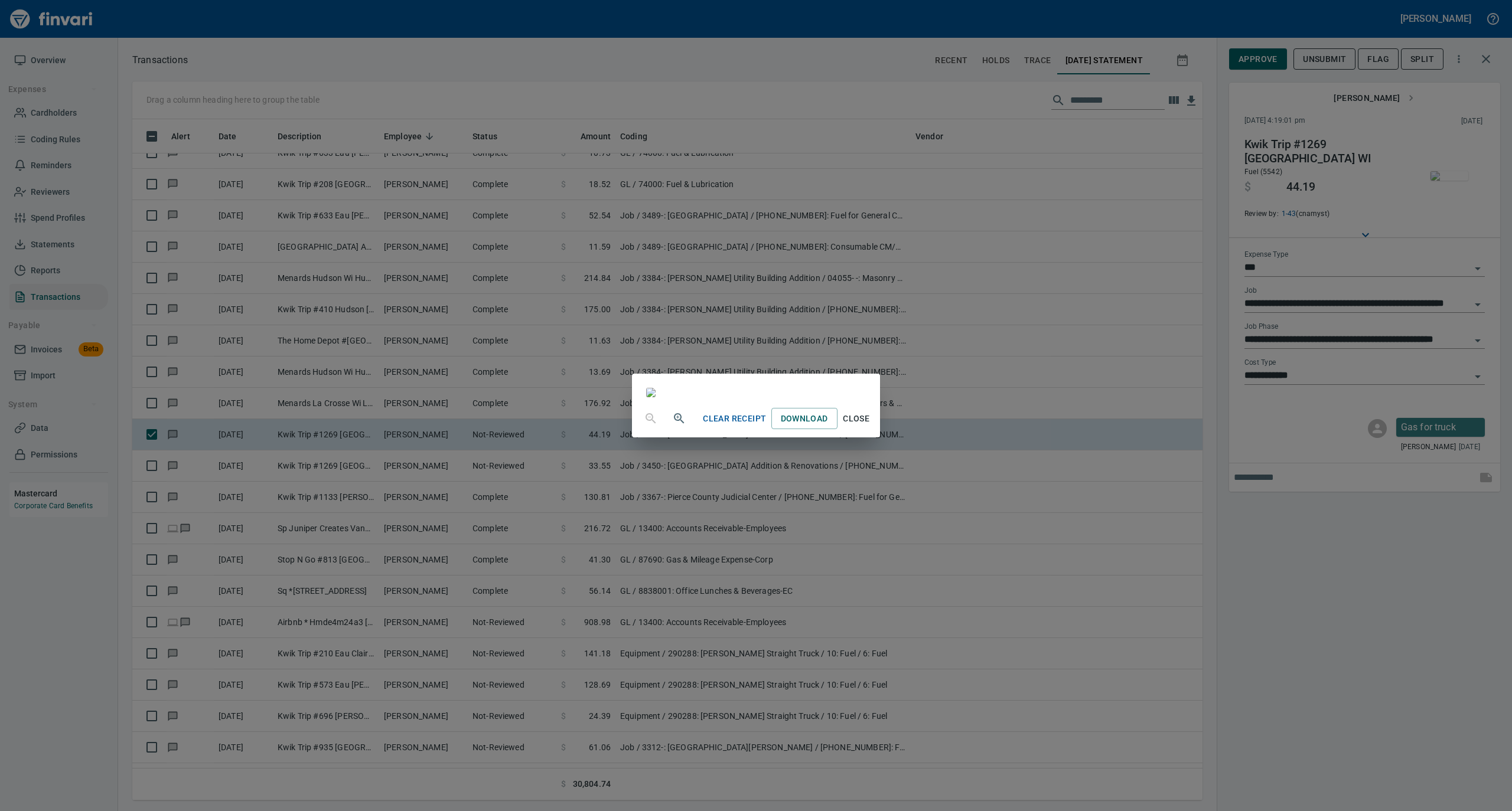
drag, startPoint x: 973, startPoint y: 718, endPoint x: 984, endPoint y: 707, distance: 15.6
click at [871, 427] on span "Close" at bounding box center [856, 419] width 28 height 15
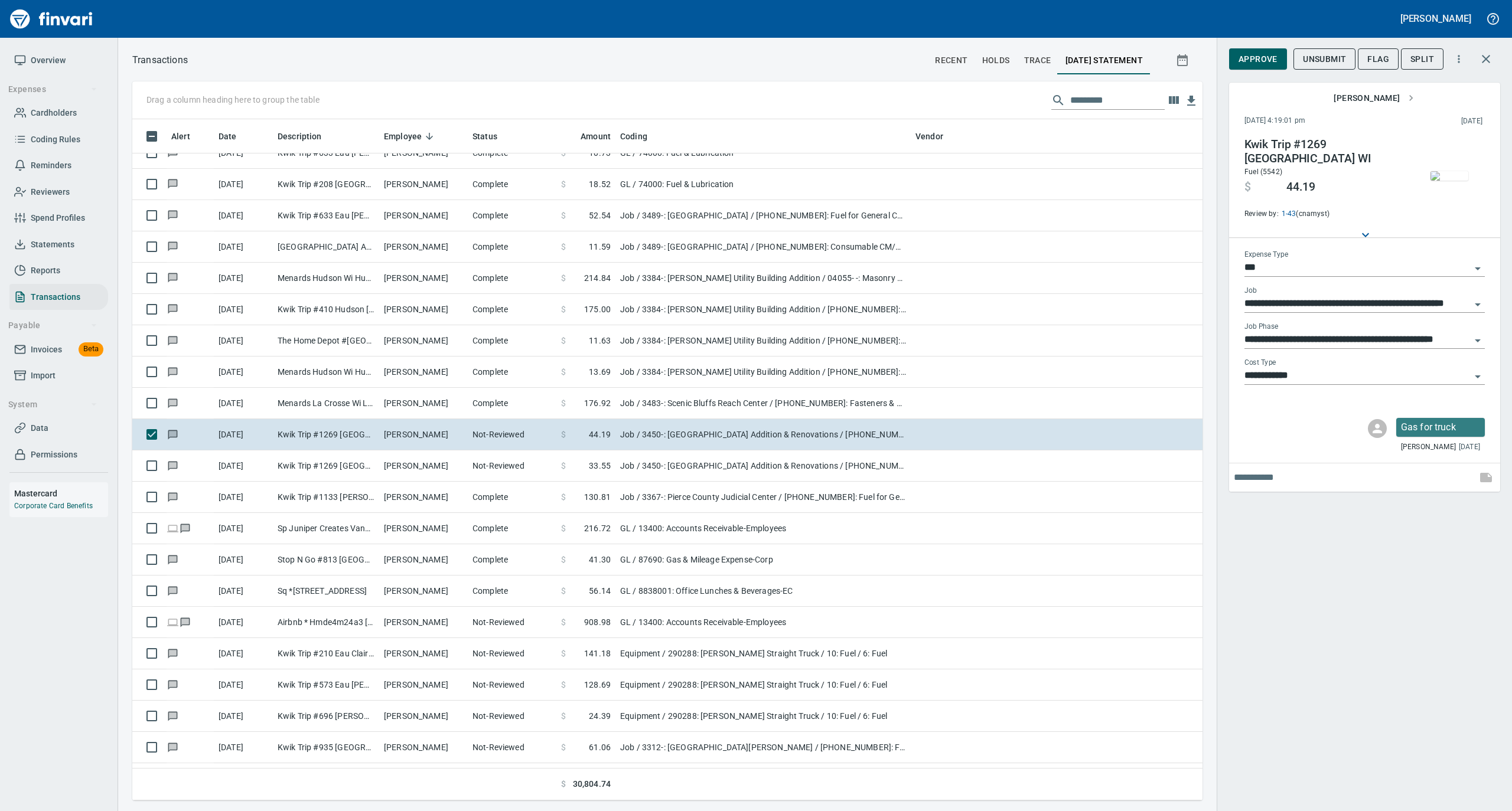
click at [1246, 63] on span "Approve" at bounding box center [1258, 59] width 39 height 15
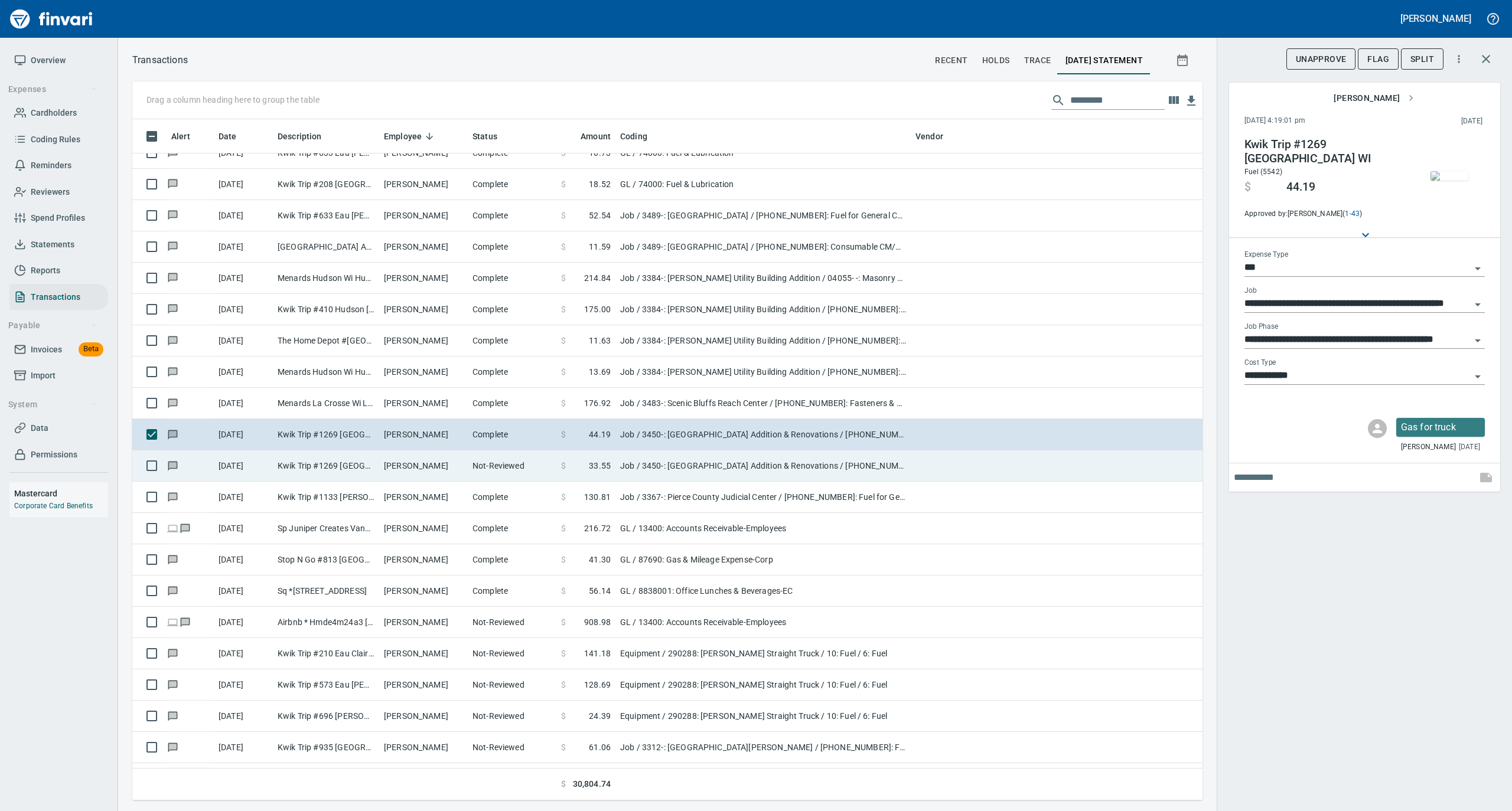
click at [445, 461] on td "[PERSON_NAME]" at bounding box center [423, 466] width 89 height 32
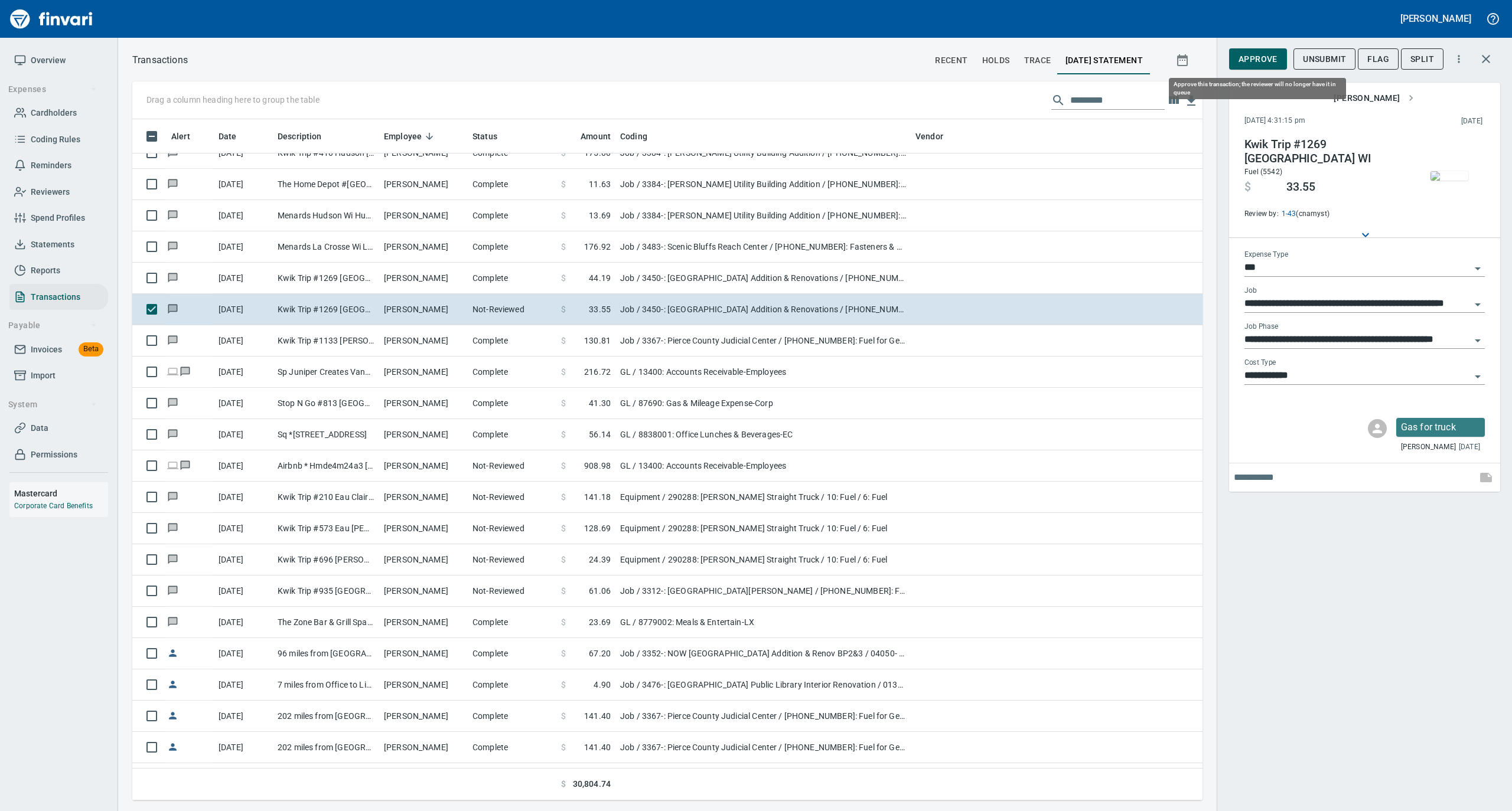
scroll to position [670, 1046]
click at [1259, 59] on span "Approve" at bounding box center [1258, 59] width 39 height 15
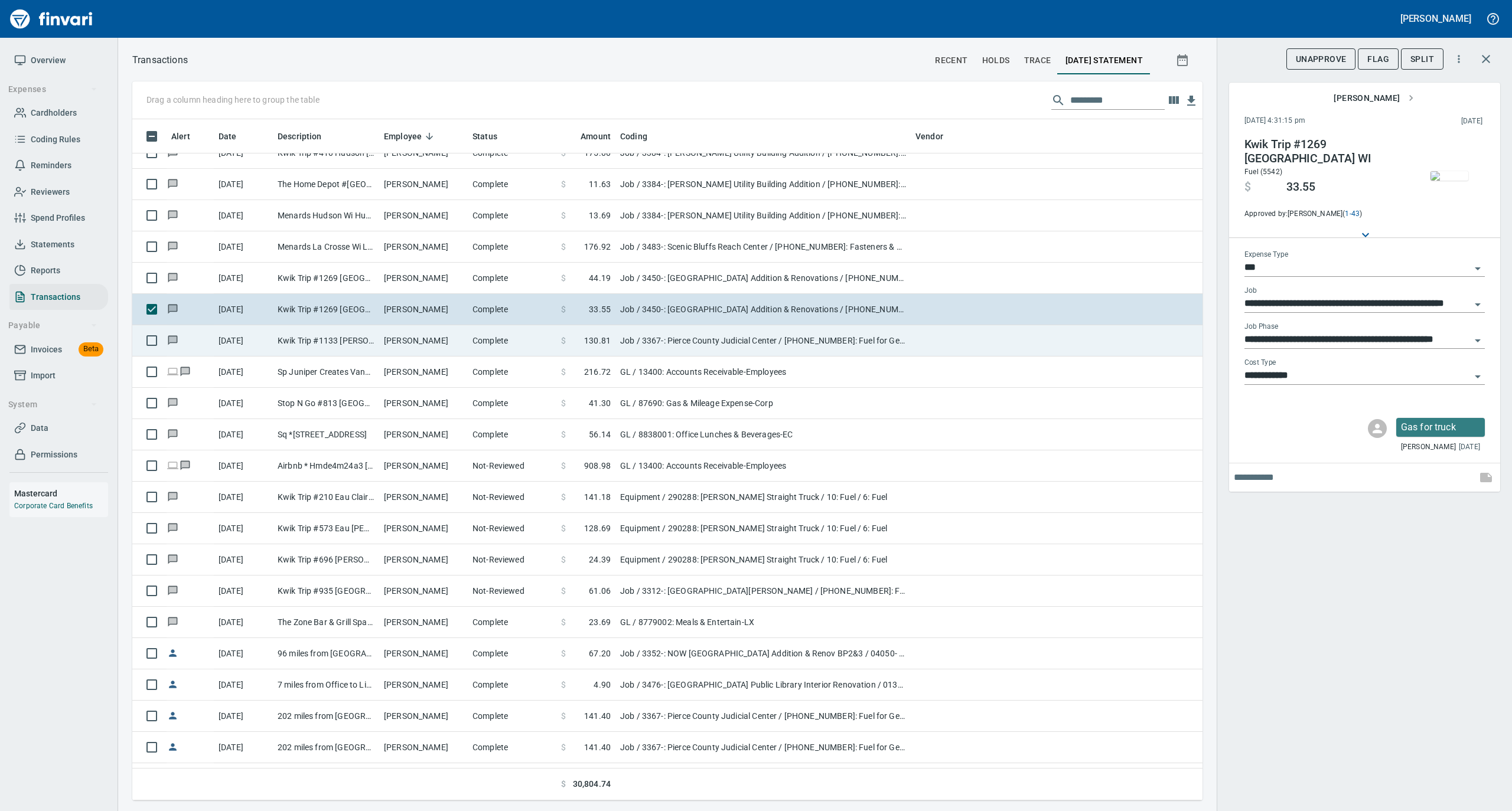
click at [489, 353] on td "Complete" at bounding box center [511, 340] width 89 height 32
type input "**********"
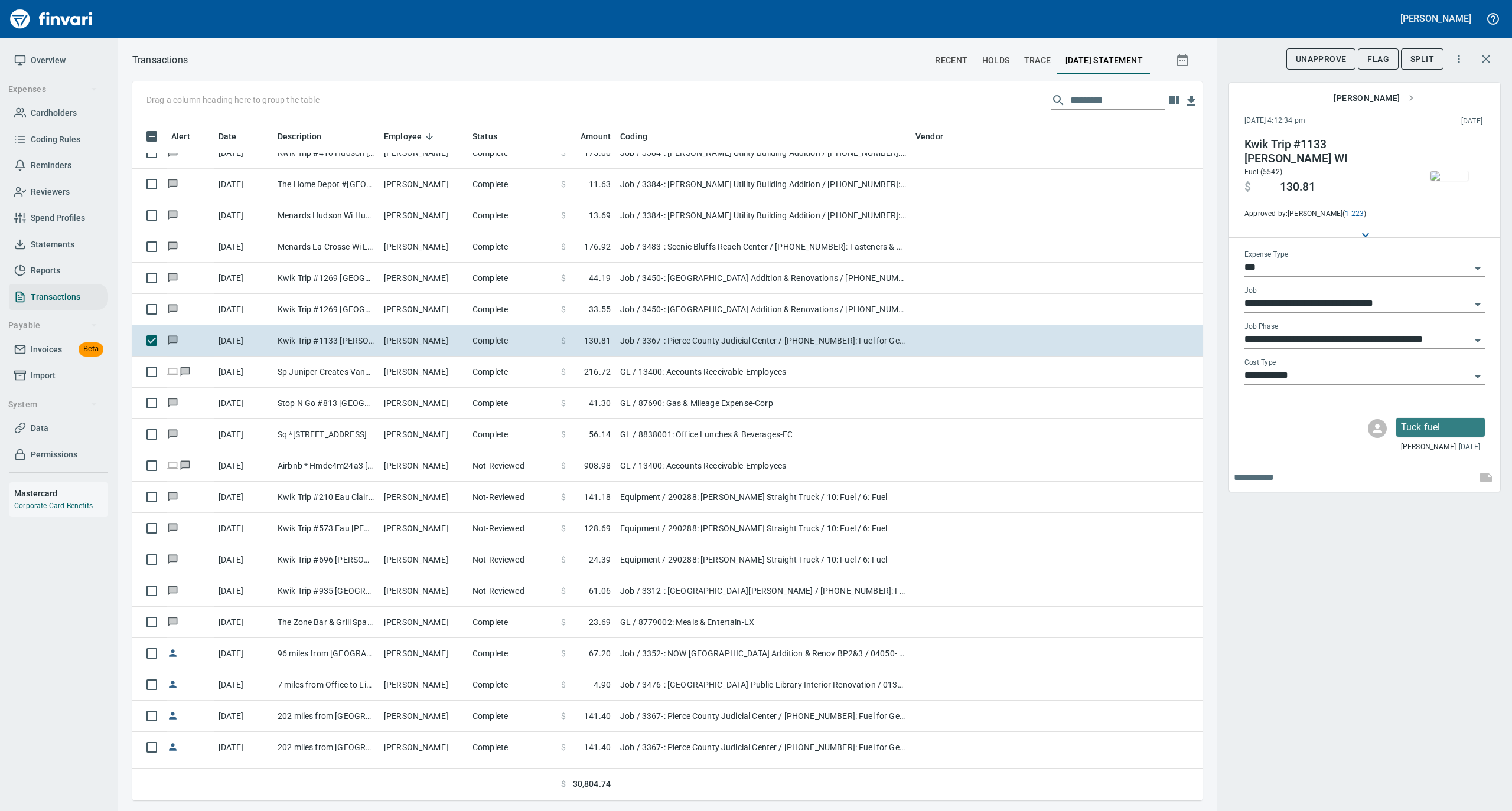
click at [1446, 178] on img "button" at bounding box center [1449, 176] width 37 height 10
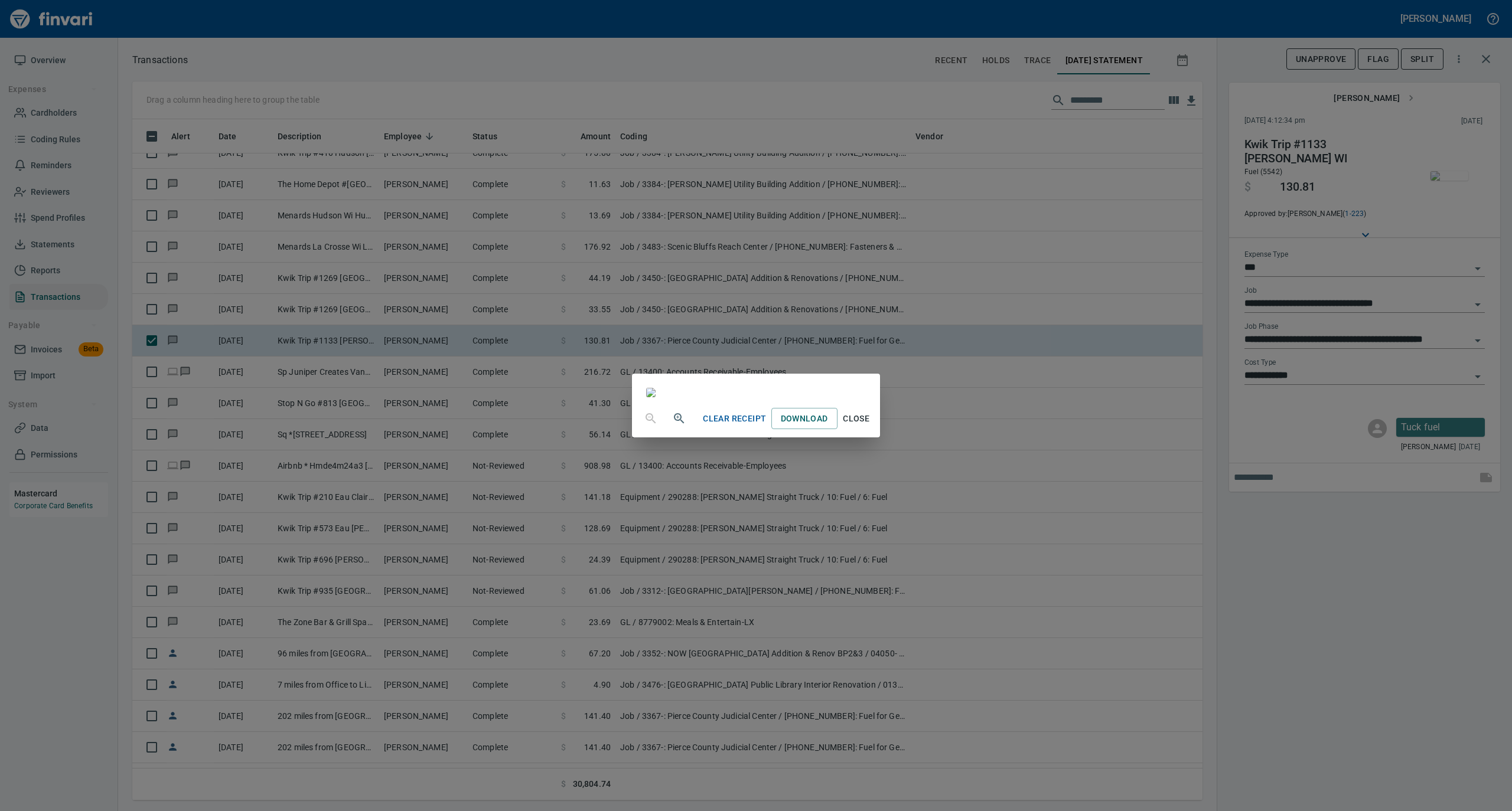
click at [871, 427] on span "Close" at bounding box center [856, 419] width 28 height 15
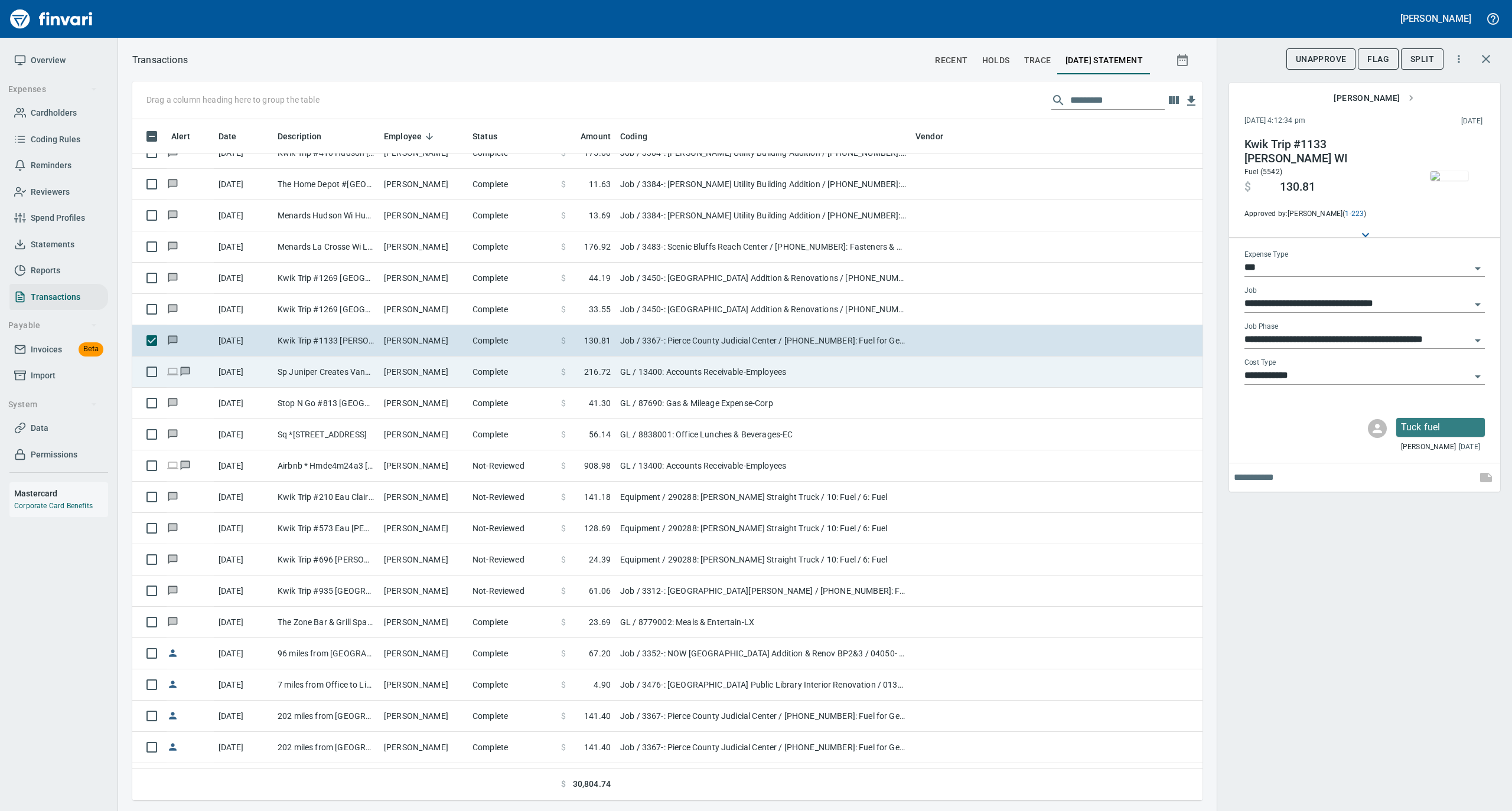
click at [497, 377] on td "Complete" at bounding box center [511, 372] width 89 height 32
type input "**"
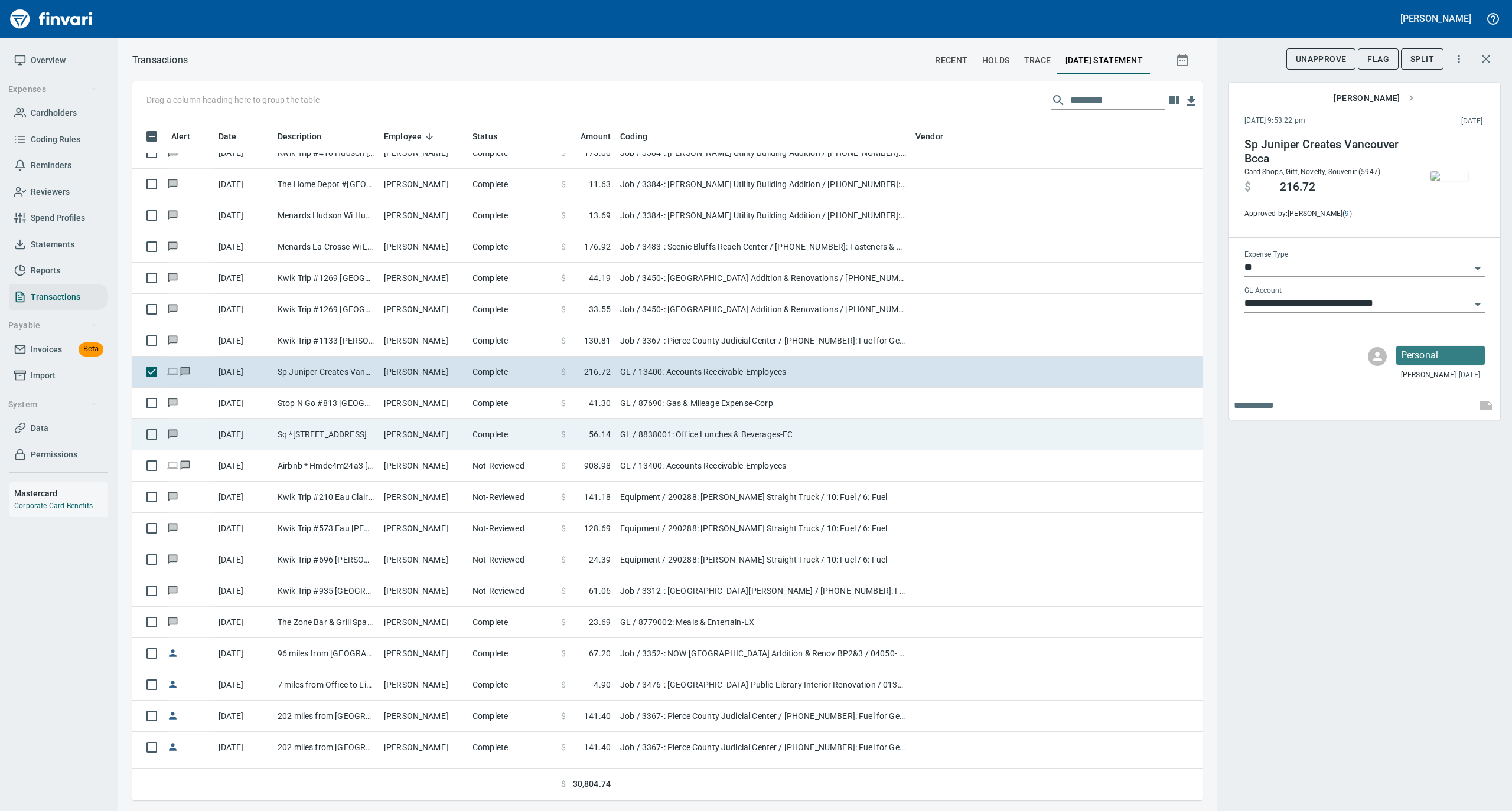
scroll to position [3621, 0]
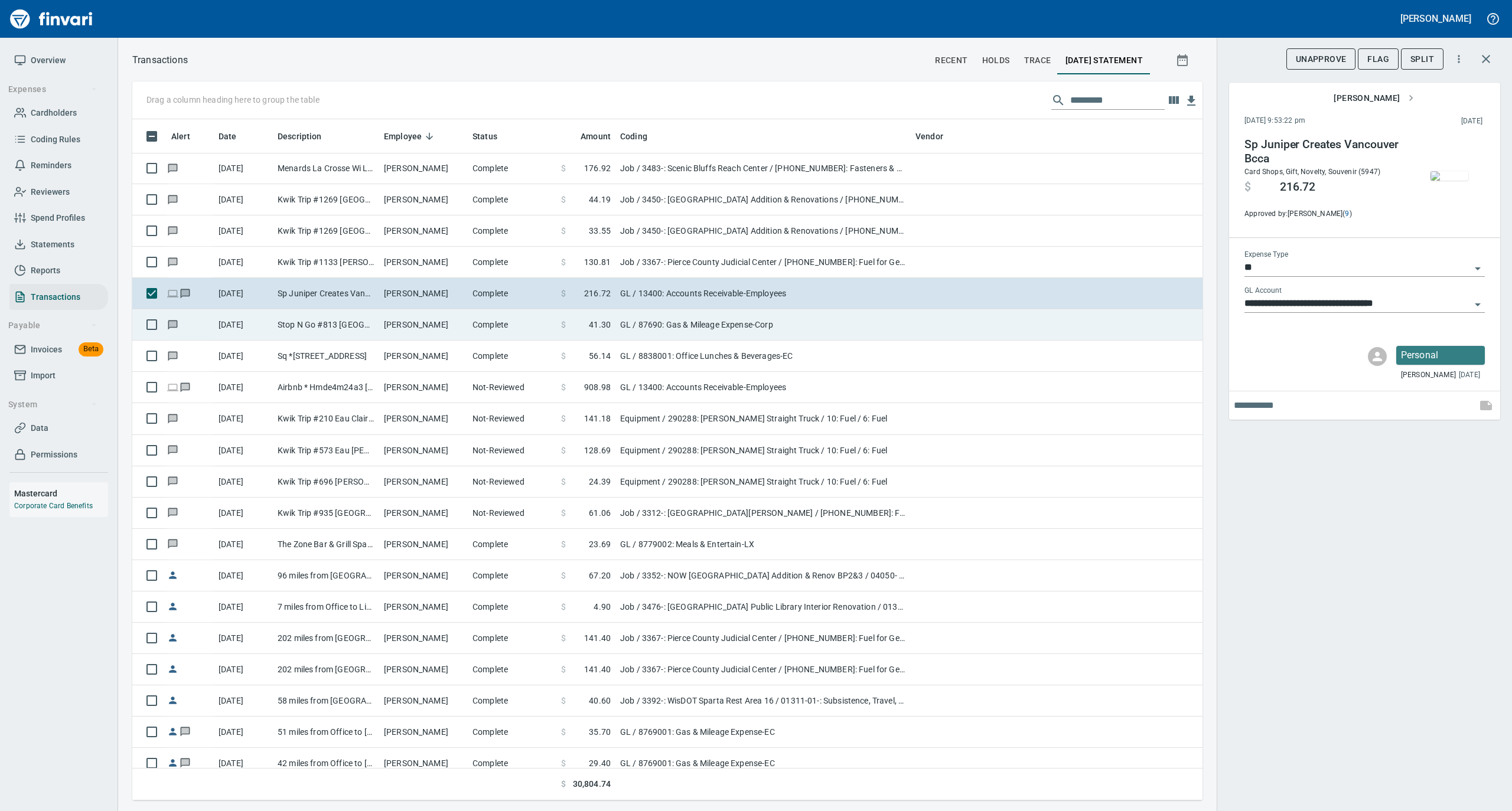
click at [441, 327] on td "[PERSON_NAME]" at bounding box center [423, 325] width 89 height 32
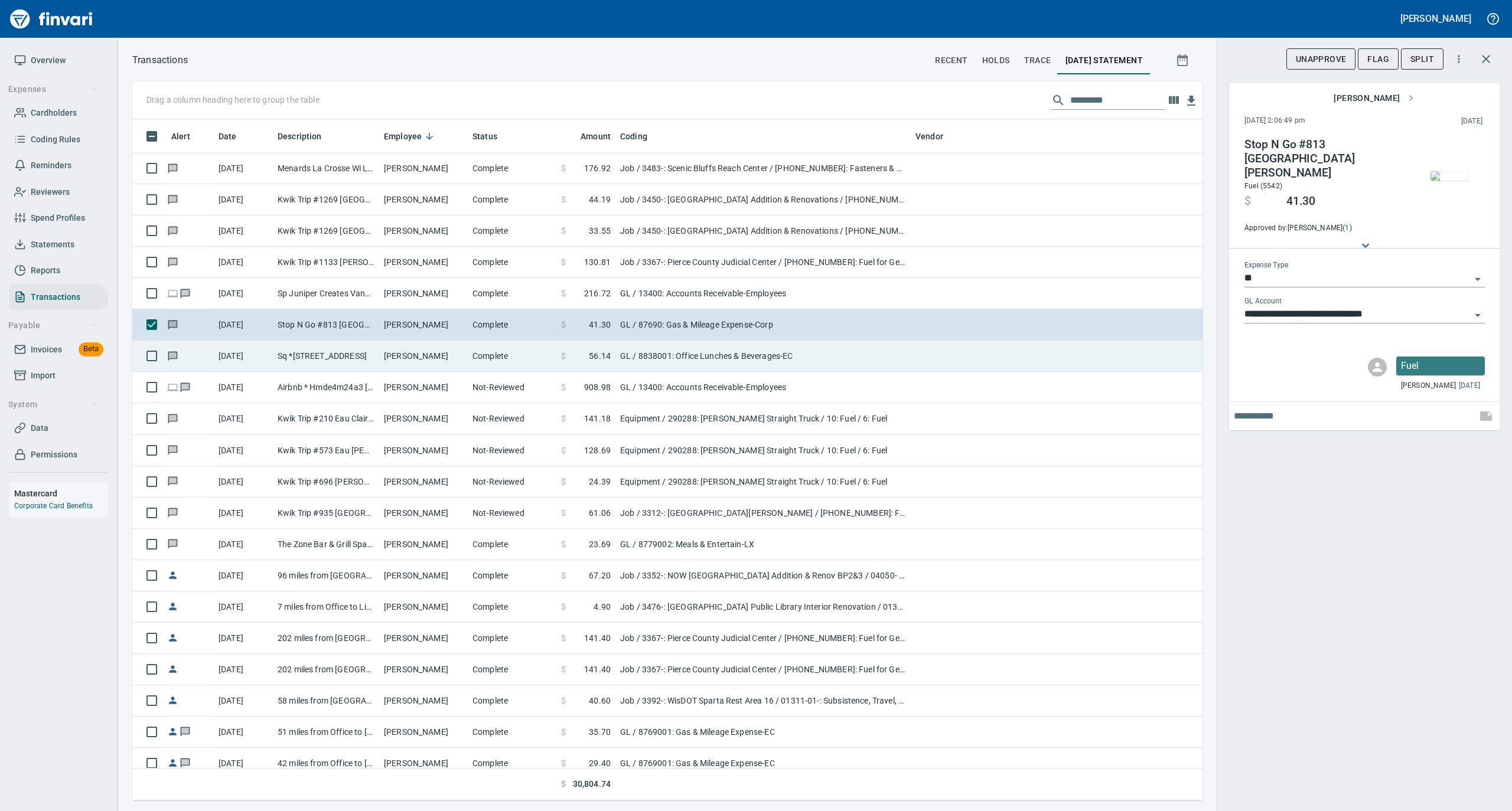
click at [445, 353] on td "[PERSON_NAME]" at bounding box center [423, 356] width 89 height 32
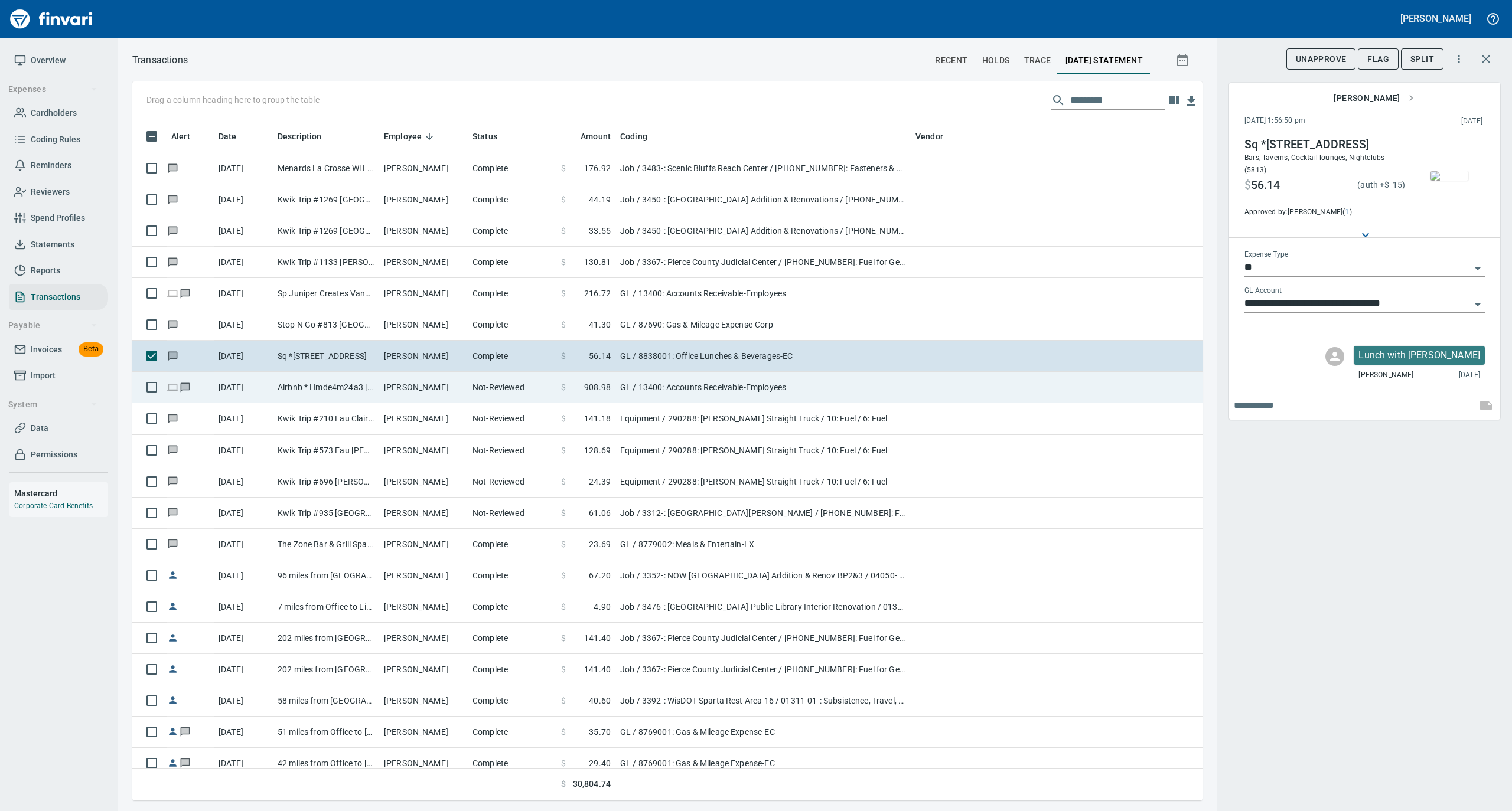
click at [433, 392] on td "[PERSON_NAME]" at bounding box center [423, 388] width 89 height 32
type input "**********"
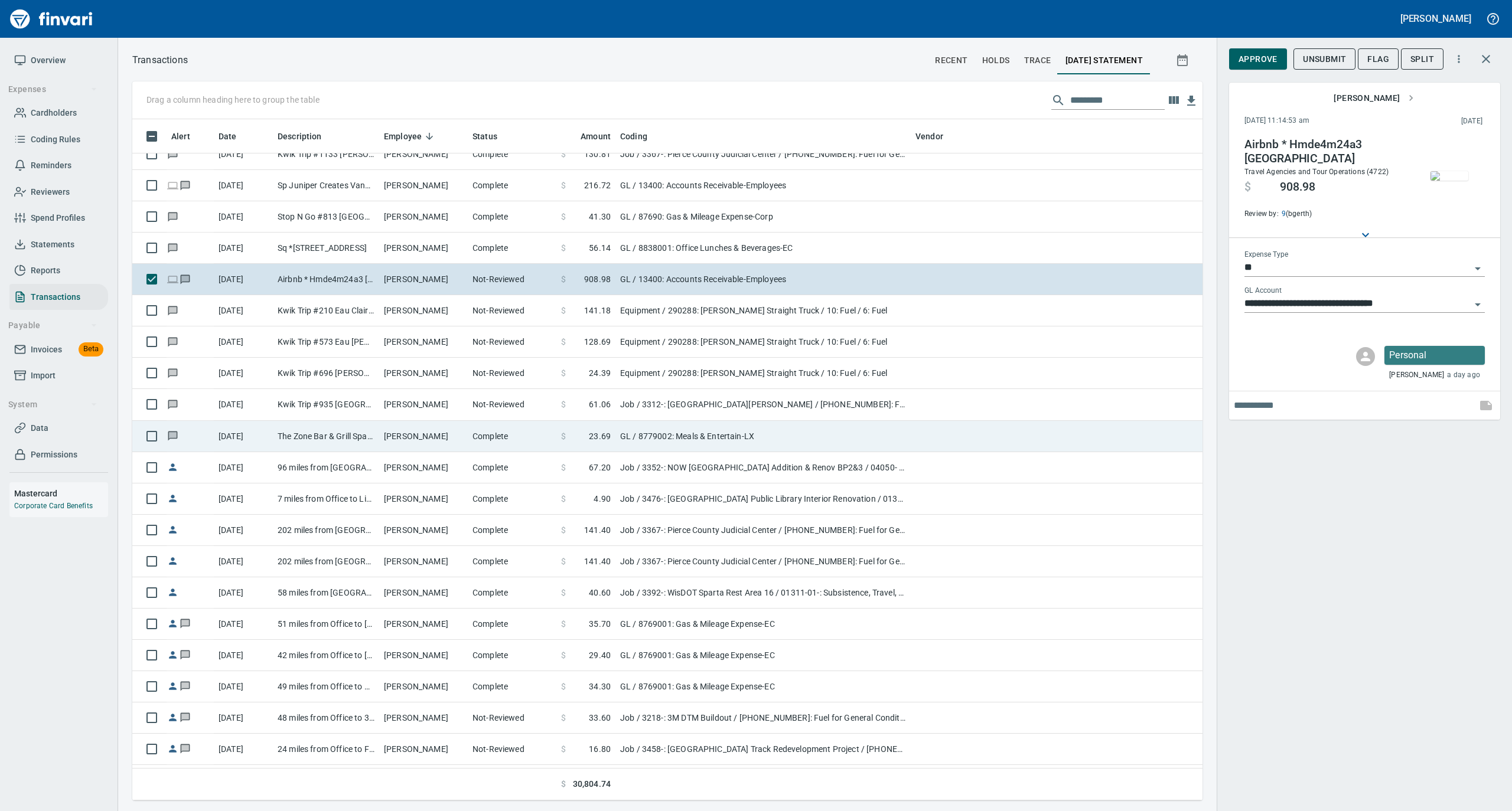
scroll to position [3779, 0]
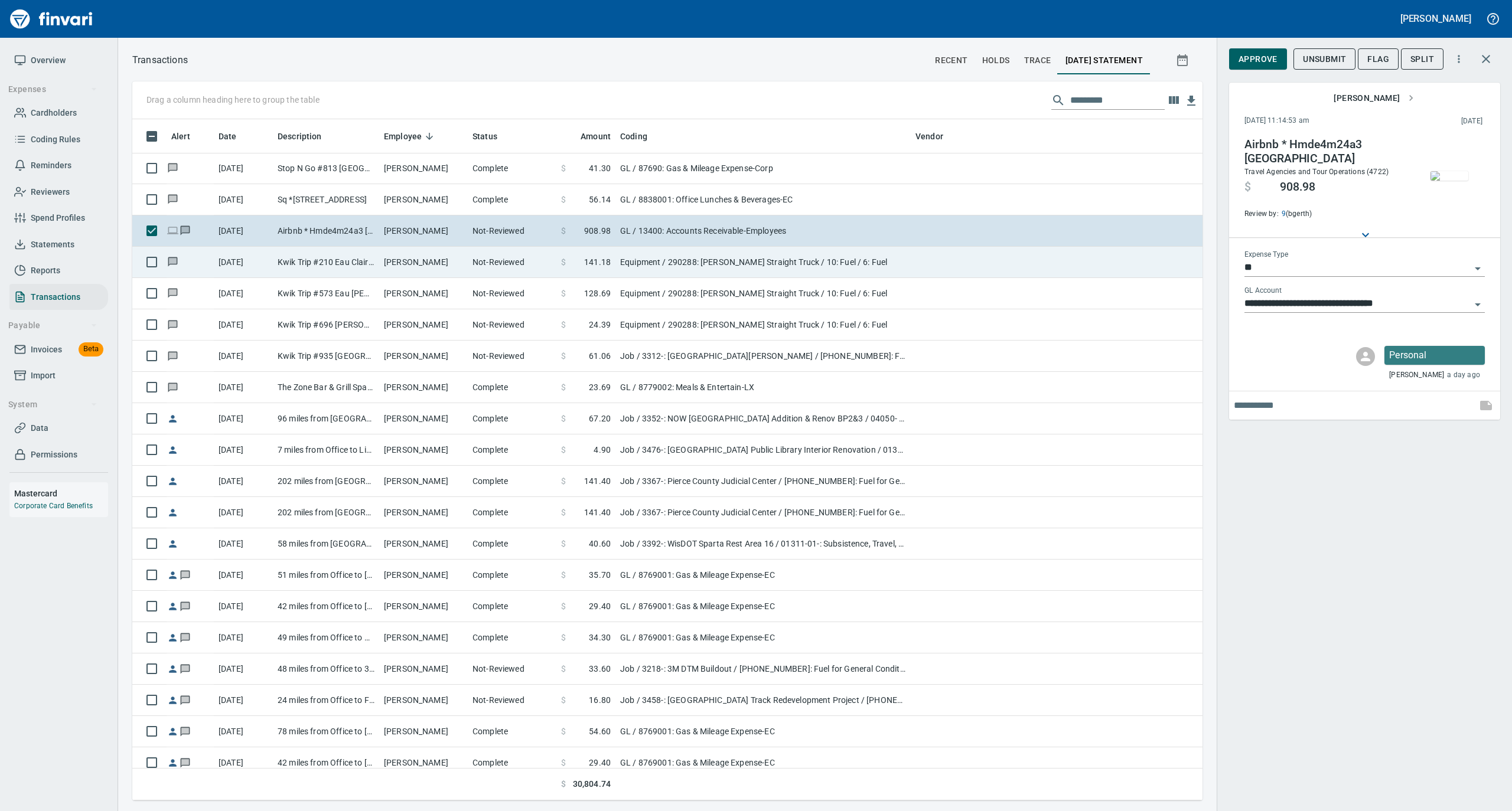
click at [430, 269] on td "[PERSON_NAME]" at bounding box center [423, 262] width 89 height 32
type input "*********"
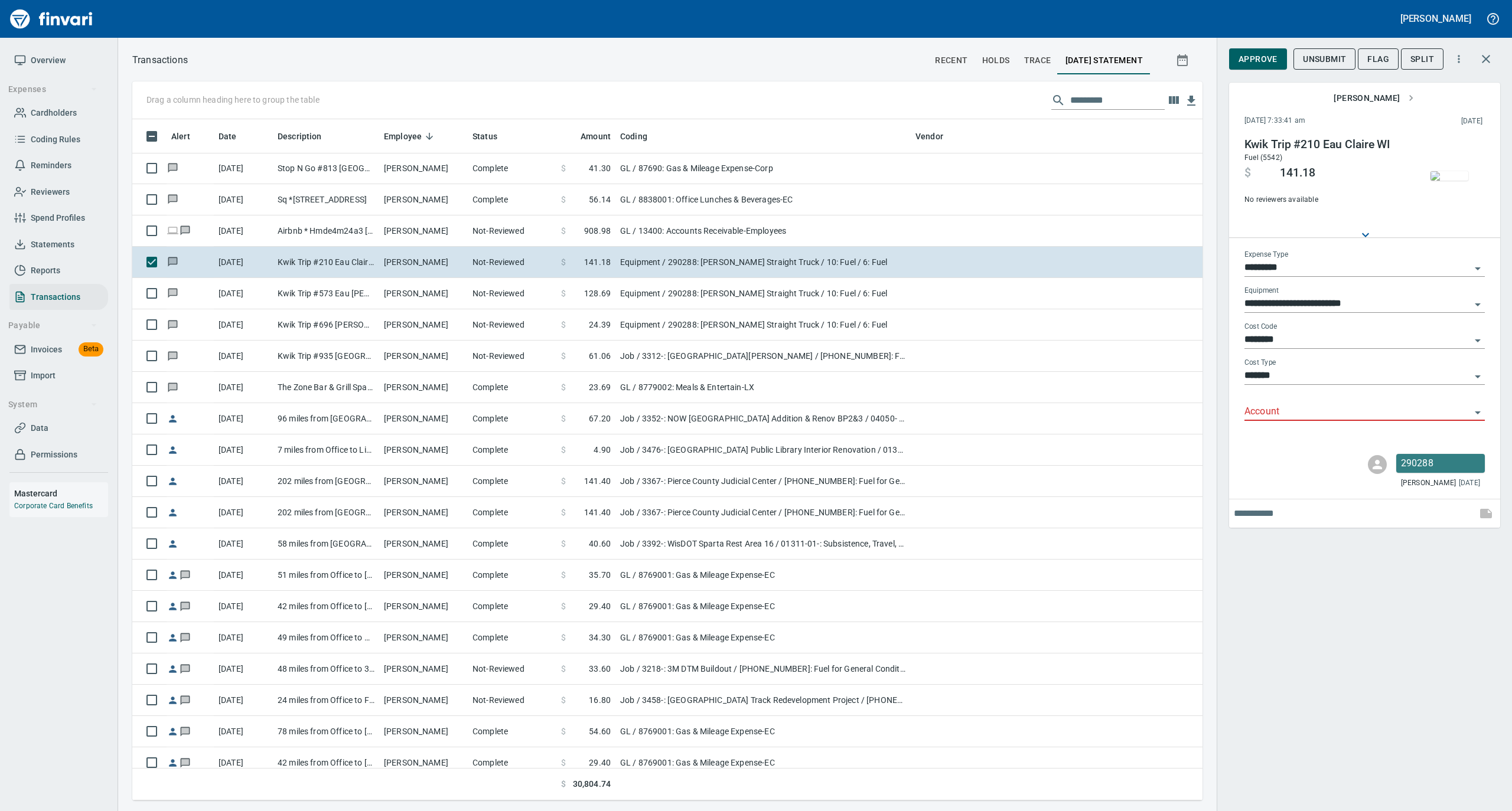
click at [1259, 411] on input "Account" at bounding box center [1358, 412] width 226 height 16
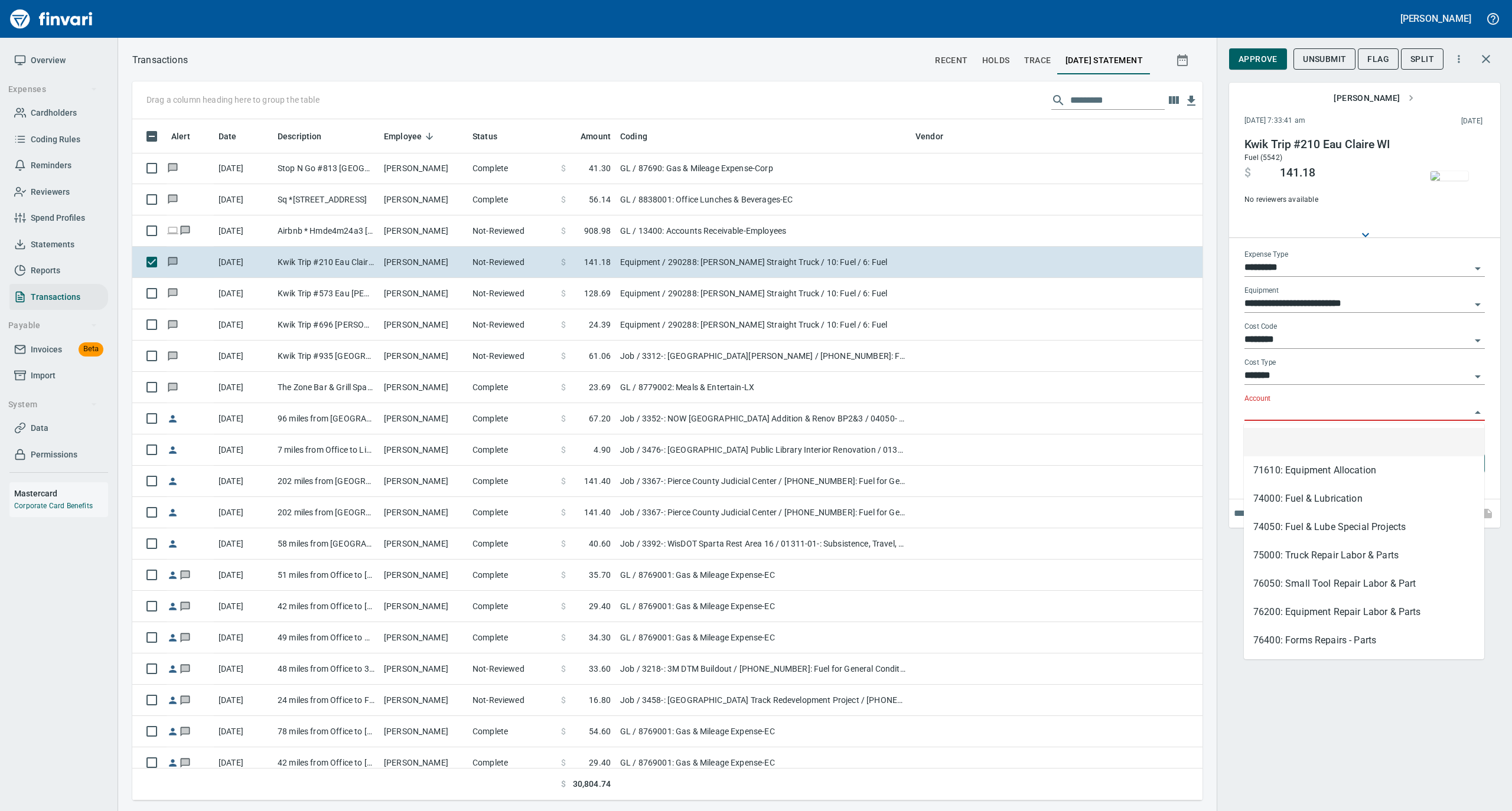
scroll to position [670, 1046]
drag, startPoint x: 1267, startPoint y: 492, endPoint x: 1271, endPoint y: 478, distance: 14.6
click at [1267, 492] on li "74000: Fuel & Lubrication" at bounding box center [1364, 499] width 241 height 28
type input "**********"
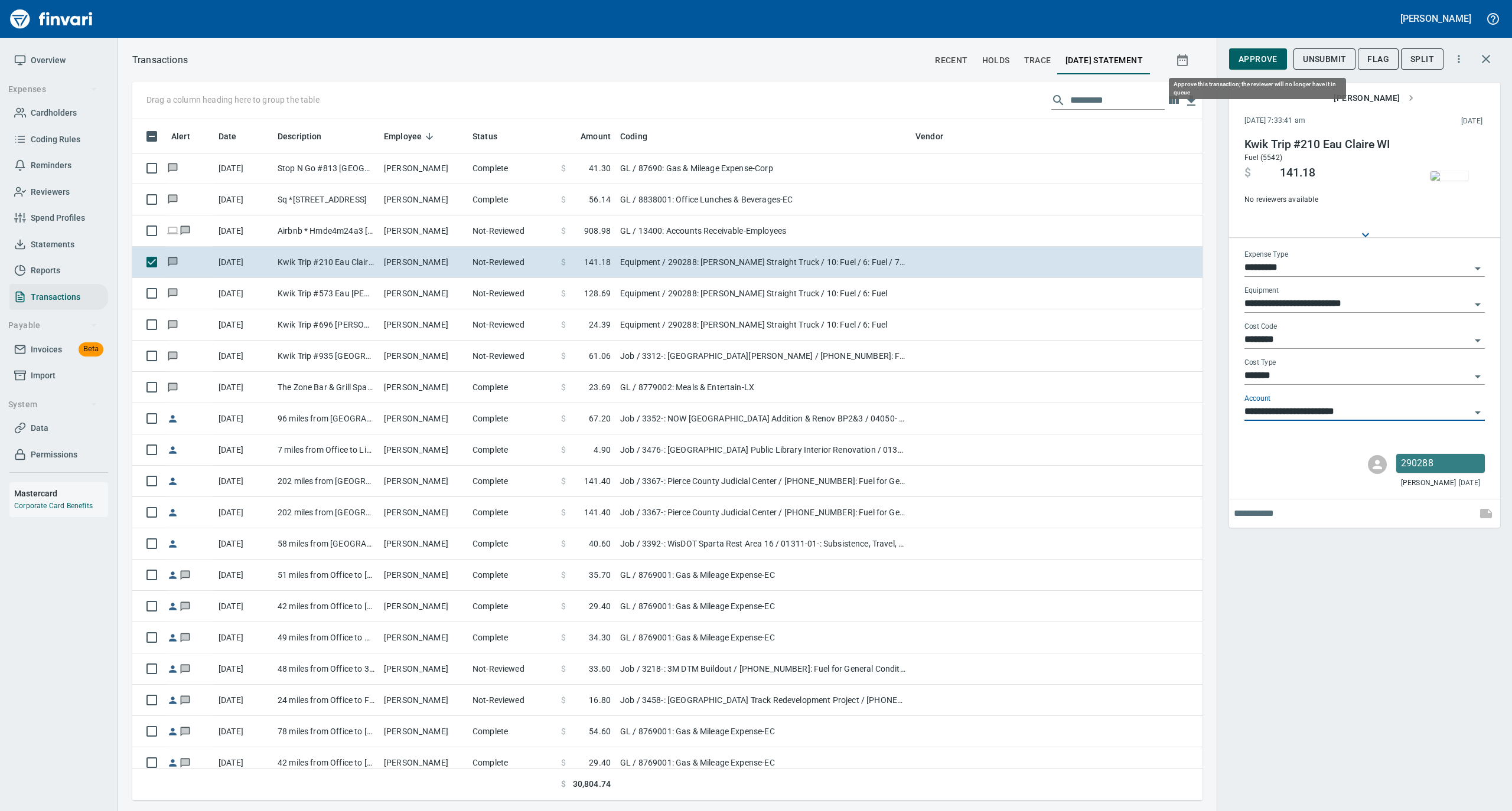
click at [1269, 57] on span "Approve" at bounding box center [1258, 59] width 39 height 15
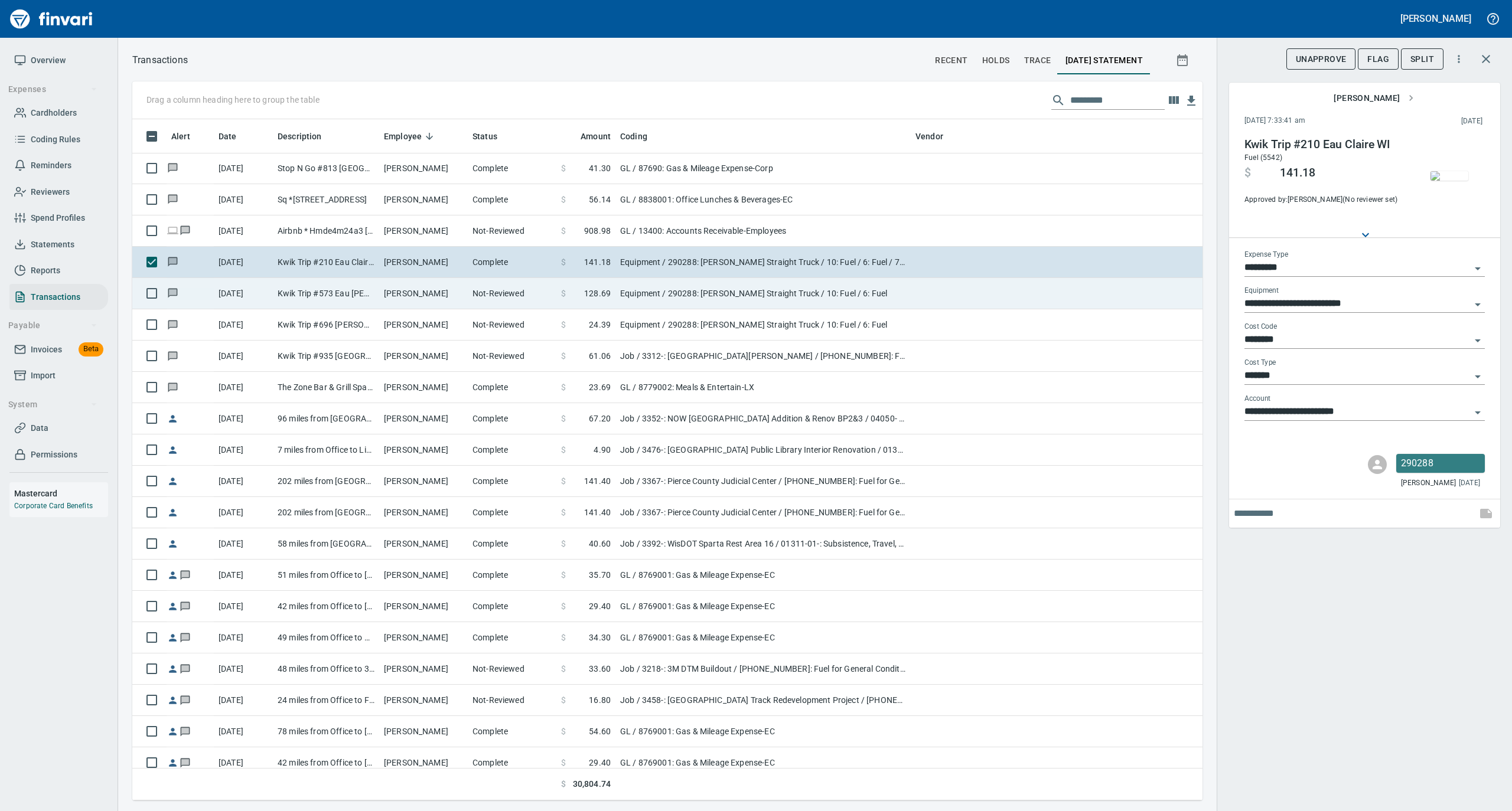
click at [435, 291] on td "[PERSON_NAME]" at bounding box center [423, 293] width 89 height 32
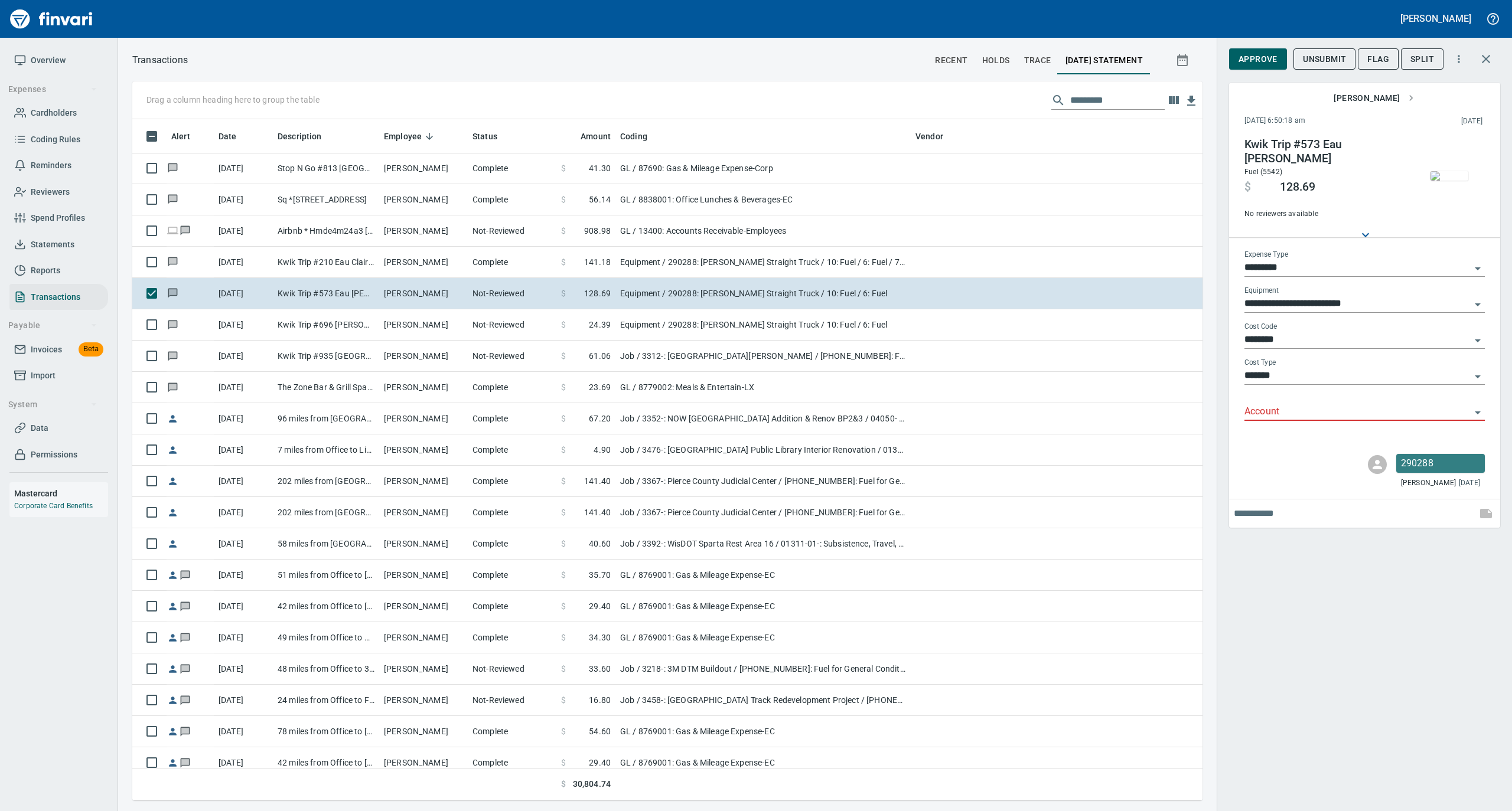
click at [1258, 417] on input "Account" at bounding box center [1358, 412] width 226 height 16
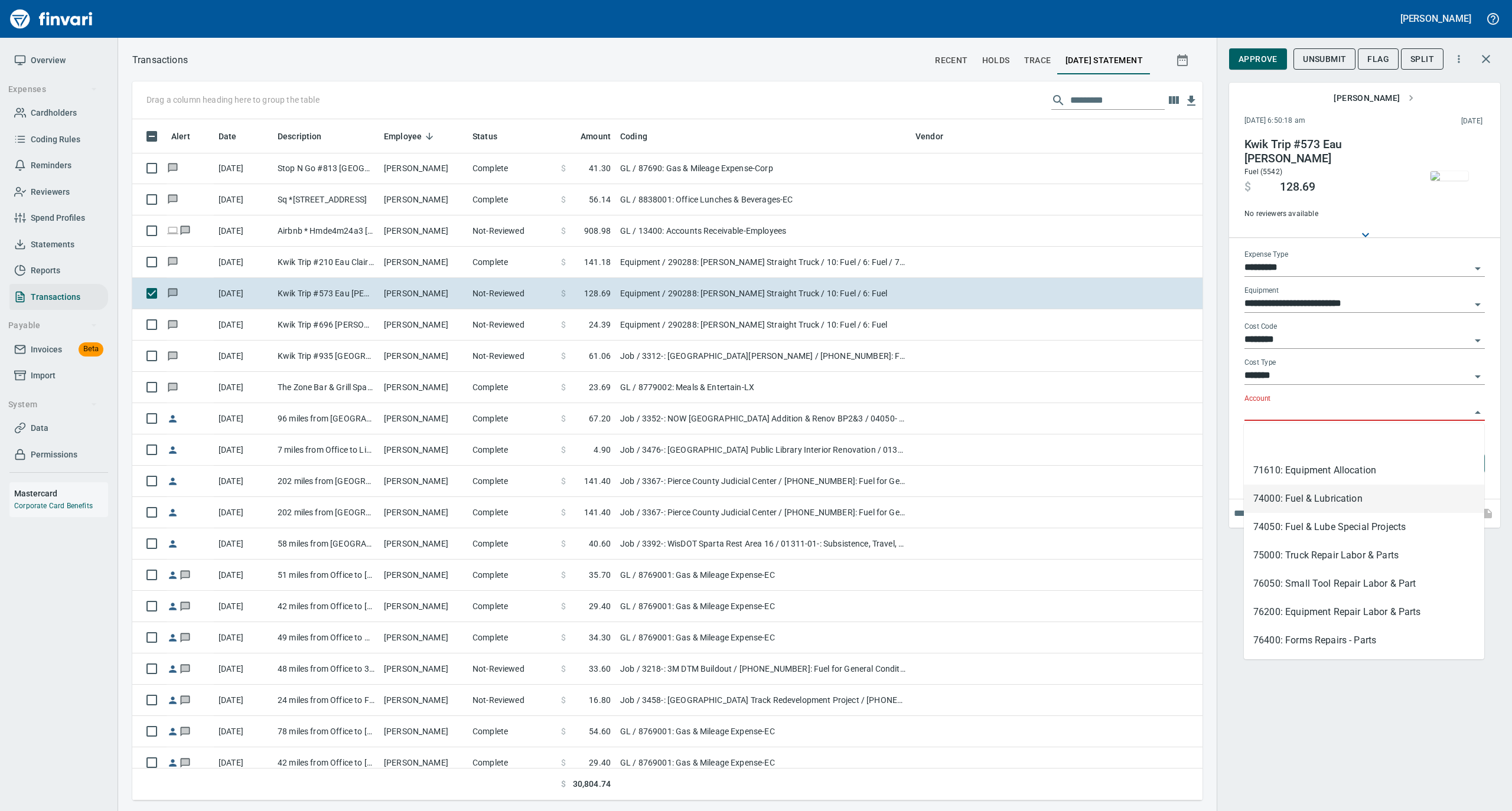
click at [1275, 495] on li "74000: Fuel & Lubrication" at bounding box center [1364, 499] width 241 height 28
type input "**********"
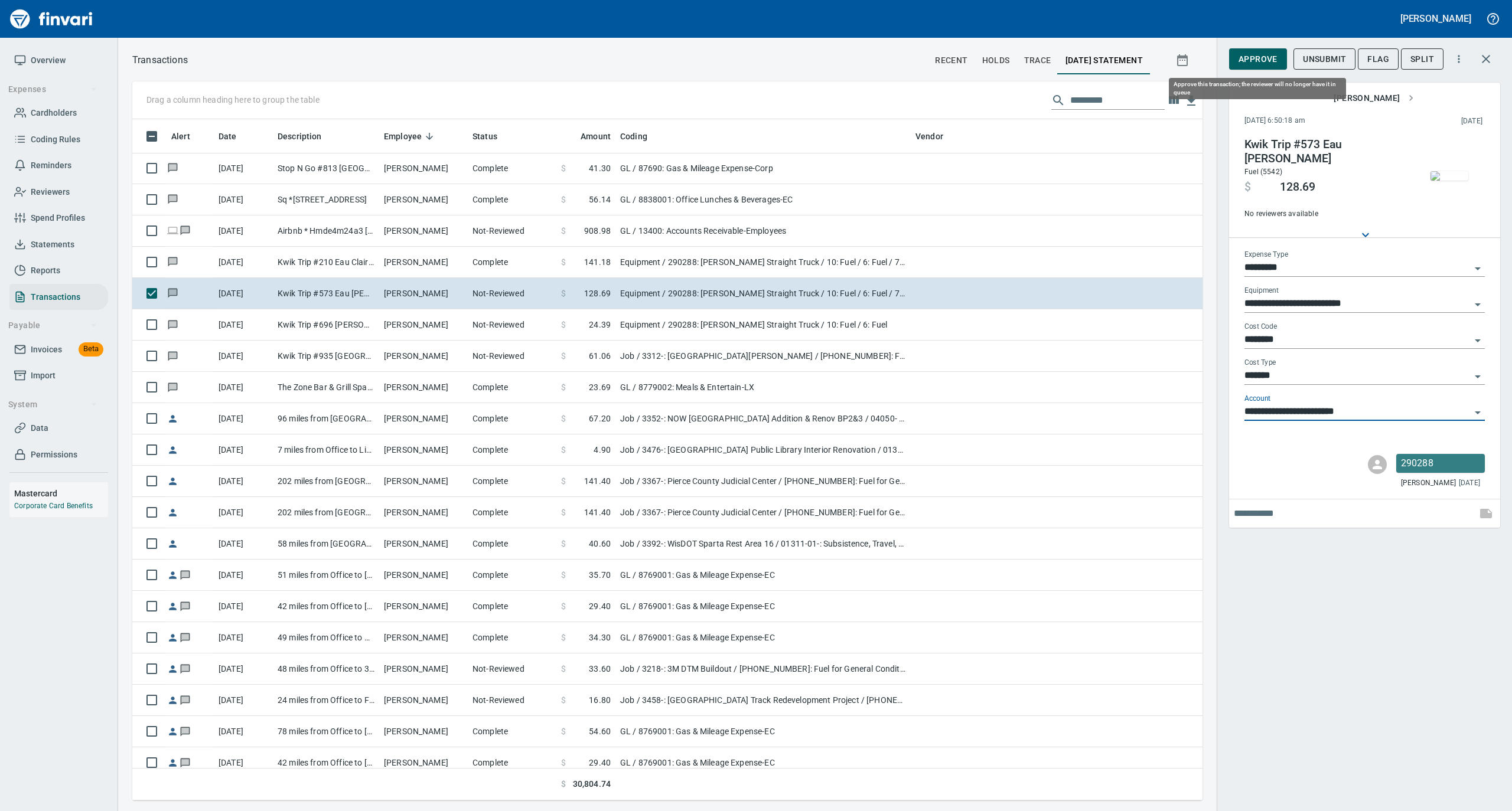
click at [1255, 58] on span "Approve" at bounding box center [1258, 59] width 39 height 15
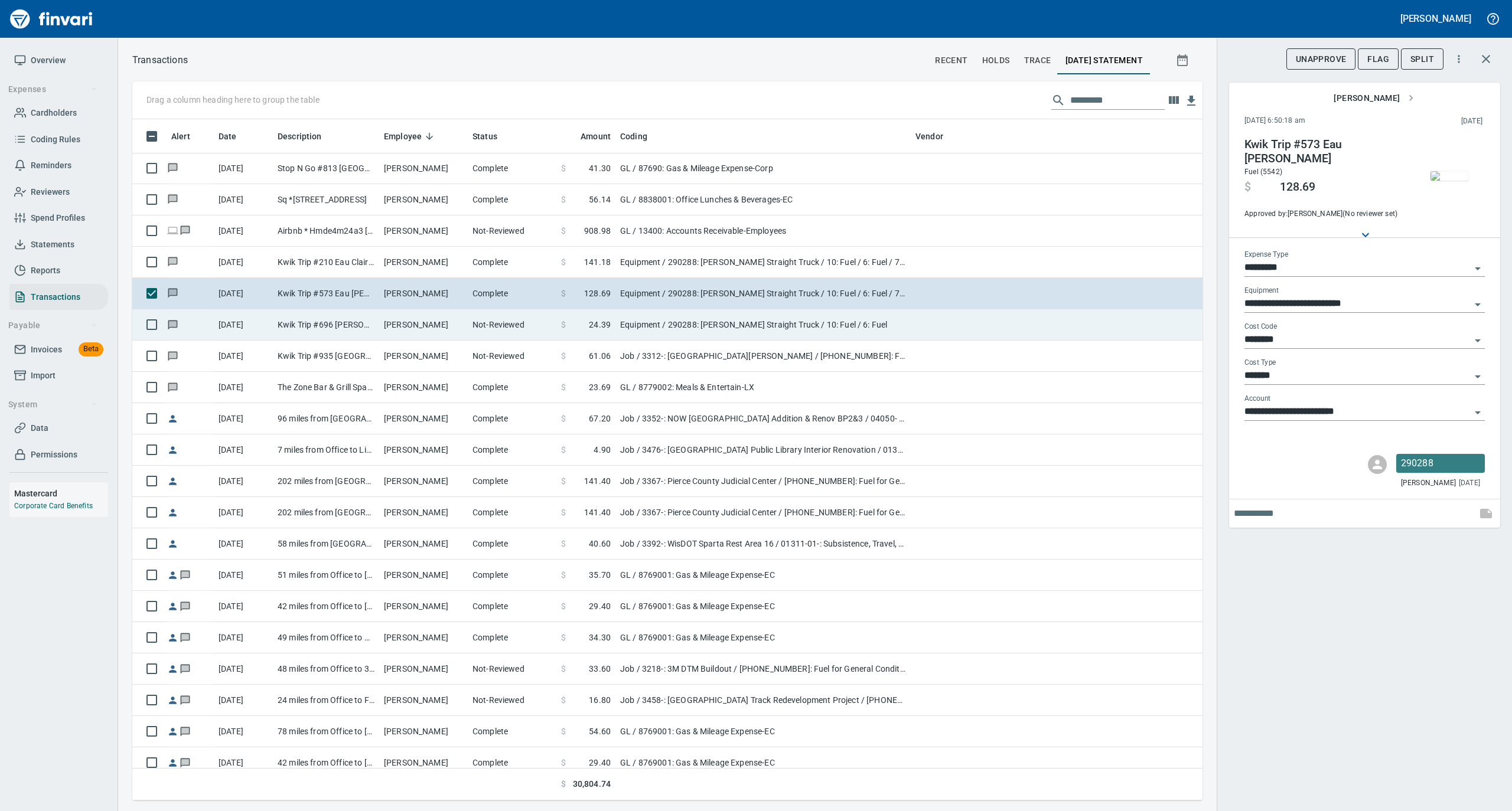
click at [466, 333] on td "[PERSON_NAME]" at bounding box center [423, 325] width 89 height 32
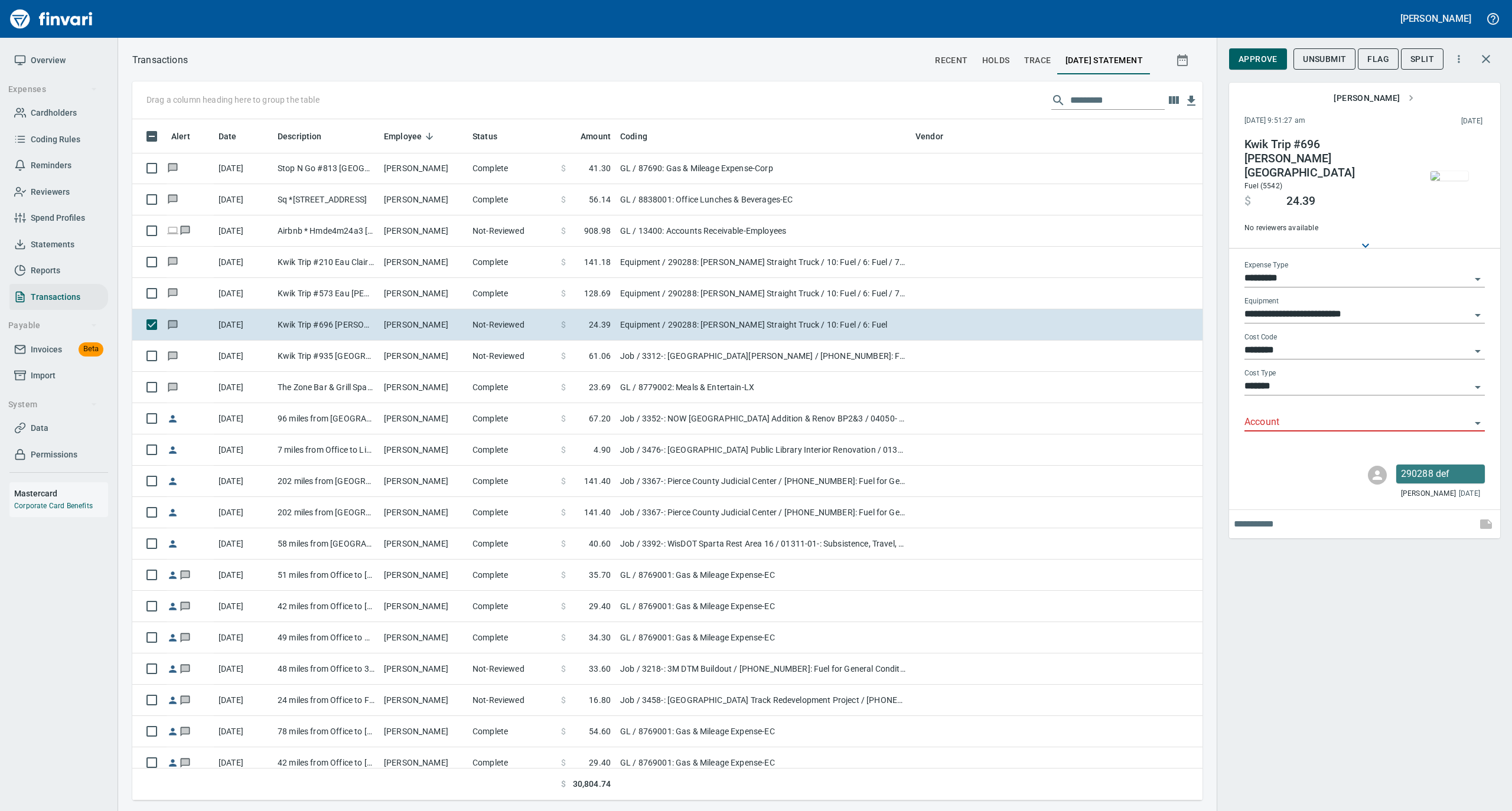
click at [1271, 414] on input "Account" at bounding box center [1358, 423] width 226 height 16
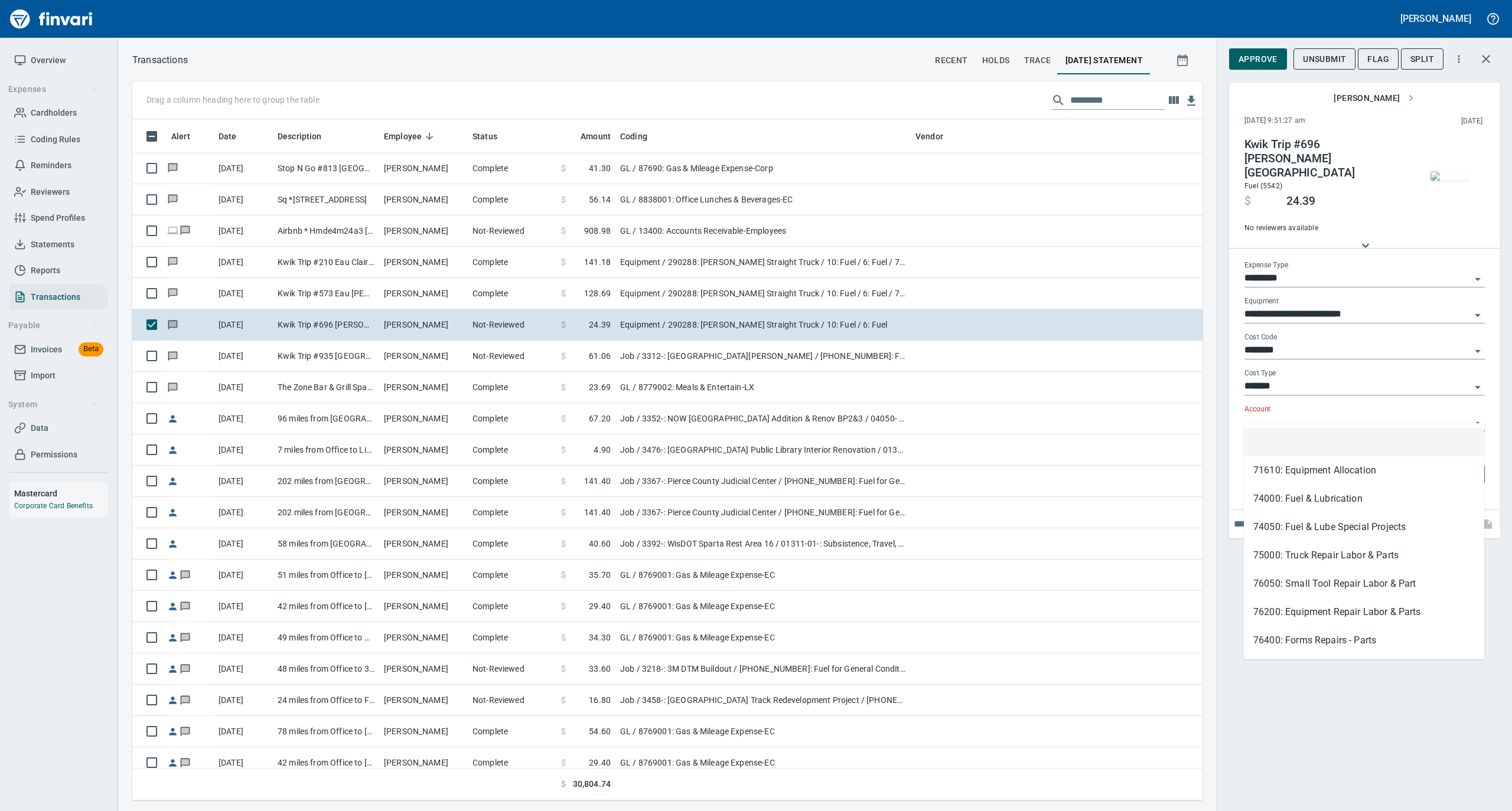
scroll to position [670, 1046]
click at [1279, 497] on li "74000: Fuel & Lubrication" at bounding box center [1364, 499] width 241 height 28
type input "**********"
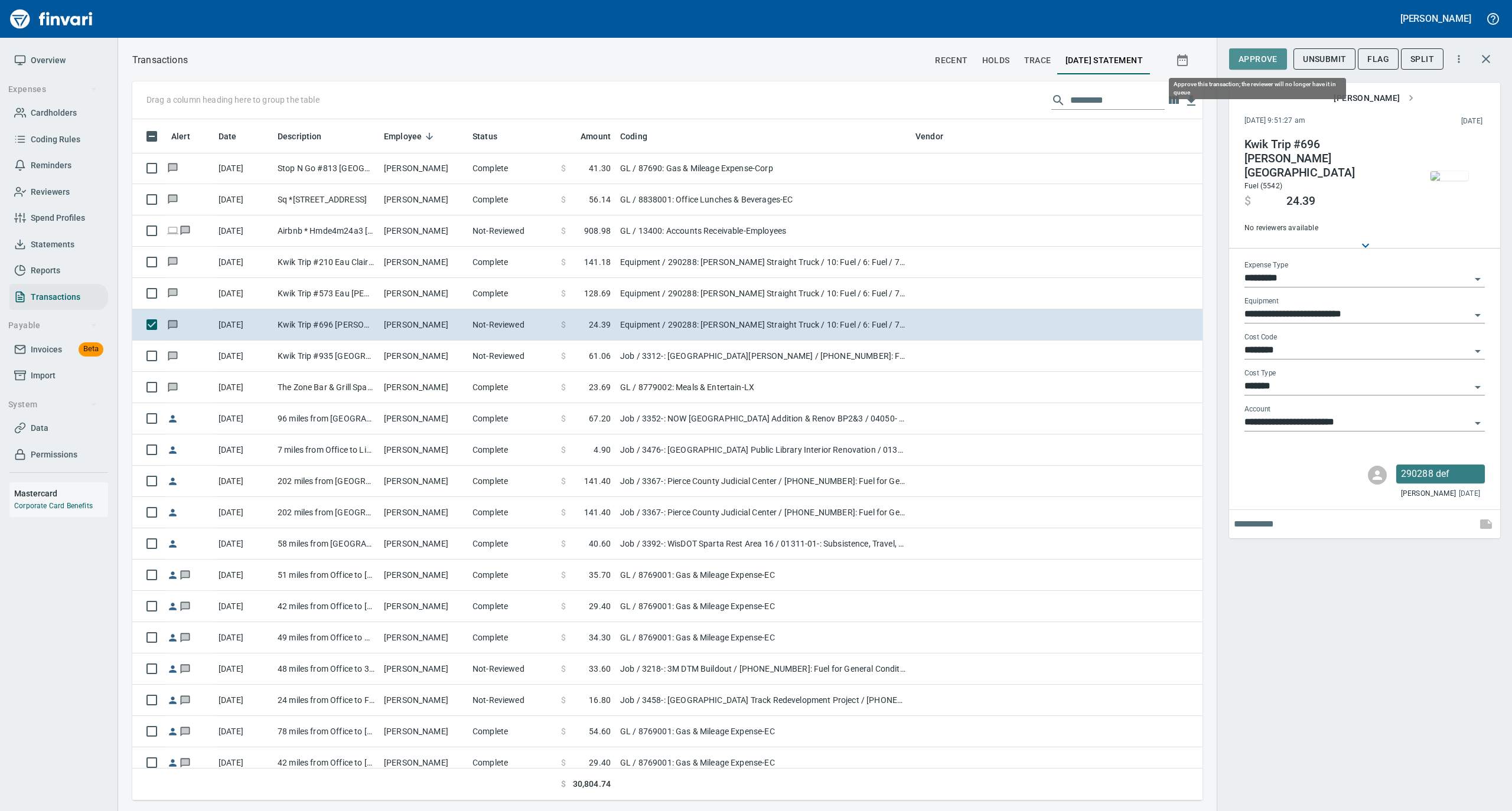
click at [1260, 64] on span "Approve" at bounding box center [1258, 59] width 39 height 15
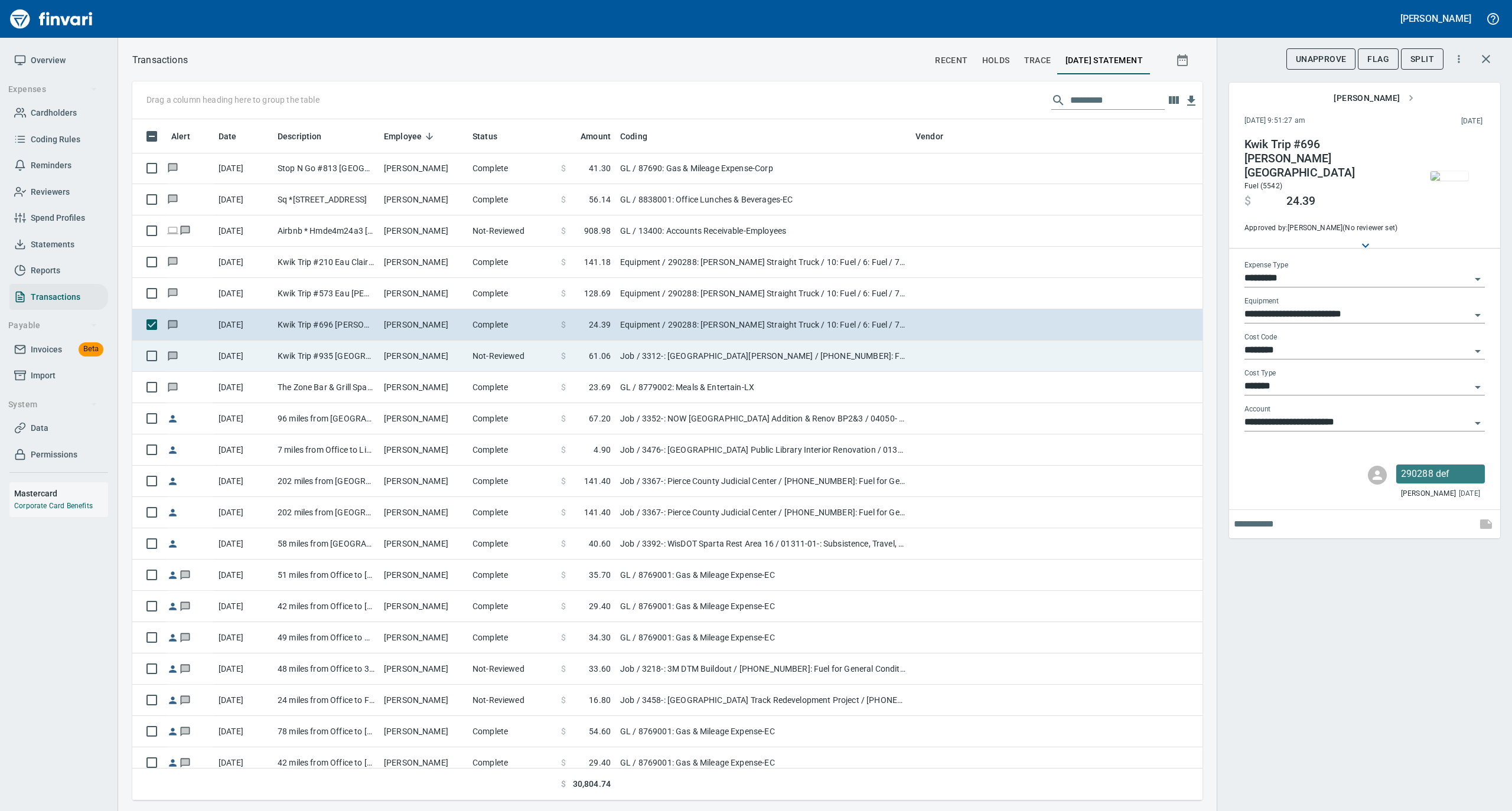
click at [466, 372] on td "[PERSON_NAME]" at bounding box center [423, 356] width 89 height 32
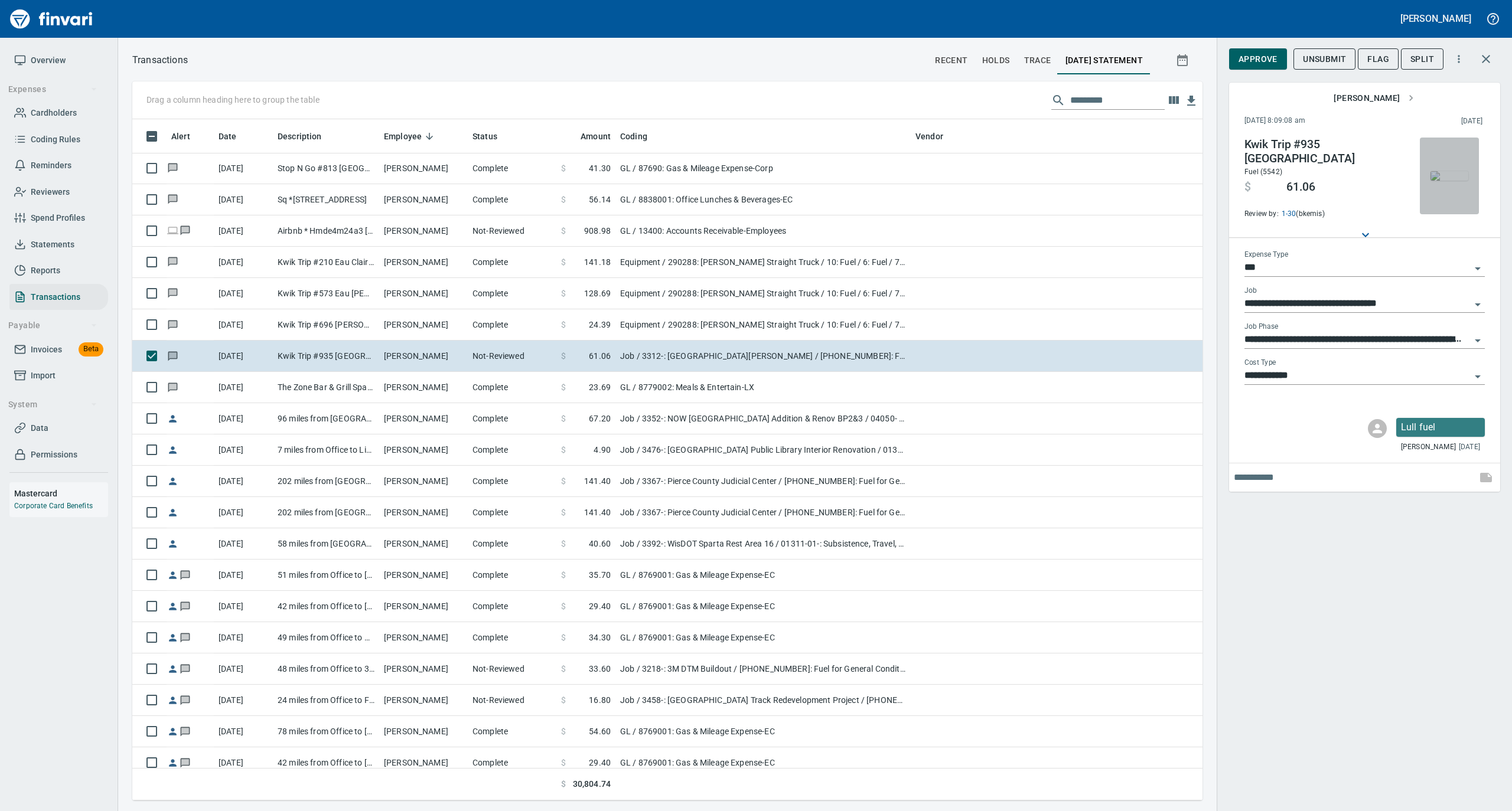
click at [1441, 171] on img "button" at bounding box center [1449, 176] width 37 height 10
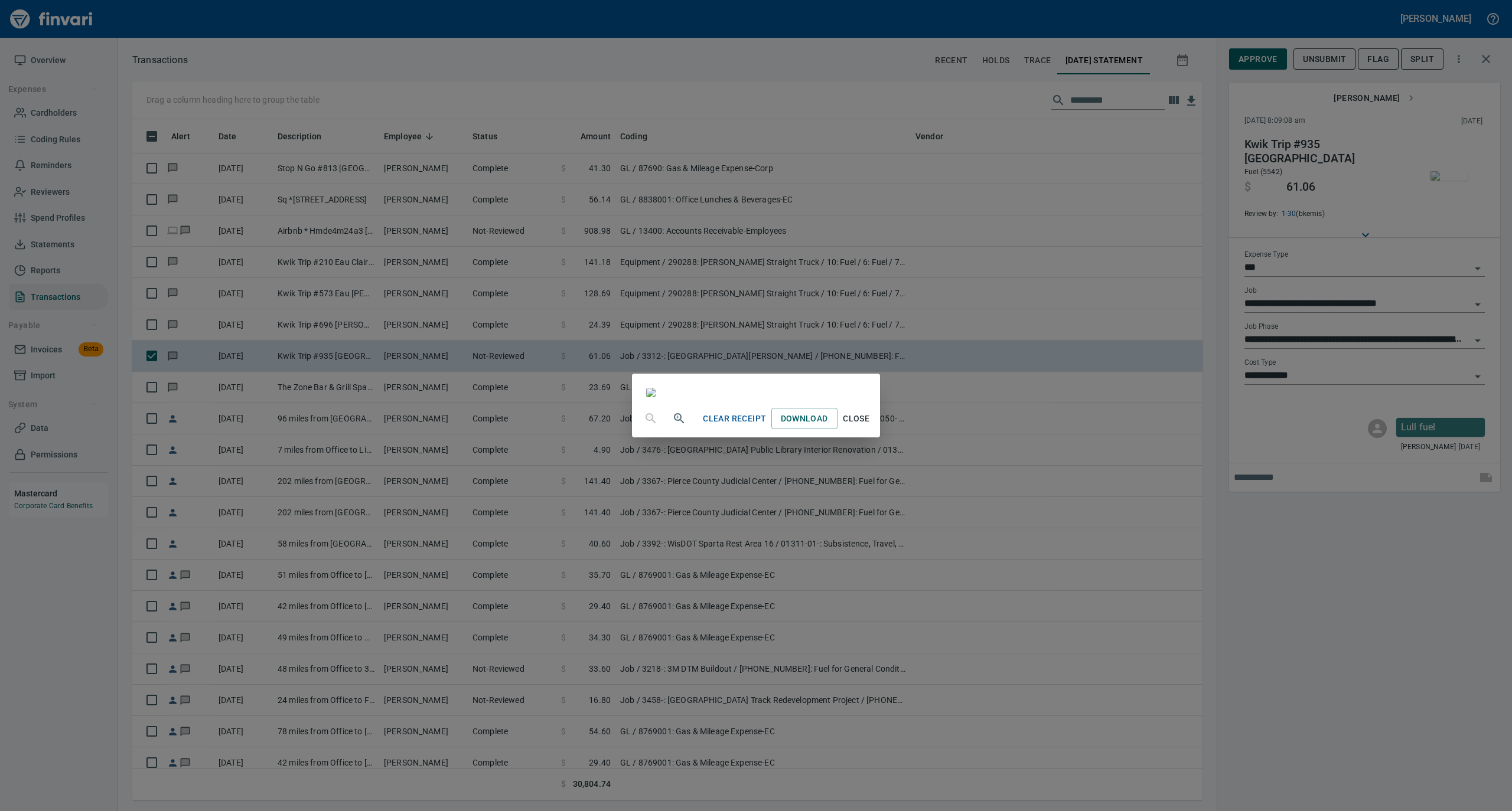
click at [871, 427] on span "Close" at bounding box center [856, 419] width 28 height 15
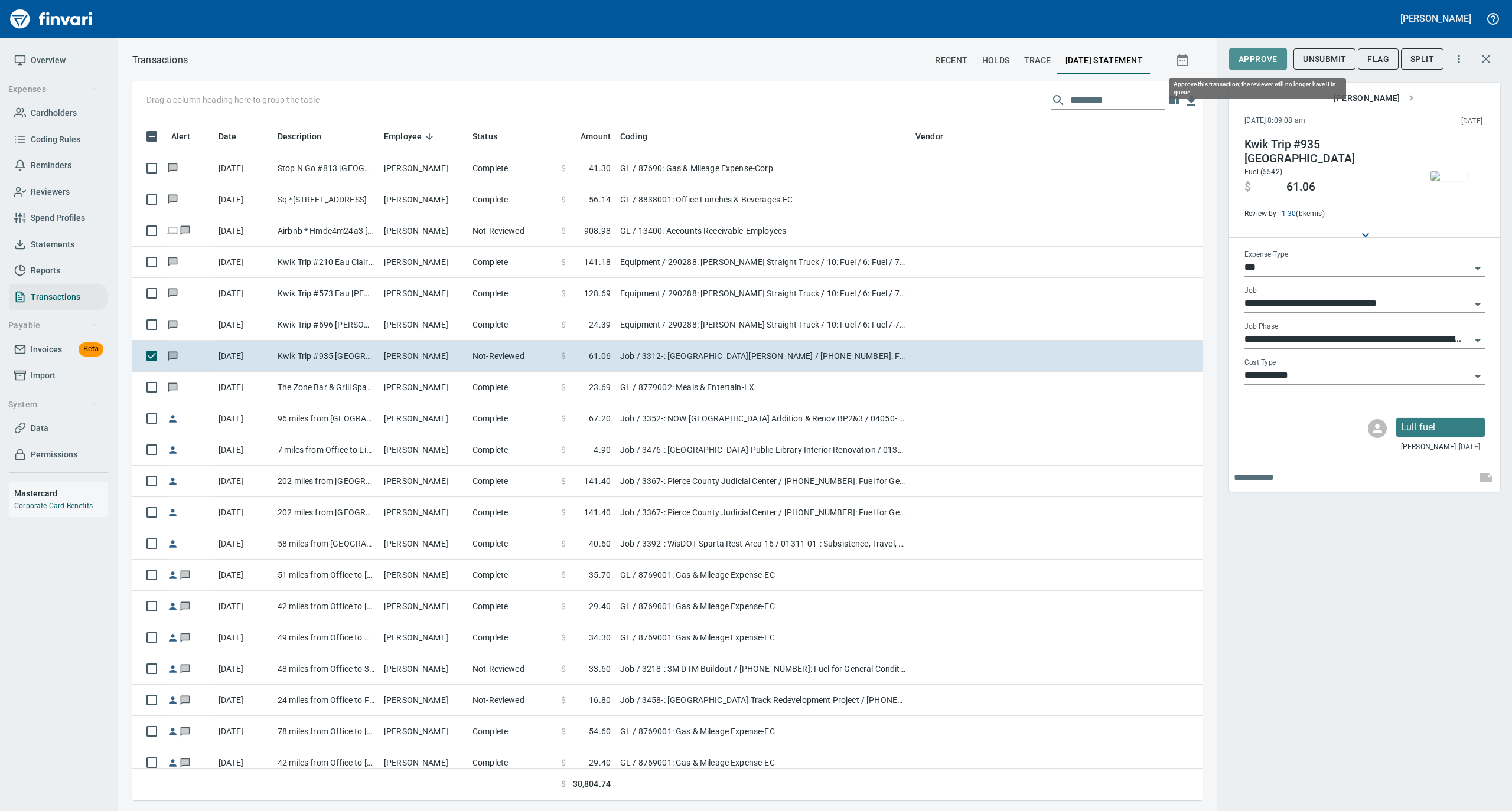
click at [1258, 57] on span "Approve" at bounding box center [1258, 59] width 39 height 15
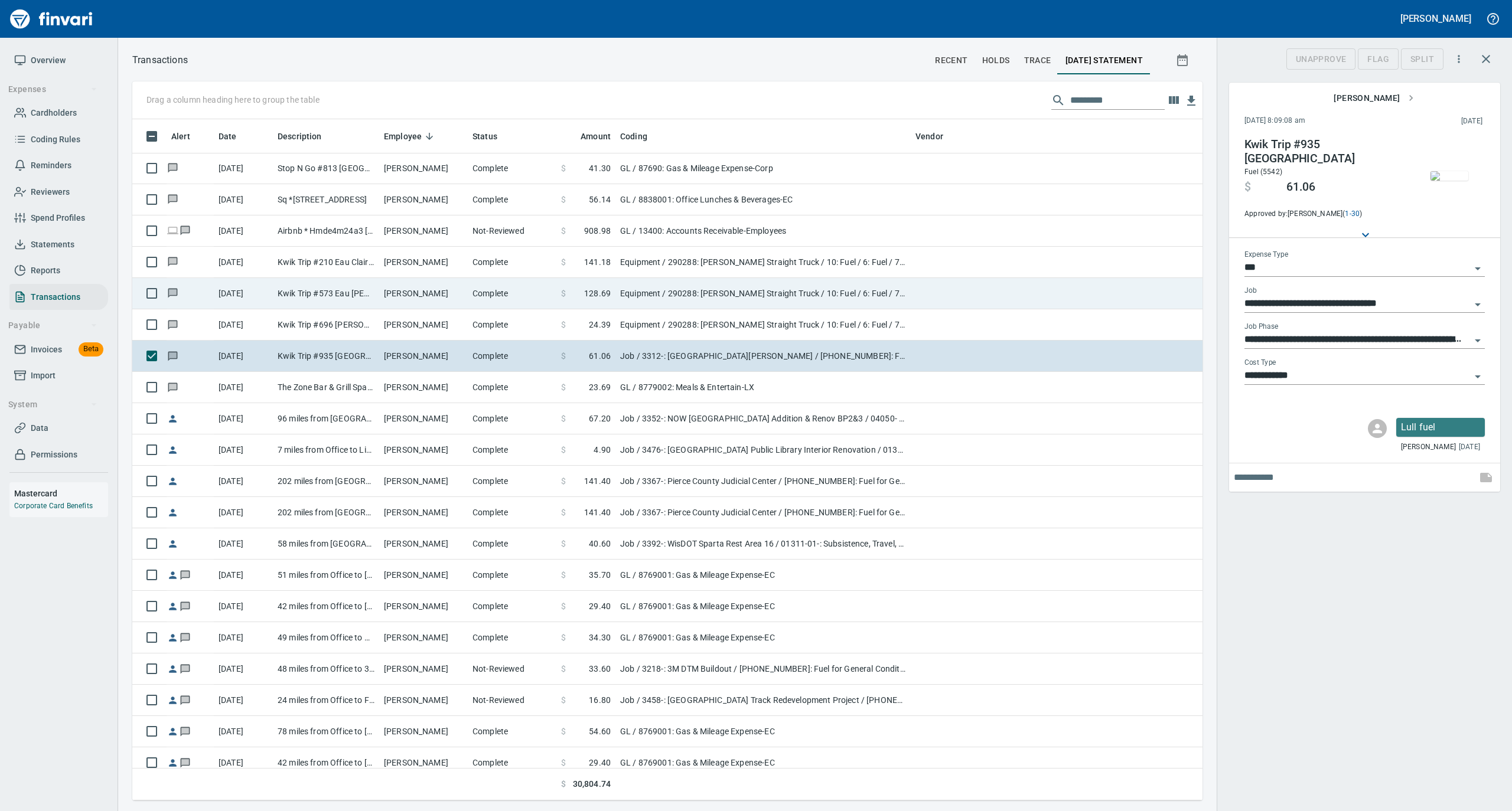
scroll to position [670, 1046]
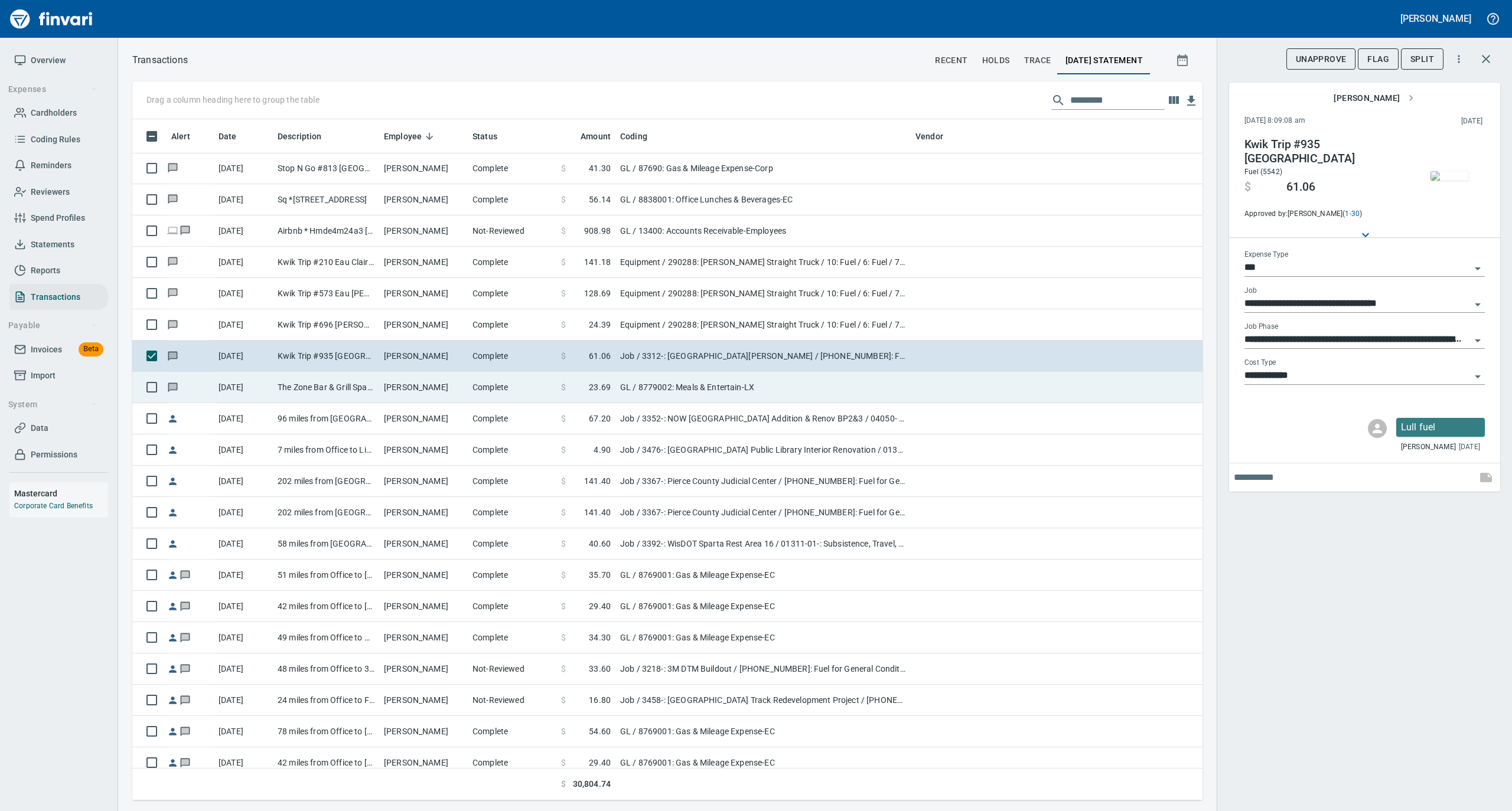
click at [461, 379] on td "[PERSON_NAME]" at bounding box center [423, 388] width 89 height 32
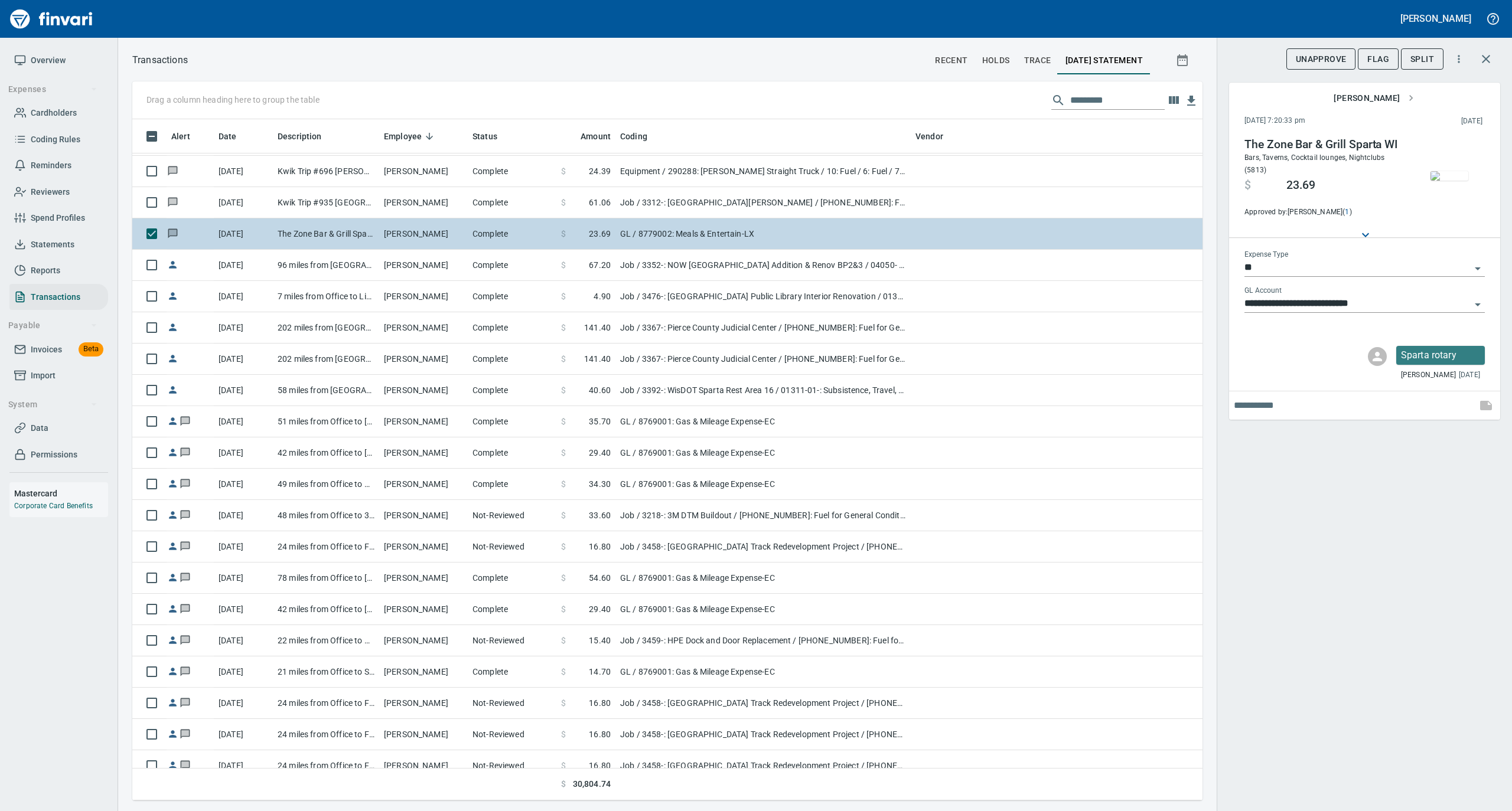
scroll to position [3936, 0]
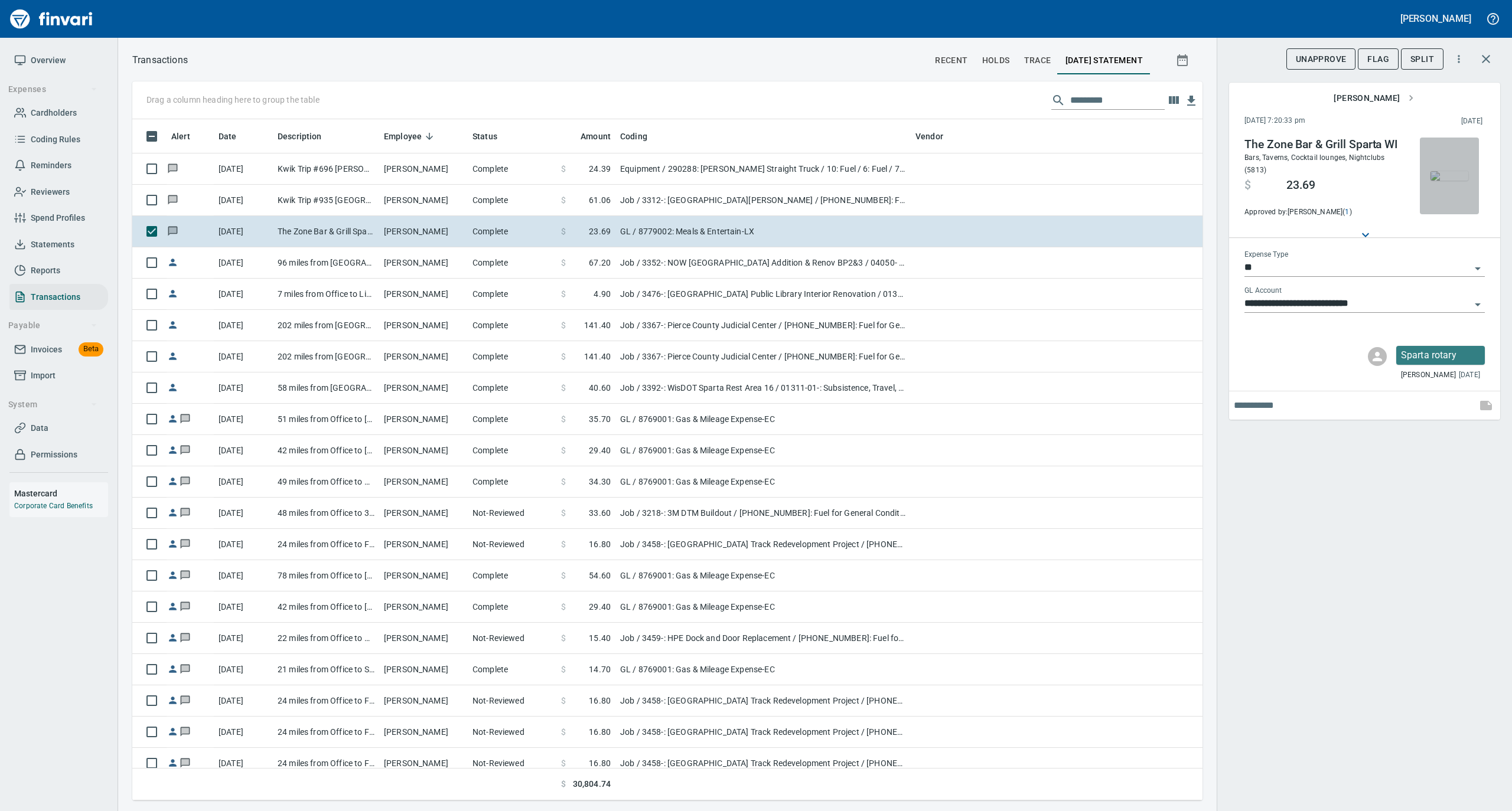
click at [1441, 180] on img "button" at bounding box center [1449, 176] width 37 height 10
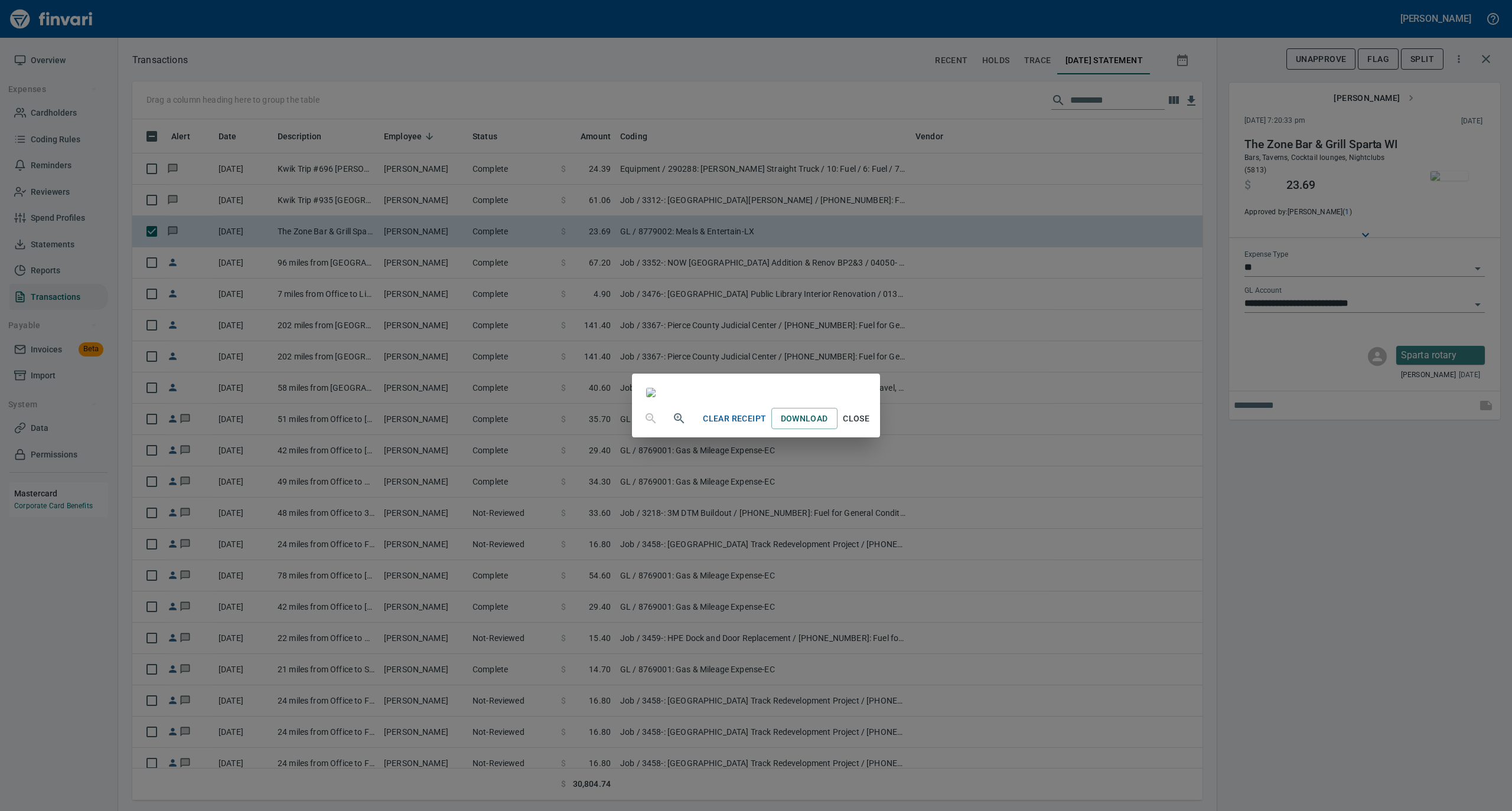
click at [871, 427] on span "Close" at bounding box center [856, 419] width 28 height 15
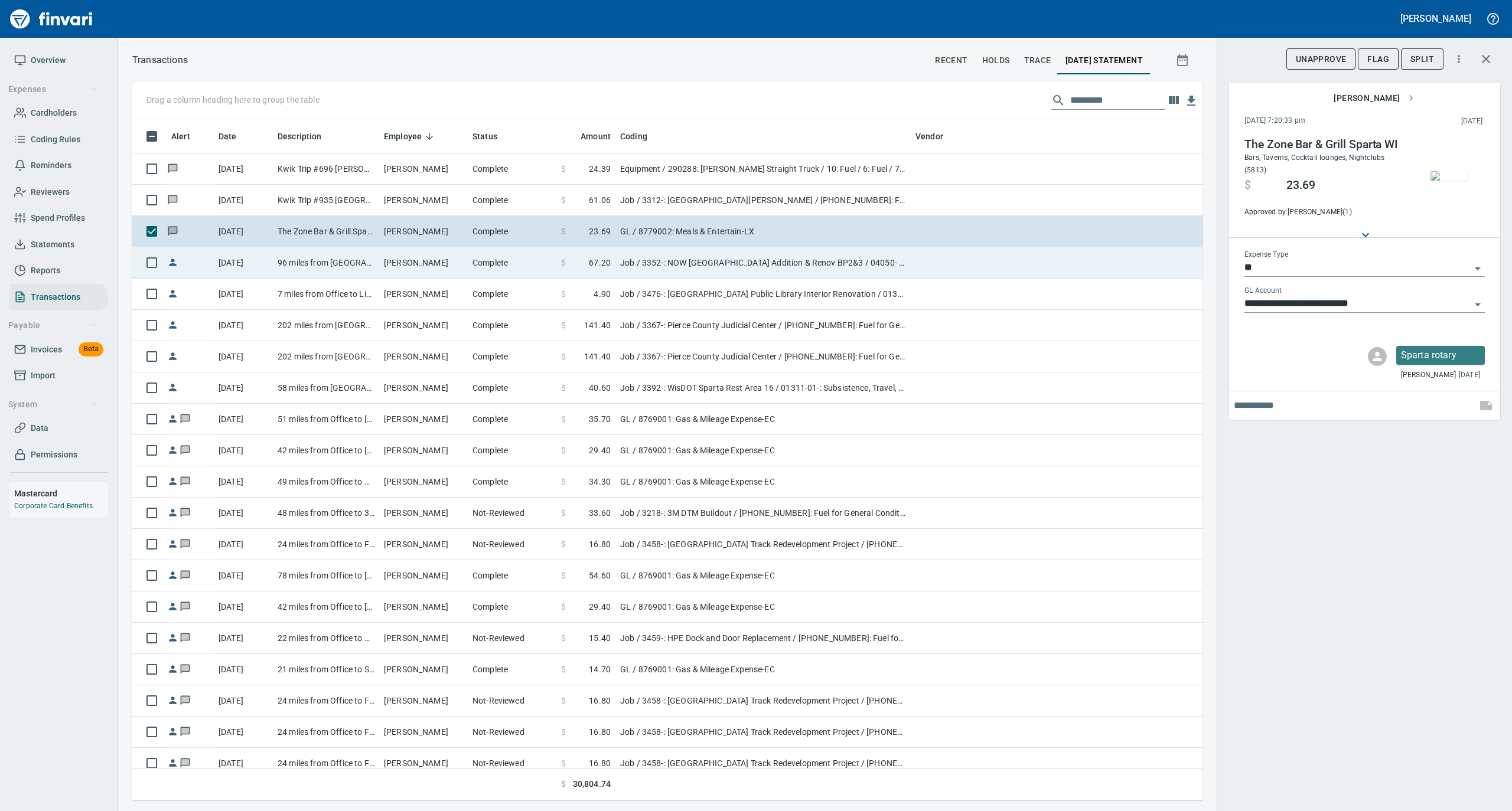
click at [426, 263] on td "[PERSON_NAME]" at bounding box center [423, 262] width 89 height 32
type input "***"
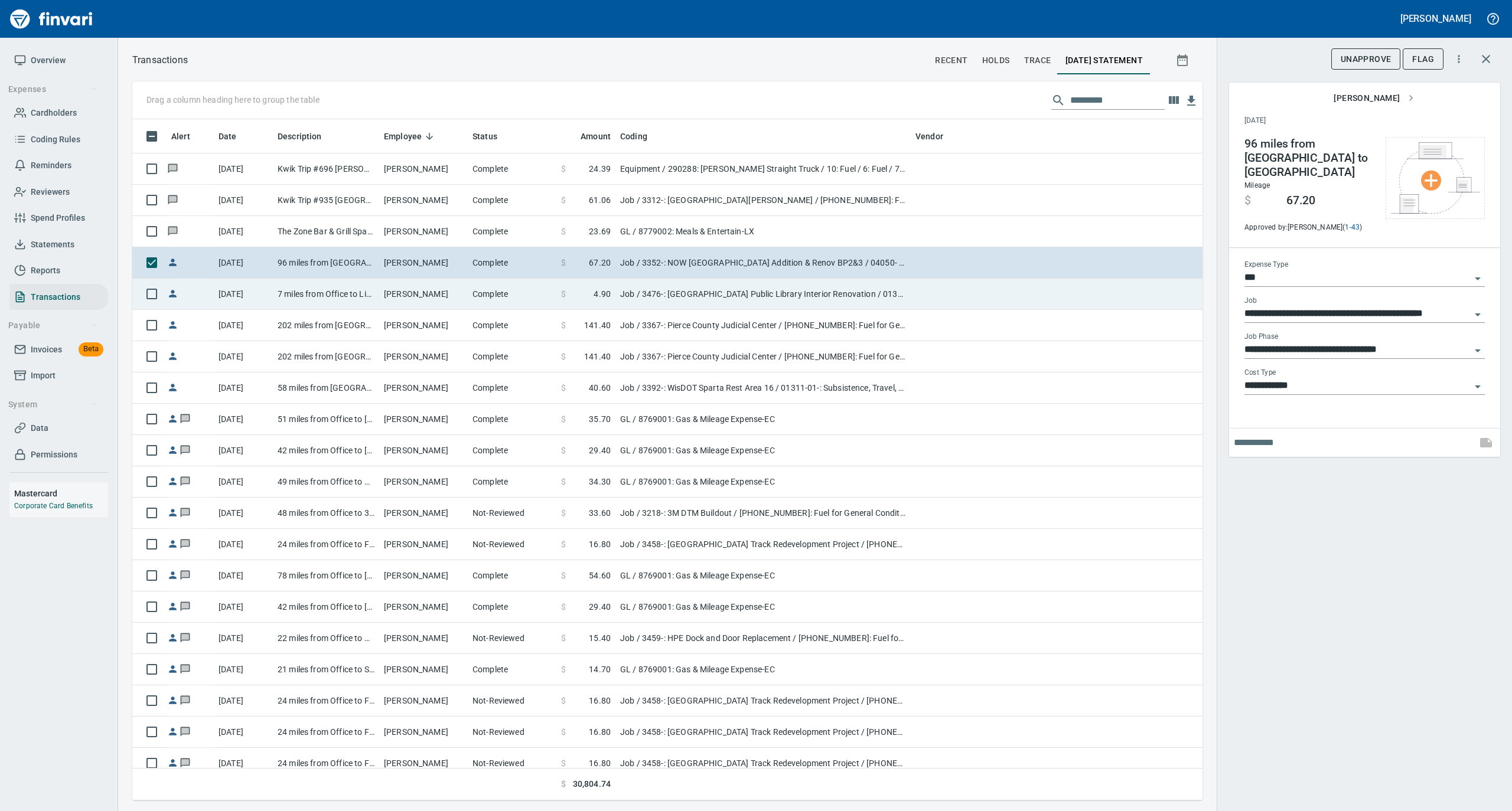
click at [427, 297] on td "[PERSON_NAME]" at bounding box center [423, 294] width 89 height 32
type input "**********"
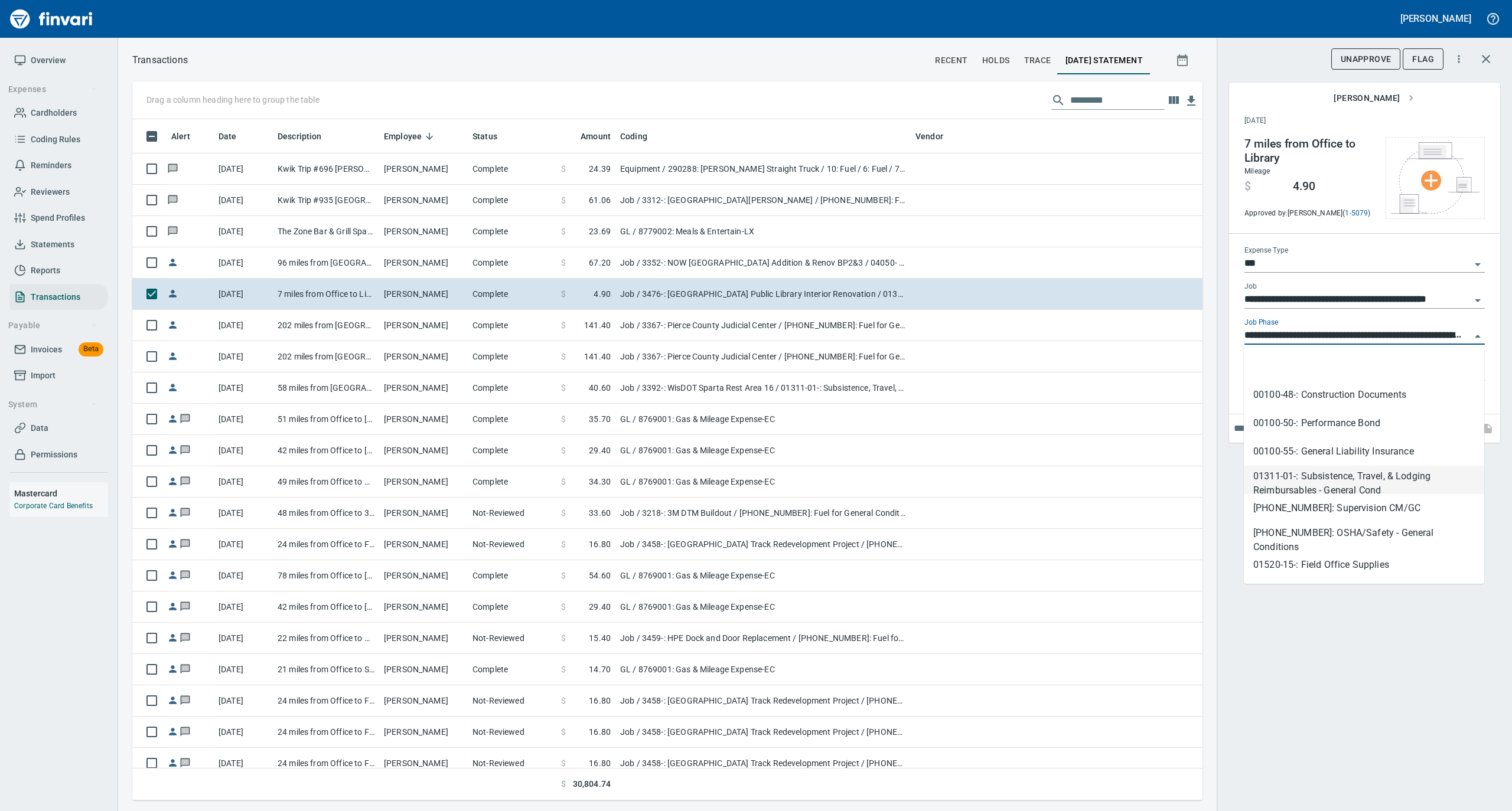
click at [1295, 336] on input "**********" at bounding box center [1358, 336] width 226 height 16
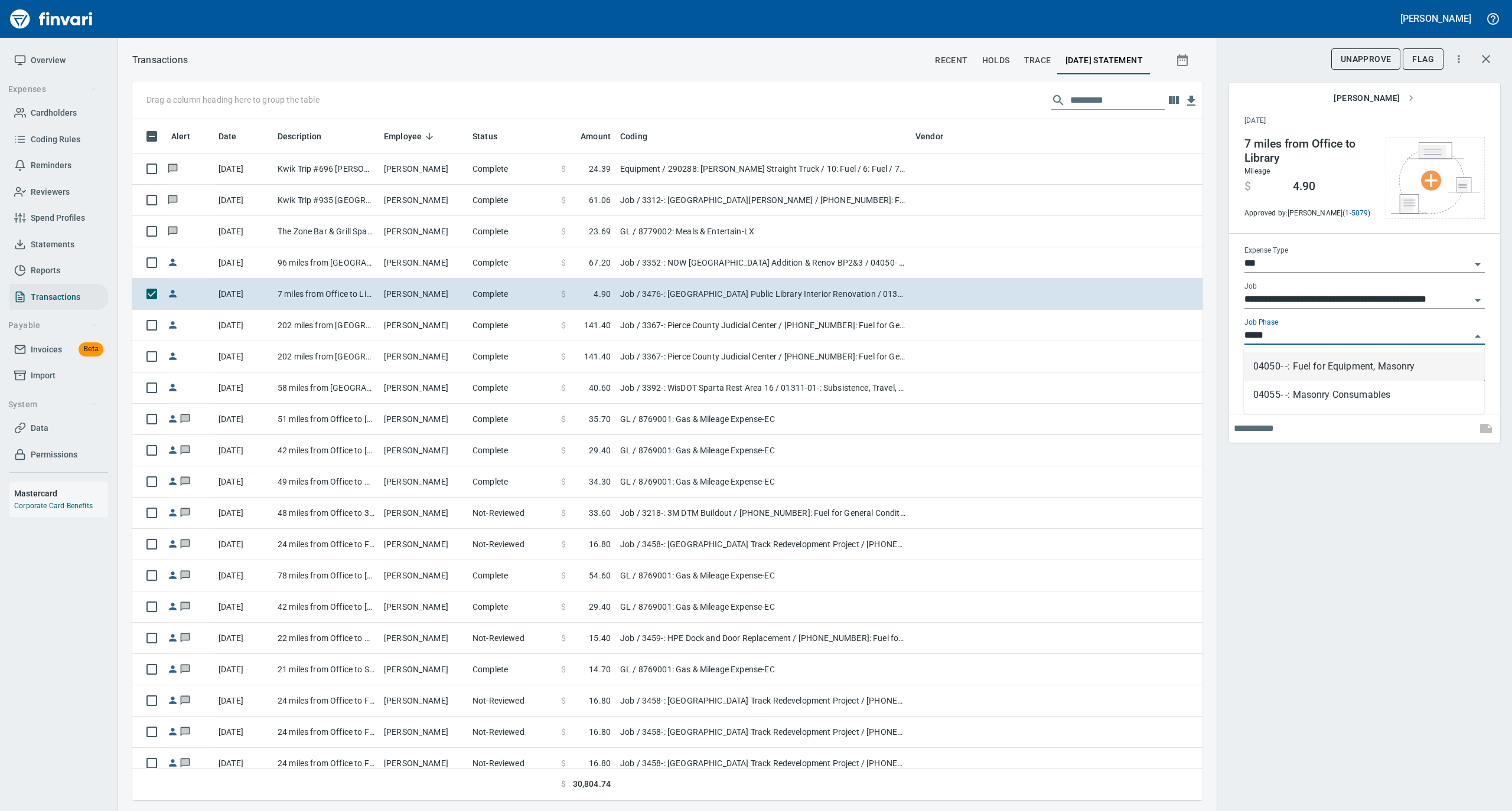
scroll to position [670, 1046]
click at [1303, 372] on li "04050- -: Fuel for Equipment, Masonry" at bounding box center [1364, 366] width 241 height 28
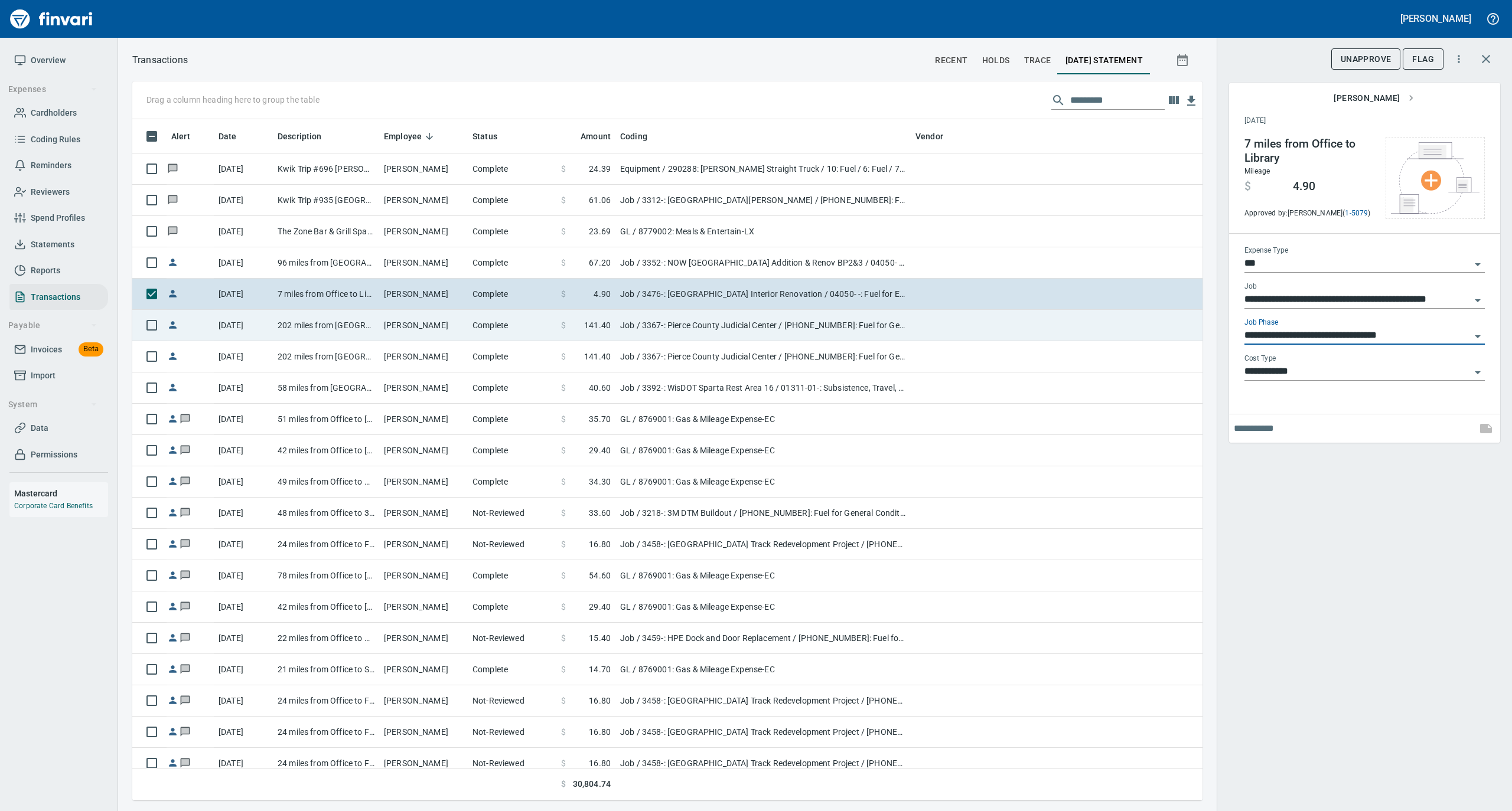
type input "**********"
click at [392, 325] on td "[PERSON_NAME]" at bounding box center [423, 325] width 89 height 32
type input "**********"
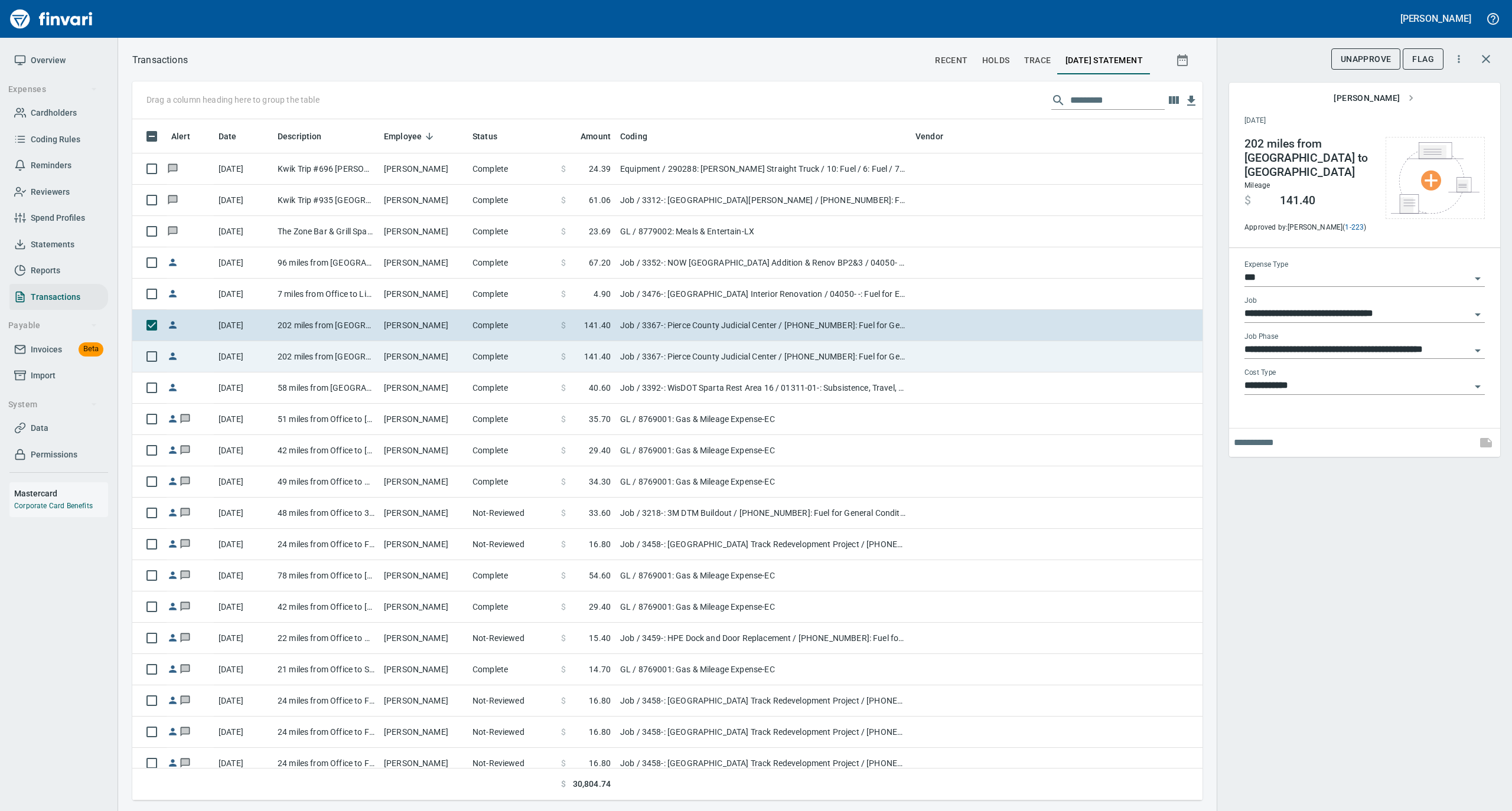
click at [393, 353] on td "[PERSON_NAME]" at bounding box center [423, 357] width 89 height 32
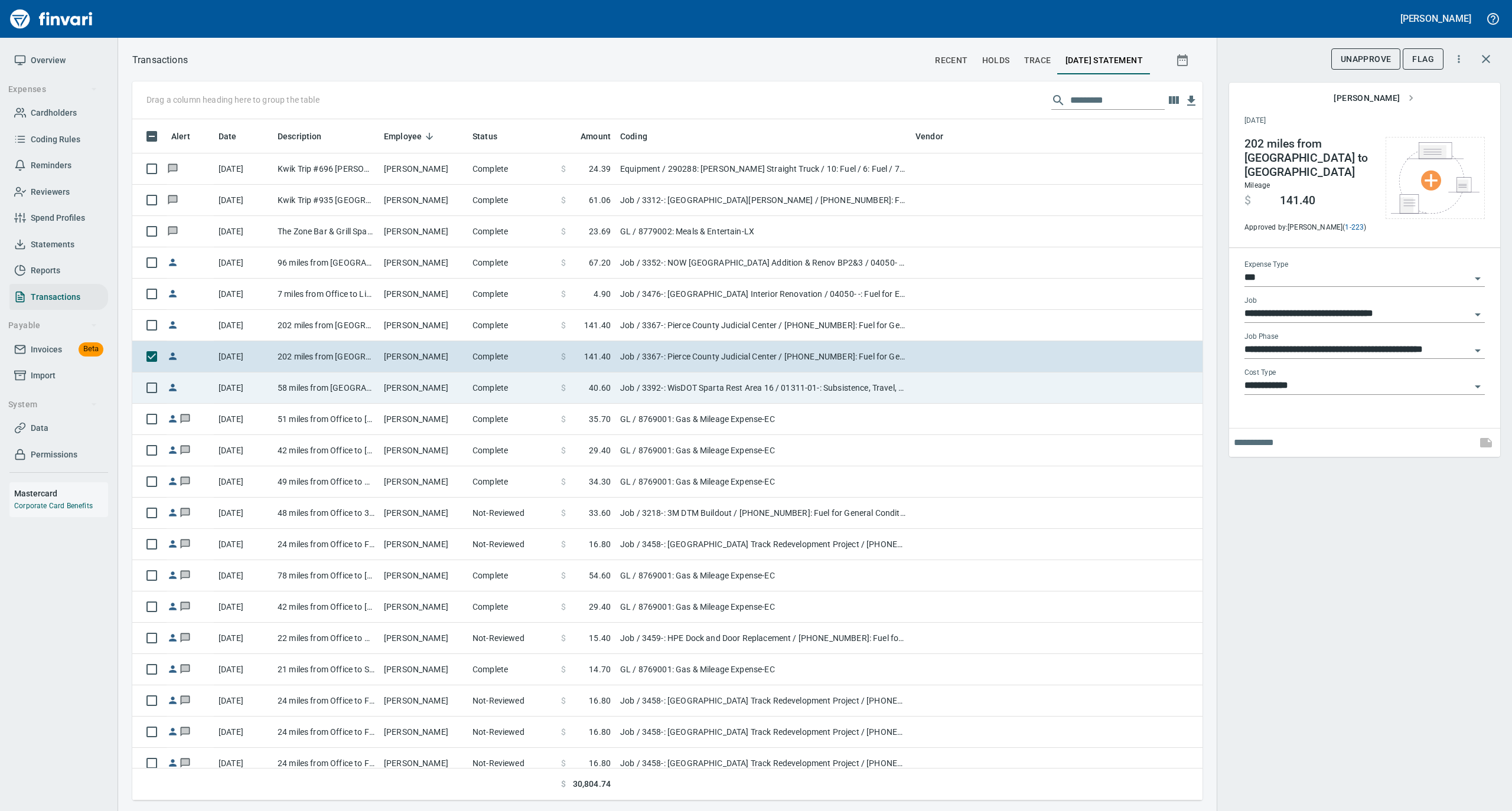
click at [394, 383] on td "[PERSON_NAME]" at bounding box center [423, 388] width 89 height 32
type input "**********"
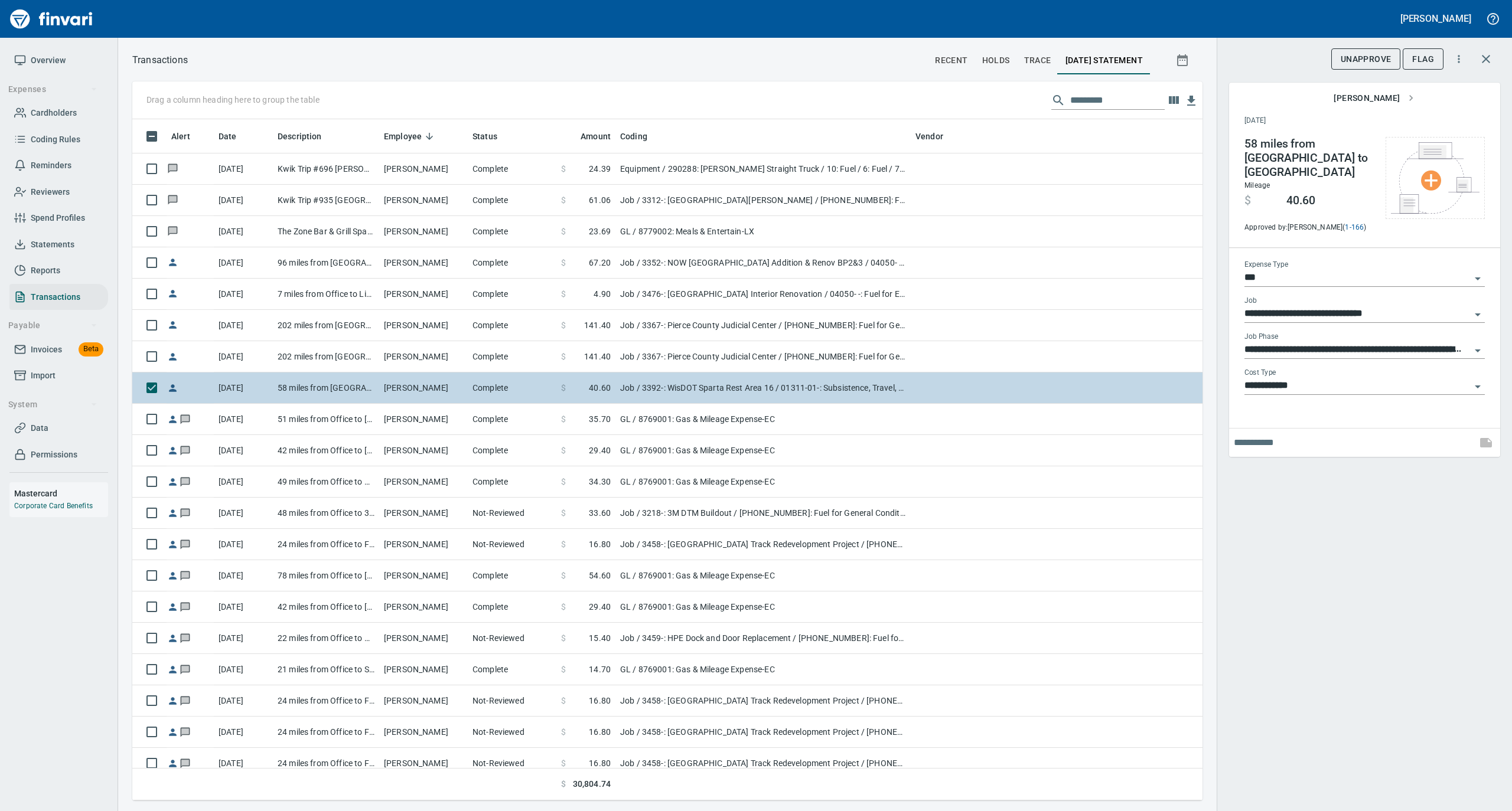
scroll to position [4015, 0]
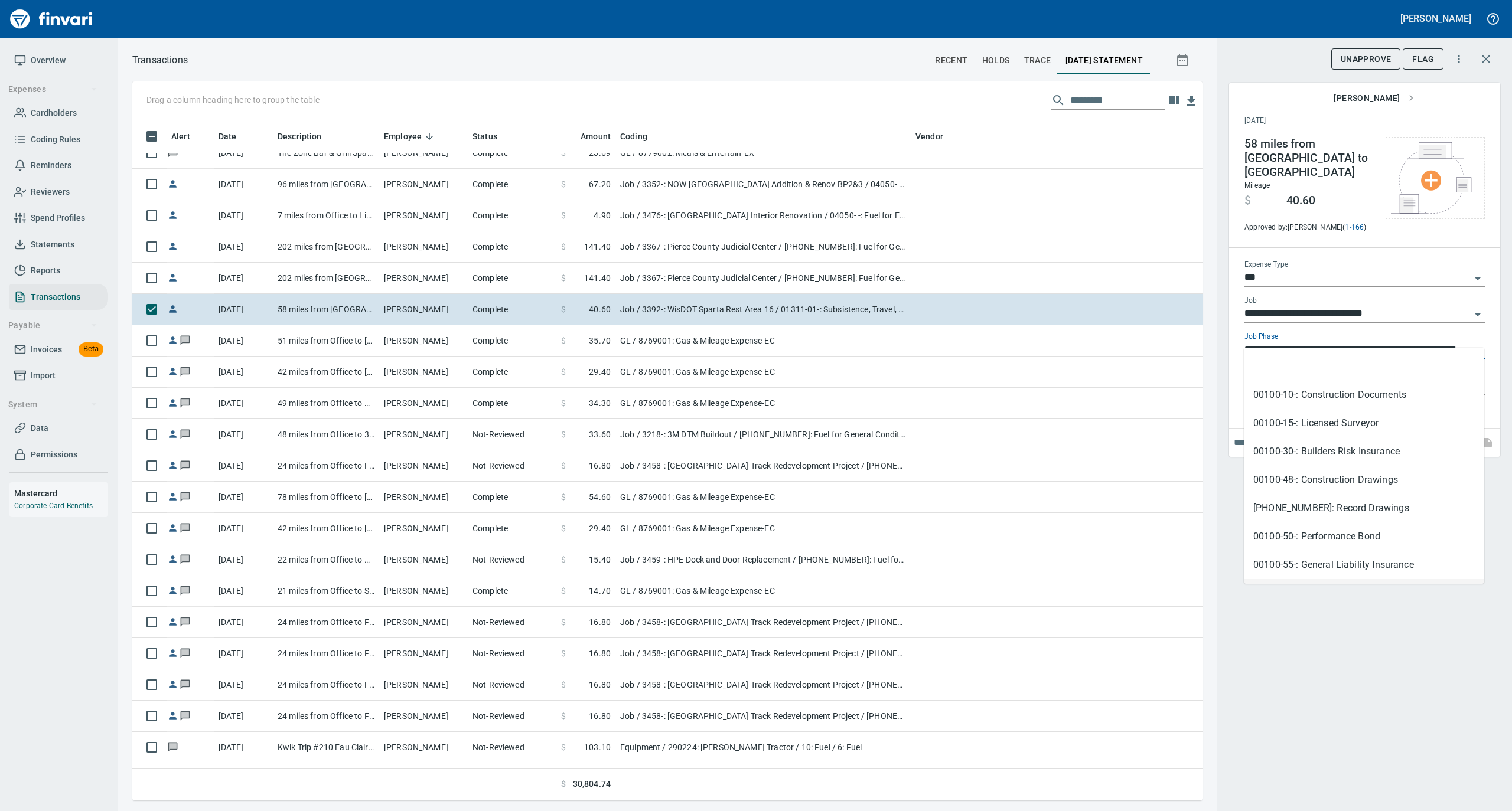
click at [1275, 342] on input "**********" at bounding box center [1358, 350] width 226 height 16
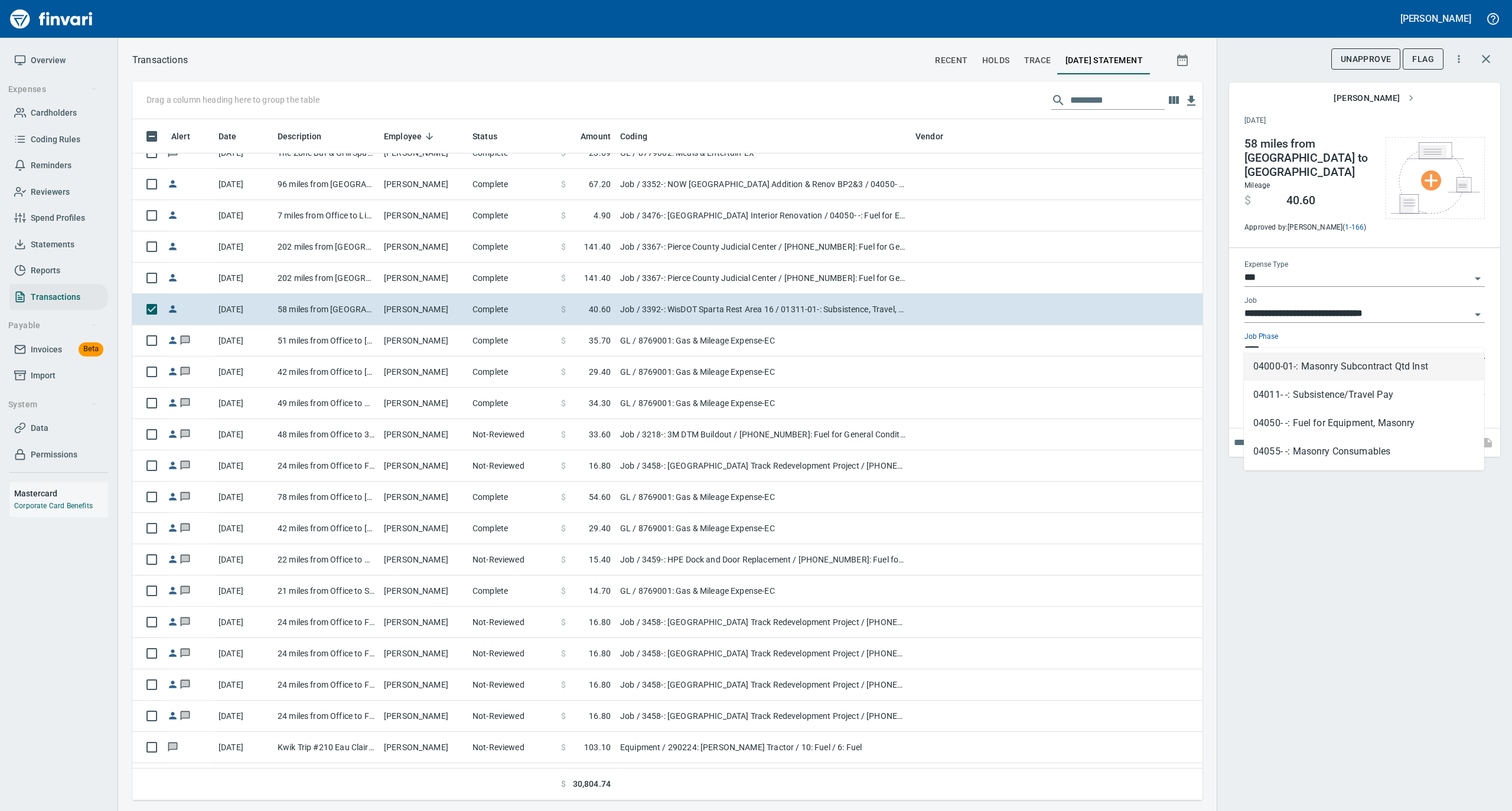
scroll to position [670, 1046]
click at [1275, 358] on li "04050- -: Fuel for Equipment, Masonry" at bounding box center [1364, 366] width 241 height 28
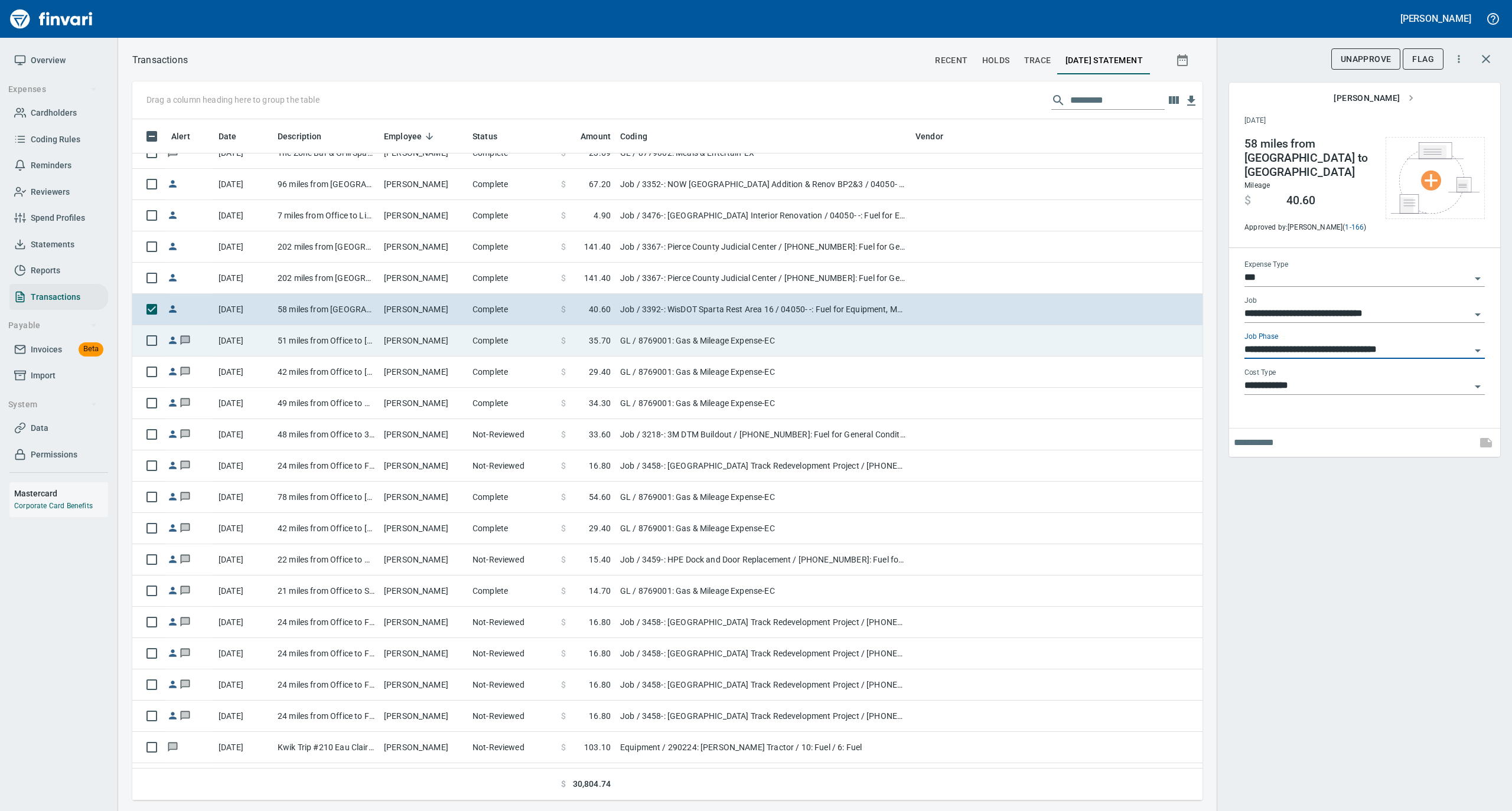
type input "**********"
click at [308, 340] on td "51 miles from Office to [GEOGRAPHIC_DATA]" at bounding box center [326, 340] width 106 height 32
type input "**"
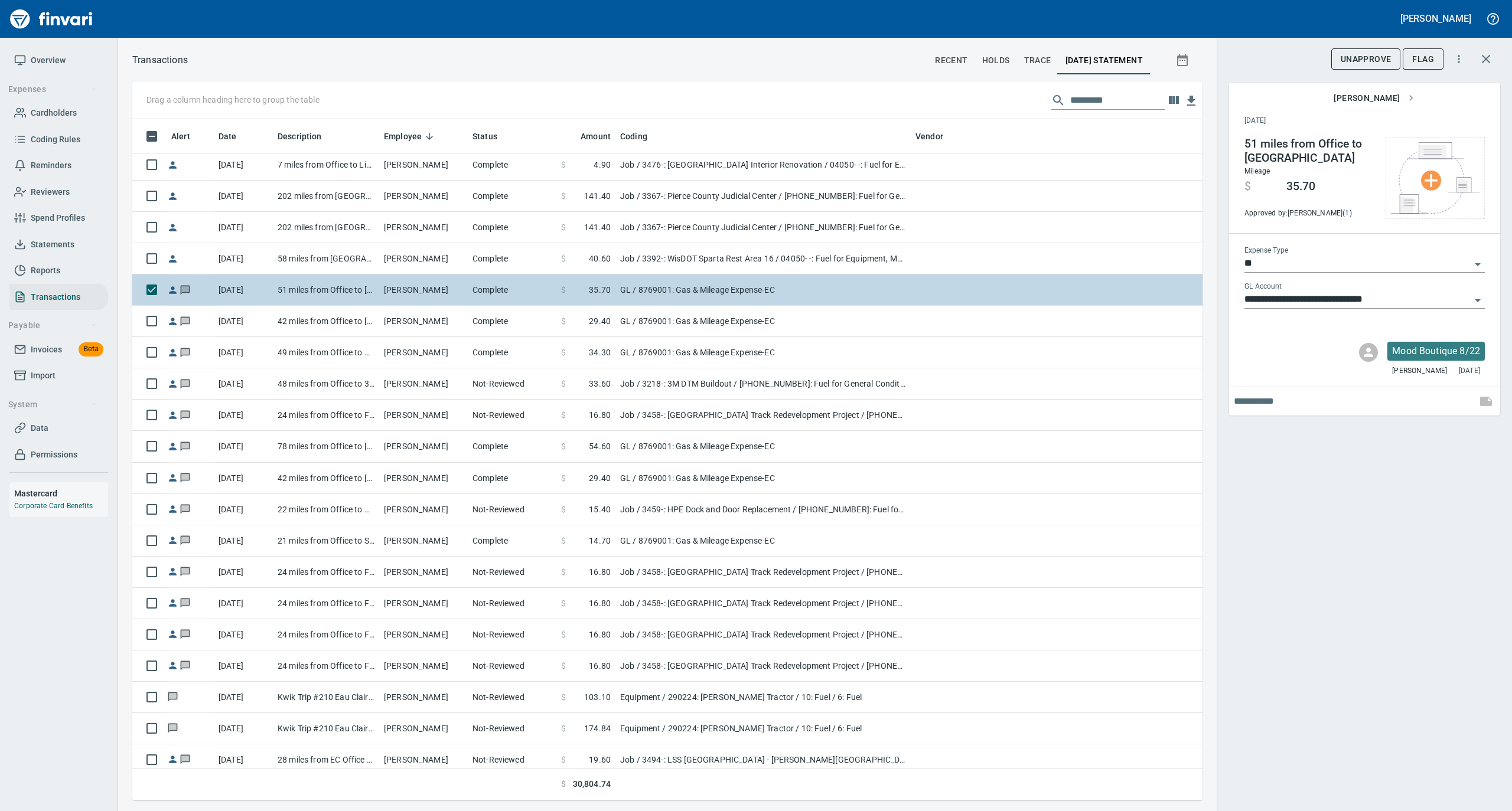
scroll to position [4093, 0]
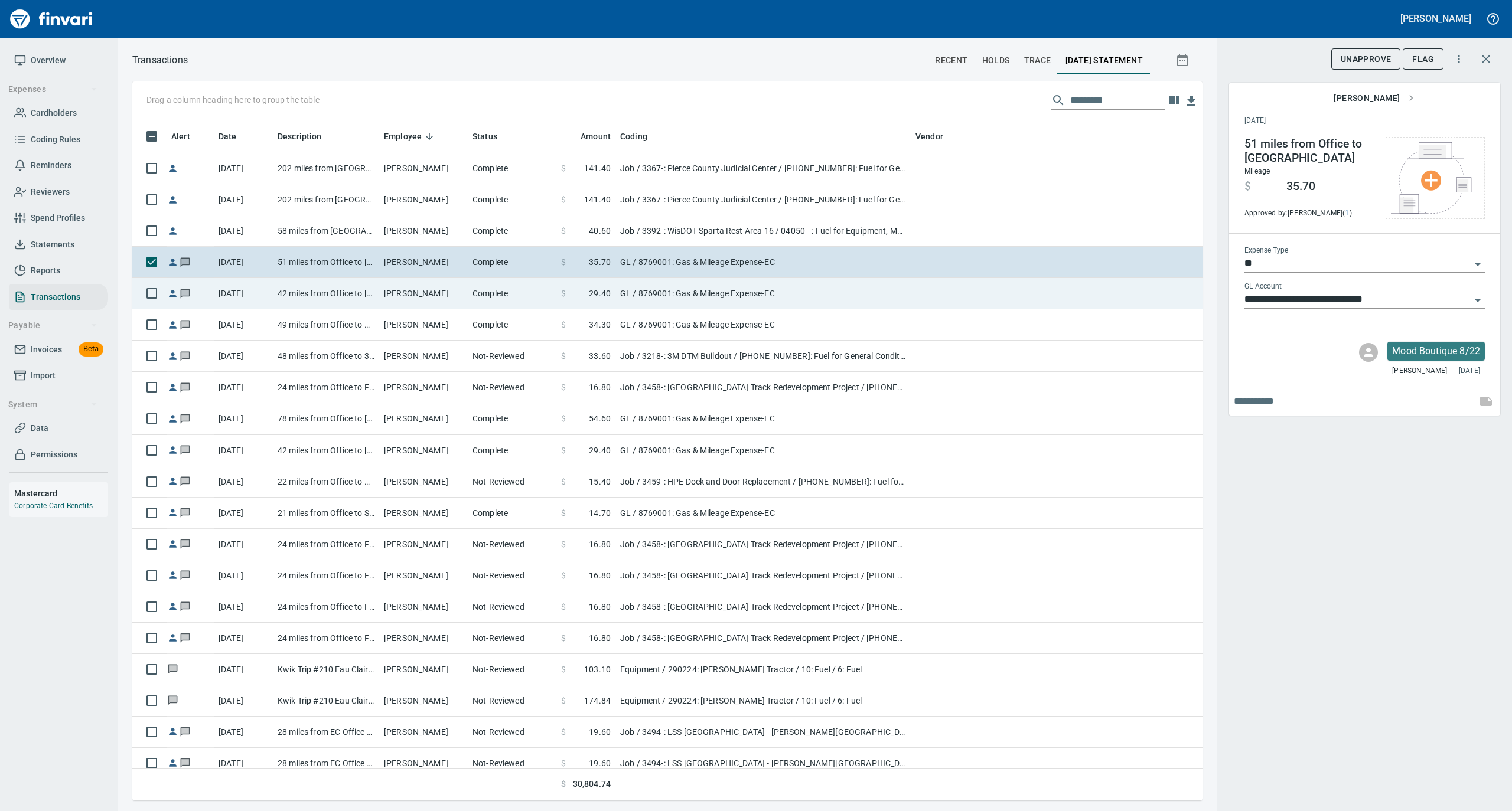
click at [417, 292] on td "[PERSON_NAME]" at bounding box center [423, 293] width 89 height 32
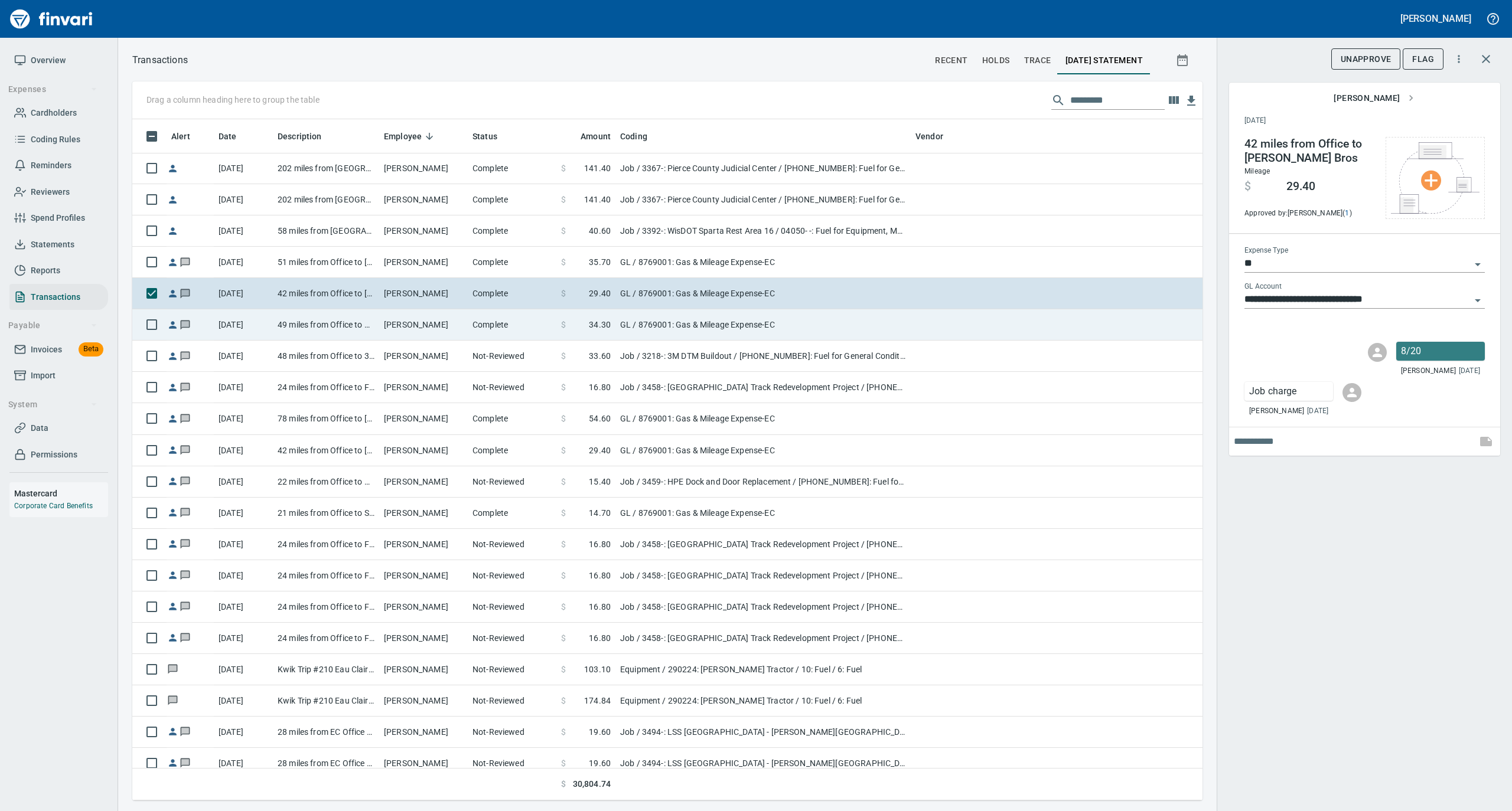
click at [509, 334] on td "Complete" at bounding box center [511, 325] width 89 height 32
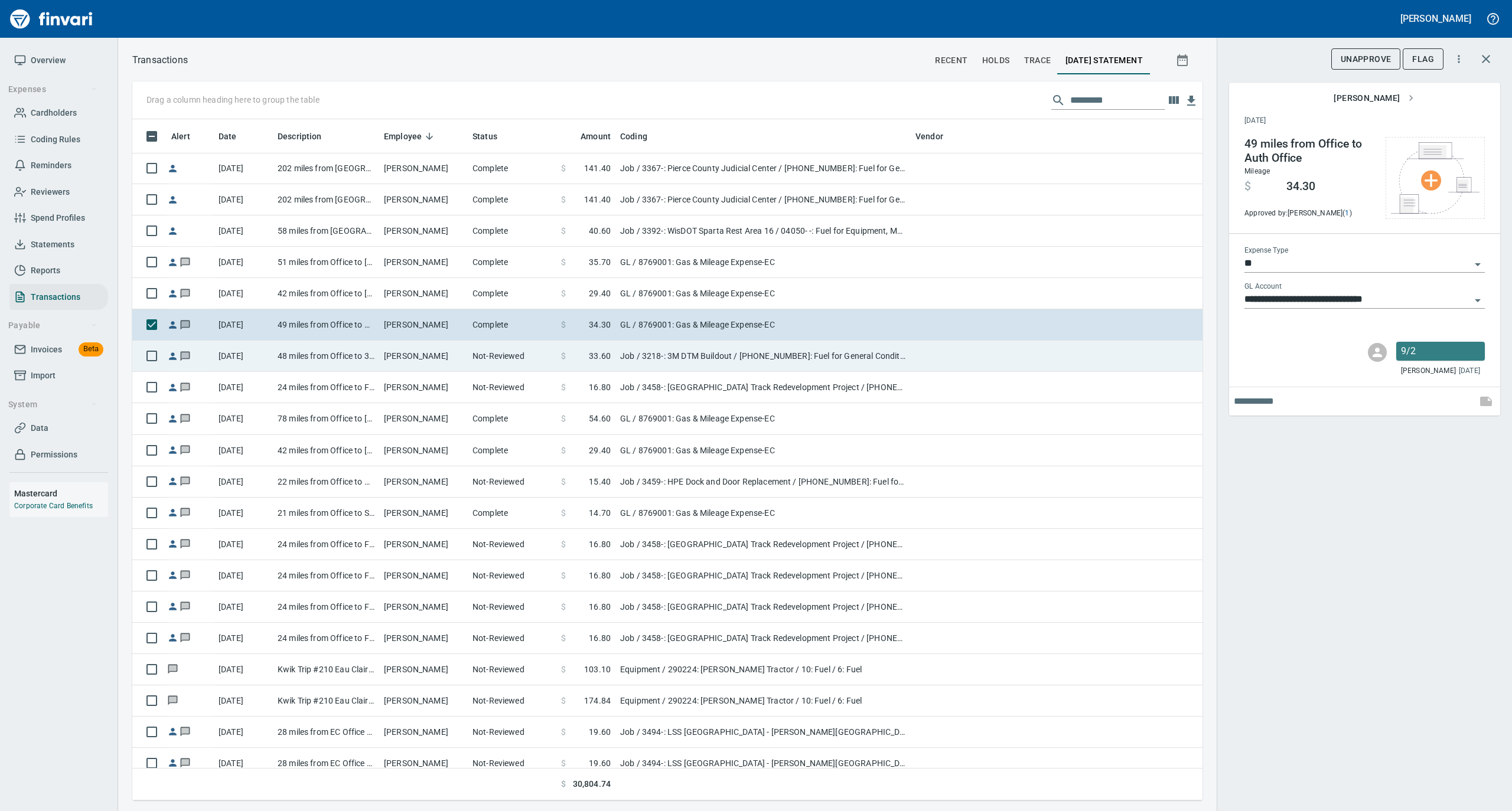
click at [506, 367] on td "Not-Reviewed" at bounding box center [511, 356] width 89 height 32
type input "***"
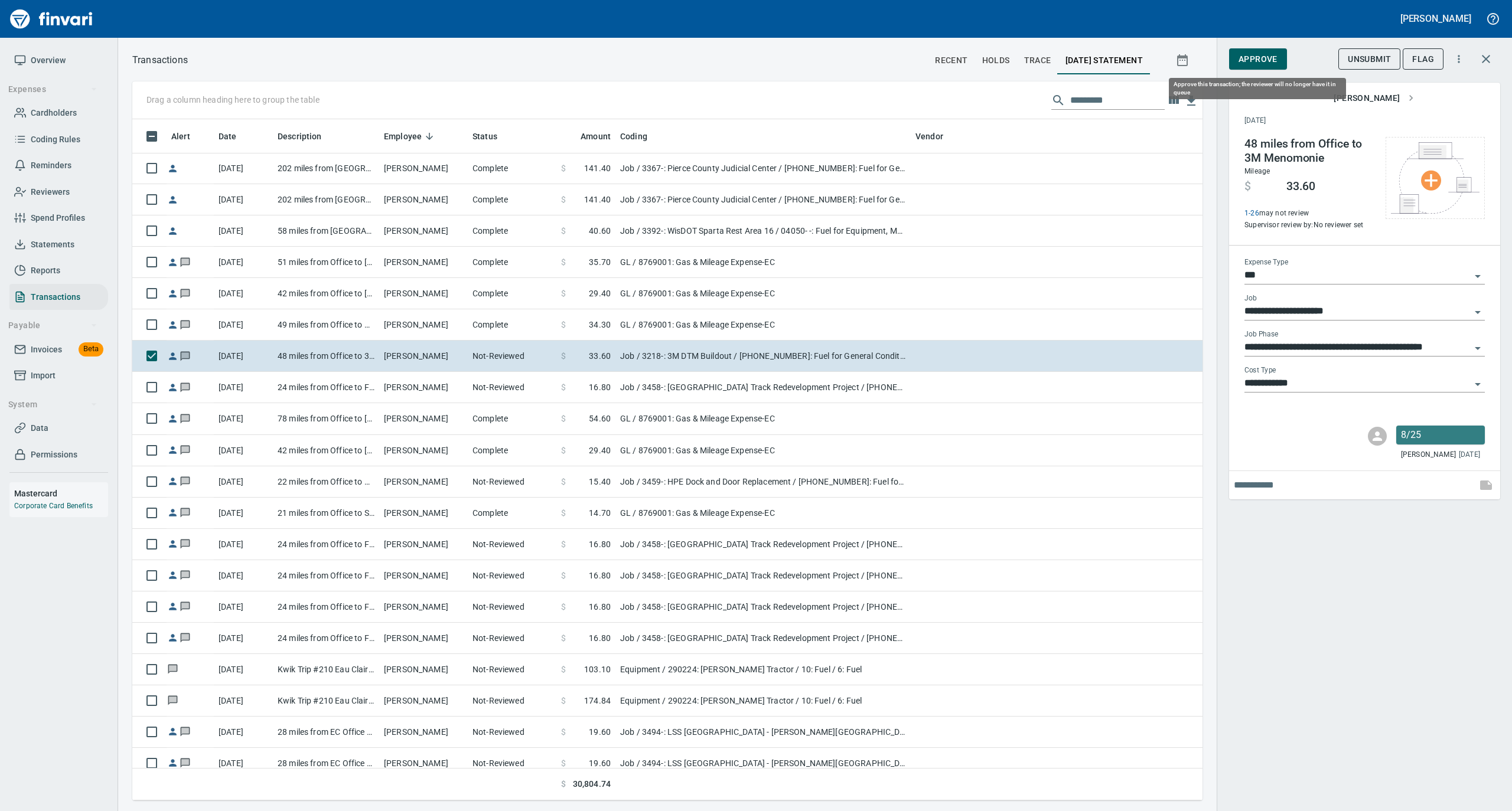
click at [1274, 55] on span "Approve" at bounding box center [1258, 59] width 39 height 15
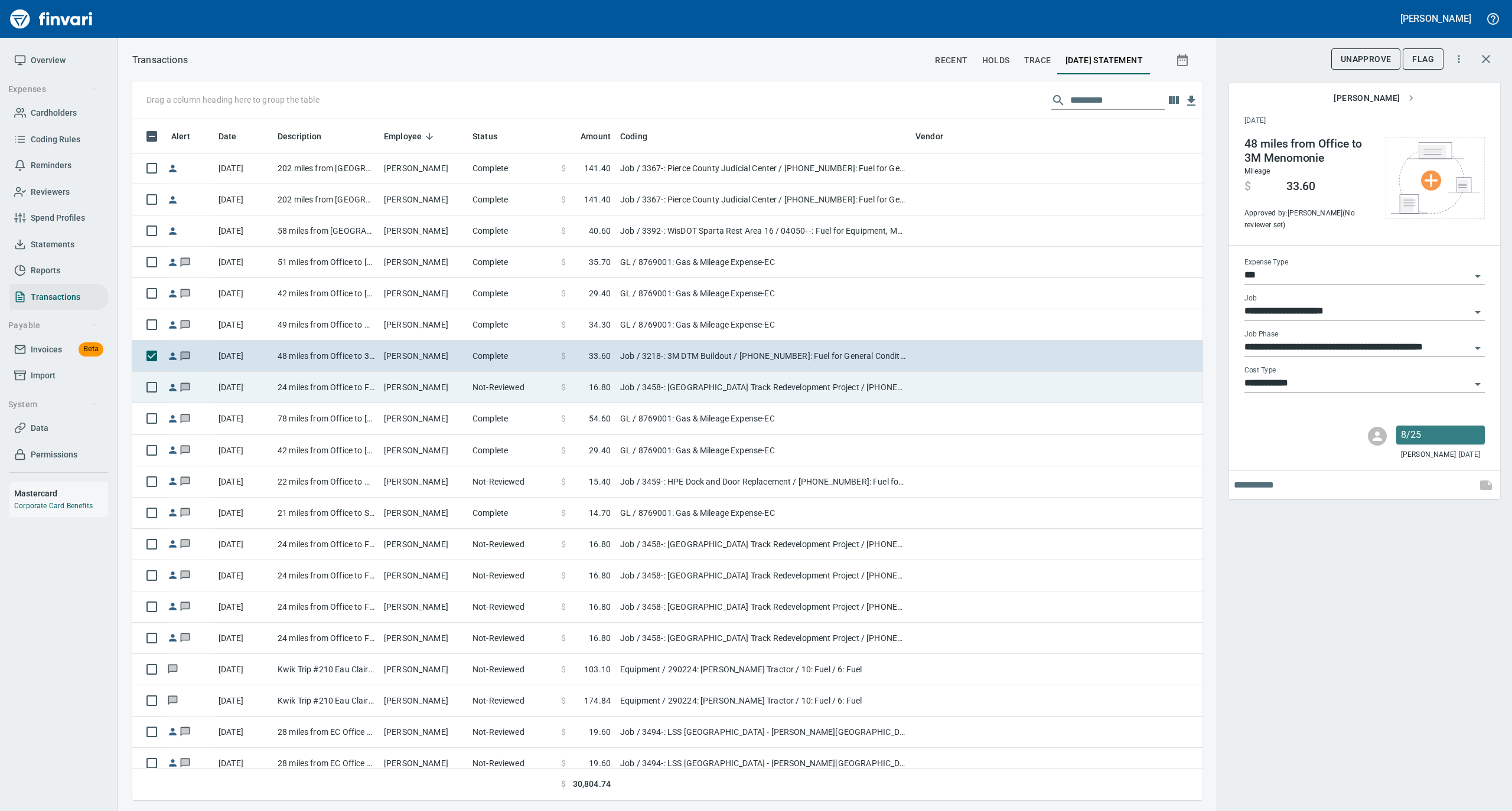
click at [430, 390] on td "[PERSON_NAME]" at bounding box center [423, 388] width 89 height 32
type input "**********"
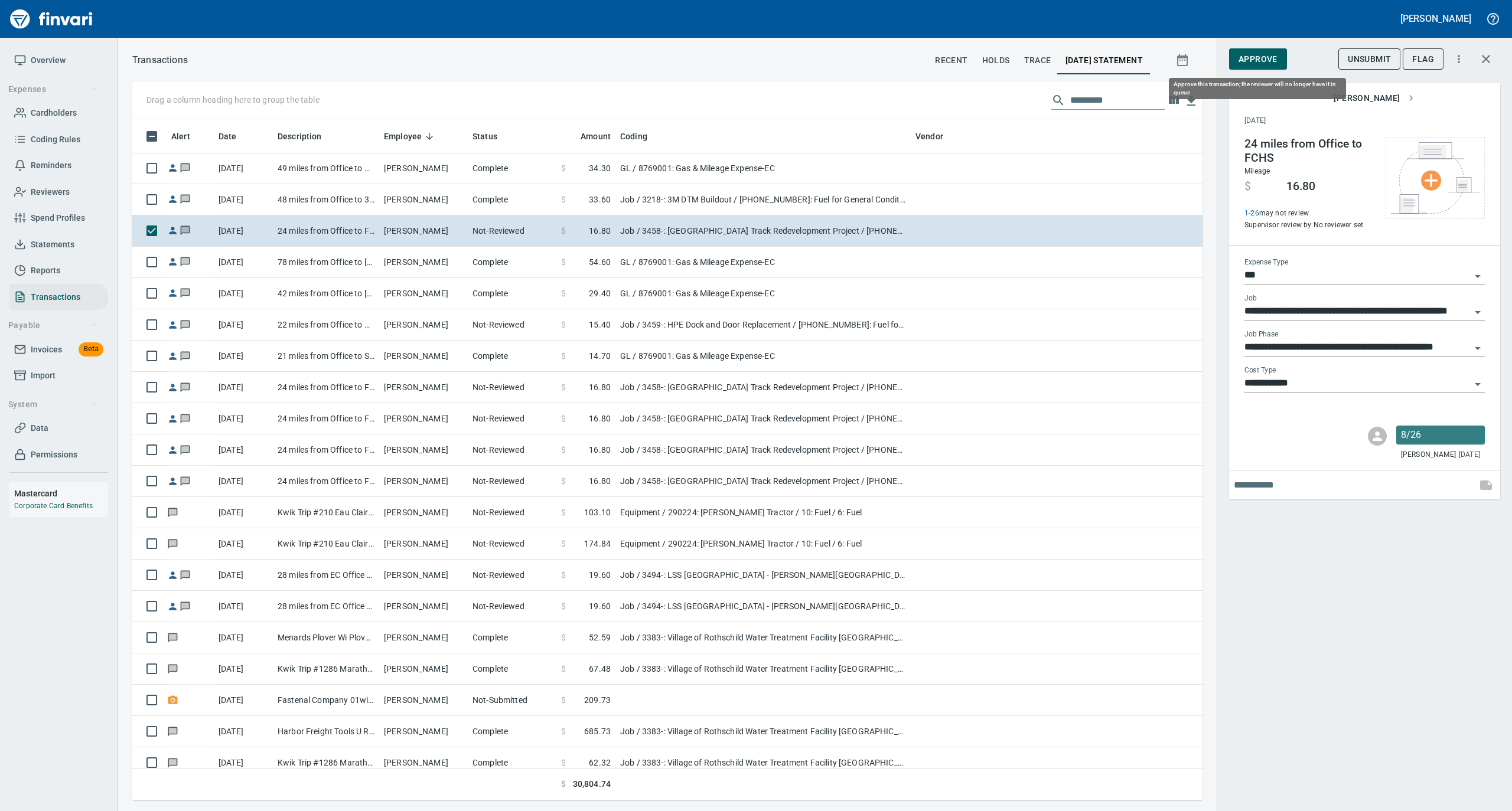
scroll to position [670, 1046]
click at [1274, 57] on span "Approve" at bounding box center [1258, 59] width 39 height 15
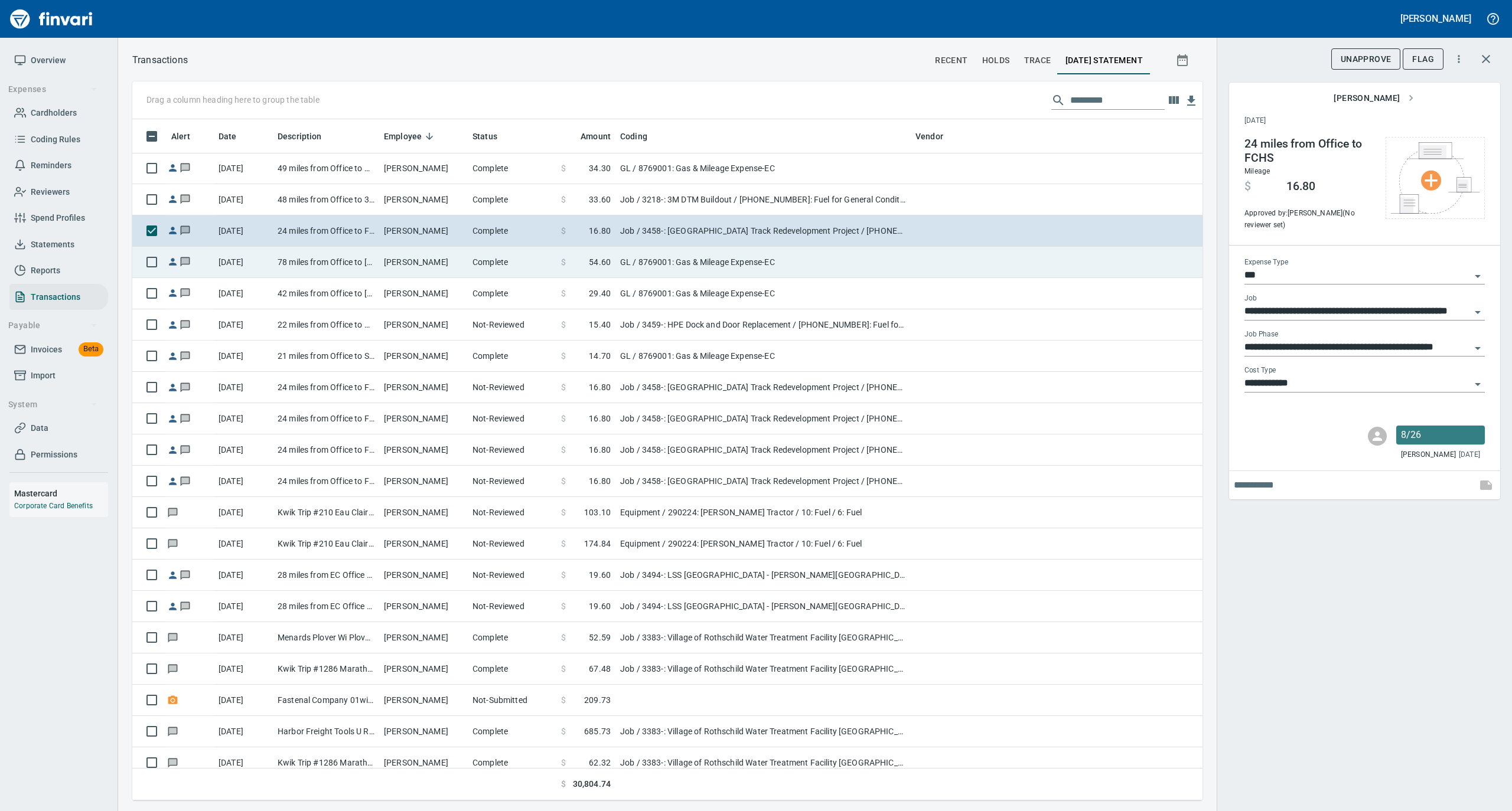
click at [495, 263] on td "Complete" at bounding box center [511, 262] width 89 height 32
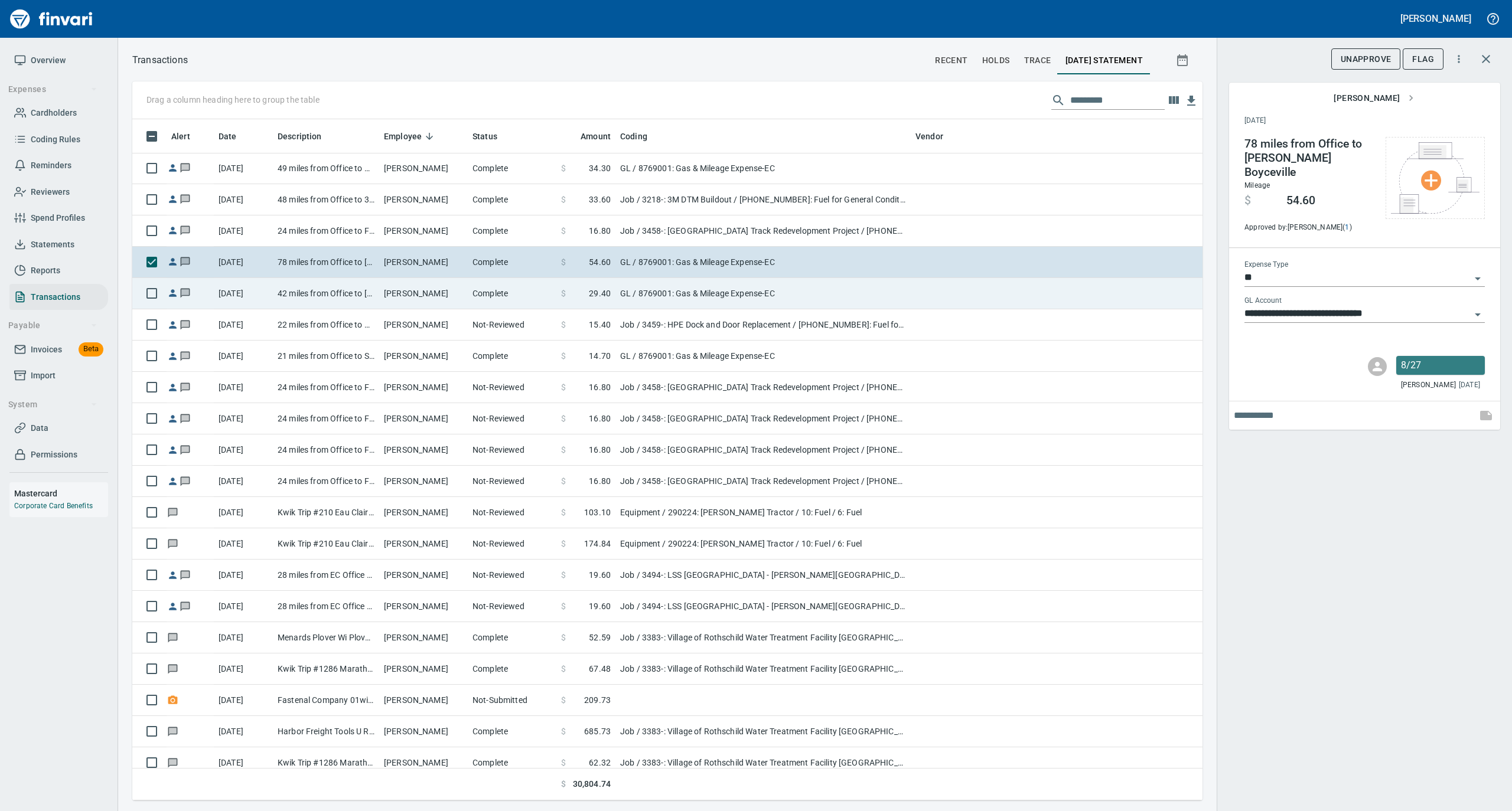
click at [447, 290] on td "[PERSON_NAME]" at bounding box center [423, 293] width 89 height 32
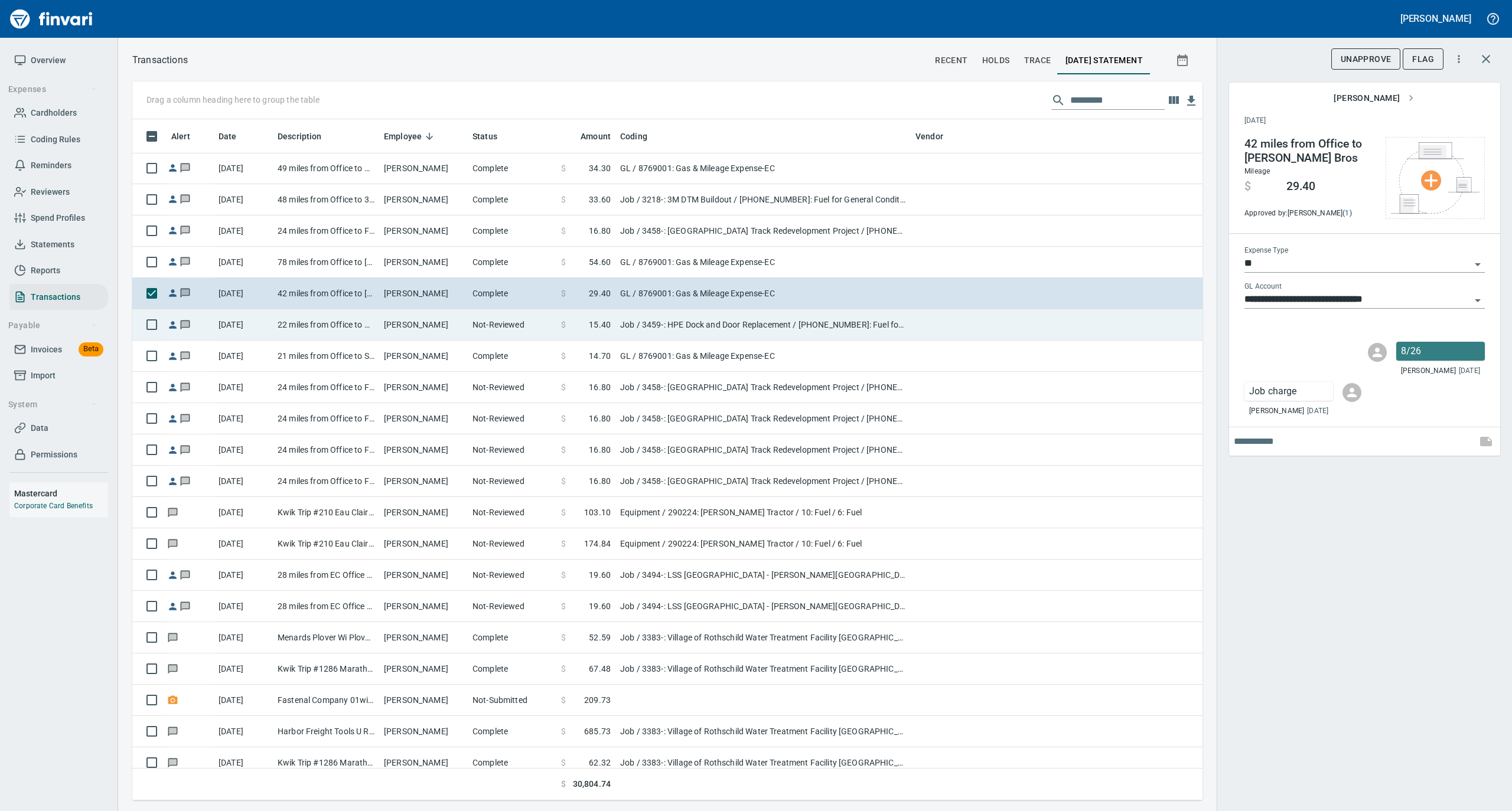
click at [506, 324] on td "Not-Reviewed" at bounding box center [511, 325] width 89 height 32
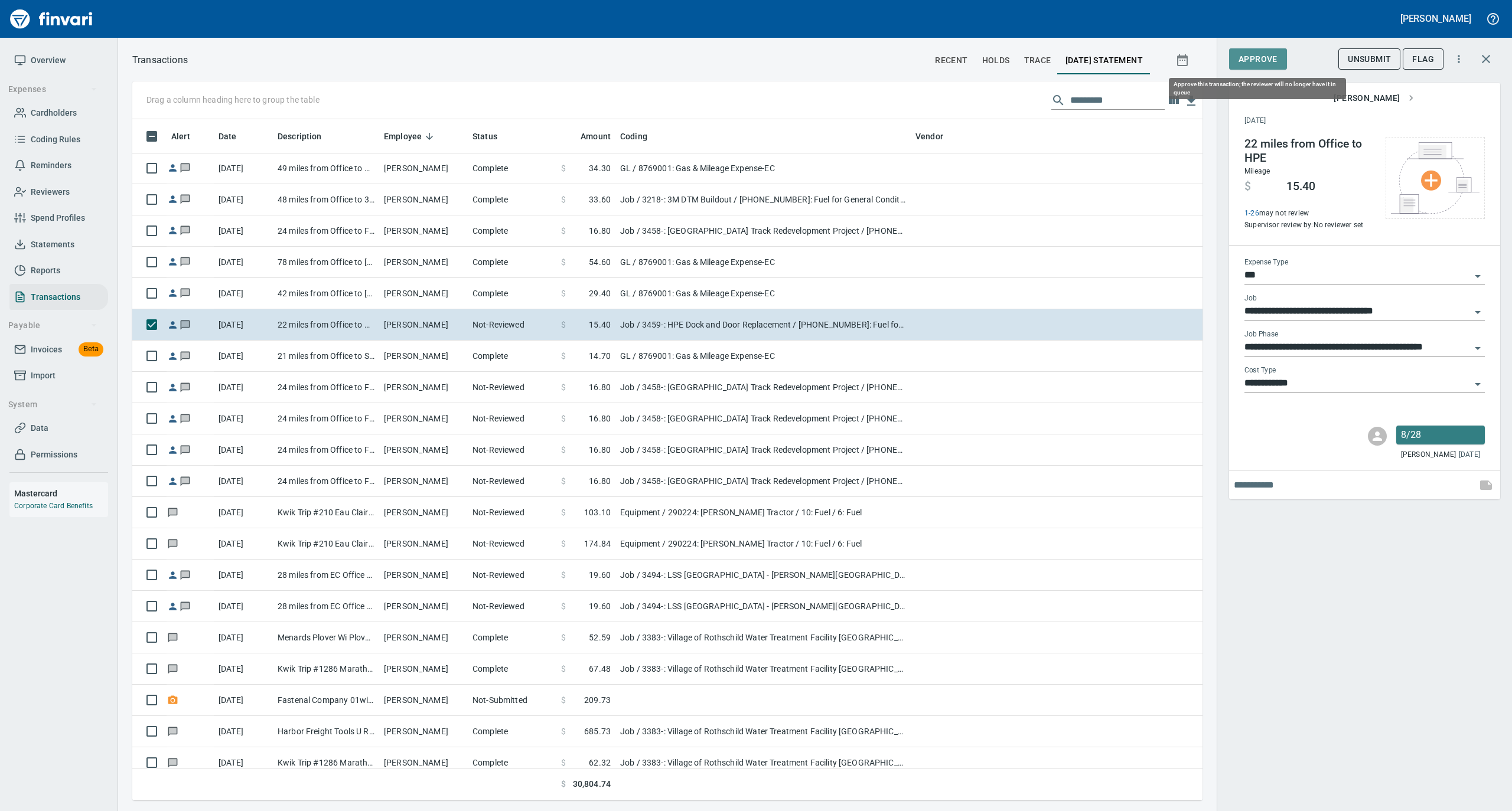
click at [1262, 55] on span "Approve" at bounding box center [1258, 59] width 39 height 15
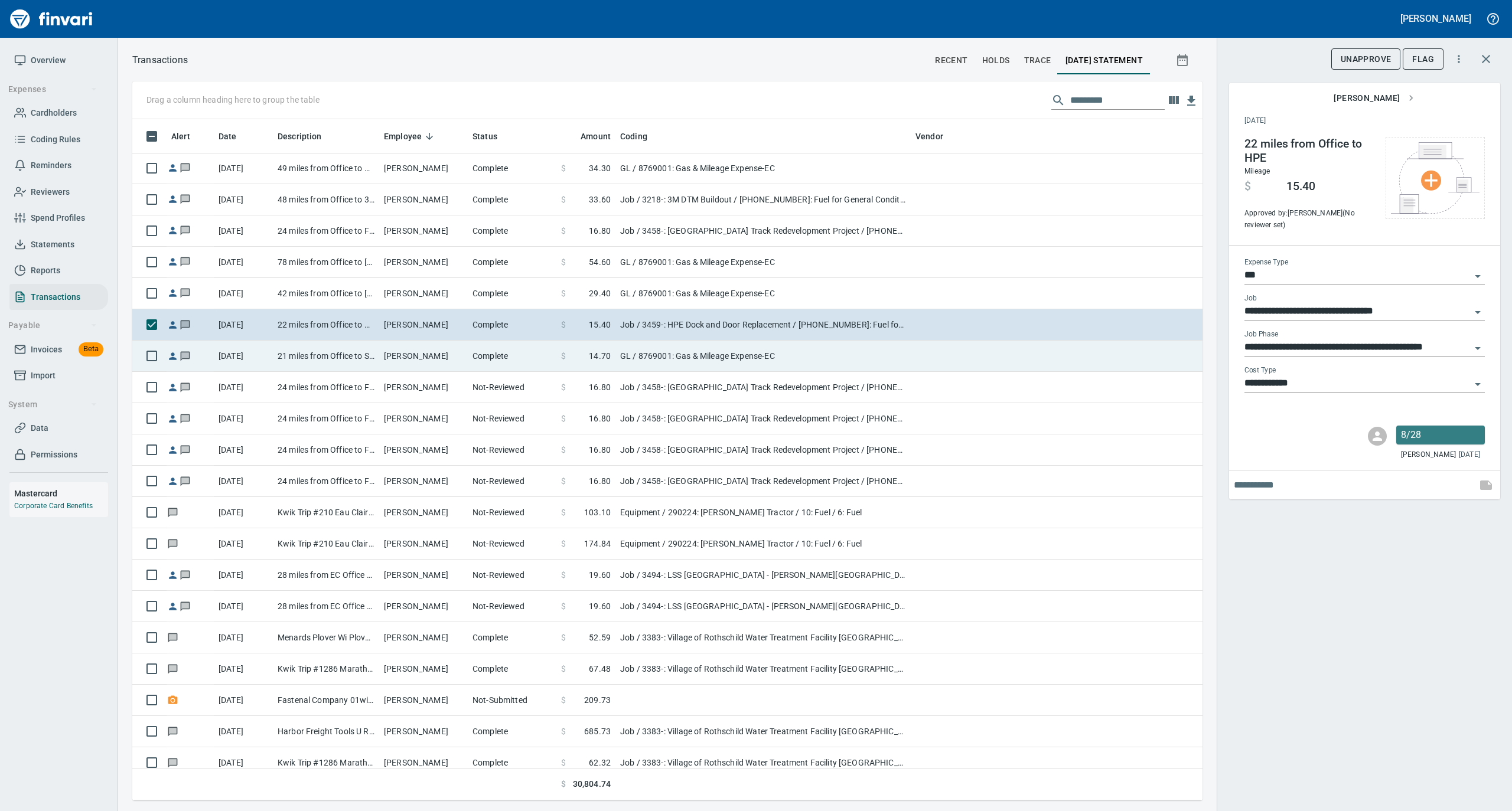
click at [471, 360] on td "Complete" at bounding box center [511, 356] width 89 height 32
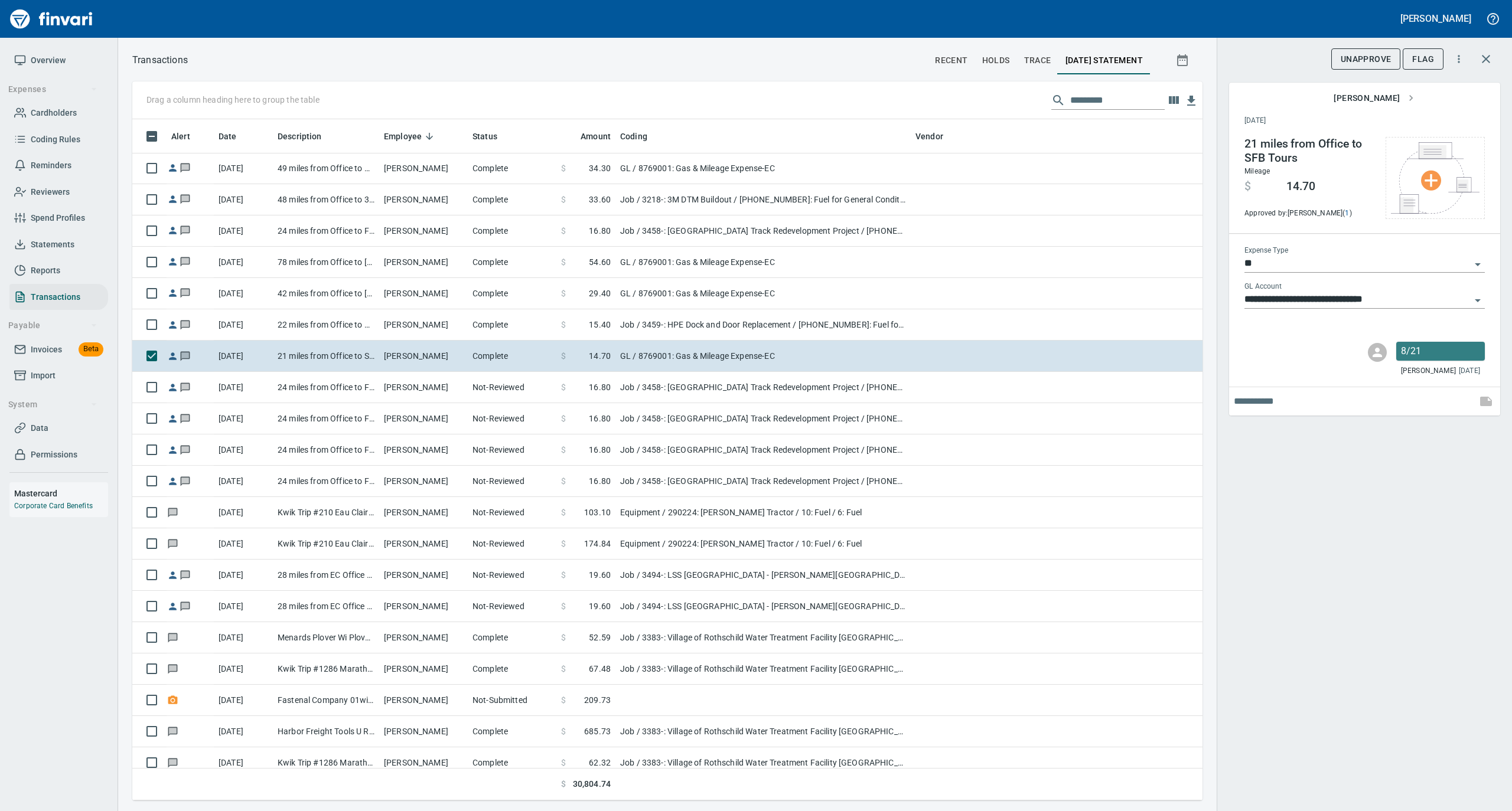
scroll to position [670, 1046]
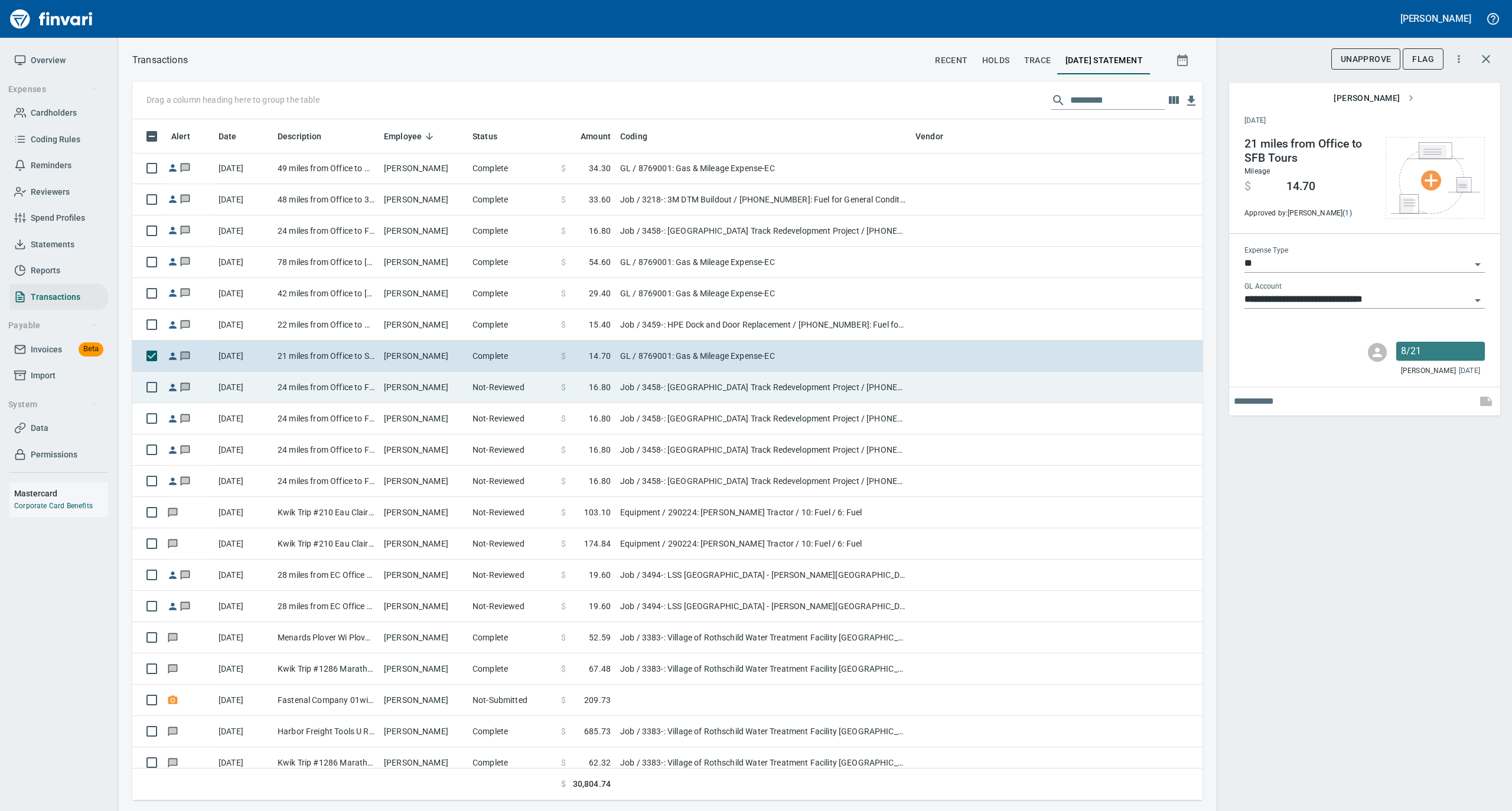
click at [385, 388] on td "[PERSON_NAME]" at bounding box center [423, 388] width 89 height 32
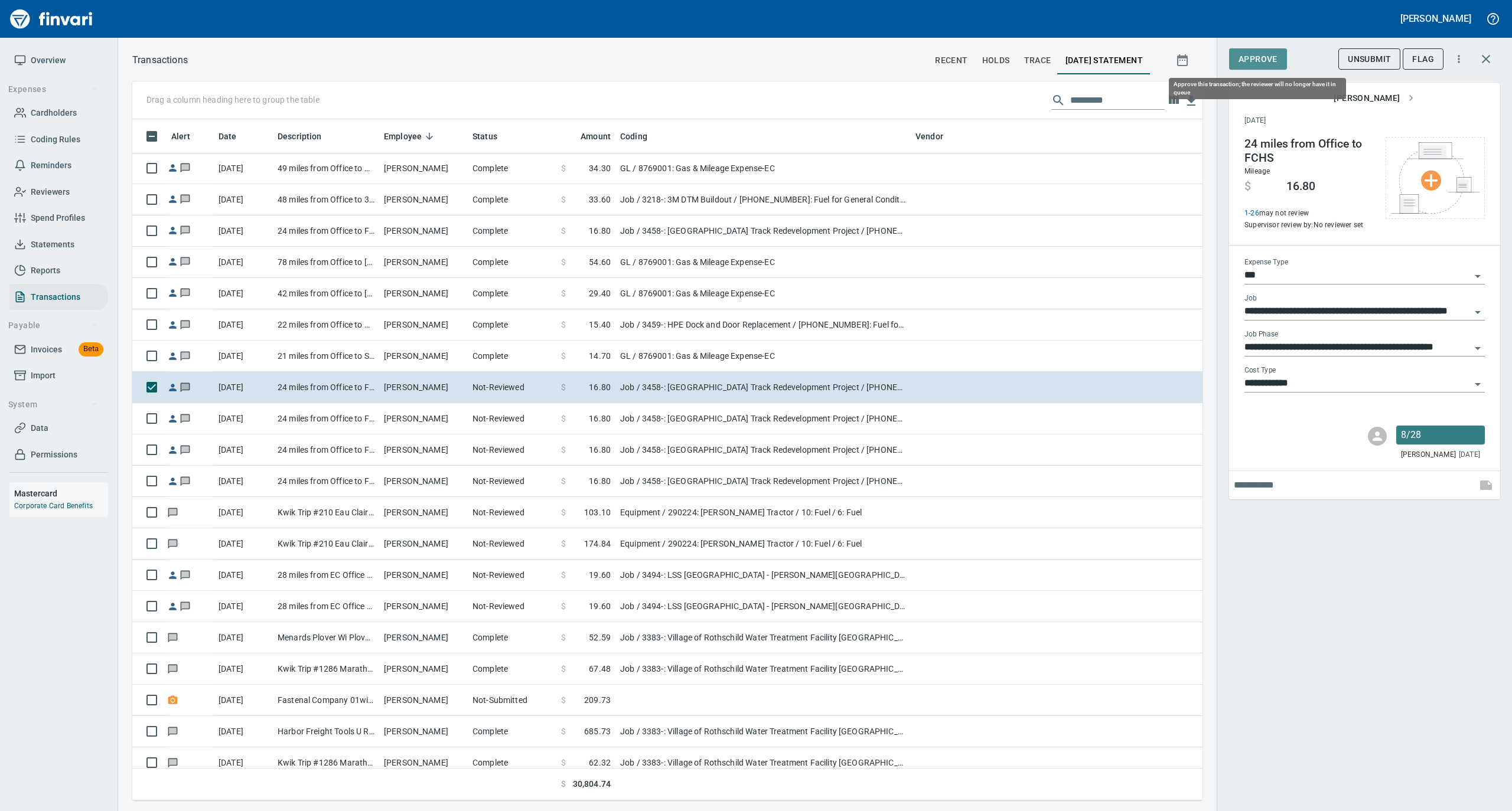
click at [1272, 57] on span "Approve" at bounding box center [1258, 59] width 39 height 15
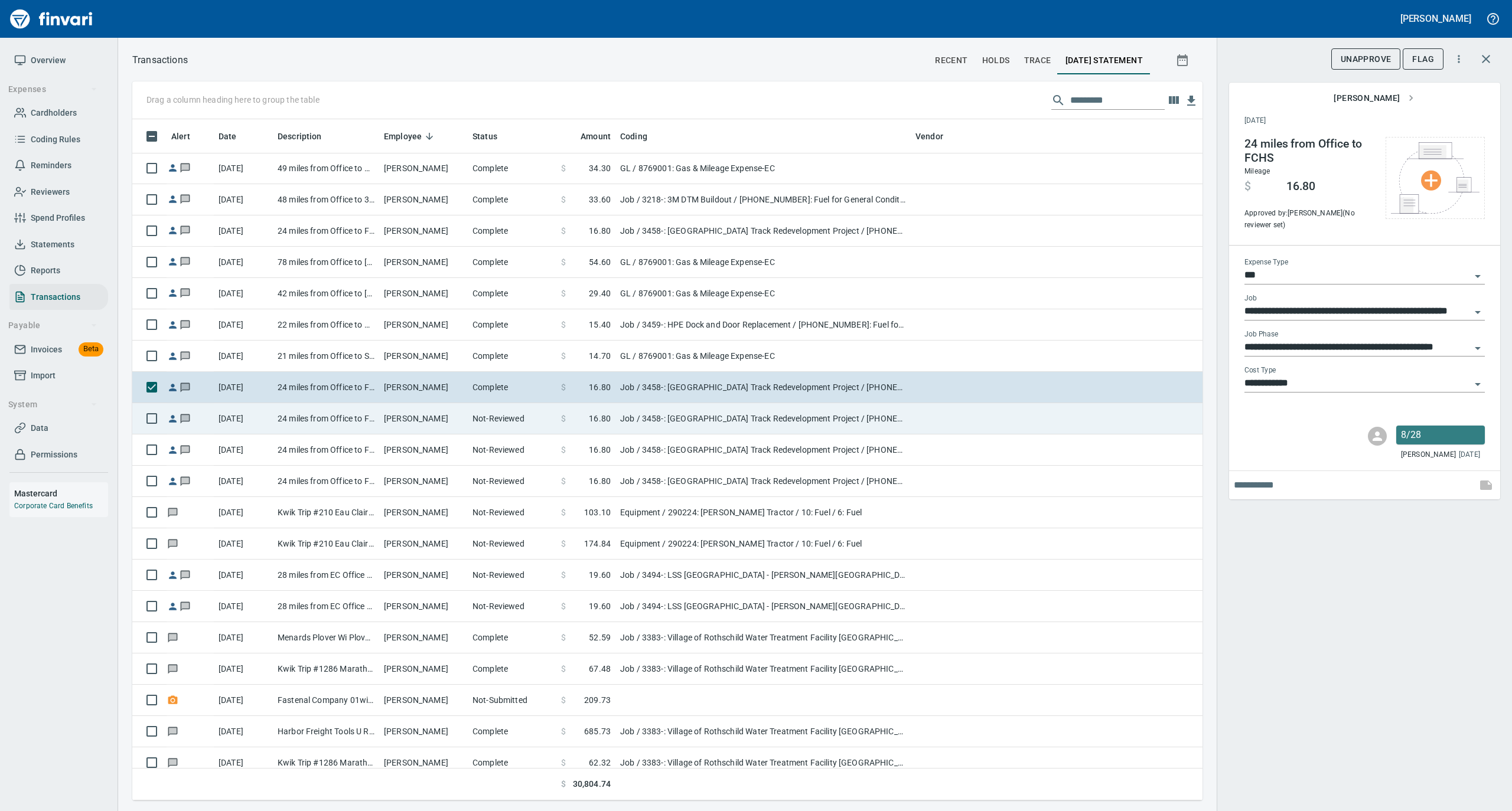
click at [453, 415] on td "[PERSON_NAME]" at bounding box center [423, 419] width 89 height 32
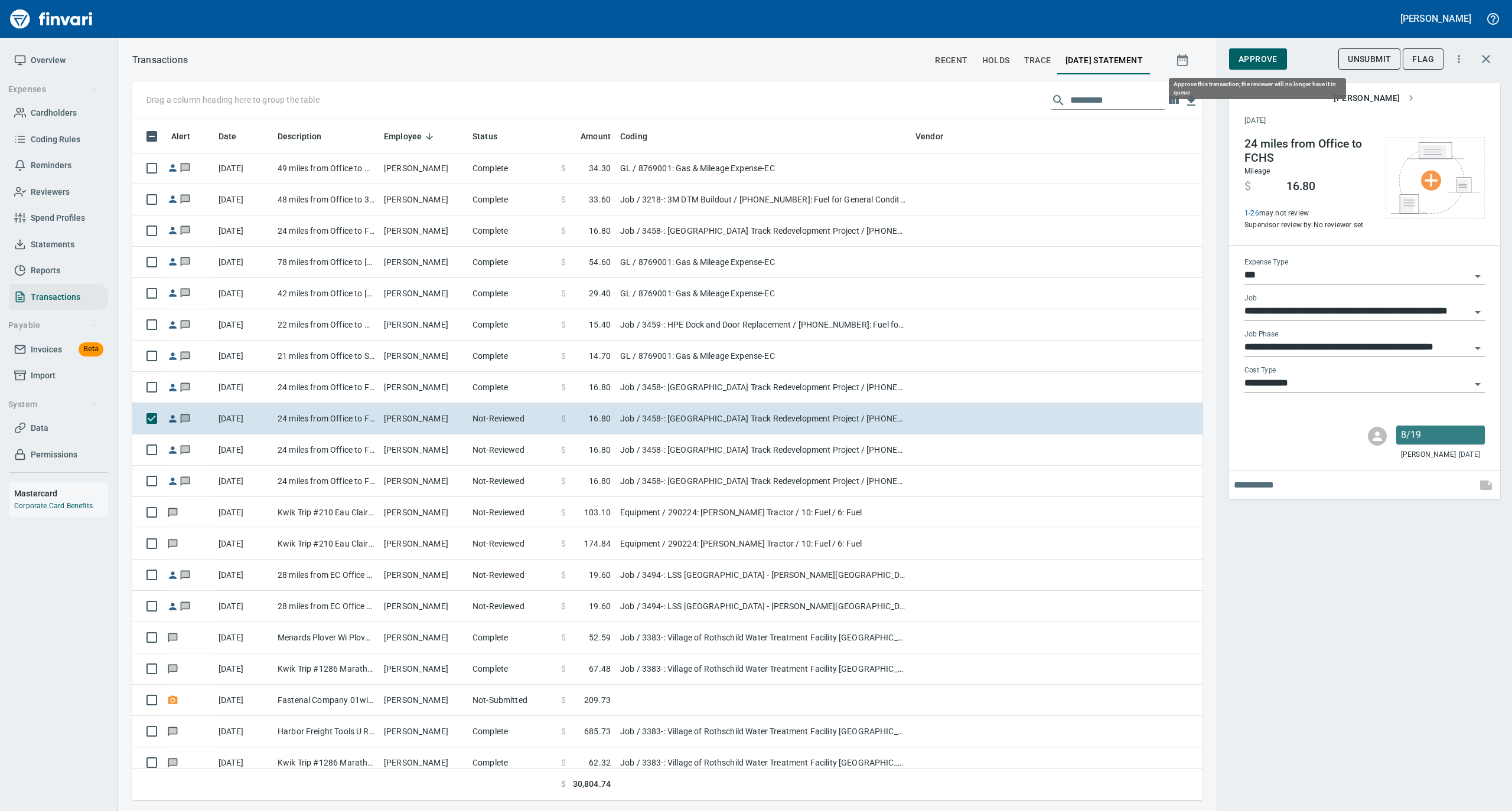
scroll to position [670, 1046]
click at [1260, 59] on span "Approve" at bounding box center [1258, 59] width 39 height 15
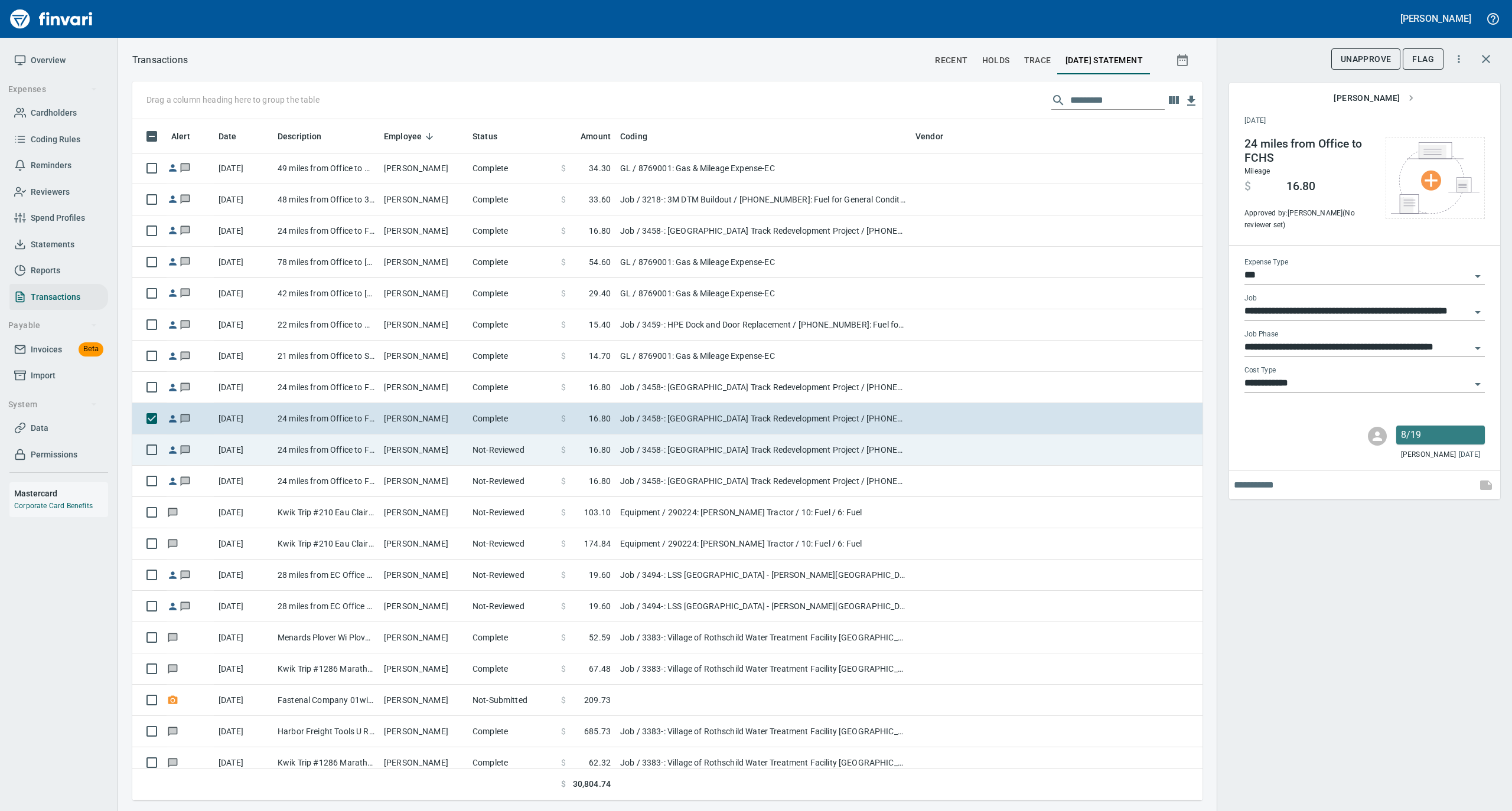
click at [426, 456] on td "[PERSON_NAME]" at bounding box center [423, 450] width 89 height 32
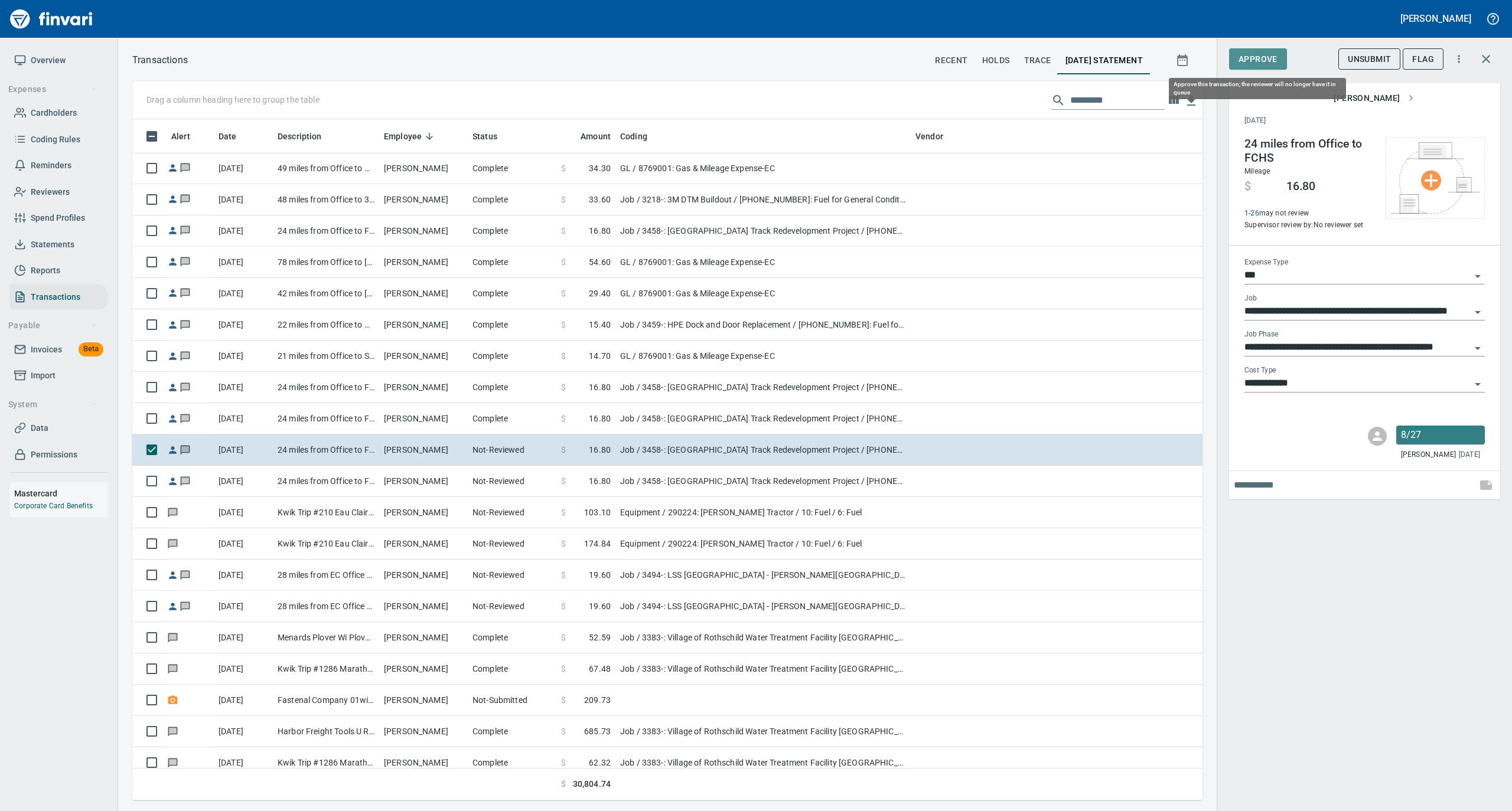
click at [1260, 59] on span "Approve" at bounding box center [1258, 59] width 39 height 15
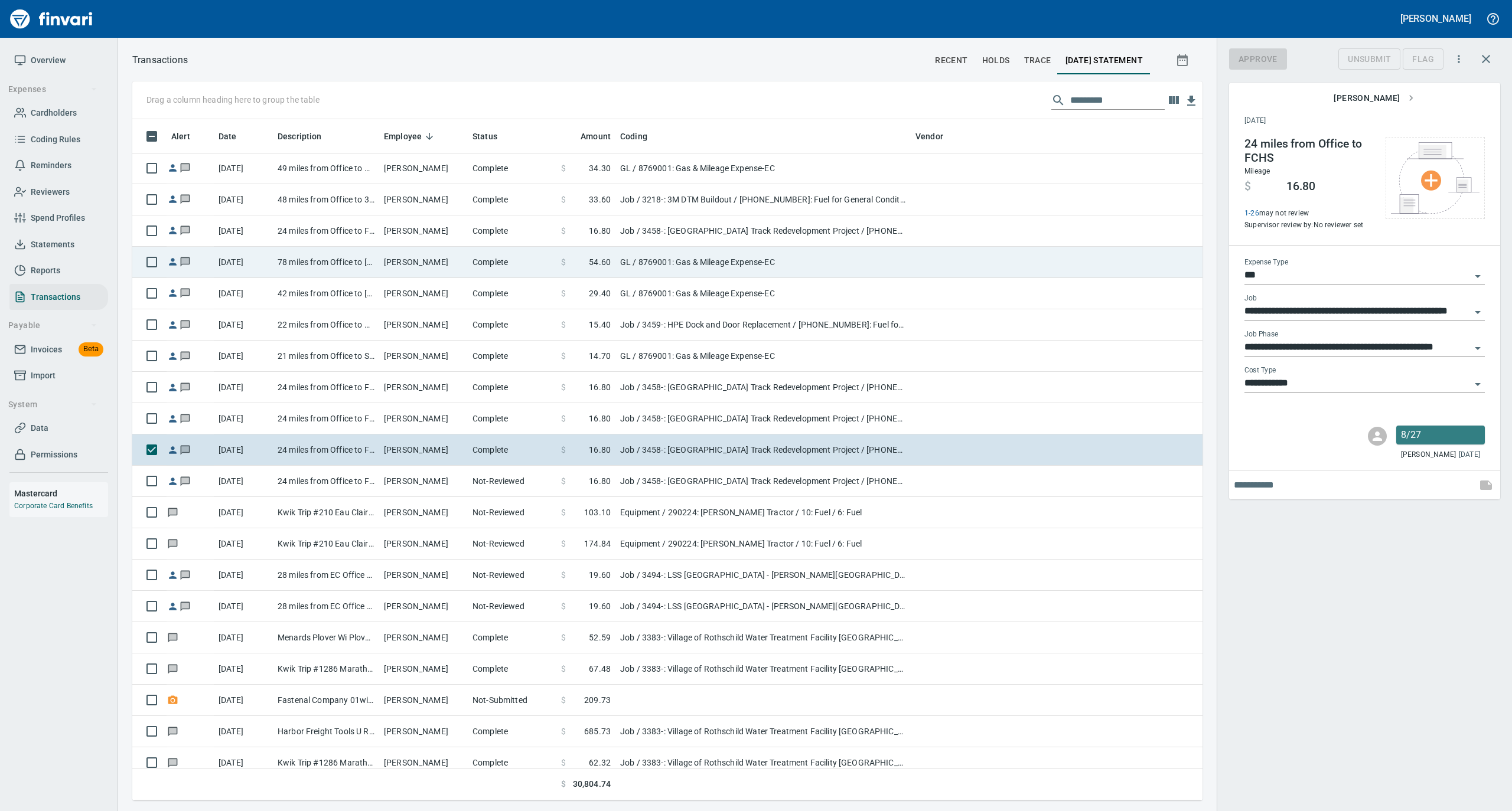
scroll to position [670, 1046]
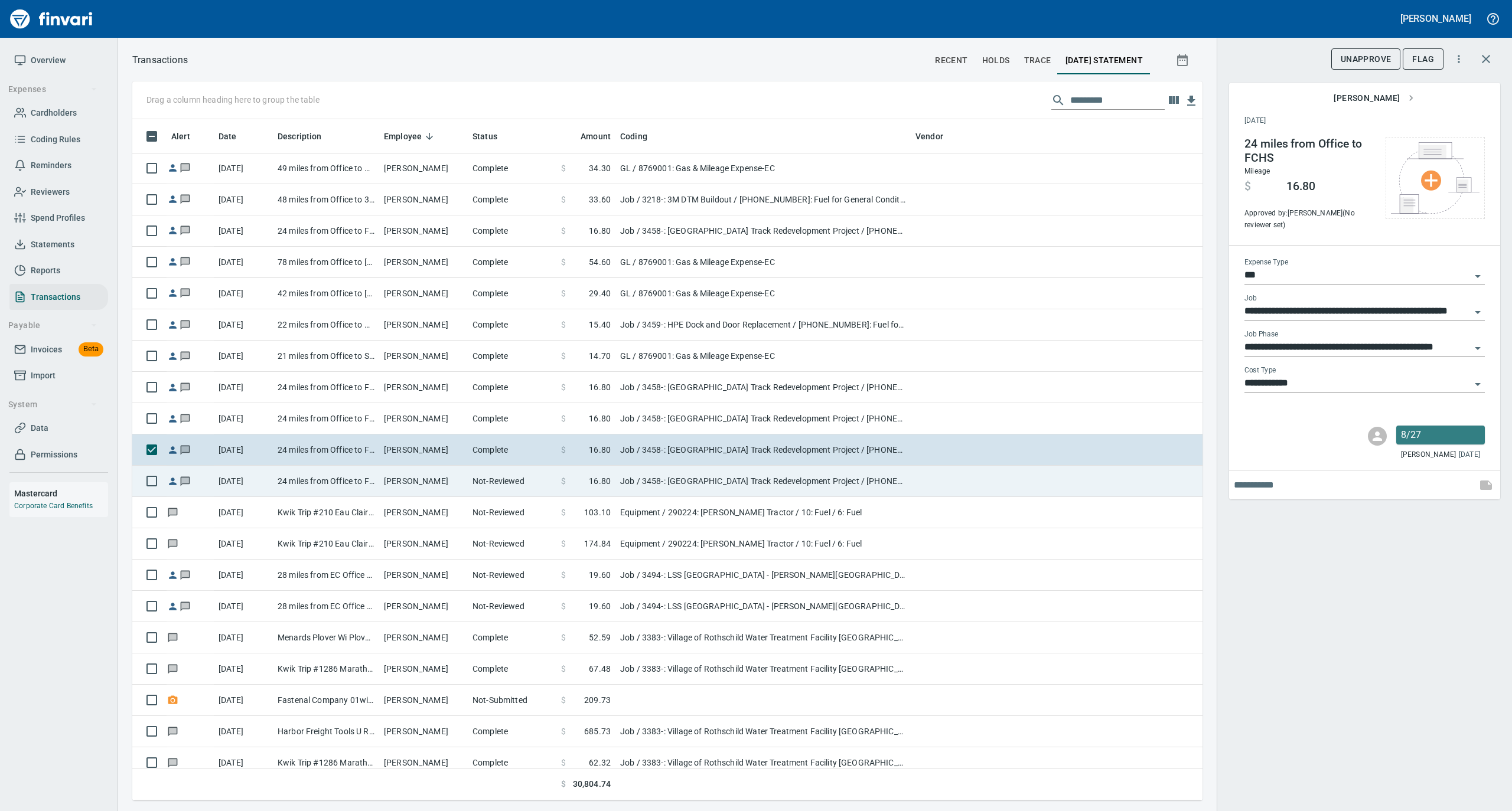
click at [468, 472] on td "Not-Reviewed" at bounding box center [511, 481] width 89 height 32
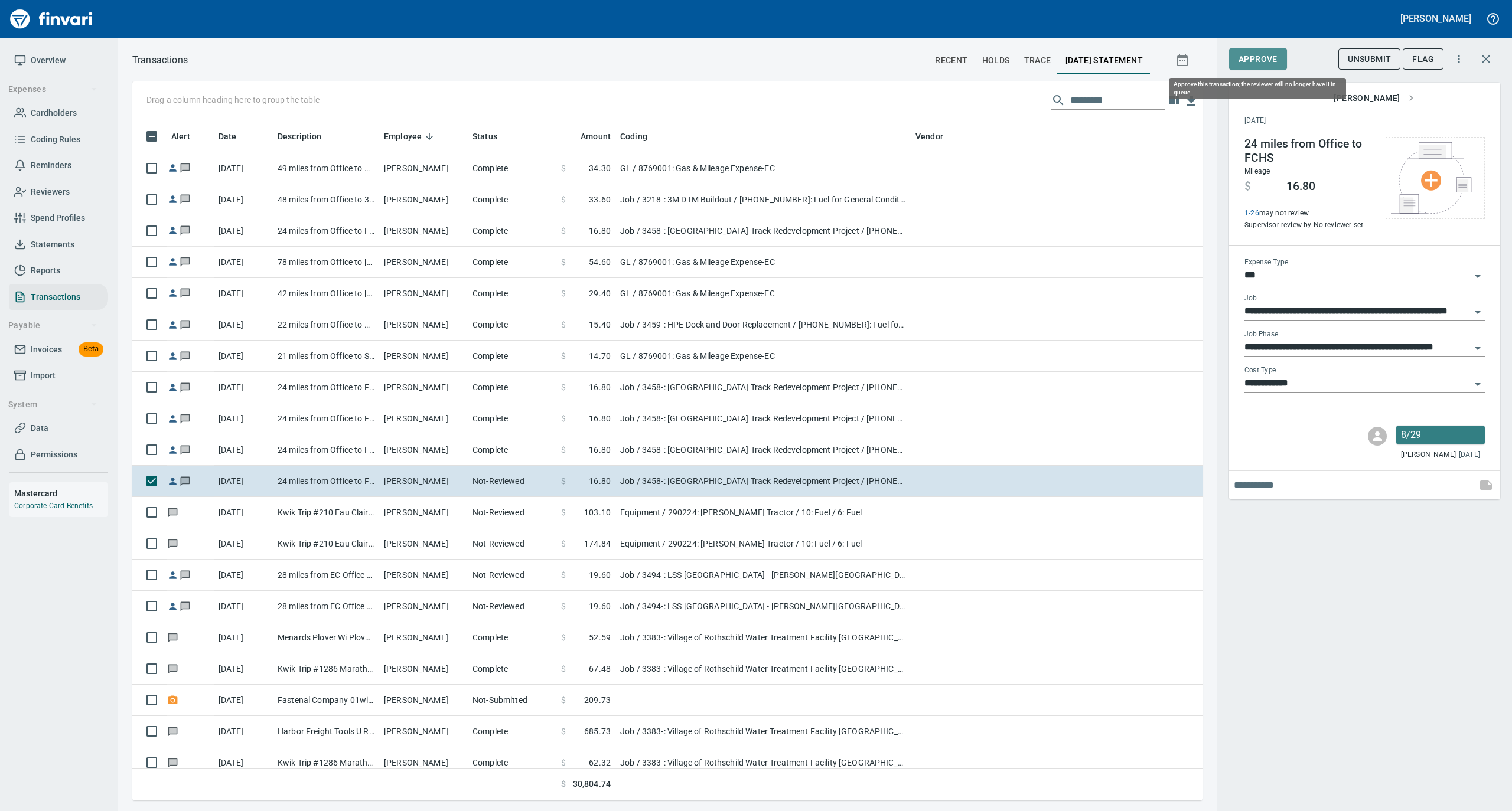
click at [1265, 57] on span "Approve" at bounding box center [1258, 59] width 39 height 15
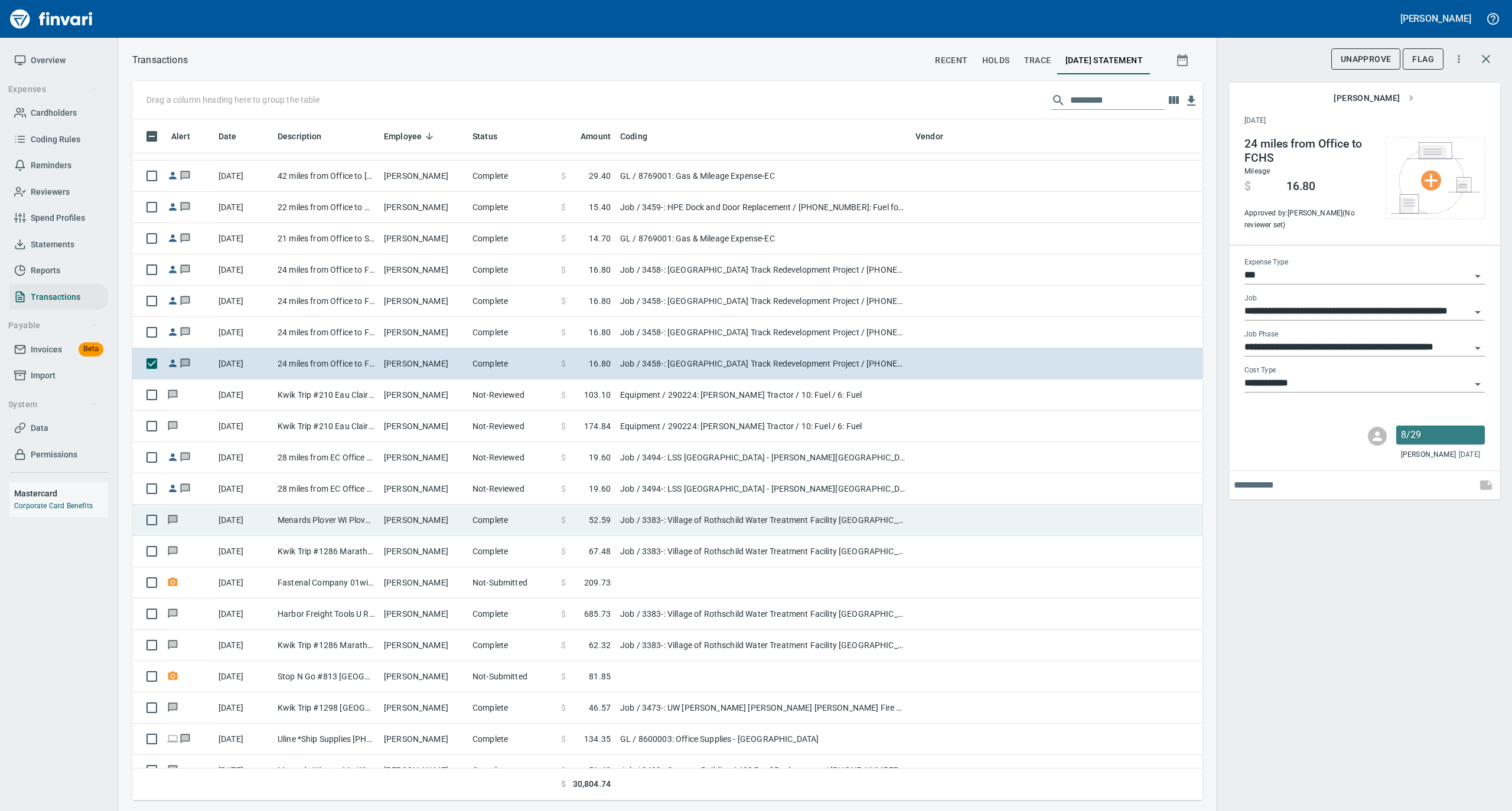
scroll to position [4408, 0]
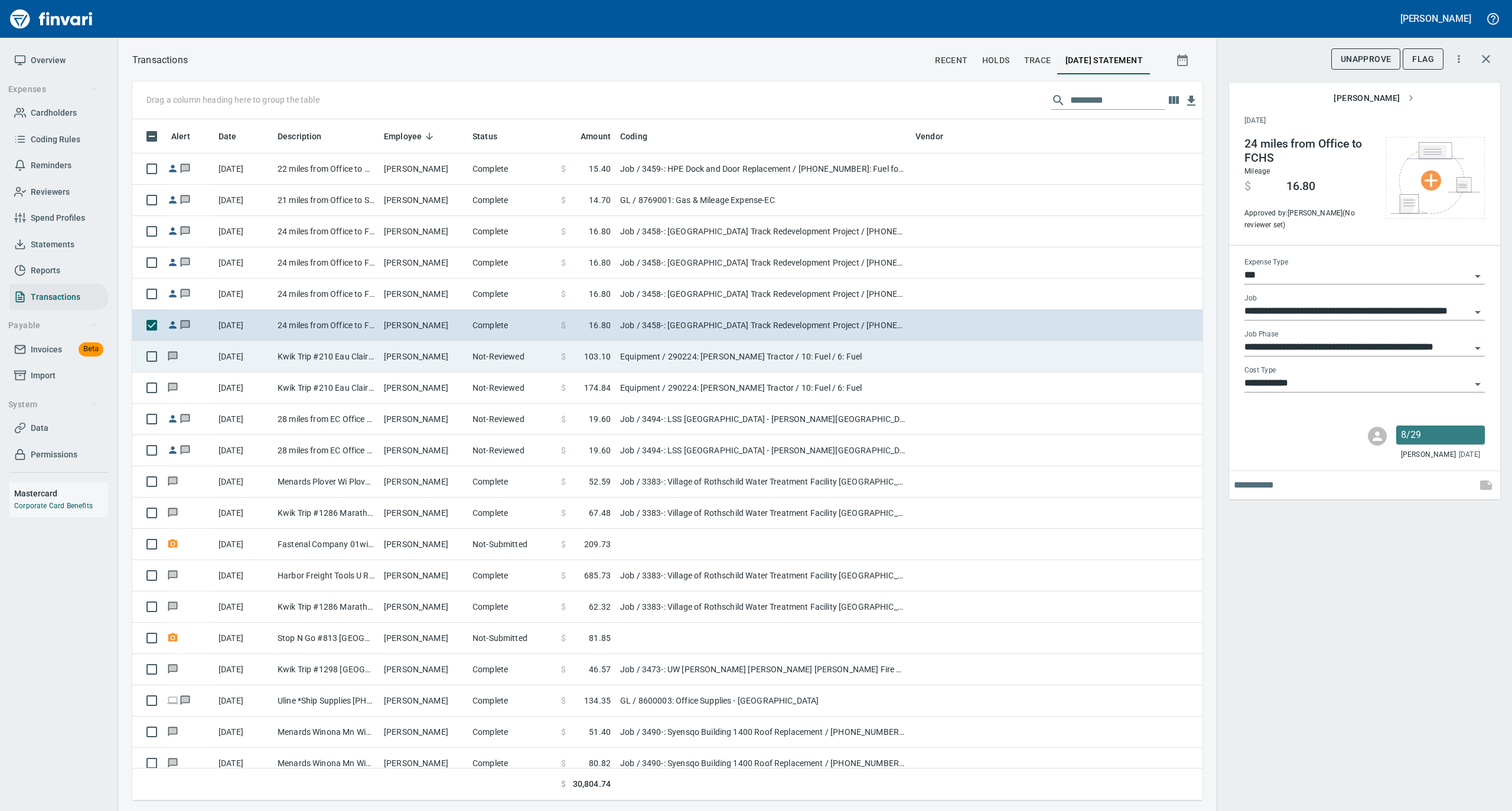
click at [449, 359] on td "[PERSON_NAME]" at bounding box center [423, 357] width 89 height 32
type input "*********"
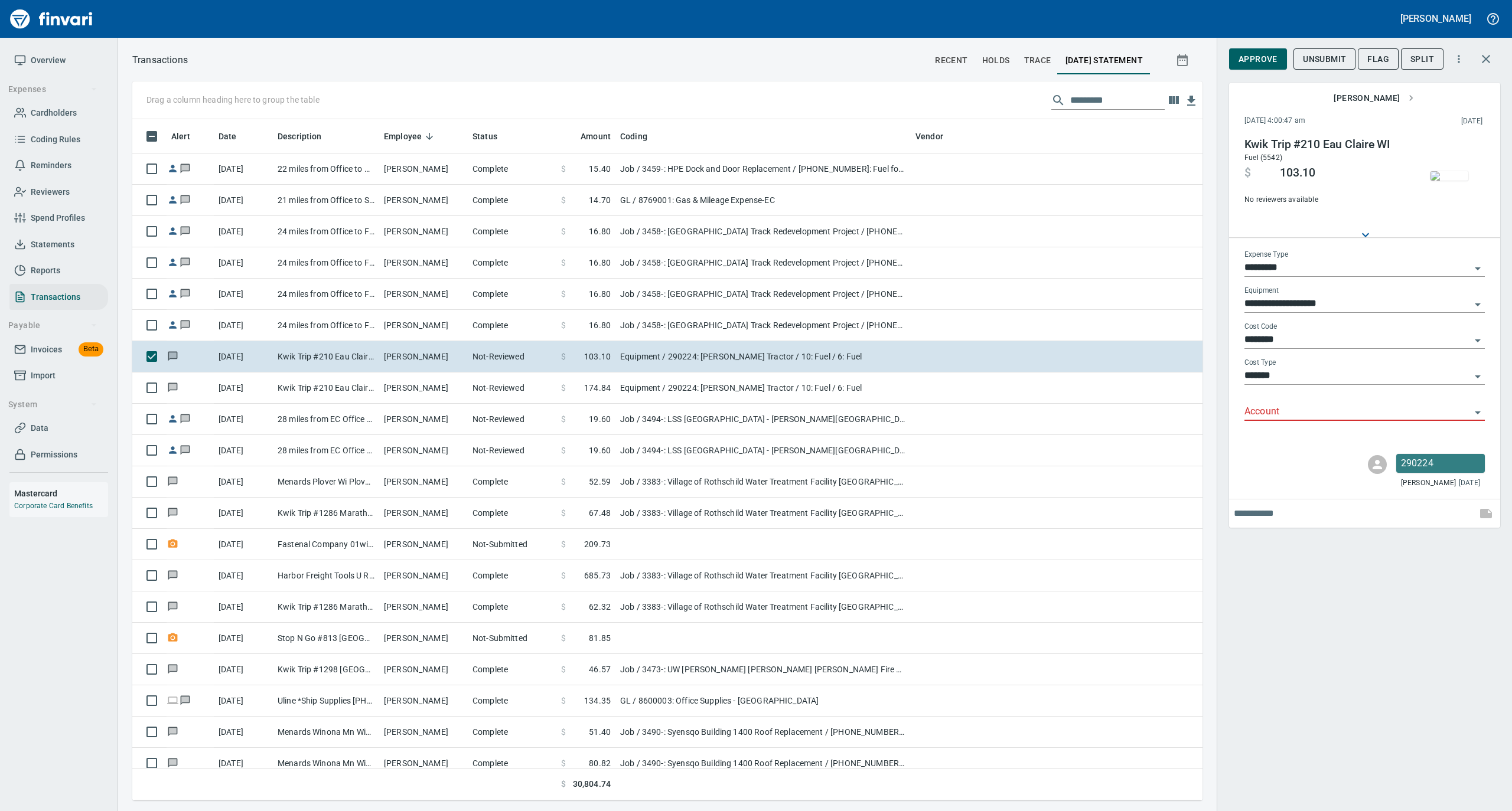
click at [1270, 403] on div "Account" at bounding box center [1365, 407] width 241 height 27
click at [1262, 406] on input "Account" at bounding box center [1358, 412] width 226 height 16
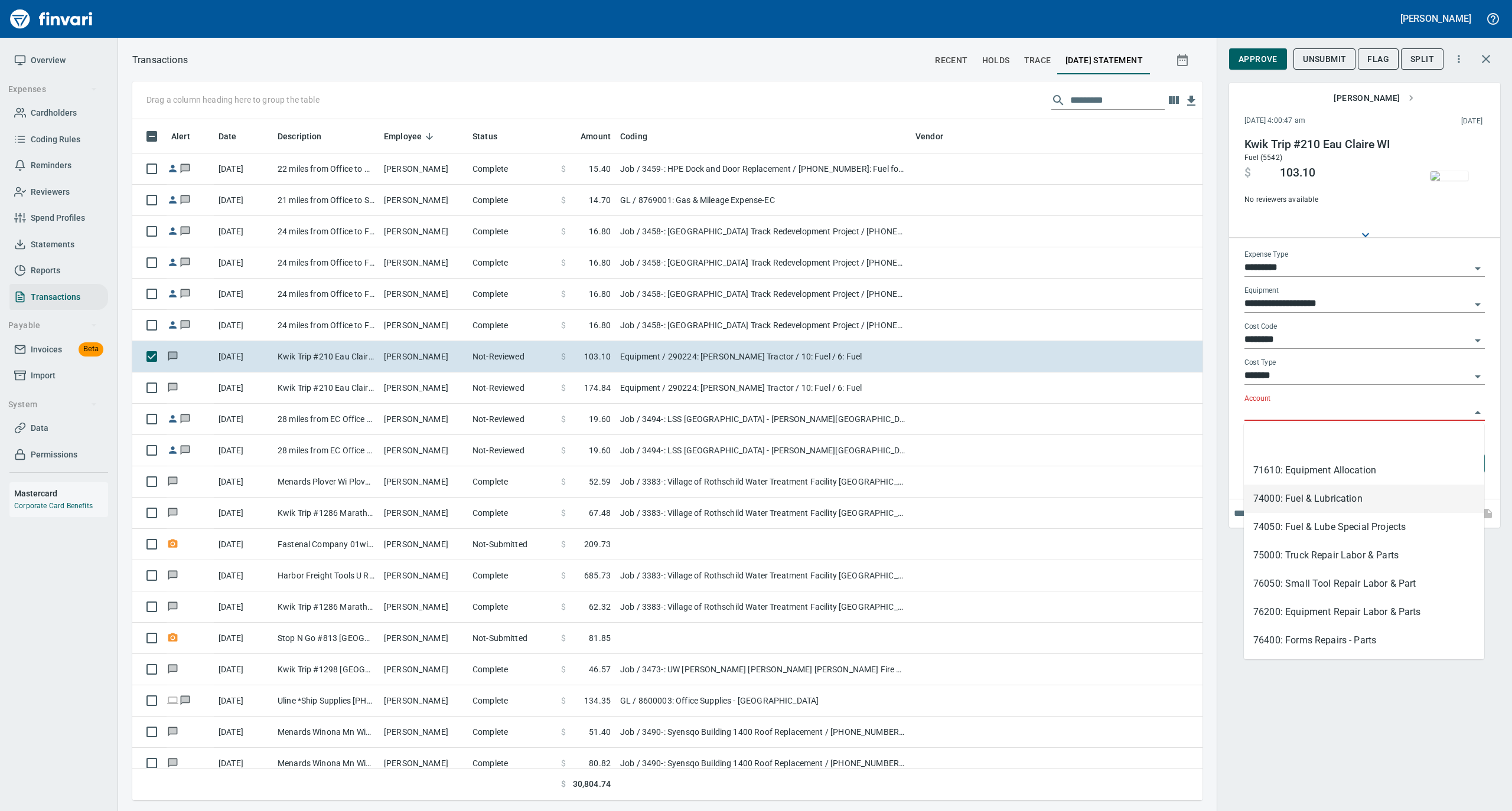
click at [1269, 489] on li "74000: Fuel & Lubrication" at bounding box center [1364, 499] width 241 height 28
type input "**********"
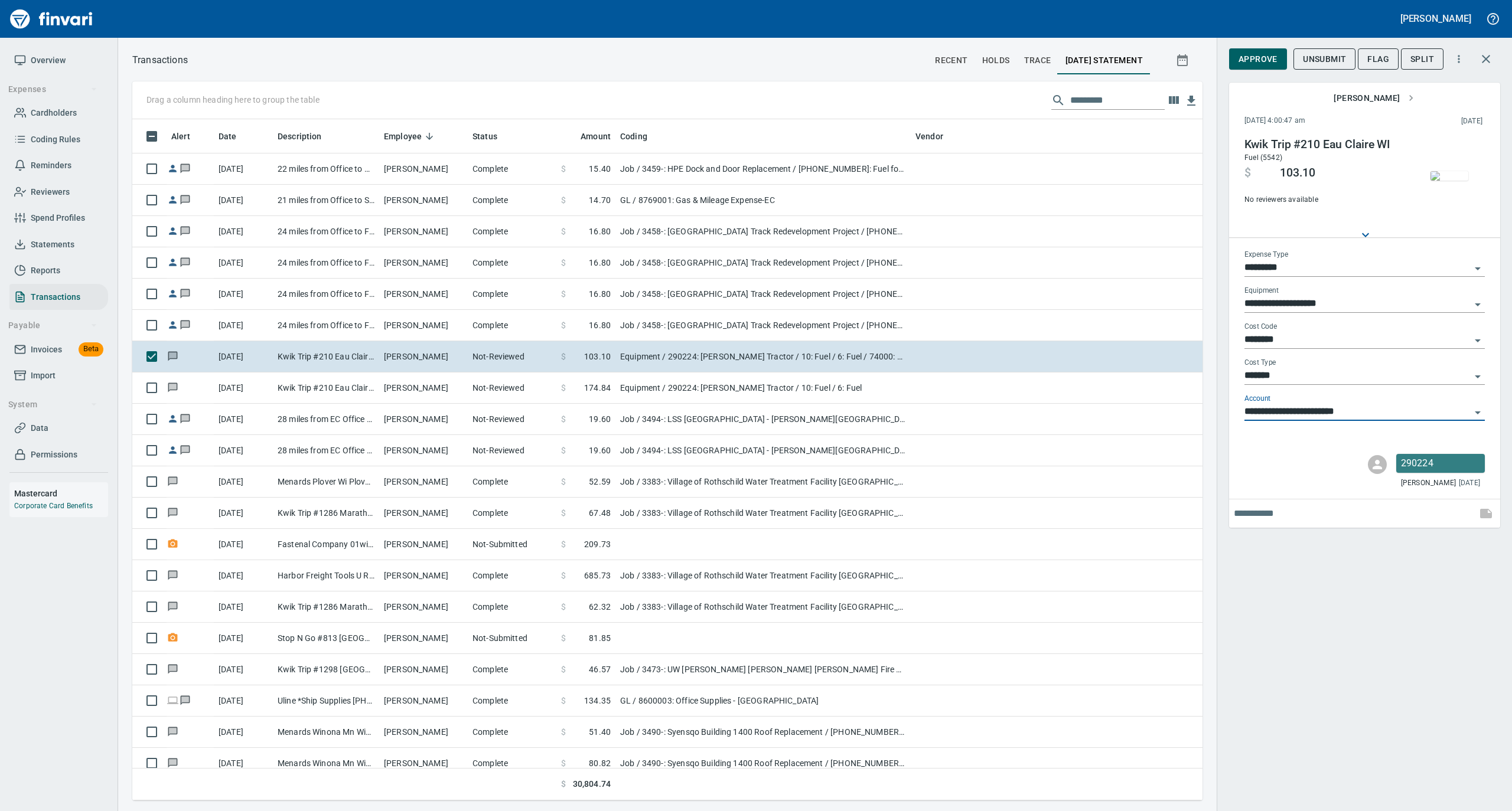
click at [1253, 60] on span "Approve" at bounding box center [1258, 59] width 39 height 15
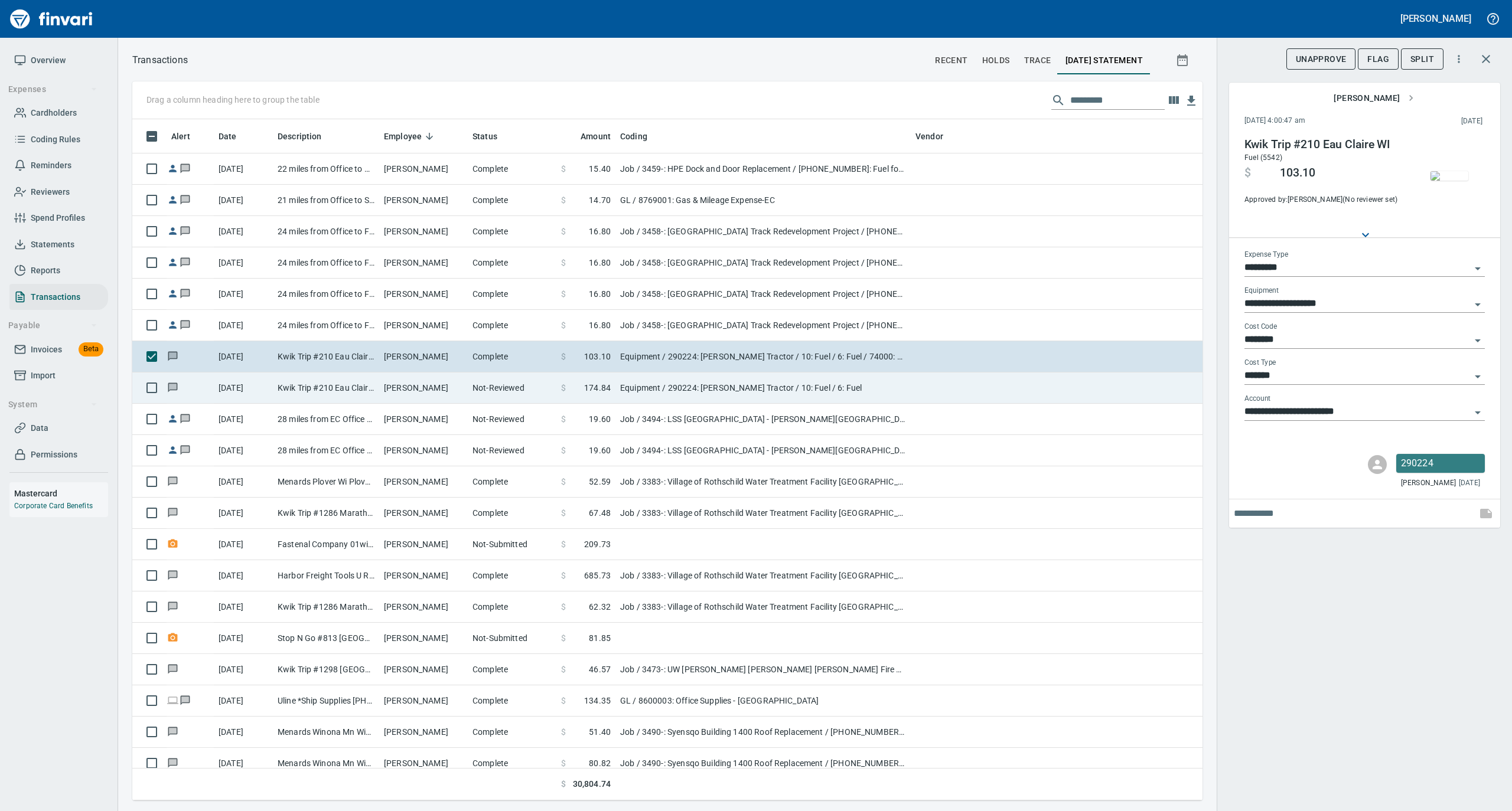
click at [452, 393] on td "[PERSON_NAME]" at bounding box center [423, 388] width 89 height 32
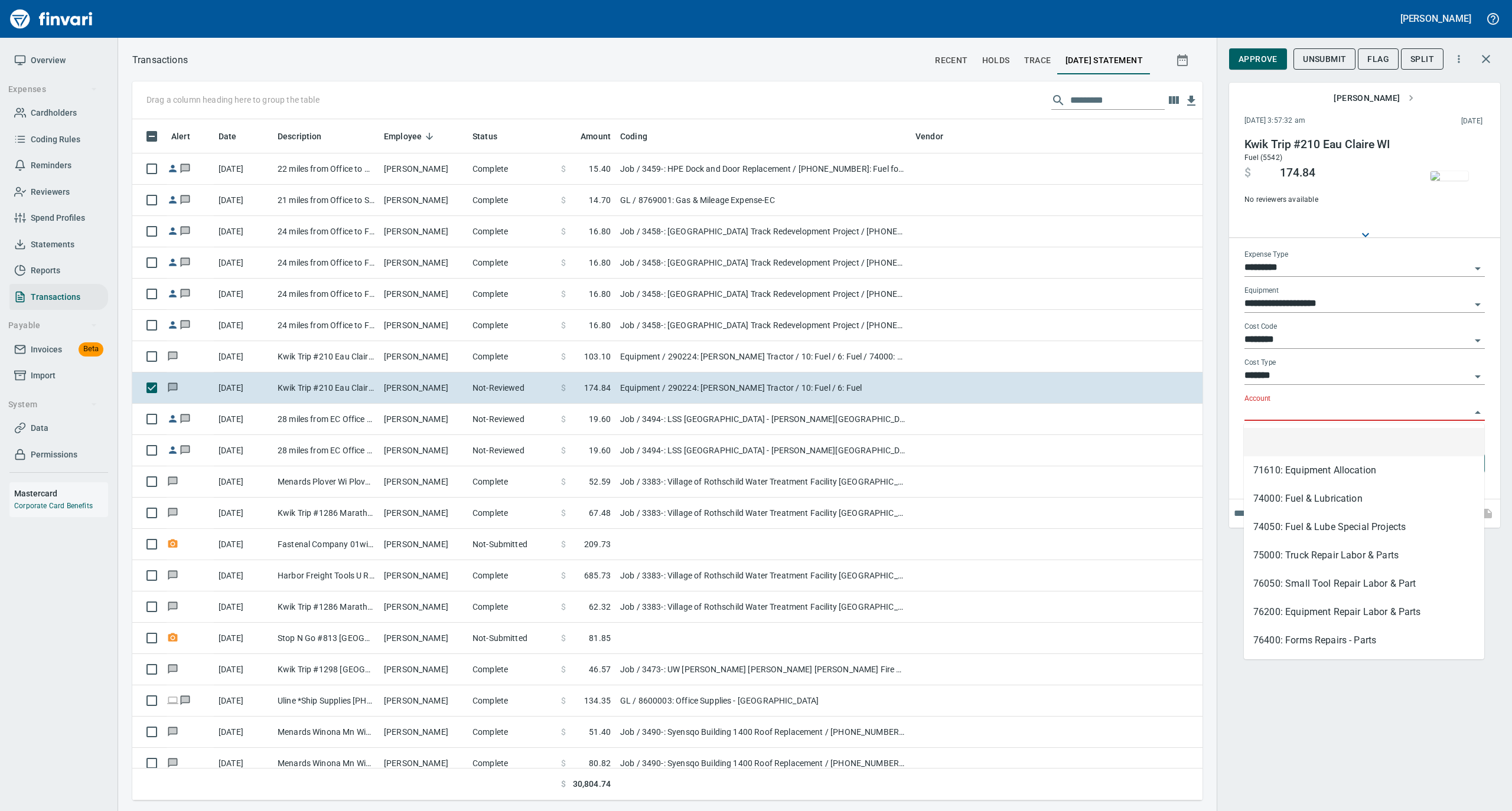
click at [1265, 407] on input "Account" at bounding box center [1358, 412] width 226 height 16
click at [1279, 495] on li "74000: Fuel & Lubrication" at bounding box center [1364, 499] width 241 height 28
type input "**********"
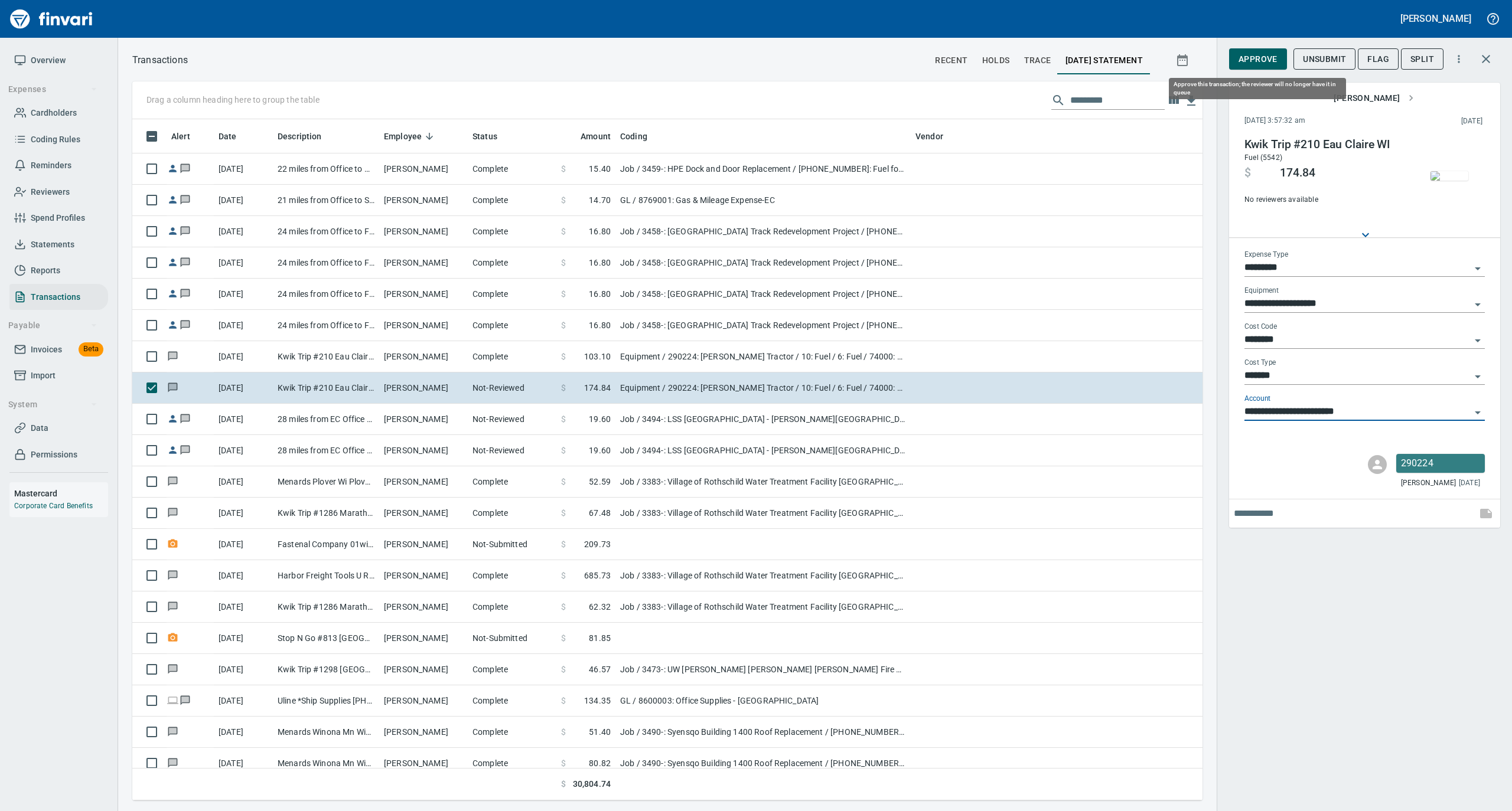
click at [1245, 57] on span "Approve" at bounding box center [1258, 59] width 39 height 15
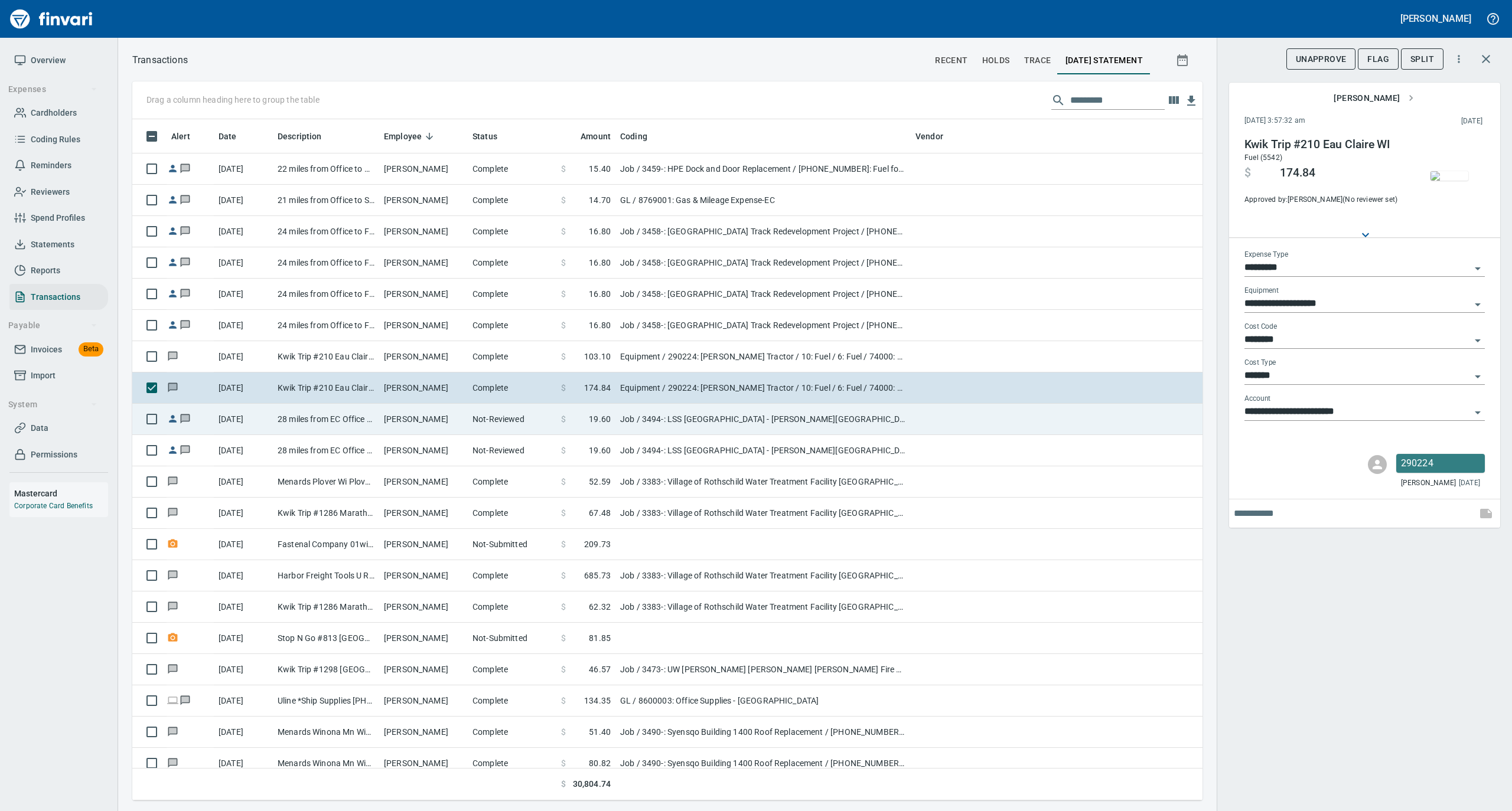
click at [792, 417] on td "Job / 3494-: LSS [GEOGRAPHIC_DATA] - [PERSON_NAME][GEOGRAPHIC_DATA] / [PHONE_NU…" at bounding box center [763, 419] width 295 height 32
type input "***"
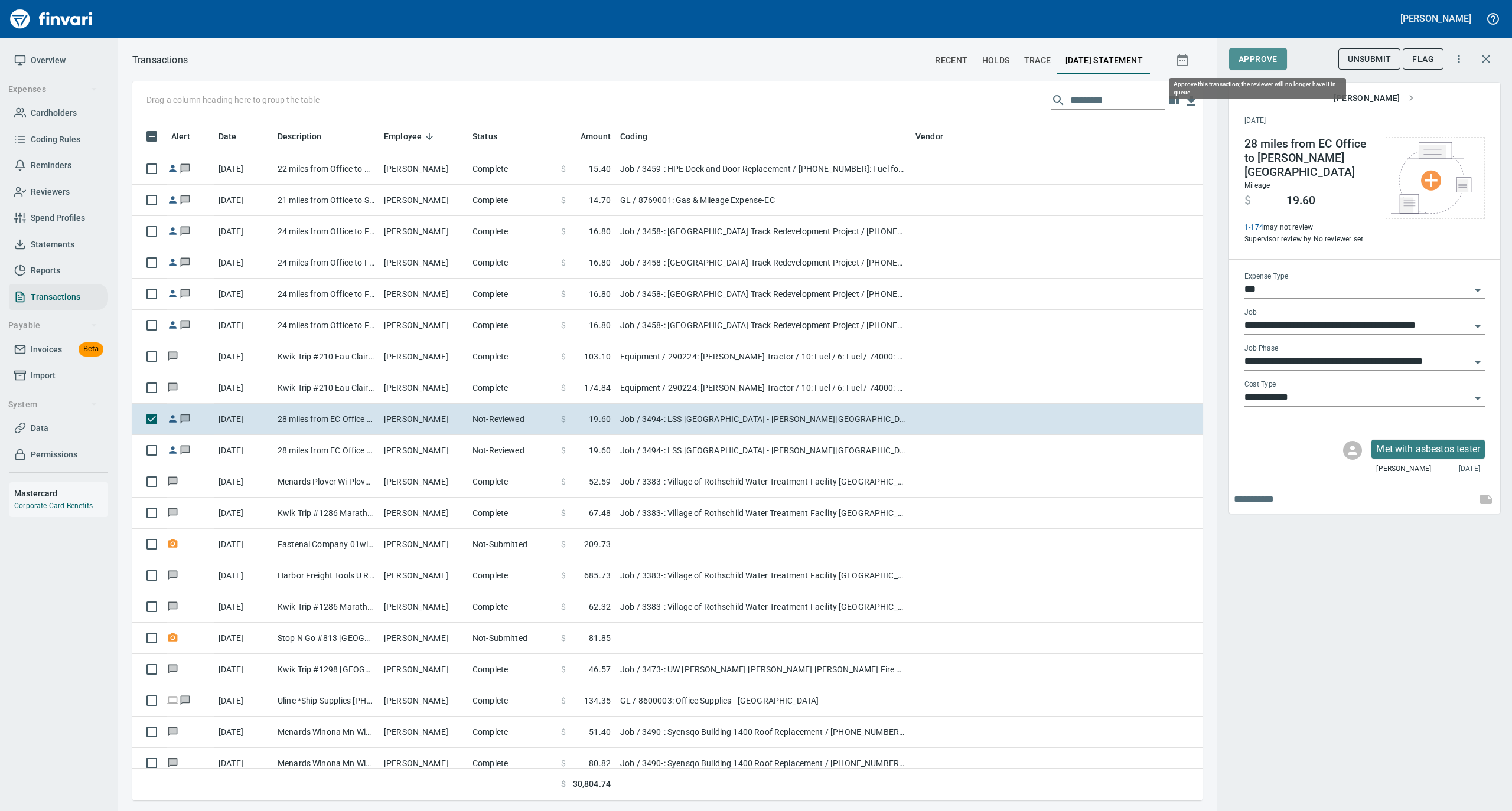
click at [1258, 57] on span "Approve" at bounding box center [1258, 59] width 39 height 15
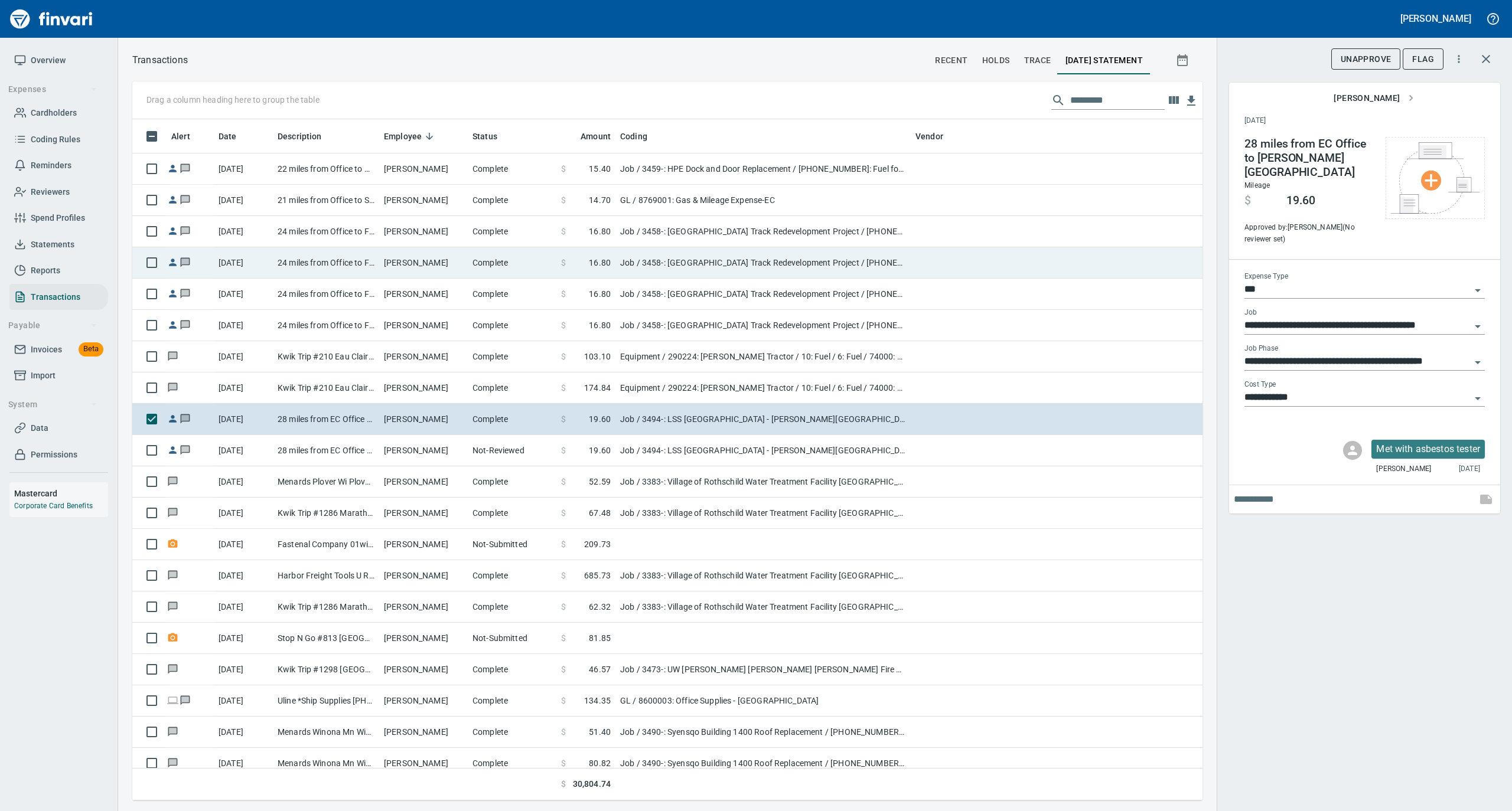
scroll to position [670, 1046]
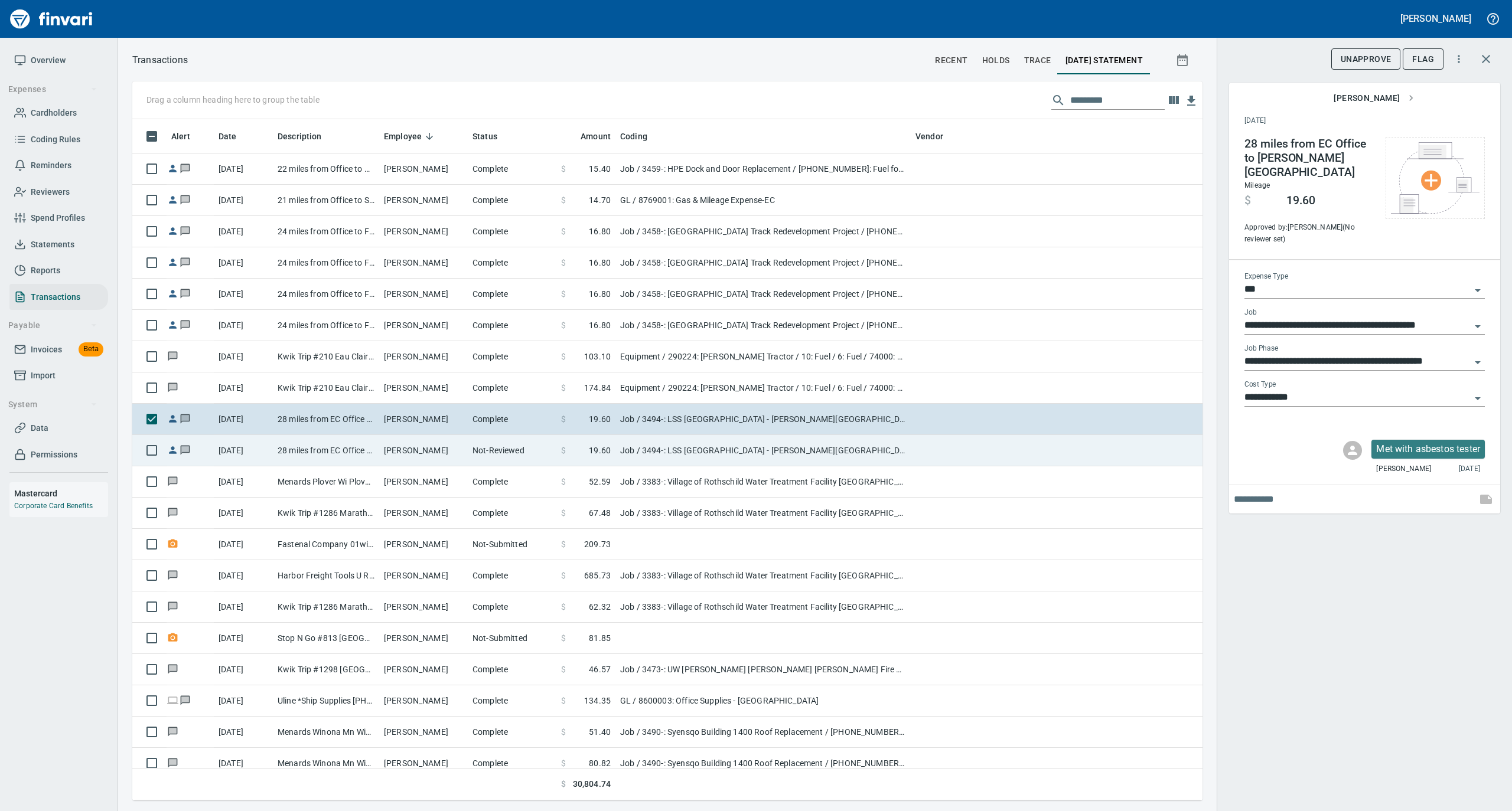
click at [472, 454] on td "Not-Reviewed" at bounding box center [511, 450] width 89 height 32
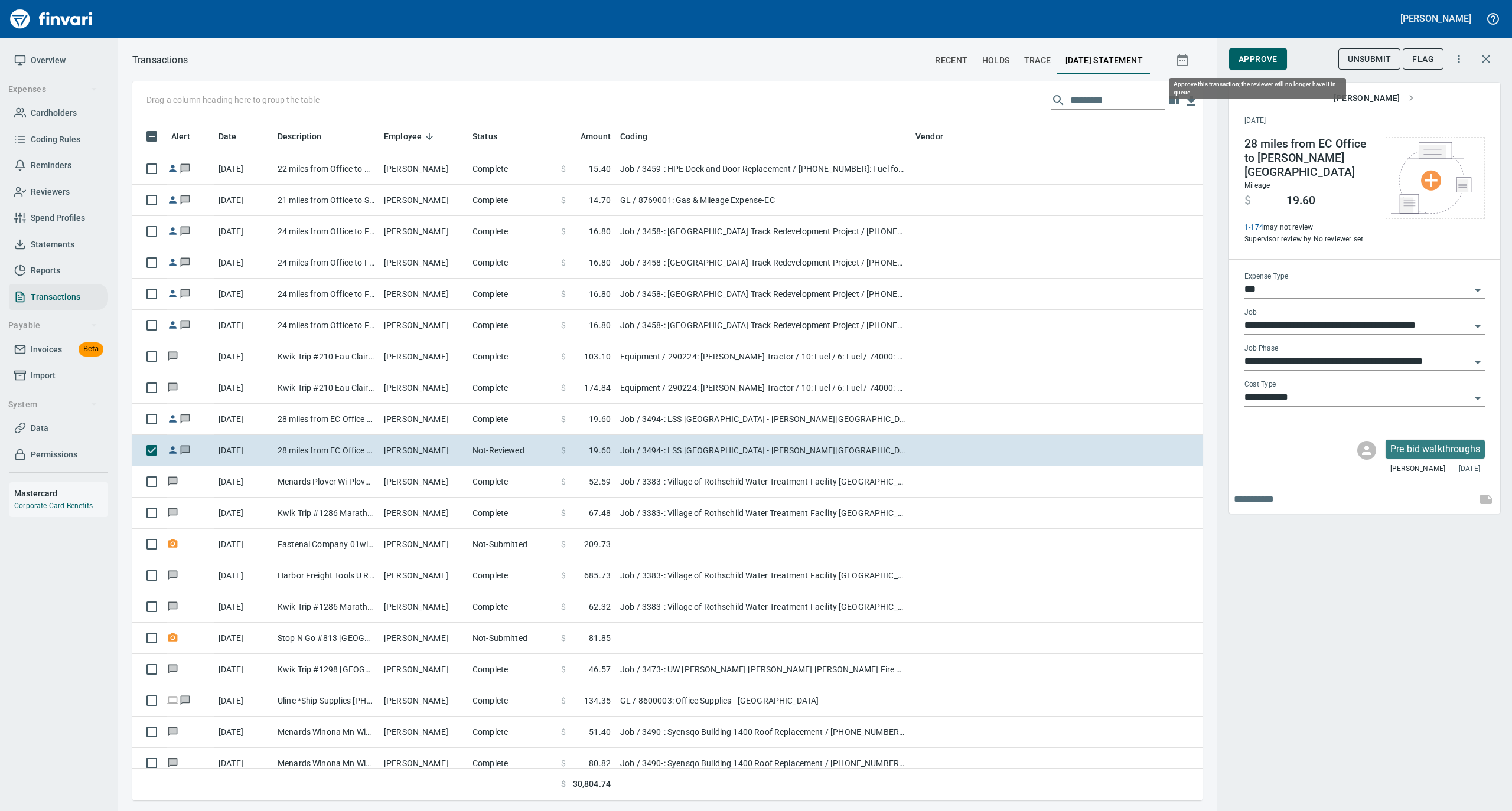
click at [1249, 55] on span "Approve" at bounding box center [1258, 59] width 39 height 15
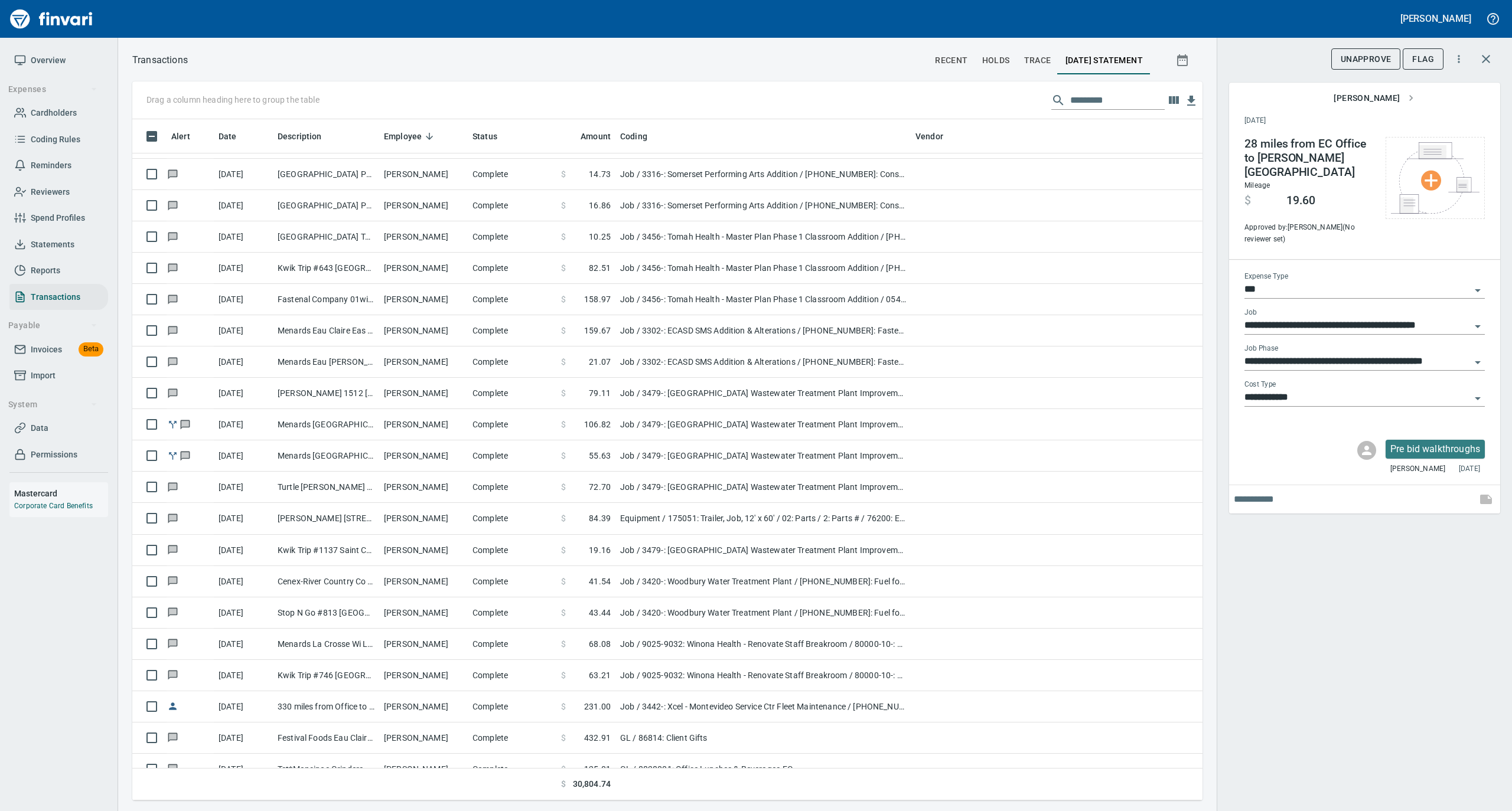
scroll to position [157, 0]
